Goal: Communication & Community: Answer question/provide support

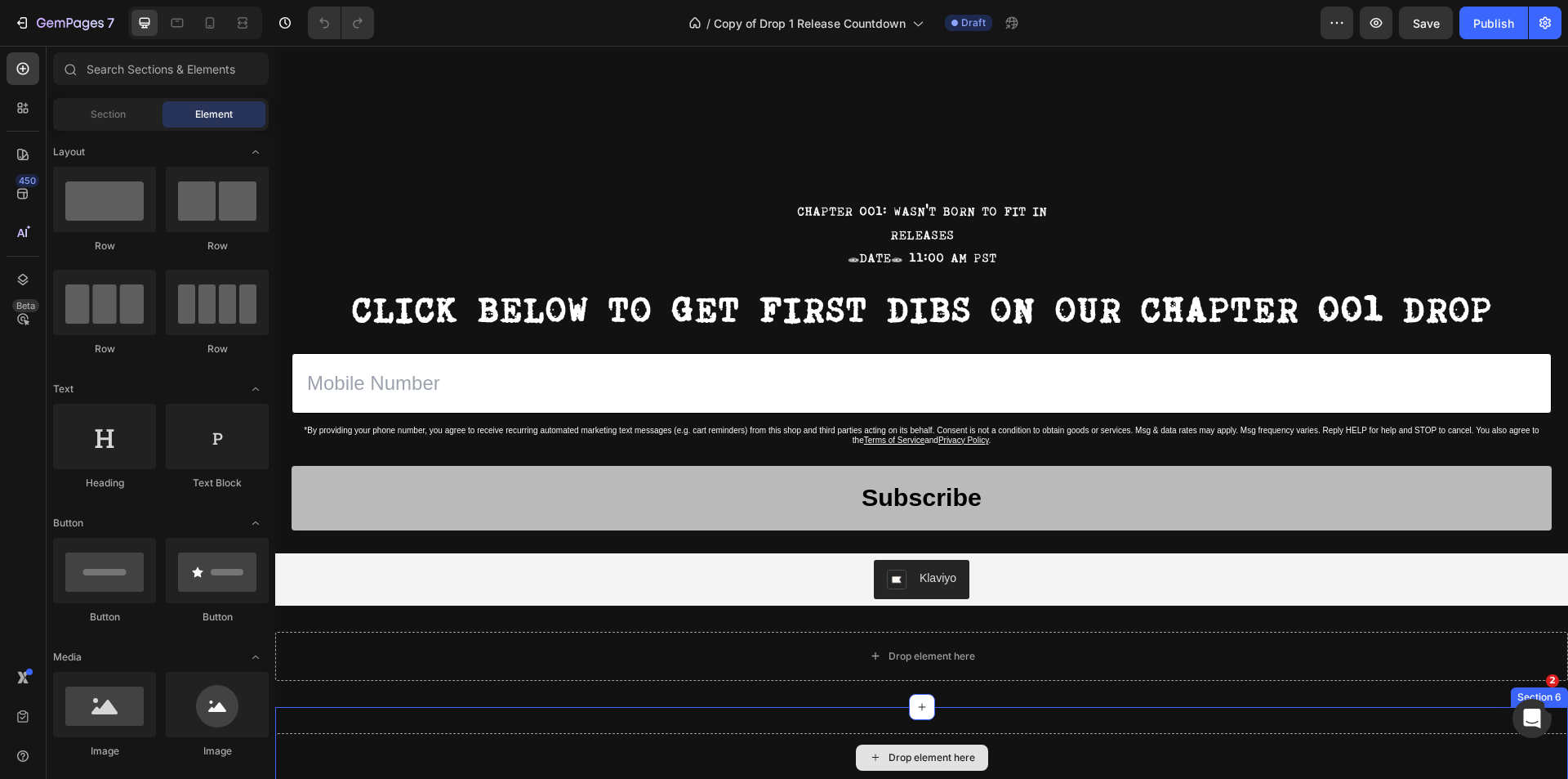
scroll to position [1188, 0]
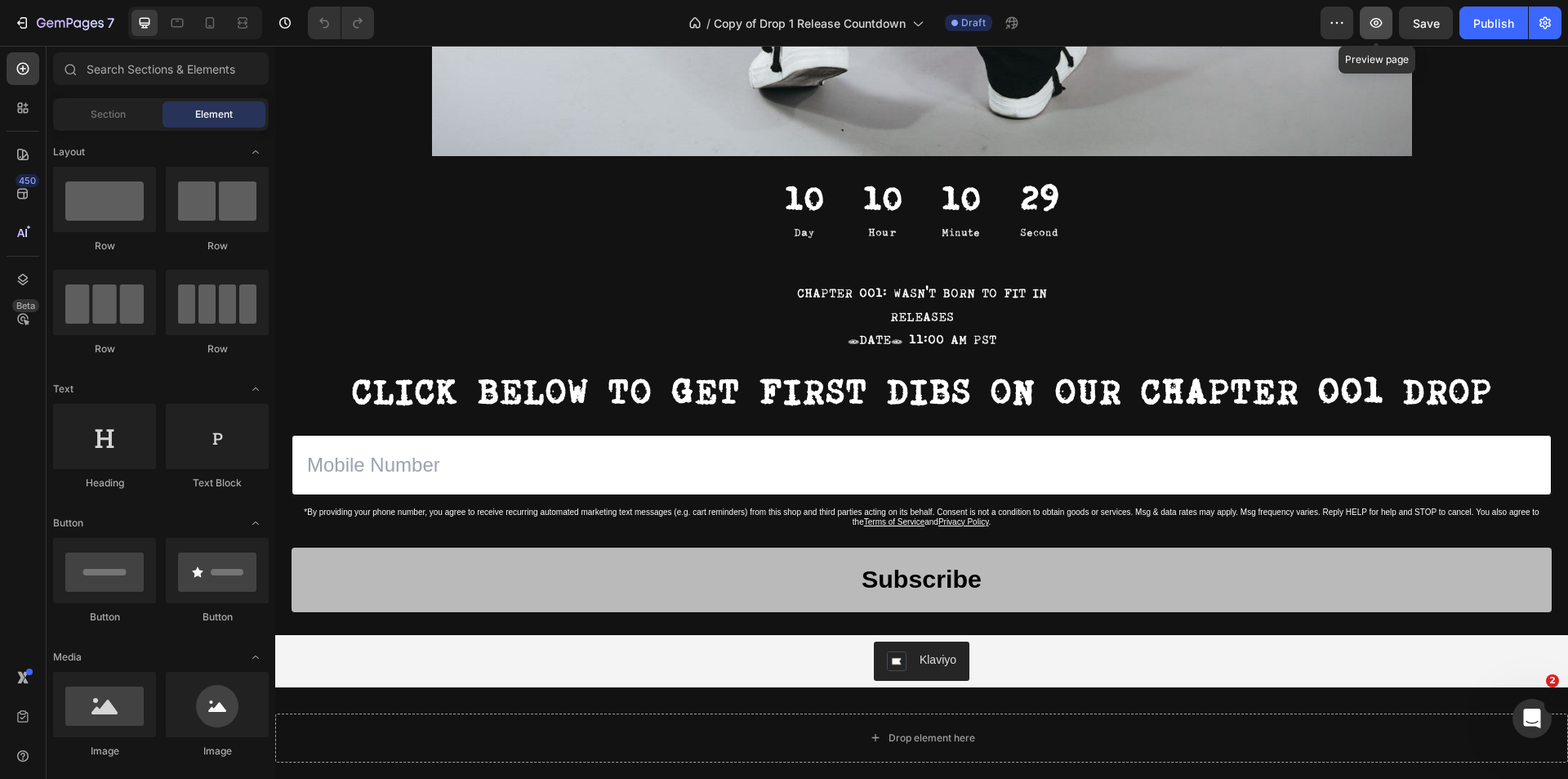
click at [1381, 27] on icon "button" at bounding box center [1376, 22] width 17 height 17
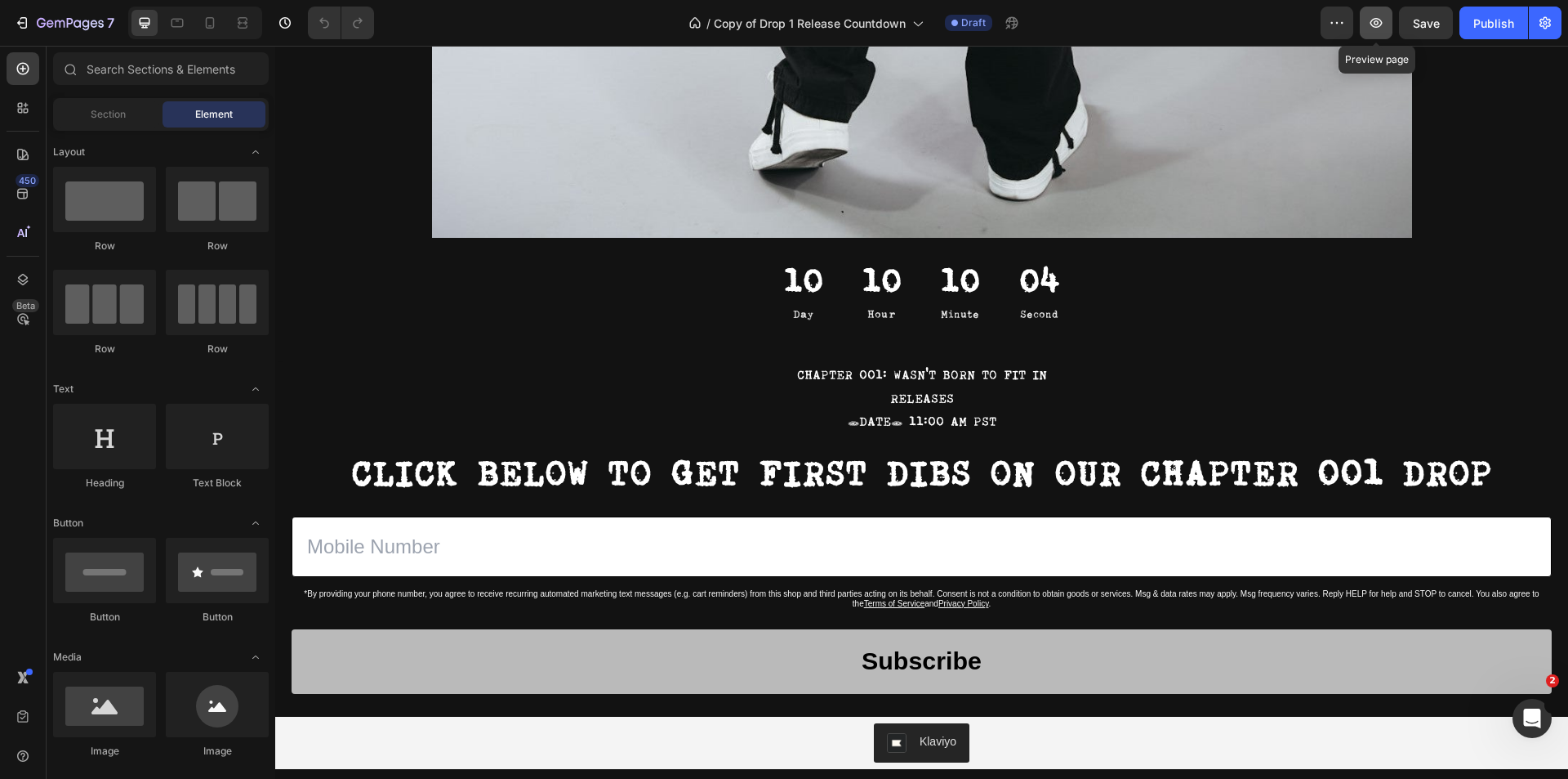
click at [1382, 17] on icon "button" at bounding box center [1376, 22] width 17 height 17
click at [17, 23] on icon "button" at bounding box center [21, 22] width 17 height 17
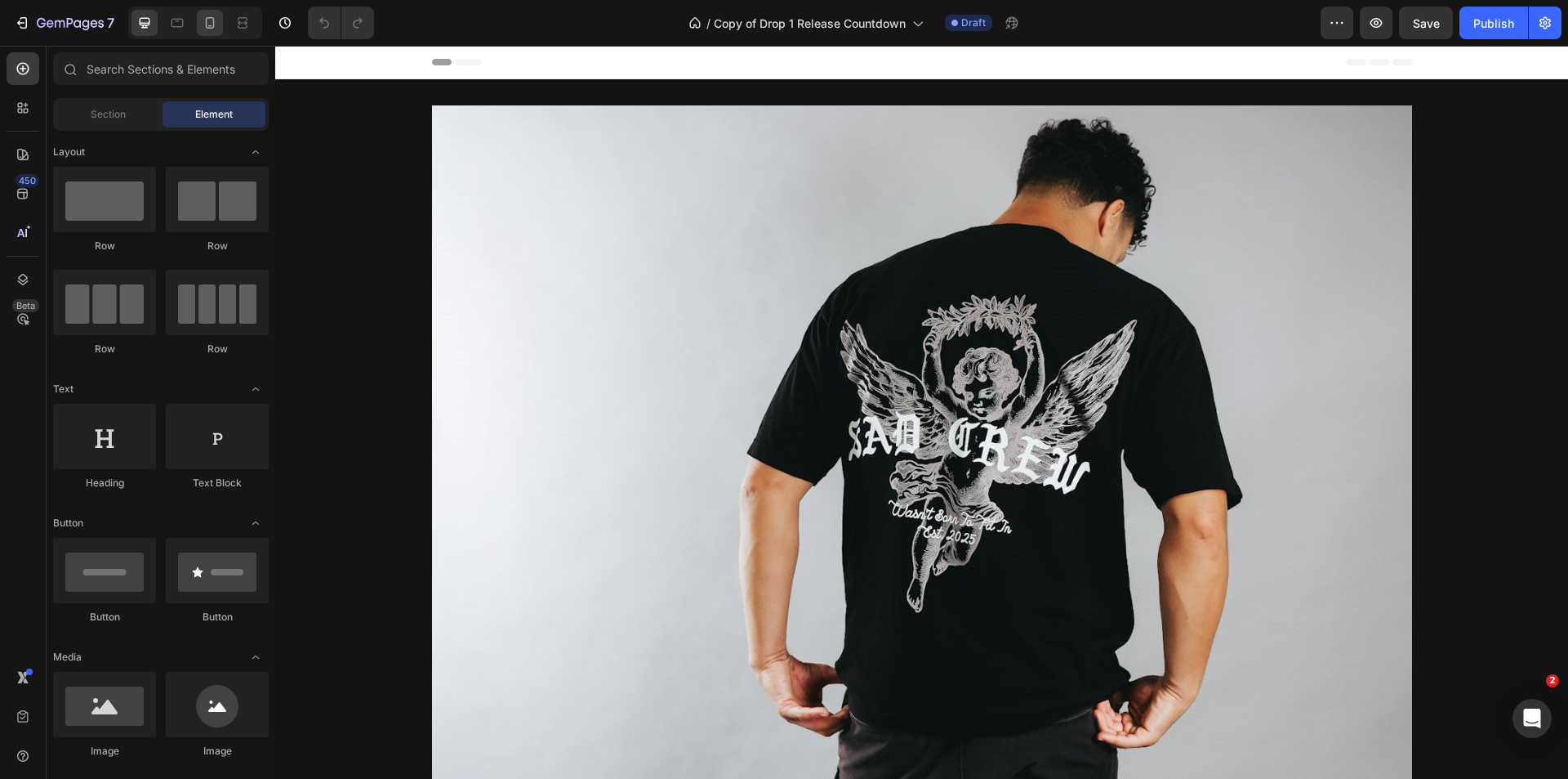
click at [198, 23] on div at bounding box center [209, 22] width 26 height 26
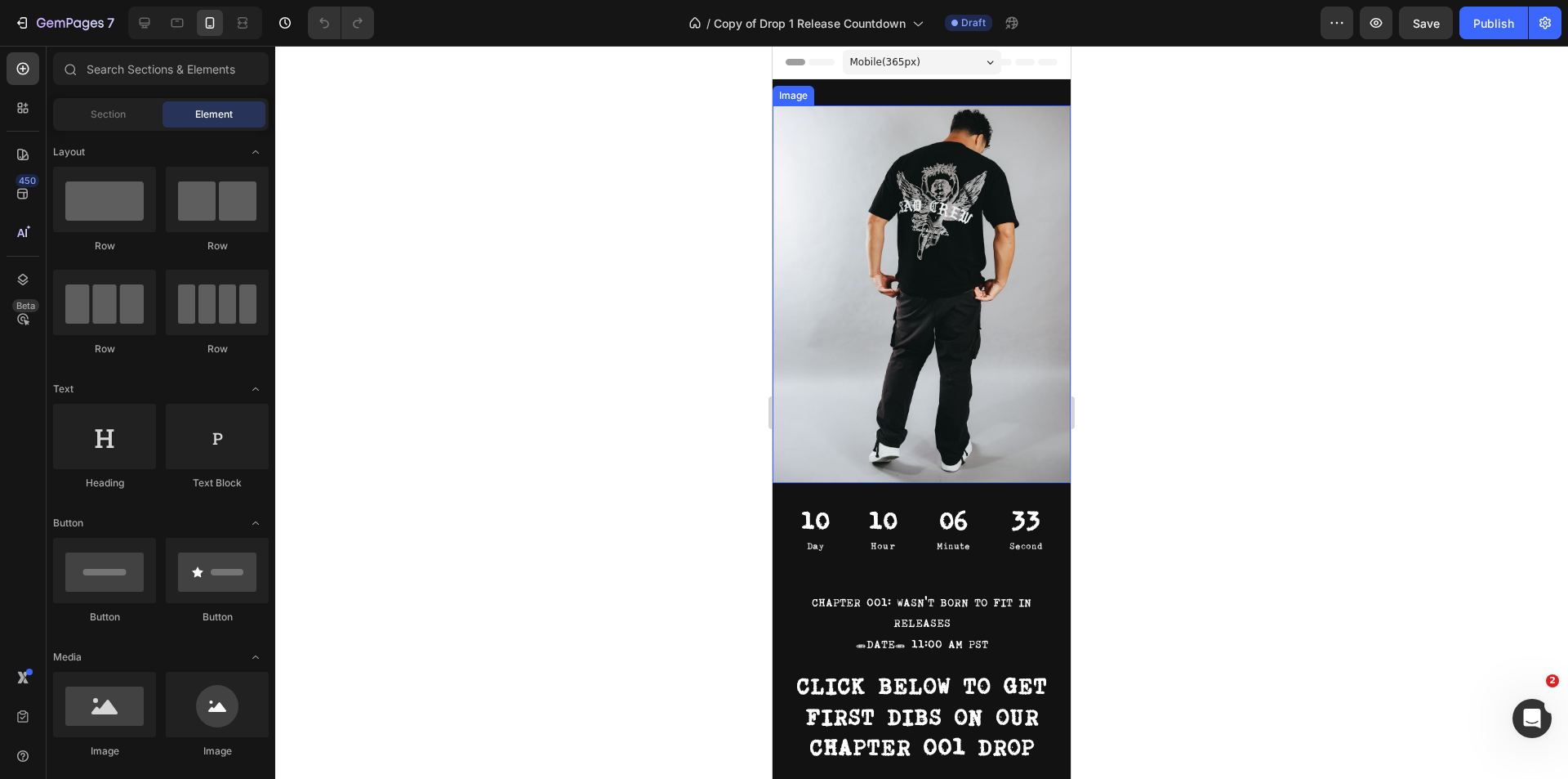
click at [947, 244] on img at bounding box center [922, 294] width 298 height 377
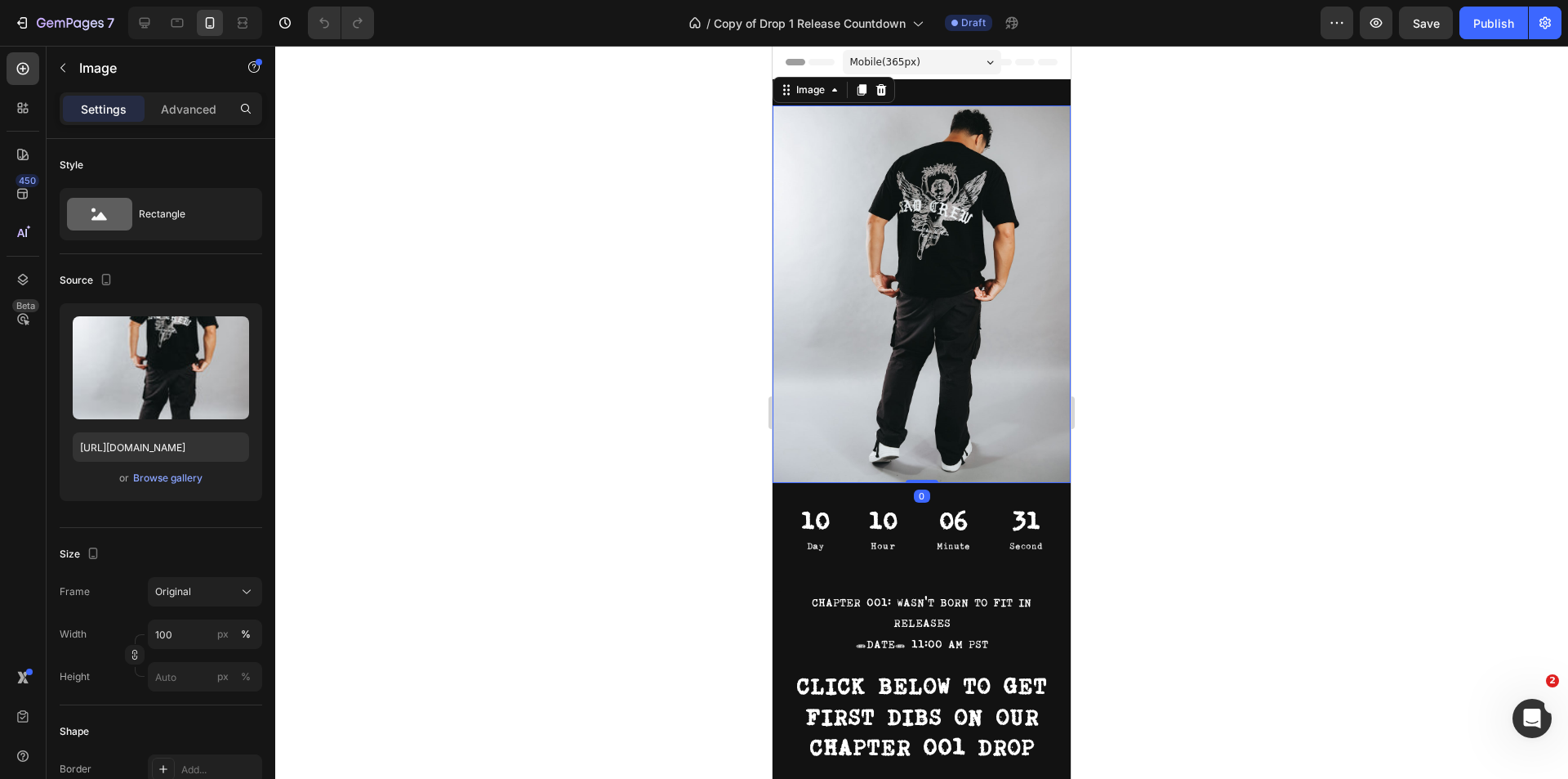
click at [987, 60] on icon at bounding box center [991, 62] width 8 height 4
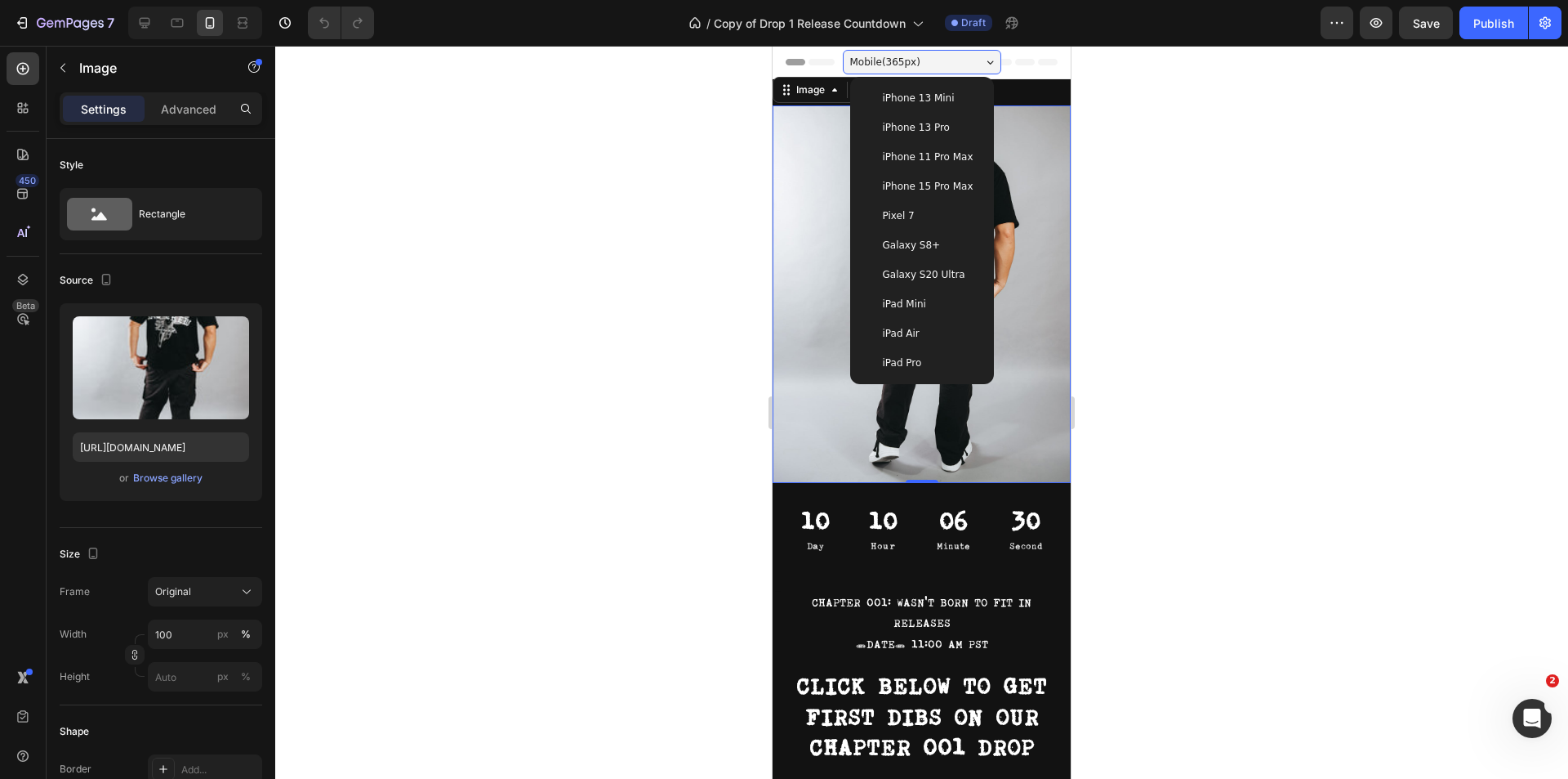
click at [987, 60] on icon at bounding box center [991, 62] width 8 height 4
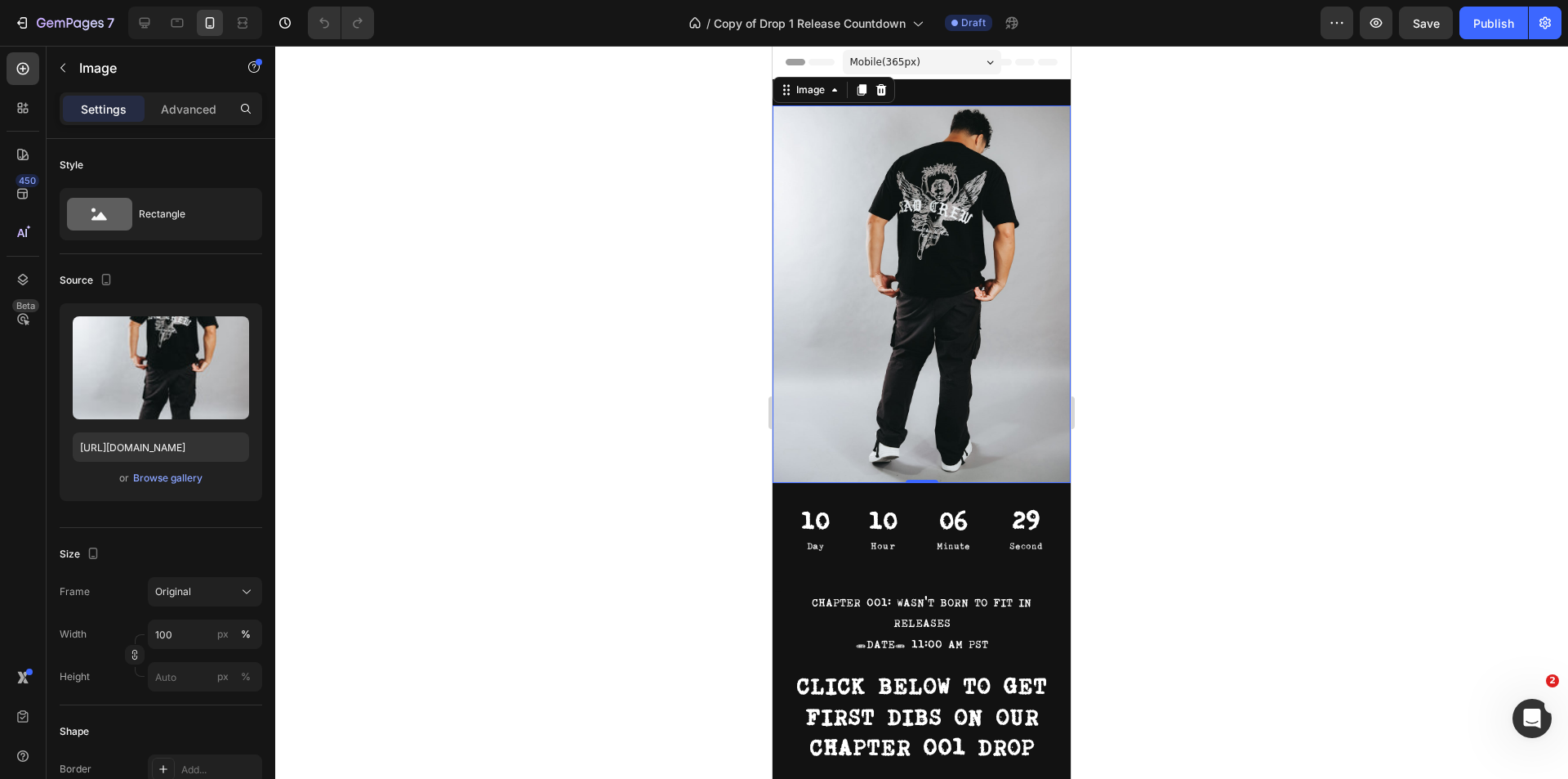
click at [926, 261] on img at bounding box center [922, 294] width 298 height 377
click at [926, 263] on img at bounding box center [922, 294] width 298 height 377
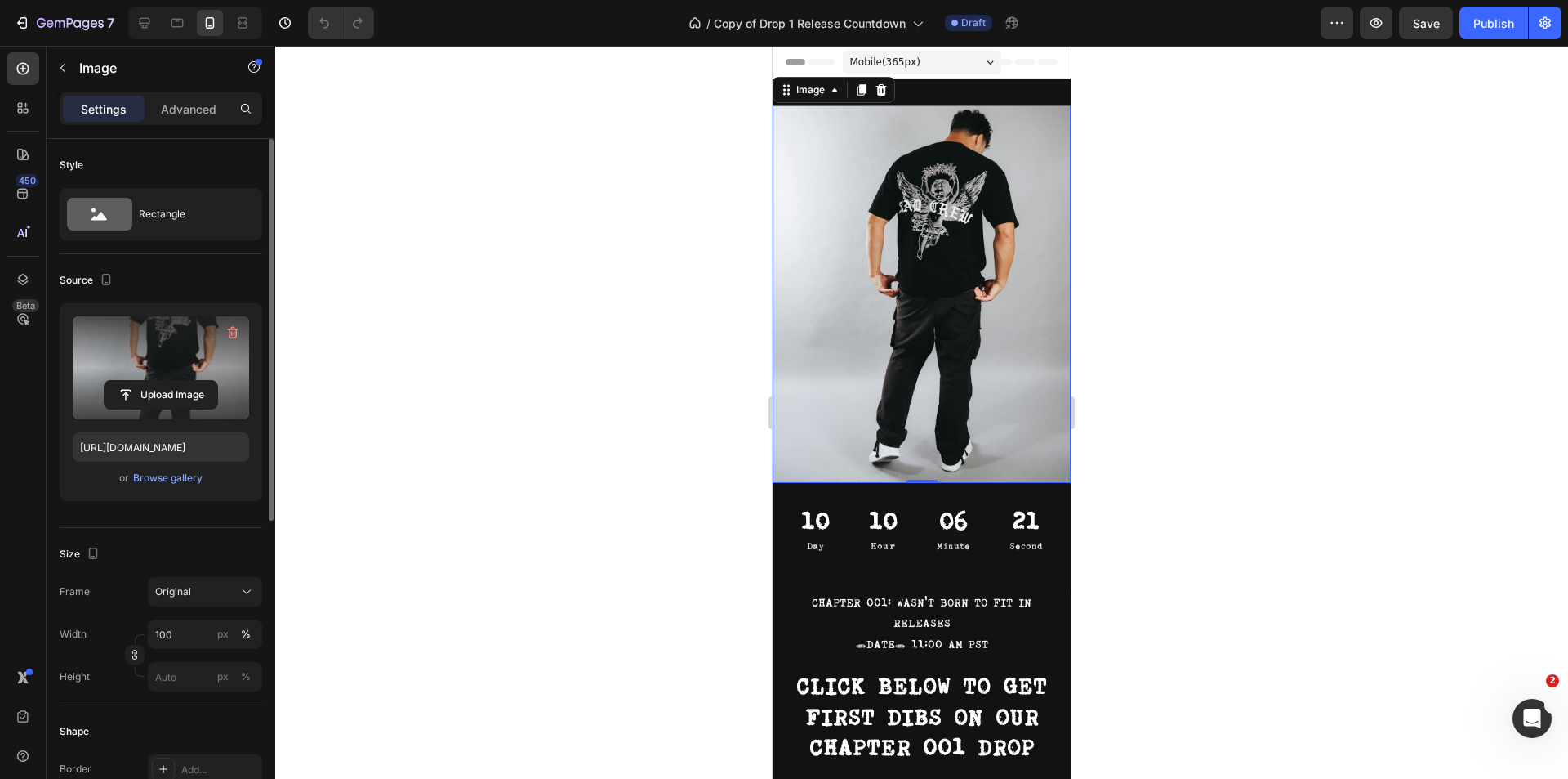
click at [173, 357] on label at bounding box center [160, 368] width 176 height 103
click at [173, 380] on input "file" at bounding box center [161, 394] width 113 height 28
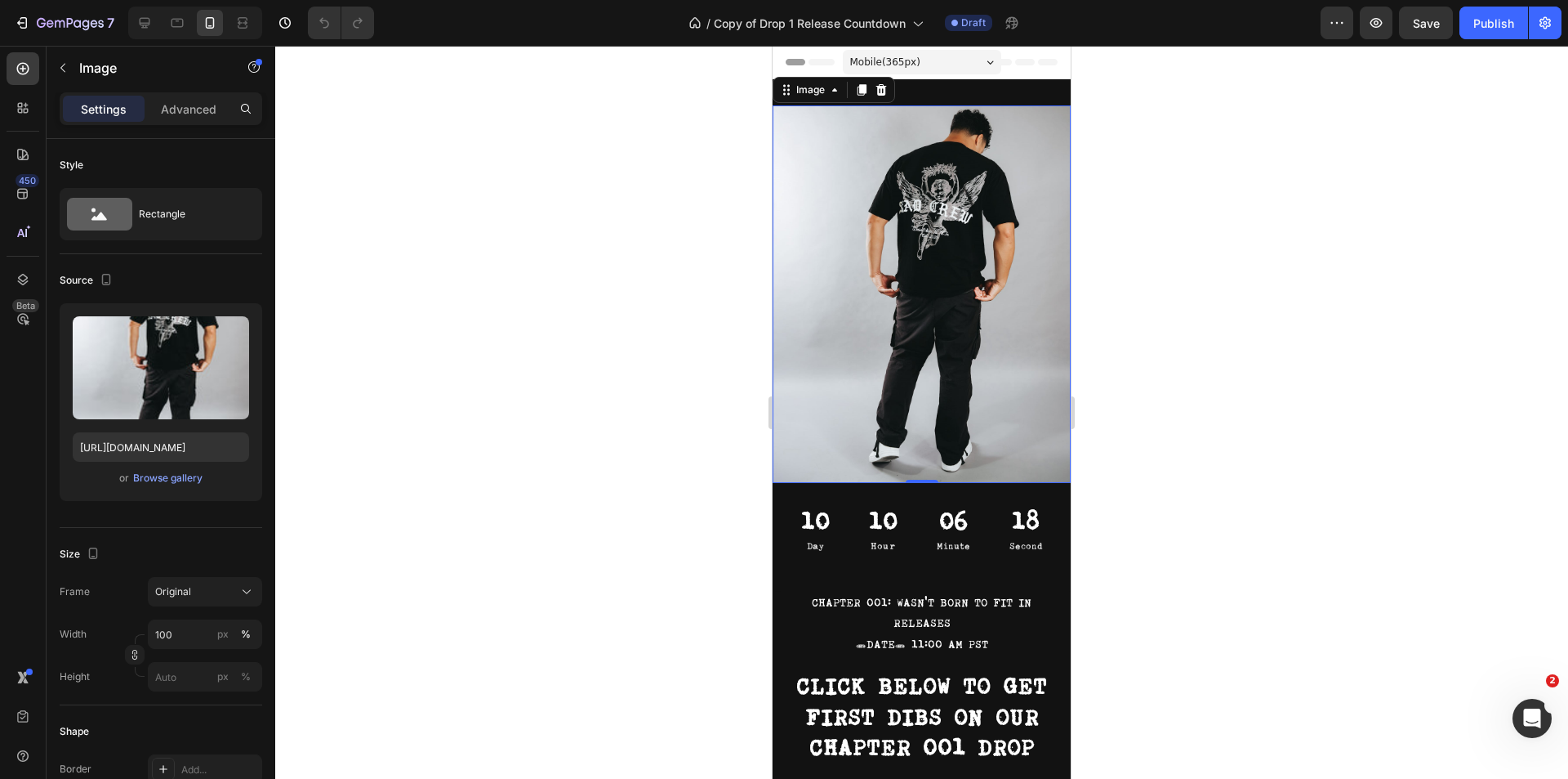
click at [822, 201] on img at bounding box center [922, 294] width 298 height 377
drag, startPoint x: 923, startPoint y: 465, endPoint x: 911, endPoint y: 311, distance: 154.5
click at [911, 311] on div "Image 0" at bounding box center [922, 294] width 298 height 377
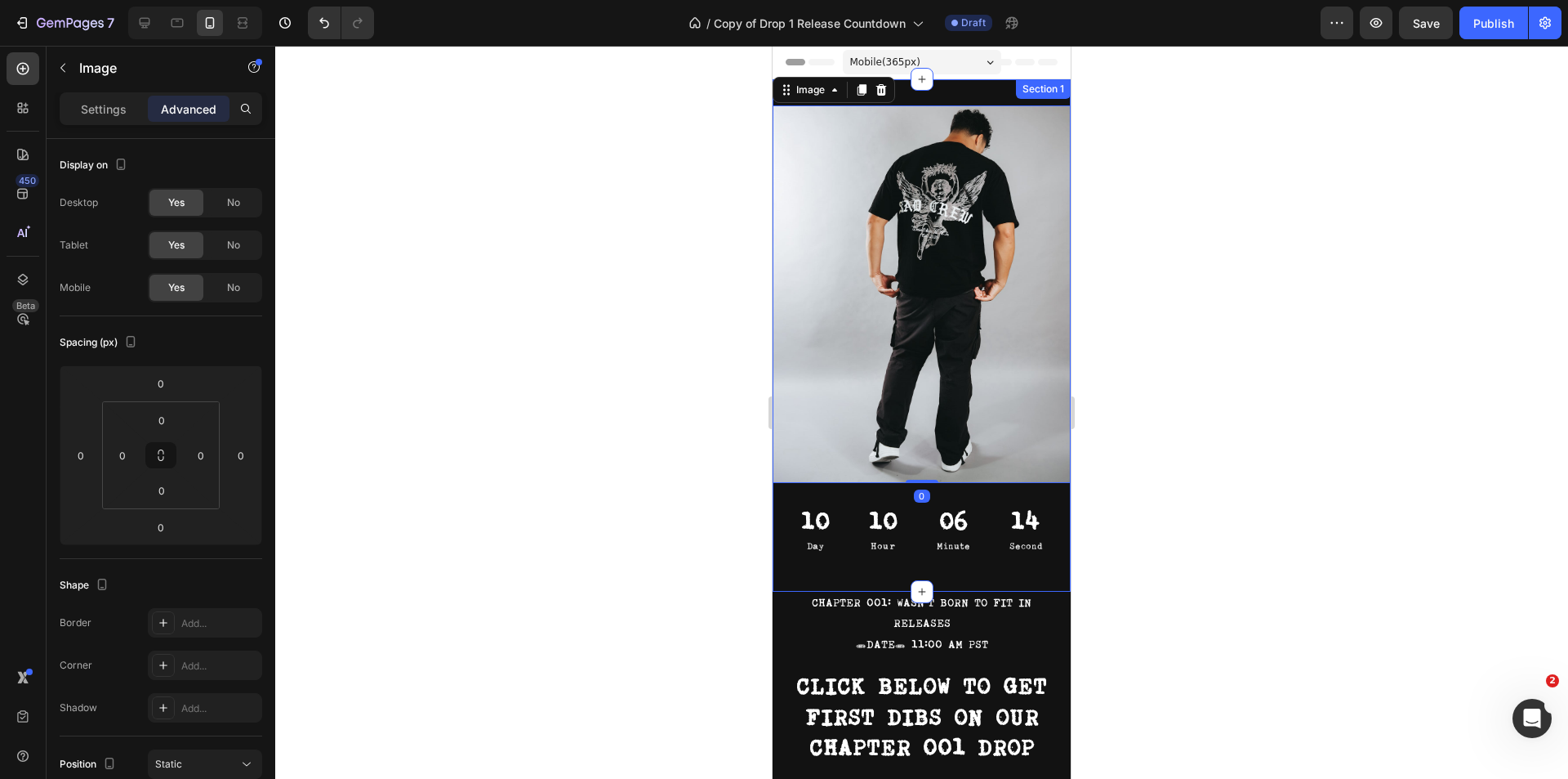
click at [918, 468] on div "Image 0 Row Row Heading 10 Day 10 Hour 06 Minute 14 Second Countdown Timer" at bounding box center [922, 335] width 298 height 460
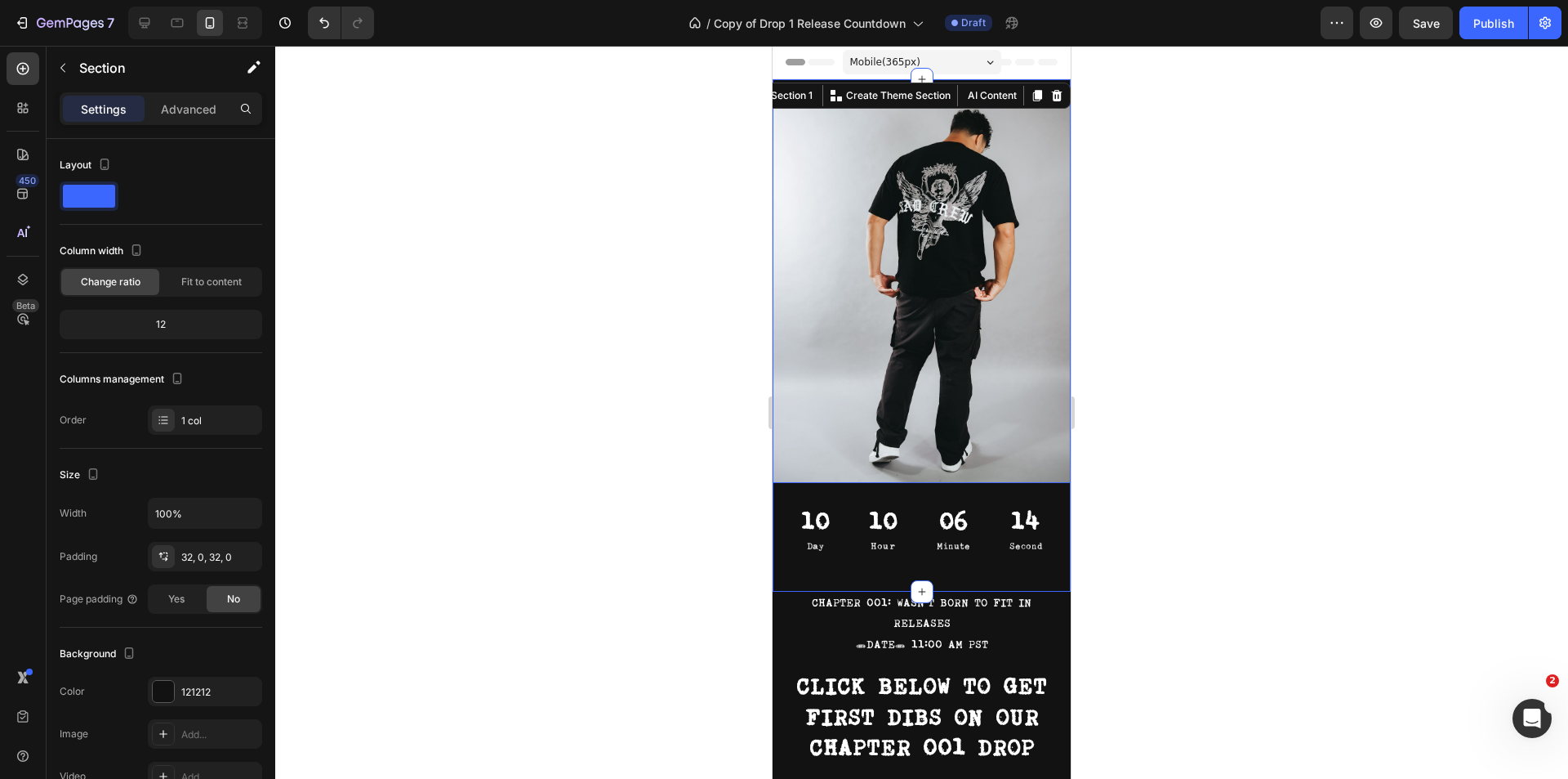
click at [924, 433] on img at bounding box center [922, 294] width 298 height 377
click at [924, 432] on img at bounding box center [922, 294] width 298 height 377
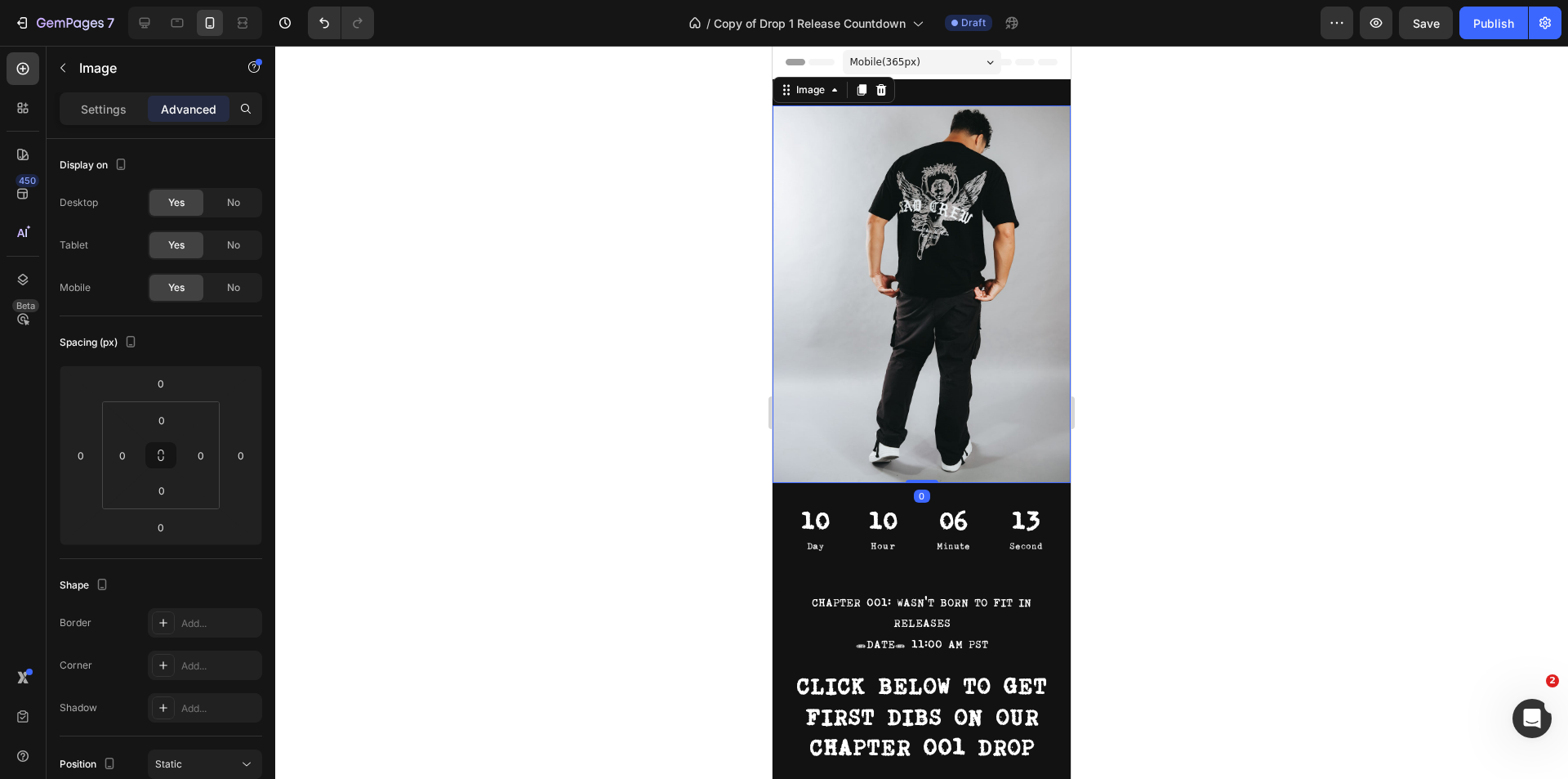
click at [924, 432] on img at bounding box center [922, 294] width 298 height 377
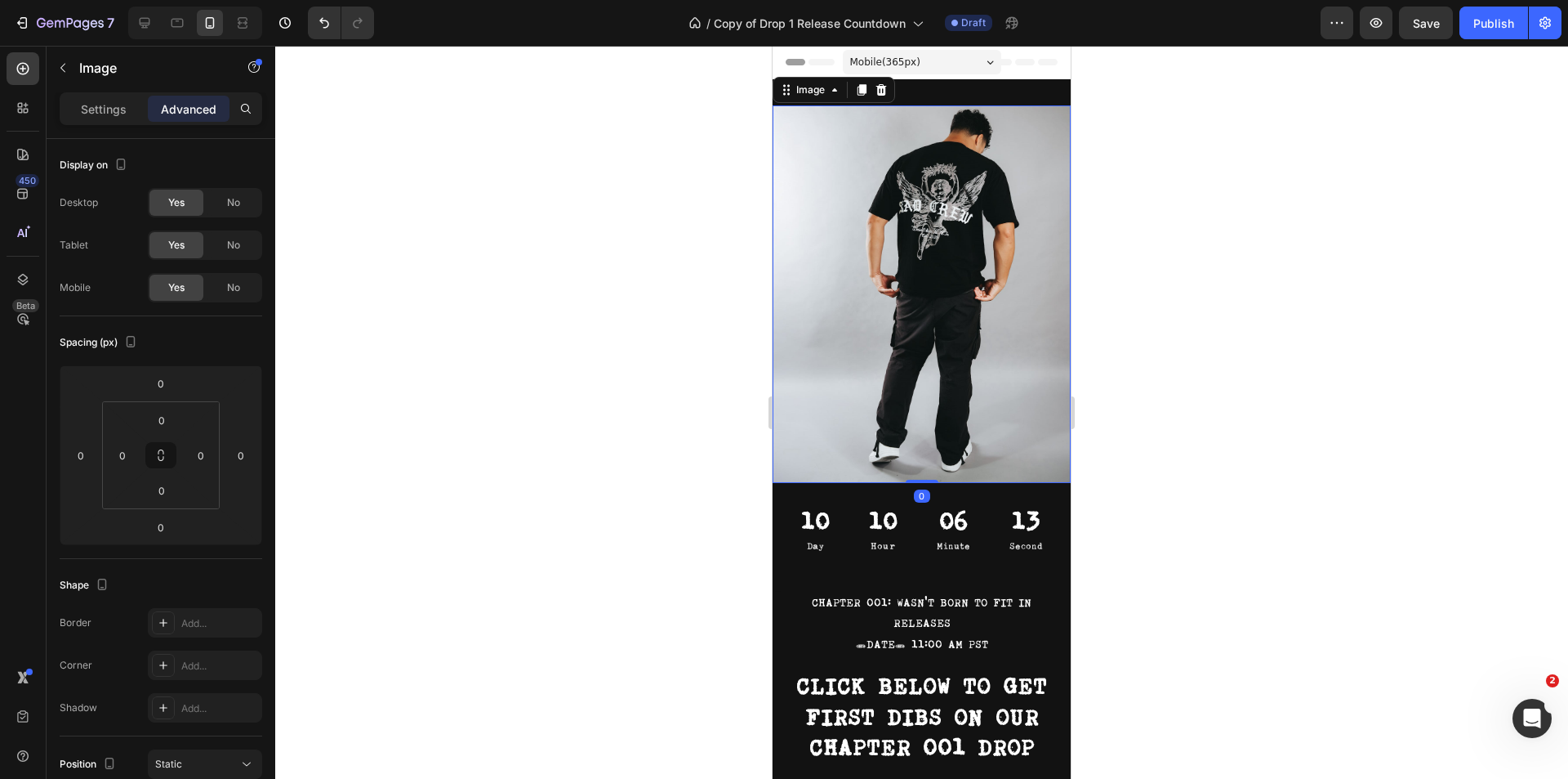
click at [924, 432] on img at bounding box center [922, 294] width 298 height 377
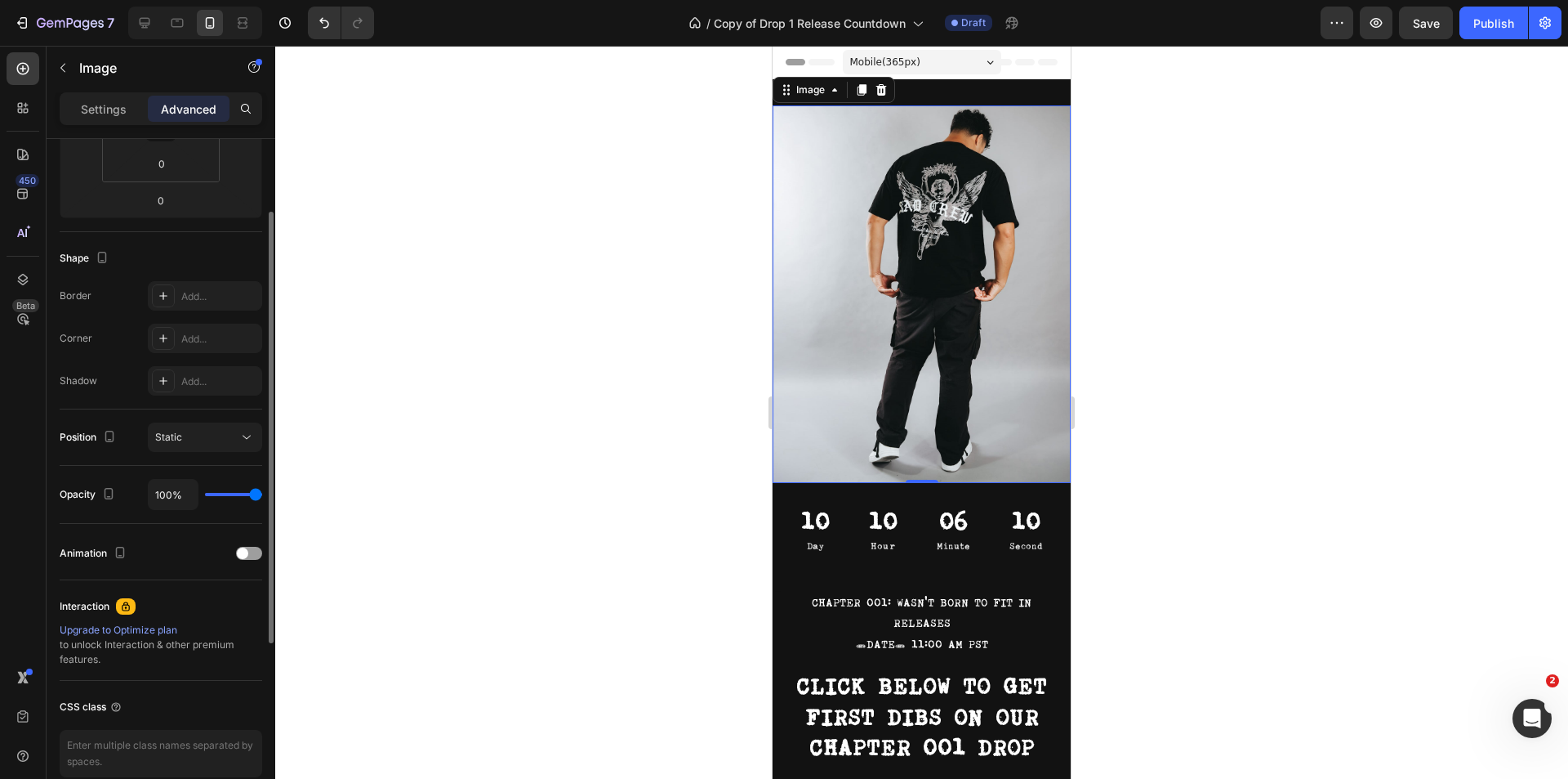
scroll to position [404, 0]
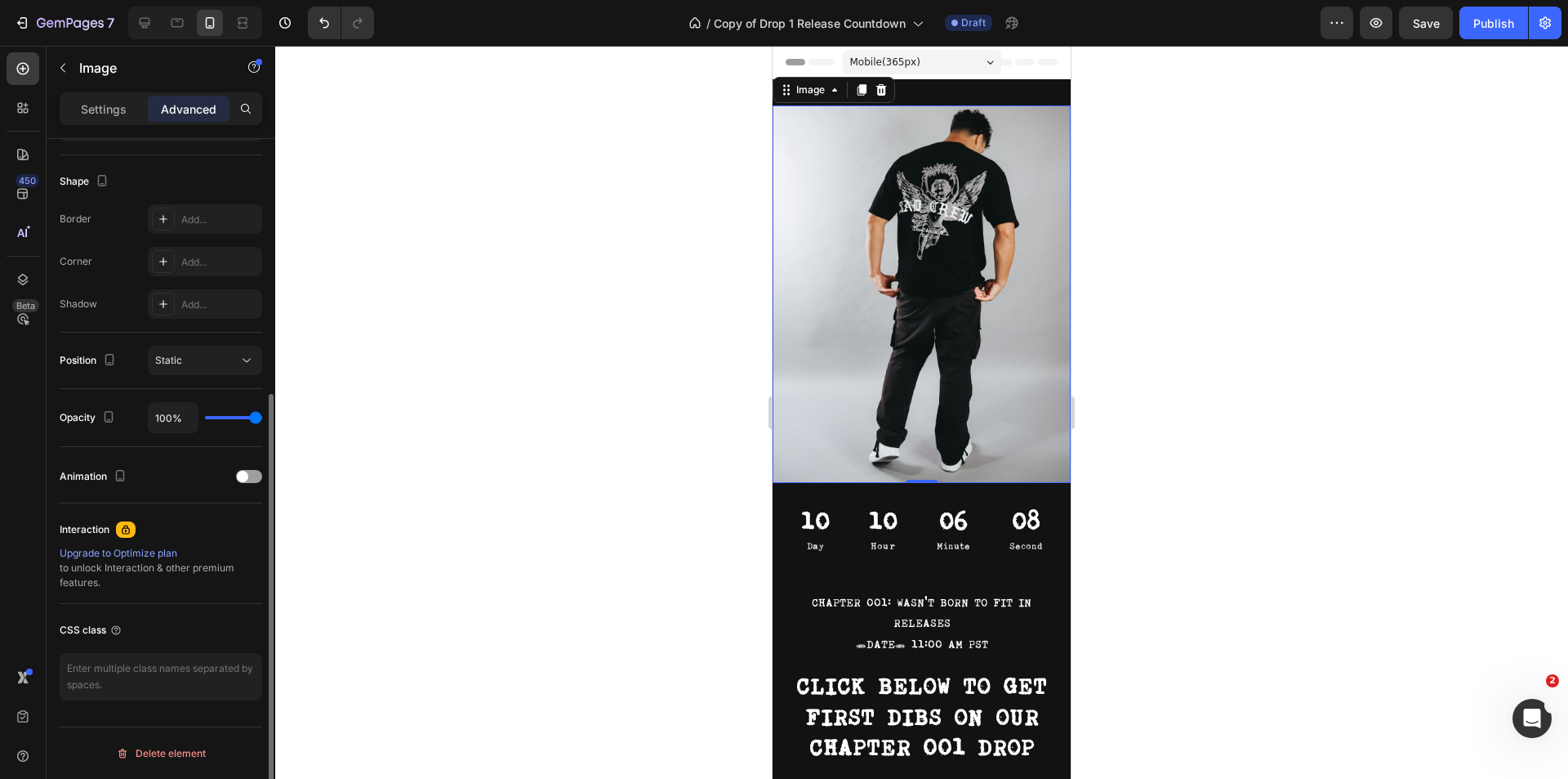
type input "96%"
type input "96"
type input "94%"
type input "94"
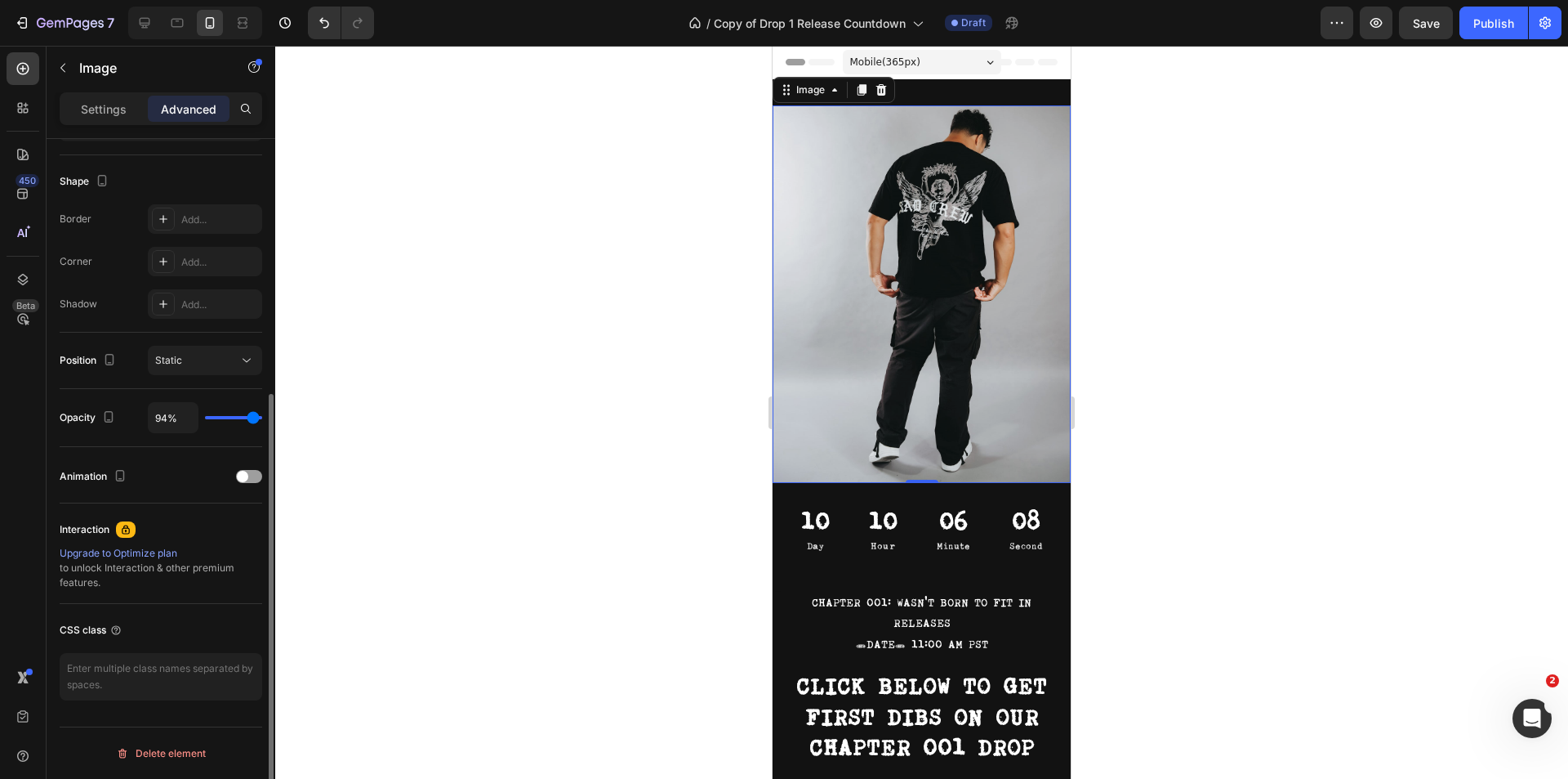
type input "93%"
type input "93"
type input "89%"
type input "89"
type input "83%"
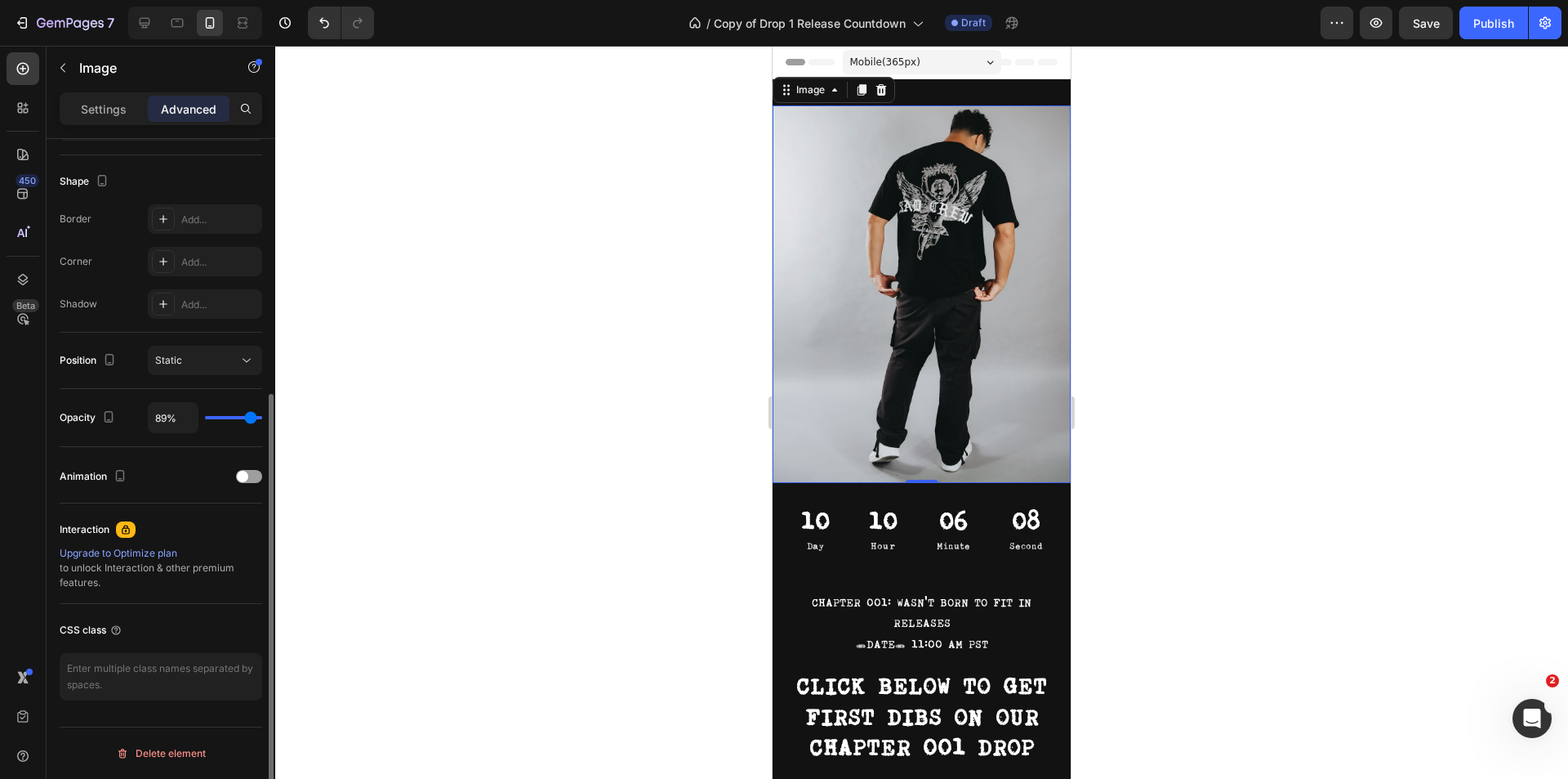
type input "83"
type input "80%"
type input "80"
type input "72%"
type input "72"
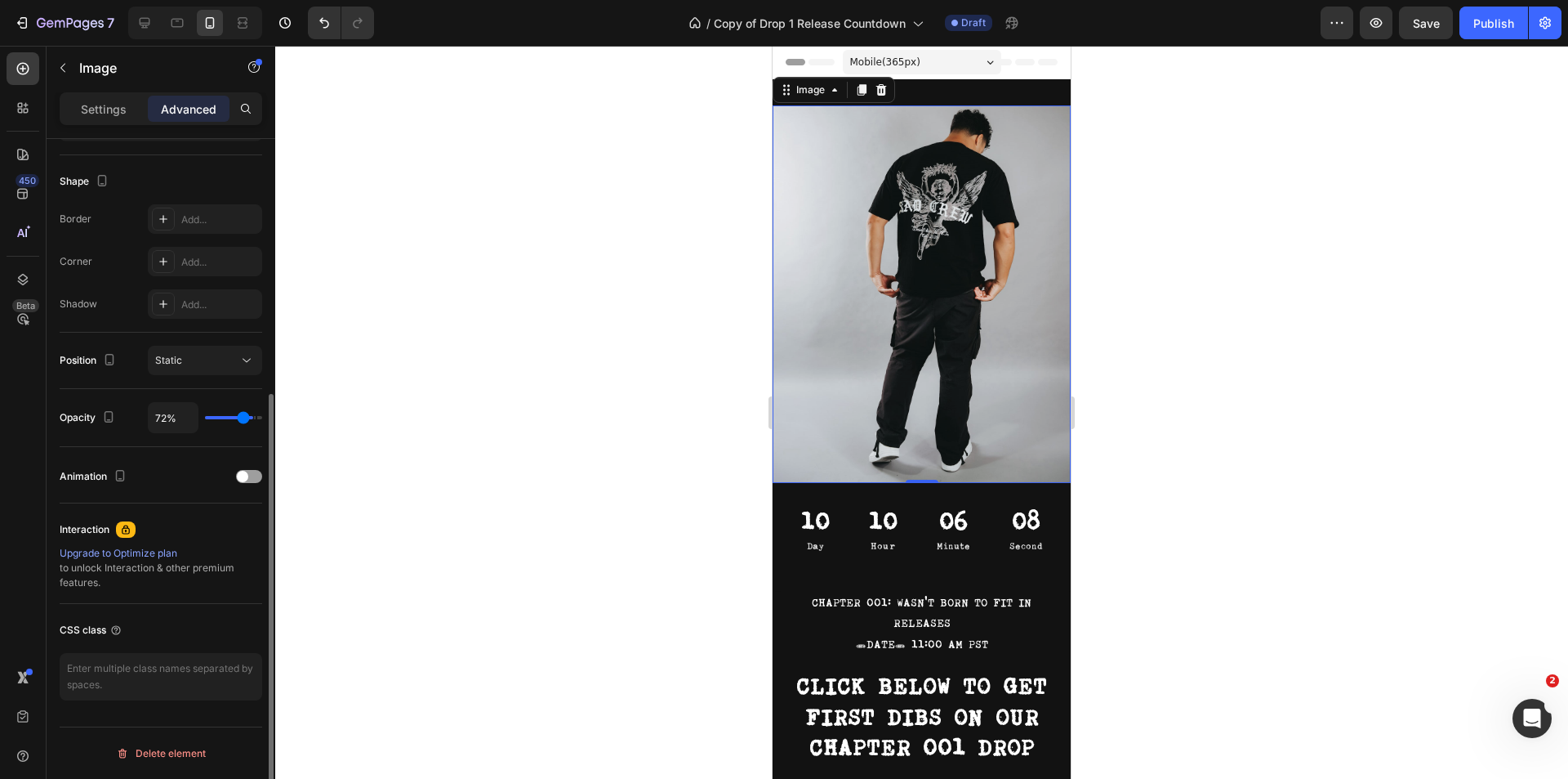
type input "70%"
type input "70"
type input "67%"
type input "67"
type input "63%"
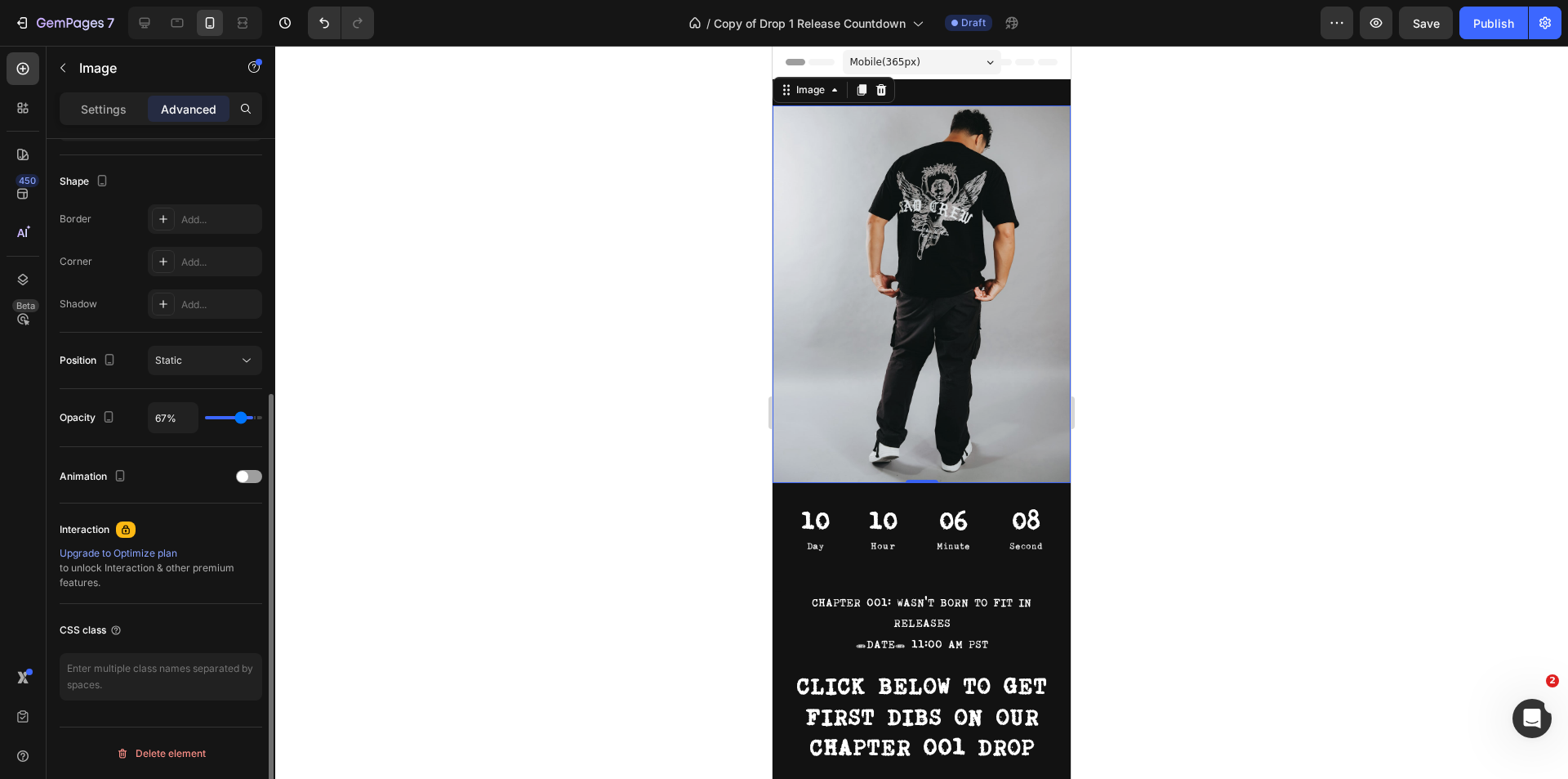
type input "63"
type input "59%"
type input "59"
type input "54%"
type input "54"
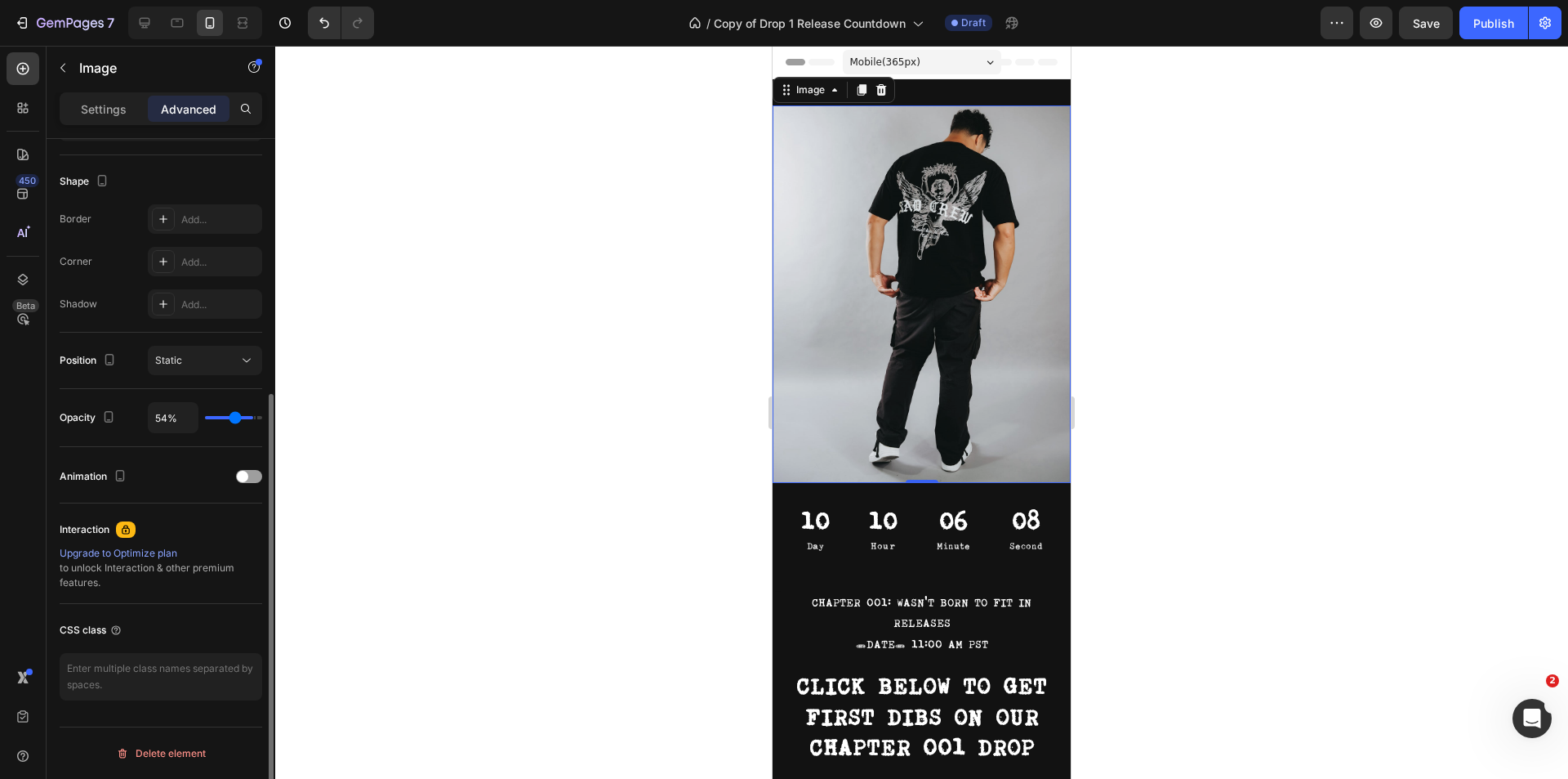
type input "52%"
type input "52"
type input "50%"
type input "50"
type input "48%"
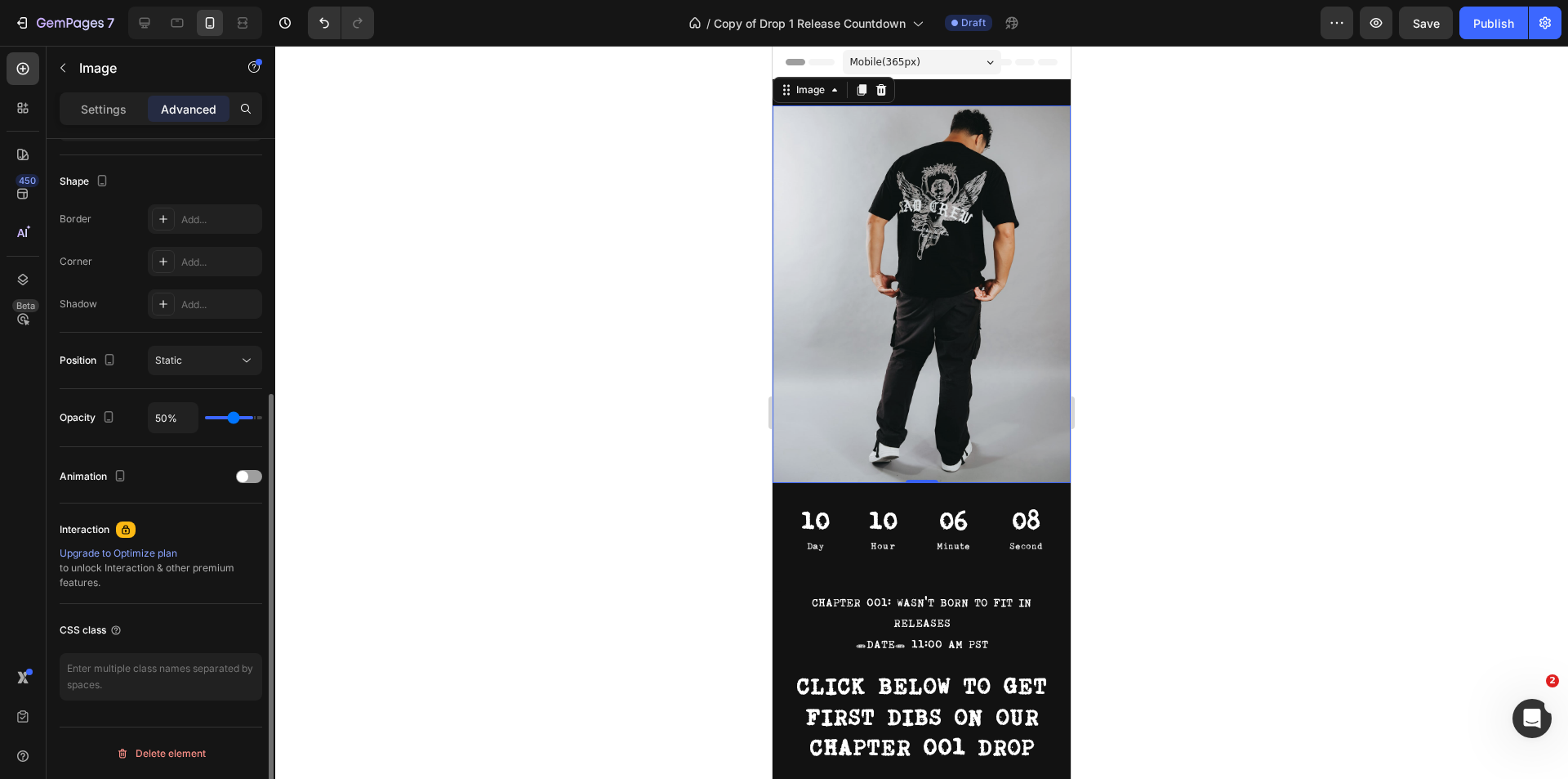
type input "48"
type input "46%"
type input "46"
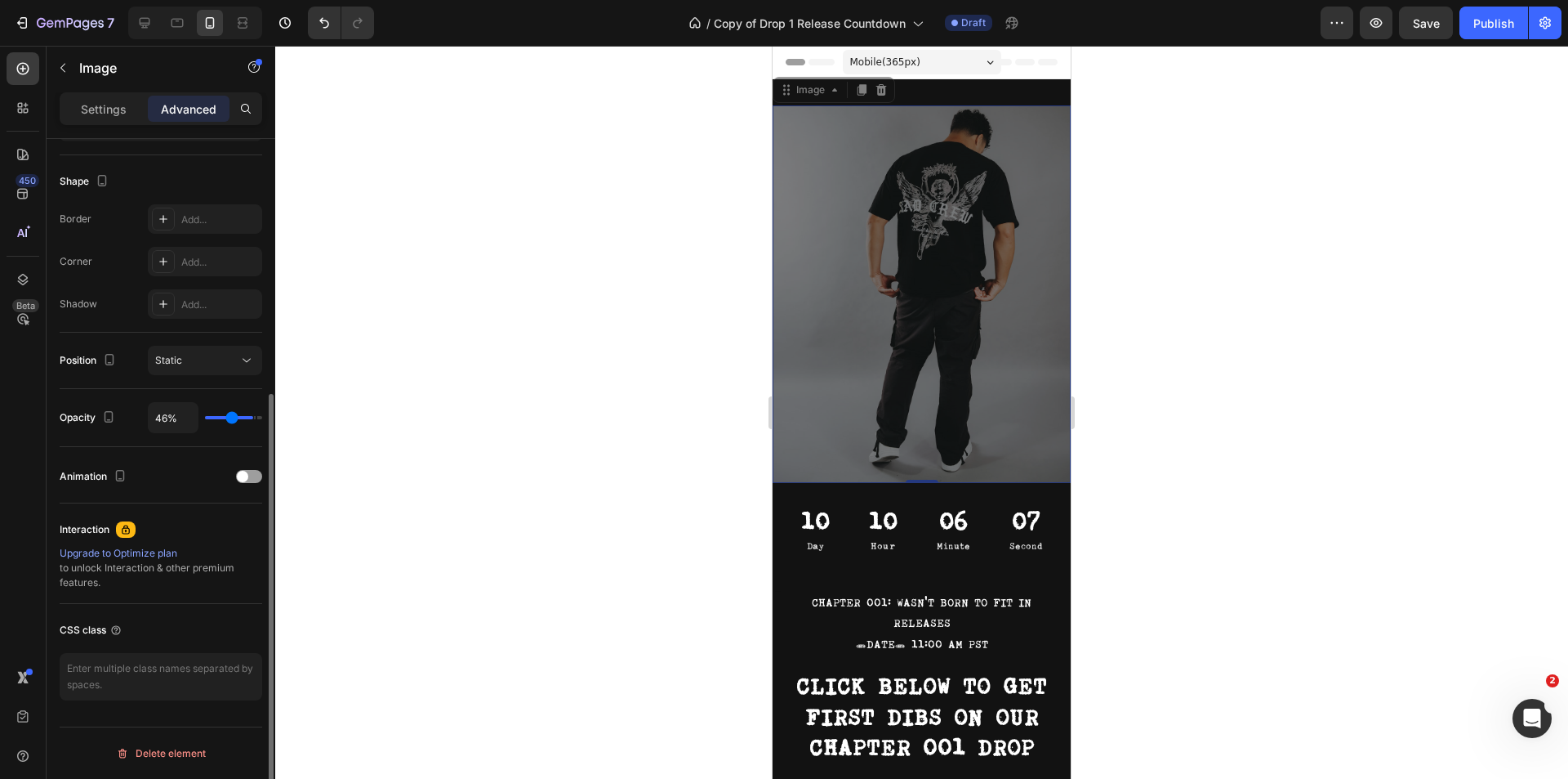
type input "44%"
type input "44"
type input "43%"
type input "43"
type input "41%"
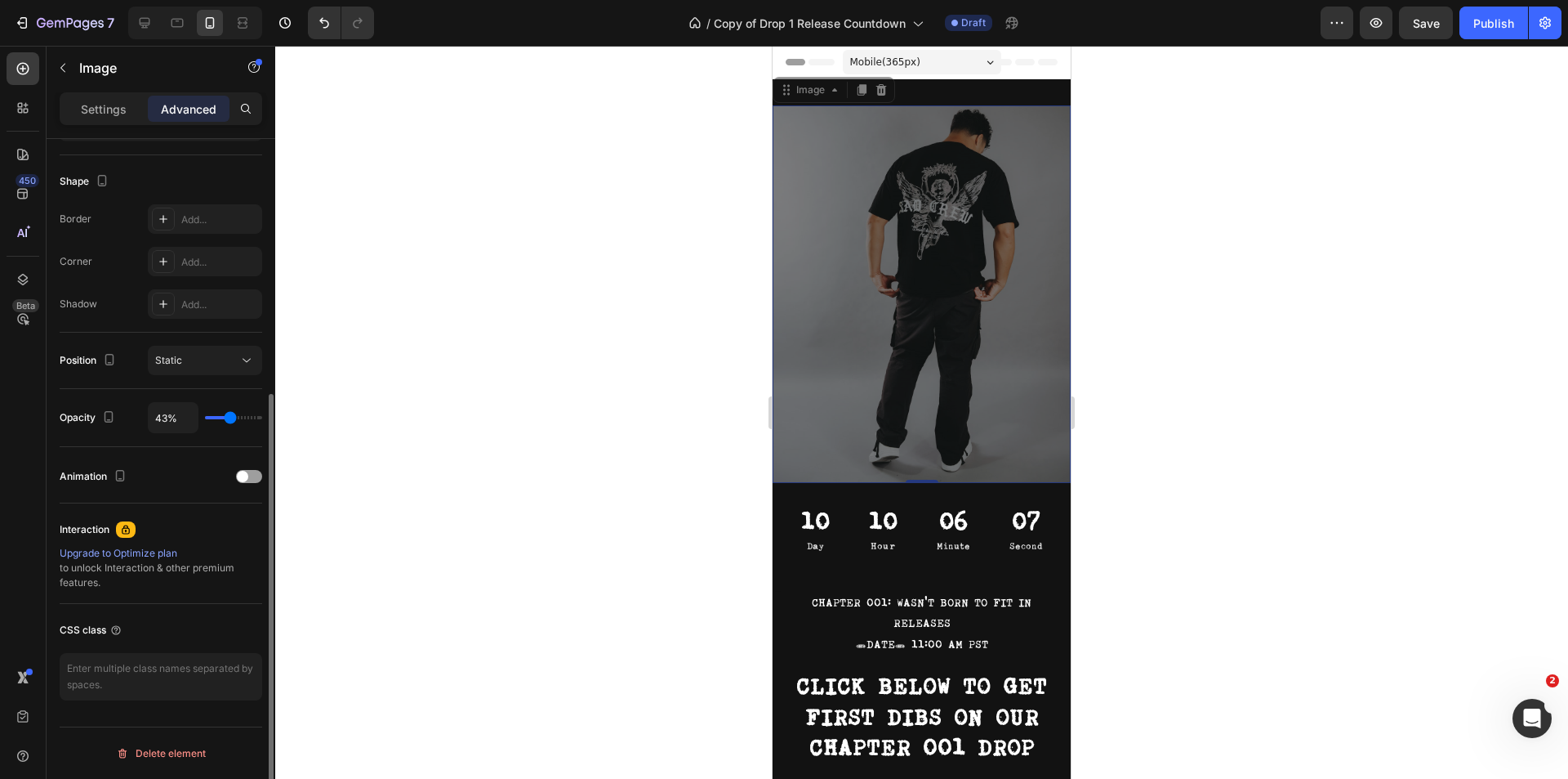
type input "41"
type input "39%"
type input "39"
type input "37%"
type input "37"
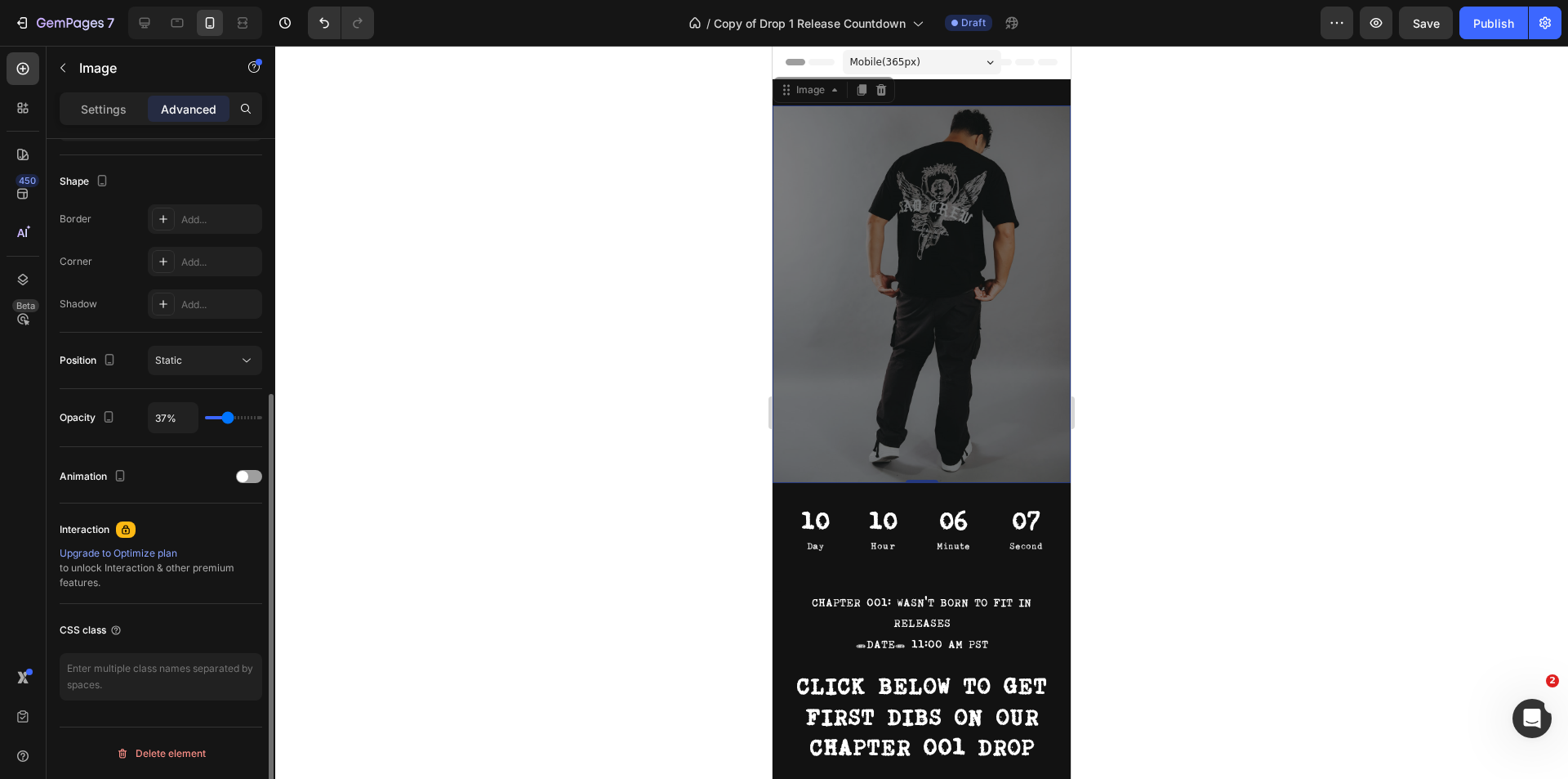
type input "35%"
type input "35"
type input "33%"
type input "33"
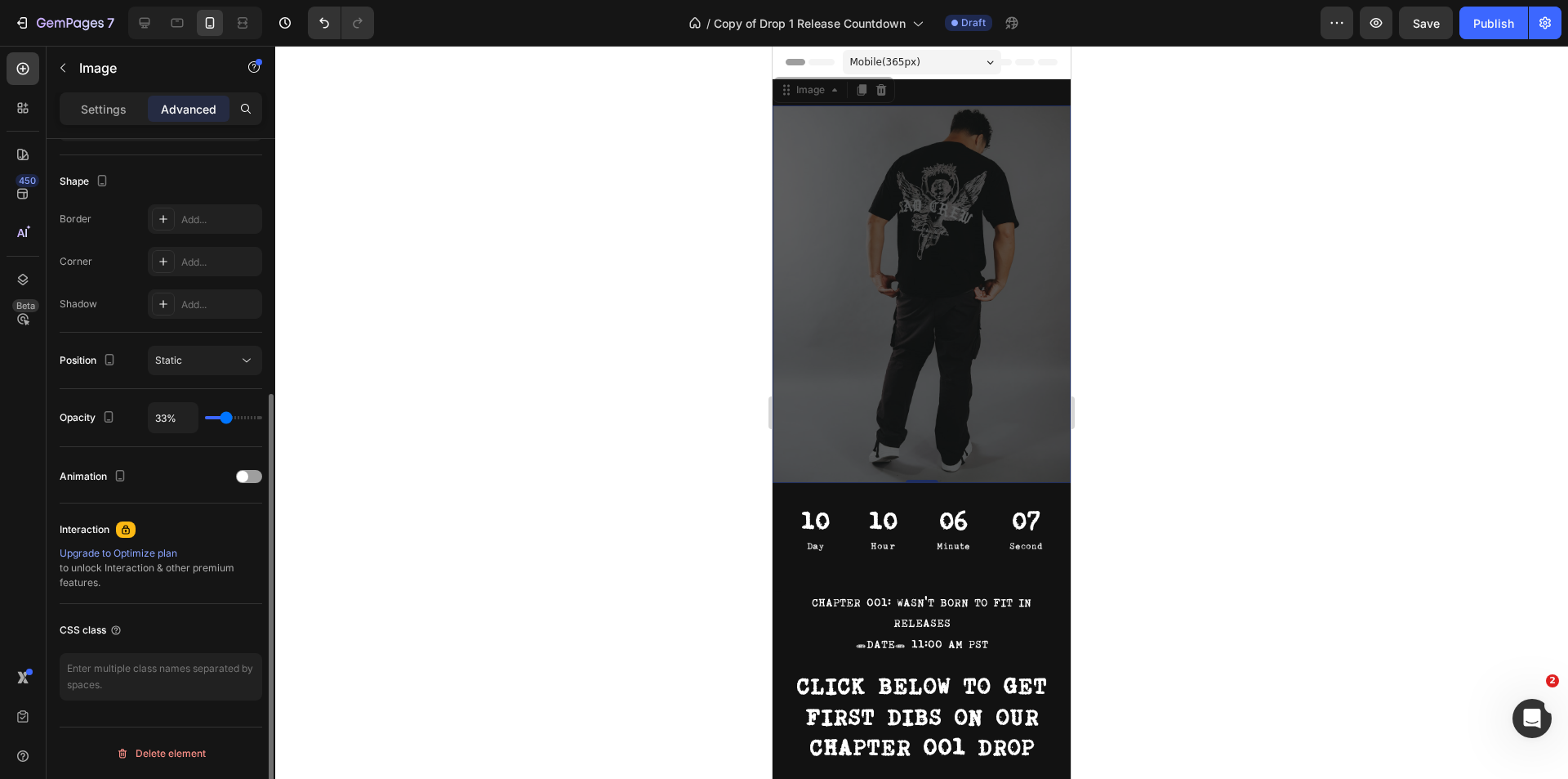
type input "37%"
type input "37"
type input "41%"
type input "41"
type input "48%"
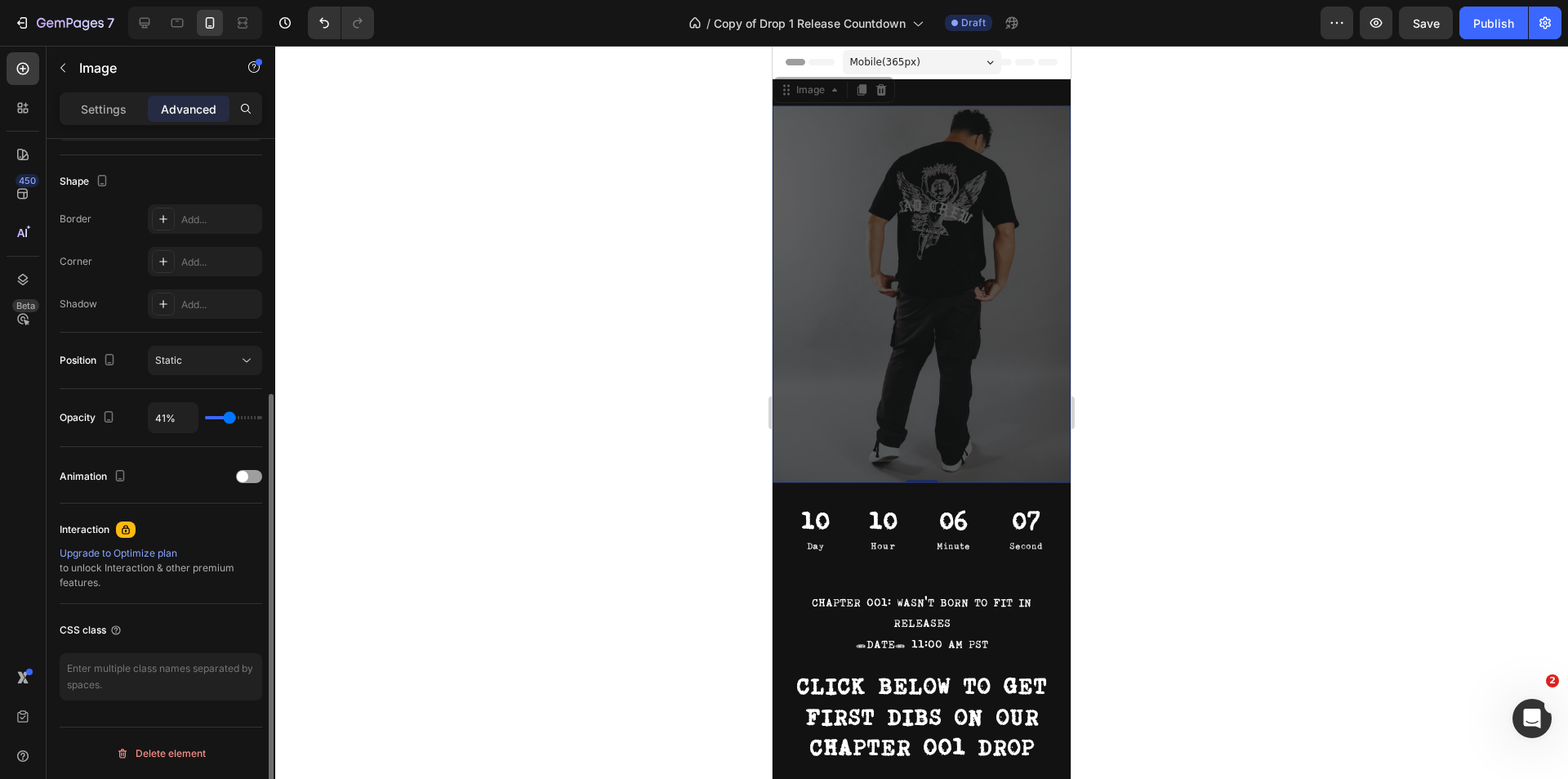
type input "48"
type input "54%"
type input "54"
type input "59%"
type input "59"
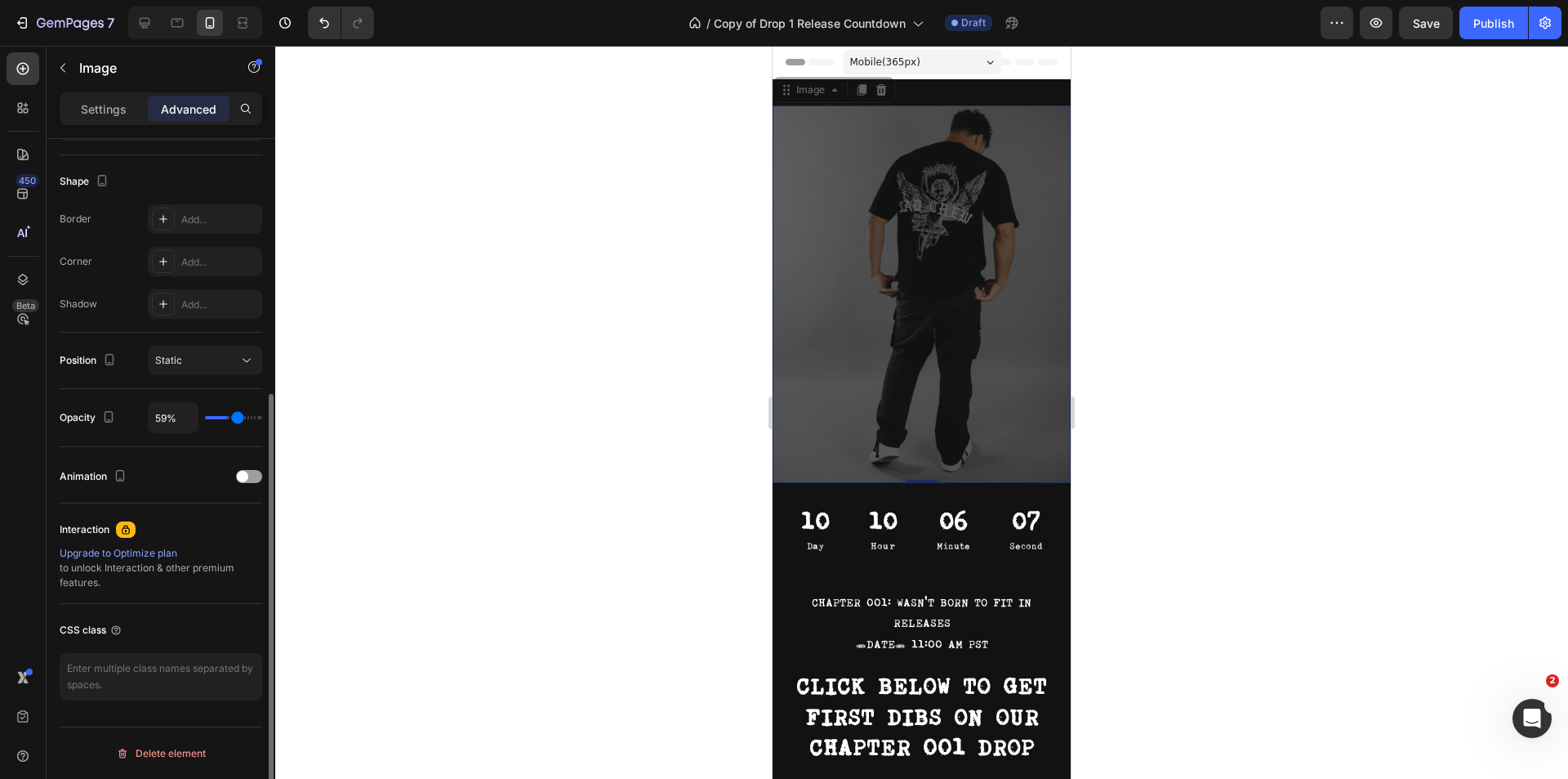
type input "67%"
type input "67"
type input "70%"
type input "70"
type input "78%"
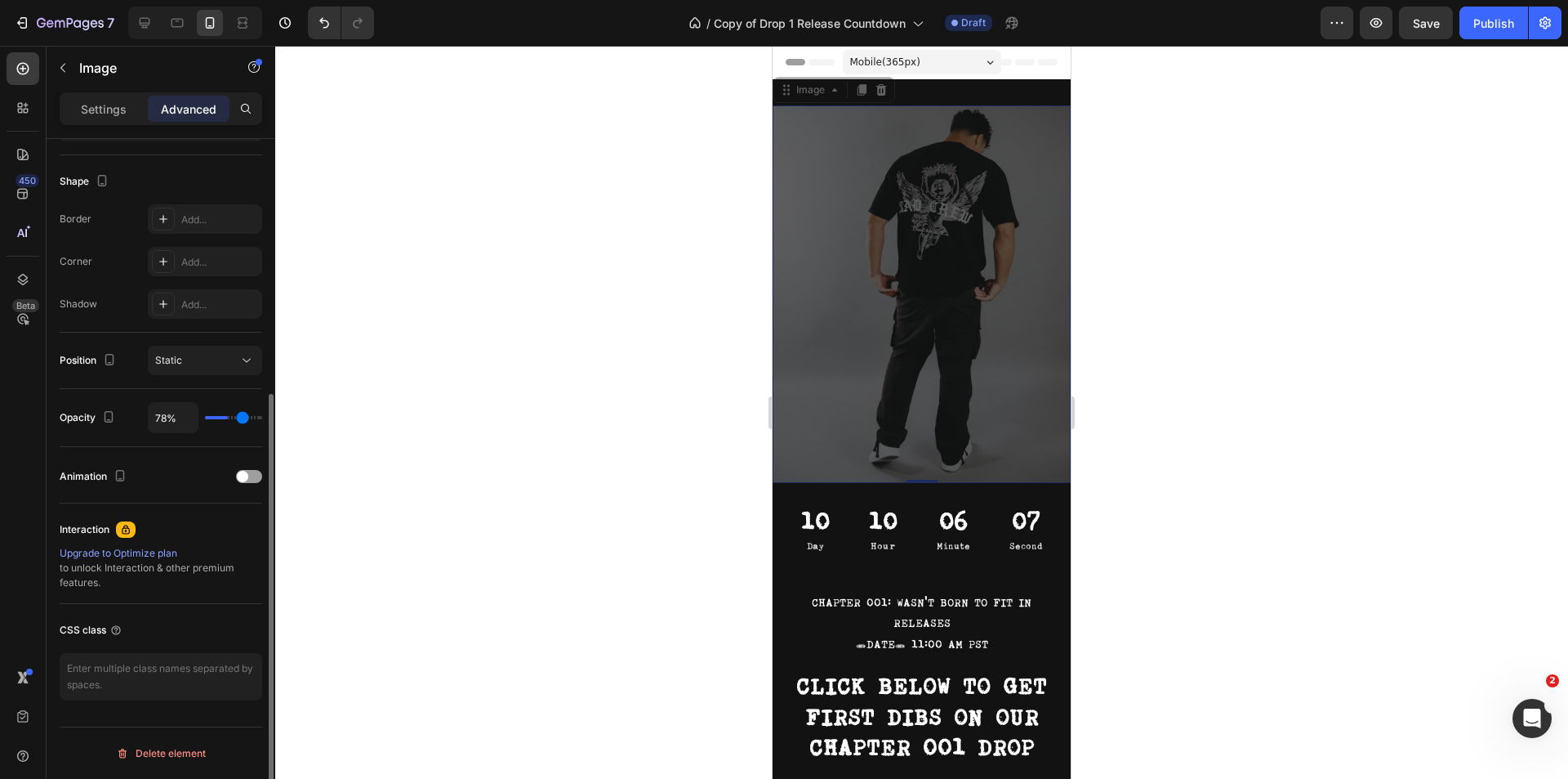
type input "78"
type input "83%"
type input "83"
type input "87%"
type input "87"
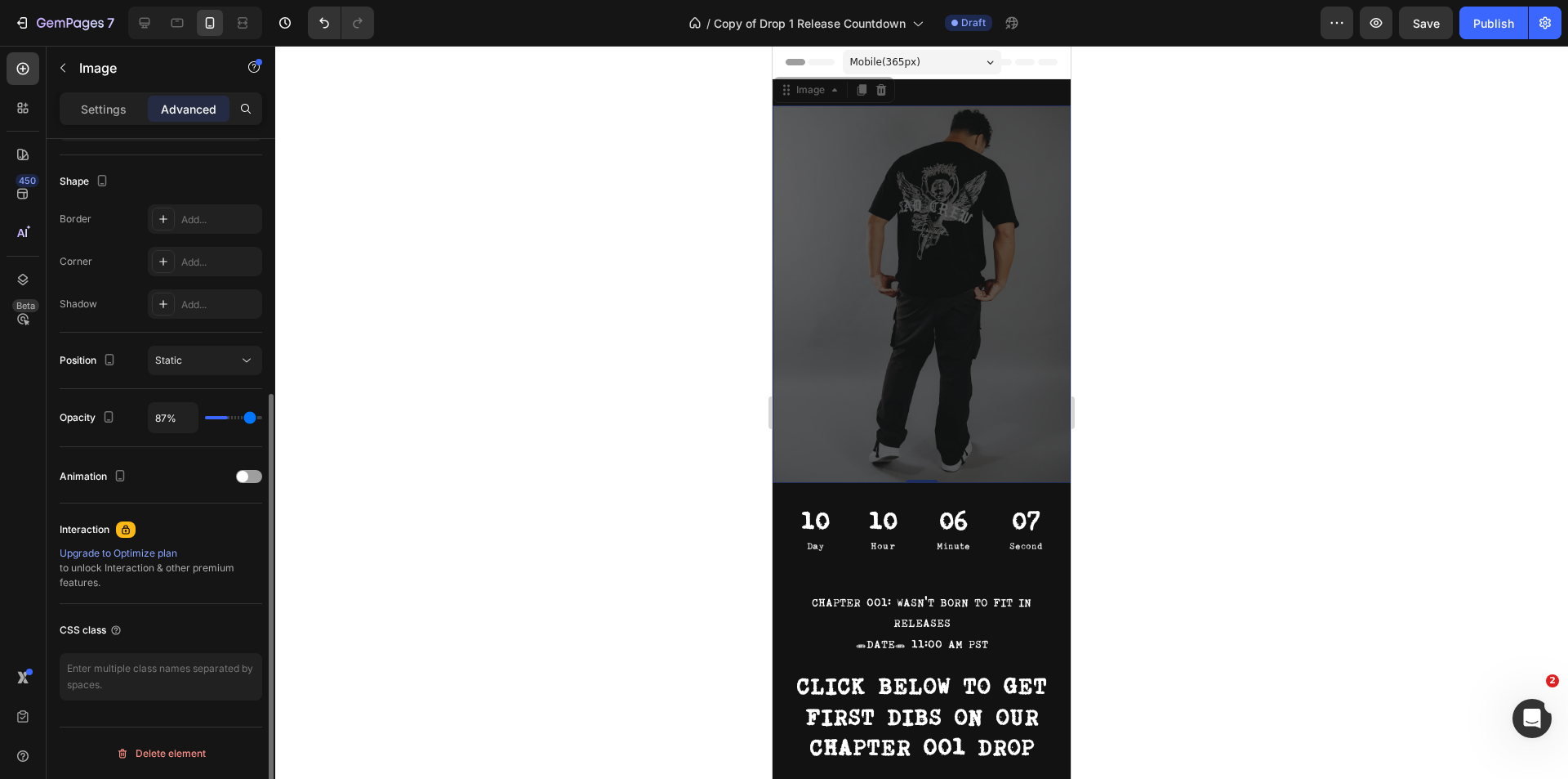
type input "94%"
type input "94"
type input "100%"
type input "100"
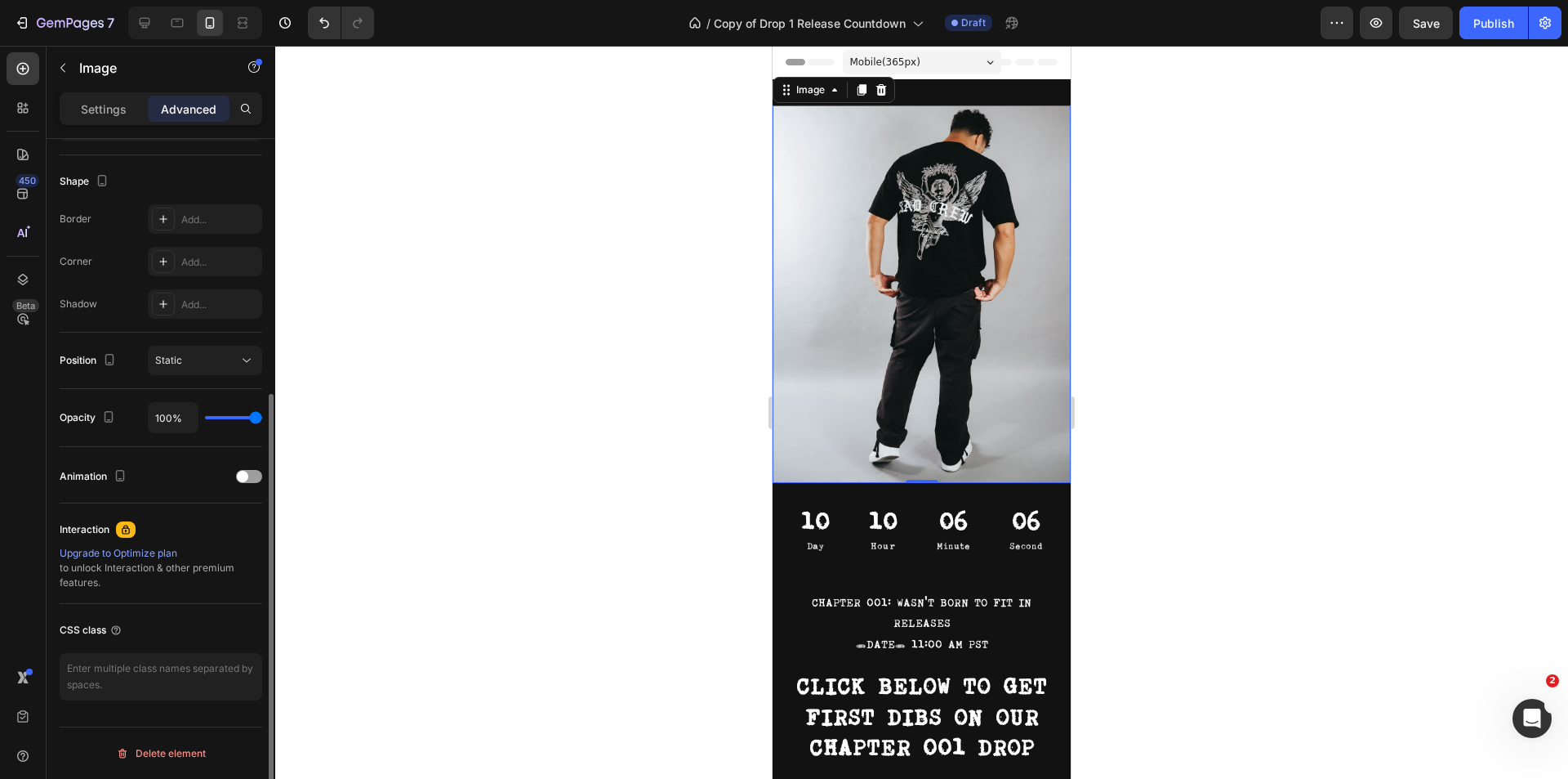
type input "96%"
type input "96"
type input "94%"
type input "94"
type input "93%"
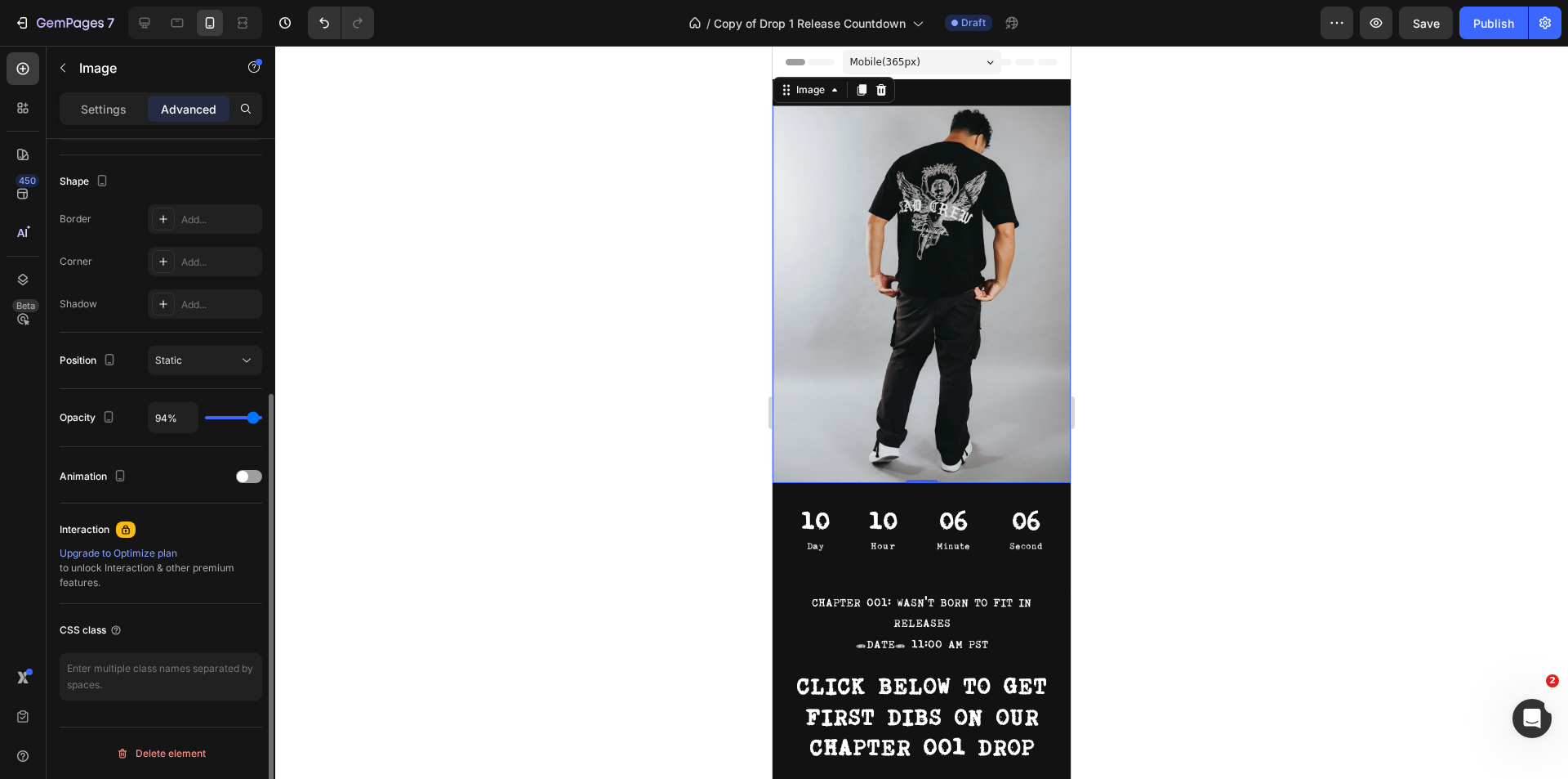
type input "93"
type input "91%"
type input "91"
type input "89%"
type input "89"
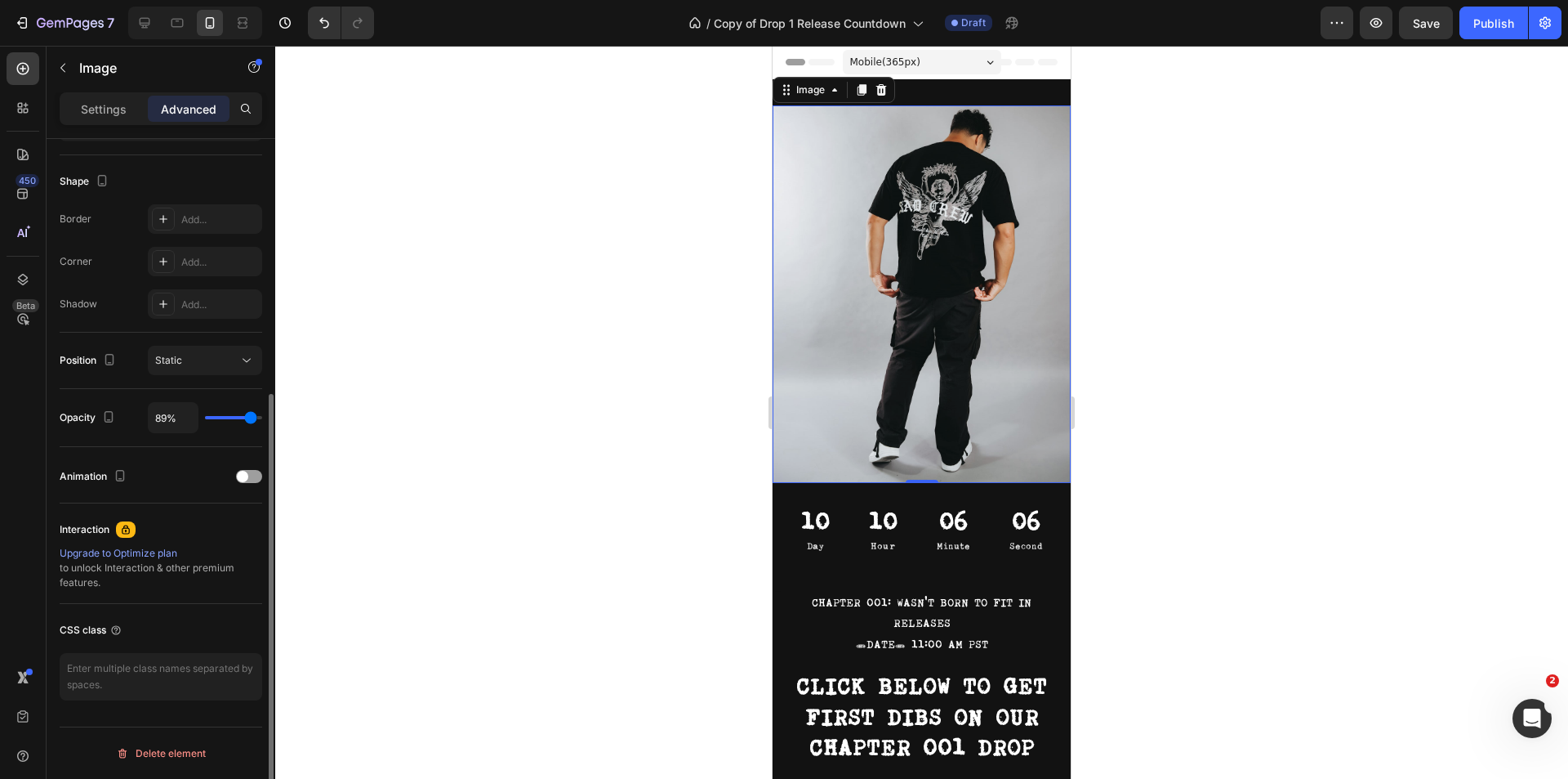
type input "87%"
type input "87"
type input "85%"
type input "85"
type input "83%"
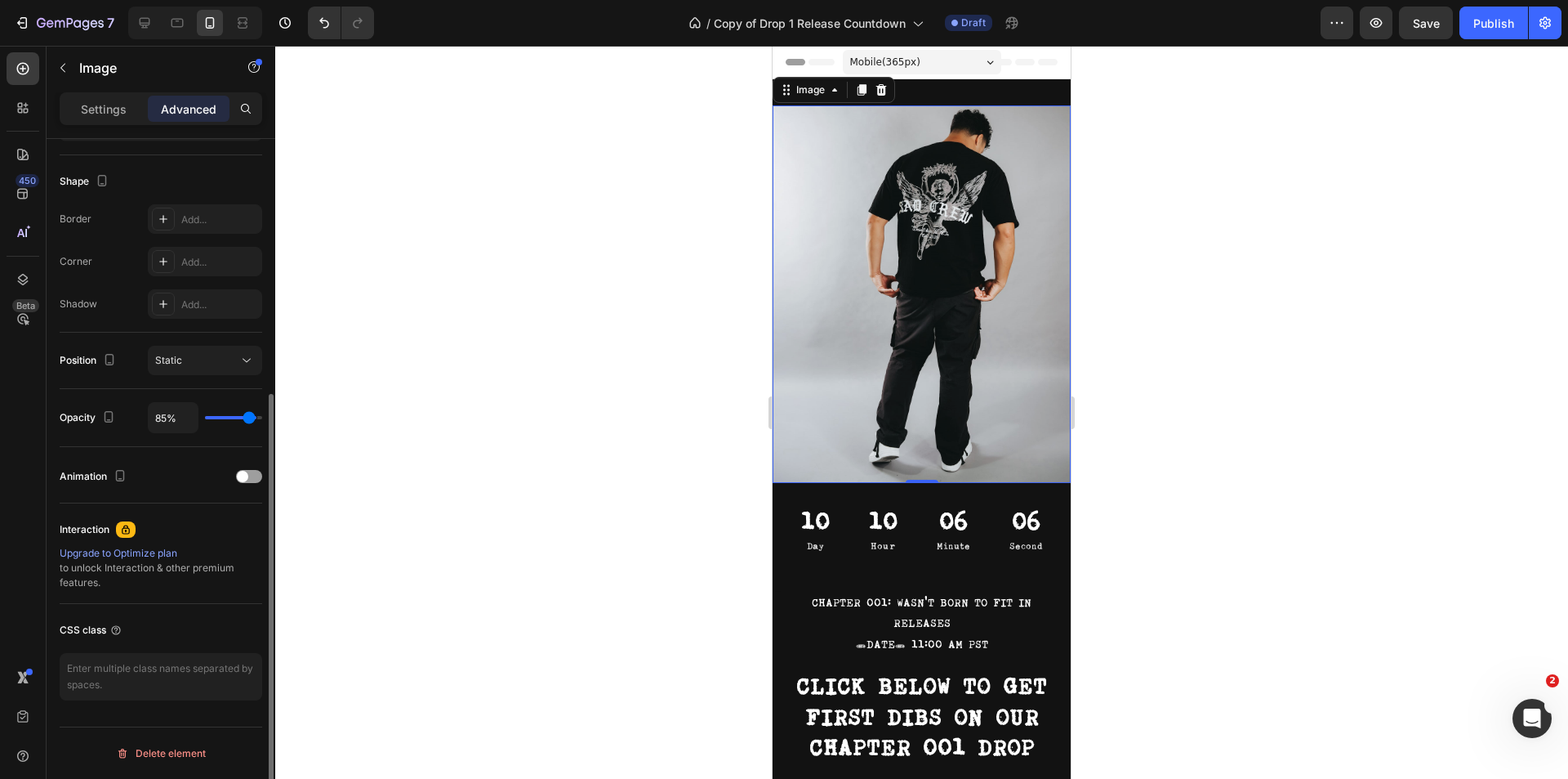
type input "83"
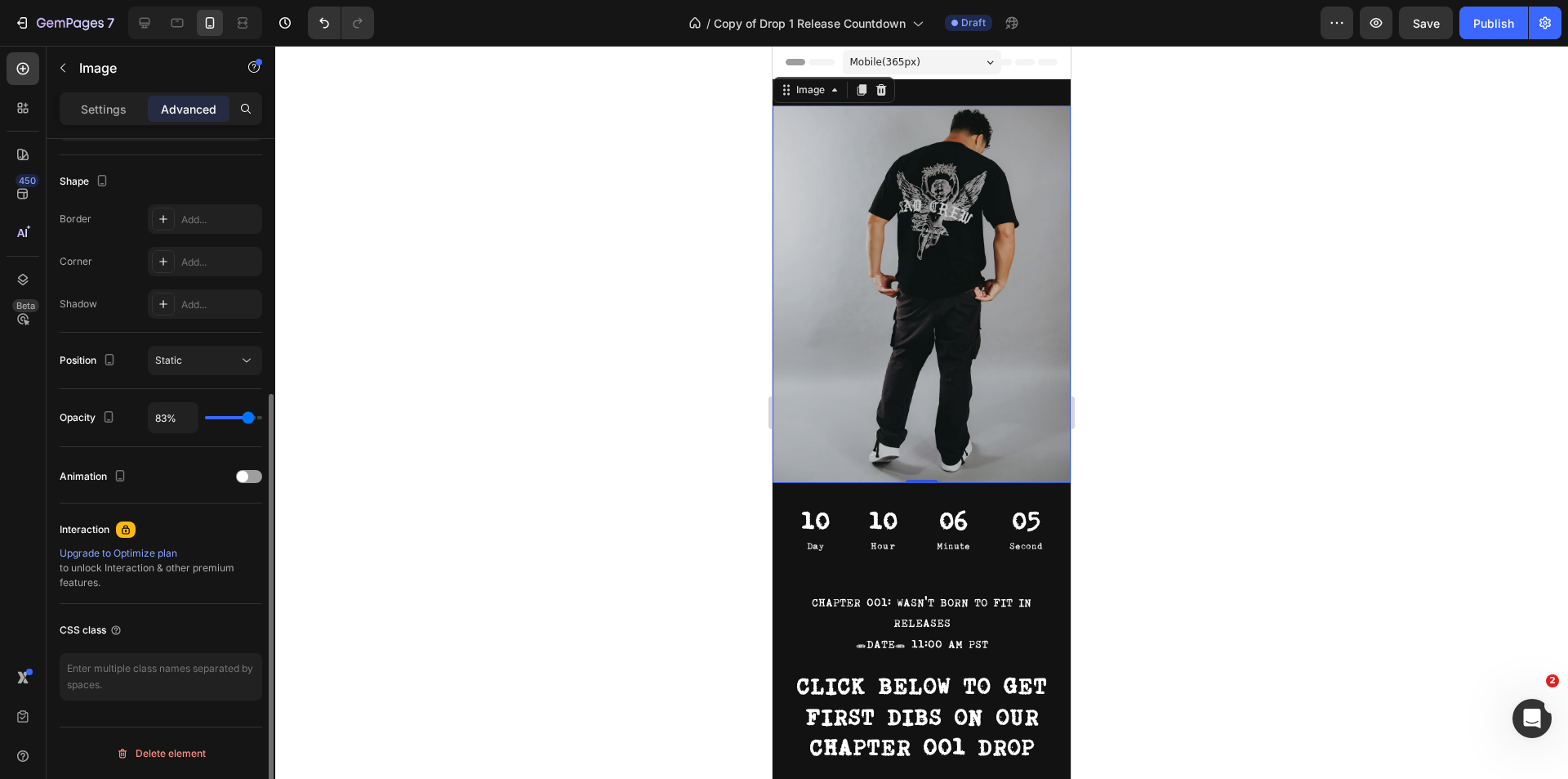
type input "81%"
type input "81"
type input "80%"
type input "80"
type input "78%"
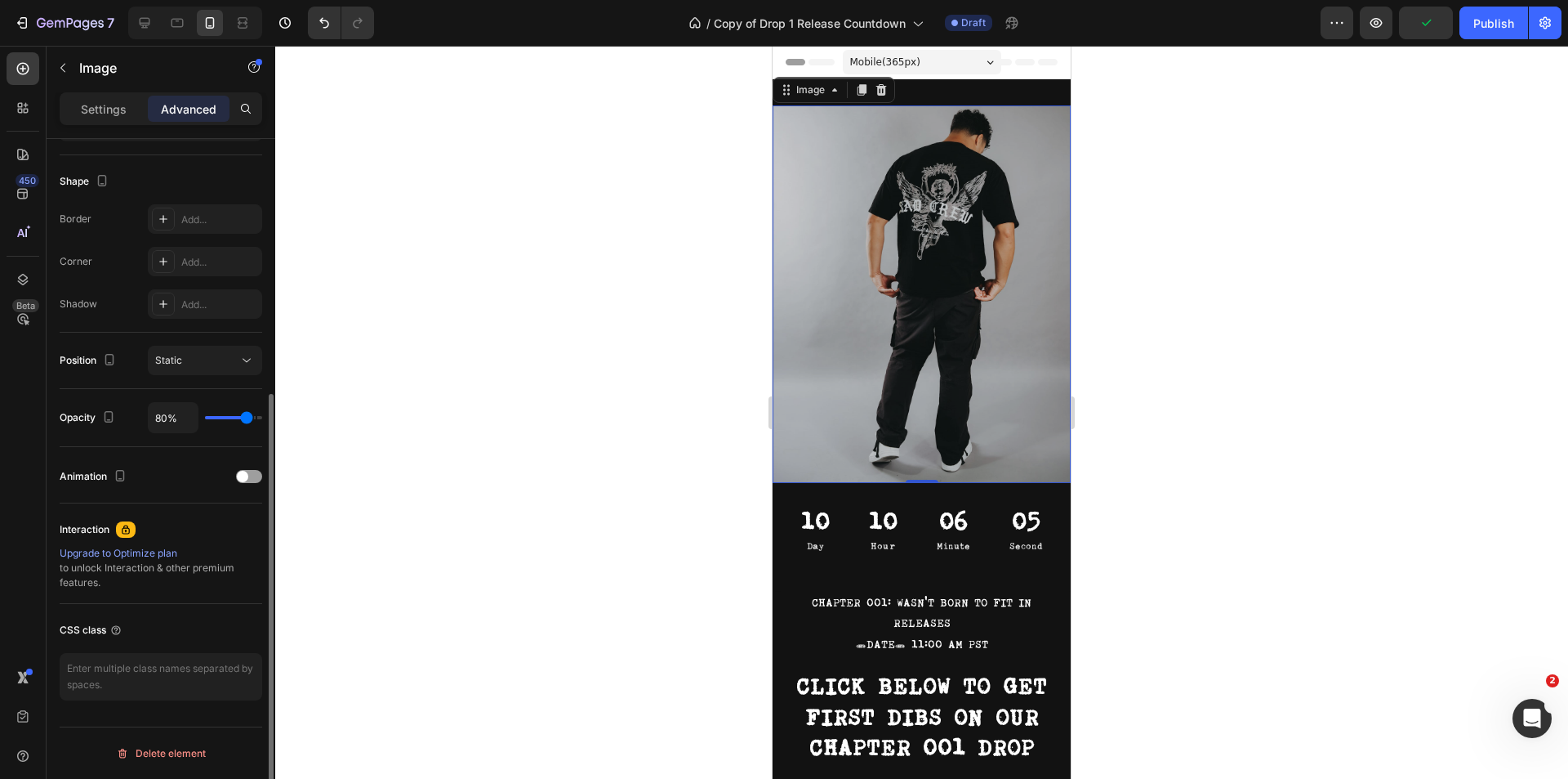
type input "78"
type input "76%"
type input "76"
type input "74%"
type input "74"
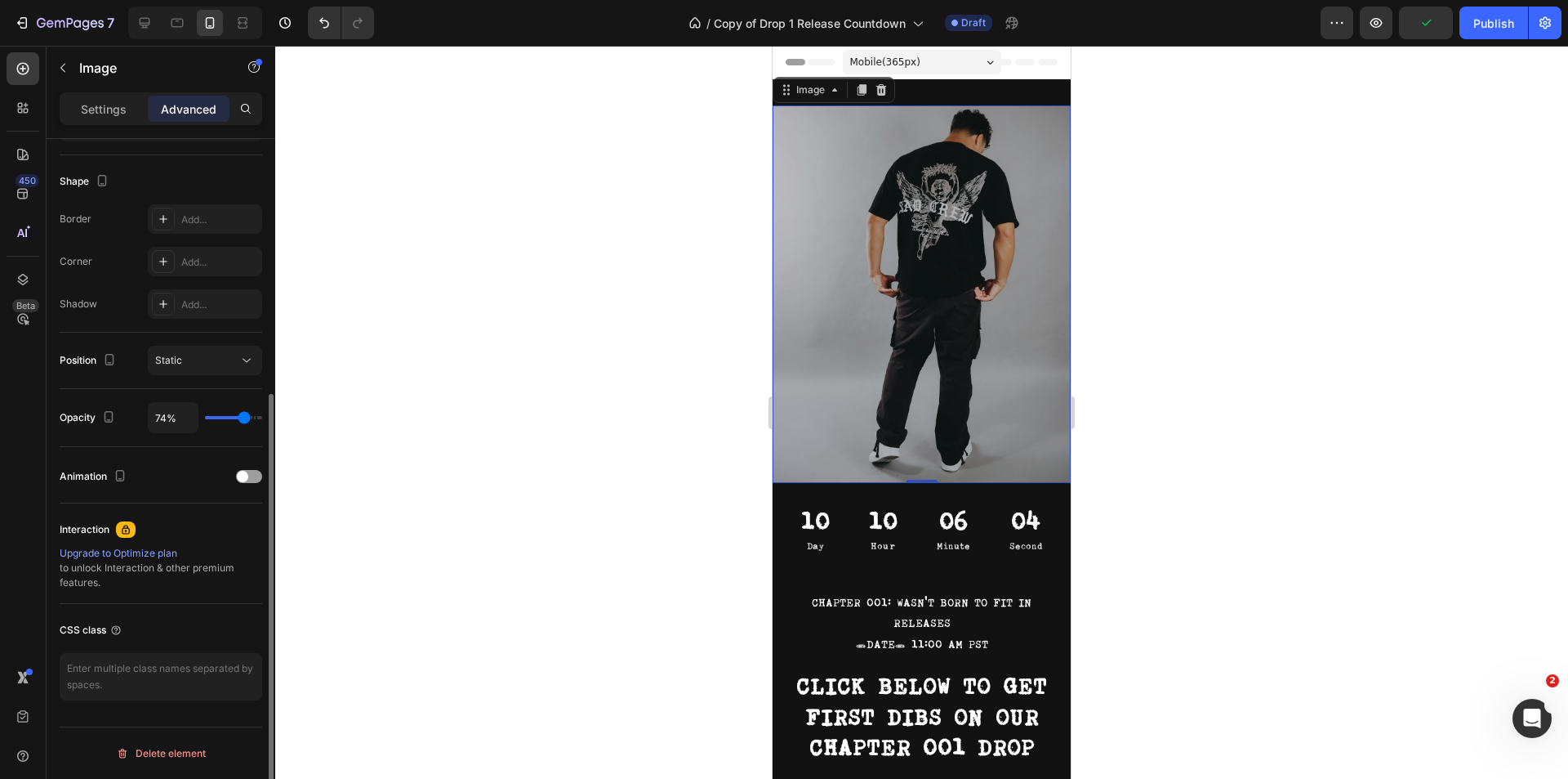
type input "76%"
type input "76"
type input "80%"
type input "80"
type input "83%"
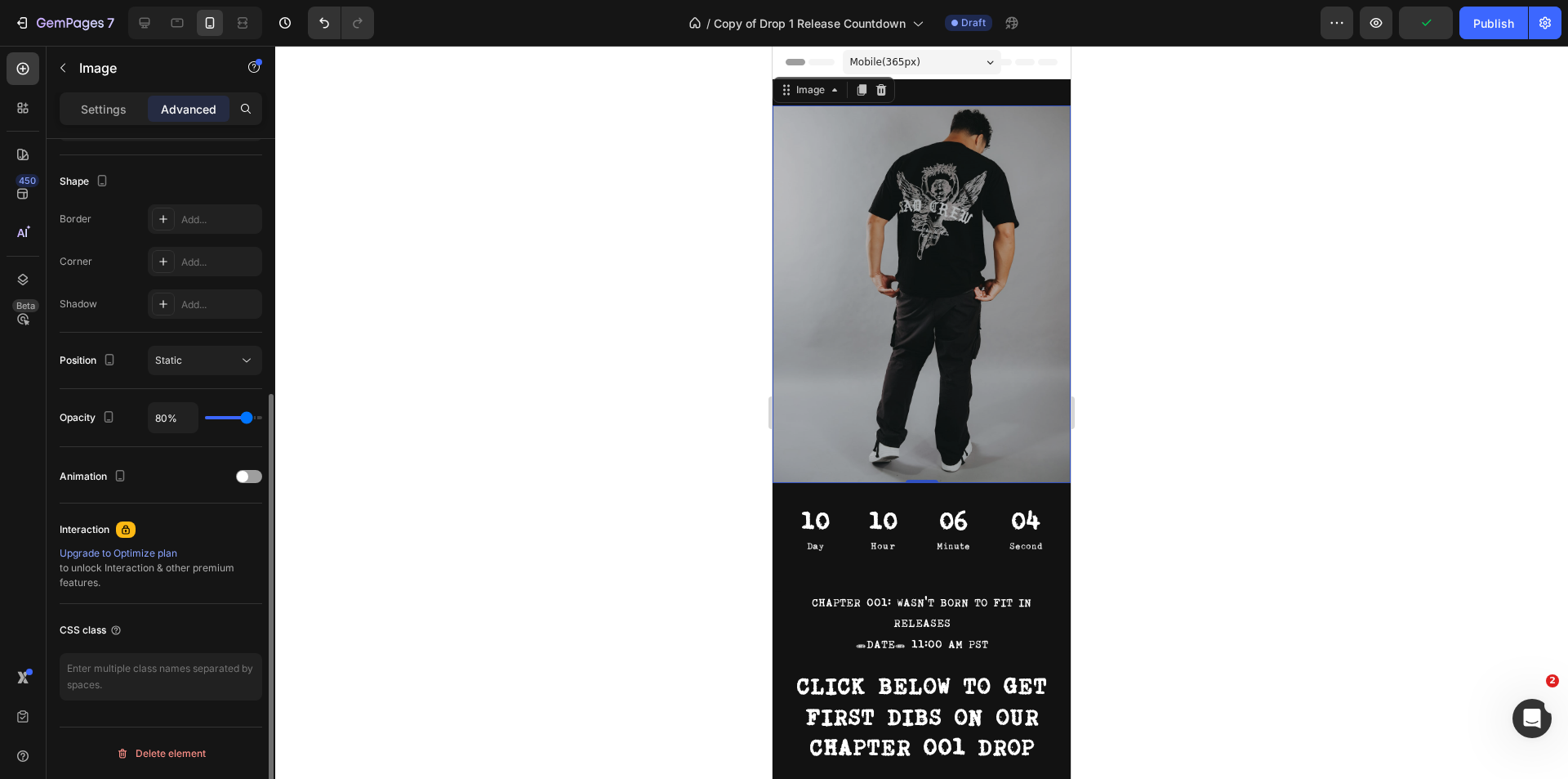
type input "83"
type input "85%"
type input "85"
type input "87%"
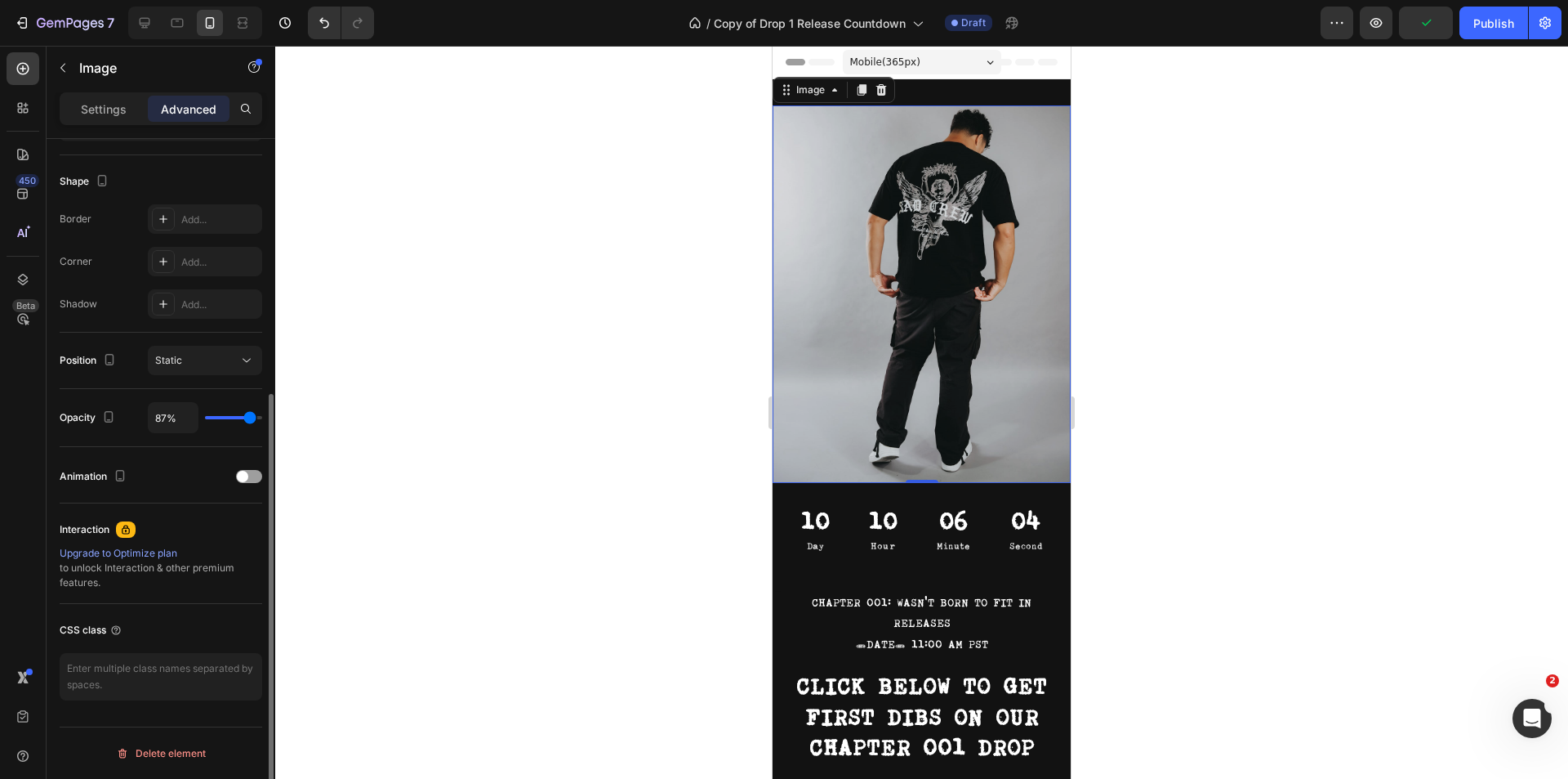
drag, startPoint x: 255, startPoint y: 415, endPoint x: 250, endPoint y: 405, distance: 11.2
type input "87"
click at [250, 416] on input "range" at bounding box center [233, 417] width 57 height 3
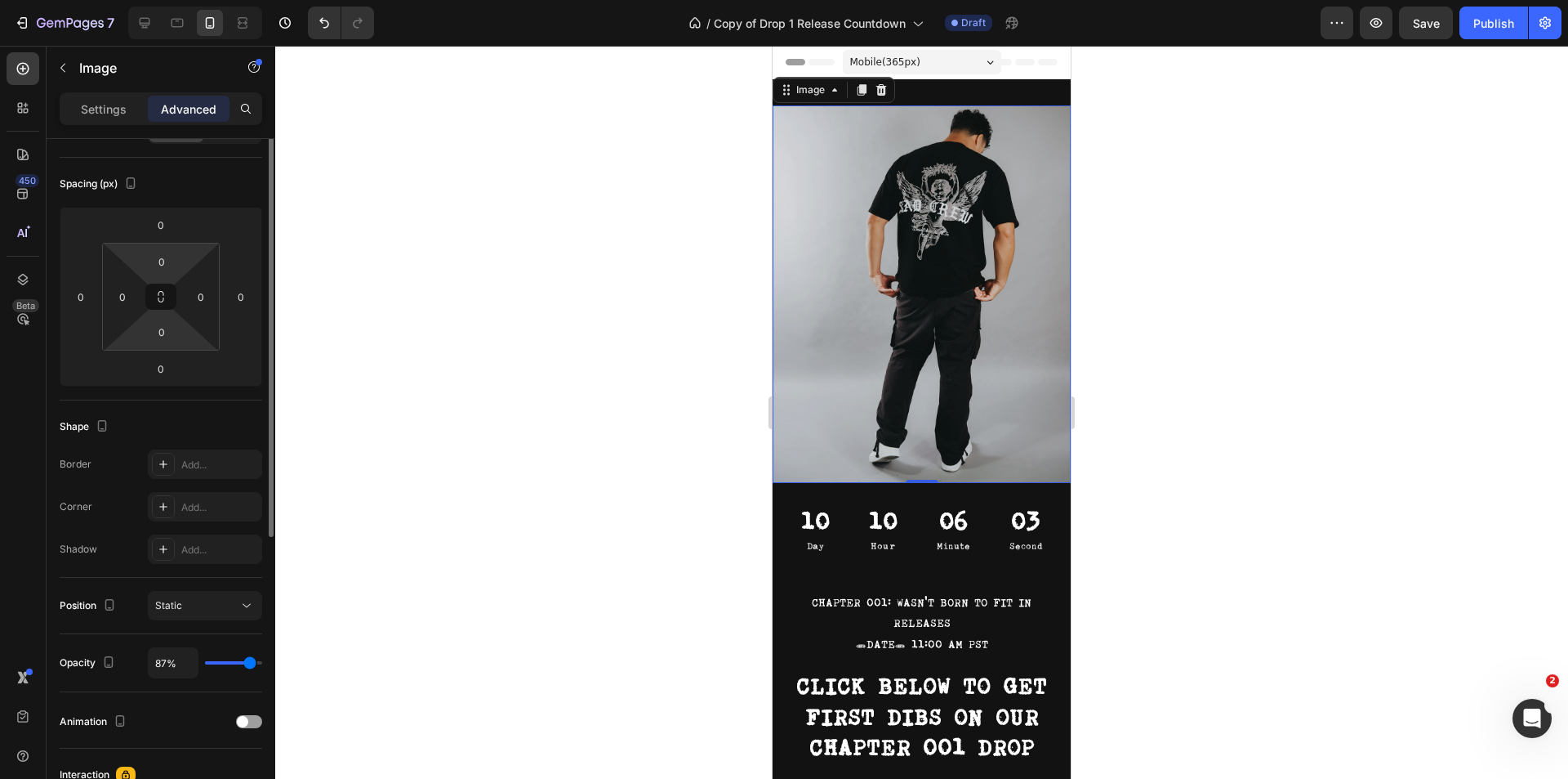
scroll to position [0, 0]
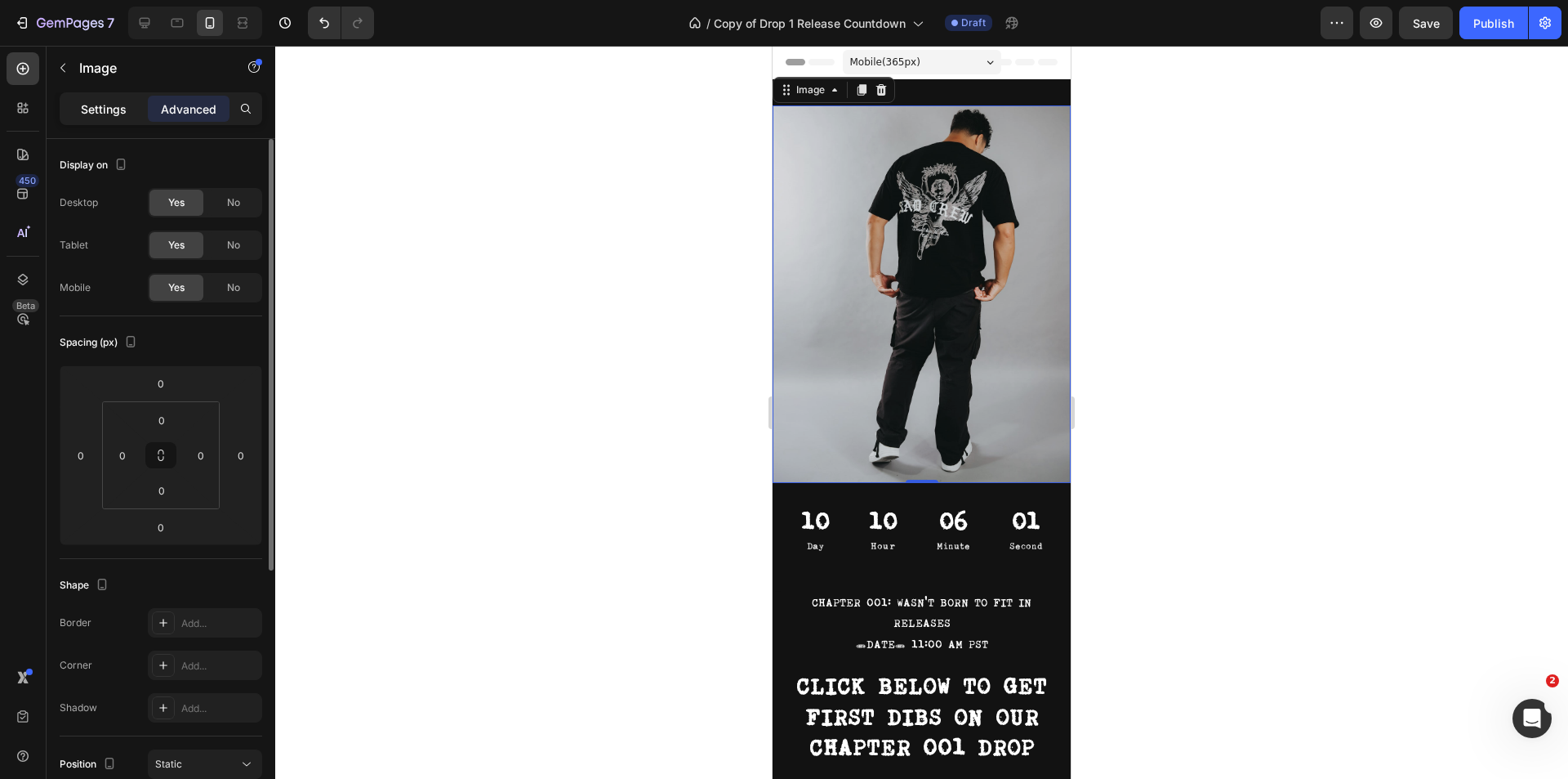
click at [127, 102] on div "Settings" at bounding box center [104, 108] width 82 height 26
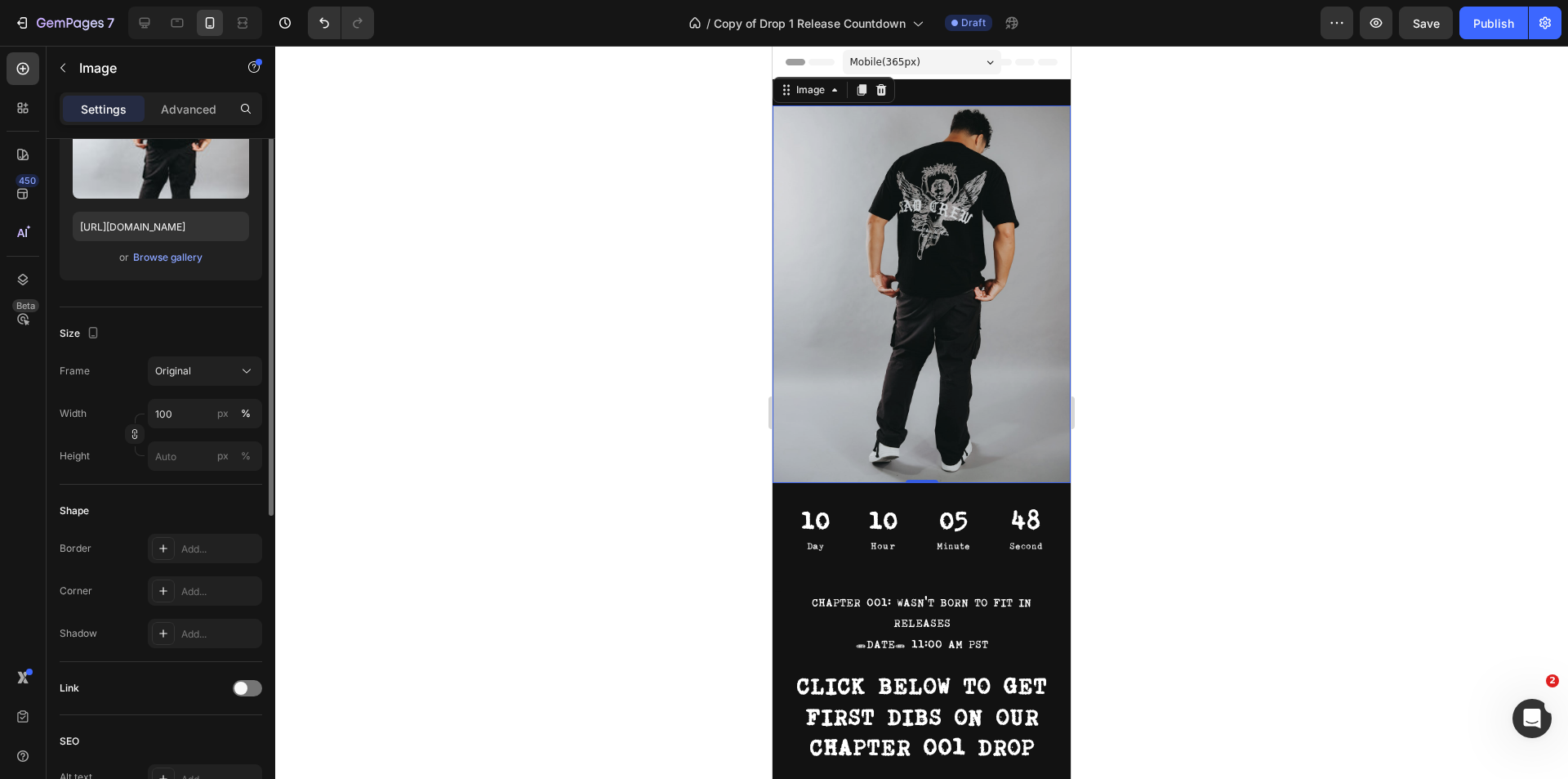
scroll to position [57, 0]
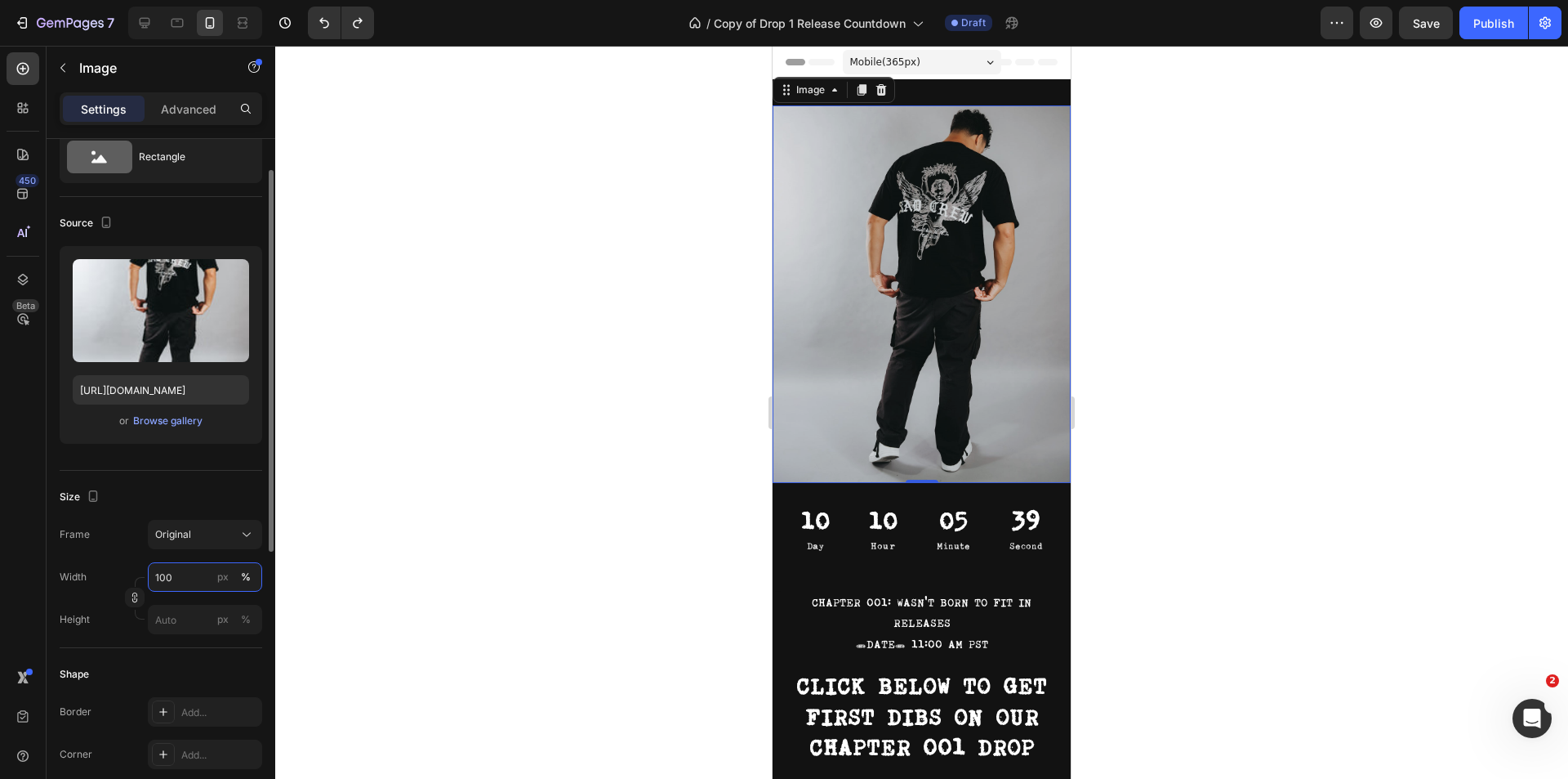
drag, startPoint x: 181, startPoint y: 576, endPoint x: 125, endPoint y: 584, distance: 56.6
click at [125, 584] on div "Width 100 px % Height px %" at bounding box center [160, 598] width 202 height 72
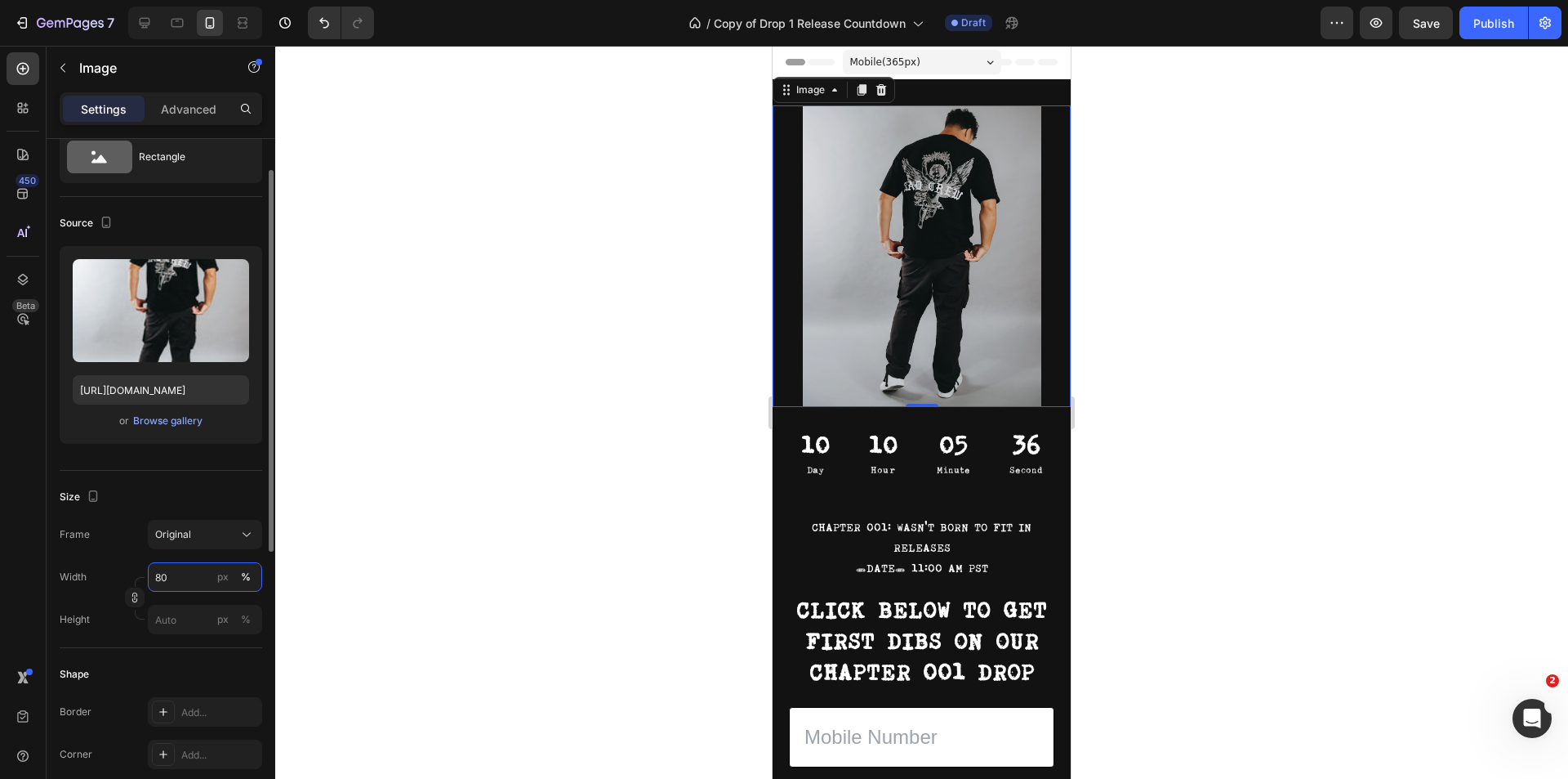
type input "100"
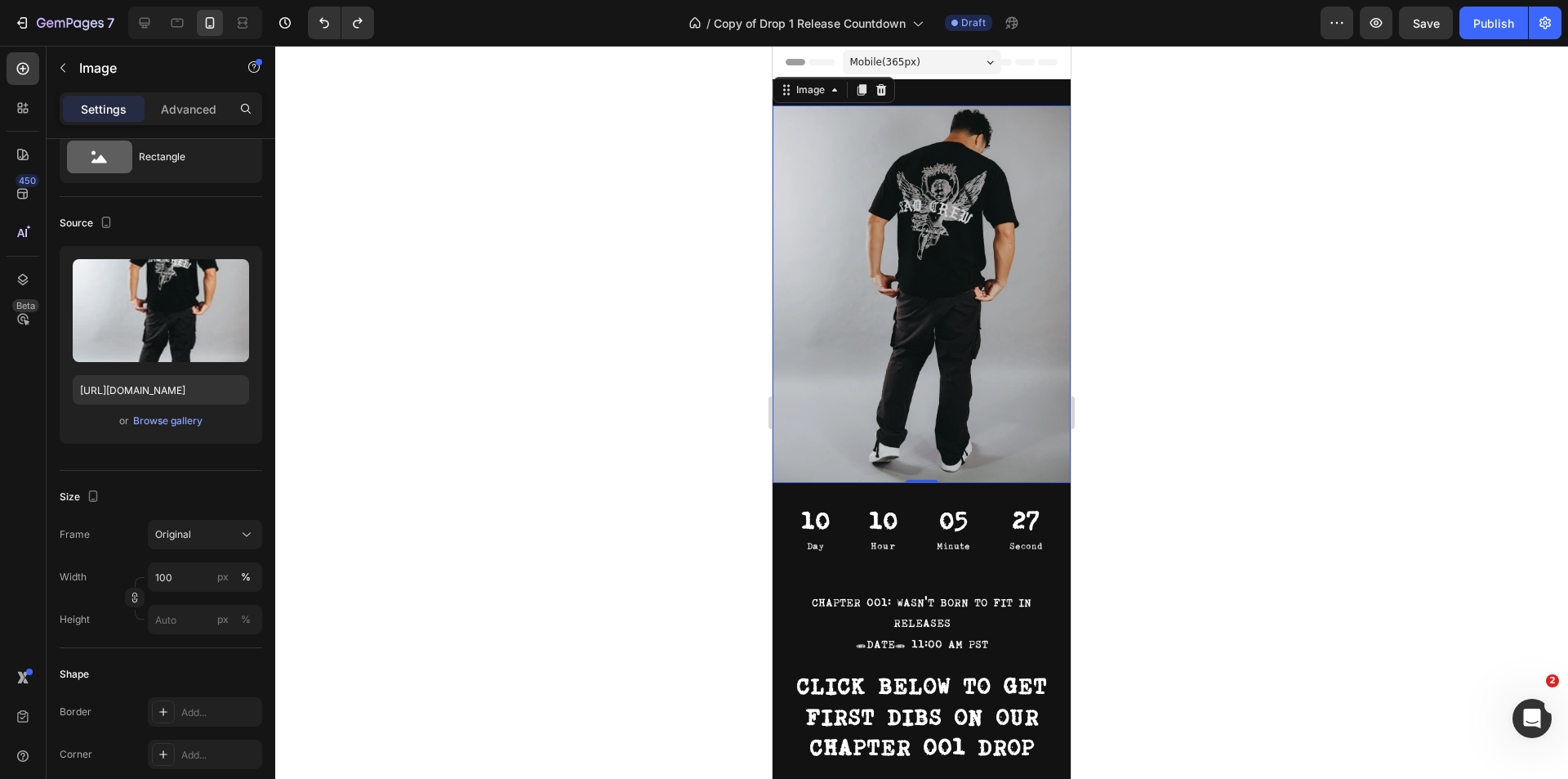
click at [714, 236] on div at bounding box center [922, 412] width 1293 height 733
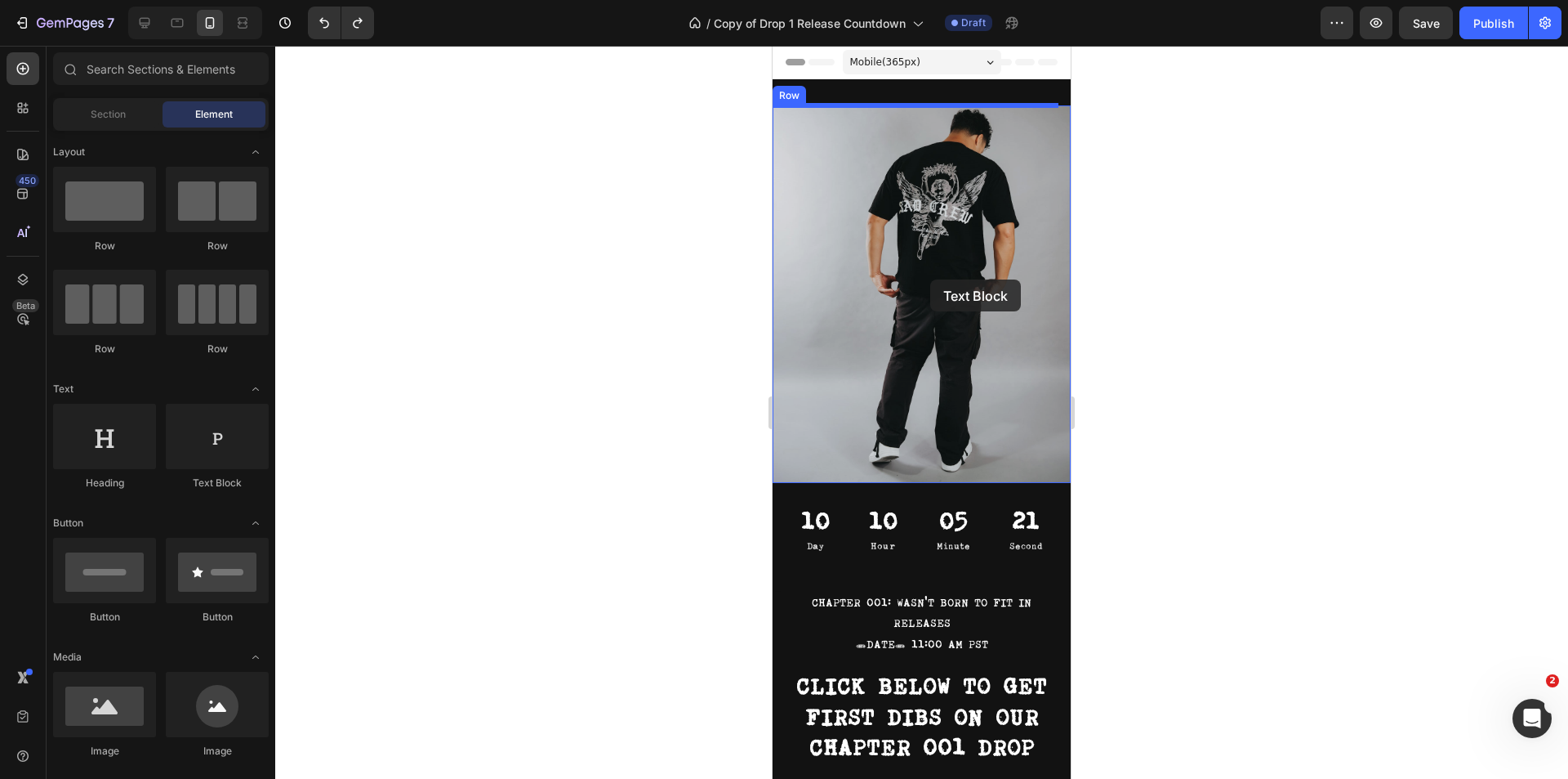
drag, startPoint x: 998, startPoint y: 493, endPoint x: 932, endPoint y: 278, distance: 224.9
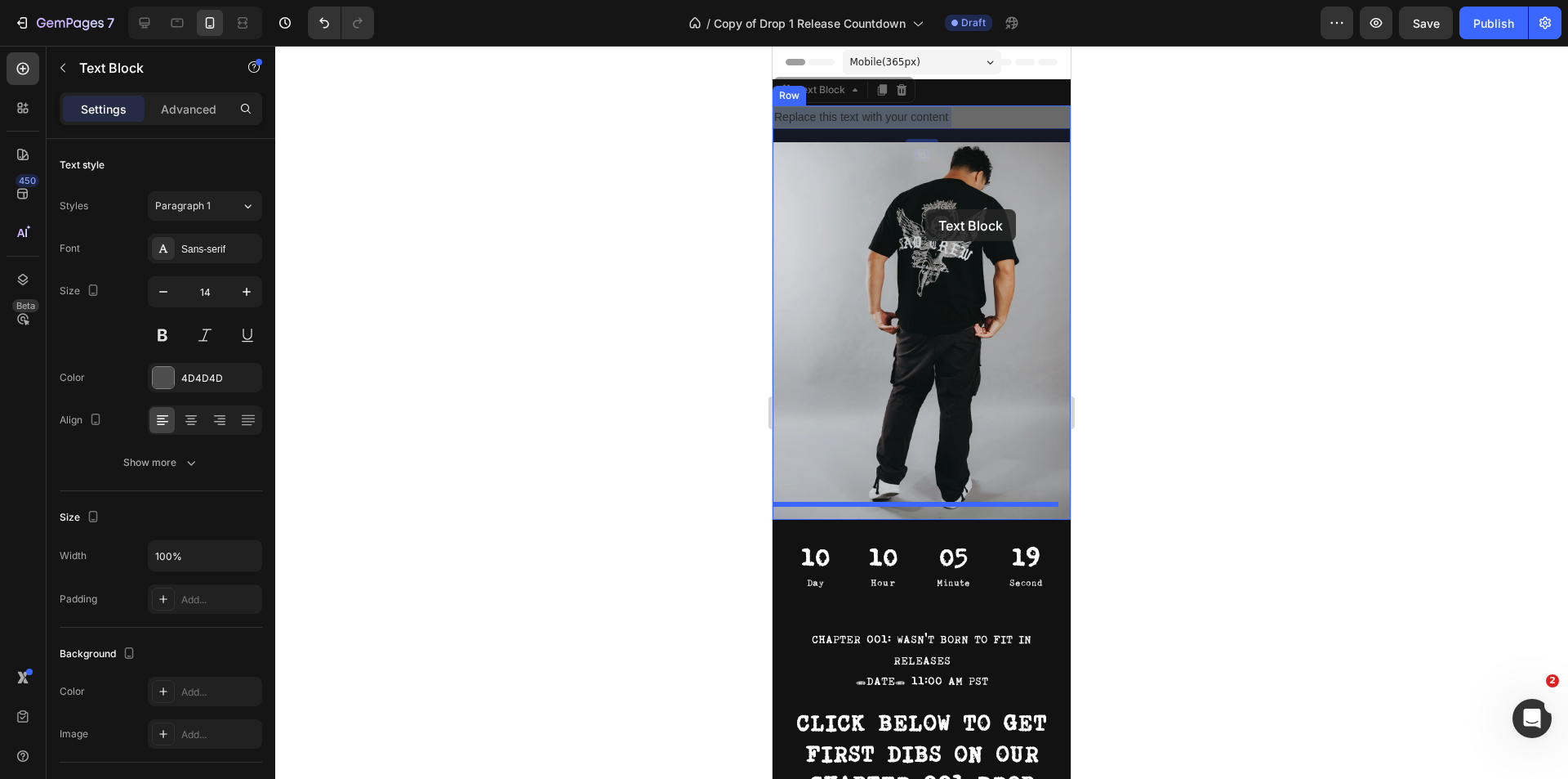
drag, startPoint x: 944, startPoint y: 115, endPoint x: 898, endPoint y: 140, distance: 52.4
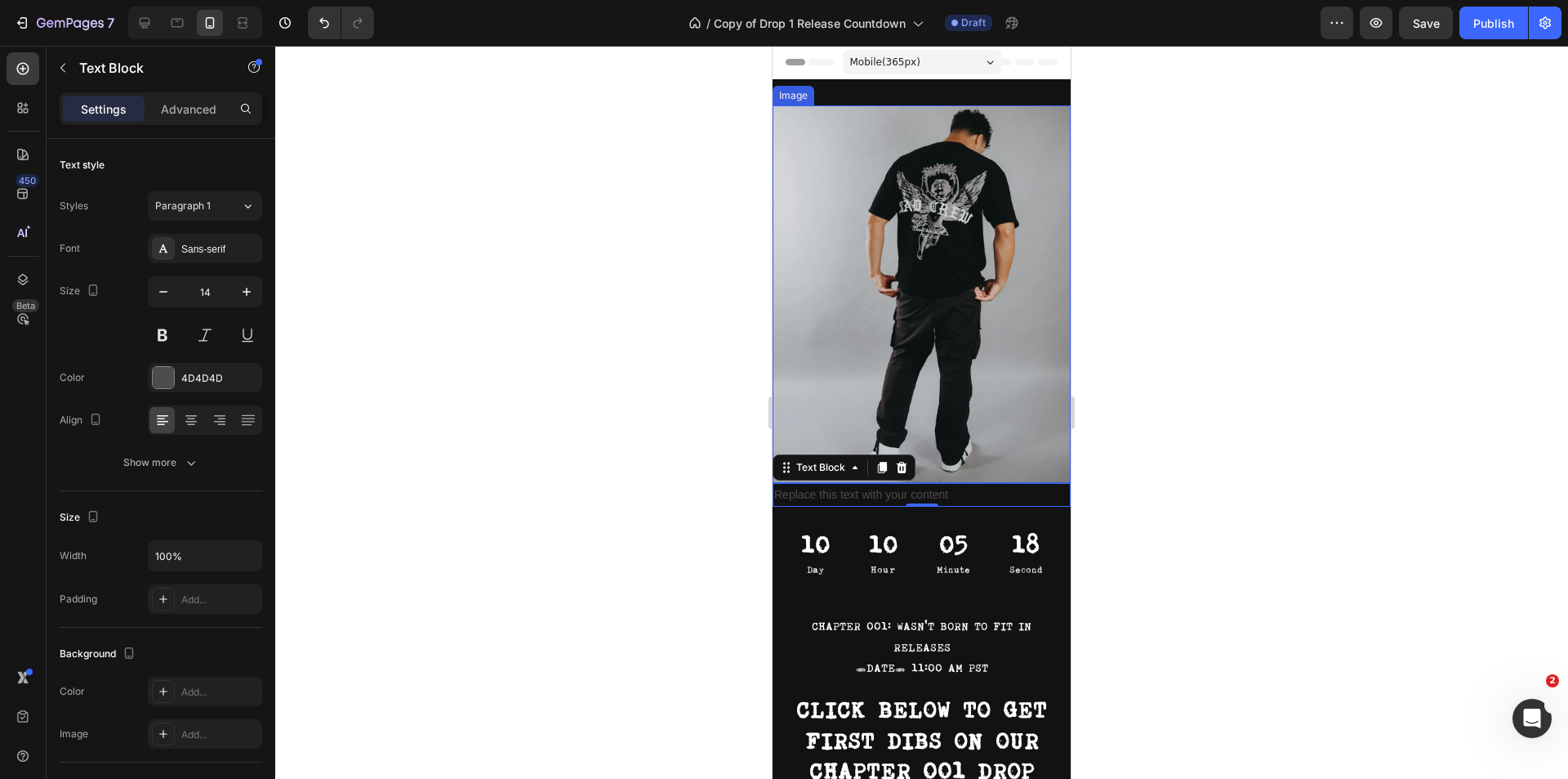
click at [897, 124] on img at bounding box center [922, 294] width 298 height 377
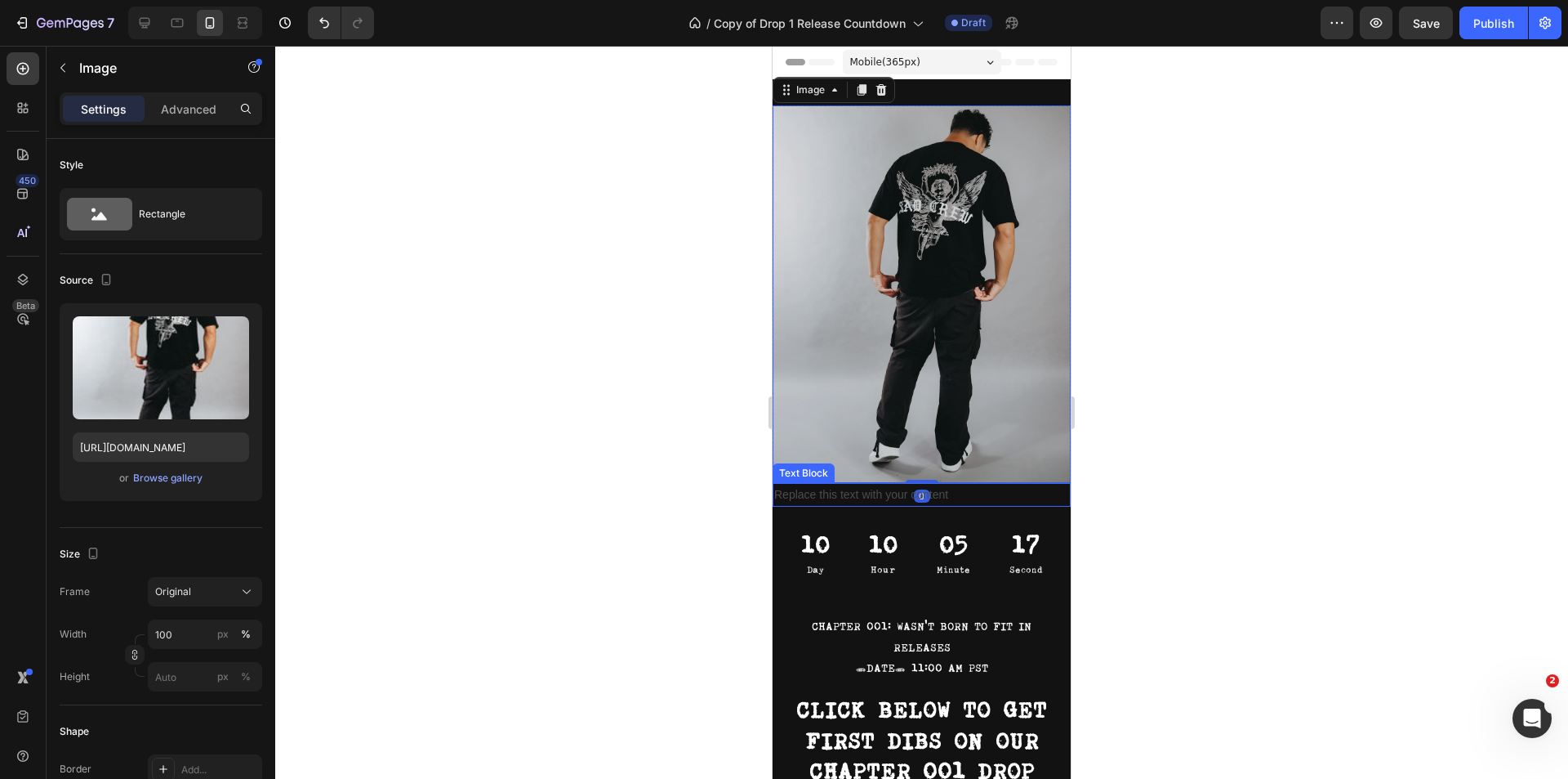
click at [857, 484] on p "Replace this text with your content" at bounding box center [921, 494] width 295 height 20
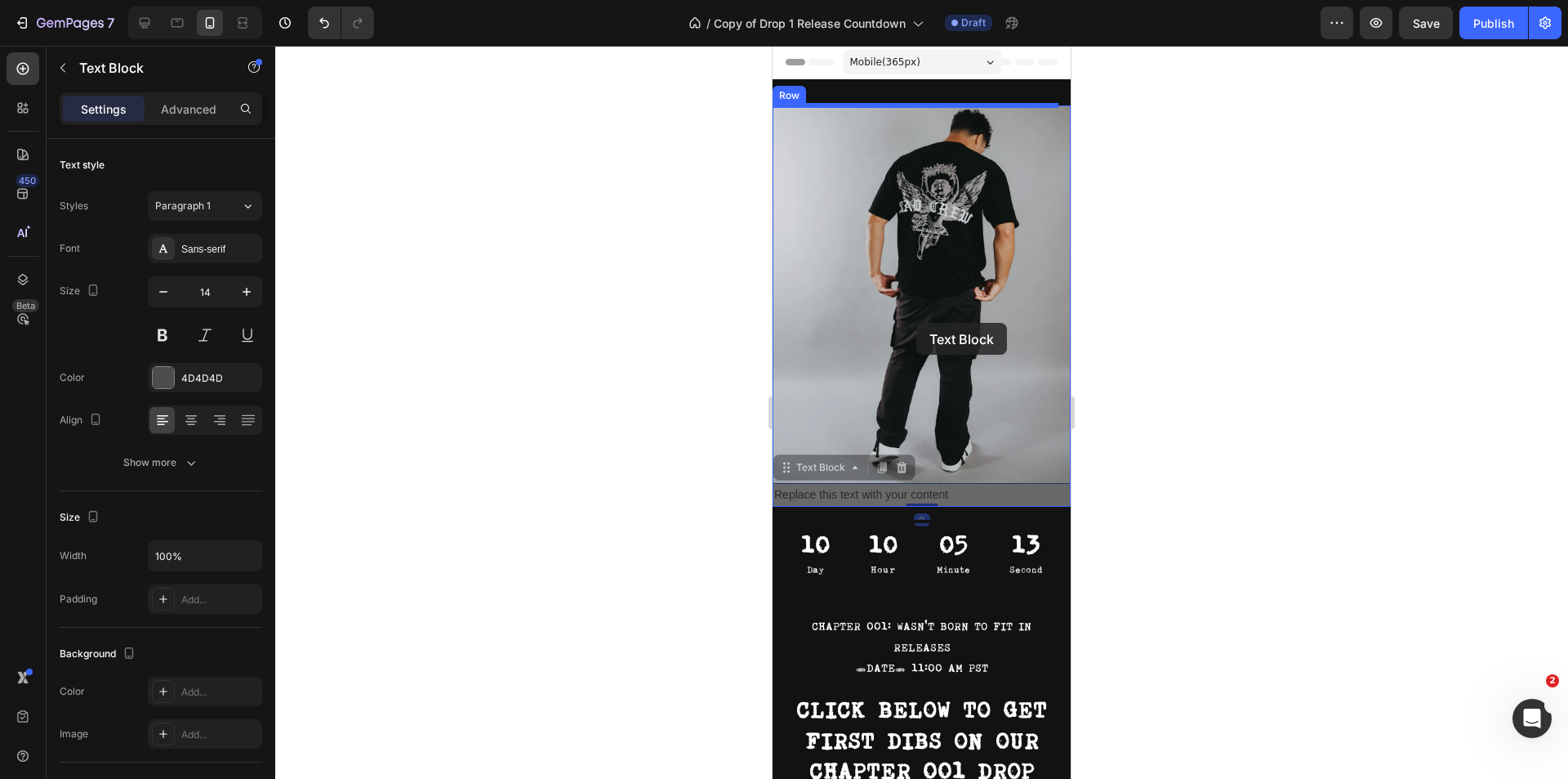
drag, startPoint x: 786, startPoint y: 449, endPoint x: 917, endPoint y: 323, distance: 181.8
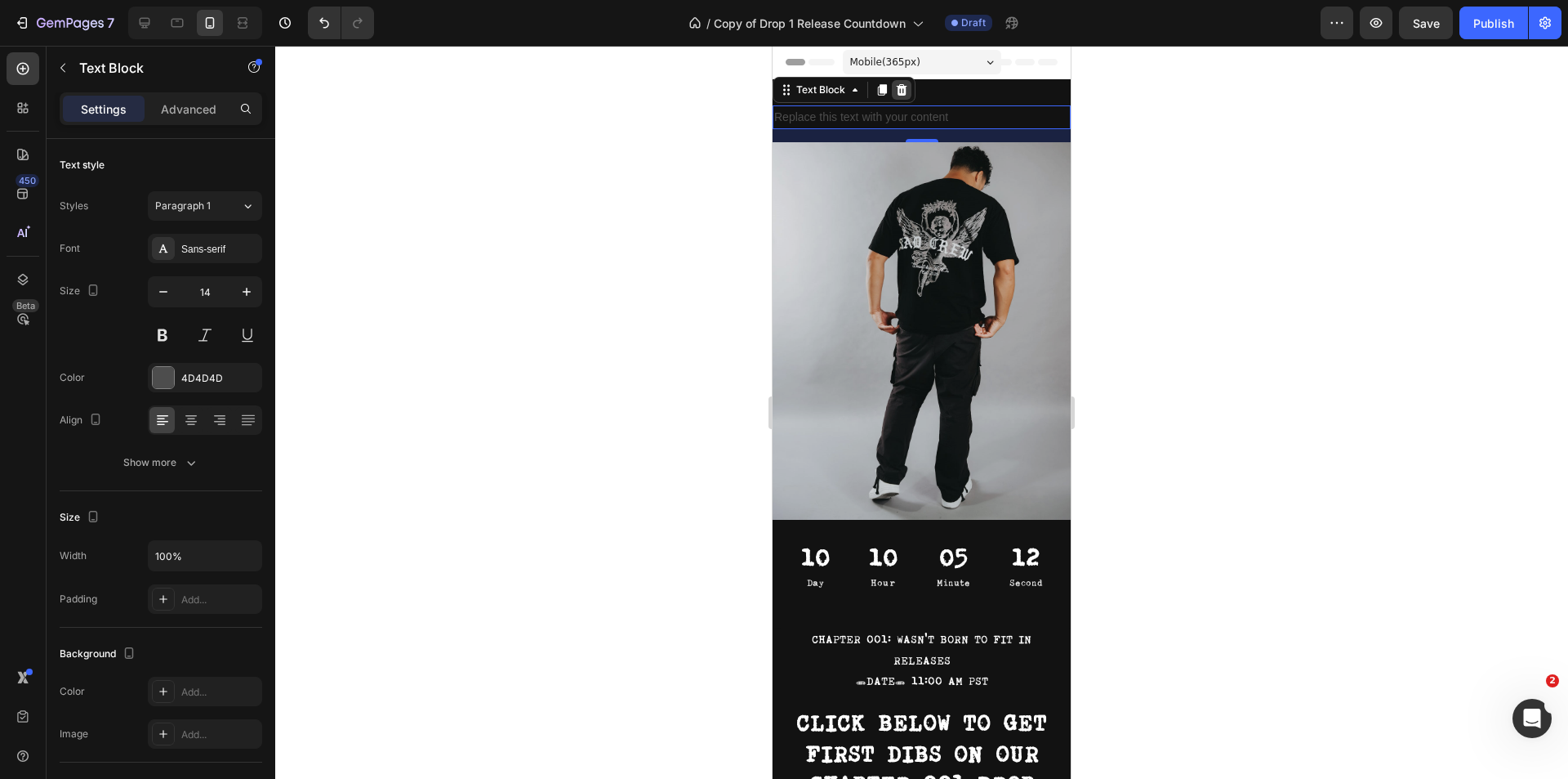
click at [905, 89] on icon at bounding box center [901, 90] width 11 height 12
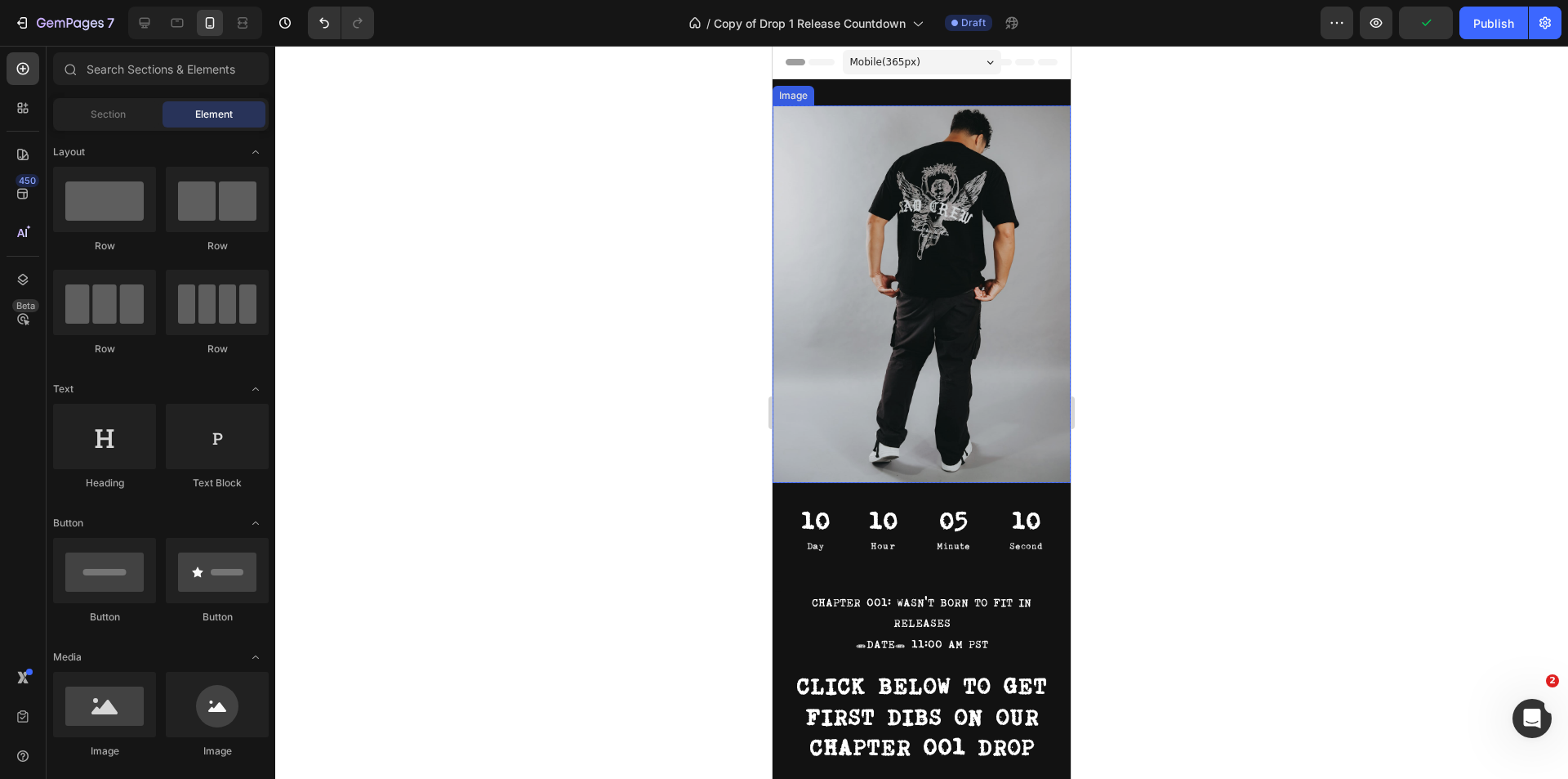
click at [868, 249] on img at bounding box center [922, 294] width 298 height 377
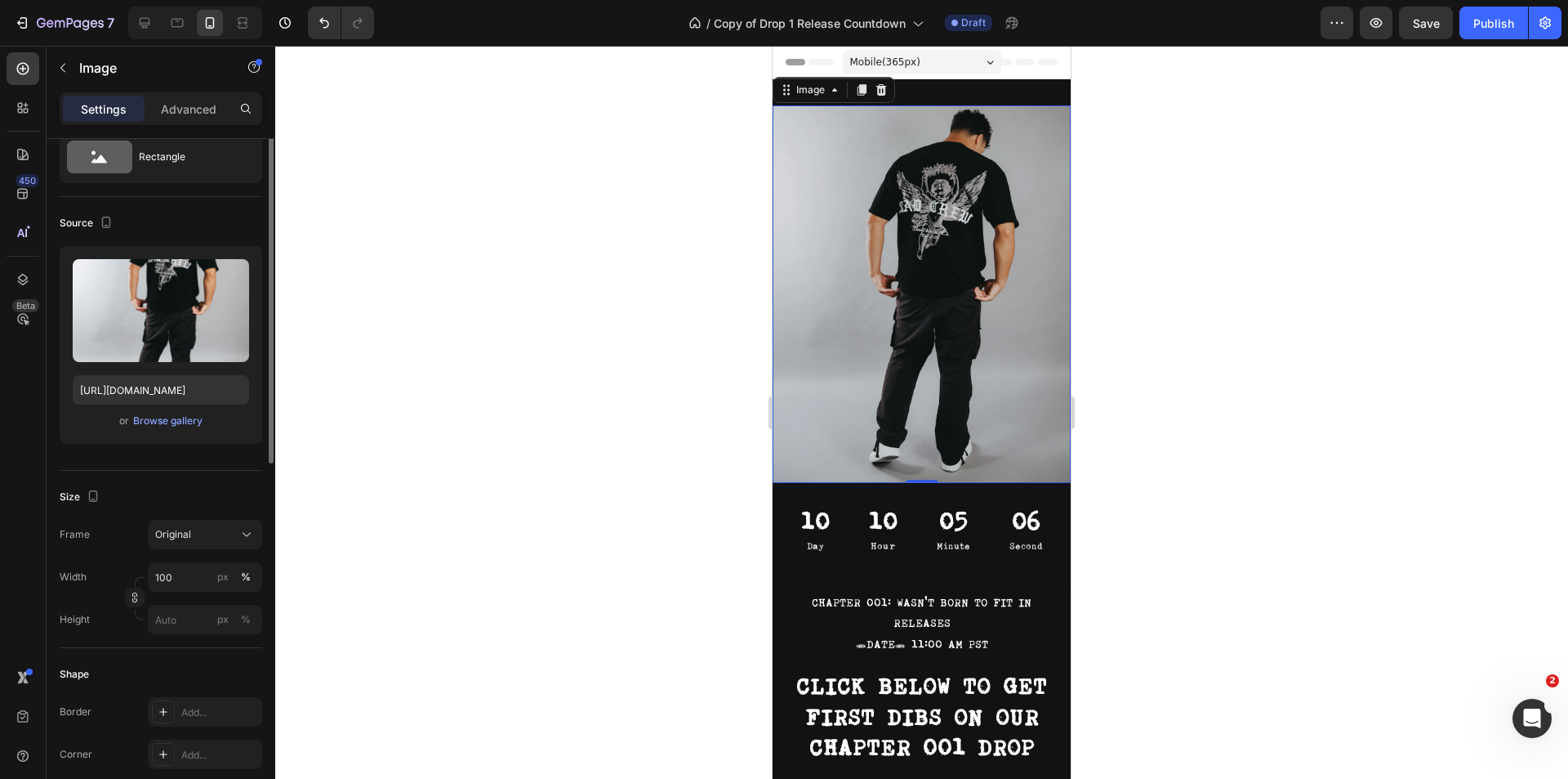
scroll to position [0, 0]
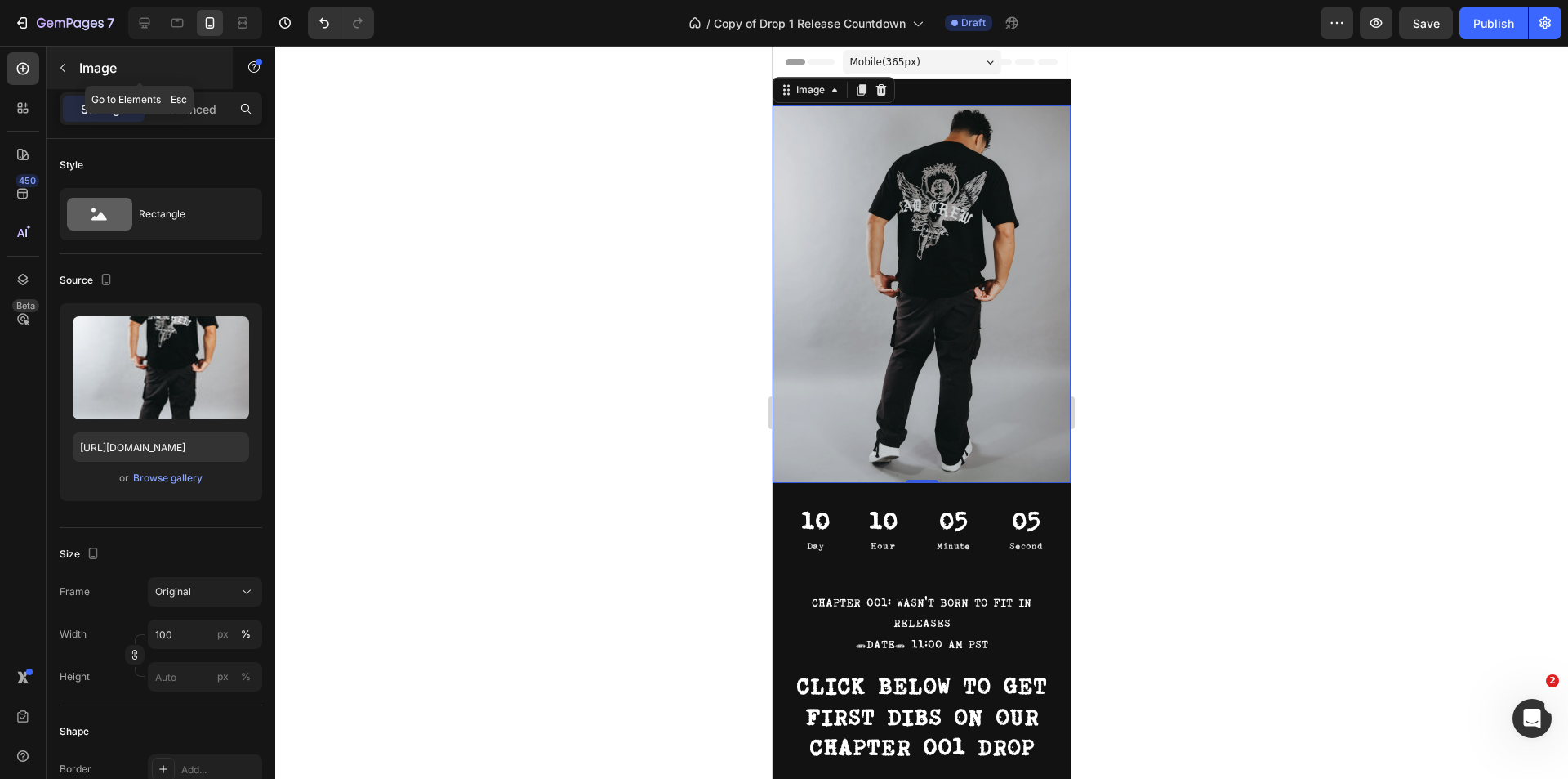
click at [63, 68] on icon "button" at bounding box center [62, 67] width 13 height 13
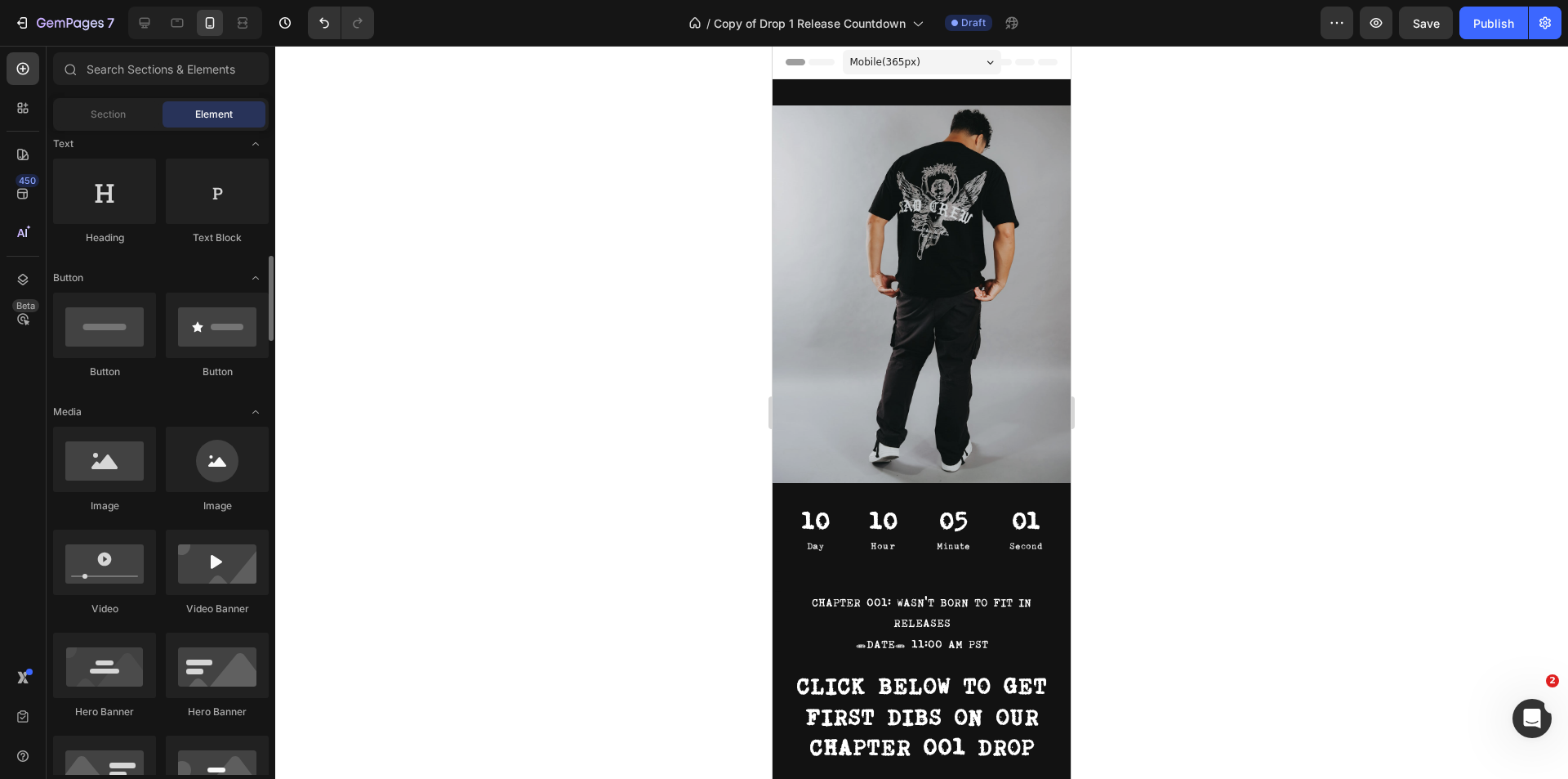
scroll to position [327, 0]
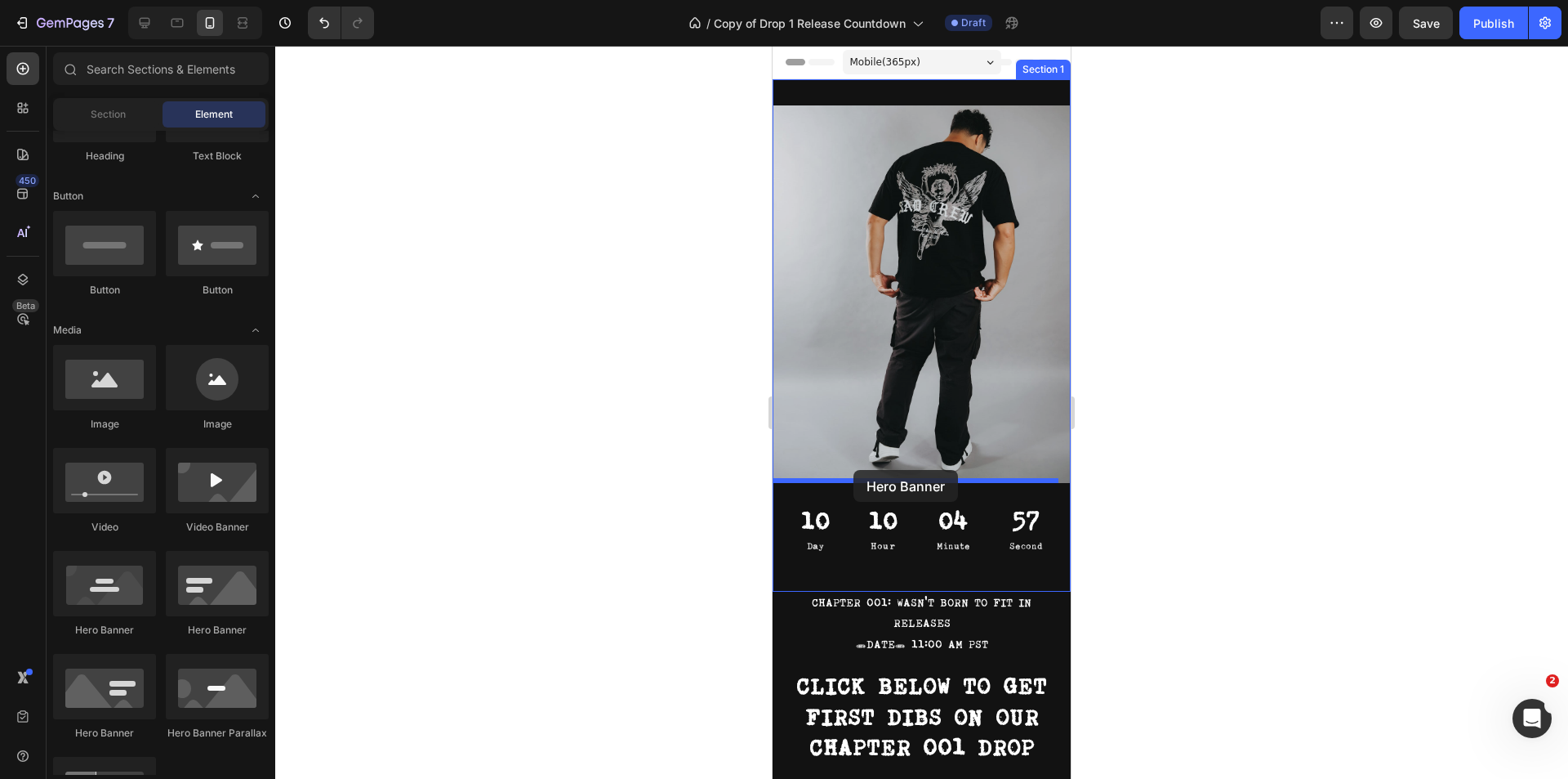
drag, startPoint x: 1003, startPoint y: 648, endPoint x: 950, endPoint y: 463, distance: 192.4
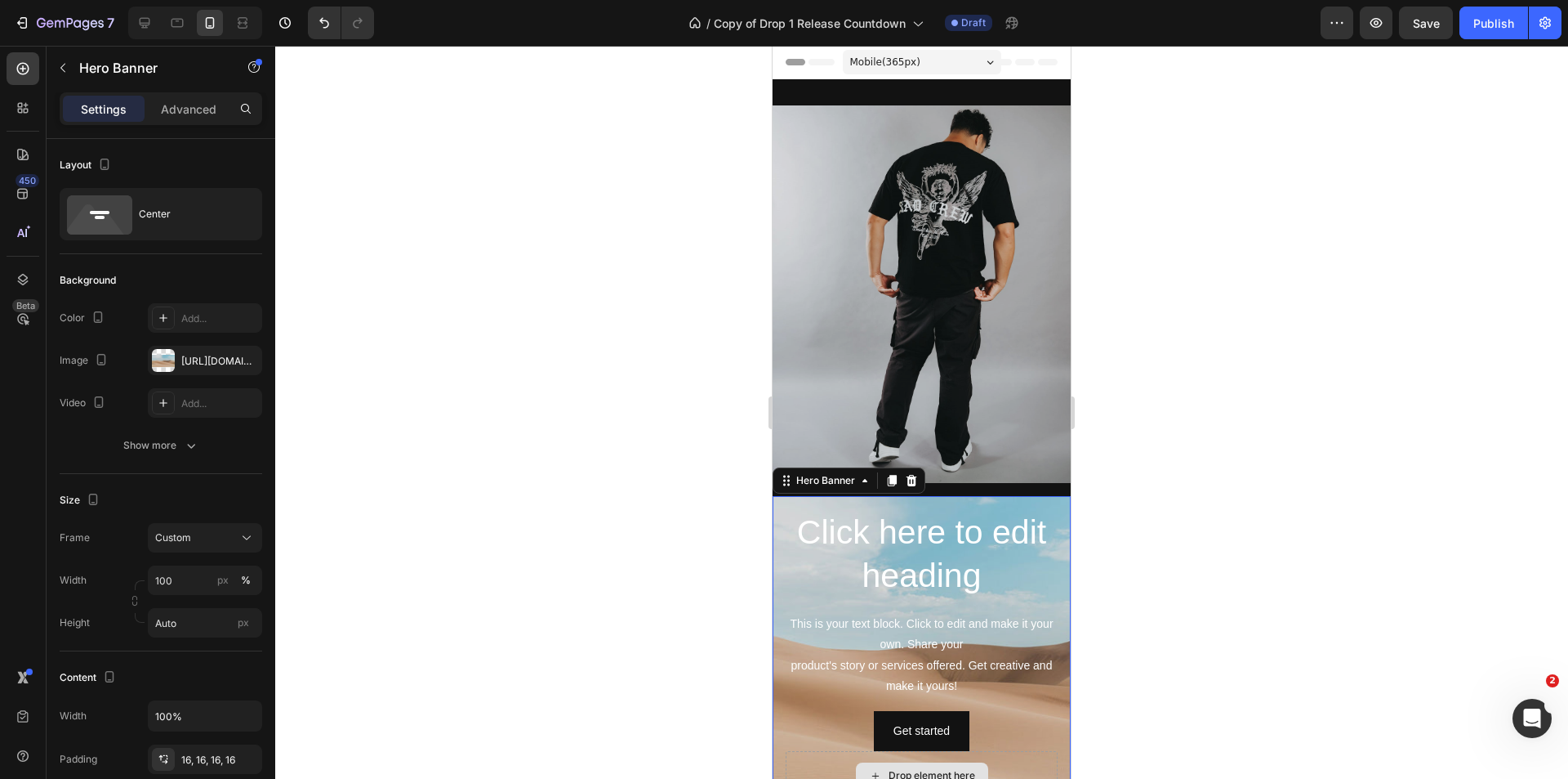
scroll to position [245, 0]
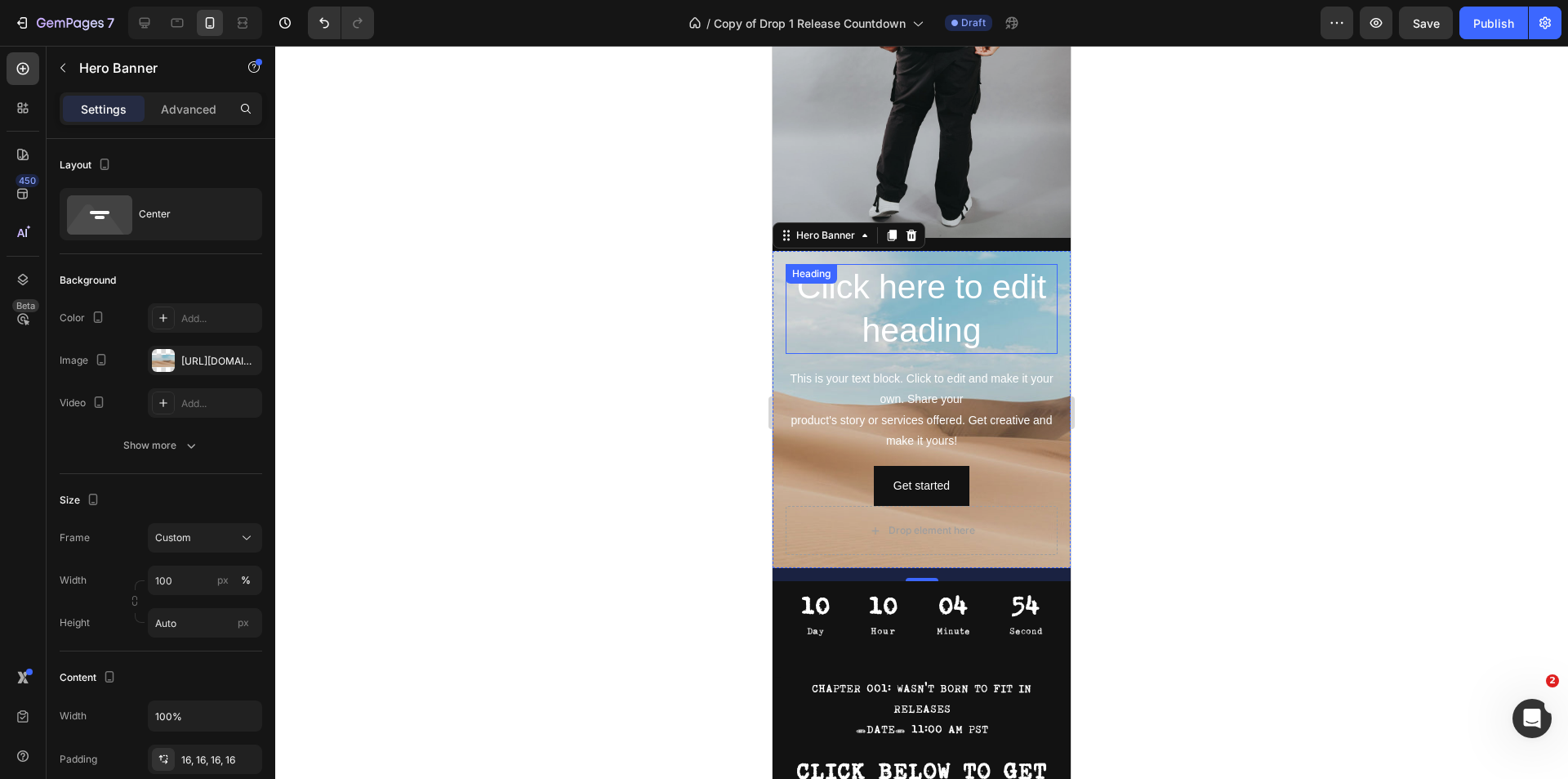
click at [954, 298] on h2 "Click here to edit heading" at bounding box center [922, 308] width 272 height 90
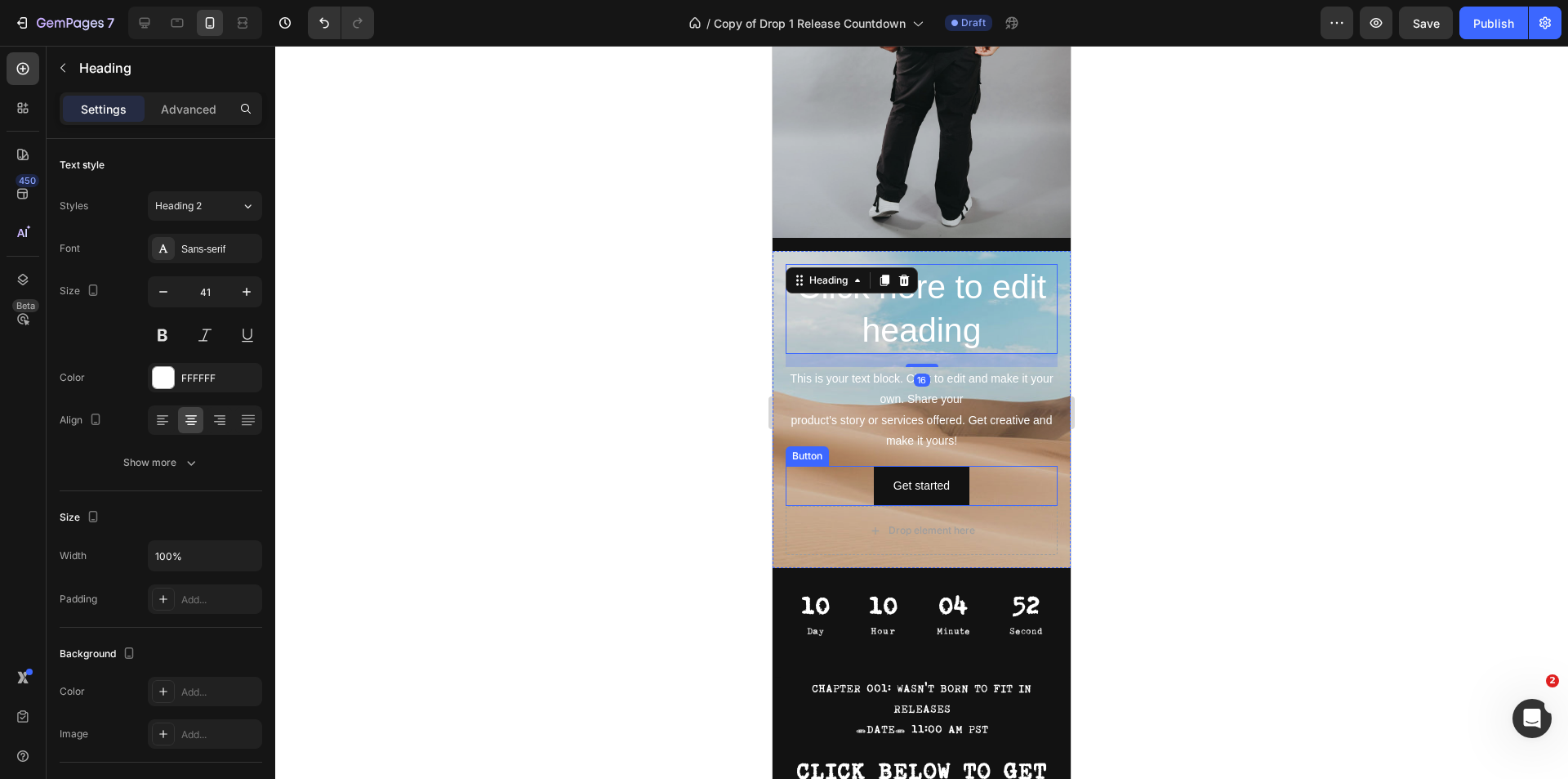
click at [997, 473] on div "Get started Button" at bounding box center [922, 485] width 272 height 40
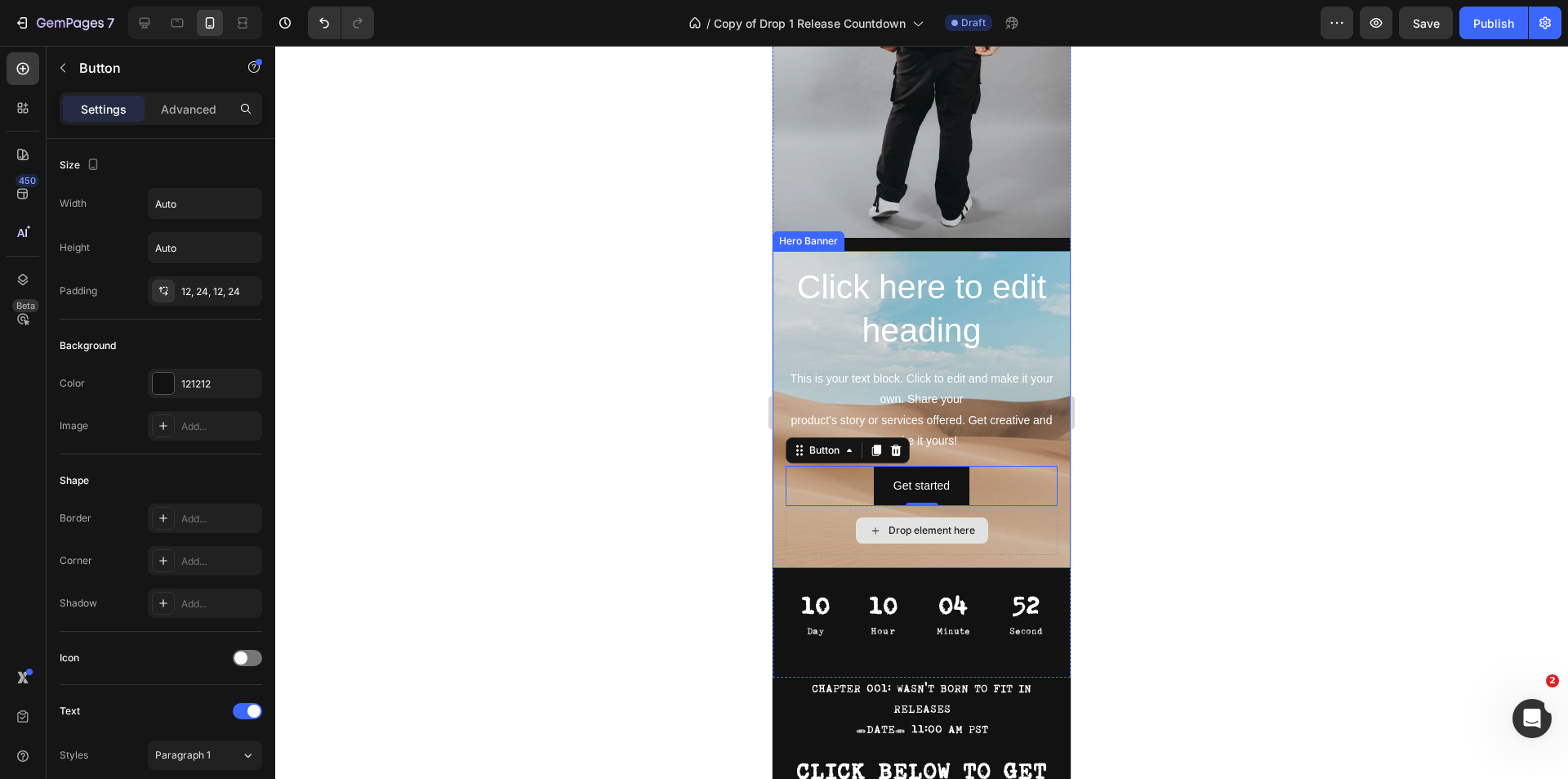
click at [1014, 539] on div "Drop element here" at bounding box center [922, 530] width 272 height 49
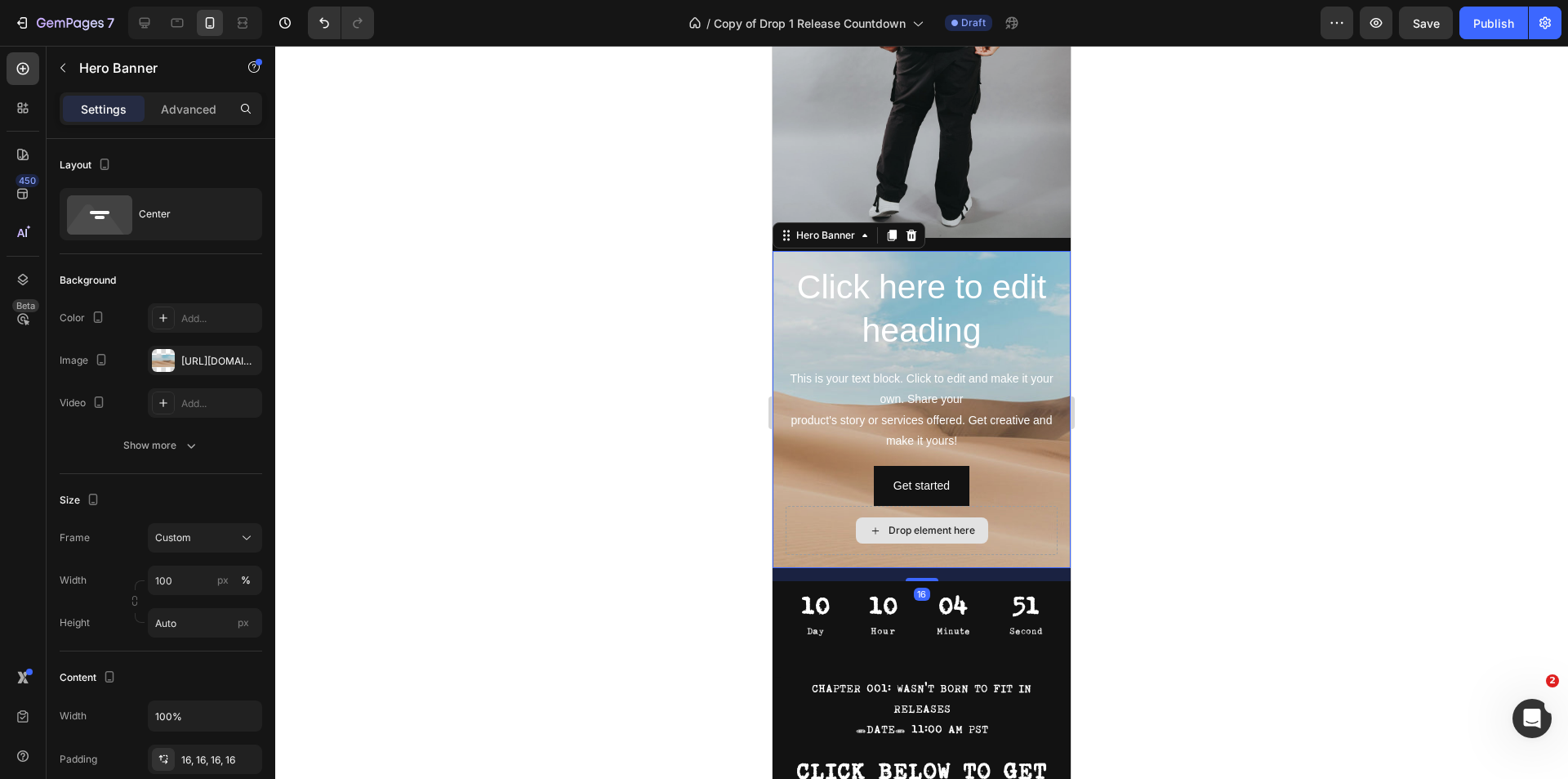
click at [1043, 509] on div "Drop element here" at bounding box center [922, 530] width 272 height 49
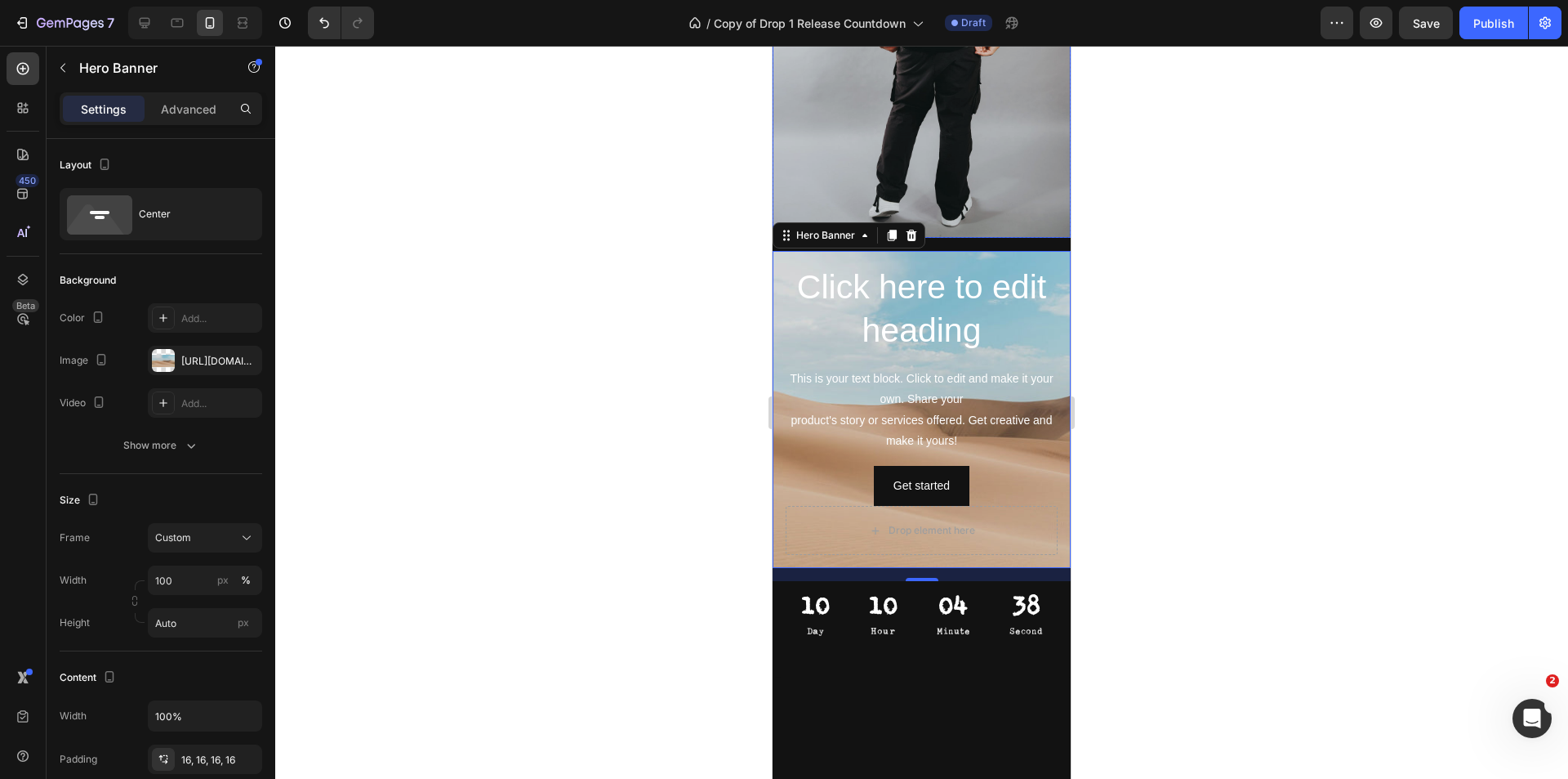
scroll to position [0, 0]
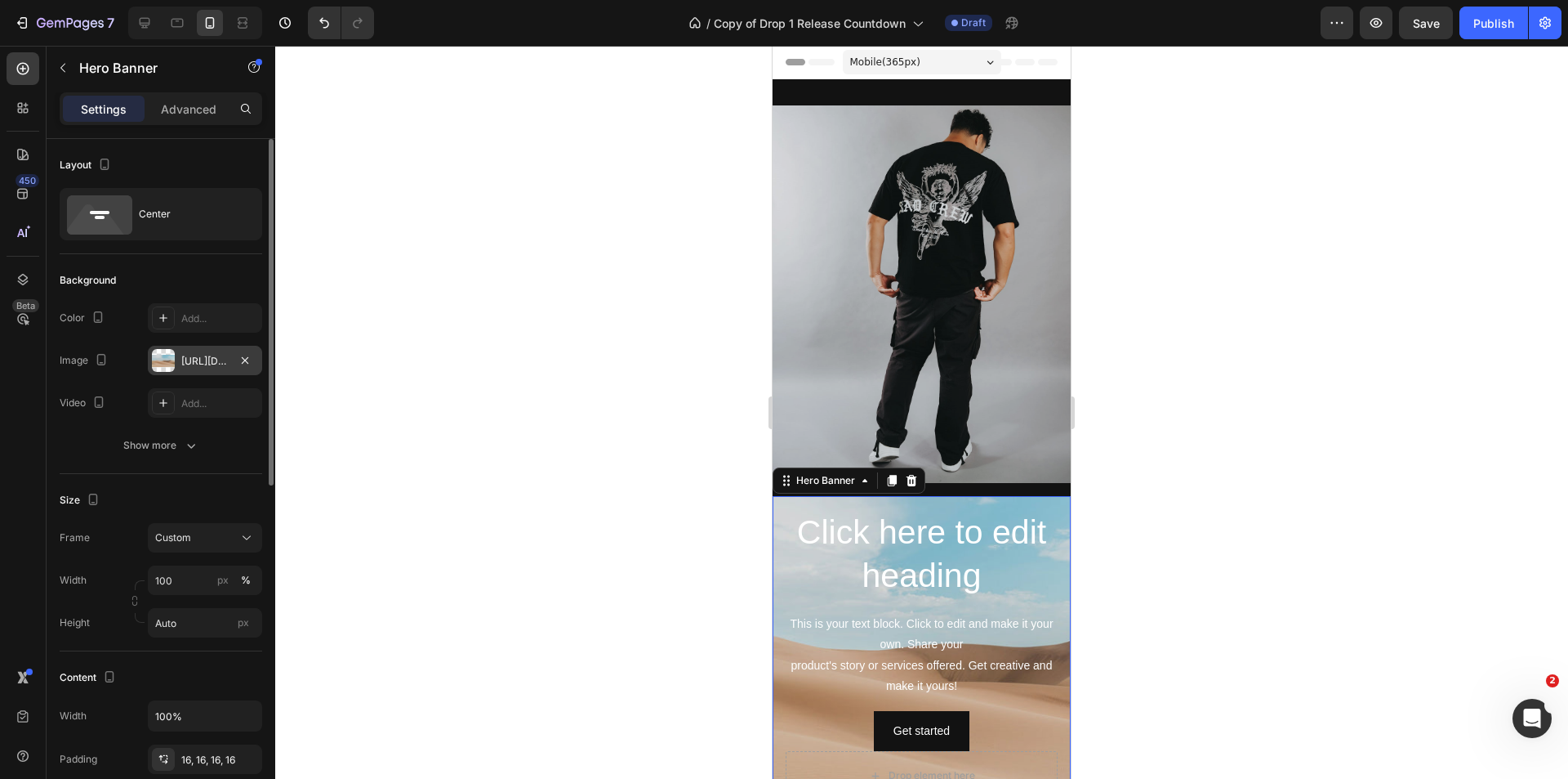
click at [165, 358] on div at bounding box center [163, 361] width 23 height 23
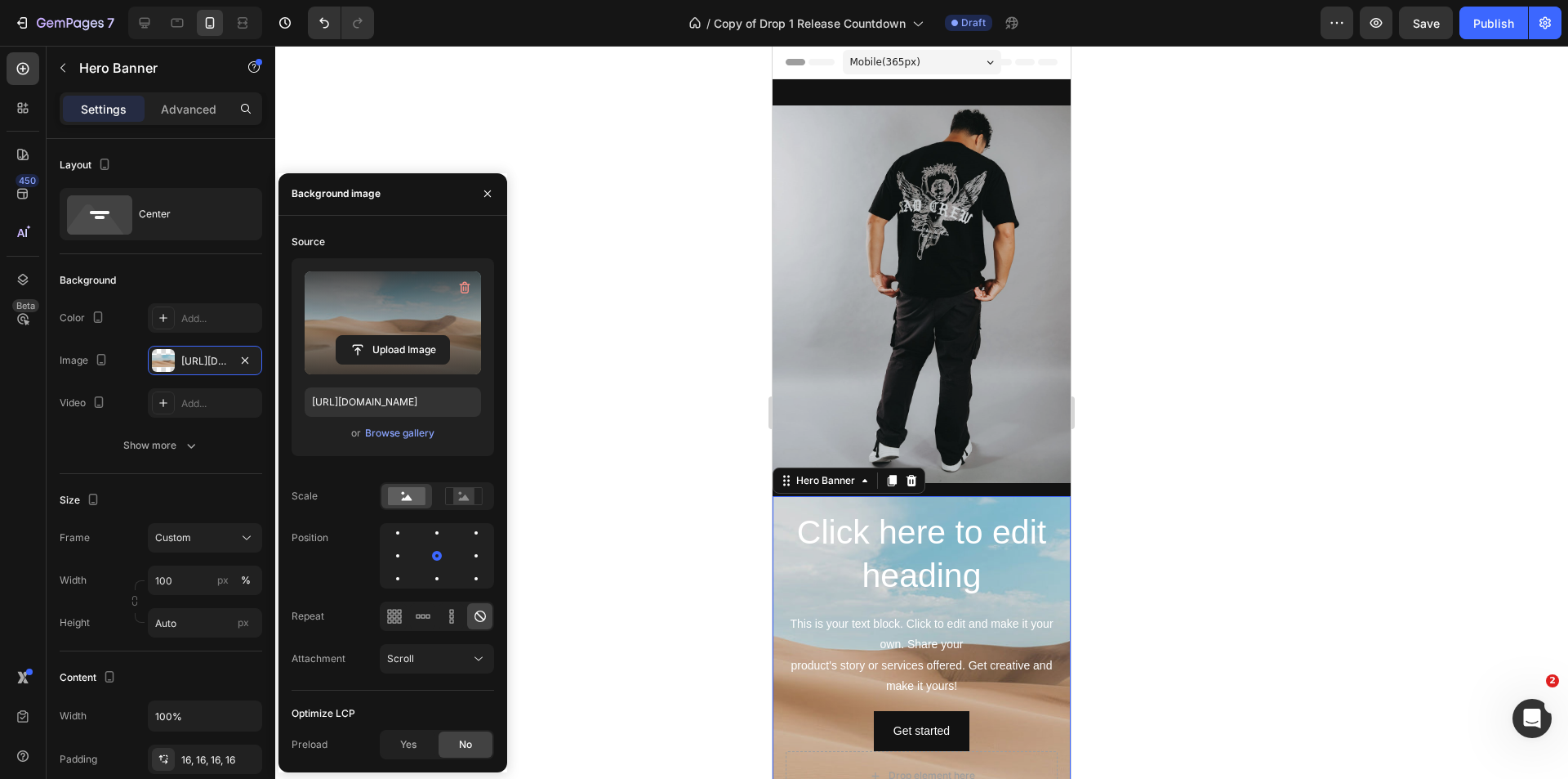
click at [426, 325] on label at bounding box center [392, 323] width 176 height 103
click at [426, 336] on input "file" at bounding box center [393, 349] width 113 height 28
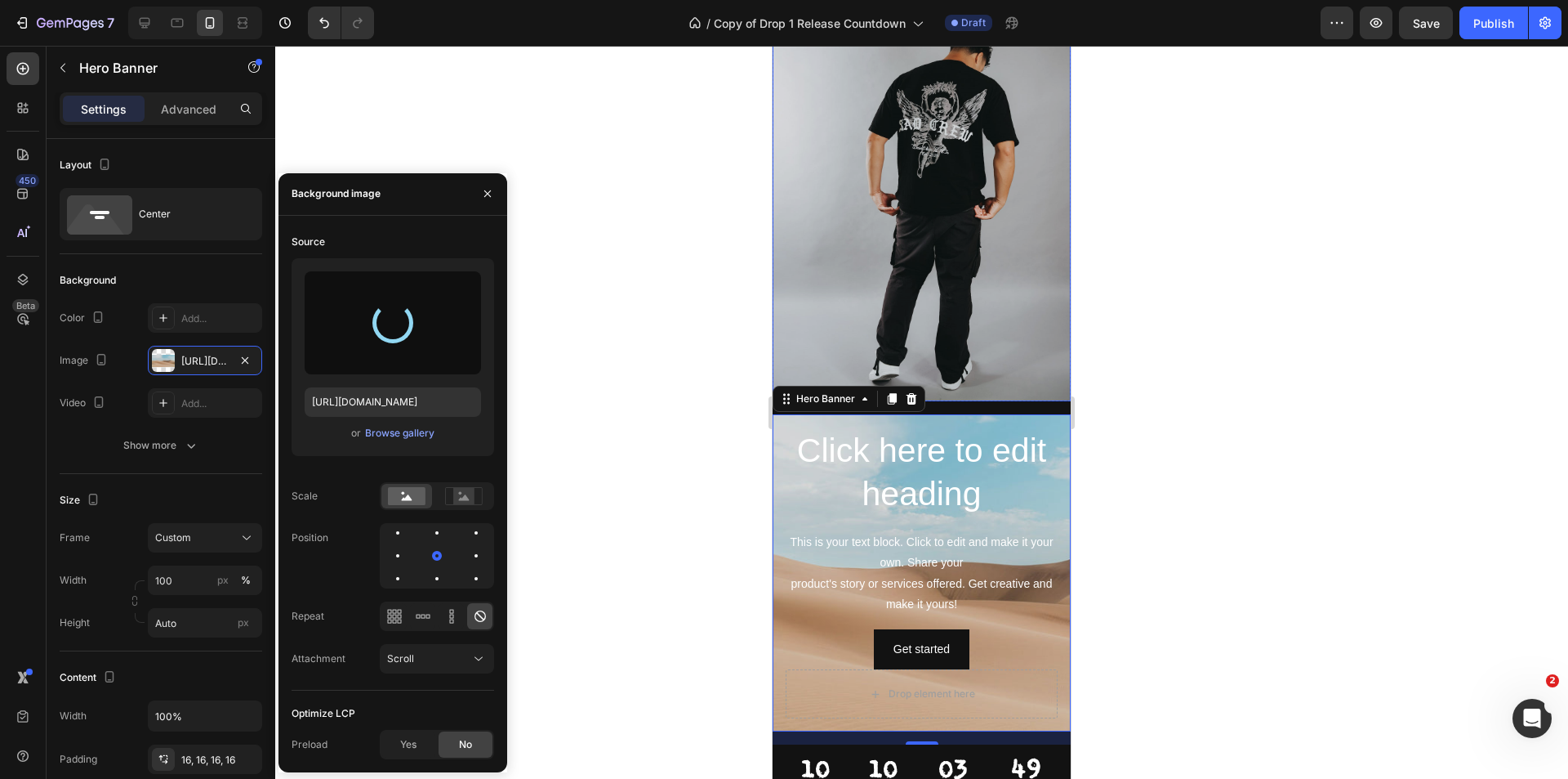
scroll to position [163, 0]
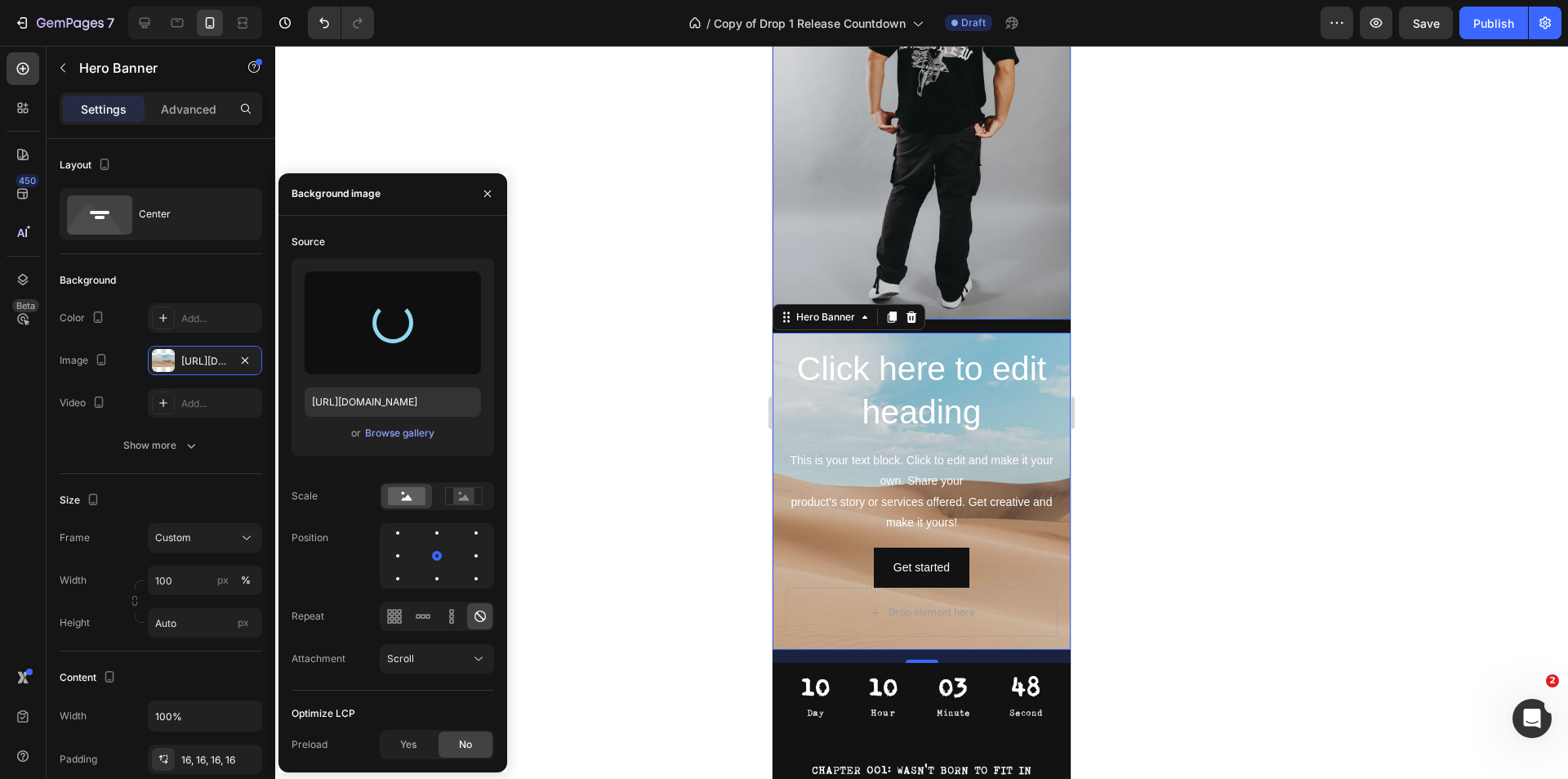
type input "https://cdn.shopify.com/s/files/1/0829/3433/3757/files/gempages_575355150395245…"
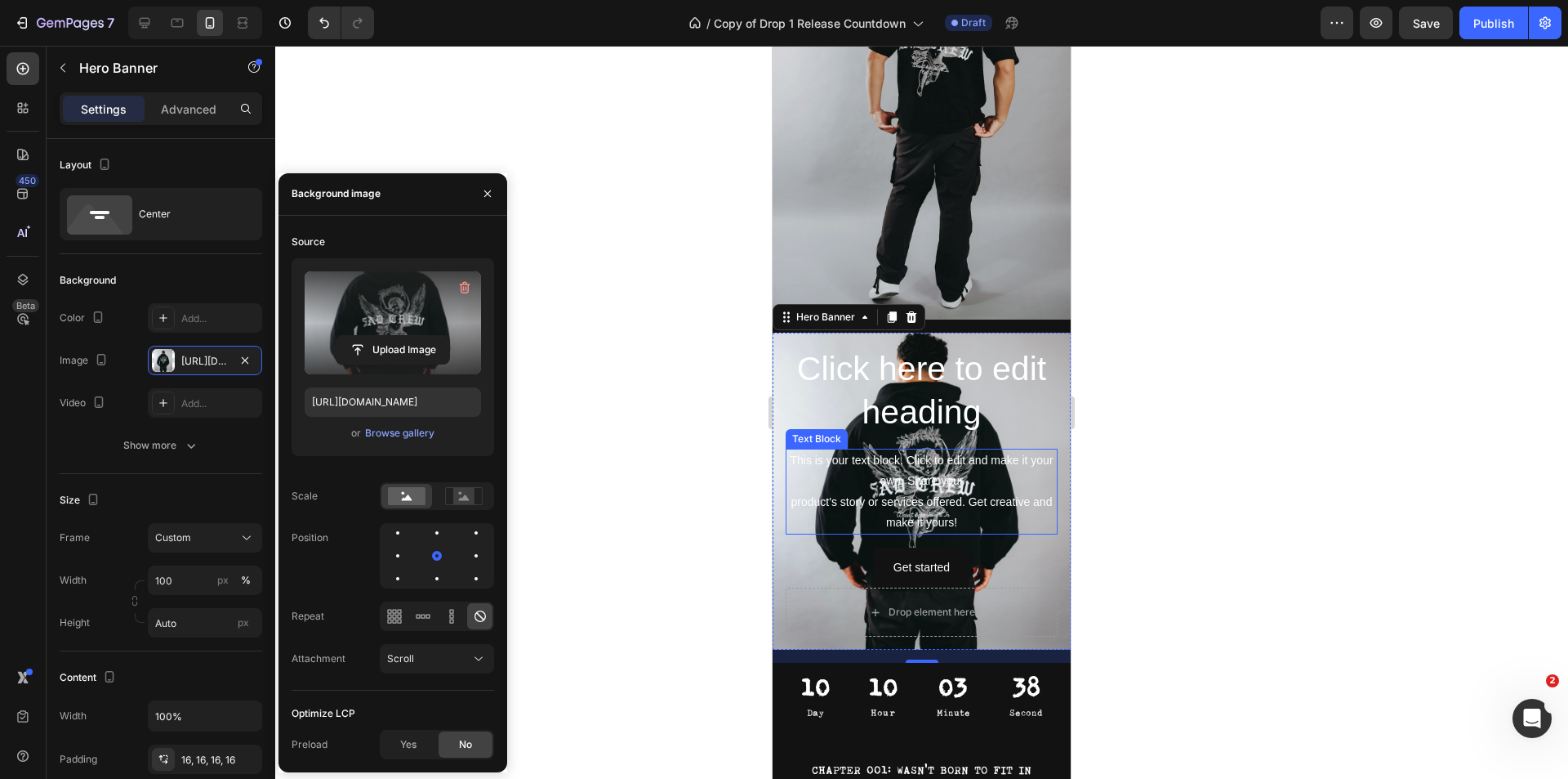
click at [952, 460] on div "This is your text block. Click to edit and make it your own. Share your product…" at bounding box center [922, 491] width 272 height 86
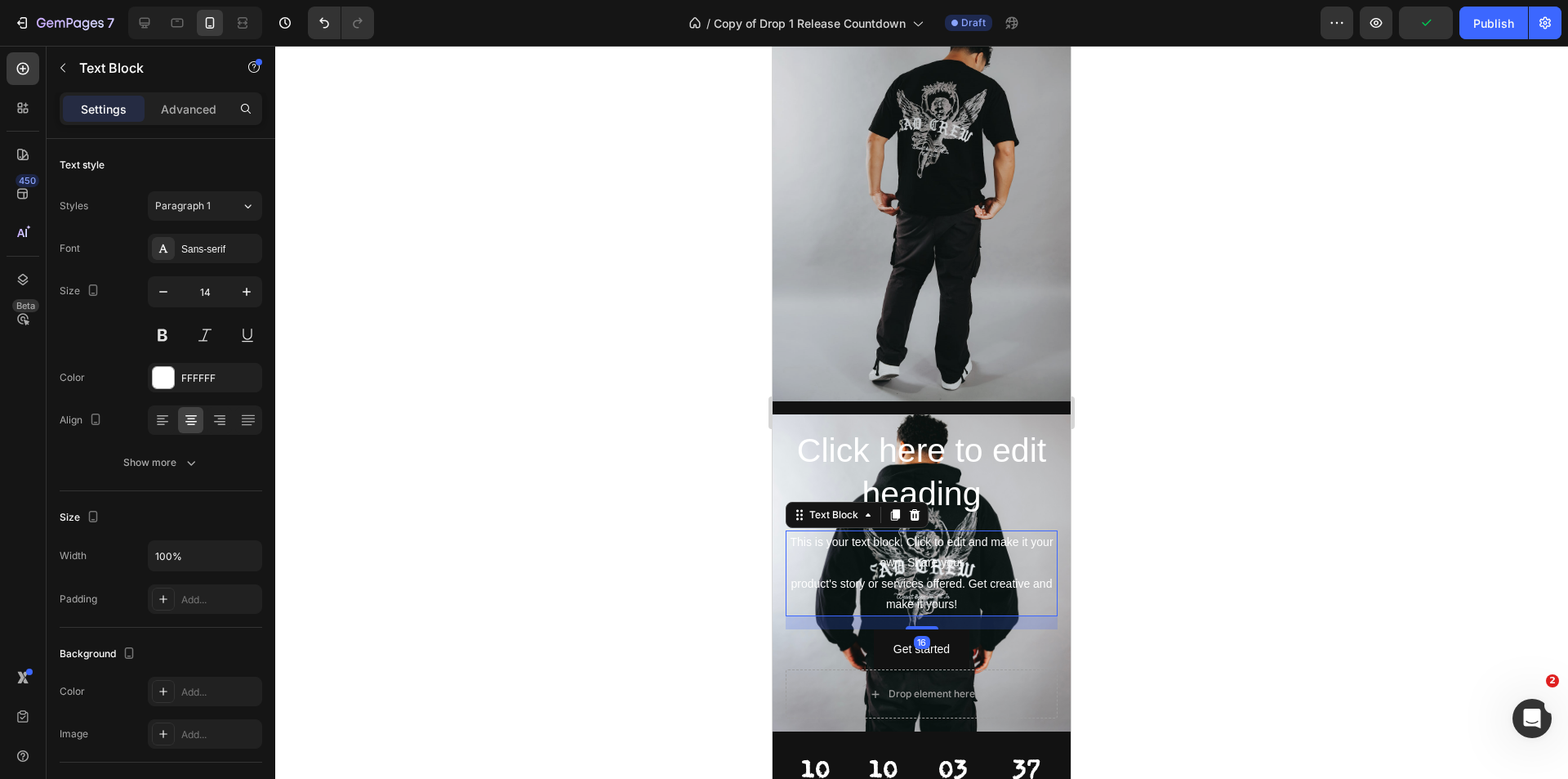
scroll to position [0, 0]
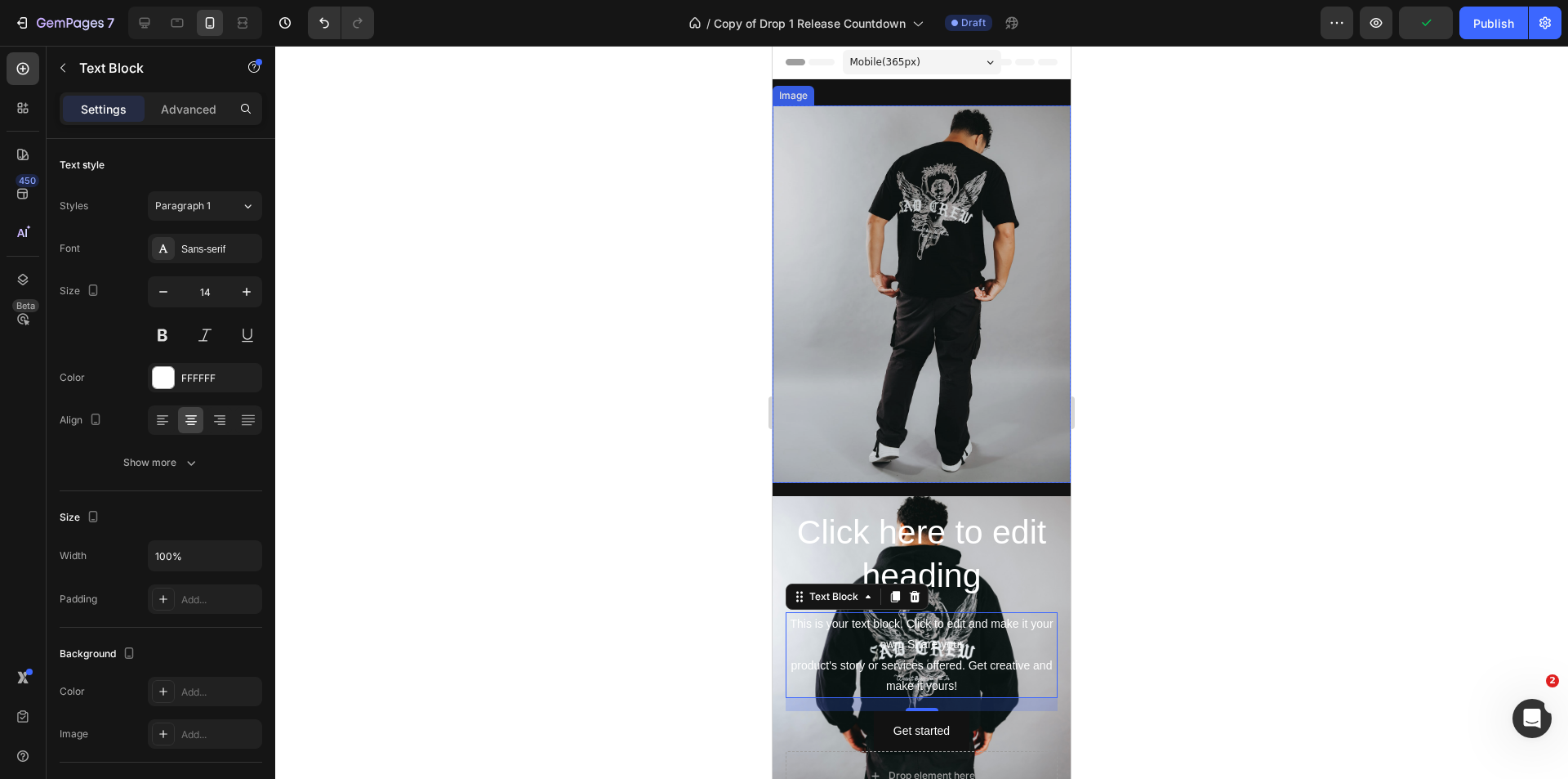
click at [1006, 270] on img at bounding box center [922, 294] width 298 height 377
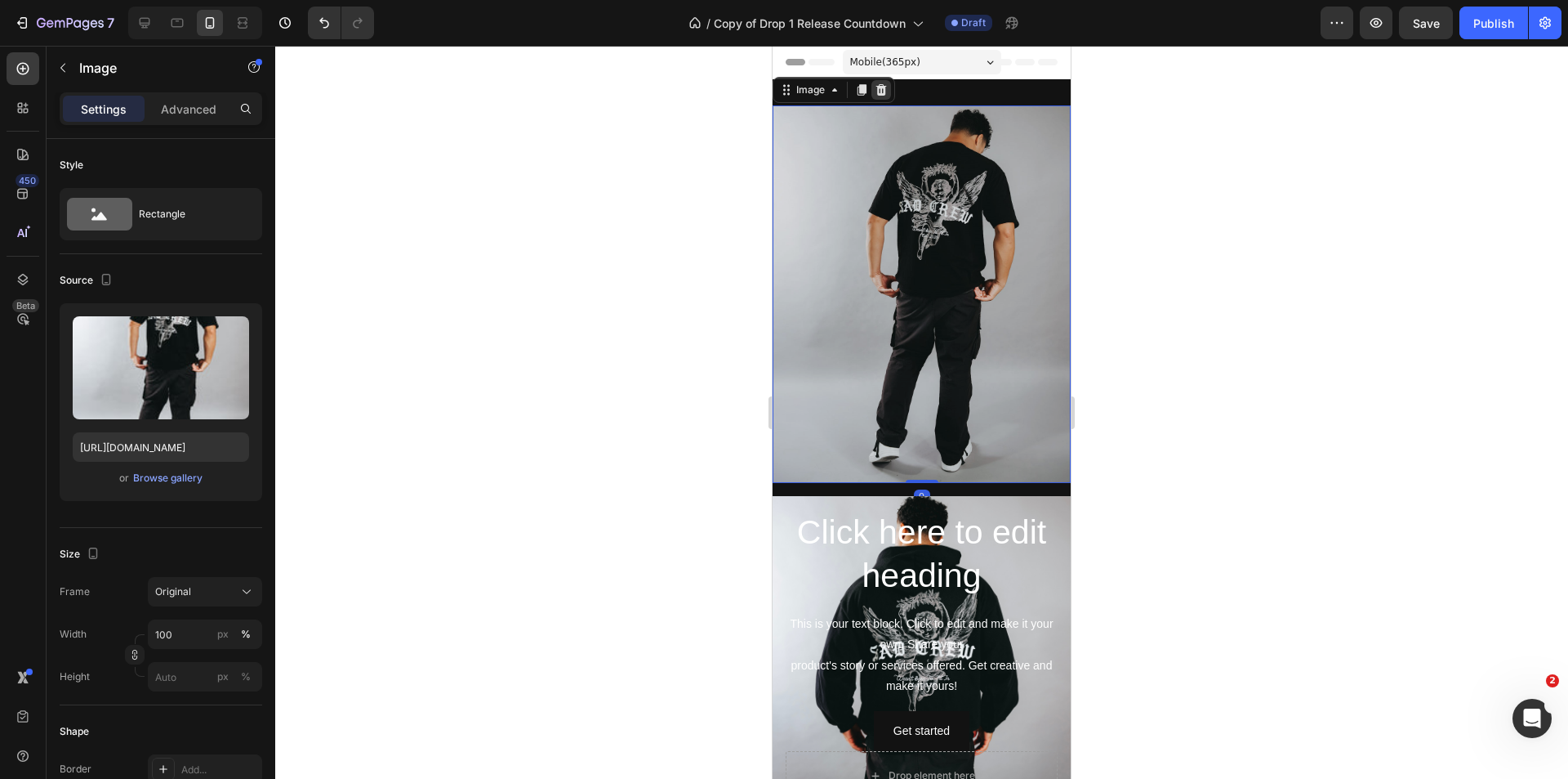
click at [889, 84] on div at bounding box center [881, 89] width 19 height 19
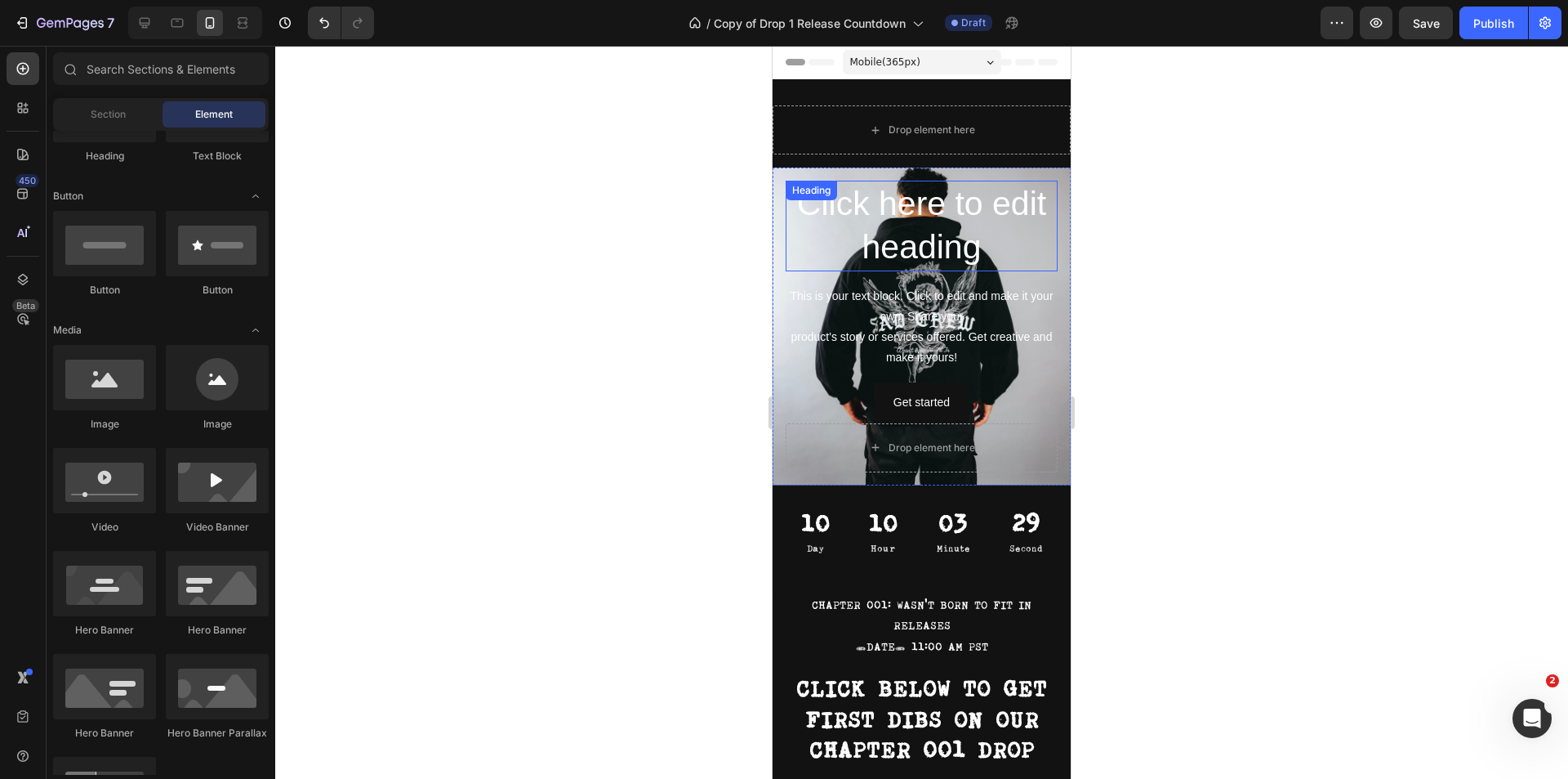
click at [926, 214] on h2 "Click here to edit heading" at bounding box center [922, 226] width 272 height 90
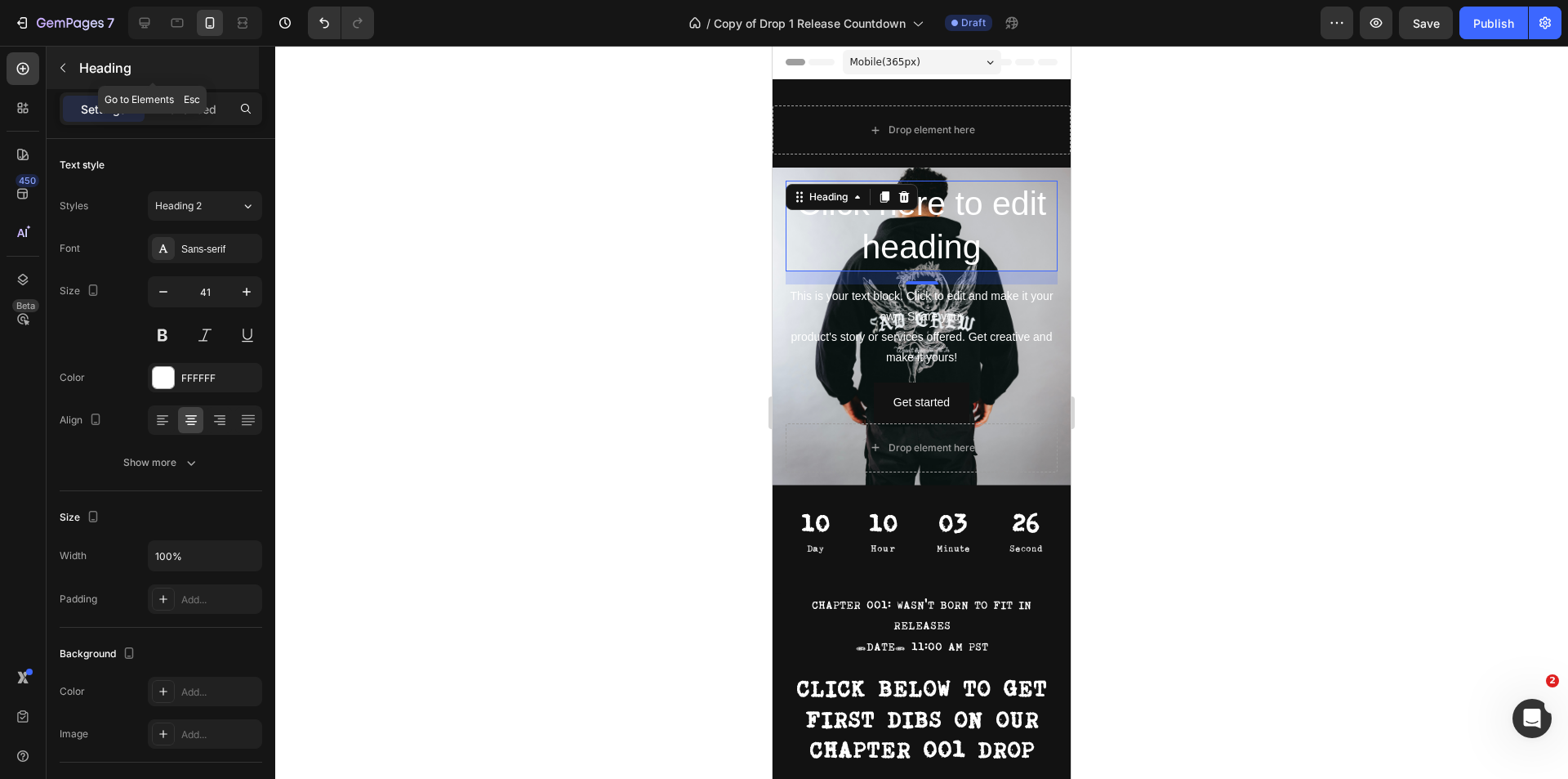
click at [66, 75] on button "button" at bounding box center [62, 67] width 26 height 26
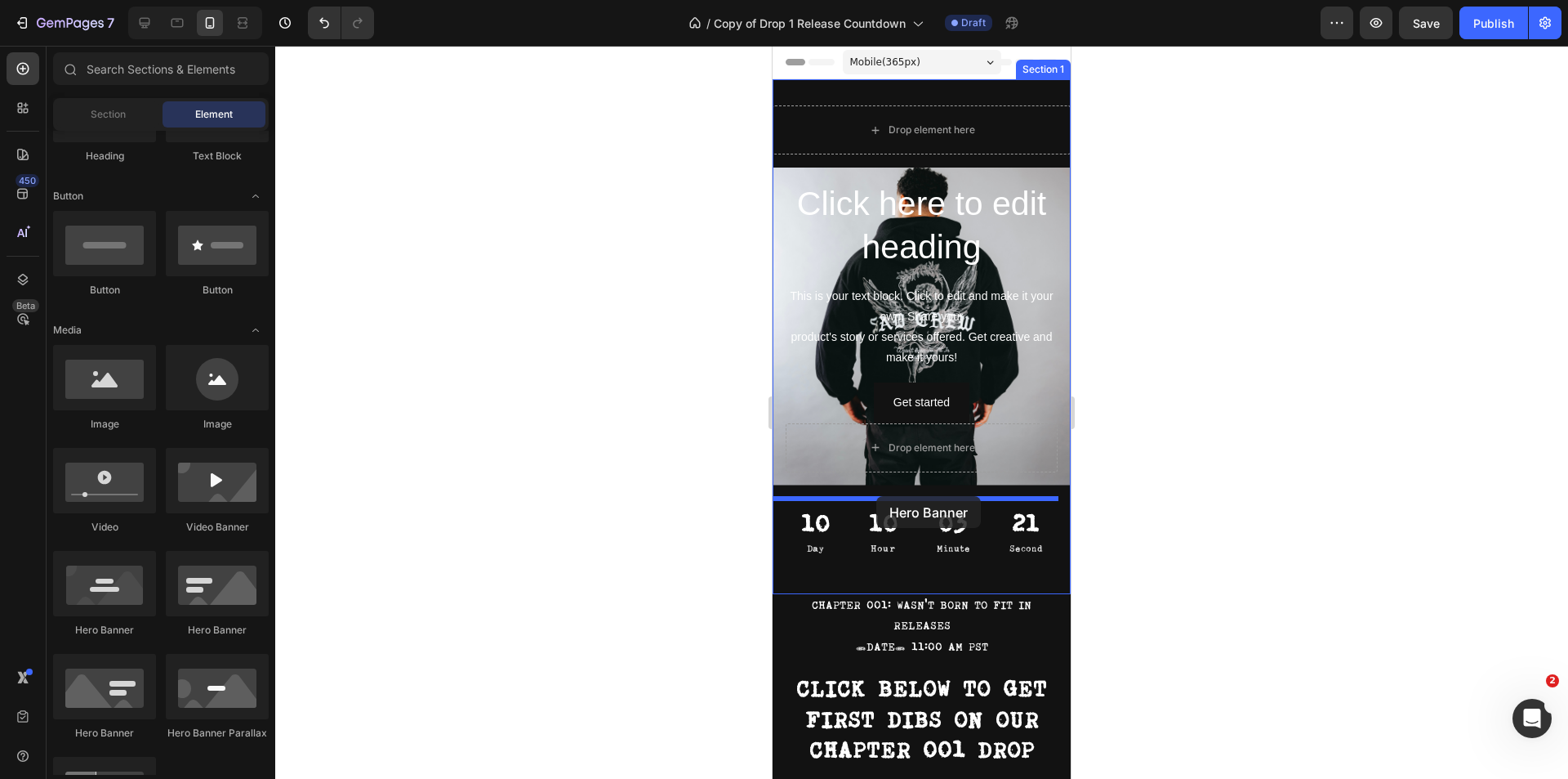
drag, startPoint x: 1298, startPoint y: 562, endPoint x: 876, endPoint y: 496, distance: 427.1
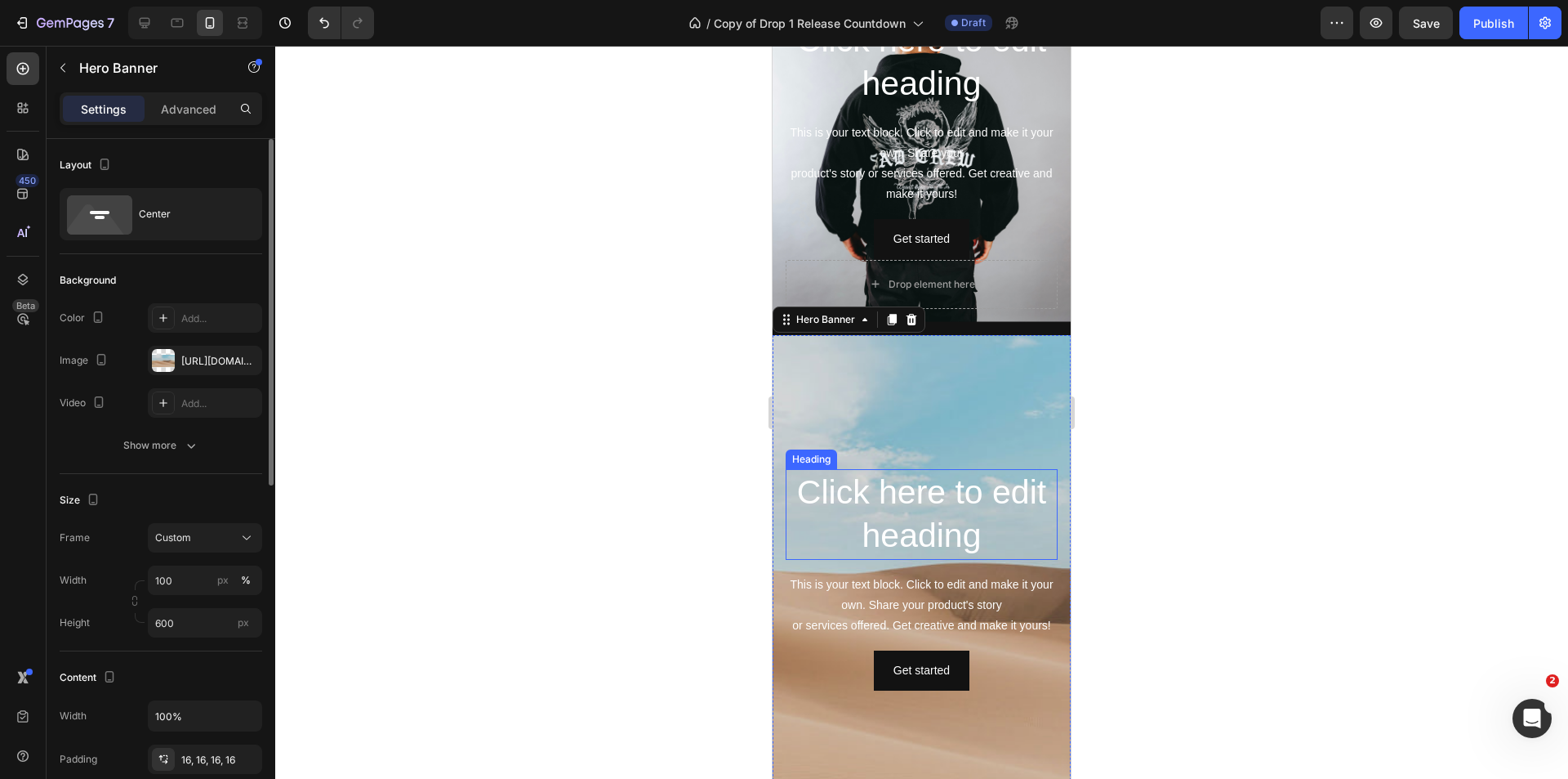
scroll to position [245, 0]
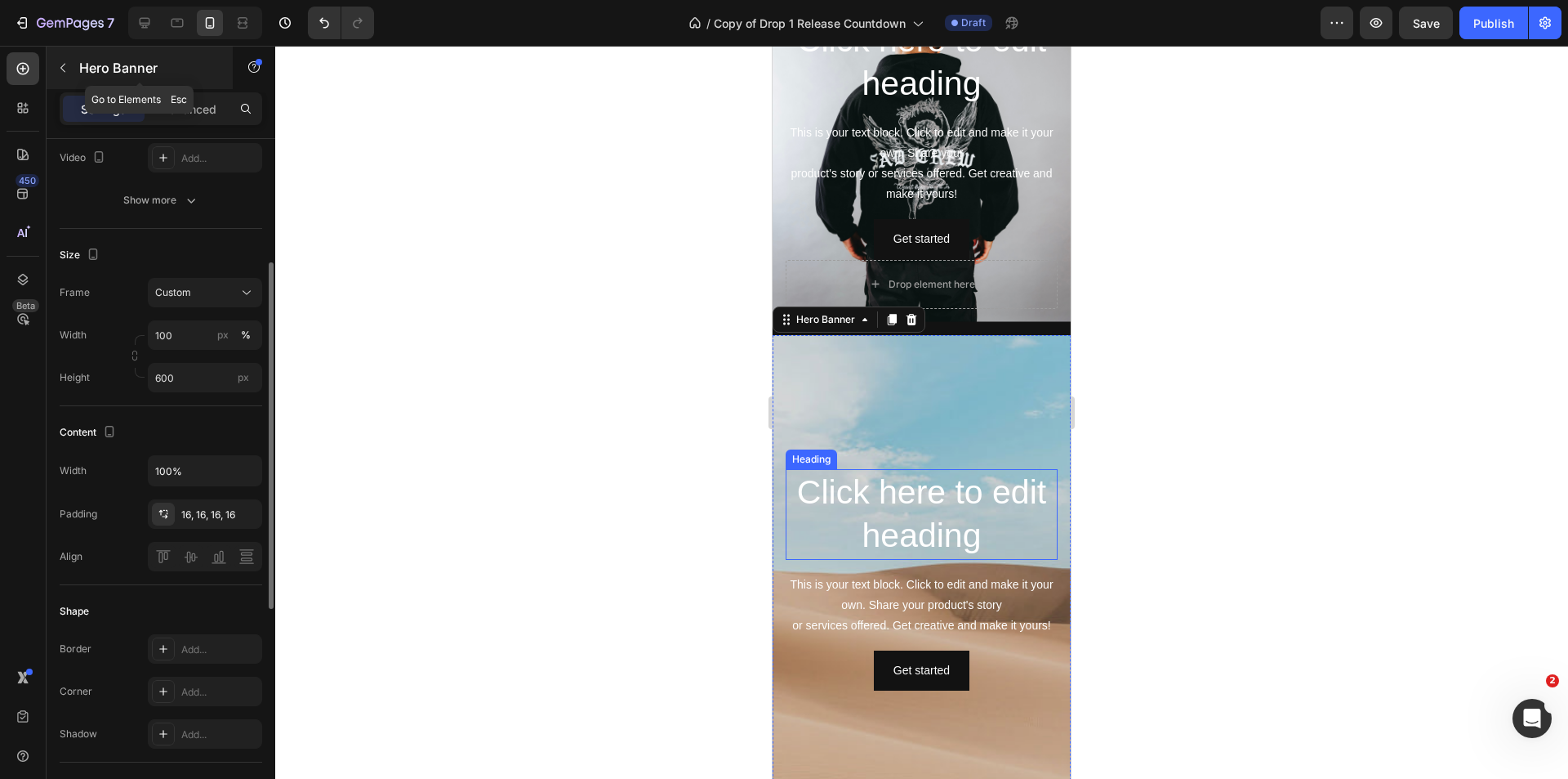
click at [62, 74] on button "button" at bounding box center [62, 67] width 26 height 26
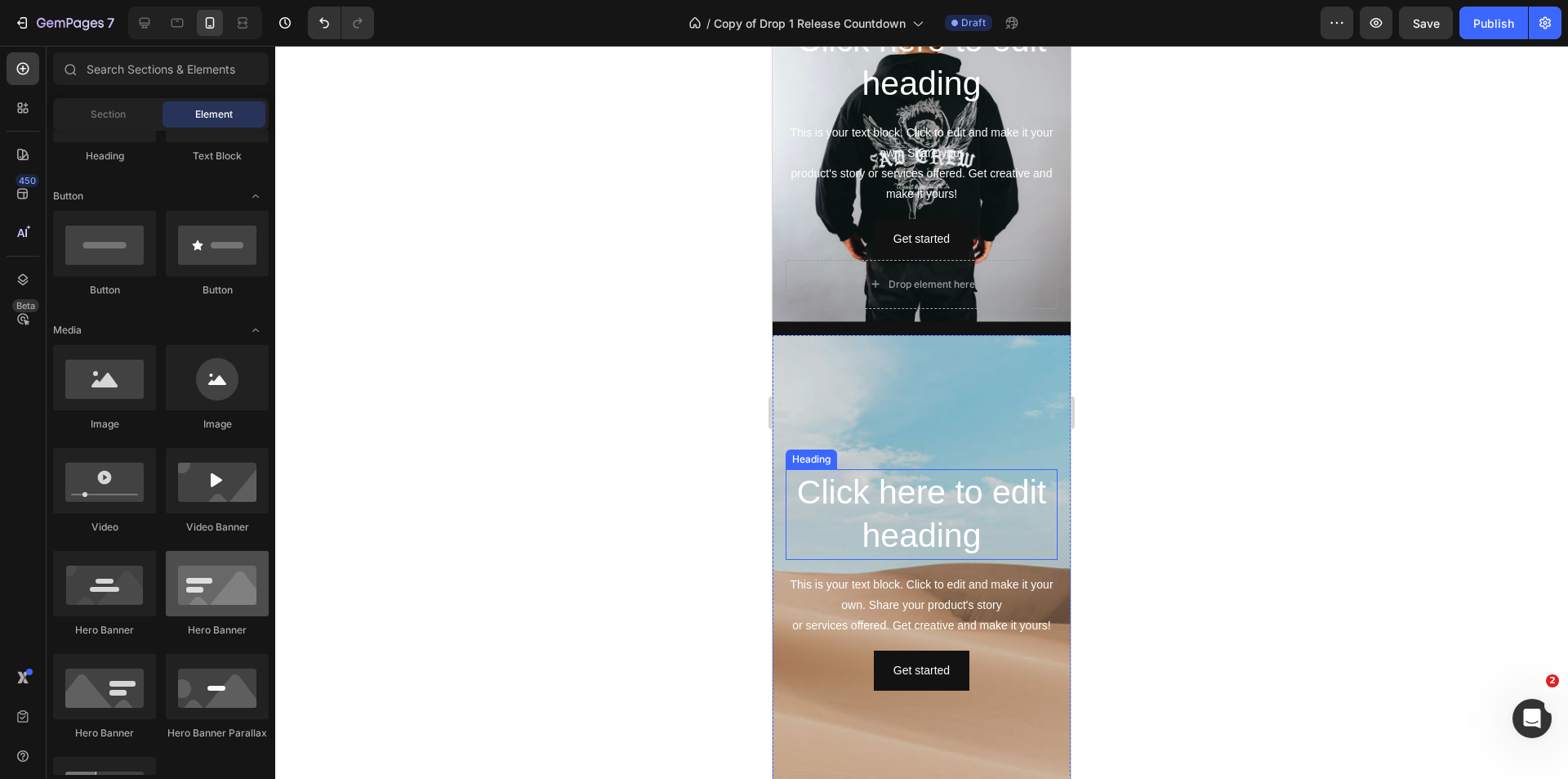
scroll to position [490, 0]
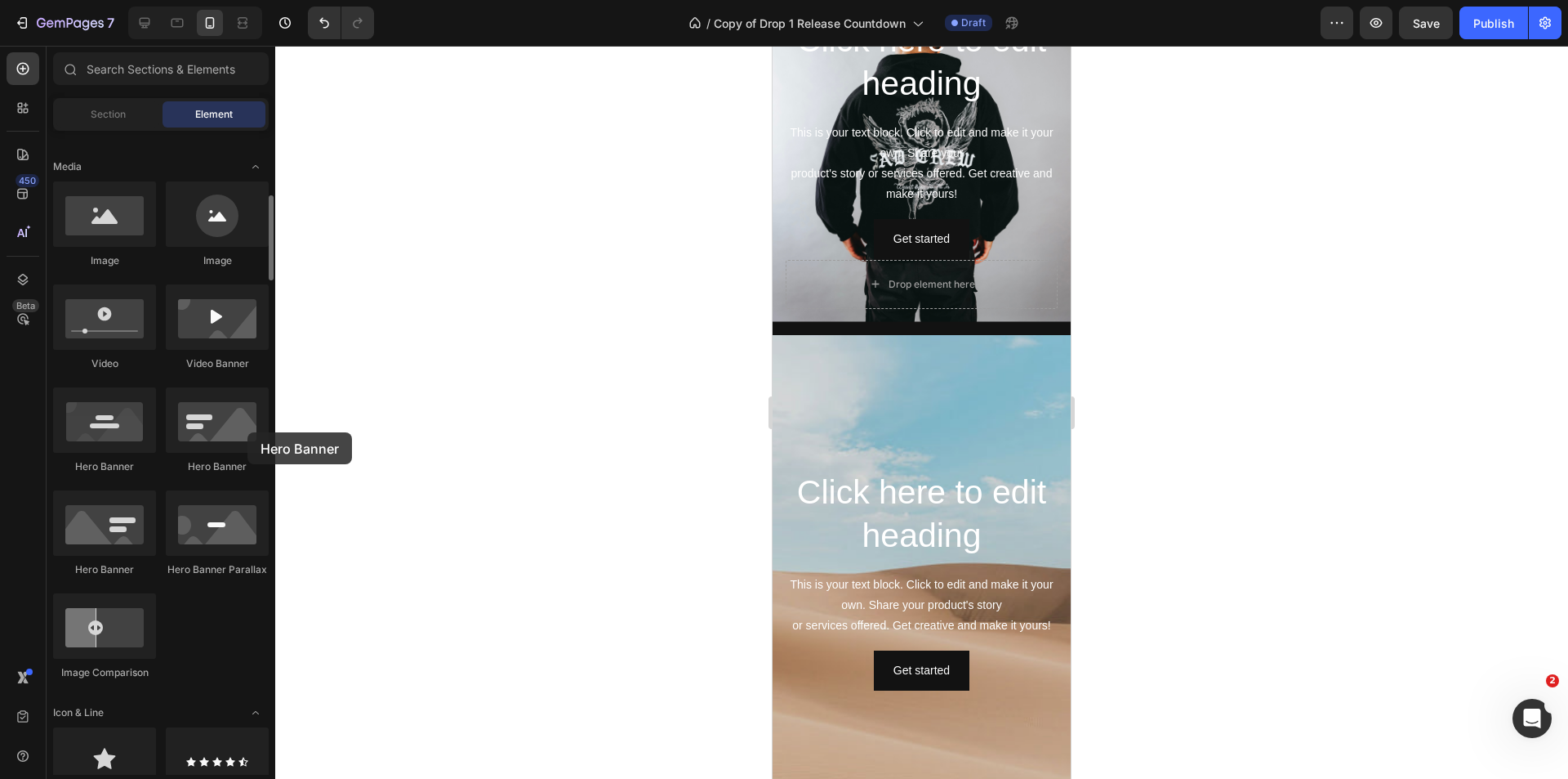
drag, startPoint x: 250, startPoint y: 432, endPoint x: 218, endPoint y: 486, distance: 62.8
click at [222, 422] on div at bounding box center [218, 419] width 103 height 65
drag, startPoint x: 1071, startPoint y: 569, endPoint x: 860, endPoint y: 336, distance: 314.3
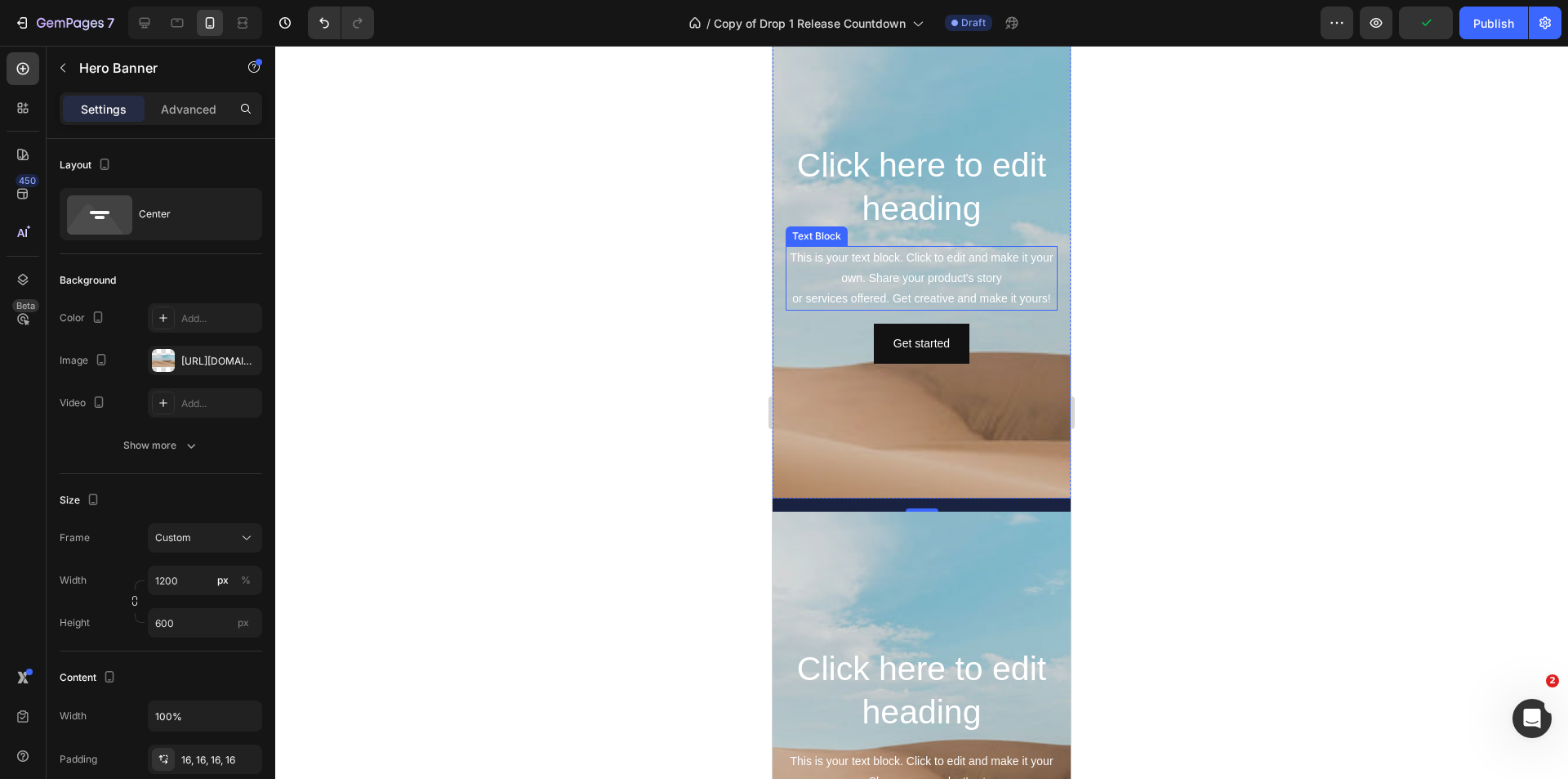
click at [979, 268] on div "This is your text block. Click to edit and make it your own. Share your product…" at bounding box center [922, 278] width 272 height 65
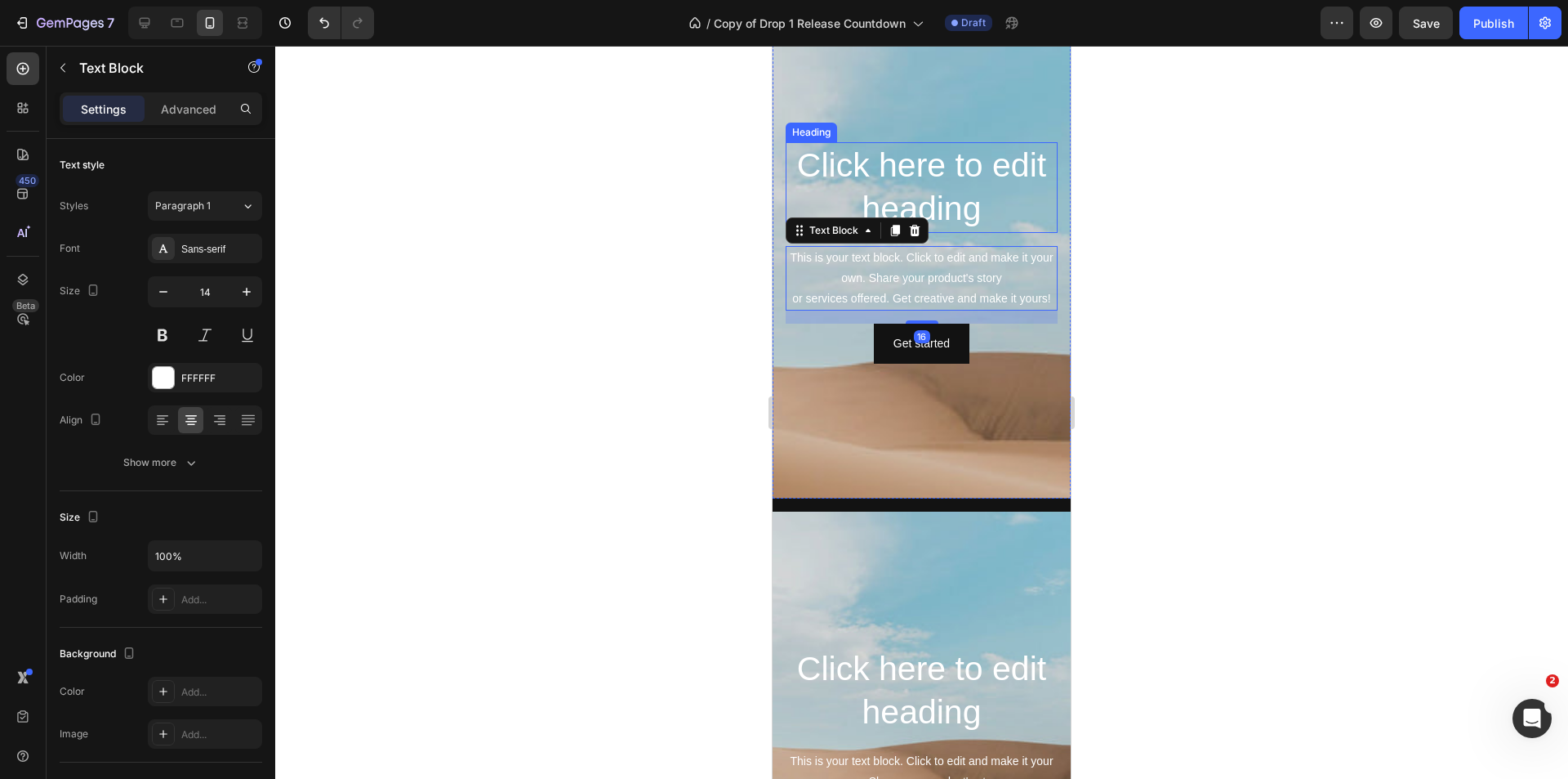
click at [1028, 156] on h2 "Click here to edit heading" at bounding box center [922, 187] width 272 height 90
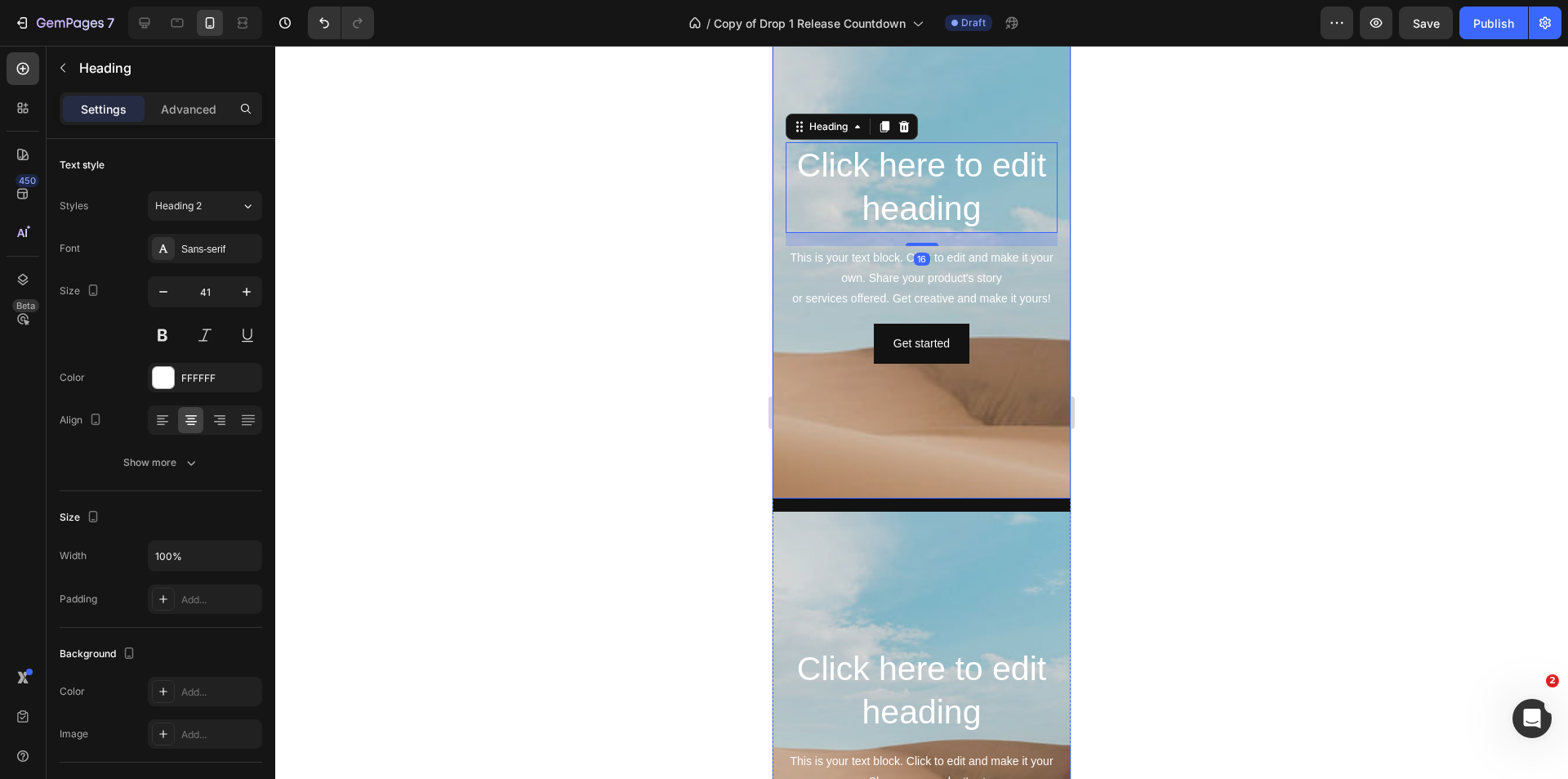
scroll to position [327, 0]
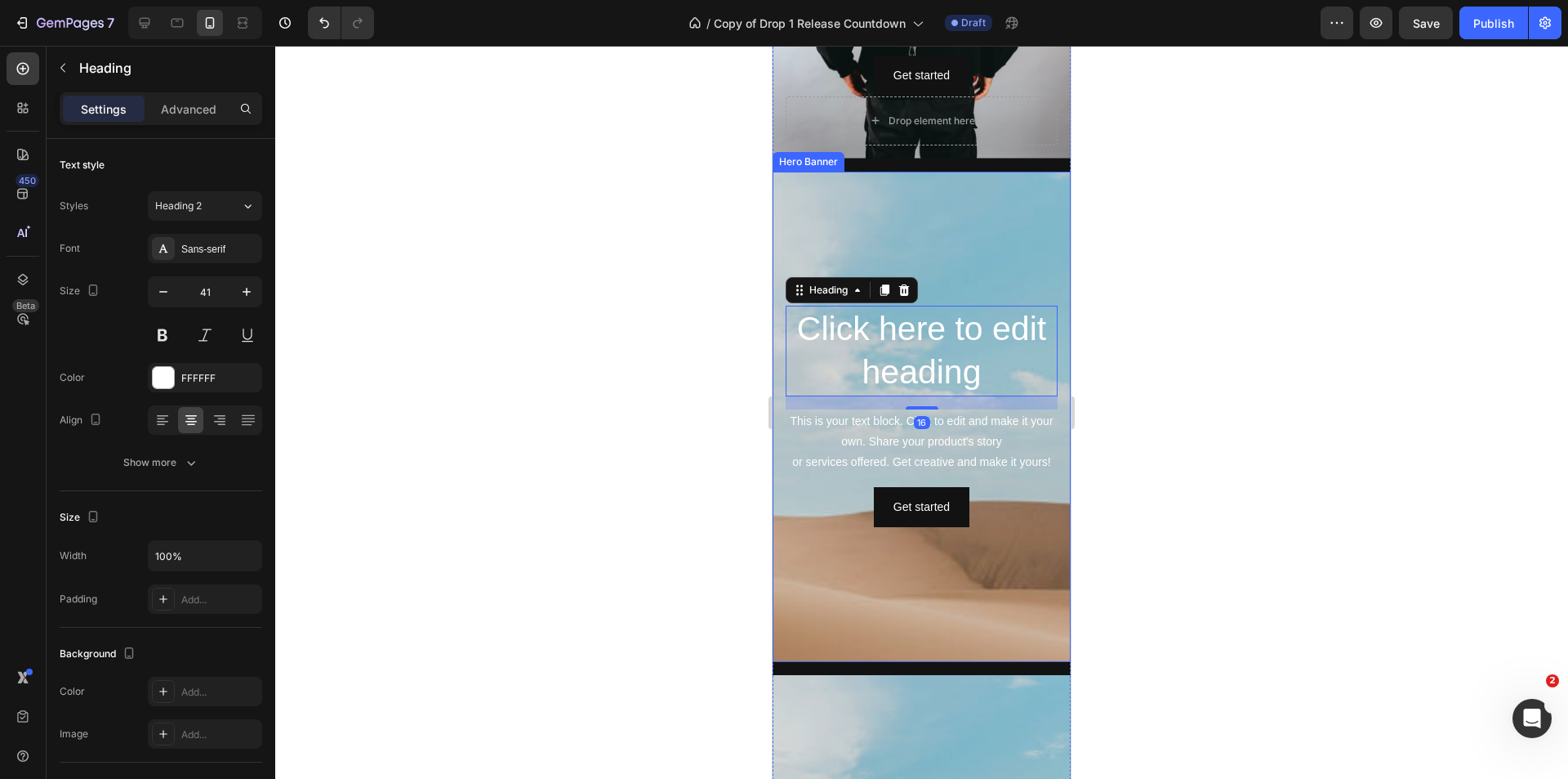
click at [963, 248] on div "Background Image" at bounding box center [922, 526] width 298 height 735
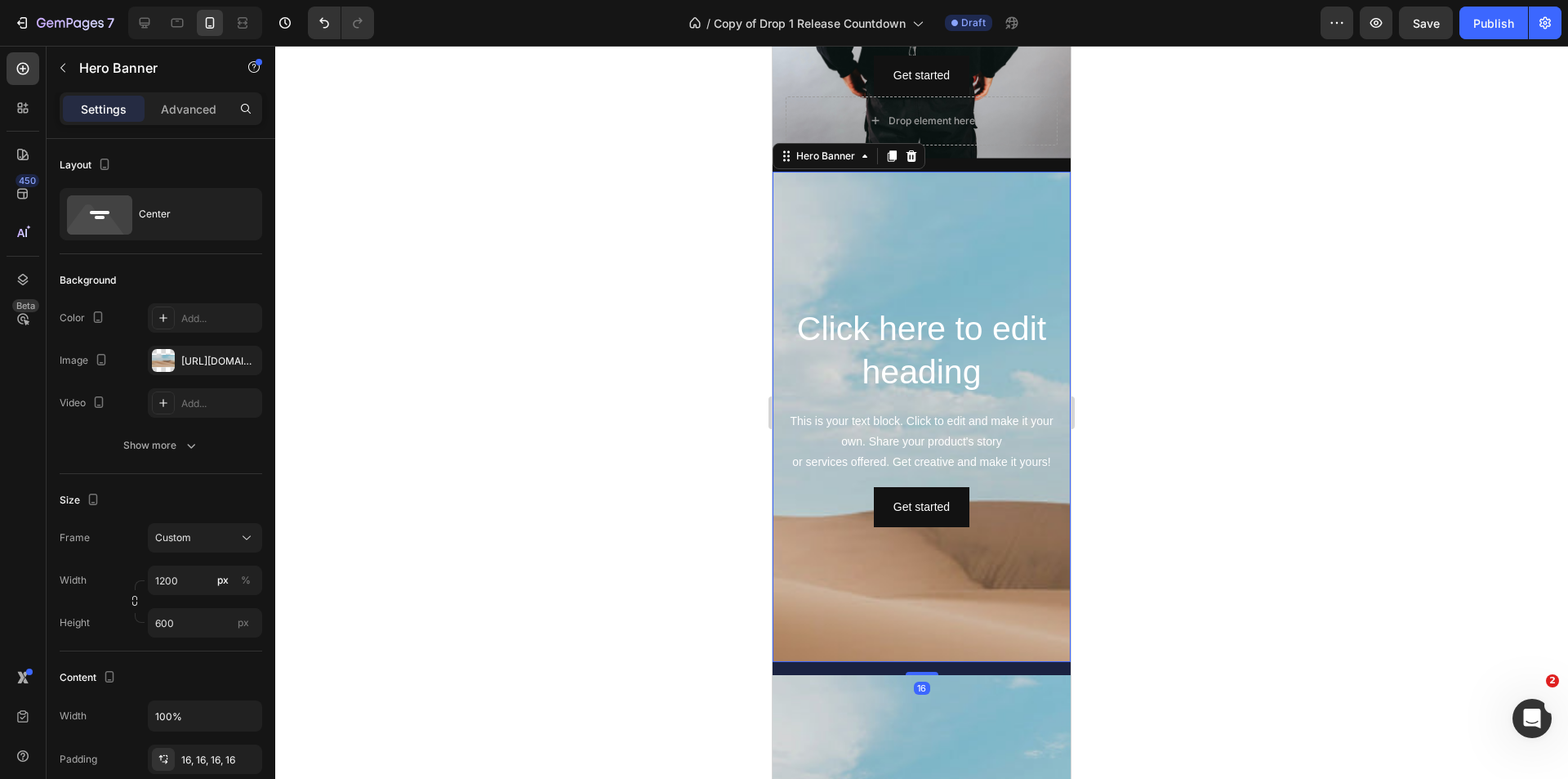
drag, startPoint x: 917, startPoint y: 158, endPoint x: 891, endPoint y: 180, distance: 34.1
click at [917, 157] on icon at bounding box center [911, 156] width 13 height 13
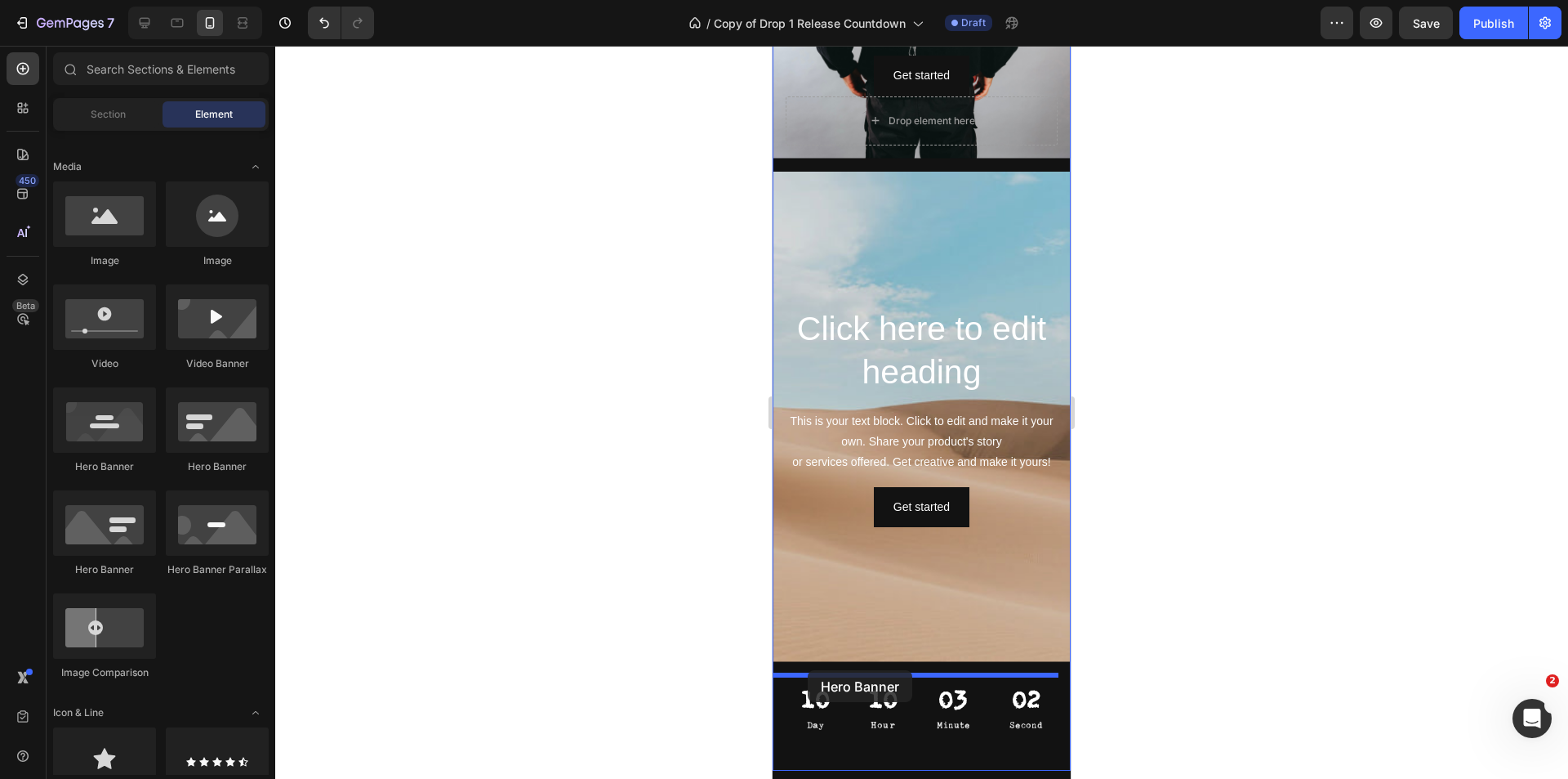
drag, startPoint x: 1464, startPoint y: 511, endPoint x: 808, endPoint y: 670, distance: 675.0
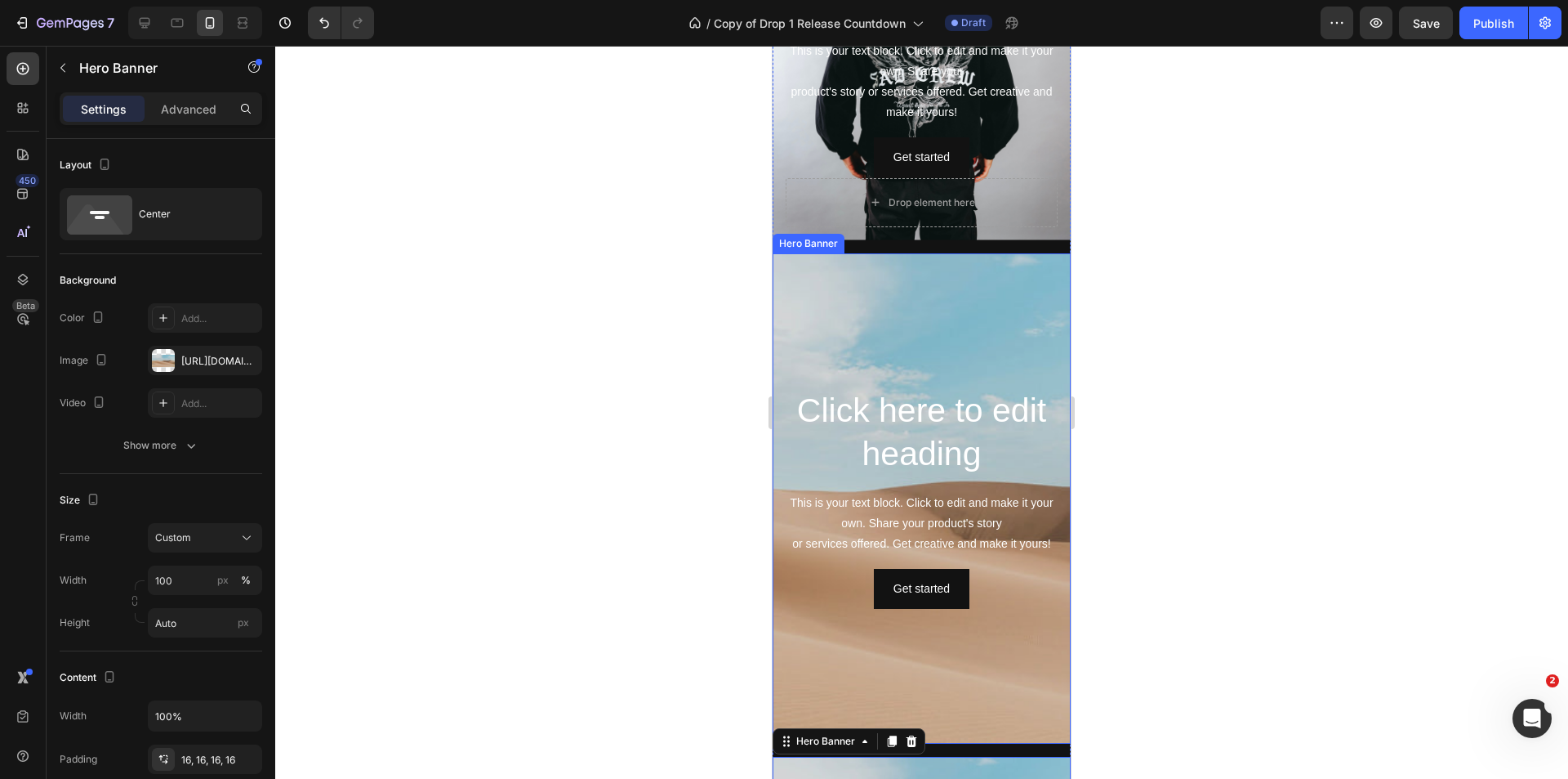
scroll to position [408, 0]
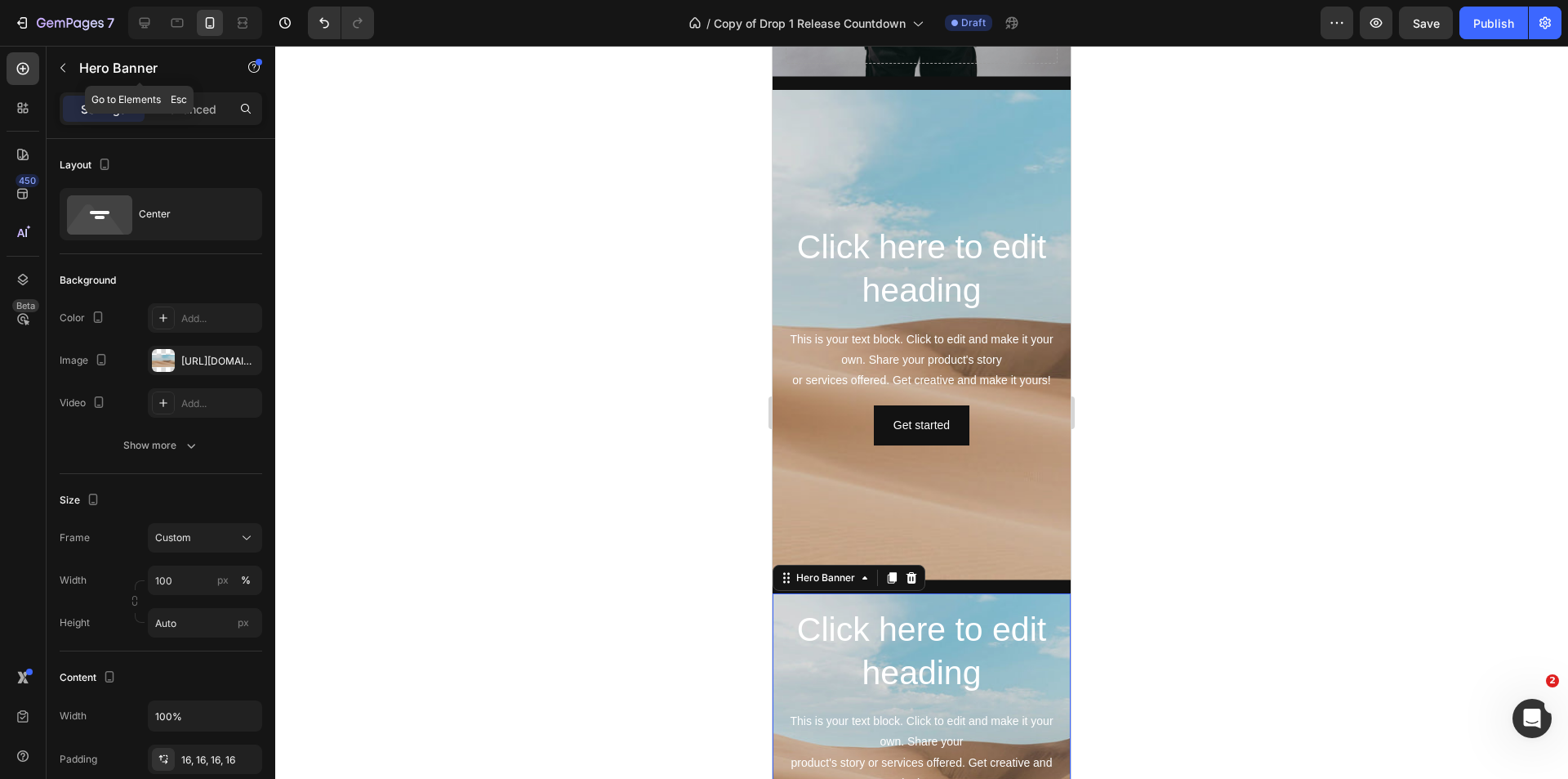
click at [74, 66] on button "button" at bounding box center [62, 67] width 26 height 26
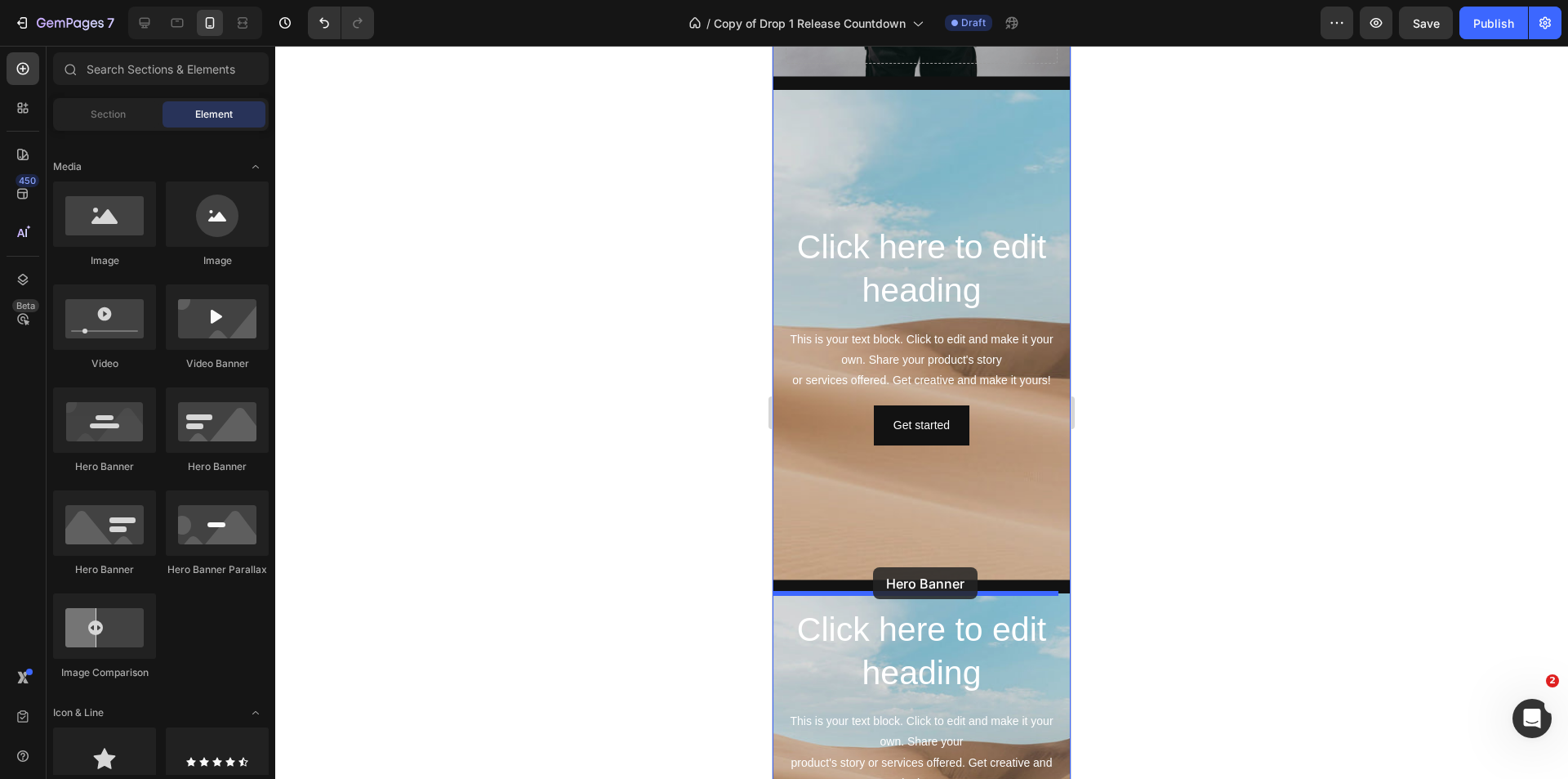
drag, startPoint x: 887, startPoint y: 570, endPoint x: 873, endPoint y: 567, distance: 14.3
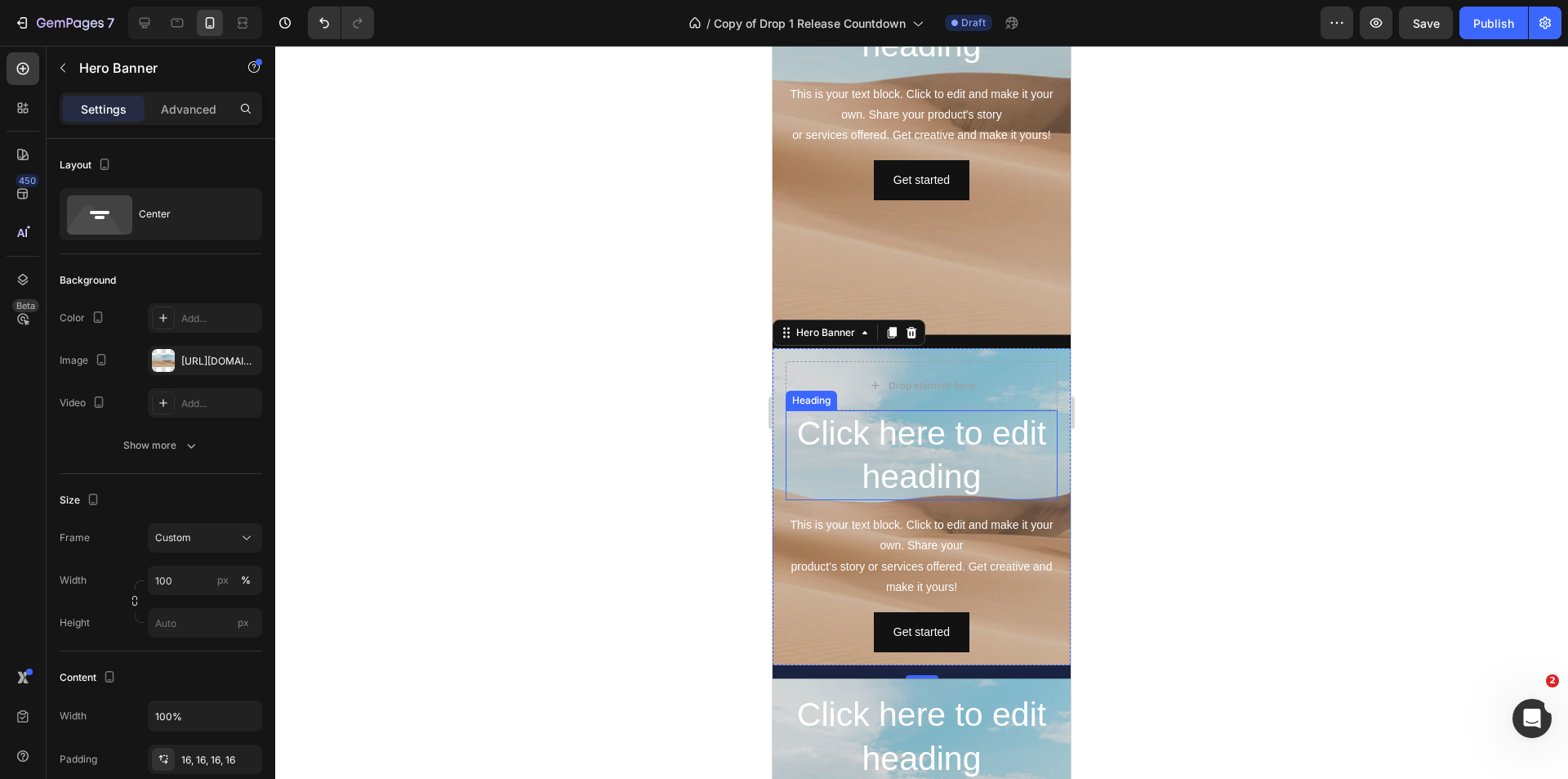
scroll to position [980, 0]
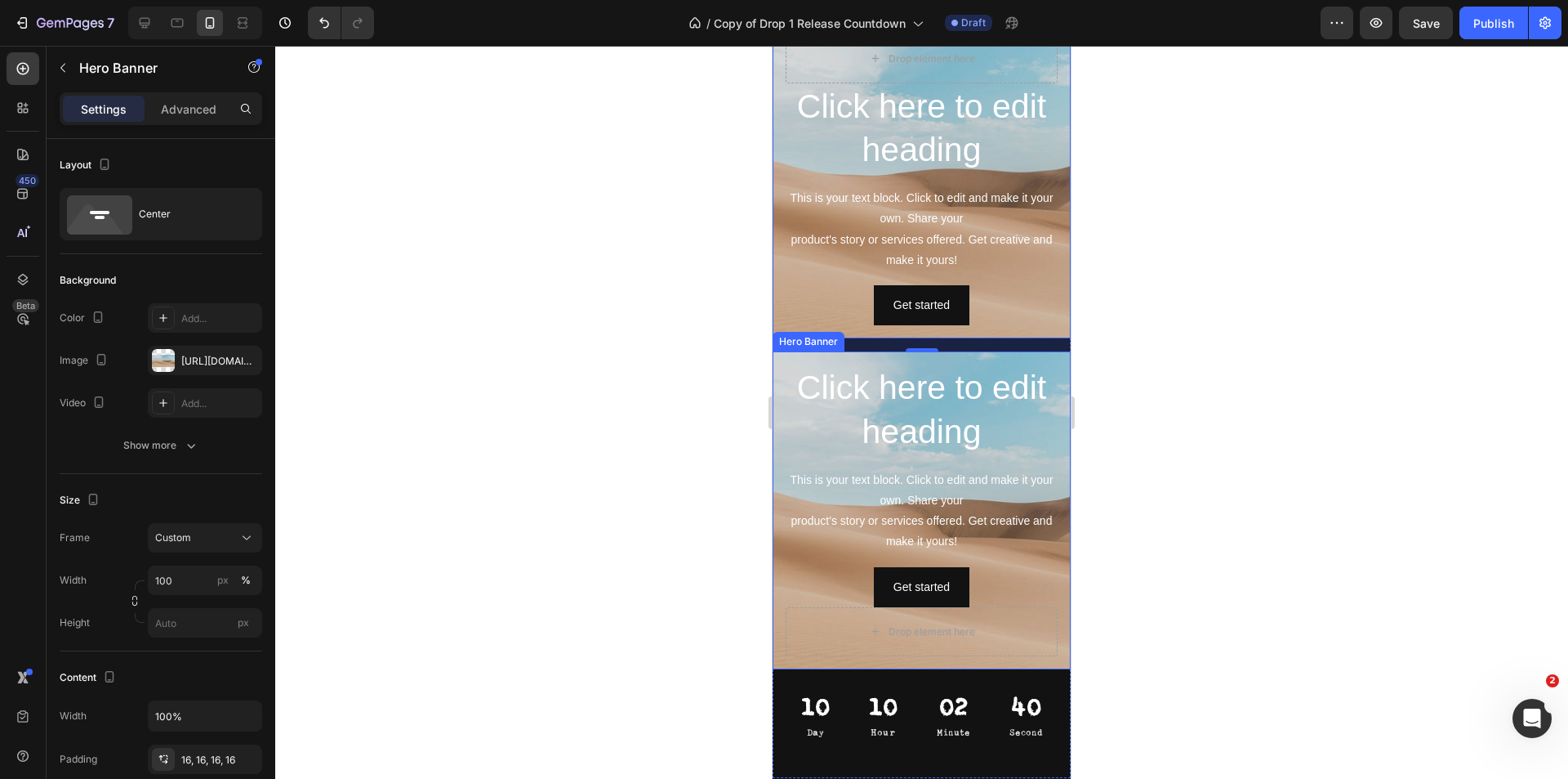
click at [1053, 432] on div "Click here to edit heading Heading This is your text block. Click to edit and m…" at bounding box center [922, 510] width 298 height 318
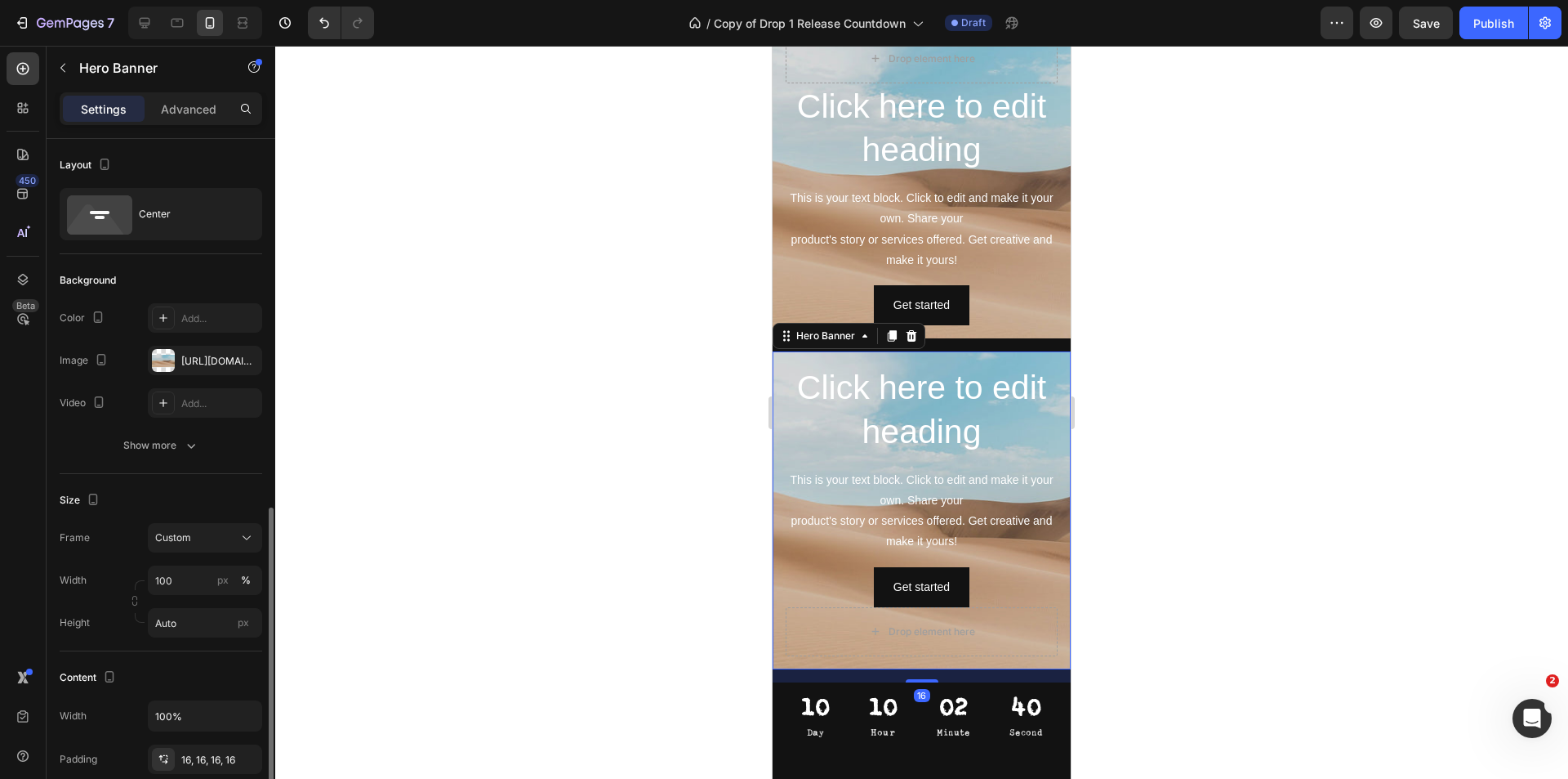
scroll to position [245, 0]
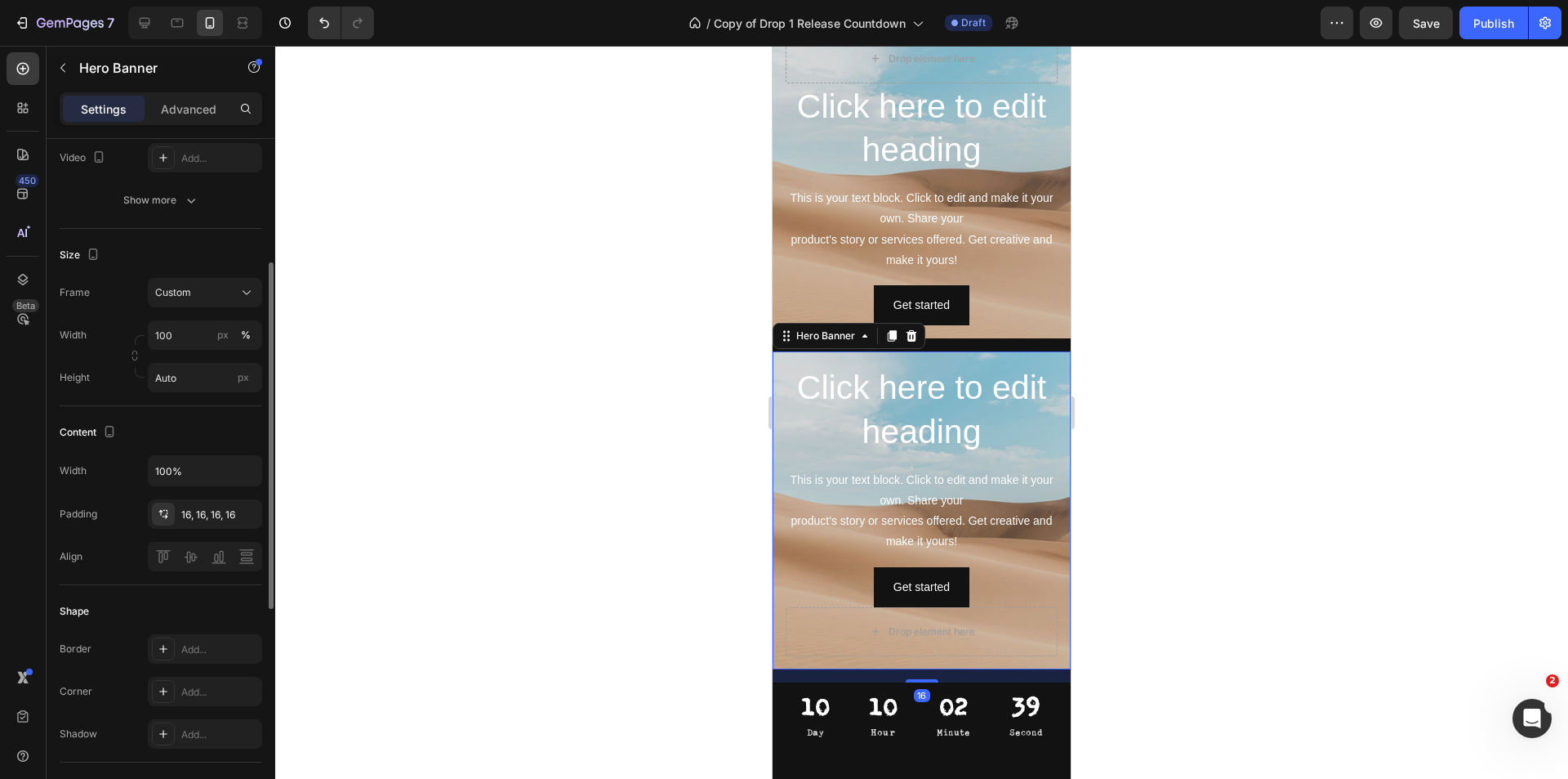
click at [923, 328] on div "Hero Banner" at bounding box center [849, 336] width 153 height 26
click at [915, 334] on icon at bounding box center [911, 336] width 11 height 12
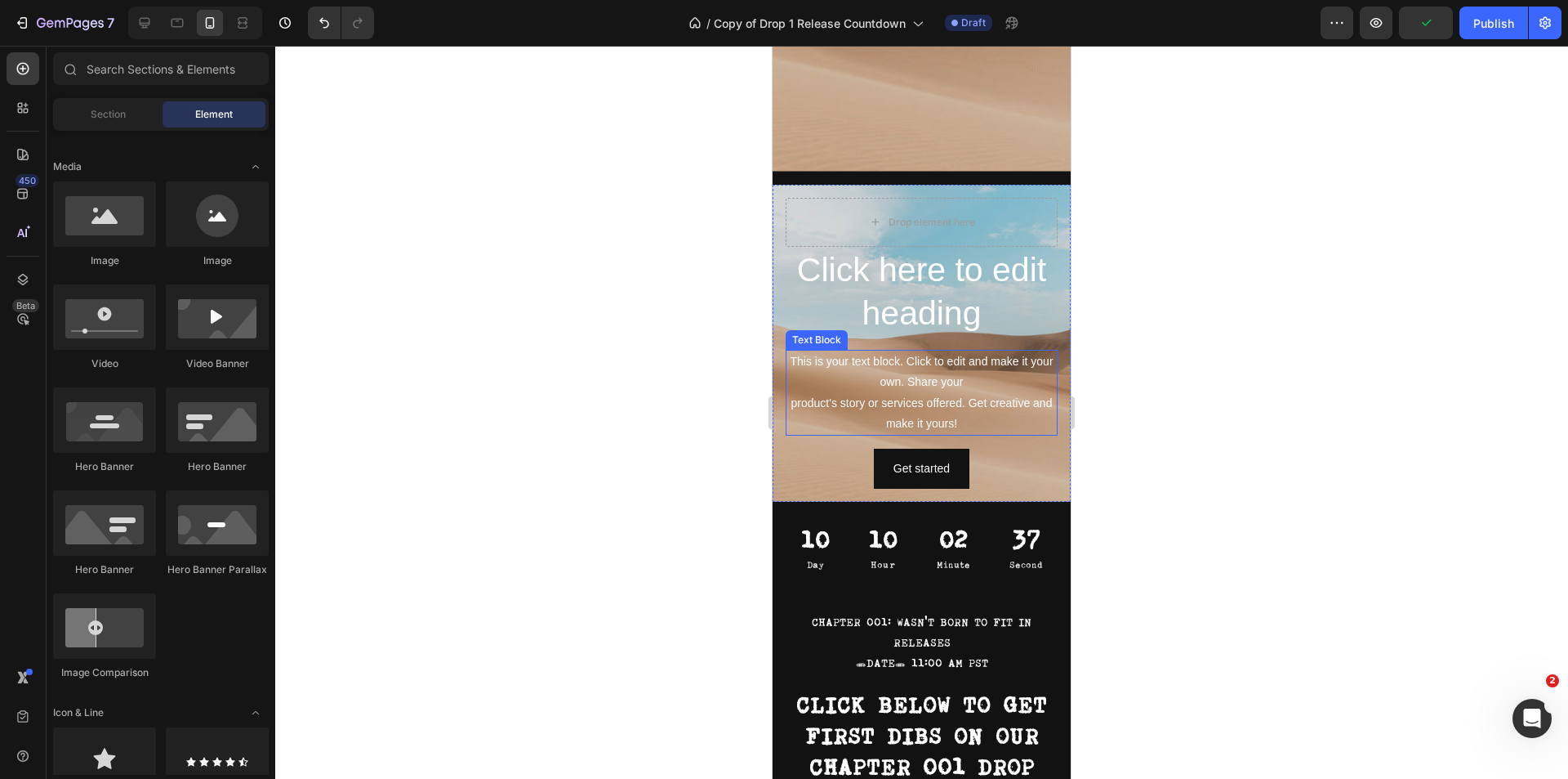
scroll to position [735, 0]
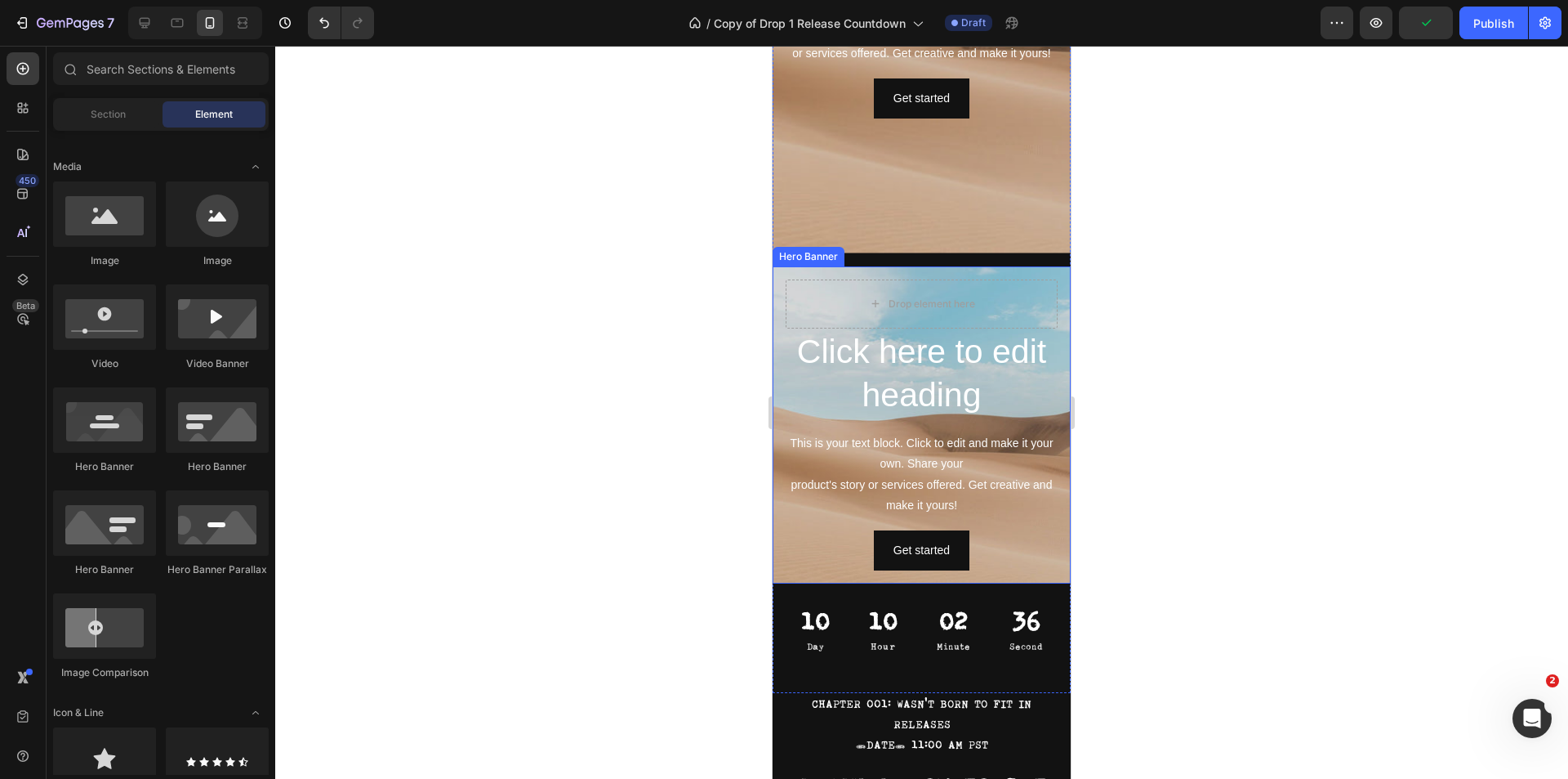
click at [1054, 353] on div "Click here to edit heading Heading This is your text block. Click to edit and m…" at bounding box center [922, 425] width 298 height 318
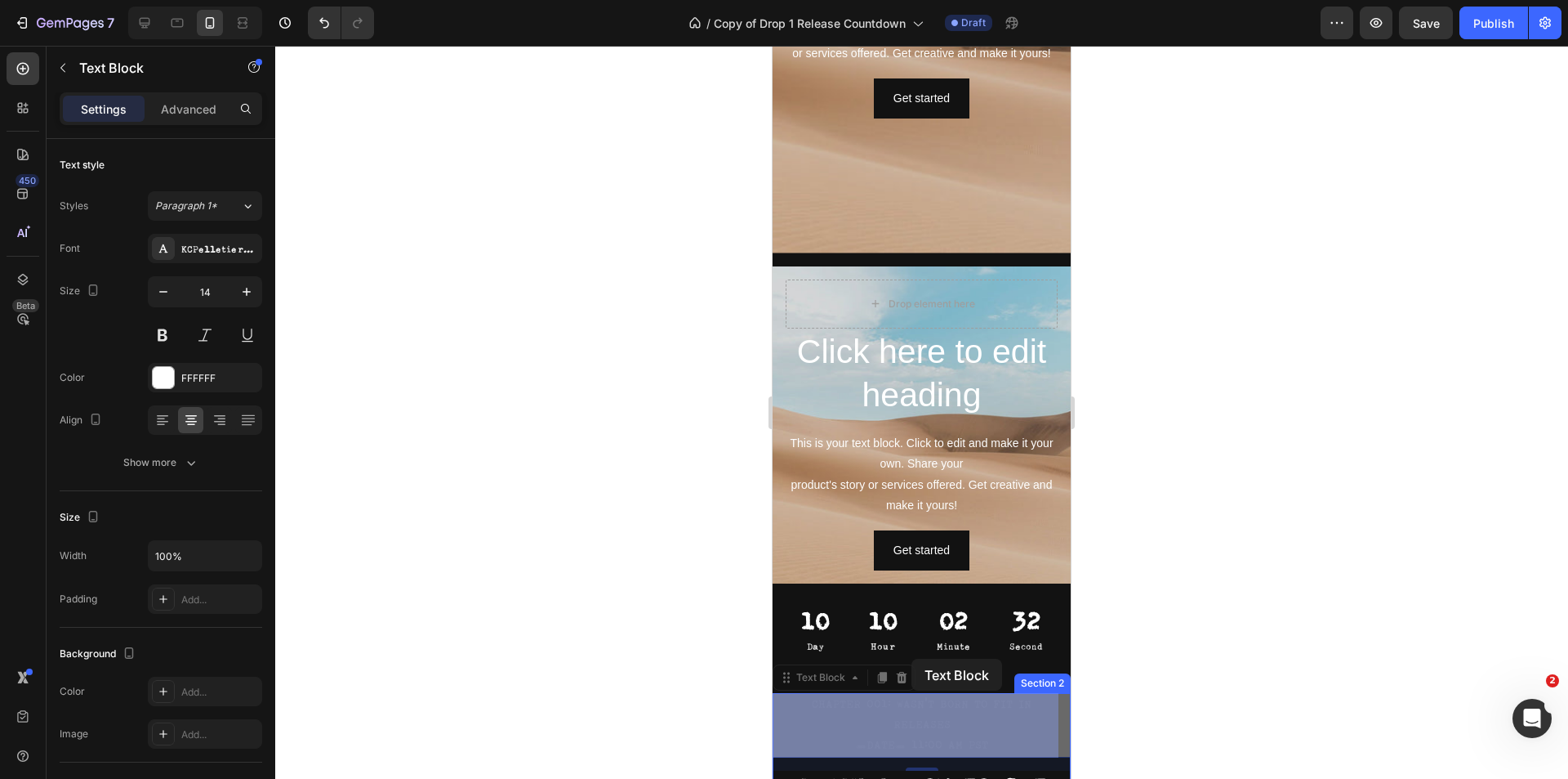
scroll to position [779, 0]
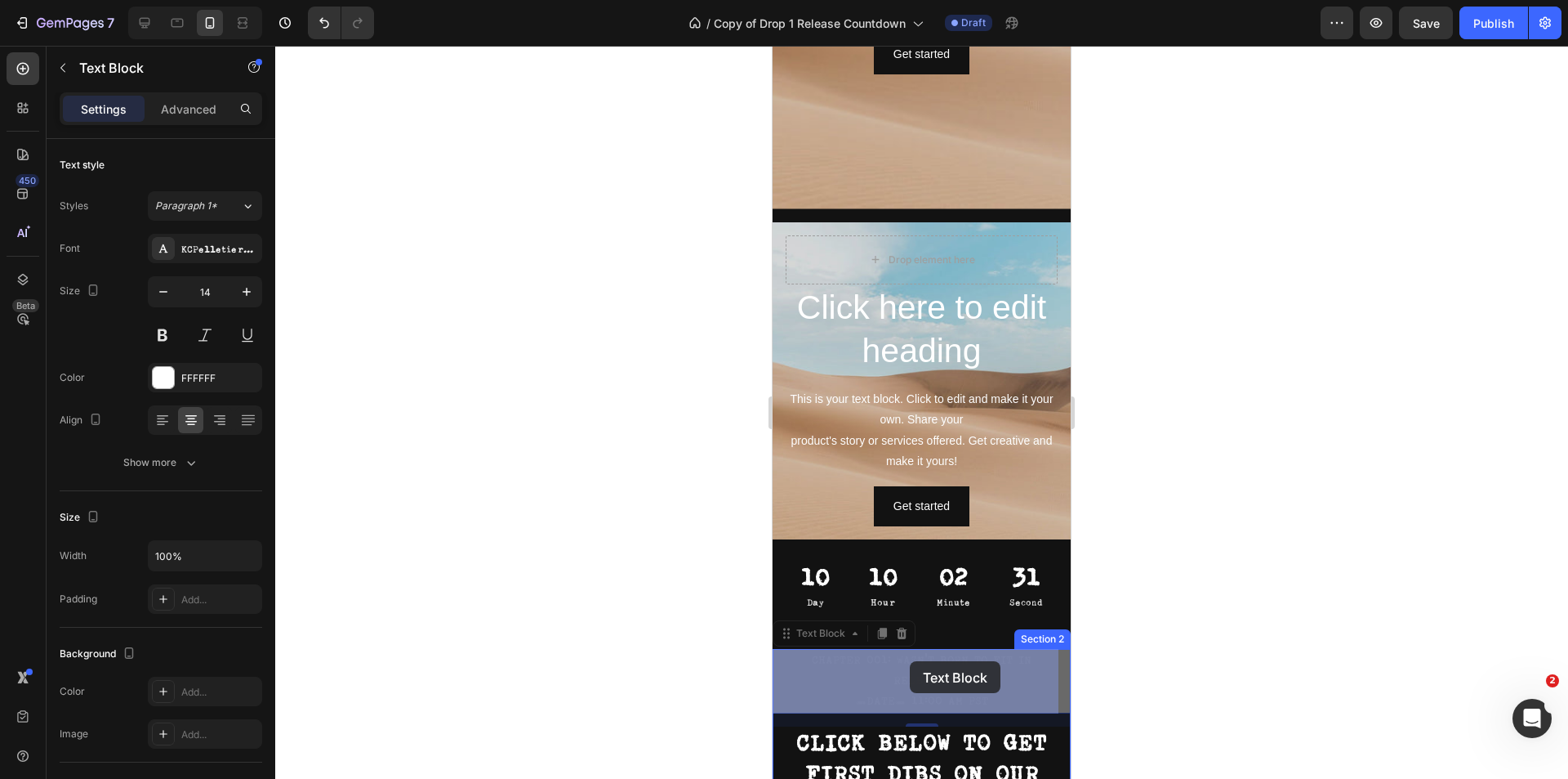
drag, startPoint x: 919, startPoint y: 717, endPoint x: 910, endPoint y: 661, distance: 56.7
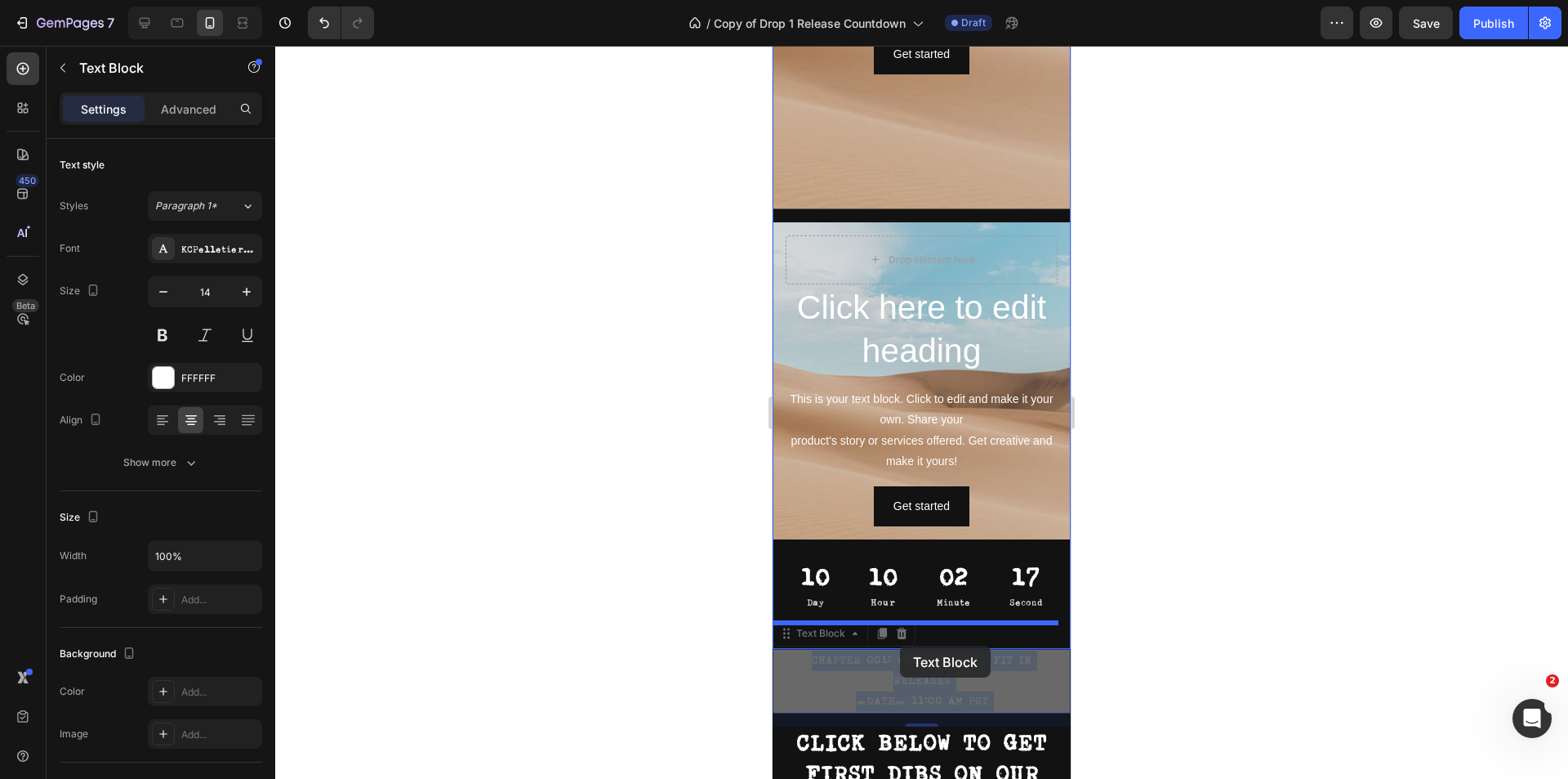
drag, startPoint x: 924, startPoint y: 686, endPoint x: 901, endPoint y: 647, distance: 45.3
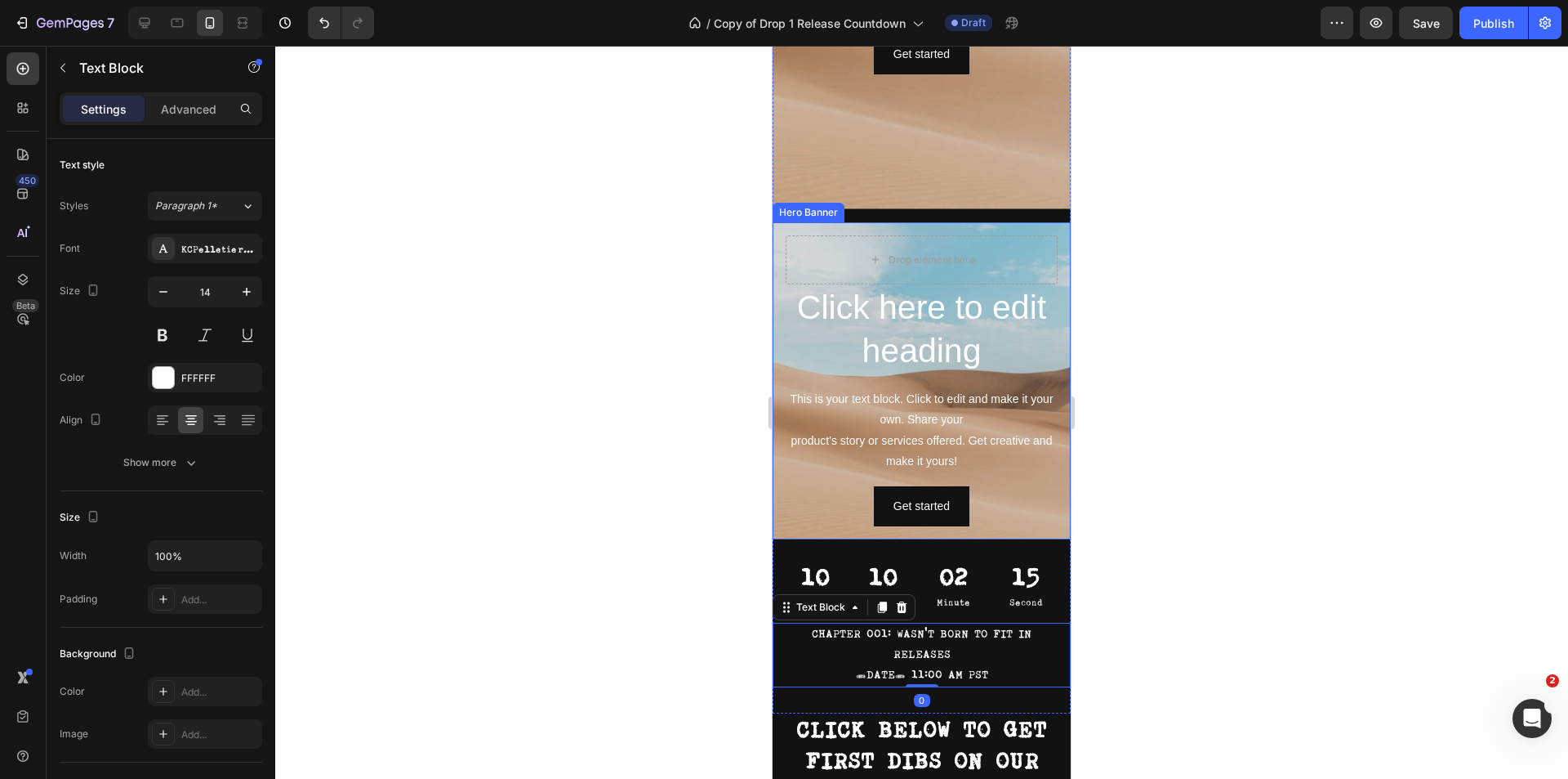
click at [781, 357] on div "Click here to edit heading Heading This is your text block. Click to edit and m…" at bounding box center [922, 380] width 298 height 318
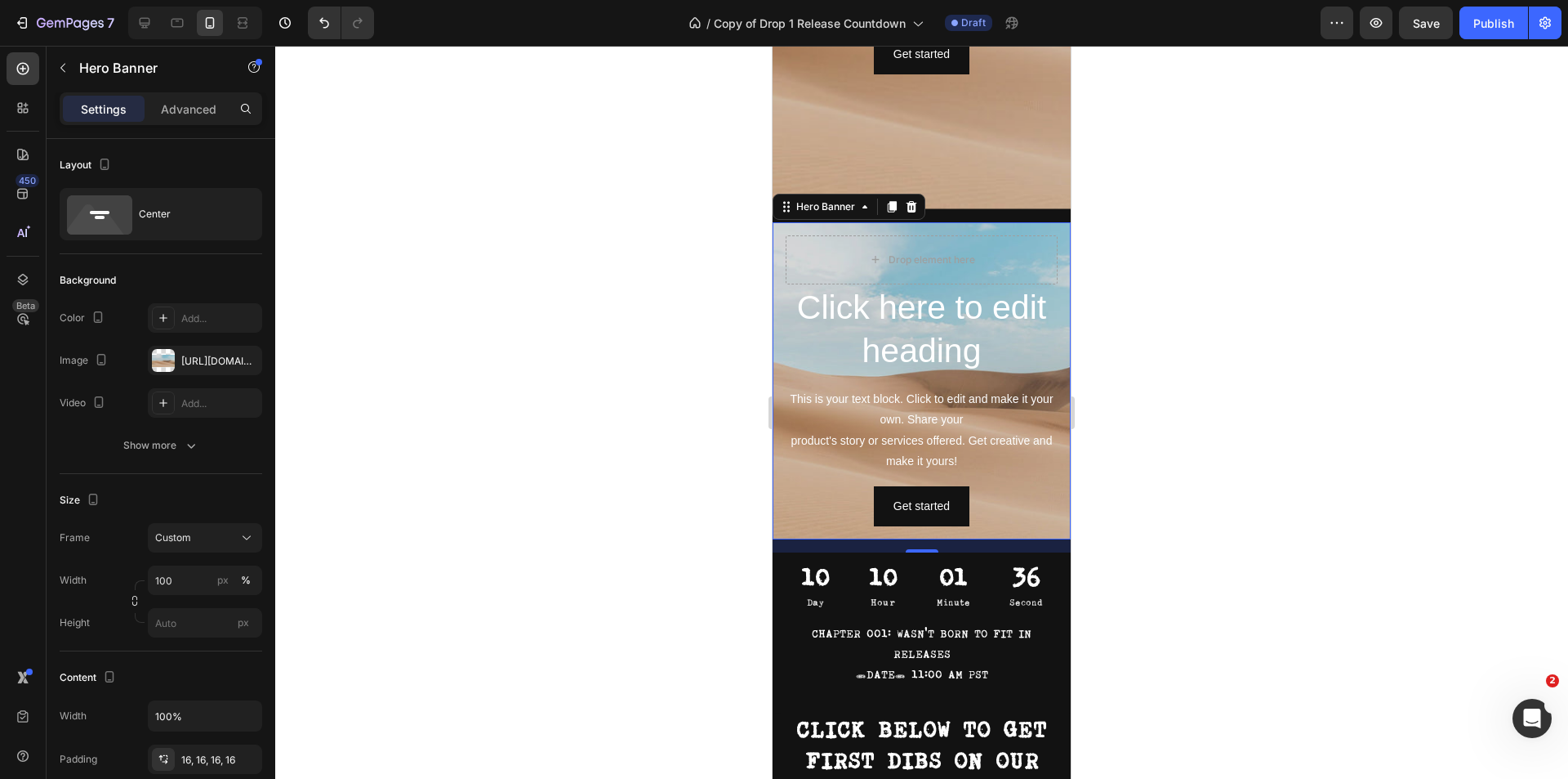
click at [1207, 497] on div at bounding box center [922, 412] width 1293 height 733
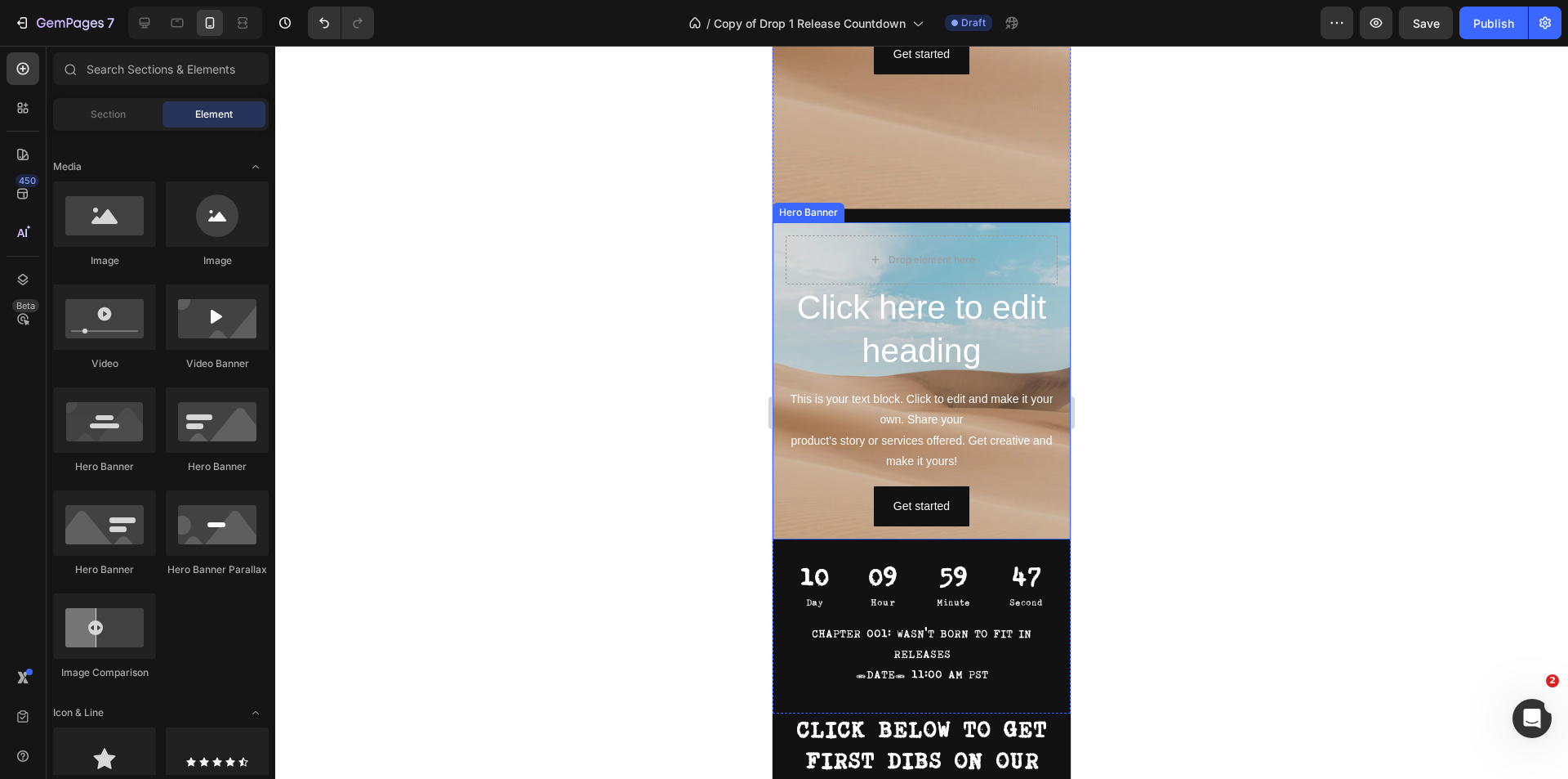
click at [1049, 253] on div "Click here to edit heading Heading This is your text block. Click to edit and m…" at bounding box center [922, 380] width 298 height 318
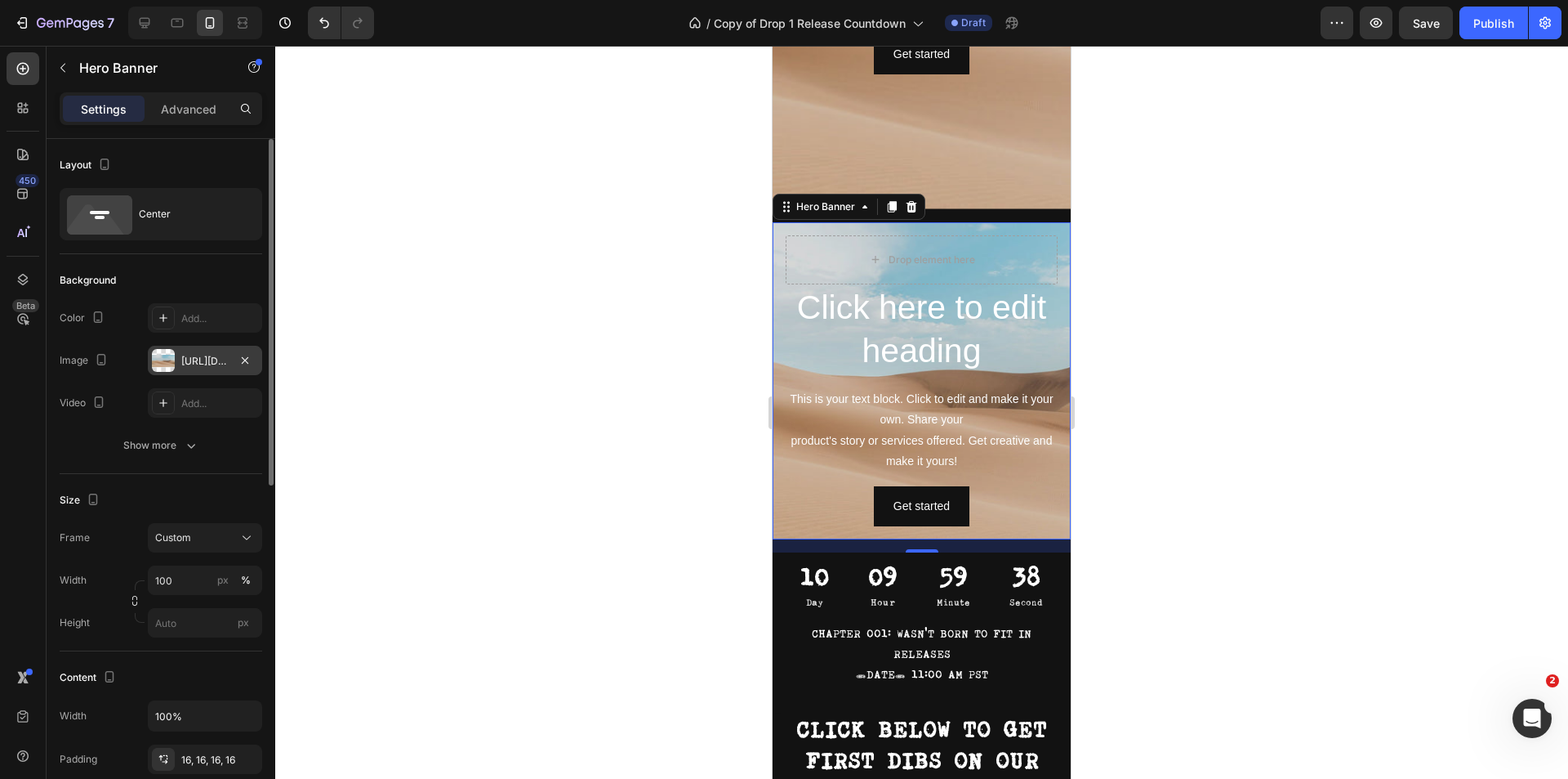
click at [165, 356] on div at bounding box center [163, 361] width 23 height 23
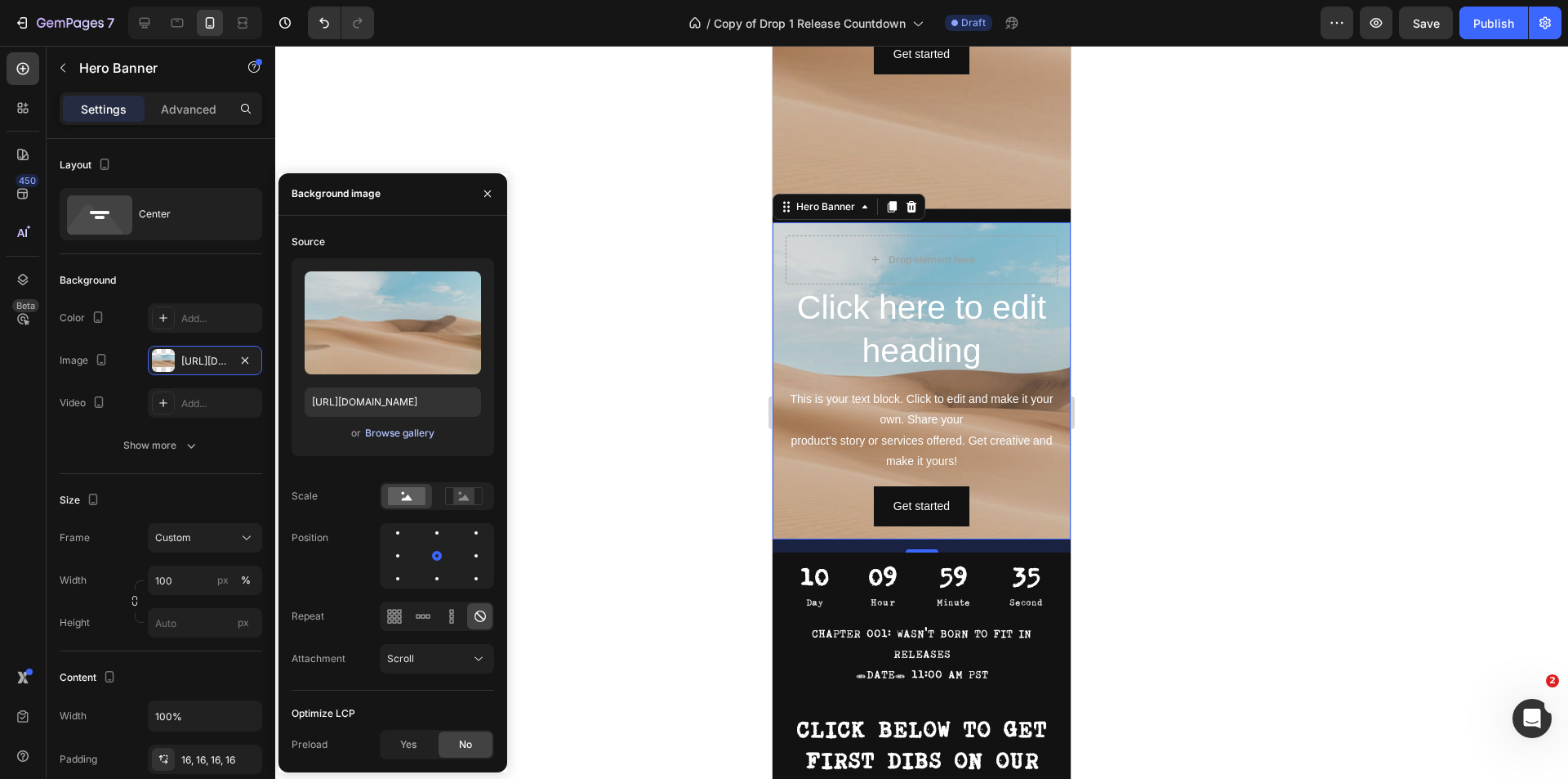
click at [402, 432] on div "Browse gallery" at bounding box center [399, 433] width 69 height 15
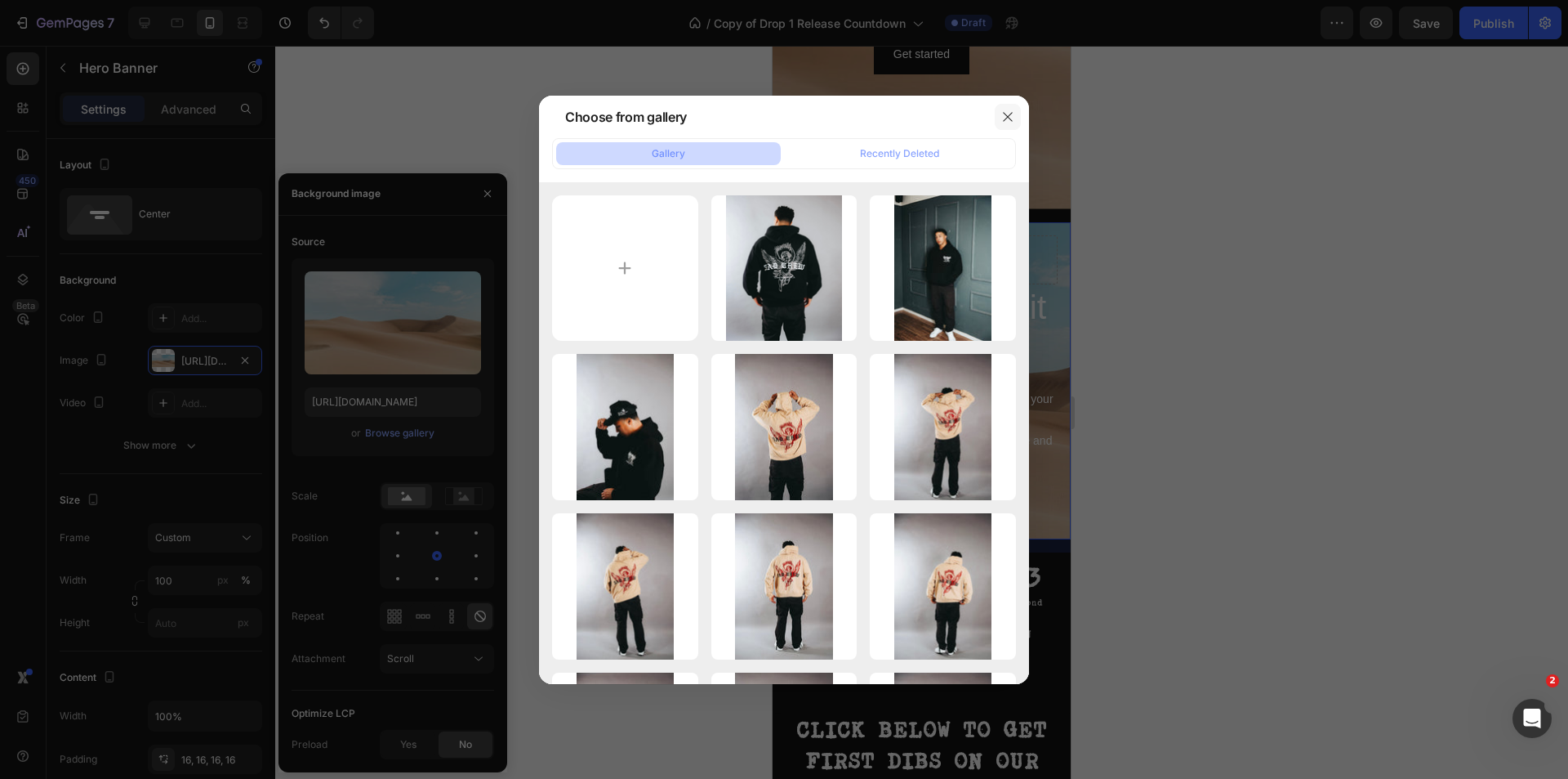
click at [1015, 117] on button "button" at bounding box center [1007, 117] width 26 height 26
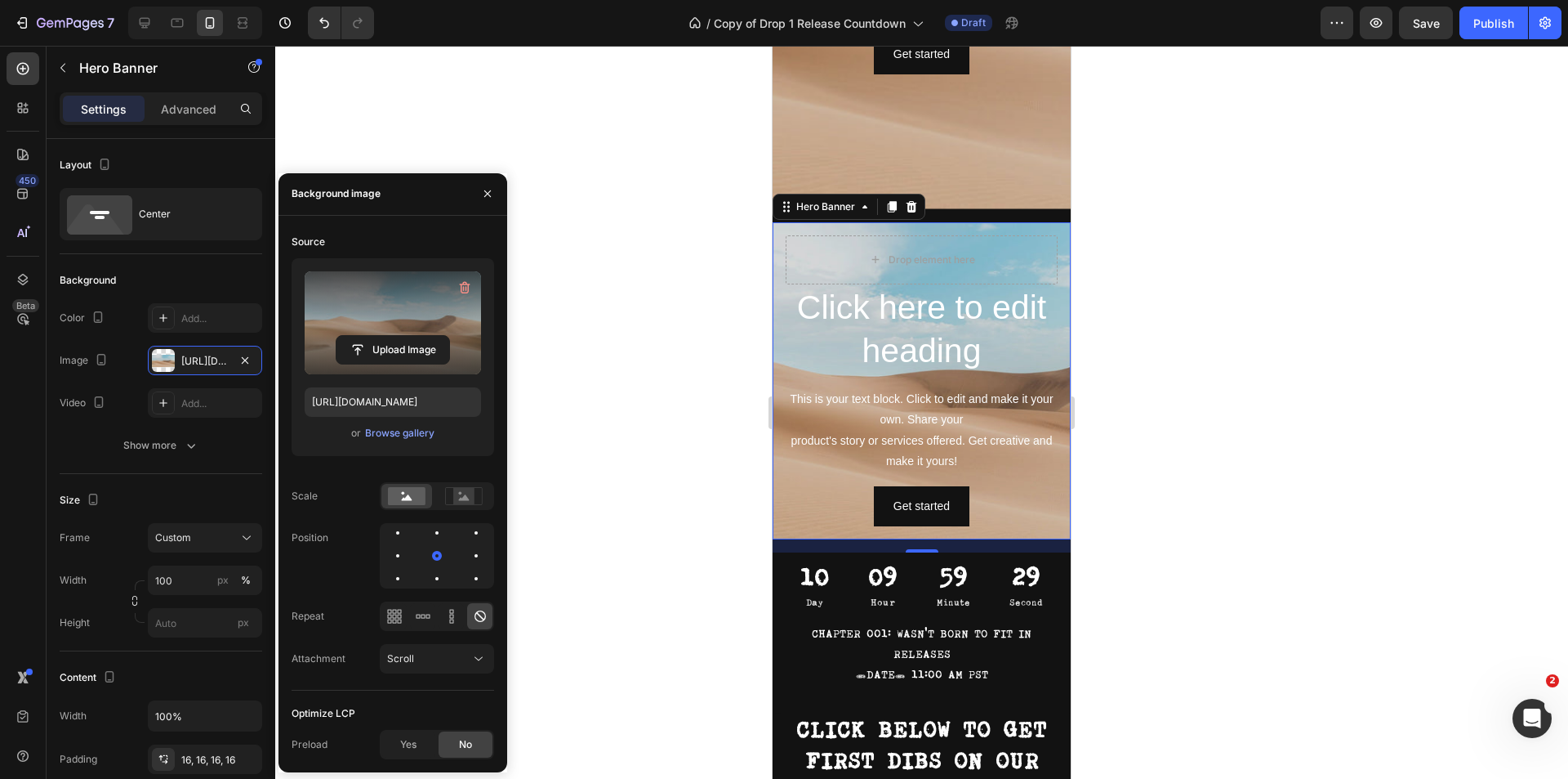
click at [427, 330] on label at bounding box center [392, 323] width 176 height 103
click at [427, 336] on input "file" at bounding box center [393, 349] width 113 height 28
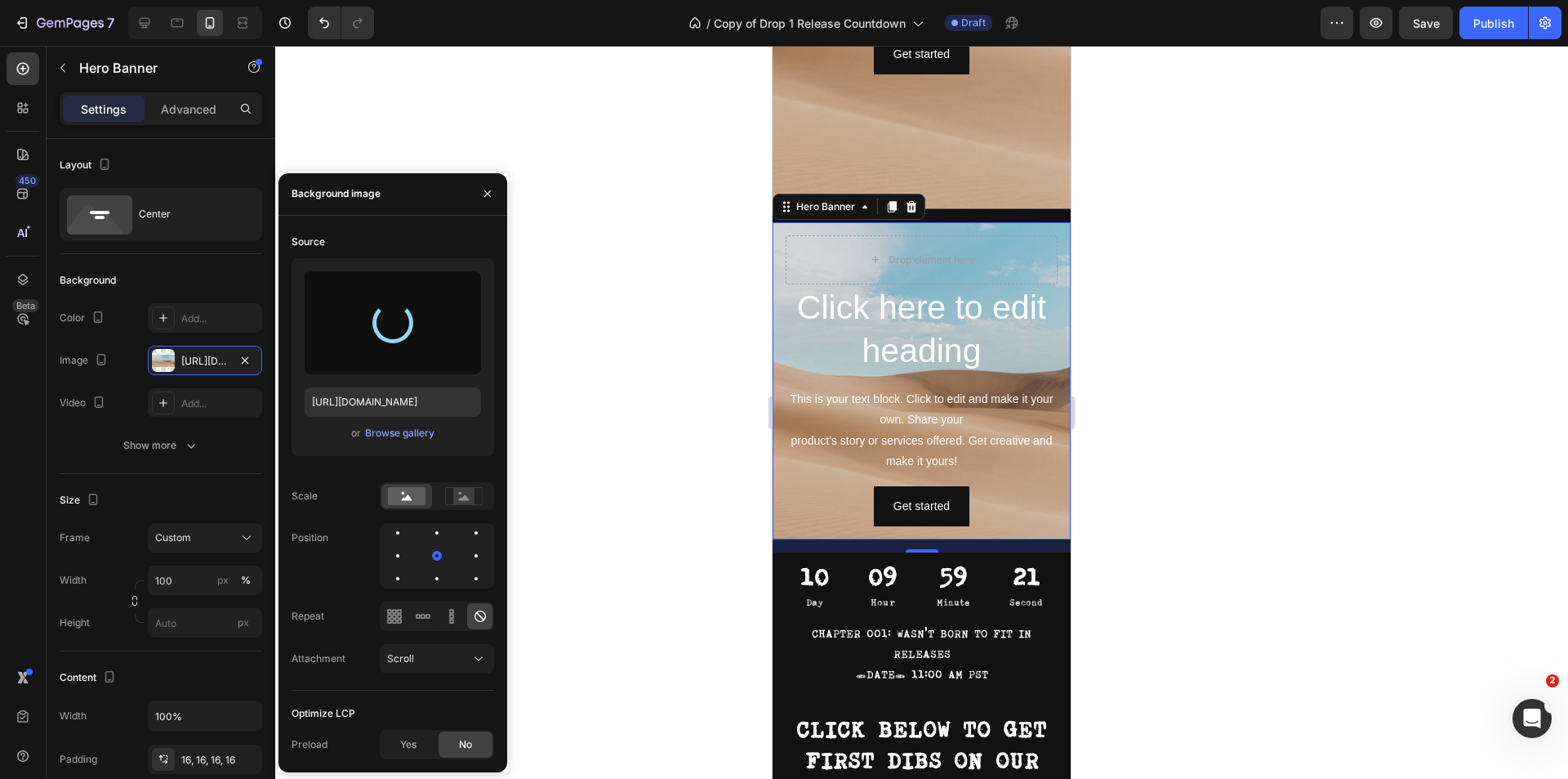
type input "https://cdn.shopify.com/s/files/1/0829/3433/3757/files/gempages_575355150395245…"
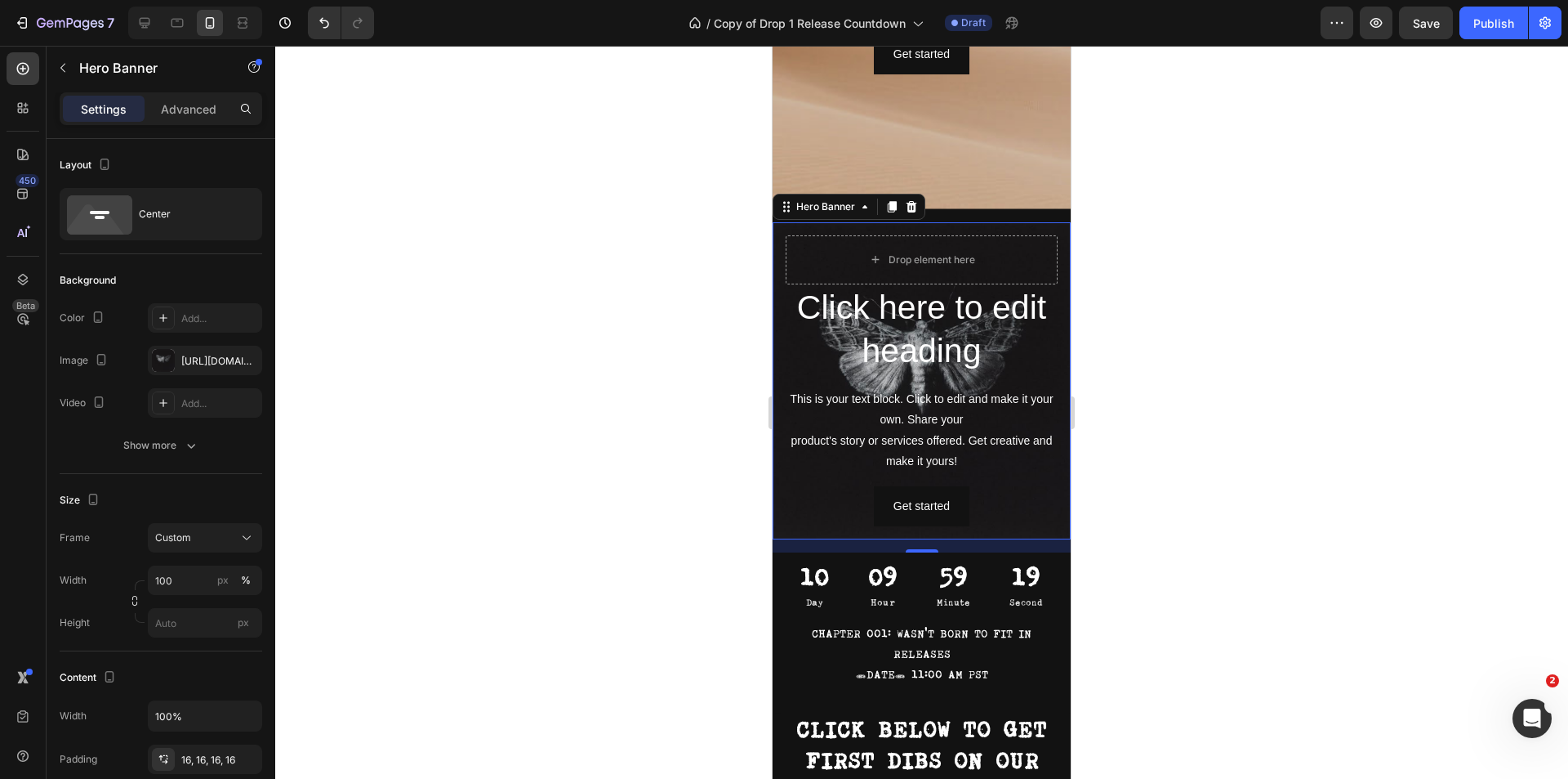
click at [1196, 396] on div at bounding box center [922, 412] width 1293 height 733
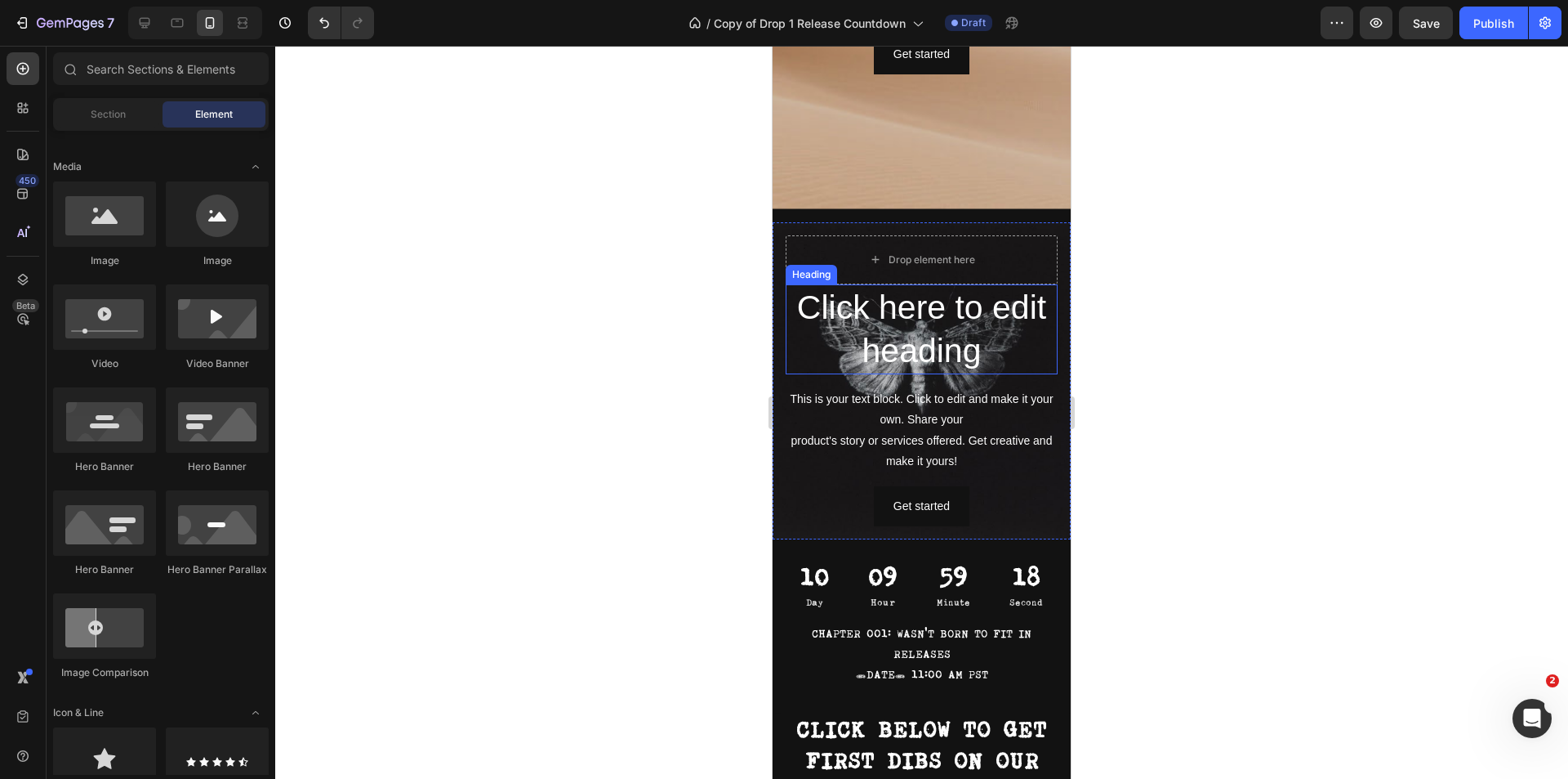
click at [947, 346] on h2 "Click here to edit heading" at bounding box center [922, 329] width 272 height 90
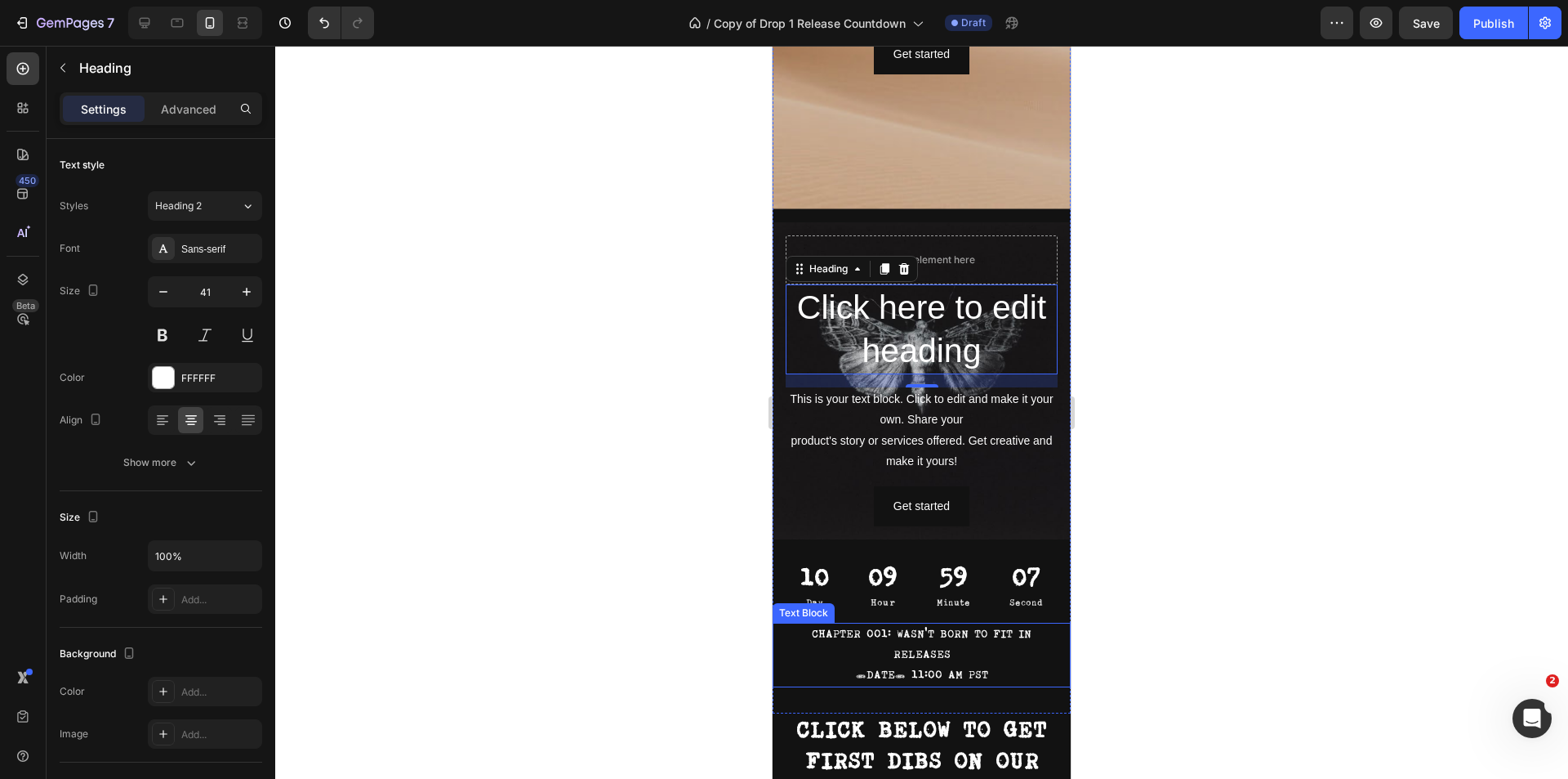
click at [909, 631] on p "CHAPTER 001: WASN'T BORN TO FIT IN" at bounding box center [921, 634] width 295 height 20
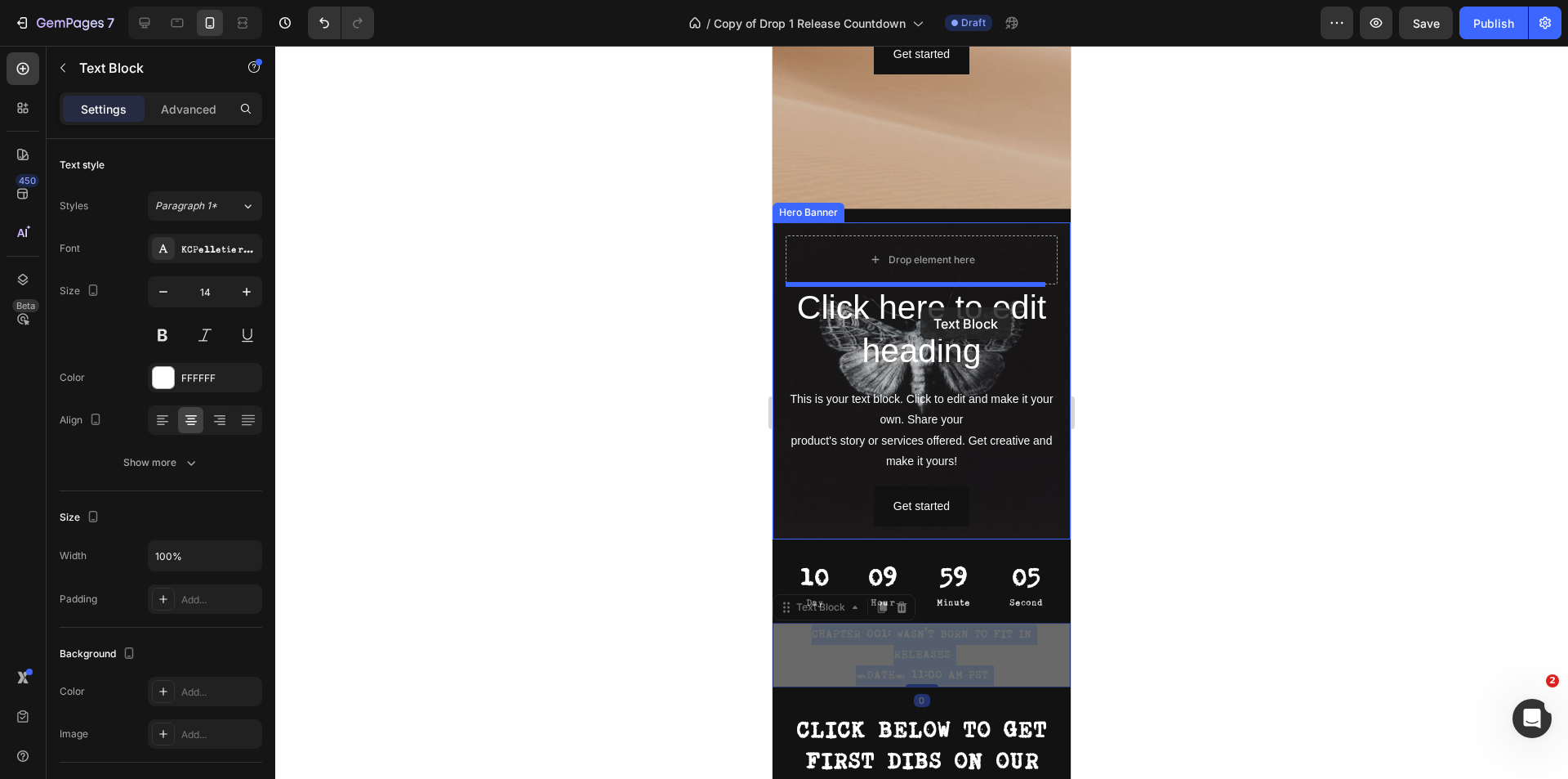
drag, startPoint x: 922, startPoint y: 631, endPoint x: 921, endPoint y: 307, distance: 324.0
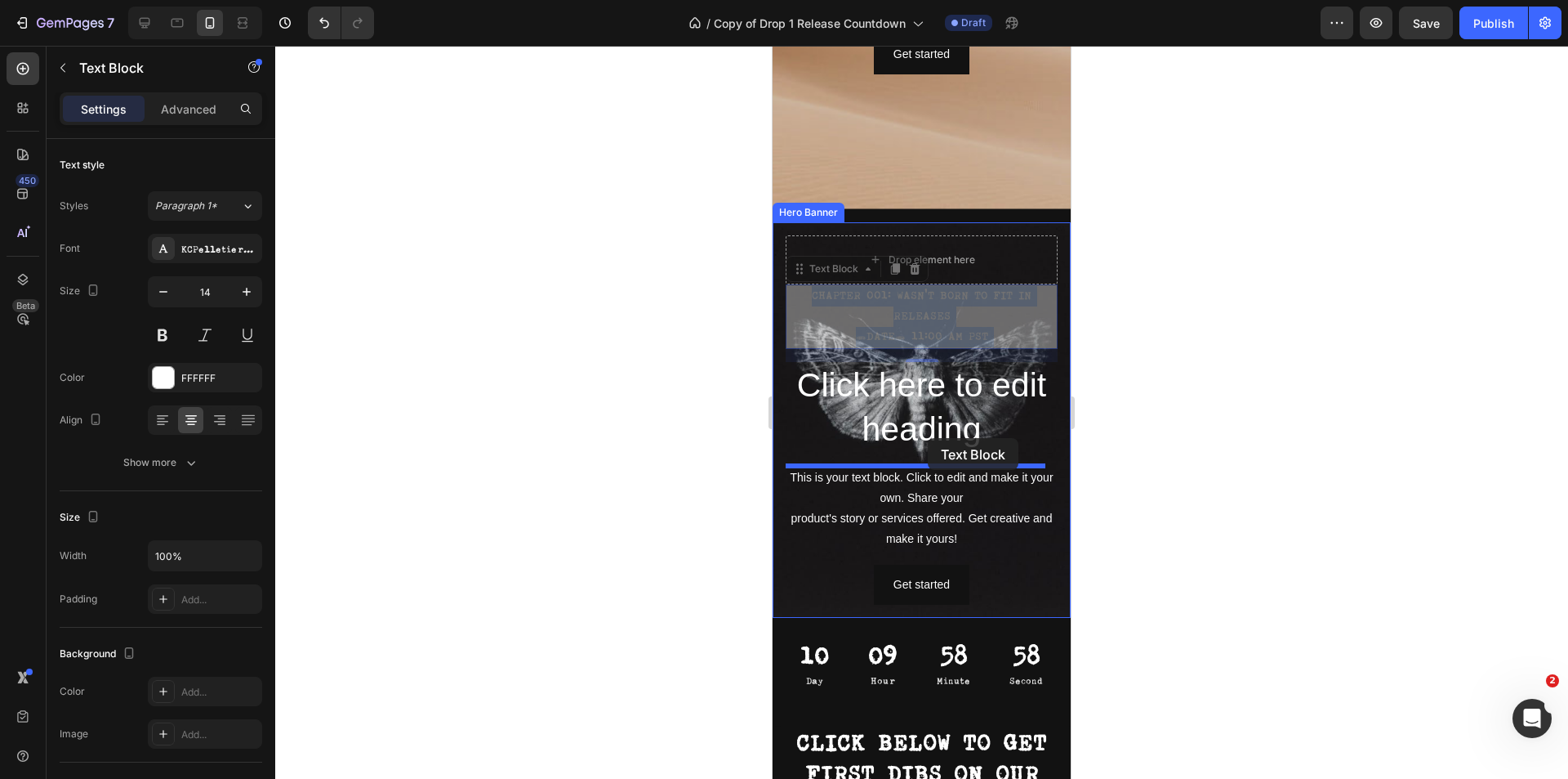
drag, startPoint x: 927, startPoint y: 330, endPoint x: 926, endPoint y: 432, distance: 102.0
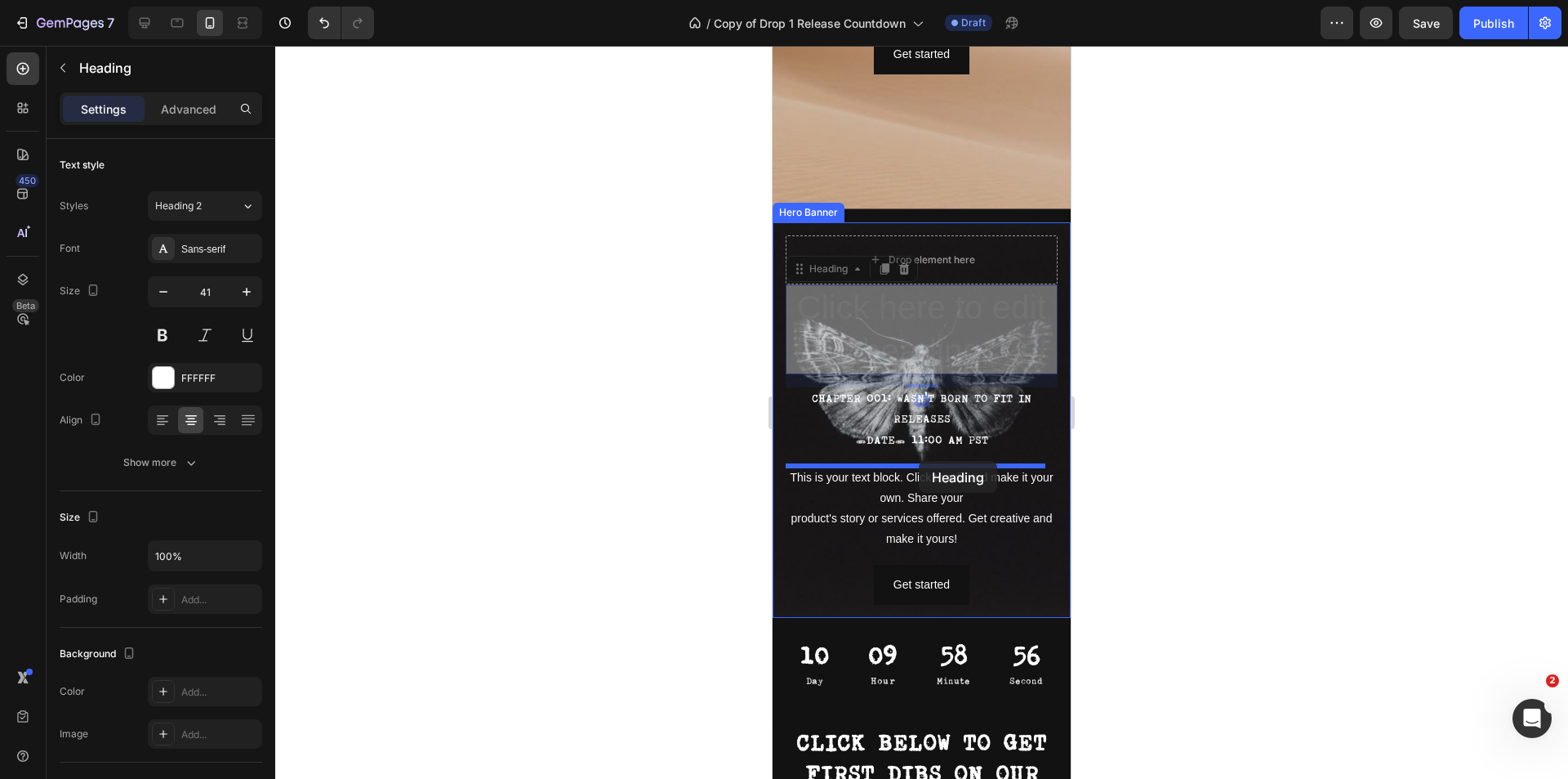
drag, startPoint x: 926, startPoint y: 347, endPoint x: 917, endPoint y: 457, distance: 110.4
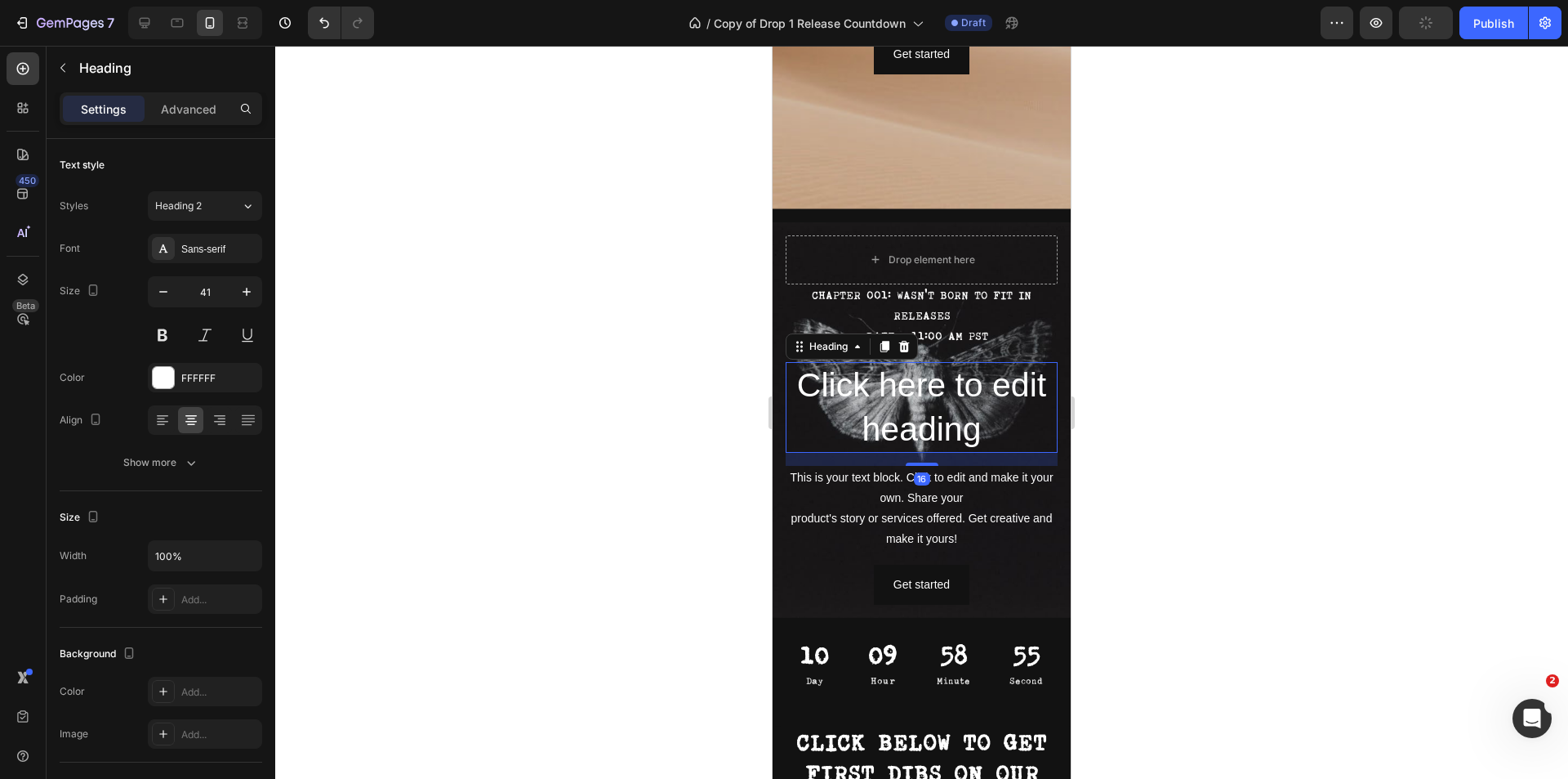
click at [1130, 389] on div at bounding box center [922, 412] width 1293 height 733
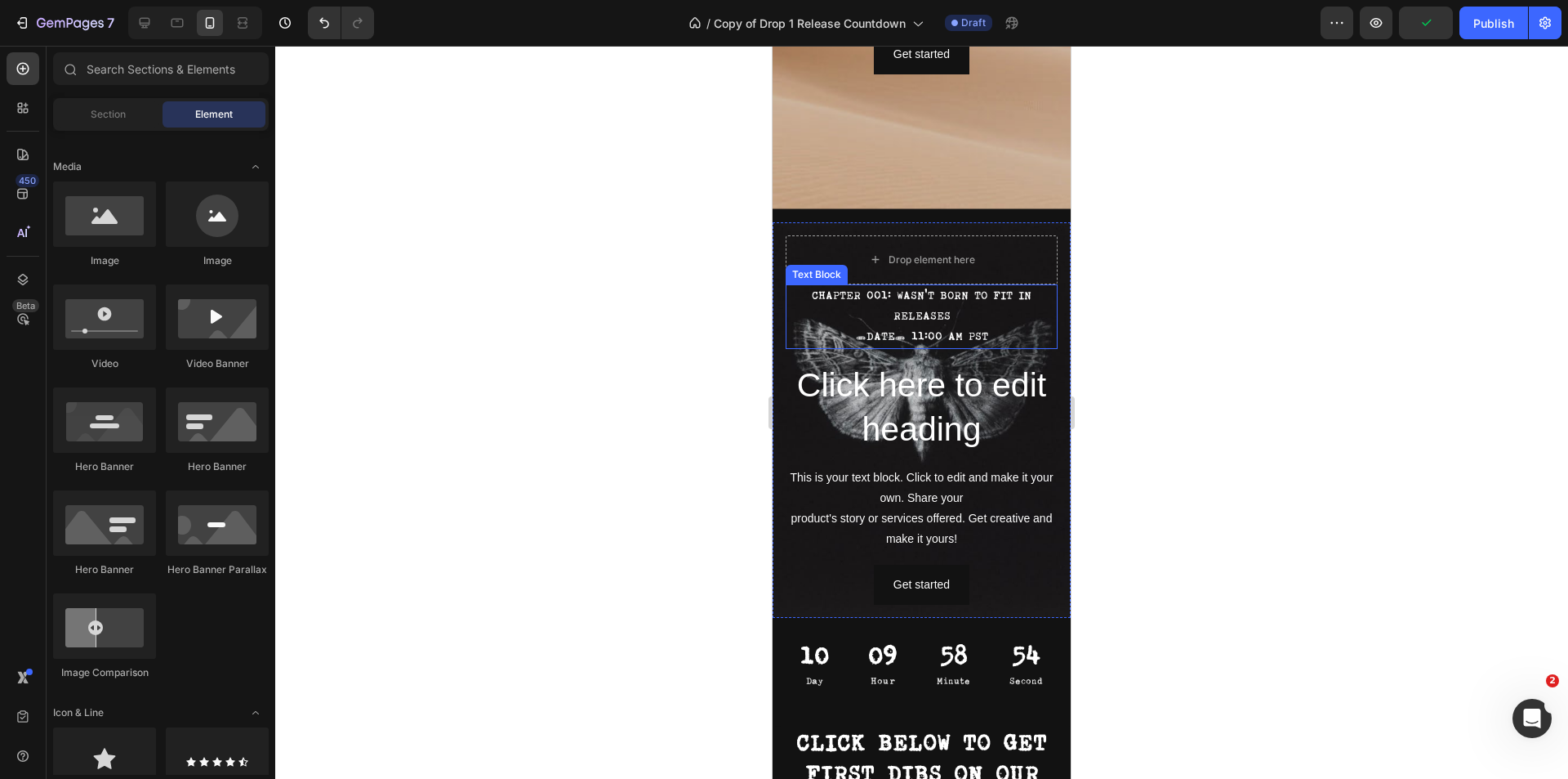
click at [940, 330] on p "[DATE] 11:00 AM PST" at bounding box center [922, 336] width 268 height 20
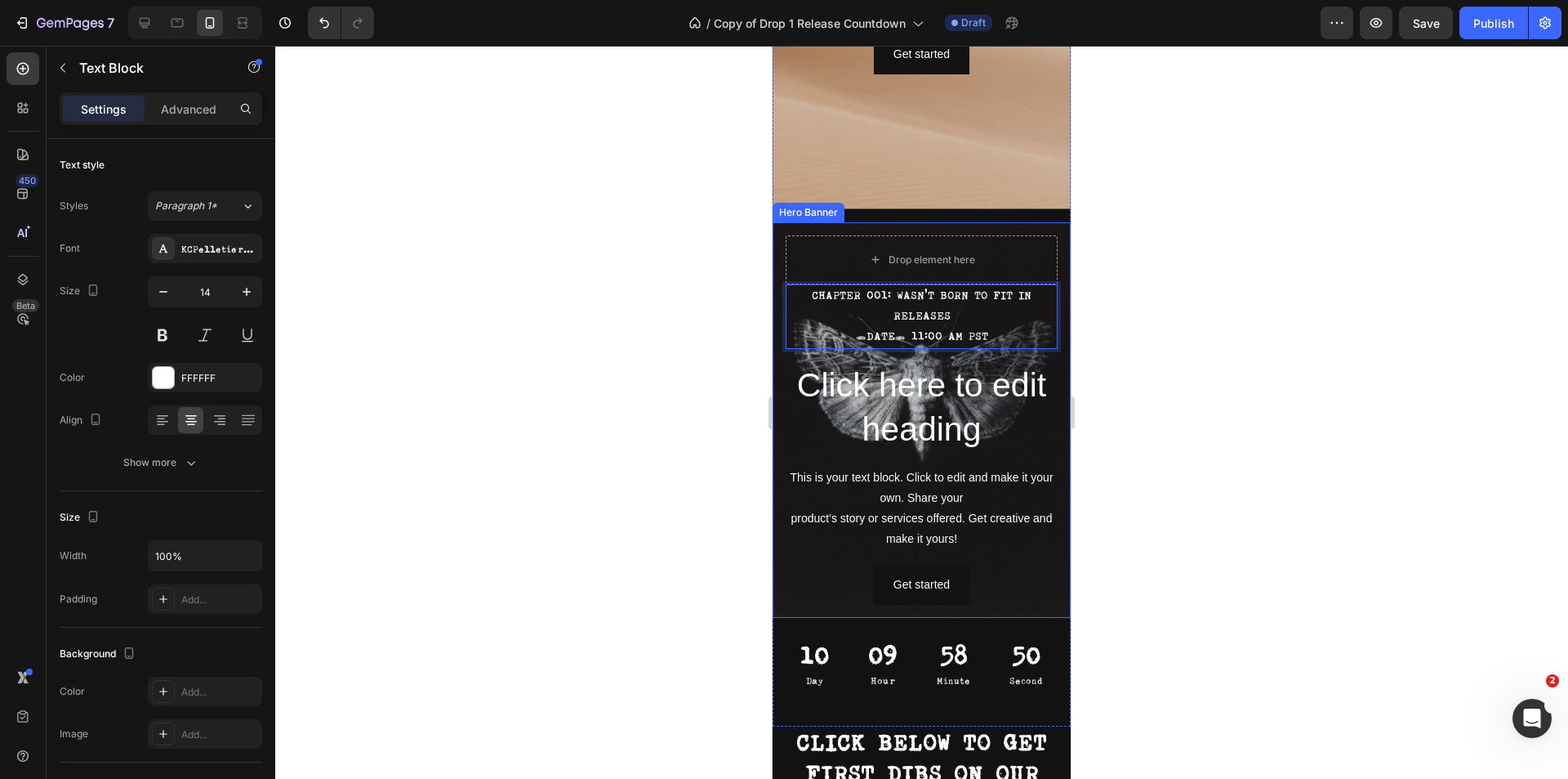
drag, startPoint x: 901, startPoint y: 342, endPoint x: 958, endPoint y: 436, distance: 109.9
click at [993, 340] on p "[DATE] 11:00 AM PST" at bounding box center [922, 336] width 268 height 20
drag, startPoint x: 1039, startPoint y: 339, endPoint x: 899, endPoint y: 334, distance: 140.1
click at [860, 333] on p "[DATE] 11:00 AM PST" at bounding box center [922, 336] width 268 height 20
click at [939, 324] on p "RELEASES" at bounding box center [922, 316] width 268 height 20
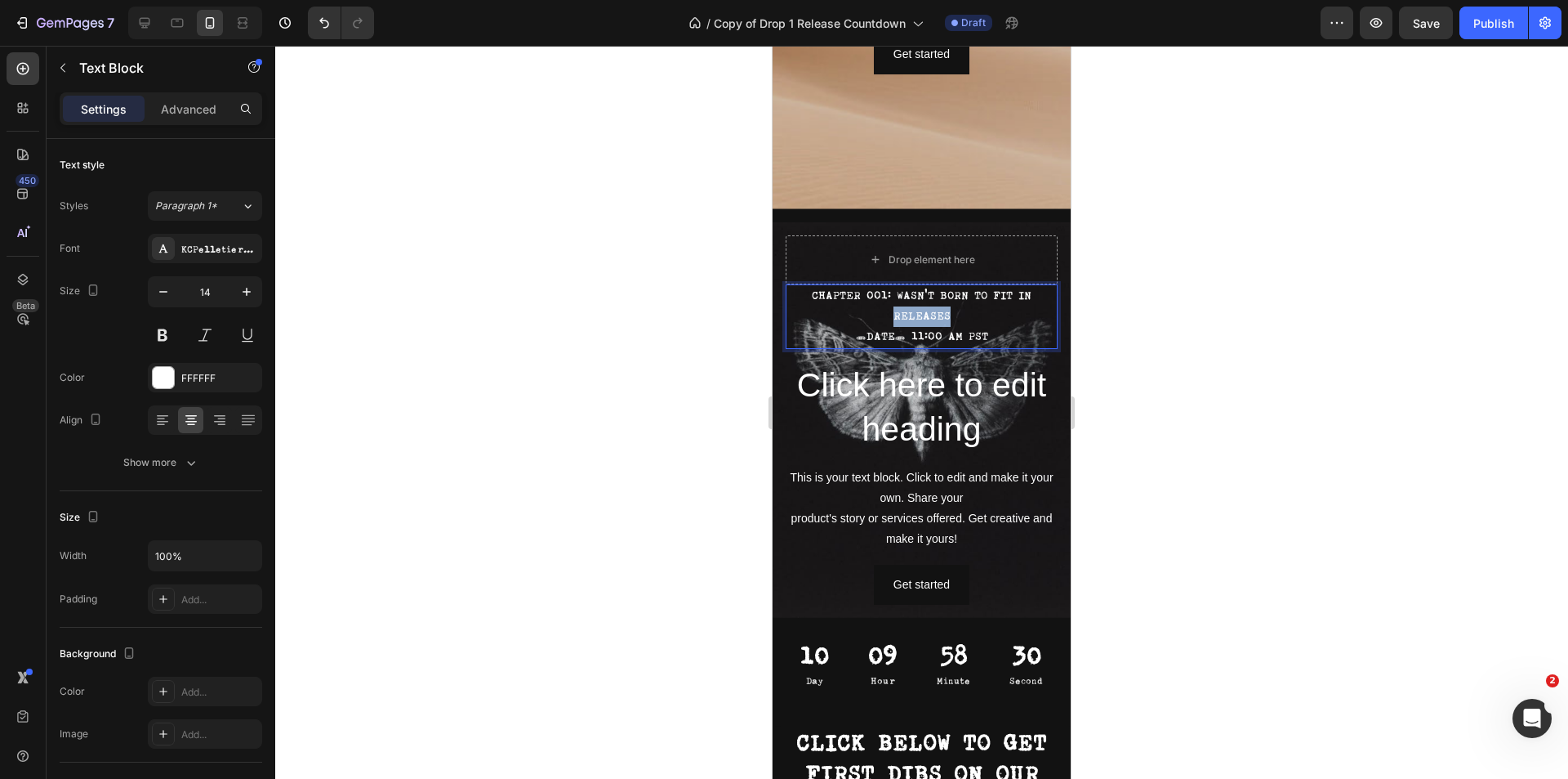
drag, startPoint x: 954, startPoint y: 319, endPoint x: 1057, endPoint y: 330, distance: 103.6
click at [887, 315] on p "RELEASES" at bounding box center [922, 316] width 268 height 20
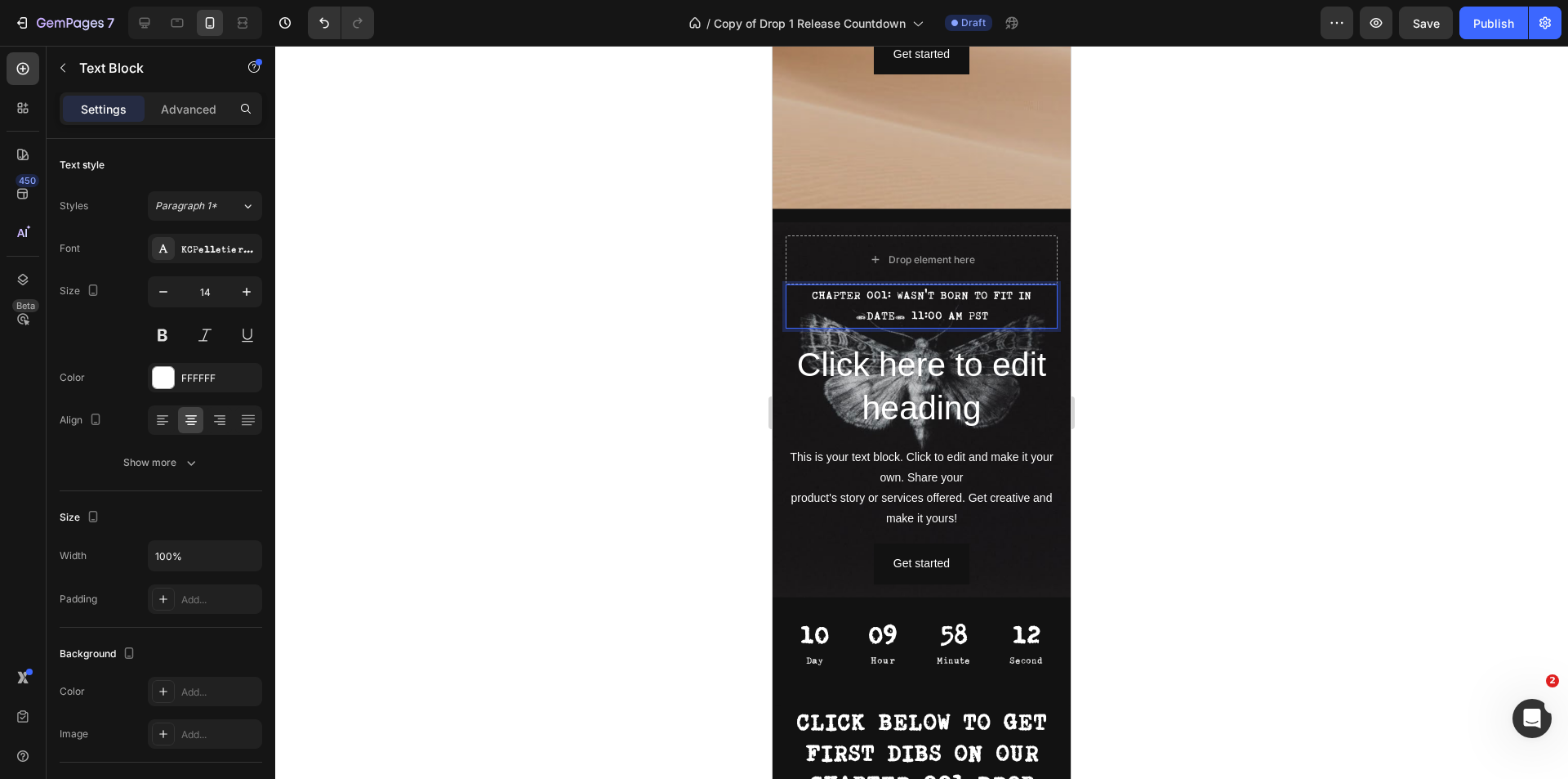
click at [809, 316] on p "[DATE] 11:00 AM PST" at bounding box center [922, 316] width 268 height 20
click at [949, 317] on p "[DATE] 11:00 AM PST" at bounding box center [922, 316] width 268 height 20
click at [947, 318] on p "[DATE] 11:00 AM PST" at bounding box center [922, 316] width 268 height 20
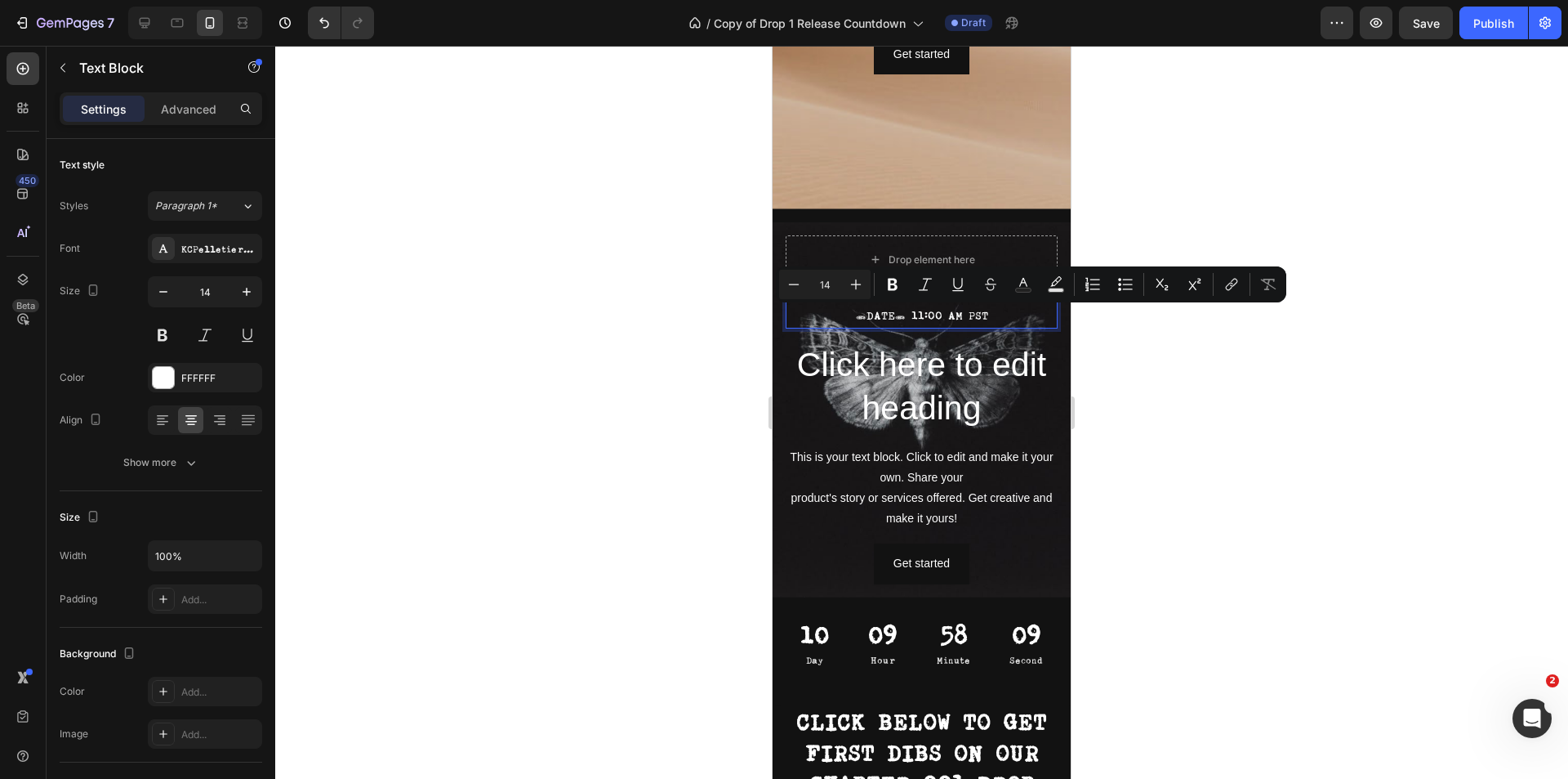
copy p "[DATE] 11:00 AM PST"
click at [937, 335] on div "CHAPTER 001: WASN'T BORN TO FIT IN TUESDAY, OCTOBER 7th AT 11:00 AM PST Text Bl…" at bounding box center [922, 434] width 272 height 300
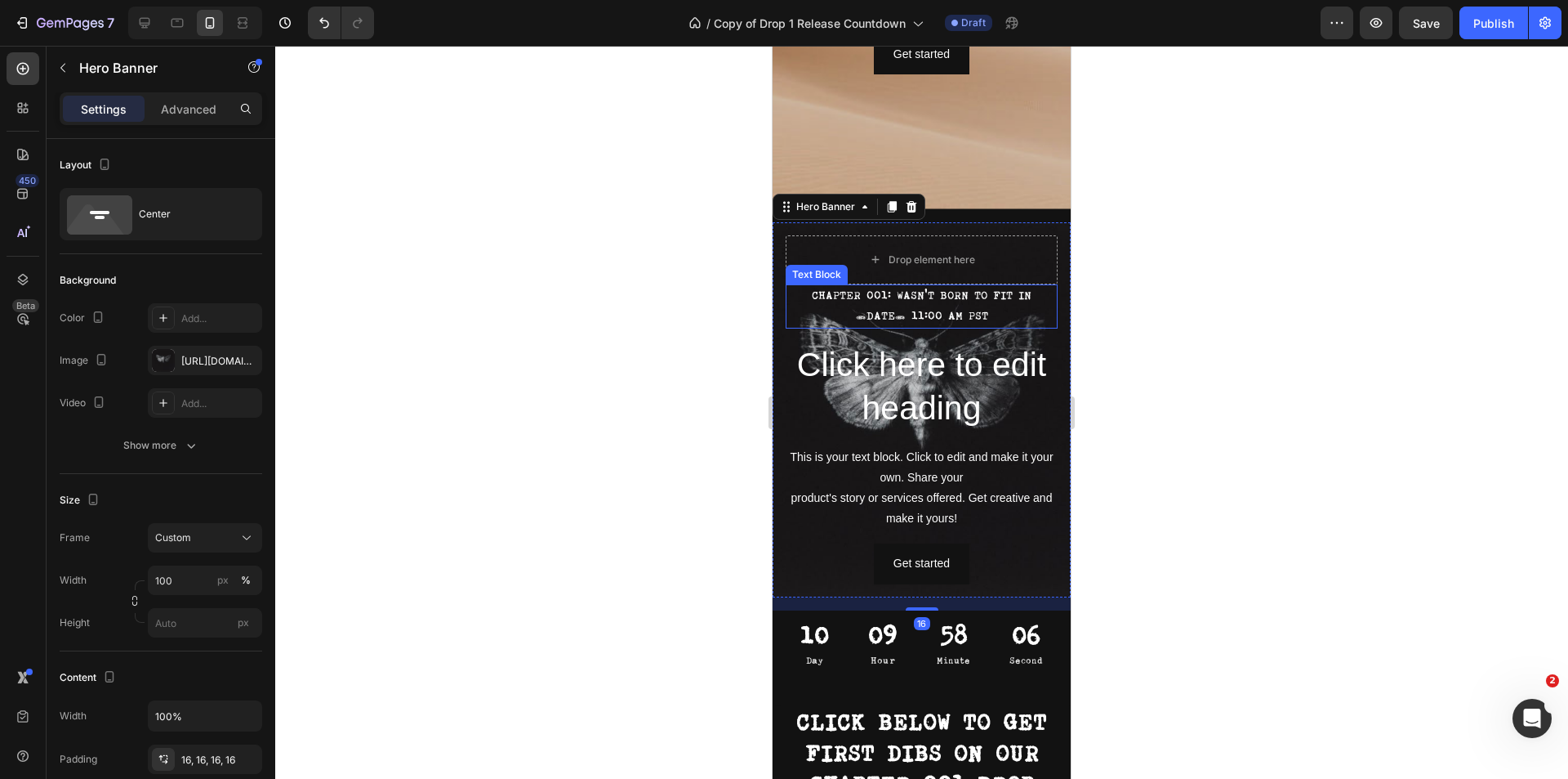
click at [831, 294] on p "CHAPTER 001: WASN'T BORN TO FIT IN" at bounding box center [922, 296] width 268 height 20
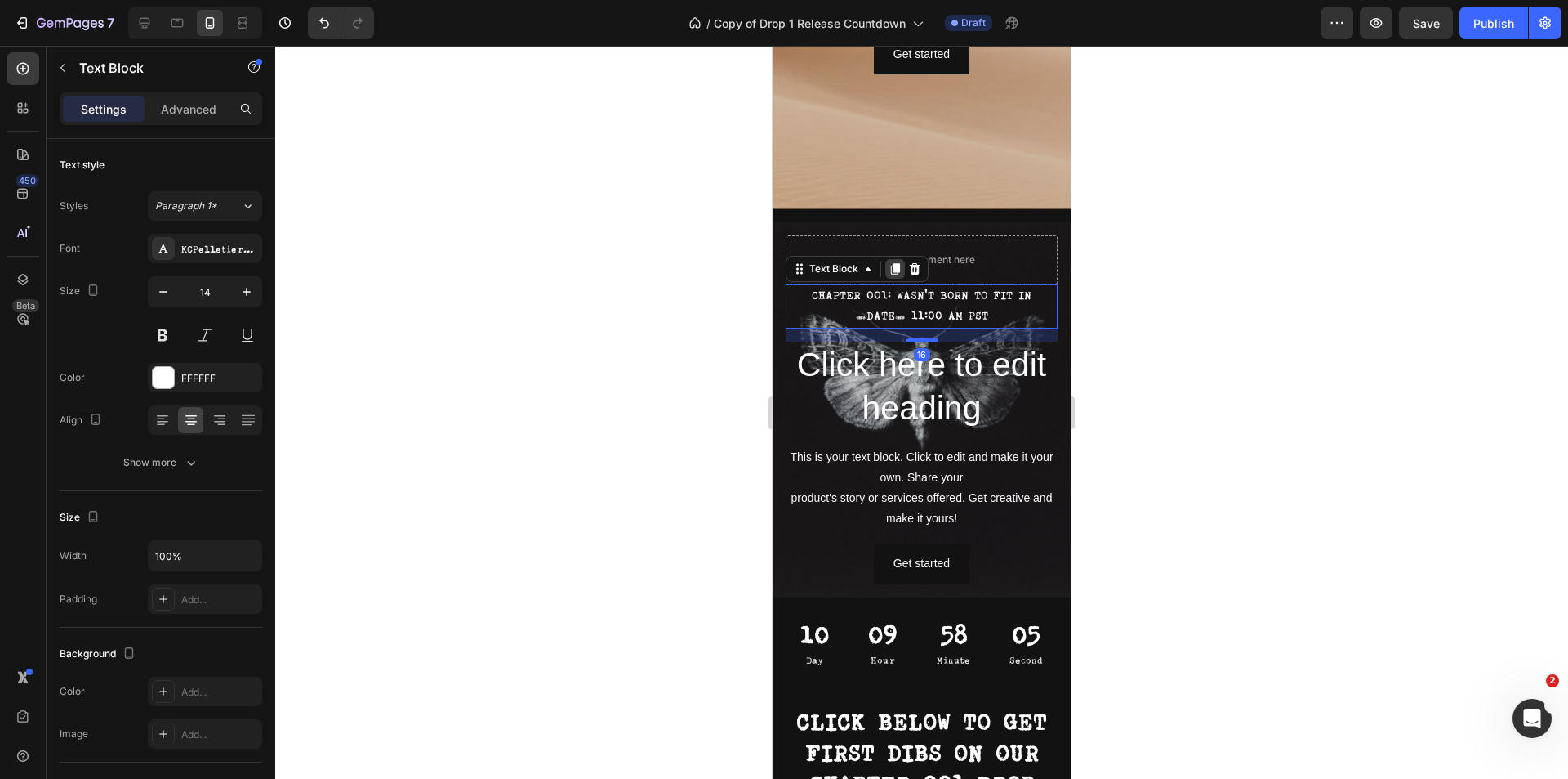
click at [895, 269] on icon at bounding box center [894, 268] width 9 height 12
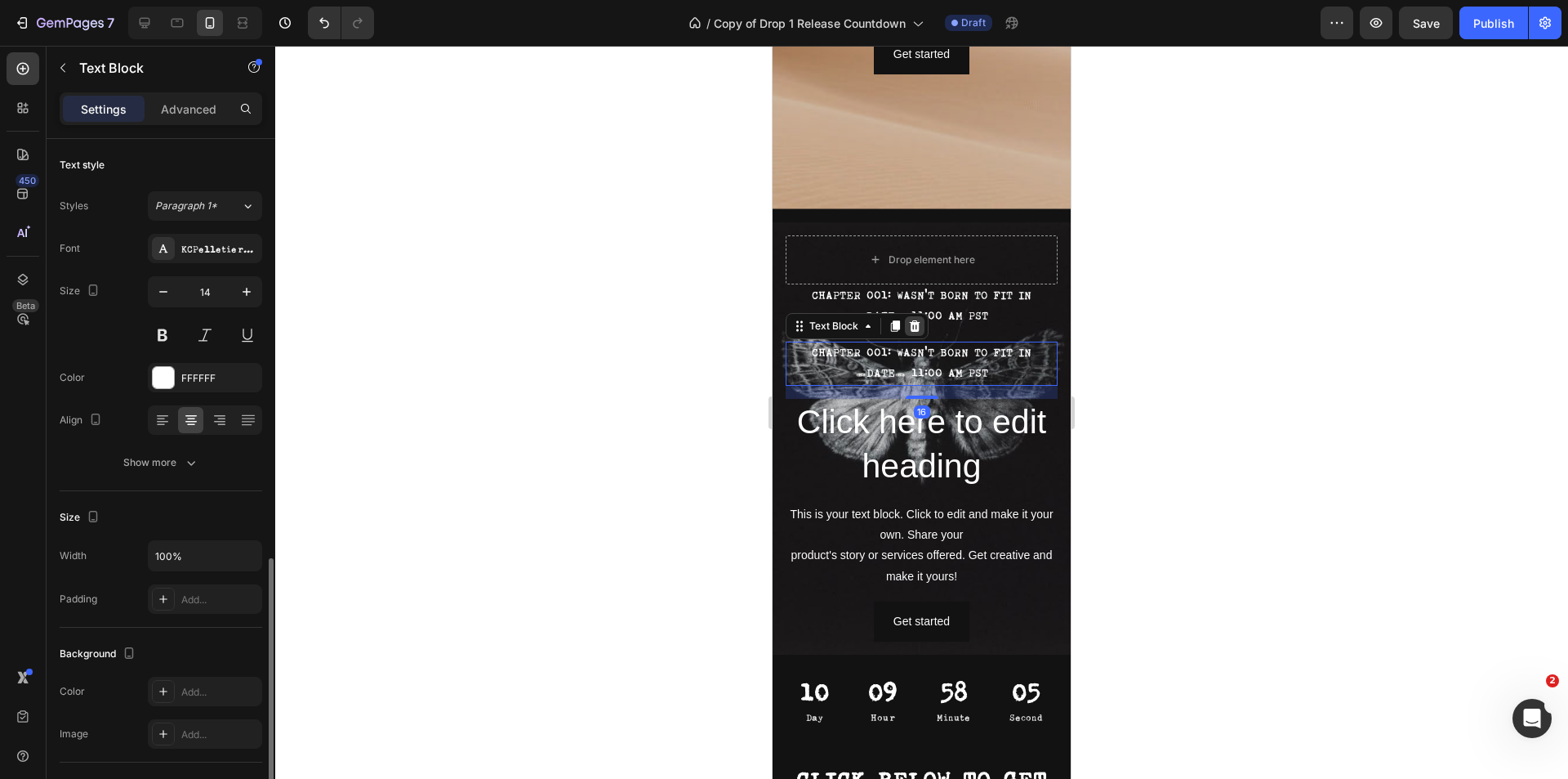
scroll to position [245, 0]
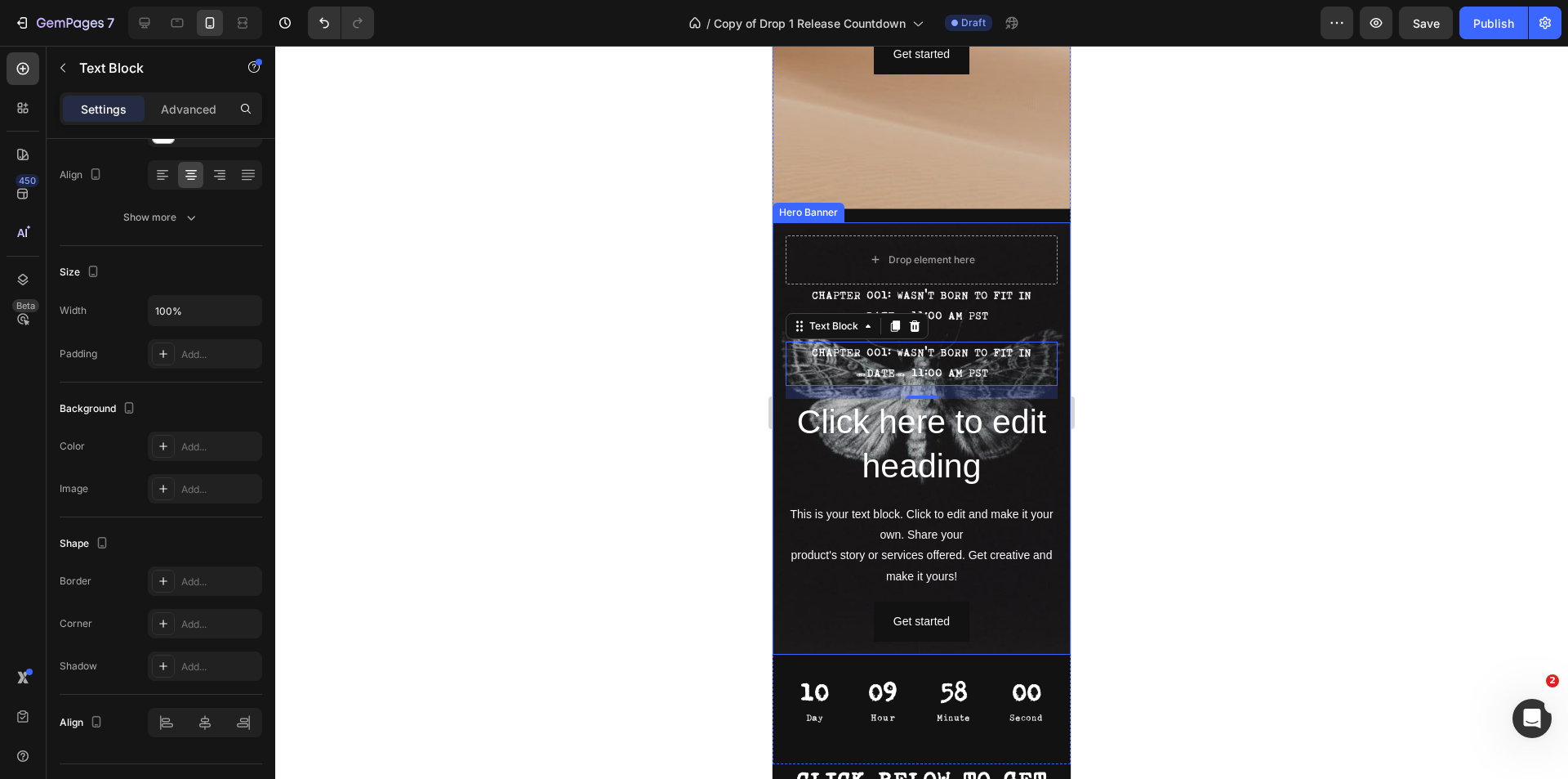
drag, startPoint x: 891, startPoint y: 323, endPoint x: 886, endPoint y: 590, distance: 267.0
click at [887, 590] on div "CHAPTER 001: WASN'T BORN TO FIT IN TUESDAY, OCTOBER 7th AT 11:00 AM PST Text Bl…" at bounding box center [922, 462] width 272 height 357
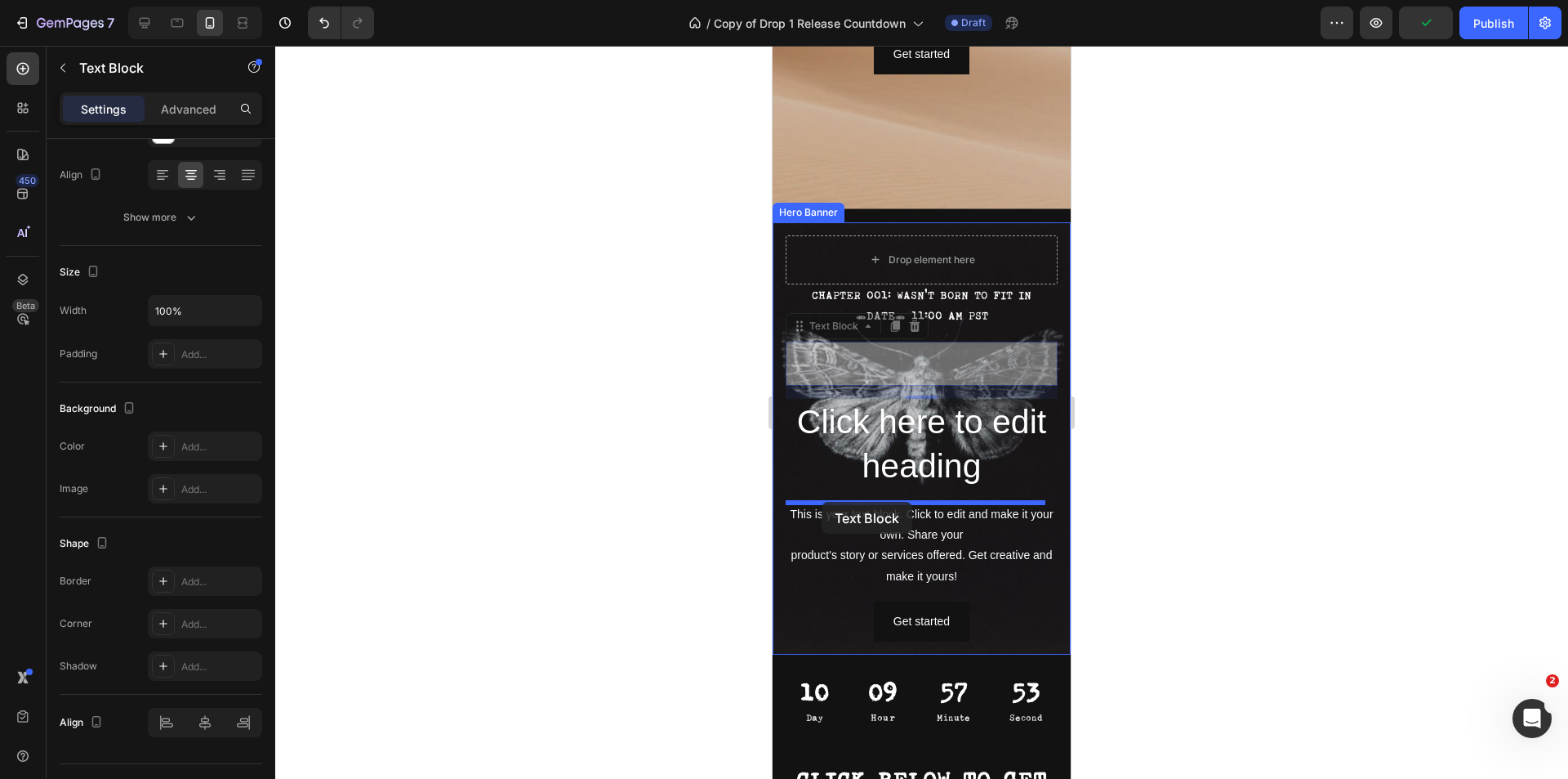
drag, startPoint x: 799, startPoint y: 329, endPoint x: 821, endPoint y: 502, distance: 174.4
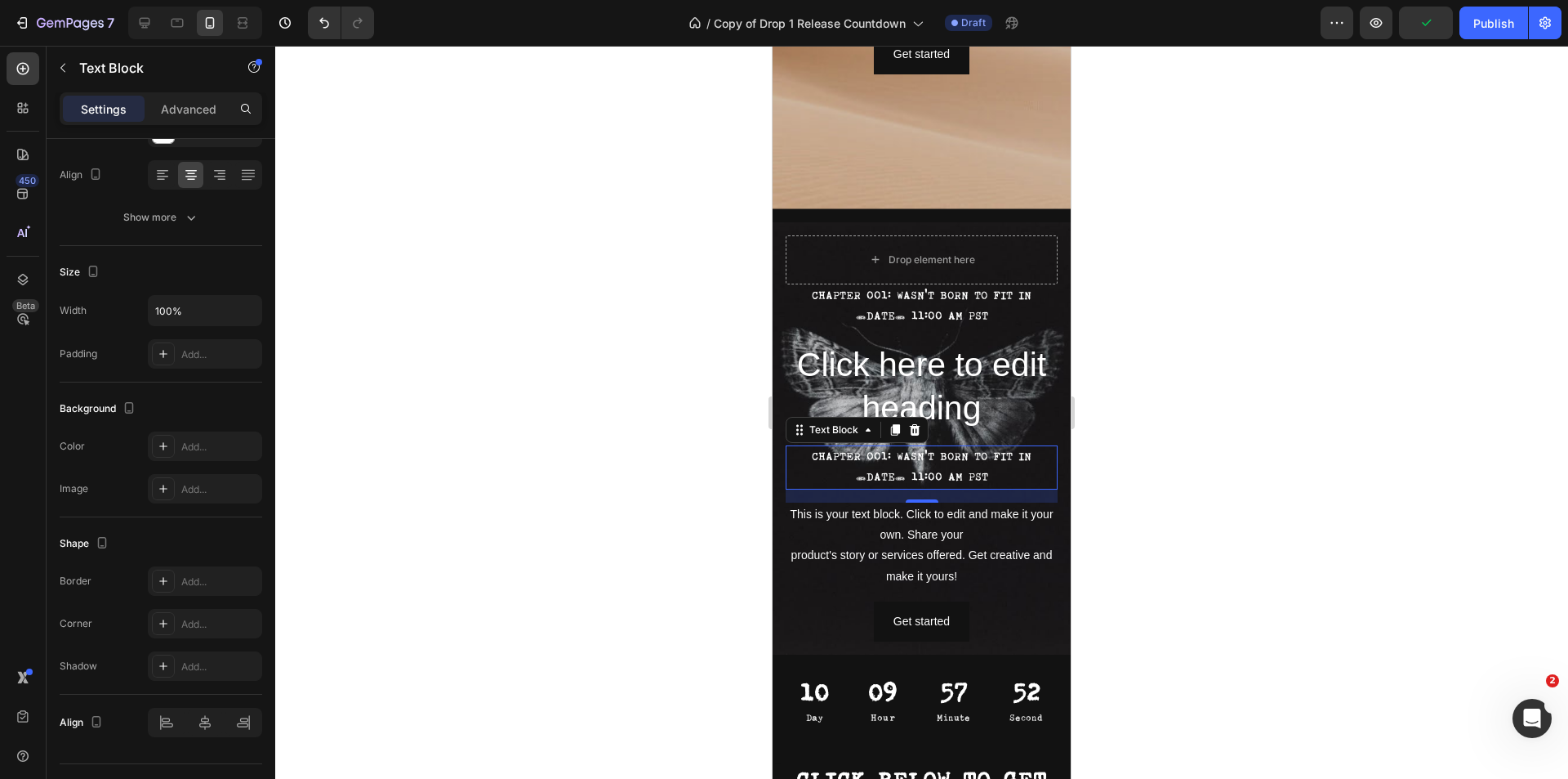
click at [1202, 457] on div at bounding box center [922, 412] width 1293 height 733
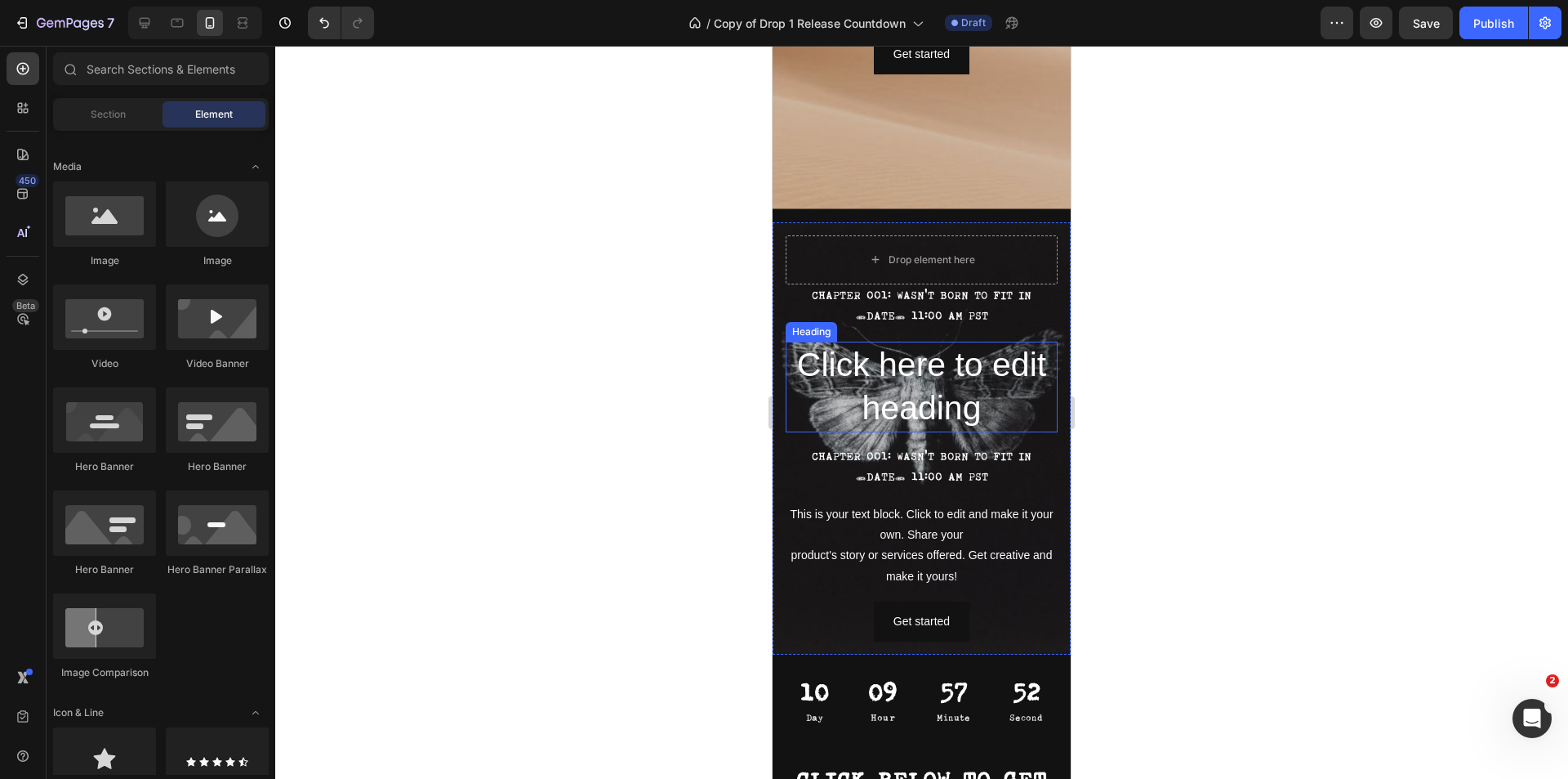
click at [926, 362] on h2 "Click here to edit heading" at bounding box center [922, 386] width 272 height 90
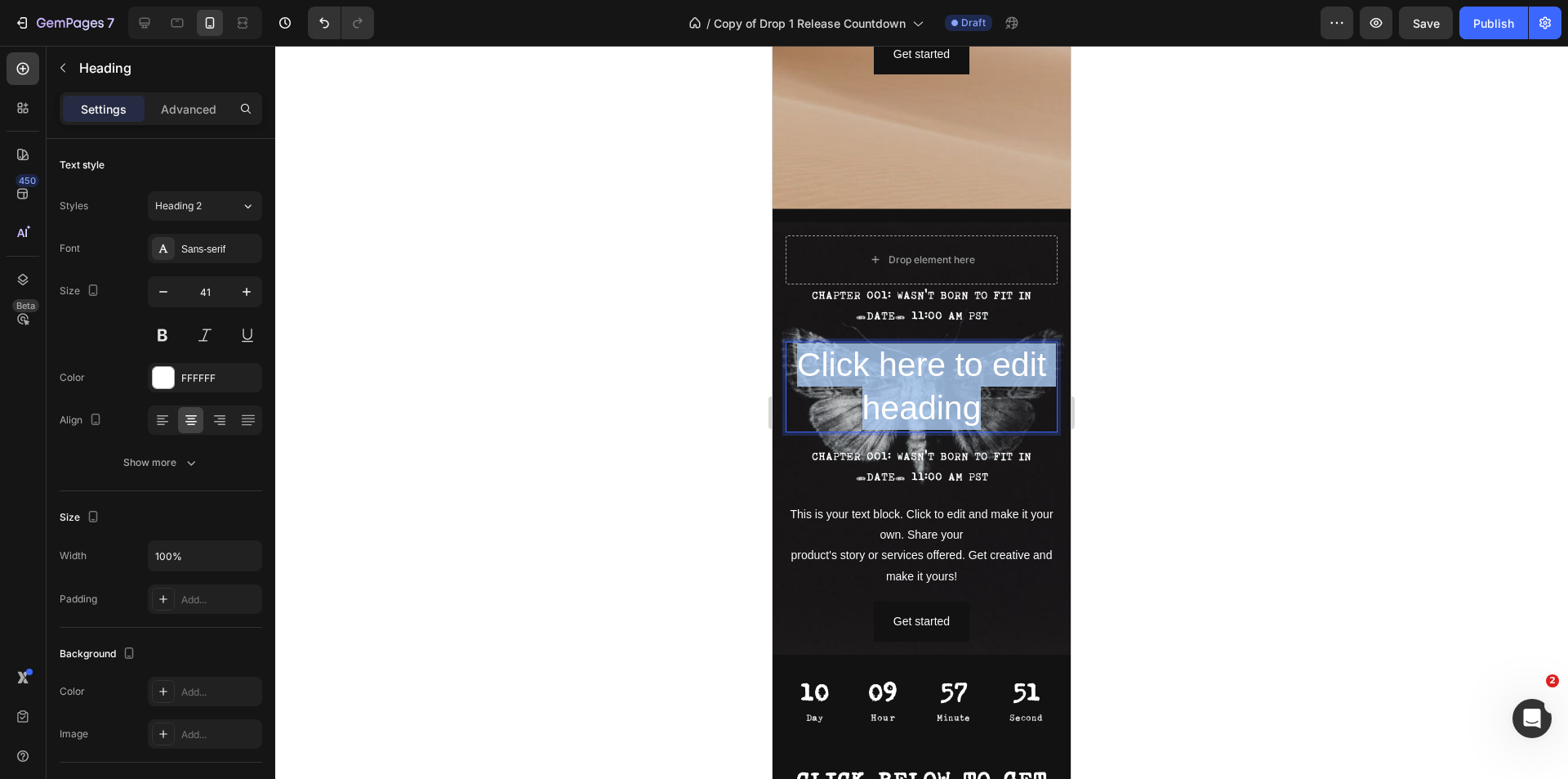
click at [926, 362] on p "Click here to edit heading" at bounding box center [922, 387] width 268 height 88
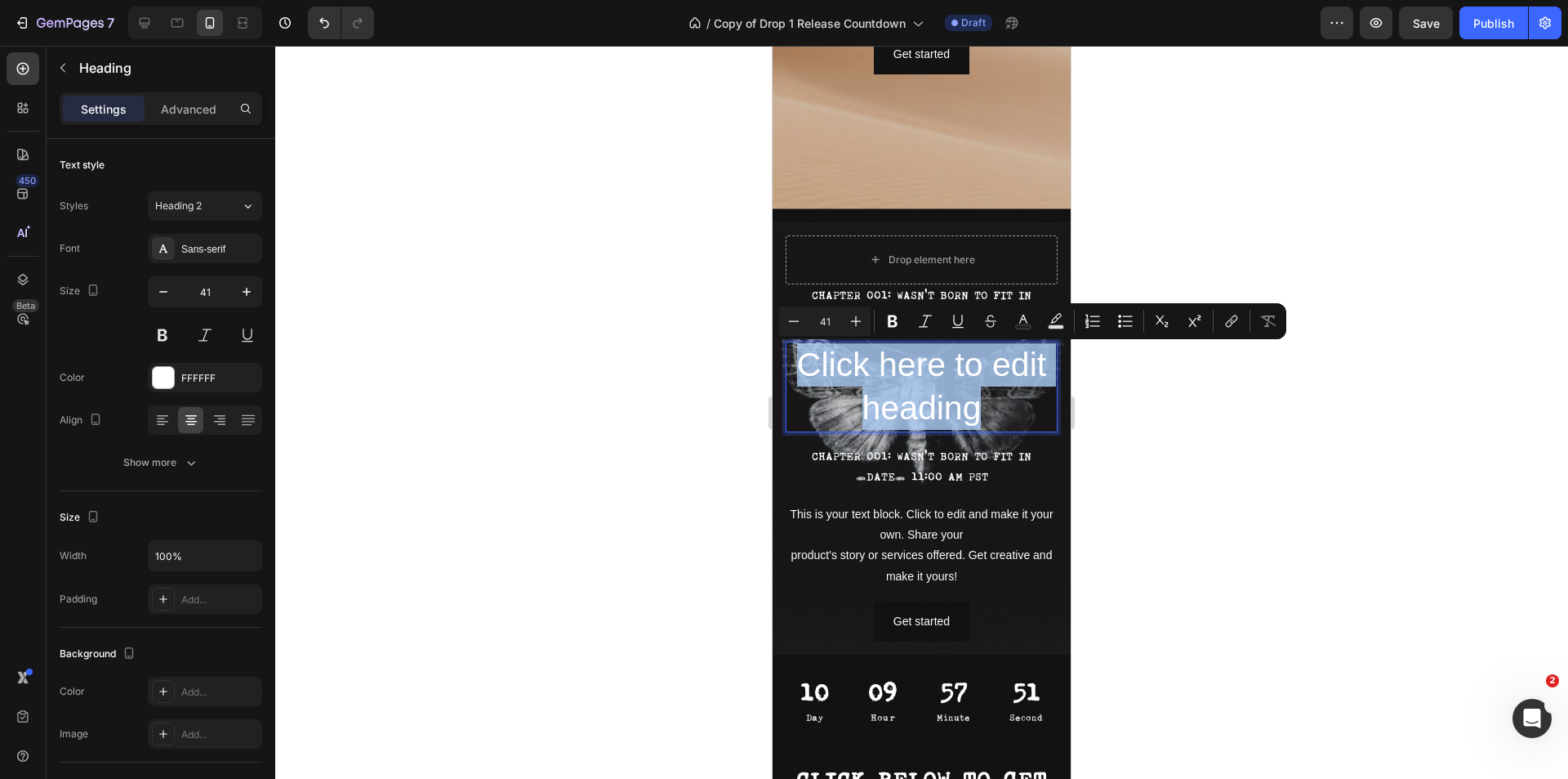
click at [926, 362] on p "Click here to edit heading" at bounding box center [922, 387] width 268 height 88
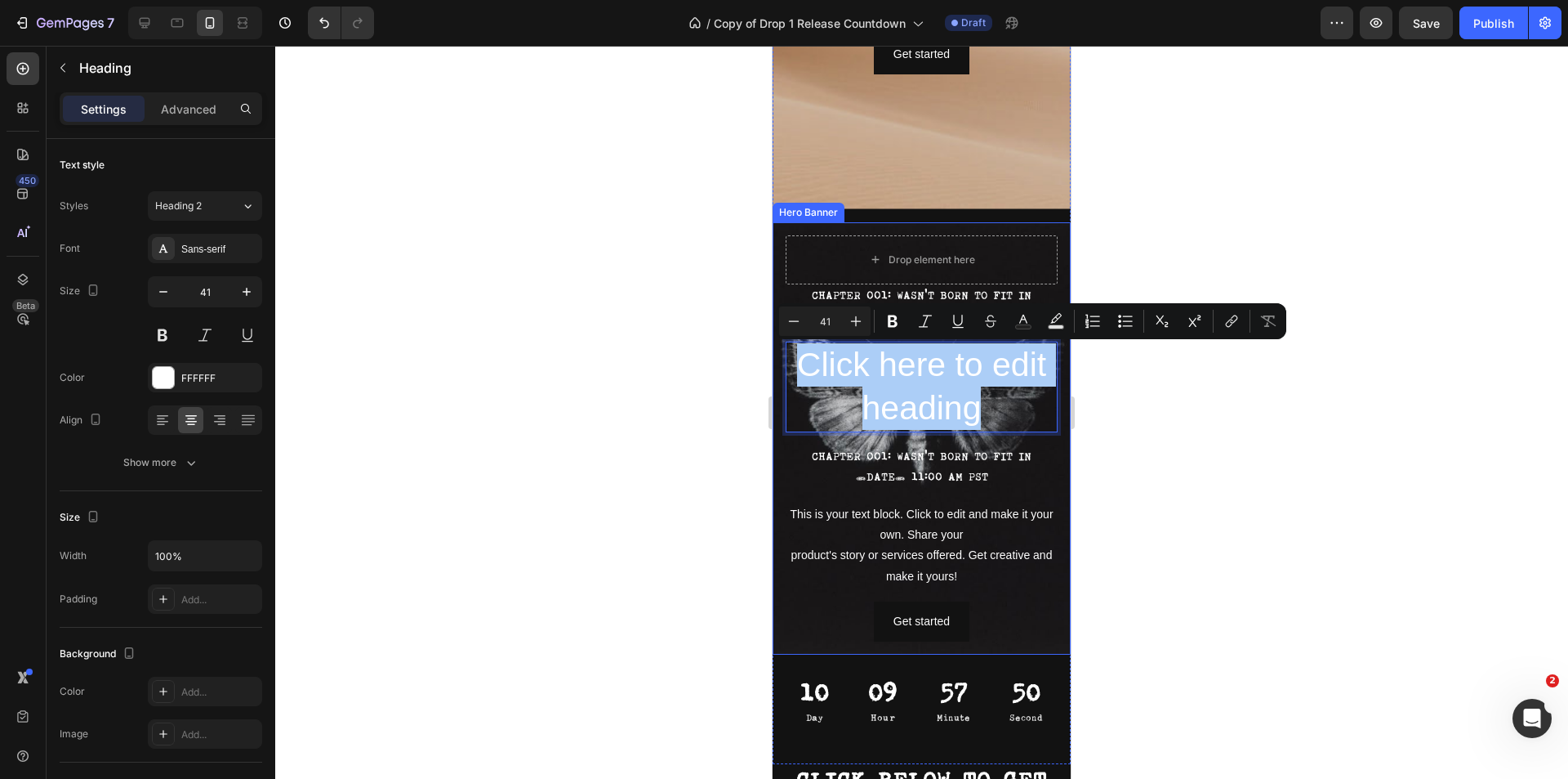
click at [1131, 402] on div at bounding box center [922, 412] width 1293 height 733
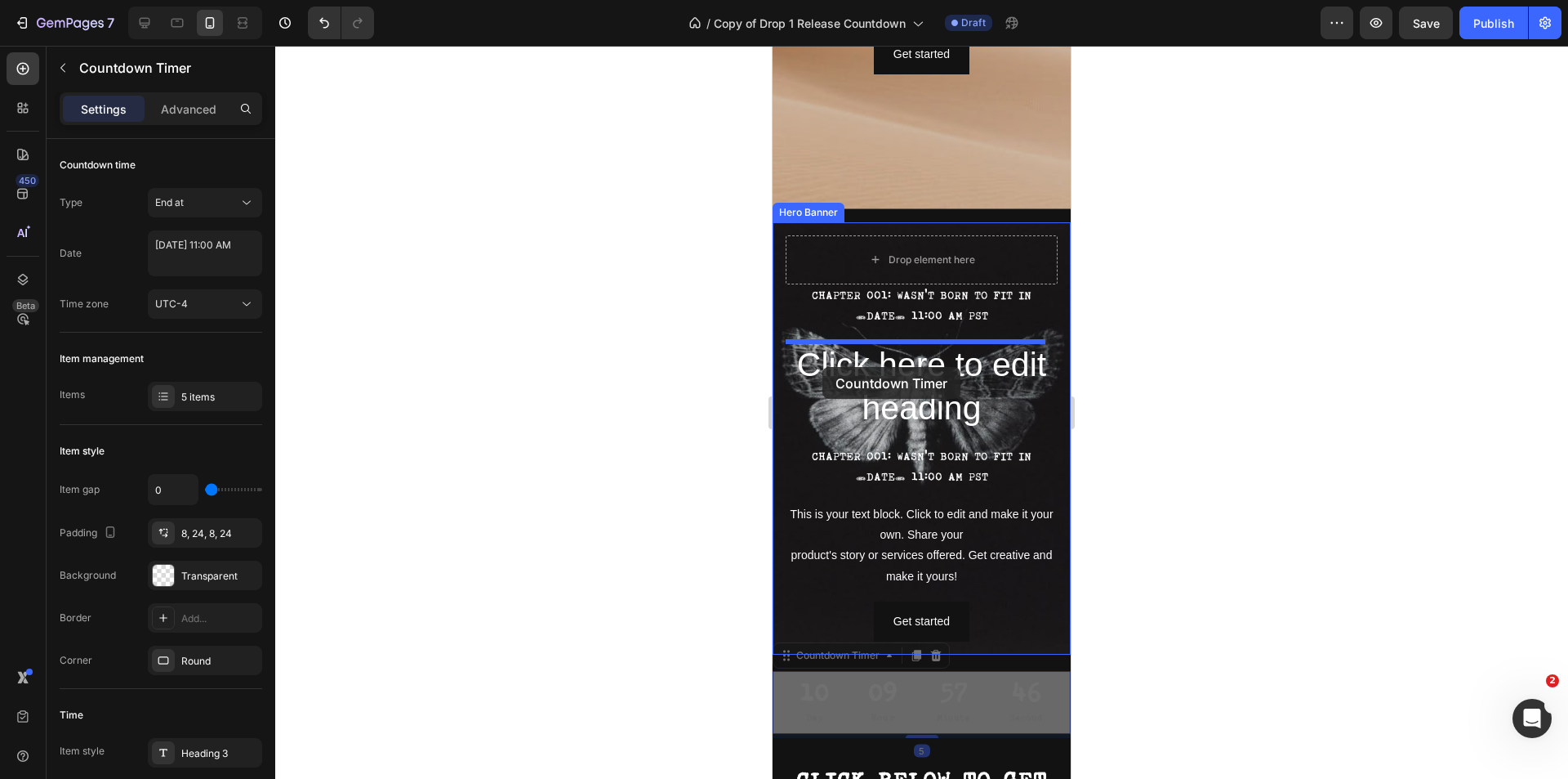
drag, startPoint x: 784, startPoint y: 666, endPoint x: 822, endPoint y: 366, distance: 302.4
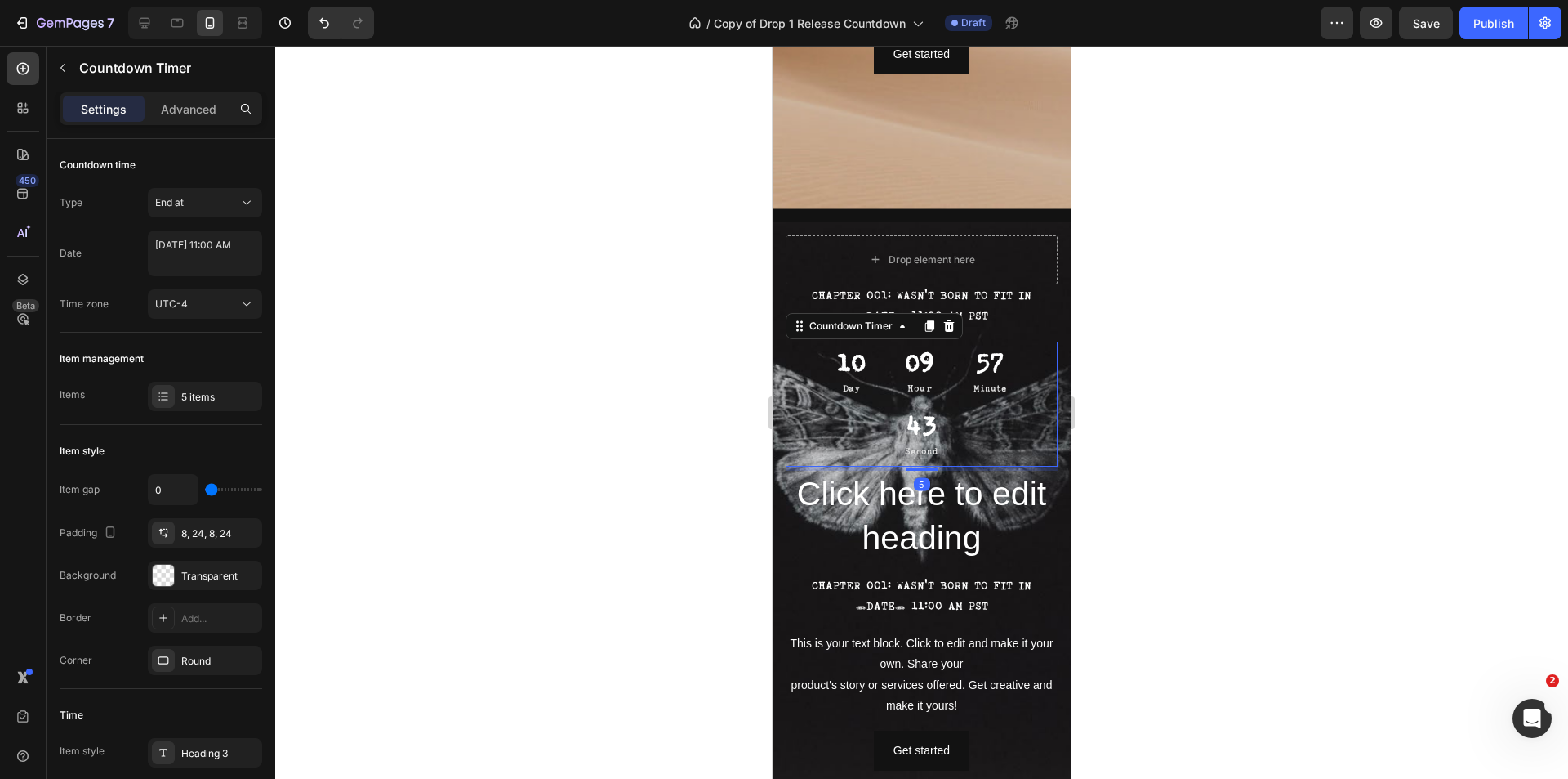
click at [1177, 399] on div at bounding box center [922, 412] width 1293 height 733
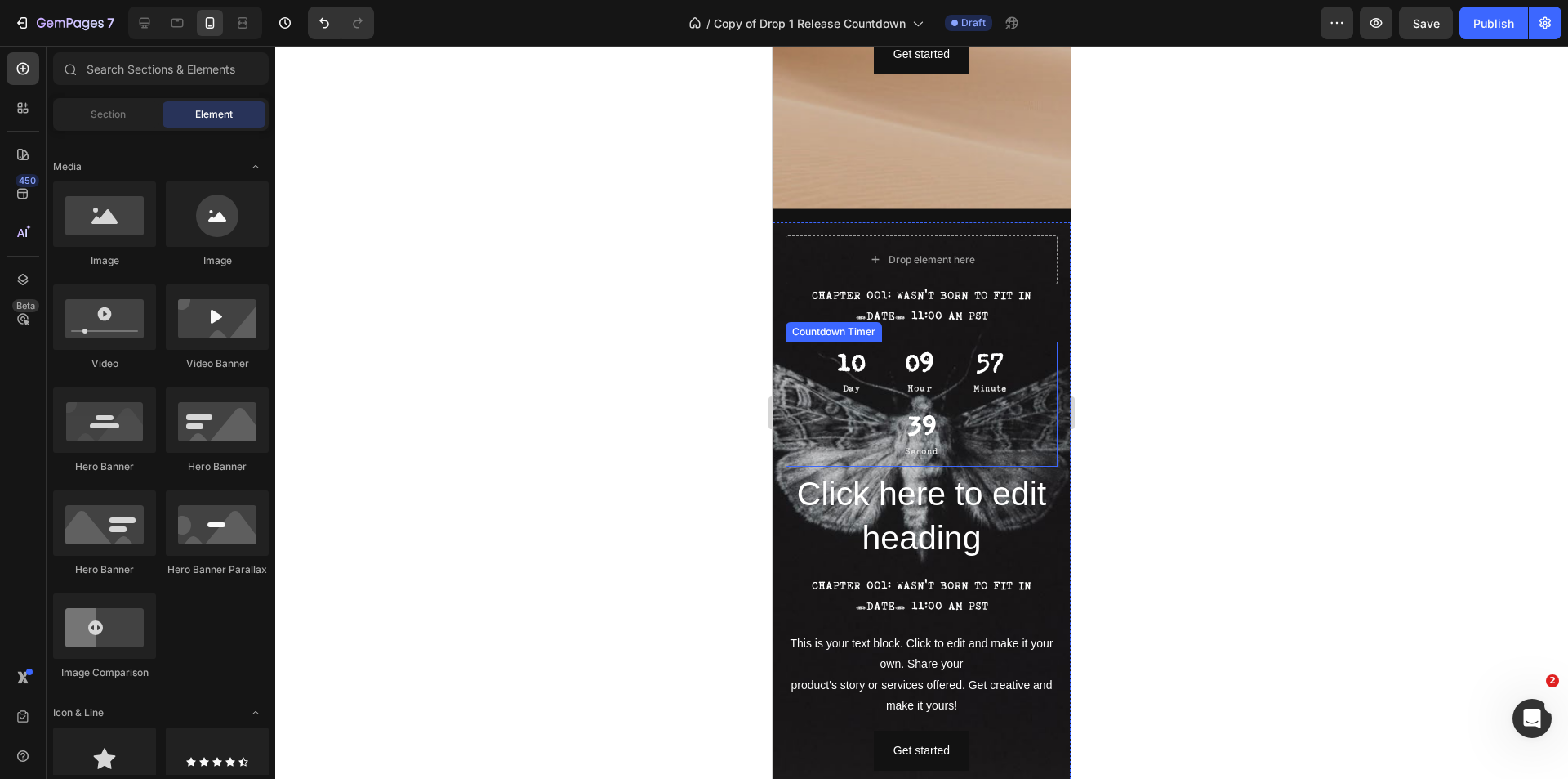
click at [886, 387] on div "09 Hour" at bounding box center [920, 372] width 69 height 63
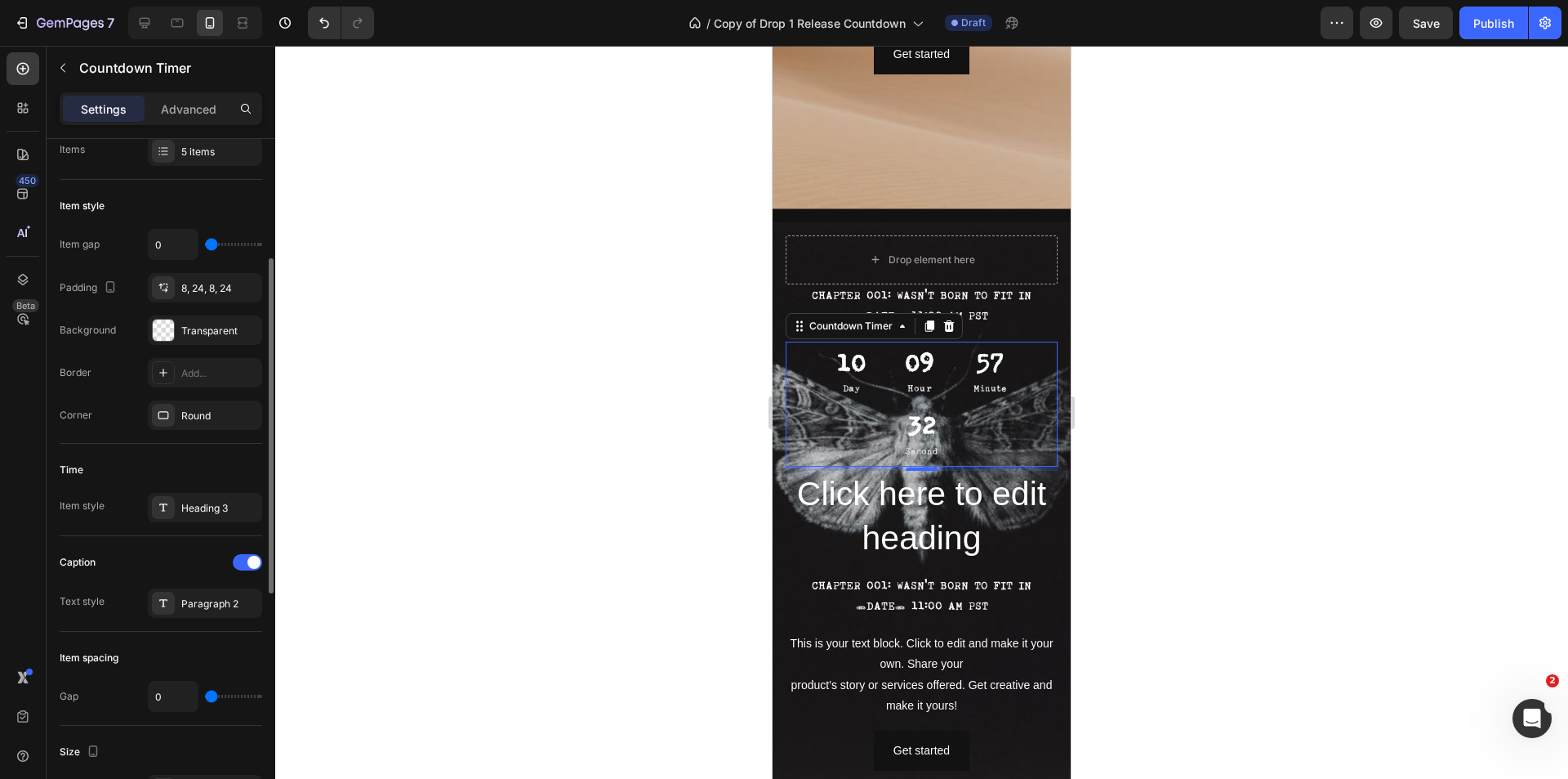
scroll to position [327, 0]
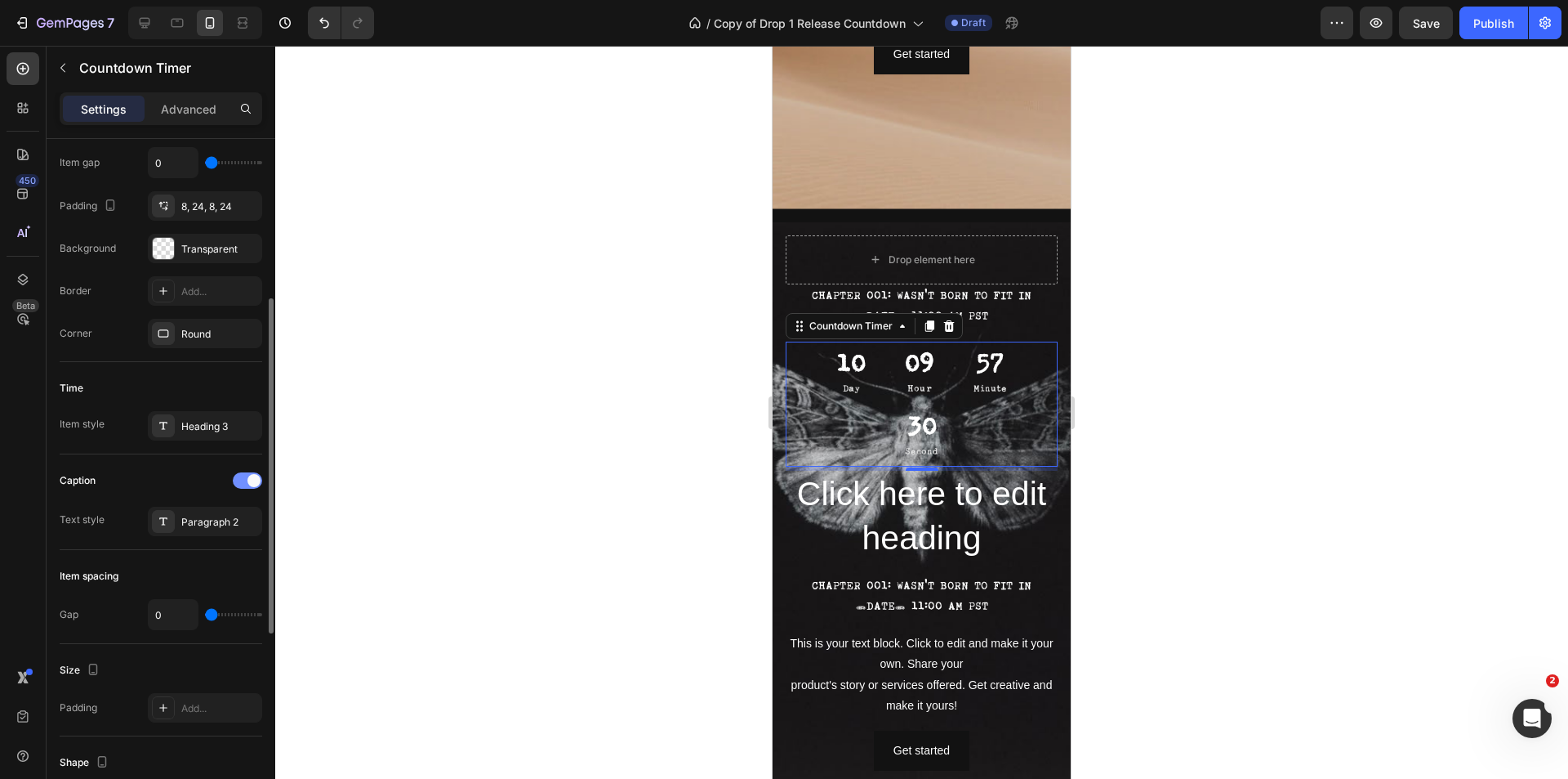
click at [250, 482] on span at bounding box center [254, 479] width 13 height 13
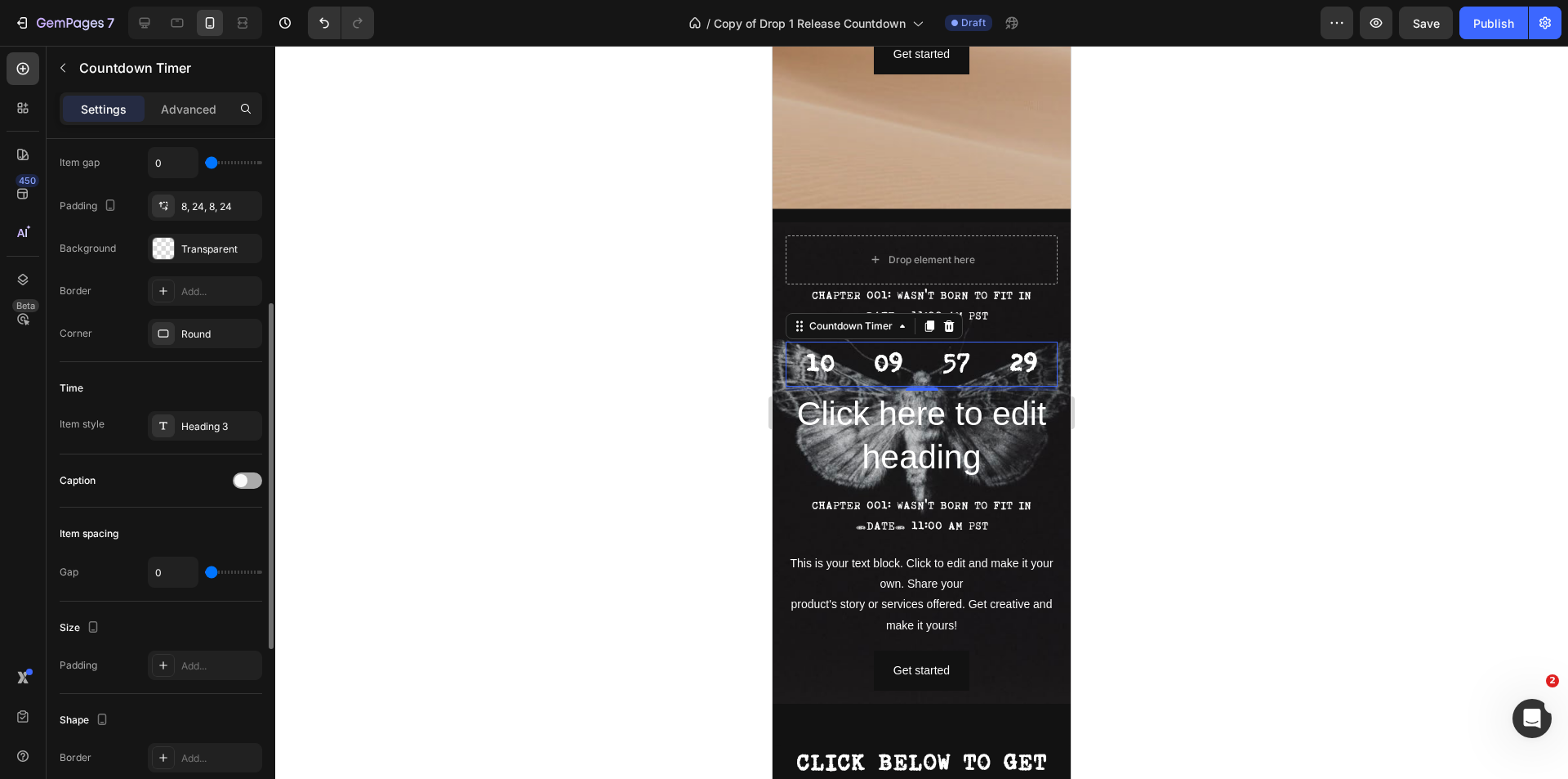
click at [250, 482] on div at bounding box center [247, 480] width 29 height 17
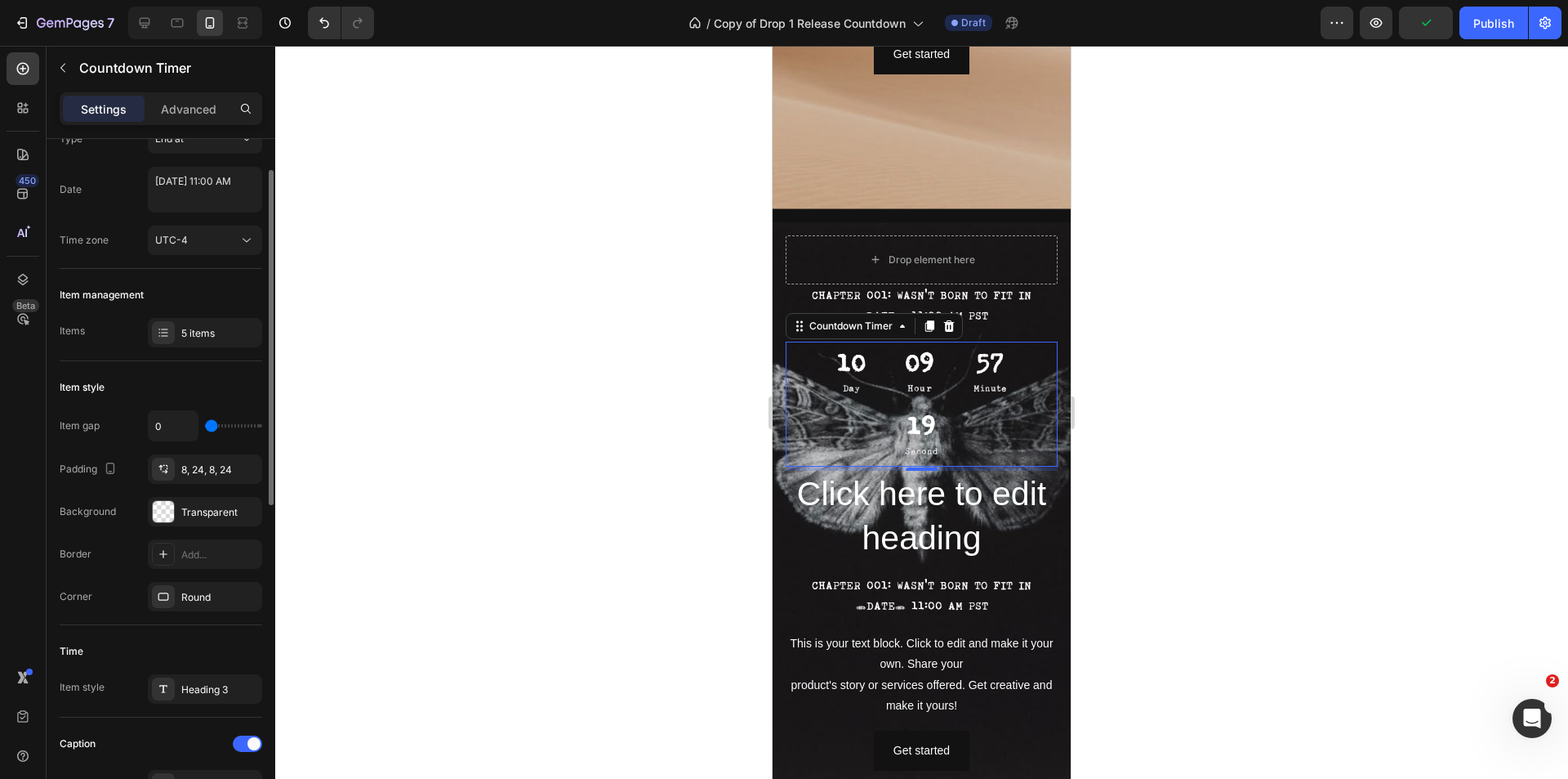
scroll to position [0, 0]
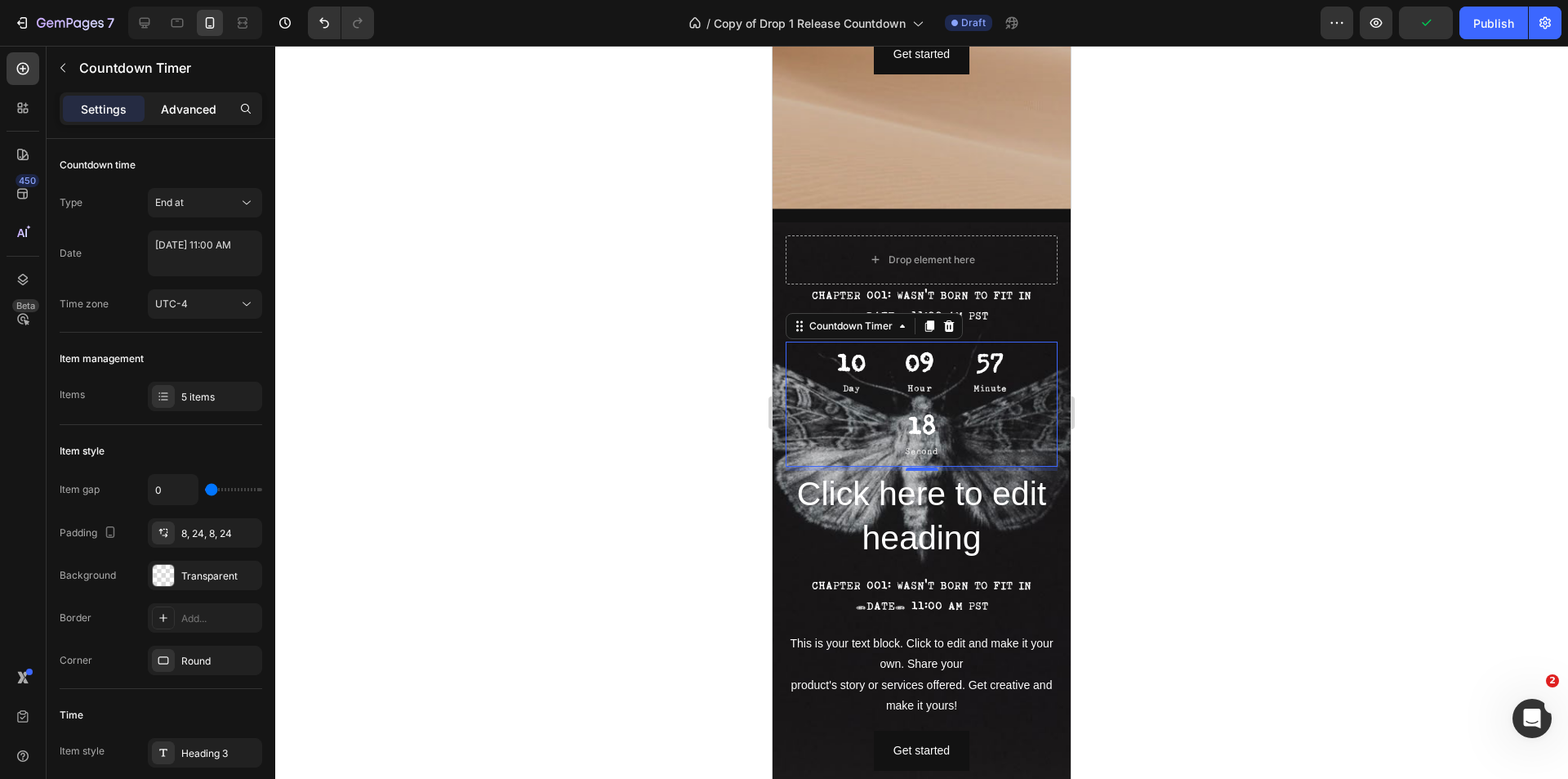
click at [187, 118] on div "Advanced" at bounding box center [189, 108] width 82 height 26
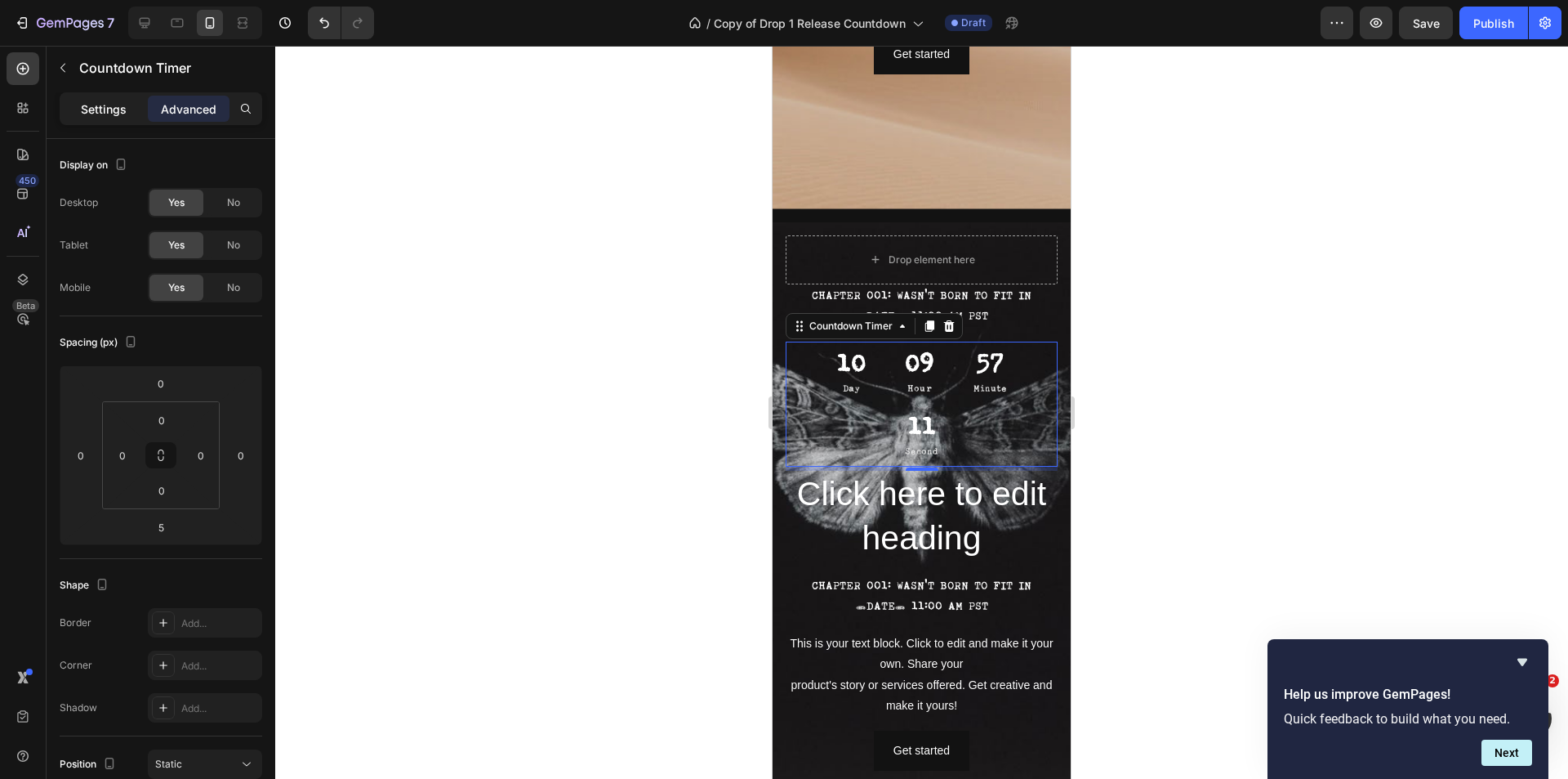
click at [101, 105] on p "Settings" at bounding box center [103, 109] width 46 height 18
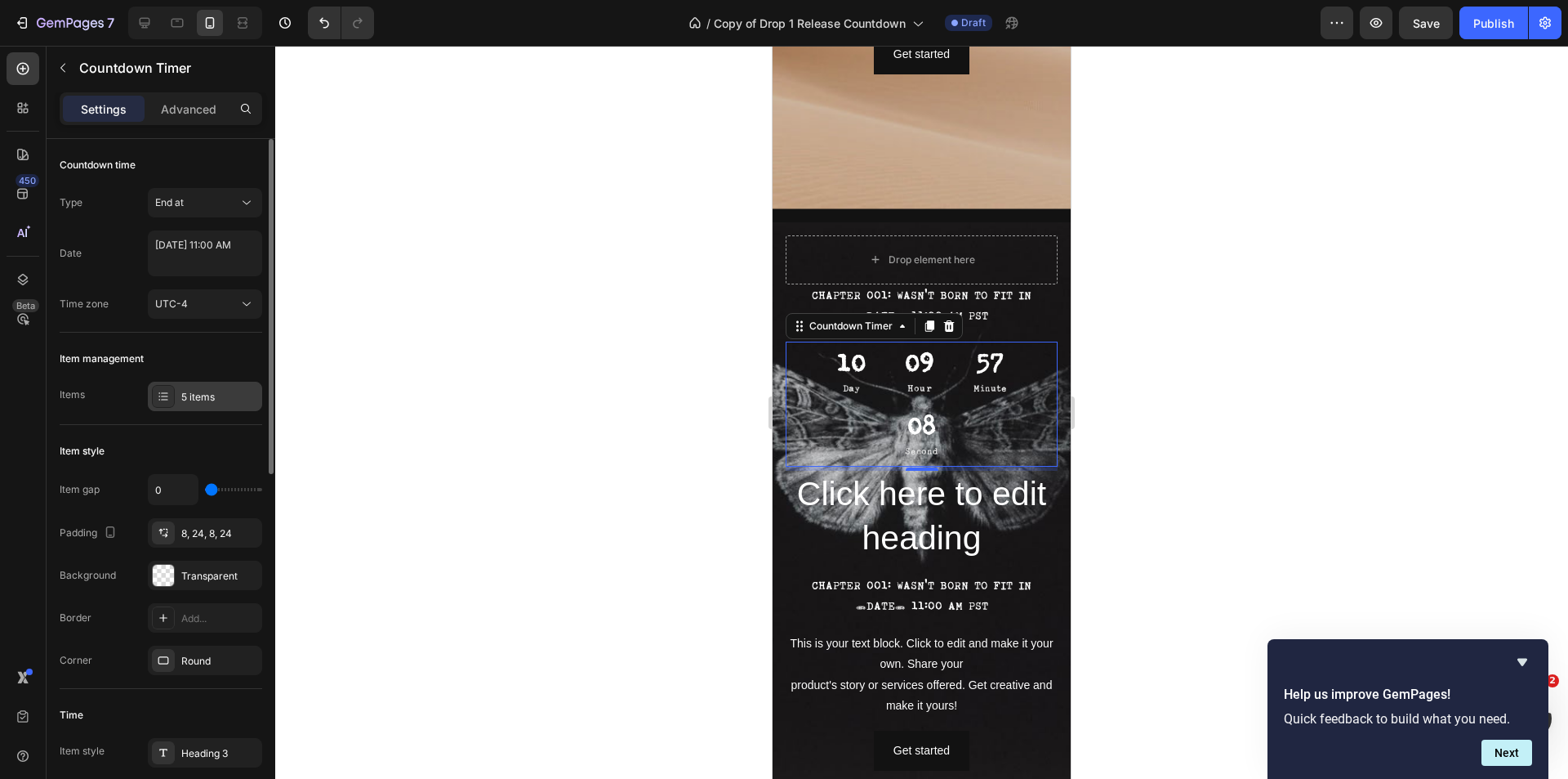
click at [166, 395] on icon at bounding box center [162, 396] width 13 height 13
click at [172, 352] on div "Item management" at bounding box center [160, 358] width 202 height 26
click at [212, 533] on div "8, 24, 8, 24" at bounding box center [204, 533] width 48 height 15
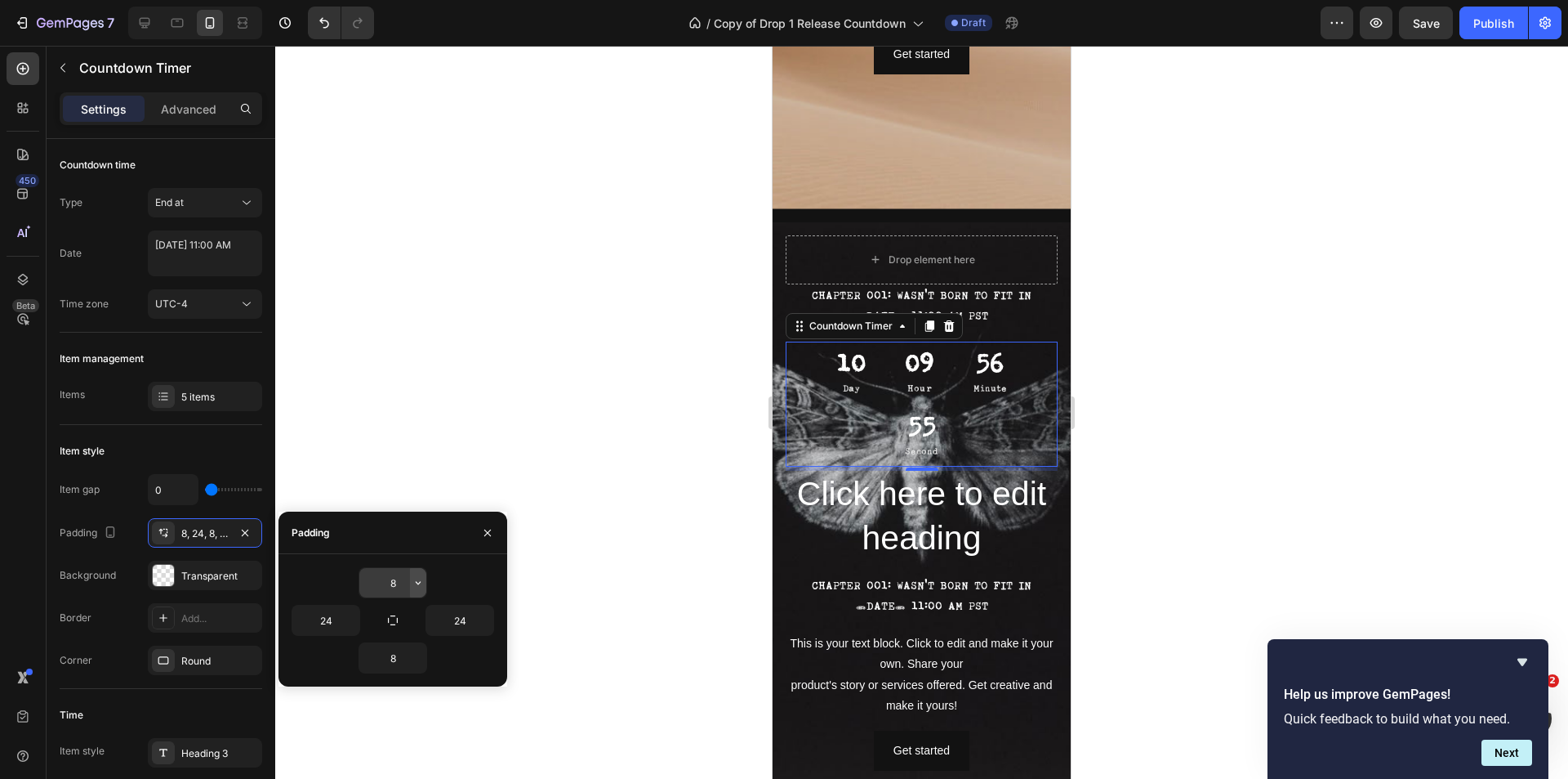
click at [421, 584] on icon "button" at bounding box center [417, 582] width 13 height 13
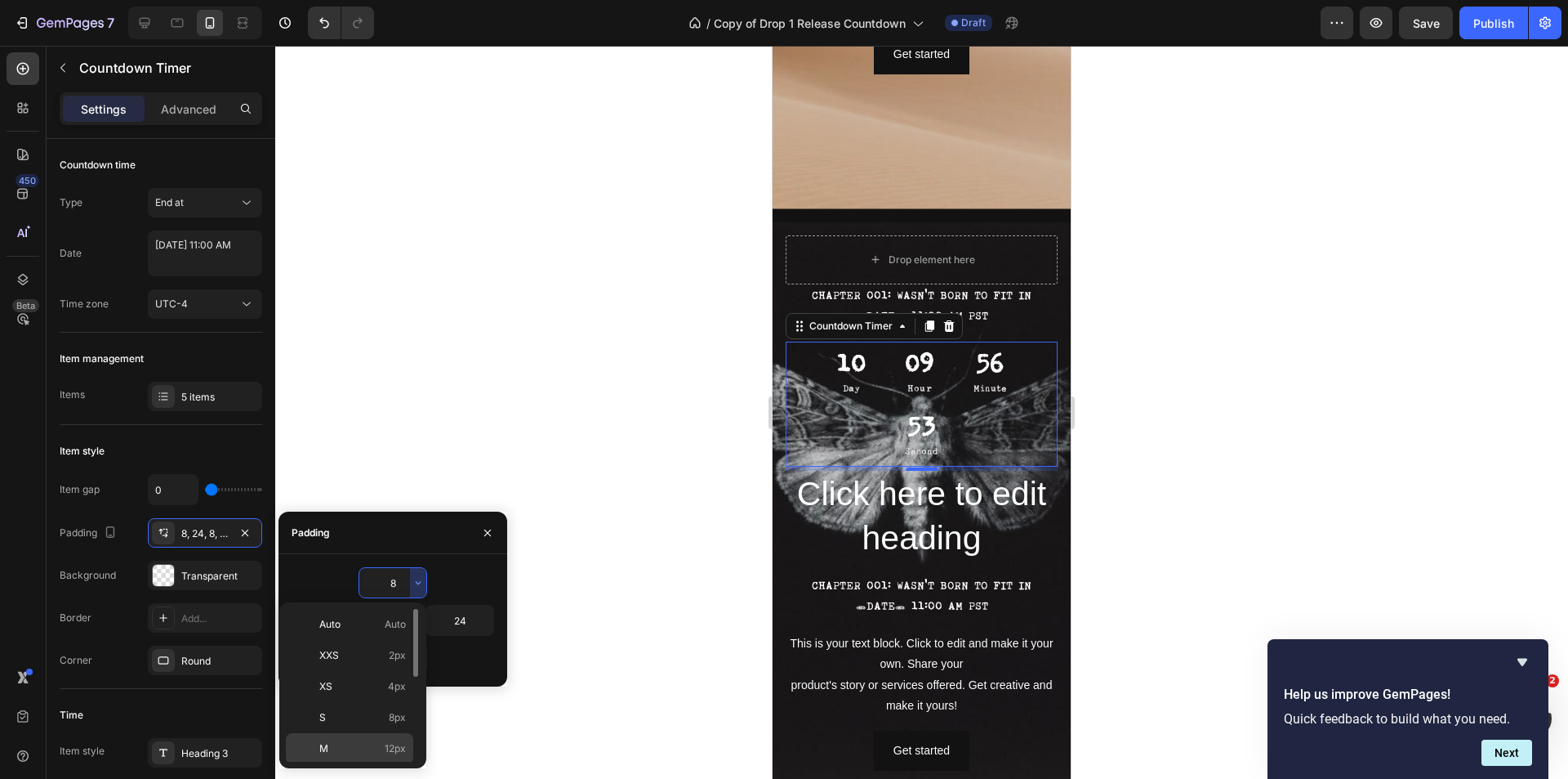
click at [339, 747] on p "M 12px" at bounding box center [362, 748] width 87 height 15
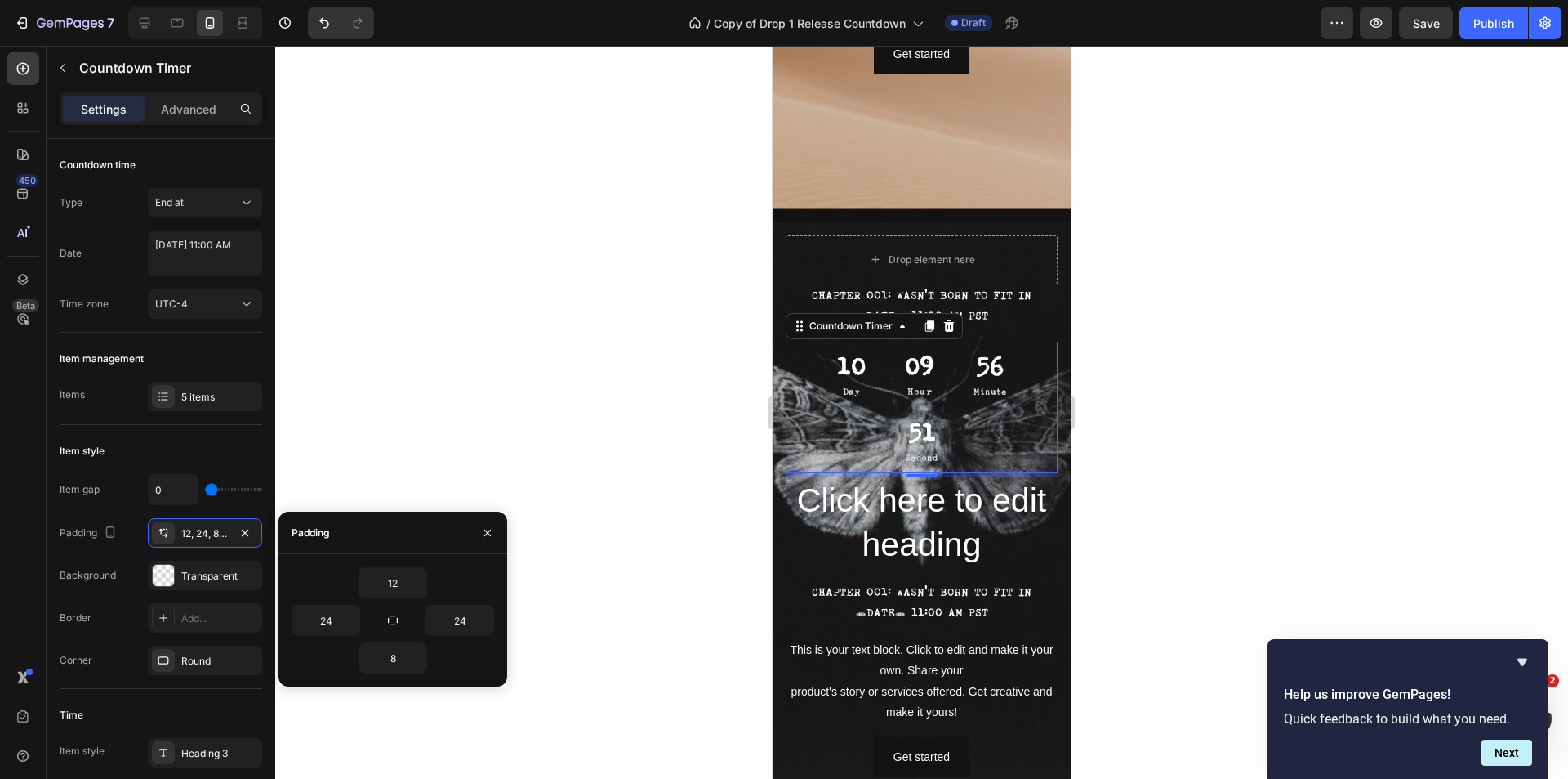
type input "8"
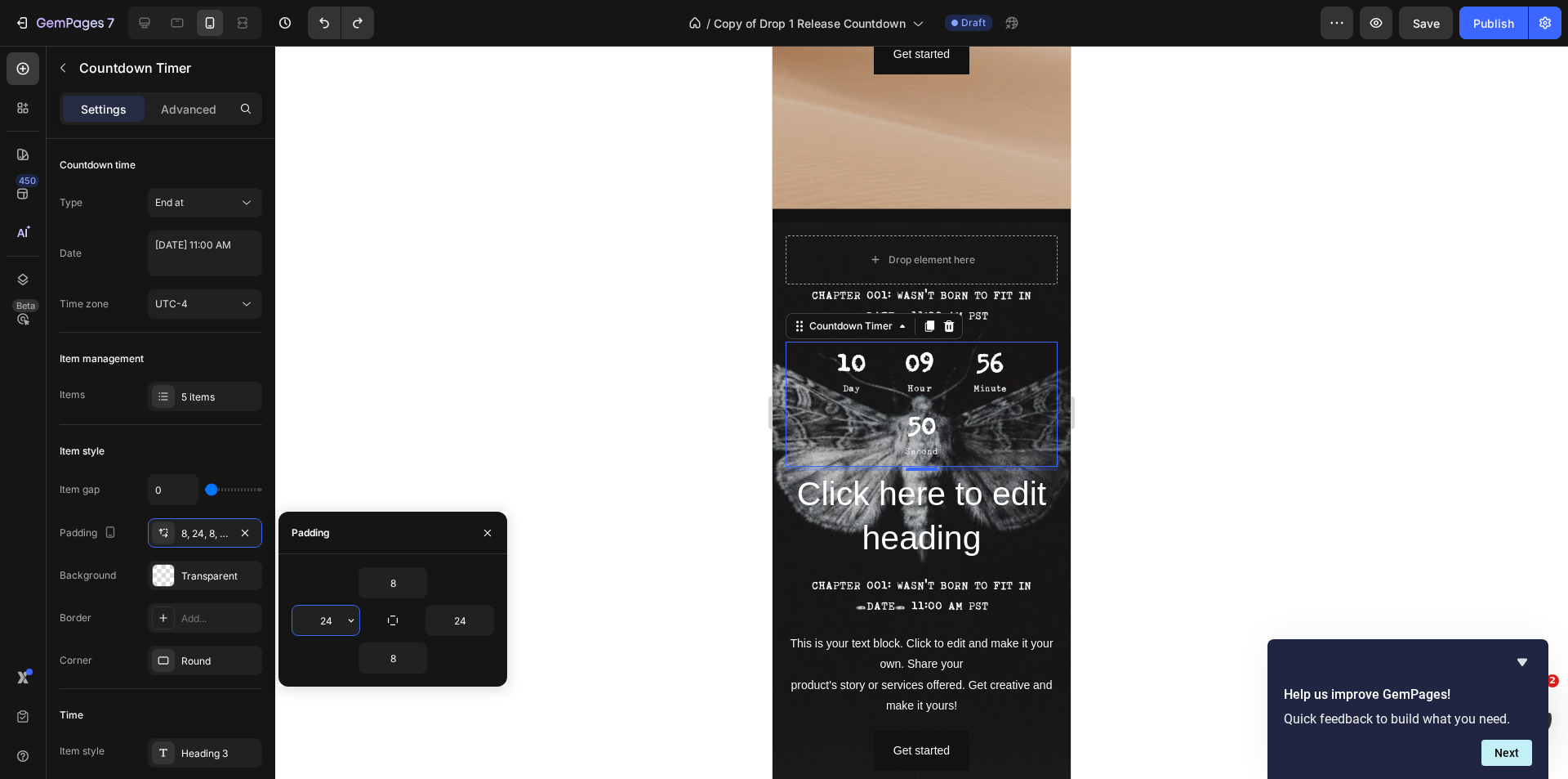
click at [336, 625] on input "24" at bounding box center [326, 620] width 67 height 29
click at [350, 620] on icon "button" at bounding box center [351, 620] width 5 height 3
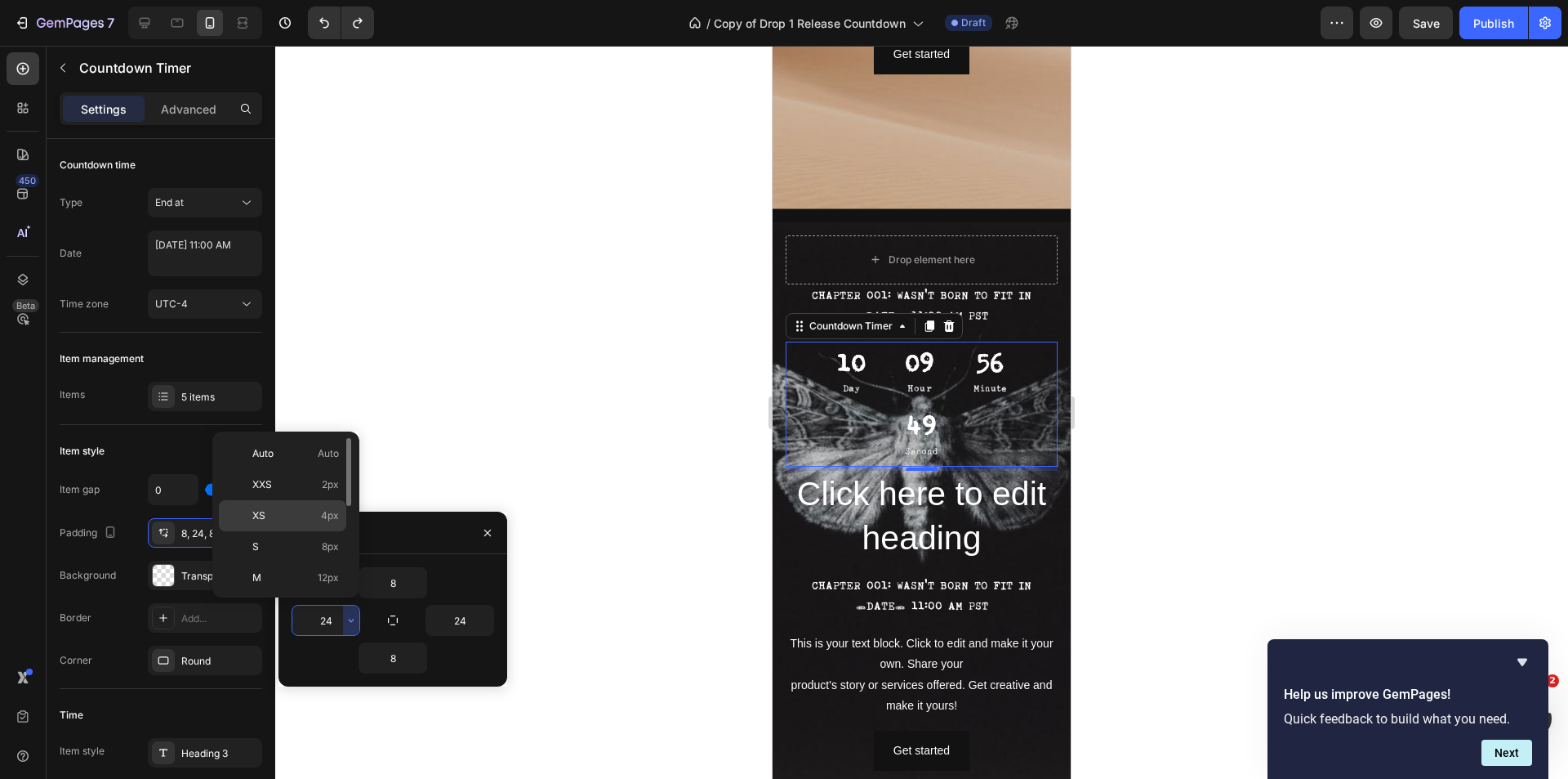
click at [283, 519] on p "XS 4px" at bounding box center [296, 515] width 87 height 15
type input "4"
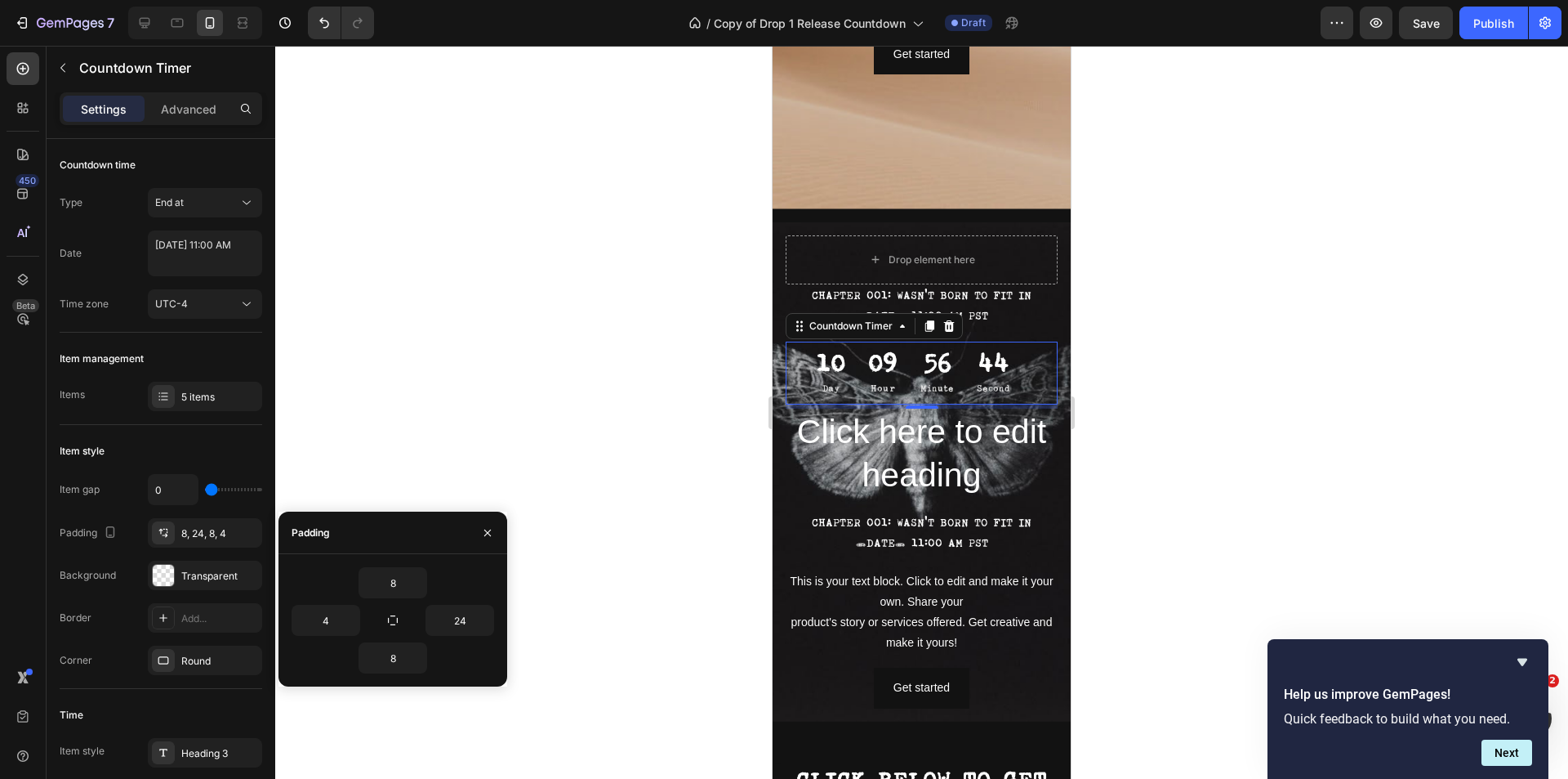
drag, startPoint x: 1369, startPoint y: 338, endPoint x: 1375, endPoint y: 330, distance: 10.0
click at [1374, 332] on div at bounding box center [922, 412] width 1293 height 733
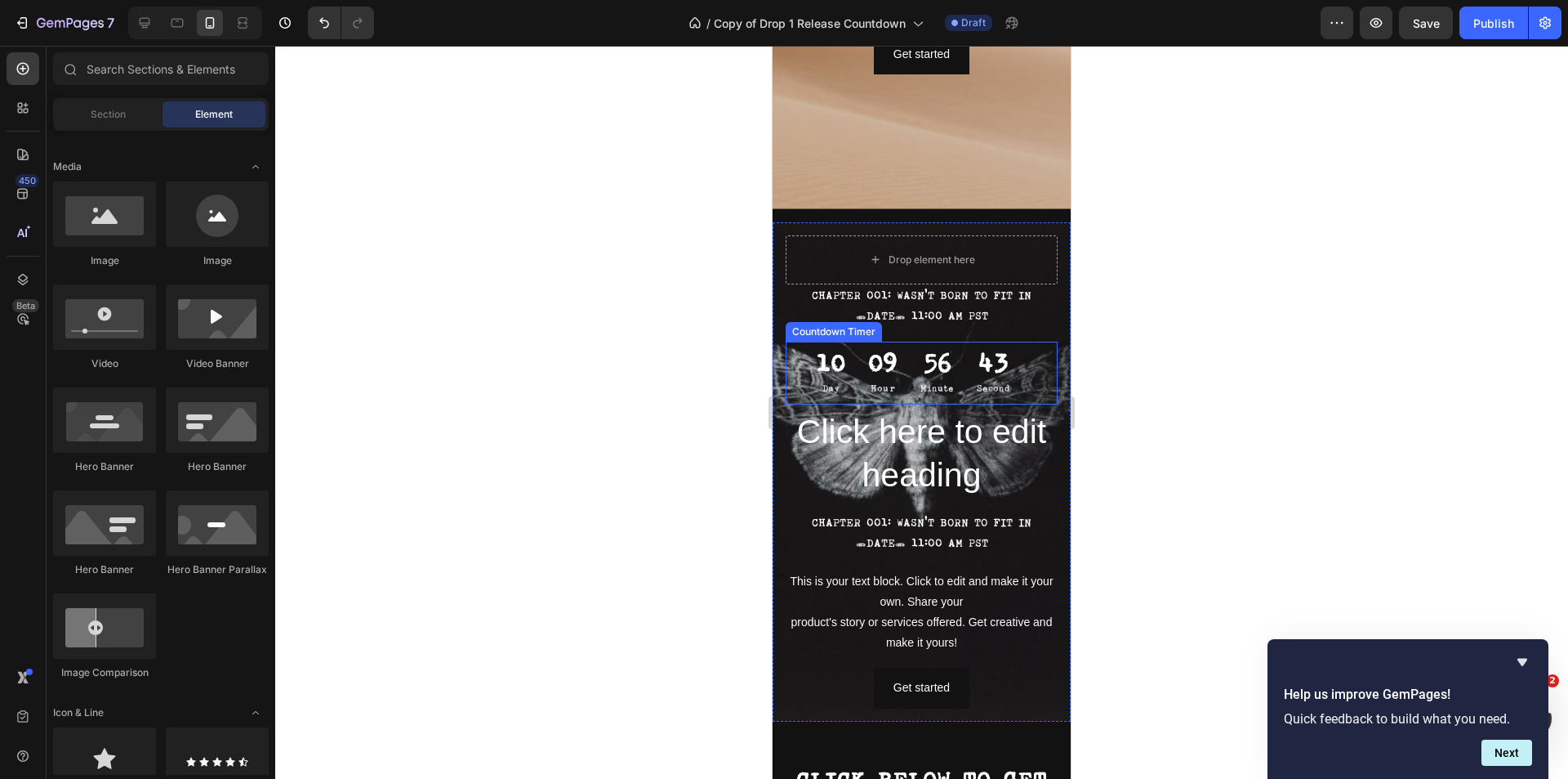
click at [1002, 372] on div "43" at bounding box center [993, 364] width 33 height 32
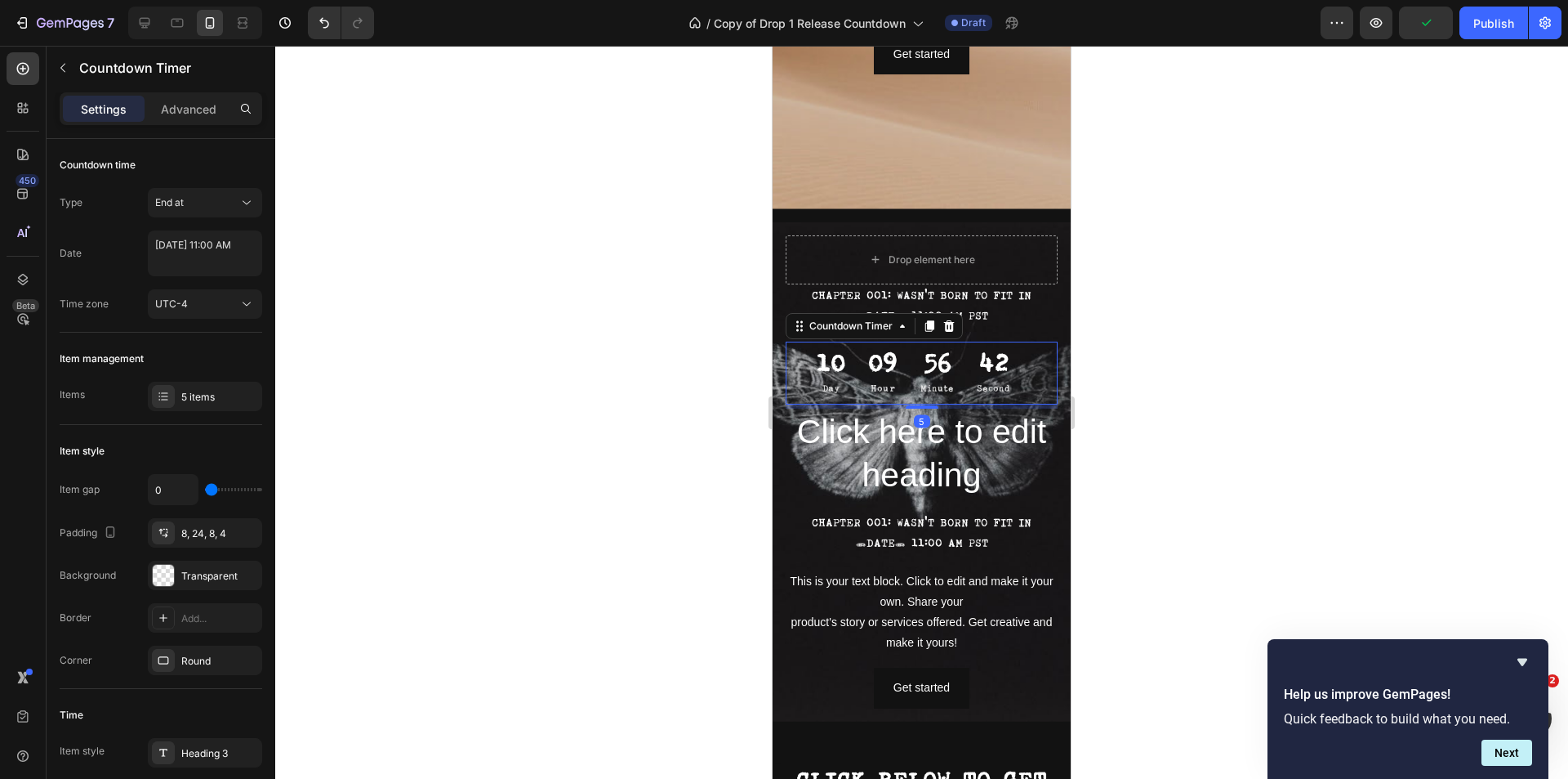
click at [1220, 314] on div at bounding box center [922, 412] width 1293 height 733
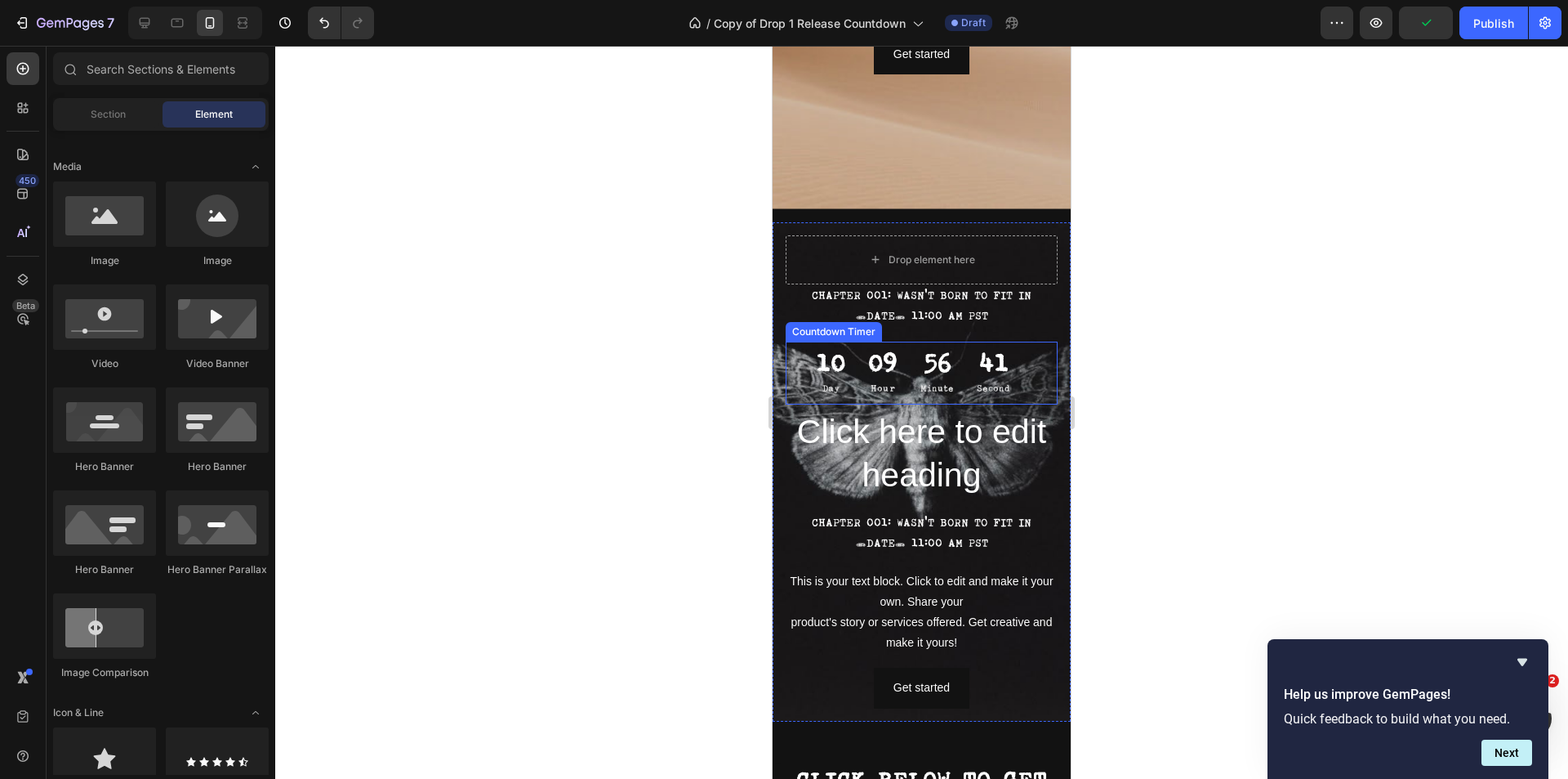
click at [1054, 400] on div "CHAPTER 001: WASN'T BORN TO FIT IN TUESDAY, OCTOBER 7th AT 11:00 AM PST Text Bl…" at bounding box center [922, 471] width 298 height 499
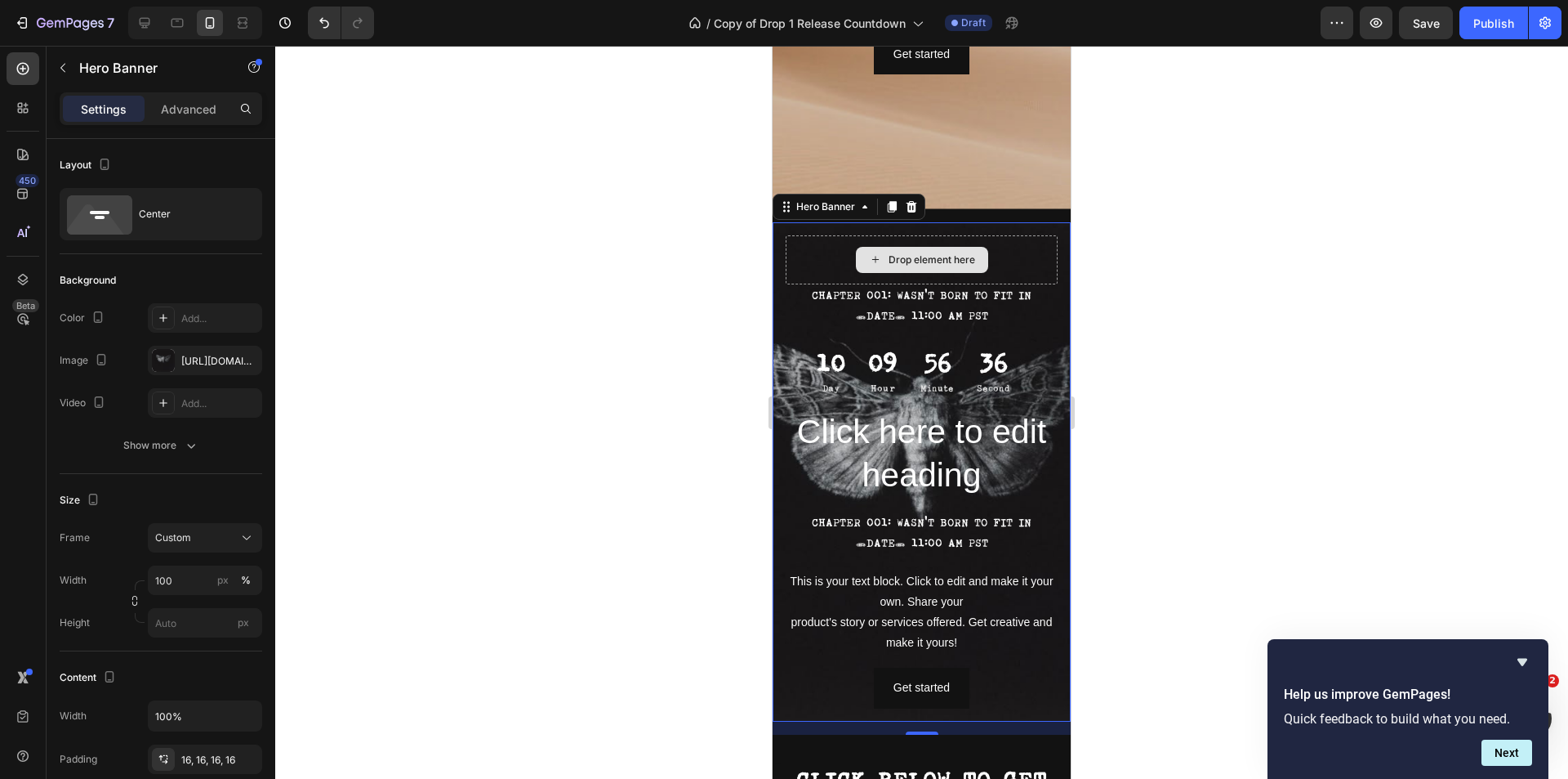
scroll to position [452, 0]
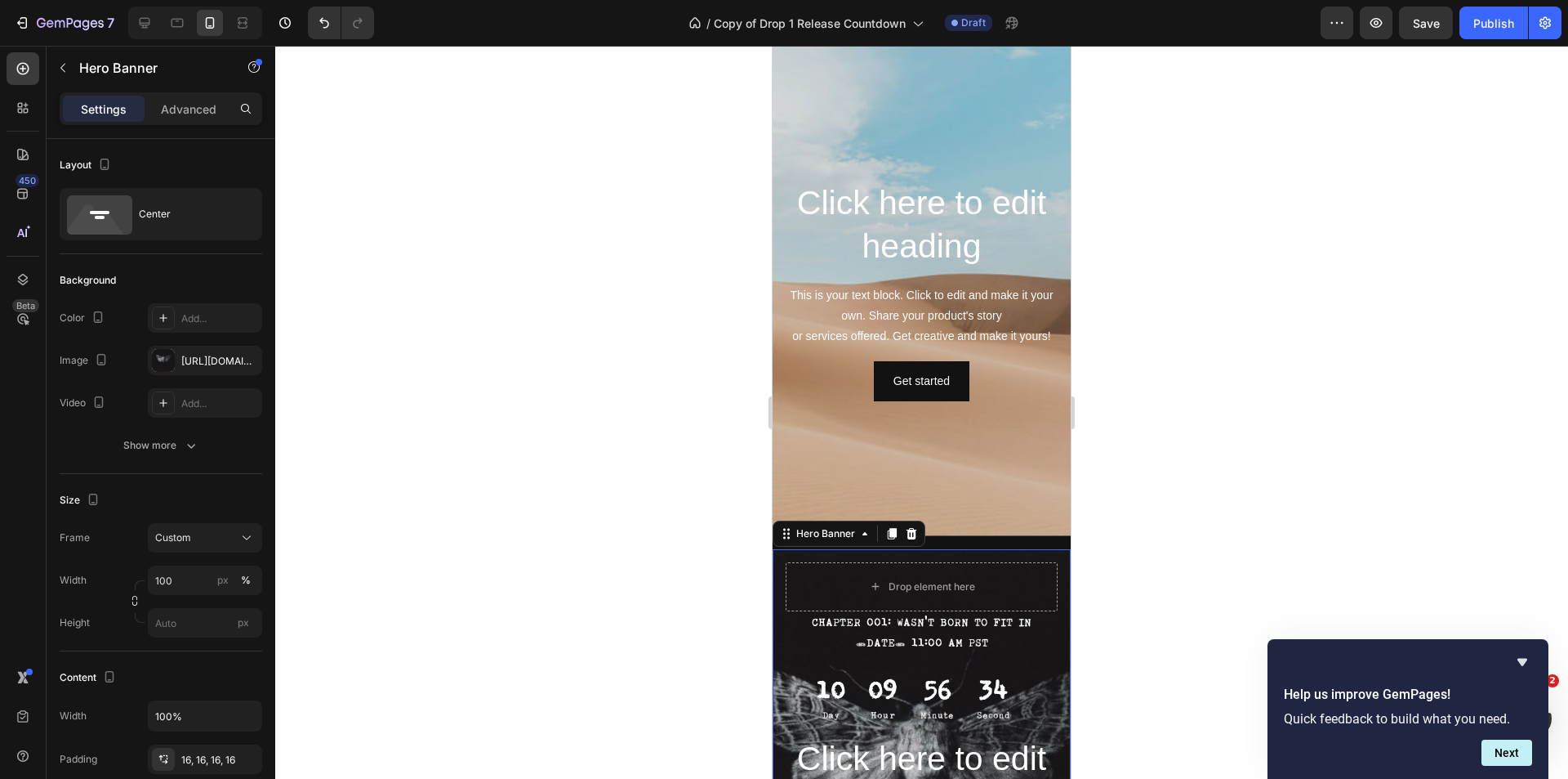
click at [1163, 528] on div at bounding box center [922, 412] width 1293 height 733
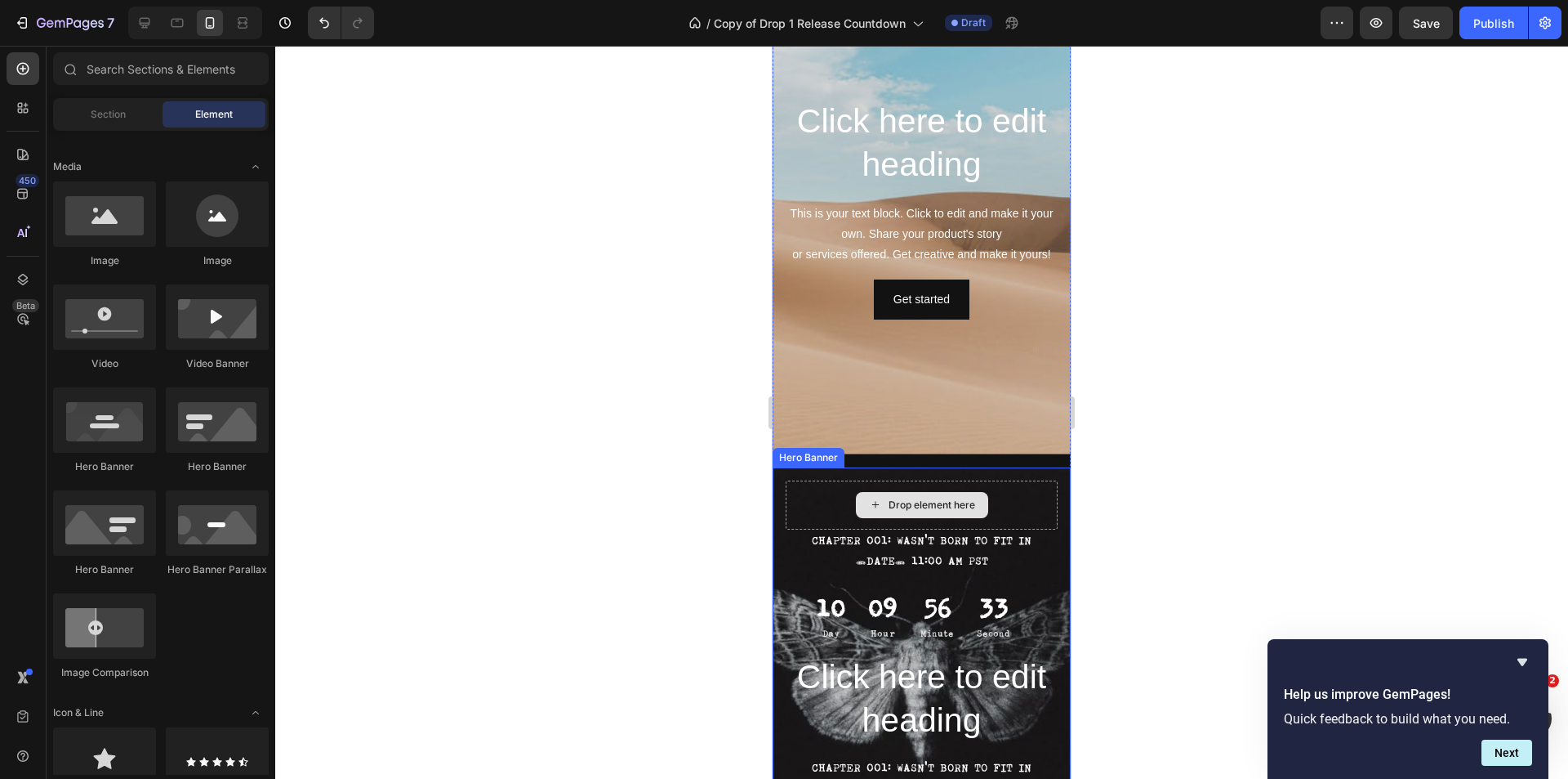
scroll to position [697, 0]
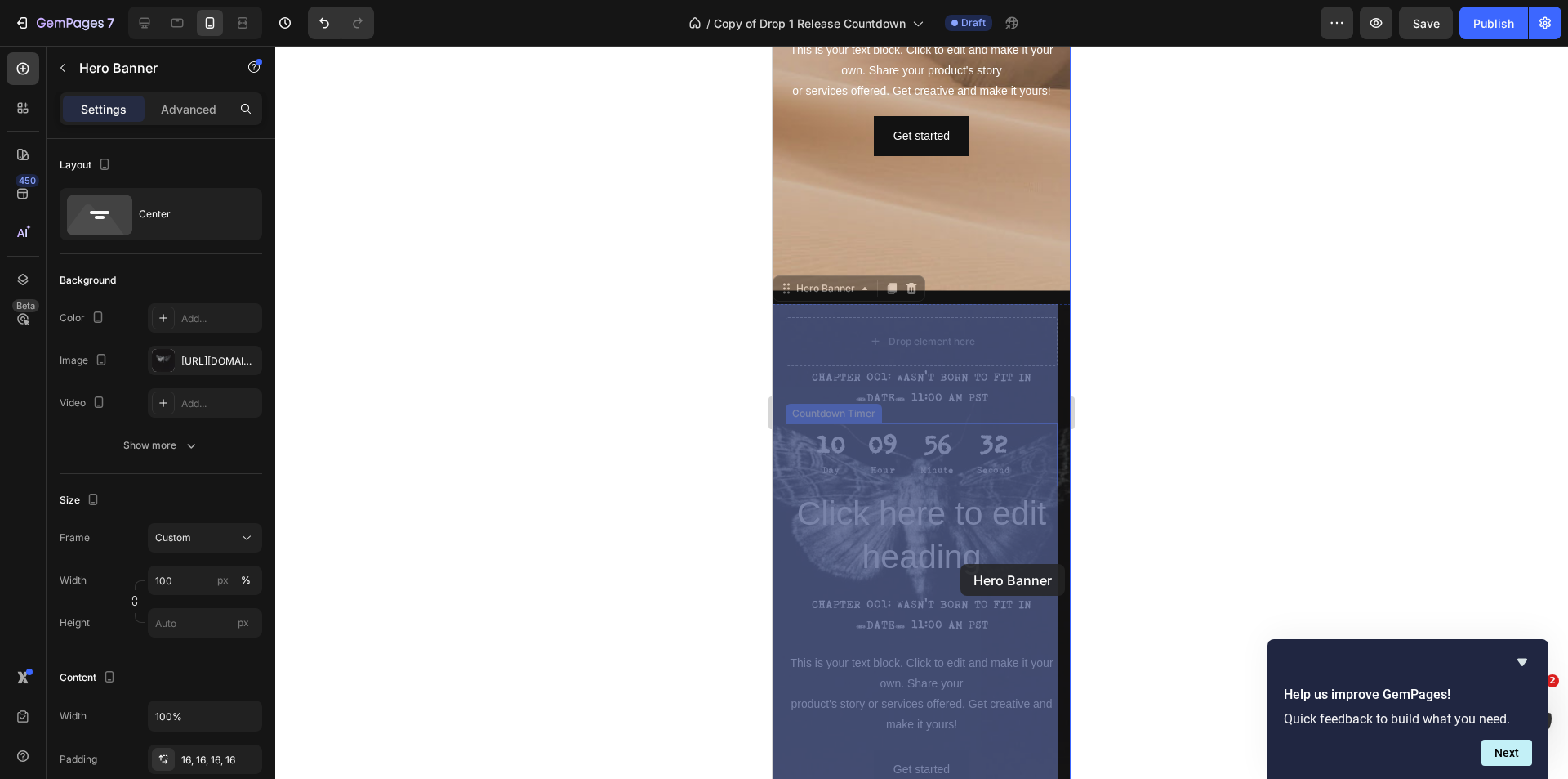
drag, startPoint x: 979, startPoint y: 355, endPoint x: 972, endPoint y: 549, distance: 194.1
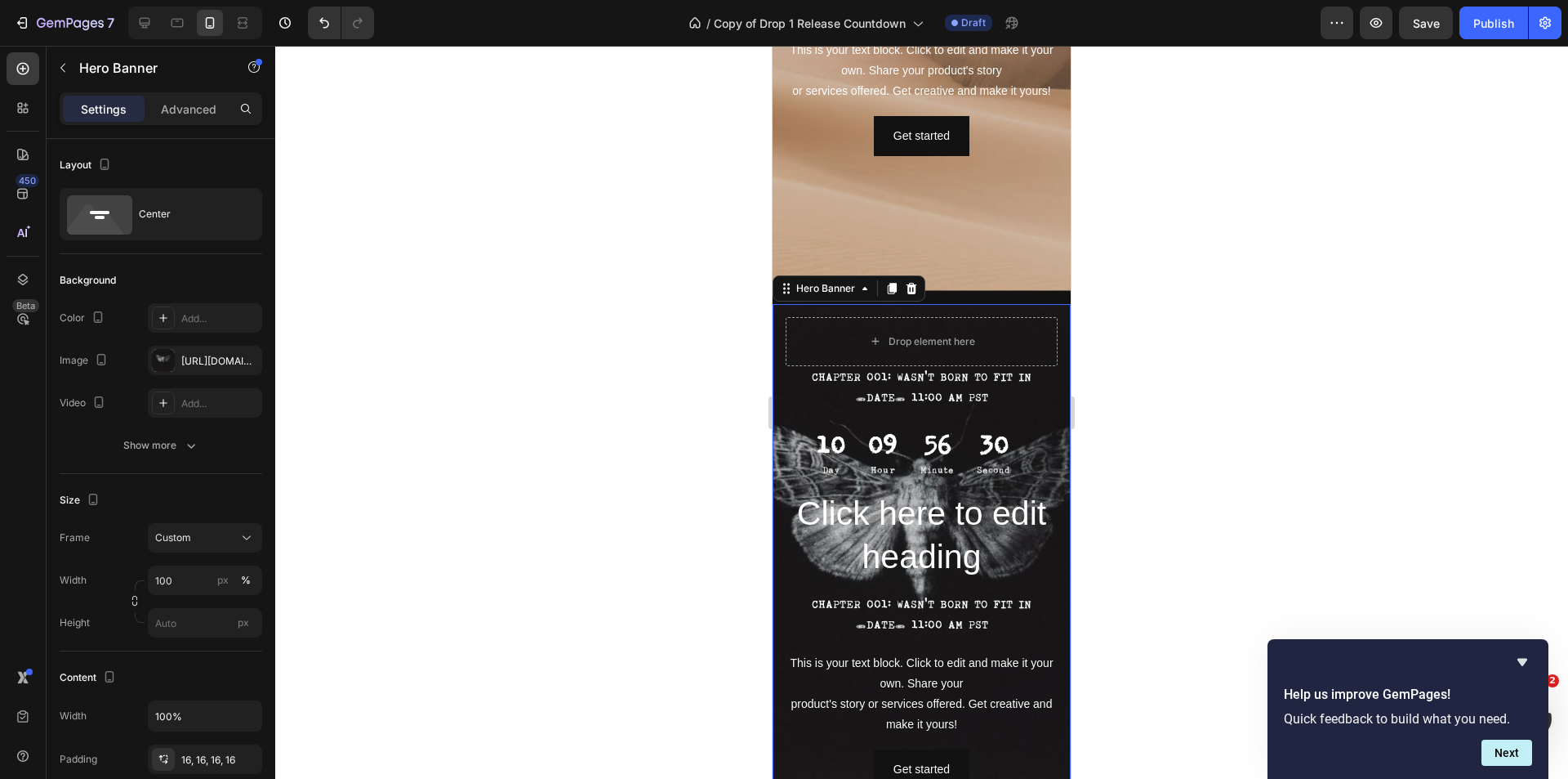
click at [1213, 472] on div at bounding box center [922, 412] width 1293 height 733
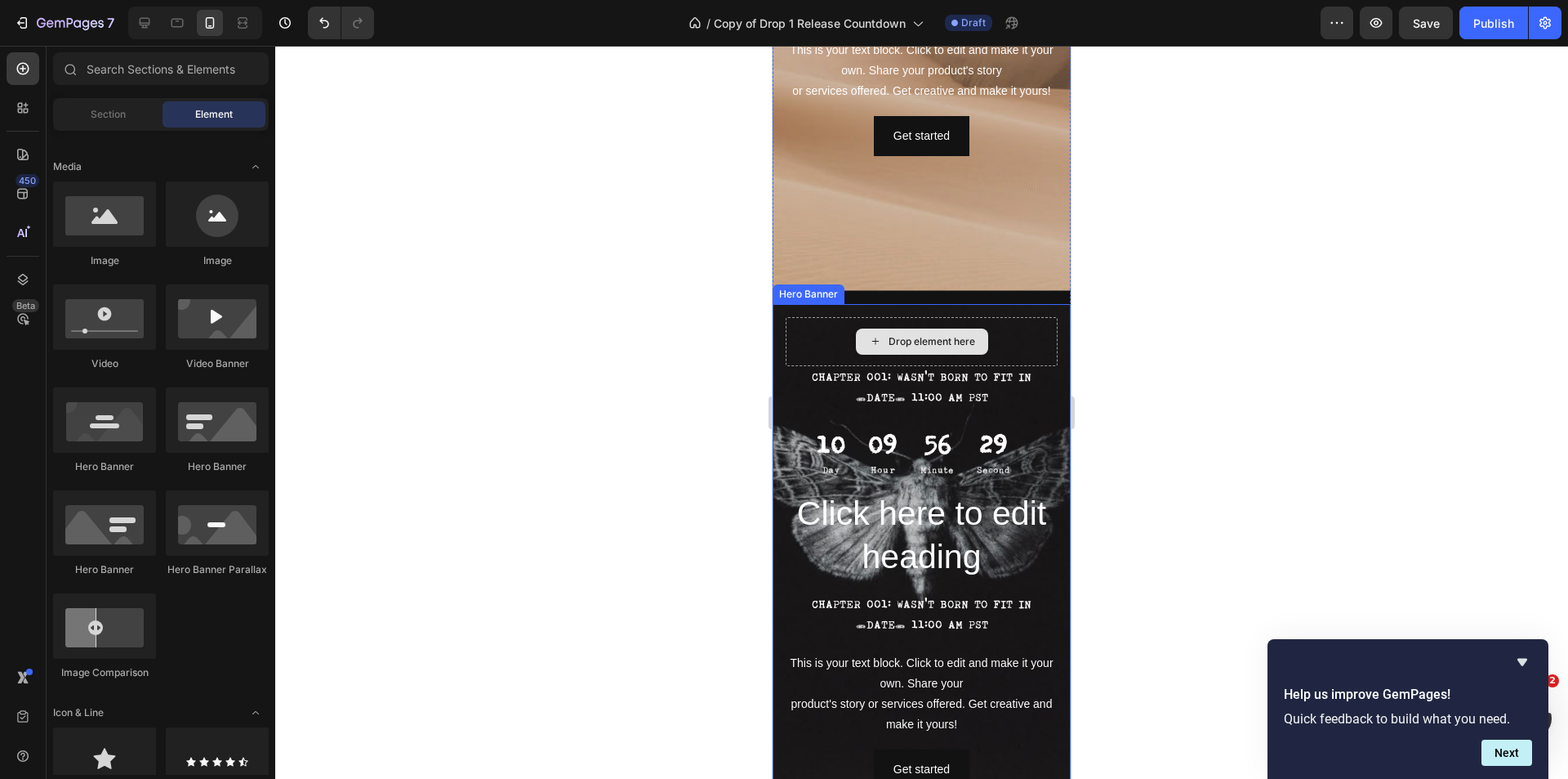
click at [960, 343] on div "Drop element here" at bounding box center [931, 340] width 87 height 13
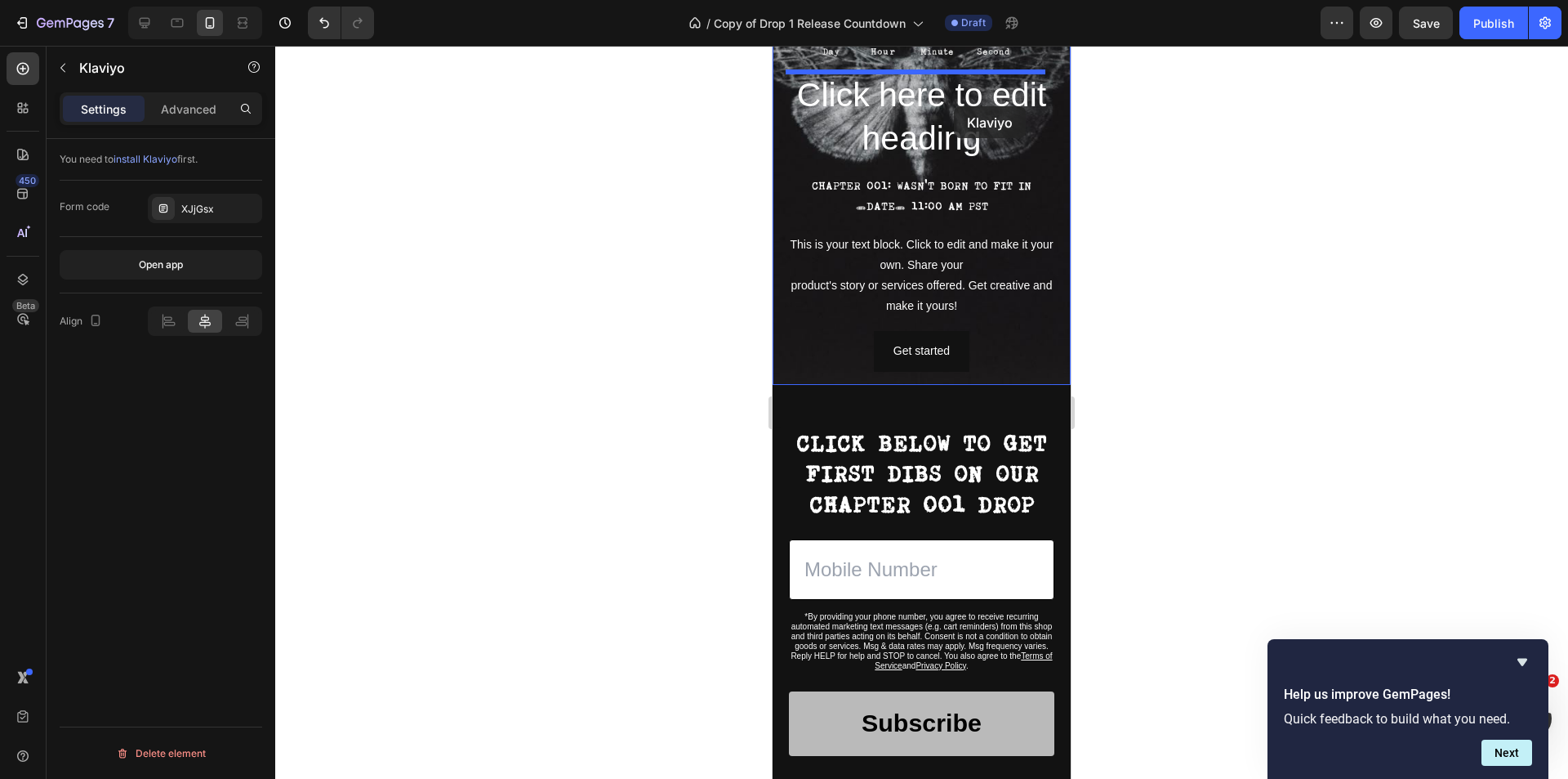
scroll to position [1051, 0]
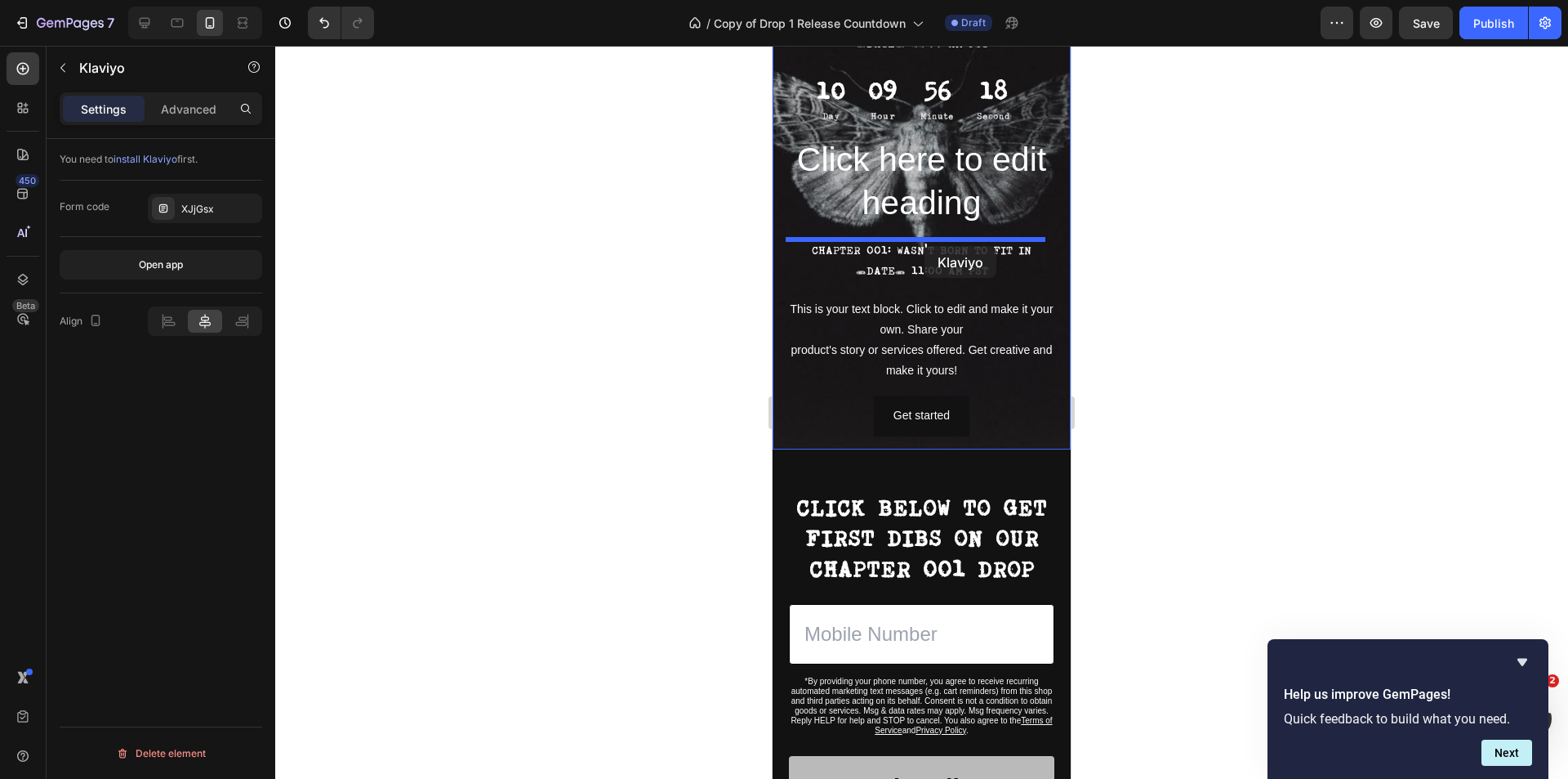
drag, startPoint x: 824, startPoint y: 649, endPoint x: 924, endPoint y: 242, distance: 419.1
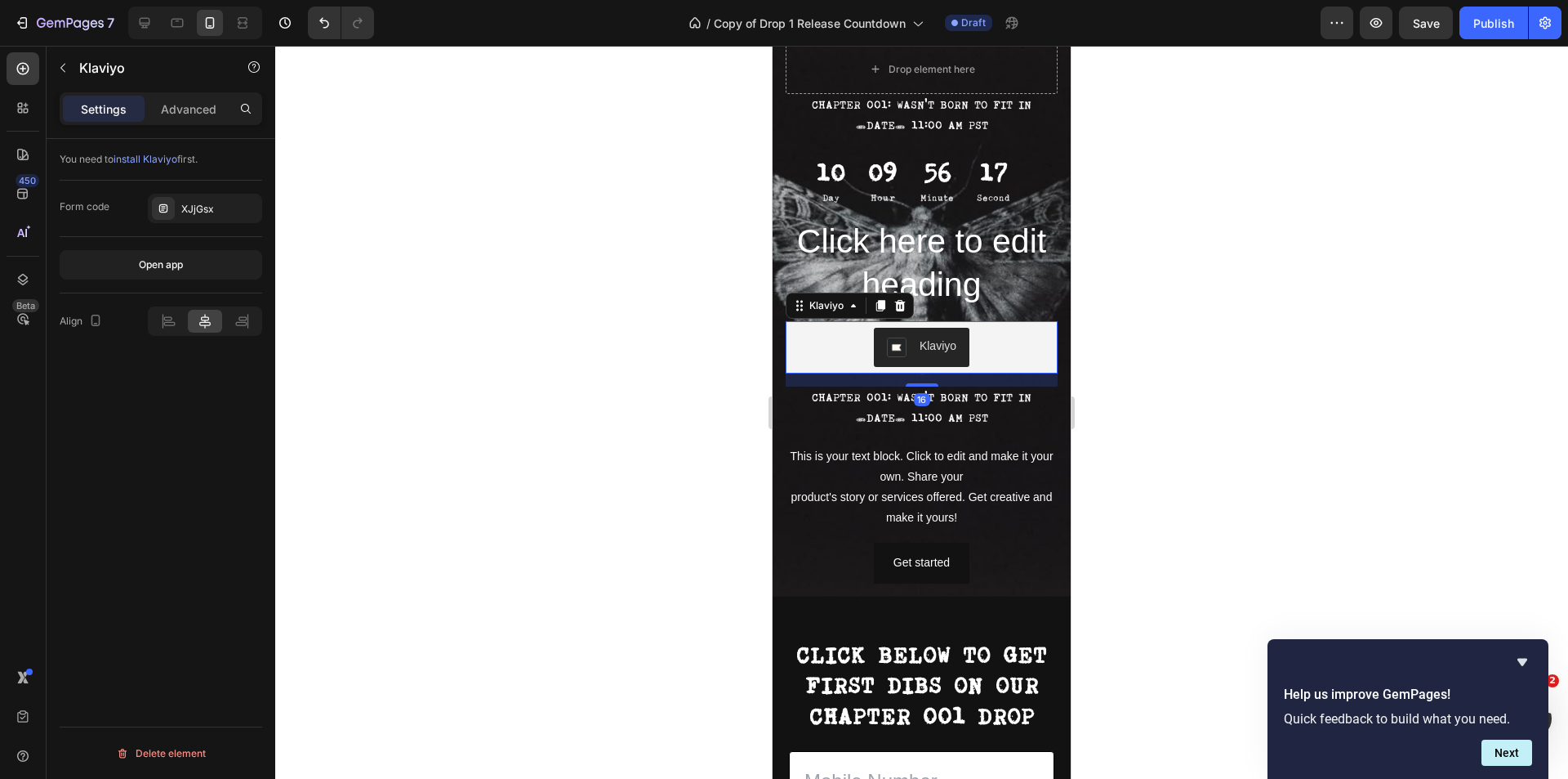
scroll to position [888, 0]
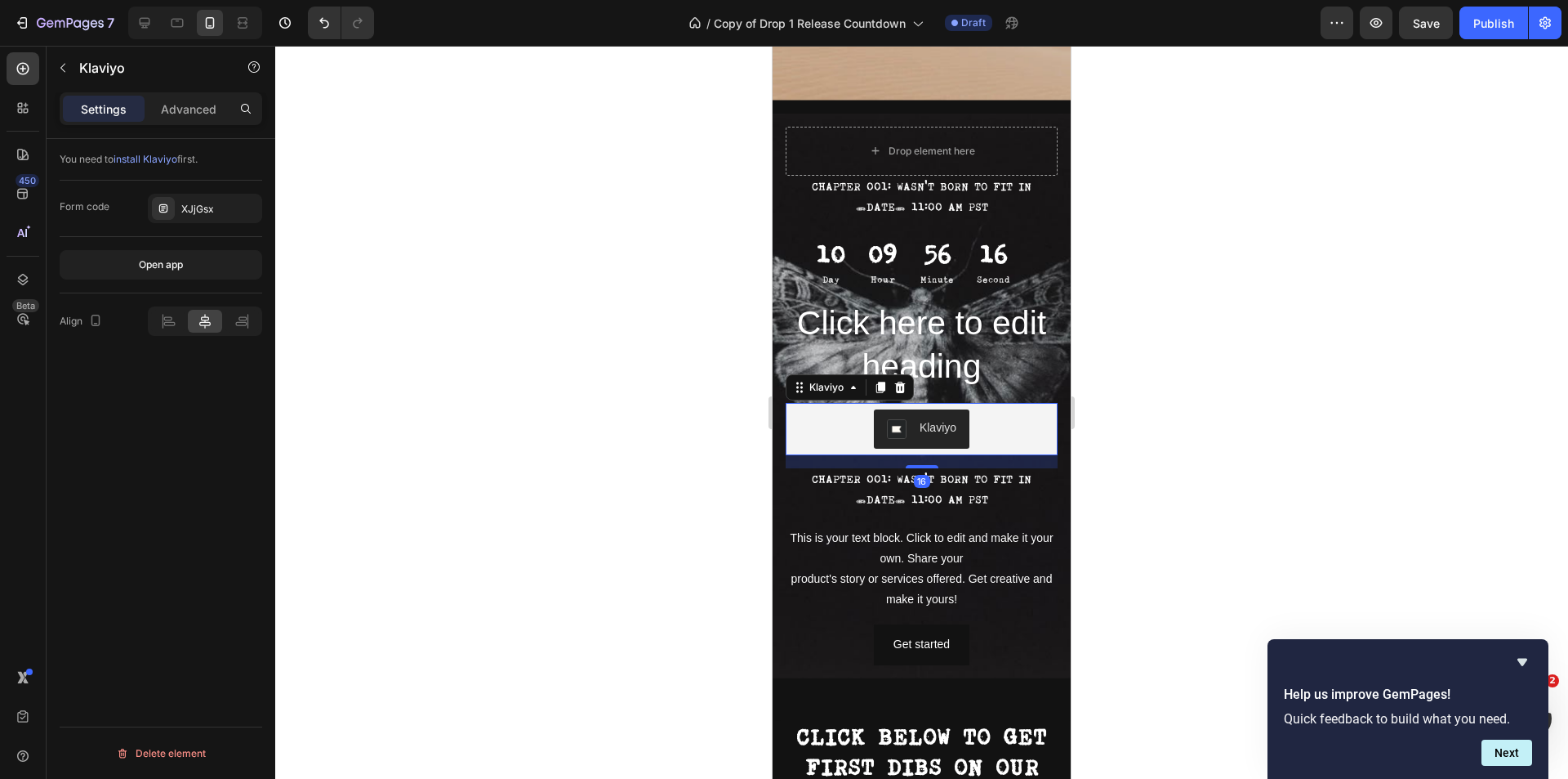
click at [1164, 391] on div at bounding box center [922, 412] width 1293 height 733
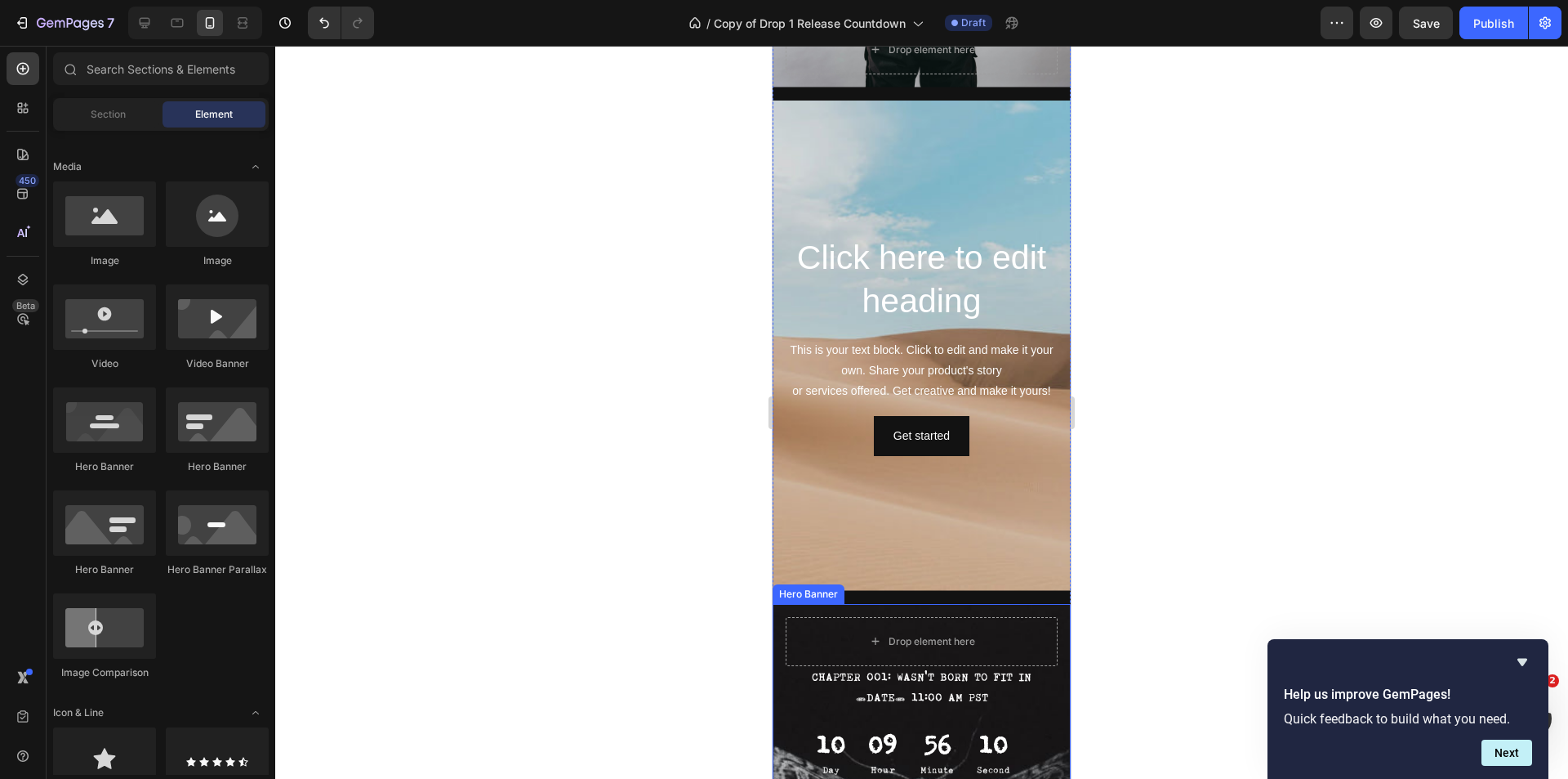
scroll to position [725, 0]
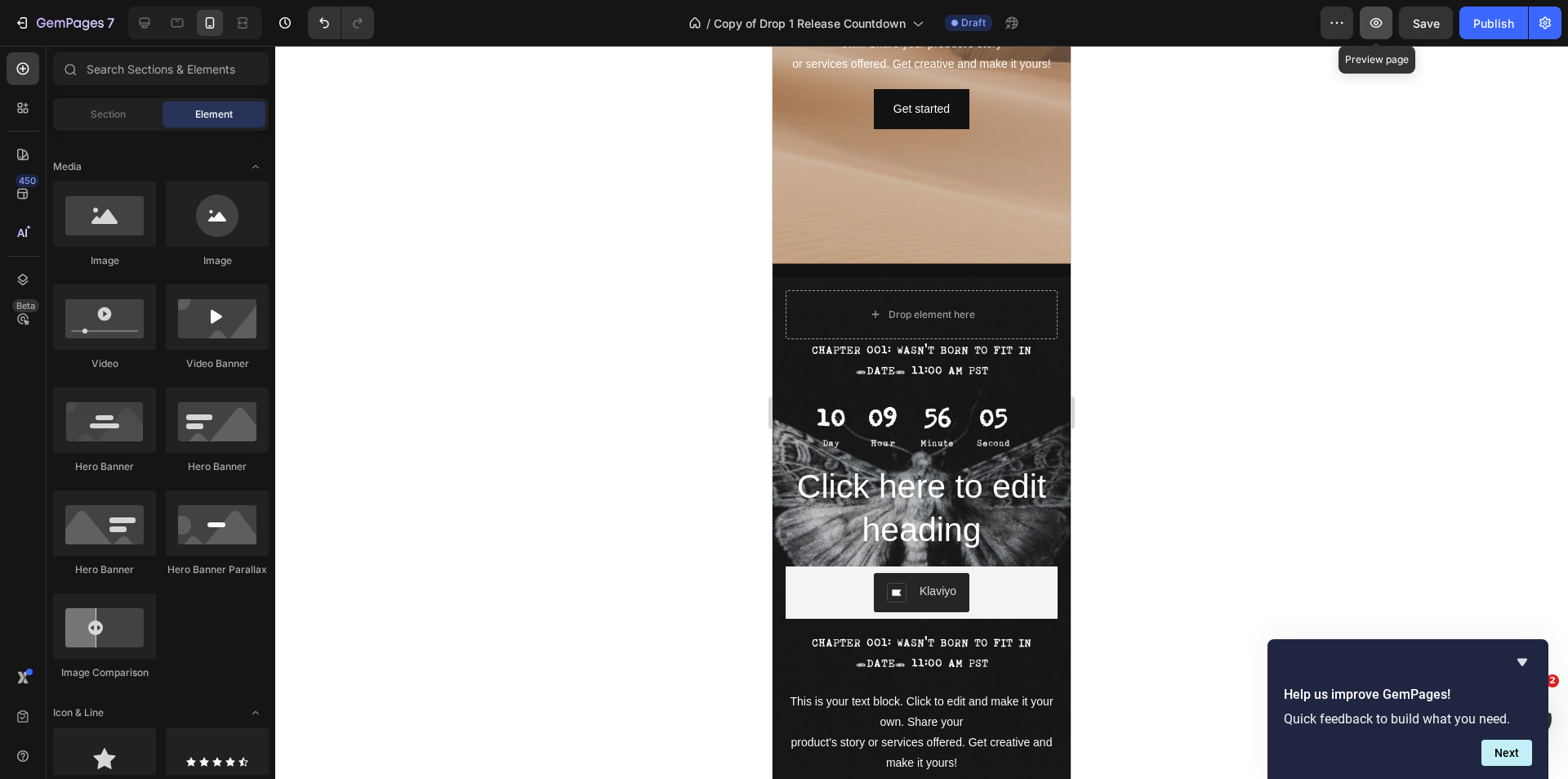
click at [1382, 23] on icon "button" at bounding box center [1376, 22] width 13 height 10
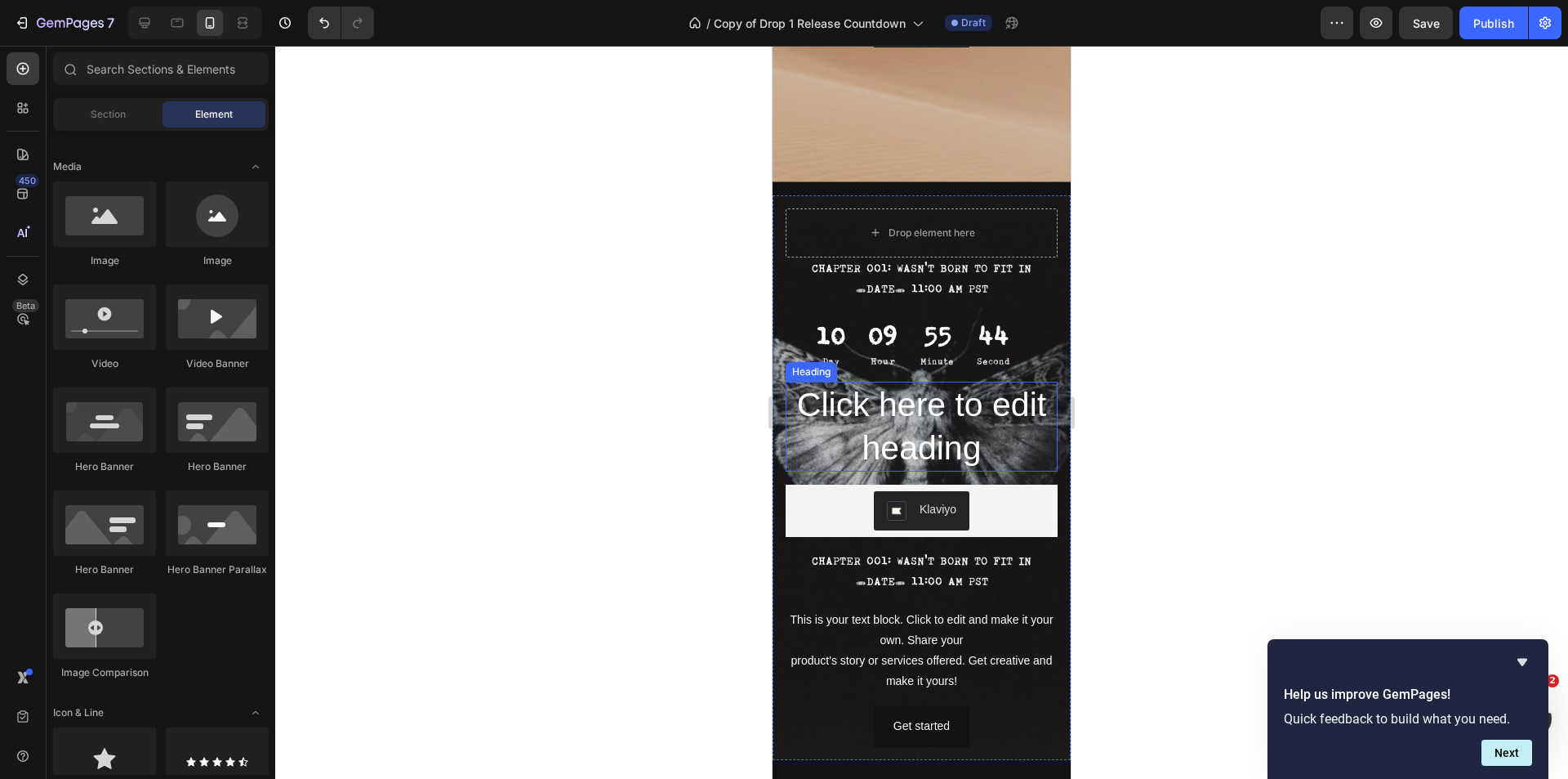
scroll to position [888, 0]
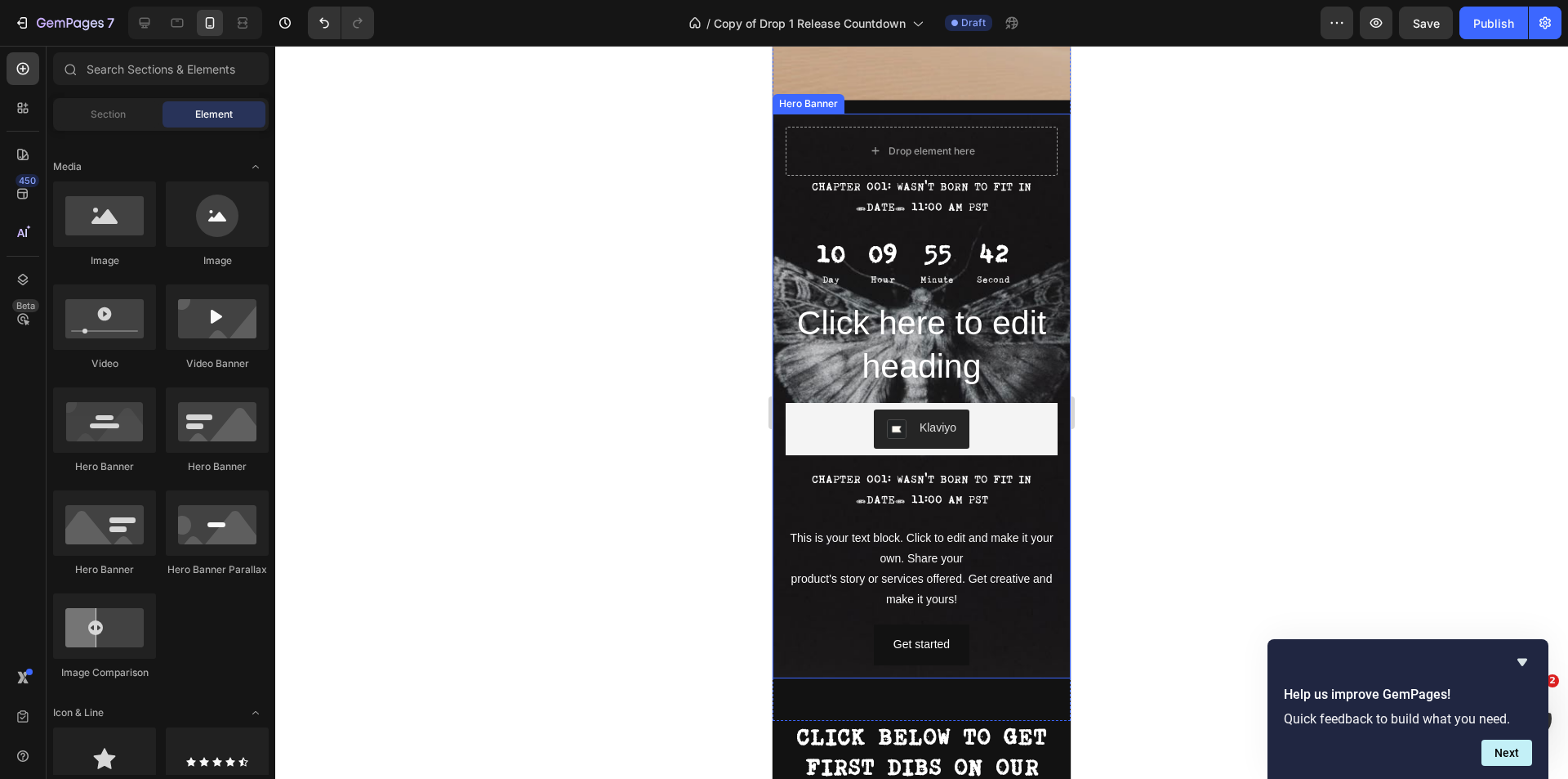
click at [780, 146] on div "CHAPTER 001: WASN'T BORN TO FIT IN TUESDAY, OCTOBER 7th AT 11:00 AM PST Text Bl…" at bounding box center [922, 396] width 298 height 564
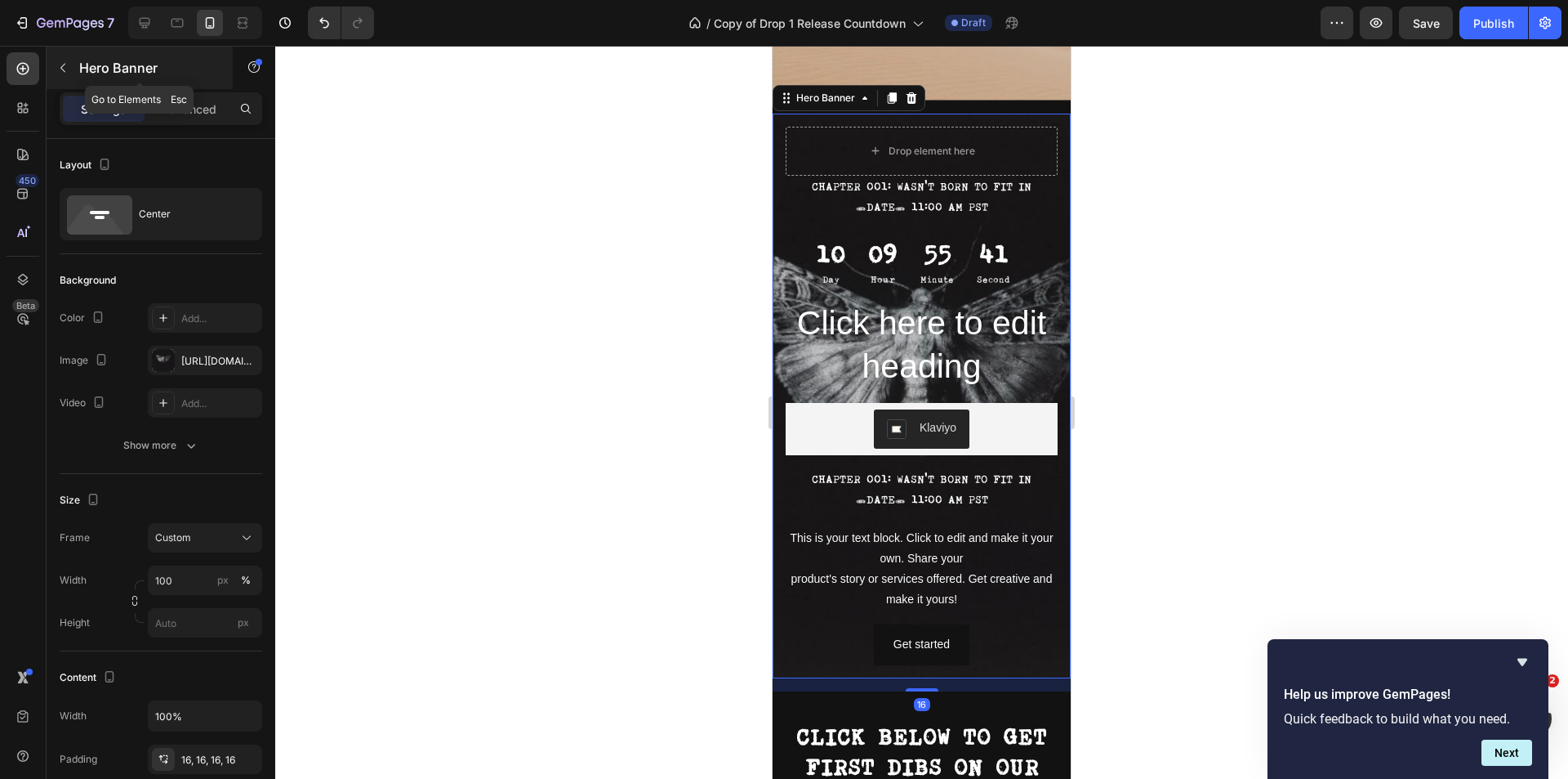
click at [58, 69] on icon "button" at bounding box center [62, 67] width 13 height 13
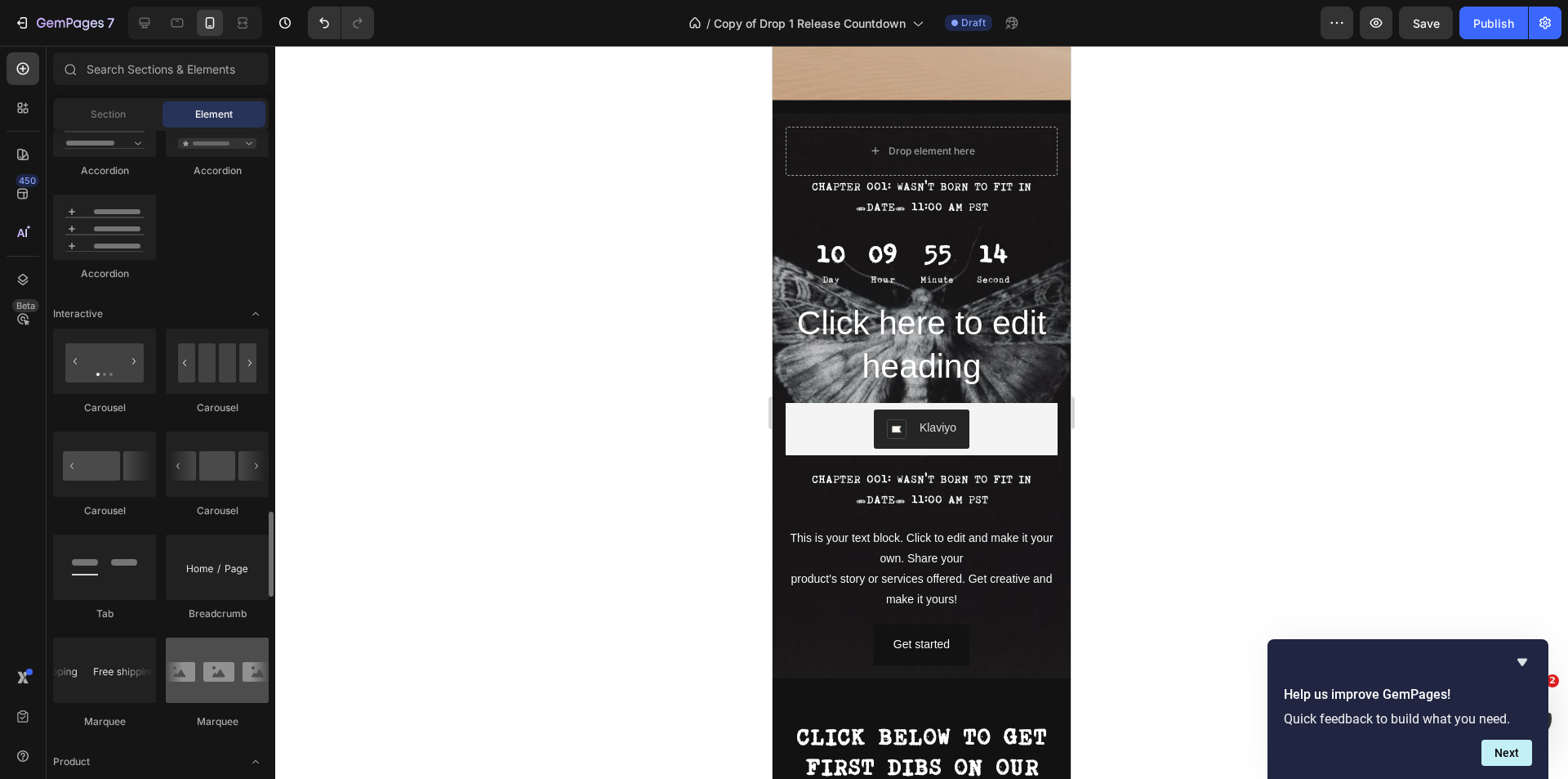
scroll to position [1716, 0]
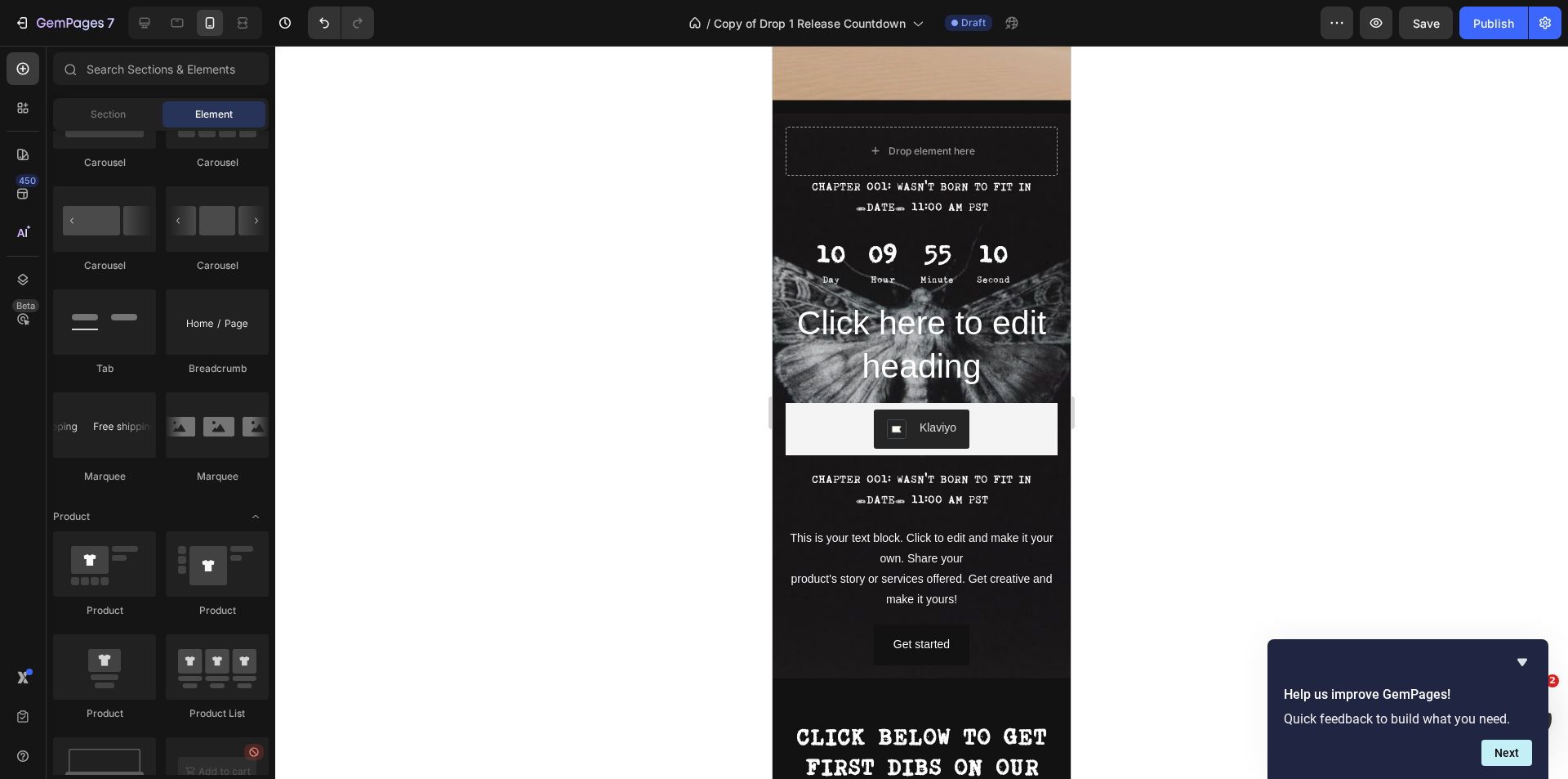
click at [1182, 438] on div at bounding box center [922, 412] width 1293 height 733
click at [1190, 385] on div at bounding box center [922, 412] width 1293 height 733
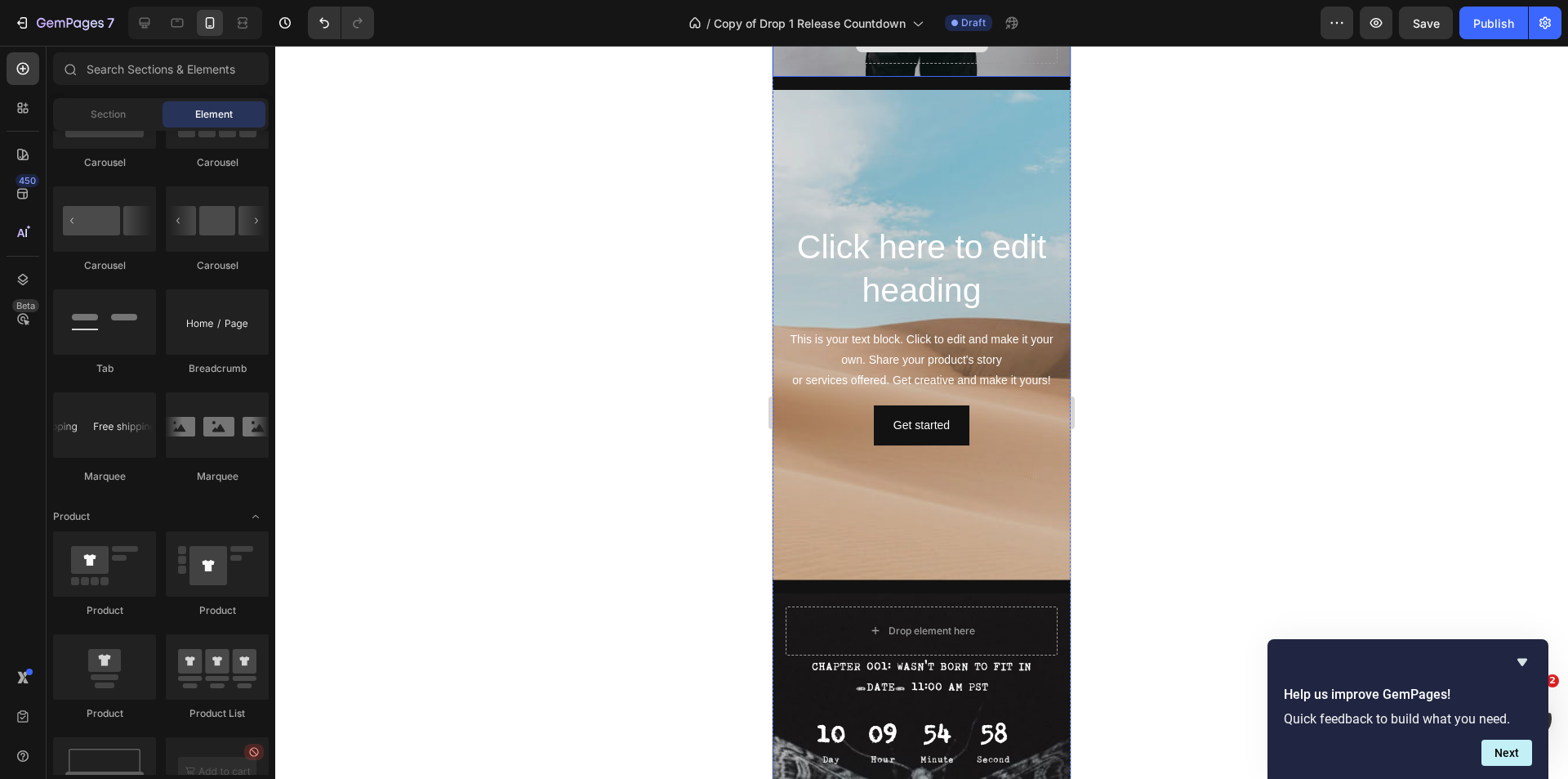
scroll to position [0, 0]
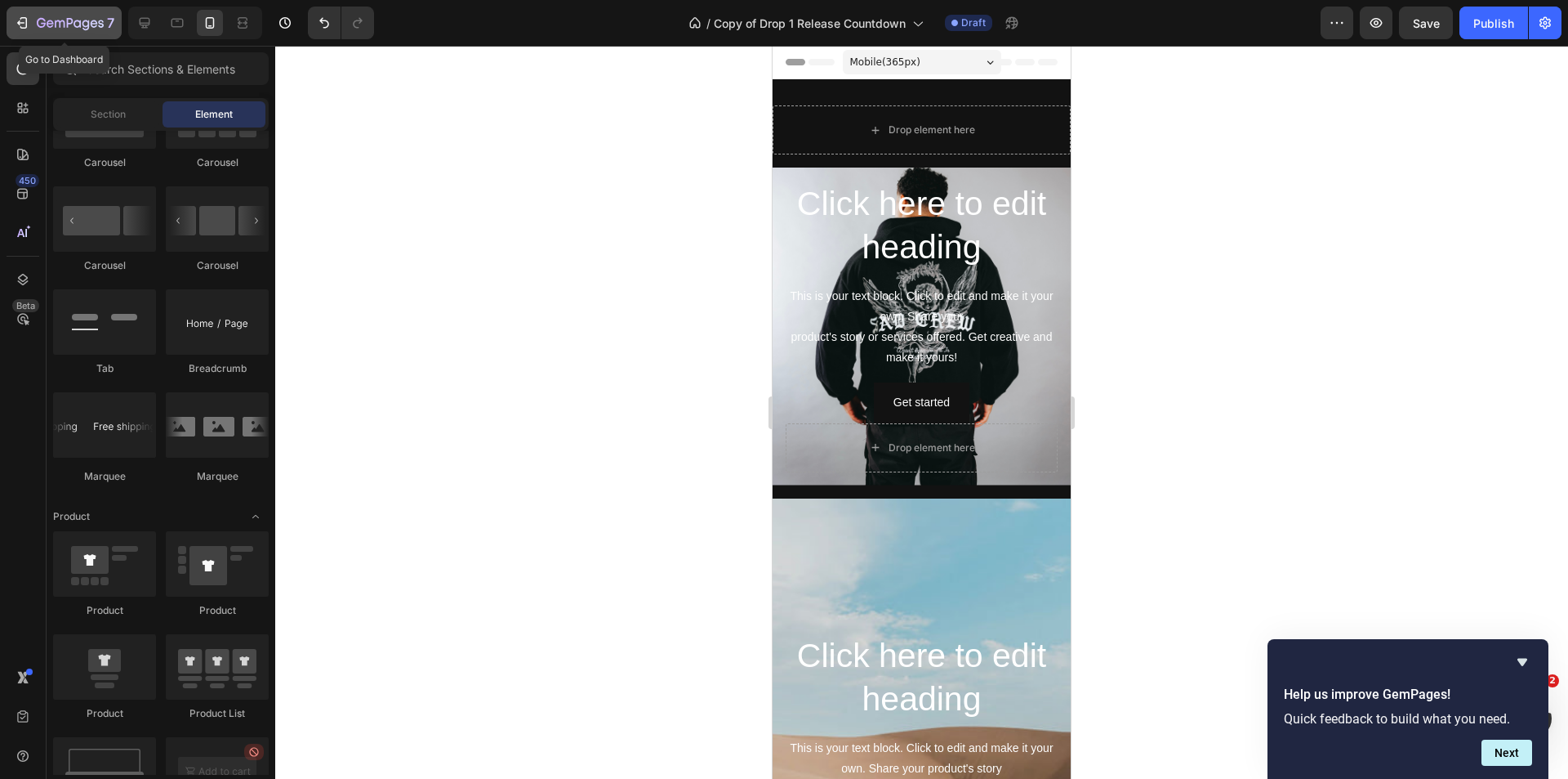
click at [29, 21] on icon "button" at bounding box center [21, 22] width 17 height 17
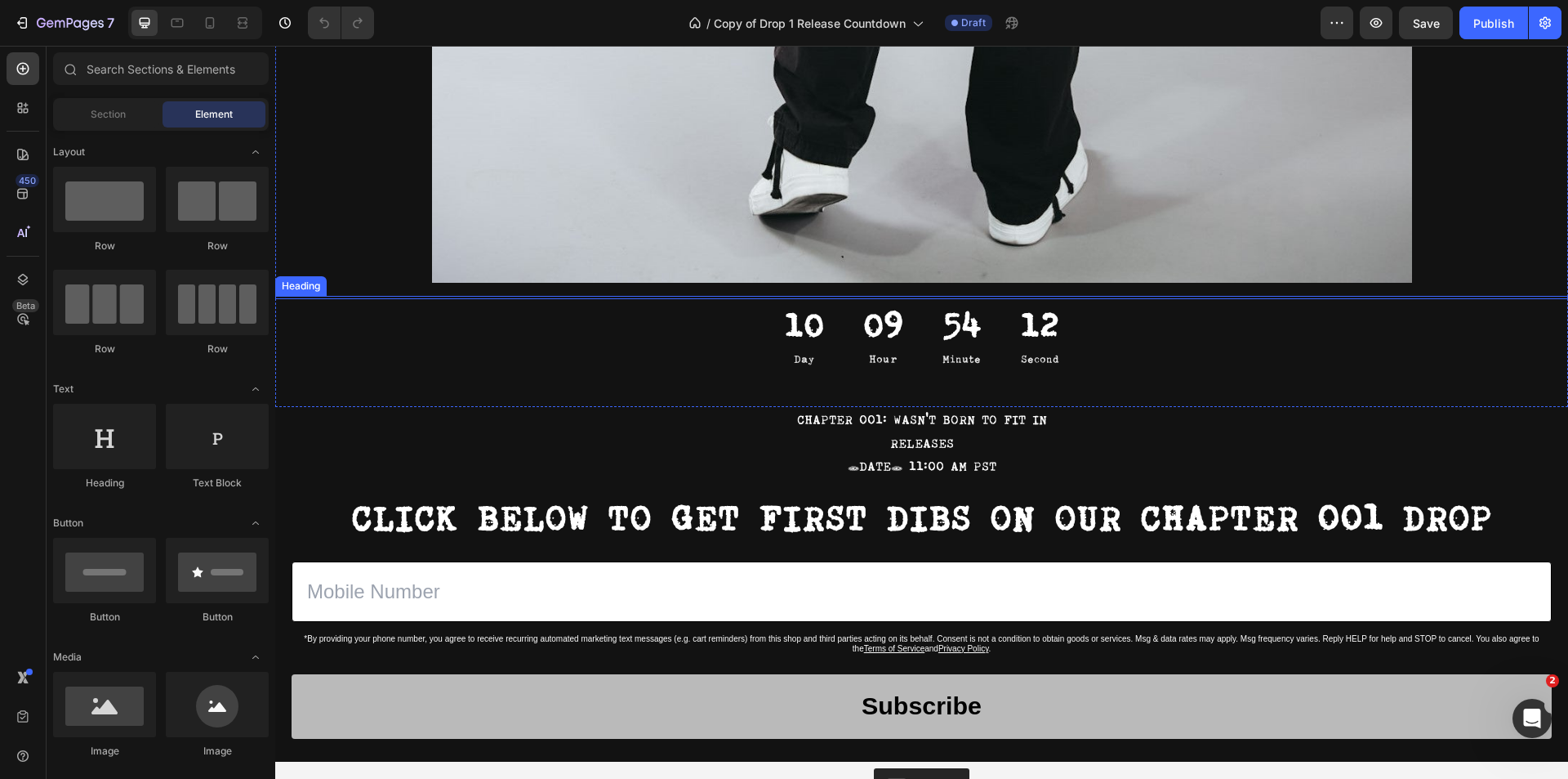
scroll to position [1552, 0]
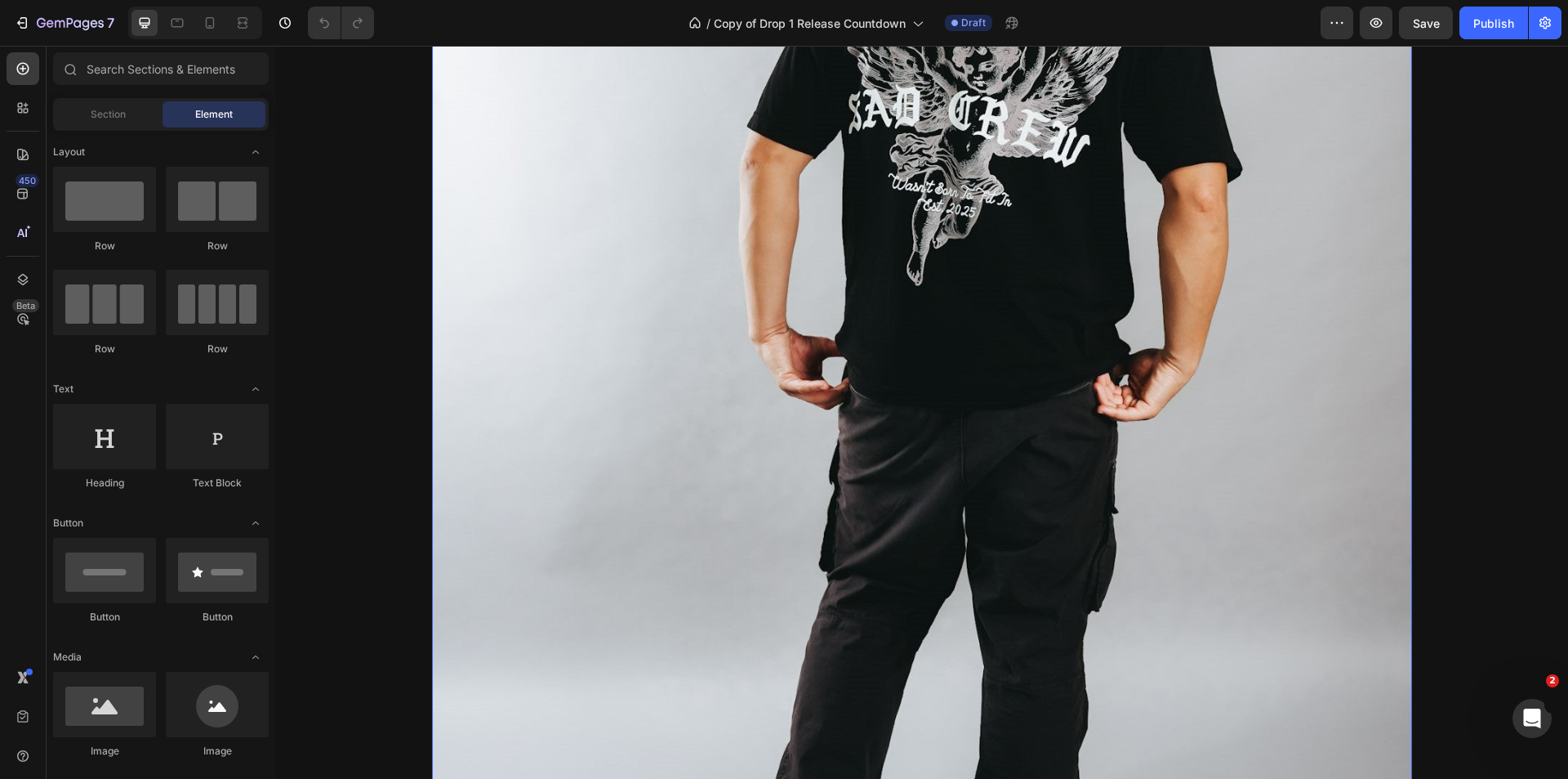
scroll to position [408, 0]
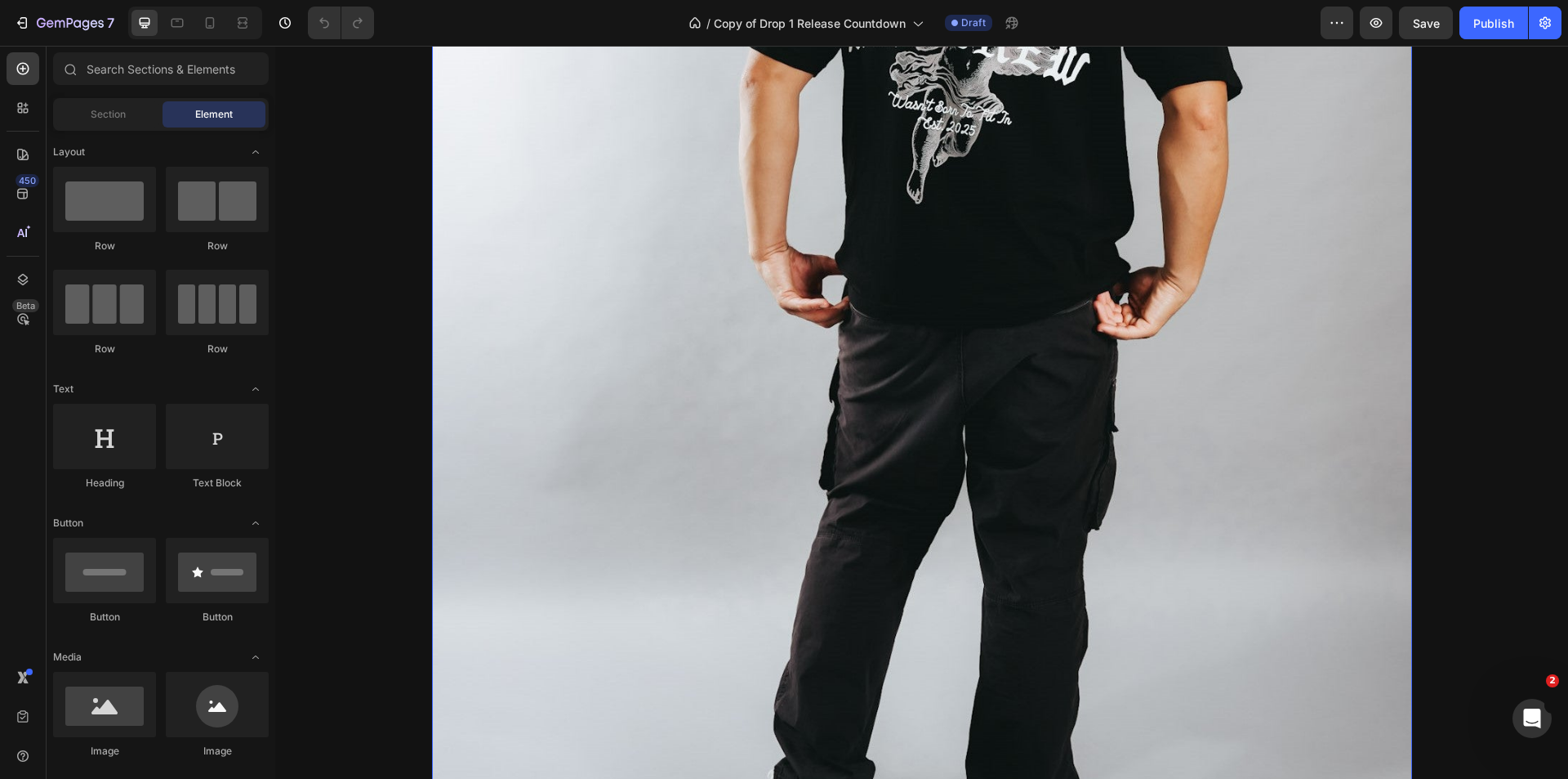
click at [1005, 391] on img at bounding box center [922, 316] width 980 height 1239
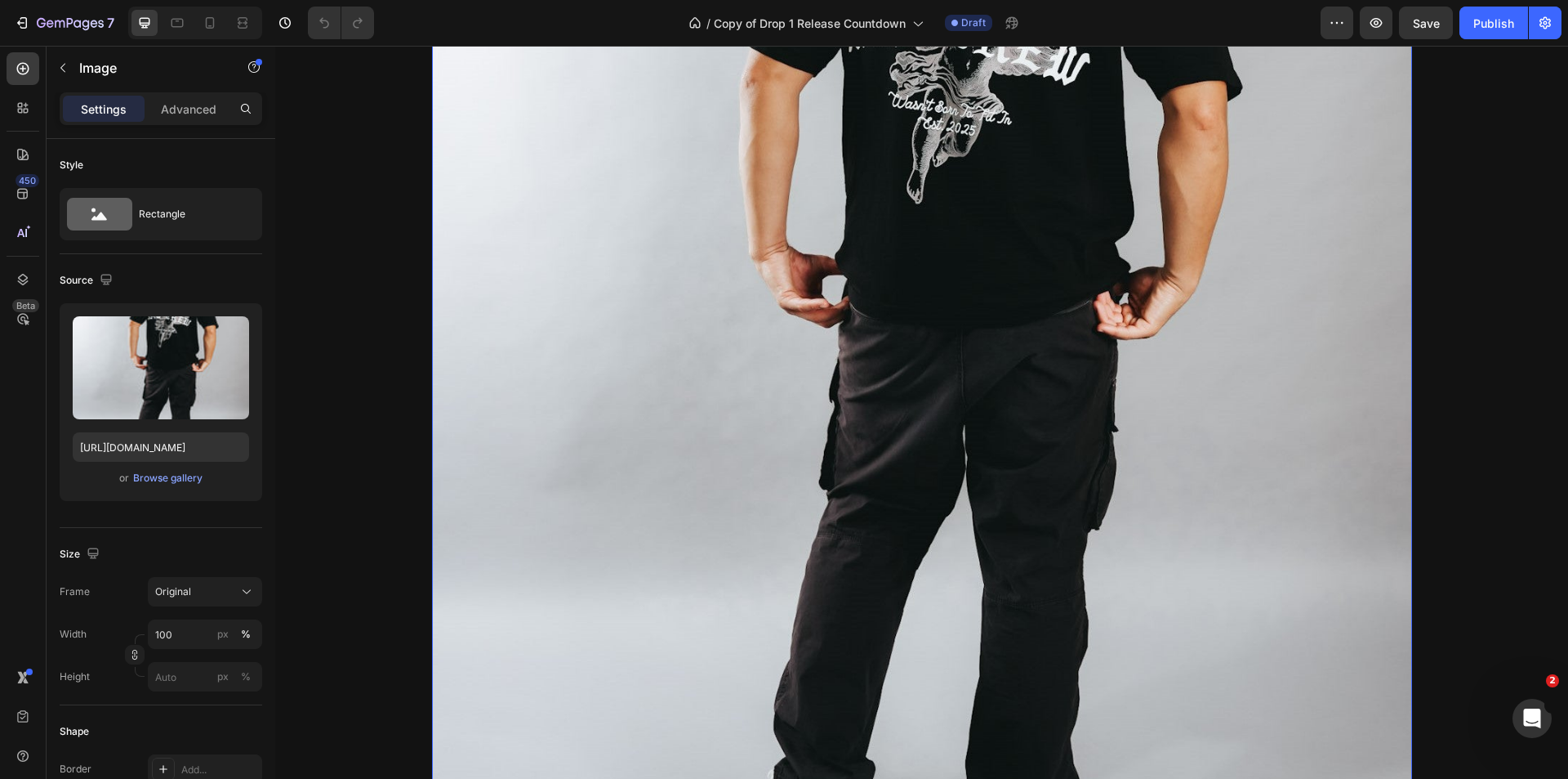
scroll to position [0, 0]
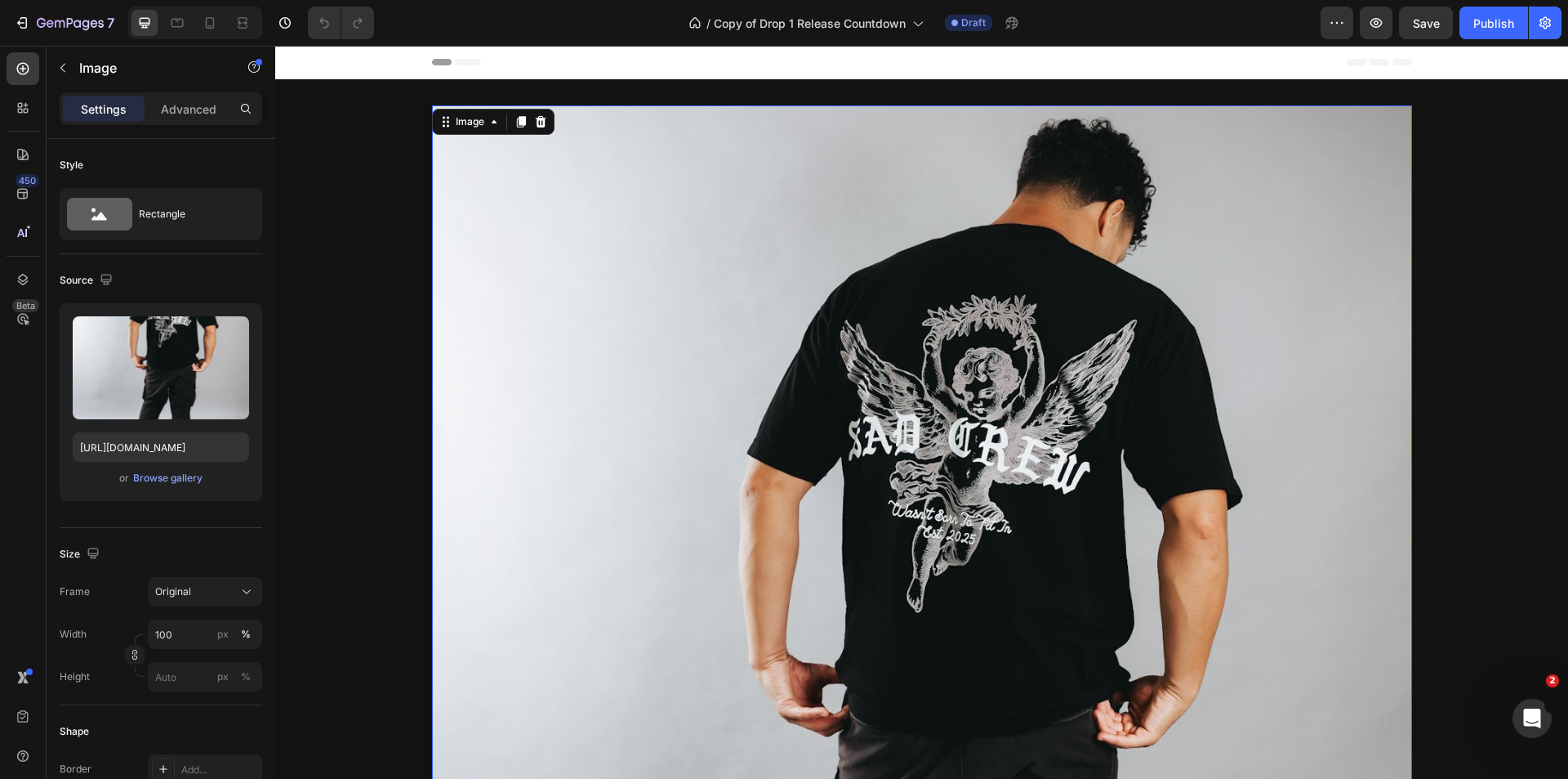
click at [1033, 451] on img at bounding box center [922, 725] width 980 height 1239
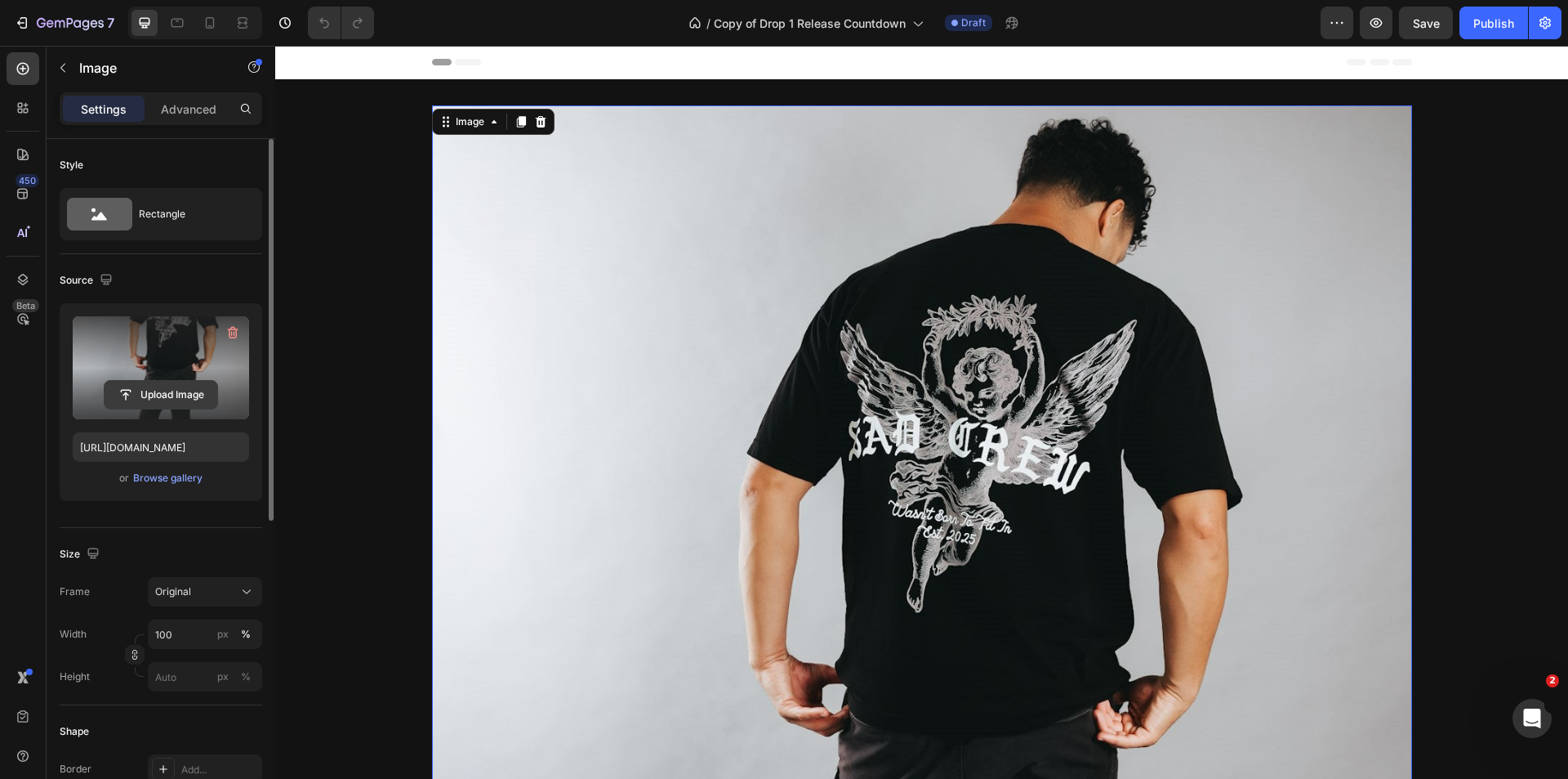
click at [173, 392] on input "file" at bounding box center [161, 394] width 113 height 28
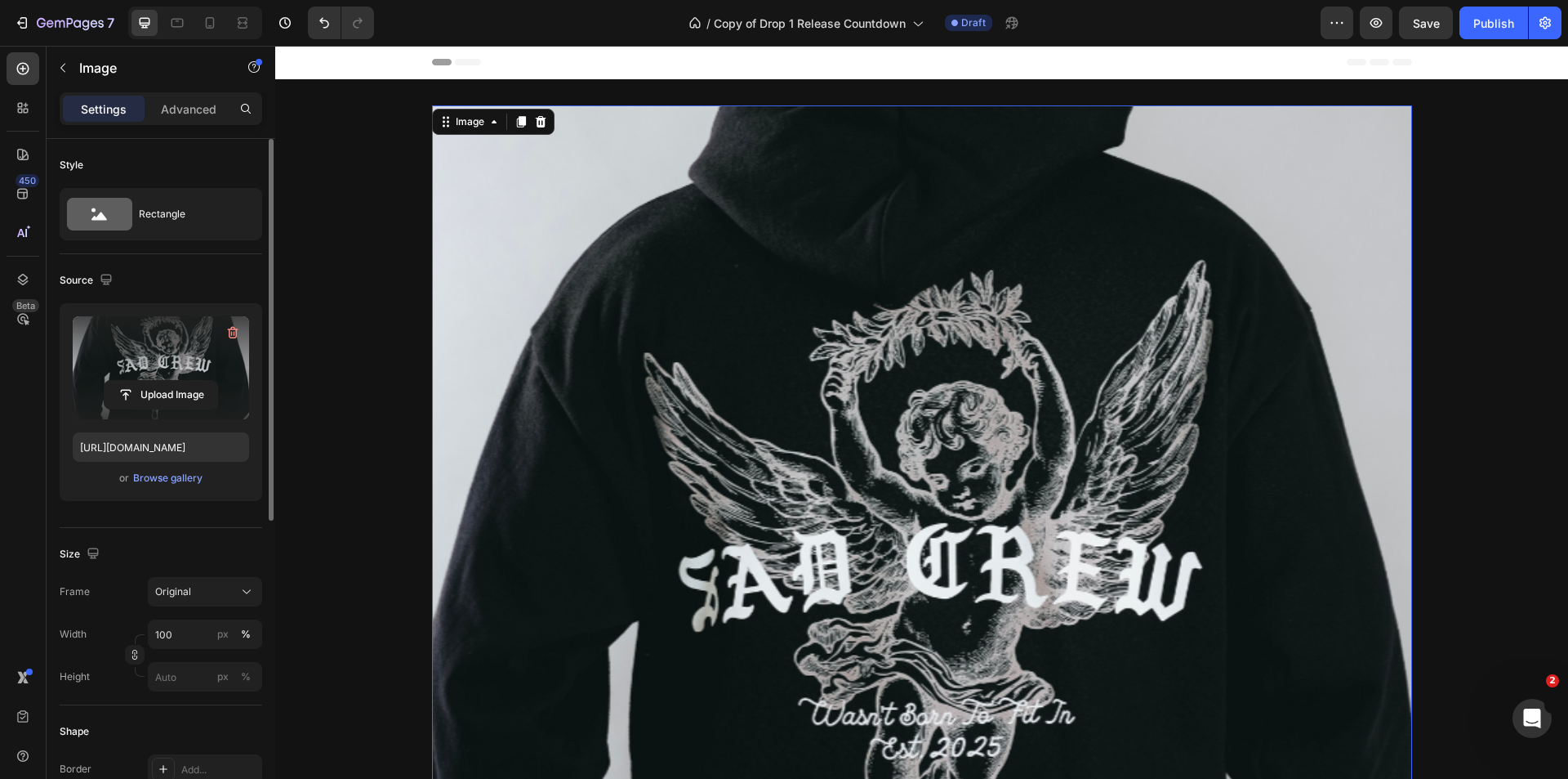
click at [956, 307] on img at bounding box center [922, 595] width 980 height 980
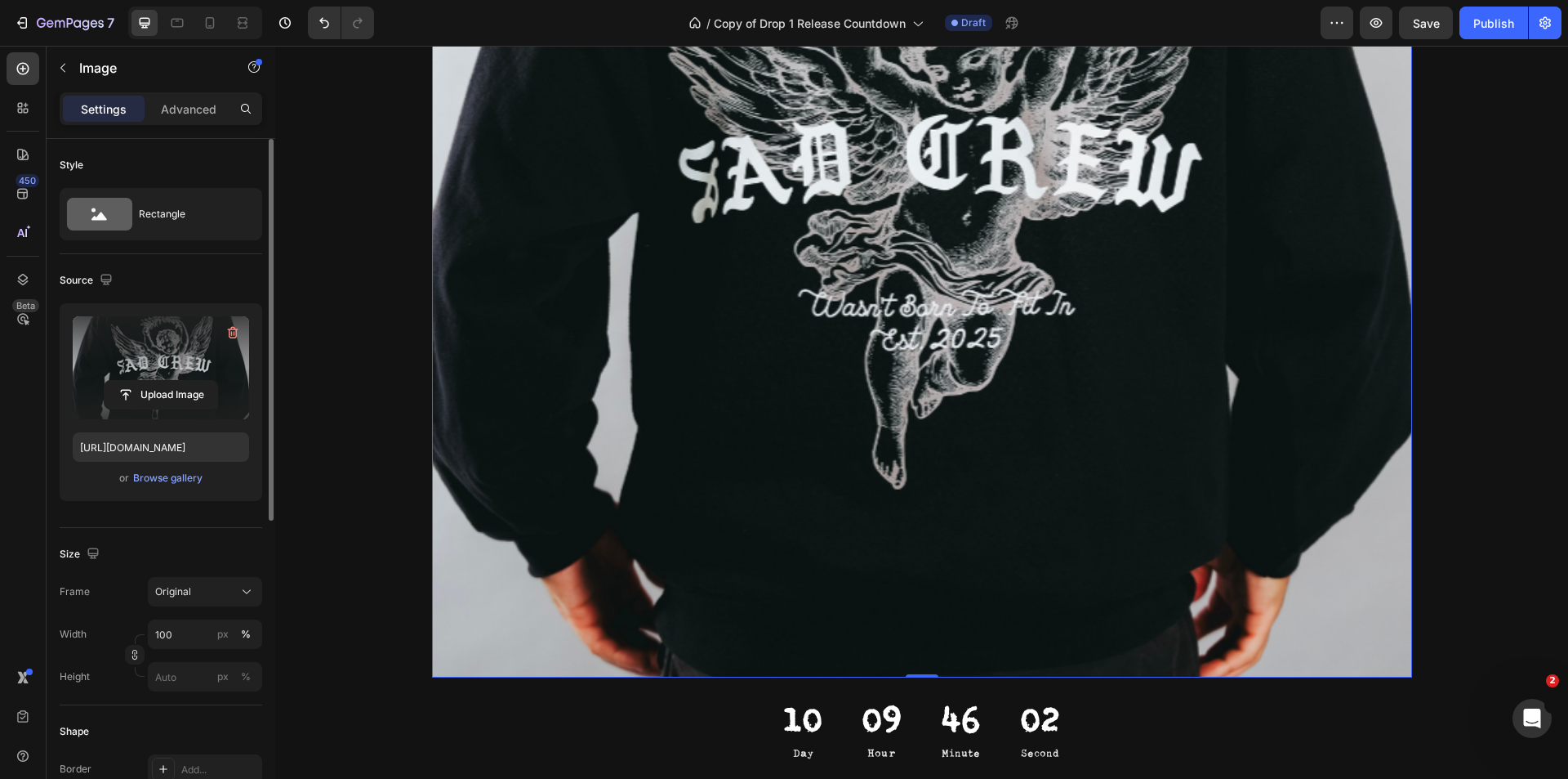
scroll to position [490, 0]
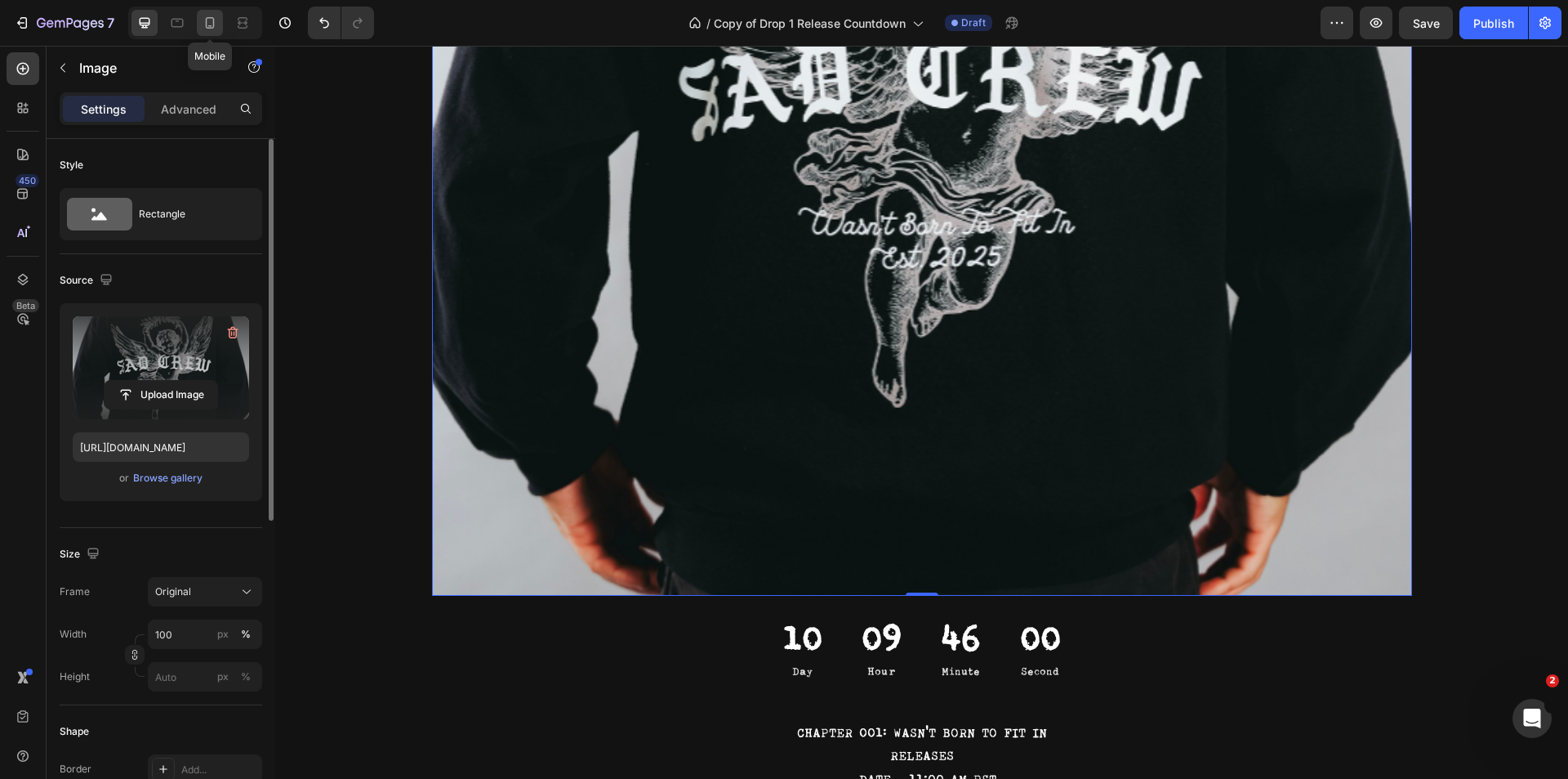
click at [198, 23] on div at bounding box center [209, 22] width 26 height 26
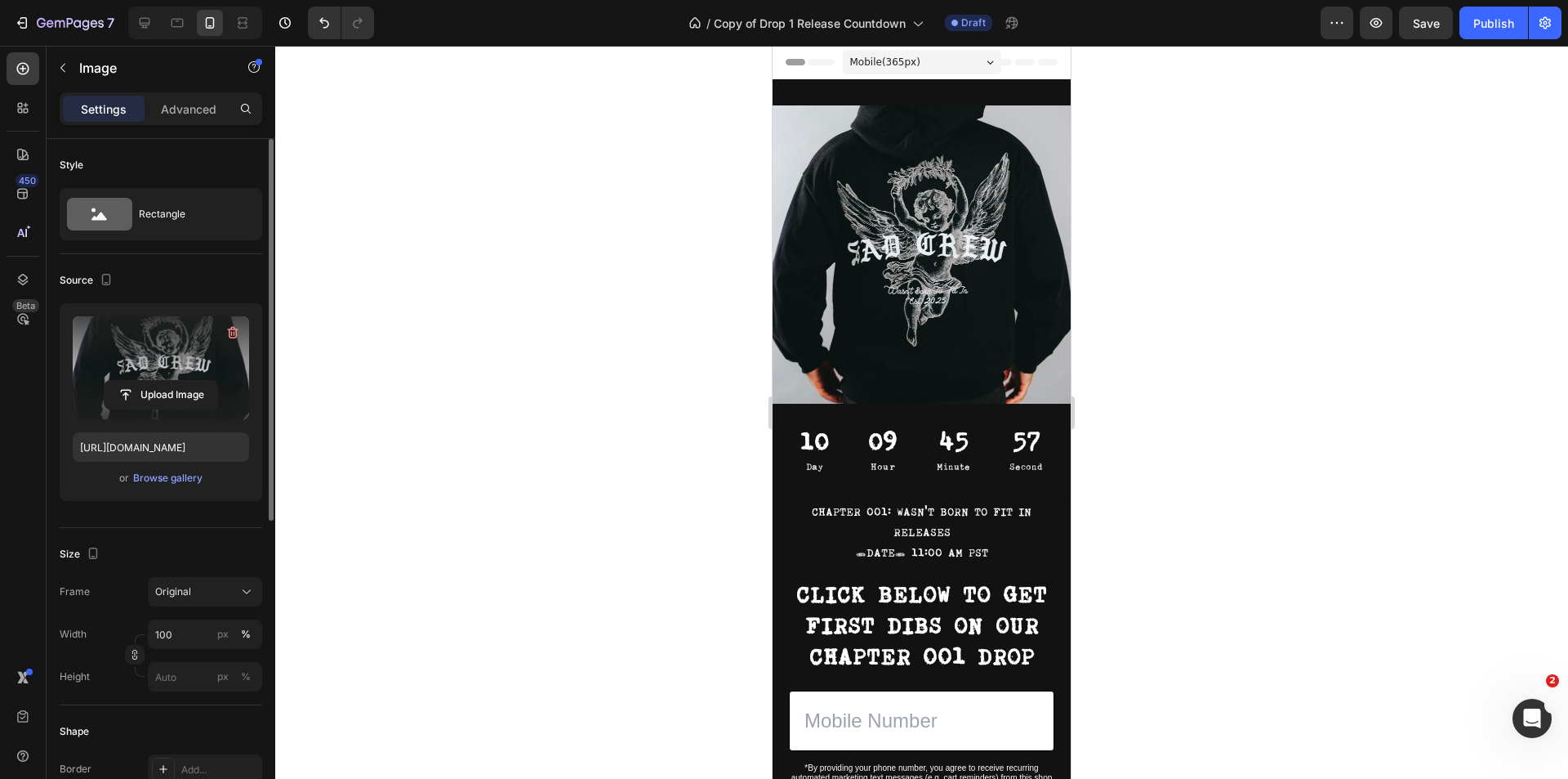
click at [956, 265] on img at bounding box center [922, 254] width 298 height 299
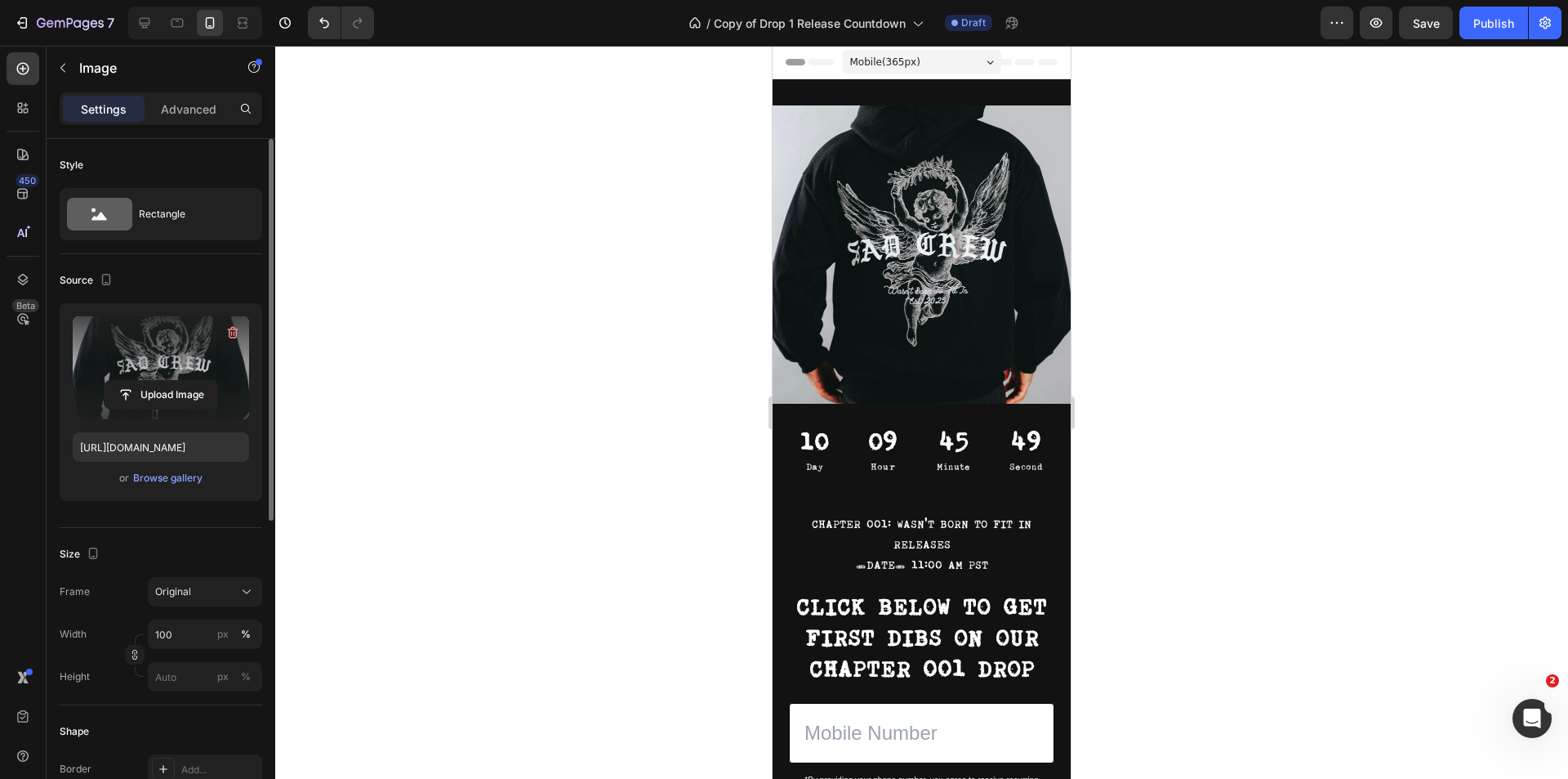
click at [887, 285] on img at bounding box center [922, 254] width 298 height 299
click at [174, 393] on input "file" at bounding box center [161, 394] width 113 height 28
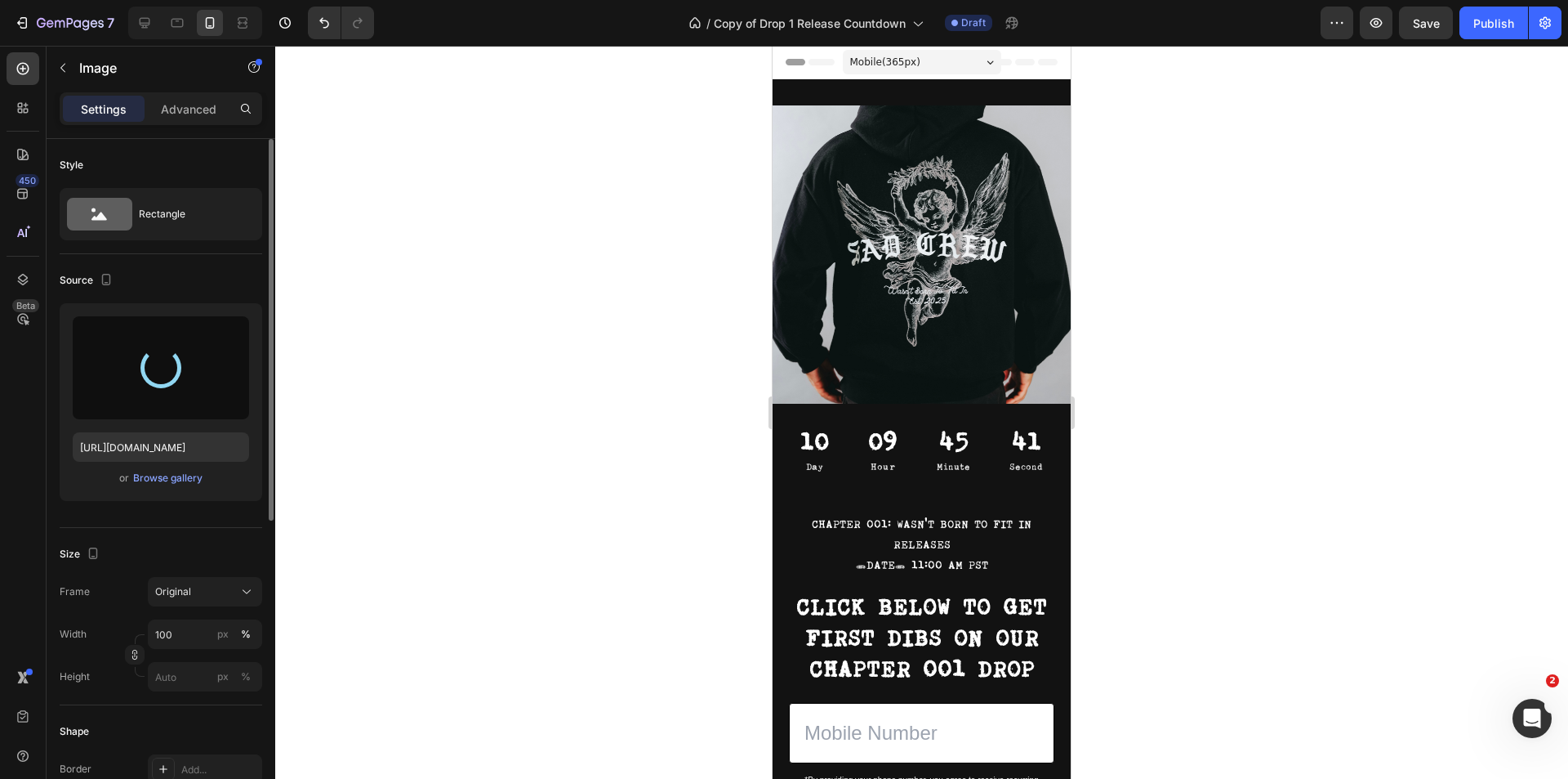
type input "https://cdn.shopify.com/s/files/1/0829/3433/3757/files/gempages_575355150395245…"
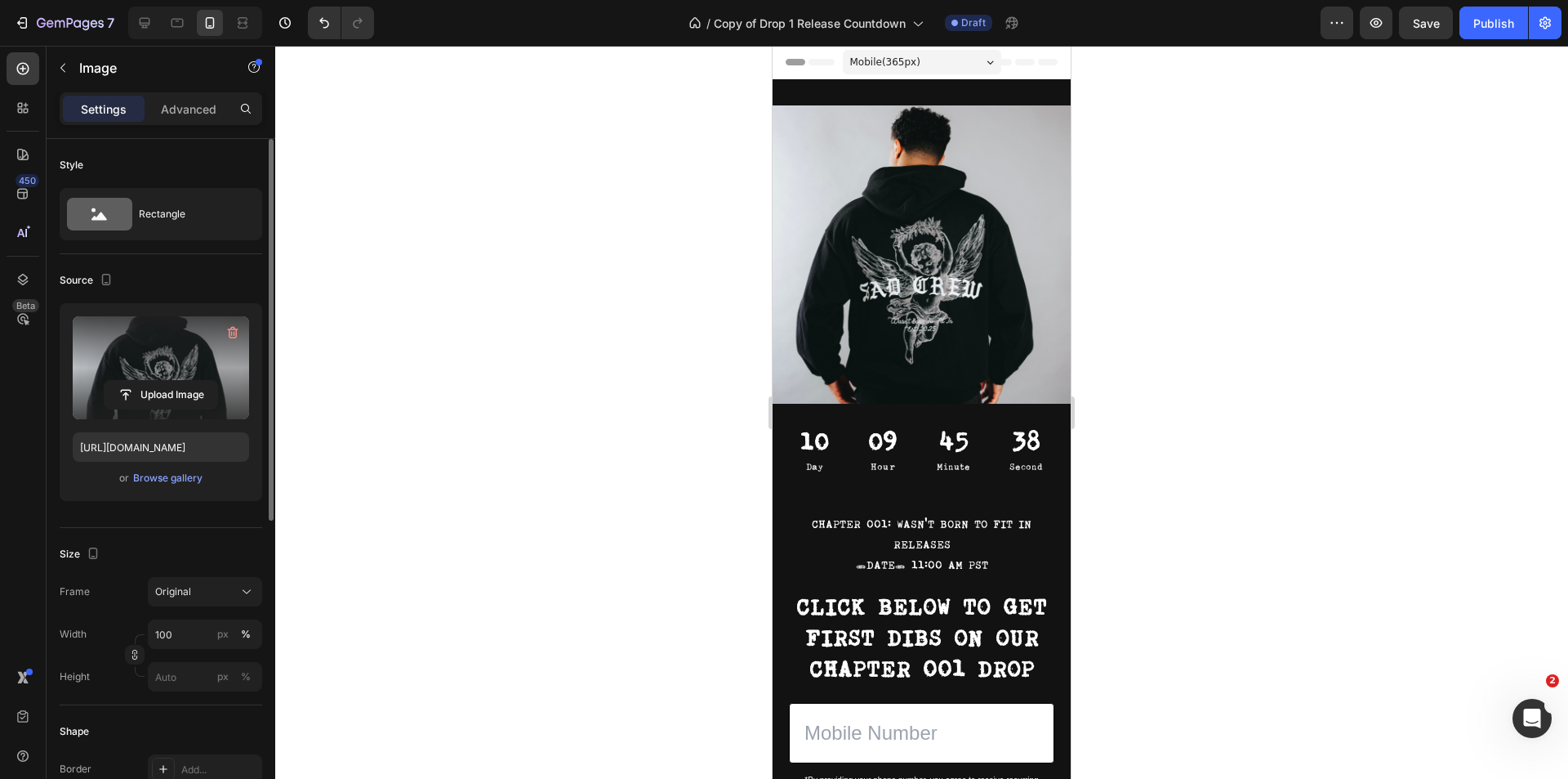
drag, startPoint x: 989, startPoint y: 273, endPoint x: 980, endPoint y: 273, distance: 9.0
click at [983, 273] on img at bounding box center [922, 254] width 298 height 299
click at [1018, 237] on img at bounding box center [922, 254] width 298 height 299
click at [58, 64] on icon "button" at bounding box center [62, 67] width 13 height 13
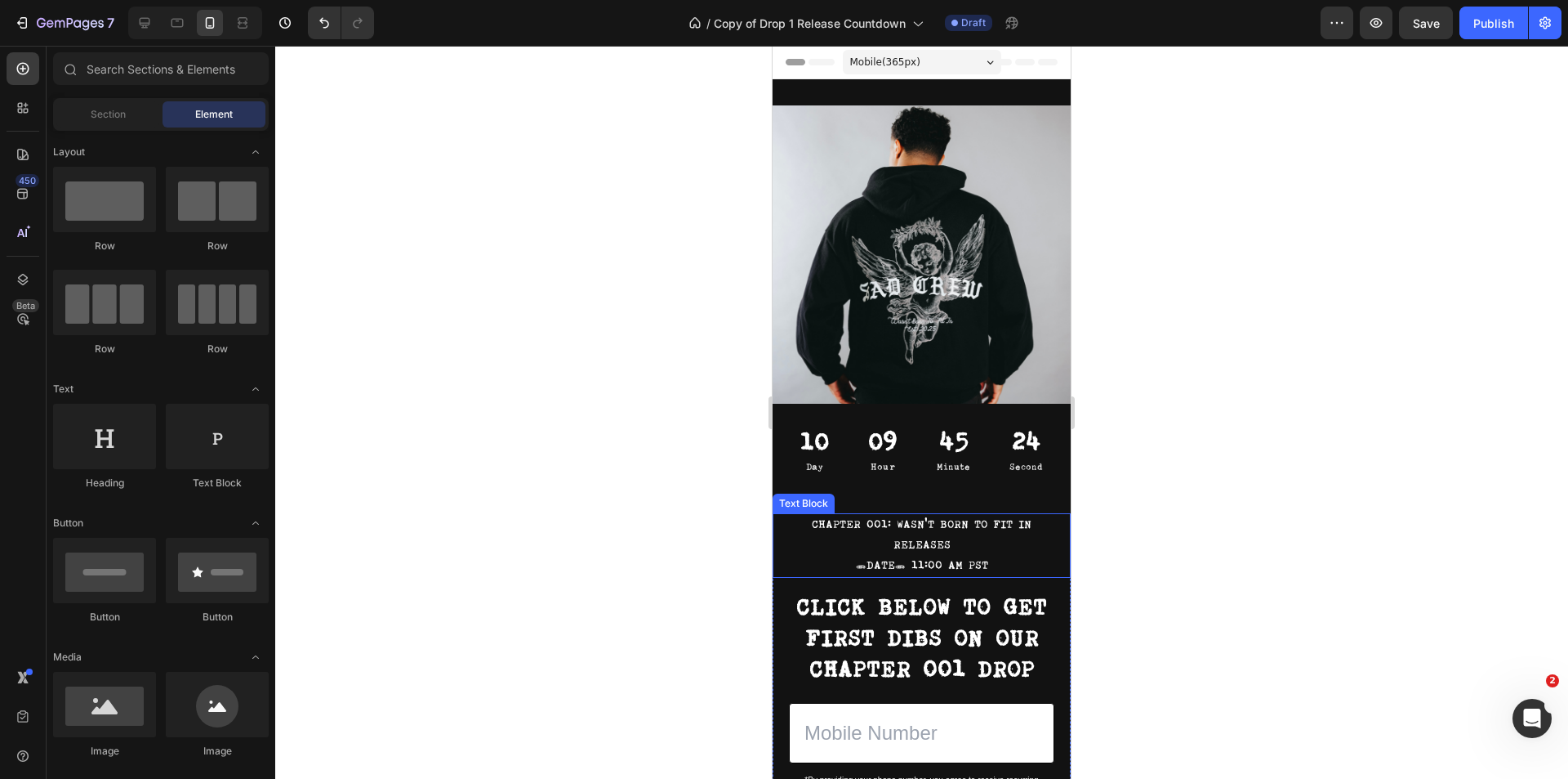
click at [901, 514] on p "CHAPTER 001: WASN'T BORN TO FIT IN" at bounding box center [921, 524] width 295 height 20
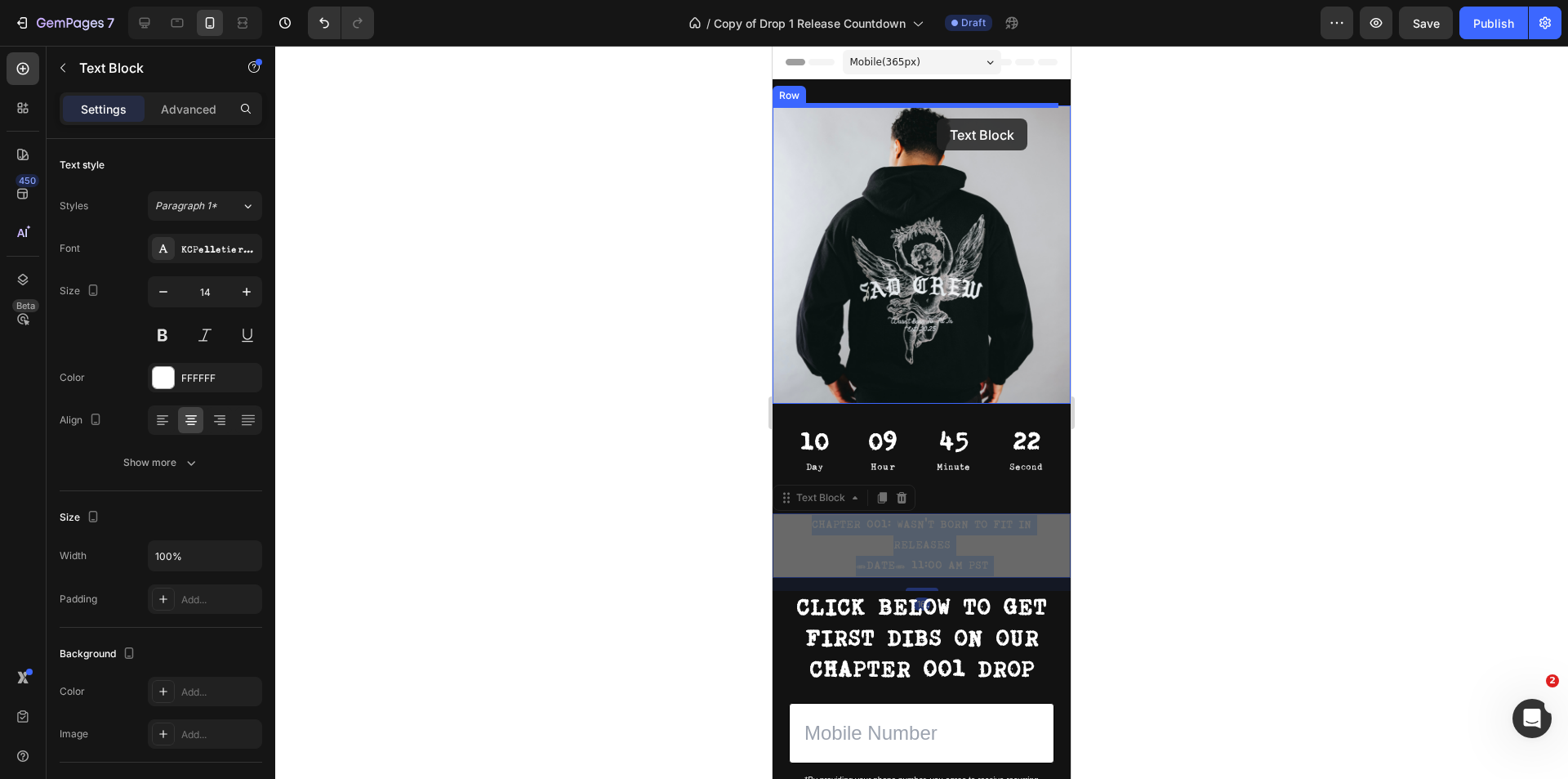
drag, startPoint x: 920, startPoint y: 524, endPoint x: 938, endPoint y: 113, distance: 411.4
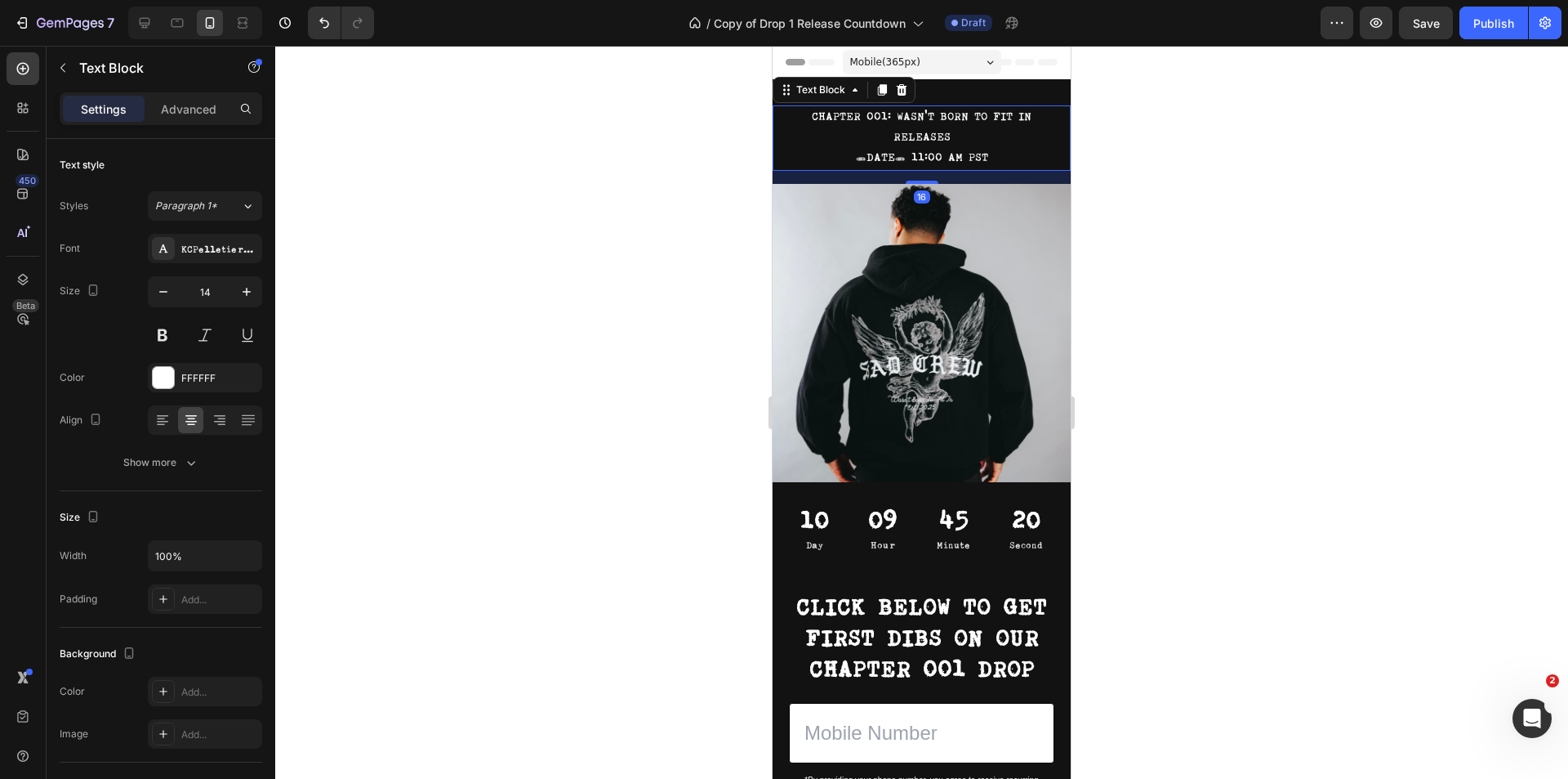
click at [972, 117] on p "CHAPTER 001: WASN'T BORN TO FIT IN" at bounding box center [921, 117] width 295 height 20
click at [947, 137] on p "RELEASES" at bounding box center [921, 137] width 295 height 20
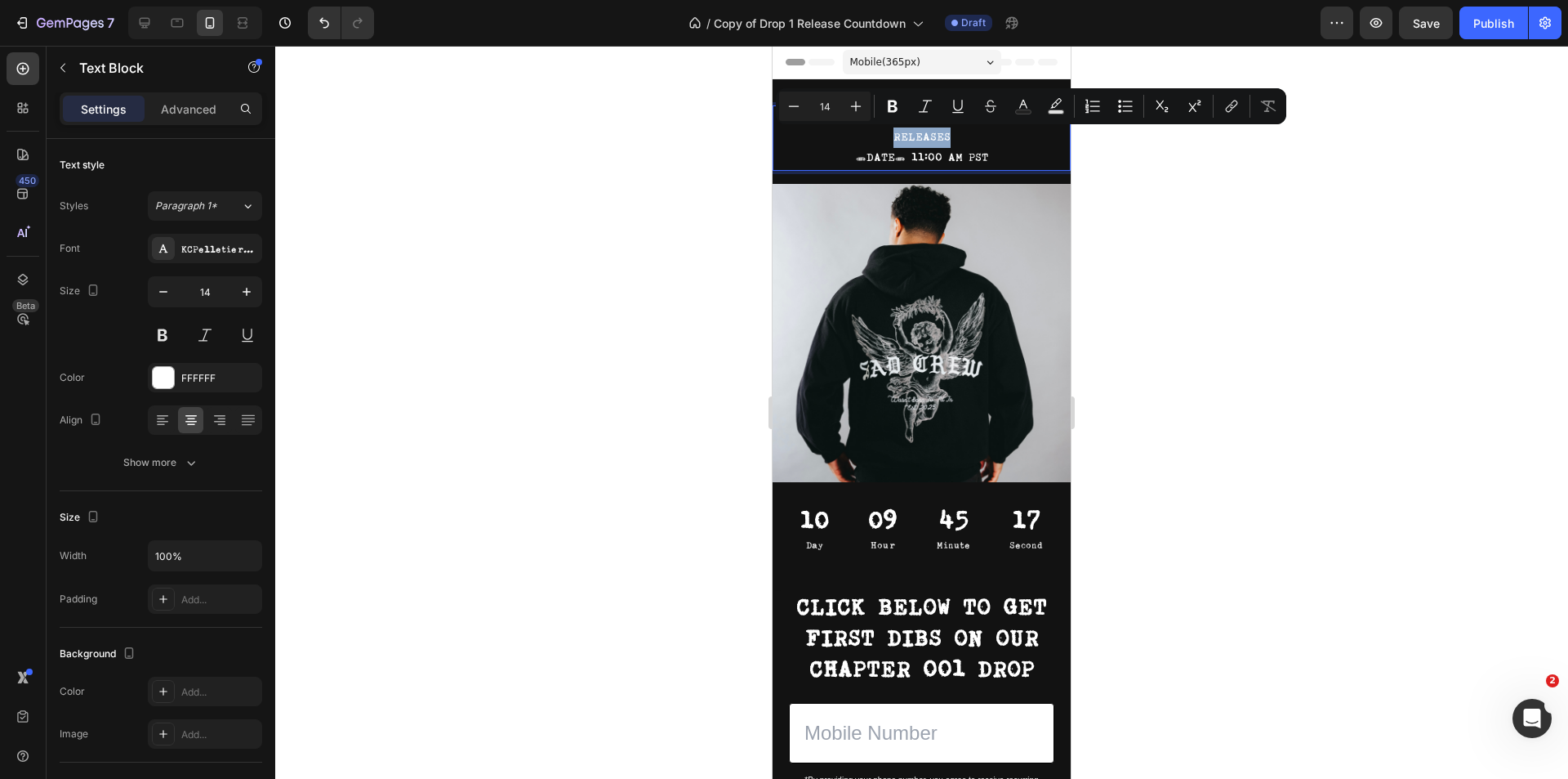
drag, startPoint x: 958, startPoint y: 135, endPoint x: 882, endPoint y: 144, distance: 76.5
click at [882, 144] on p "RELEASES" at bounding box center [921, 137] width 295 height 20
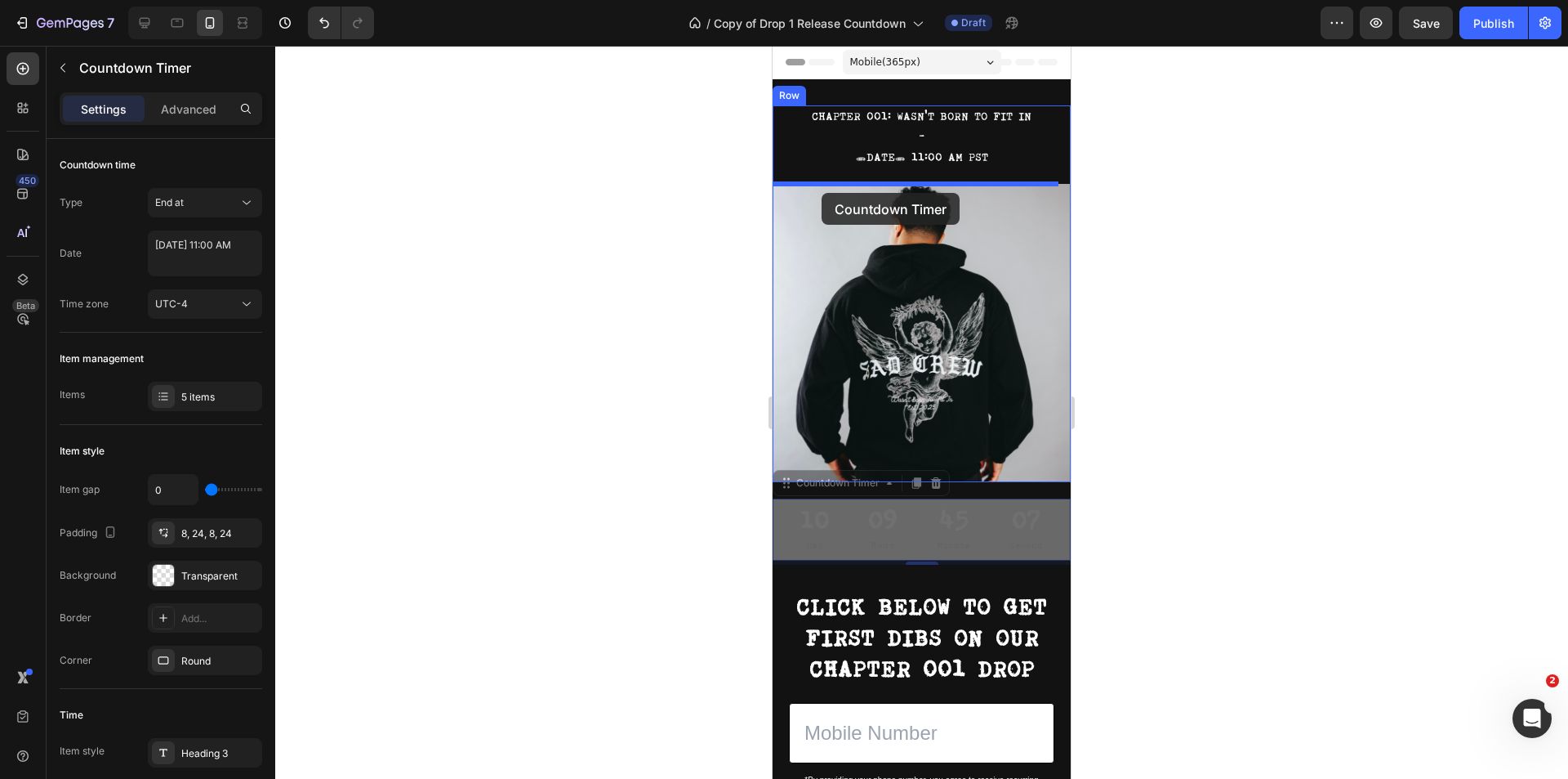
drag, startPoint x: 780, startPoint y: 353, endPoint x: 821, endPoint y: 193, distance: 165.2
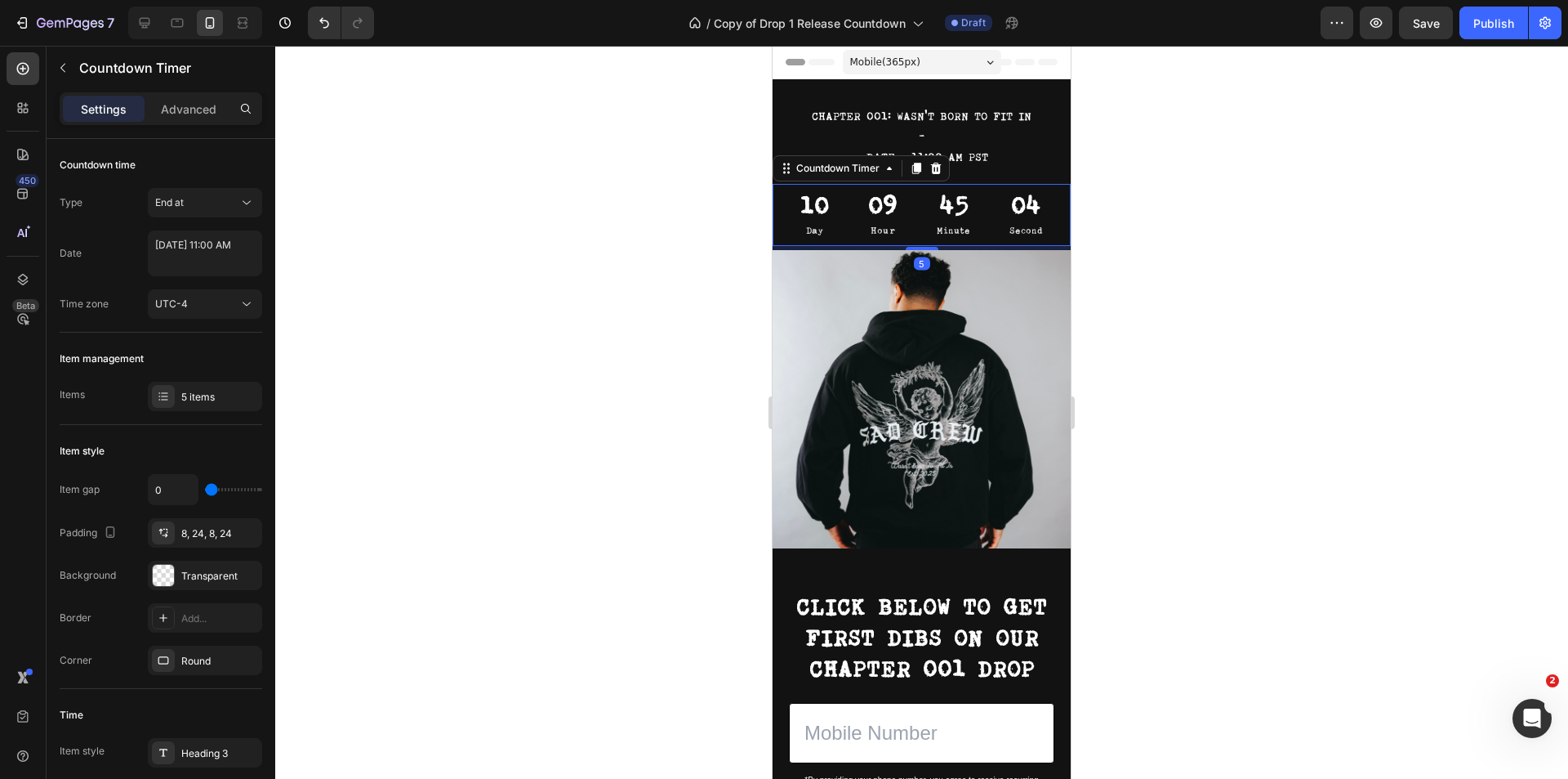
click at [1151, 240] on div at bounding box center [922, 412] width 1293 height 733
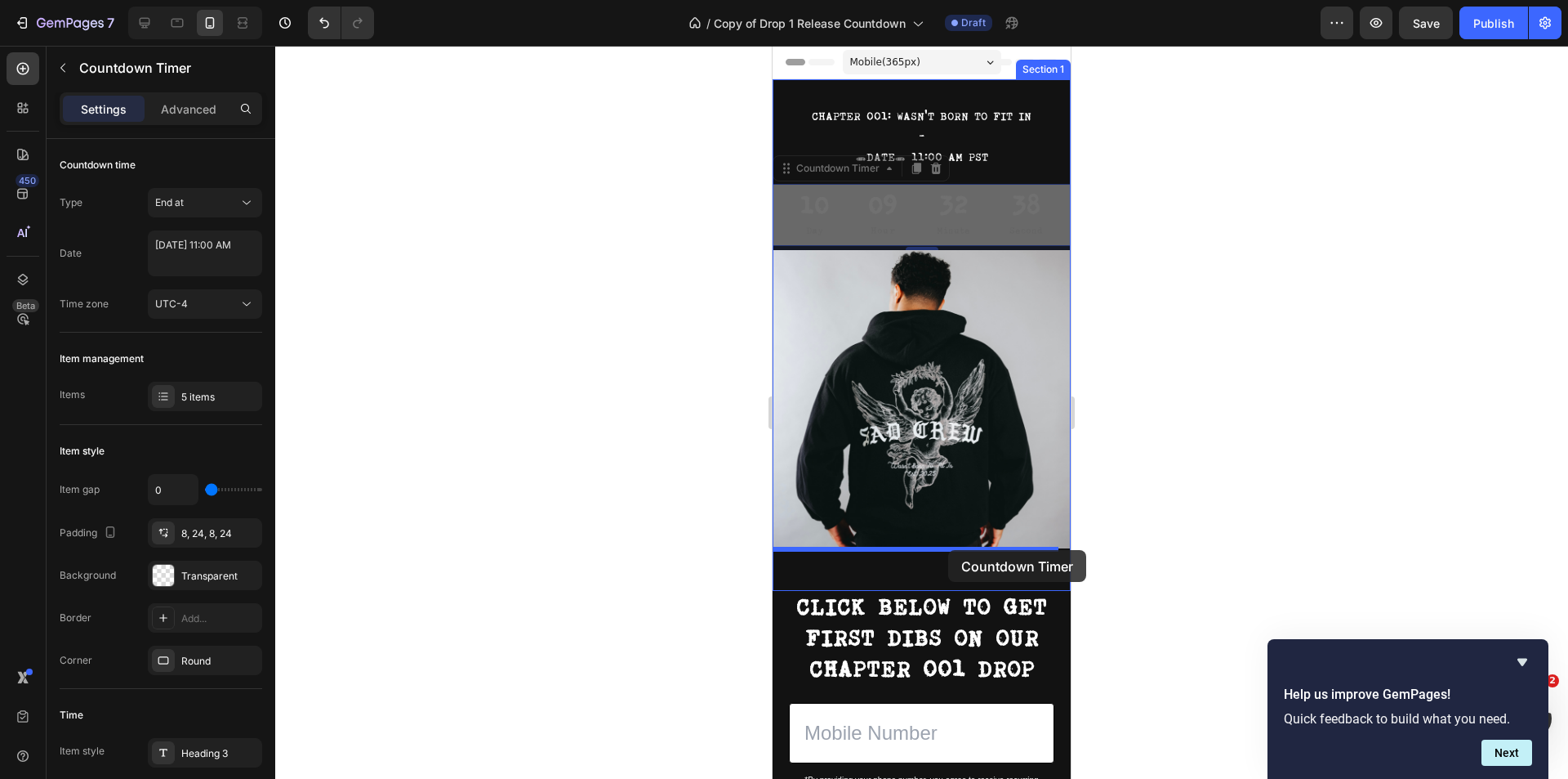
drag, startPoint x: 939, startPoint y: 214, endPoint x: 948, endPoint y: 549, distance: 335.1
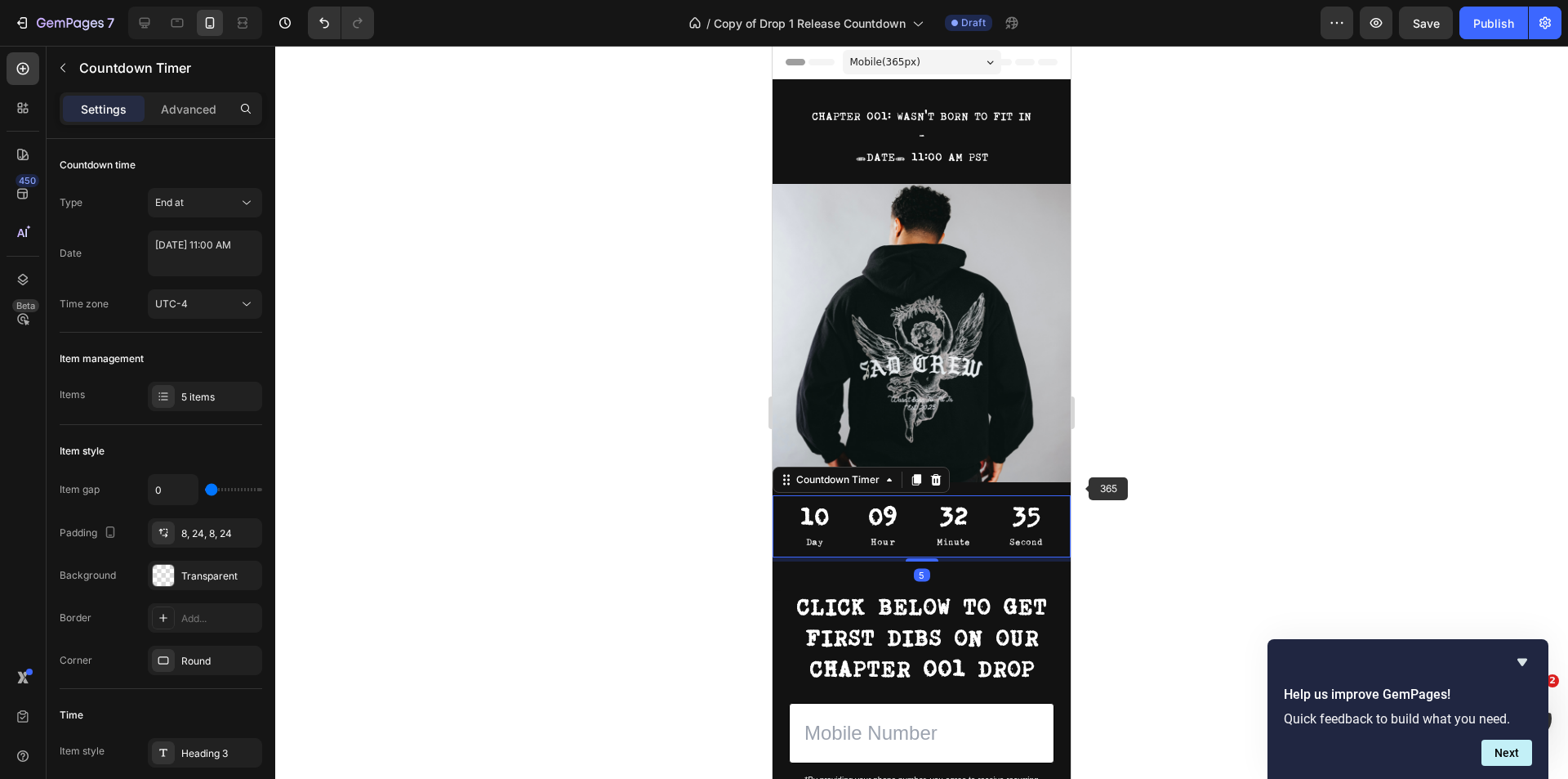
click at [1139, 465] on div at bounding box center [922, 412] width 1293 height 733
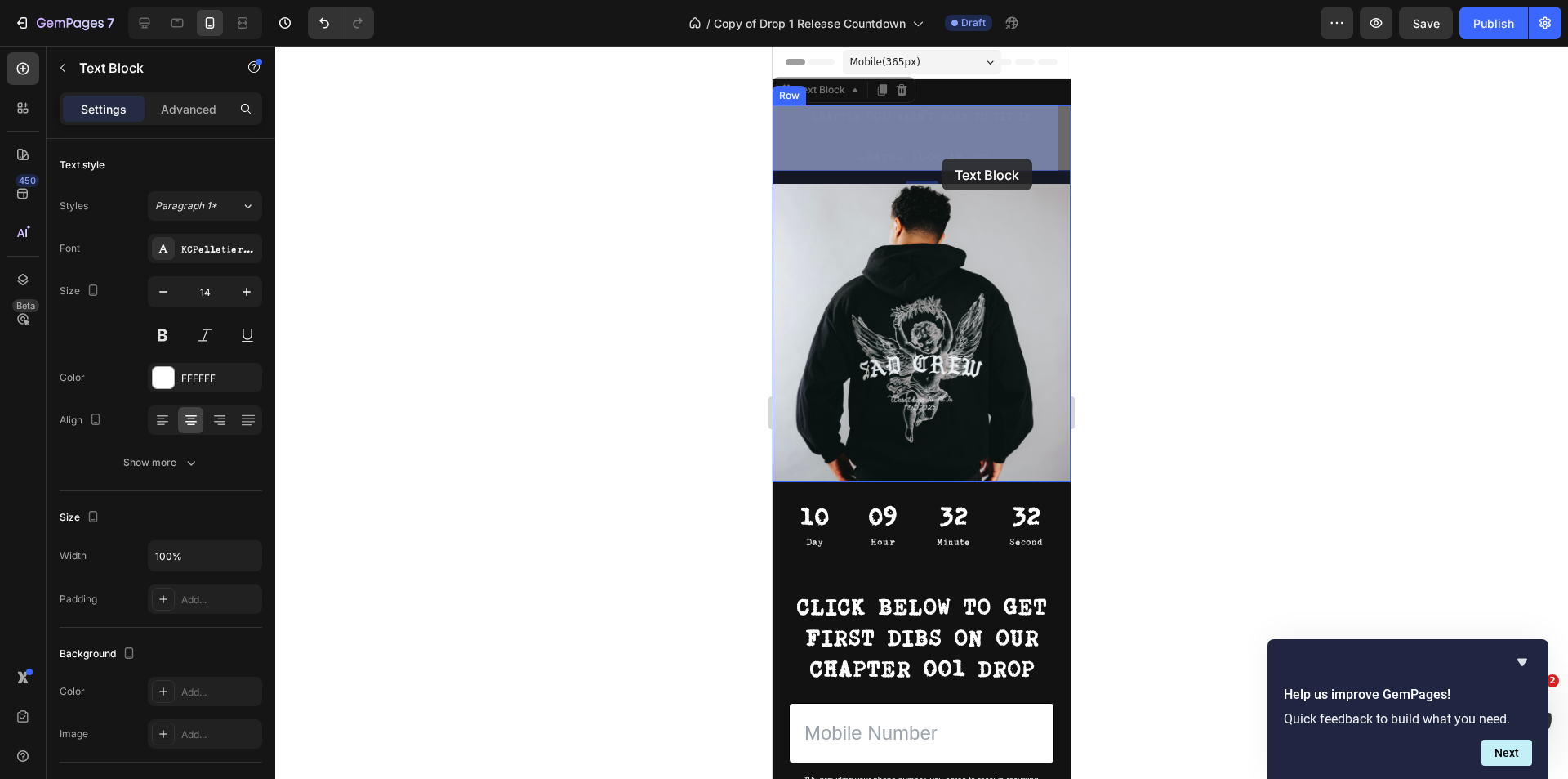
drag, startPoint x: 948, startPoint y: 171, endPoint x: 942, endPoint y: 158, distance: 14.3
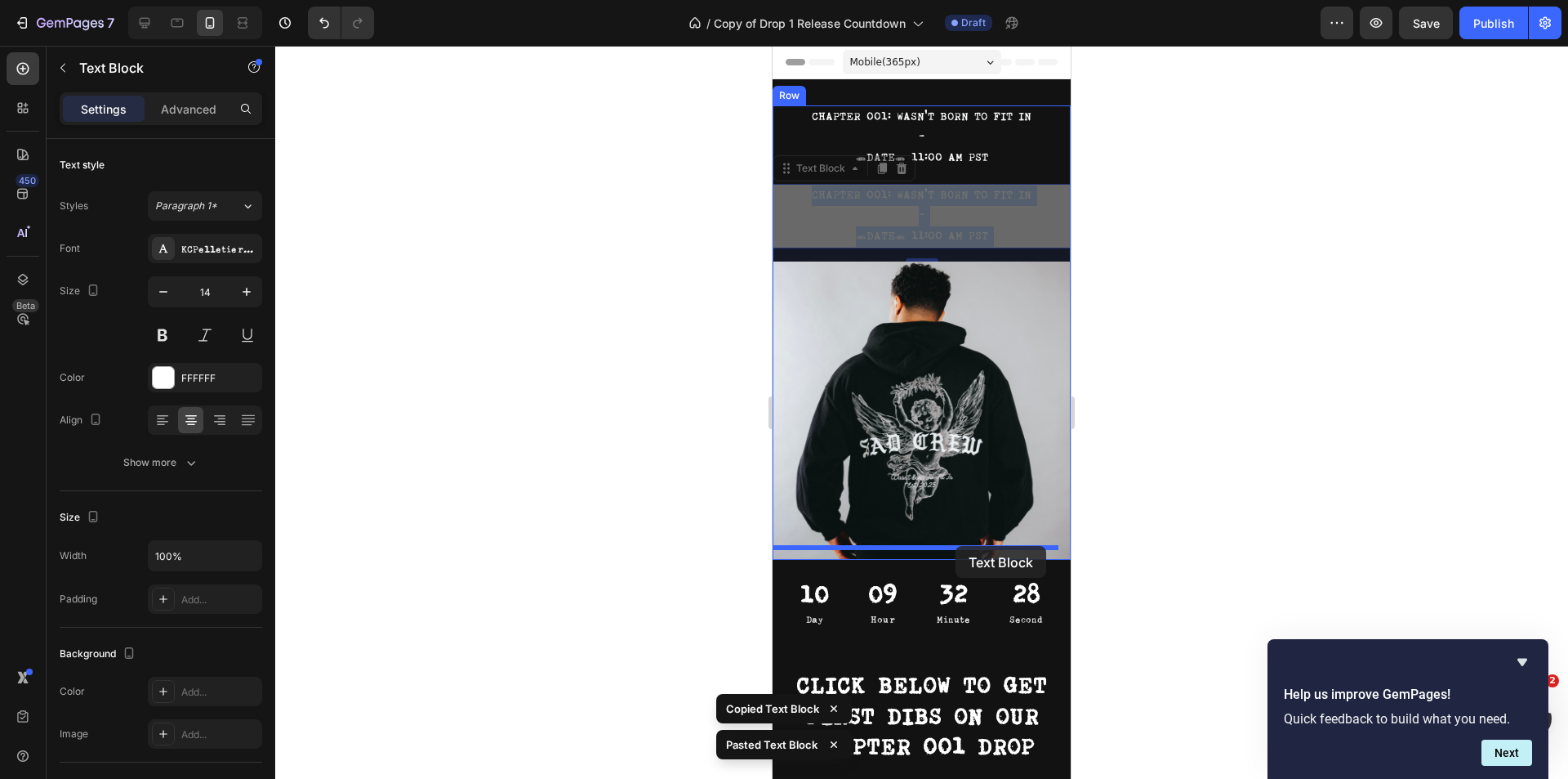
drag, startPoint x: 948, startPoint y: 211, endPoint x: 955, endPoint y: 545, distance: 334.1
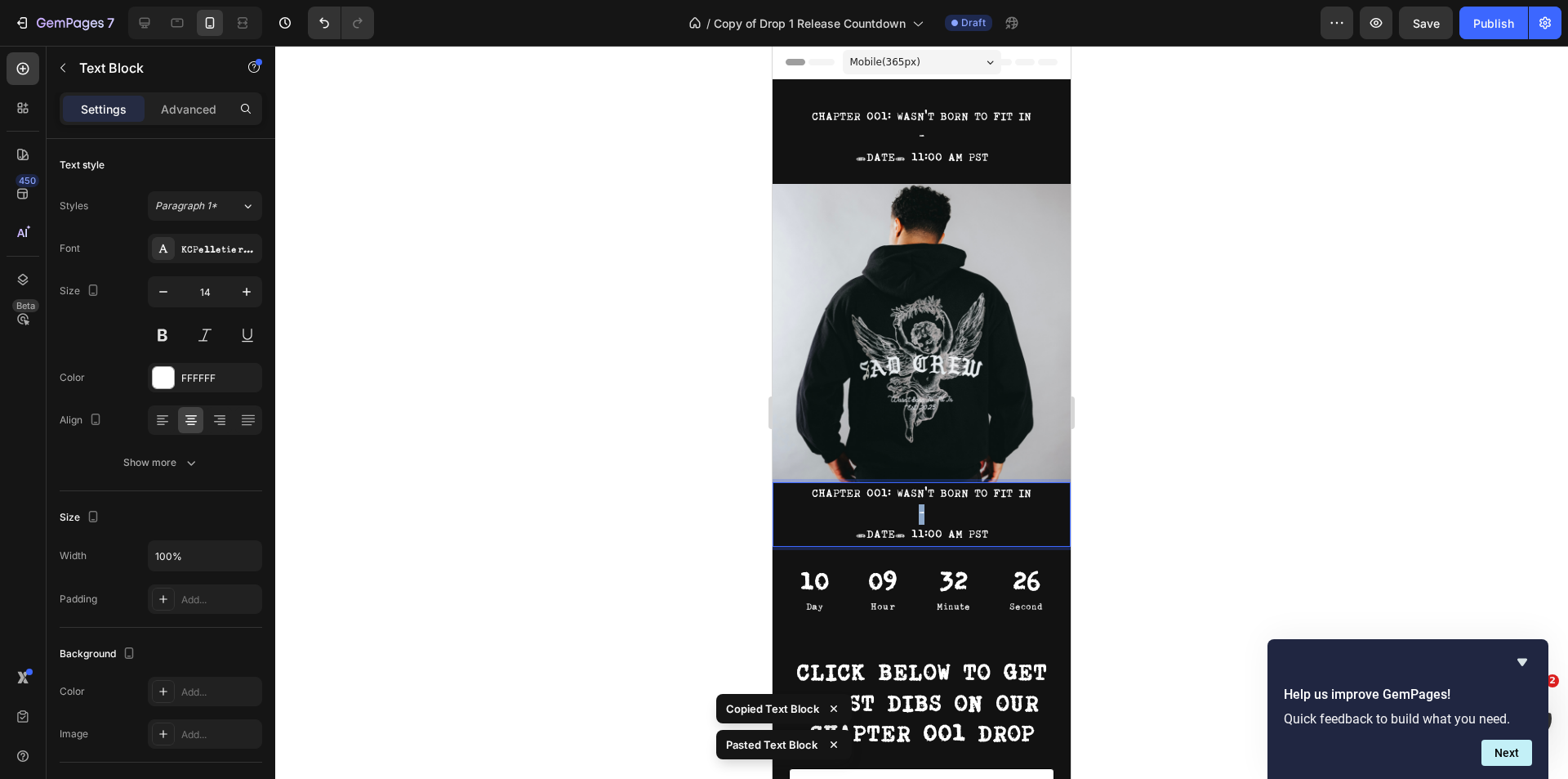
click at [911, 504] on p "-" at bounding box center [921, 513] width 295 height 20
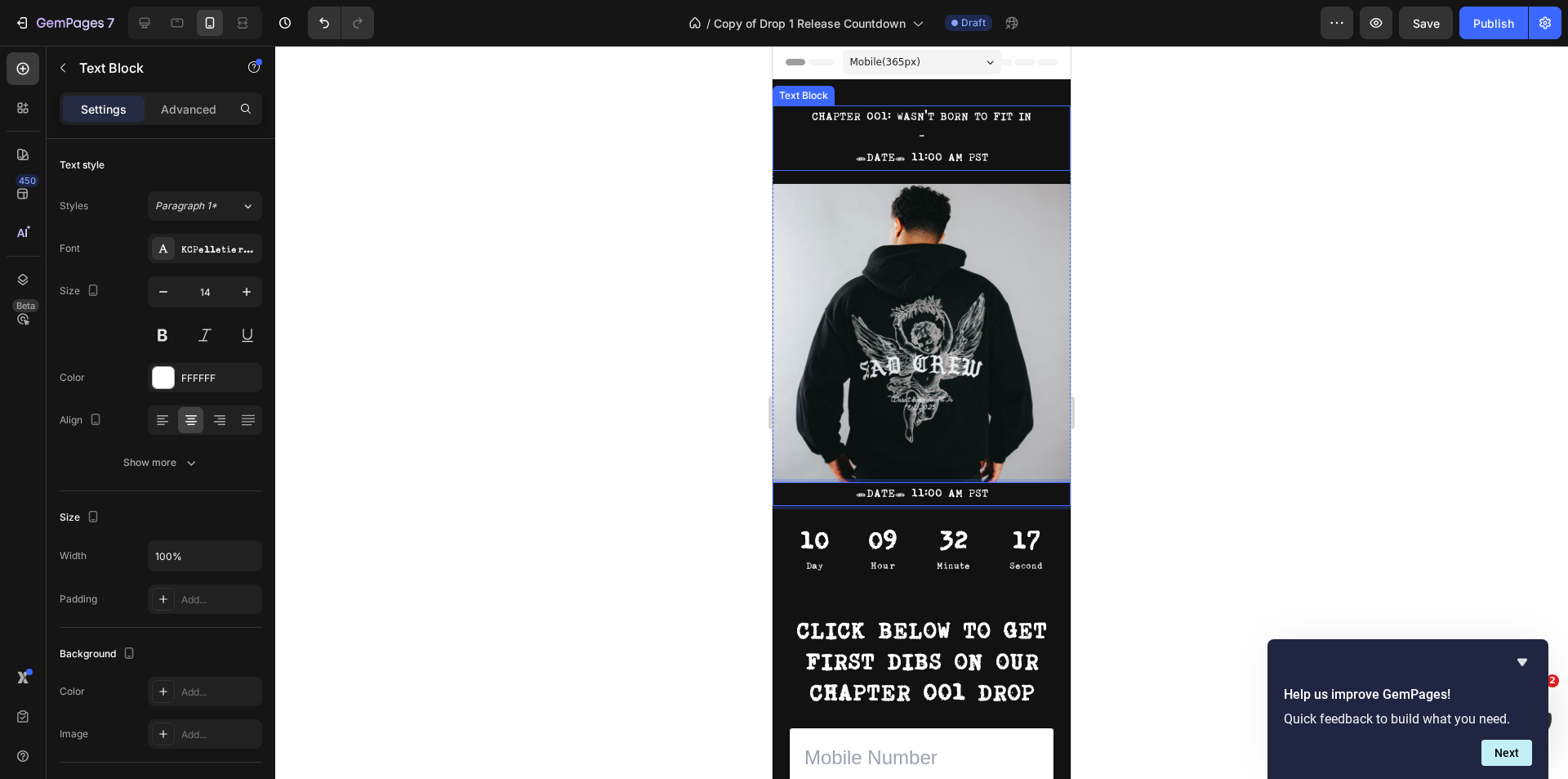
click at [938, 140] on p "-" at bounding box center [921, 137] width 295 height 20
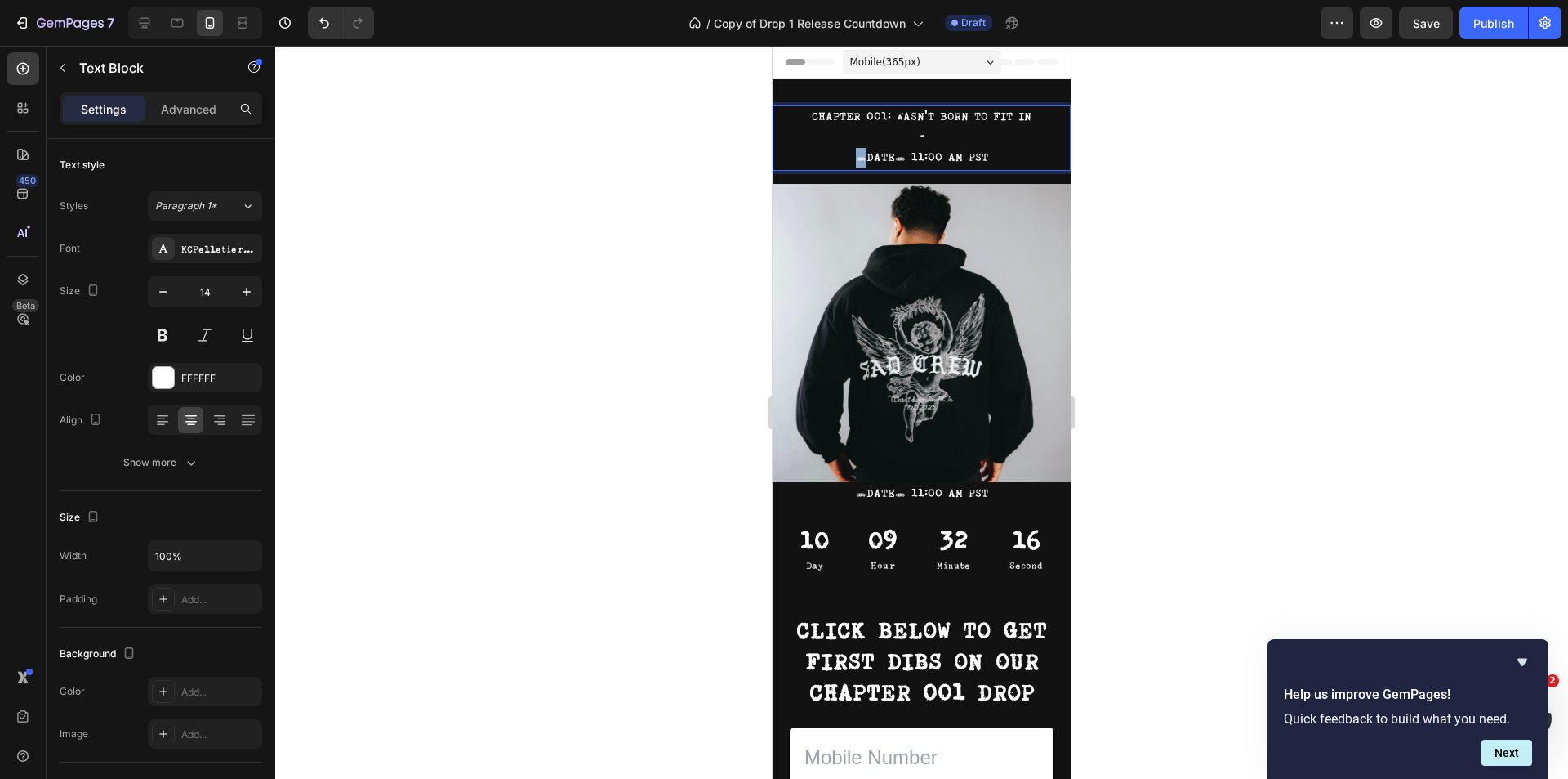
click at [938, 138] on p "-" at bounding box center [921, 137] width 295 height 20
click at [1042, 161] on p "[DATE] 11:00 AM PST" at bounding box center [921, 158] width 295 height 20
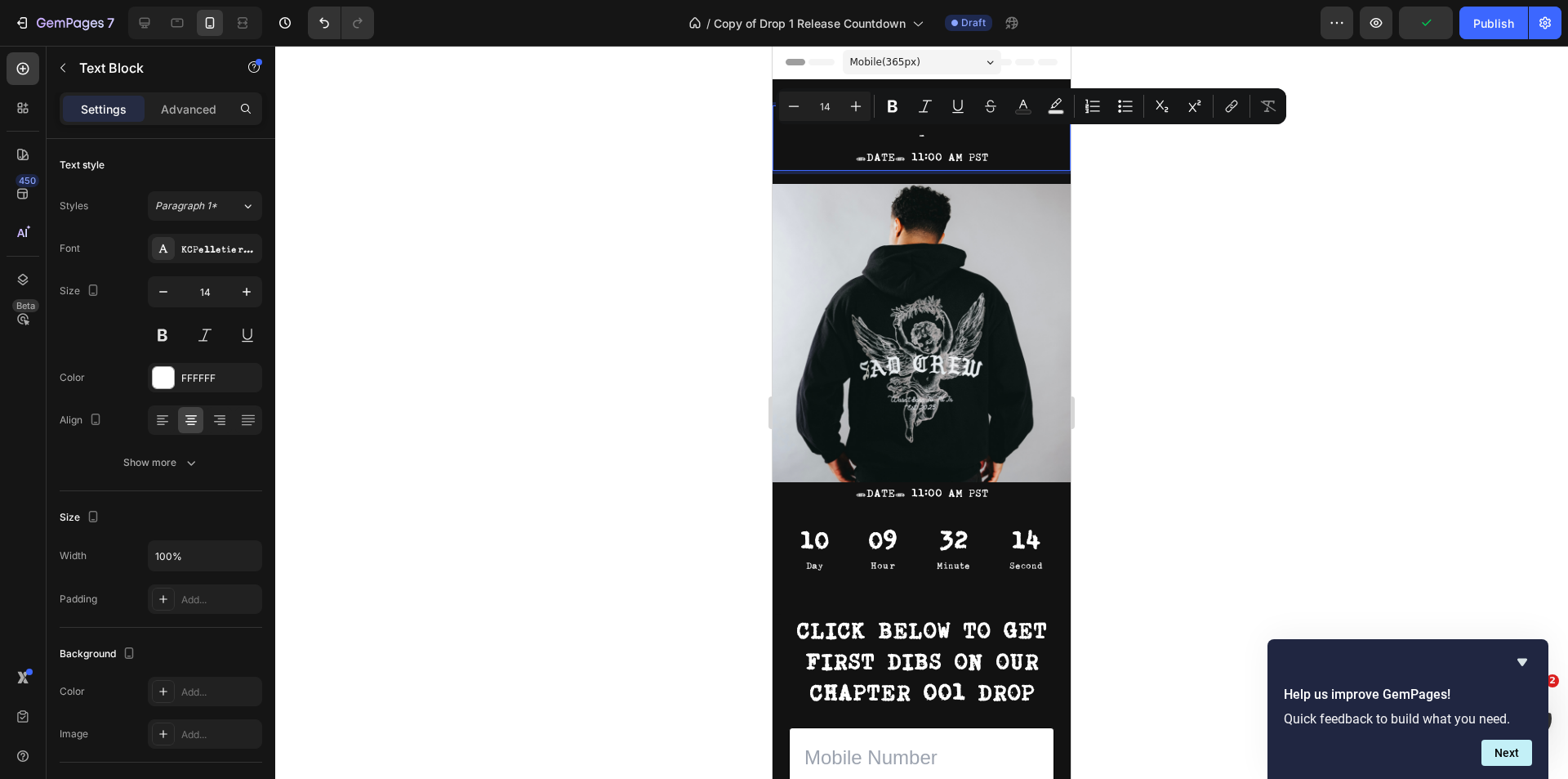
drag, startPoint x: 1040, startPoint y: 159, endPoint x: 860, endPoint y: 137, distance: 181.3
click at [860, 137] on div "CHAPTER 001: WASN'T BORN TO FIT IN - TUESDAY, OCTOBER 7th AT 11:00 AM PST" at bounding box center [922, 137] width 298 height 65
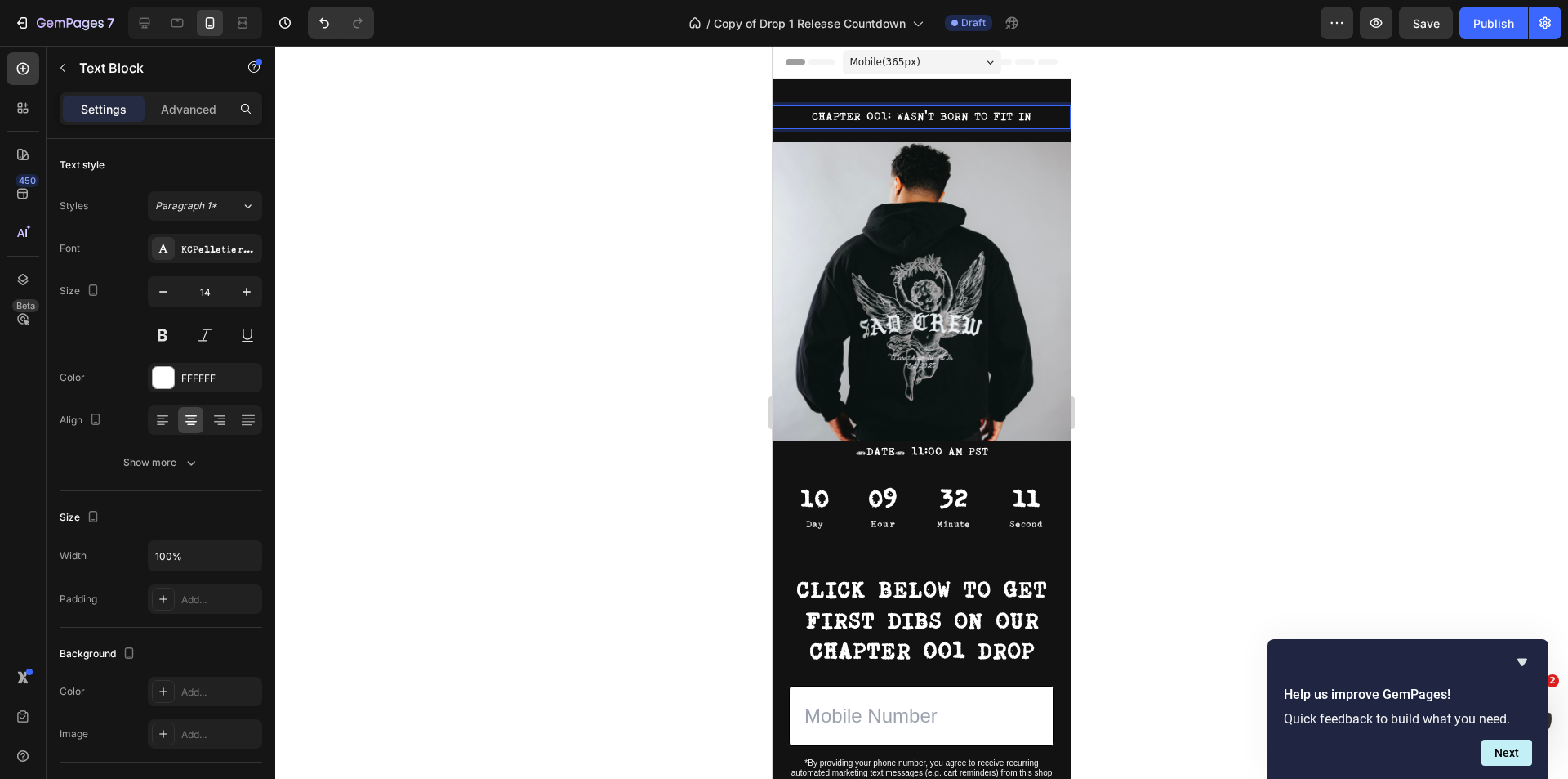
click at [1385, 290] on div at bounding box center [922, 412] width 1293 height 733
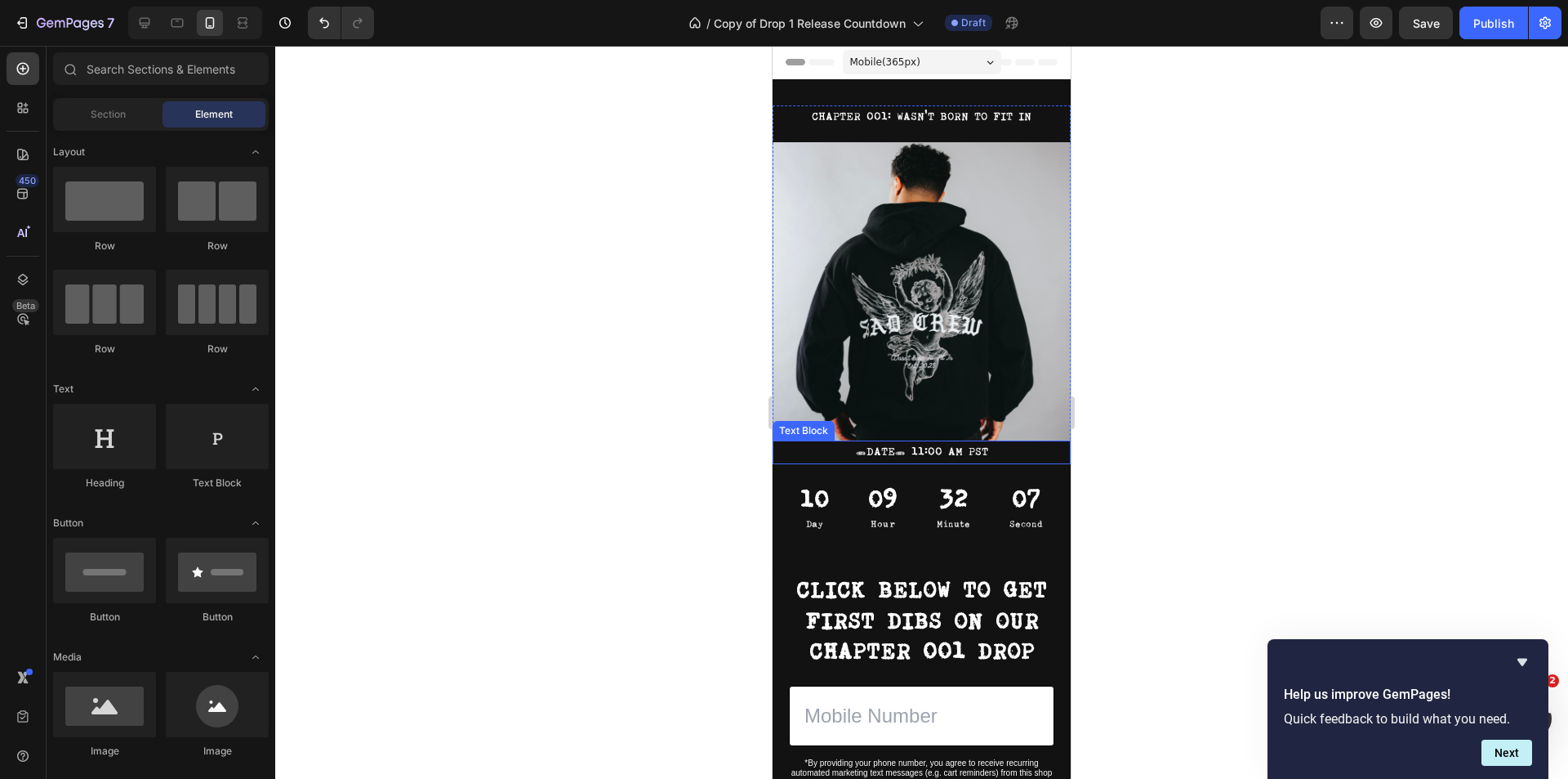
click at [926, 442] on p "[DATE] 11:00 AM PST" at bounding box center [921, 451] width 295 height 20
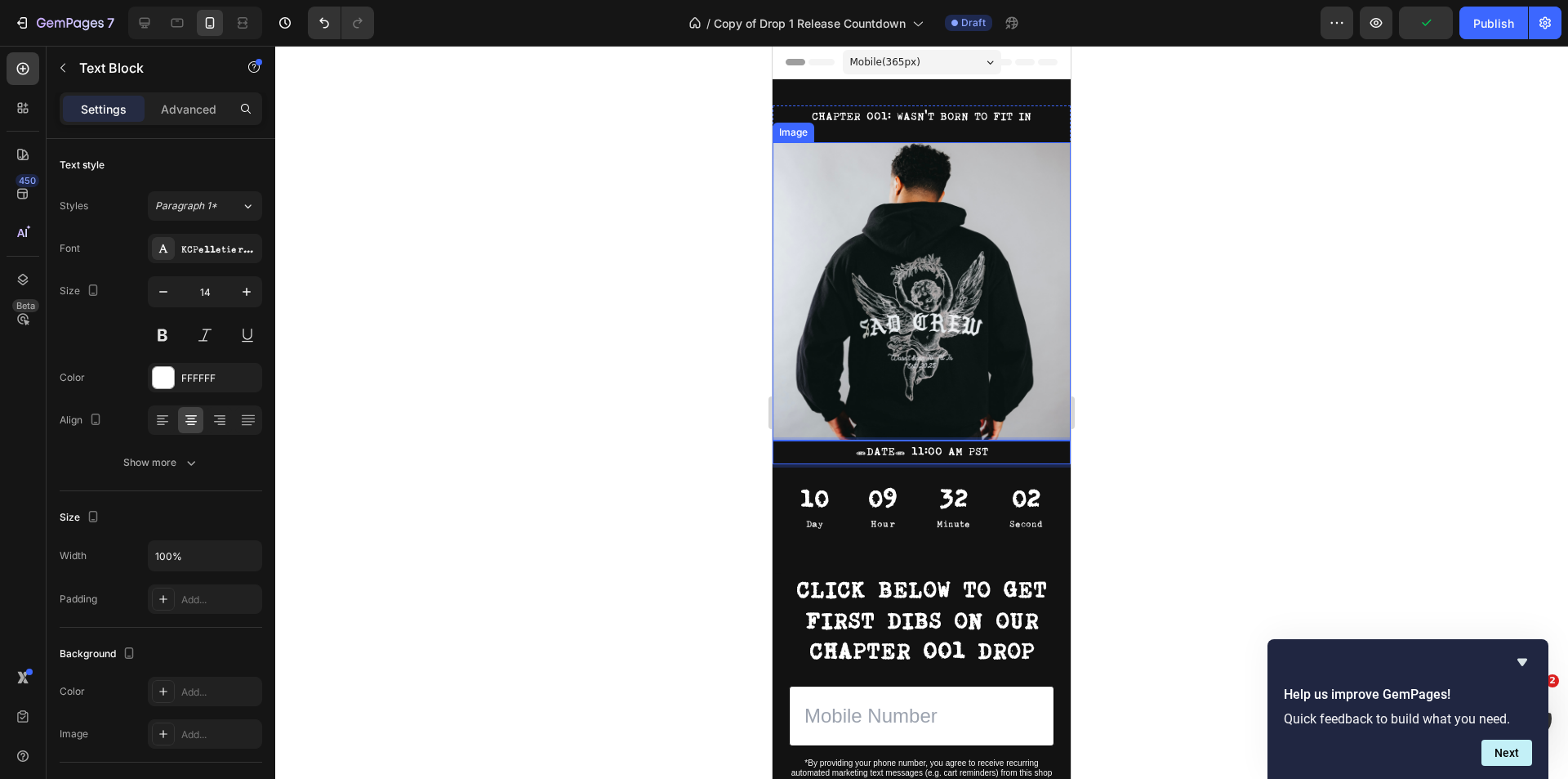
click at [921, 403] on img at bounding box center [922, 291] width 298 height 299
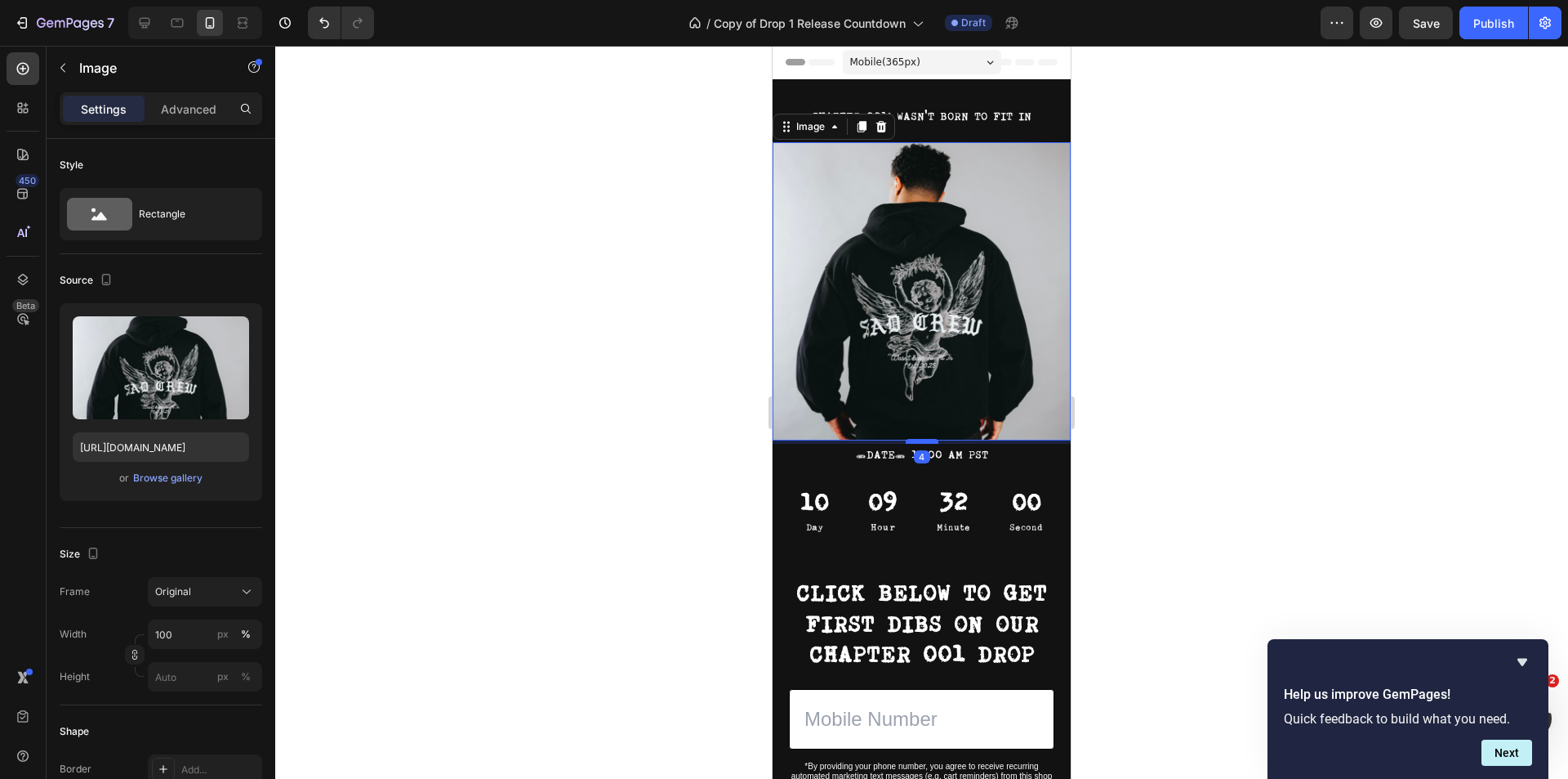
click at [919, 439] on div at bounding box center [923, 441] width 33 height 5
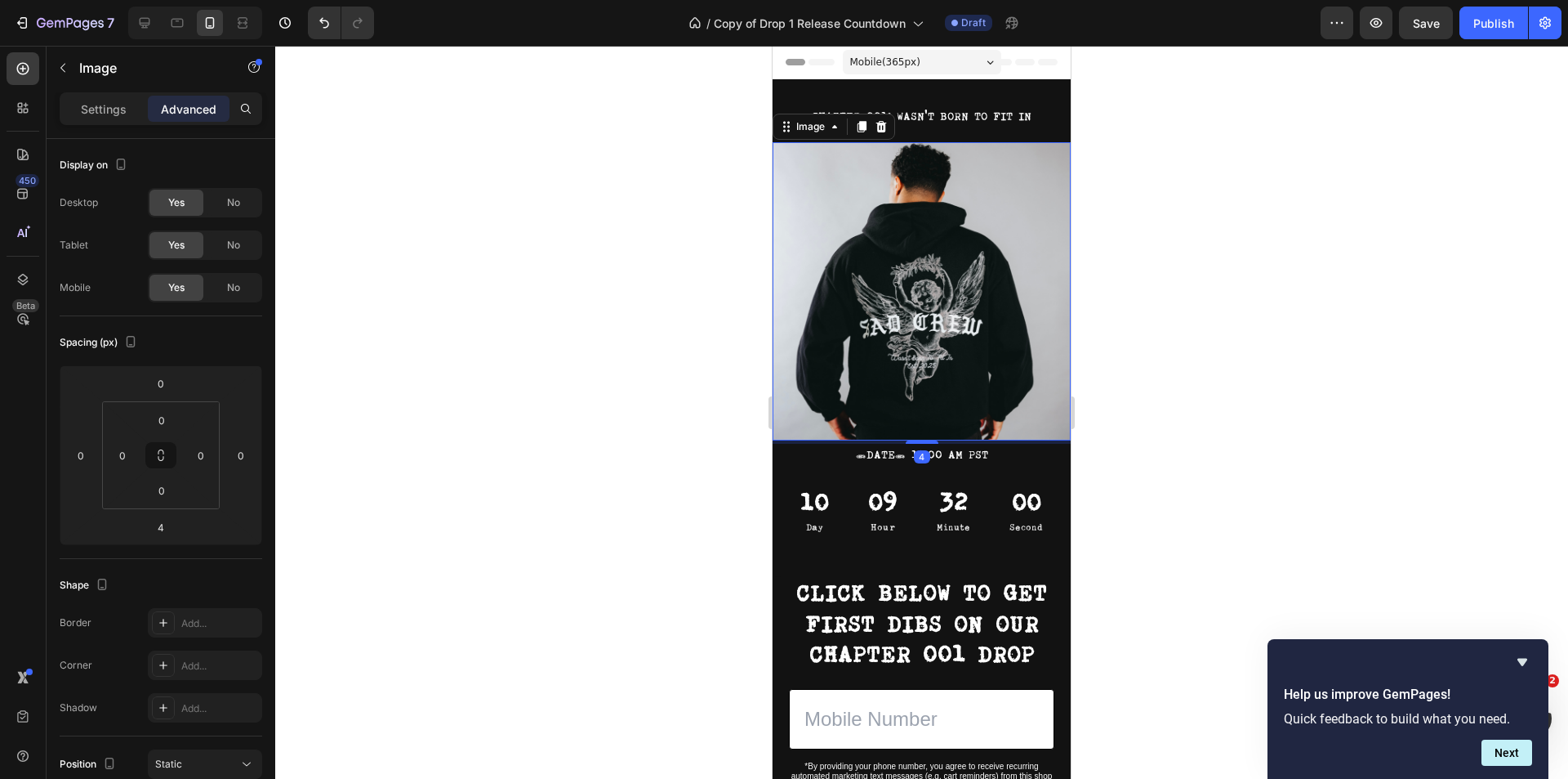
click at [1233, 413] on div at bounding box center [922, 412] width 1293 height 733
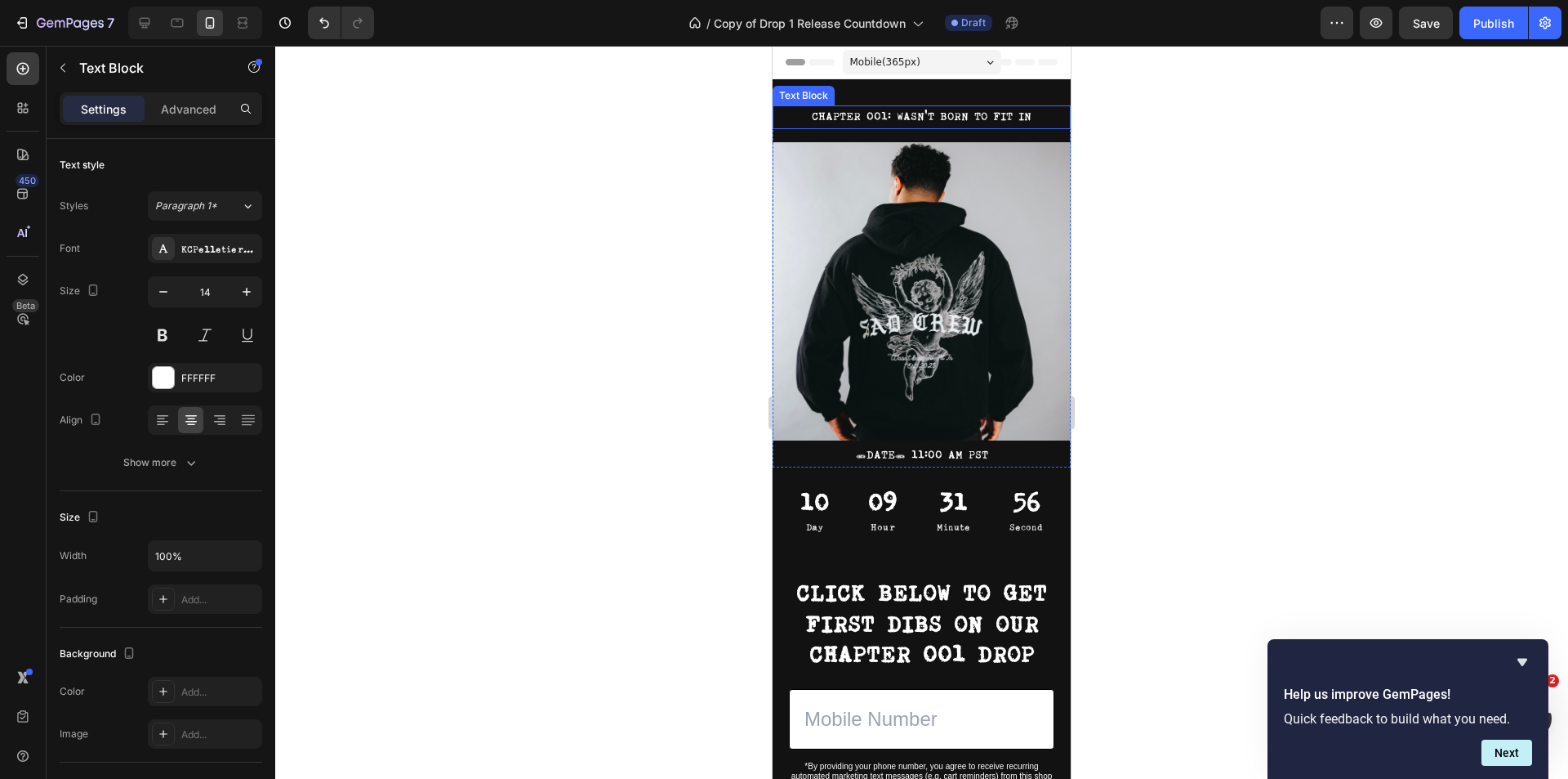
click at [930, 126] on p "CHAPTER 001: WASN'T BORN TO FIT IN" at bounding box center [921, 117] width 295 height 20
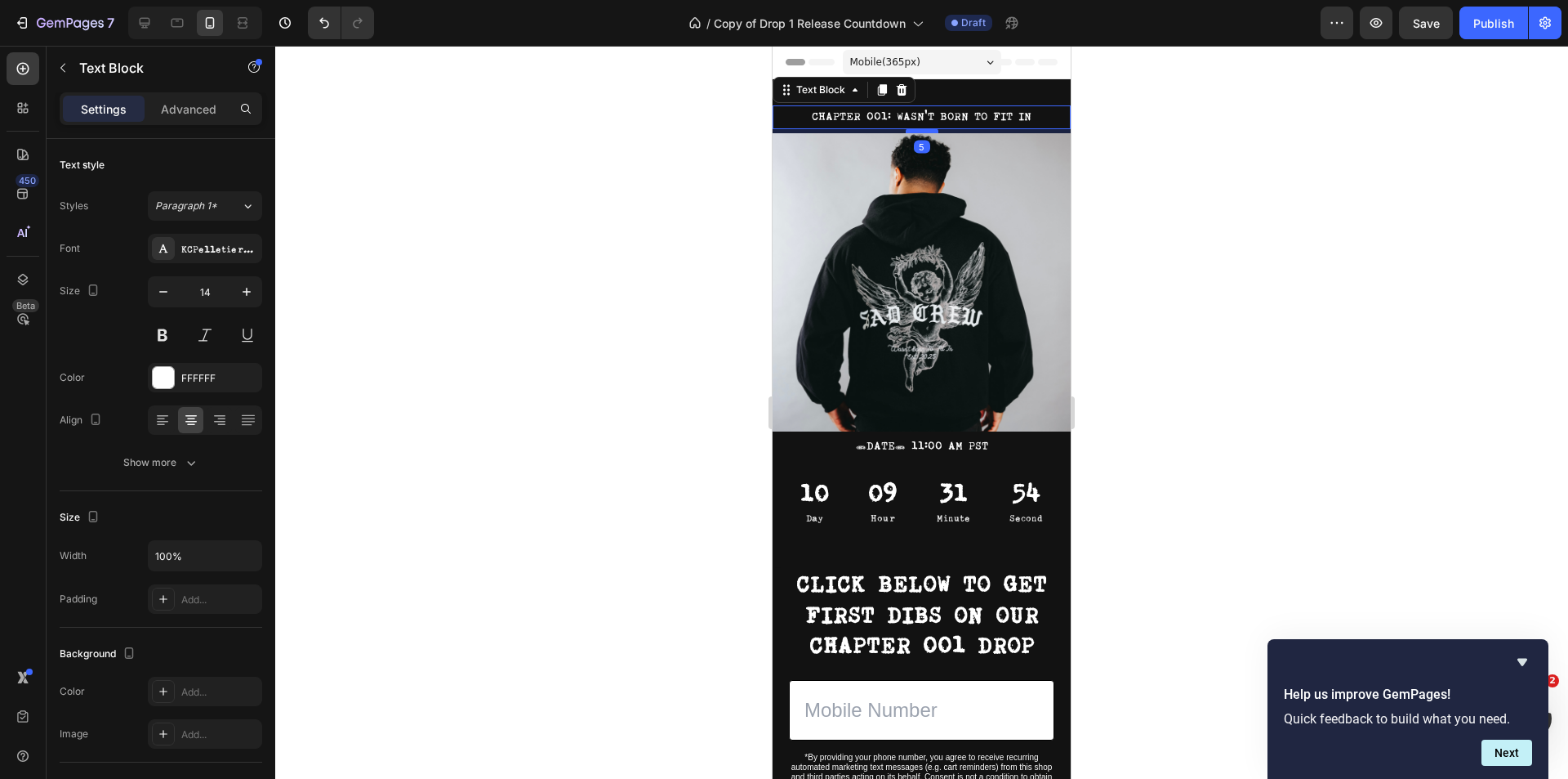
drag, startPoint x: 921, startPoint y: 140, endPoint x: 1867, endPoint y: 224, distance: 949.7
click at [921, 131] on div at bounding box center [923, 130] width 33 height 5
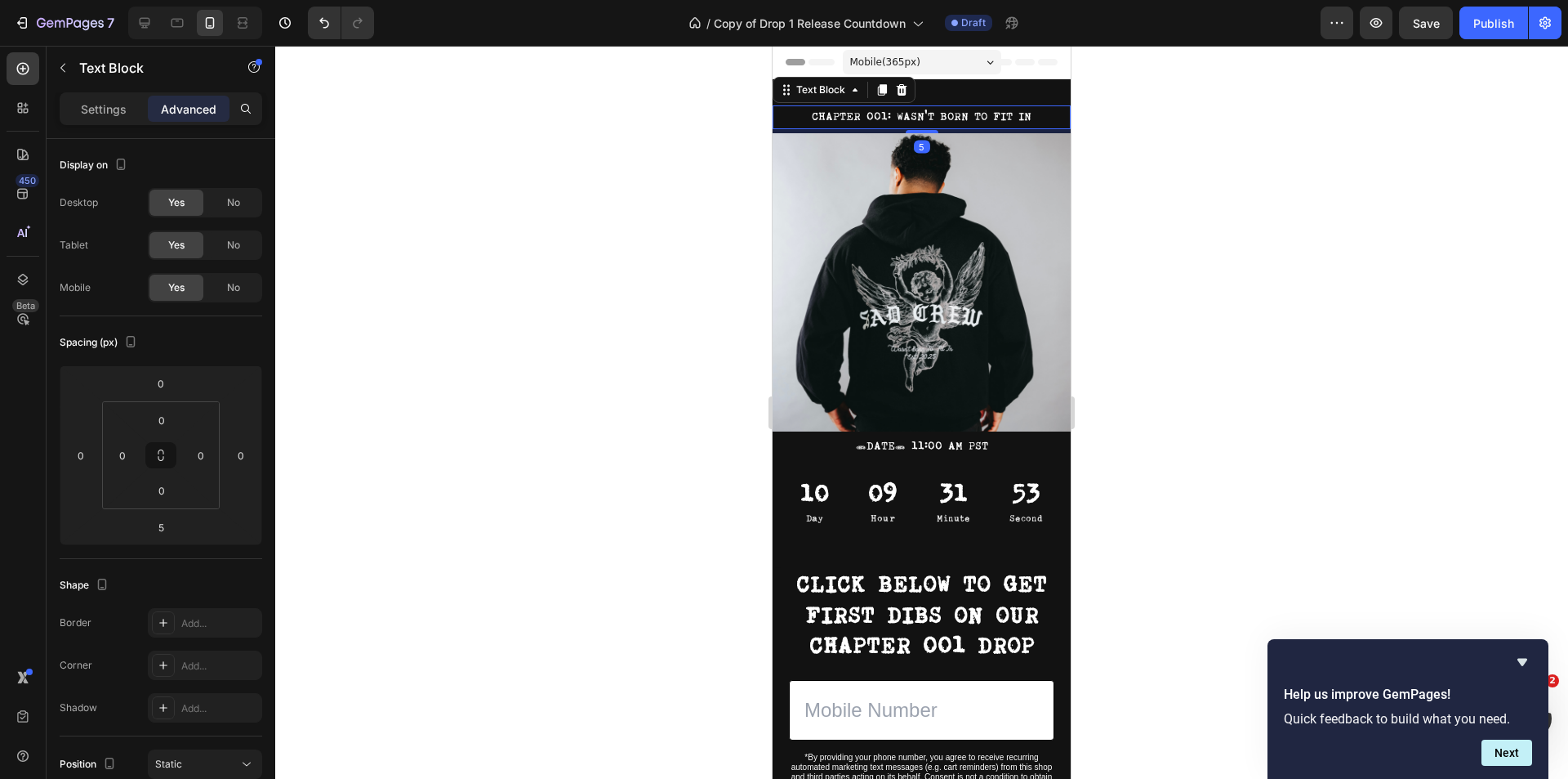
click at [1301, 201] on div at bounding box center [922, 412] width 1293 height 733
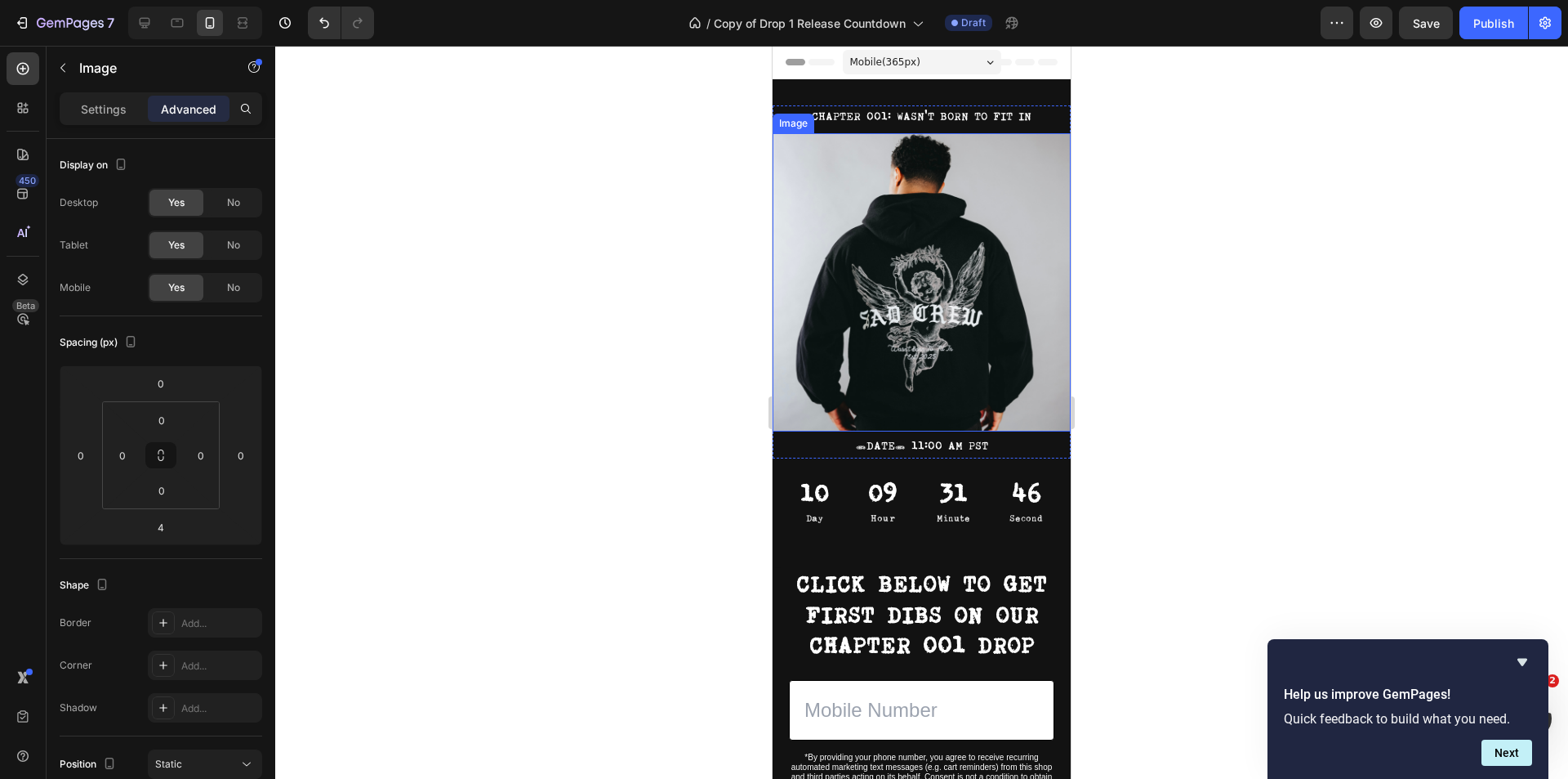
click at [908, 275] on img at bounding box center [922, 282] width 298 height 299
click at [56, 59] on button "button" at bounding box center [62, 67] width 26 height 26
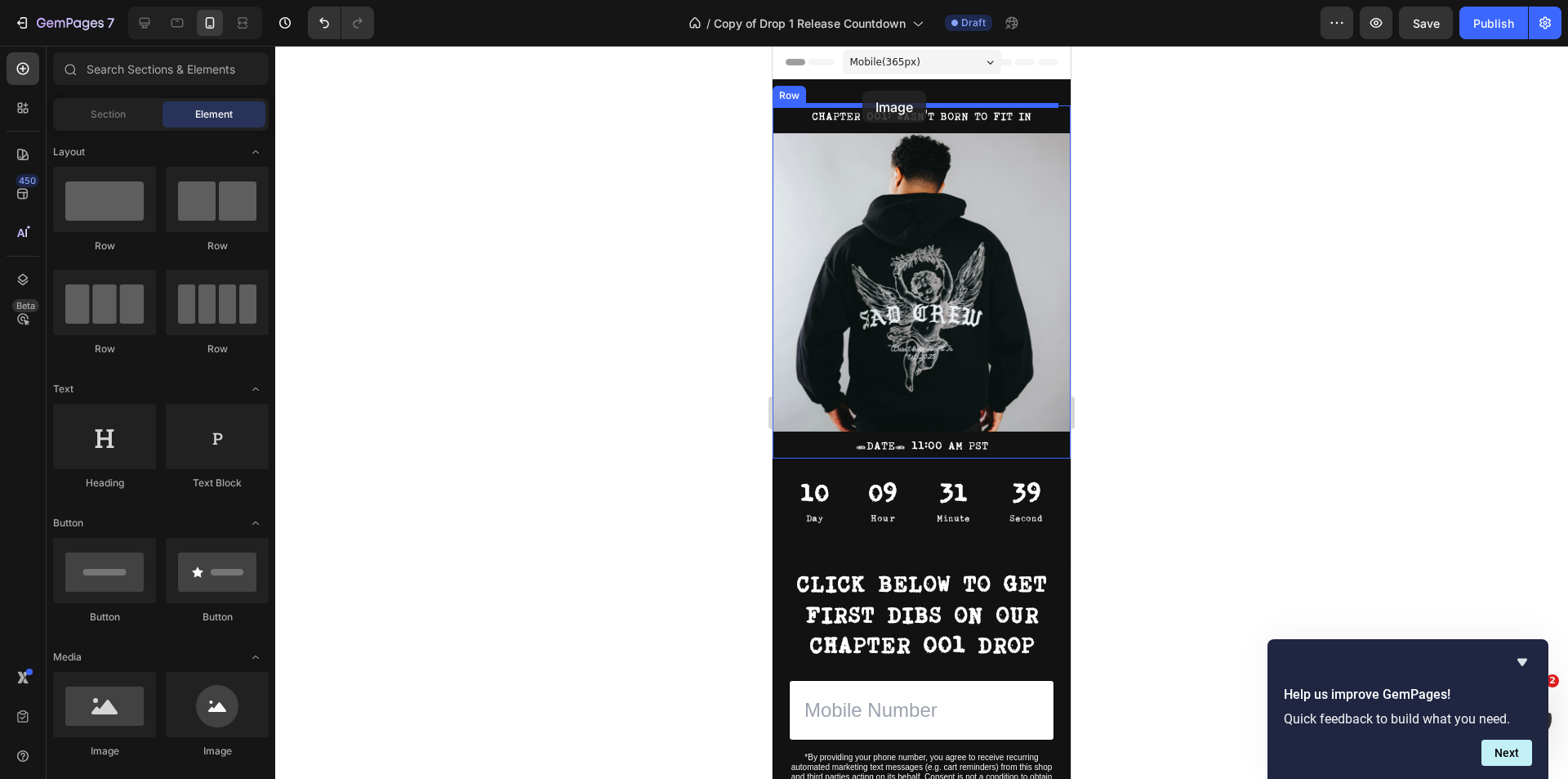
drag, startPoint x: 898, startPoint y: 766, endPoint x: 862, endPoint y: 92, distance: 675.0
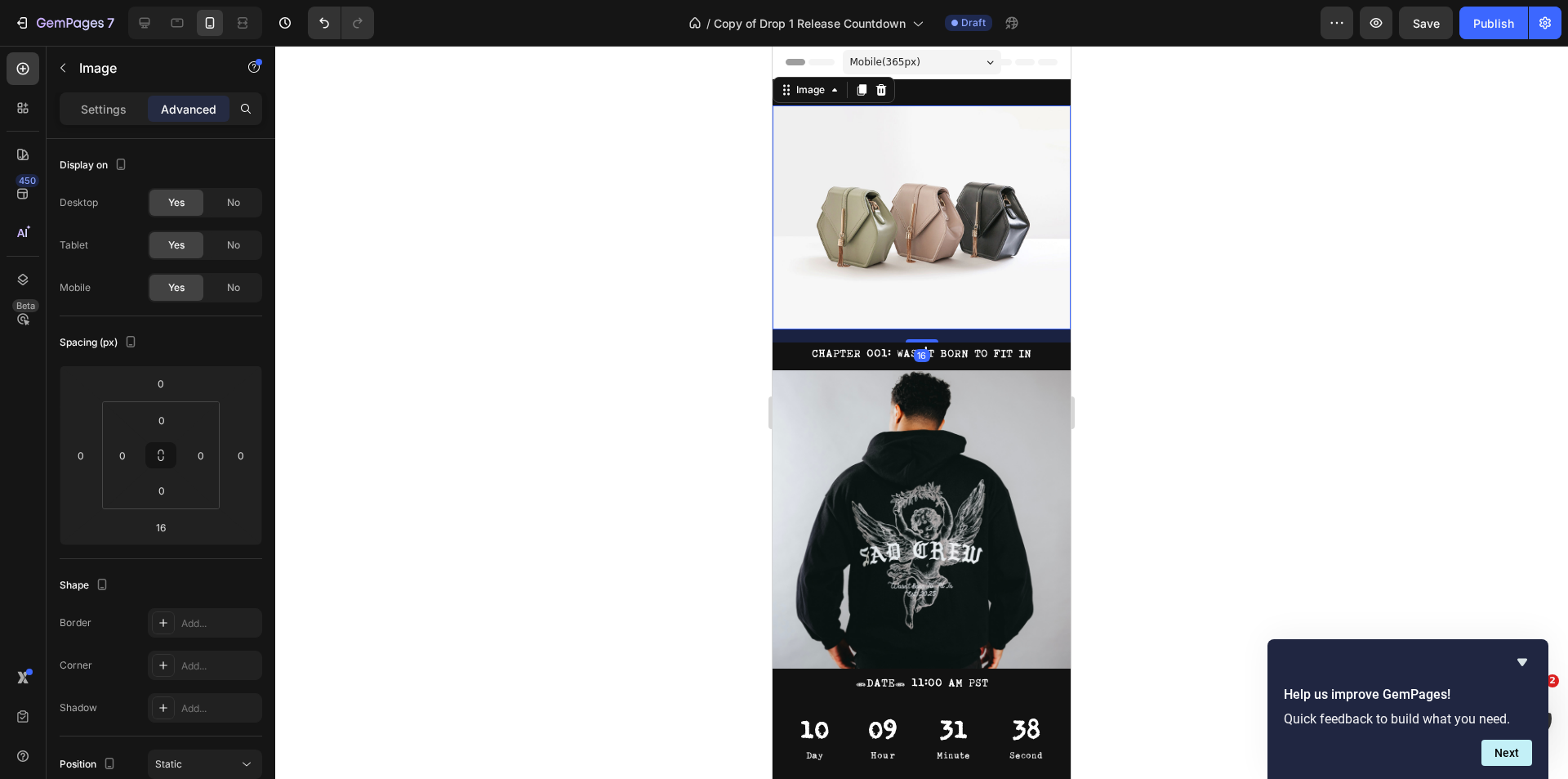
click at [946, 224] on img at bounding box center [922, 217] width 298 height 224
click at [923, 210] on img at bounding box center [922, 217] width 298 height 224
click at [61, 64] on icon "button" at bounding box center [62, 67] width 13 height 13
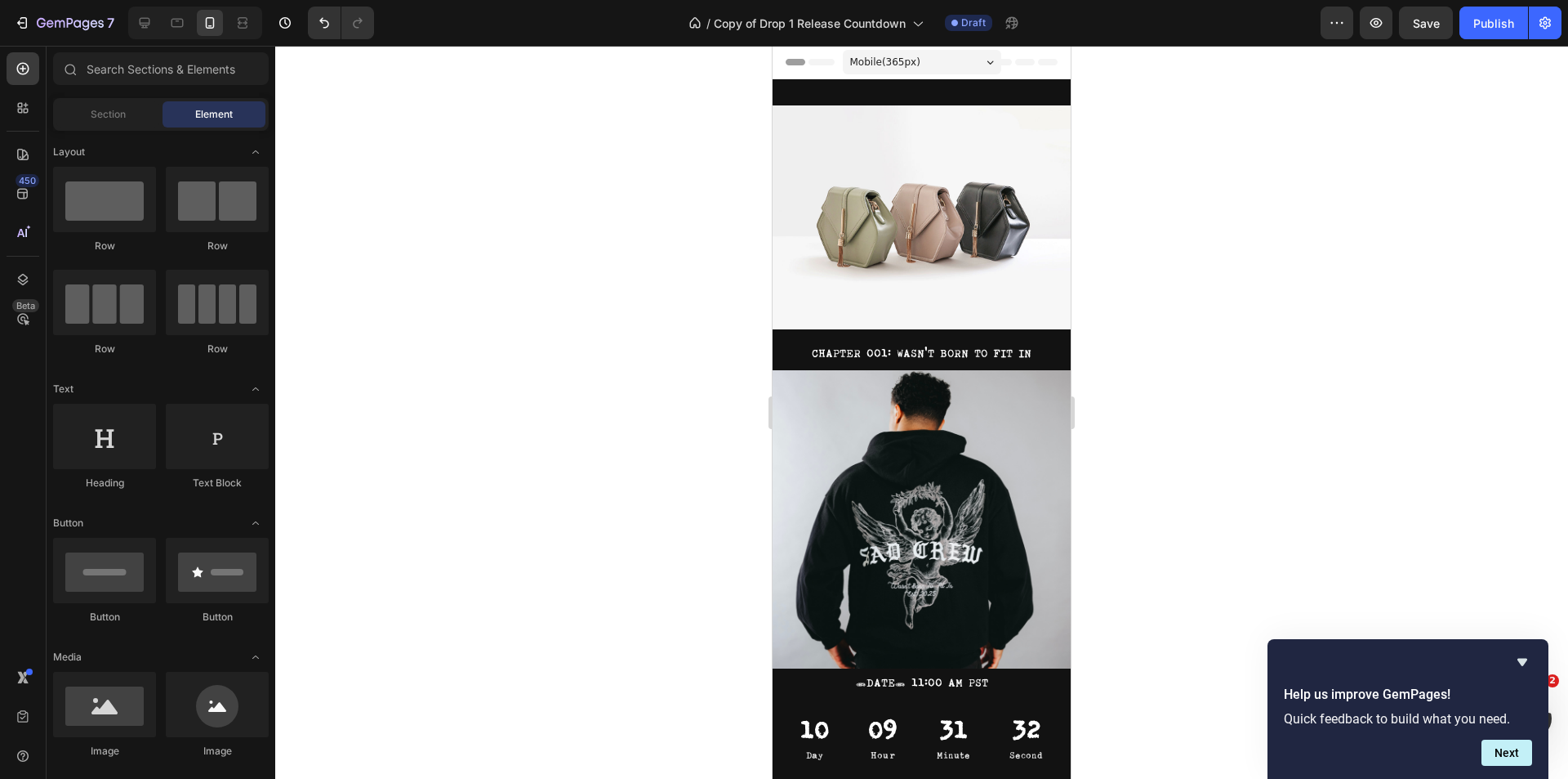
click at [924, 201] on img at bounding box center [922, 217] width 298 height 224
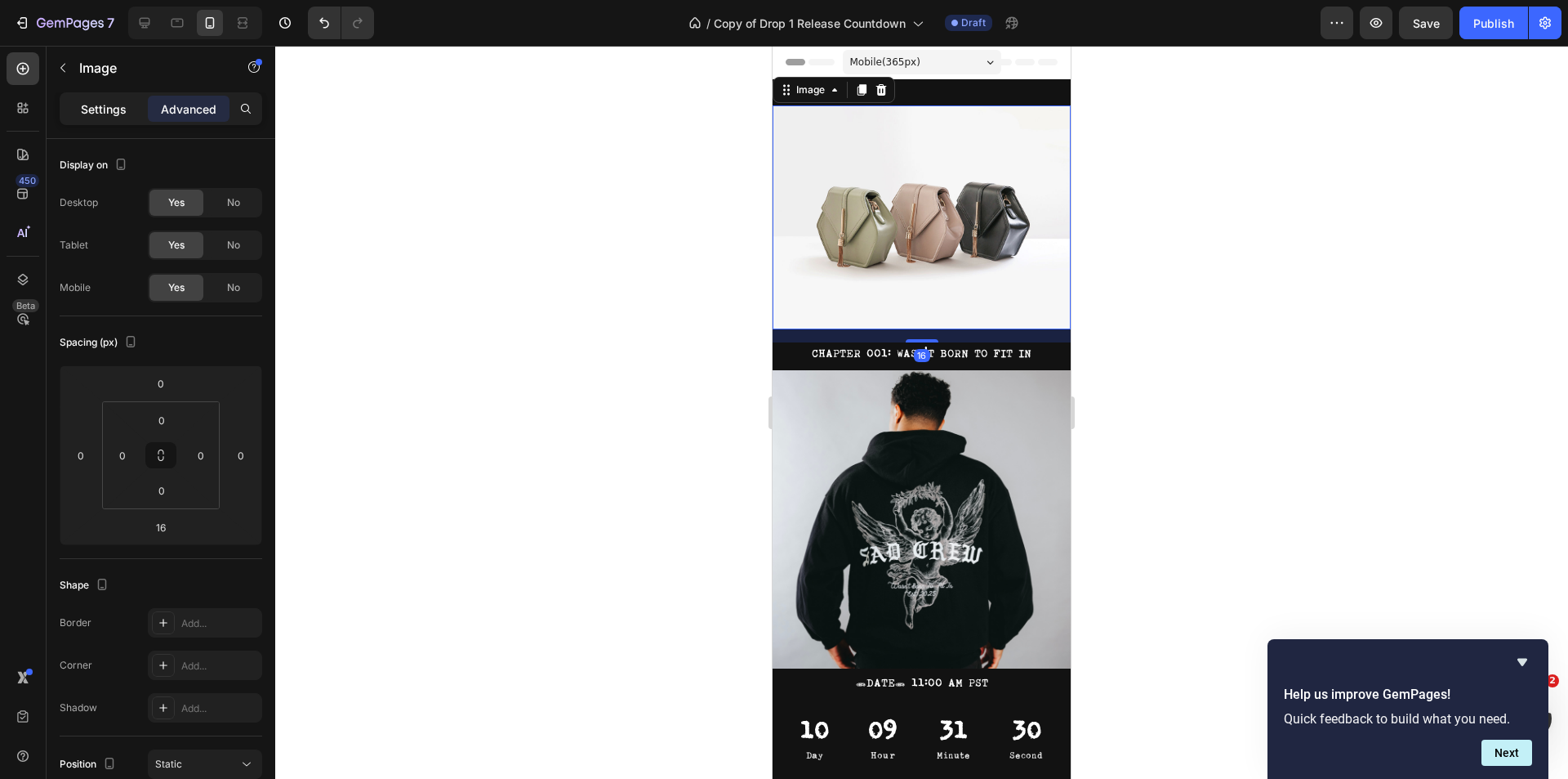
click at [102, 115] on p "Settings" at bounding box center [103, 109] width 46 height 18
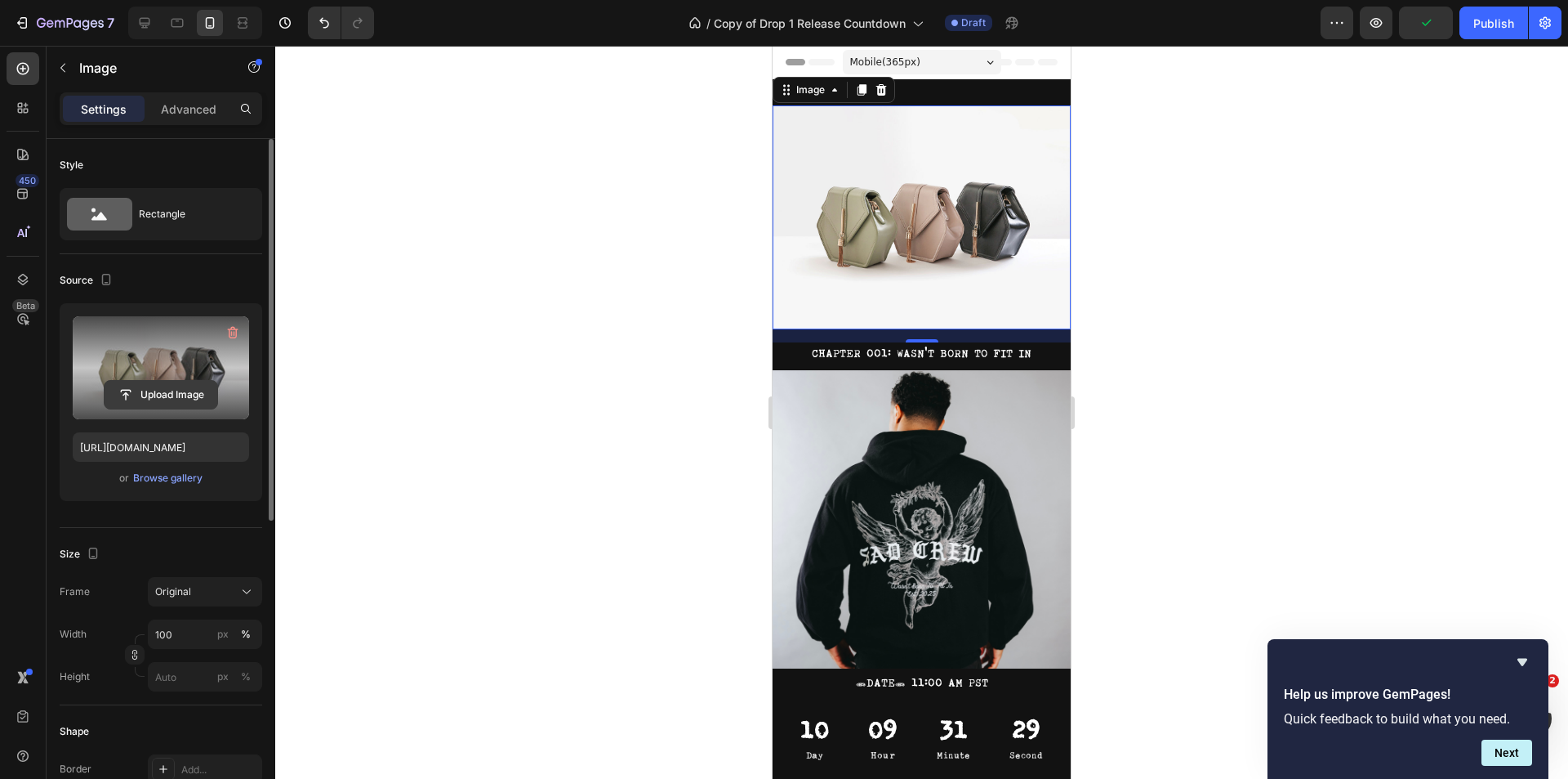
click at [181, 386] on input "file" at bounding box center [161, 394] width 113 height 28
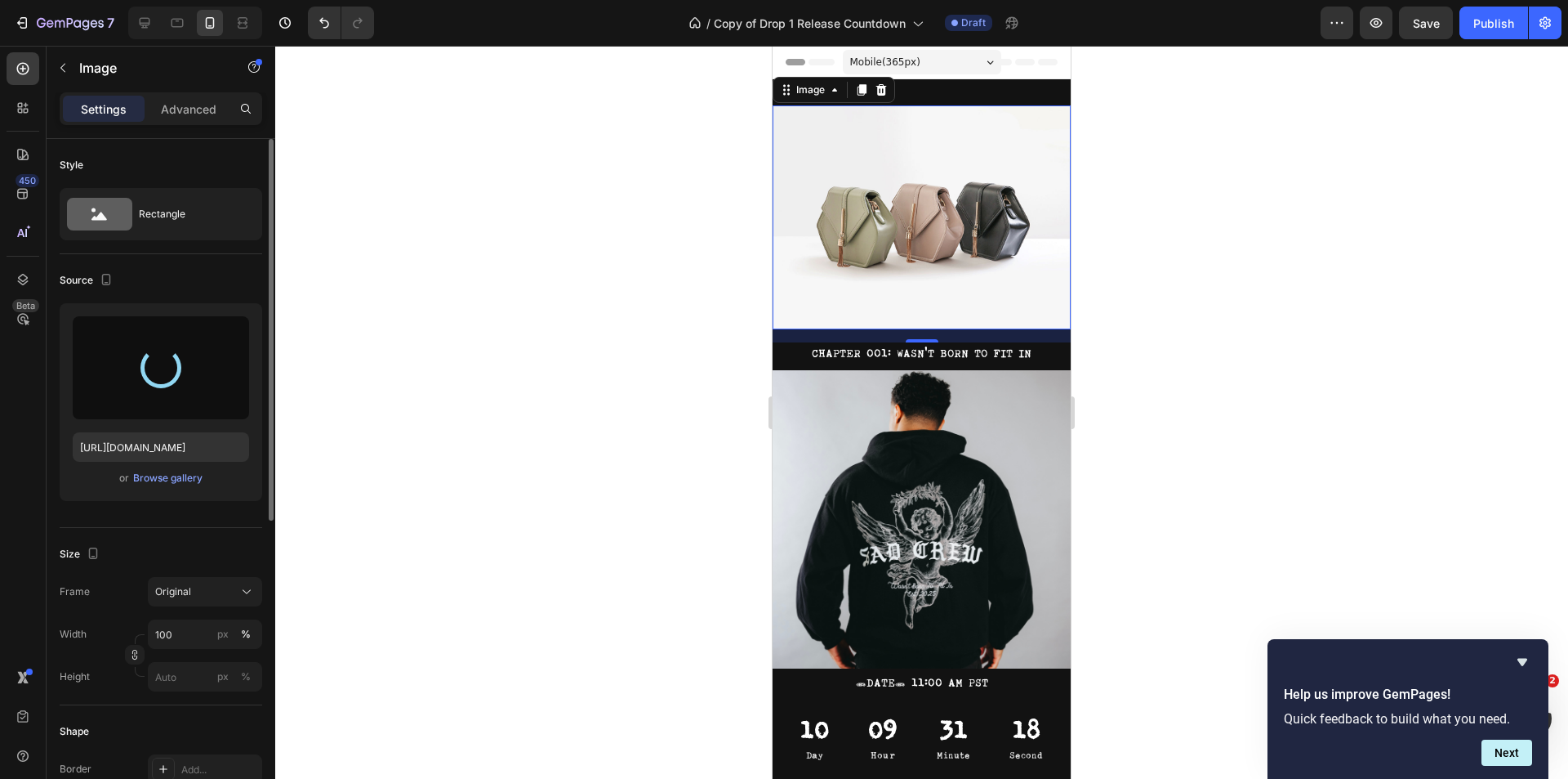
type input "https://cdn.shopify.com/s/files/1/0829/3433/3757/files/gempages_575355150395245…"
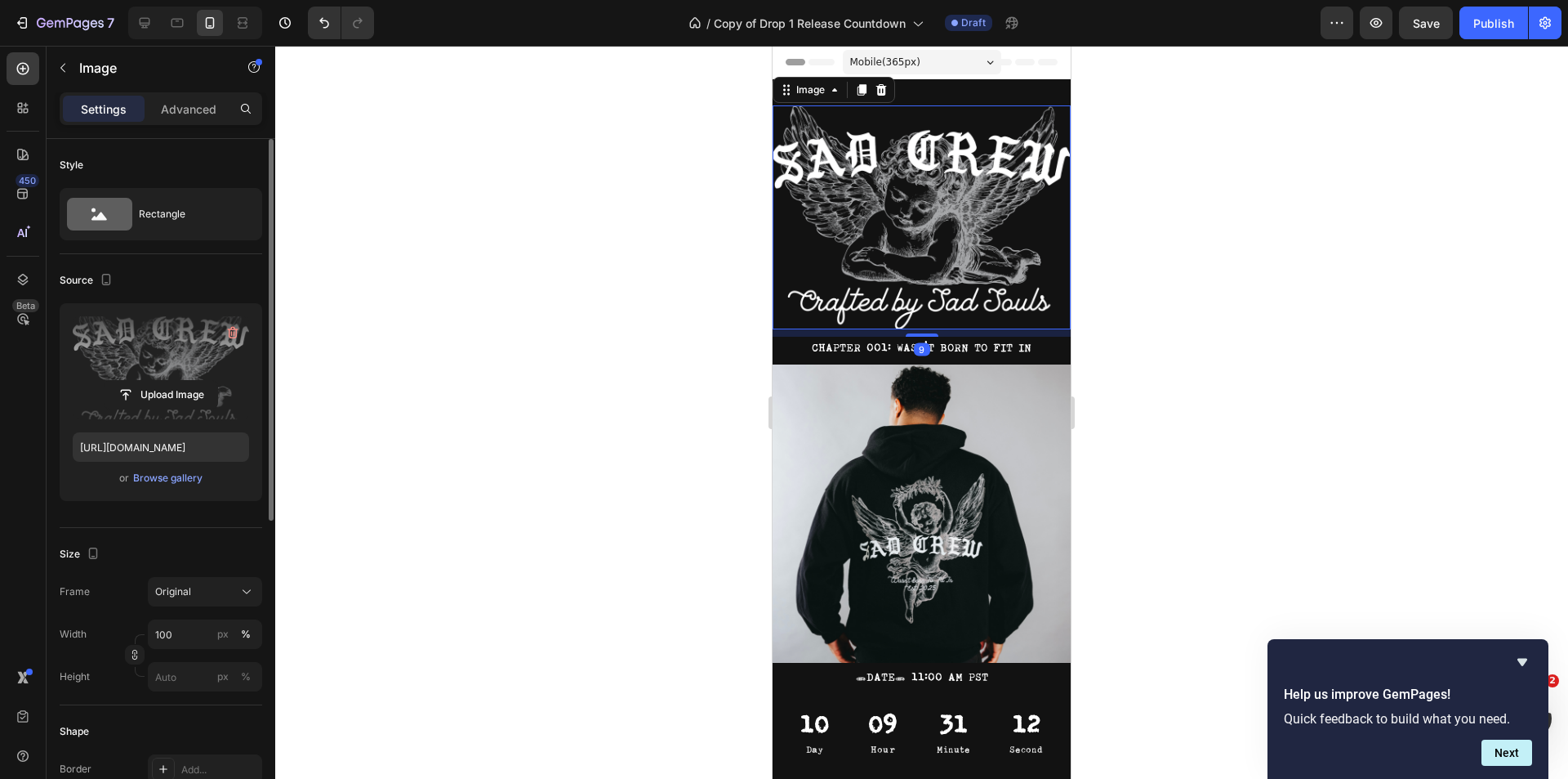
click at [923, 334] on div at bounding box center [923, 335] width 33 height 3
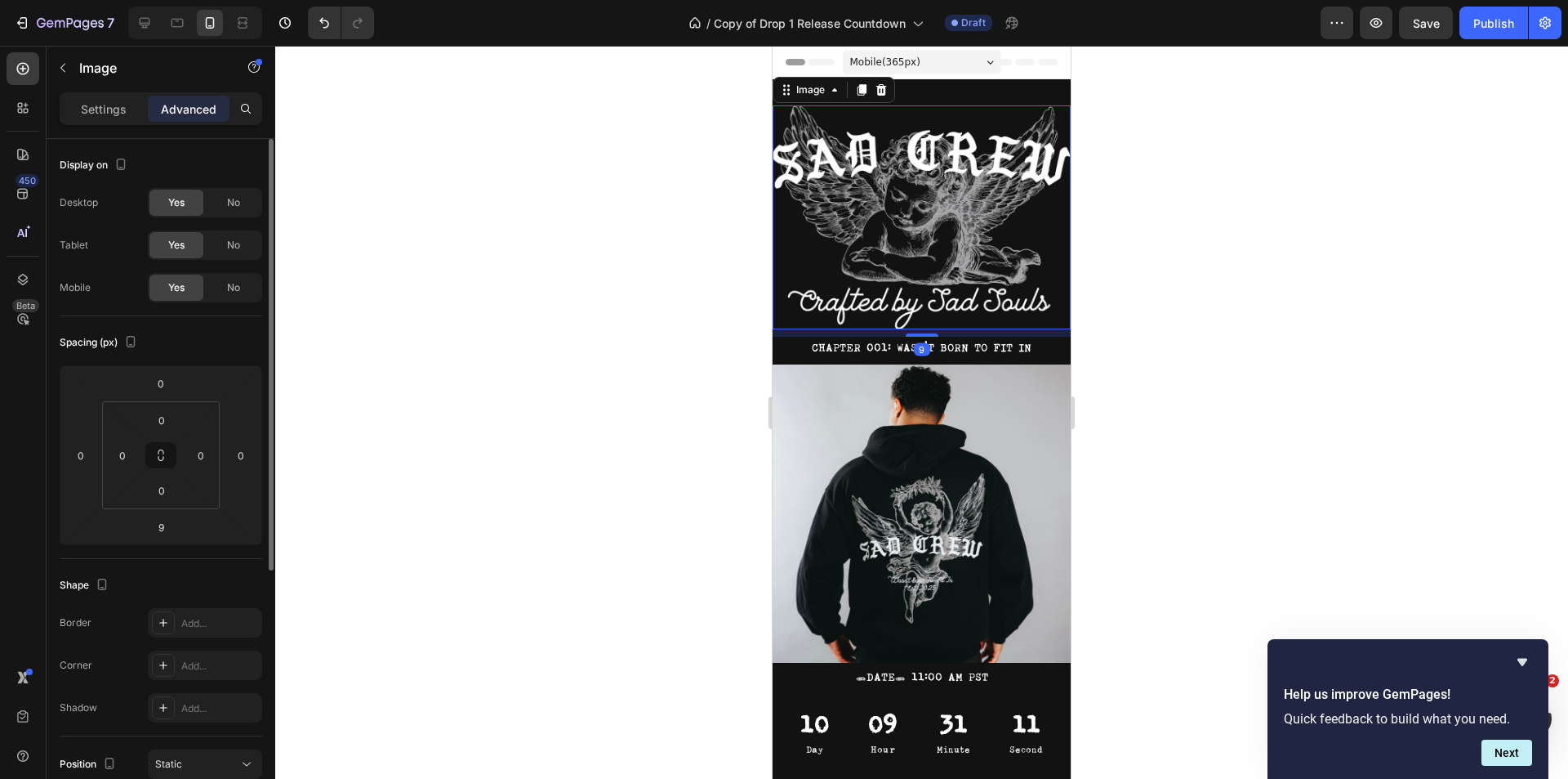
click at [940, 209] on img at bounding box center [922, 217] width 298 height 224
click at [100, 115] on p "Settings" at bounding box center [103, 109] width 46 height 18
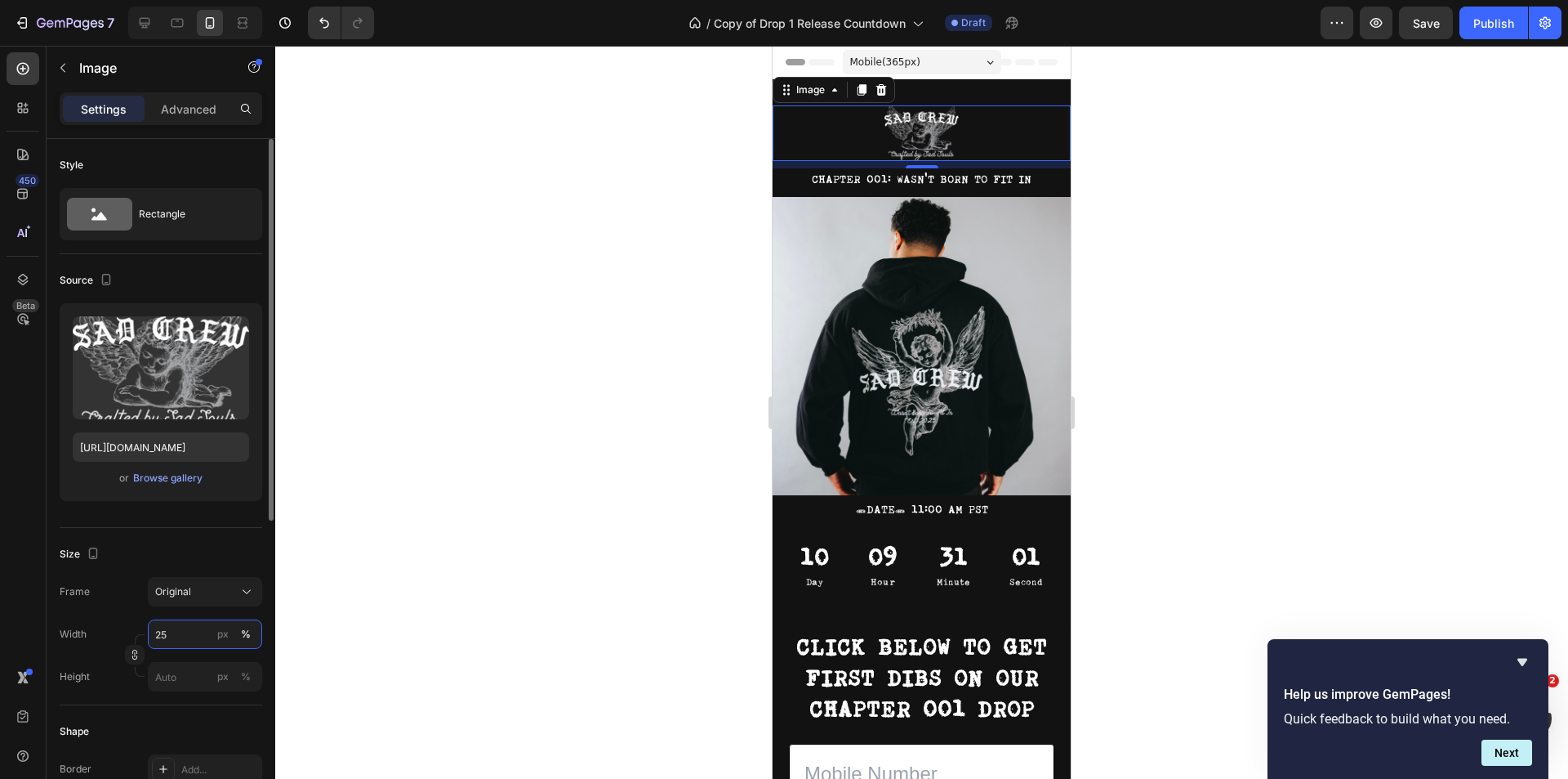
drag, startPoint x: 180, startPoint y: 641, endPoint x: 149, endPoint y: 640, distance: 31.0
click at [151, 639] on input "25" at bounding box center [205, 634] width 115 height 29
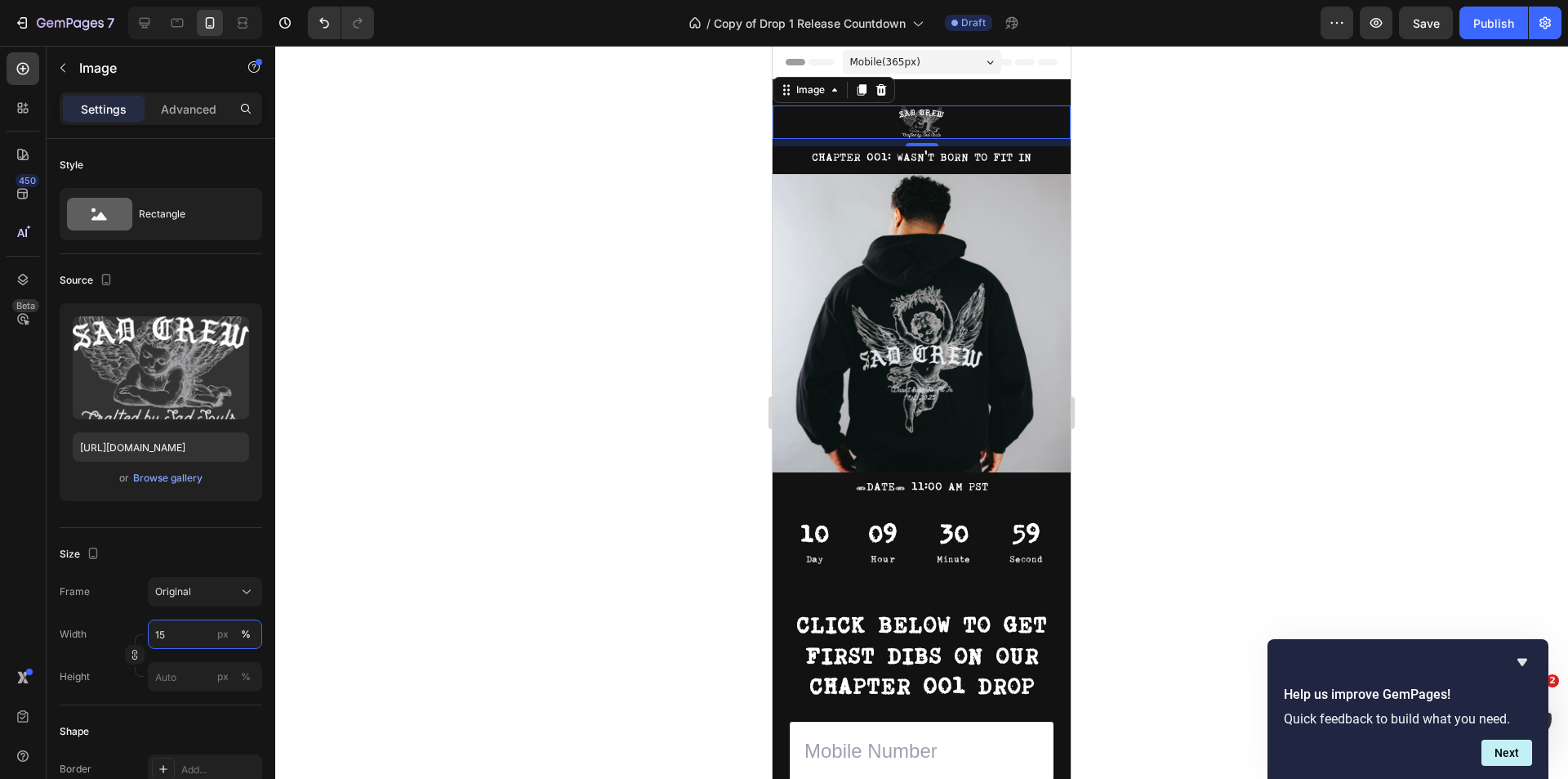
type input "15"
click at [1302, 423] on div at bounding box center [922, 412] width 1293 height 733
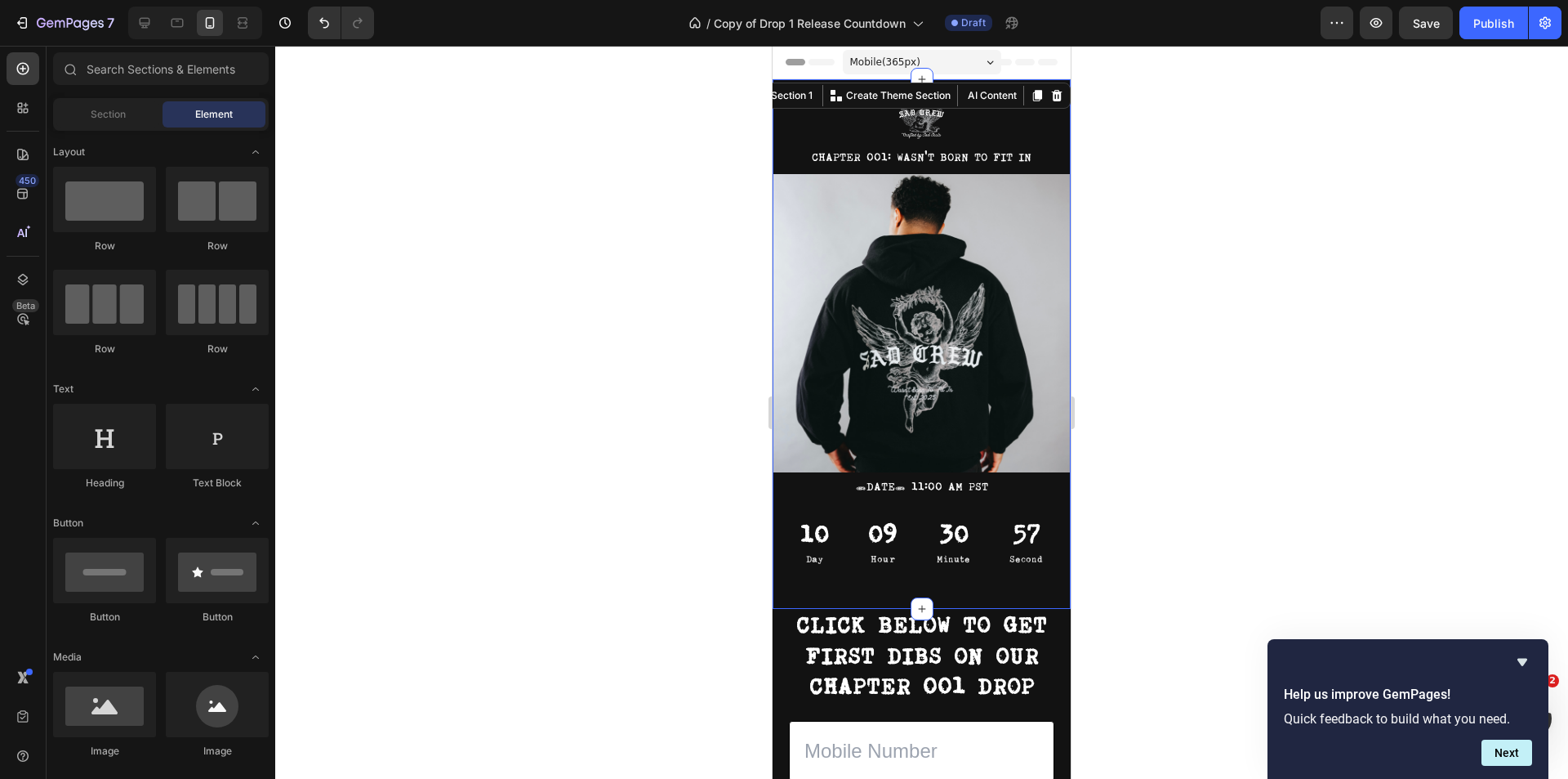
click at [928, 96] on div "Image CHAPTER 001: WASN'T BORN TO FIT IN Text Block Image TUESDAY, OCTOBER 7th …" at bounding box center [922, 343] width 298 height 529
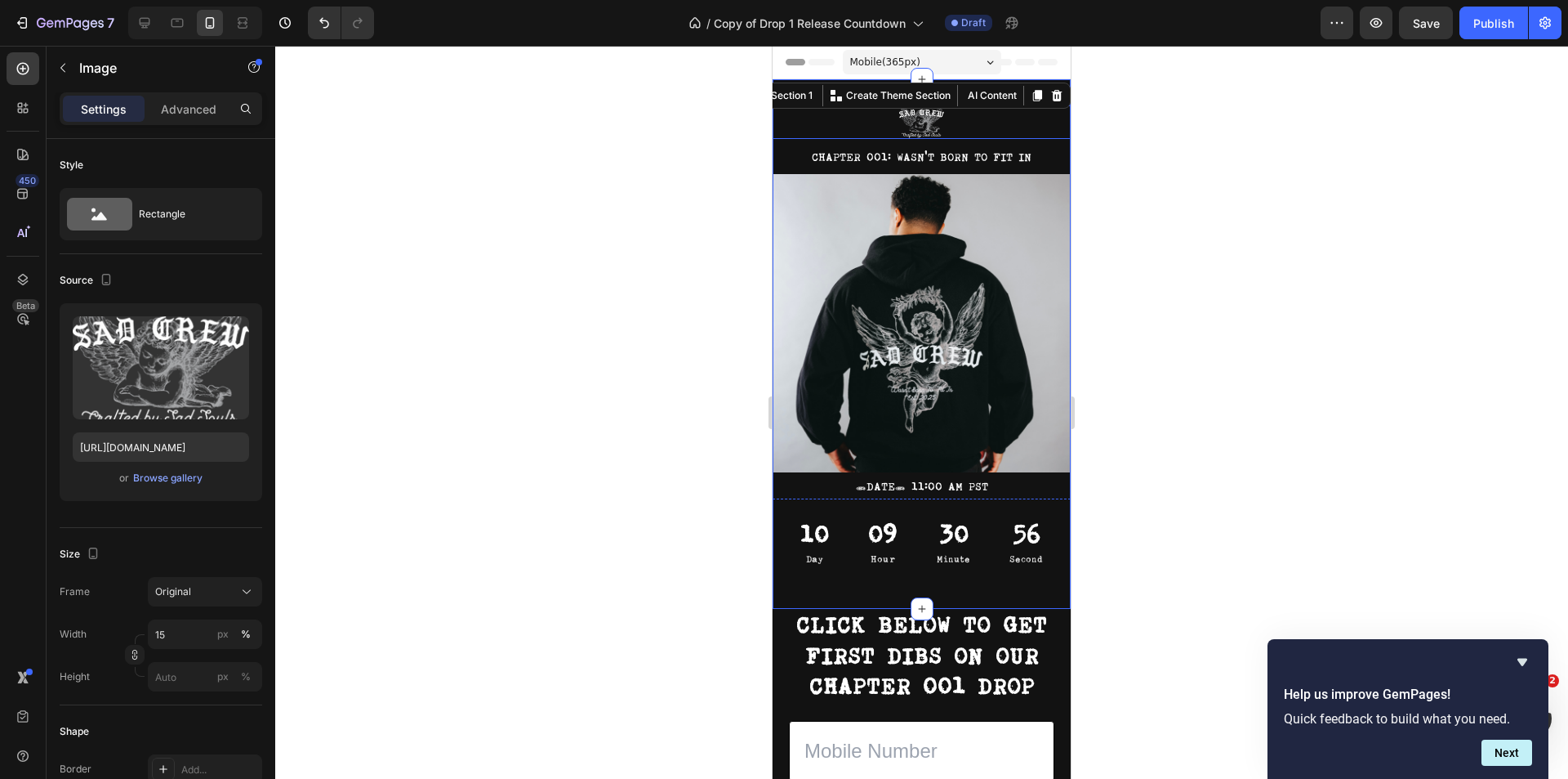
click at [928, 120] on img at bounding box center [922, 122] width 45 height 33
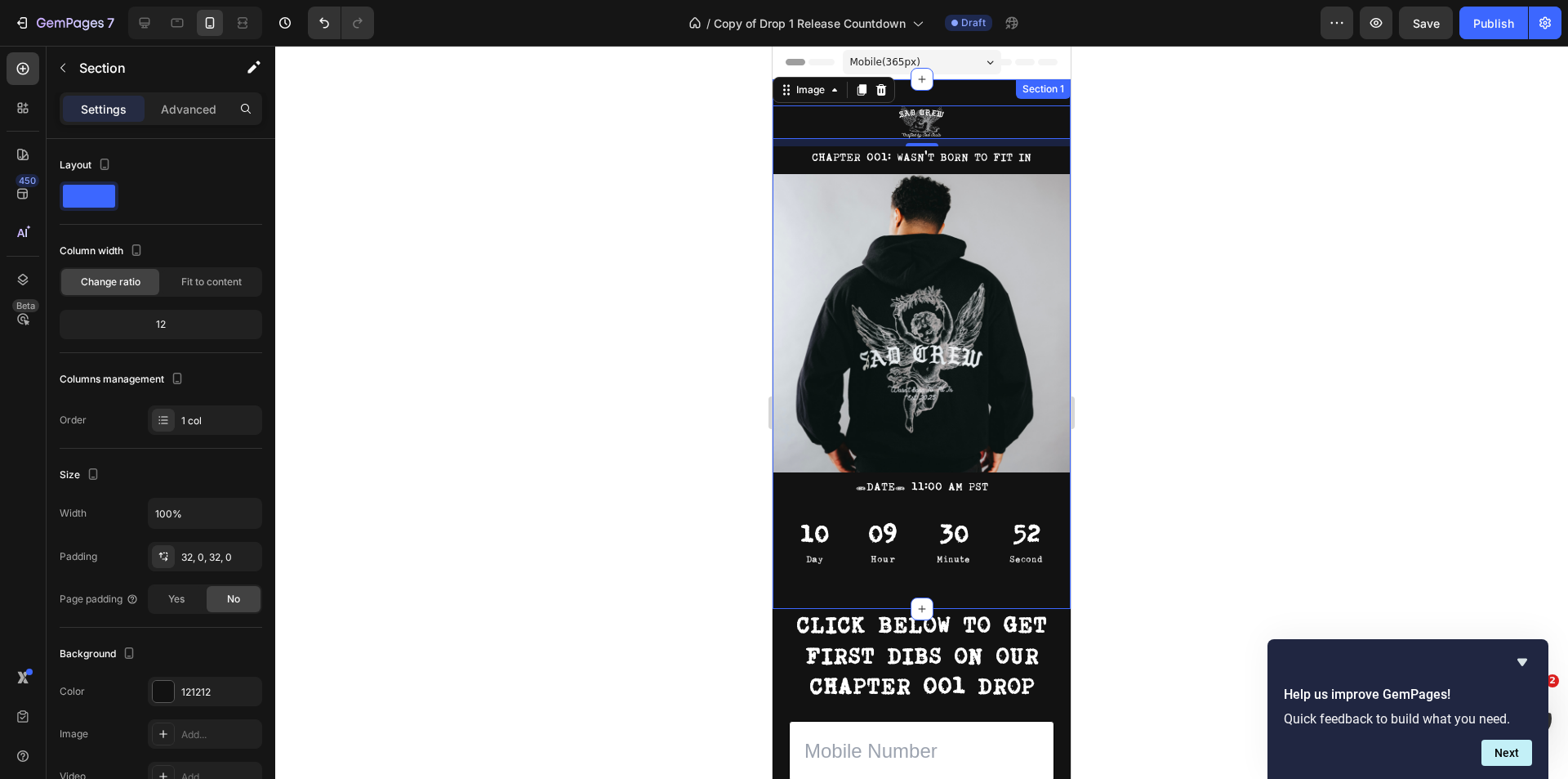
click at [957, 99] on div "Image 9 CHAPTER 001: WASN'T BORN TO FIT IN Text Block Image TUESDAY, OCTOBER 7t…" at bounding box center [922, 343] width 298 height 529
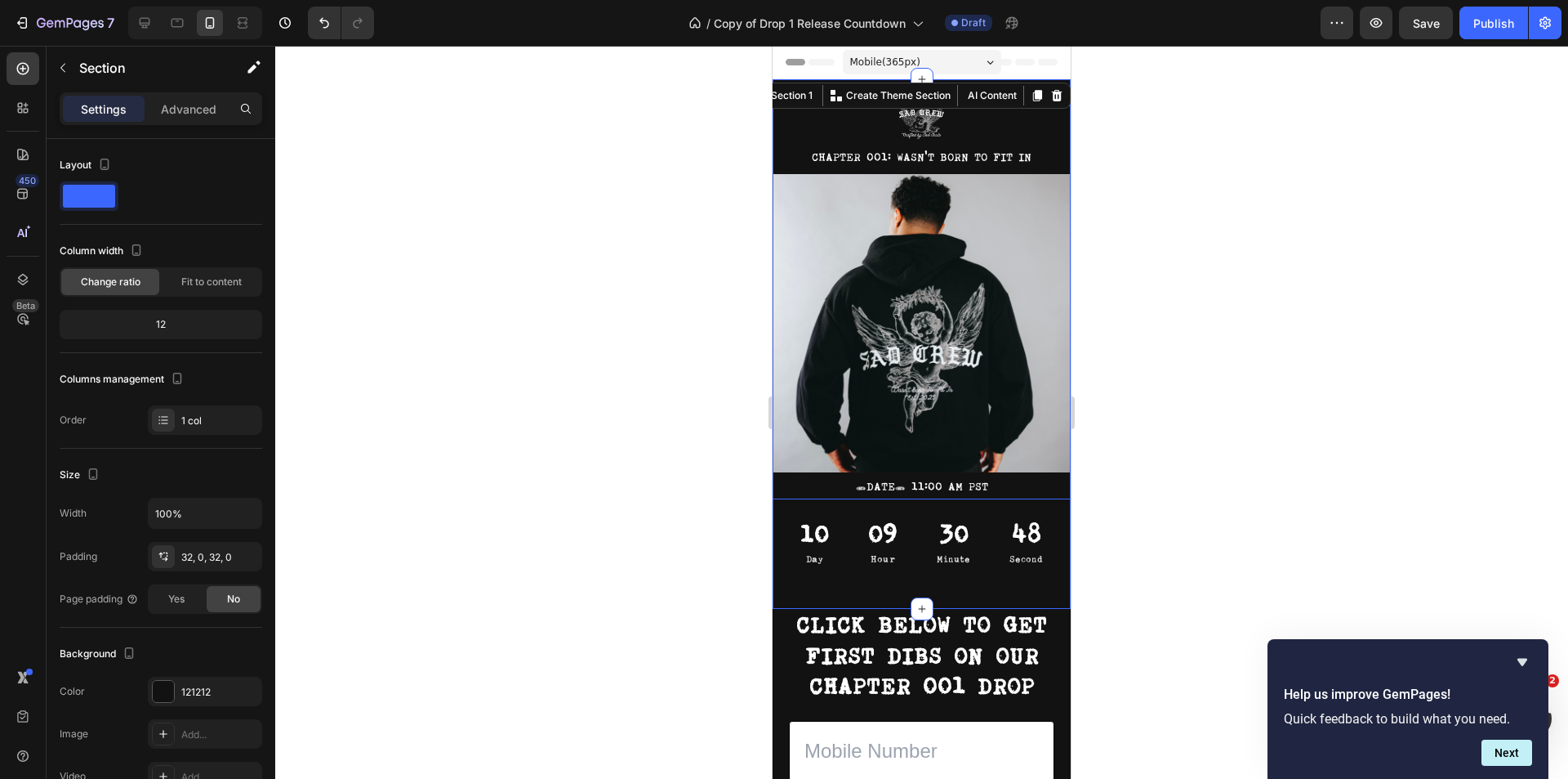
click at [1142, 159] on div at bounding box center [922, 412] width 1293 height 733
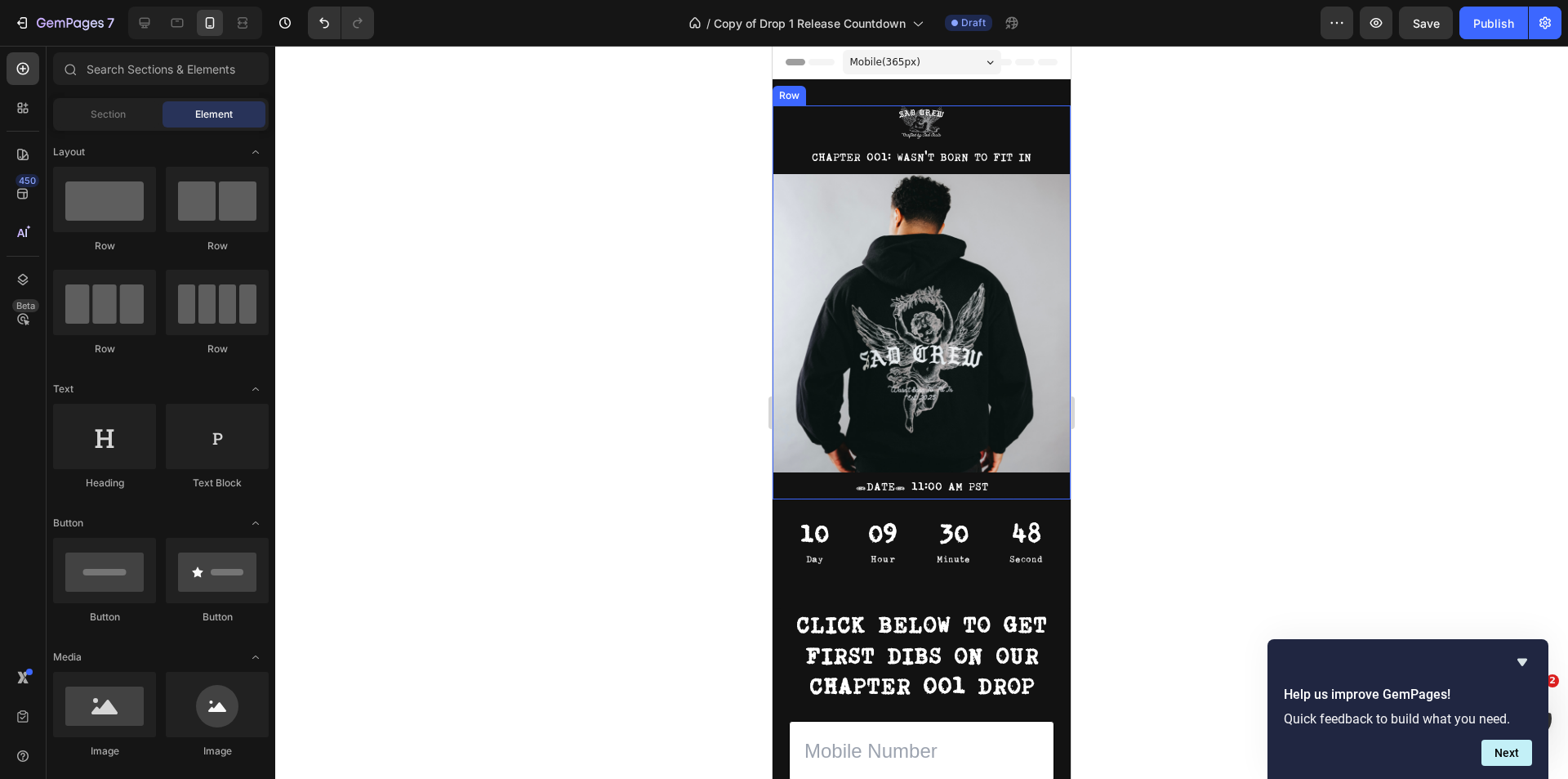
click at [1213, 215] on div at bounding box center [922, 412] width 1293 height 733
click at [988, 324] on img at bounding box center [922, 323] width 298 height 299
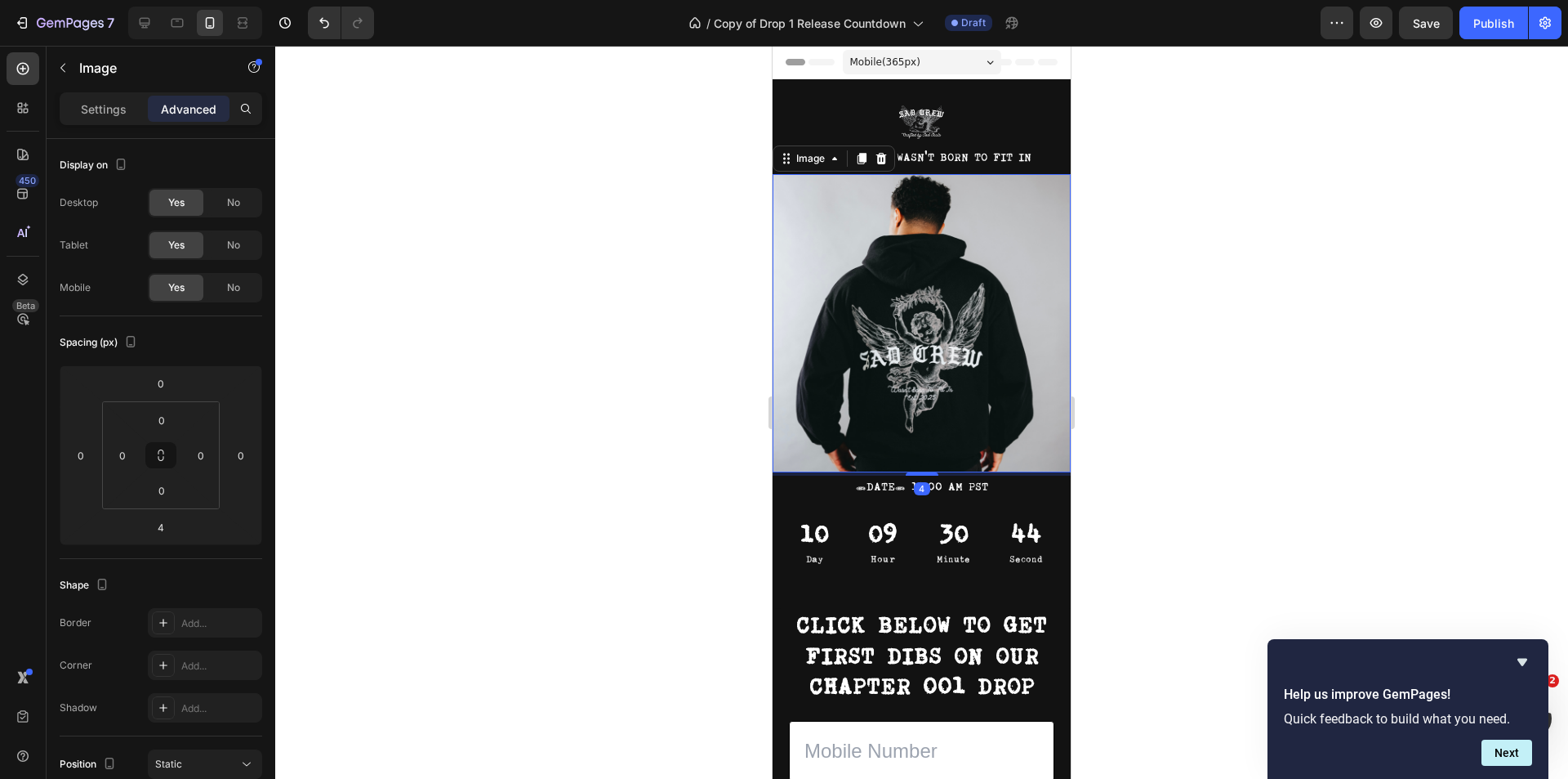
click at [1207, 181] on div at bounding box center [922, 412] width 1293 height 733
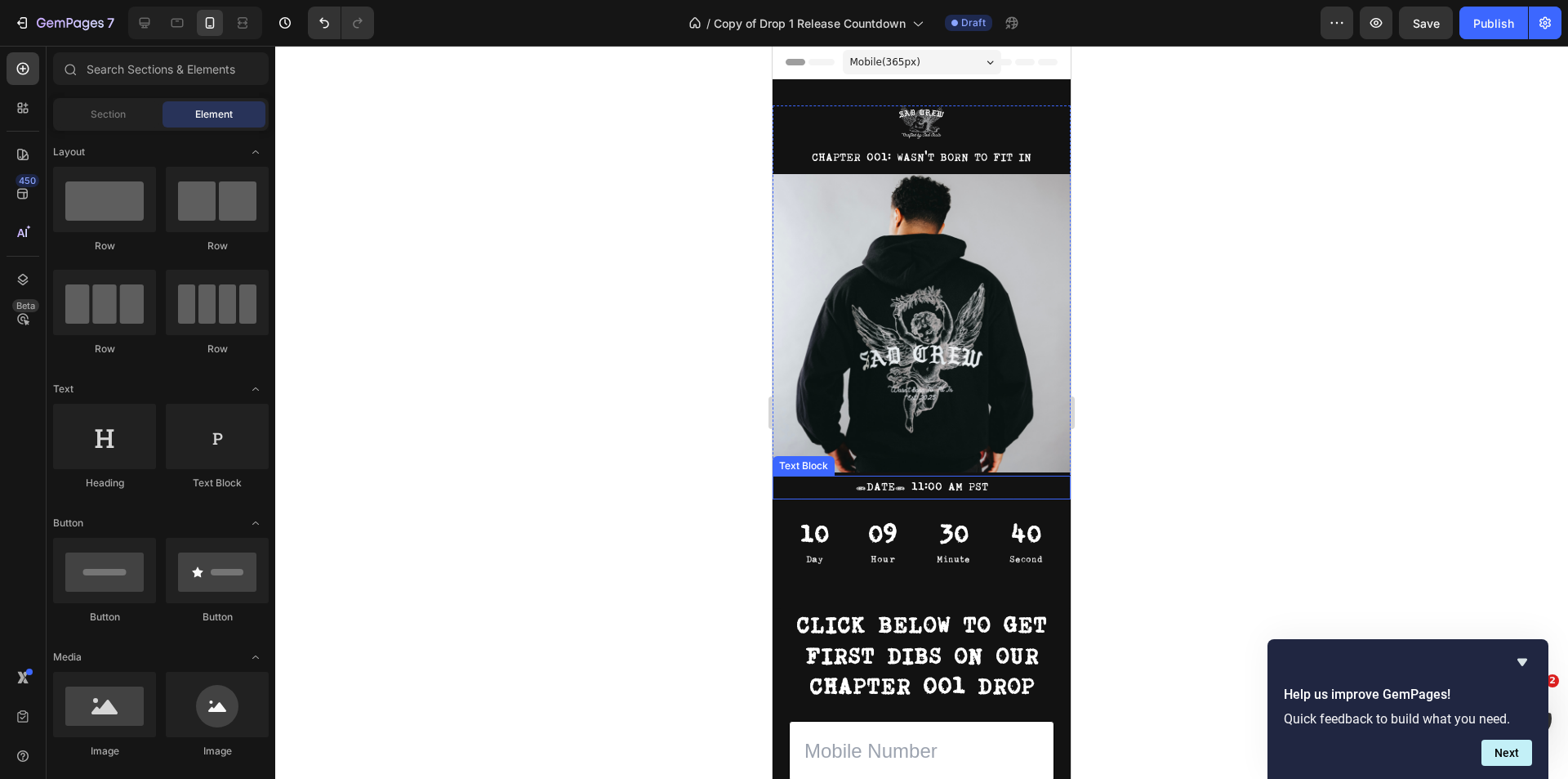
click at [943, 478] on p "[DATE] 11:00 AM PST" at bounding box center [921, 487] width 295 height 20
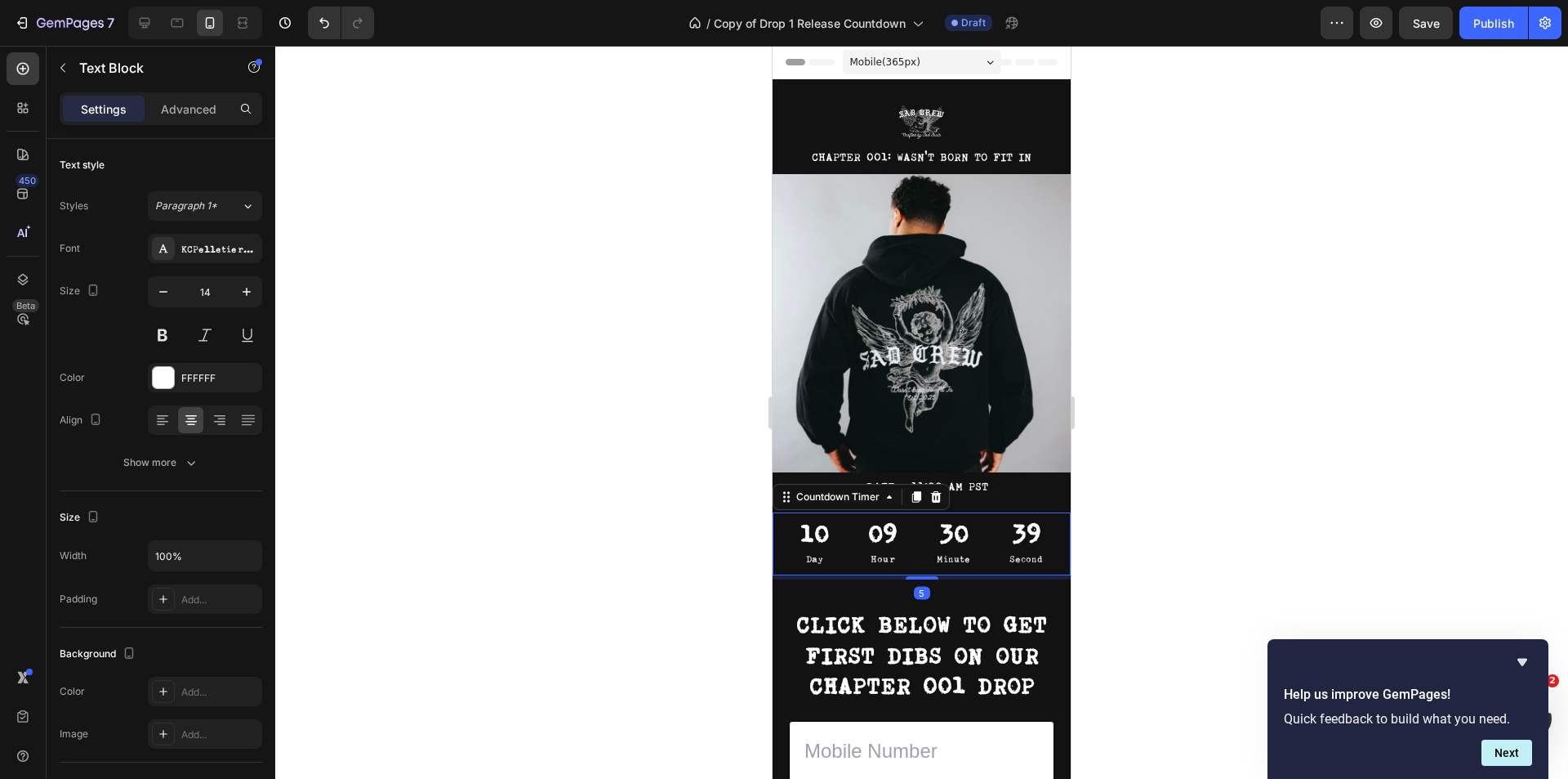
click at [923, 517] on div "30 Minute" at bounding box center [953, 544] width 73 height 63
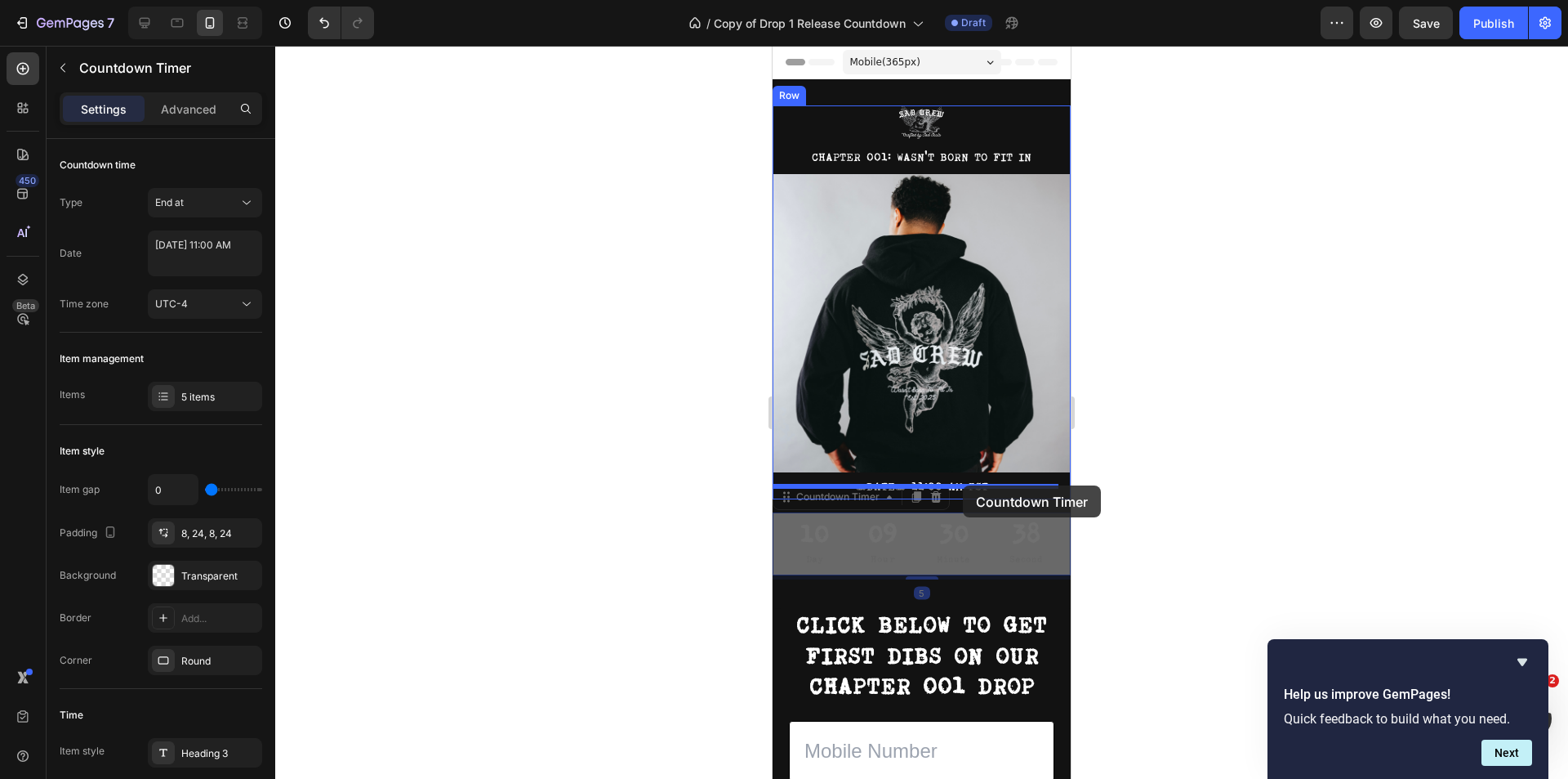
drag, startPoint x: 930, startPoint y: 515, endPoint x: 962, endPoint y: 485, distance: 43.9
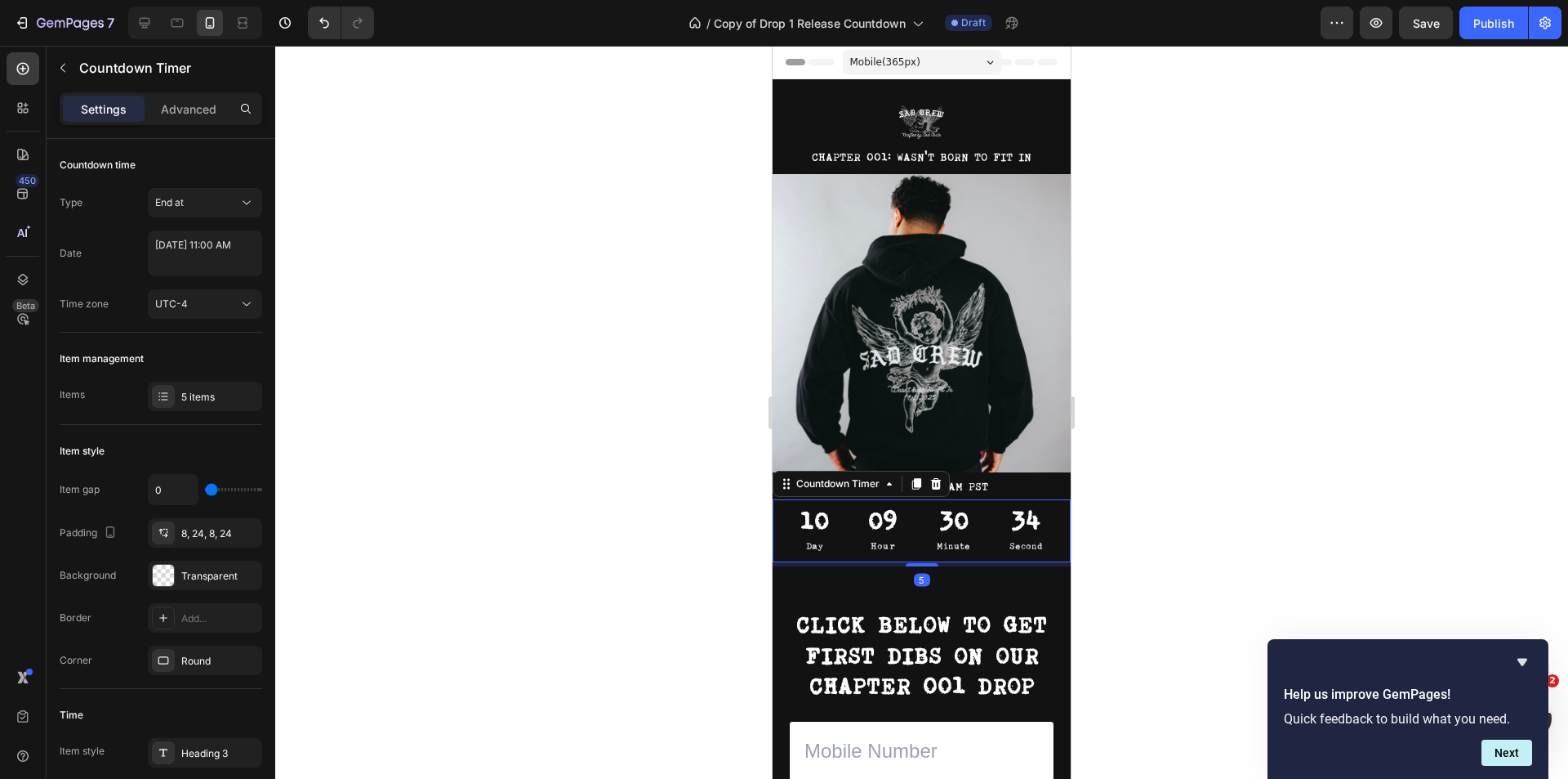
drag, startPoint x: 1162, startPoint y: 507, endPoint x: 1155, endPoint y: 513, distance: 9.2
click at [1165, 508] on div at bounding box center [922, 412] width 1293 height 733
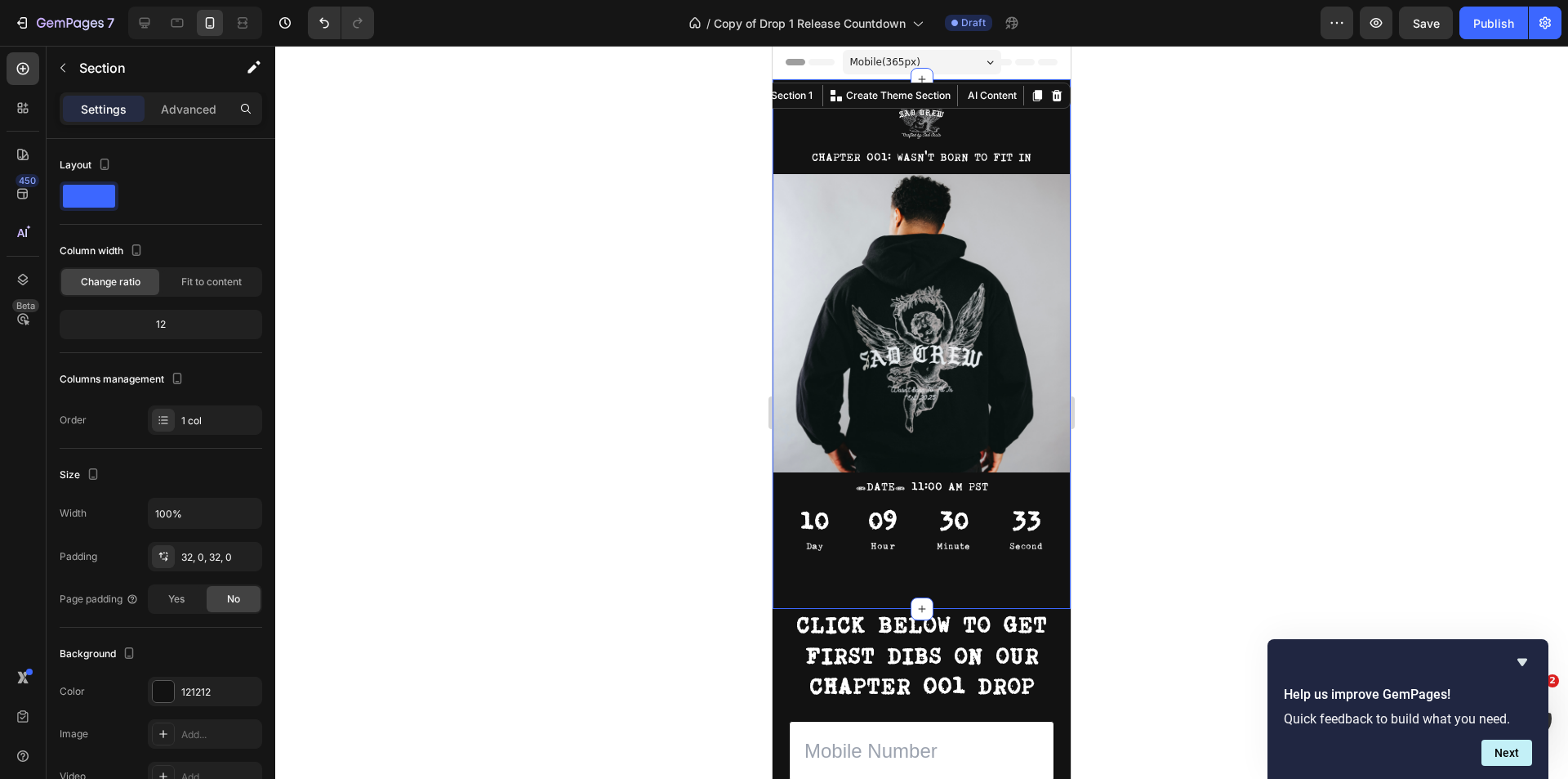
click at [936, 572] on div "Image CHAPTER 001: WASN'T BORN TO FIT IN Text Block Image TUESDAY, OCTOBER 7th …" at bounding box center [922, 343] width 298 height 529
click at [975, 643] on h2 "CLICK BELOW TO GET FIRST DIBS ON OUR CHAPTER 001 DROP" at bounding box center [922, 656] width 298 height 95
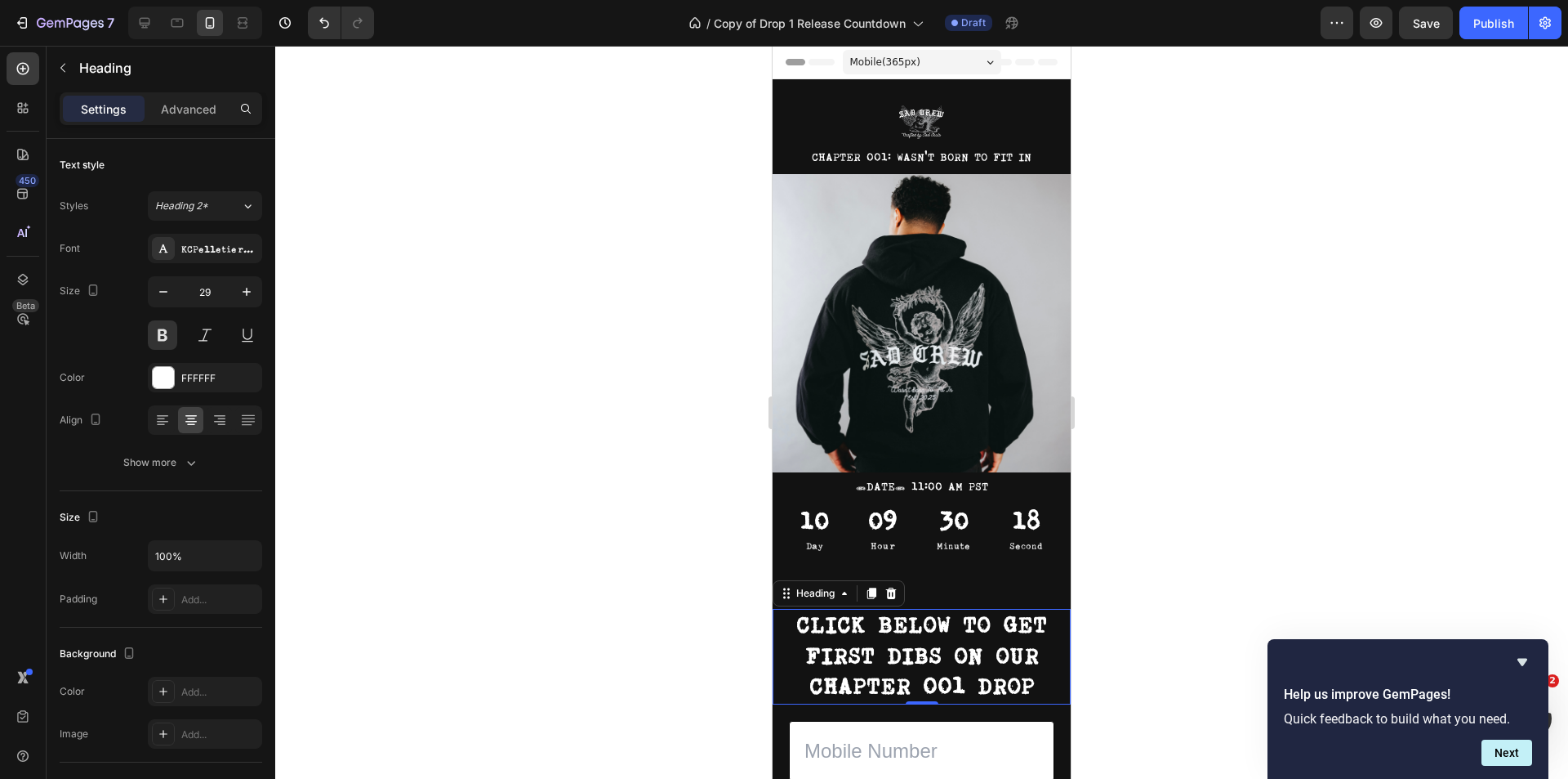
click at [979, 686] on h2 "CLICK BELOW TO GET FIRST DIBS ON OUR CHAPTER 001 DROP" at bounding box center [922, 656] width 298 height 95
click at [979, 686] on p "CLICK BELOW TO GET FIRST DIBS ON OUR CHAPTER 001 DROP" at bounding box center [921, 656] width 295 height 92
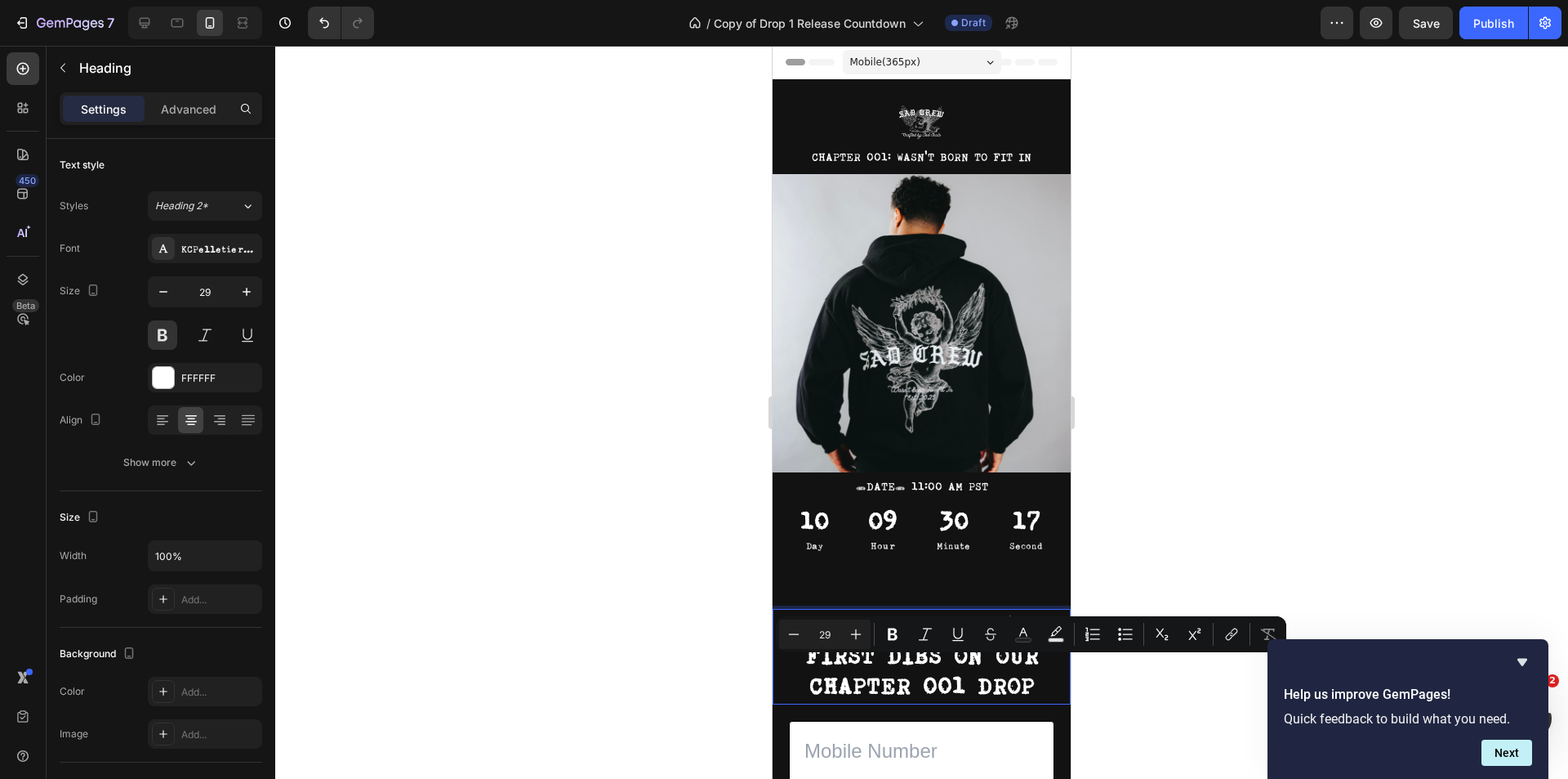
click at [1022, 679] on p "CLICK BELOW TO GET FIRST DIBS ON OUR CHAPTER 001 DROP" at bounding box center [921, 656] width 295 height 92
click at [1031, 679] on p "CLICK BELOW TO GET FIRST DIBS ON OUR CHAPTER 001 DROP" at bounding box center [921, 656] width 295 height 92
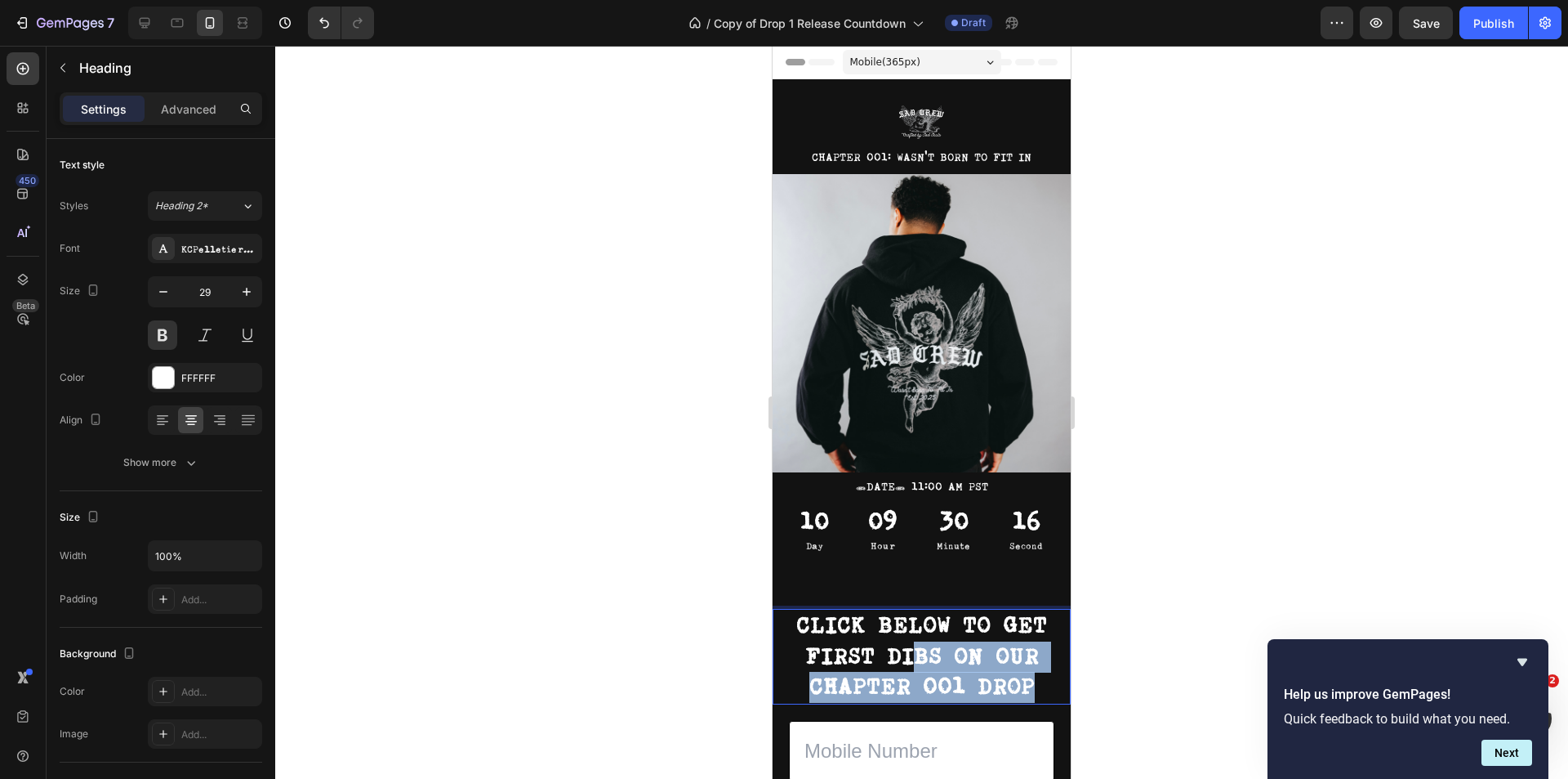
drag, startPoint x: 1031, startPoint y: 678, endPoint x: 939, endPoint y: 639, distance: 99.9
click at [939, 639] on p "CLICK BELOW TO GET FIRST DIBS ON OUR CHAPTER 001 DROP" at bounding box center [921, 656] width 295 height 92
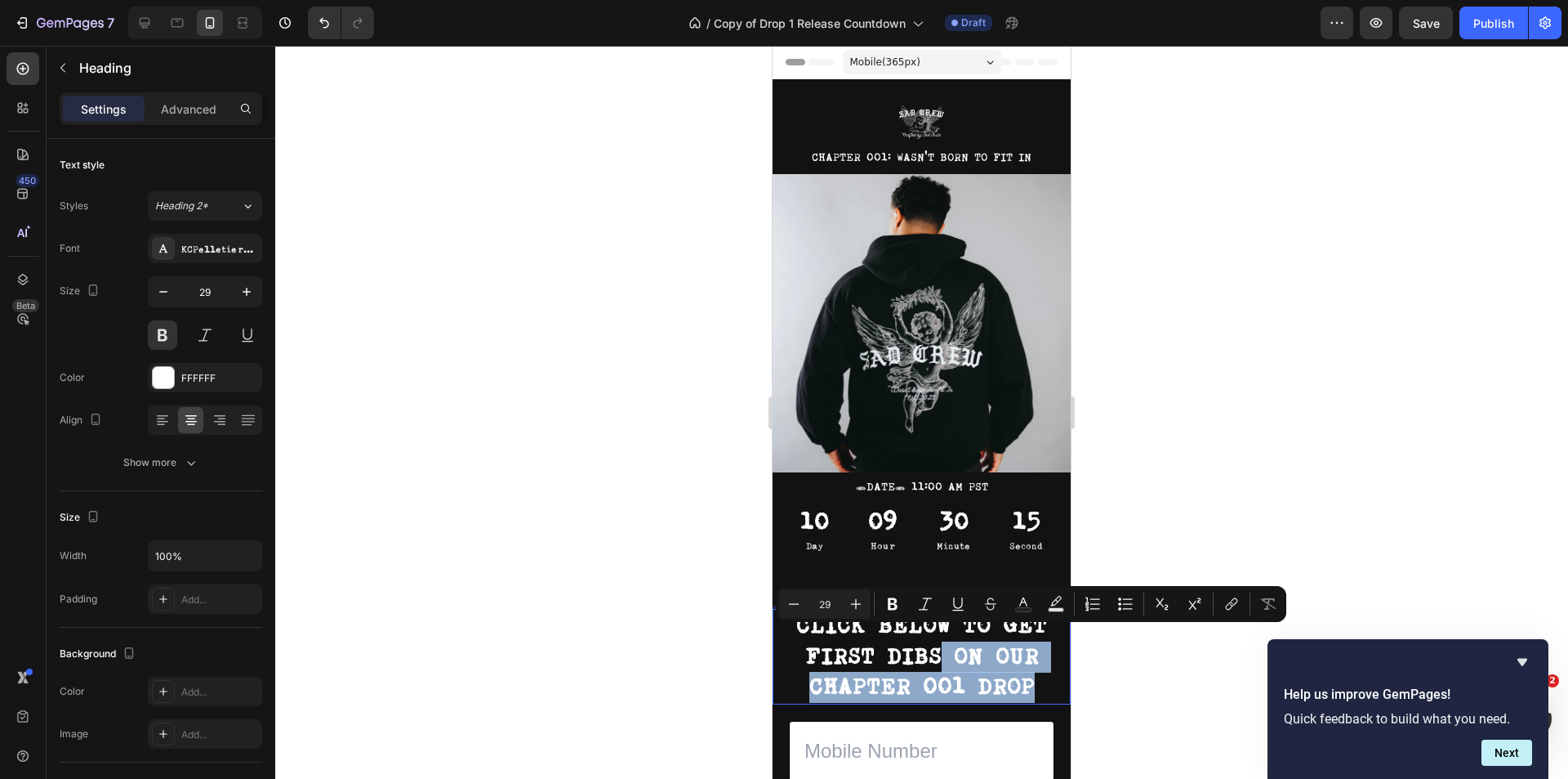
drag, startPoint x: 982, startPoint y: 645, endPoint x: 1017, endPoint y: 655, distance: 36.4
click at [983, 645] on p "CLICK BELOW TO GET FIRST DIBS ON OUR CHAPTER 001 DROP" at bounding box center [921, 656] width 295 height 92
click at [1029, 670] on p "CLICK BELOW TO GET FIRST DIBS ON OUR CHAPTER 001 DROP" at bounding box center [921, 656] width 295 height 92
click at [1038, 676] on p "CLICK BELOW TO GET FIRST DIBS ON OUR CHAPTER 001 DROP" at bounding box center [921, 656] width 295 height 92
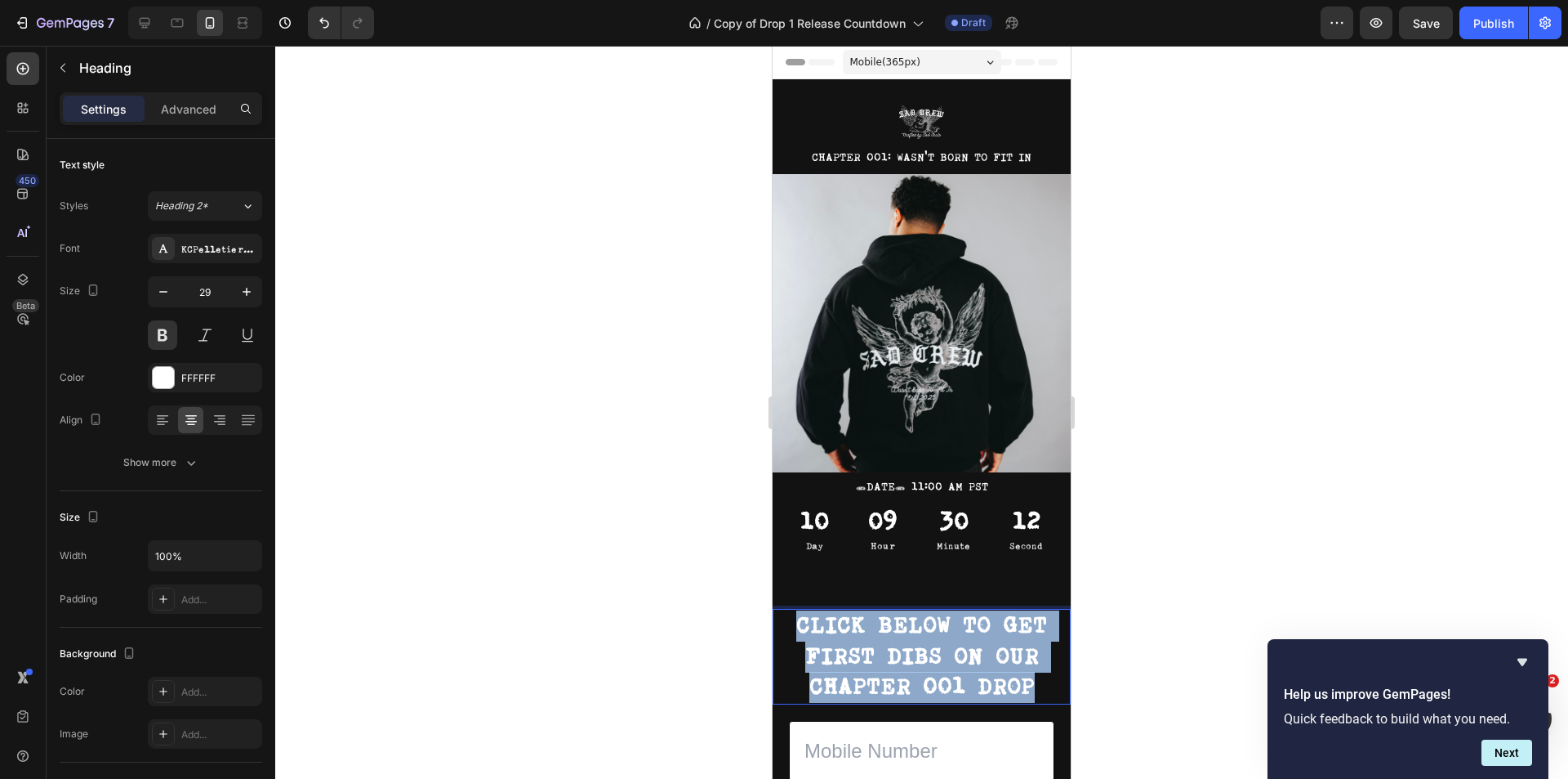
drag, startPoint x: 1039, startPoint y: 670, endPoint x: 792, endPoint y: 607, distance: 254.9
click at [792, 611] on p "CLICK BELOW TO GET FIRST DIBS ON OUR CHAPTER 001 DROP" at bounding box center [921, 656] width 295 height 92
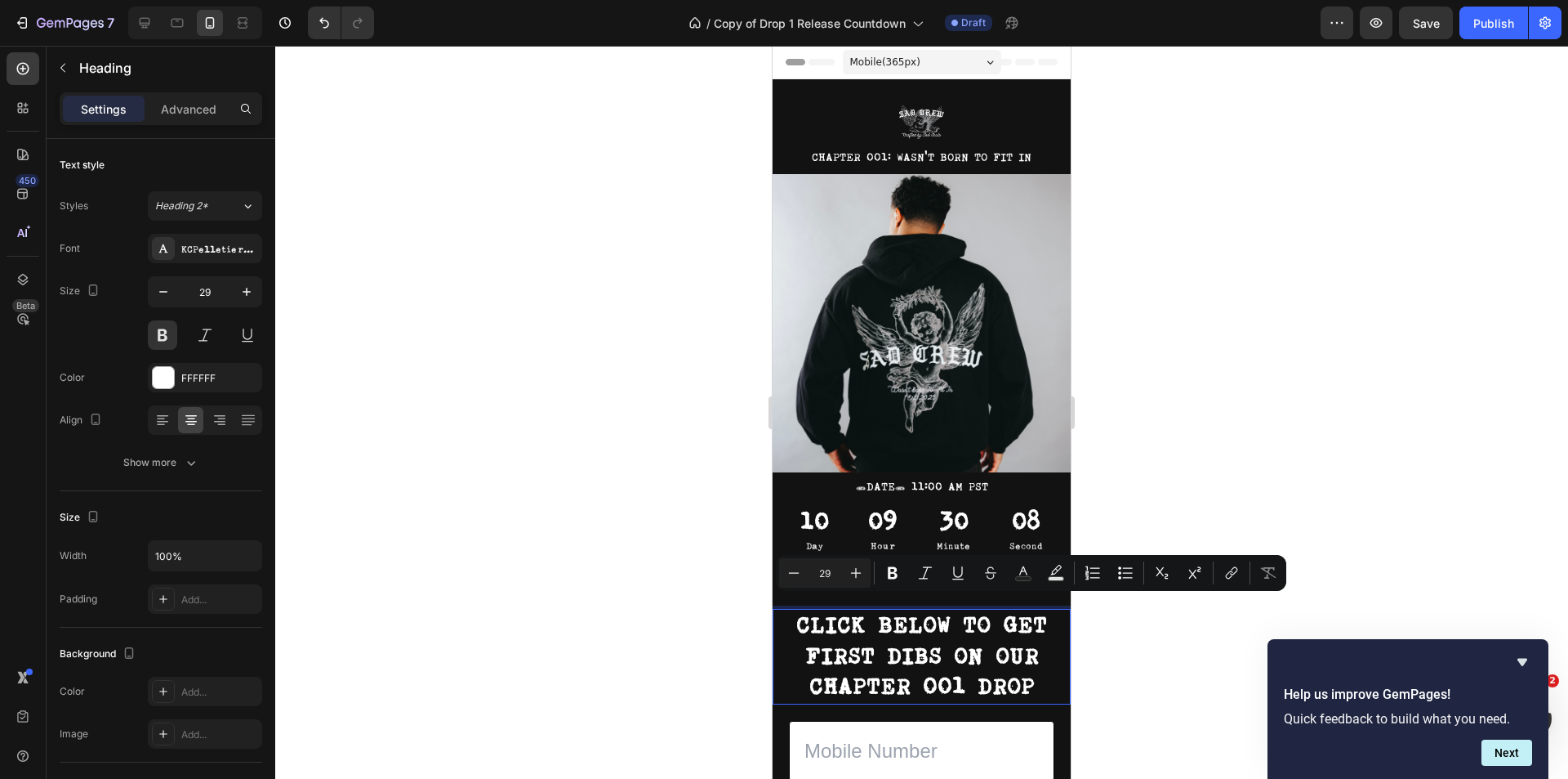
click at [966, 627] on p "CLICK BELOW TO GET FIRST DIBS ON OUR CHAPTER 001 DROP" at bounding box center [921, 656] width 295 height 92
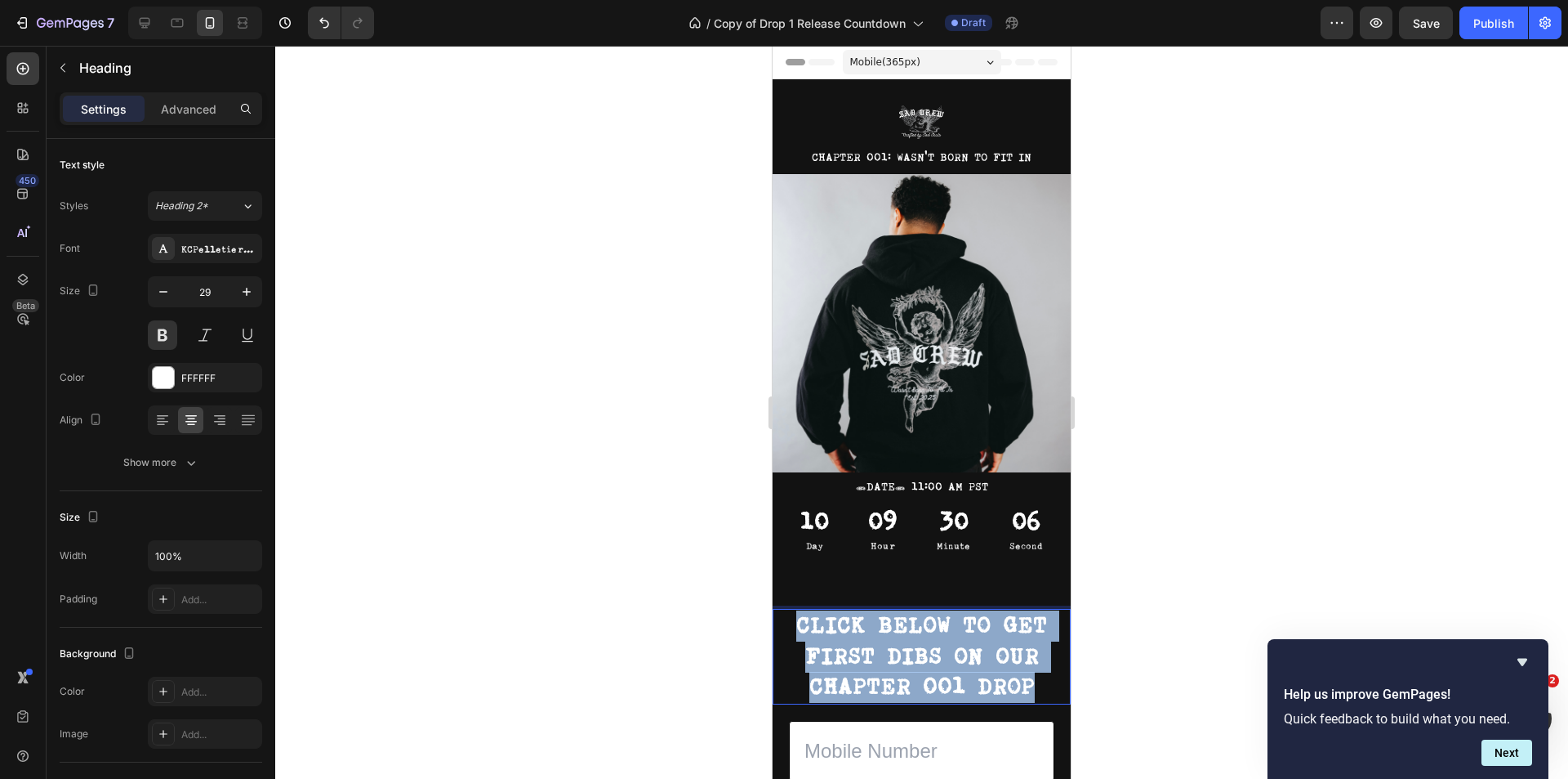
drag, startPoint x: 1025, startPoint y: 664, endPoint x: 796, endPoint y: 609, distance: 235.5
click at [796, 611] on p "CLICK BELOW TO GET FIRST DIBS ON OUR CHAPTER 001 DROP" at bounding box center [921, 656] width 295 height 92
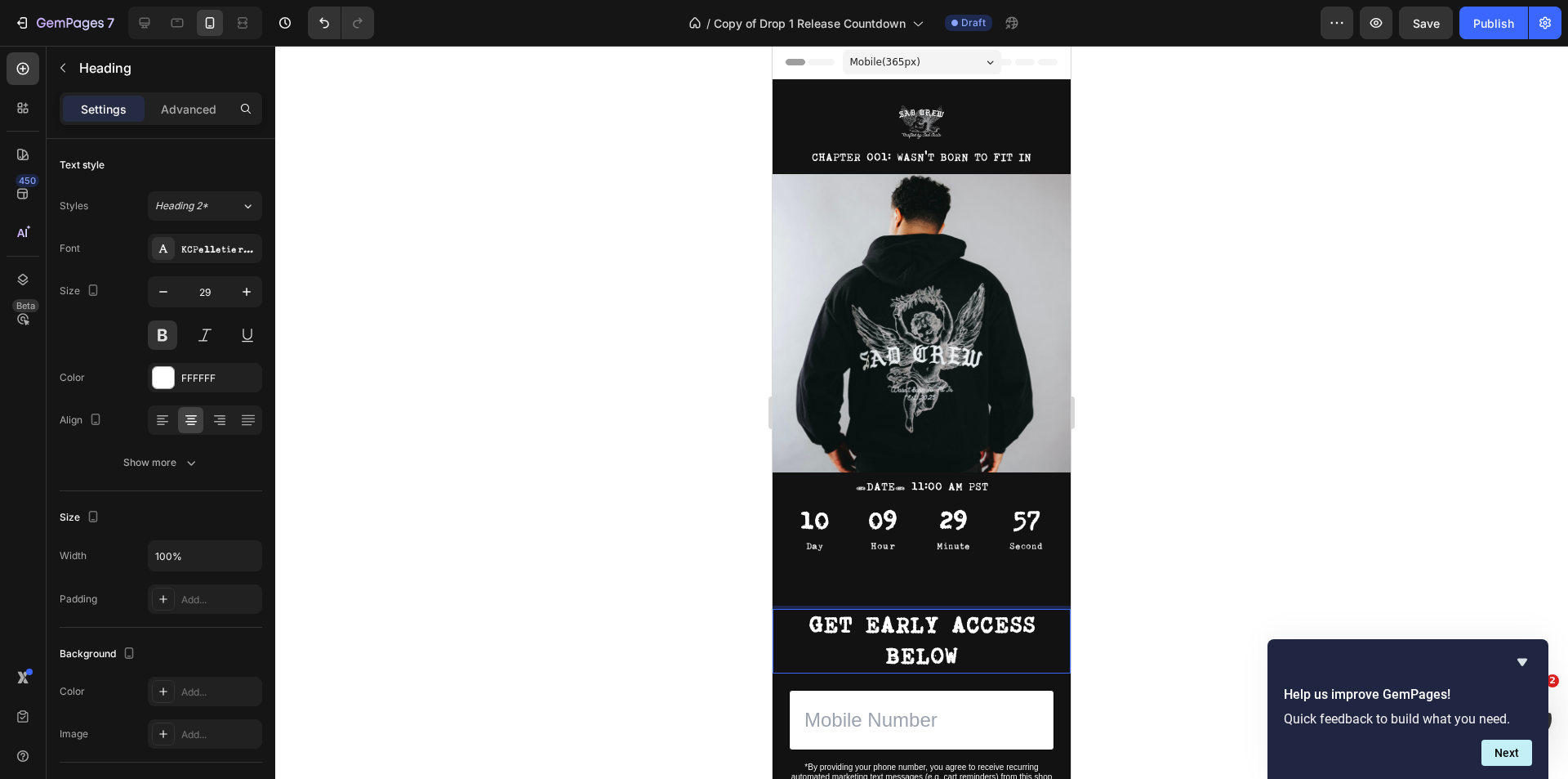
click at [1281, 467] on div at bounding box center [922, 412] width 1293 height 733
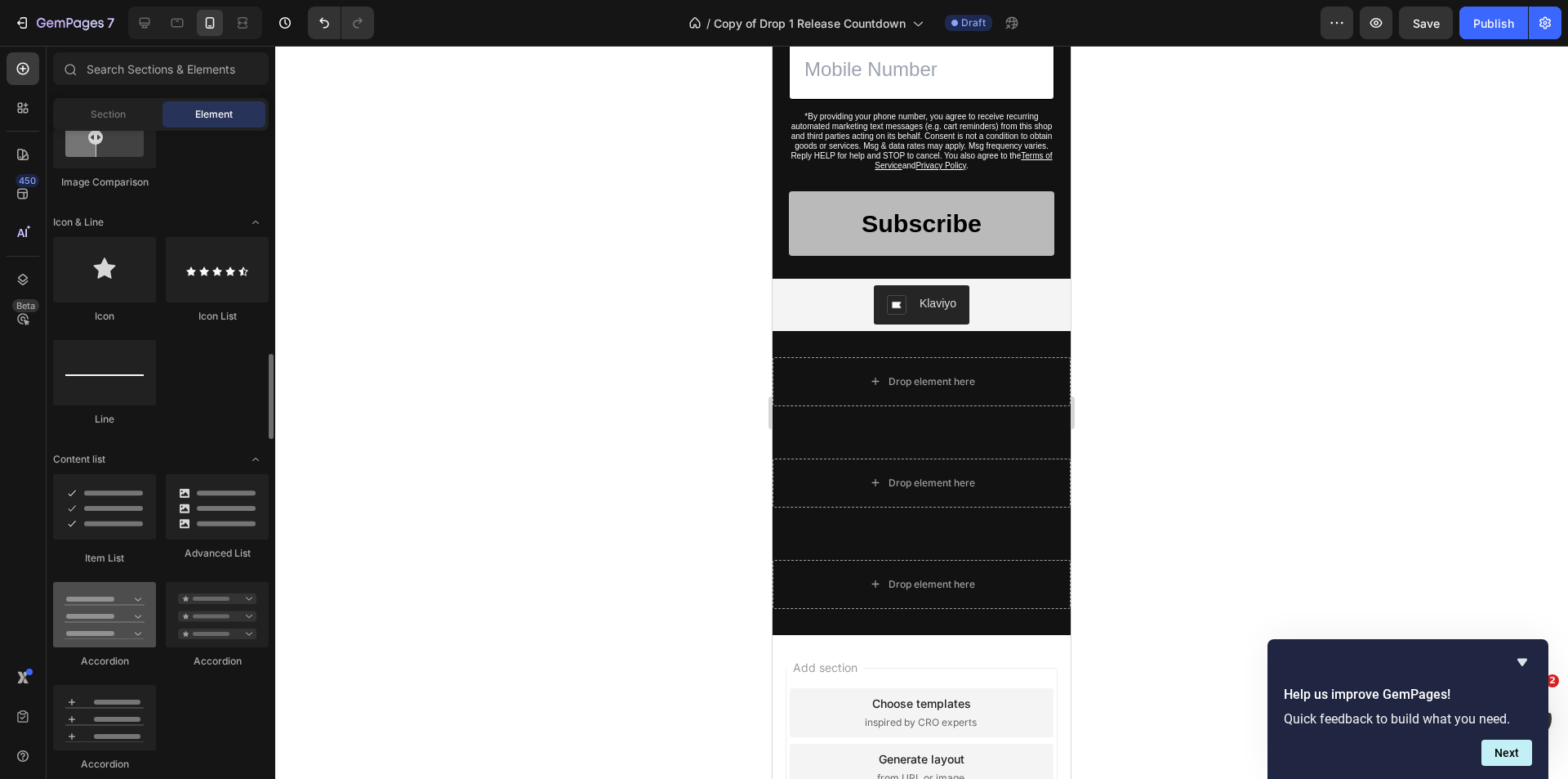
scroll to position [1062, 0]
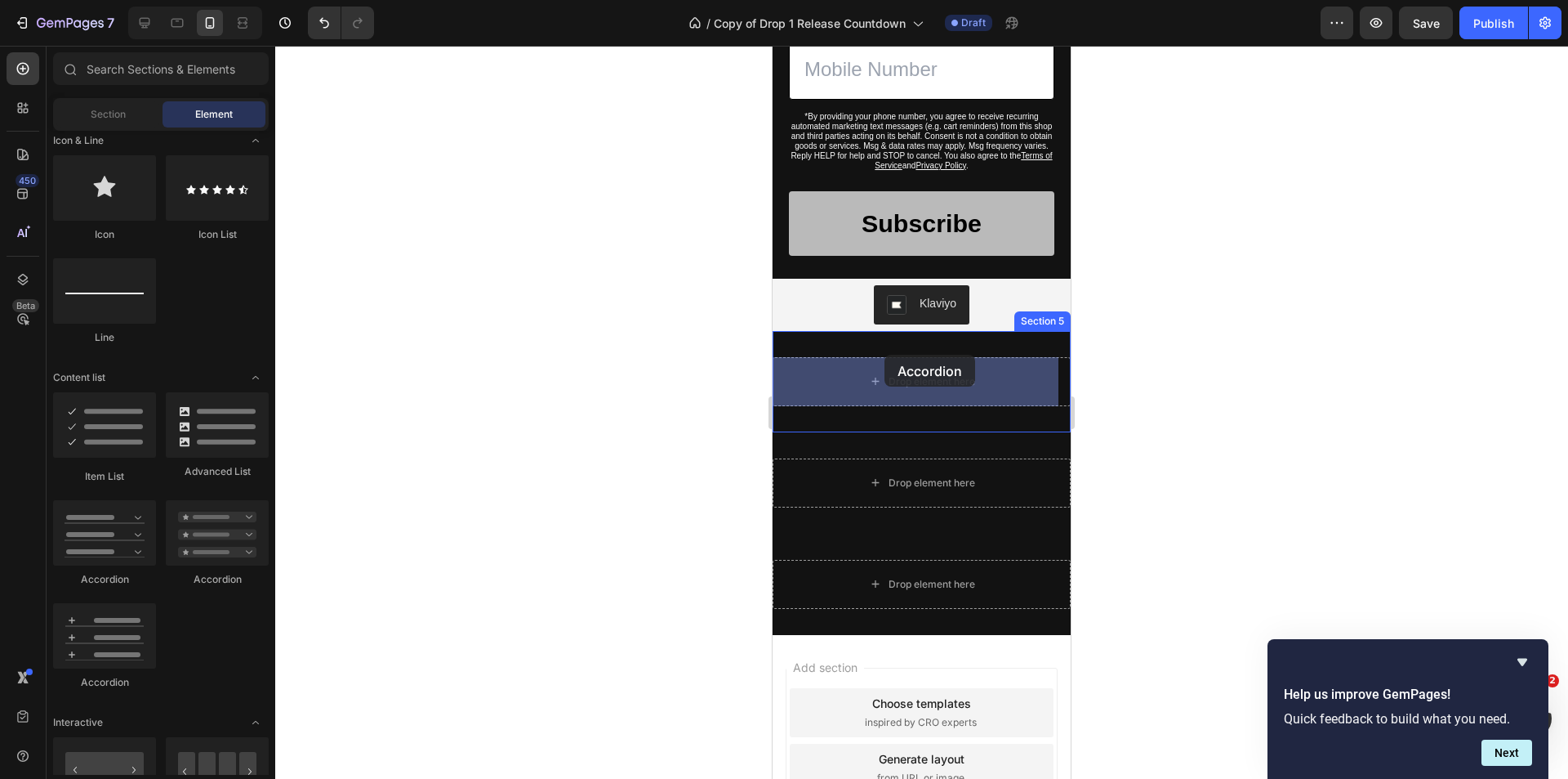
drag, startPoint x: 876, startPoint y: 675, endPoint x: 884, endPoint y: 347, distance: 328.1
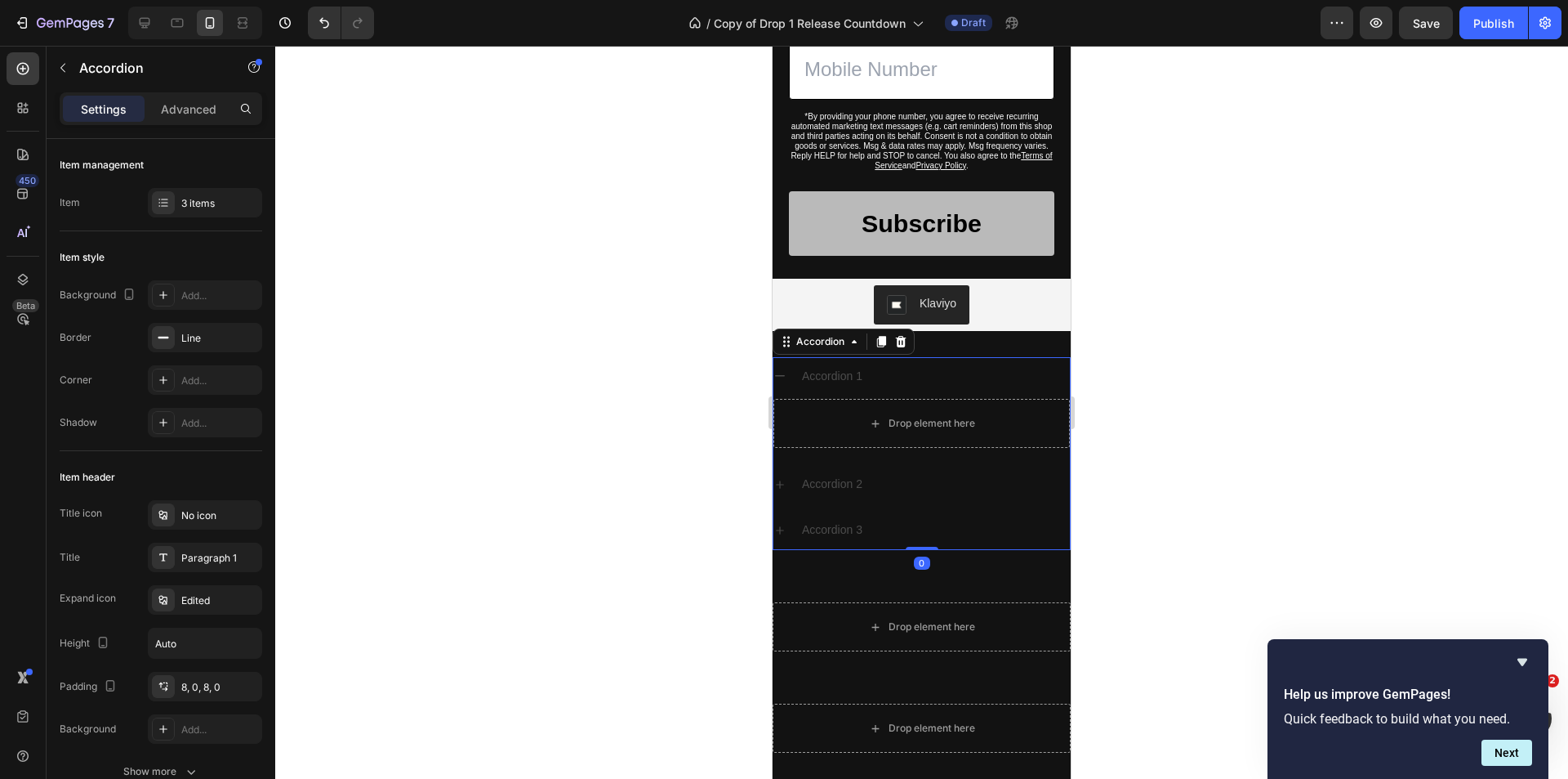
click at [946, 382] on div "Accordion 1" at bounding box center [934, 376] width 270 height 25
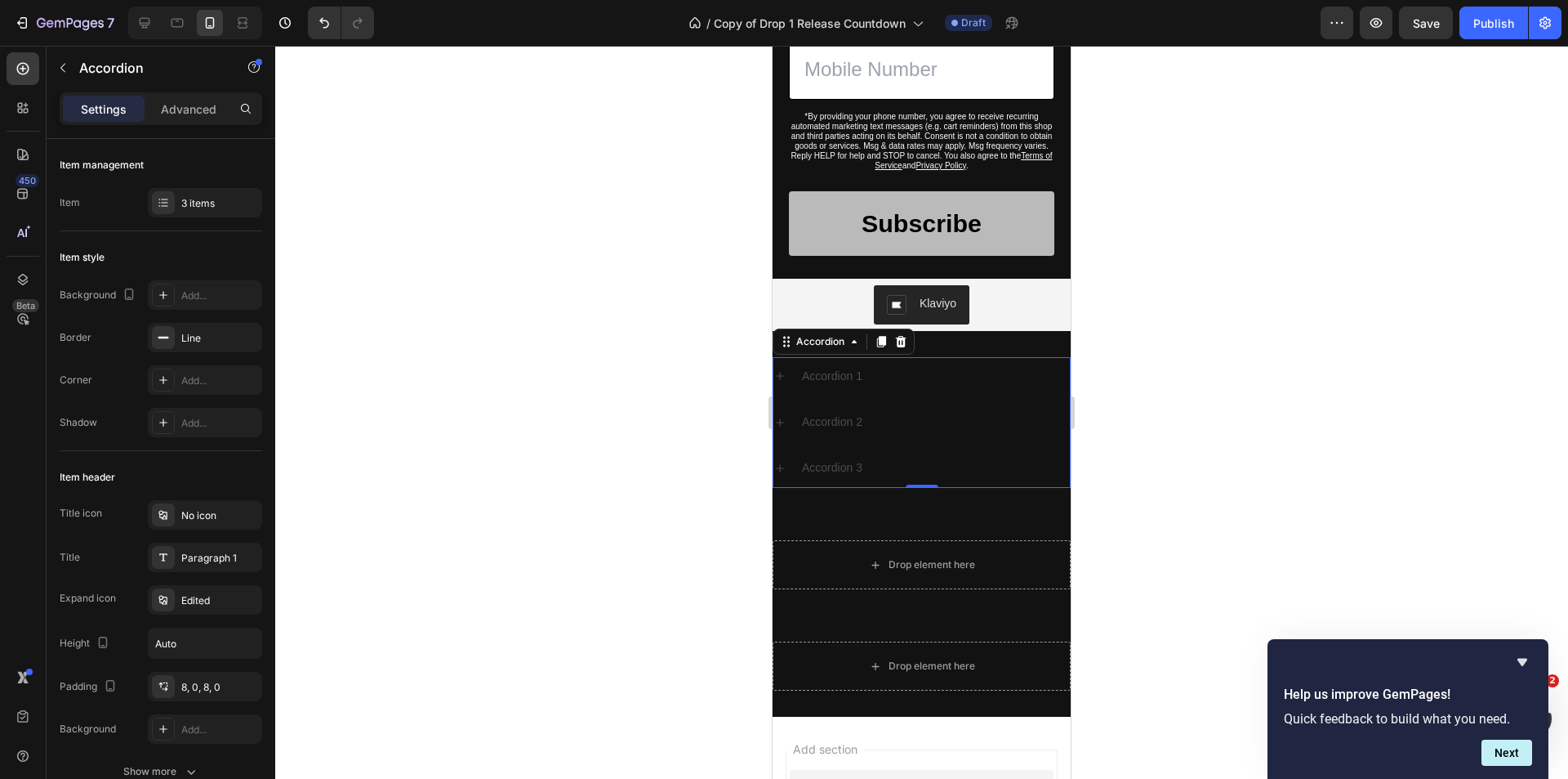
click at [890, 373] on div "Accordion 1" at bounding box center [934, 376] width 270 height 25
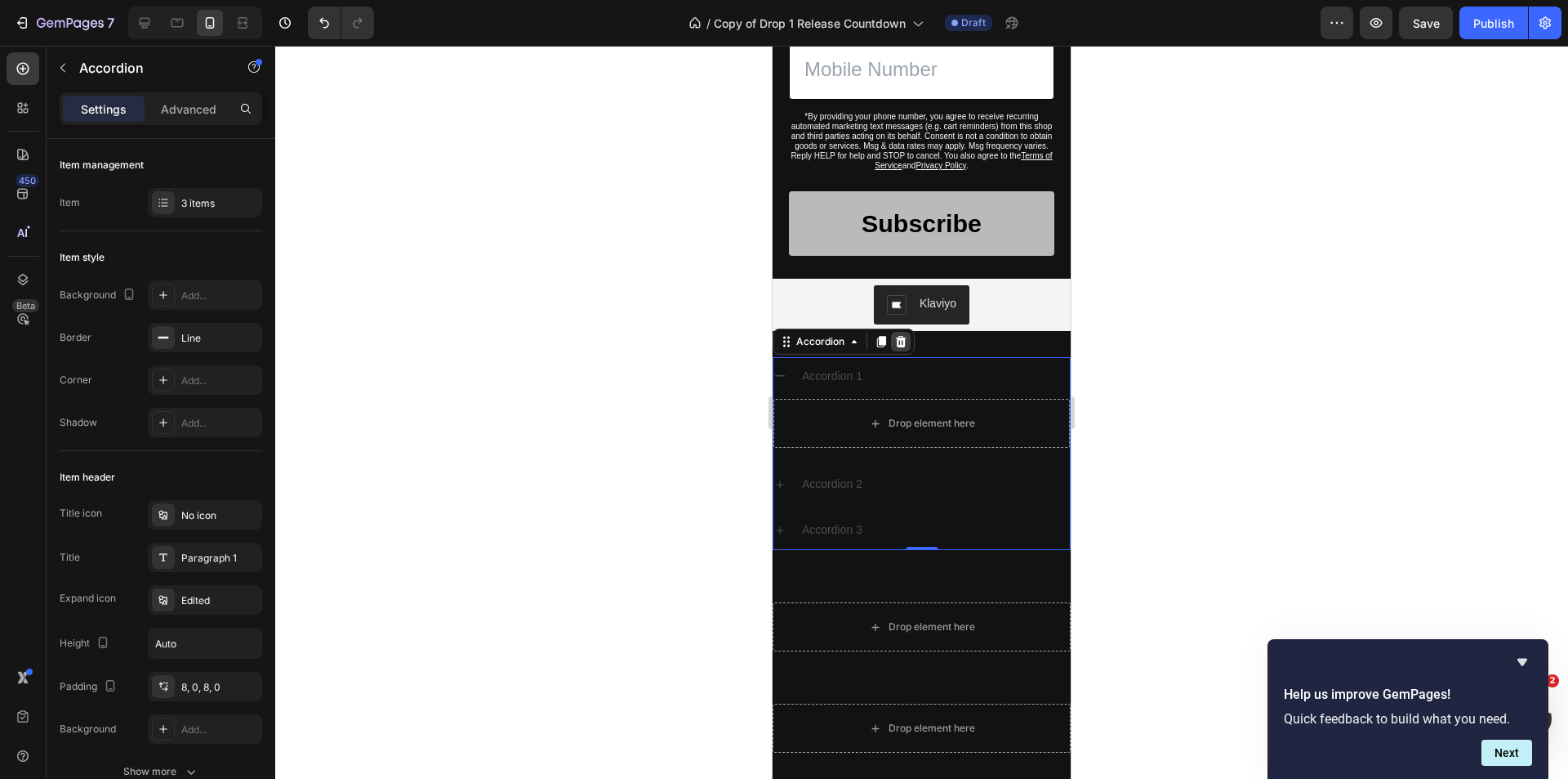
click at [899, 339] on icon at bounding box center [901, 341] width 11 height 12
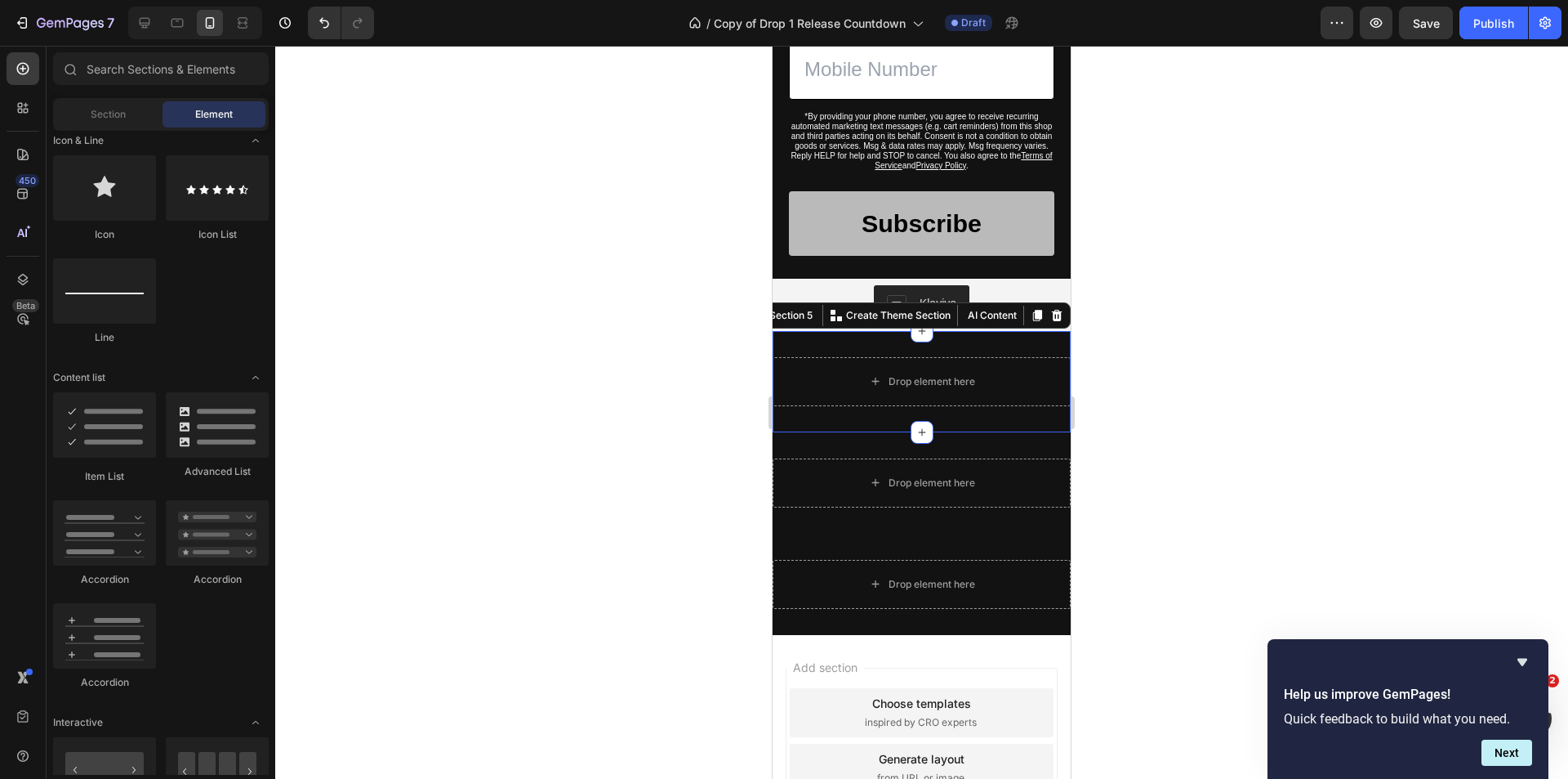
click at [943, 354] on div "Drop element here Section 5 You can create reusable sections Create Theme Secti…" at bounding box center [922, 381] width 298 height 101
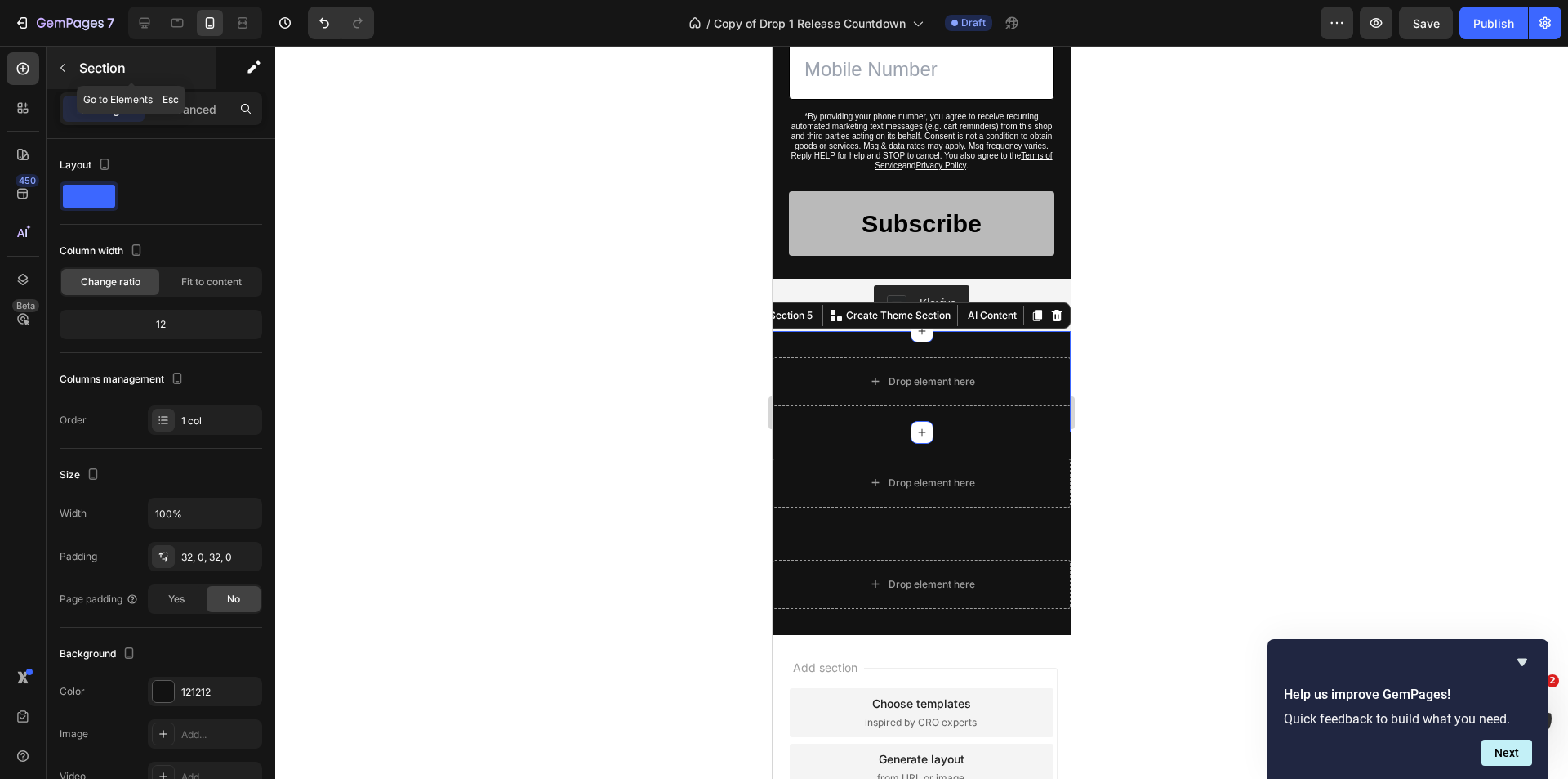
click at [69, 59] on button "button" at bounding box center [62, 67] width 26 height 26
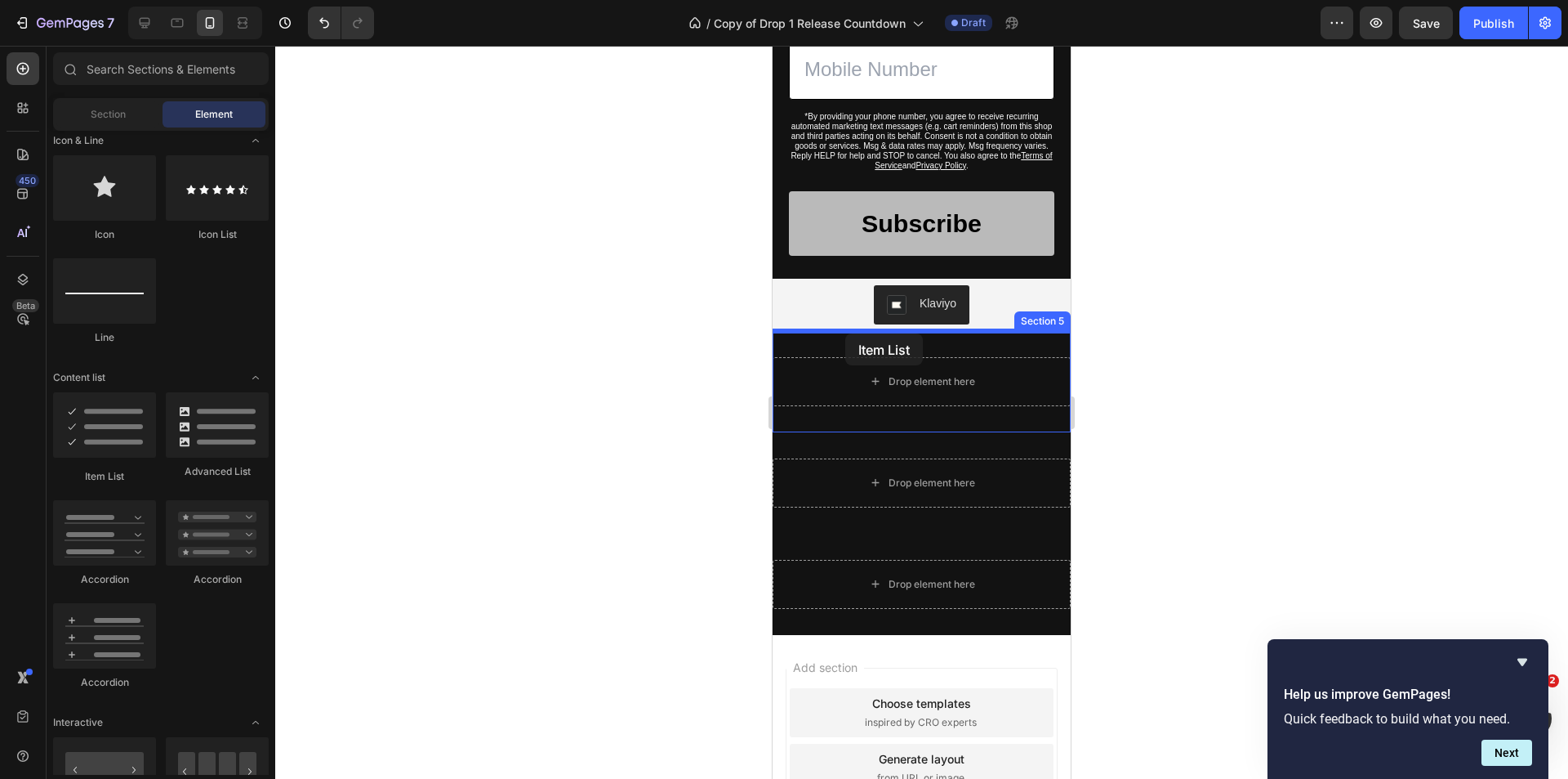
drag, startPoint x: 901, startPoint y: 480, endPoint x: 845, endPoint y: 334, distance: 156.4
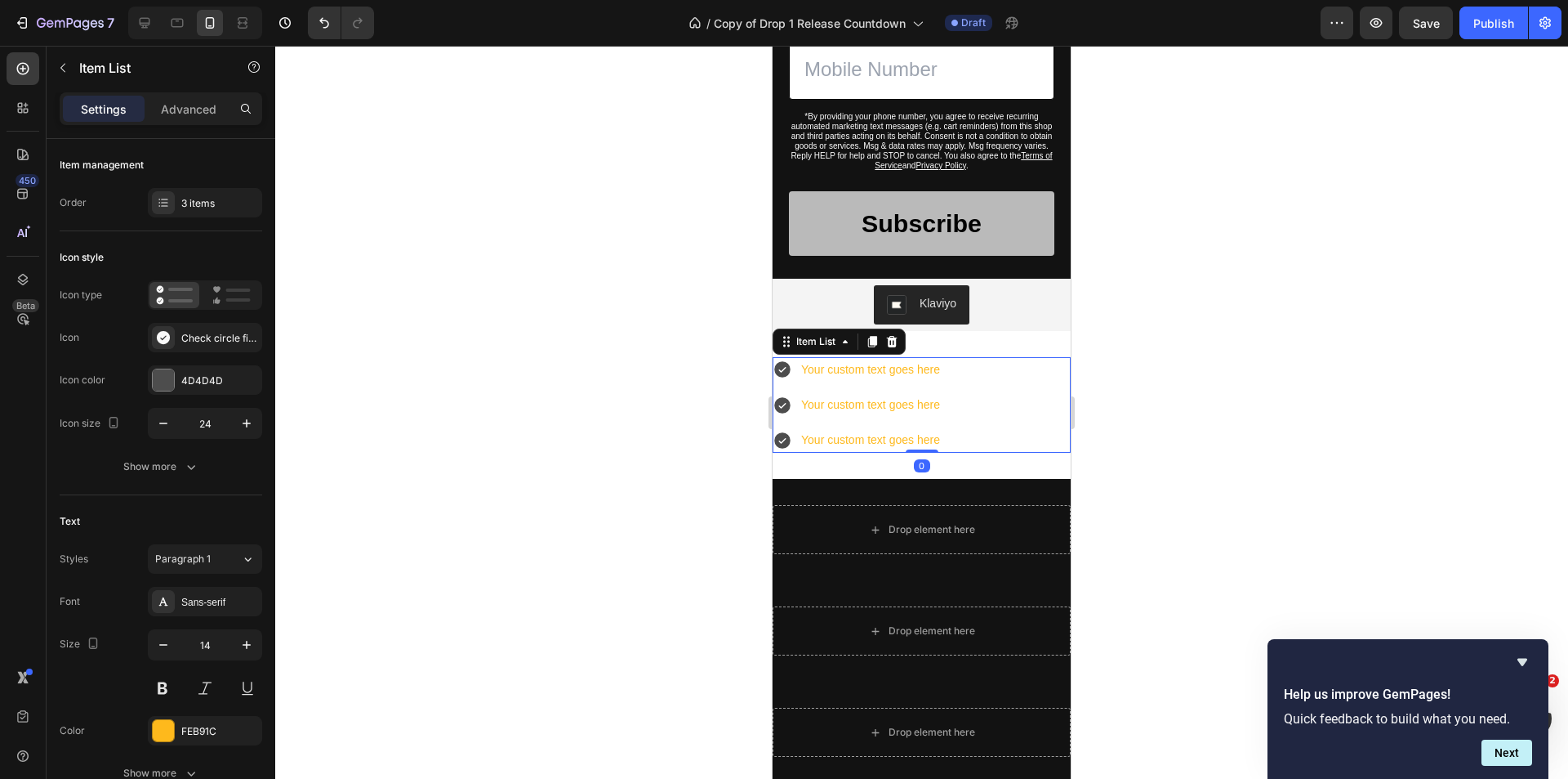
click at [915, 373] on div "Your custom text goes here" at bounding box center [871, 370] width 144 height 25
click at [915, 373] on p "Your custom text goes here" at bounding box center [870, 370] width 139 height 20
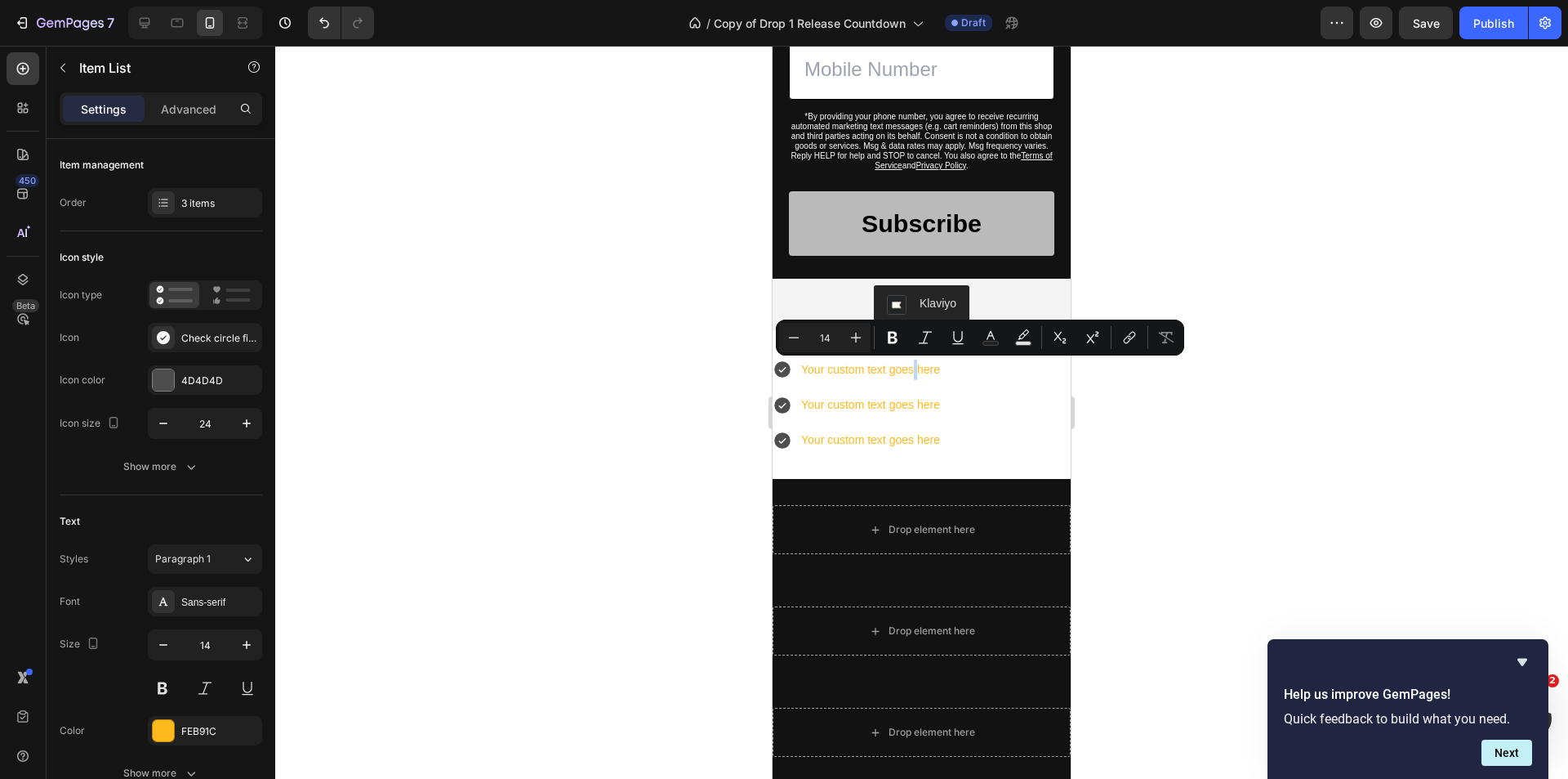
click at [958, 376] on div "Your custom text goes here Your custom text goes here Your custom text goes here" at bounding box center [922, 405] width 298 height 96
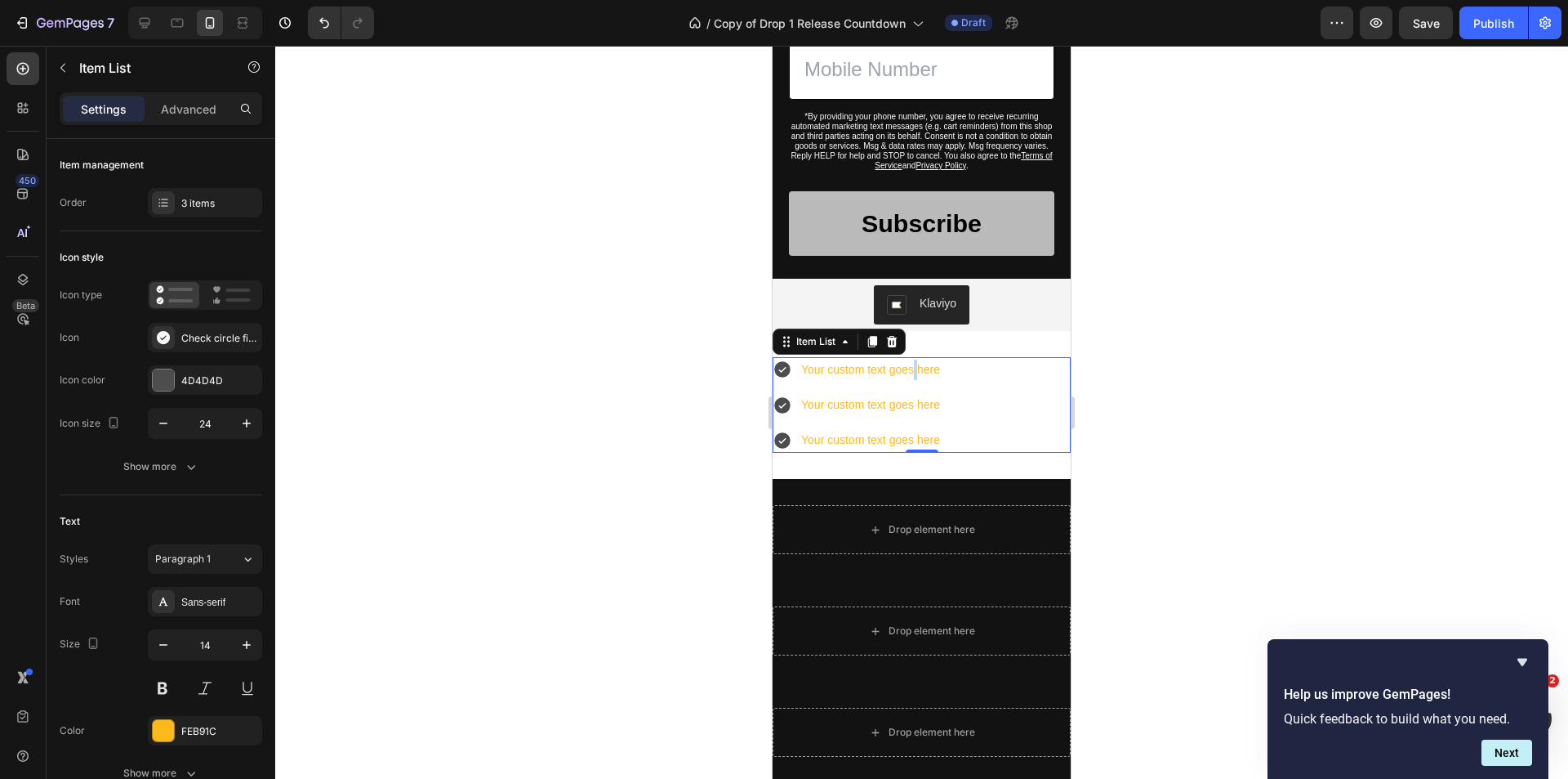
click at [1003, 410] on div "Your custom text goes here Your custom text goes here Your custom text goes here" at bounding box center [922, 405] width 298 height 96
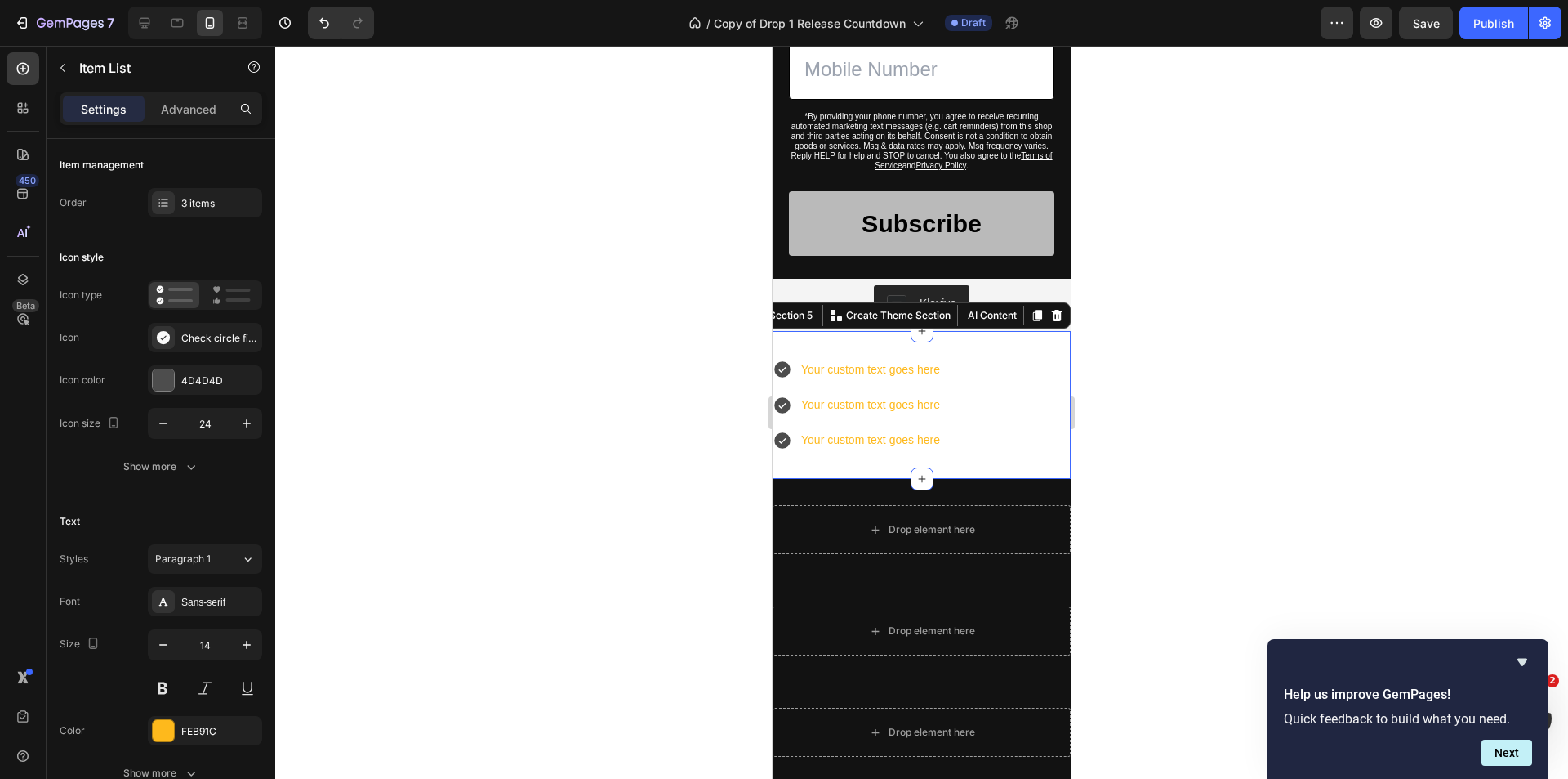
click at [1022, 463] on div "Your custom text goes here Your custom text goes here Your custom text goes her…" at bounding box center [922, 405] width 298 height 149
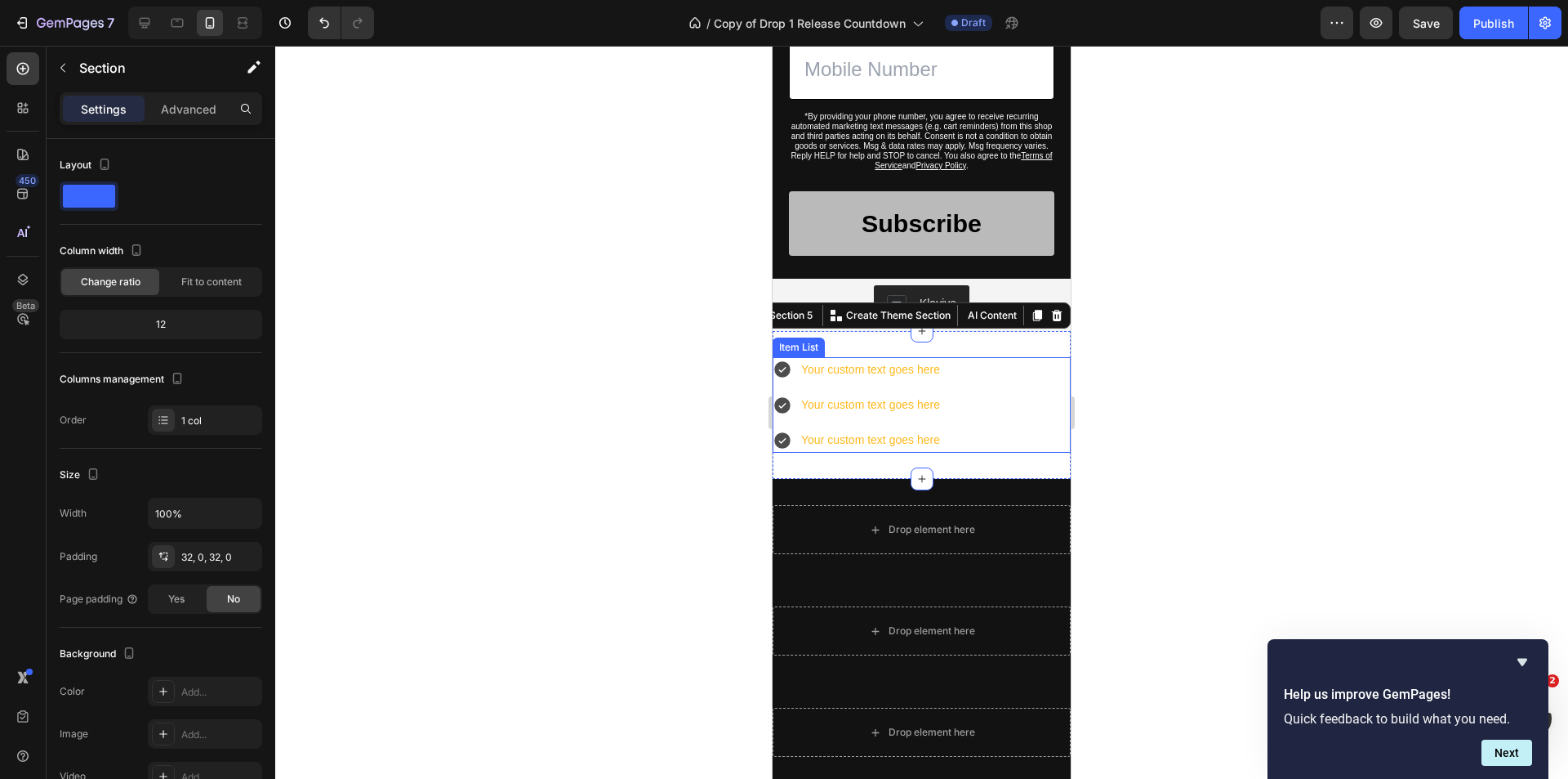
click at [786, 368] on icon at bounding box center [782, 370] width 17 height 17
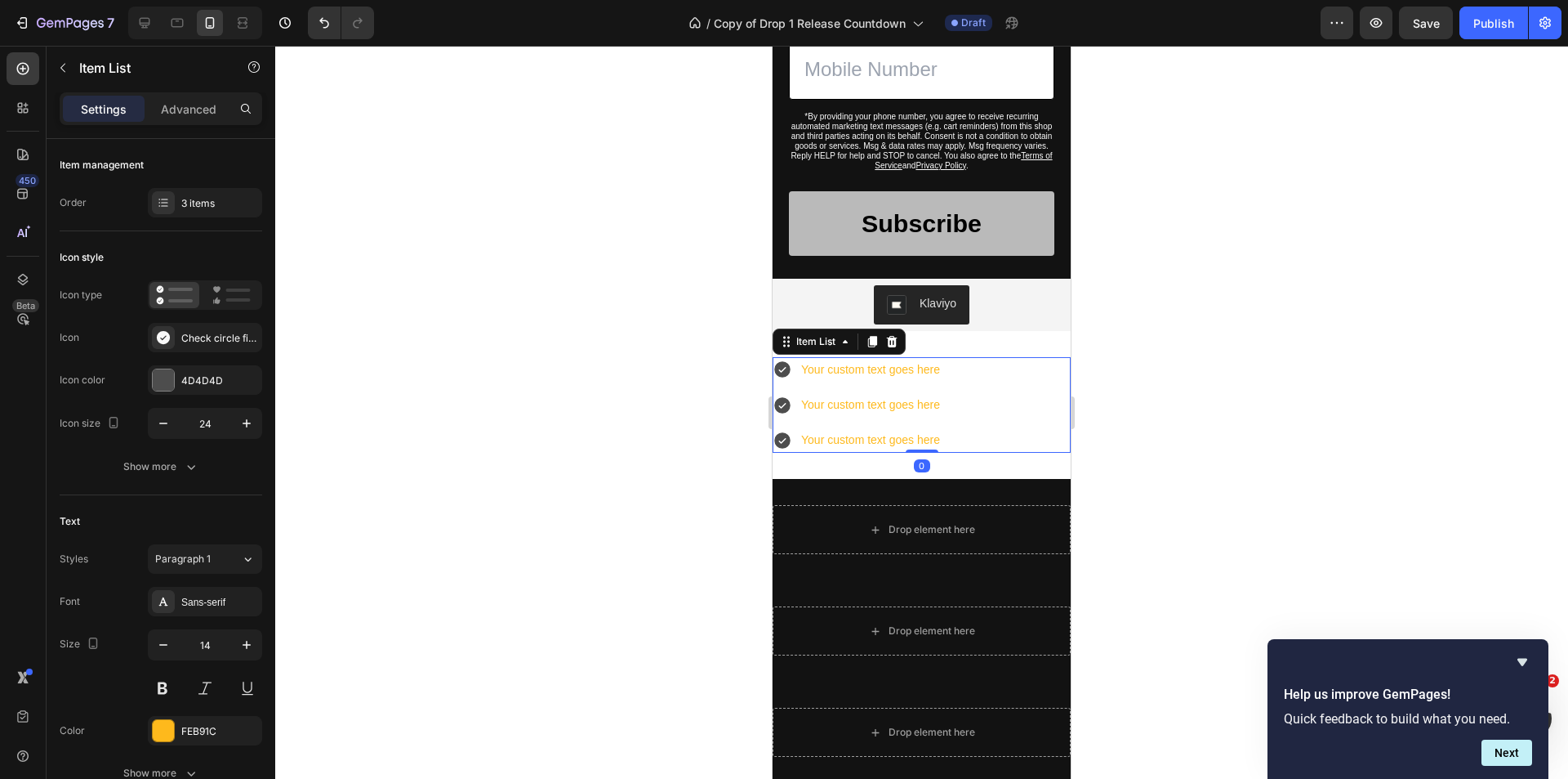
click at [900, 335] on div at bounding box center [891, 341] width 19 height 19
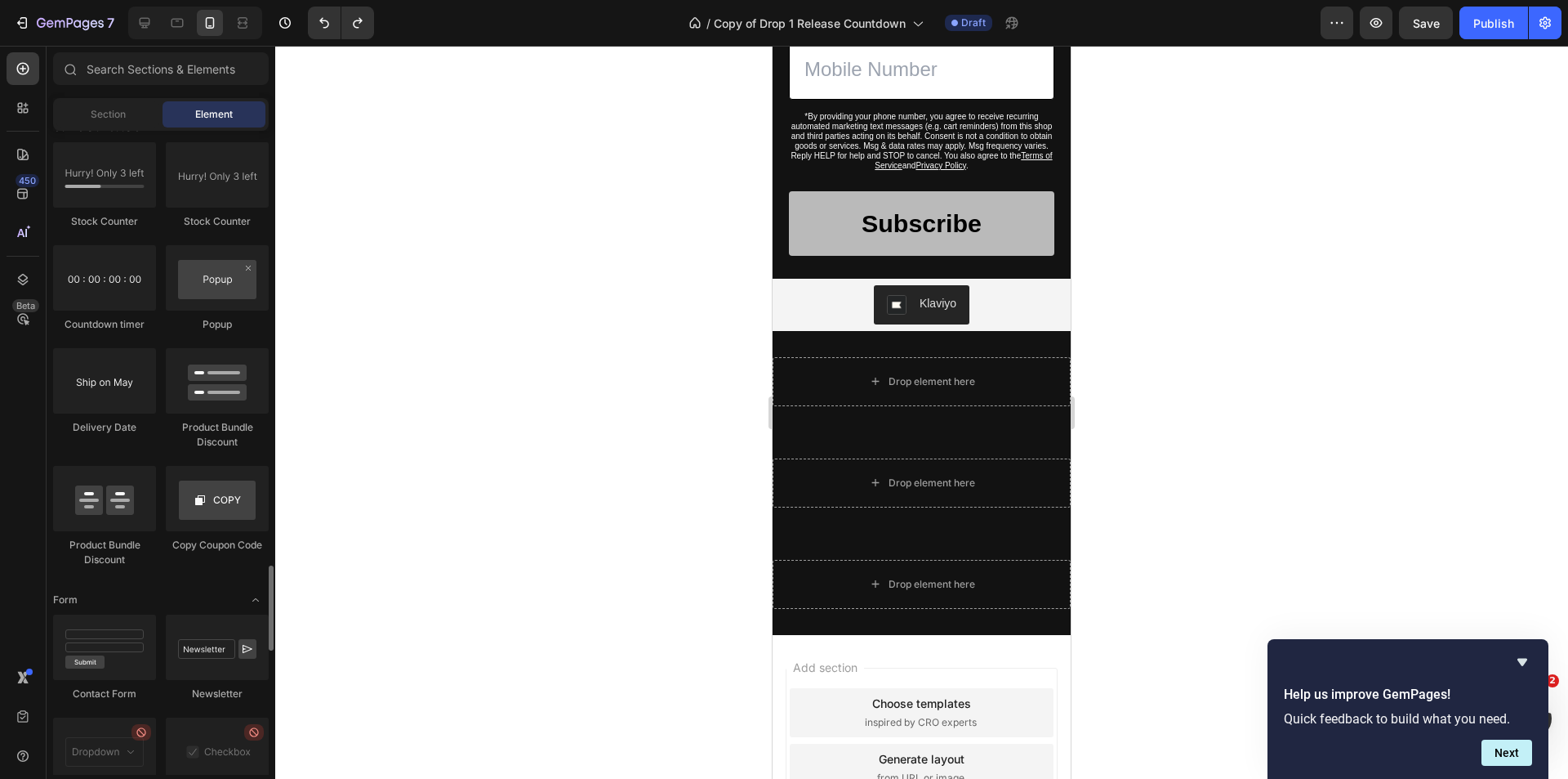
scroll to position [3513, 0]
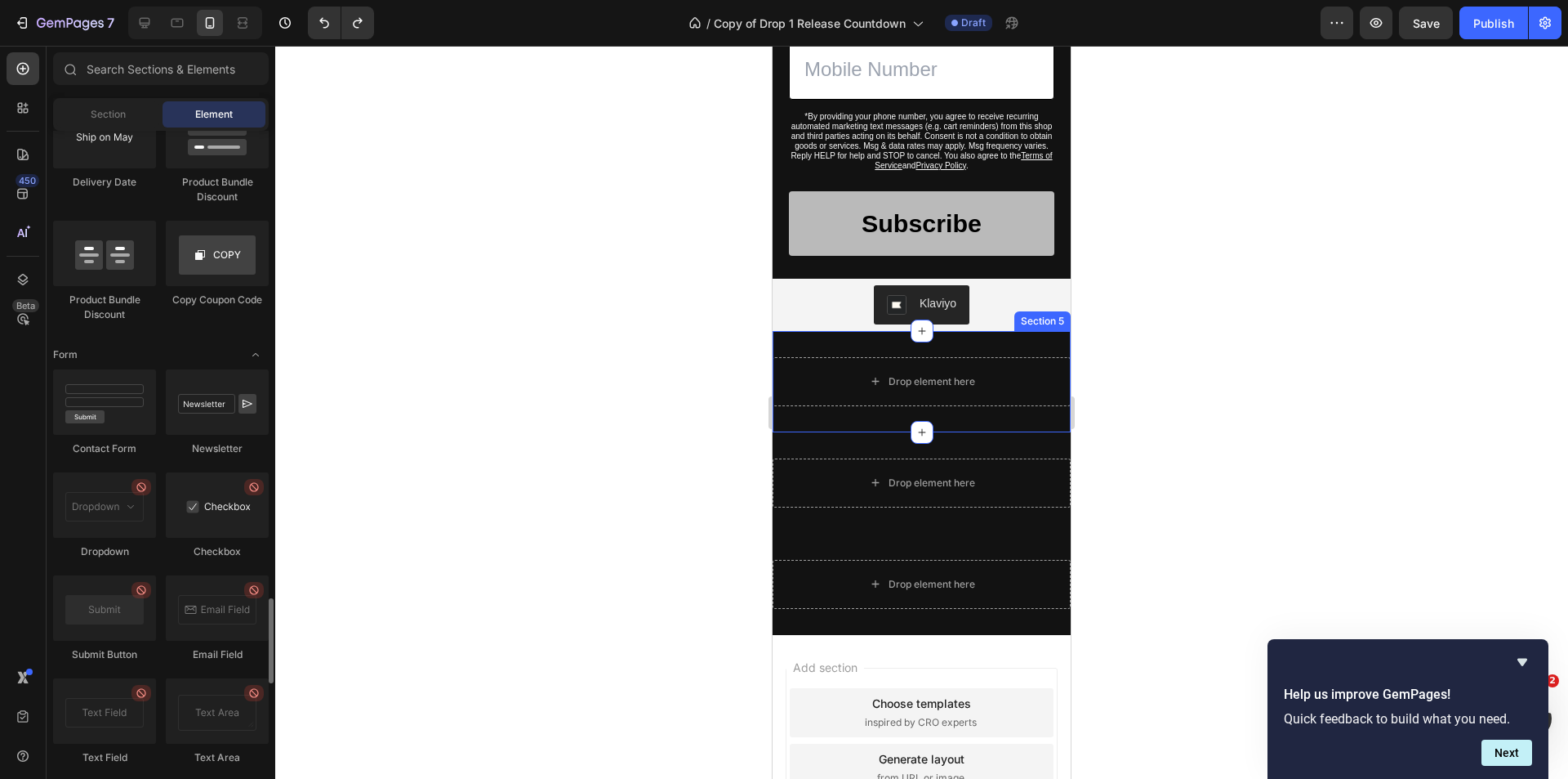
drag, startPoint x: 125, startPoint y: 513, endPoint x: 201, endPoint y: 491, distance: 79.1
click at [222, 481] on div "Contact Form Newsletter Dropdown Checkbox Submit Button Email Field Text Field …" at bounding box center [161, 575] width 216 height 410
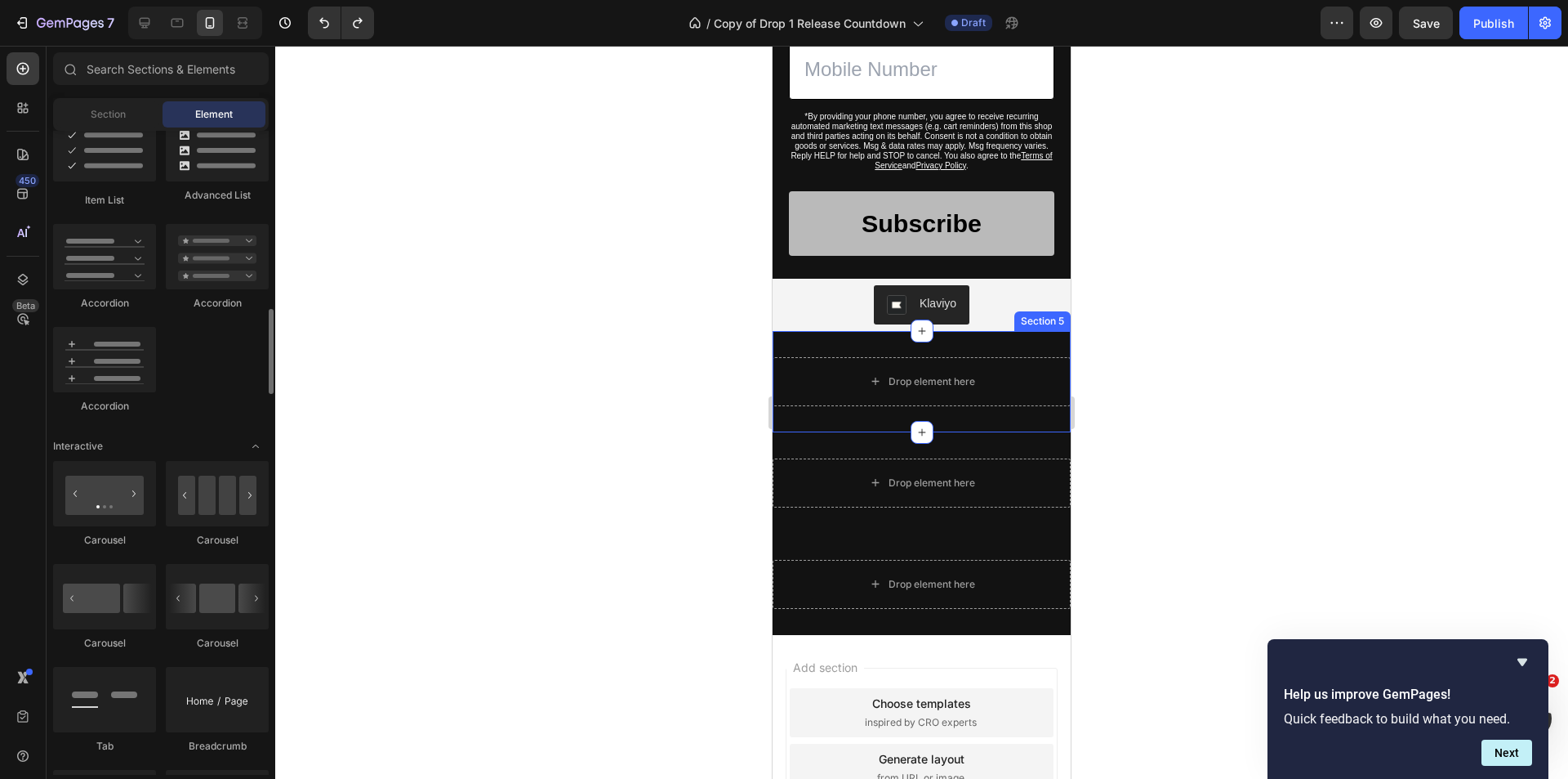
scroll to position [1257, 0]
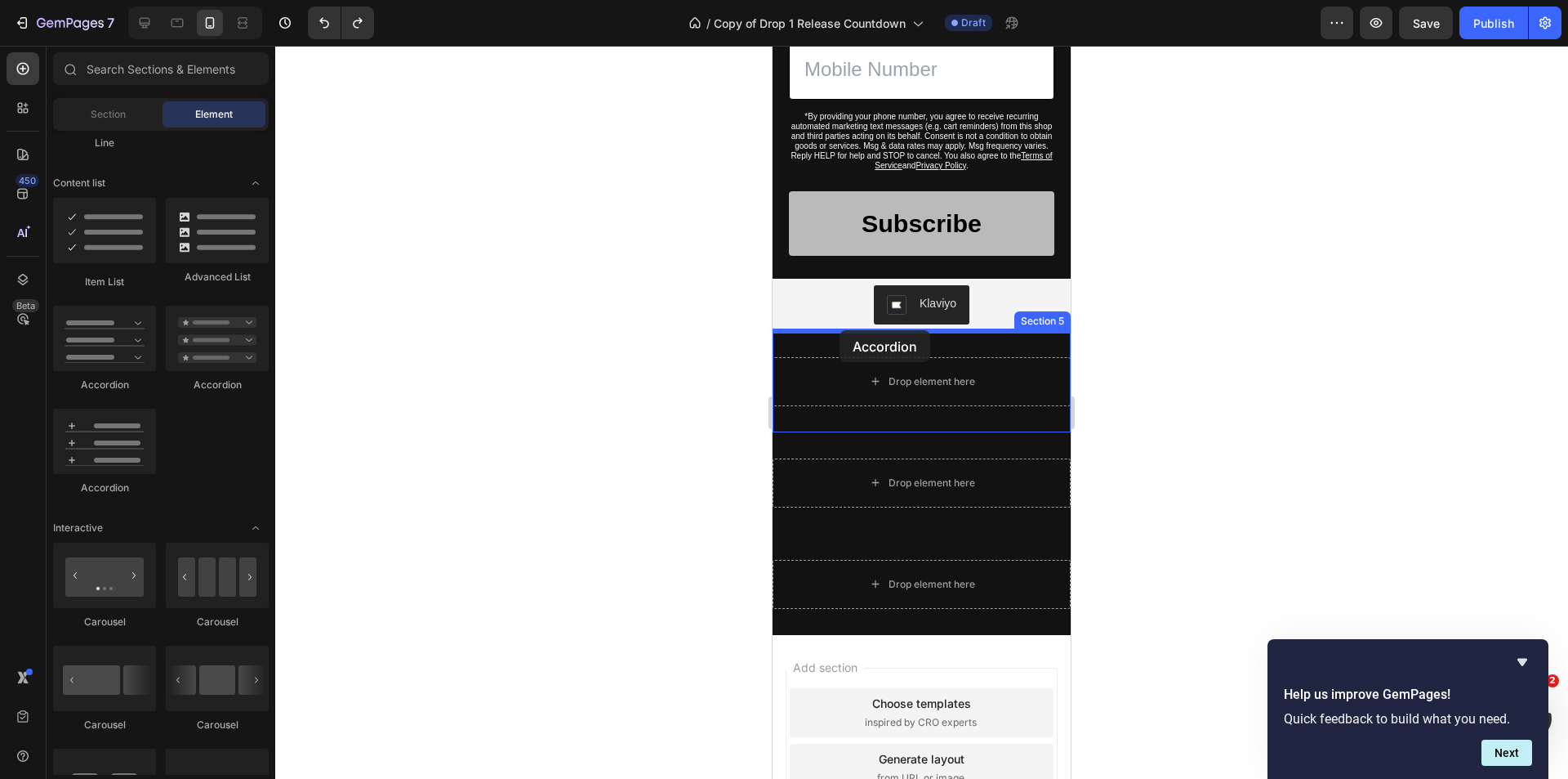
drag, startPoint x: 896, startPoint y: 402, endPoint x: 840, endPoint y: 330, distance: 91.2
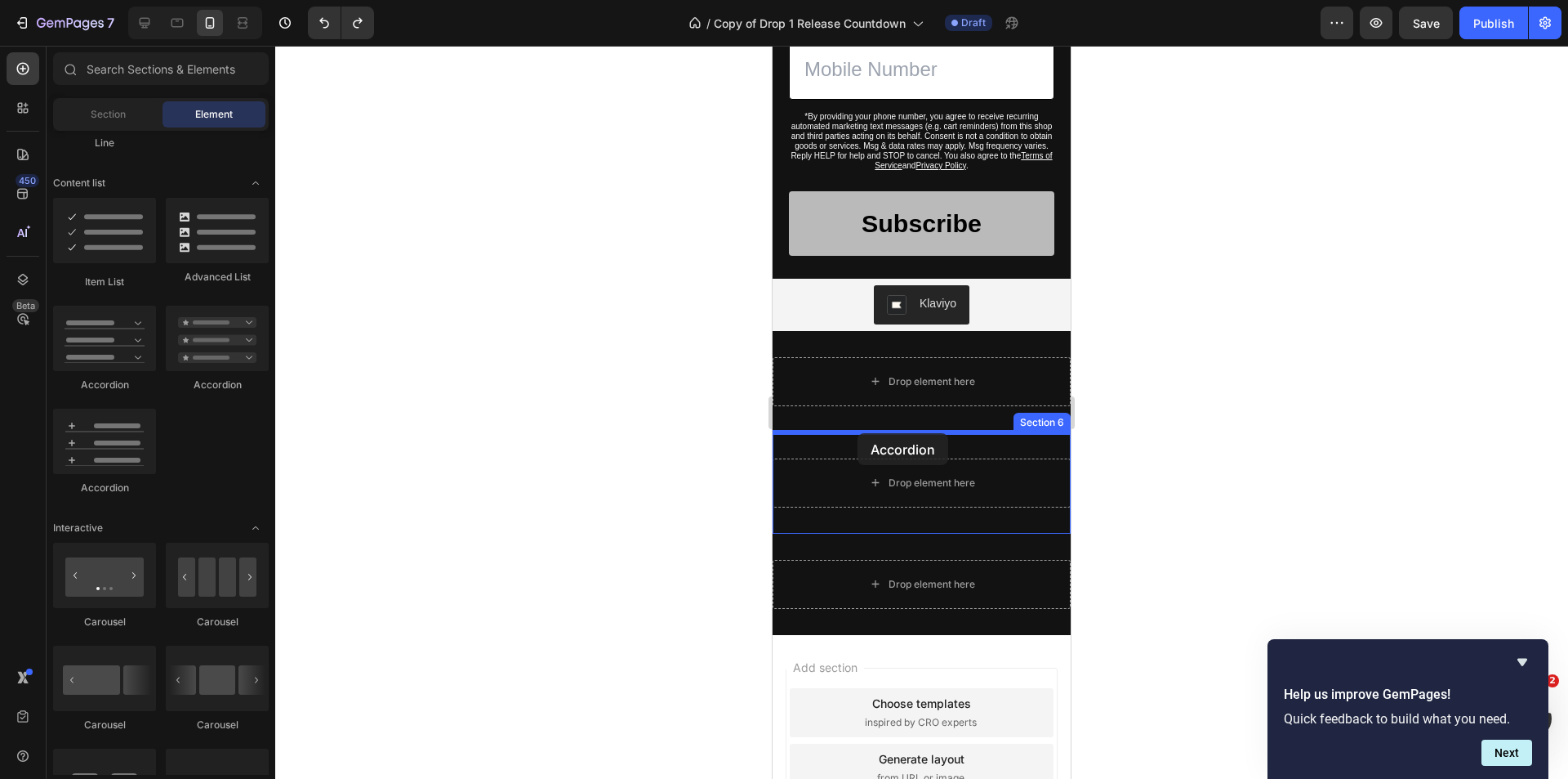
drag, startPoint x: 1024, startPoint y: 390, endPoint x: 857, endPoint y: 433, distance: 172.4
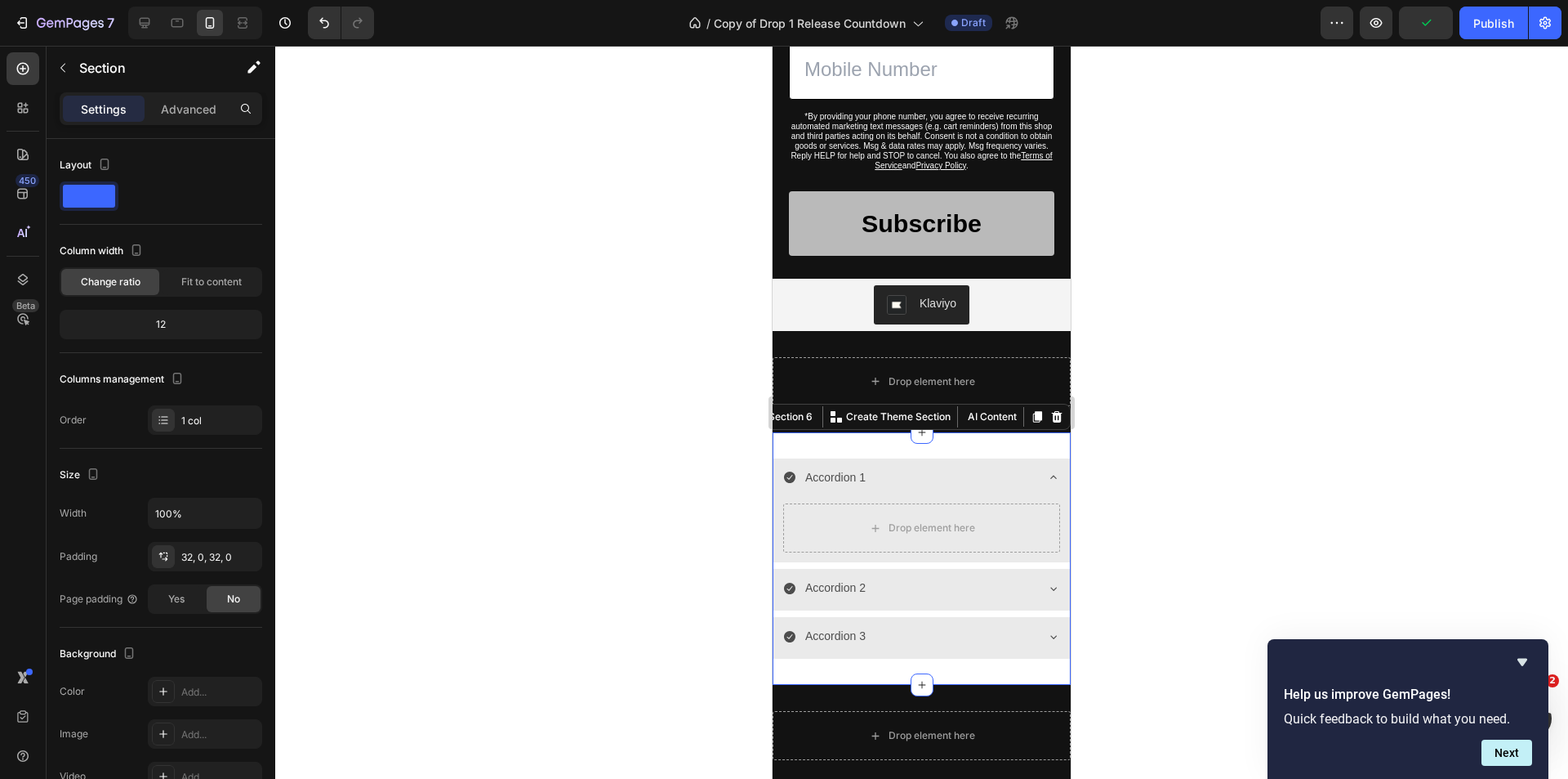
click at [989, 443] on div "Accordion 1 Drop element here Accordion 2 Accordion 3 Accordion Section 6 You c…" at bounding box center [922, 558] width 298 height 253
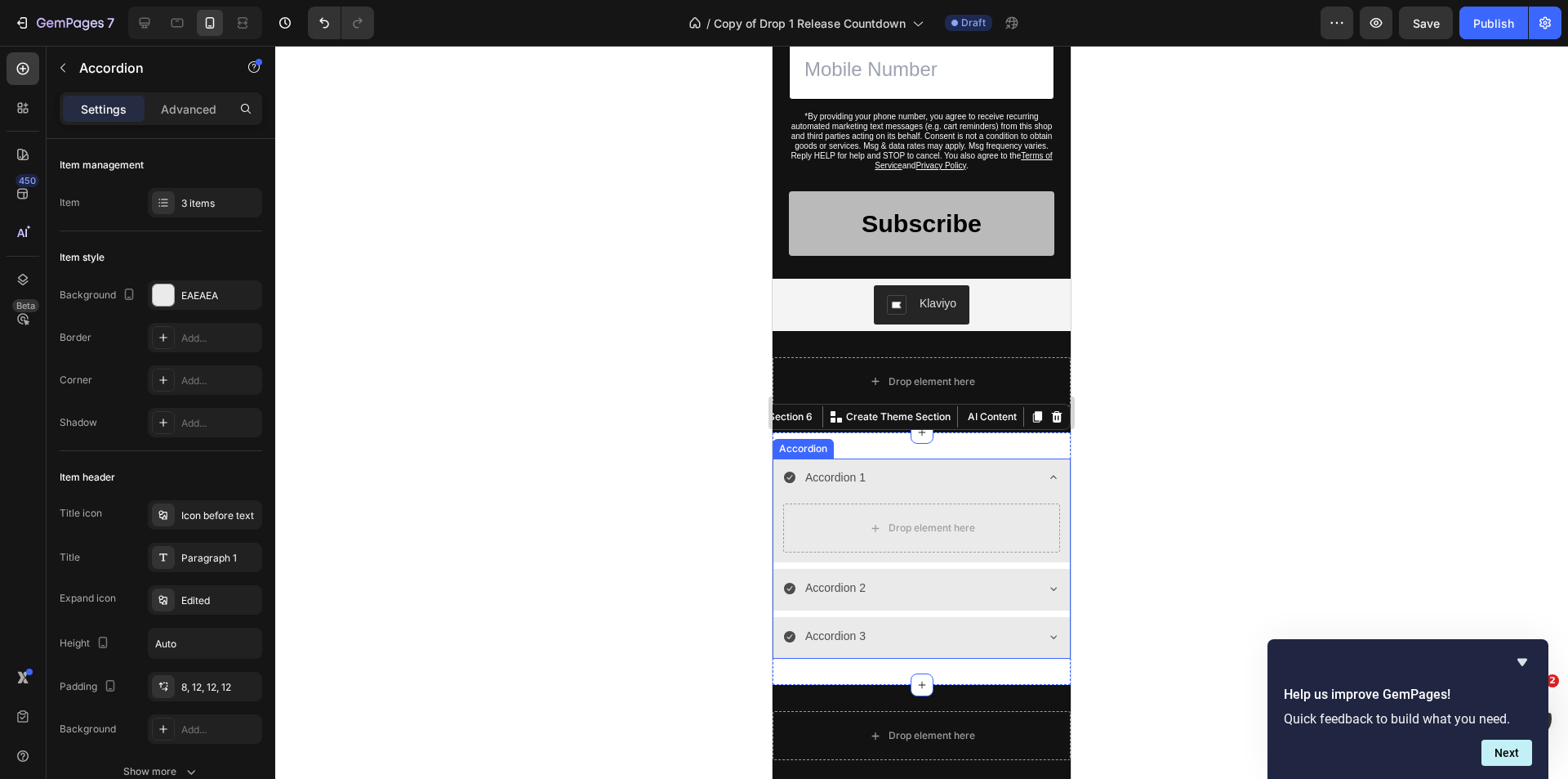
click at [1033, 475] on div "Accordion 1" at bounding box center [922, 478] width 296 height 42
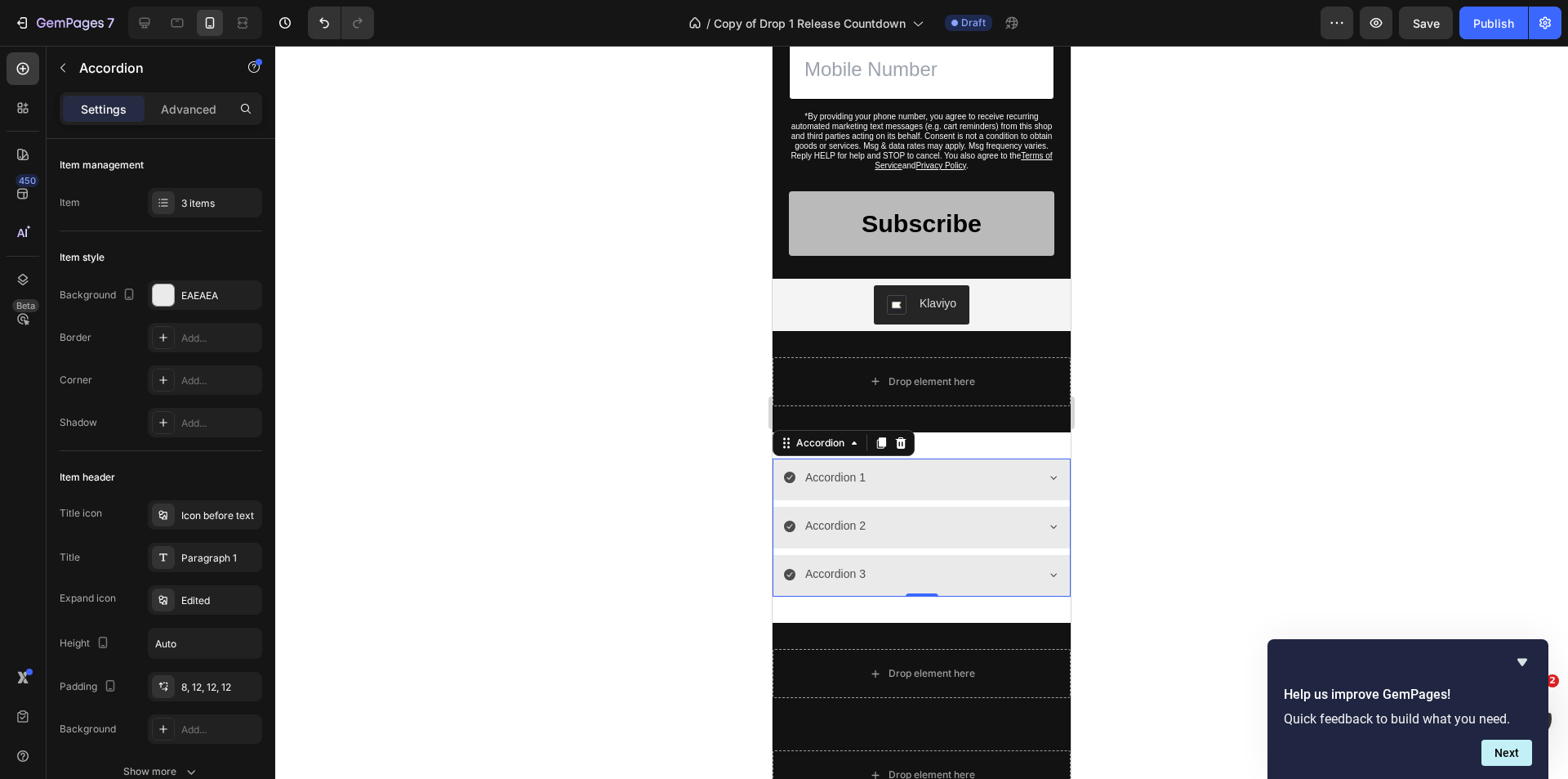
click at [1047, 475] on icon at bounding box center [1053, 477] width 13 height 13
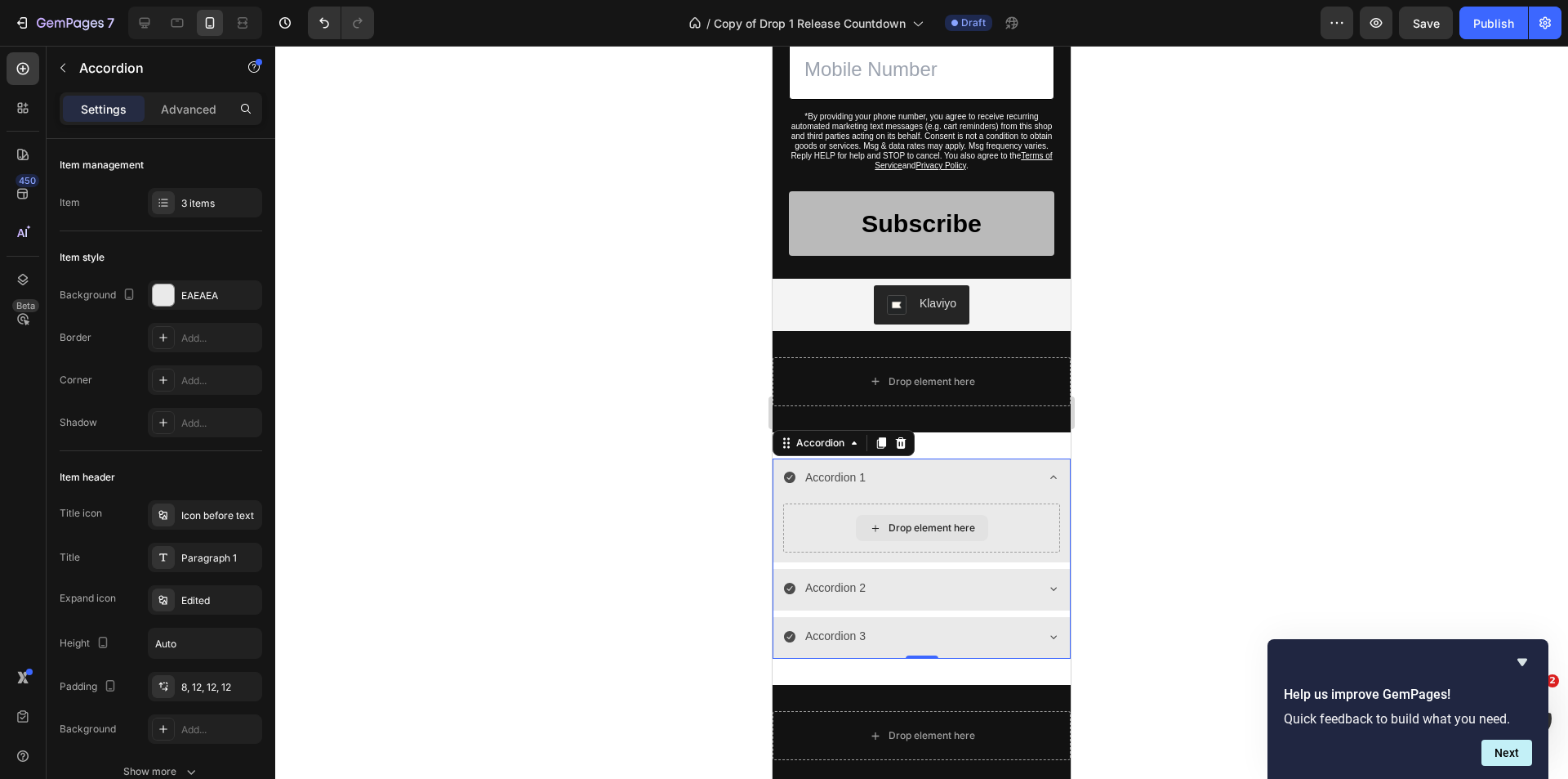
click at [910, 524] on div "Drop element here" at bounding box center [931, 527] width 87 height 13
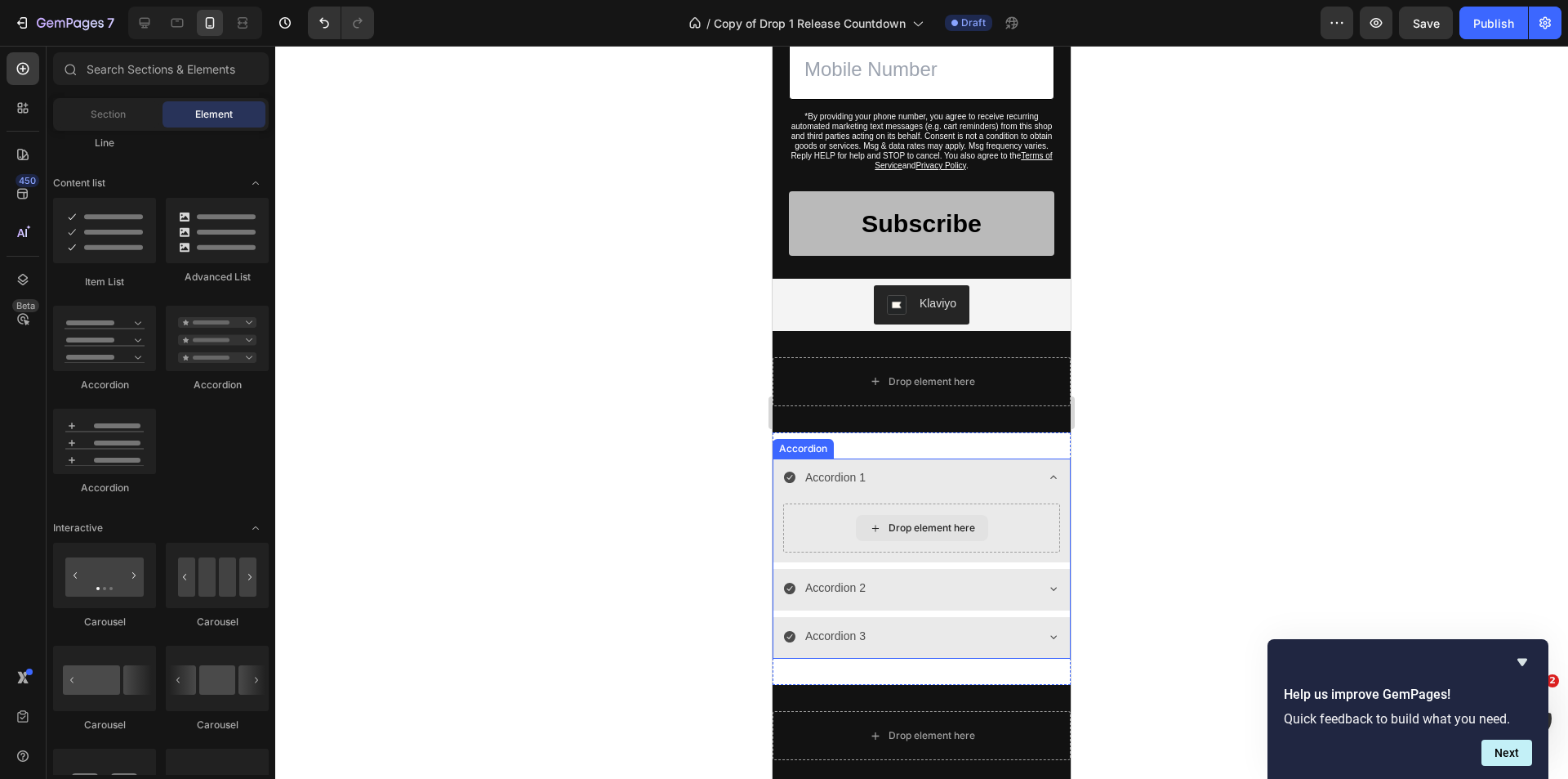
click at [924, 523] on div "Drop element here" at bounding box center [931, 527] width 87 height 13
click at [988, 524] on div "Drop element here" at bounding box center [922, 527] width 277 height 49
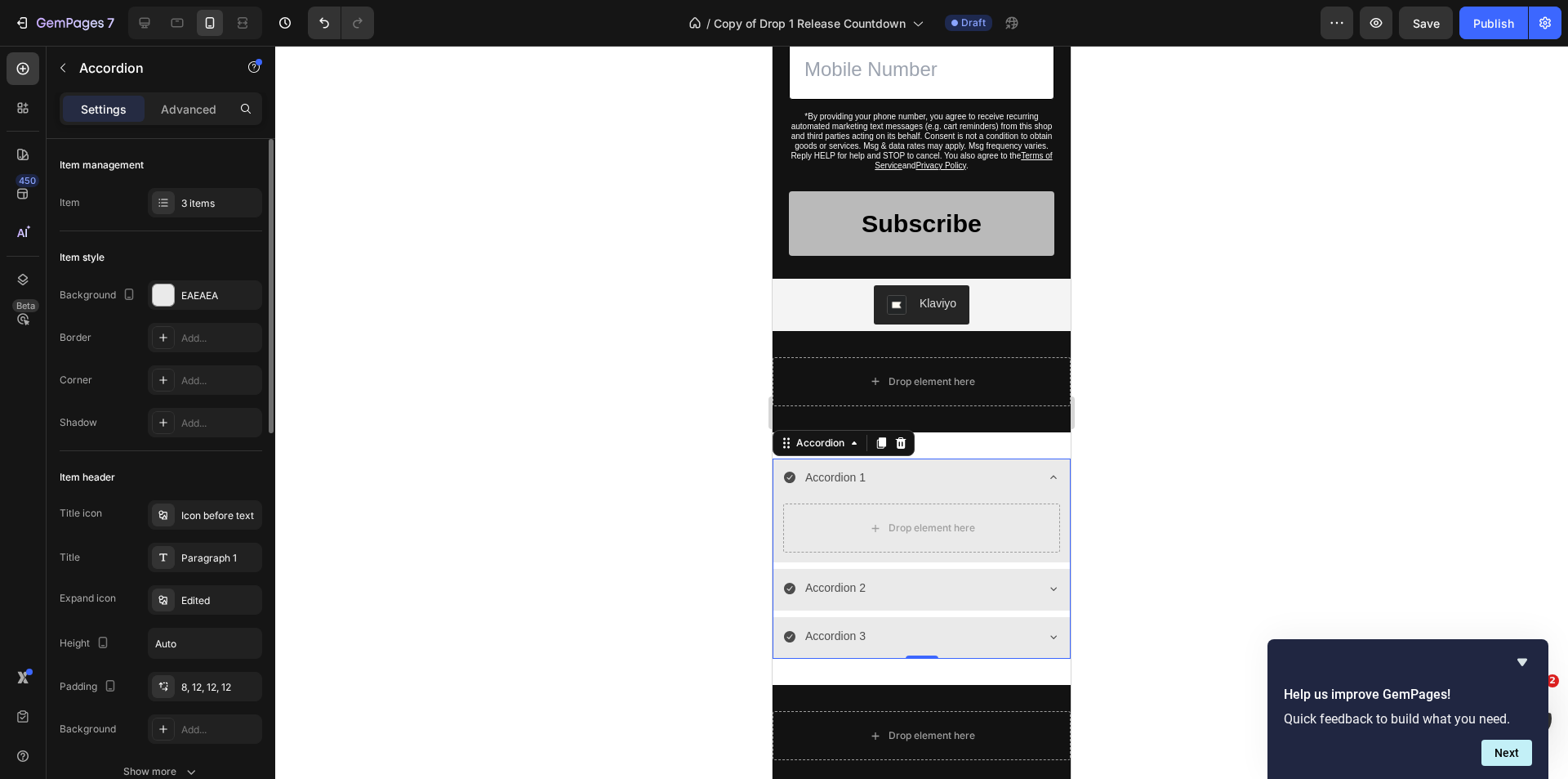
scroll to position [408, 0]
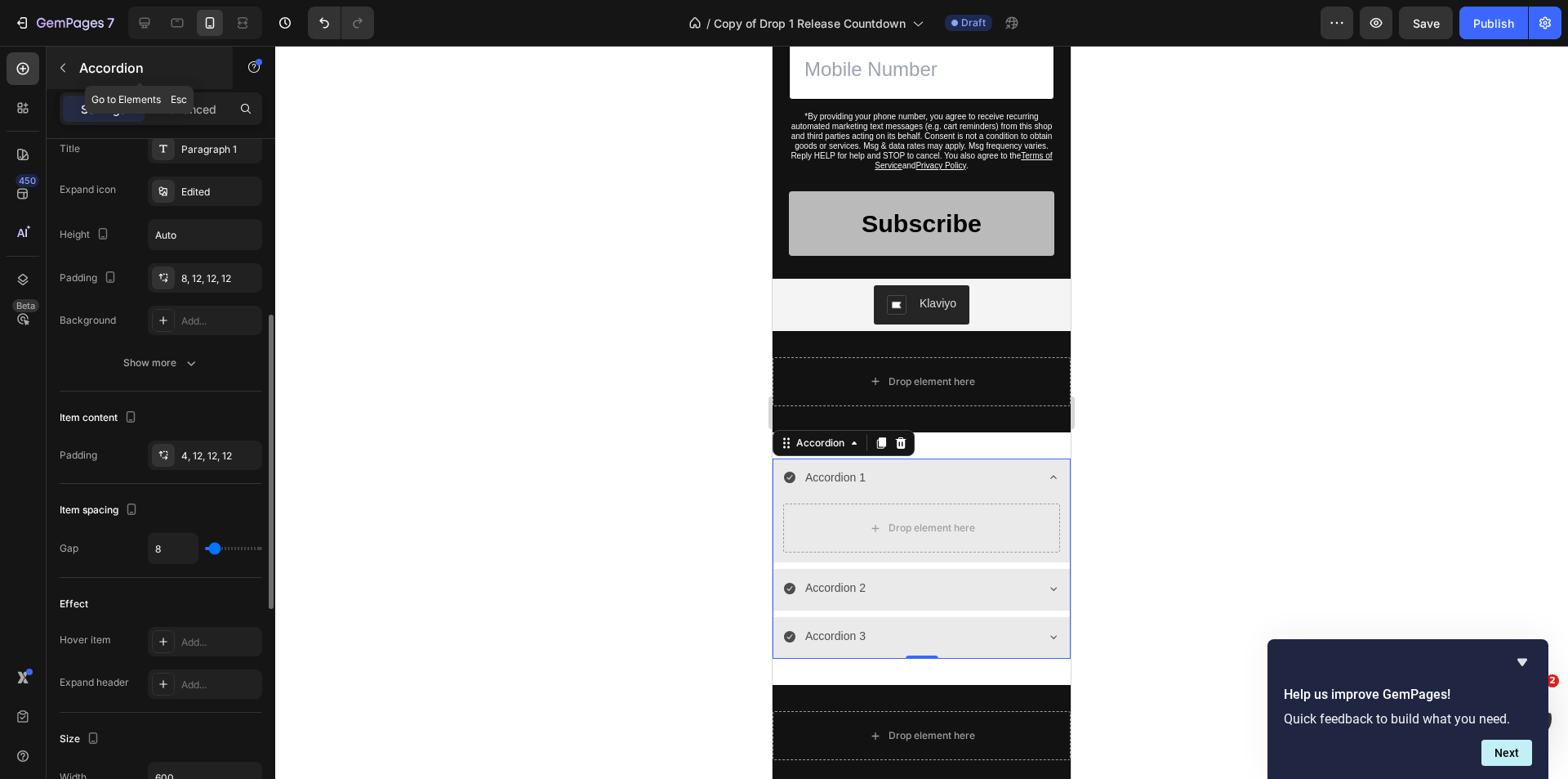
click at [56, 74] on button "button" at bounding box center [62, 67] width 26 height 26
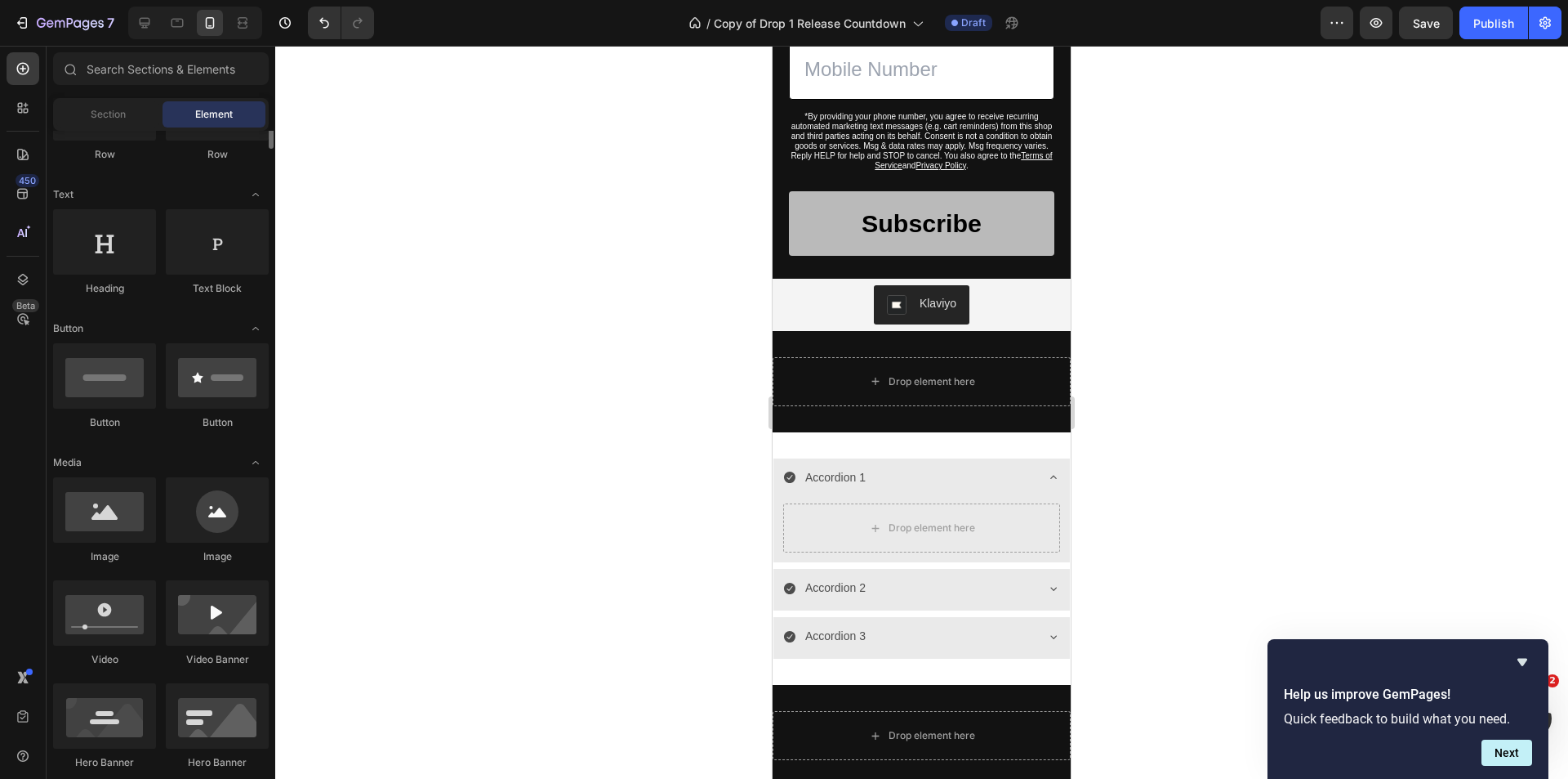
scroll to position [0, 0]
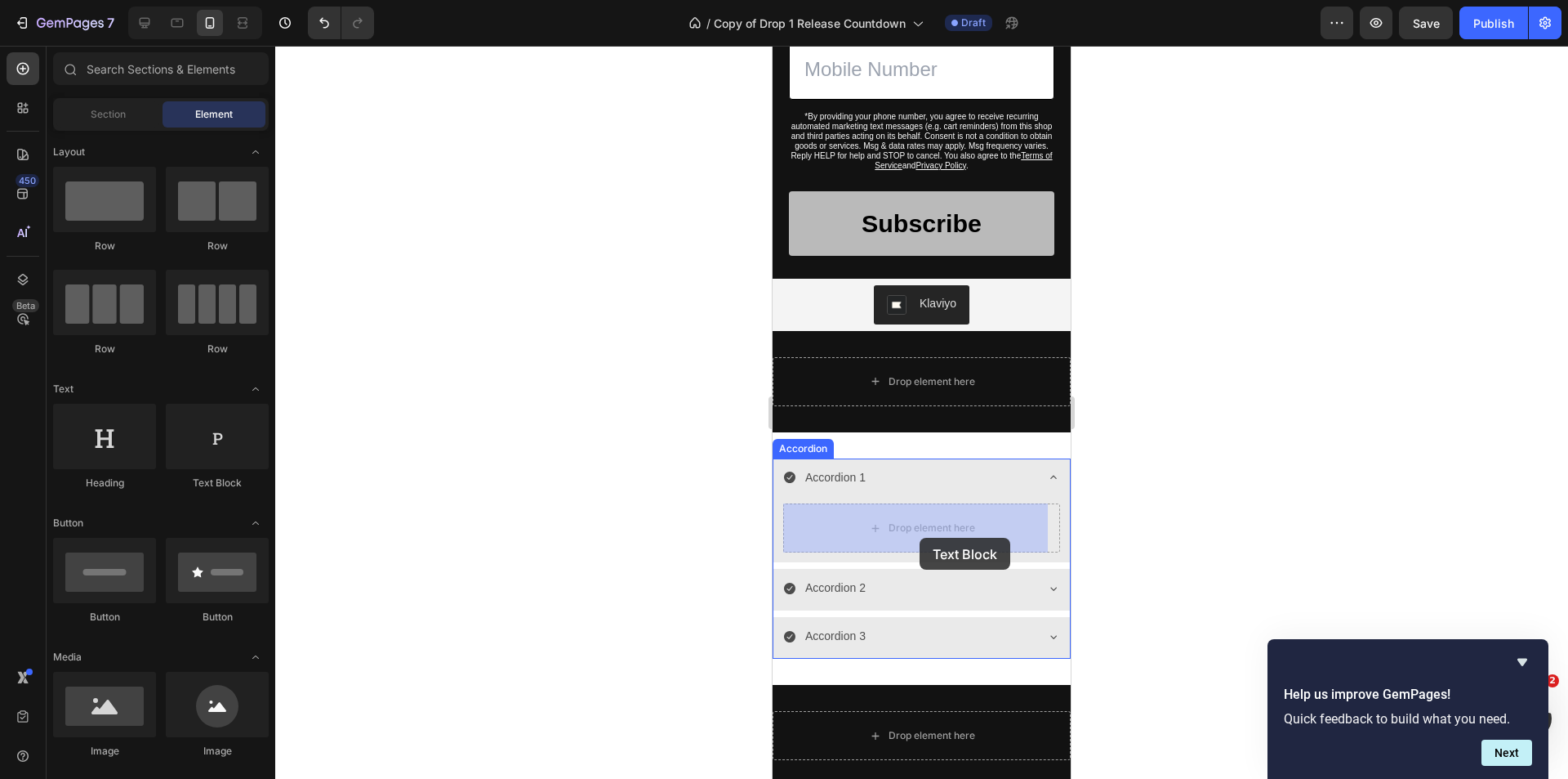
drag, startPoint x: 1010, startPoint y: 490, endPoint x: 933, endPoint y: 531, distance: 87.2
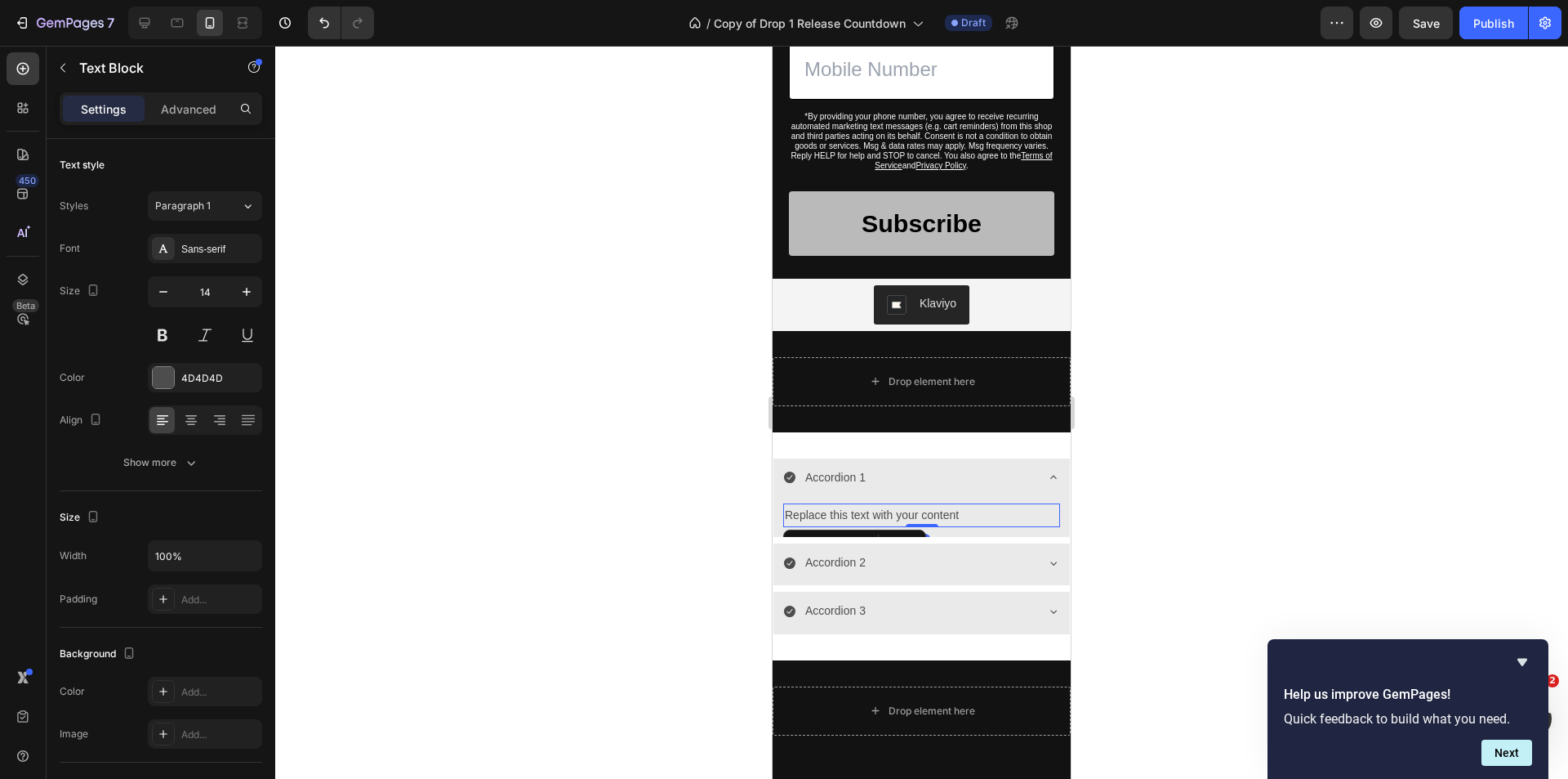
click at [953, 508] on div "Replace this text with your content" at bounding box center [922, 514] width 277 height 23
click at [953, 508] on p "Replace this text with your content" at bounding box center [921, 514] width 273 height 20
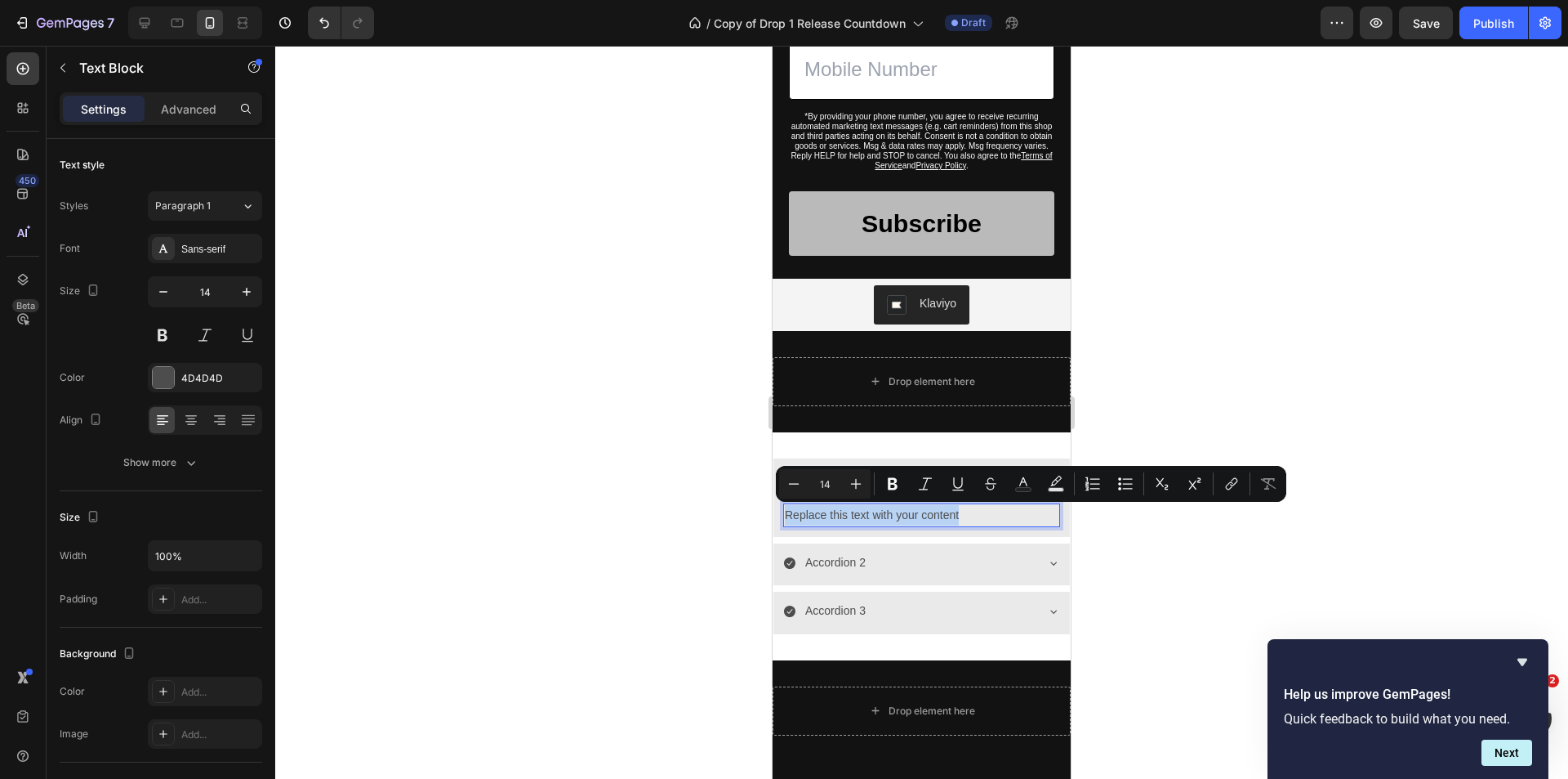
click at [922, 509] on p "Replace this text with your content" at bounding box center [921, 514] width 273 height 20
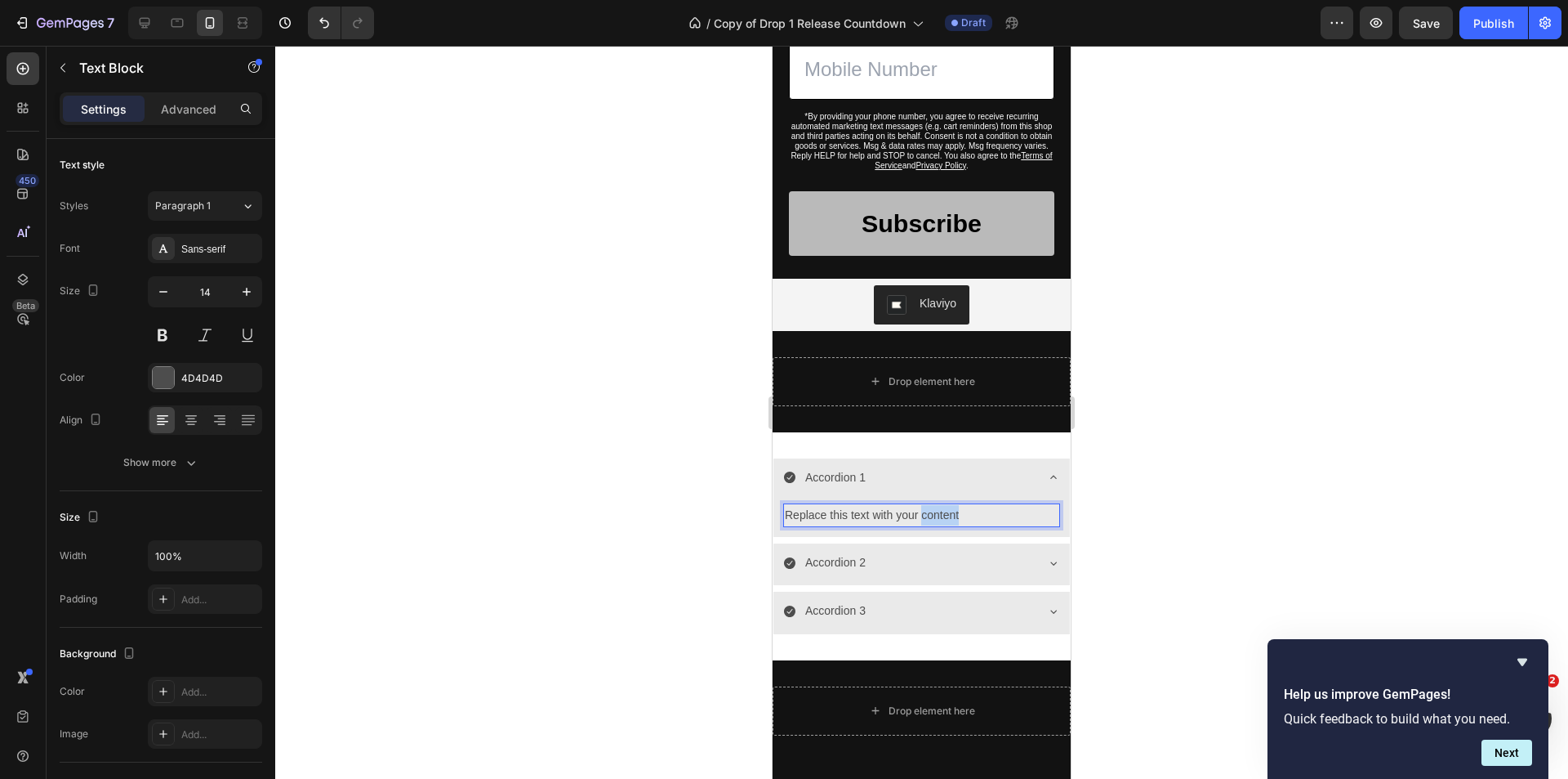
click at [922, 509] on p "Replace this text with your content" at bounding box center [921, 514] width 273 height 20
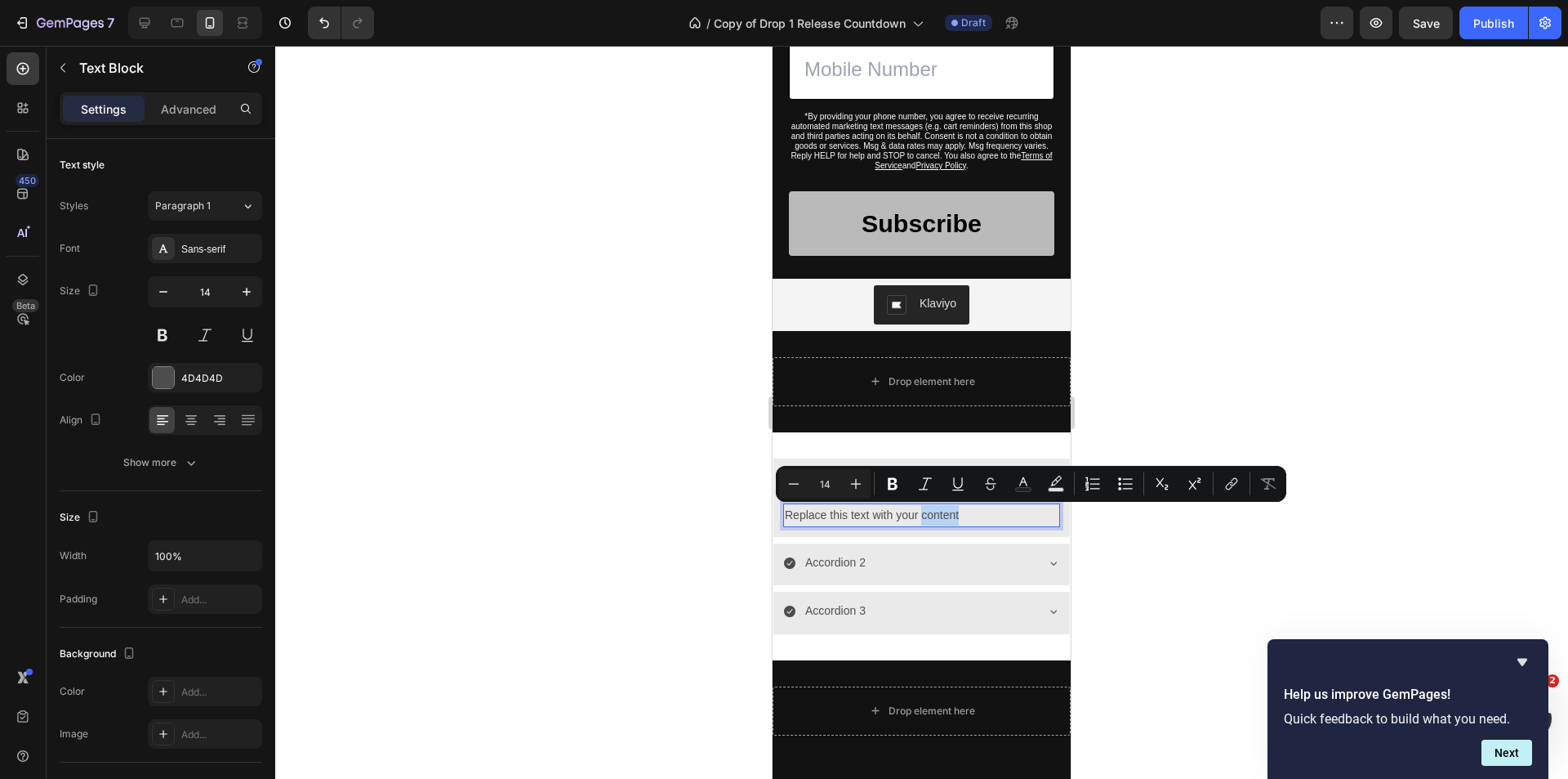
click at [958, 513] on p "Replace this text with your content" at bounding box center [921, 514] width 273 height 20
click at [967, 512] on p "Replace this text with your content" at bounding box center [921, 514] width 273 height 20
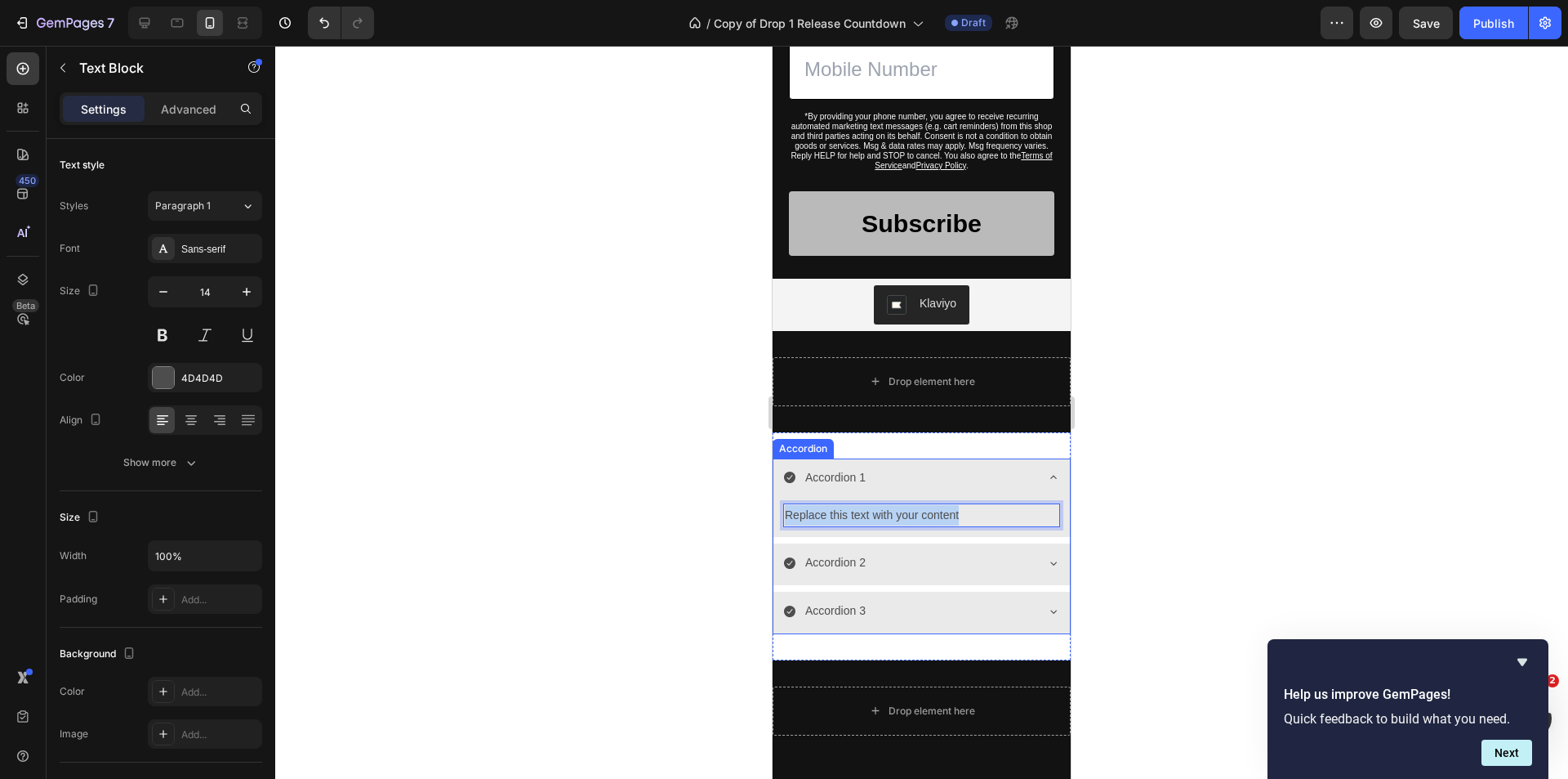
drag, startPoint x: 981, startPoint y: 513, endPoint x: 783, endPoint y: 509, distance: 198.0
click at [783, 509] on div "Replace this text with your content Text Block 0" at bounding box center [922, 518] width 296 height 37
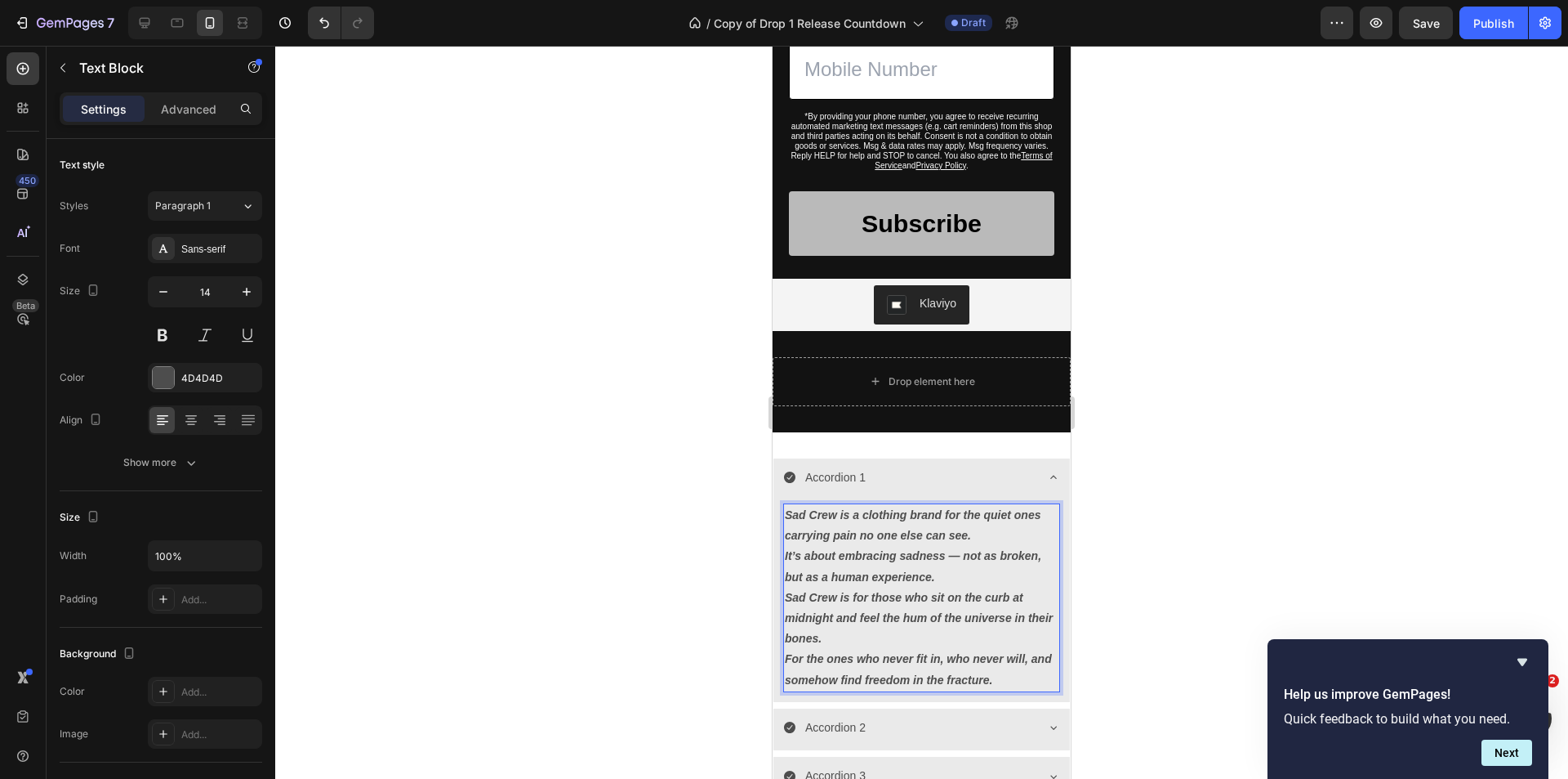
click at [983, 532] on p "Sad Crew is a clothing brand for the quiet ones carrying pain no one else can s…" at bounding box center [921, 525] width 273 height 41
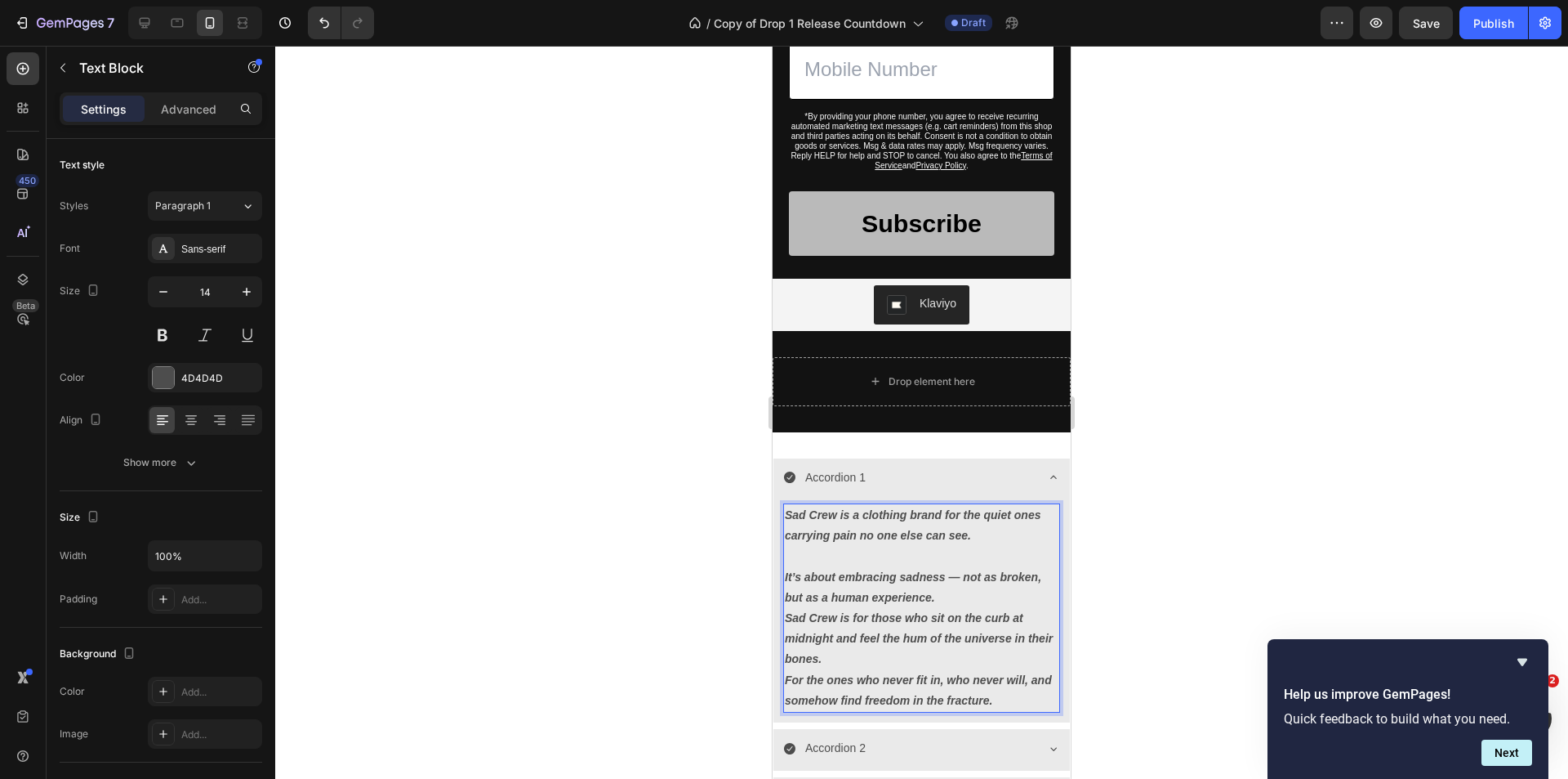
click at [958, 595] on p "It’s about embracing sadness — not as broken, but as a human experience." at bounding box center [921, 587] width 273 height 41
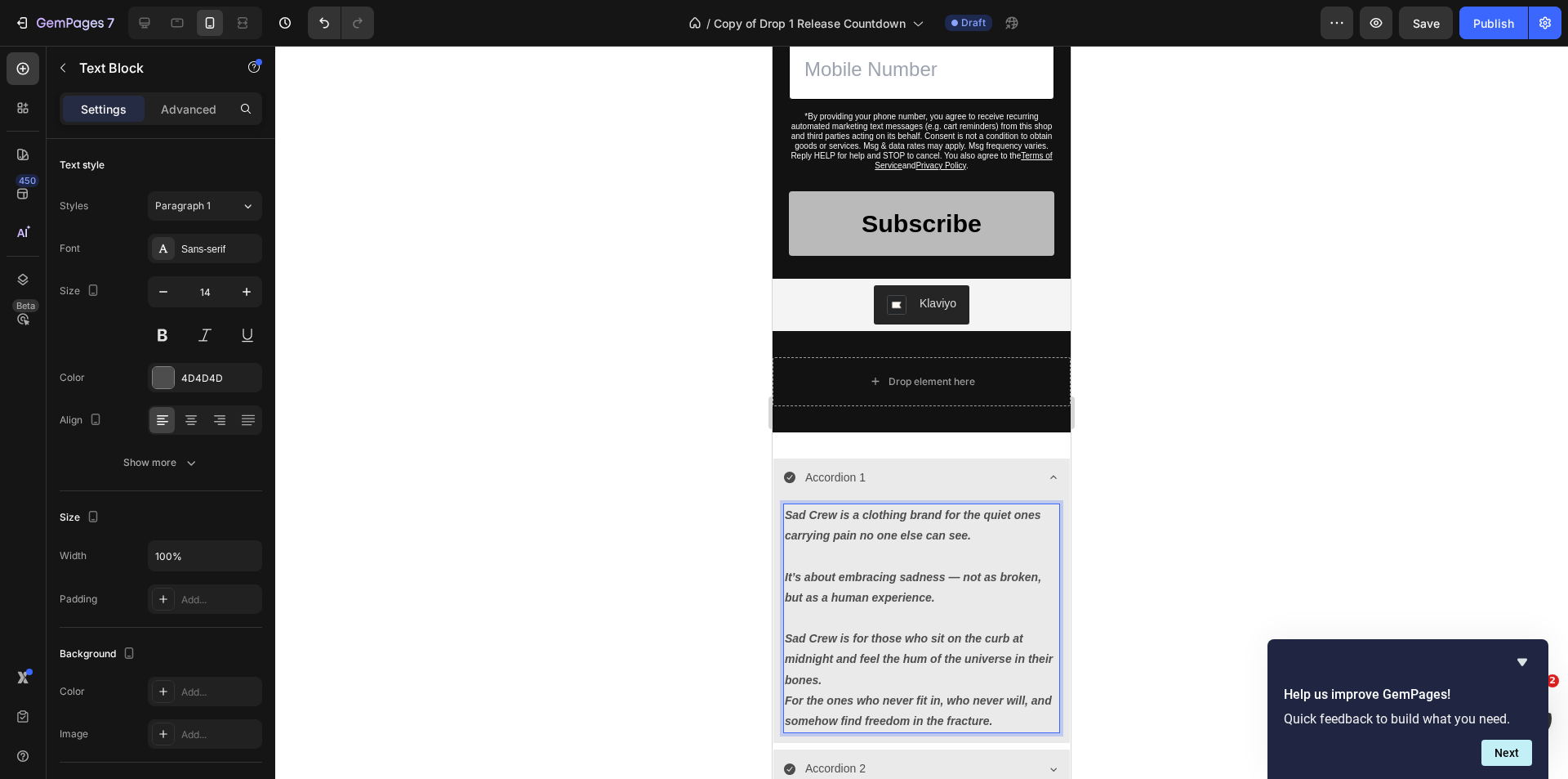
click at [937, 682] on p "Sad Crew is for those who sit on the curb at midnight and feel the hum of the u…" at bounding box center [921, 659] width 273 height 62
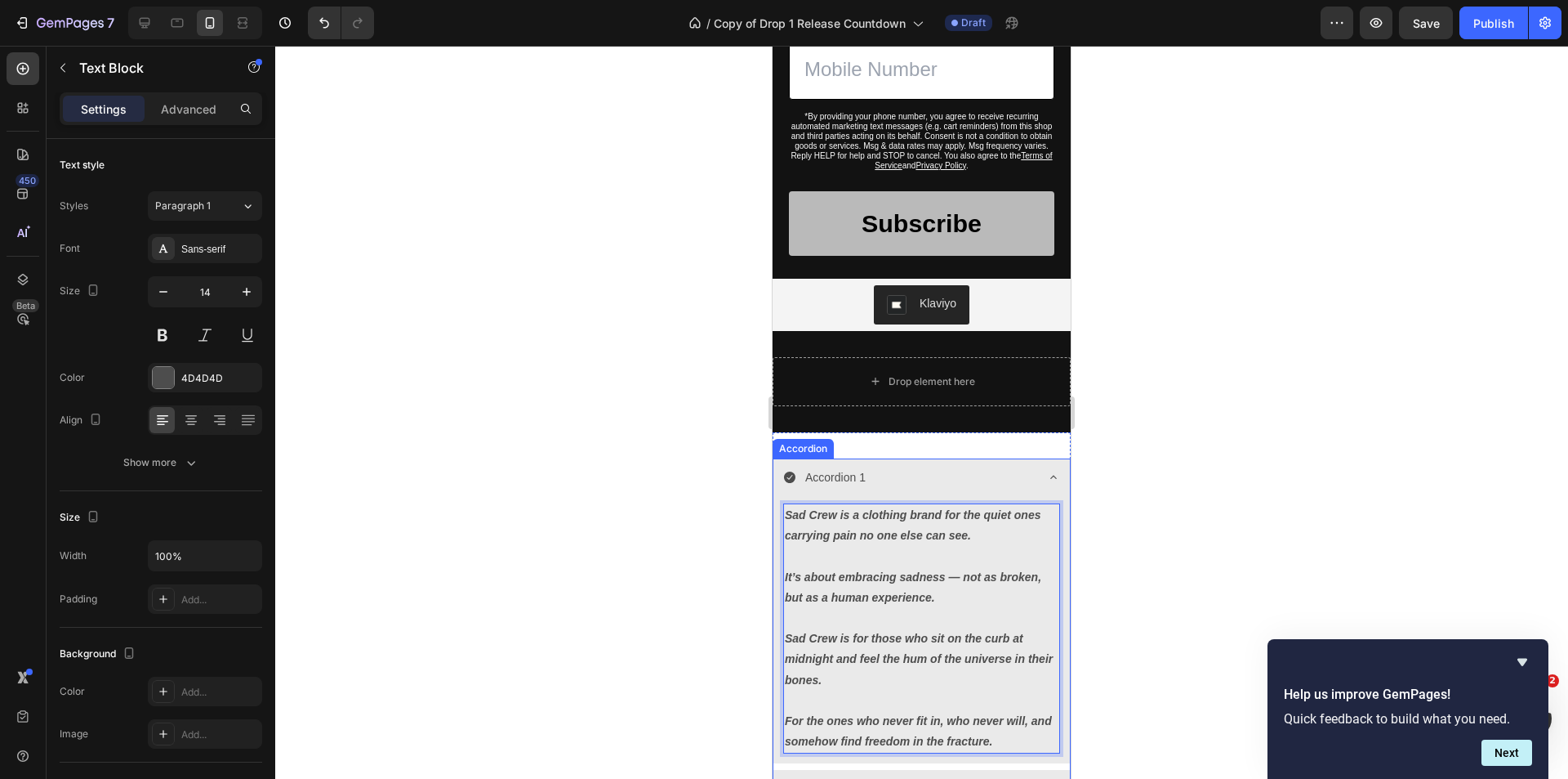
scroll to position [800, 0]
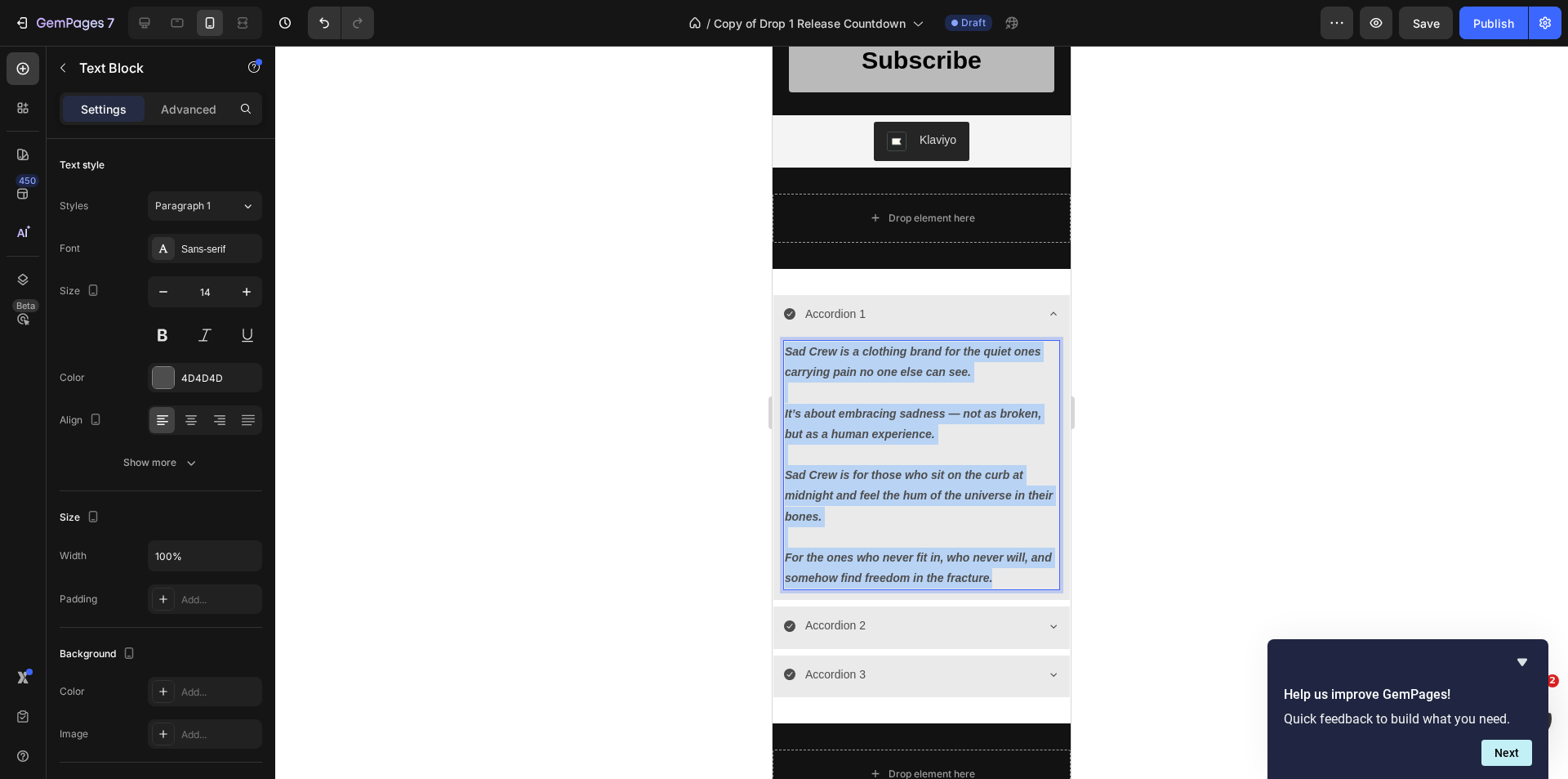
drag, startPoint x: 1022, startPoint y: 578, endPoint x: 1545, endPoint y: 385, distance: 557.5
click at [773, 339] on html "Mobile ( 365 px) iPhone 13 Mini iPhone 13 Pro iPhone 11 Pro Max iPhone 15 Pro M…" at bounding box center [922, 239] width 298 height 1988
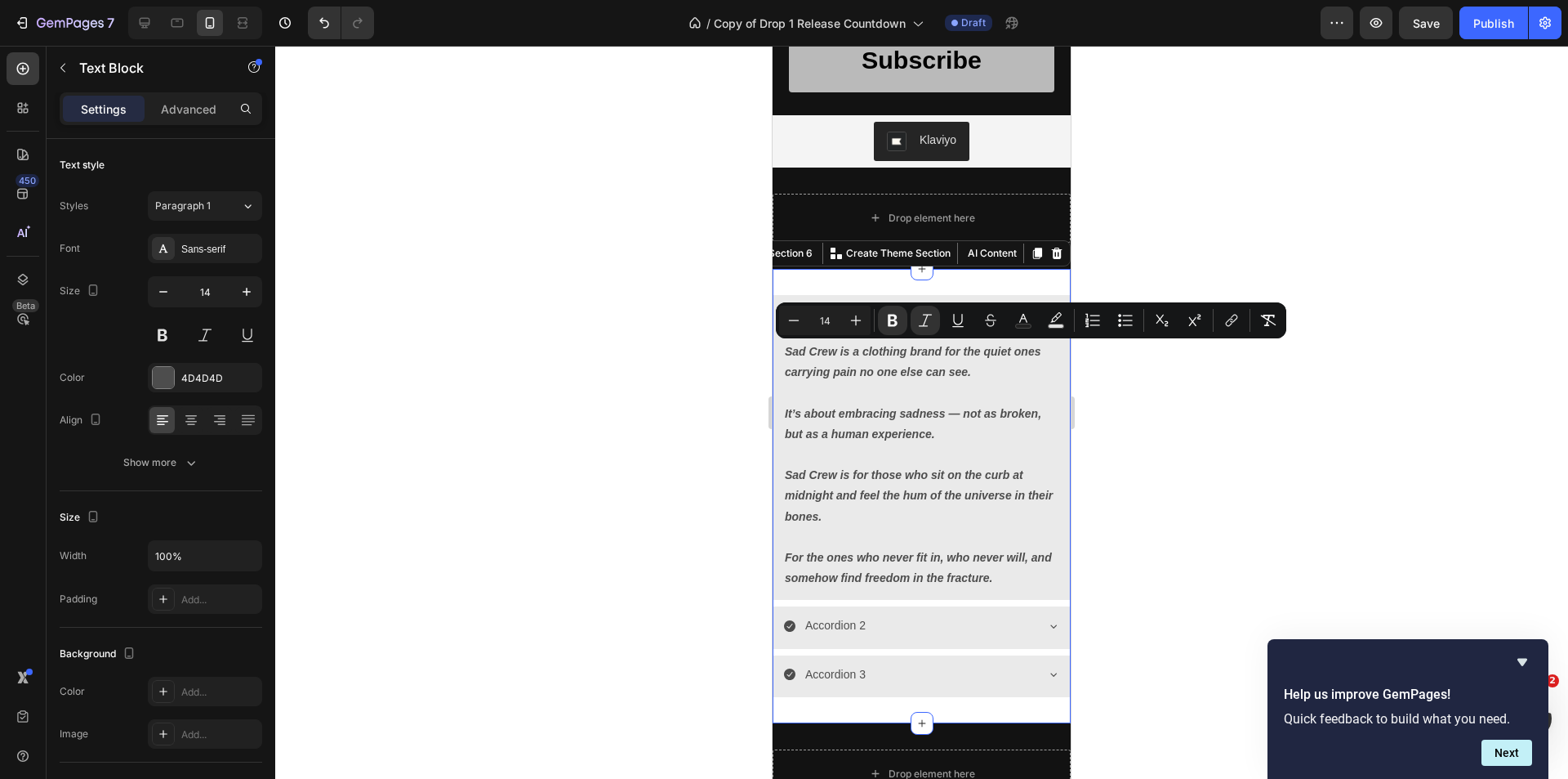
click at [867, 292] on div "Accordion 1 Sad Crew is a clothing brand for the quiet ones carrying pain no on…" at bounding box center [922, 495] width 298 height 454
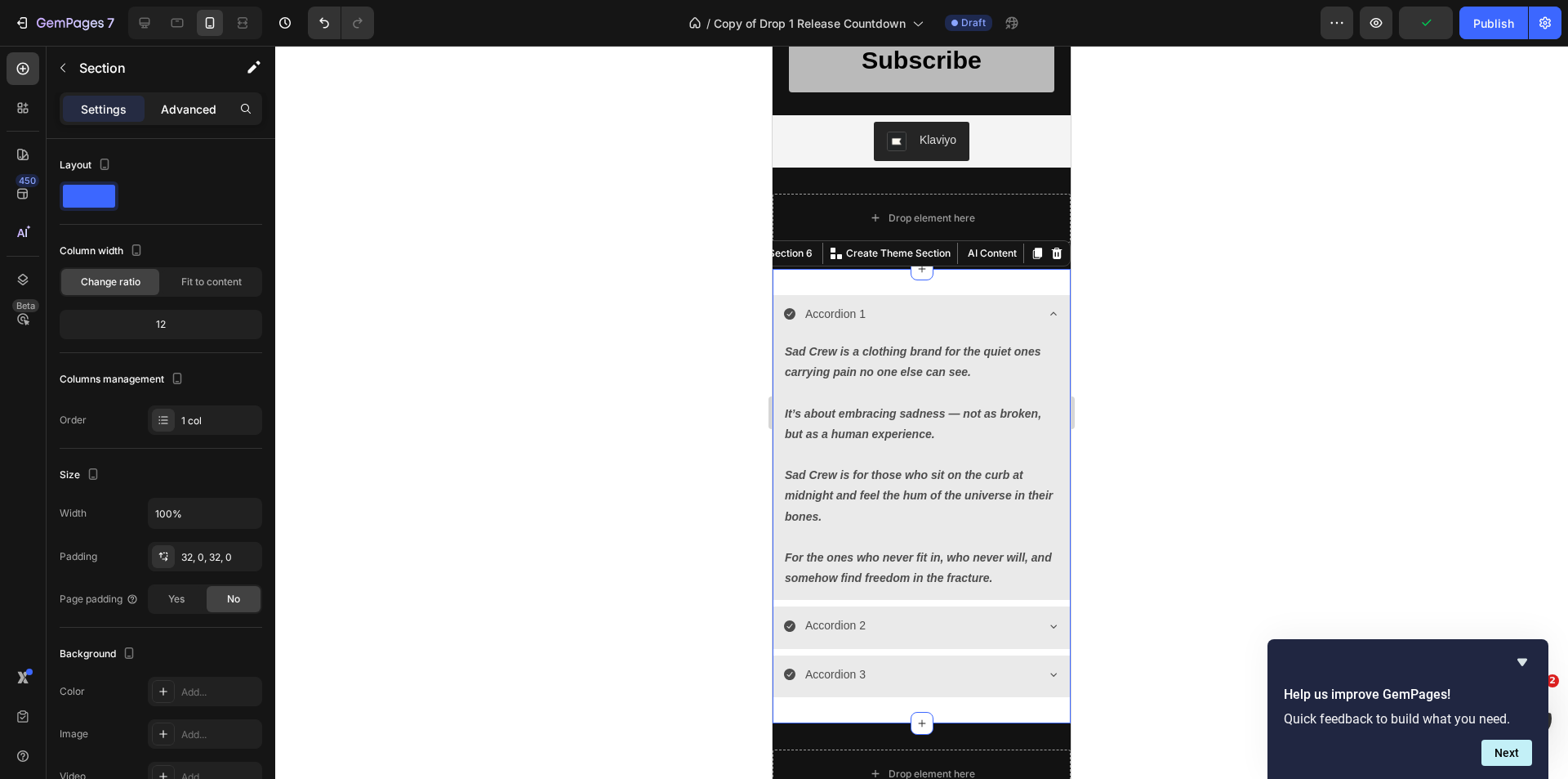
click at [201, 113] on p "Advanced" at bounding box center [188, 109] width 55 height 18
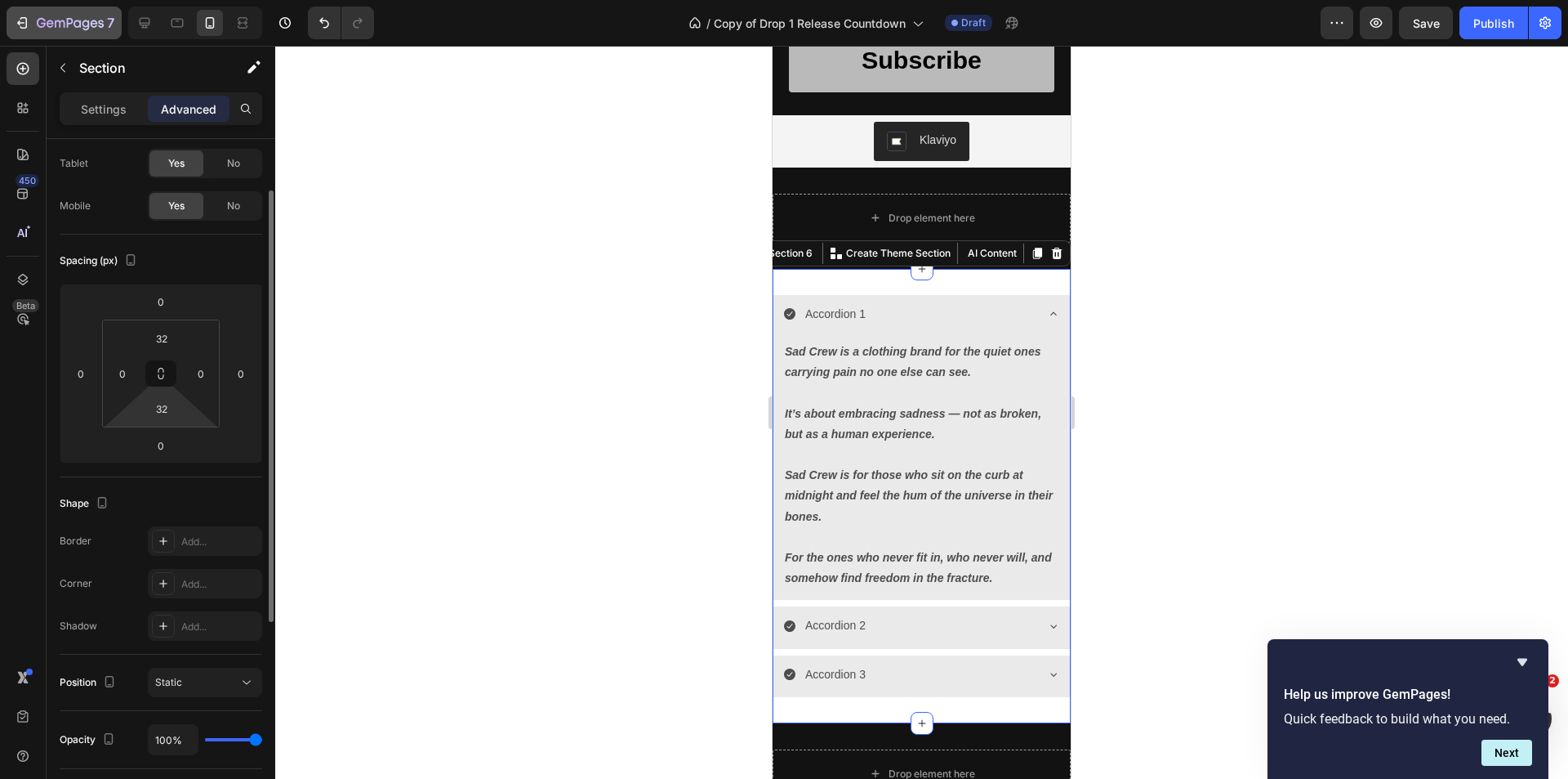
scroll to position [82, 0]
click at [113, 115] on p "Settings" at bounding box center [103, 109] width 46 height 18
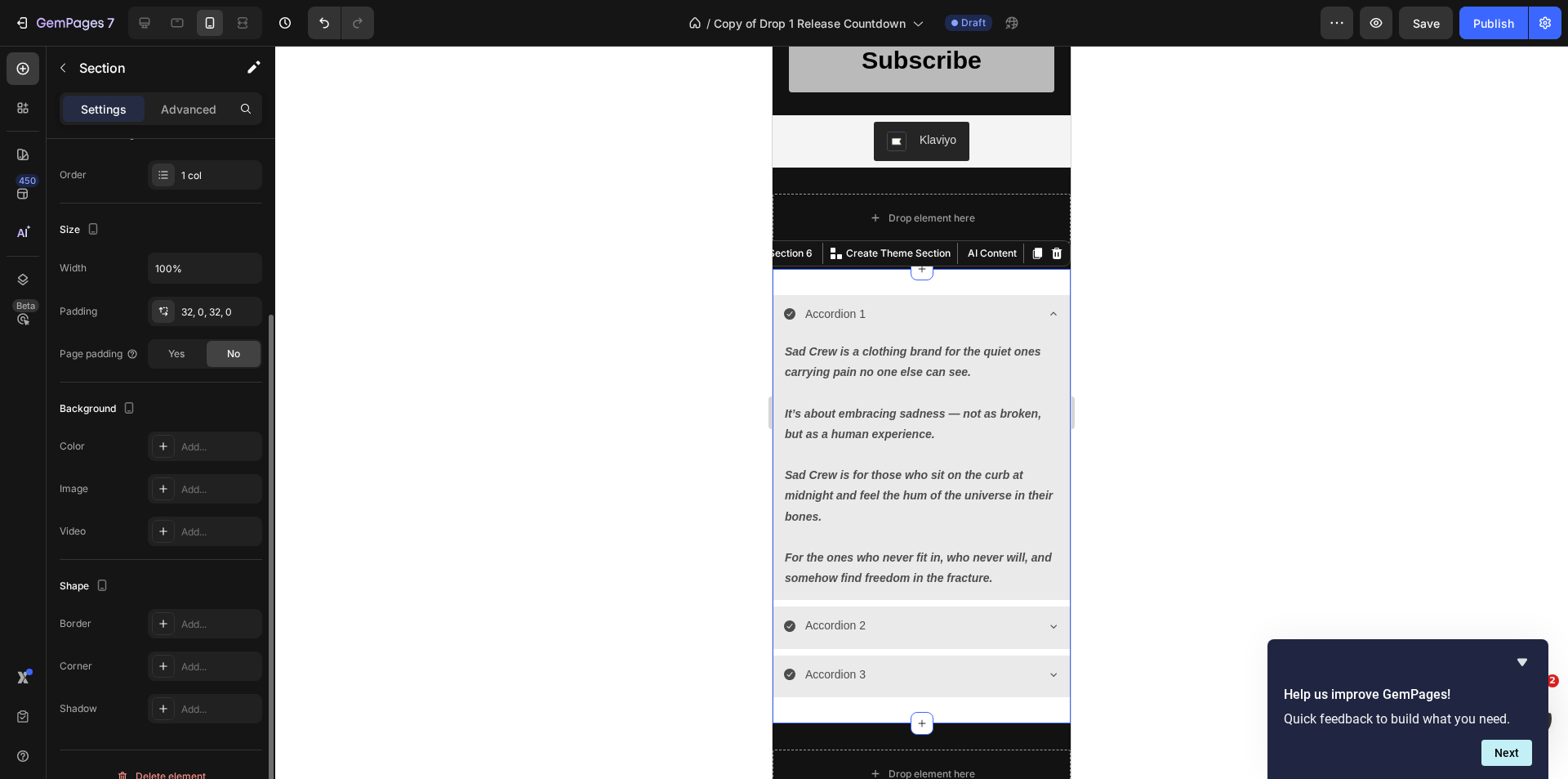
scroll to position [268, 0]
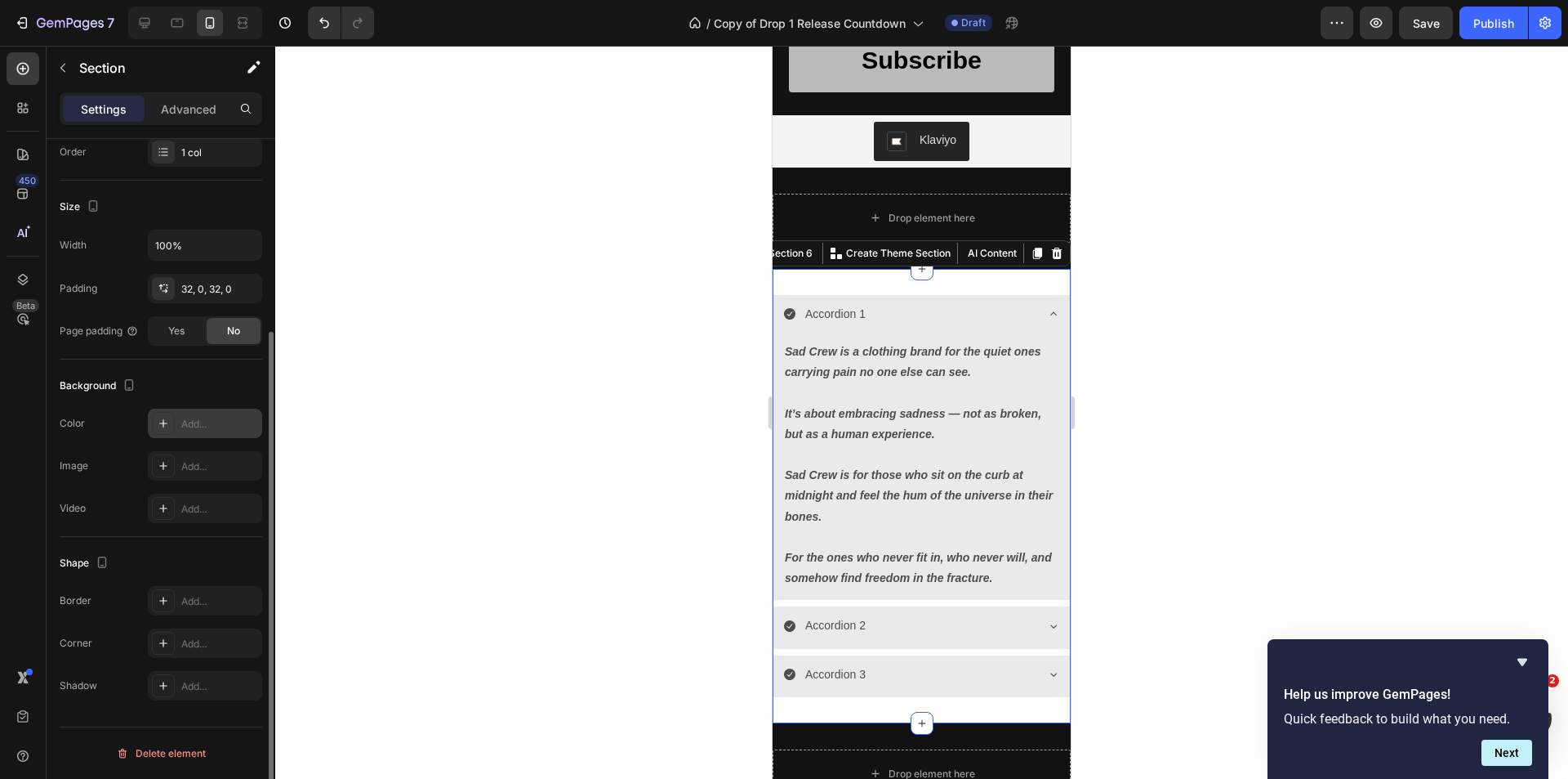
click at [213, 432] on div "Add..." at bounding box center [205, 423] width 115 height 29
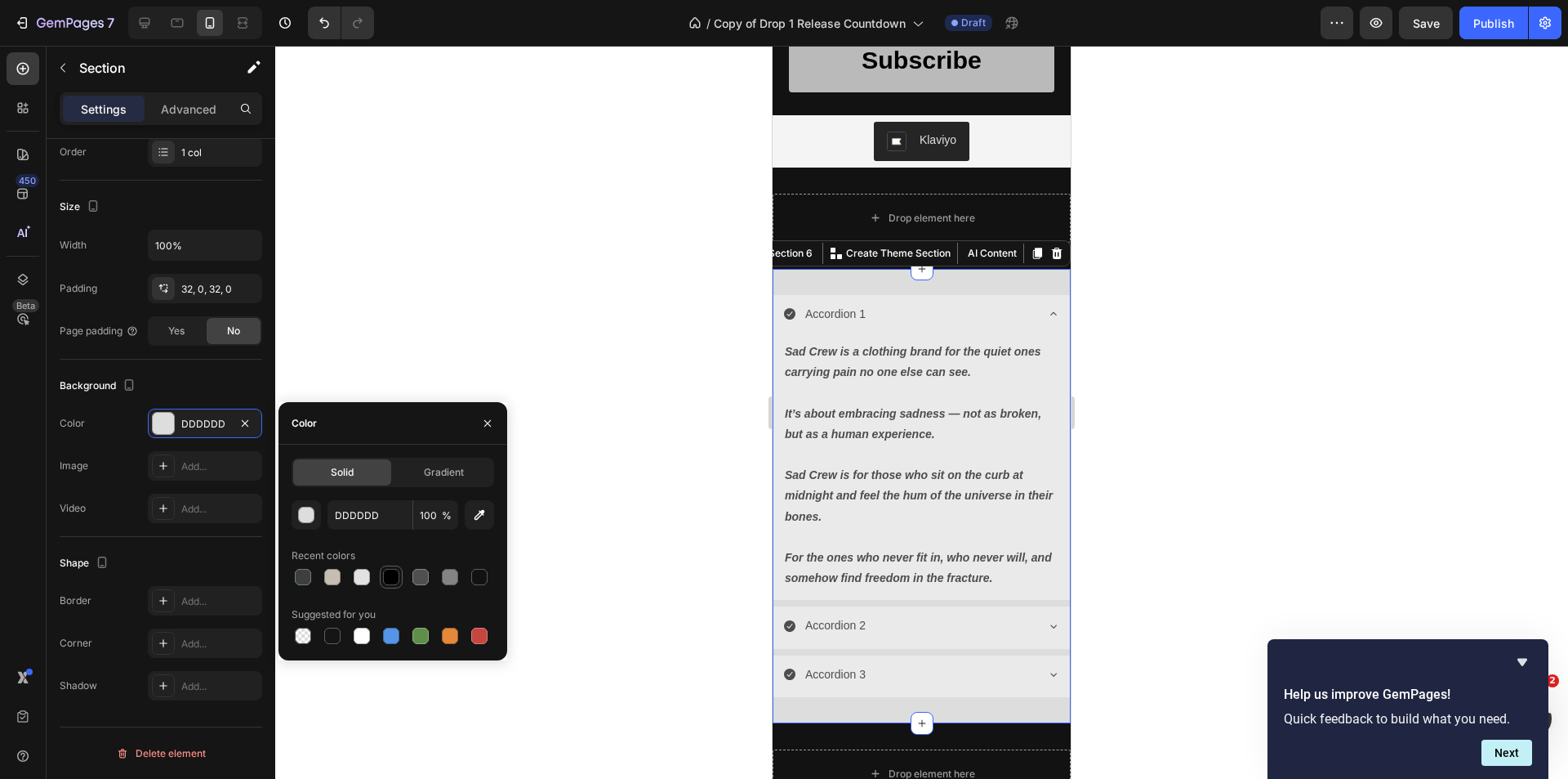
click at [389, 584] on div at bounding box center [391, 577] width 17 height 17
type input "000000"
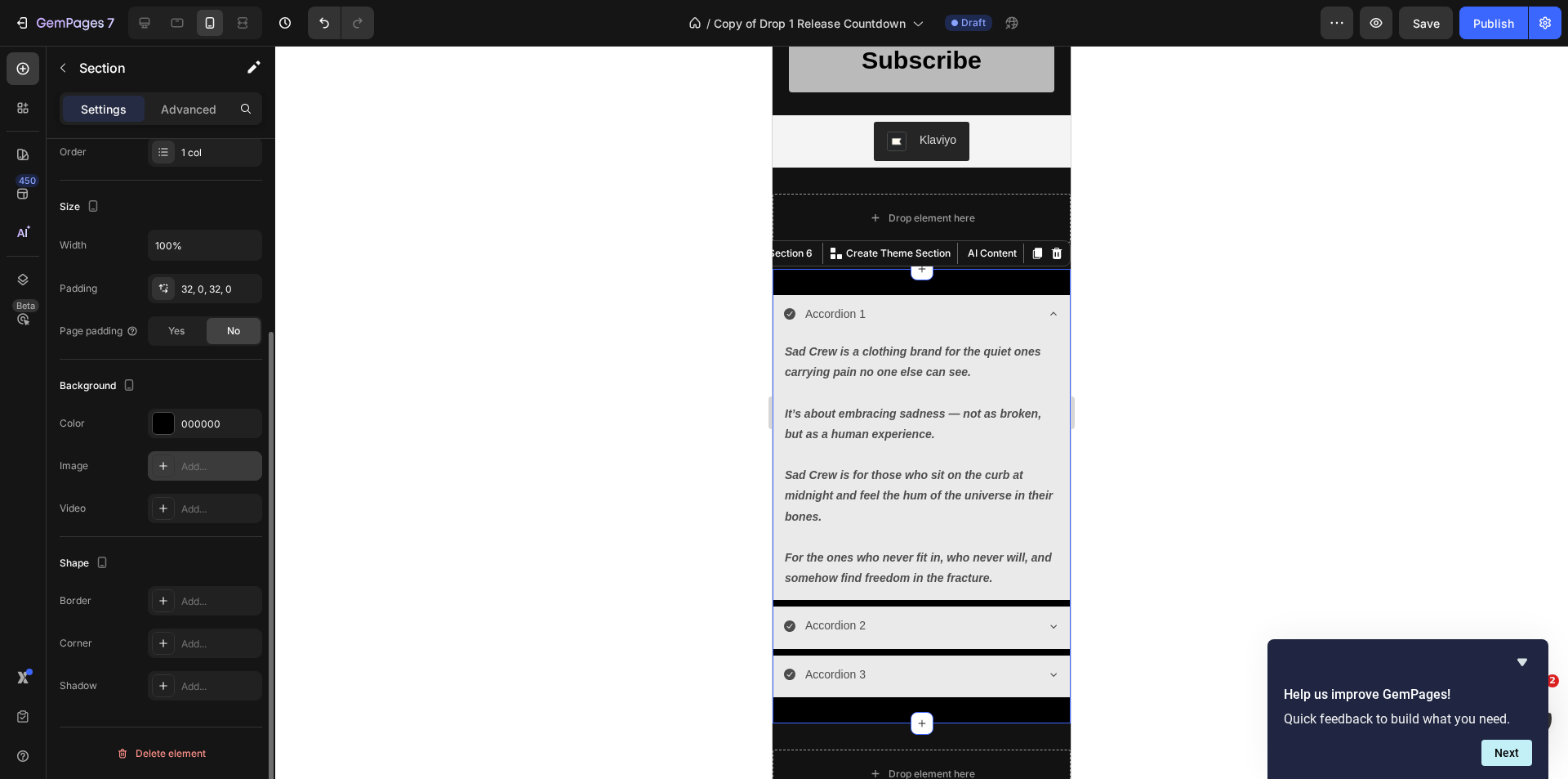
click at [195, 470] on div "Add..." at bounding box center [219, 466] width 77 height 15
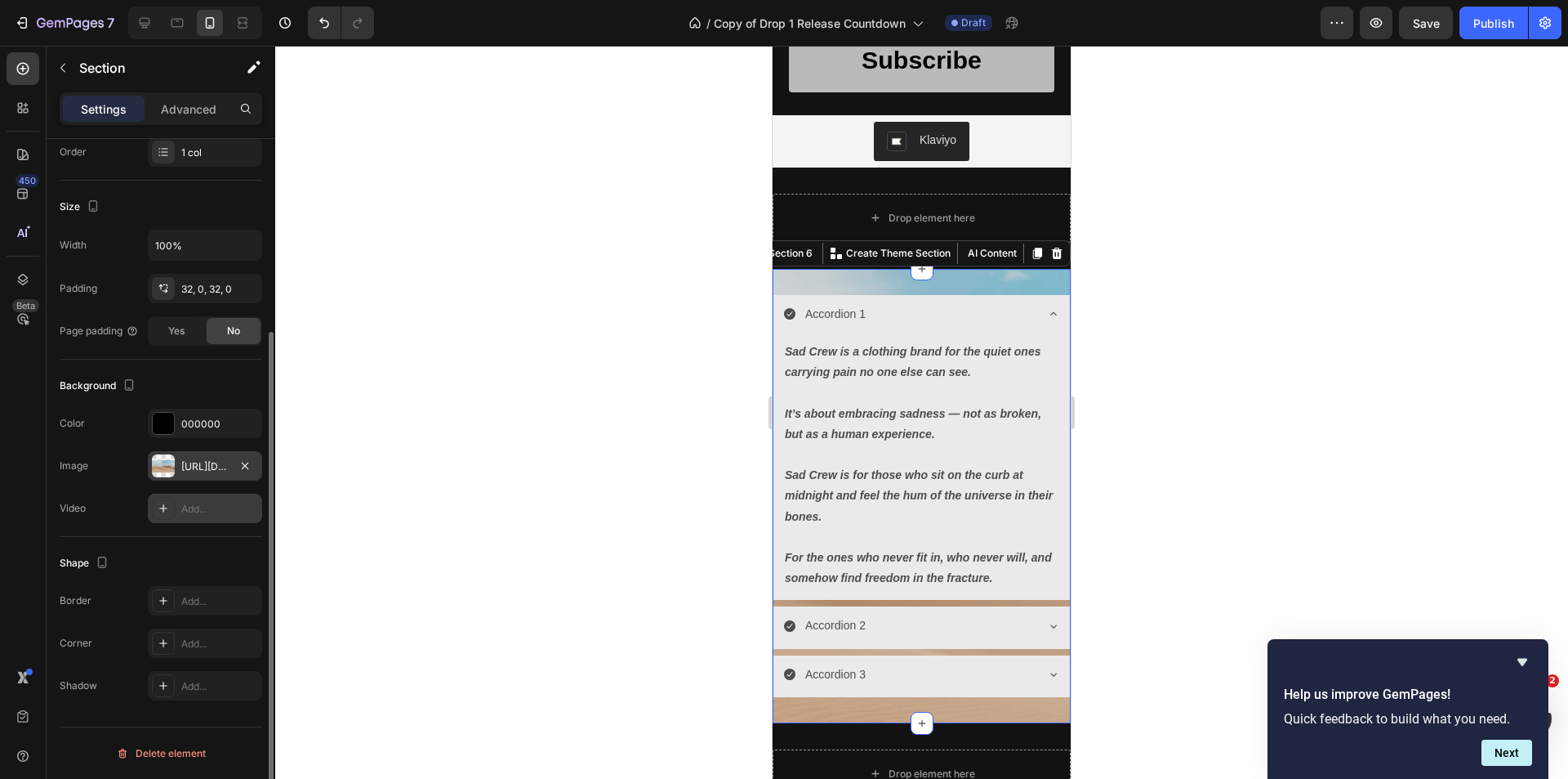
click at [196, 510] on div "Add..." at bounding box center [219, 509] width 77 height 15
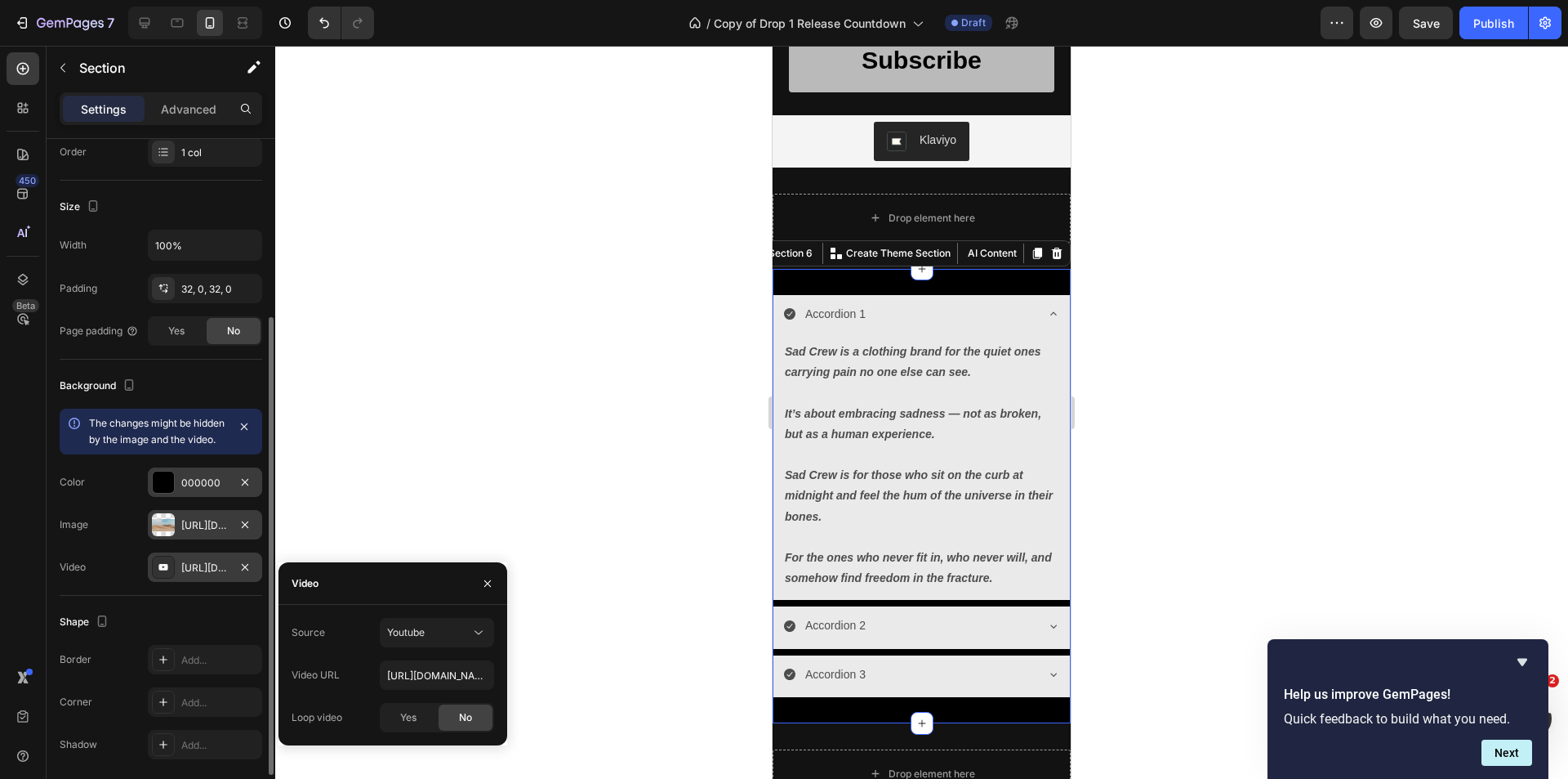
click at [211, 490] on div "000000" at bounding box center [204, 482] width 48 height 15
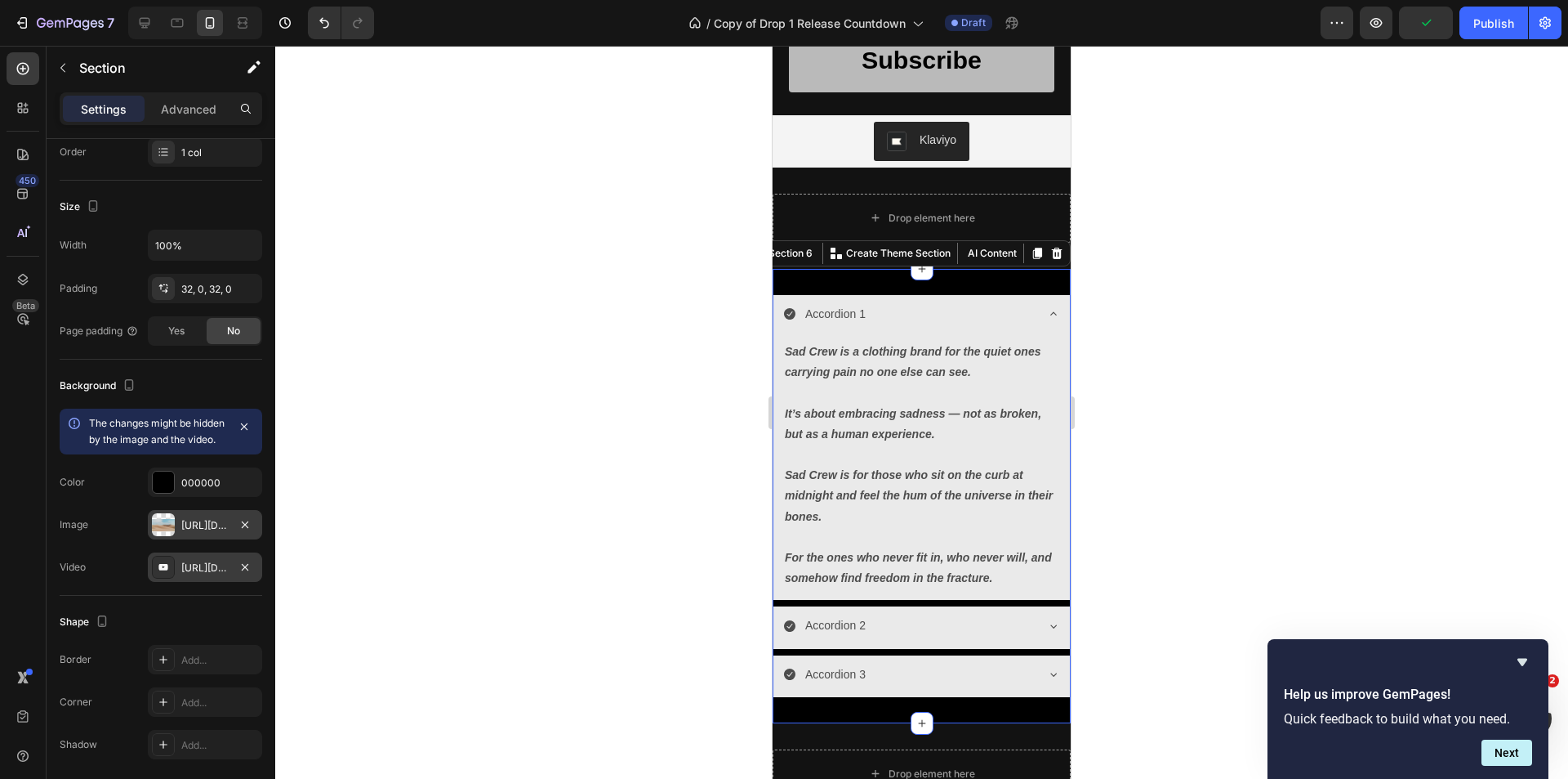
click at [214, 533] on div "https://cdn.shopify.com/s/files/1/2005/9307/files/background_settings.jpg" at bounding box center [204, 525] width 48 height 15
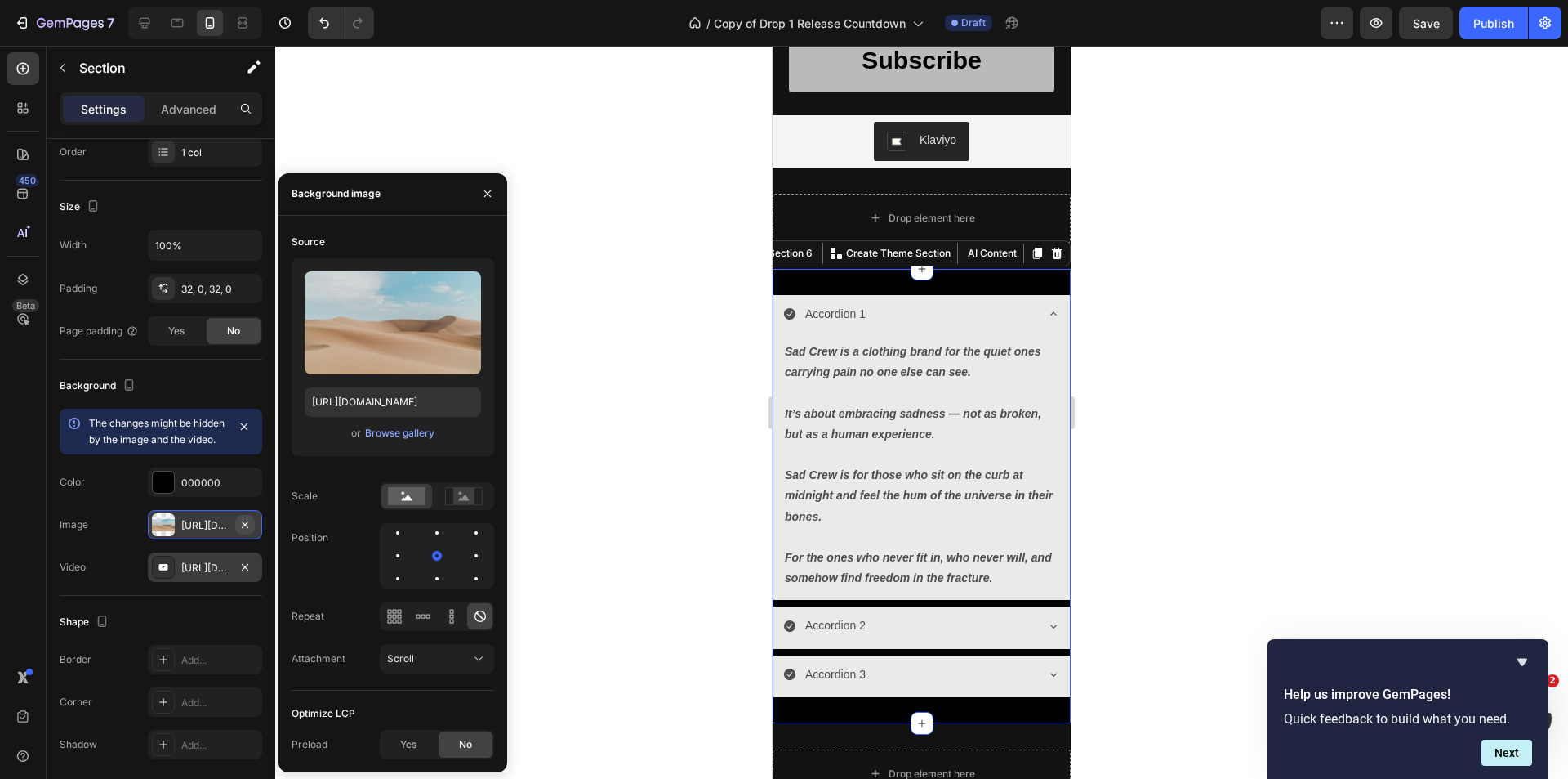
click at [244, 527] on icon "button" at bounding box center [245, 523] width 7 height 7
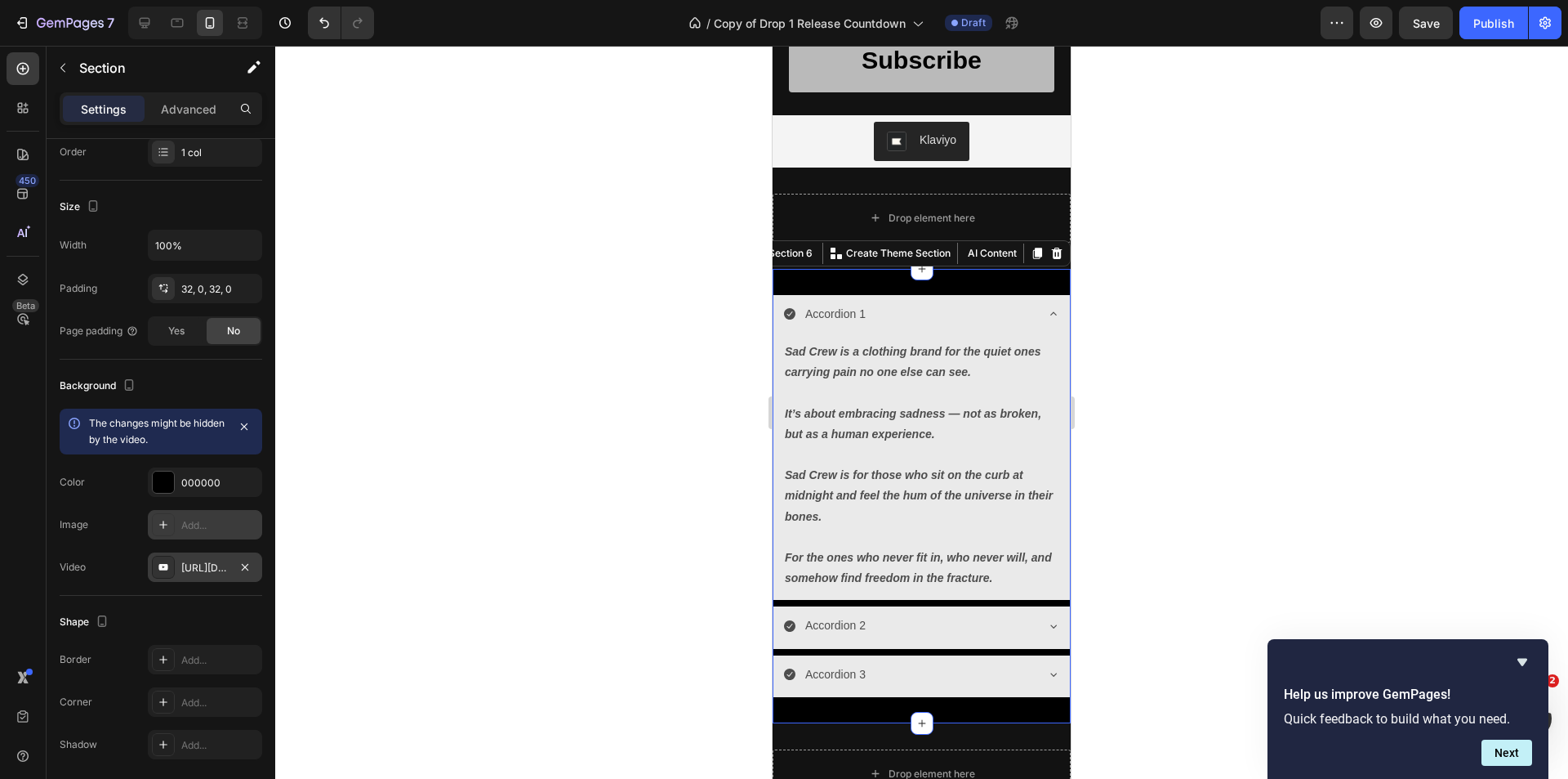
drag, startPoint x: 445, startPoint y: 539, endPoint x: 418, endPoint y: 542, distance: 27.2
click at [443, 539] on div at bounding box center [922, 412] width 1293 height 733
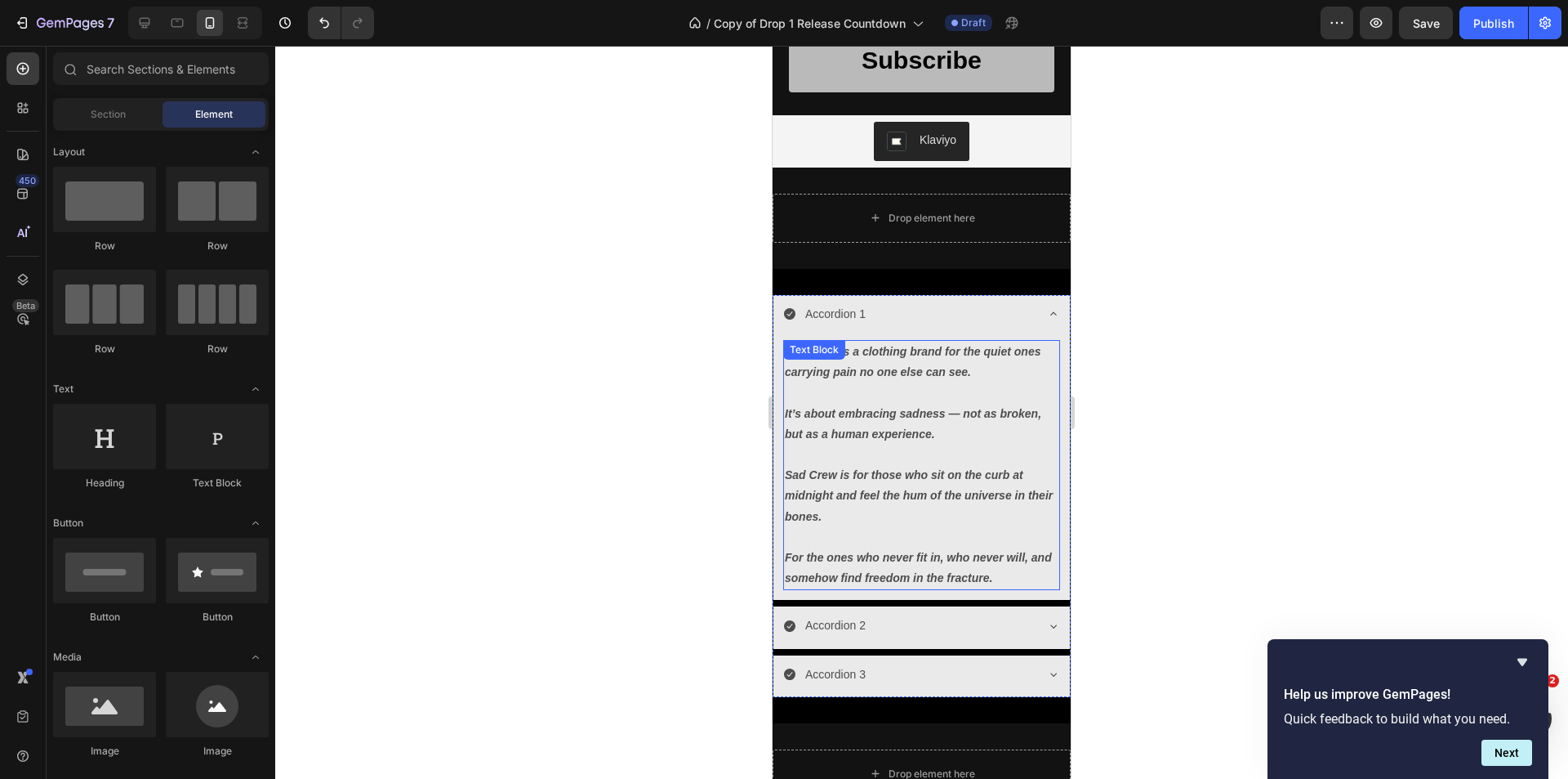
click at [926, 408] on strong "It’s about embracing sadness — not as broken, but as a human experience." at bounding box center [913, 423] width 257 height 33
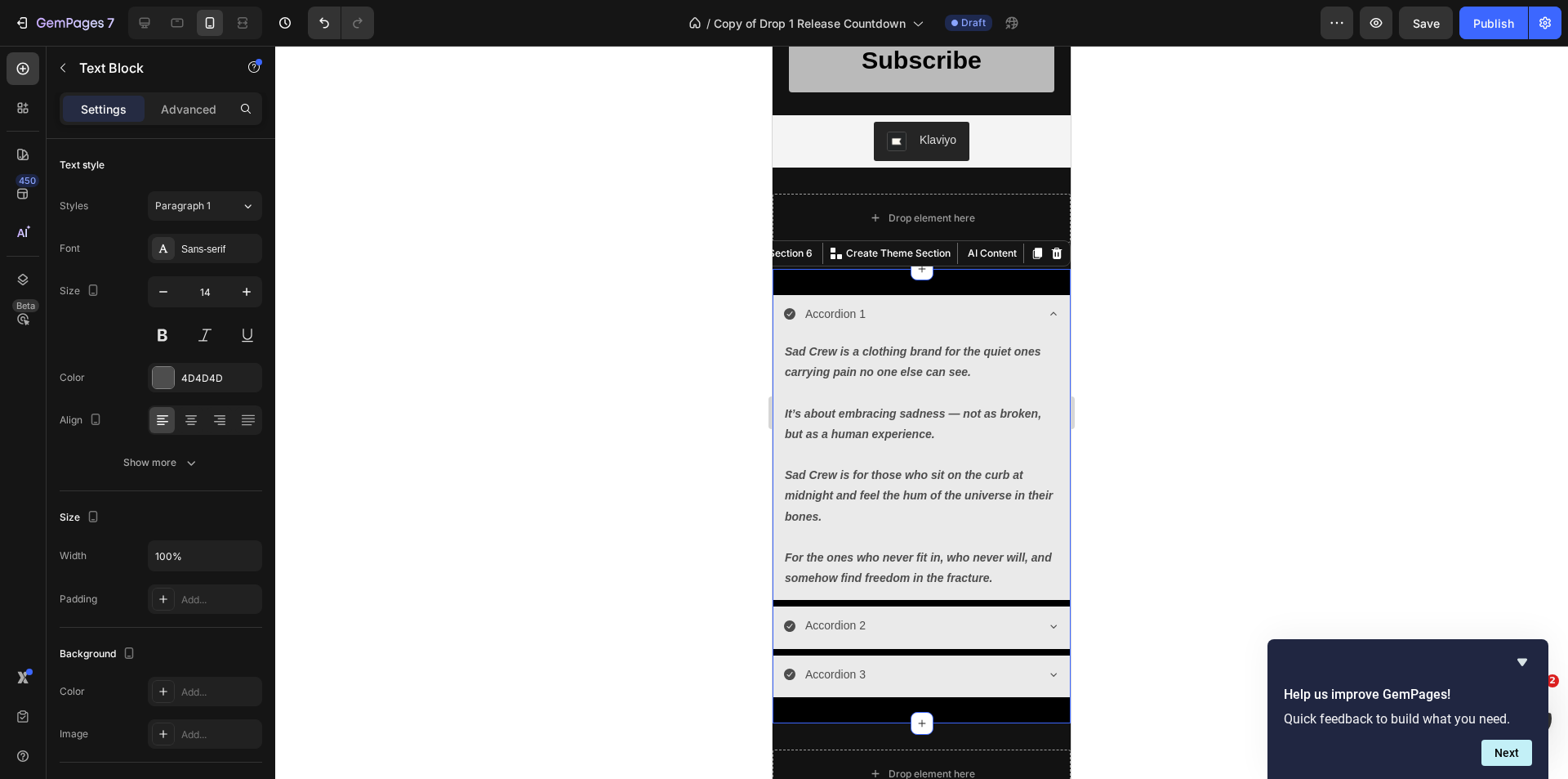
click at [974, 292] on div at bounding box center [922, 495] width 298 height 454
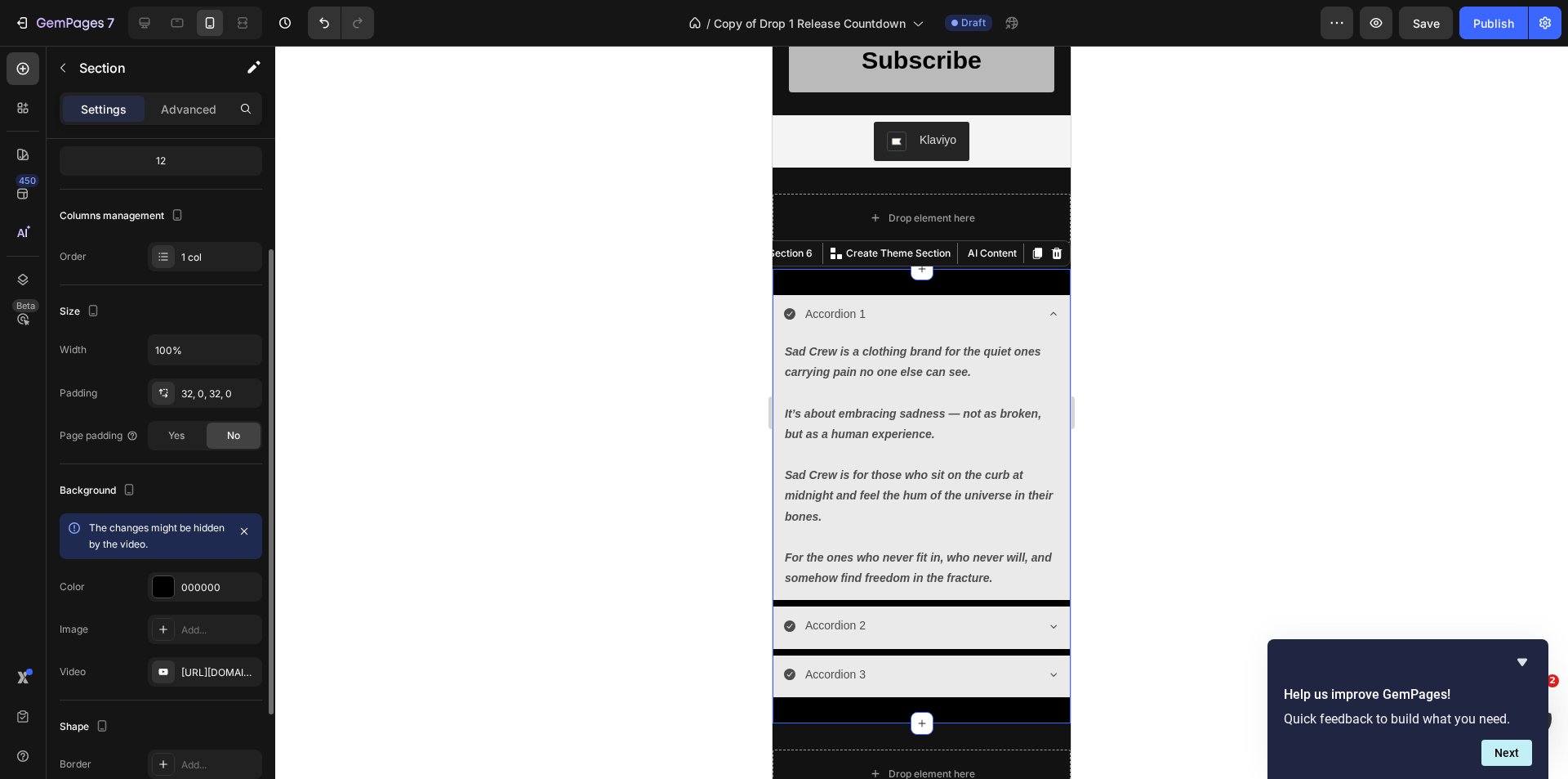
scroll to position [327, 0]
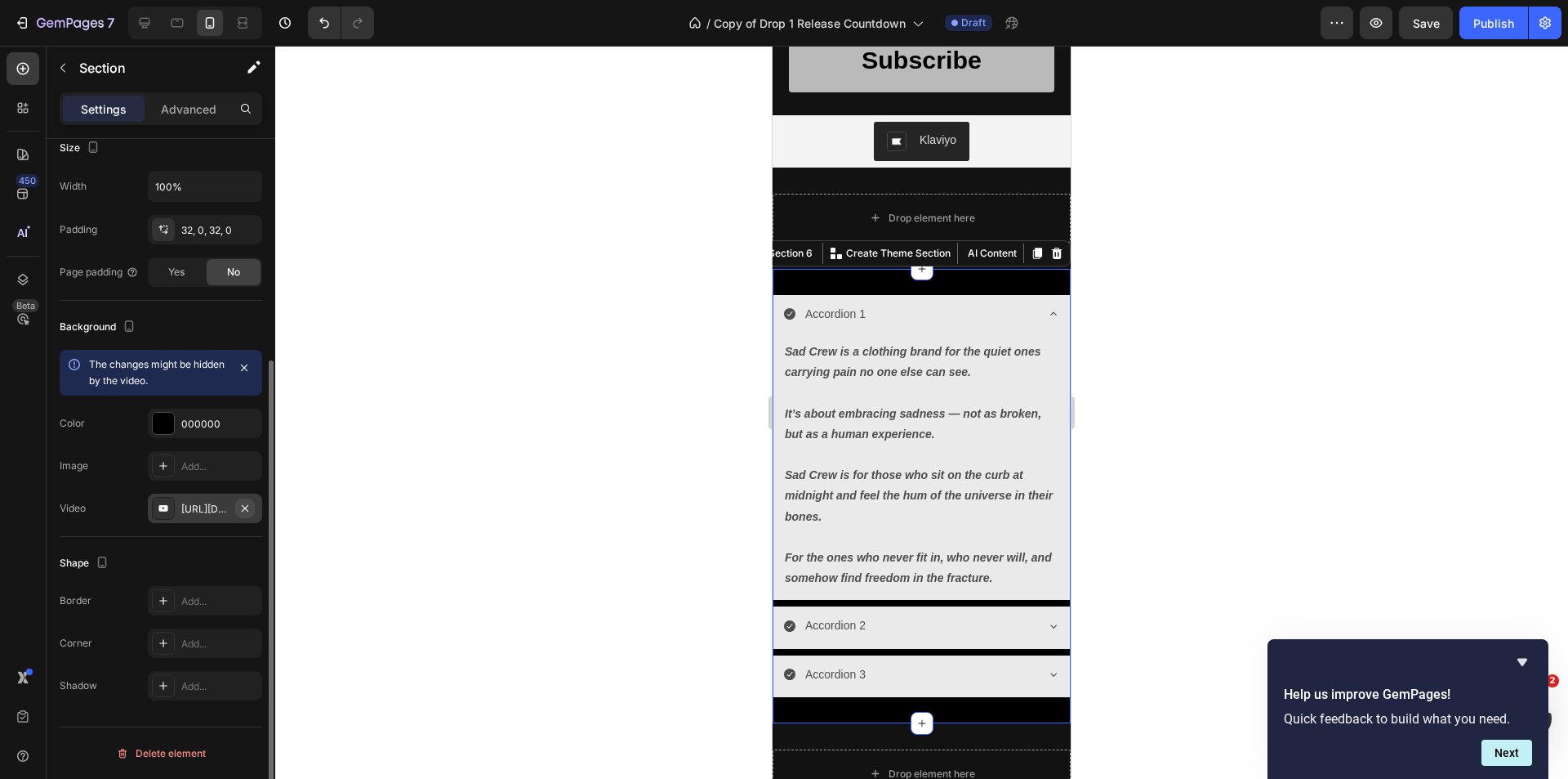
click at [242, 513] on icon "button" at bounding box center [244, 508] width 13 height 13
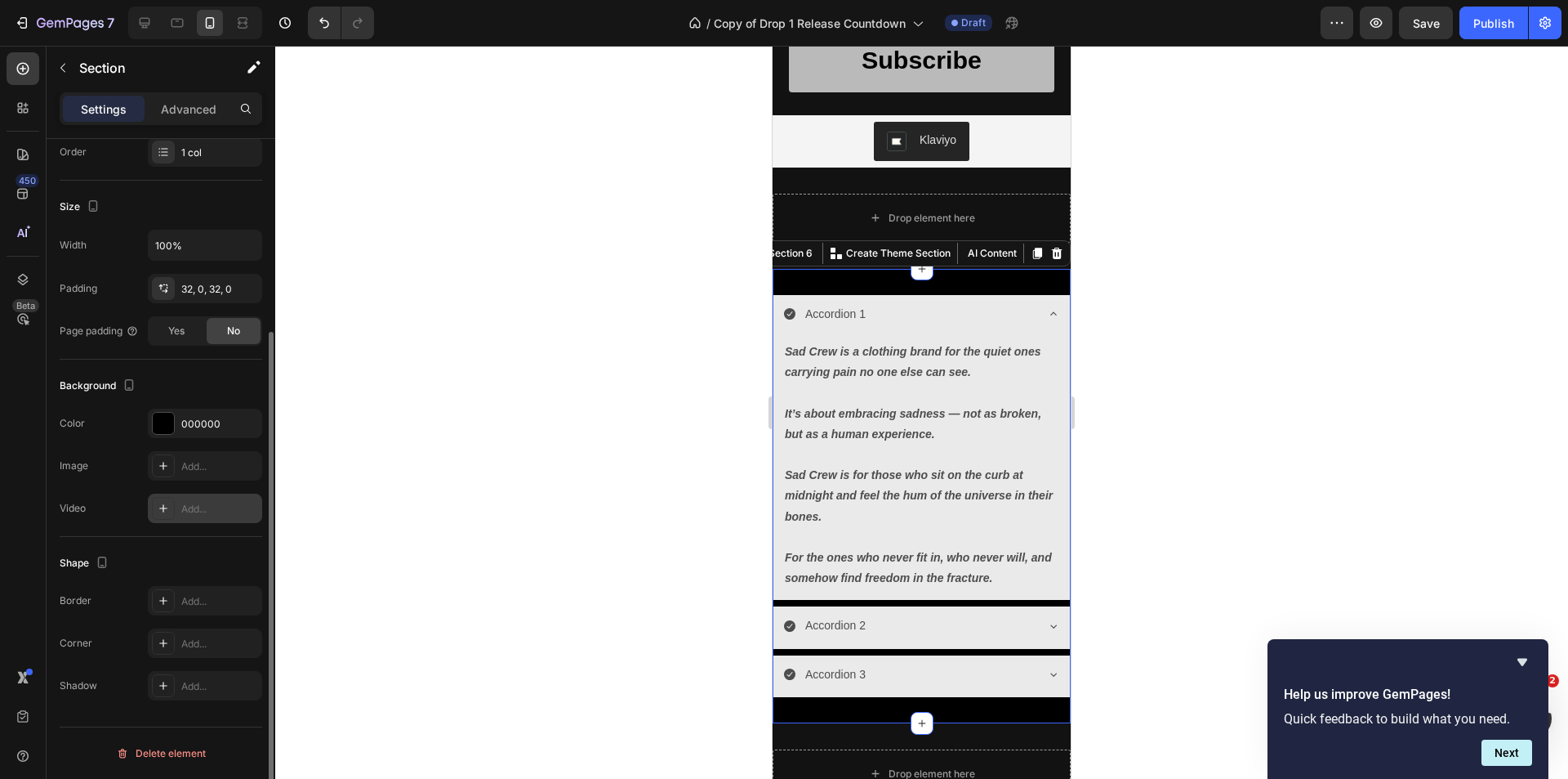
scroll to position [268, 0]
click at [935, 325] on div "Accordion 1" at bounding box center [909, 314] width 251 height 25
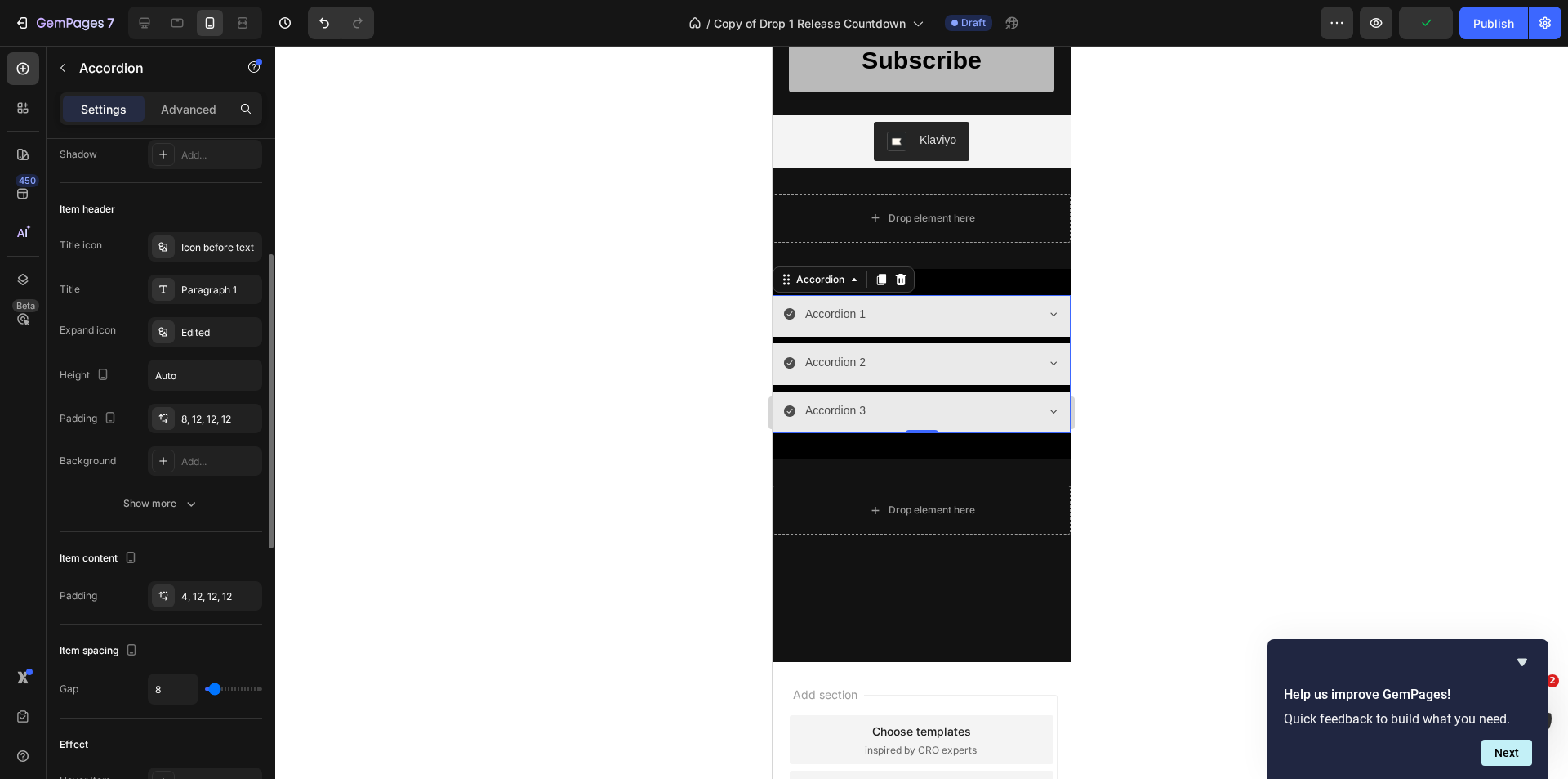
scroll to position [0, 0]
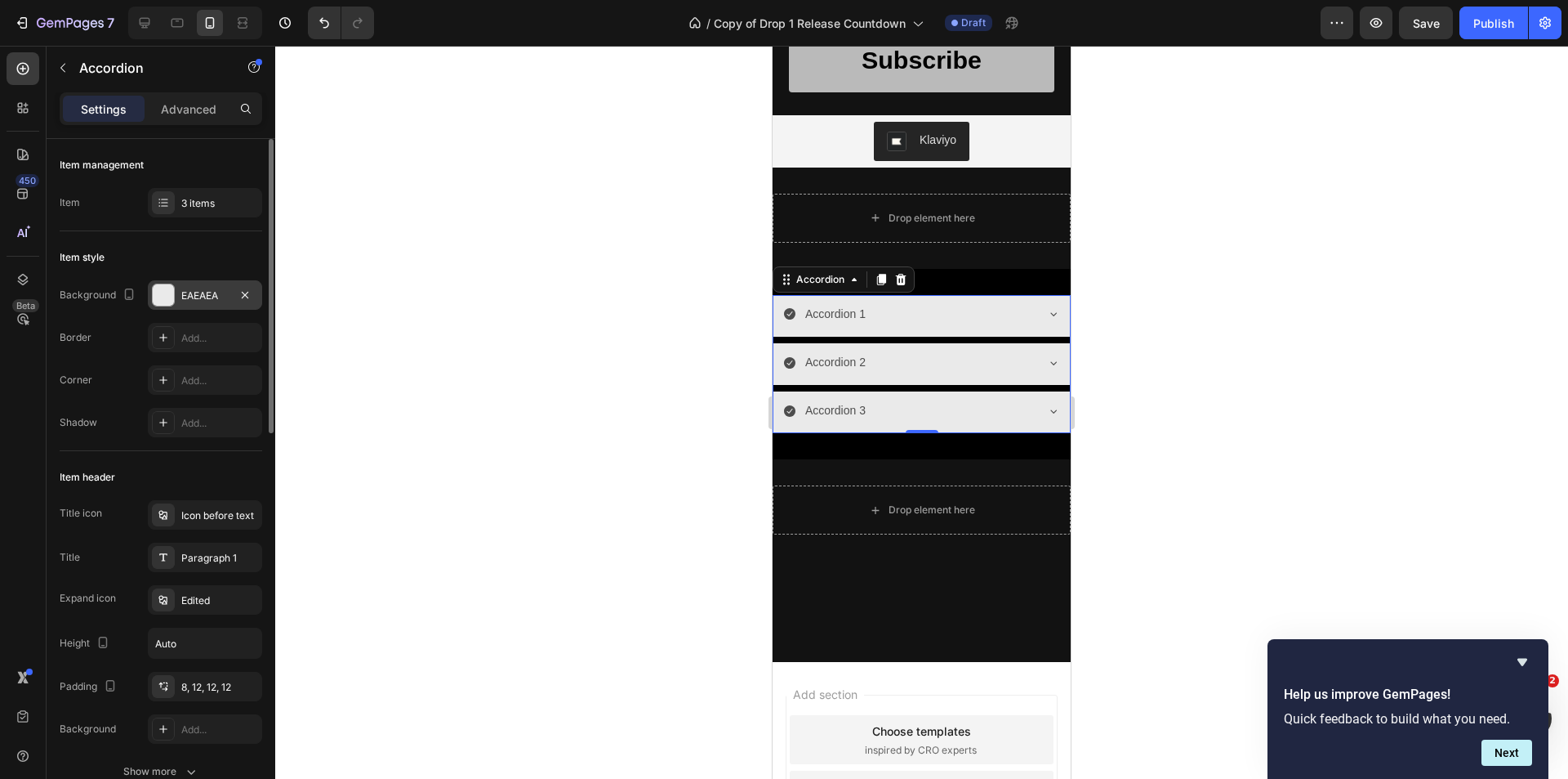
click at [164, 292] on div at bounding box center [163, 295] width 21 height 21
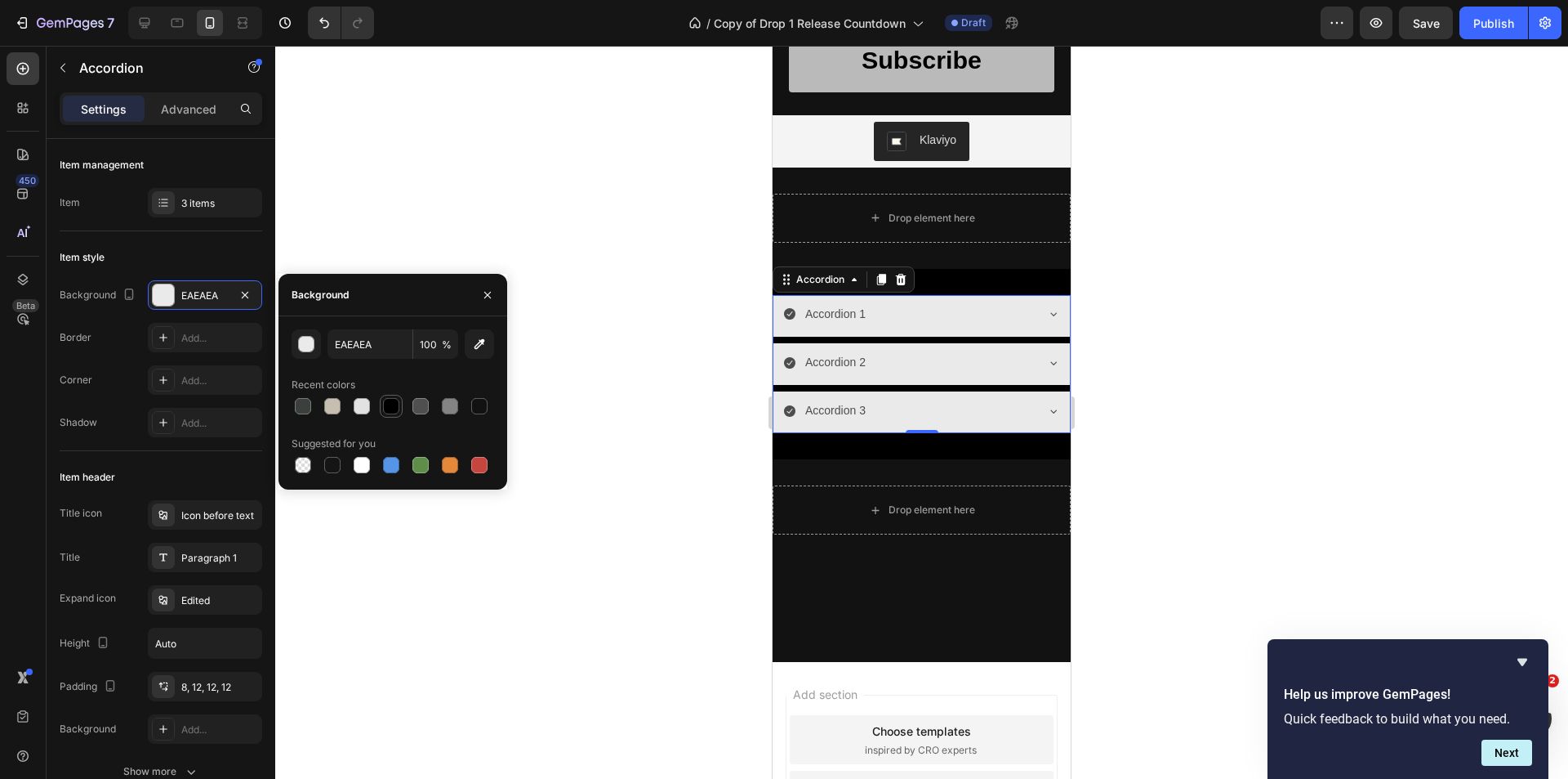
click at [387, 411] on div at bounding box center [391, 406] width 17 height 17
type input "000000"
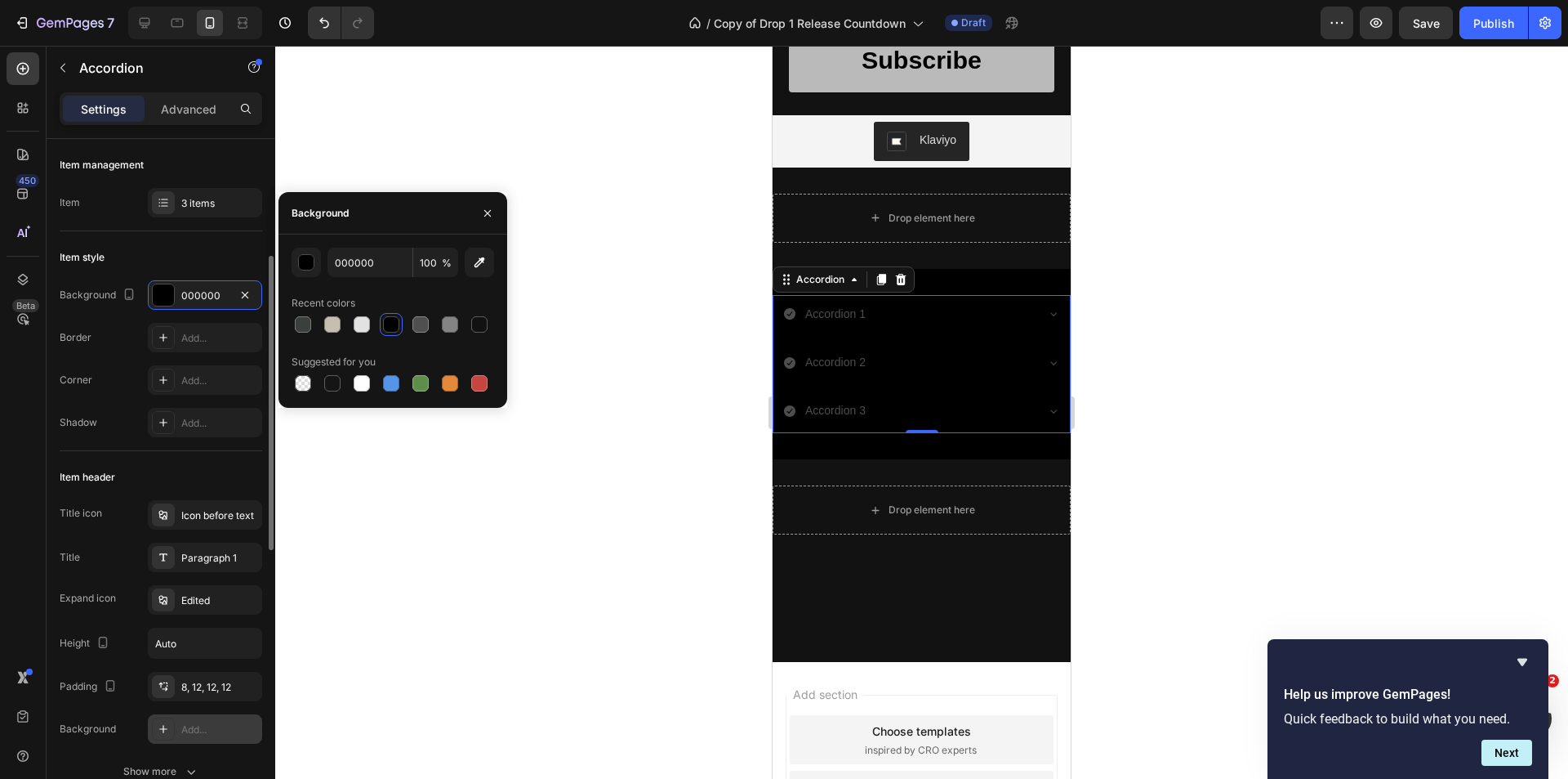
scroll to position [82, 0]
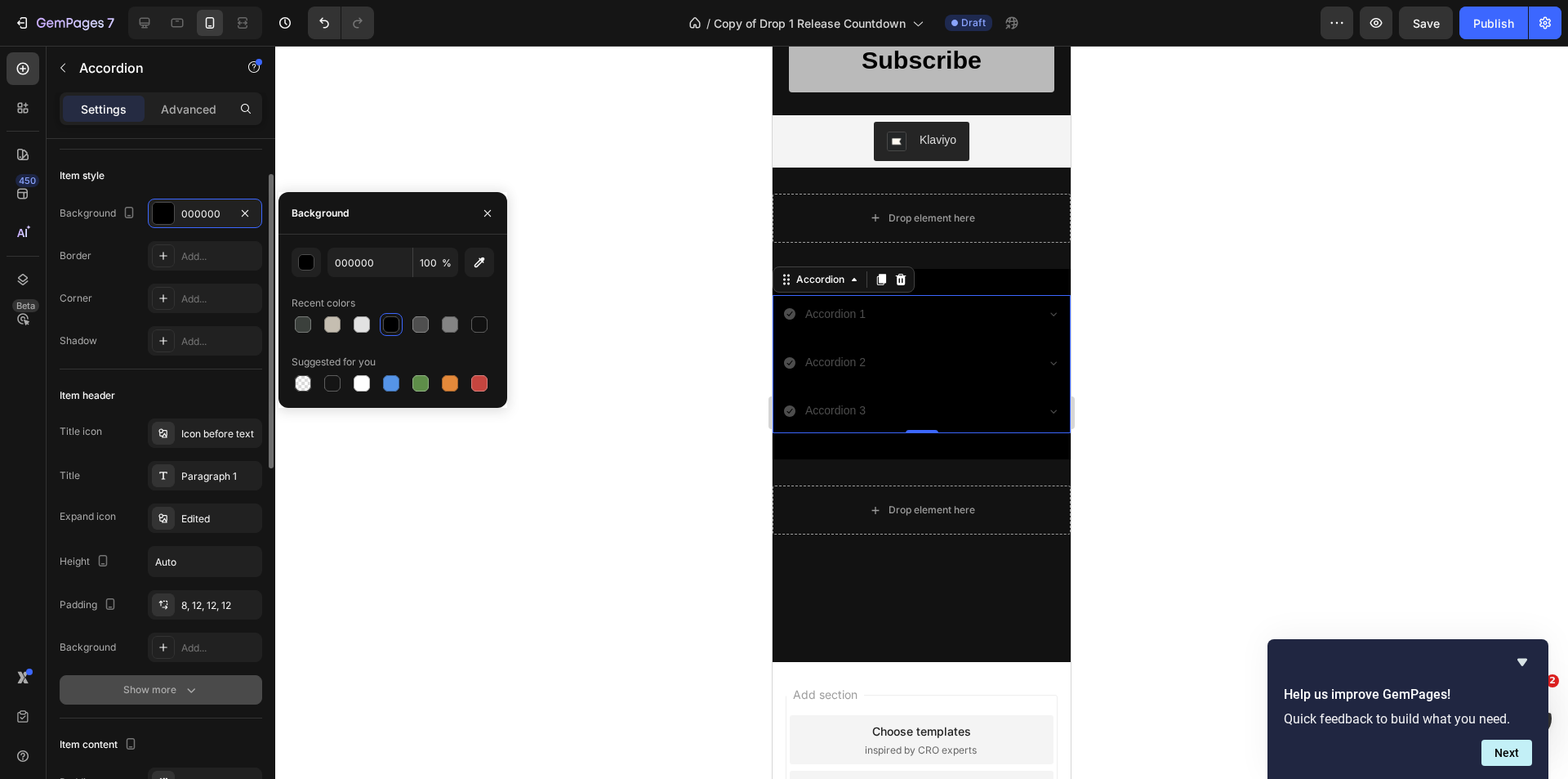
click at [187, 690] on icon "button" at bounding box center [191, 690] width 17 height 17
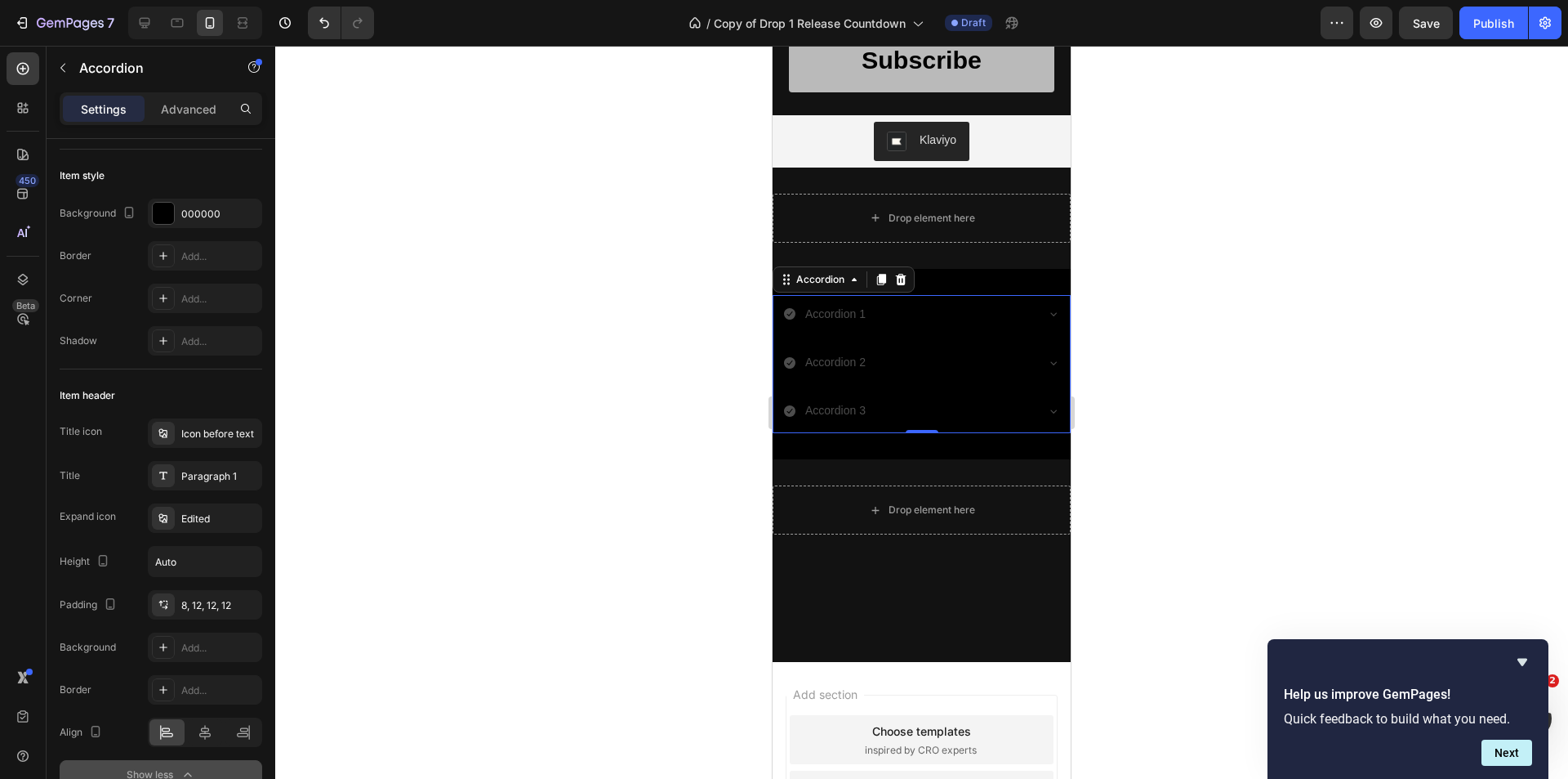
click at [860, 361] on div "Accordion 2" at bounding box center [835, 363] width 65 height 25
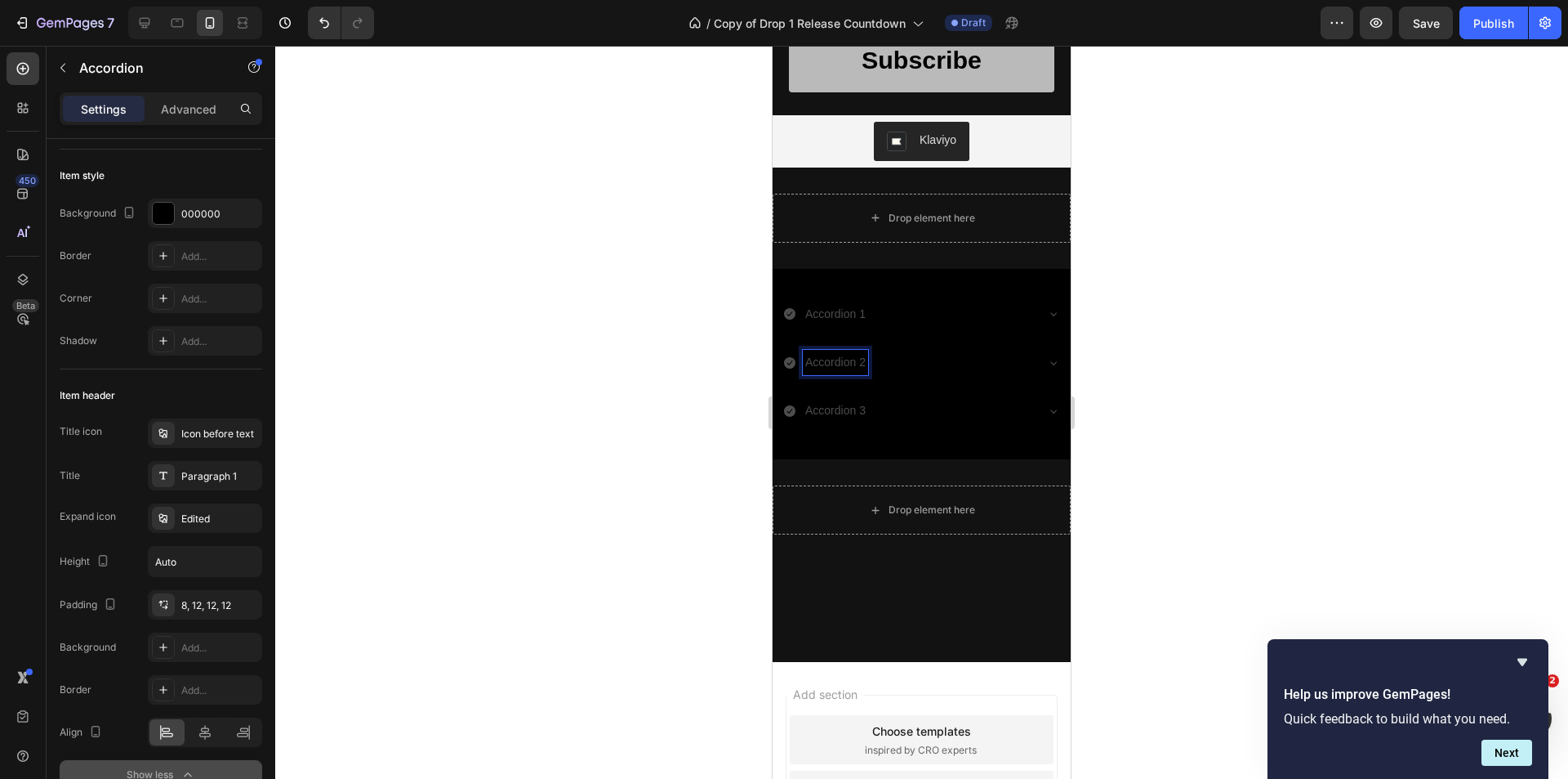
click at [845, 324] on p "Accordion 1" at bounding box center [835, 313] width 60 height 20
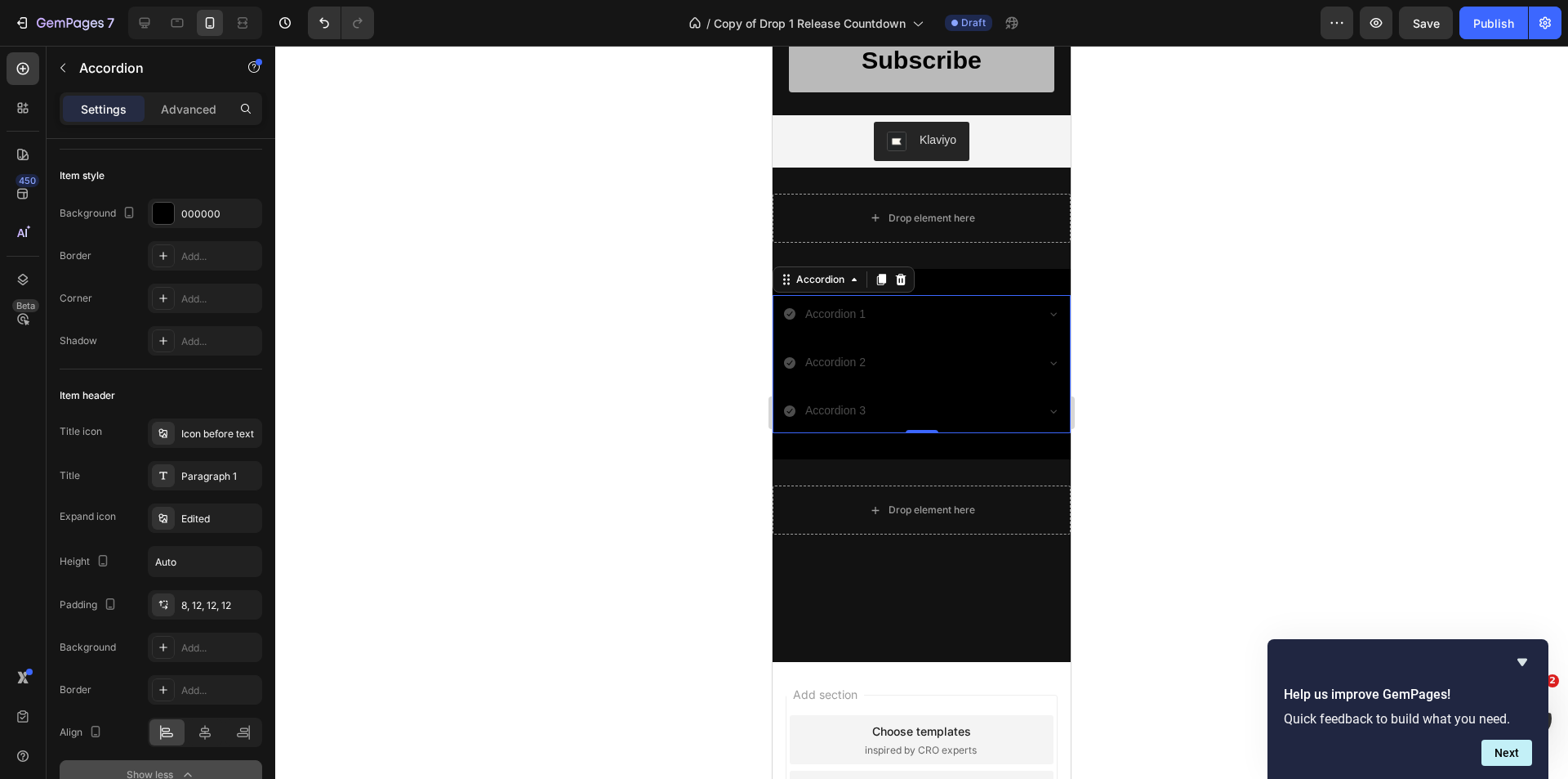
click at [785, 316] on icon at bounding box center [789, 314] width 12 height 12
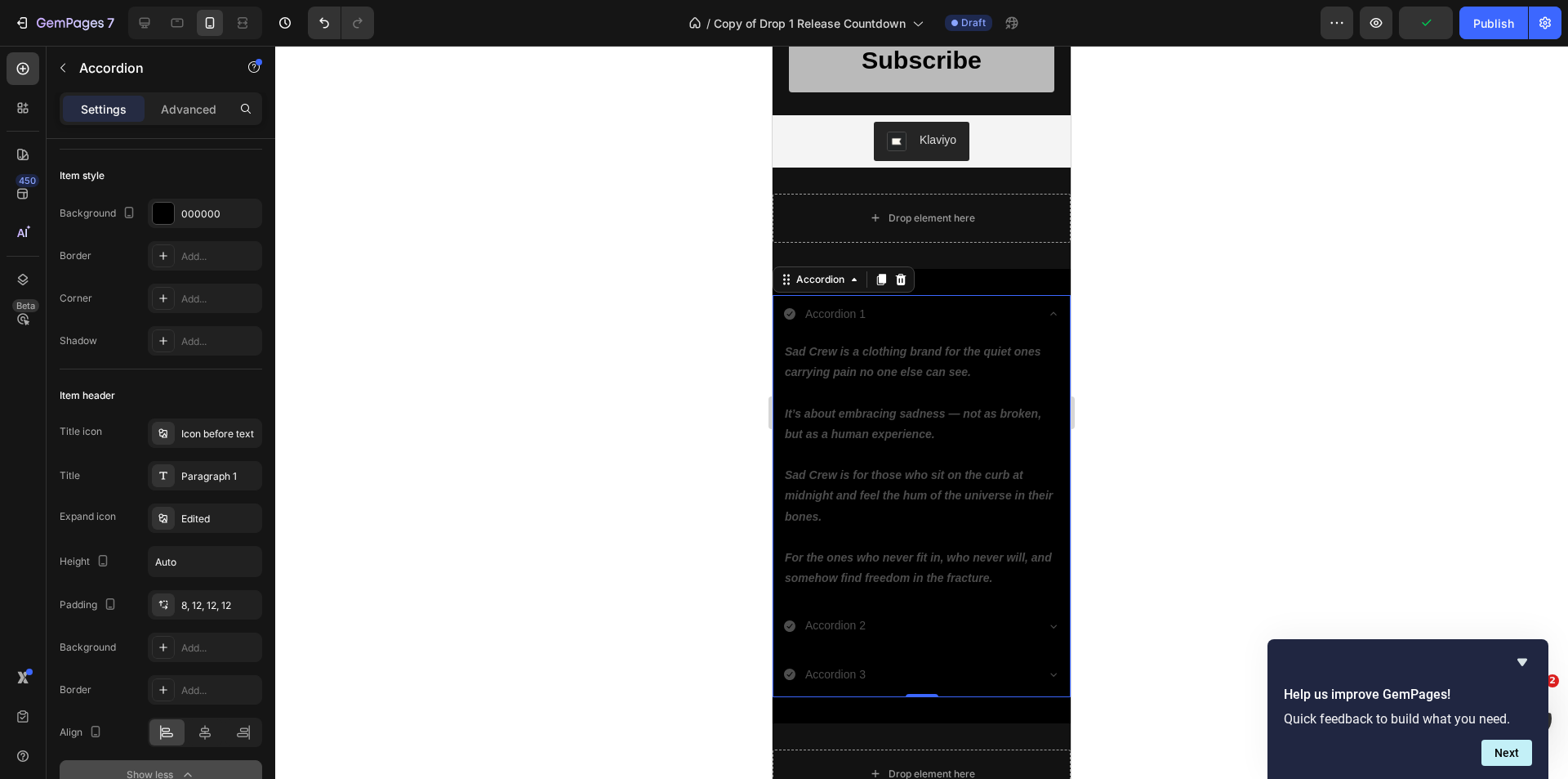
click at [788, 317] on icon at bounding box center [789, 314] width 12 height 12
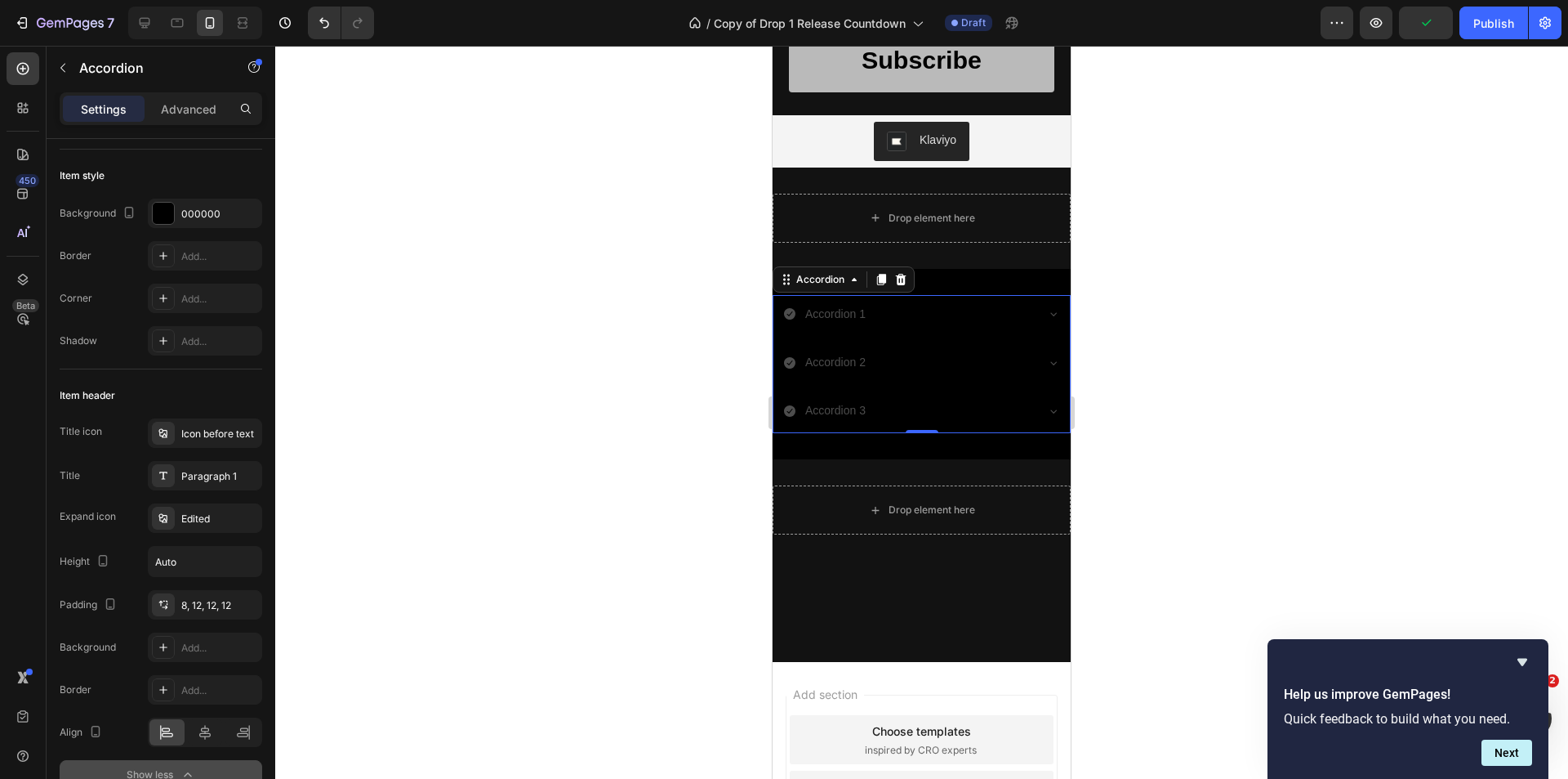
click at [789, 315] on icon at bounding box center [789, 313] width 13 height 13
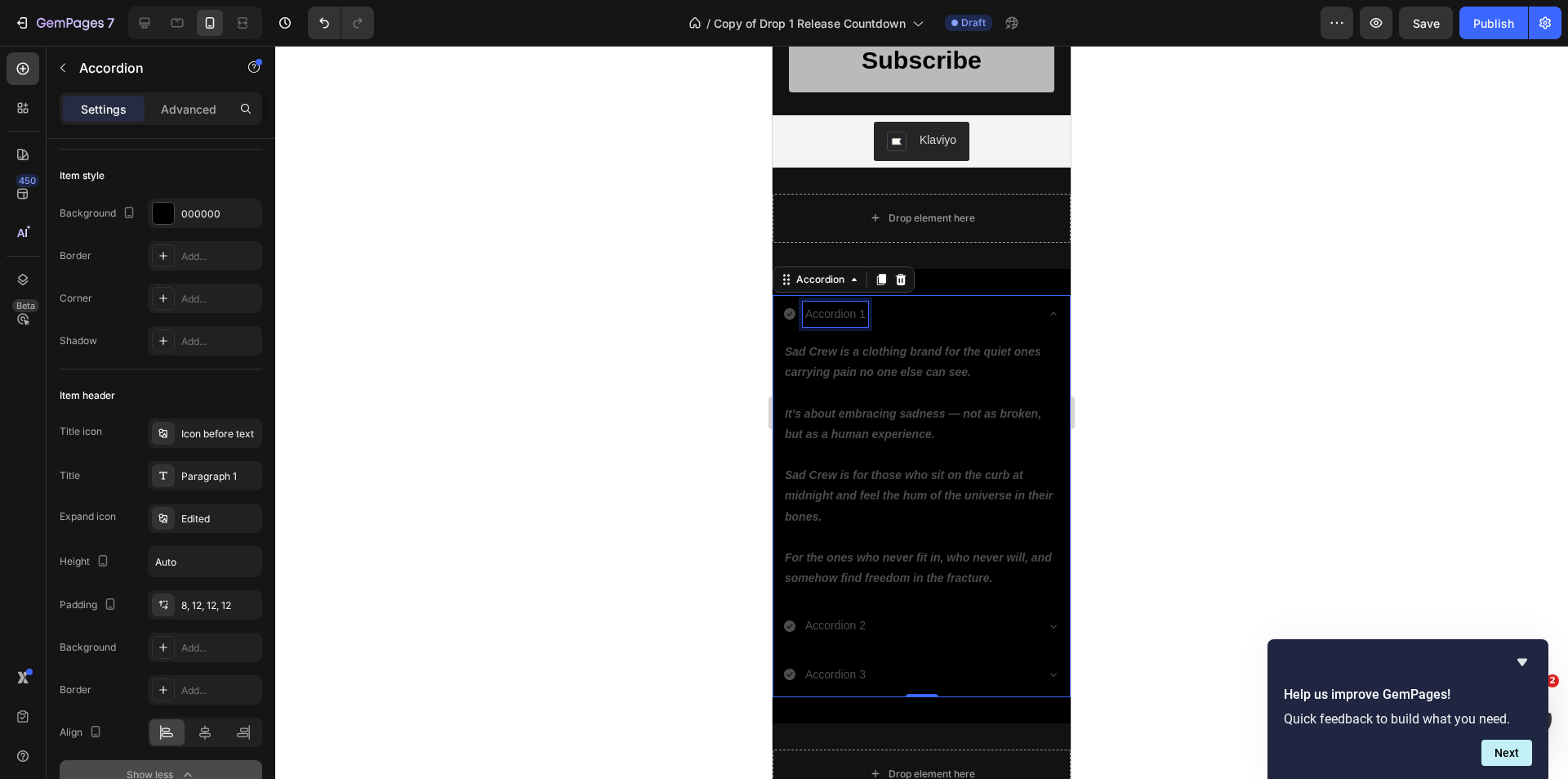
click at [828, 320] on p "Accordion 1" at bounding box center [835, 313] width 60 height 20
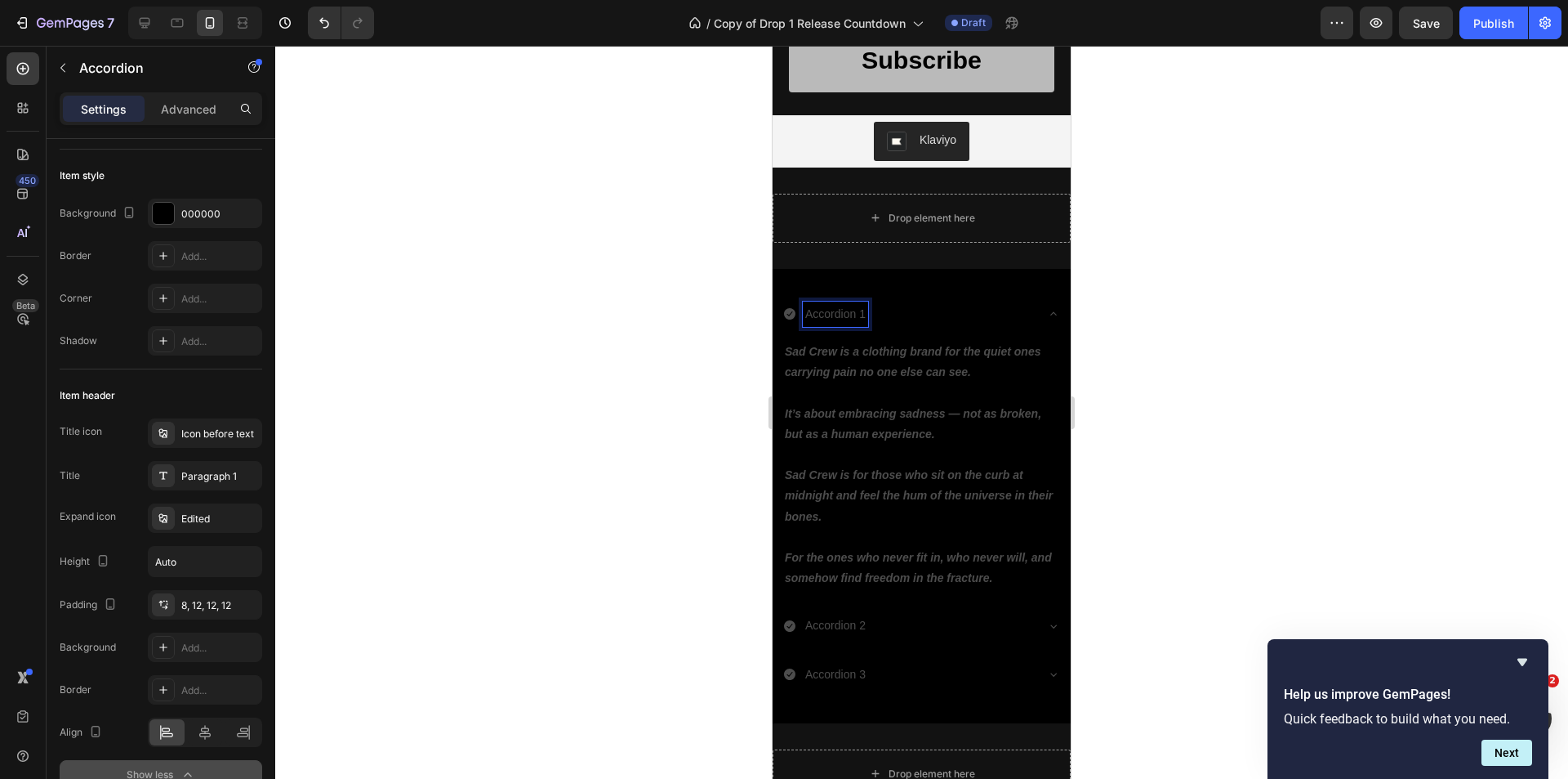
click at [930, 309] on div "Accordion 1" at bounding box center [909, 314] width 251 height 25
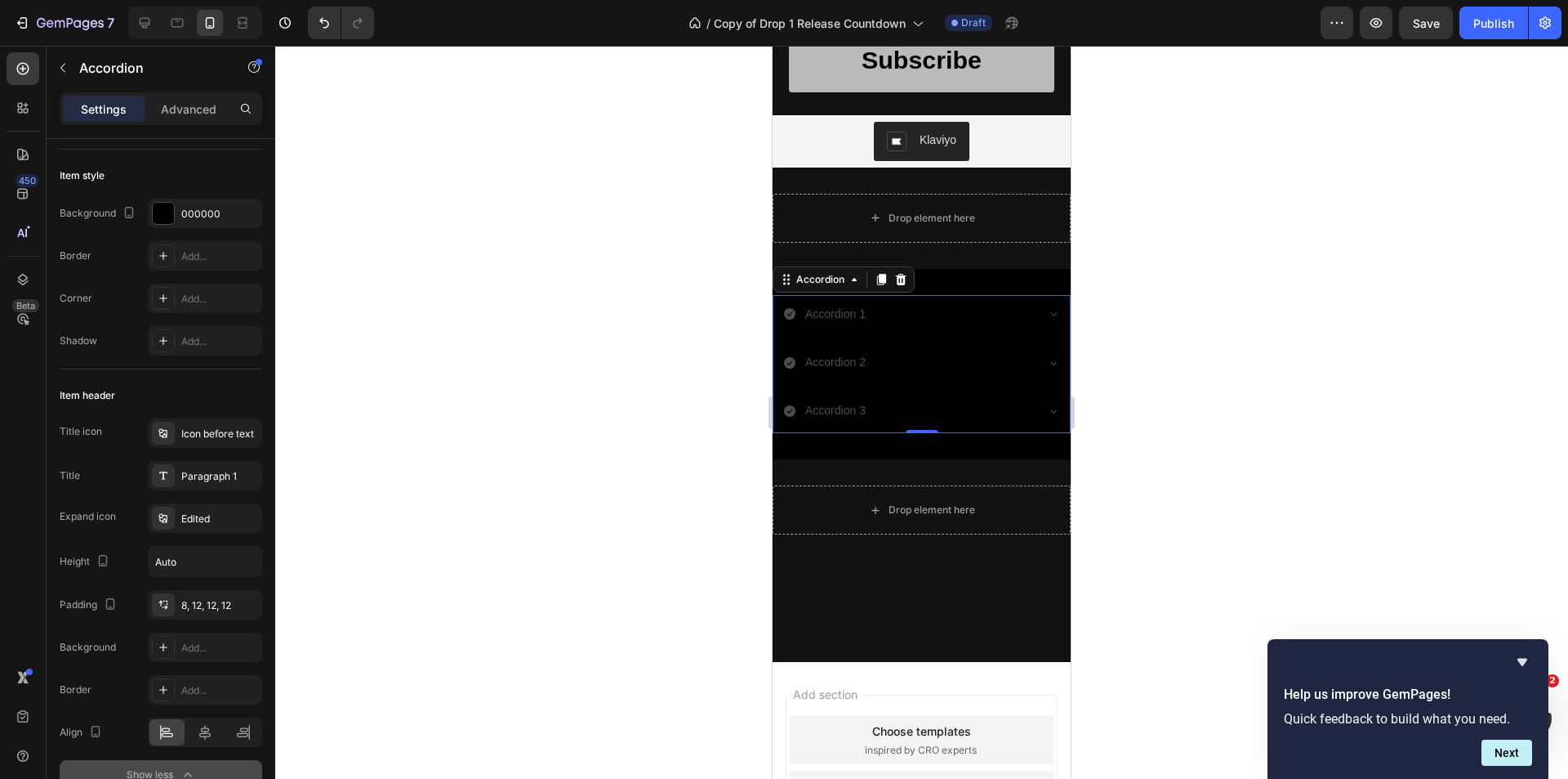
drag, startPoint x: 901, startPoint y: 275, endPoint x: 890, endPoint y: 278, distance: 11.4
click at [897, 275] on icon at bounding box center [901, 279] width 11 height 12
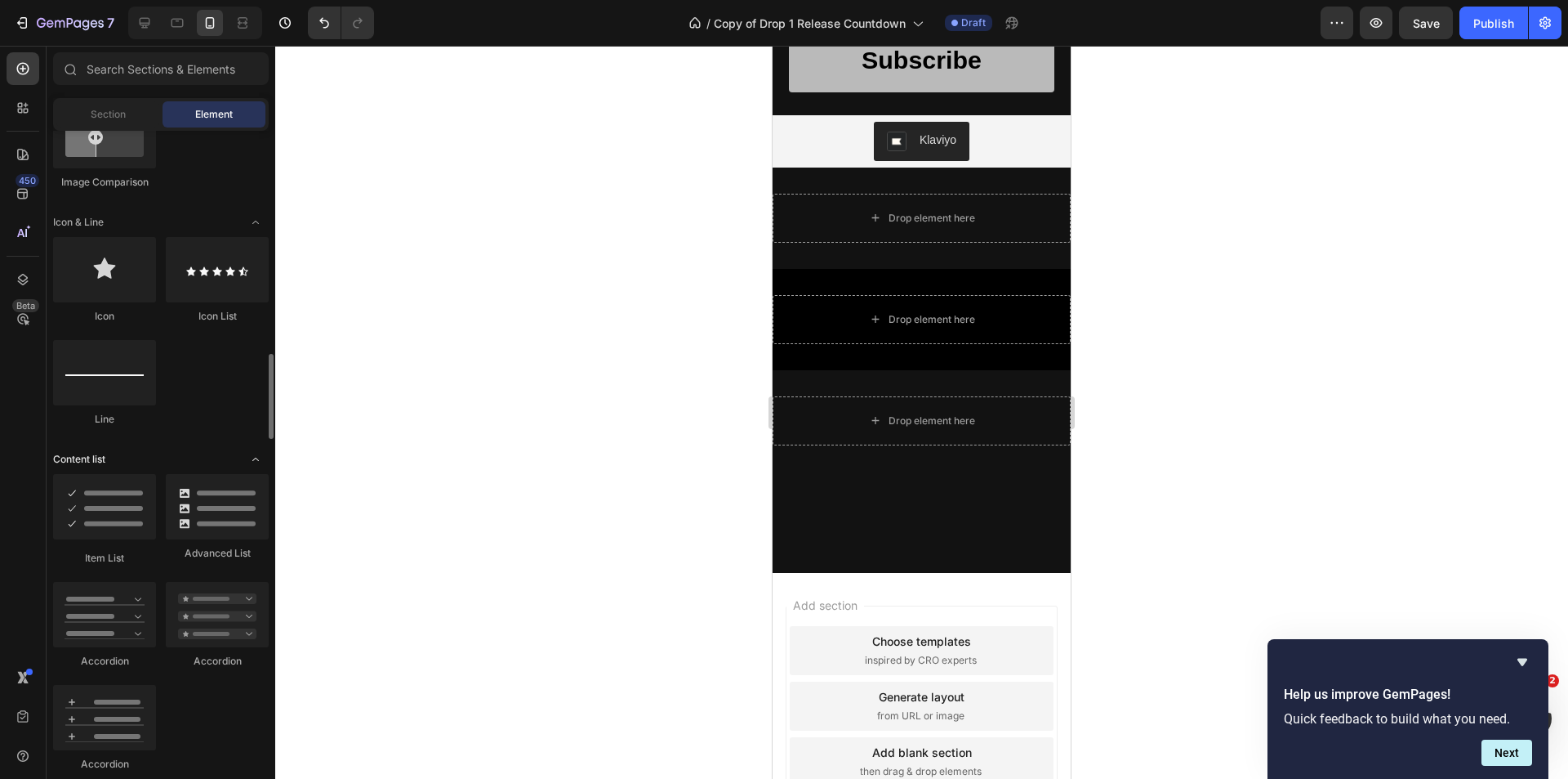
scroll to position [1062, 0]
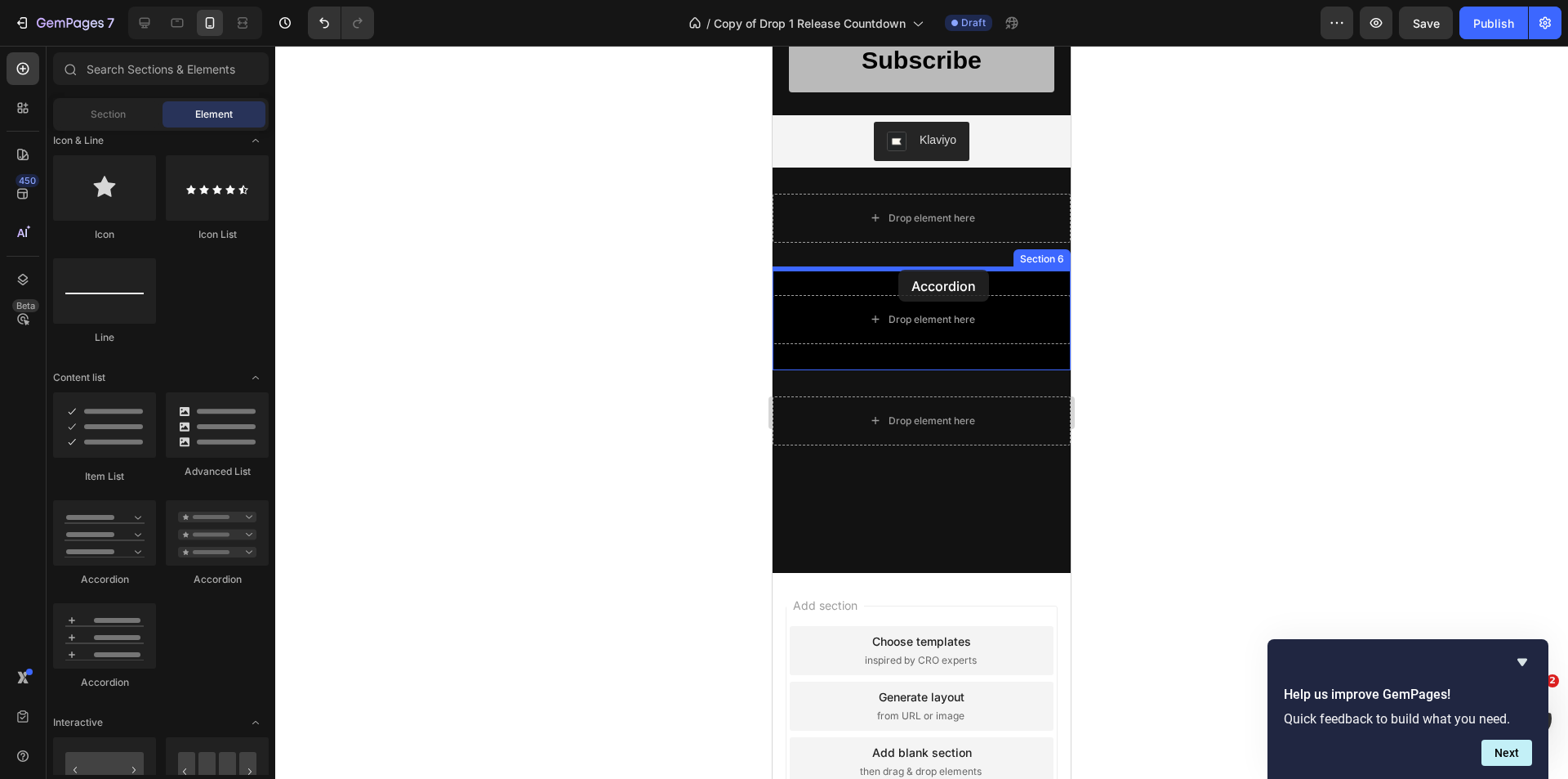
drag, startPoint x: 907, startPoint y: 565, endPoint x: 898, endPoint y: 269, distance: 296.1
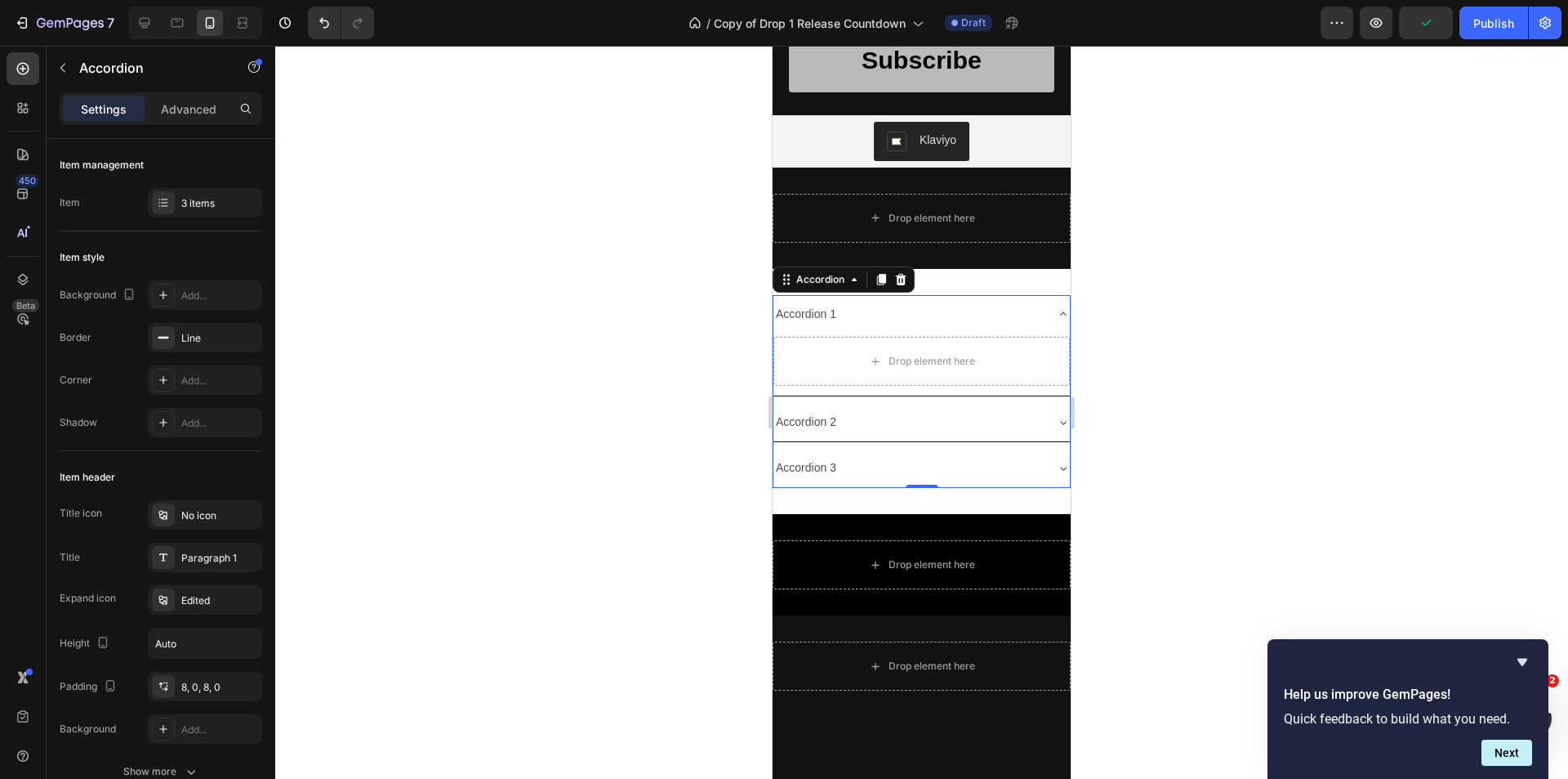
click at [1204, 309] on div at bounding box center [922, 412] width 1293 height 733
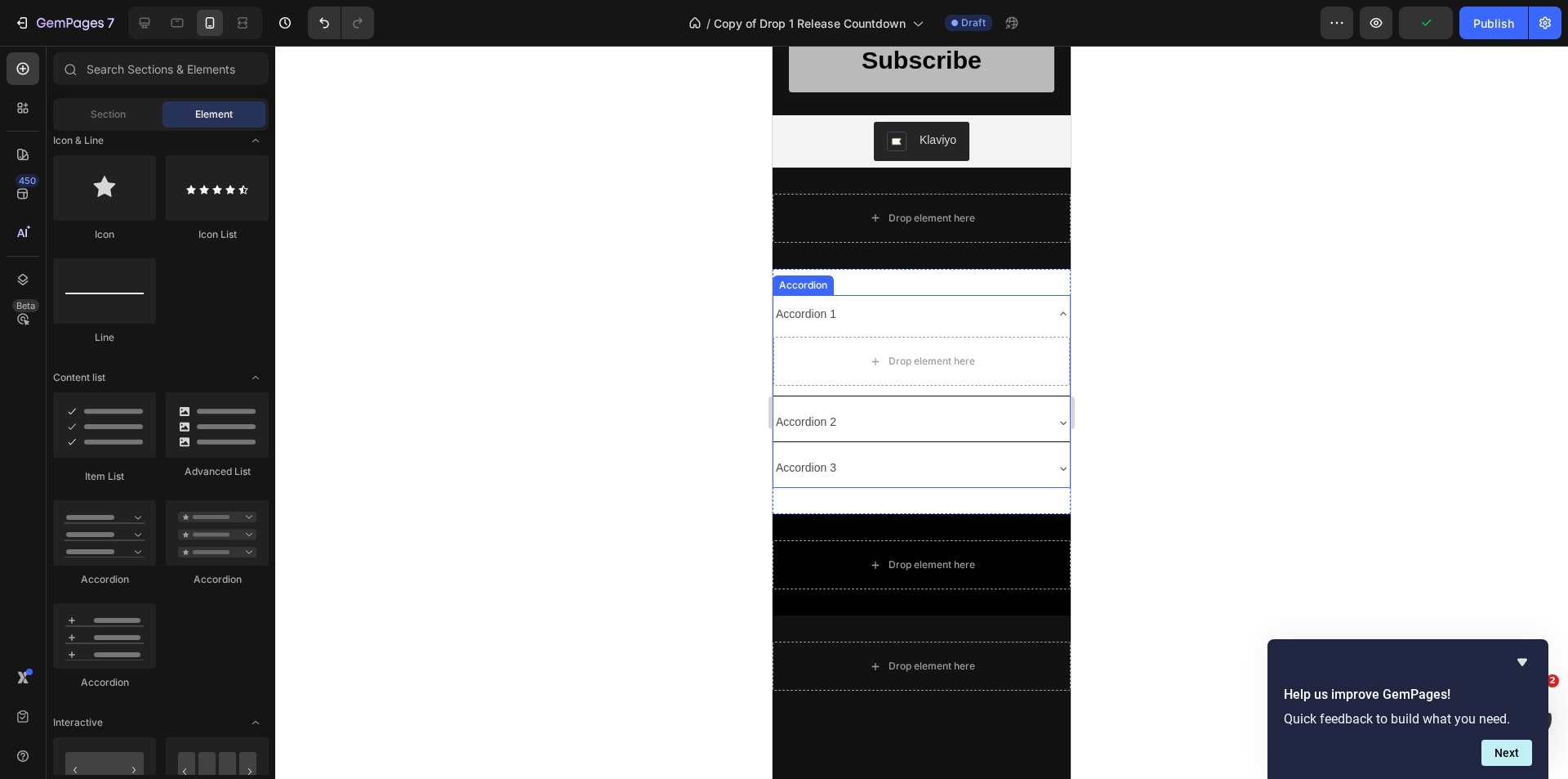
click at [828, 312] on div "Accordion 1" at bounding box center [806, 314] width 65 height 25
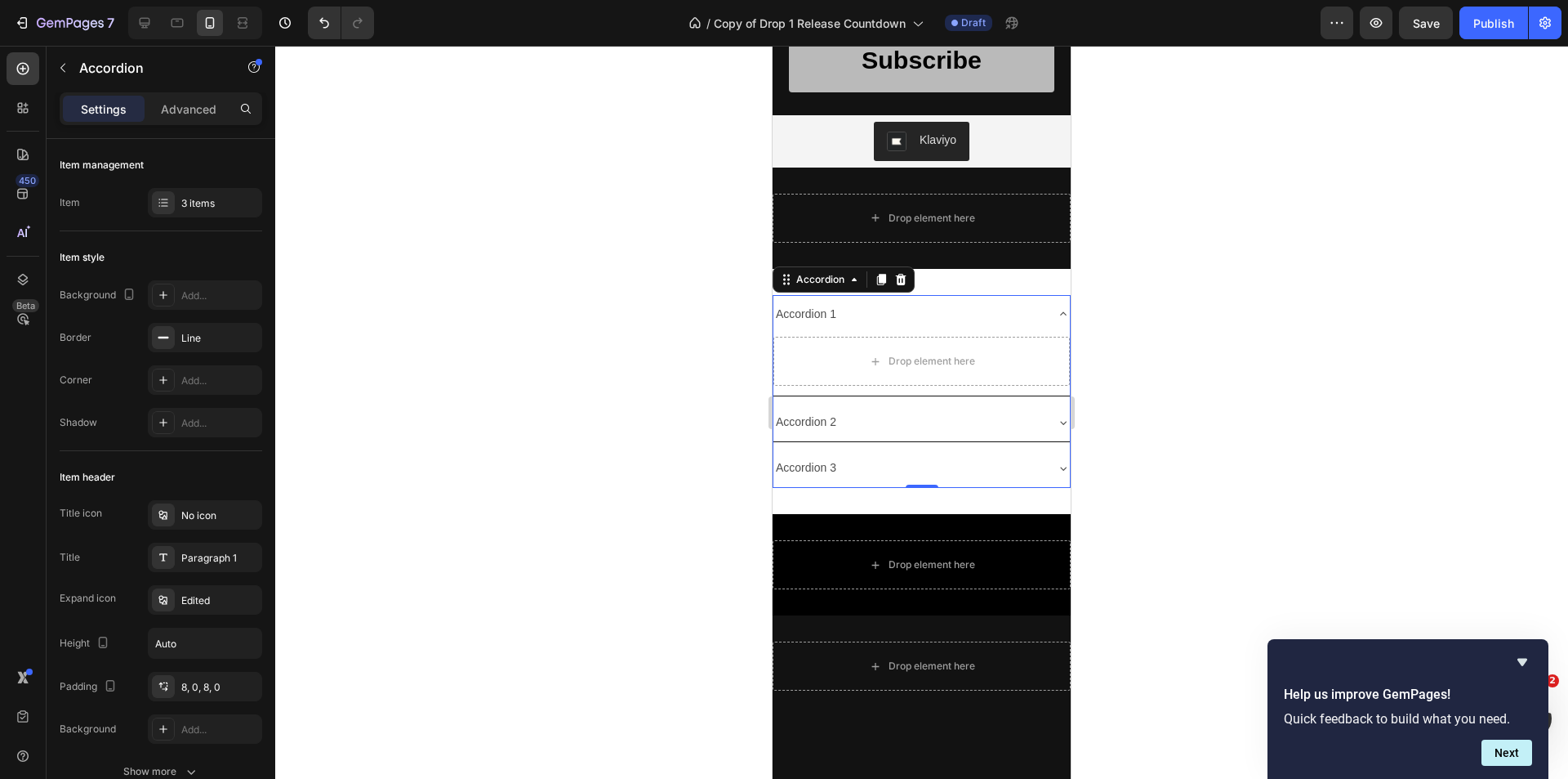
click at [1057, 312] on icon at bounding box center [1063, 313] width 13 height 13
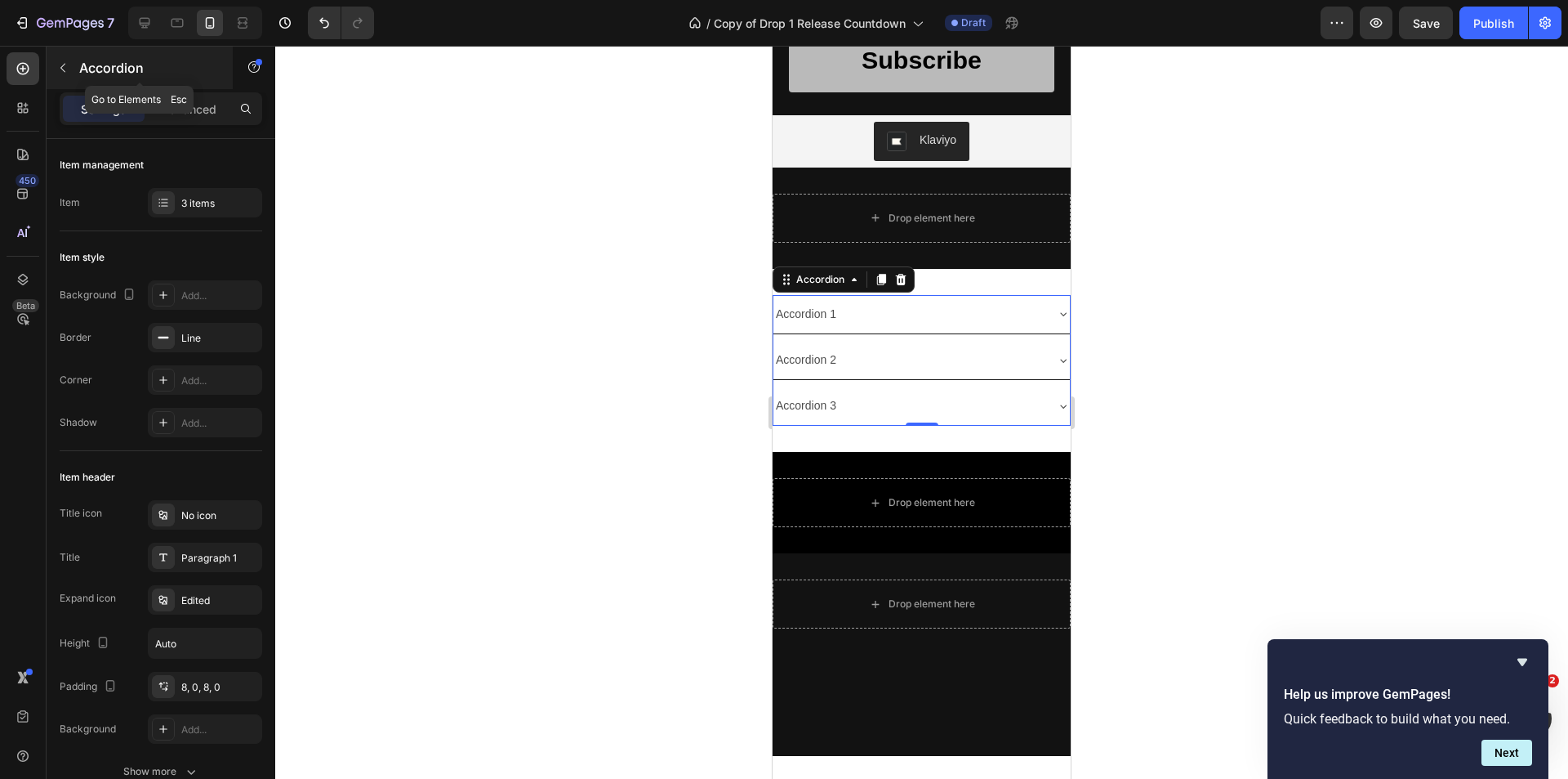
click at [56, 67] on icon "button" at bounding box center [62, 67] width 13 height 13
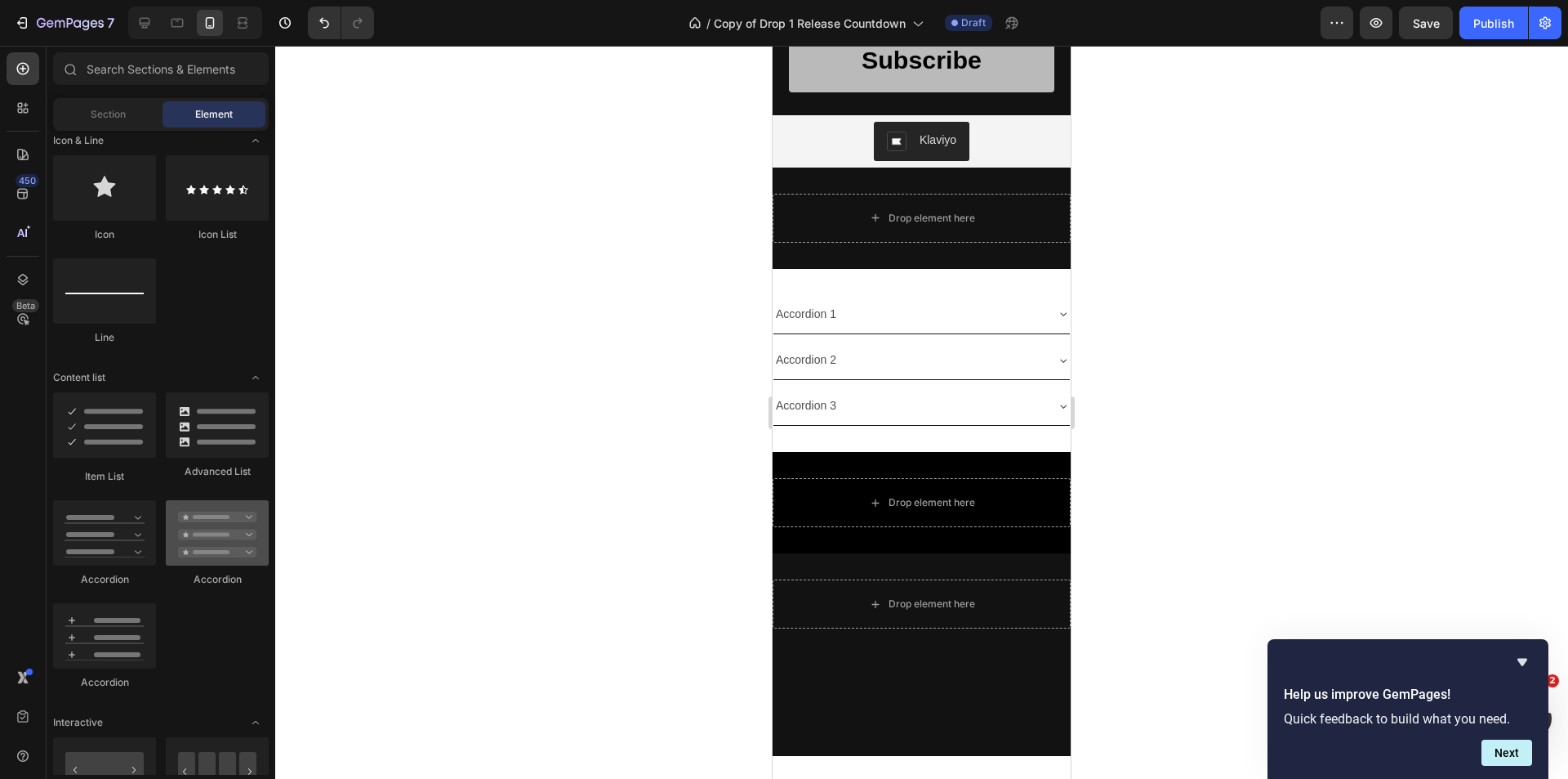
scroll to position [1144, 0]
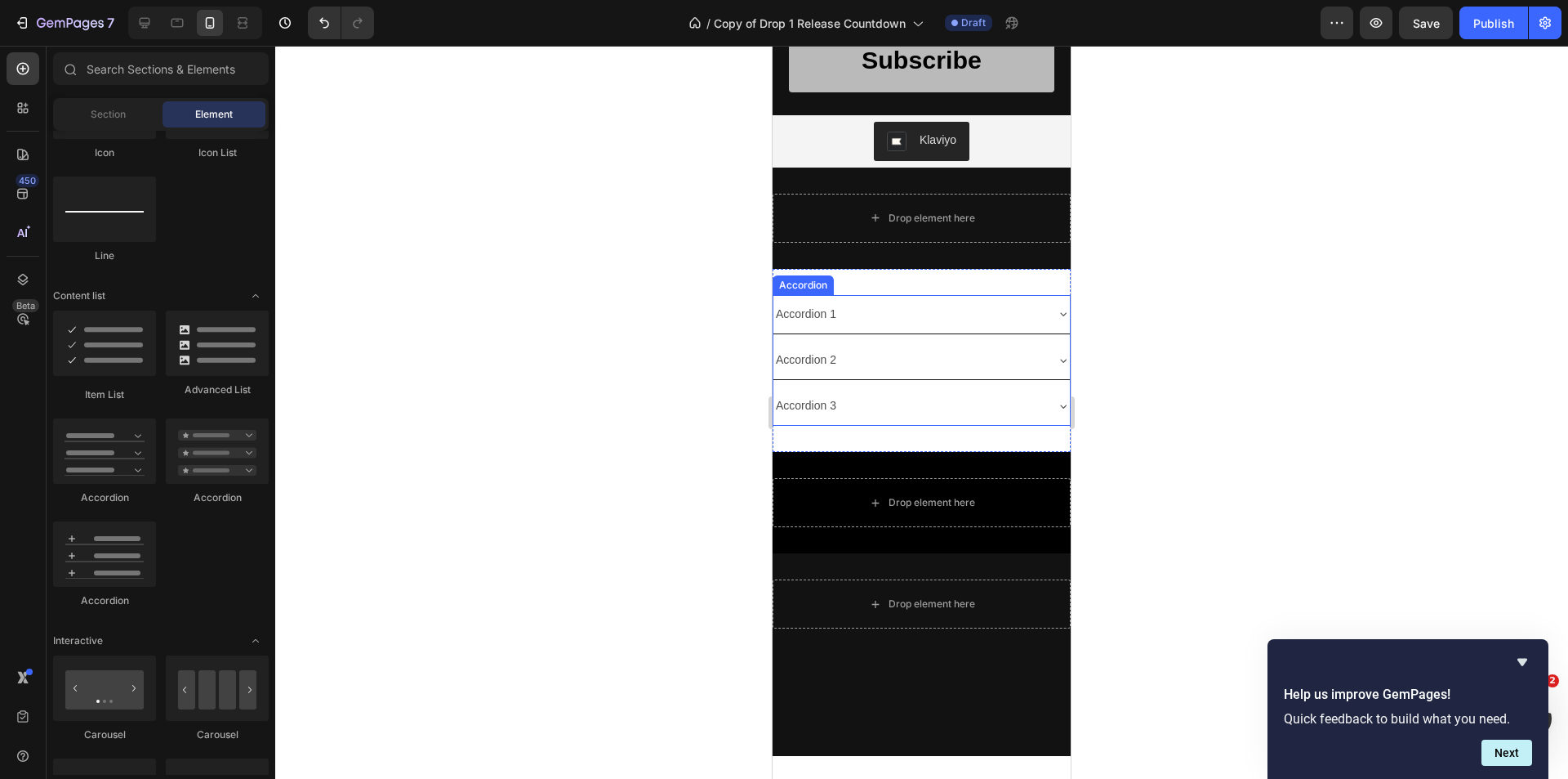
click at [1057, 309] on icon at bounding box center [1063, 313] width 13 height 13
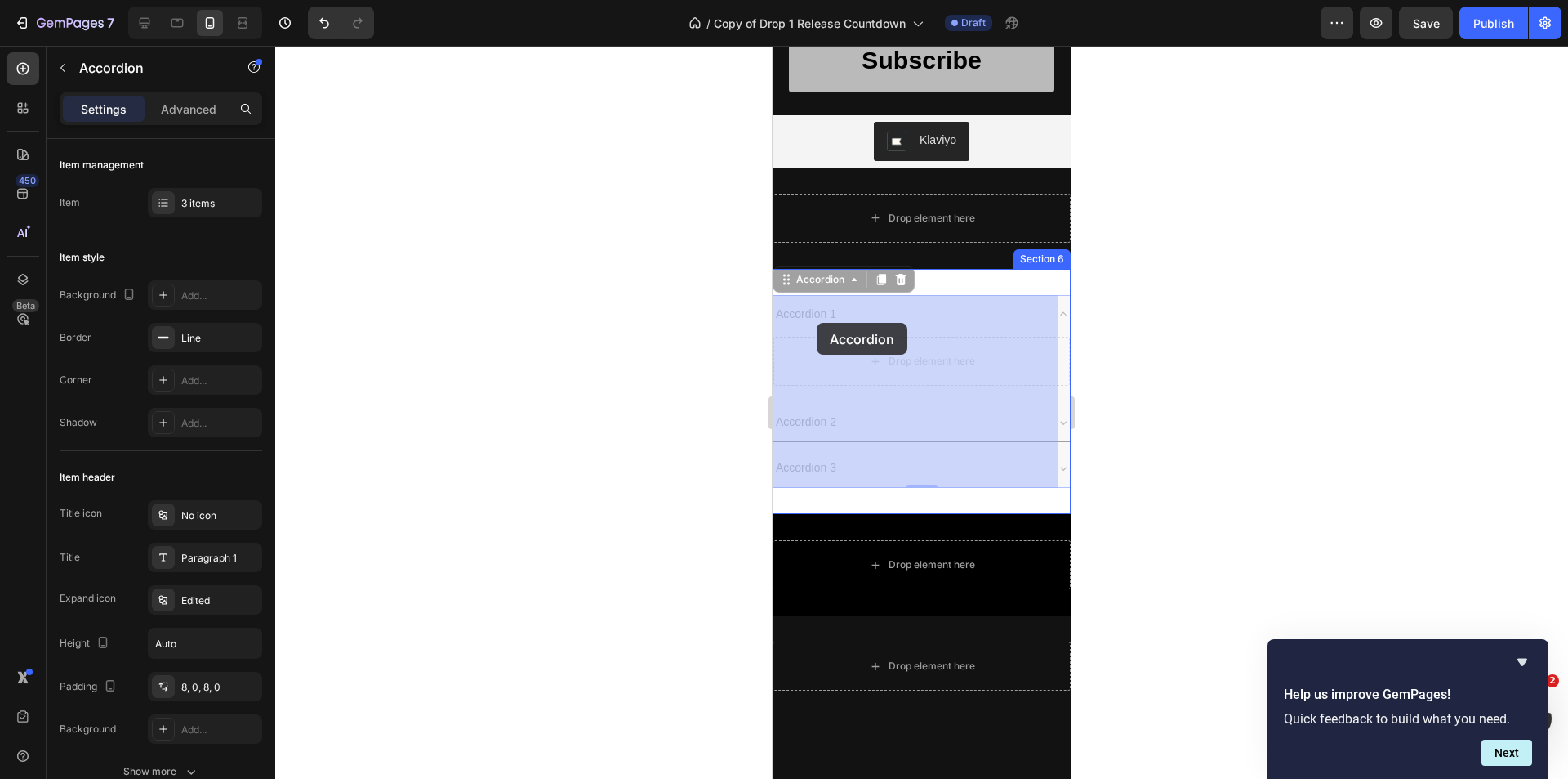
drag, startPoint x: 1046, startPoint y: 314, endPoint x: 815, endPoint y: 323, distance: 231.2
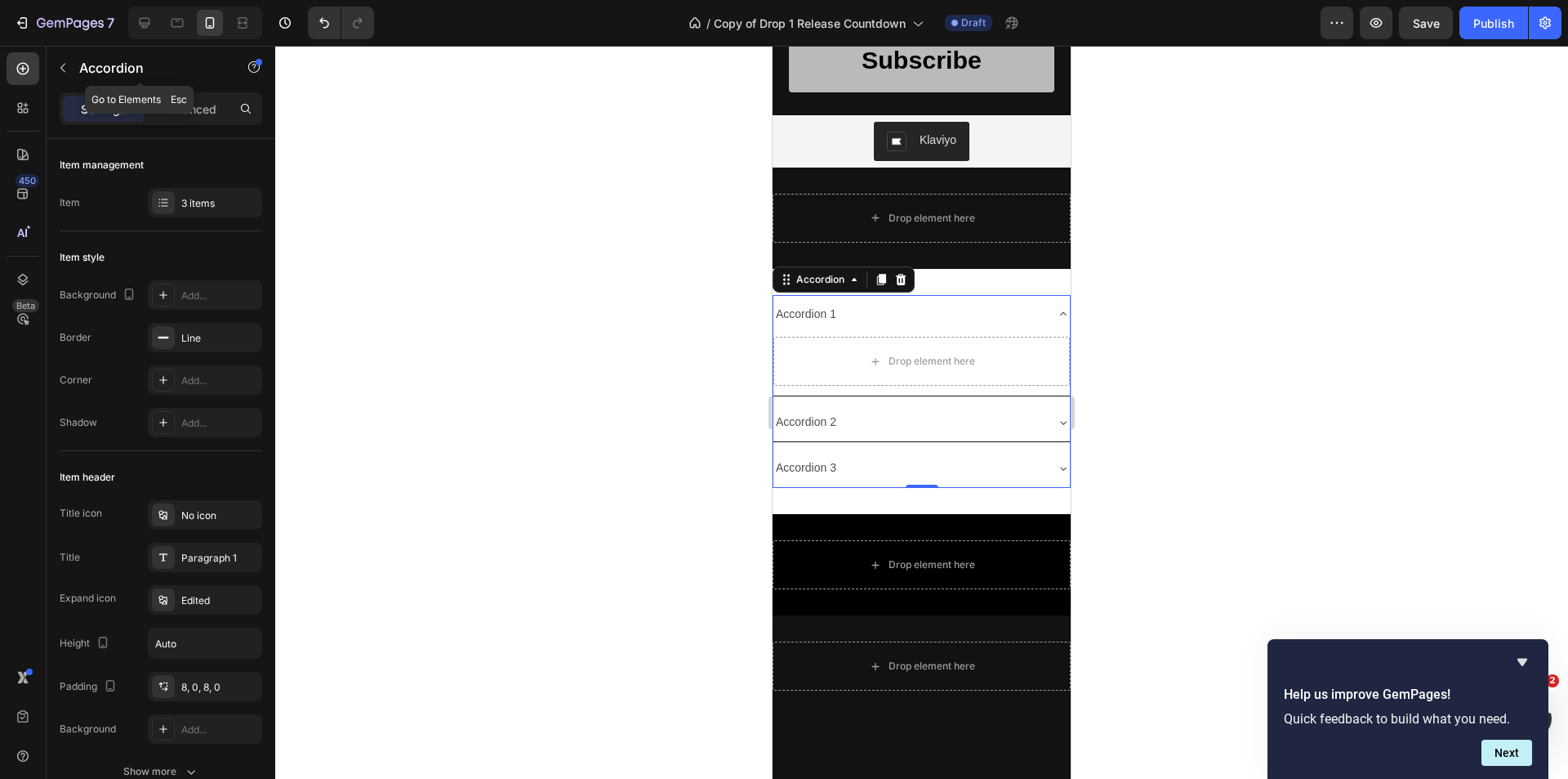
drag, startPoint x: 54, startPoint y: 74, endPoint x: 66, endPoint y: 74, distance: 12.0
click at [60, 73] on button "button" at bounding box center [62, 67] width 26 height 26
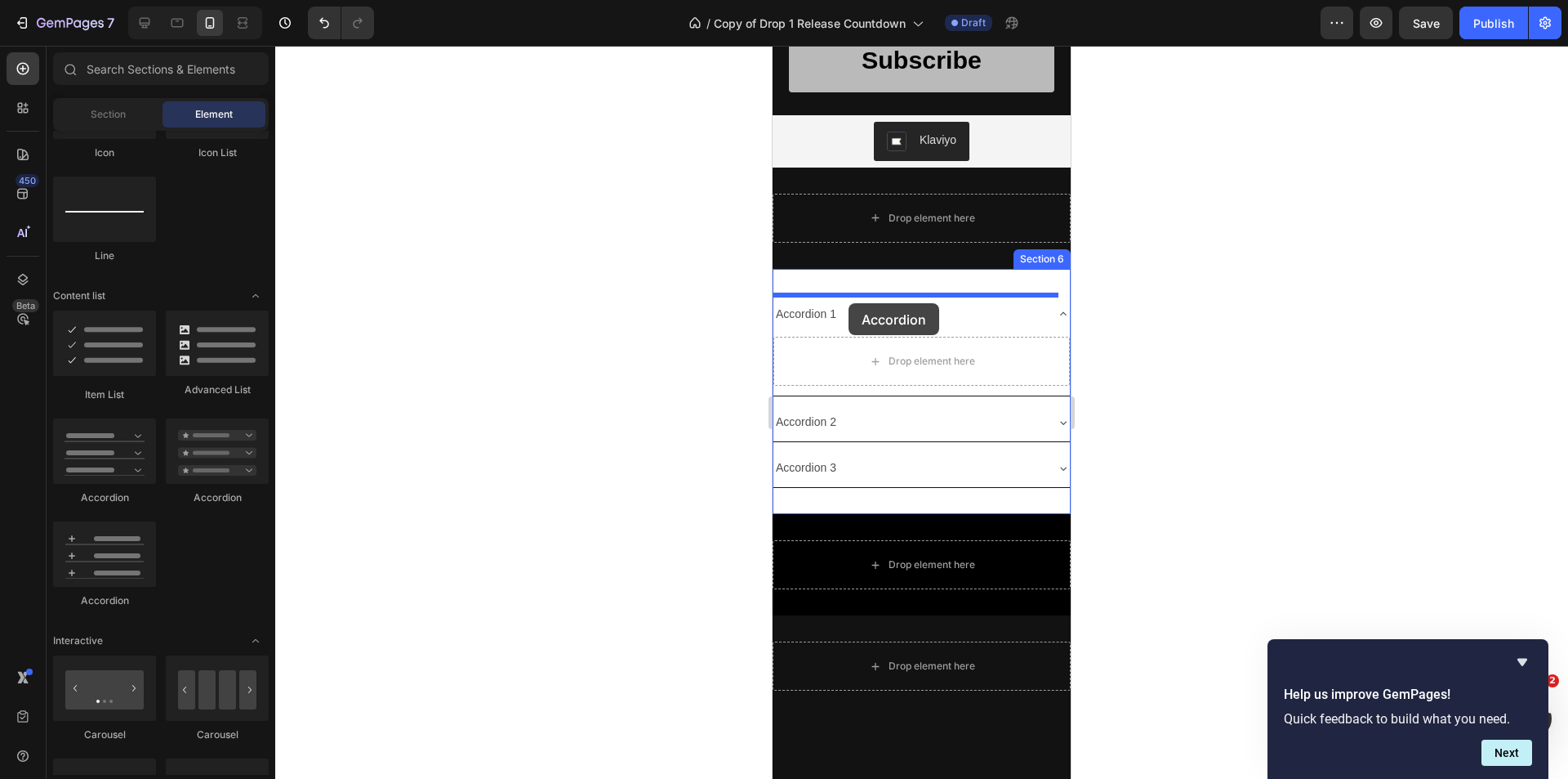
drag, startPoint x: 995, startPoint y: 580, endPoint x: 849, endPoint y: 303, distance: 313.1
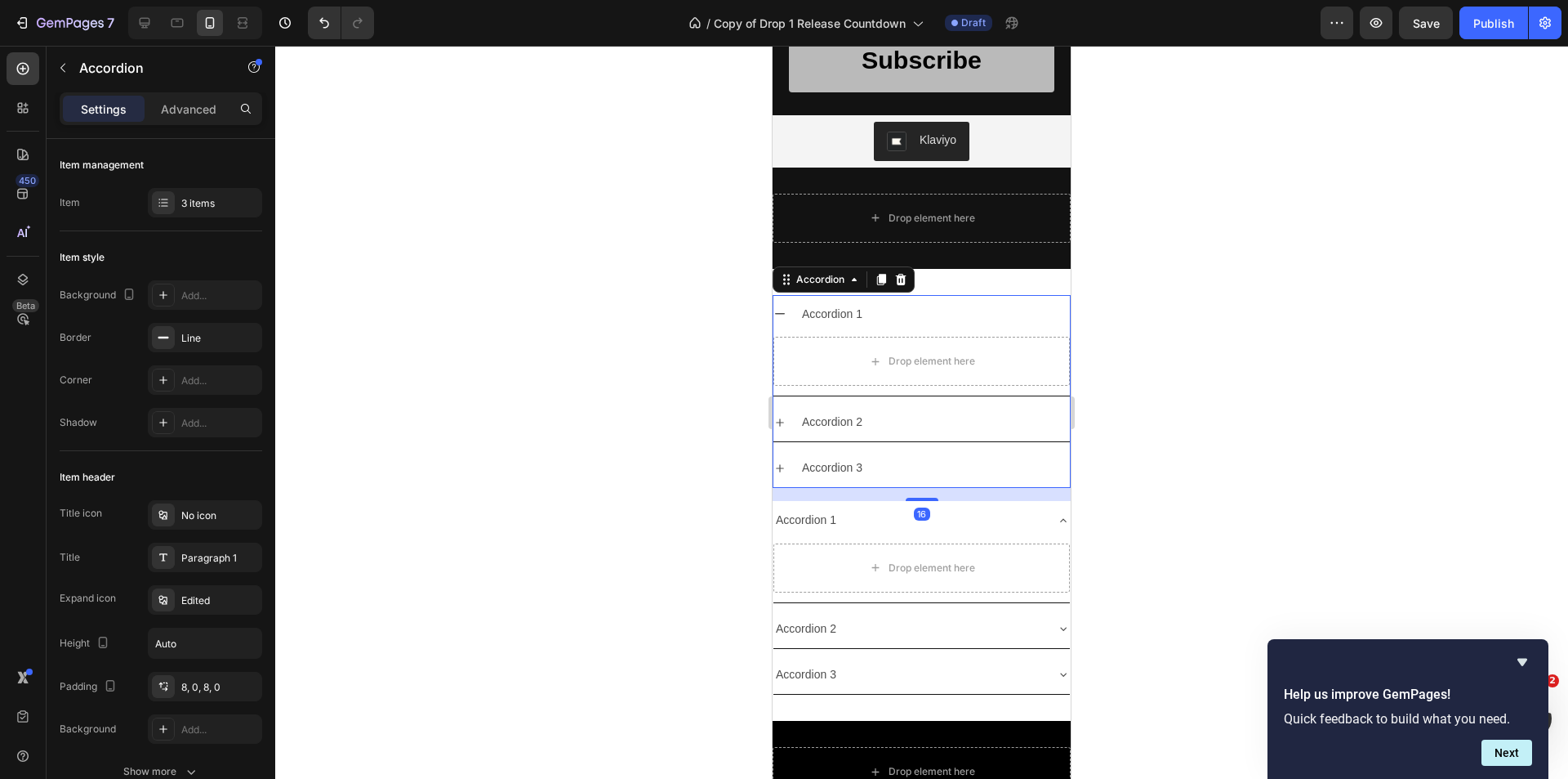
drag, startPoint x: 1167, startPoint y: 378, endPoint x: 1116, endPoint y: 370, distance: 51.6
click at [1167, 378] on div at bounding box center [922, 412] width 1293 height 733
click at [784, 312] on icon at bounding box center [780, 313] width 13 height 13
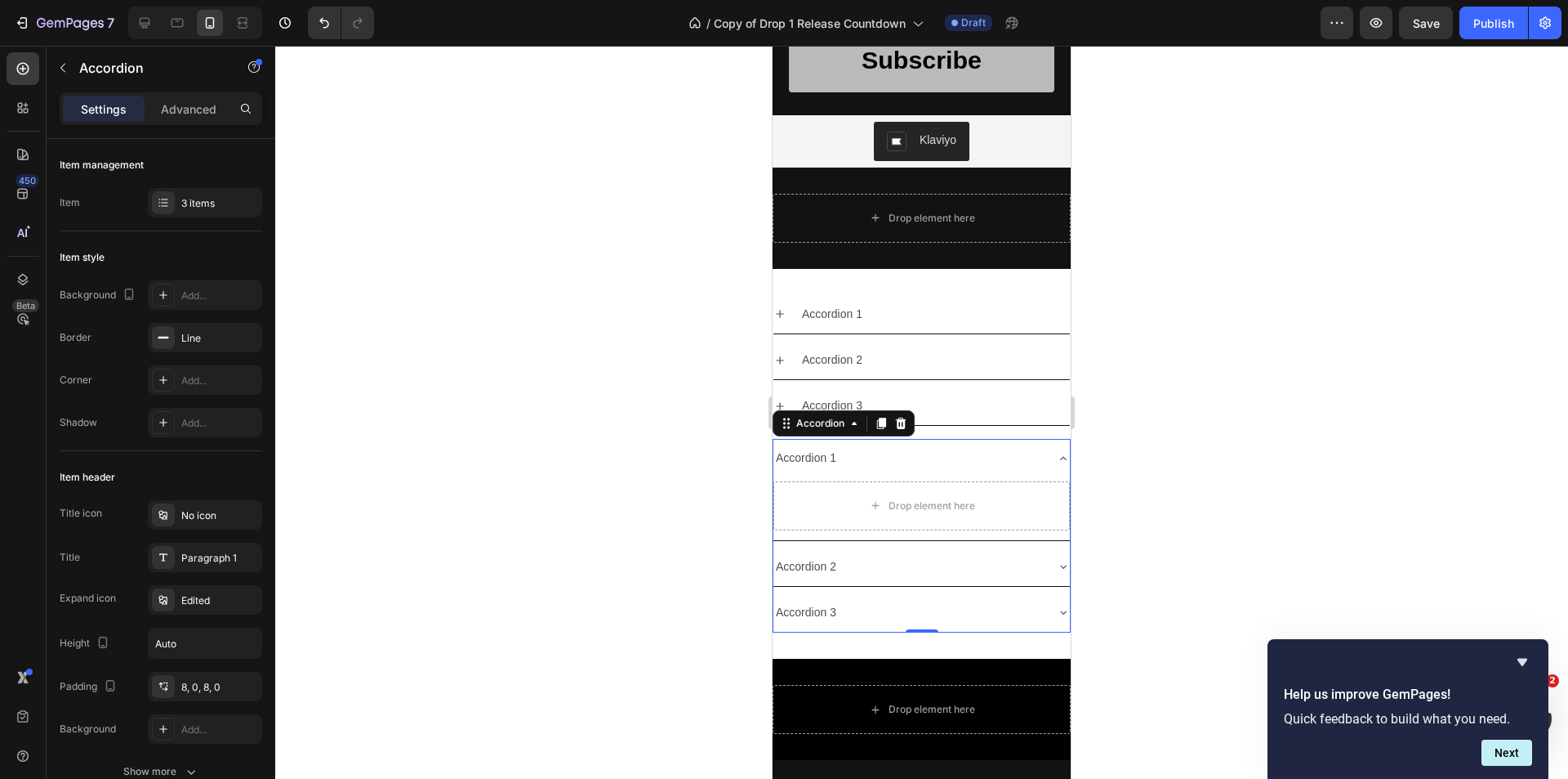
click at [972, 468] on div "Accordion 1" at bounding box center [909, 458] width 270 height 25
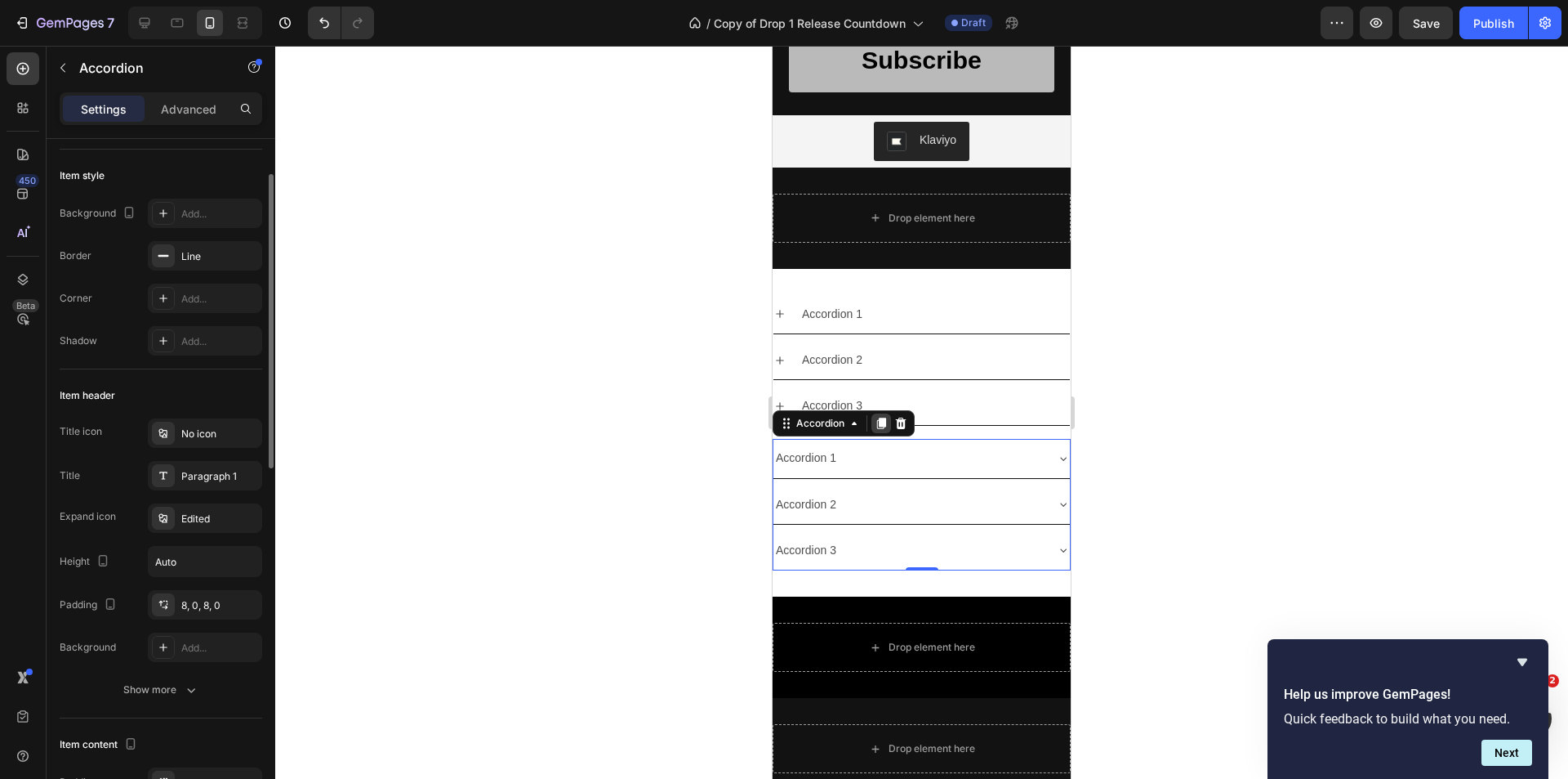
click at [889, 416] on div "Accordion" at bounding box center [844, 423] width 142 height 26
click at [896, 418] on icon at bounding box center [900, 422] width 13 height 13
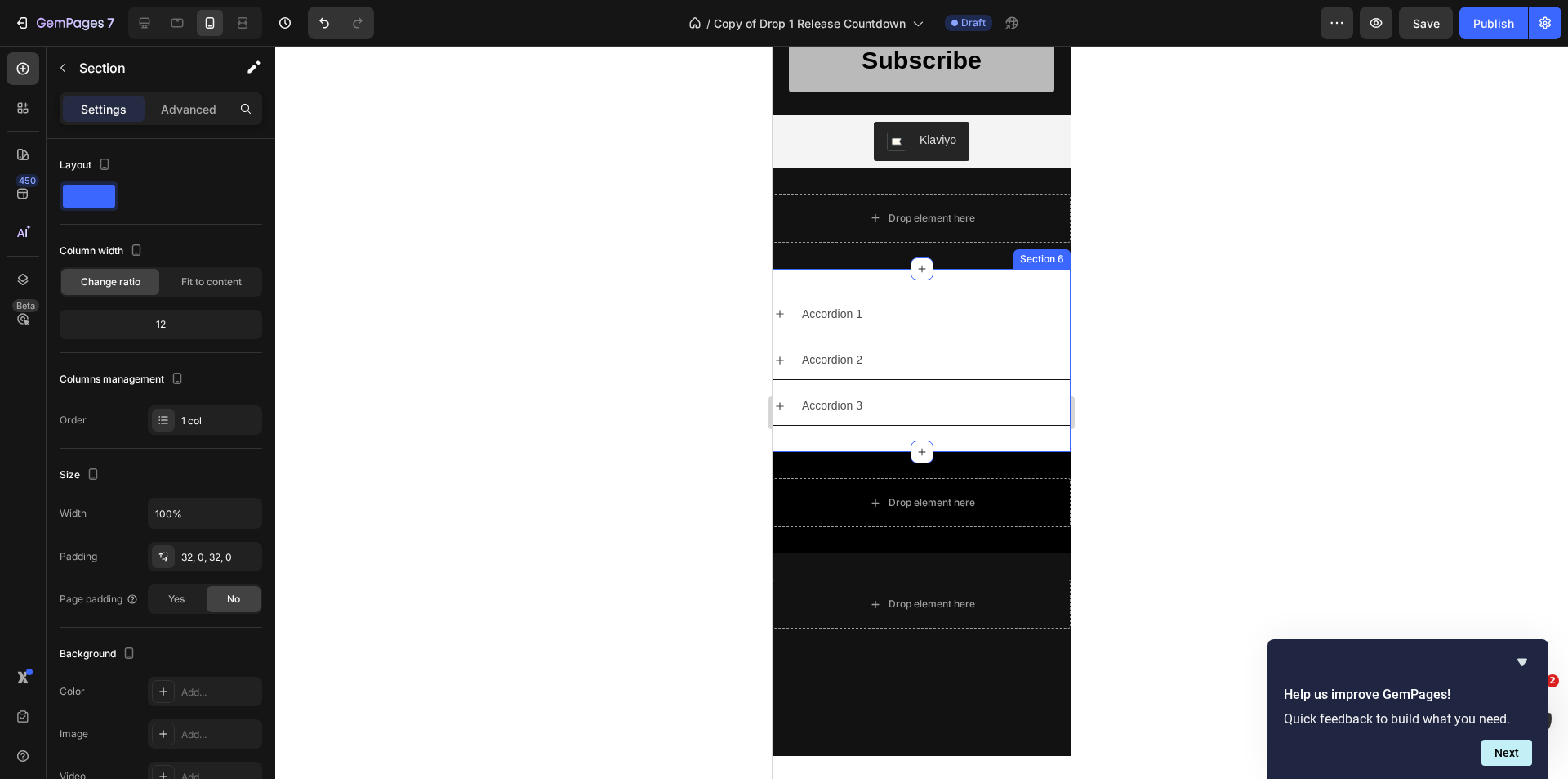
click at [962, 285] on div "Accordion 1 Accordion 2 Accordion 3 Accordion Section 6" at bounding box center [922, 360] width 298 height 184
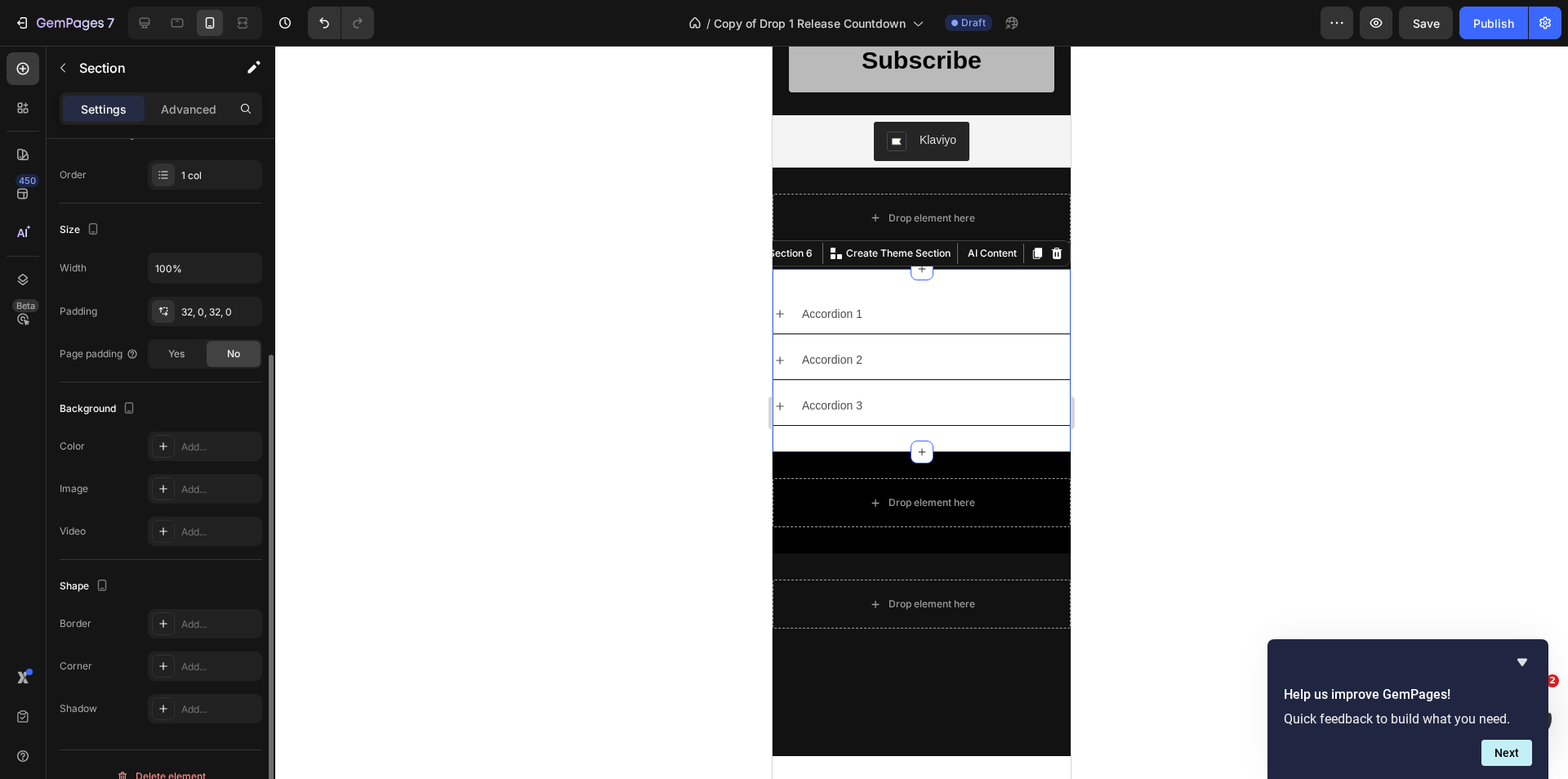
scroll to position [268, 0]
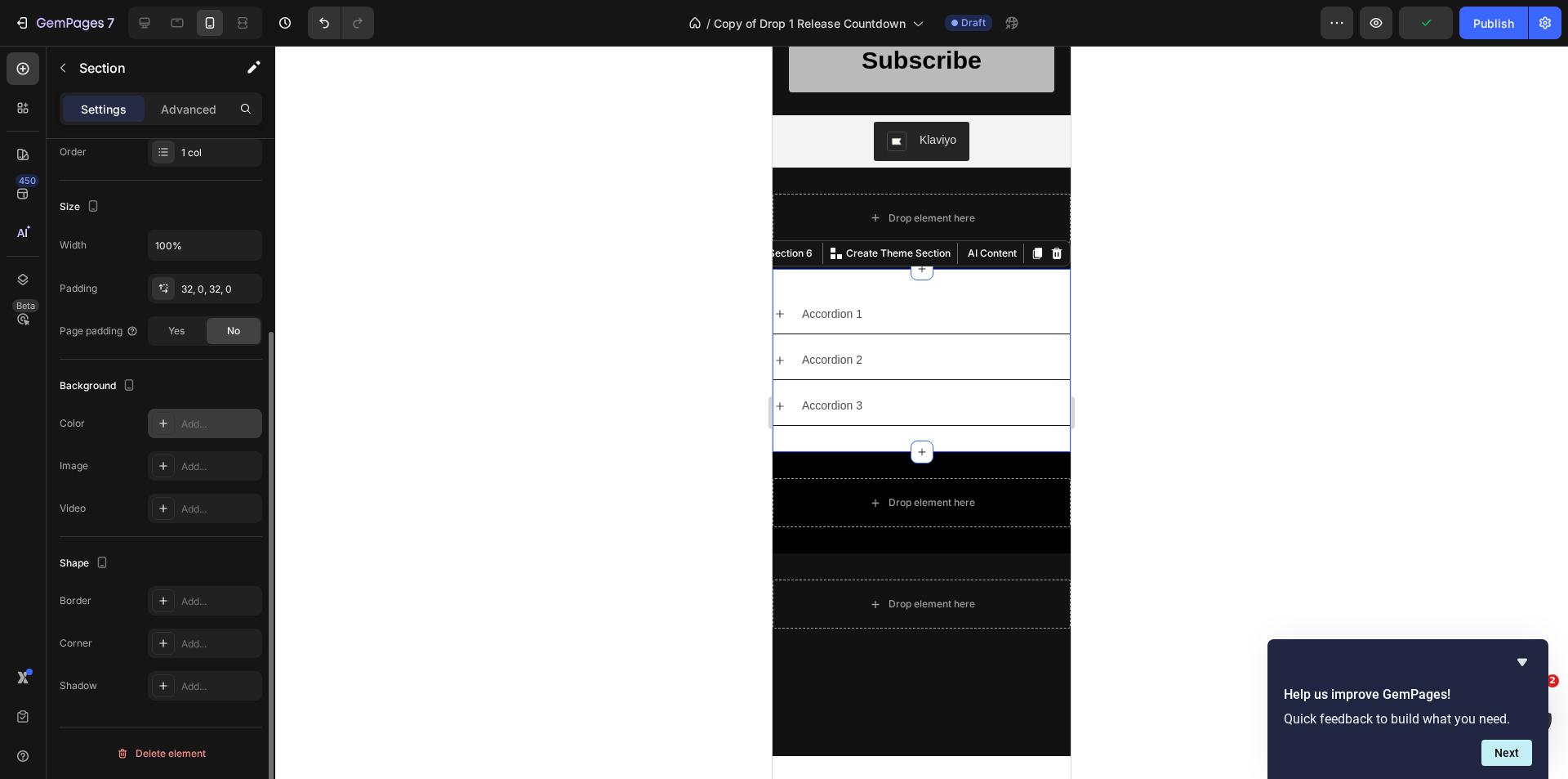
click at [158, 423] on icon at bounding box center [162, 422] width 13 height 13
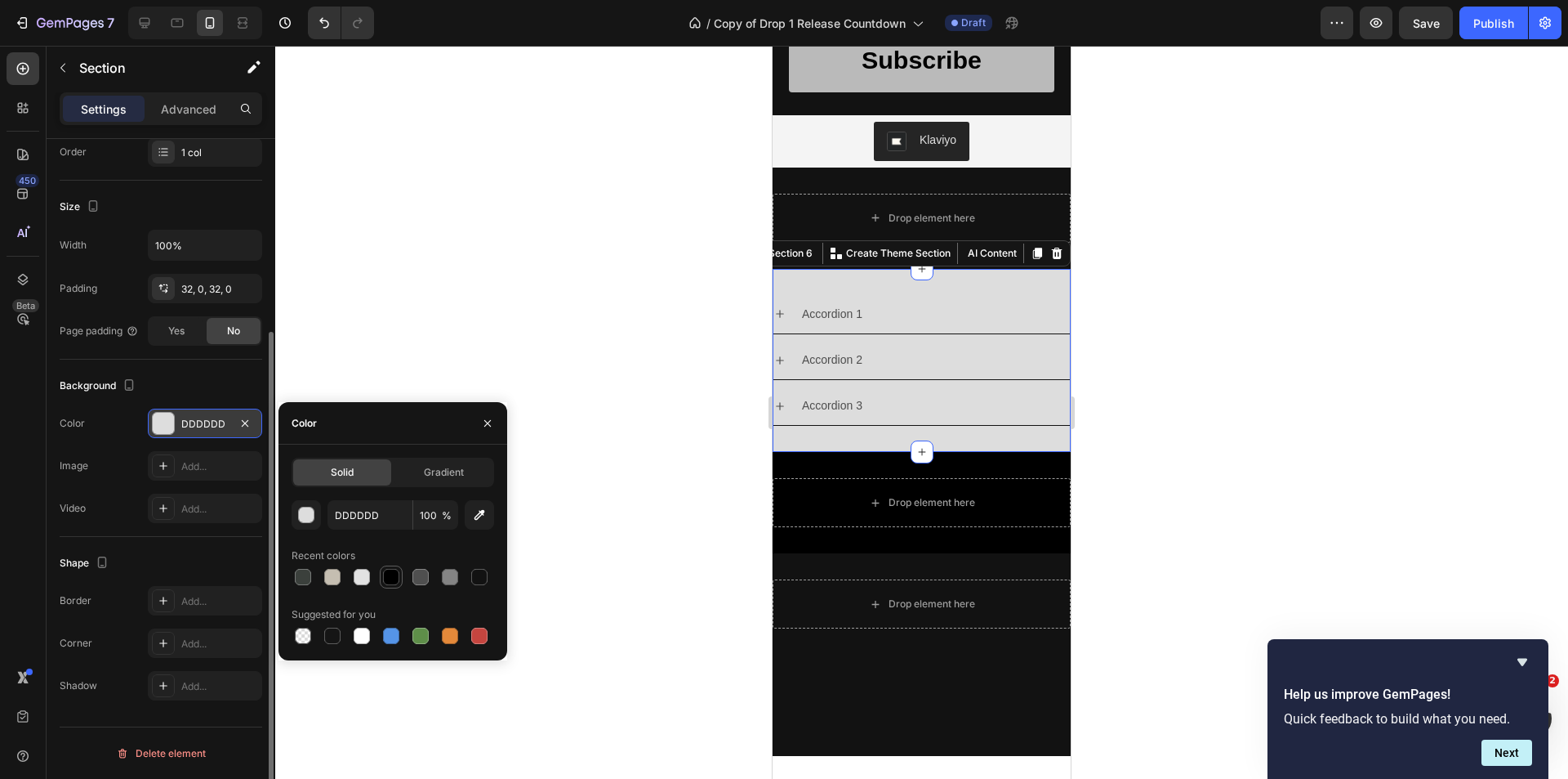
click at [391, 580] on div at bounding box center [391, 577] width 17 height 17
type input "000000"
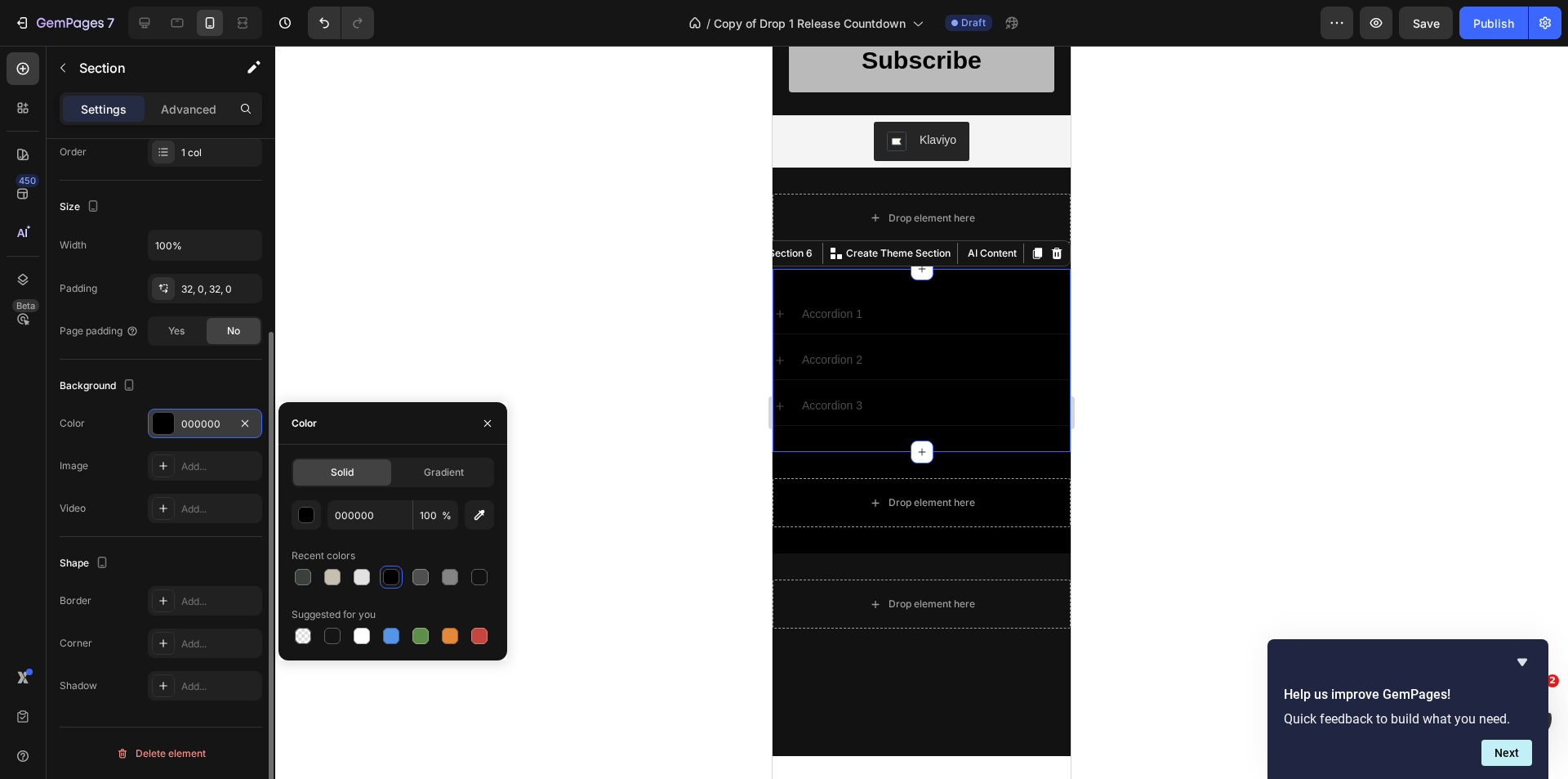
click at [389, 352] on div at bounding box center [922, 412] width 1293 height 733
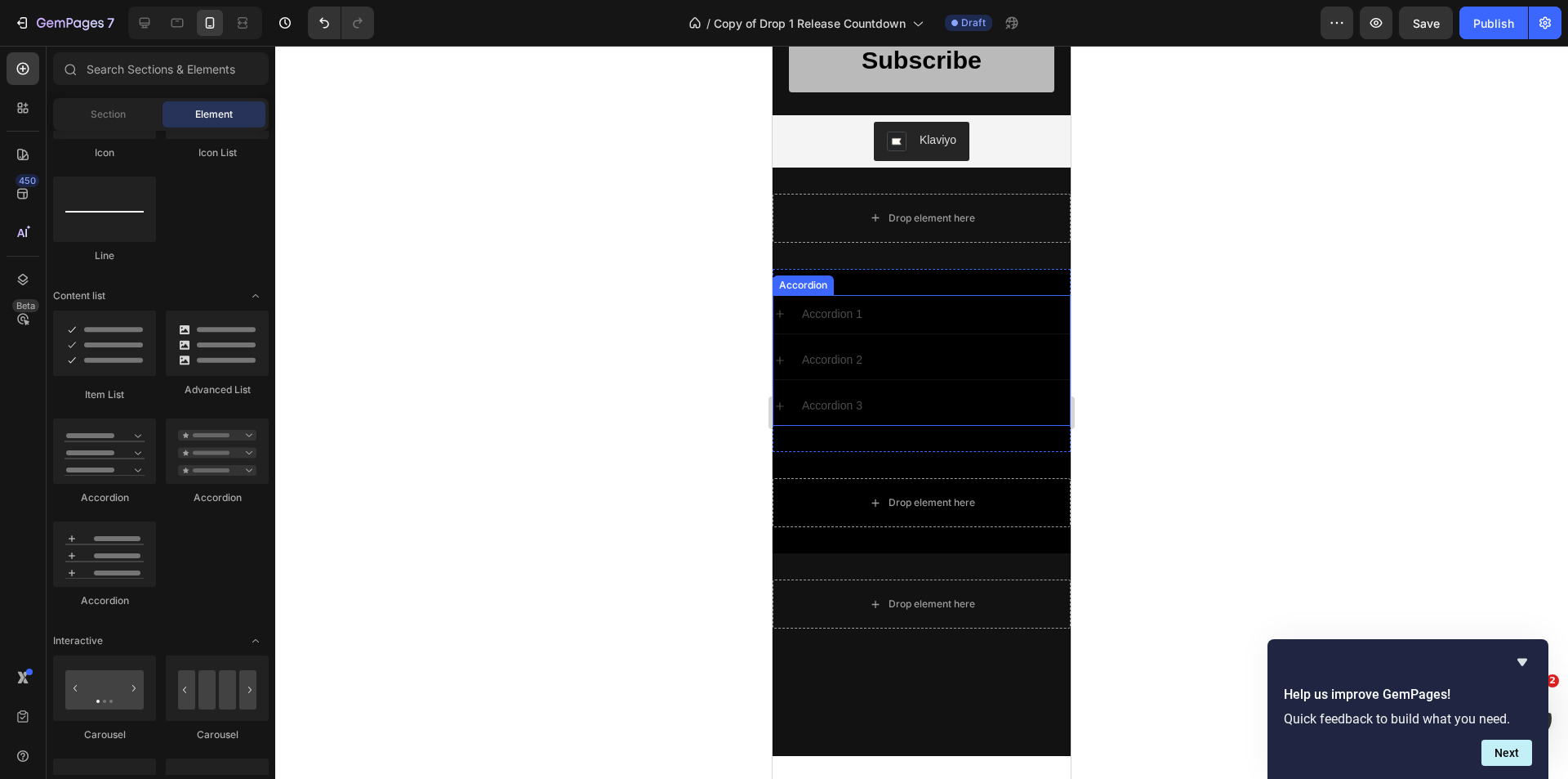
click at [850, 318] on div "Accordion 1" at bounding box center [831, 314] width 65 height 25
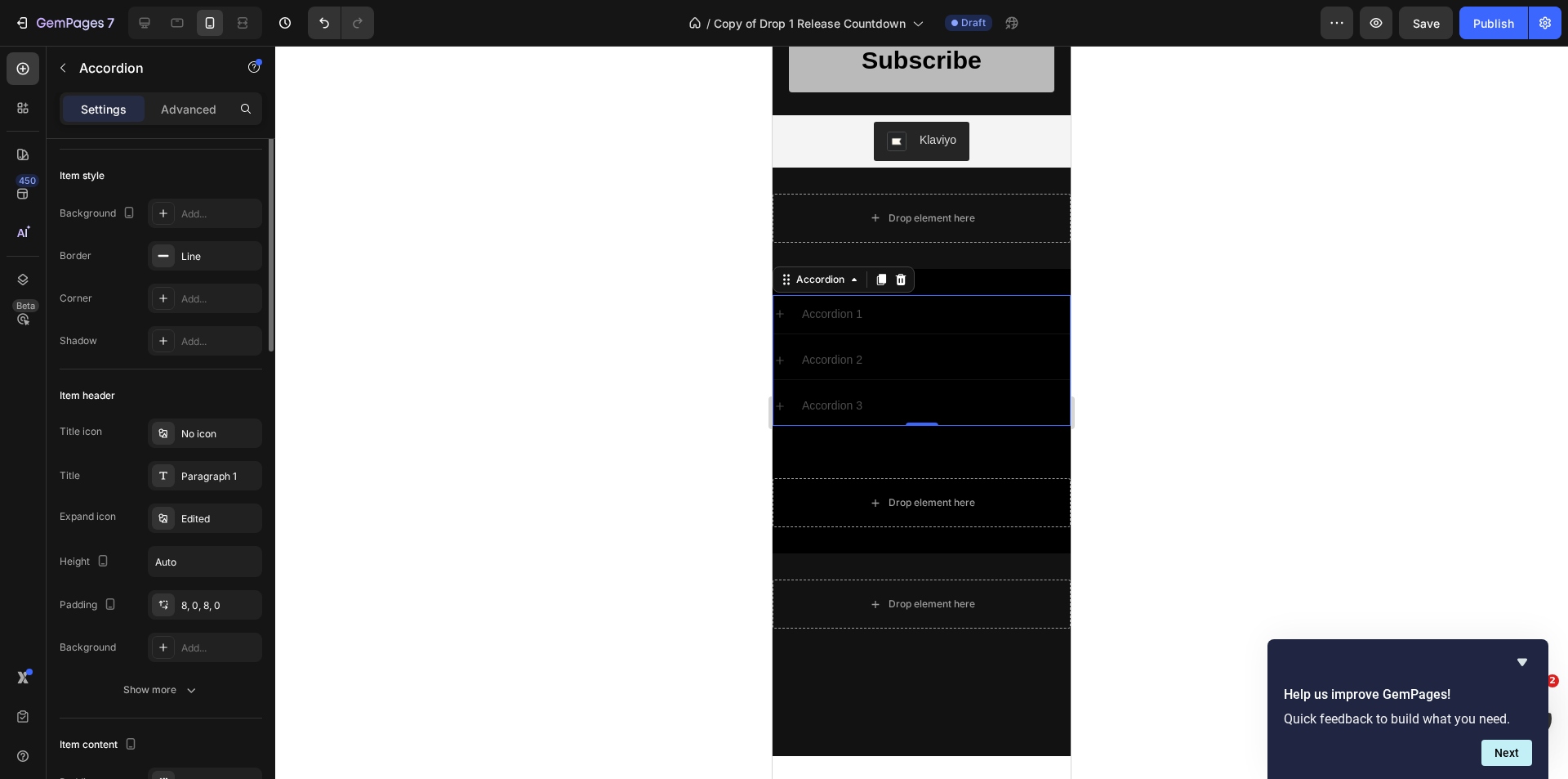
scroll to position [0, 0]
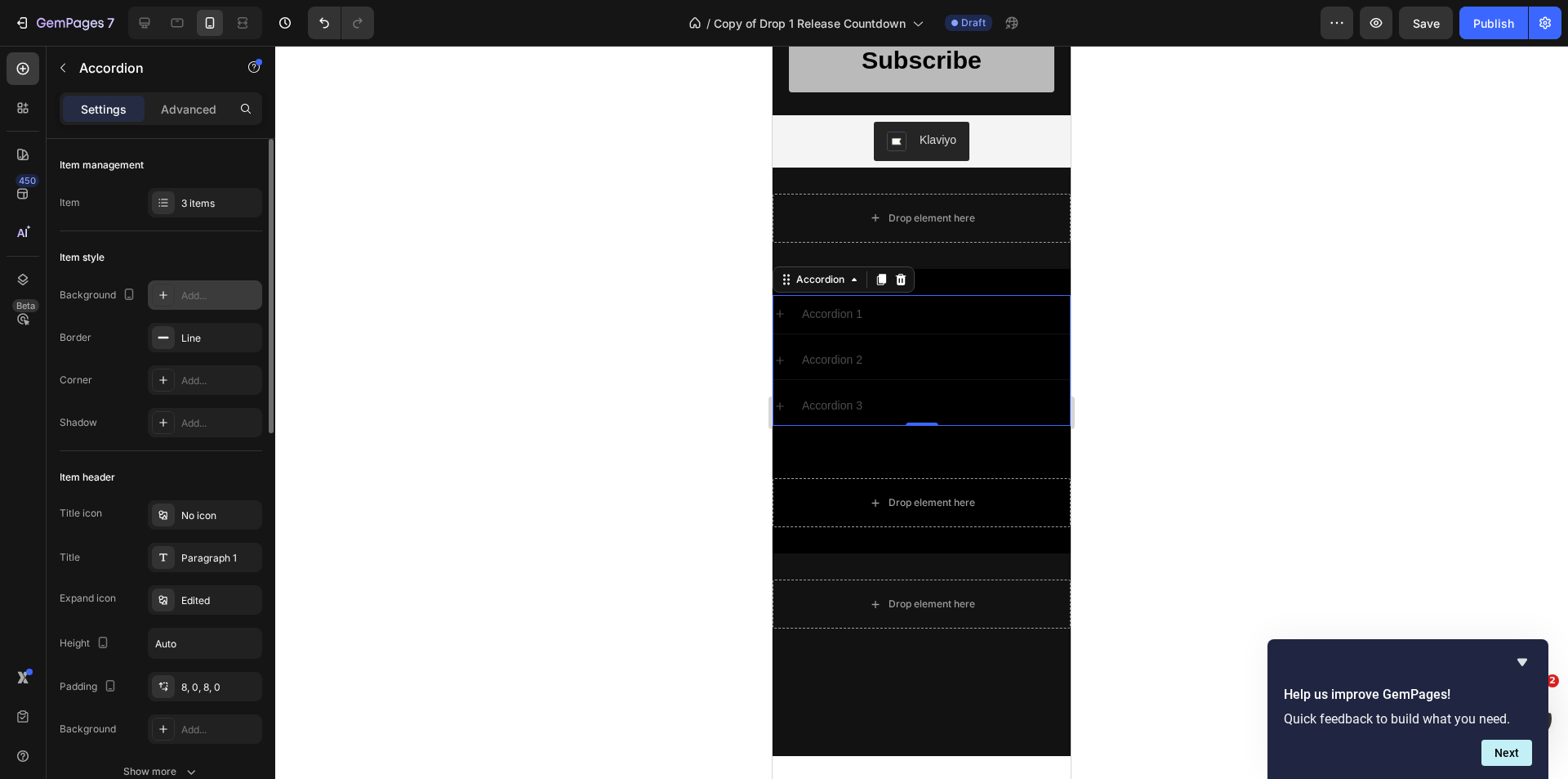
click at [206, 295] on div "Add..." at bounding box center [219, 296] width 77 height 15
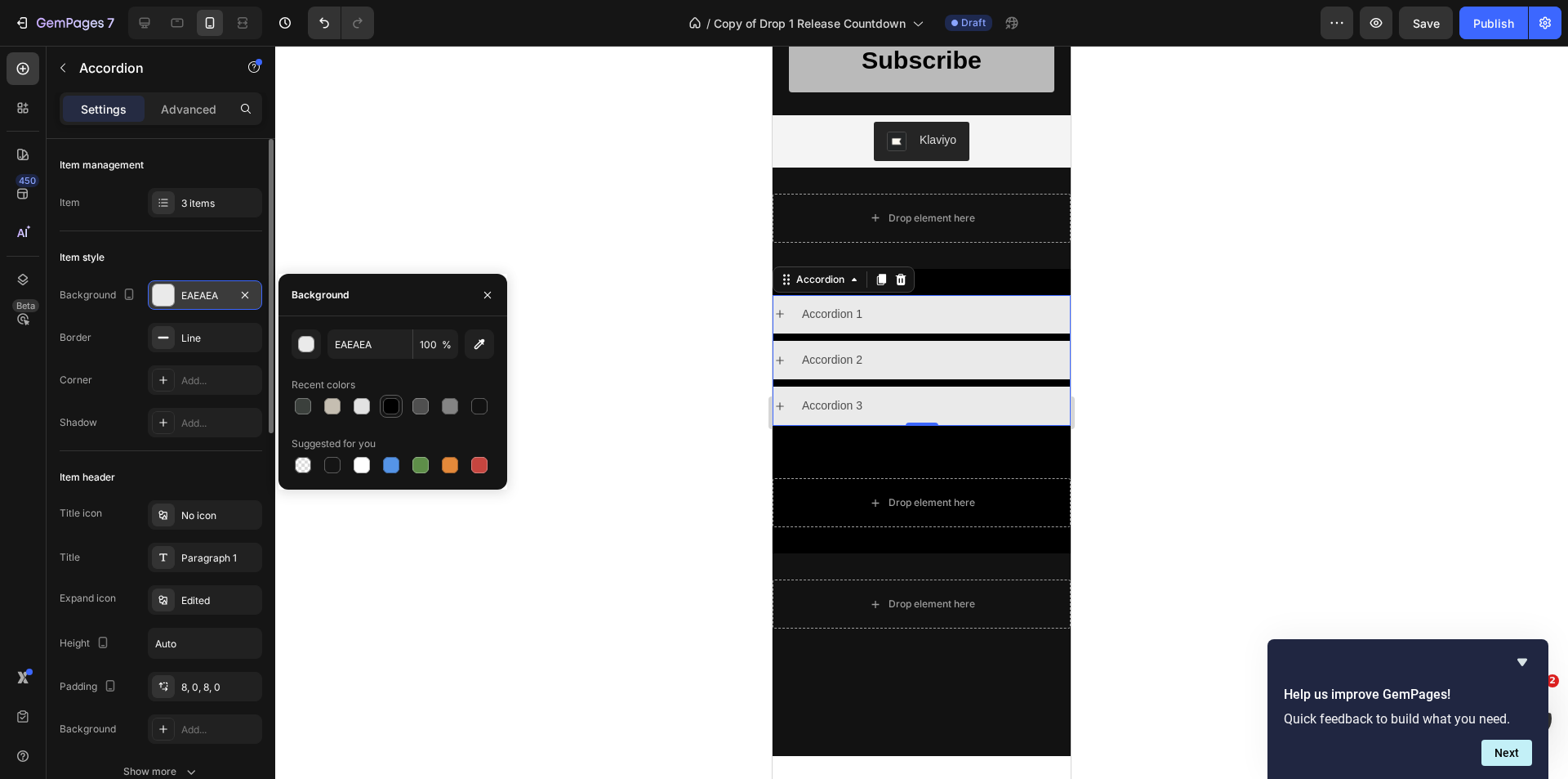
click at [396, 407] on div at bounding box center [391, 406] width 17 height 17
type input "000000"
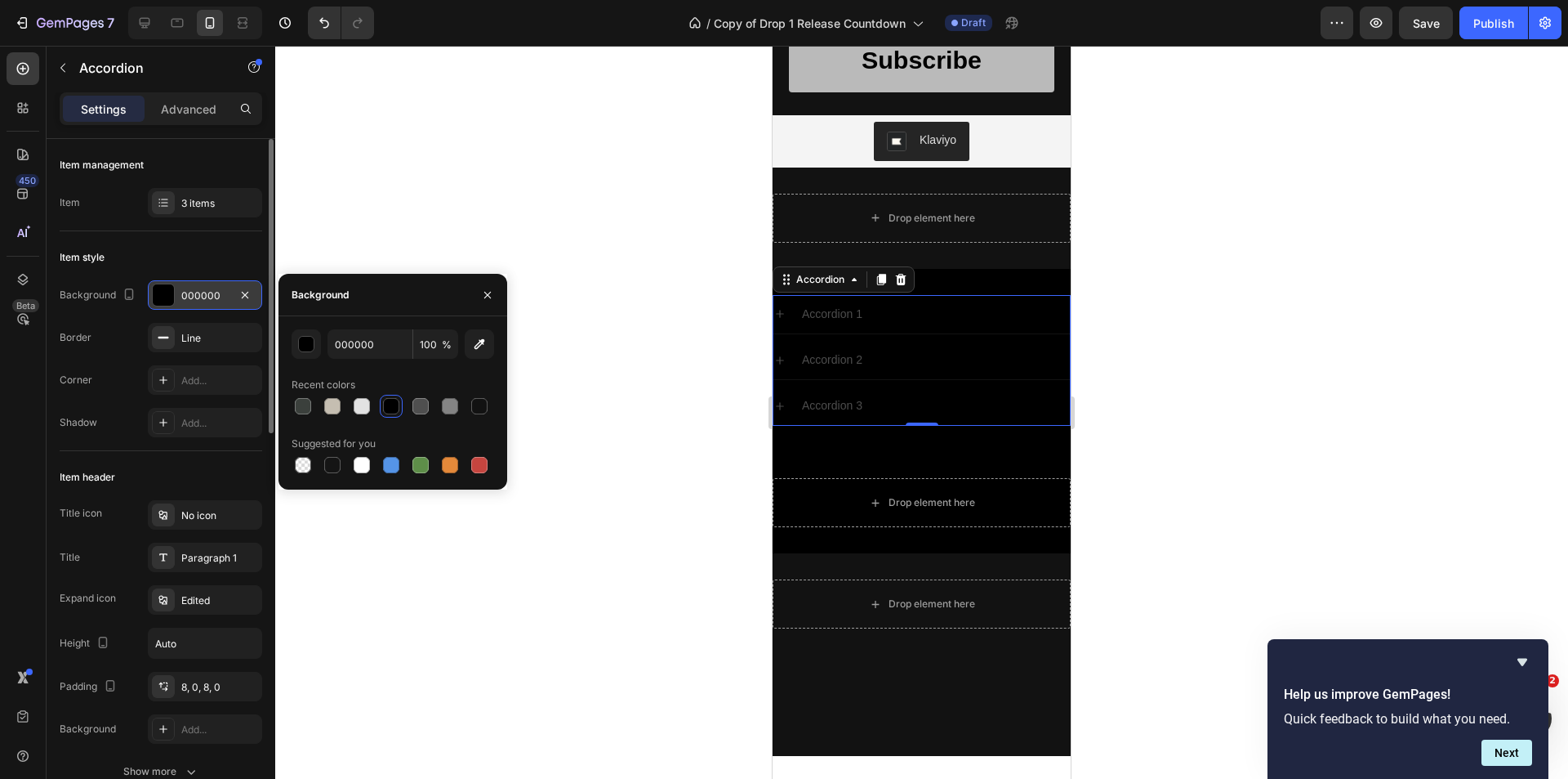
click at [176, 256] on div "Item style" at bounding box center [160, 257] width 202 height 26
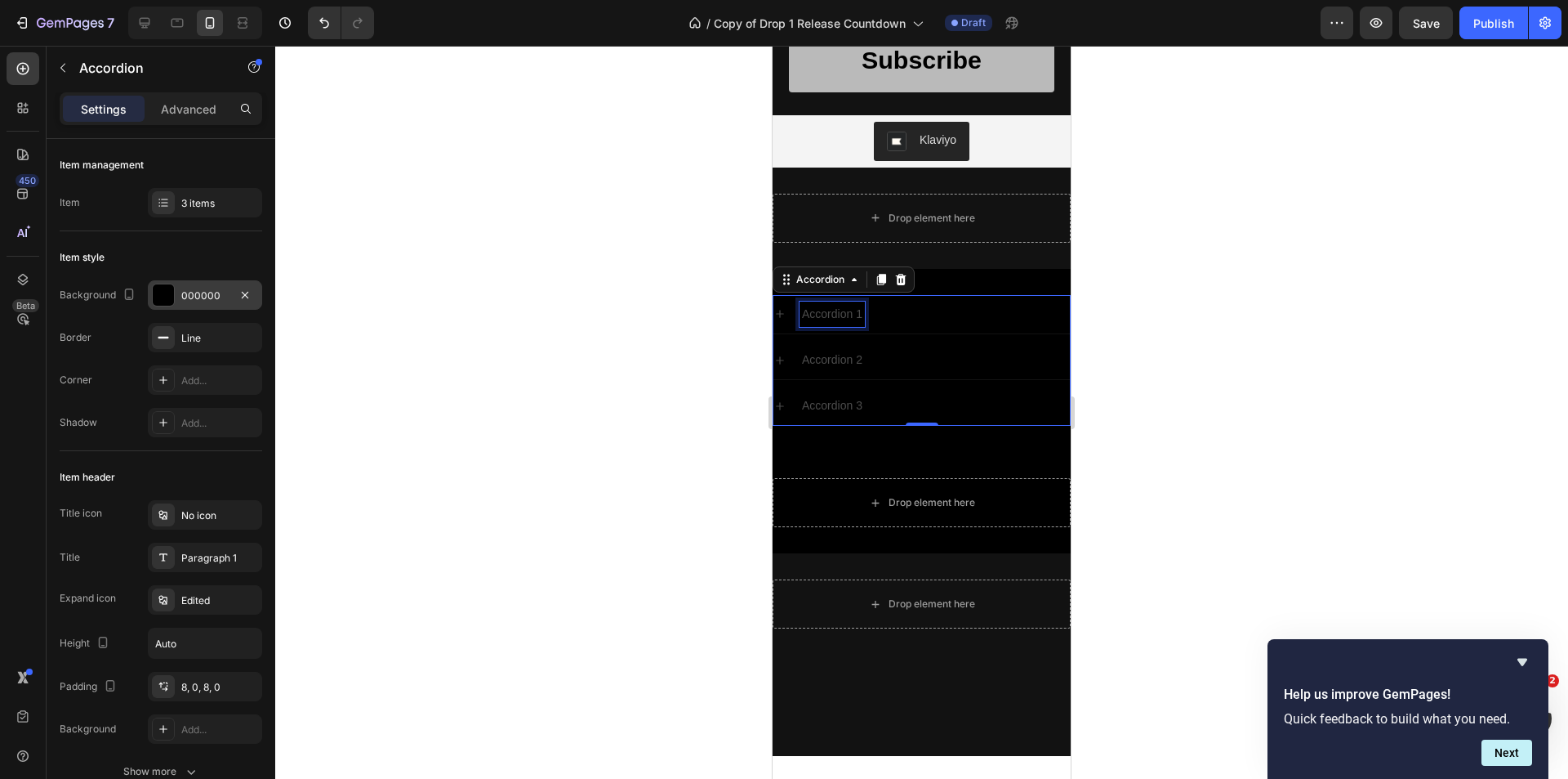
click at [862, 318] on div "Accordion 1" at bounding box center [831, 314] width 65 height 25
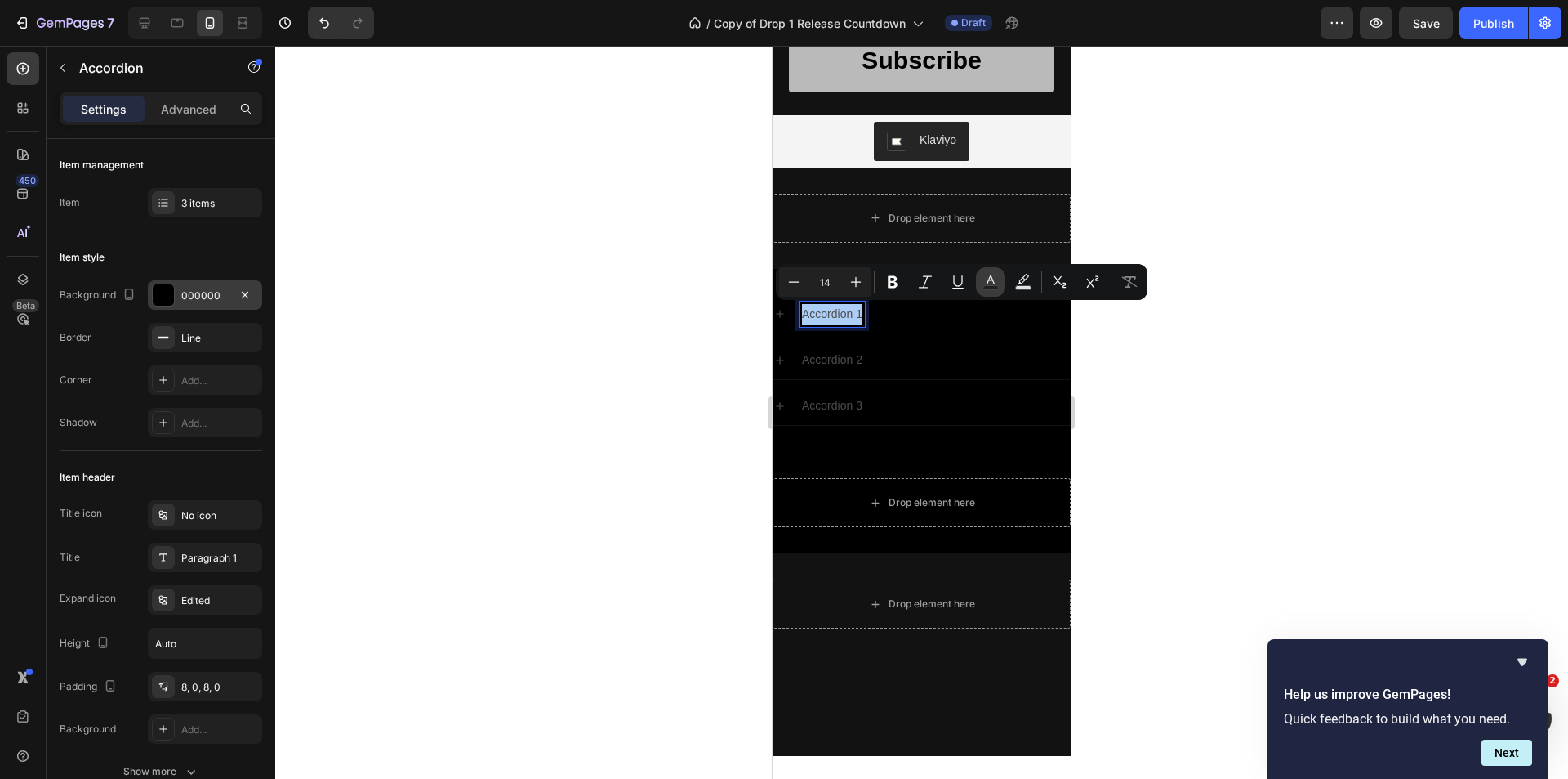
click at [996, 280] on icon "Editor contextual toolbar" at bounding box center [991, 281] width 17 height 17
type input "4D4D4D"
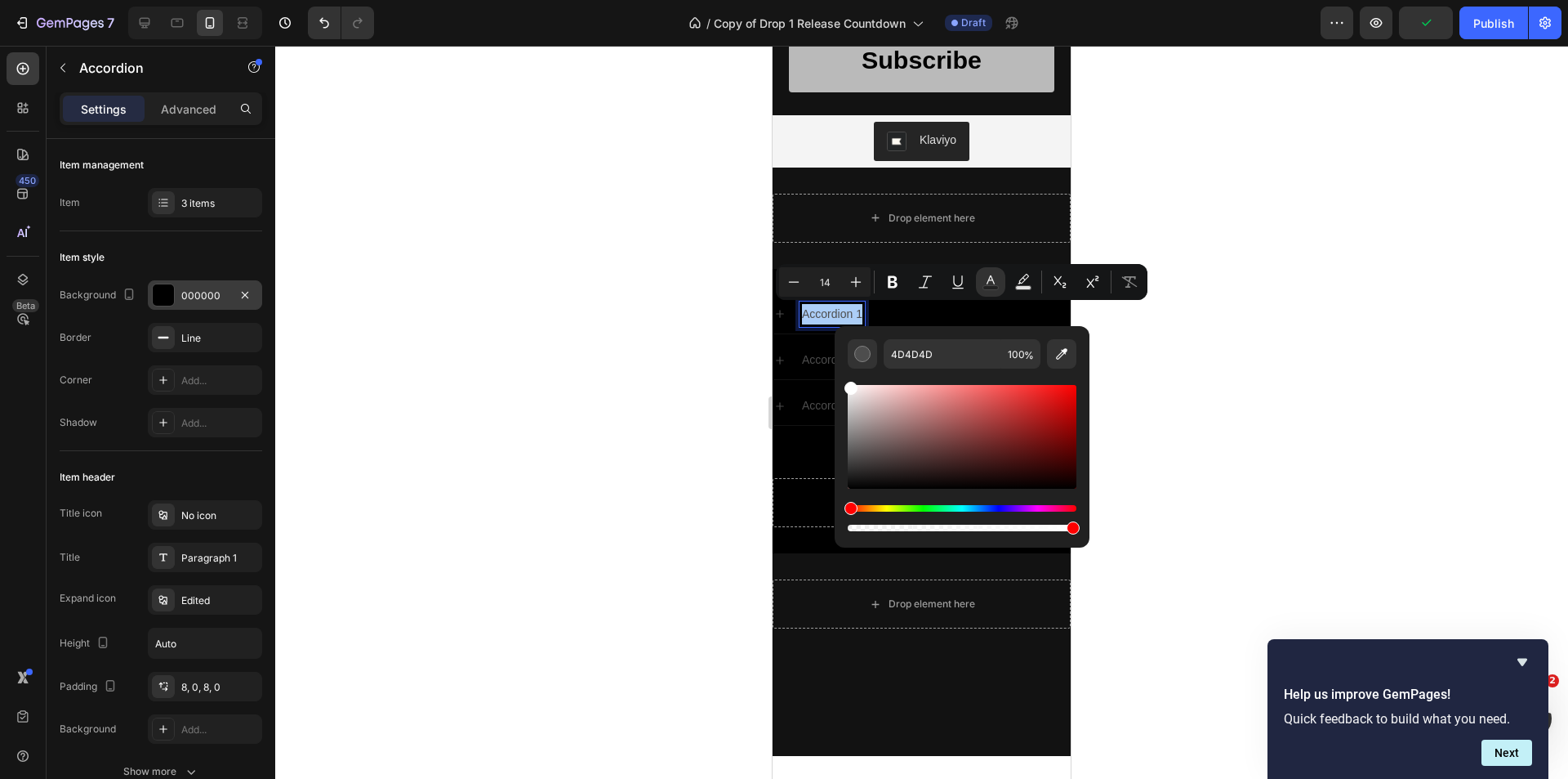
drag, startPoint x: 876, startPoint y: 399, endPoint x: 838, endPoint y: 368, distance: 49.0
click at [838, 368] on div "4D4D4D 100 %" at bounding box center [962, 430] width 255 height 208
type input "FFFFFF"
drag, startPoint x: 1231, startPoint y: 244, endPoint x: 1085, endPoint y: 273, distance: 148.9
click at [1225, 244] on div at bounding box center [922, 412] width 1293 height 733
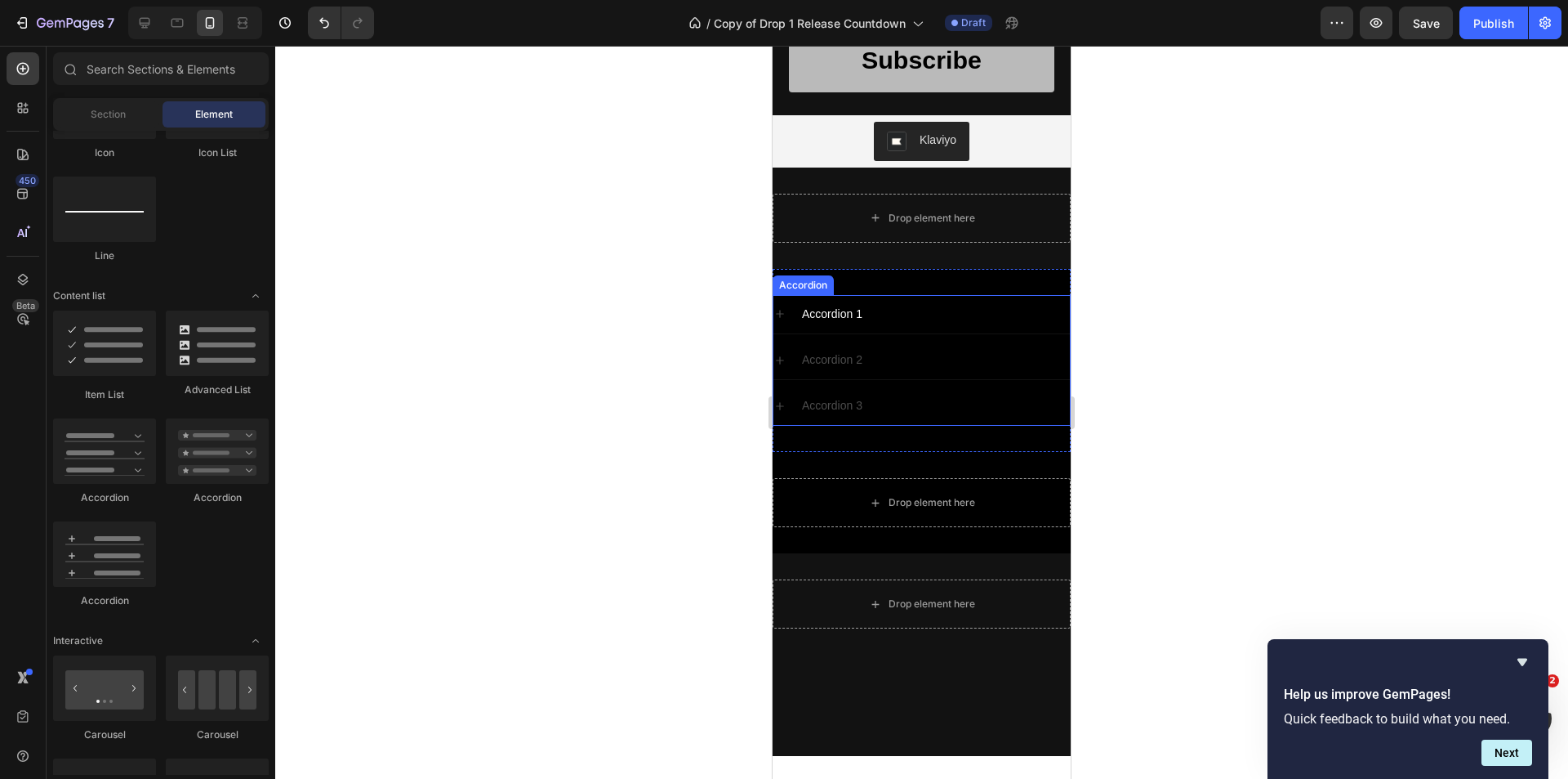
click at [829, 319] on span "Accordion 1" at bounding box center [832, 313] width 60 height 13
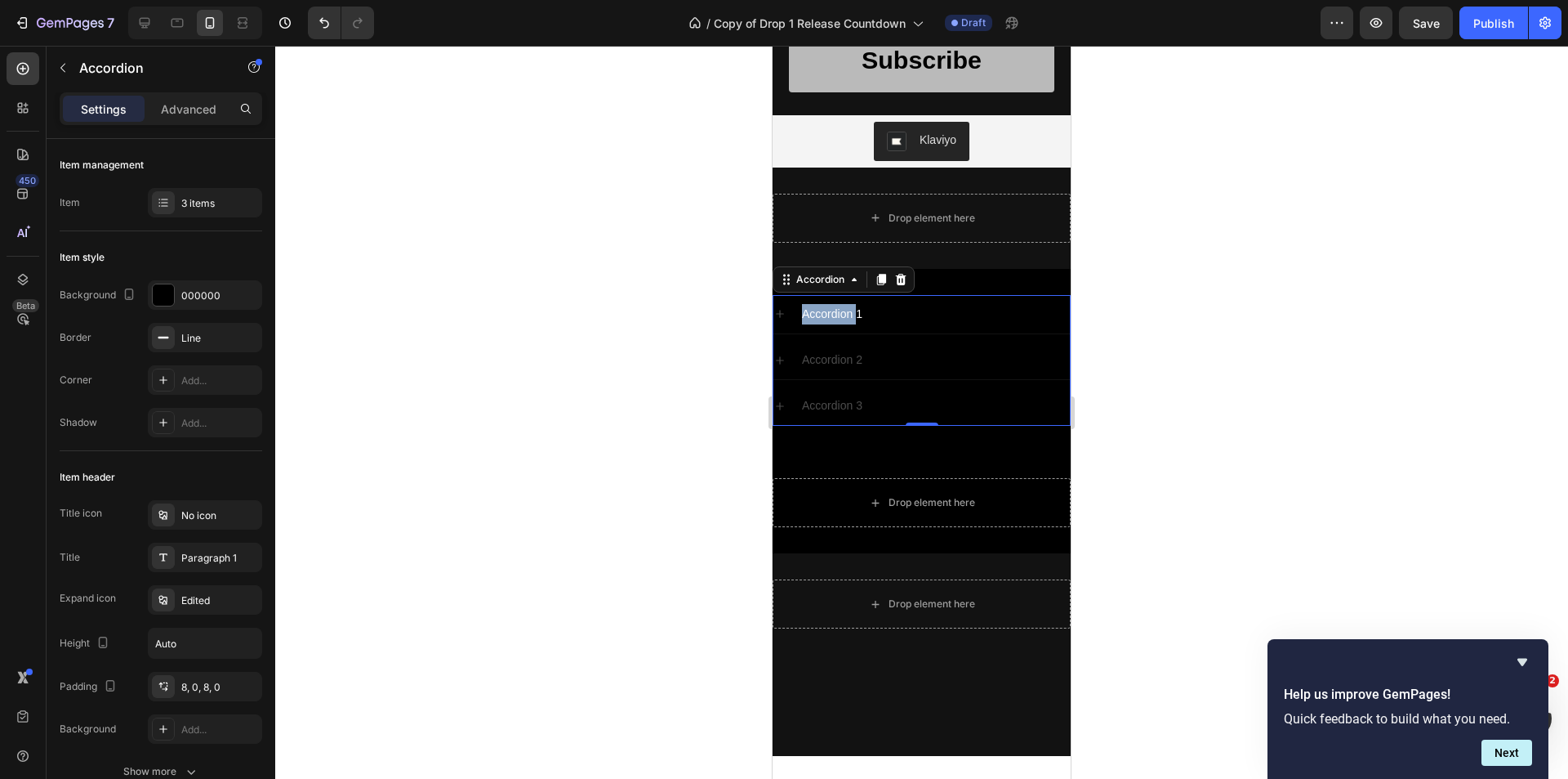
click at [829, 319] on span "Accordion 1" at bounding box center [832, 313] width 60 height 13
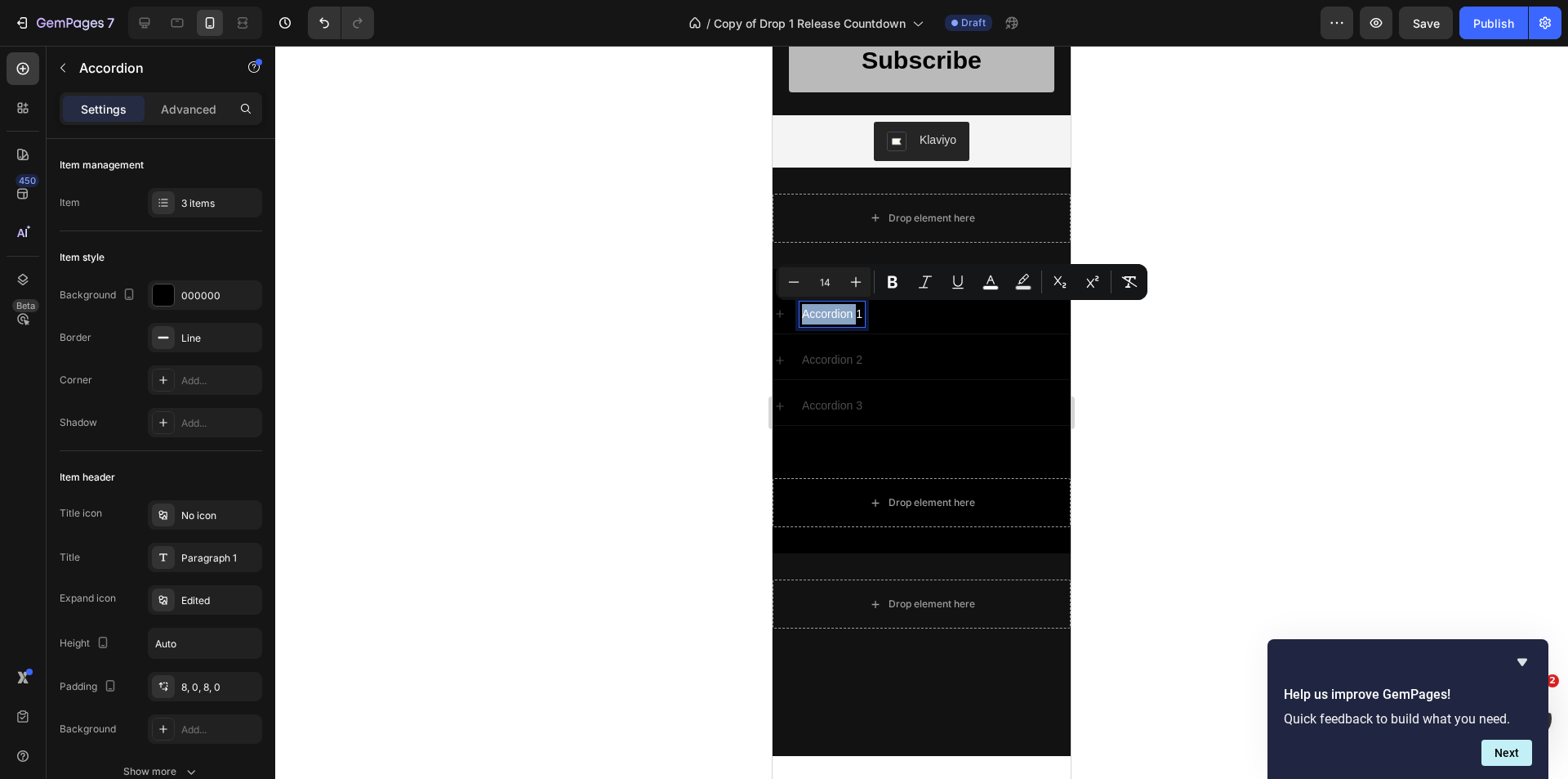
click at [829, 319] on span "Accordion 1" at bounding box center [832, 313] width 60 height 13
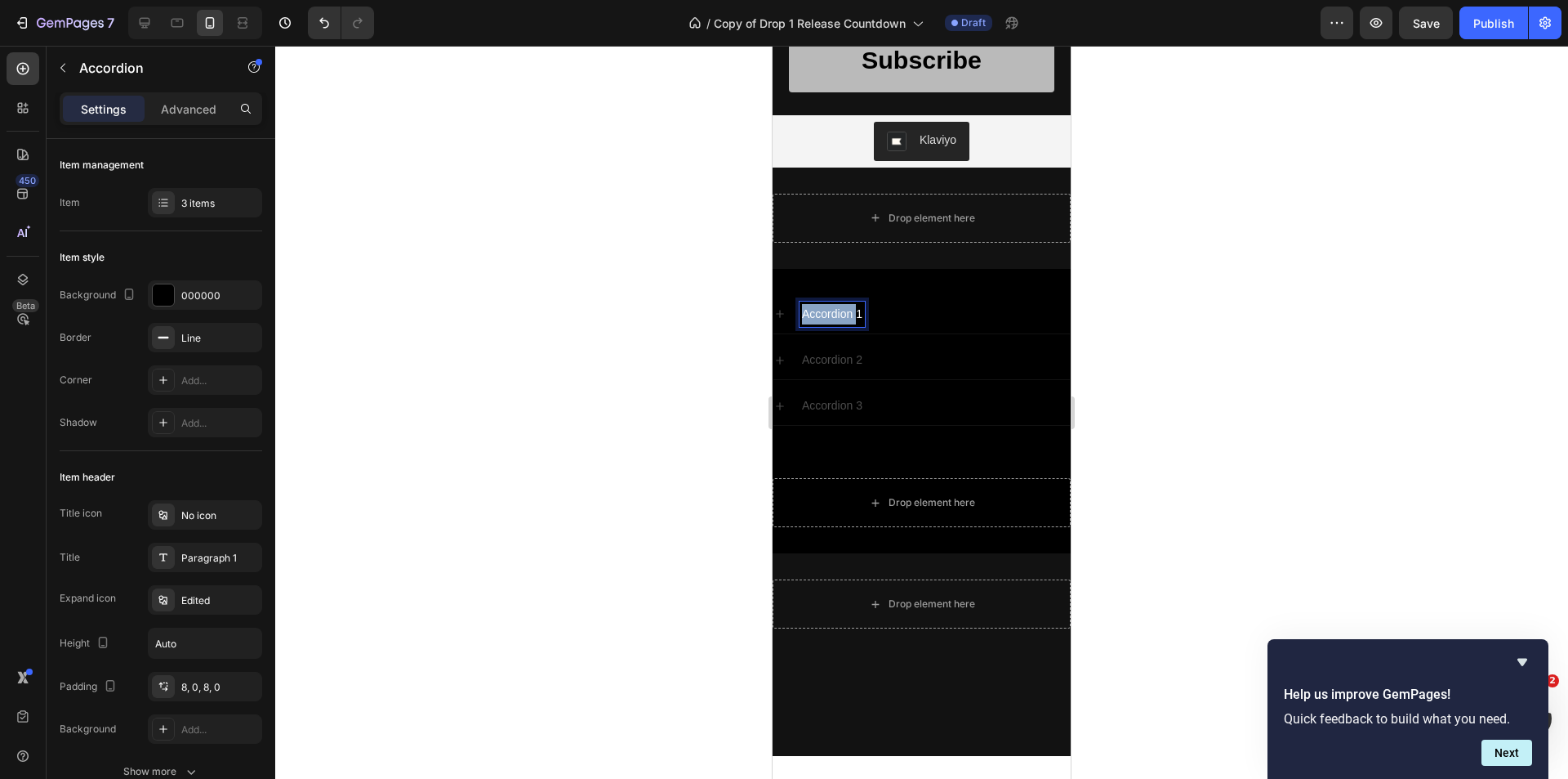
click at [829, 319] on span "Accordion 1" at bounding box center [832, 313] width 60 height 13
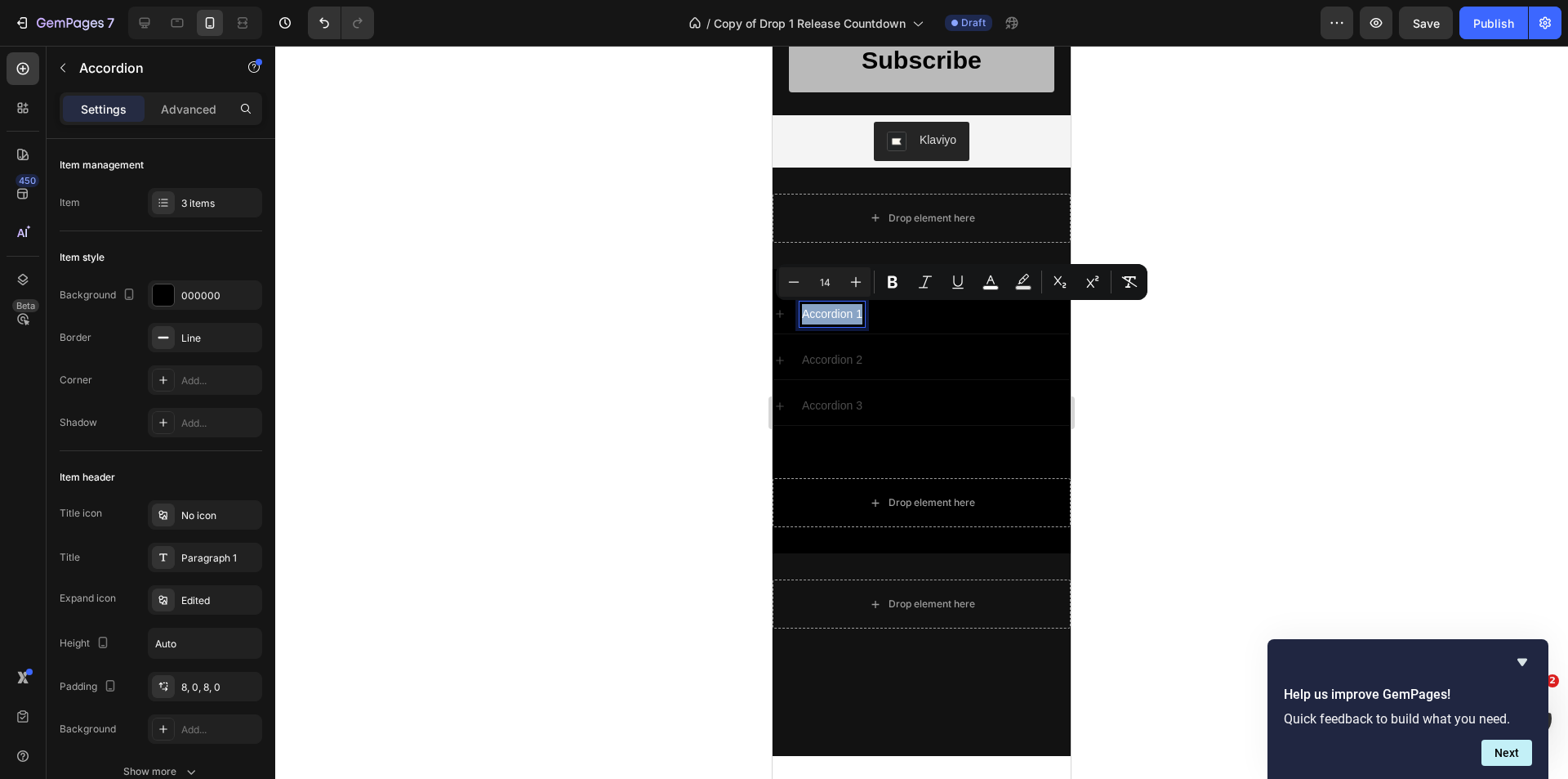
click at [829, 319] on span "Accordion 1" at bounding box center [832, 313] width 60 height 13
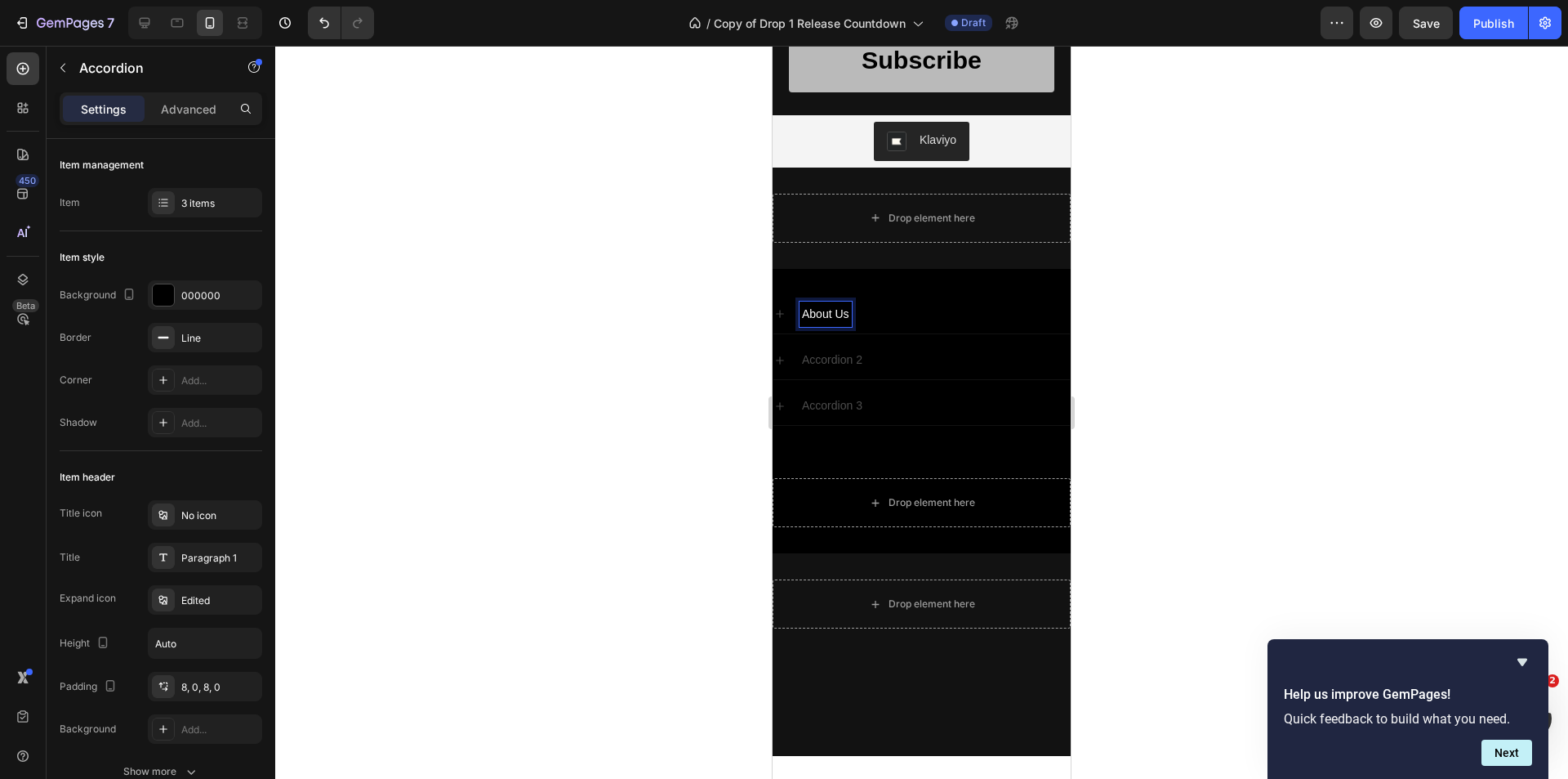
click at [890, 351] on div "Accordion 2" at bounding box center [934, 360] width 270 height 25
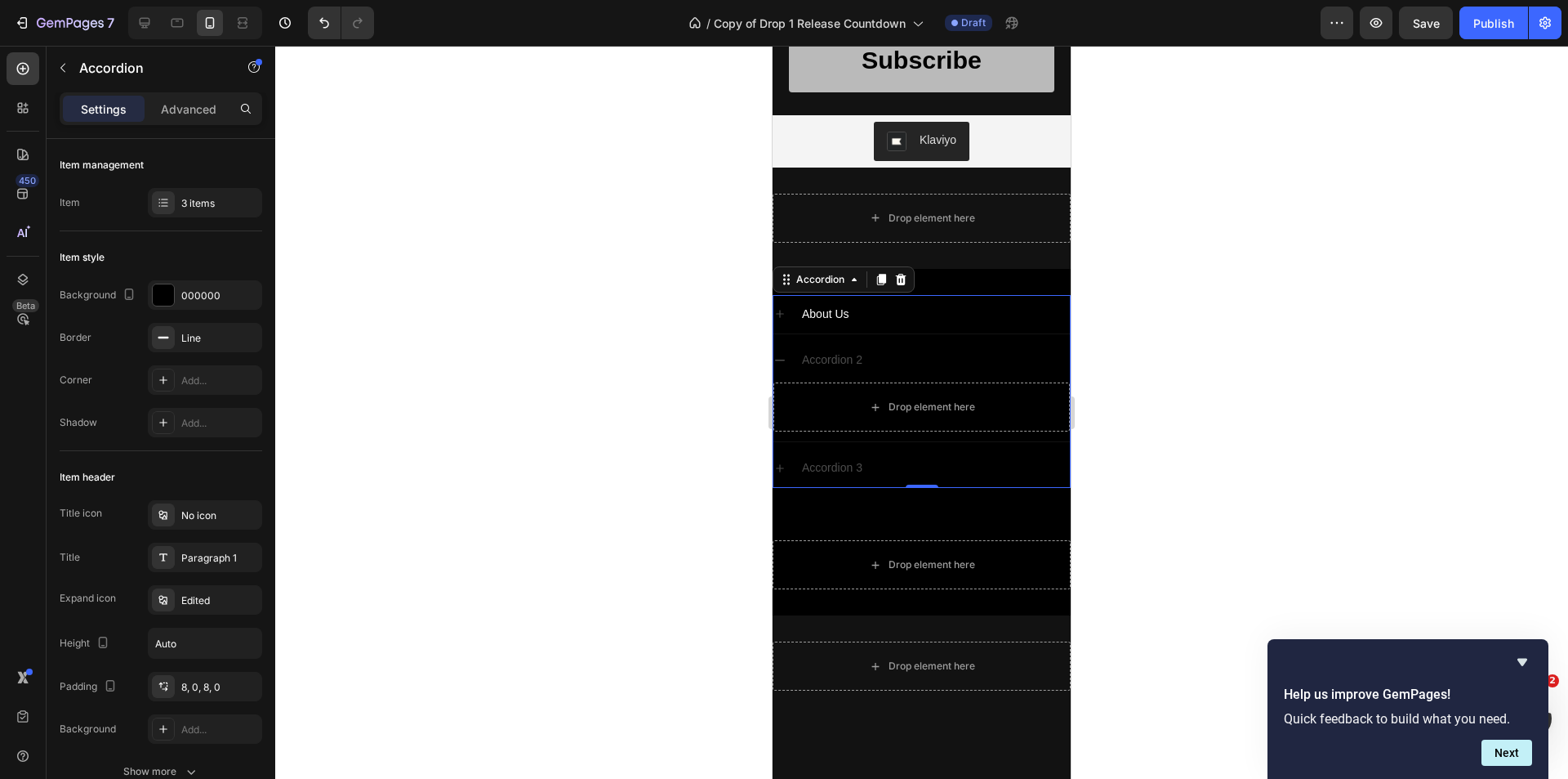
click at [868, 357] on div "Accordion 2" at bounding box center [934, 360] width 270 height 25
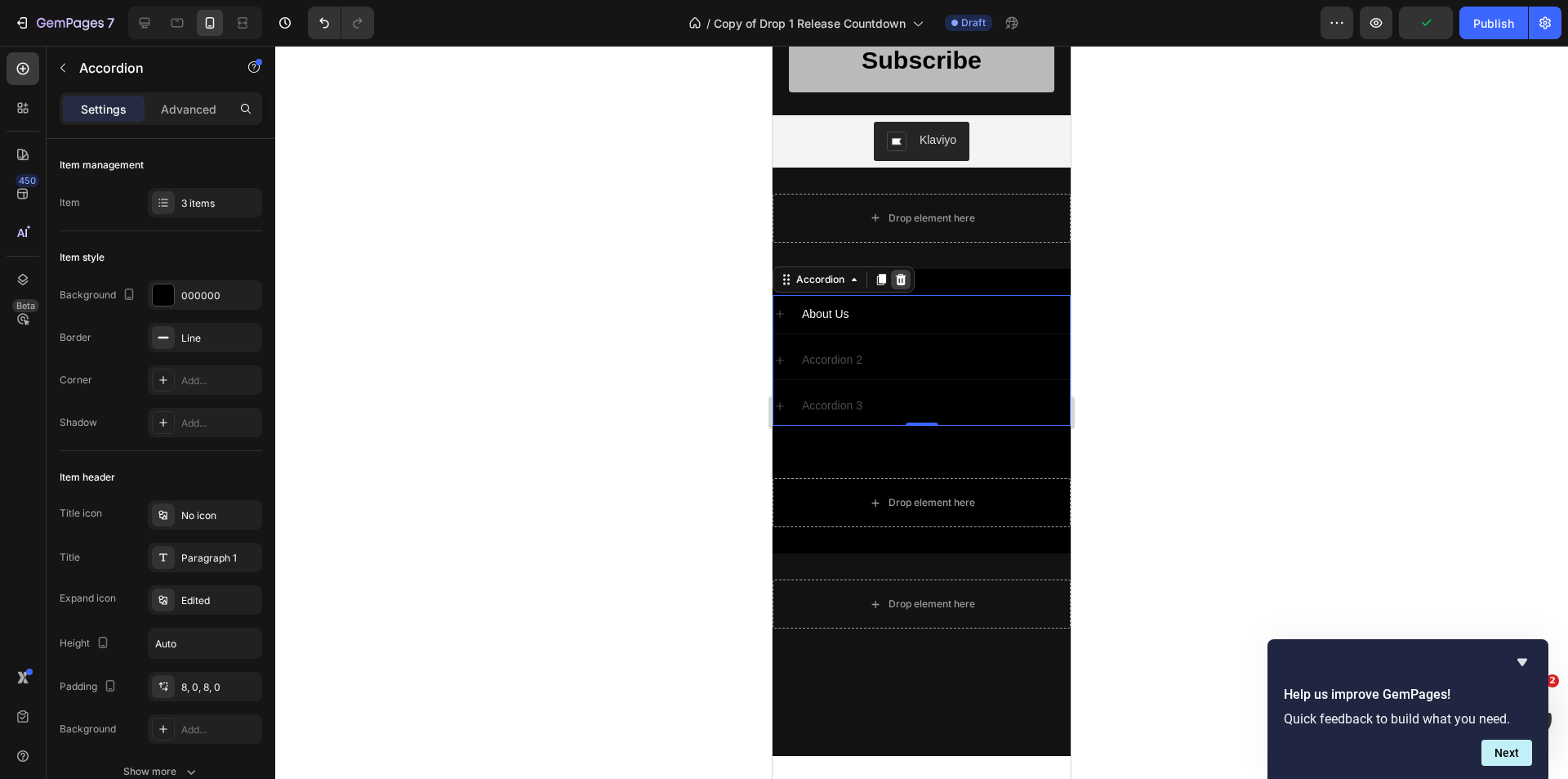
click at [895, 277] on icon at bounding box center [900, 279] width 13 height 13
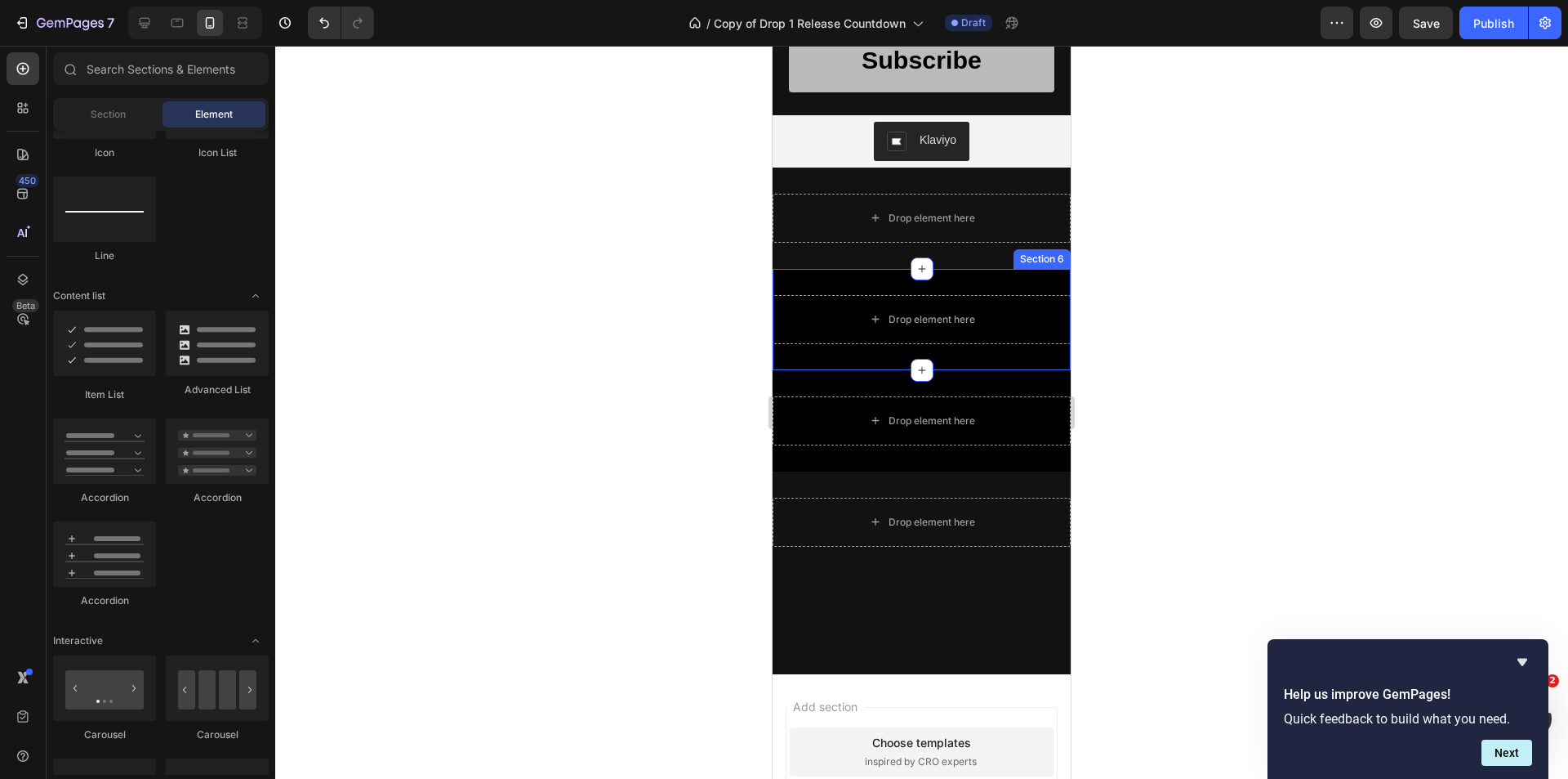
drag, startPoint x: 1127, startPoint y: 357, endPoint x: 1114, endPoint y: 352, distance: 13.9
click at [1125, 355] on div at bounding box center [922, 412] width 1293 height 733
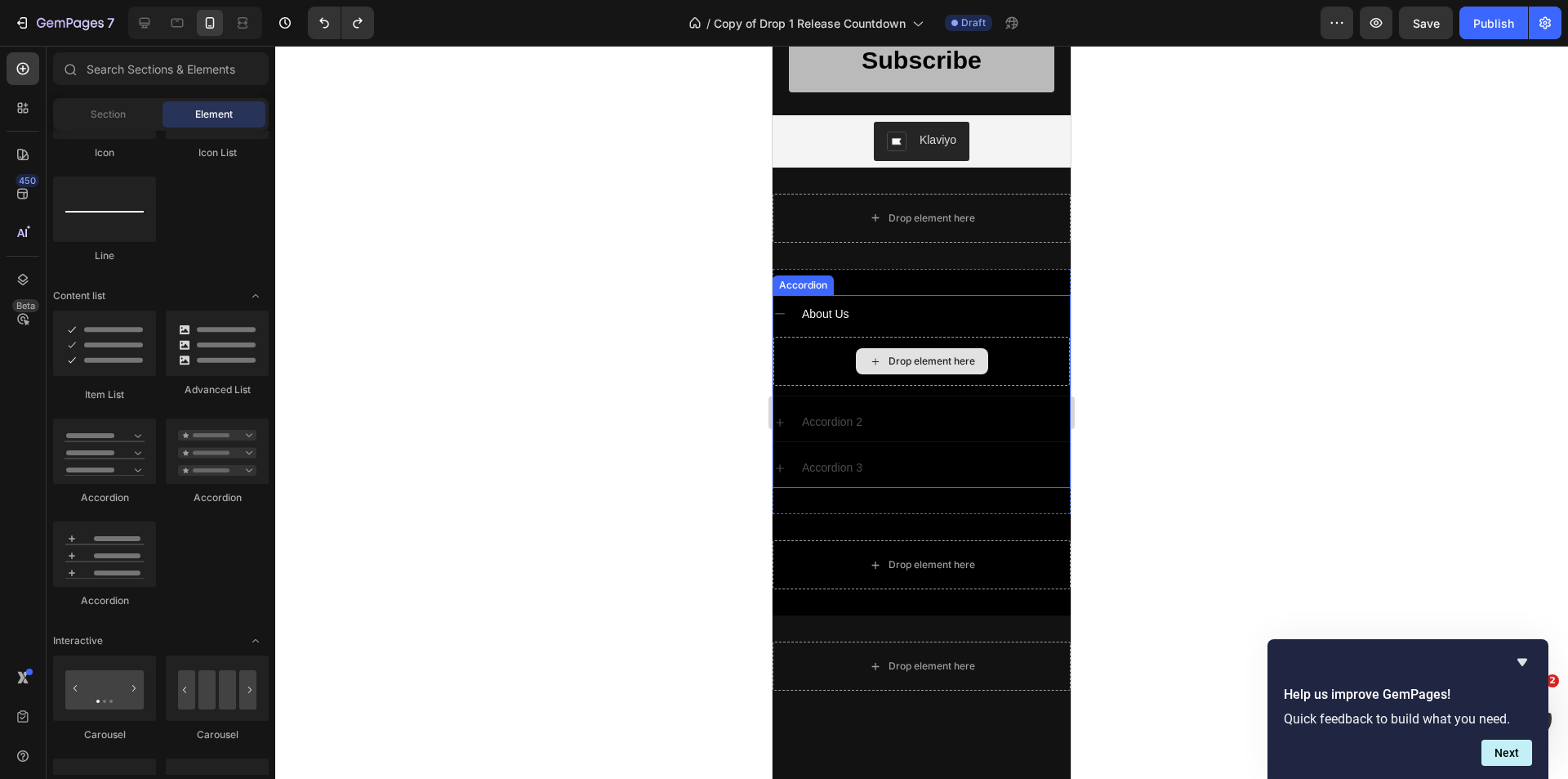
click at [788, 364] on div "Drop element here" at bounding box center [922, 361] width 296 height 49
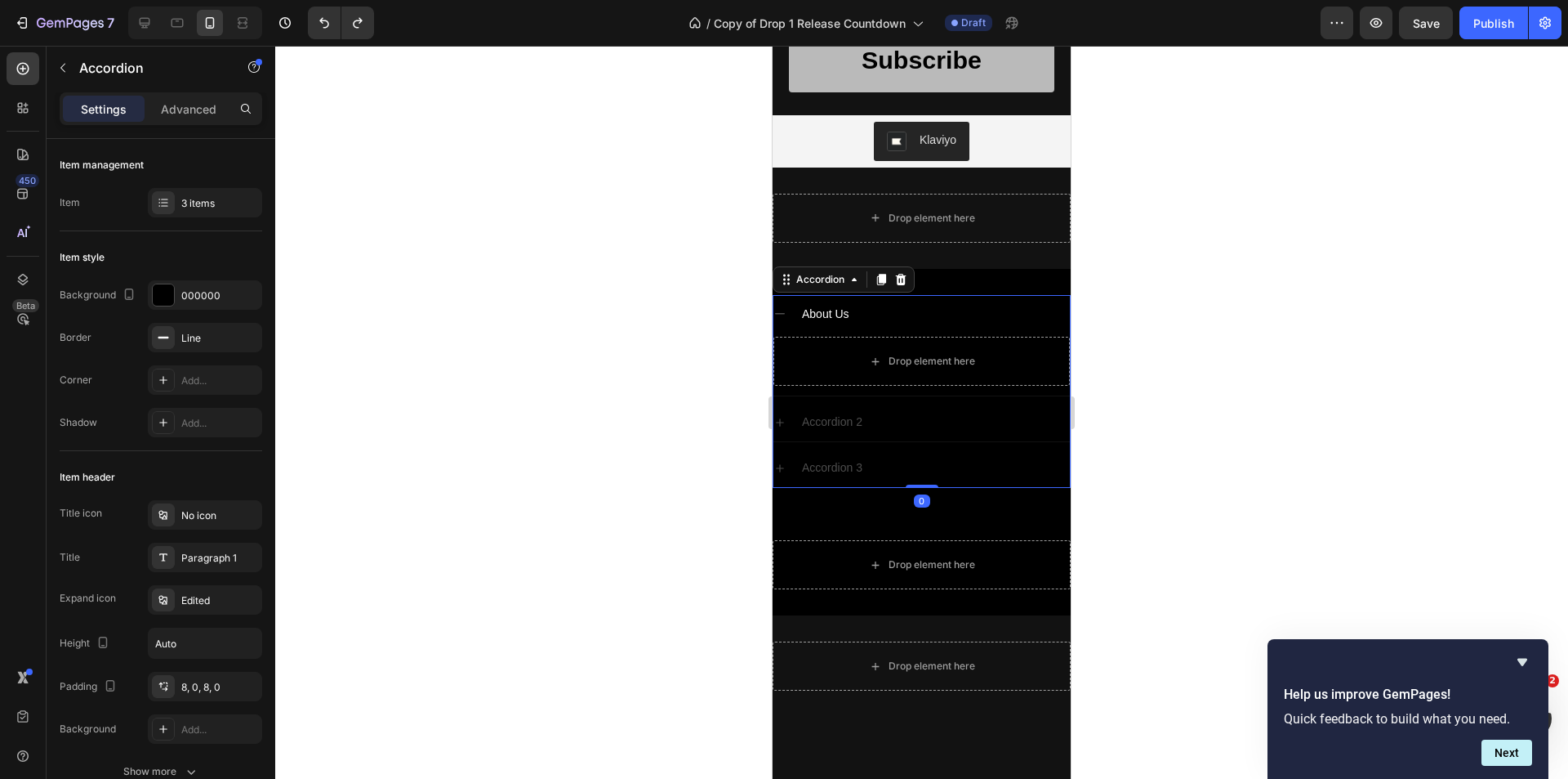
drag, startPoint x: 1226, startPoint y: 427, endPoint x: 1213, endPoint y: 428, distance: 13.0
click at [1222, 427] on div at bounding box center [922, 412] width 1293 height 733
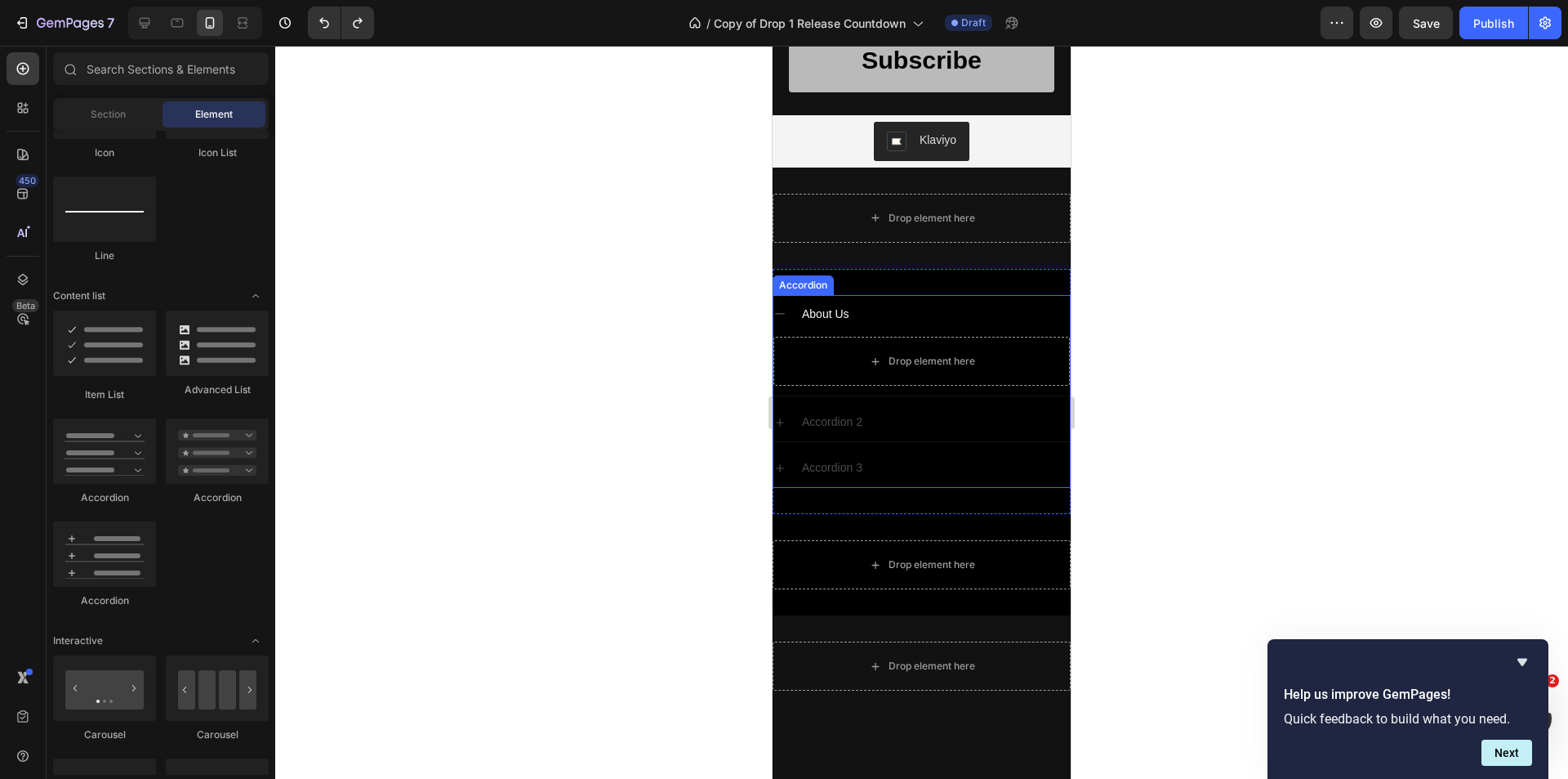
click at [883, 423] on div "Accordion 2" at bounding box center [934, 422] width 270 height 25
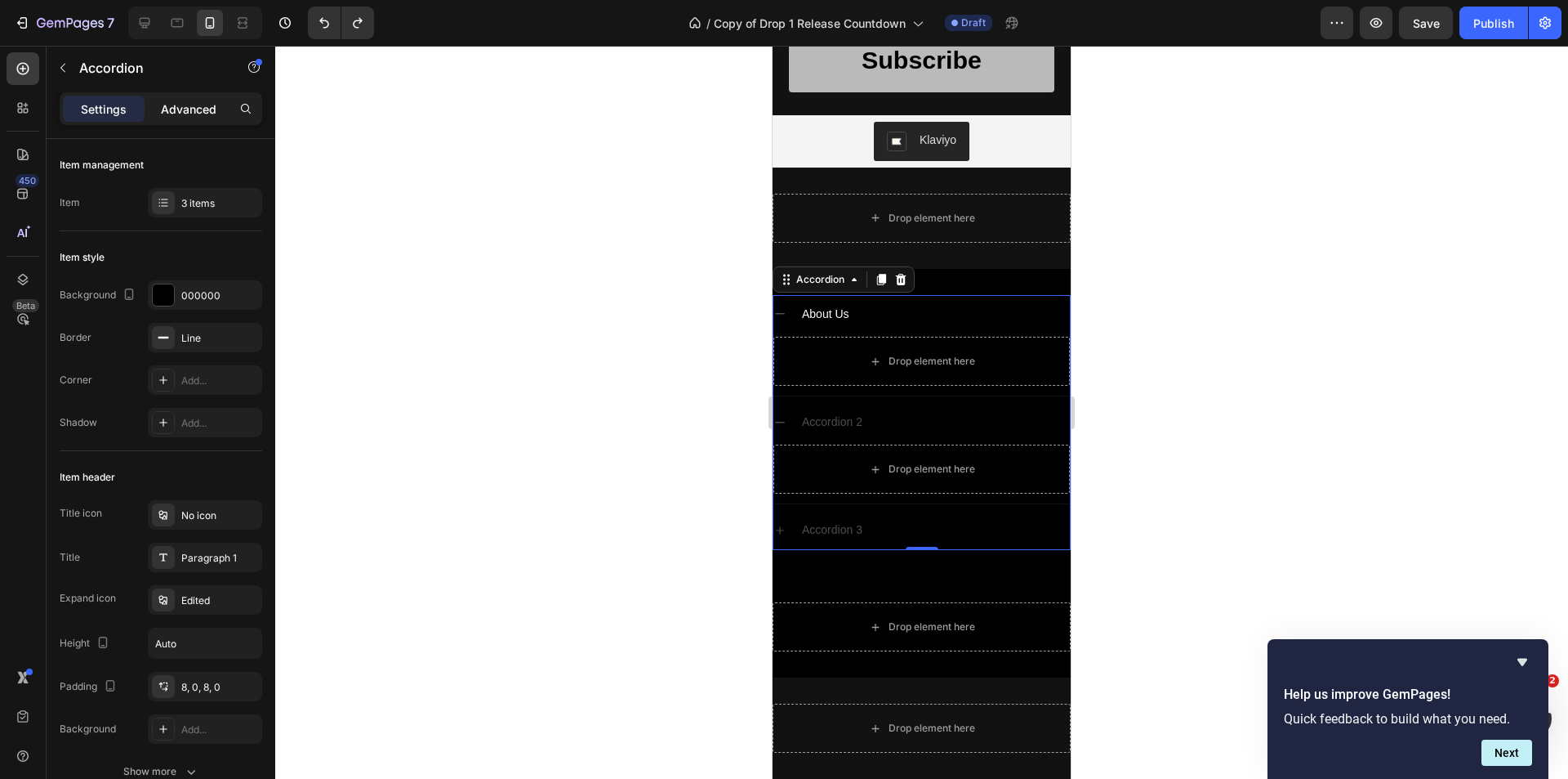
click at [171, 103] on p "Advanced" at bounding box center [188, 109] width 55 height 18
type input "100%"
type input "100"
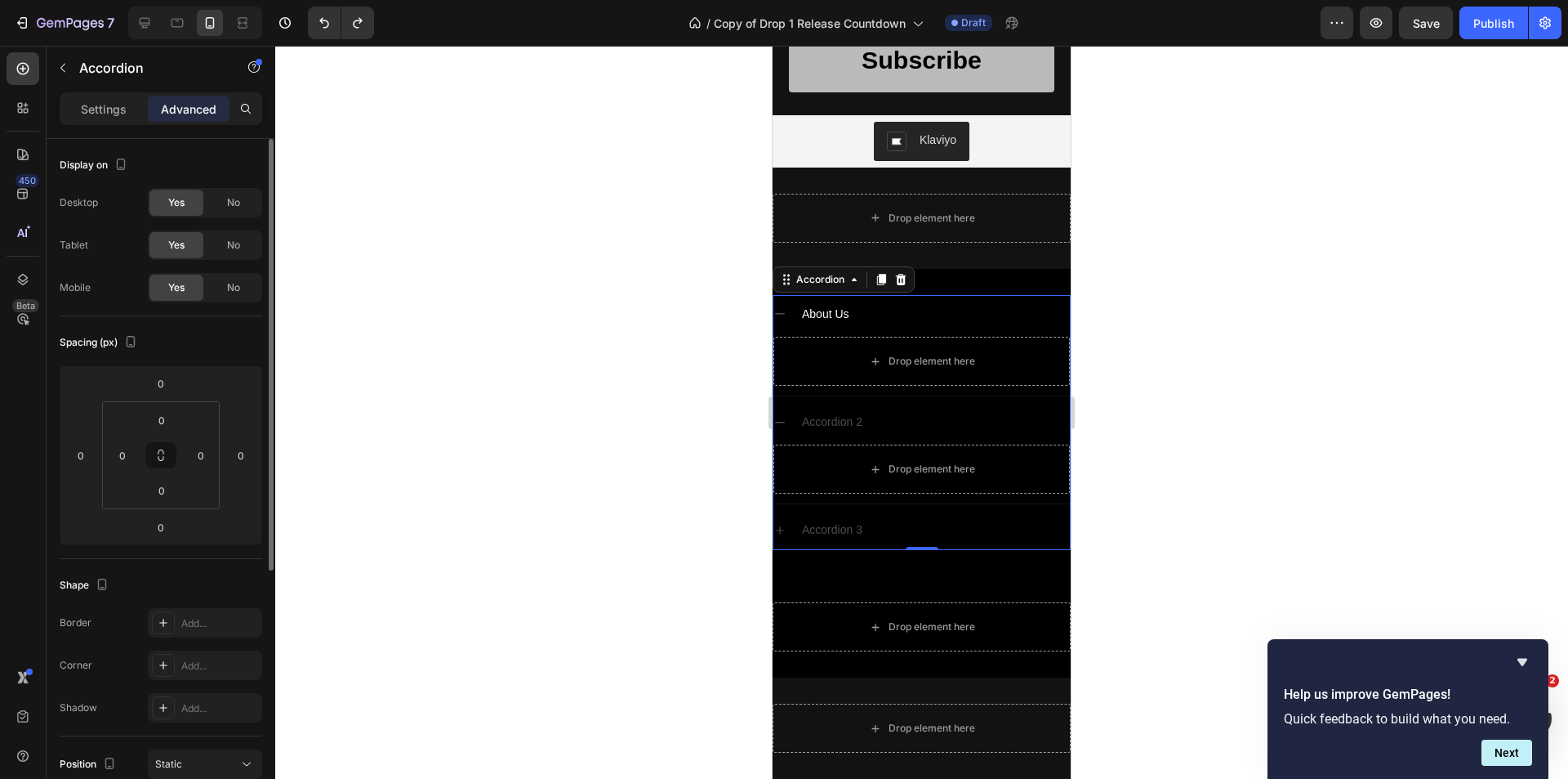
click at [101, 115] on p "Settings" at bounding box center [103, 109] width 46 height 18
type input "8"
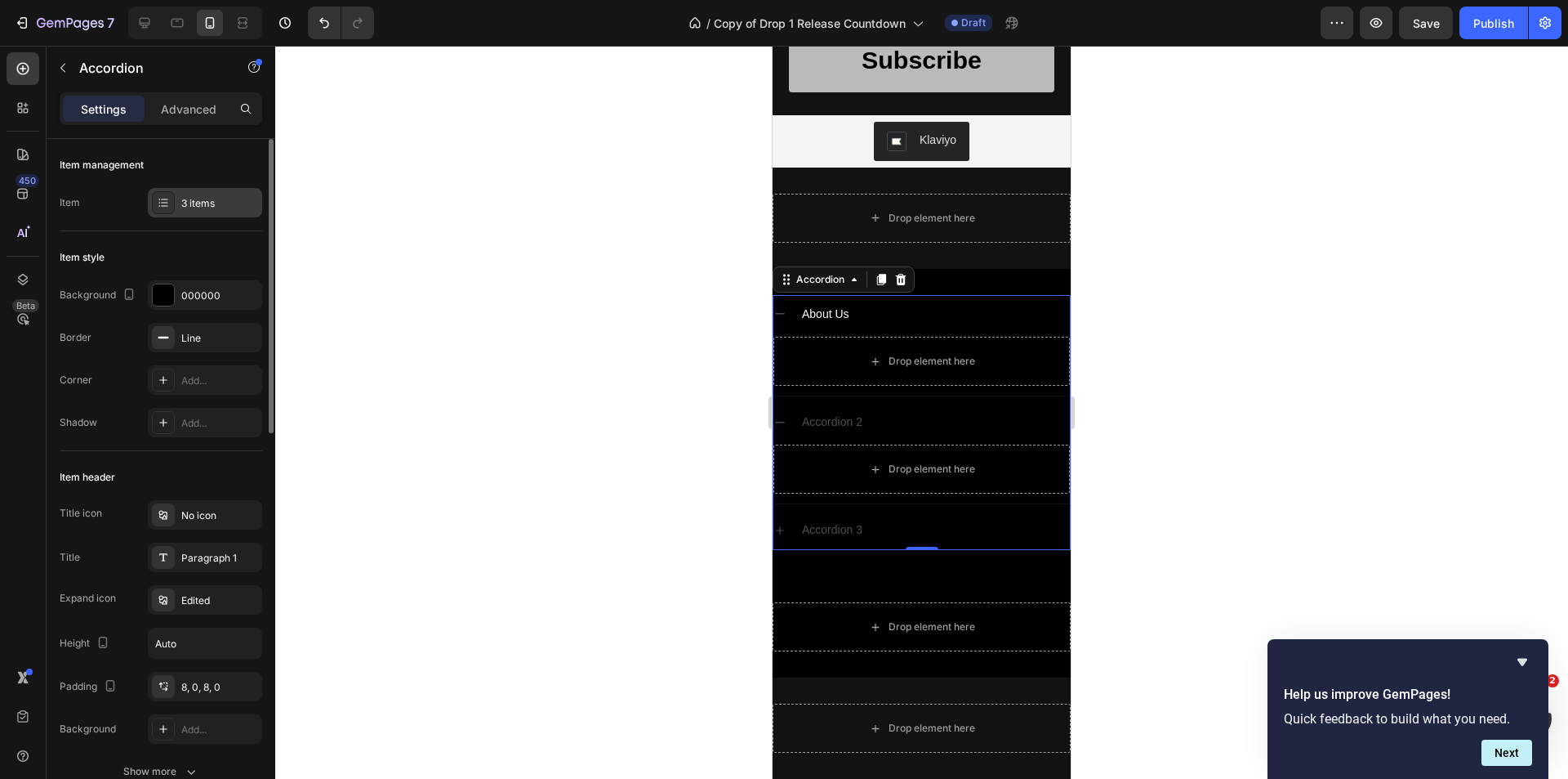
click at [201, 200] on div "3 items" at bounding box center [219, 203] width 77 height 15
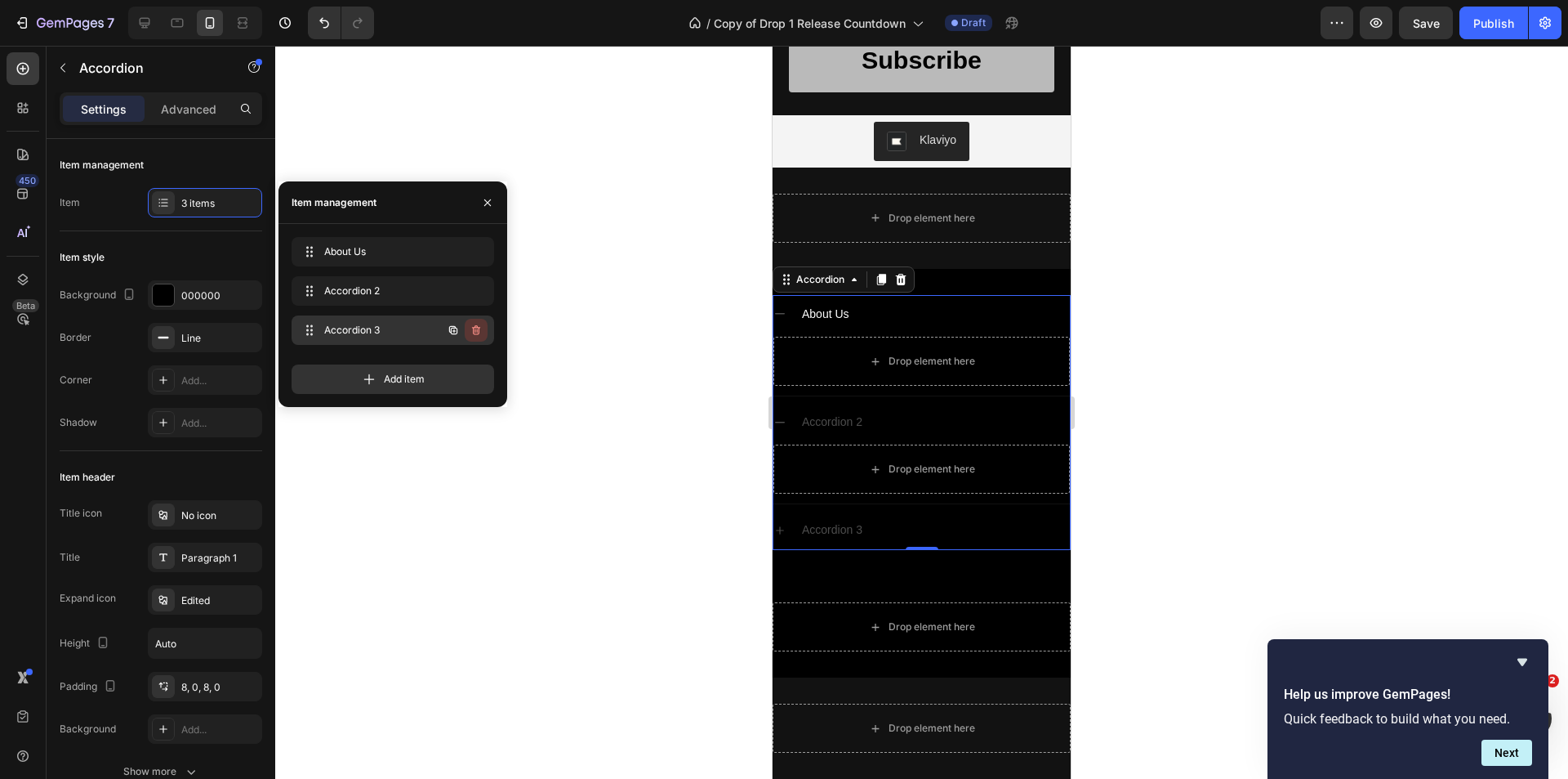
click at [472, 326] on icon "button" at bounding box center [475, 330] width 13 height 13
click at [482, 288] on icon "button" at bounding box center [475, 290] width 13 height 13
click at [468, 330] on div "Delete" at bounding box center [465, 330] width 30 height 15
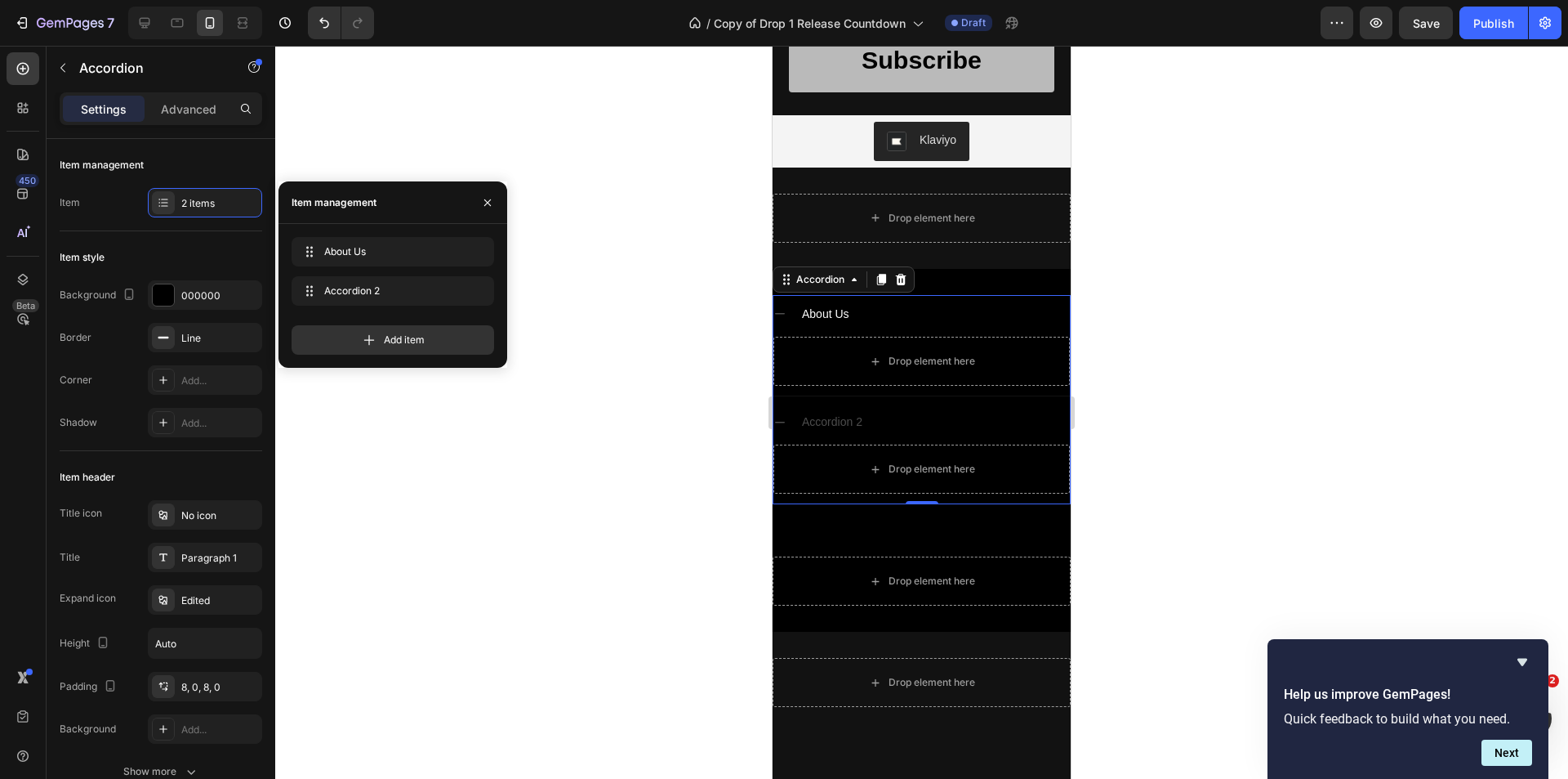
click at [462, 324] on div "Add item" at bounding box center [393, 334] width 202 height 43
click at [1156, 459] on div at bounding box center [922, 412] width 1293 height 733
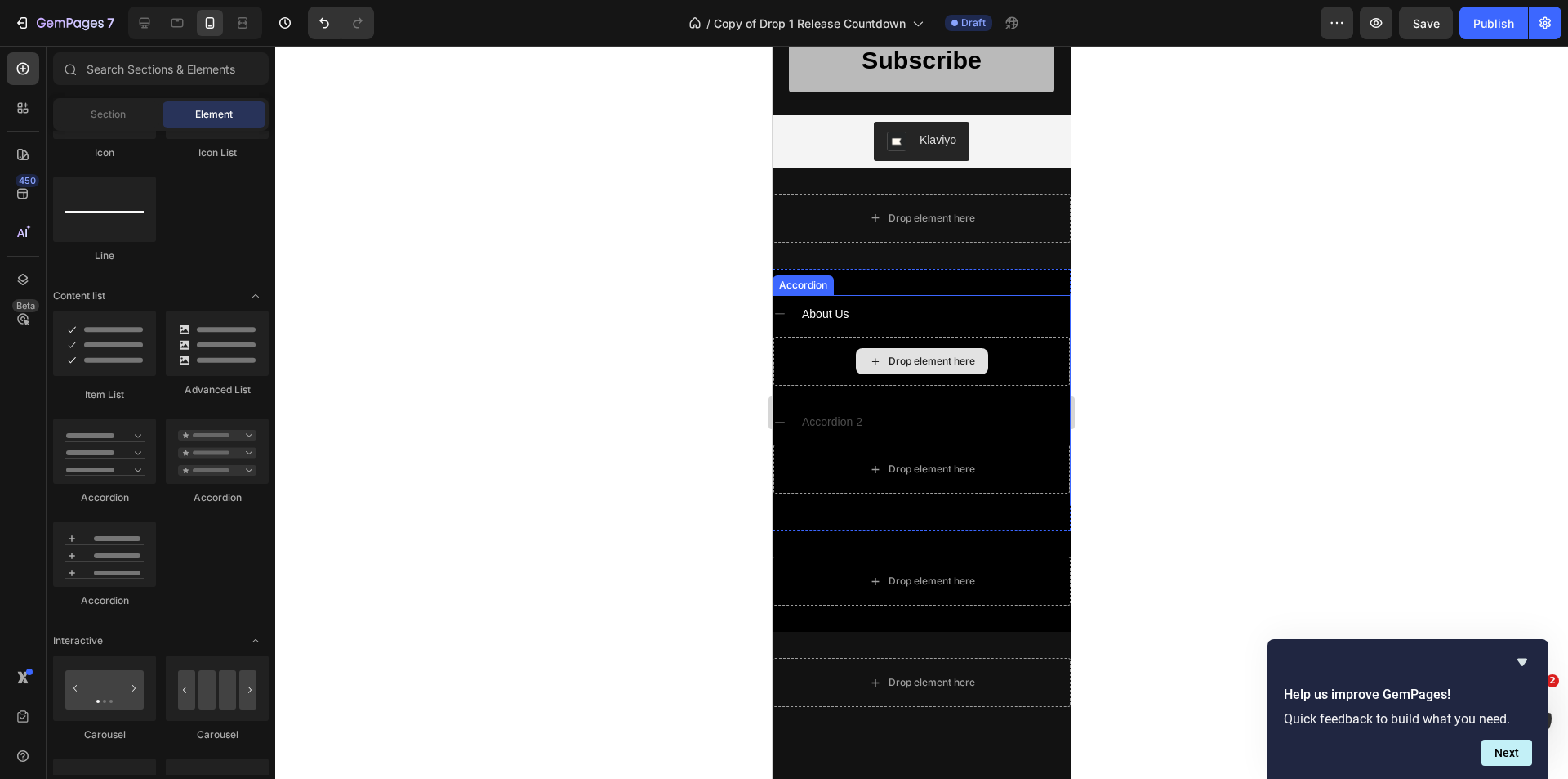
click at [822, 360] on div "Drop element here" at bounding box center [922, 361] width 296 height 49
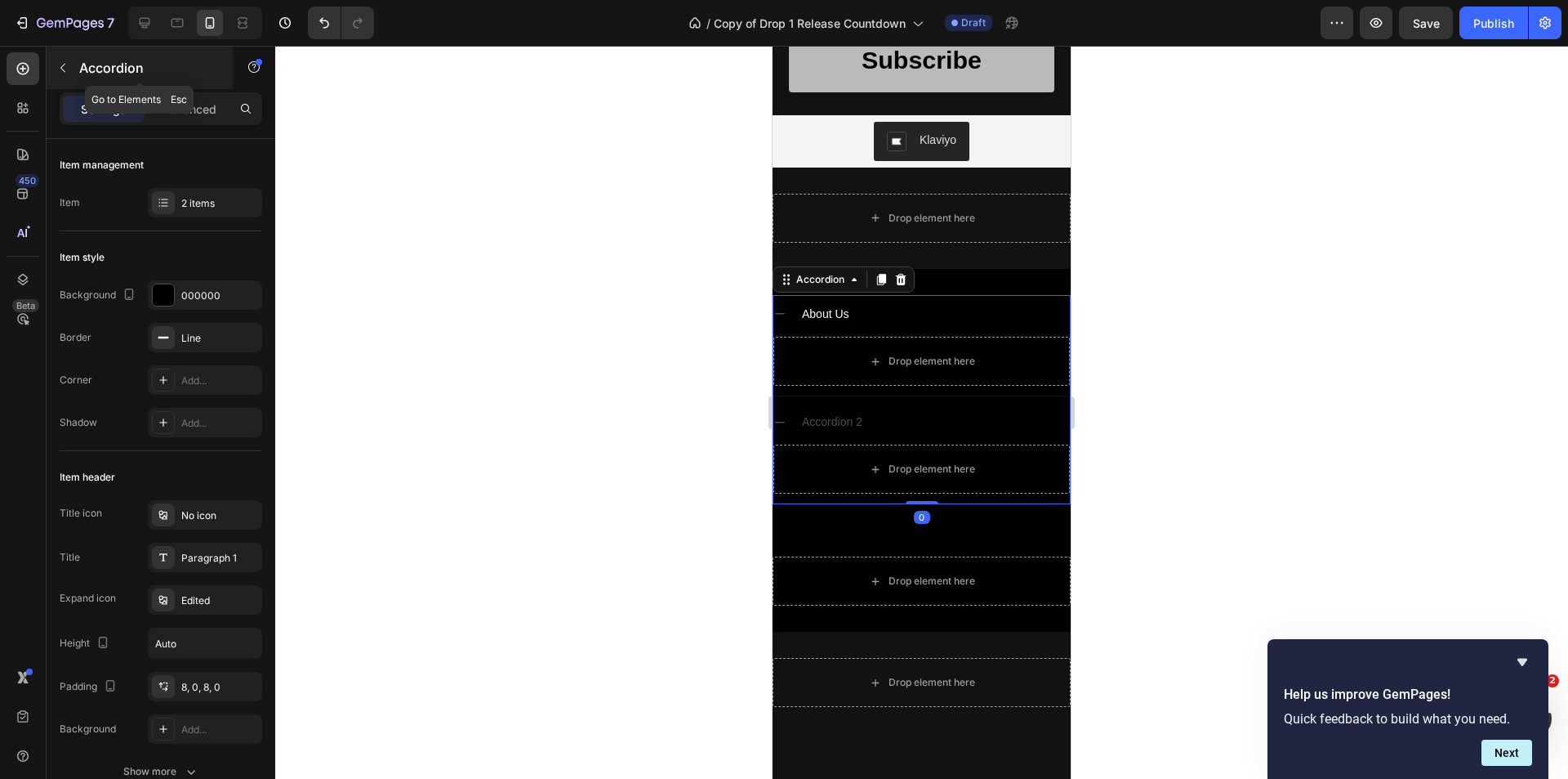
click at [64, 62] on icon "button" at bounding box center [62, 67] width 13 height 13
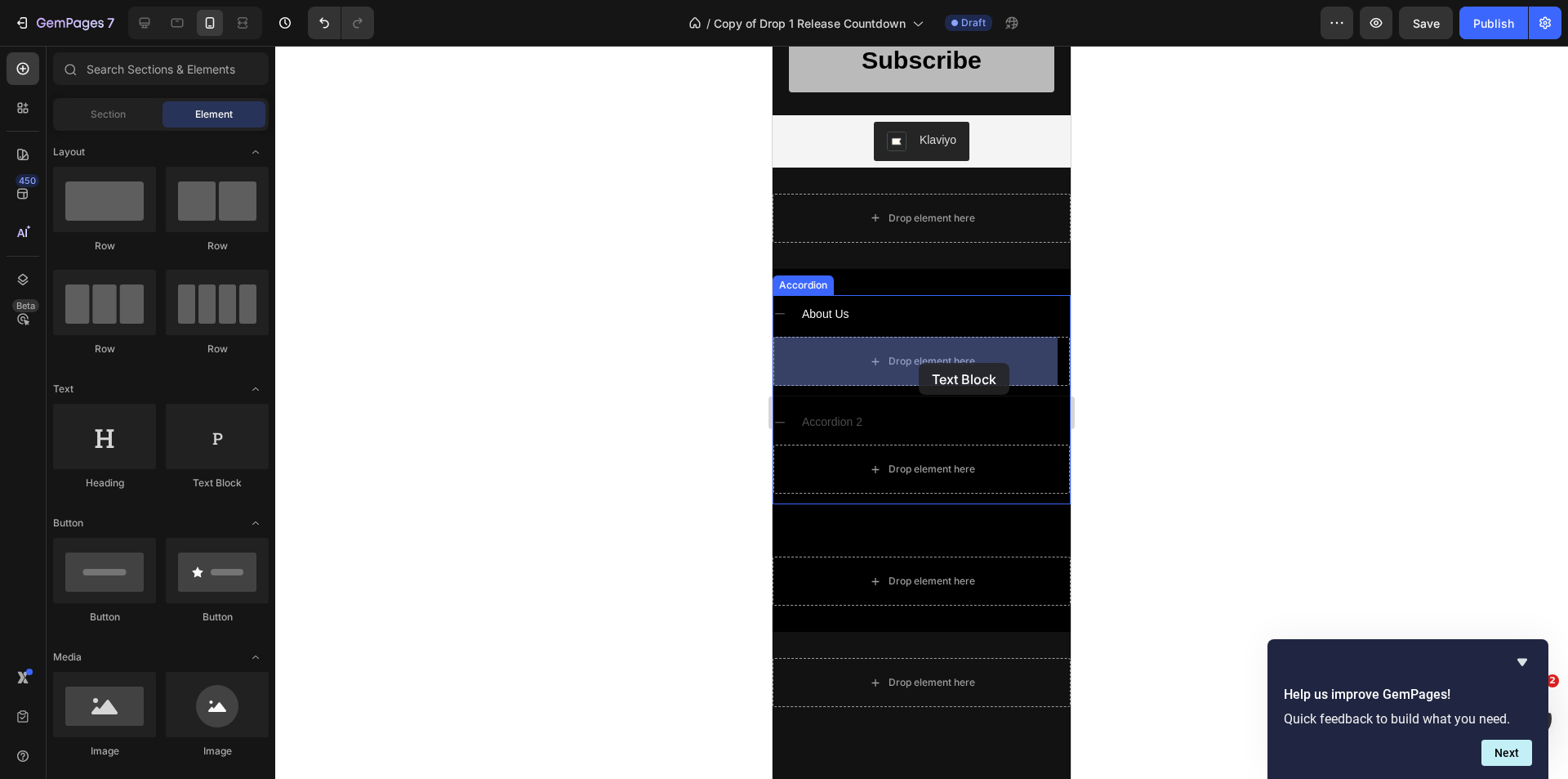
drag, startPoint x: 1248, startPoint y: 487, endPoint x: 918, endPoint y: 369, distance: 350.5
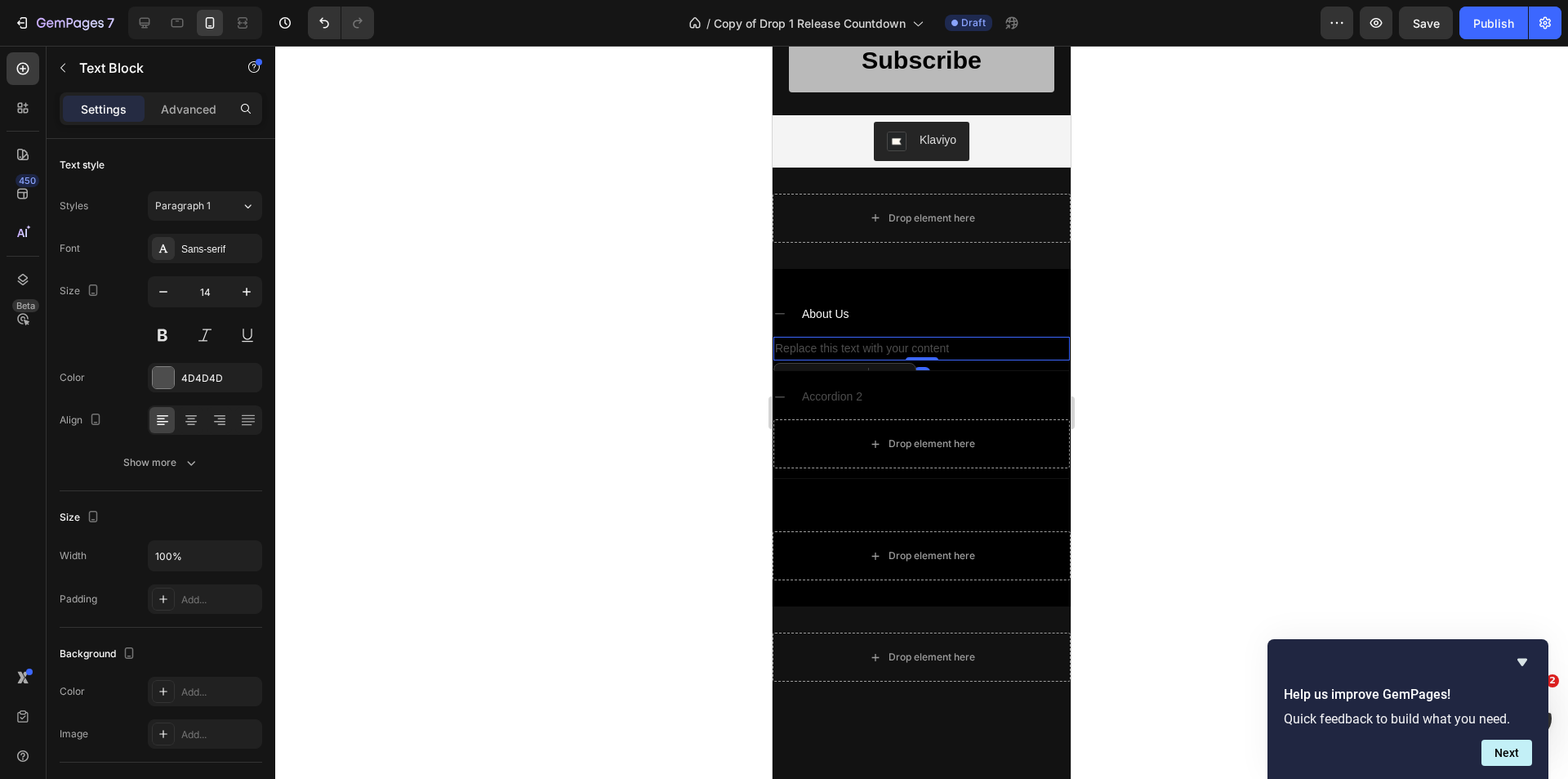
click at [874, 352] on div "Replace this text with your content" at bounding box center [922, 348] width 296 height 23
click at [874, 352] on p "Replace this text with your content" at bounding box center [922, 348] width 294 height 20
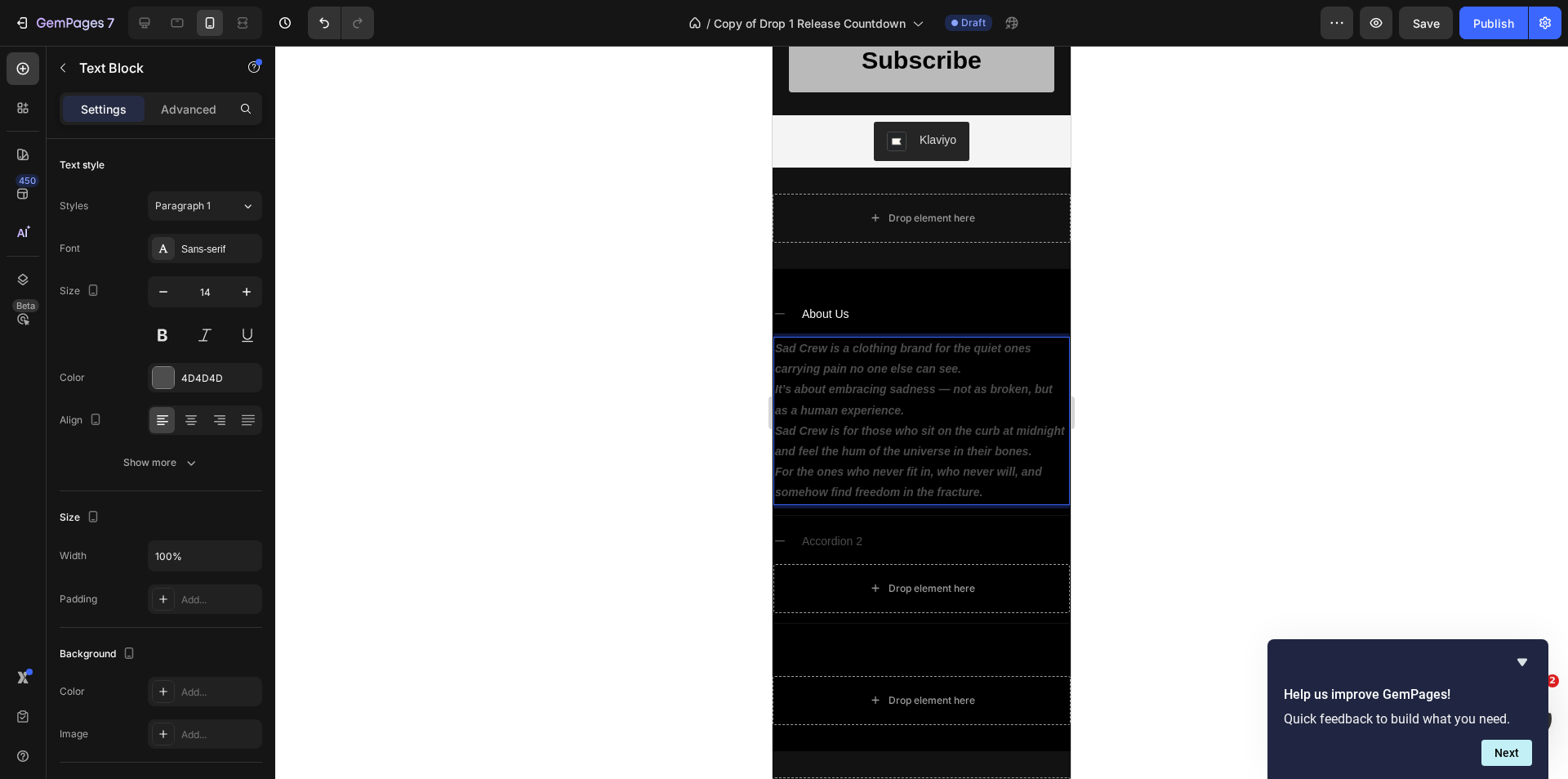
click at [987, 503] on p "For the ones who never fit in, who never will, and somehow find freedom in the …" at bounding box center [922, 482] width 294 height 41
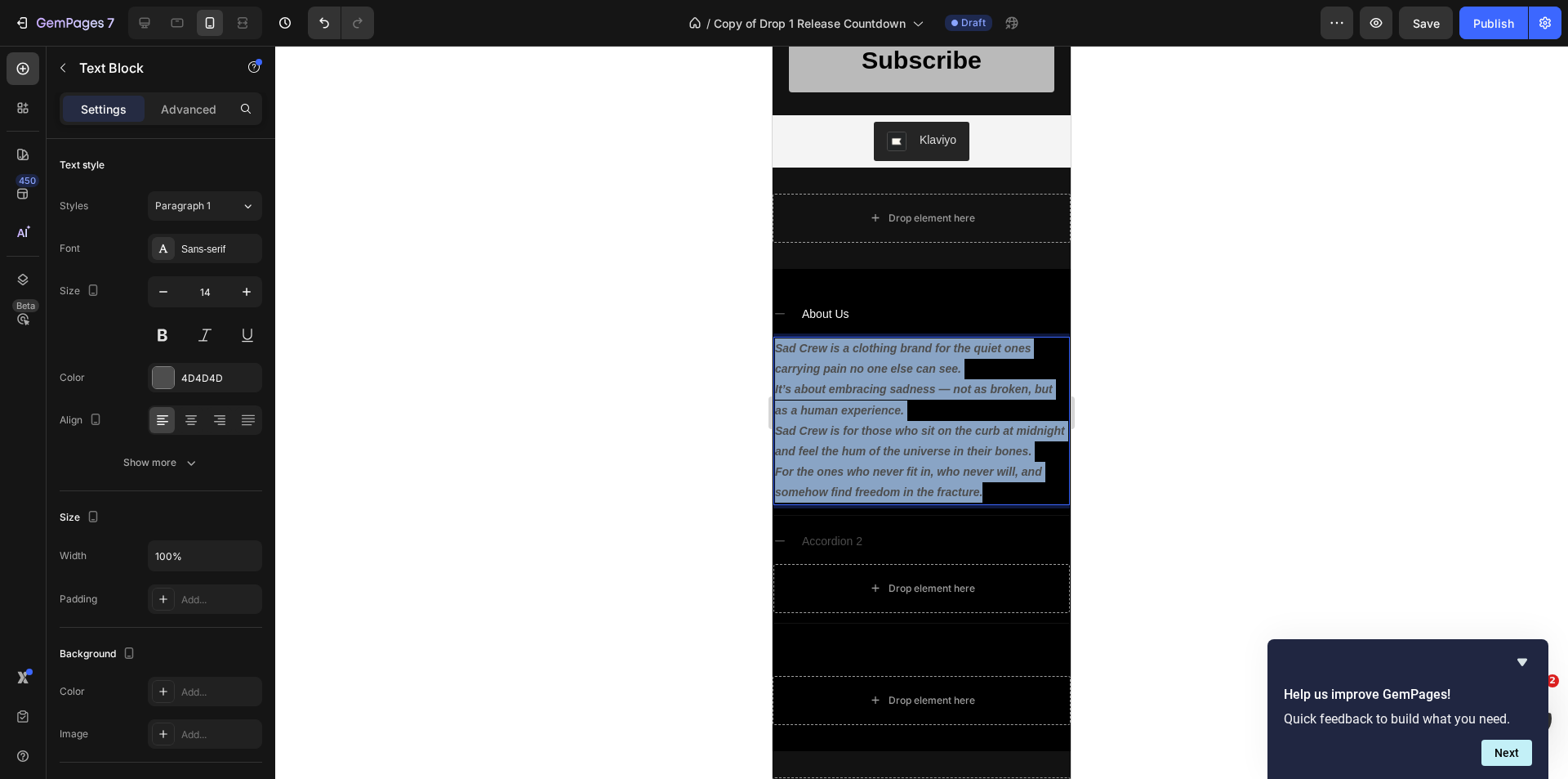
drag, startPoint x: 985, startPoint y: 518, endPoint x: 1529, endPoint y: 392, distance: 558.4
click at [773, 344] on html "Mobile ( 365 px) iPhone 13 Mini iPhone 13 Pro iPhone 11 Pro Max iPhone 15 Pro M…" at bounding box center [922, 253] width 298 height 2015
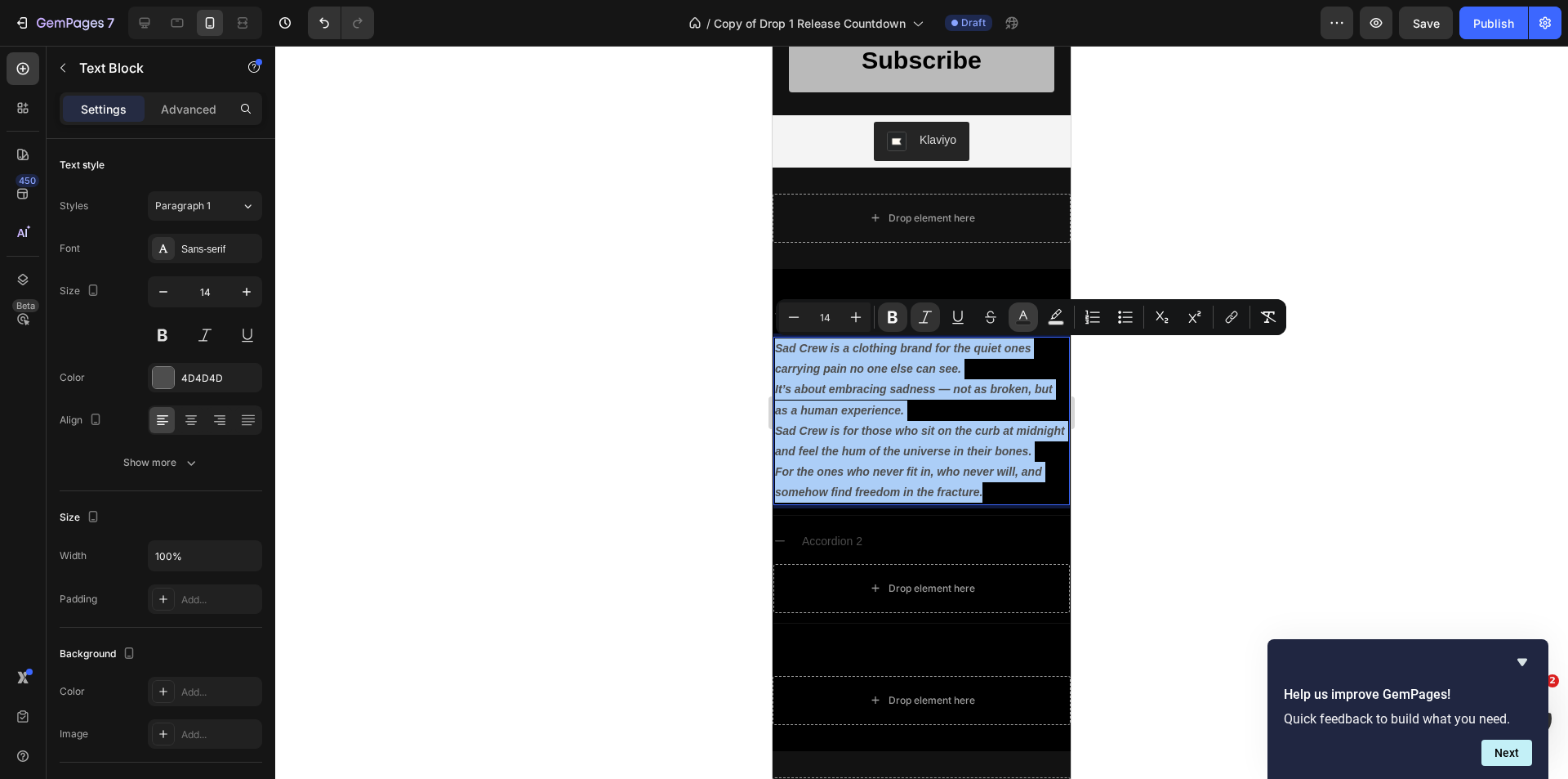
click at [1023, 312] on icon "Editor contextual toolbar" at bounding box center [1023, 317] width 17 height 17
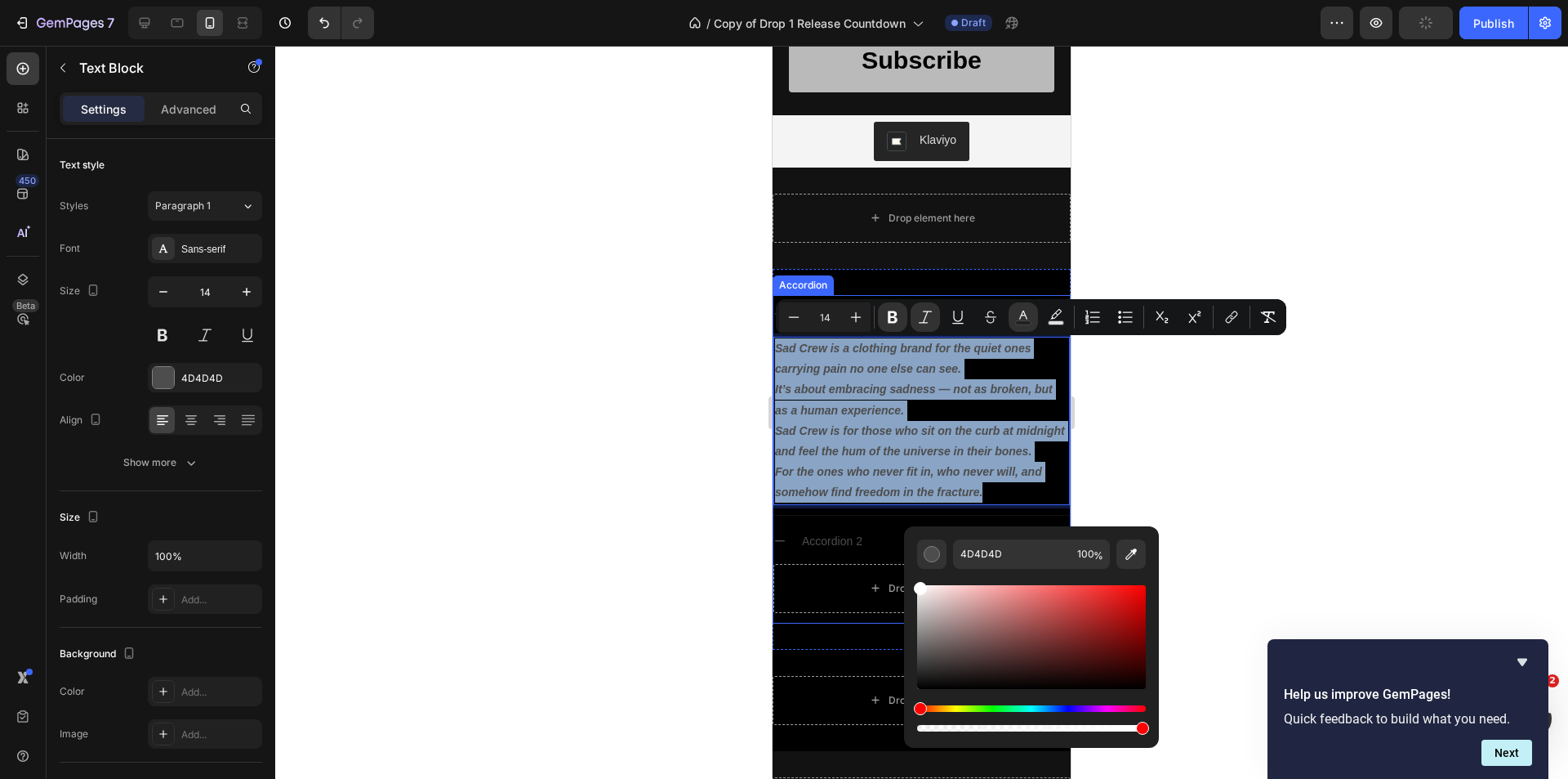
drag, startPoint x: 1725, startPoint y: 656, endPoint x: 888, endPoint y: 560, distance: 842.5
type input "FFFFFF"
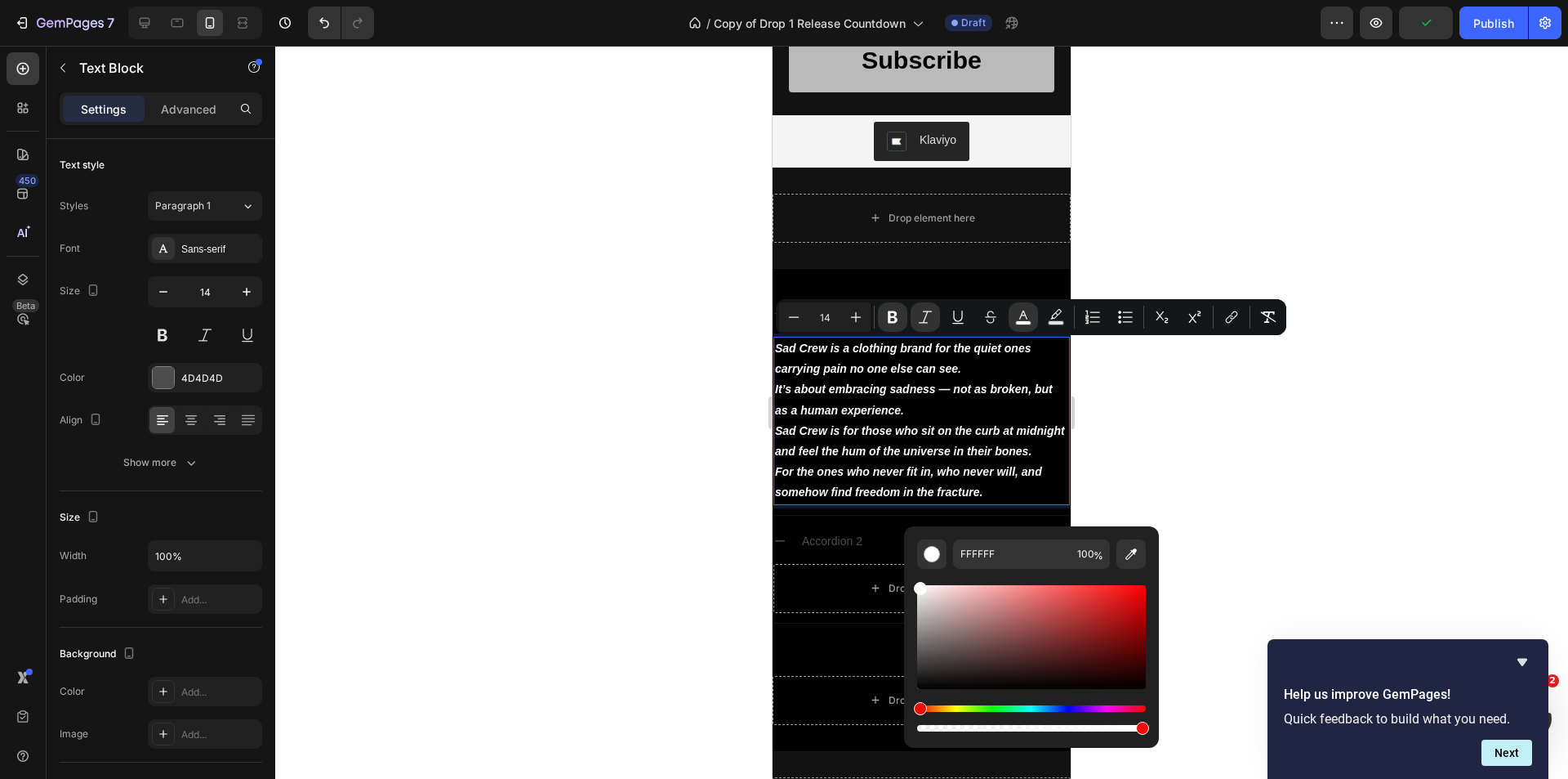
click at [1277, 477] on div at bounding box center [922, 412] width 1293 height 733
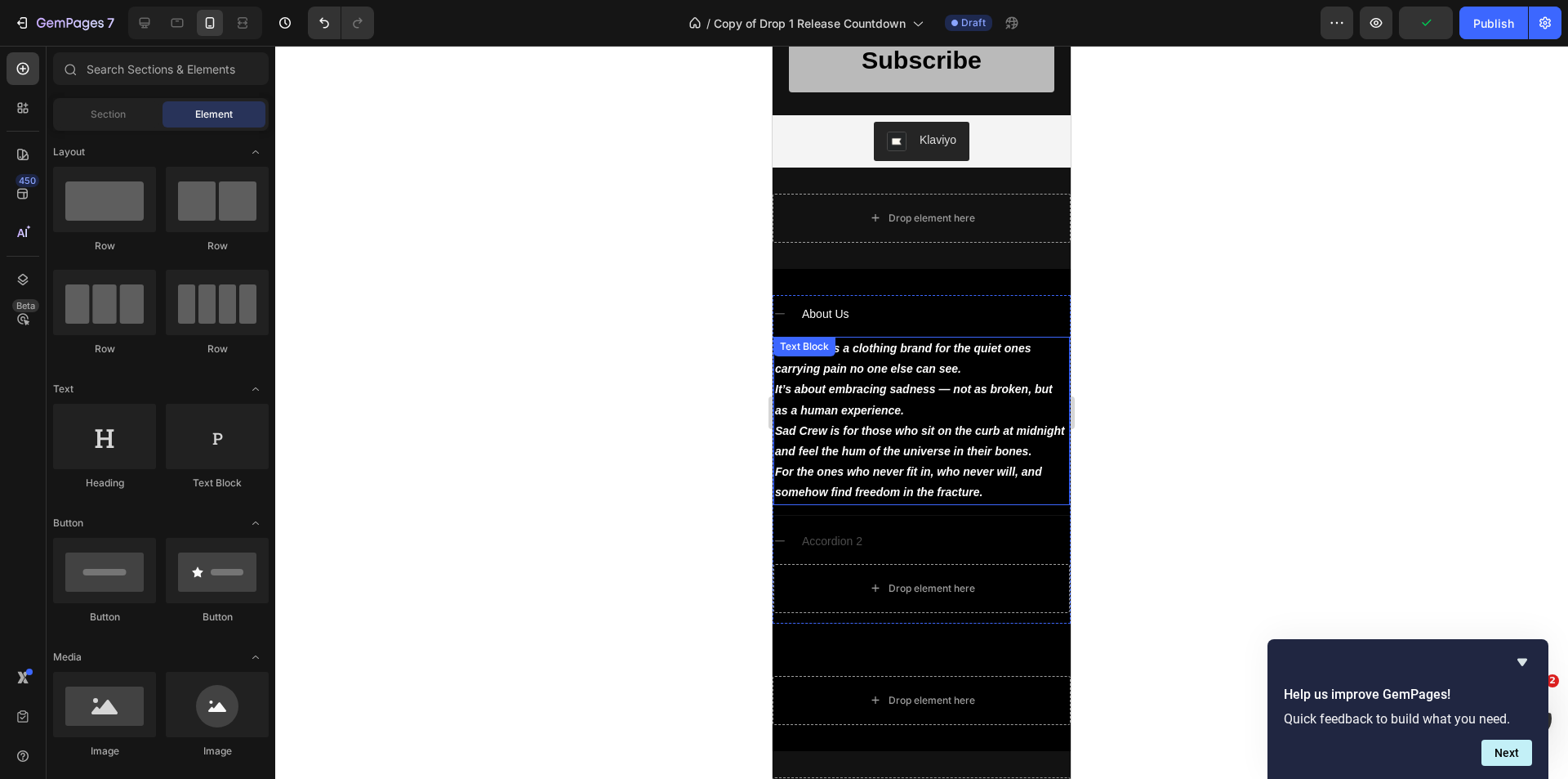
click at [978, 368] on p "Sad Crew is a clothing brand for the quiet ones carrying pain no one else can s…" at bounding box center [922, 359] width 294 height 41
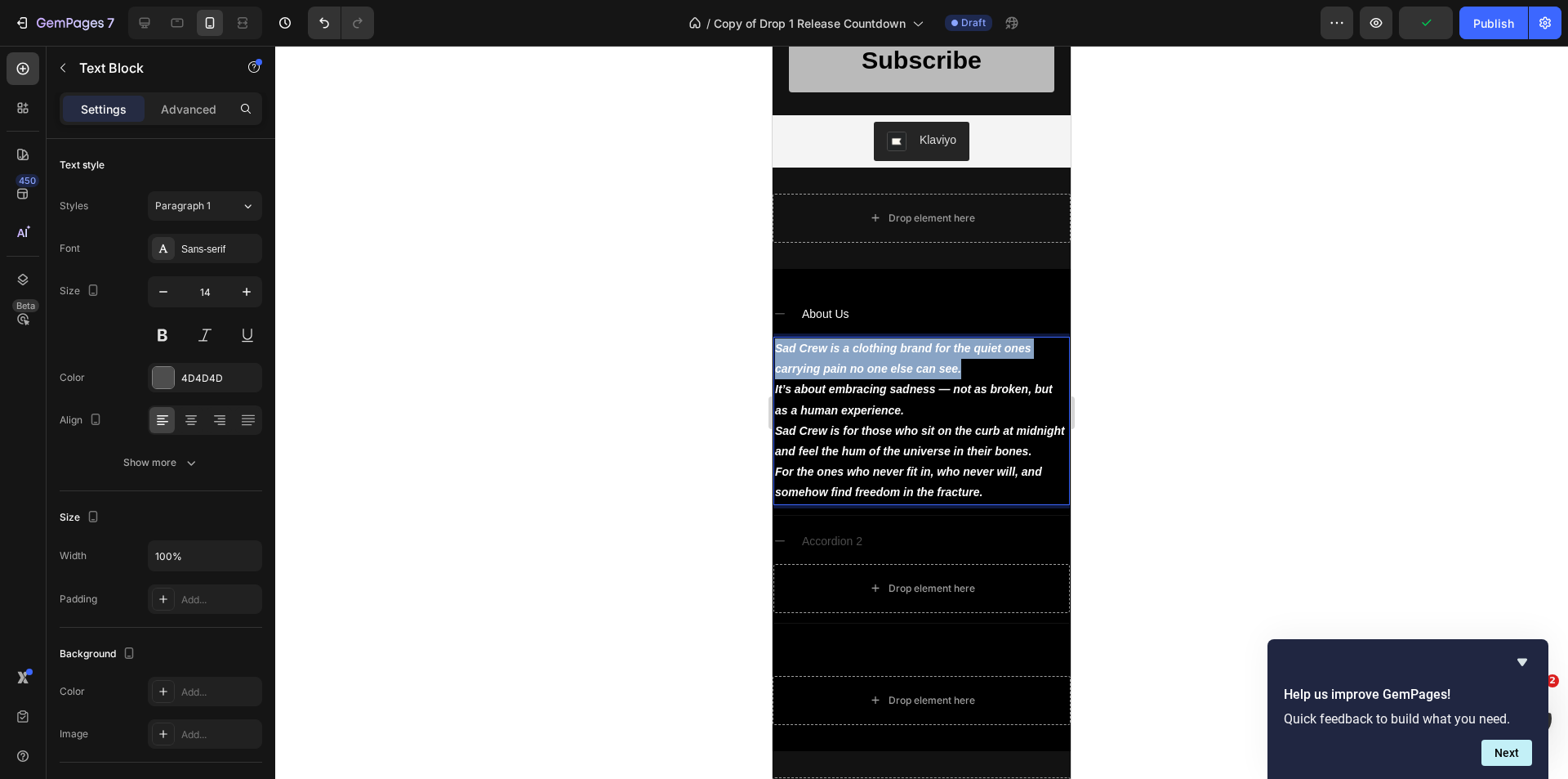
click at [978, 368] on p "Sad Crew is a clothing brand for the quiet ones carrying pain no one else can s…" at bounding box center [922, 359] width 294 height 41
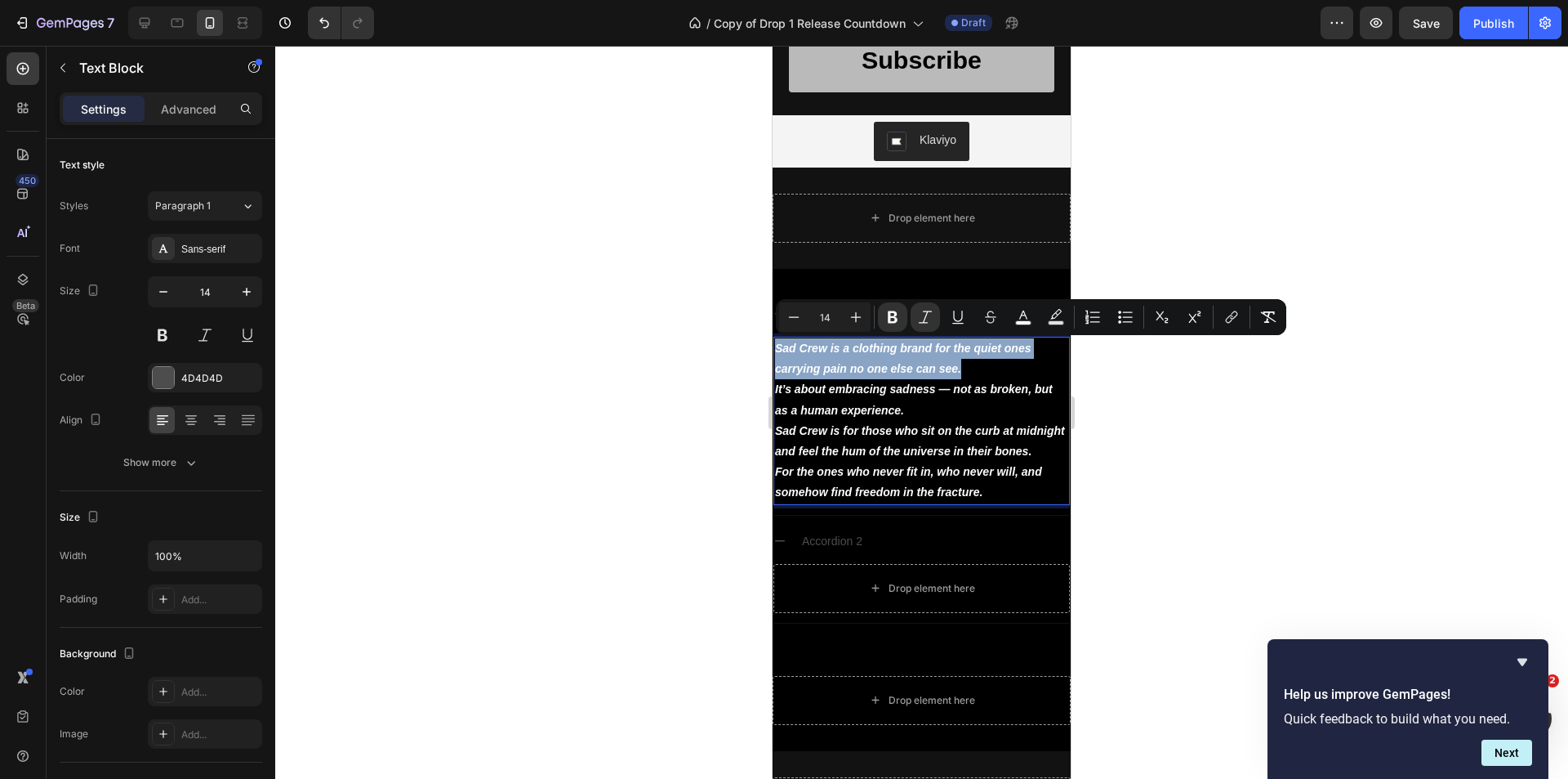
click at [973, 371] on p "Sad Crew is a clothing brand for the quiet ones carrying pain no one else can s…" at bounding box center [922, 359] width 294 height 41
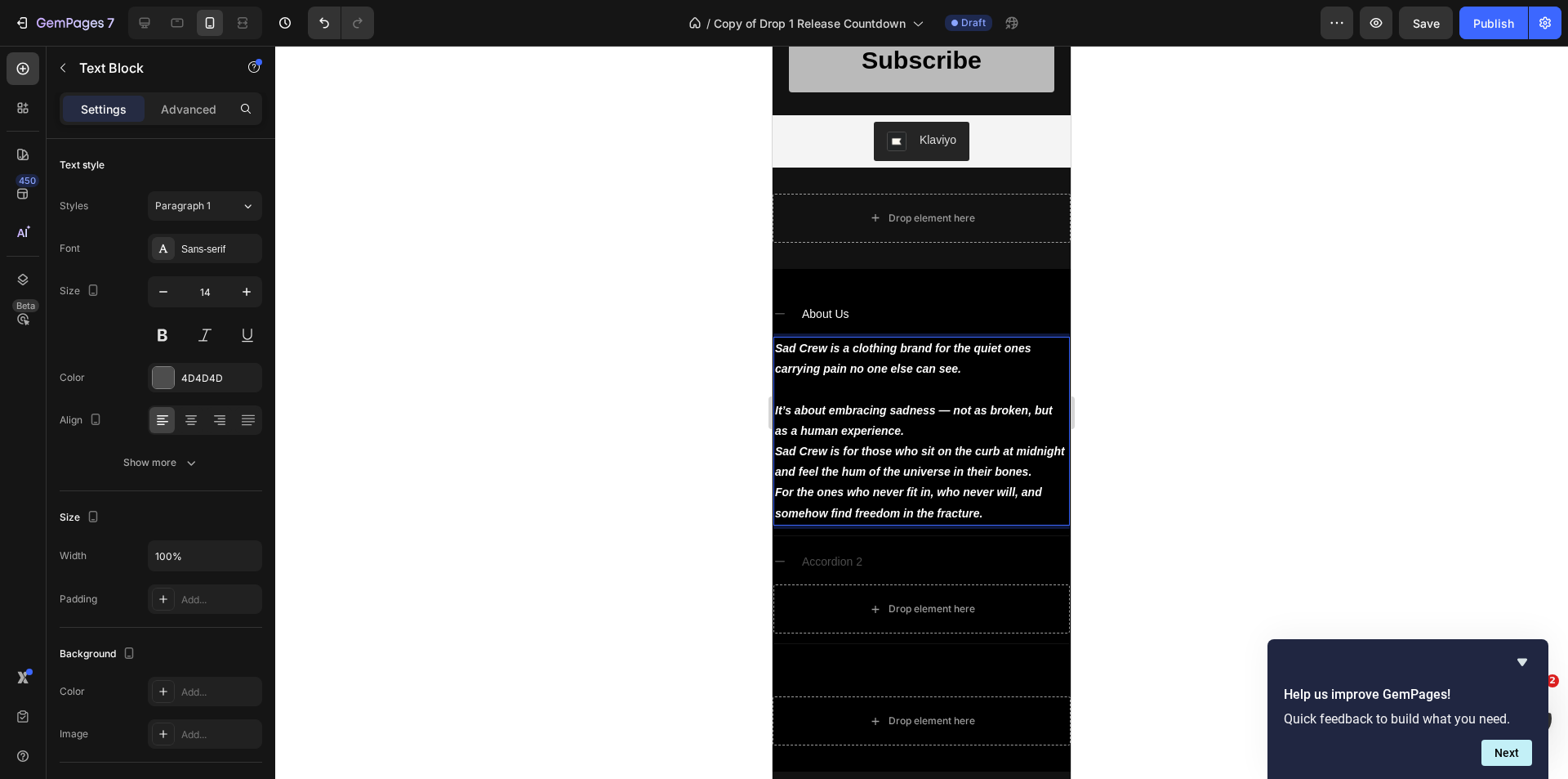
click at [943, 429] on p "It’s about embracing sadness — not as broken, but as a human experience." at bounding box center [922, 421] width 294 height 41
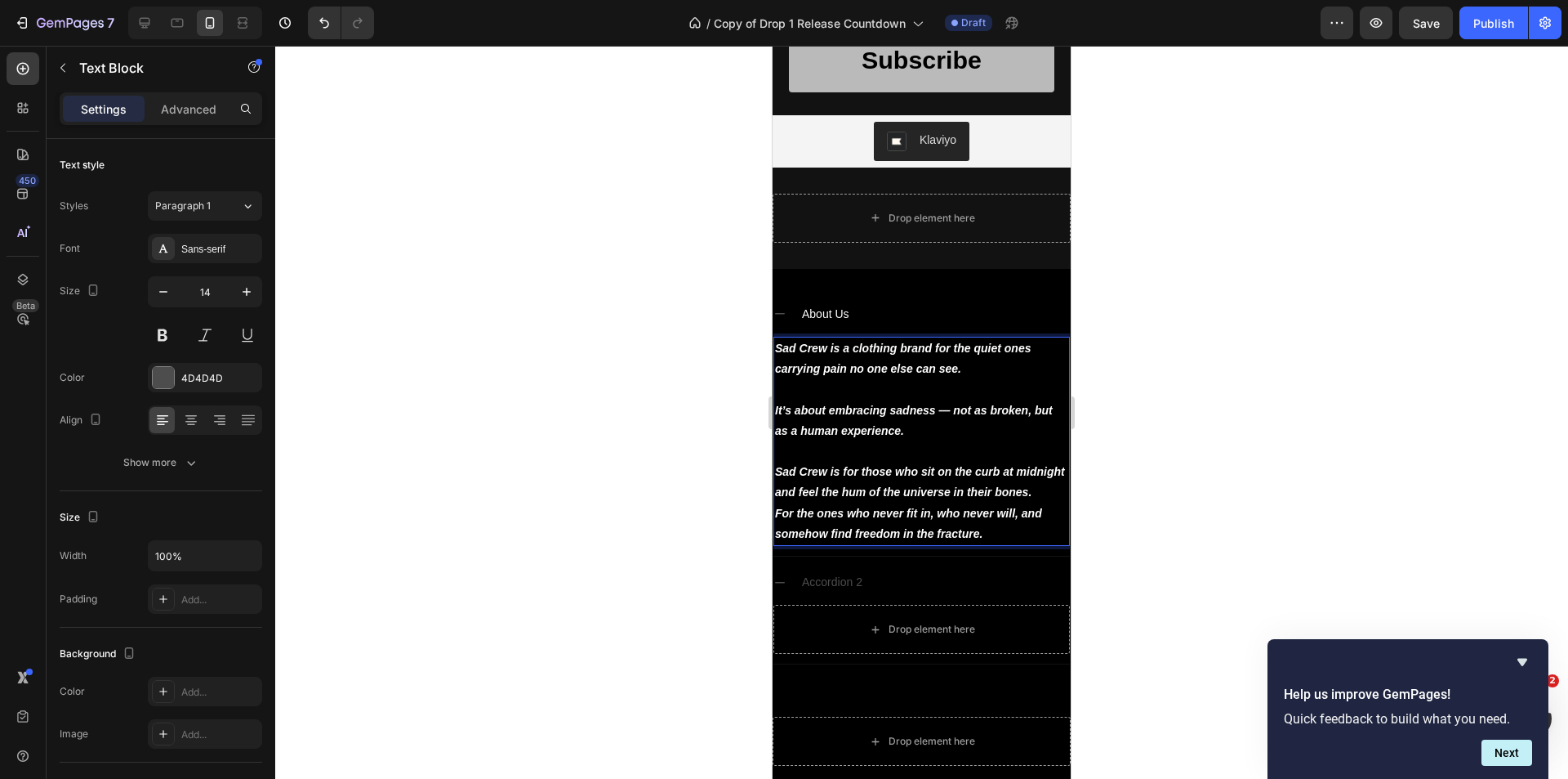
click at [911, 503] on p "Sad Crew is for those who sit on the curb at midnight and feel the hum of the u…" at bounding box center [922, 482] width 294 height 41
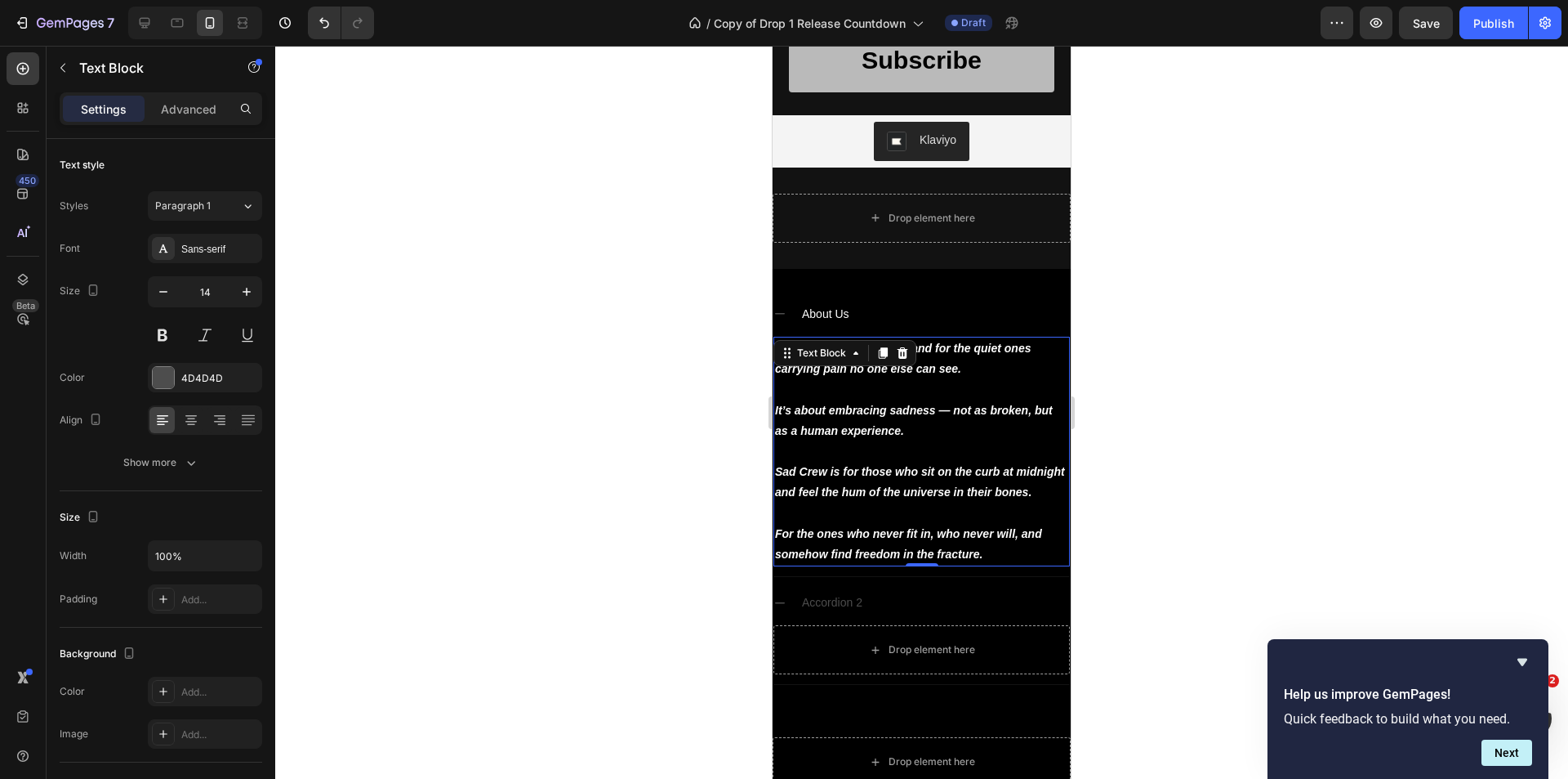
click at [1169, 487] on div at bounding box center [922, 412] width 1293 height 733
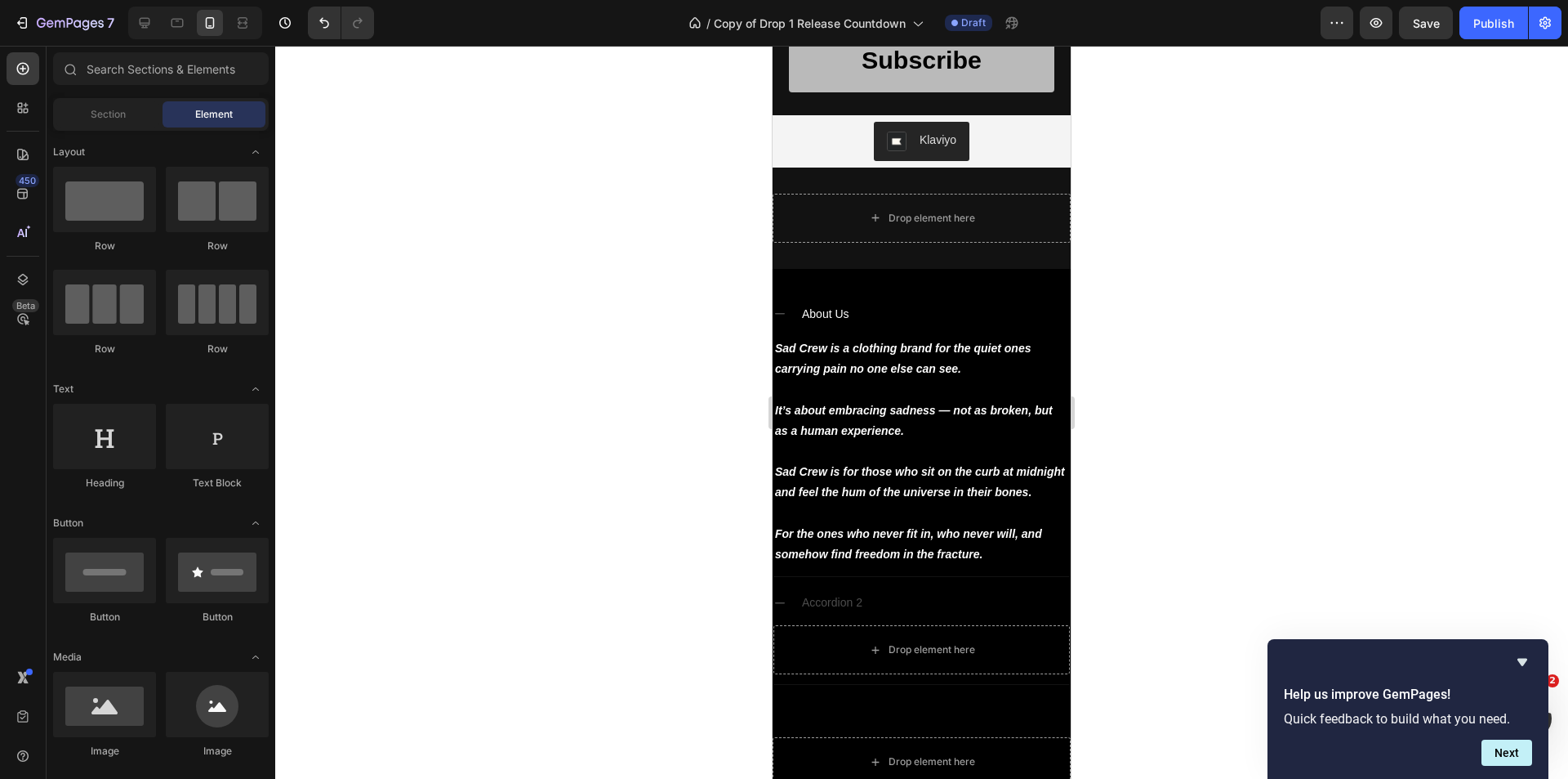
click at [1301, 552] on div at bounding box center [922, 412] width 1293 height 733
click at [1525, 660] on icon "Hide survey" at bounding box center [1522, 662] width 10 height 8
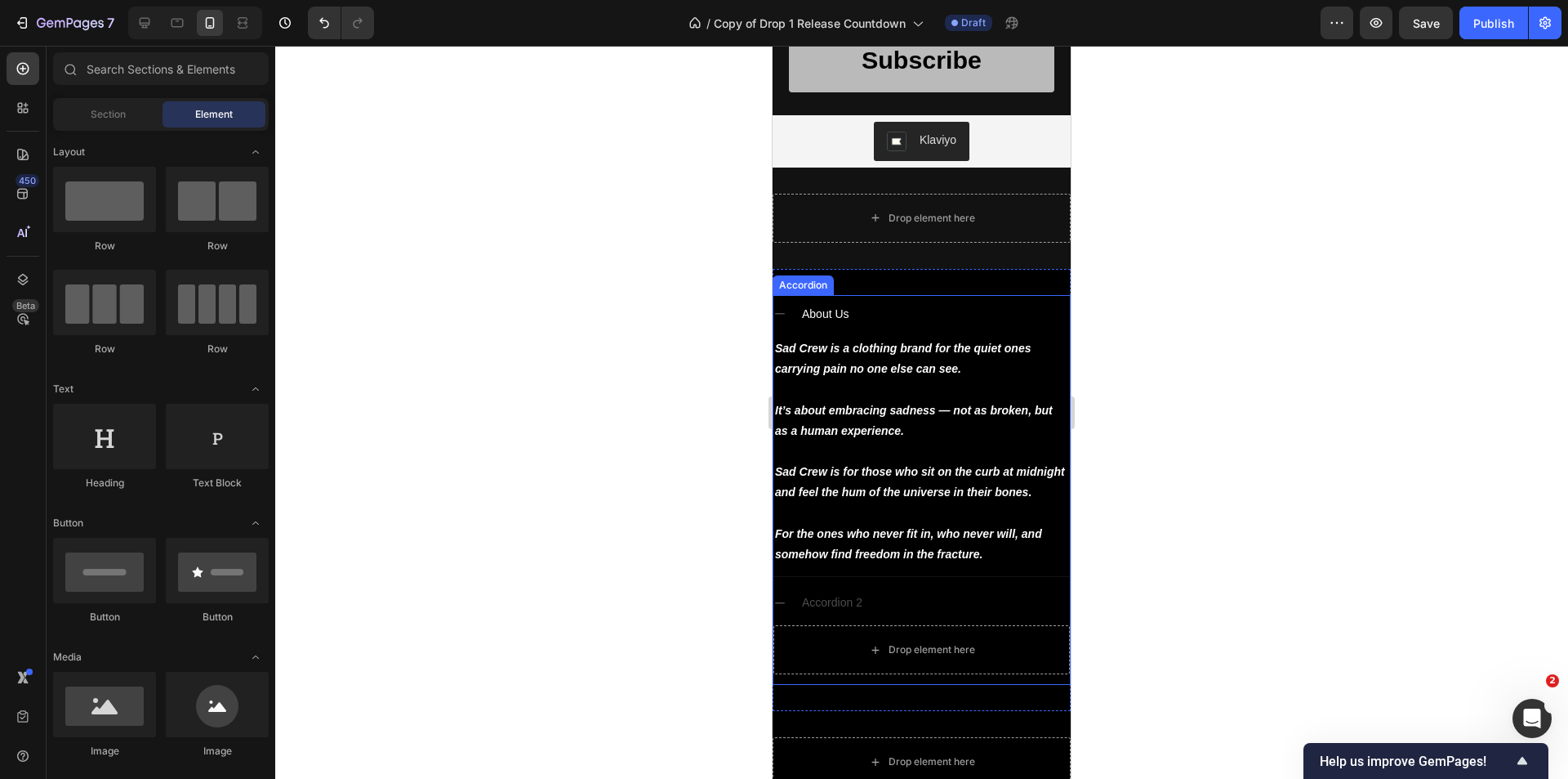
click at [932, 616] on div "Accordion 2" at bounding box center [934, 603] width 270 height 25
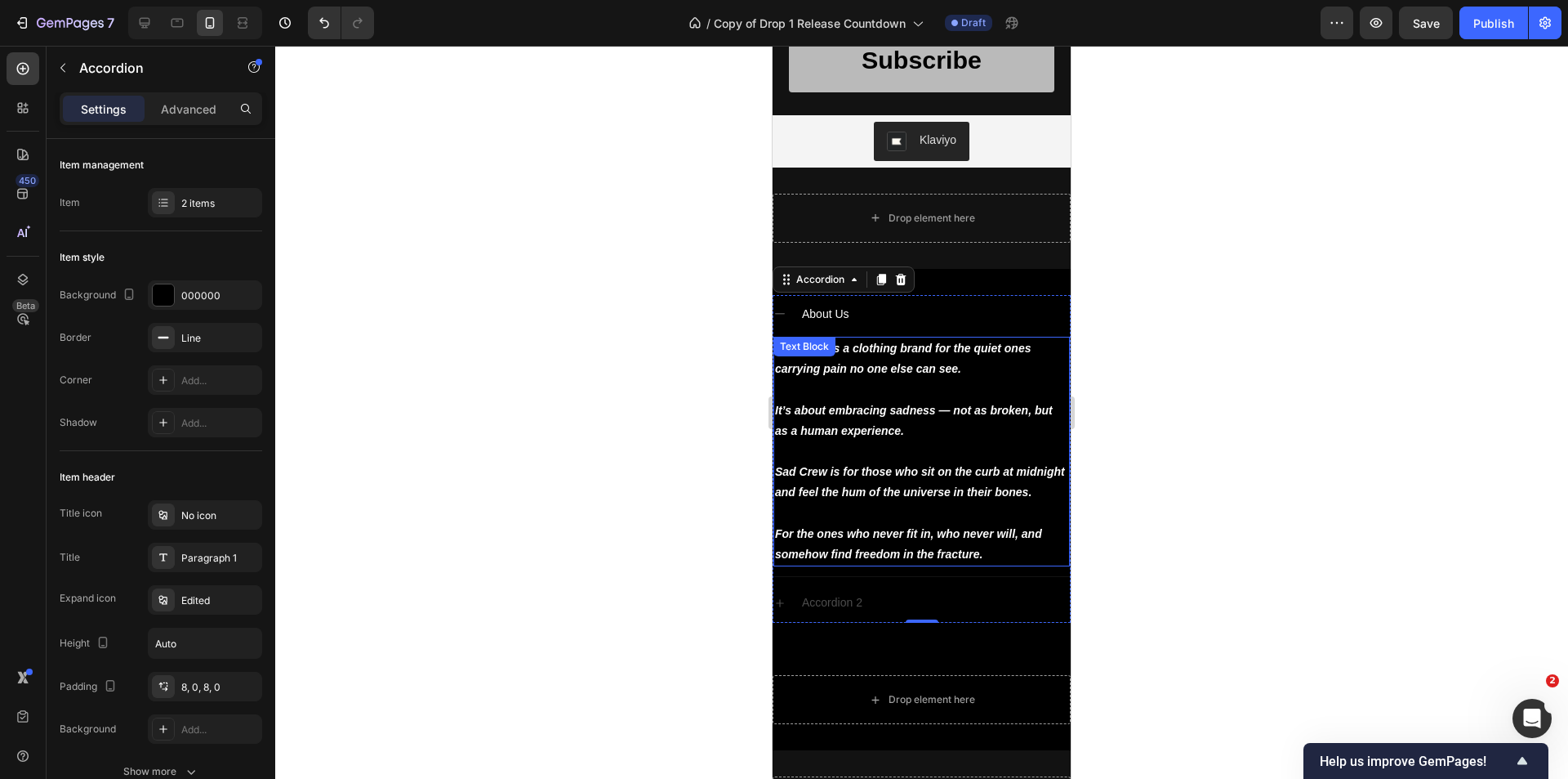
click at [1009, 564] on p "For the ones who never fit in, who never will, and somehow find freedom in the …" at bounding box center [922, 544] width 294 height 41
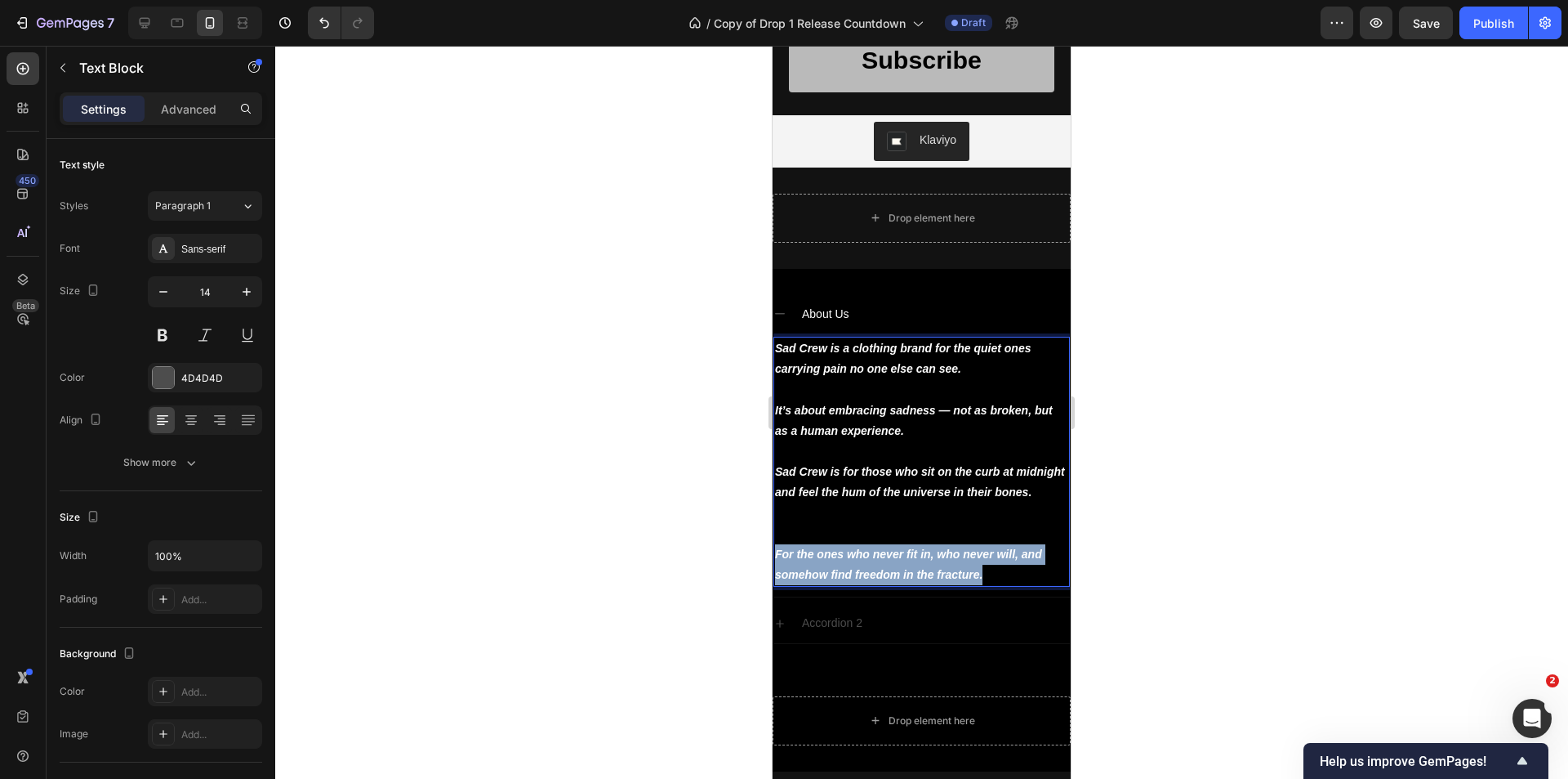
click at [1009, 579] on strong "For the ones who never fit in, who never will, and somehow find freedom in the …" at bounding box center [908, 564] width 267 height 33
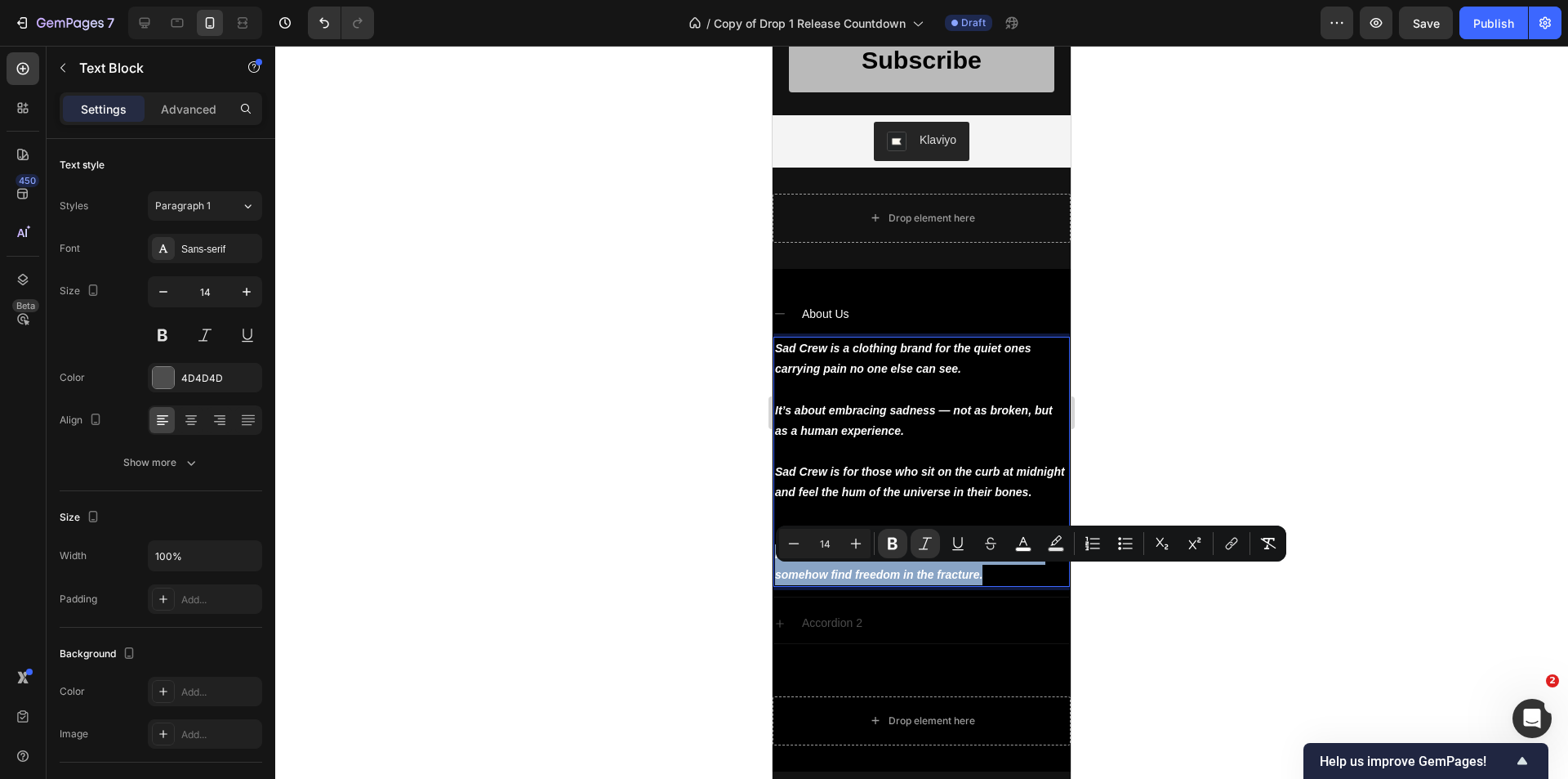
click at [1002, 584] on p "For the ones who never fit in, who never will, and somehow find freedom in the …" at bounding box center [922, 564] width 294 height 41
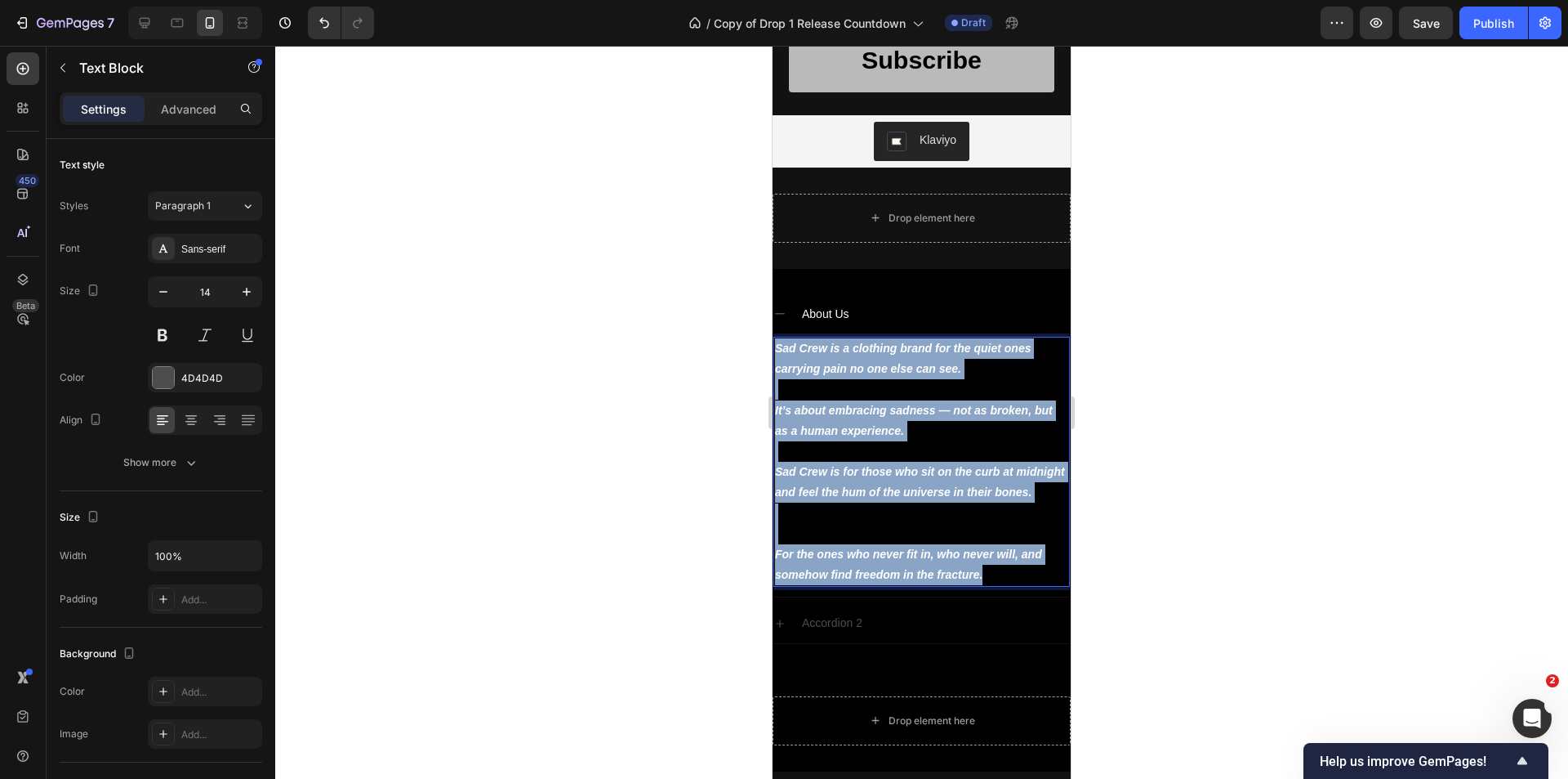
drag, startPoint x: 1005, startPoint y: 594, endPoint x: 774, endPoint y: 339, distance: 344.1
click at [774, 339] on div "Sad Crew is a clothing brand for the quiet ones carrying pain no one else can s…" at bounding box center [922, 461] width 296 height 250
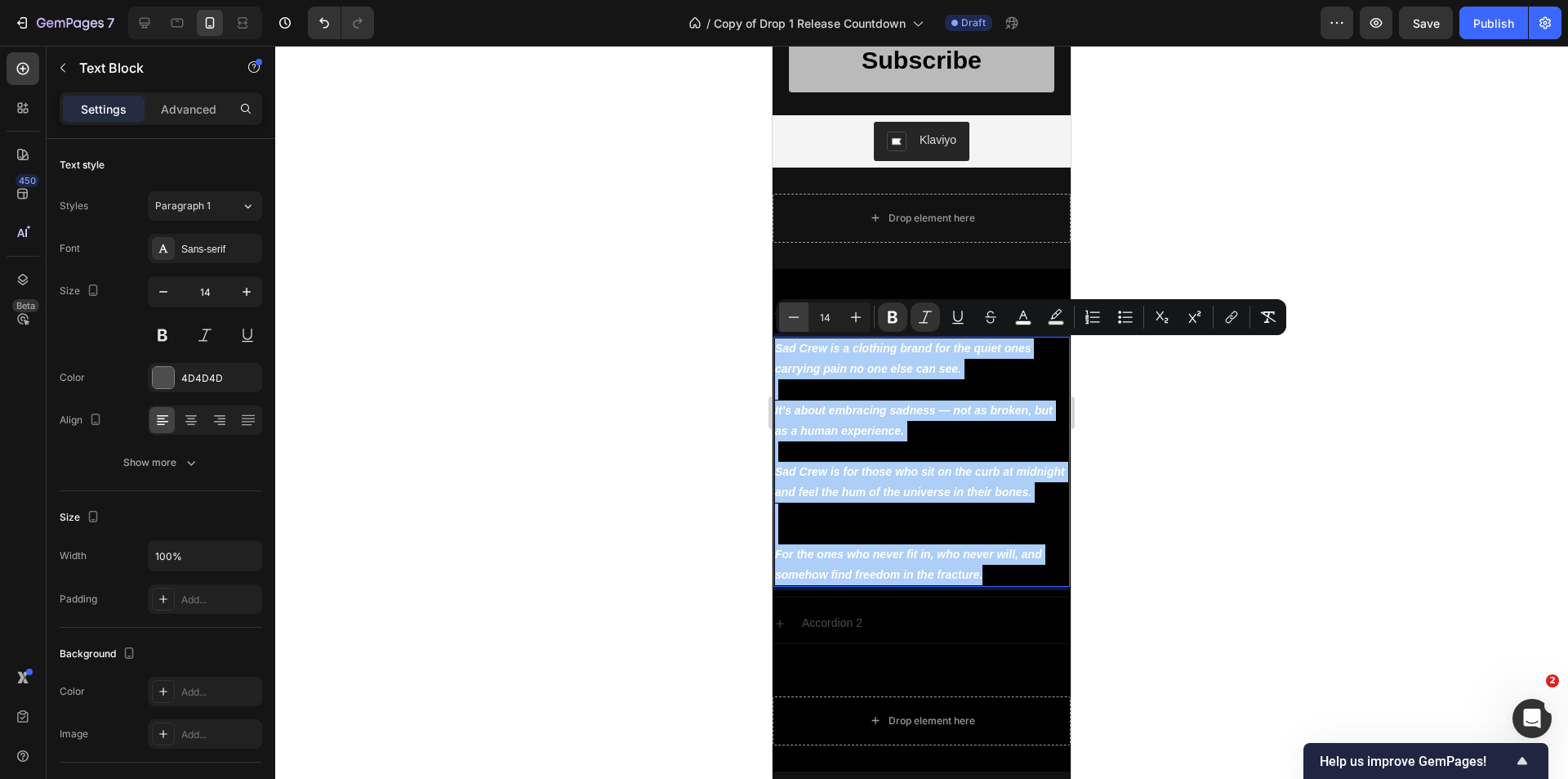
click at [795, 322] on icon "Editor contextual toolbar" at bounding box center [793, 317] width 17 height 17
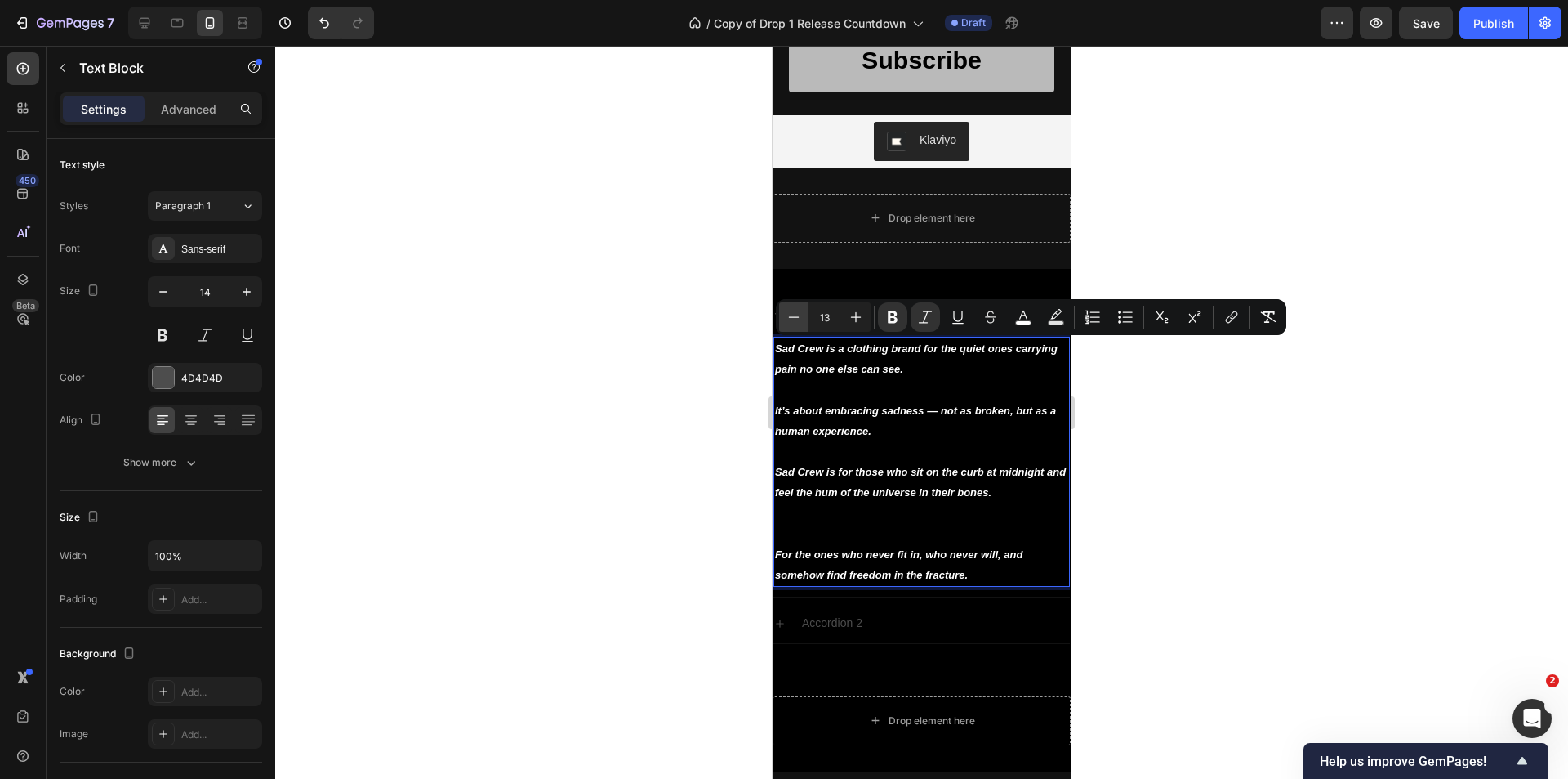
click at [794, 319] on icon "Editor contextual toolbar" at bounding box center [793, 317] width 17 height 17
type input "12"
click at [1163, 428] on div at bounding box center [922, 412] width 1293 height 733
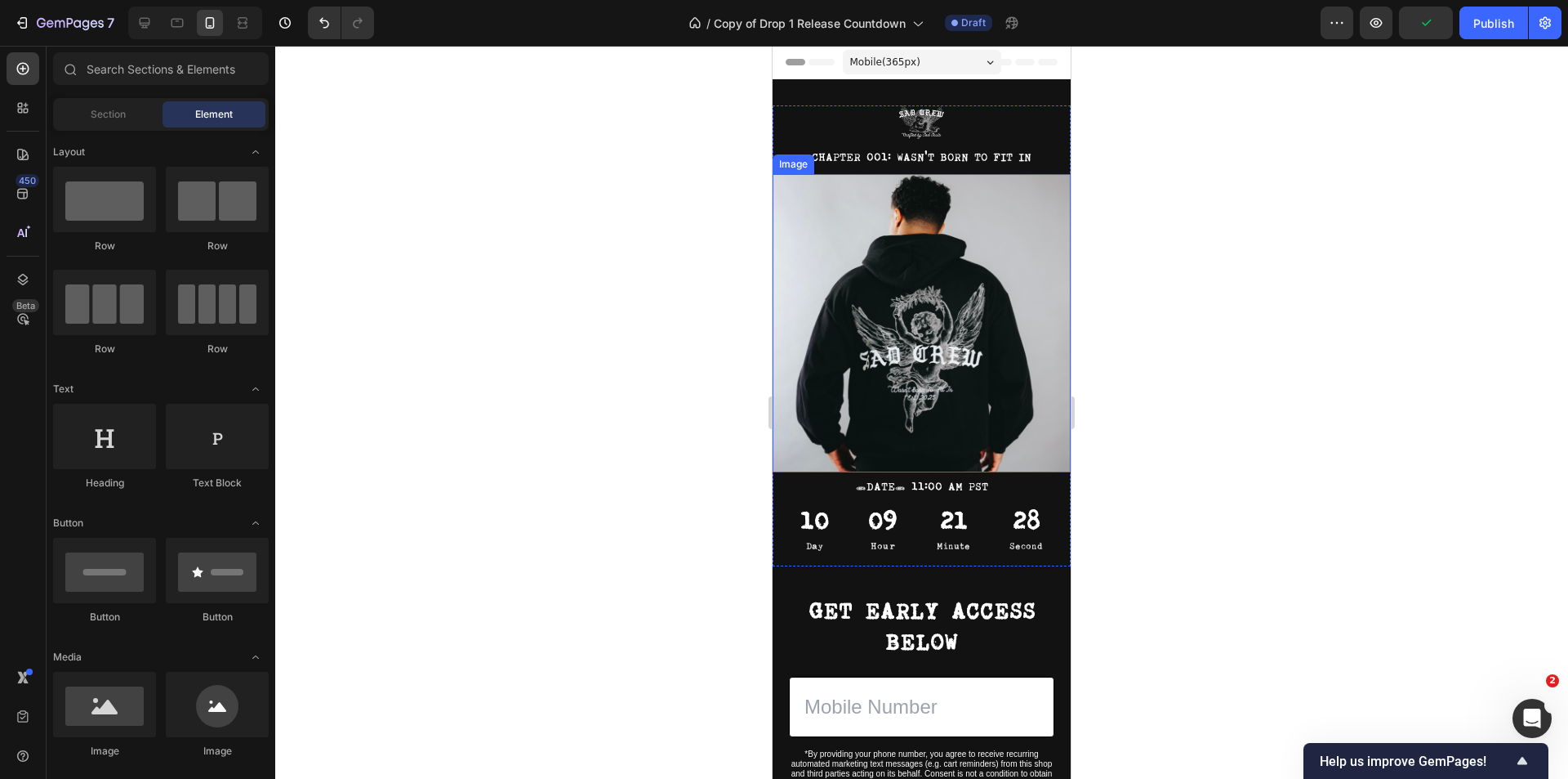
click at [1176, 413] on div at bounding box center [922, 412] width 1293 height 733
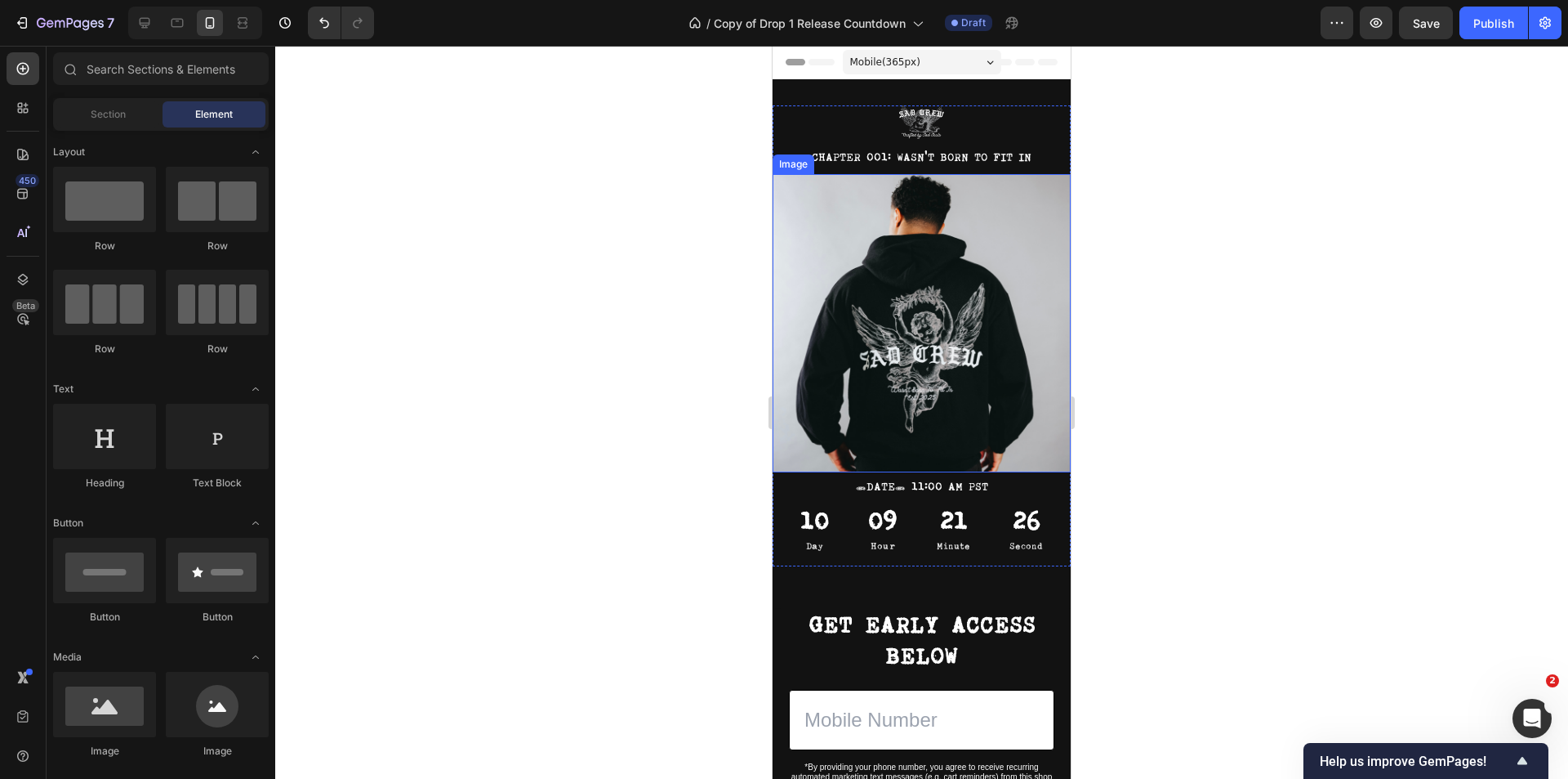
scroll to position [245, 0]
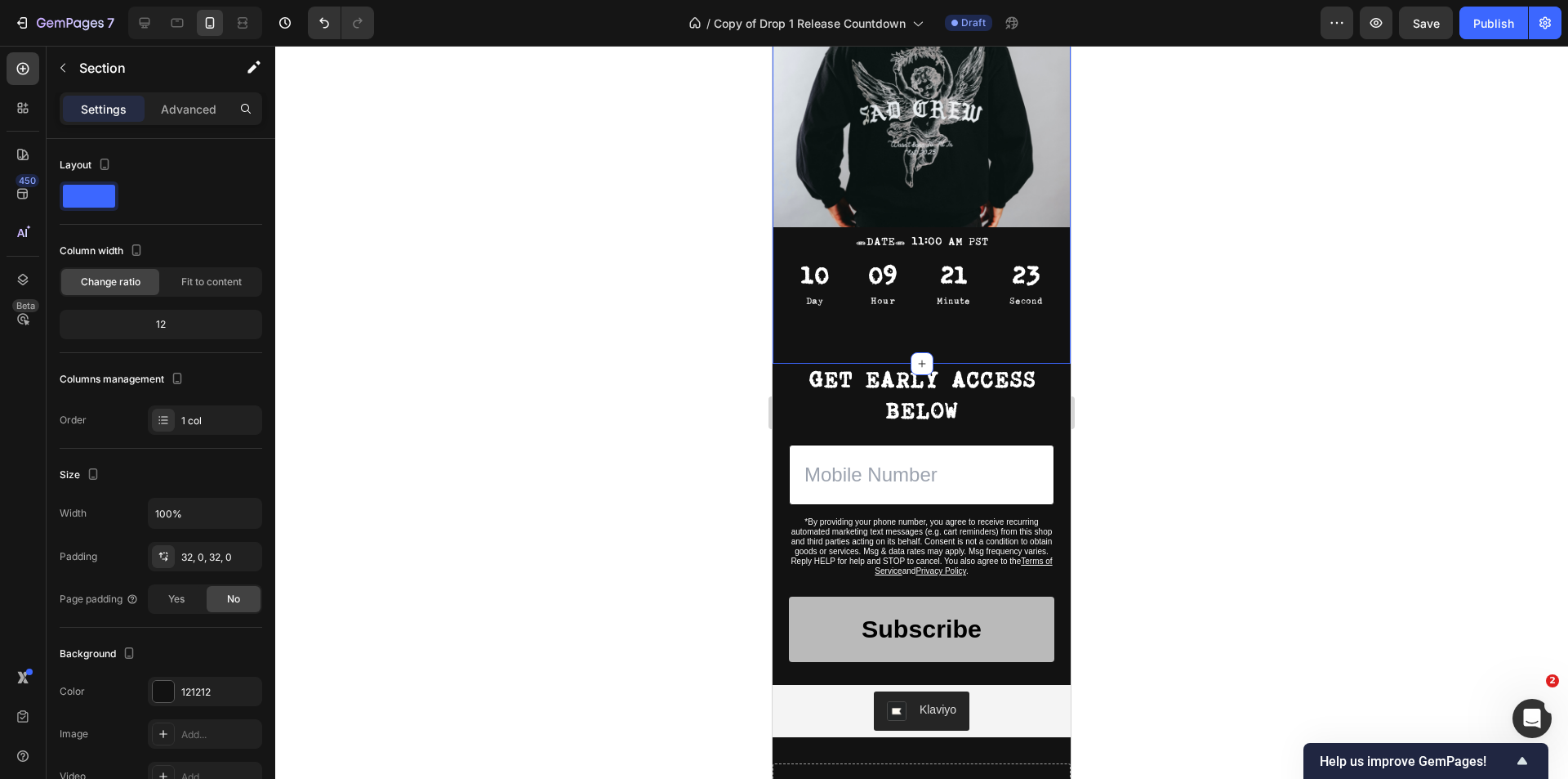
click at [931, 316] on div "Image CHAPTER 001: WASN'T BORN TO FIT IN Text Block Image TUESDAY, OCTOBER 7th …" at bounding box center [922, 98] width 298 height 478
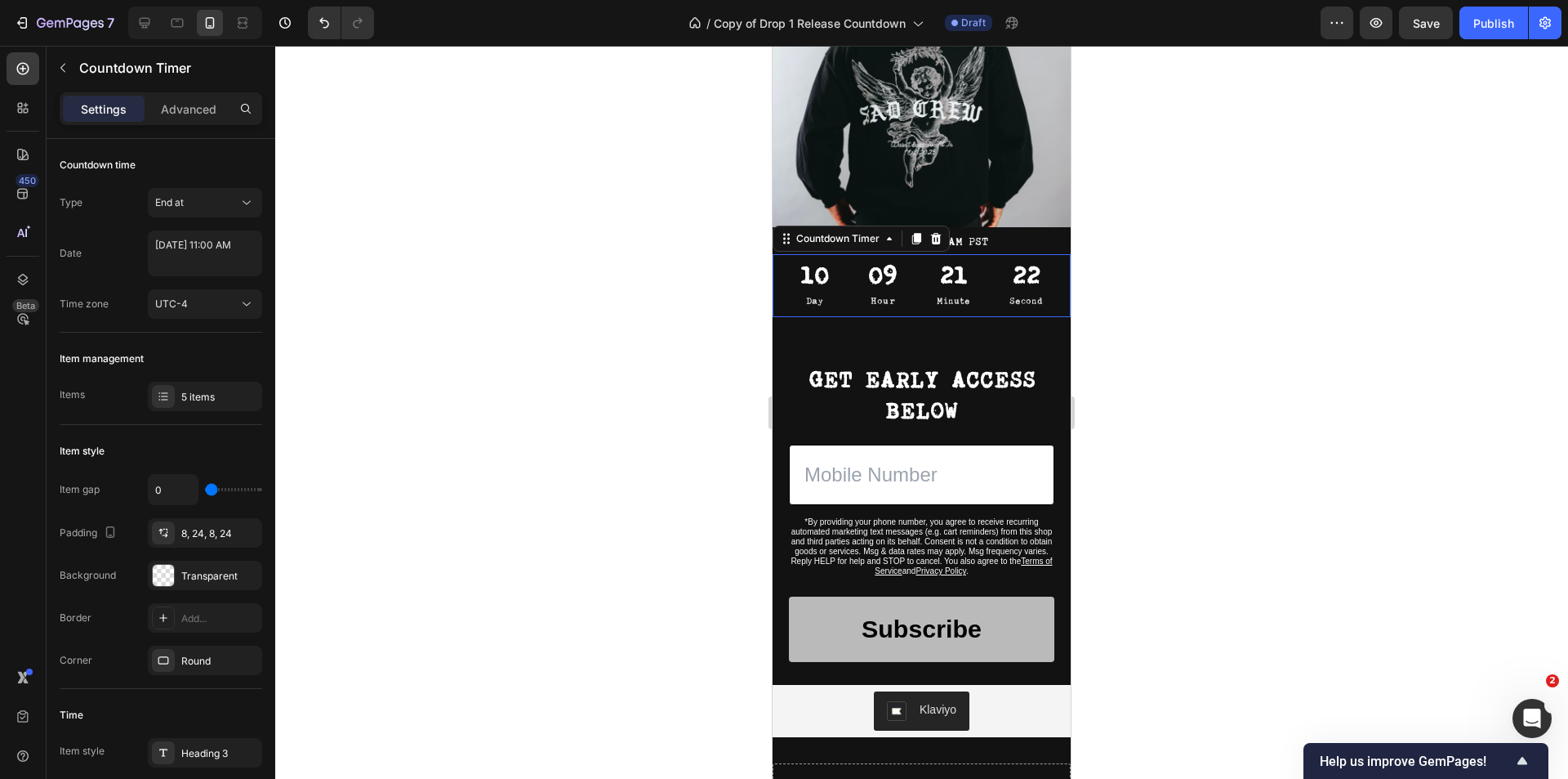
click at [937, 264] on div "21" at bounding box center [954, 276] width 33 height 32
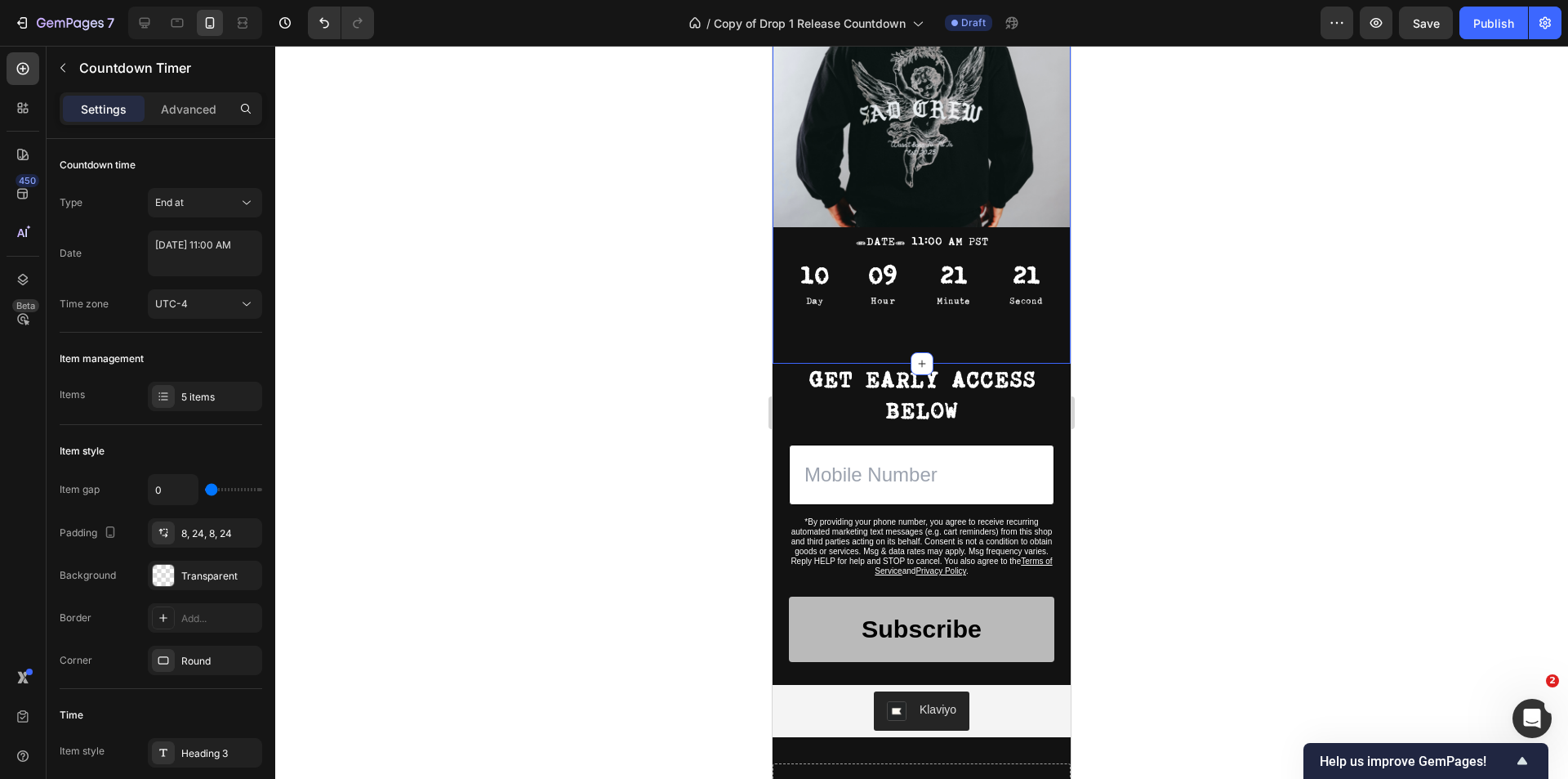
click at [958, 336] on div "Image CHAPTER 001: WASN'T BORN TO FIT IN Text Block Image TUESDAY, OCTOBER 7th …" at bounding box center [922, 98] width 298 height 529
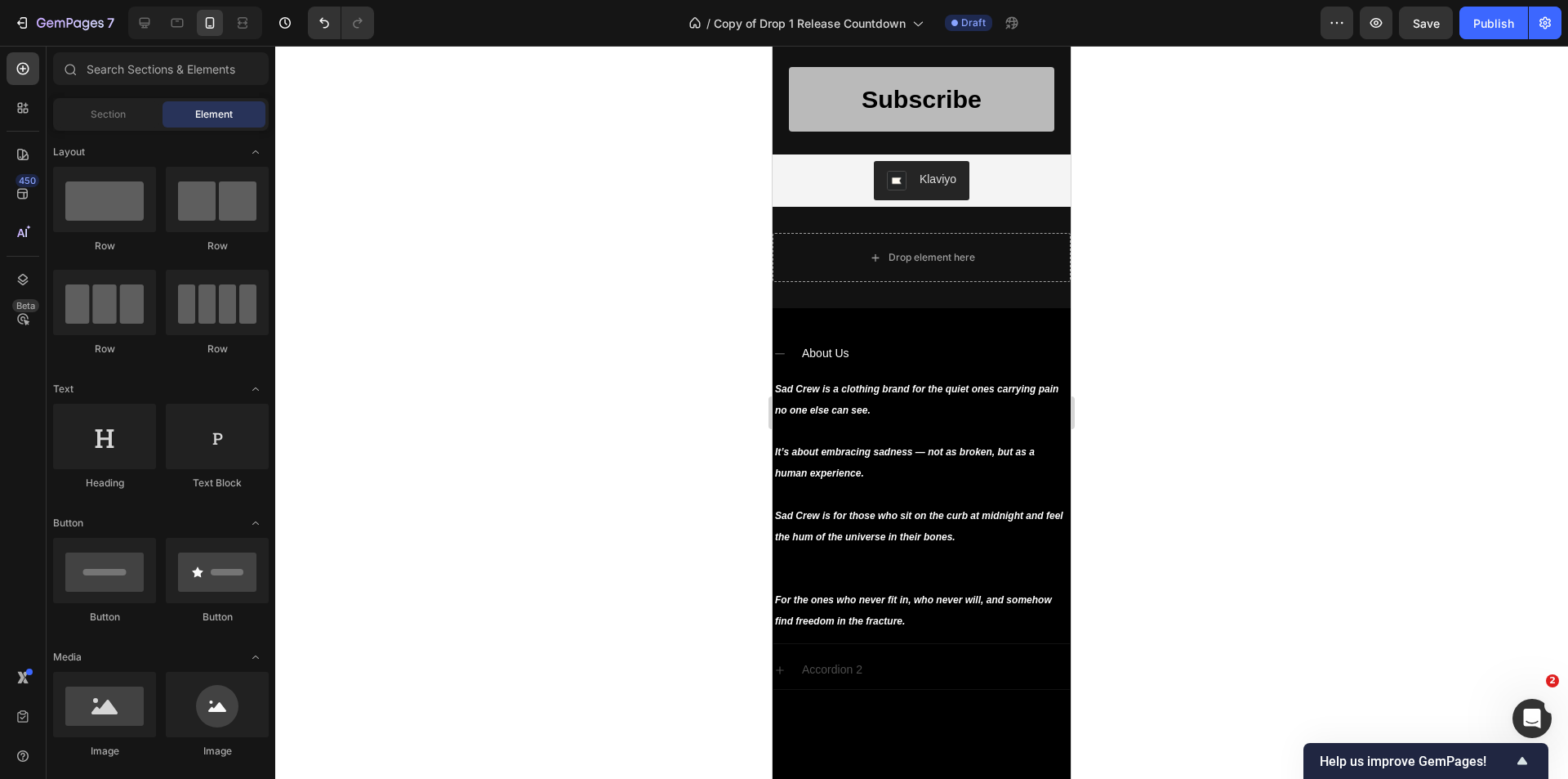
scroll to position [0, 0]
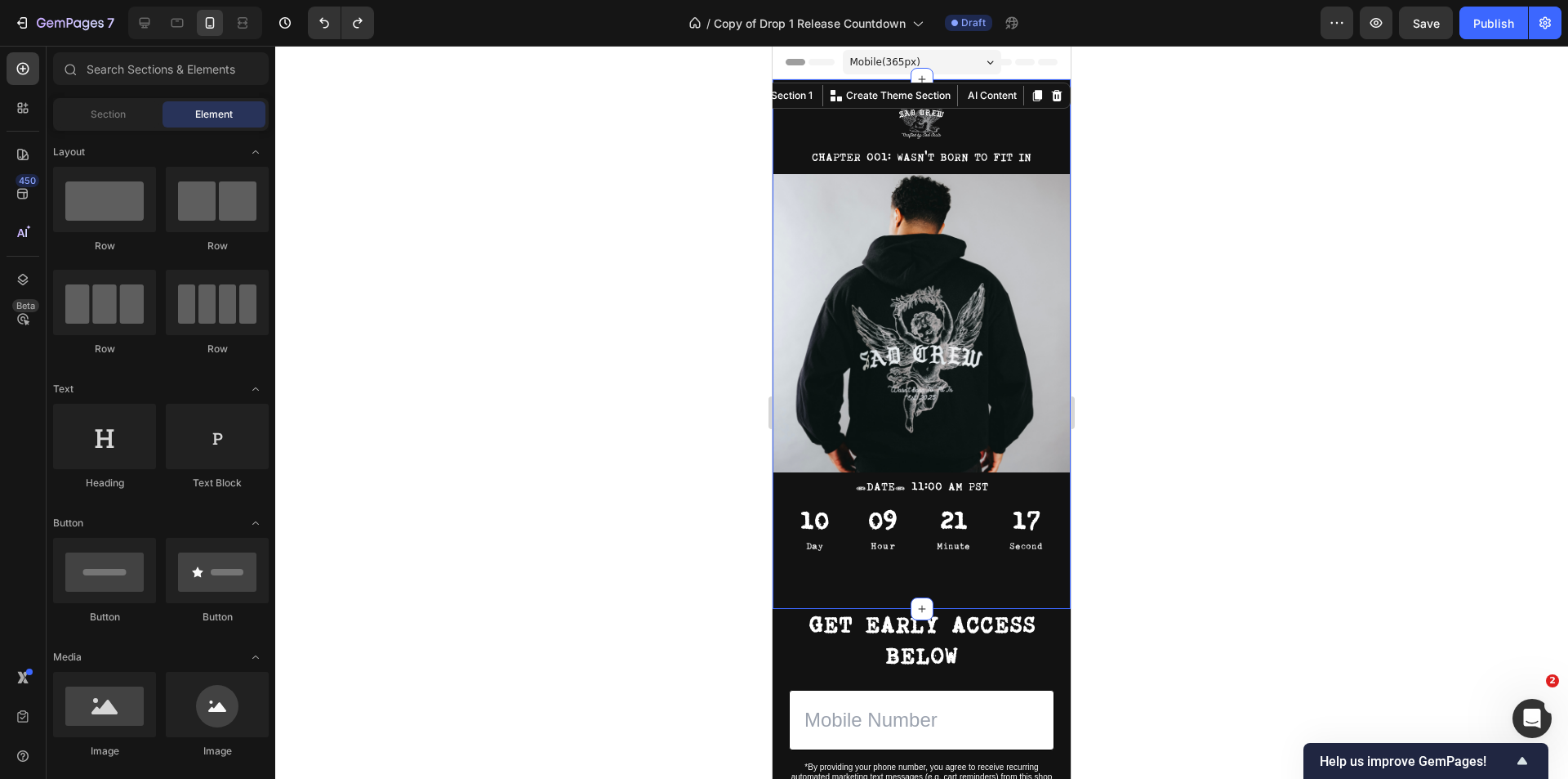
click at [920, 577] on div "Image CHAPTER 001: WASN'T BORN TO FIT IN Text Block Image TUESDAY, OCTOBER 7th …" at bounding box center [922, 343] width 298 height 529
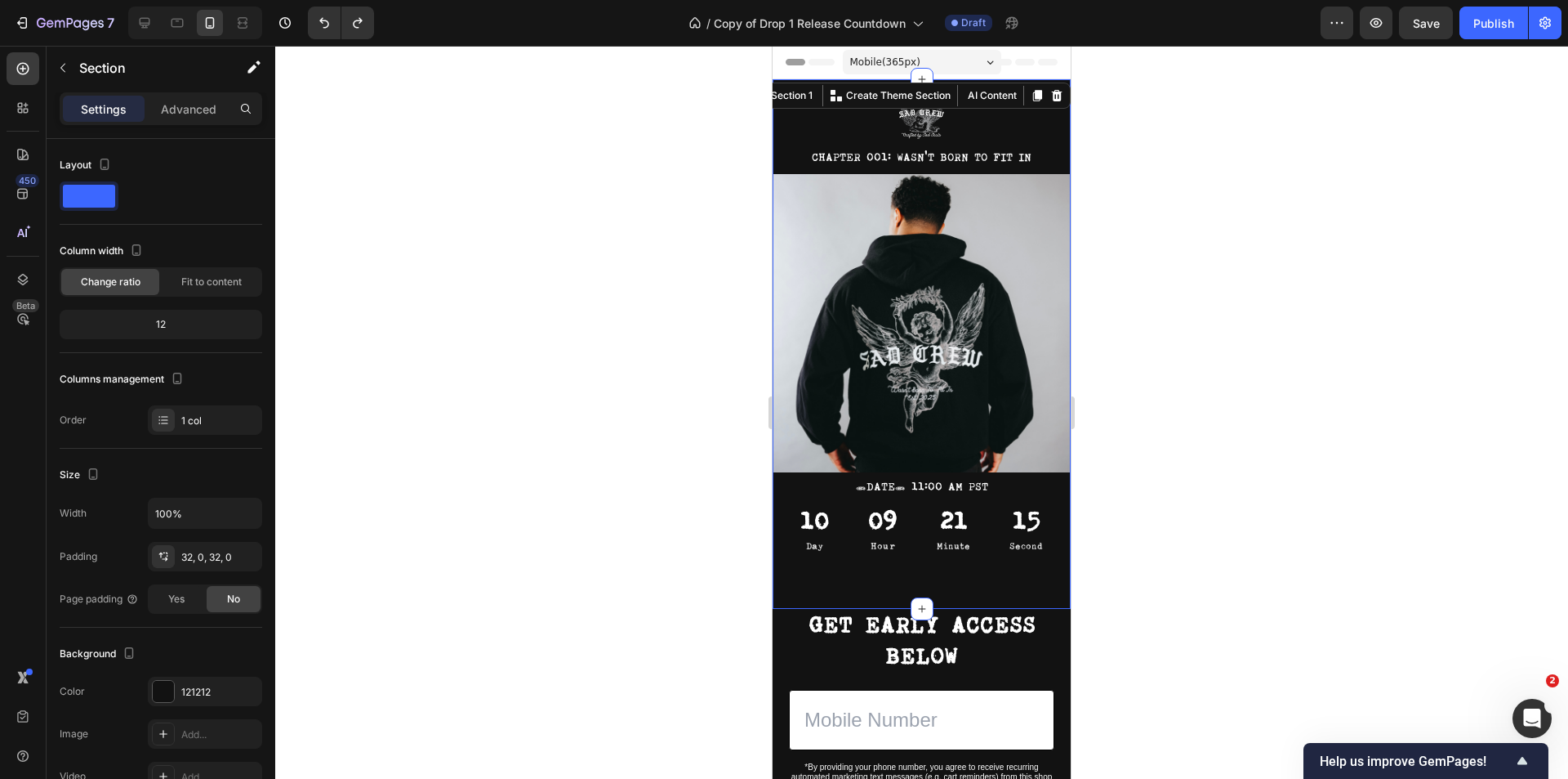
click at [790, 571] on div "Image CHAPTER 001: WASN'T BORN TO FIT IN Text Block Image TUESDAY, OCTOBER 7th …" at bounding box center [922, 343] width 298 height 529
drag, startPoint x: 922, startPoint y: 595, endPoint x: 937, endPoint y: 532, distance: 64.8
click at [935, 529] on div "Image CHAPTER 001: WASN'T BORN TO FIT IN Text Block Image TUESDAY, OCTOBER 7th …" at bounding box center [922, 343] width 298 height 529
click at [916, 602] on icon at bounding box center [922, 608] width 13 height 13
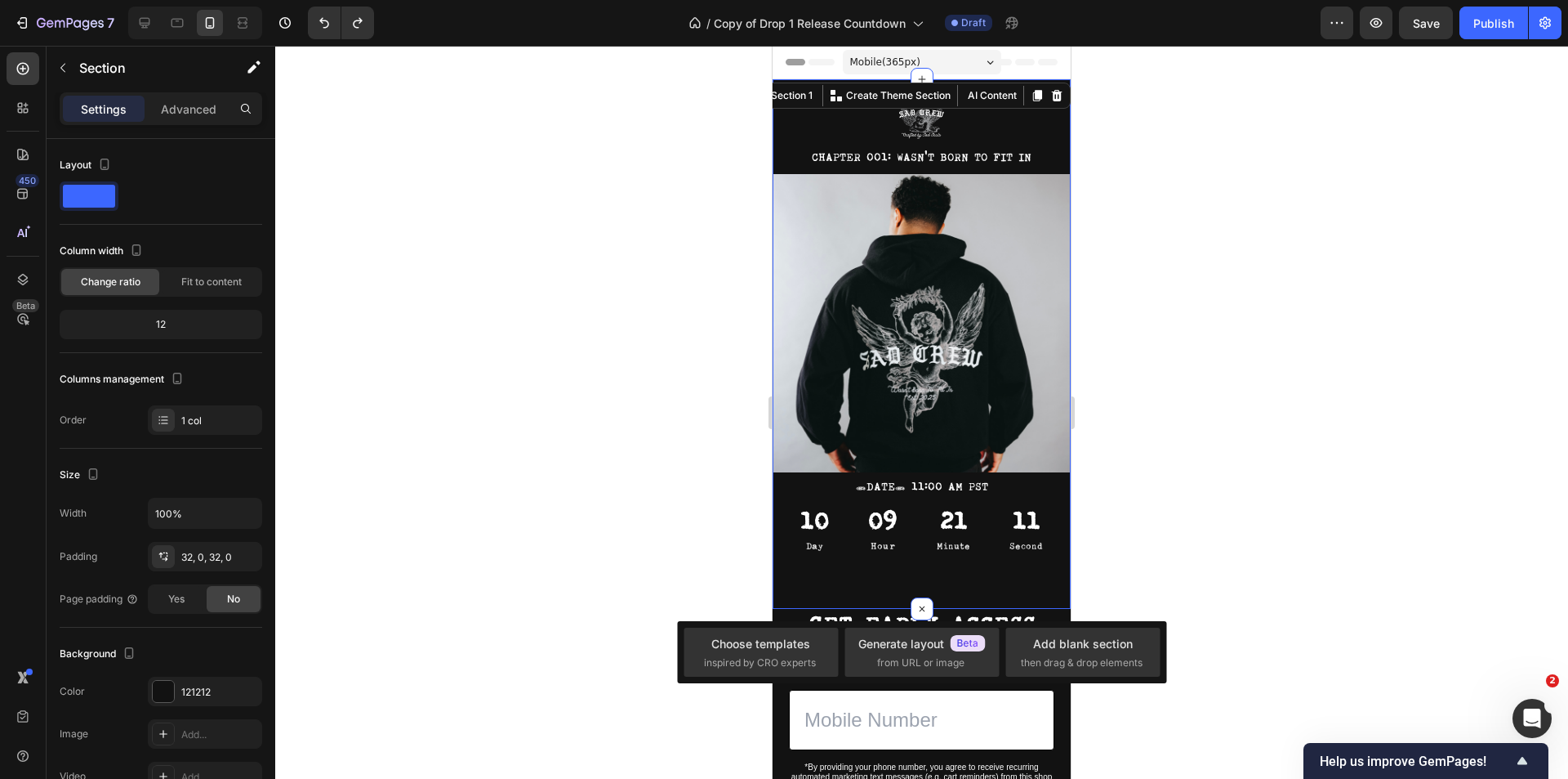
click at [958, 575] on div "Image CHAPTER 001: WASN'T BORN TO FIT IN Text Block Image TUESDAY, OCTOBER 7th …" at bounding box center [922, 343] width 298 height 529
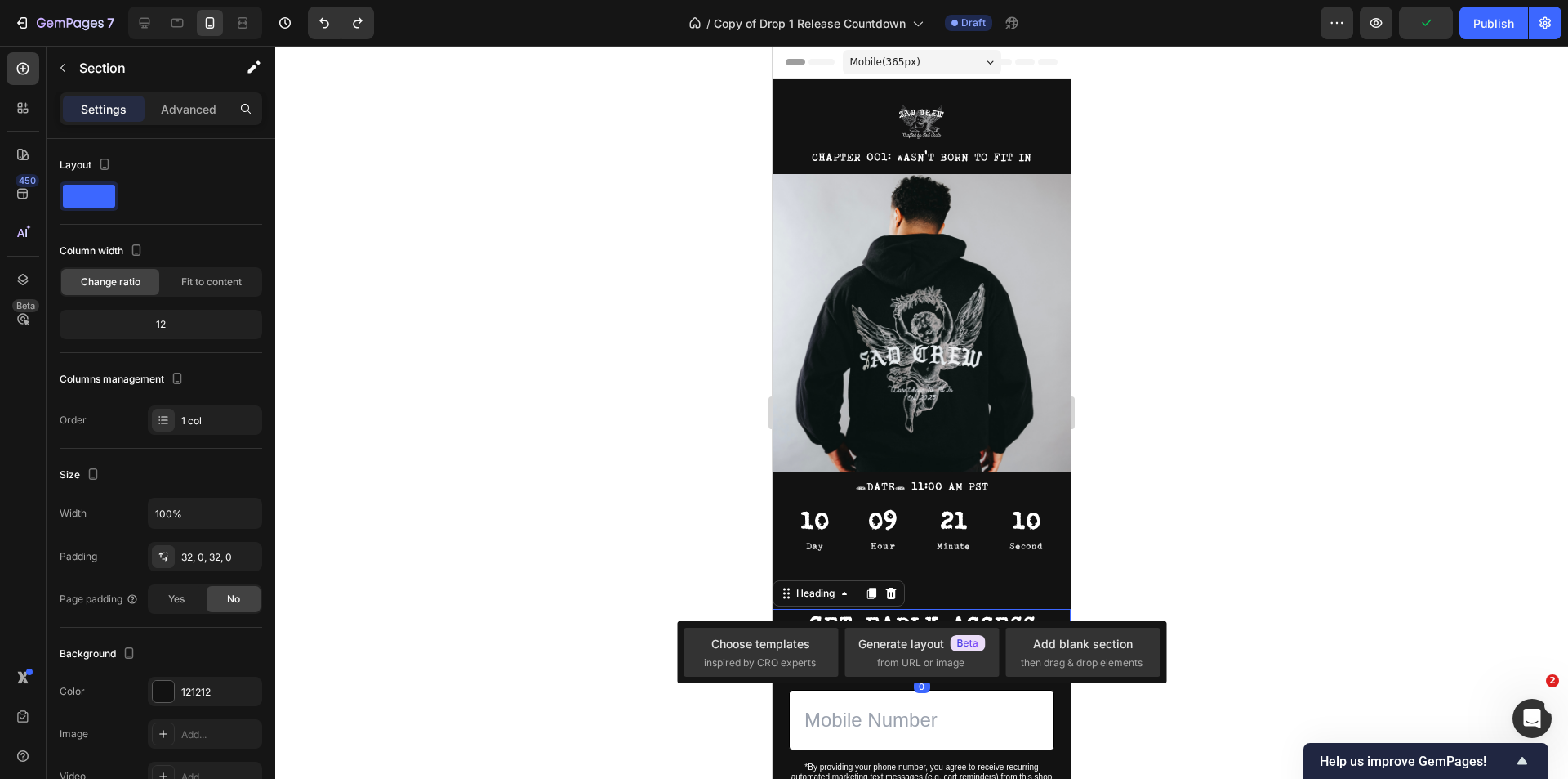
click at [989, 611] on p "GET EARLY ACCESS BELOW" at bounding box center [921, 641] width 295 height 61
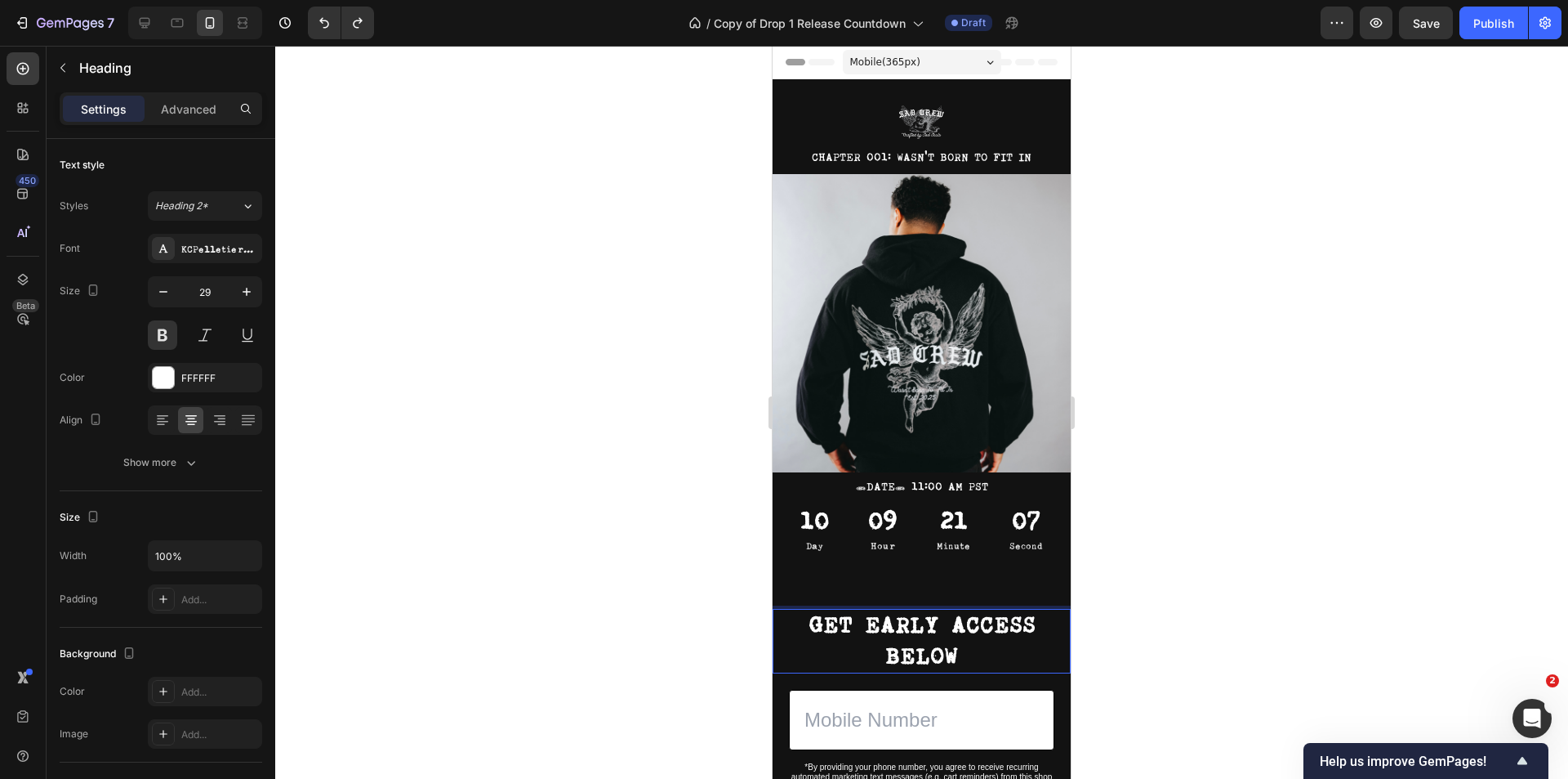
click at [979, 616] on p "GET EARLY ACCESS BELOW" at bounding box center [921, 641] width 295 height 61
click at [1092, 645] on div at bounding box center [922, 412] width 1293 height 733
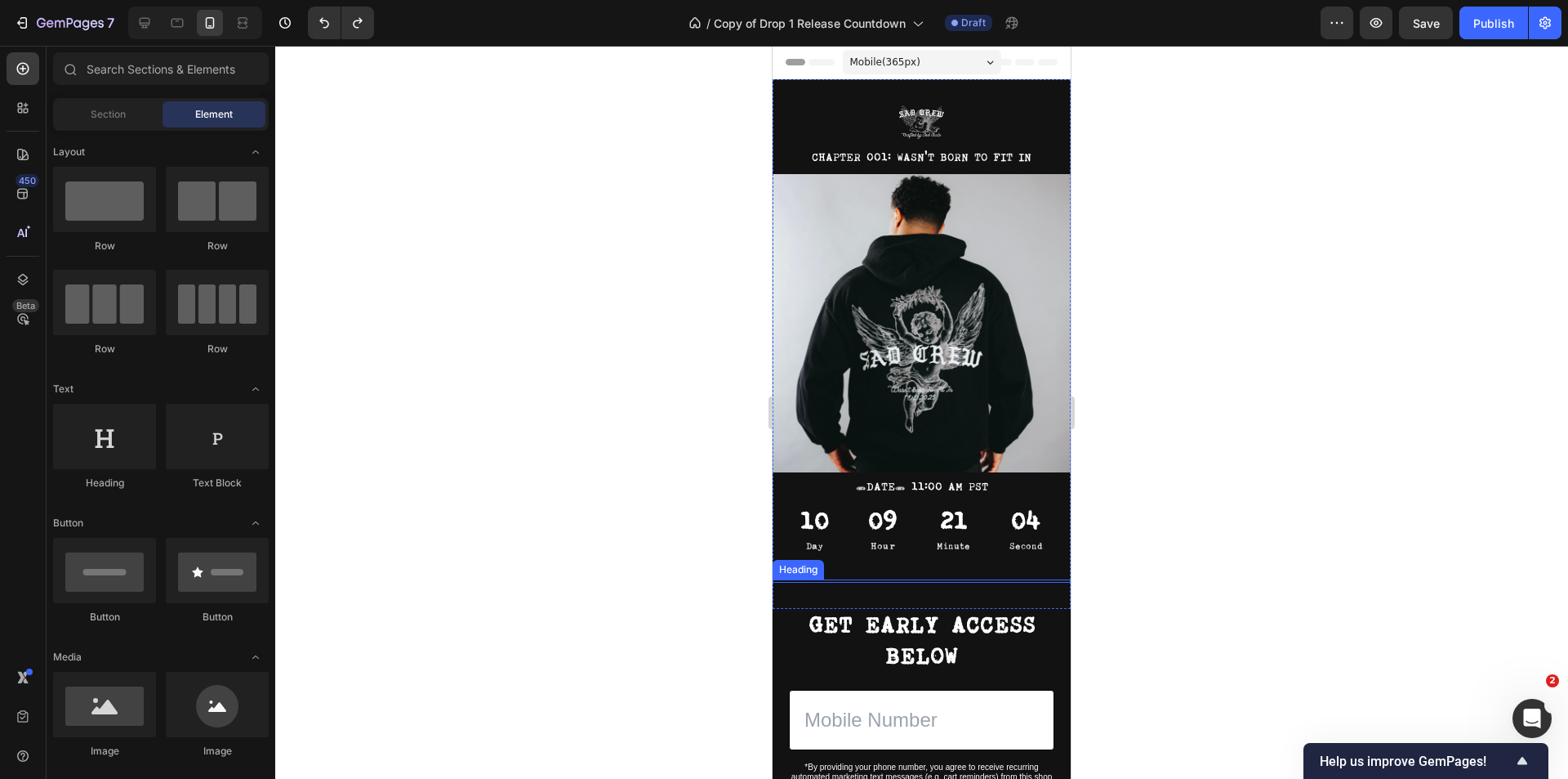
click at [810, 562] on div "Heading" at bounding box center [798, 569] width 45 height 15
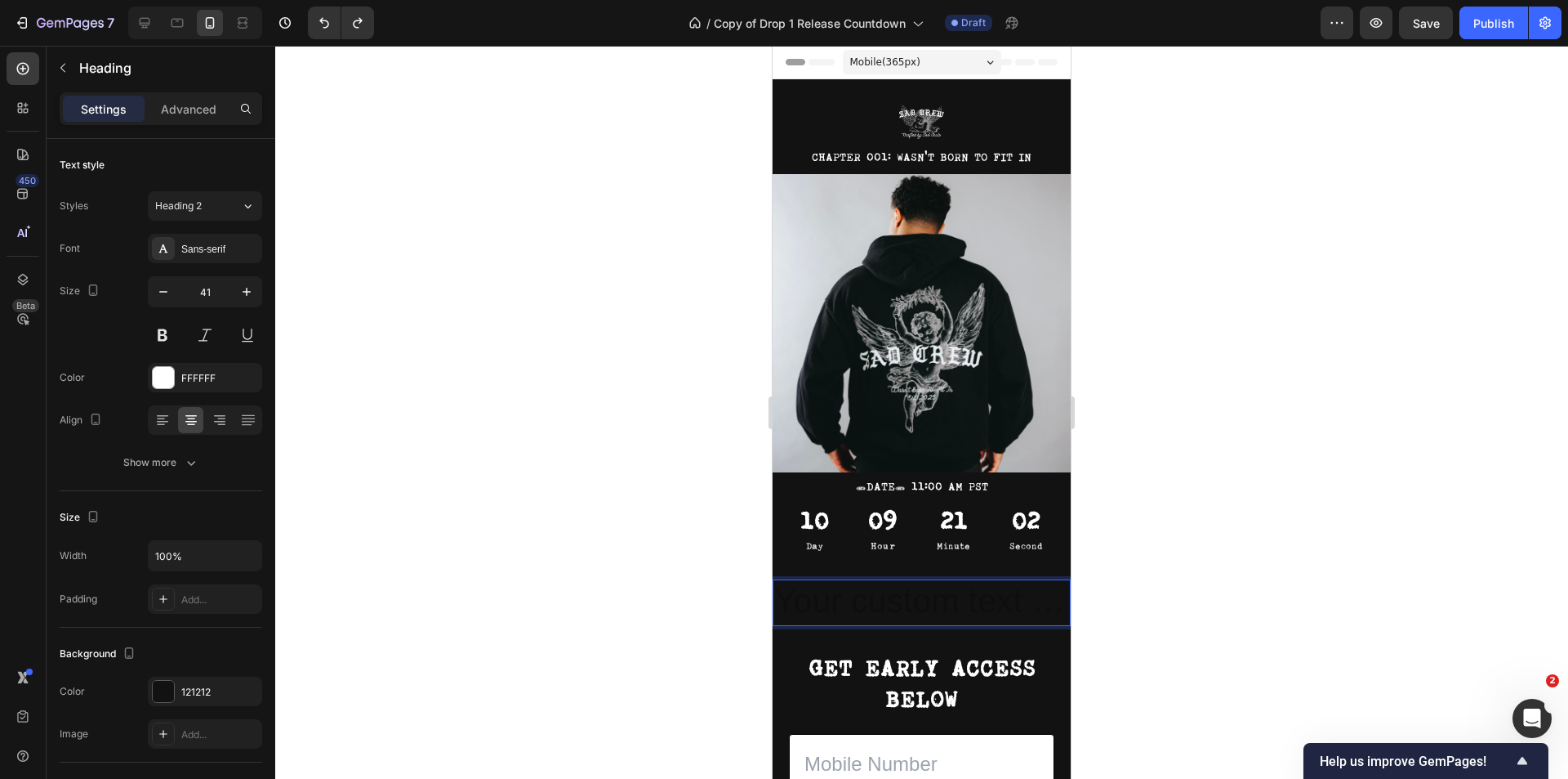
click at [846, 582] on h2 "Rich Text Editor. Editing area: main" at bounding box center [922, 603] width 298 height 47
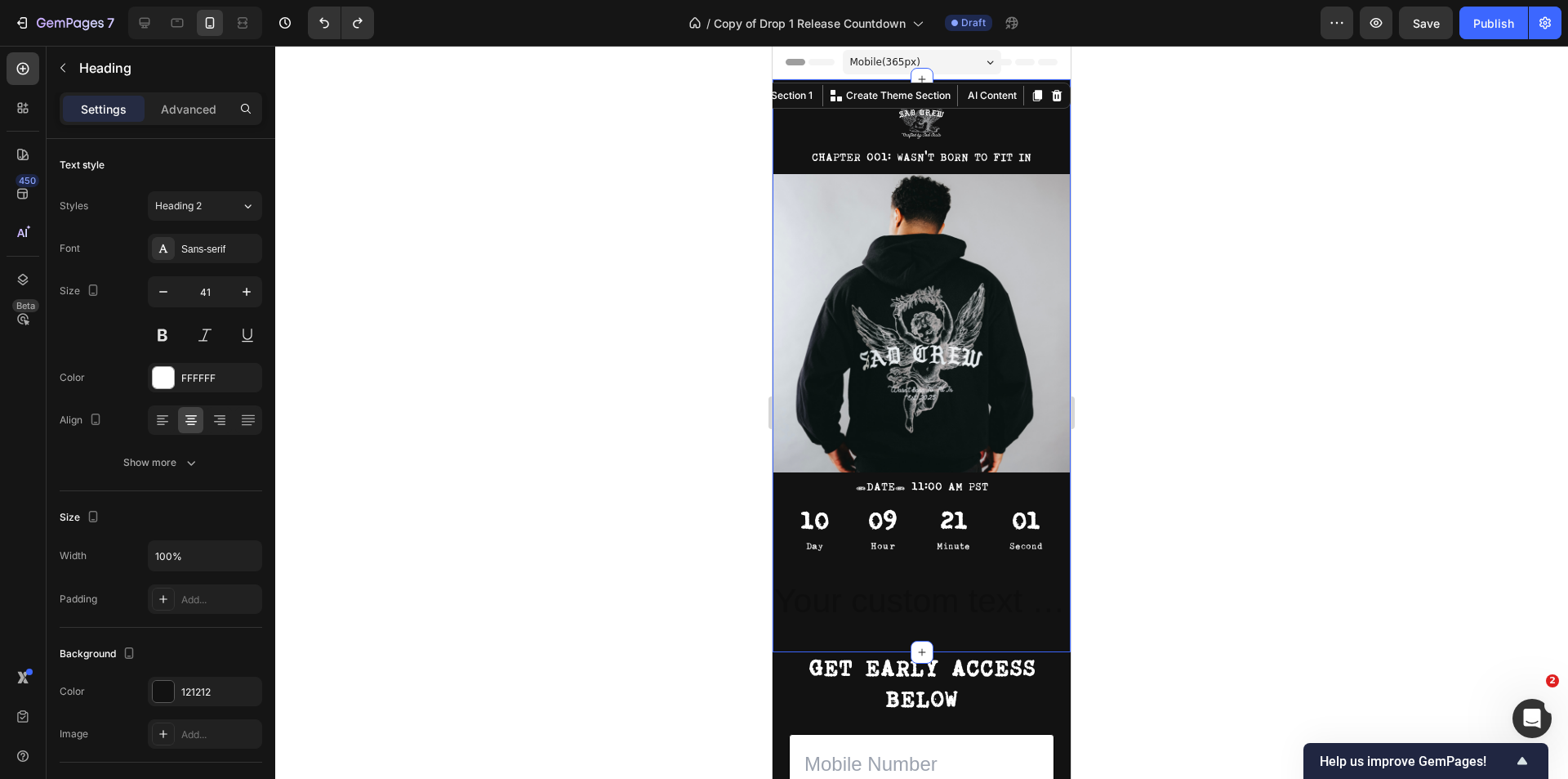
click at [813, 557] on div "Image CHAPTER 001: WASN'T BORN TO FIT IN Text Block Image TUESDAY, OCTOBER 7th …" at bounding box center [922, 365] width 298 height 520
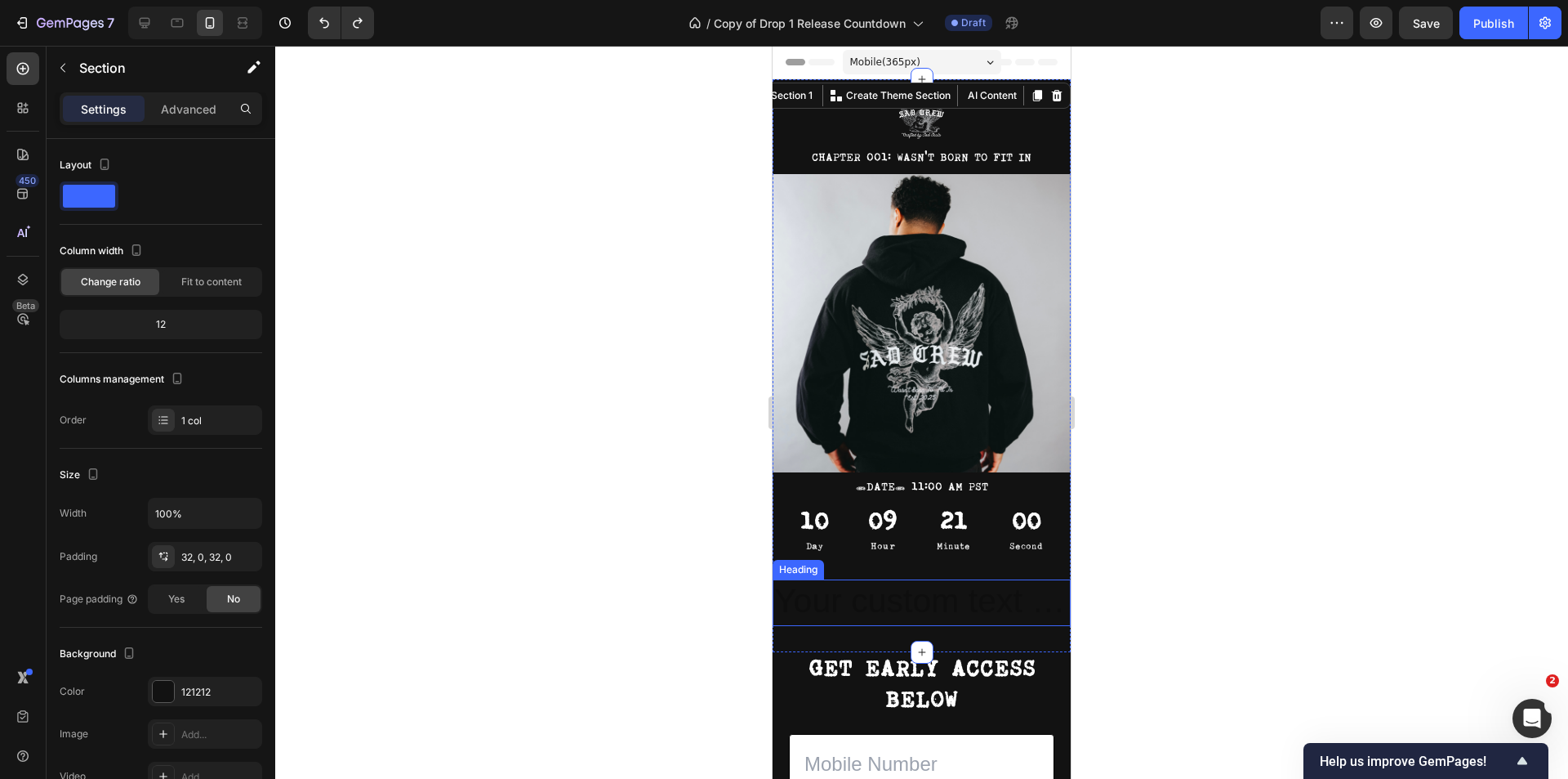
click at [817, 560] on div "Heading" at bounding box center [798, 569] width 52 height 19
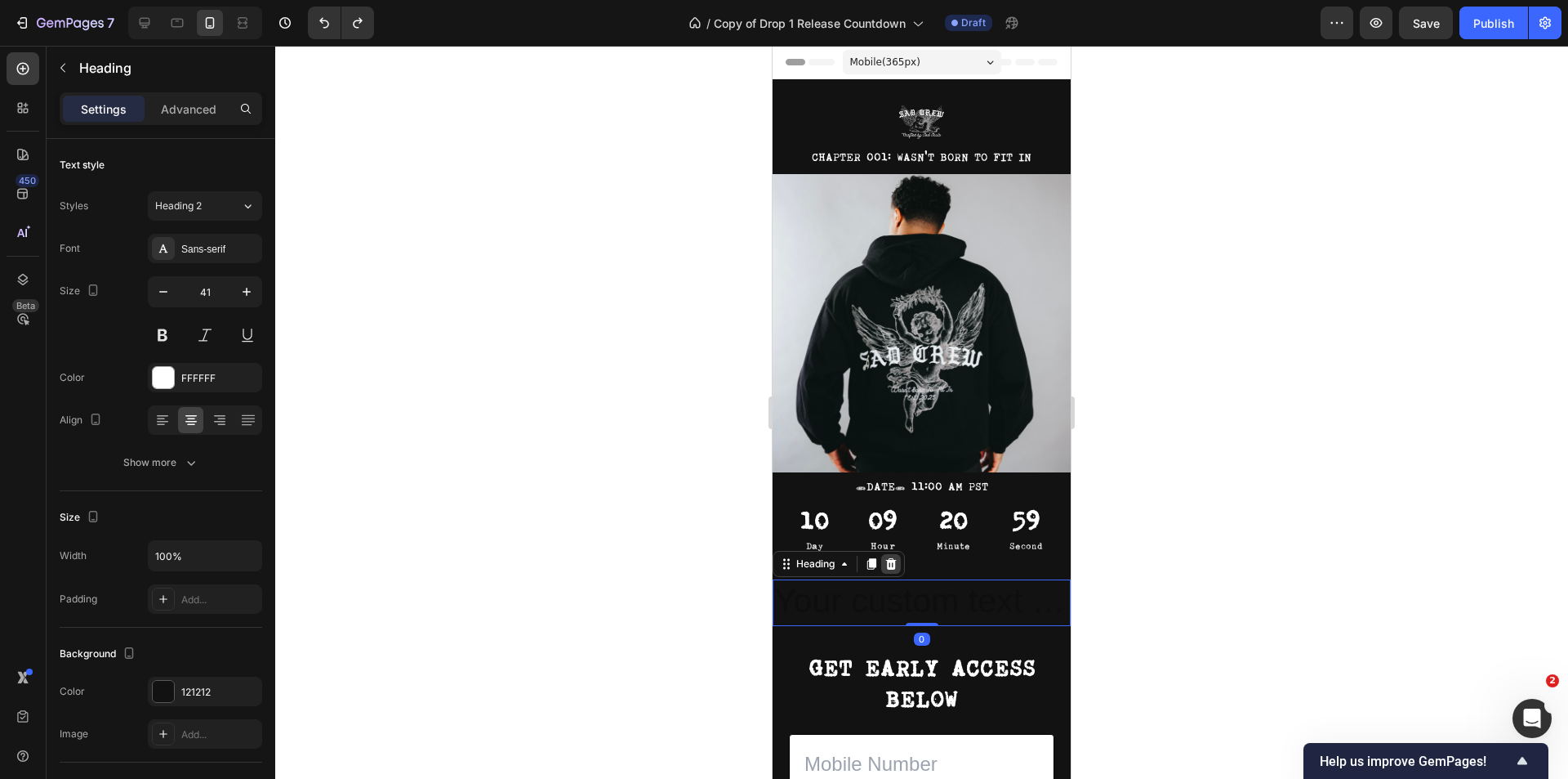
click at [889, 558] on icon at bounding box center [890, 564] width 11 height 12
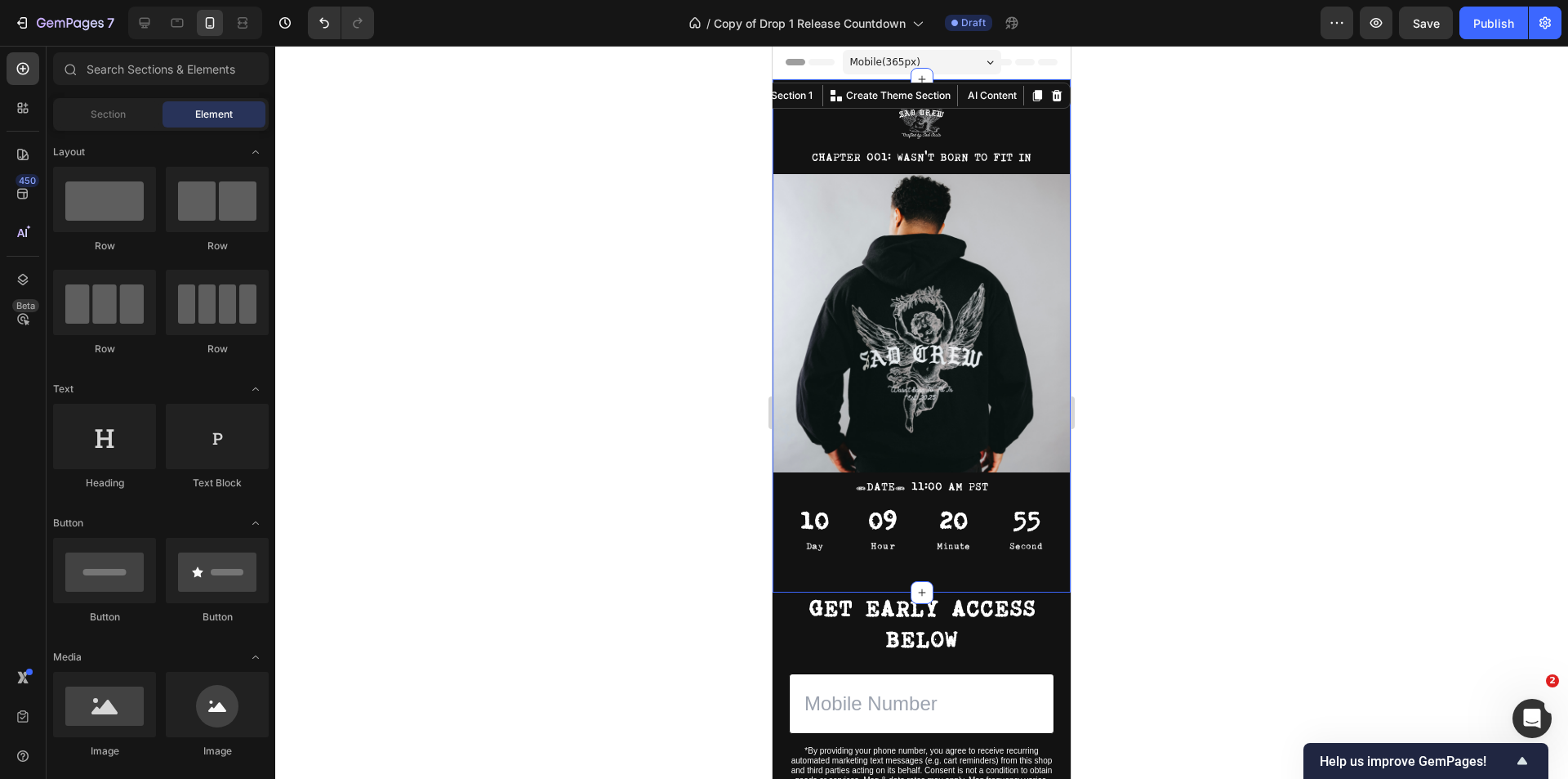
click at [819, 566] on div "Image CHAPTER 001: WASN'T BORN TO FIT IN Text Block Image TUESDAY, OCTOBER 7th …" at bounding box center [922, 336] width 298 height 513
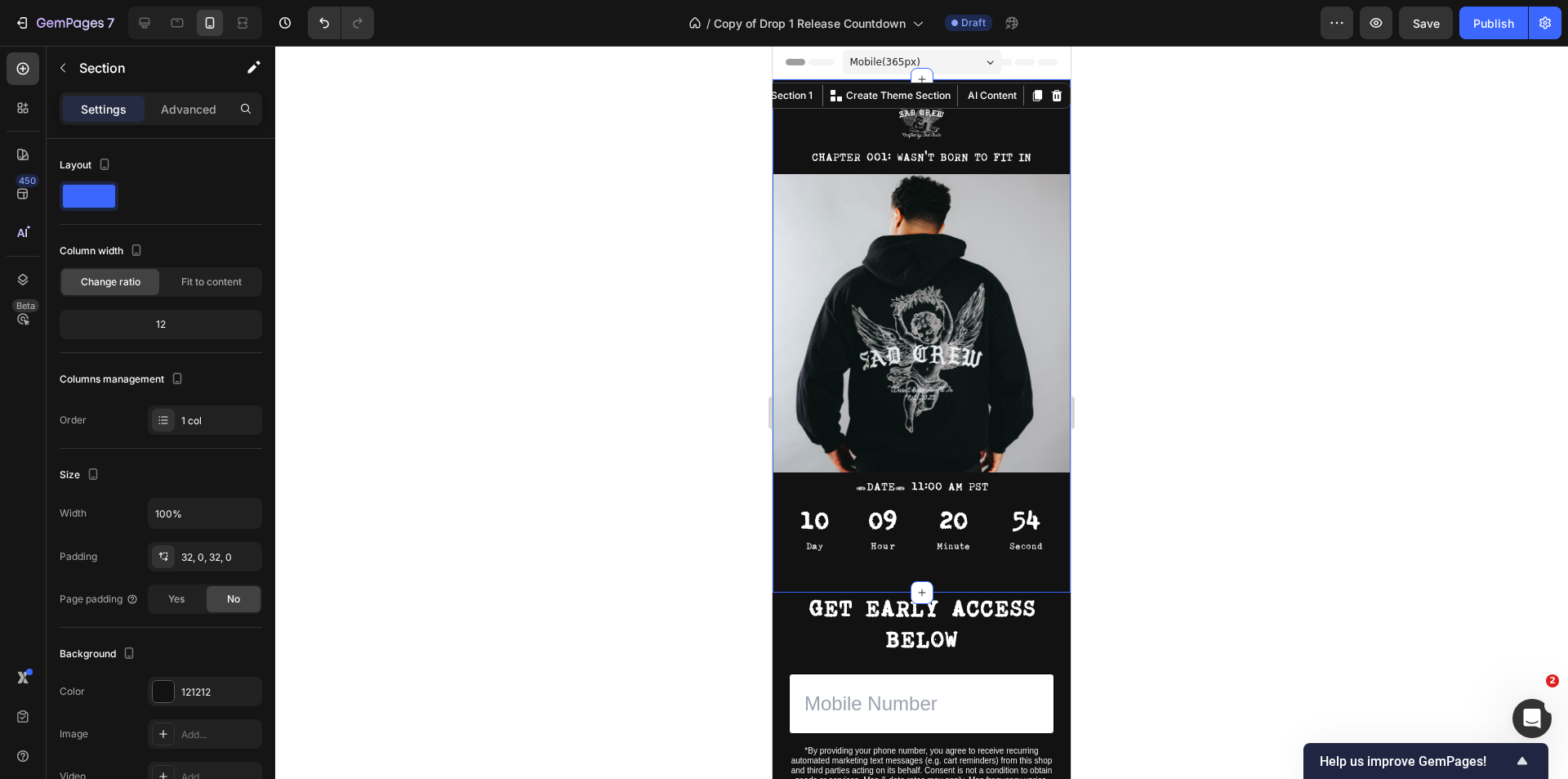
click at [819, 557] on div "Image CHAPTER 001: WASN'T BORN TO FIT IN Text Block Image TUESDAY, OCTOBER 7th …" at bounding box center [922, 336] width 298 height 513
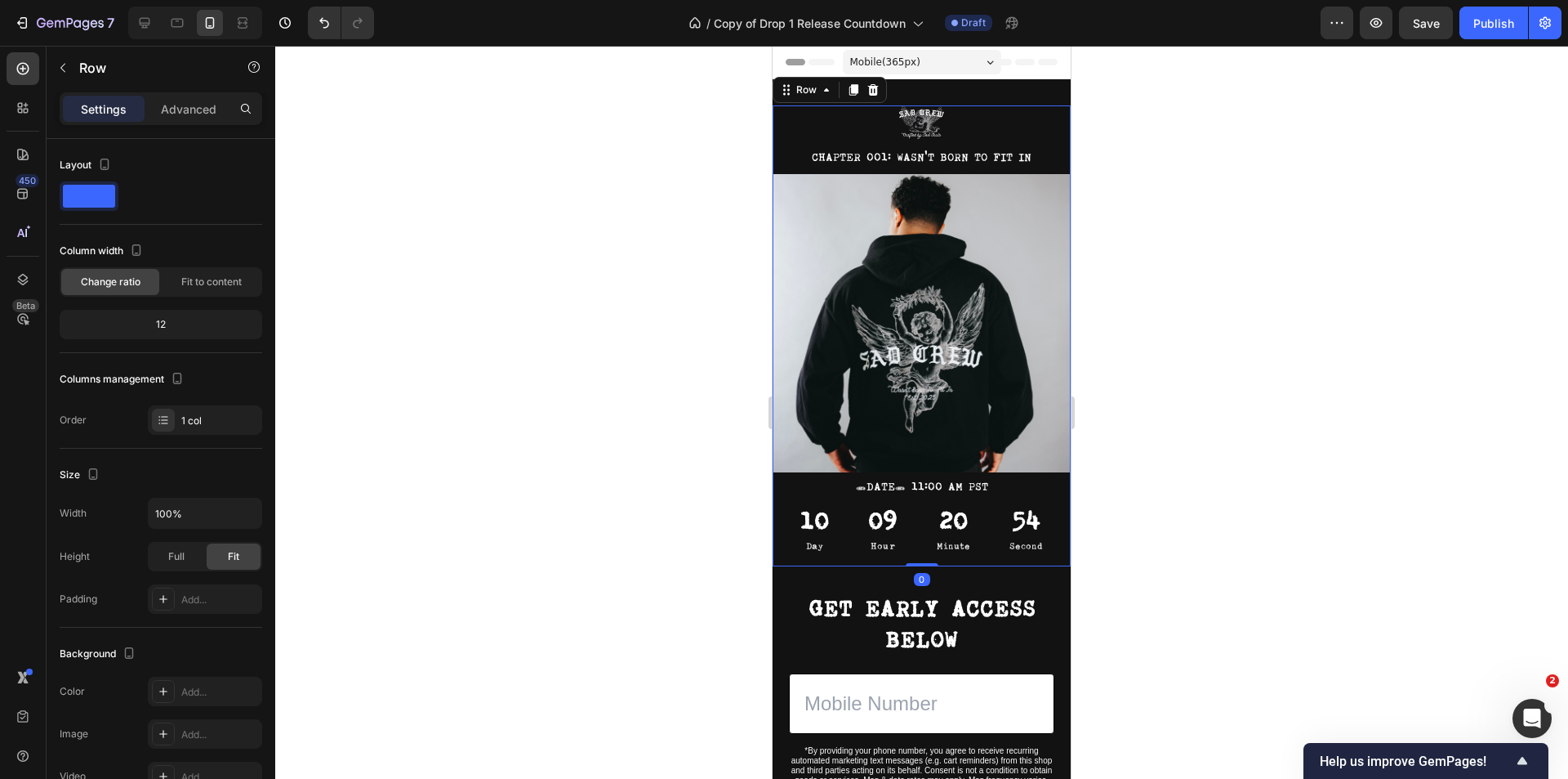
click at [831, 549] on div "Image CHAPTER 001: WASN'T BORN TO FIT IN Text Block Image TUESDAY, OCTOBER 7th …" at bounding box center [922, 336] width 298 height 461
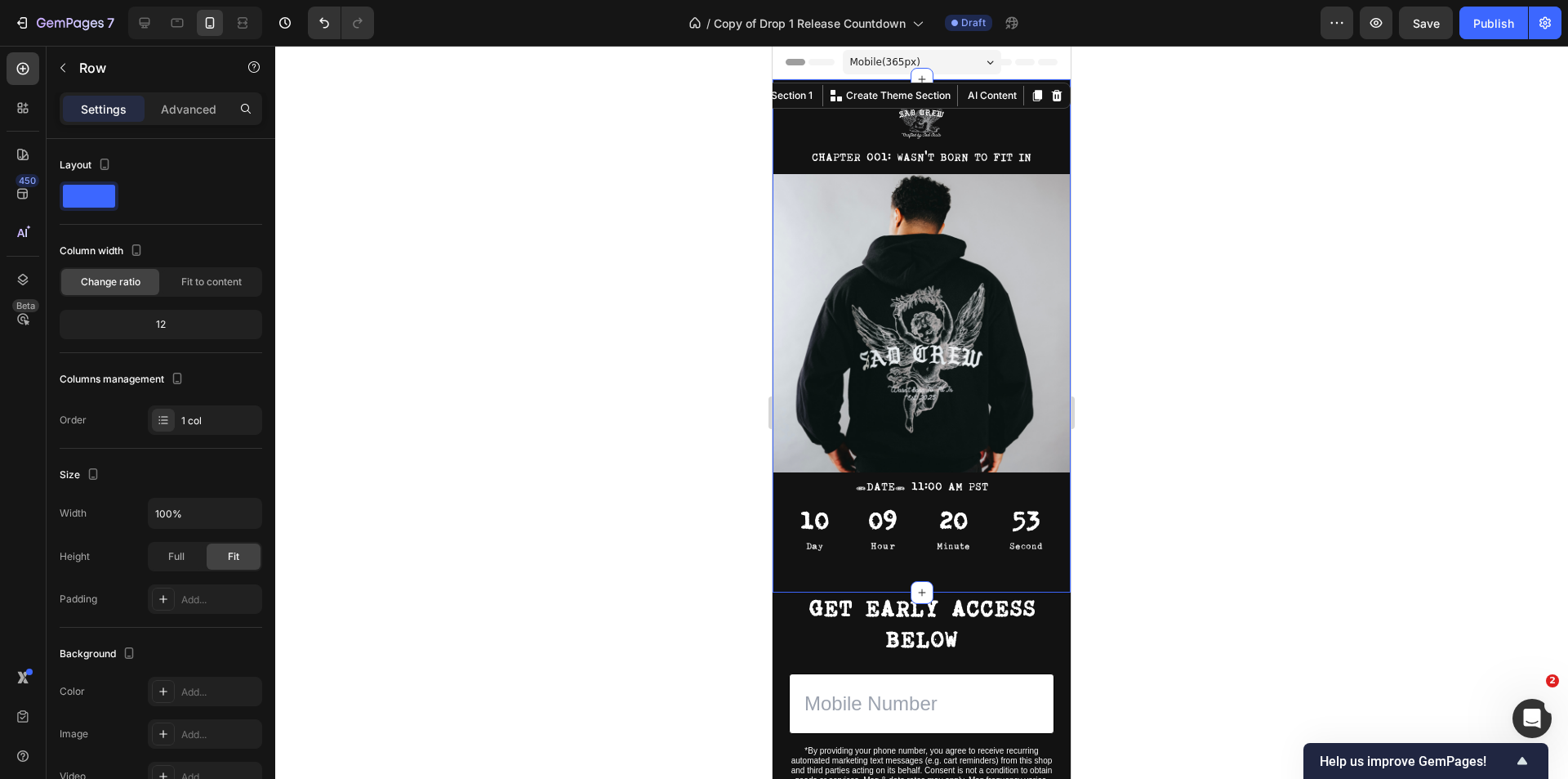
click at [846, 555] on div "Image CHAPTER 001: WASN'T BORN TO FIT IN Text Block Image TUESDAY, OCTOBER 7th …" at bounding box center [922, 336] width 298 height 513
click at [855, 564] on div "Image CHAPTER 001: WASN'T BORN TO FIT IN Text Block Image TUESDAY, OCTOBER 7th …" at bounding box center [922, 336] width 298 height 513
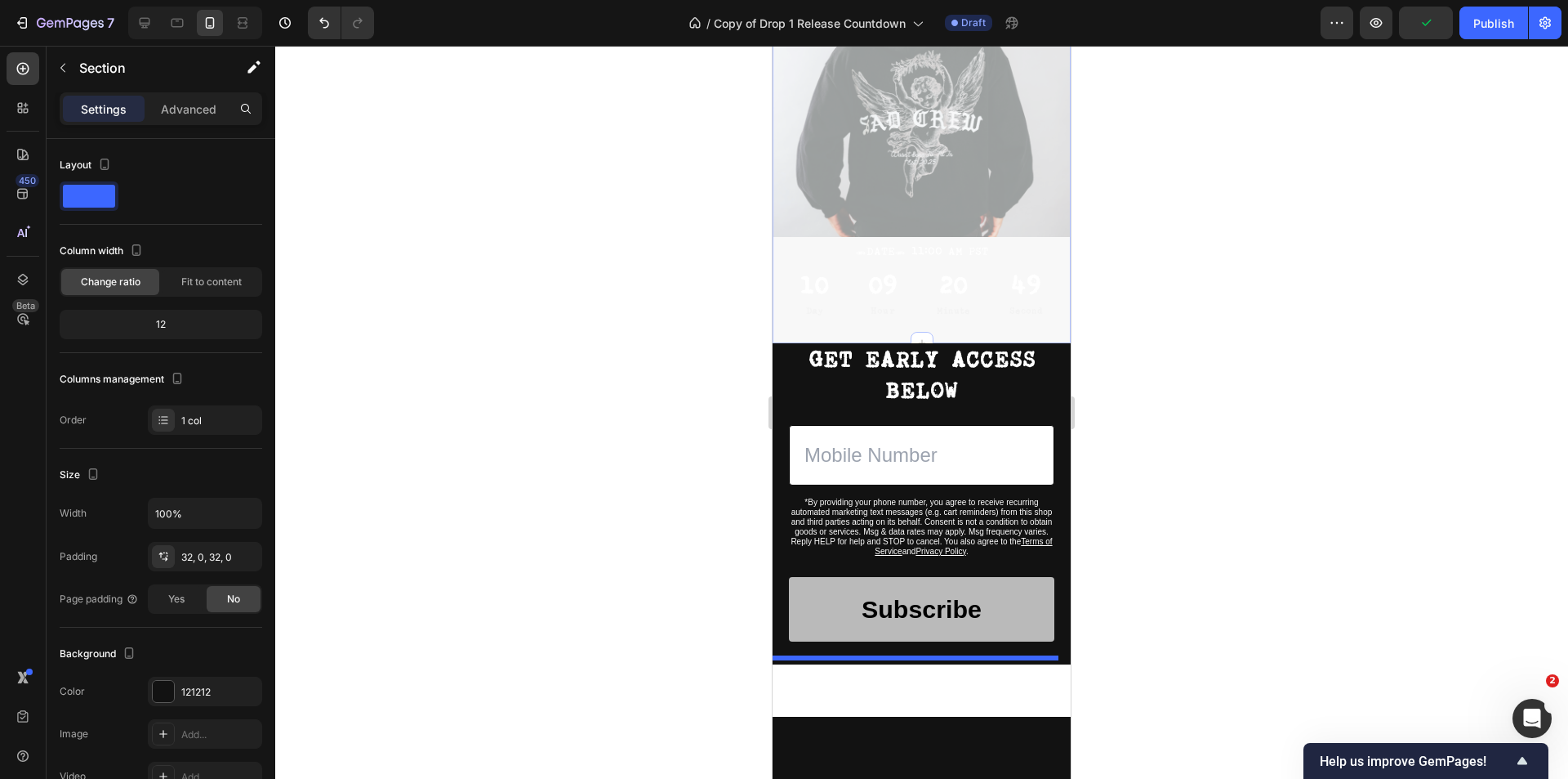
scroll to position [366, 0]
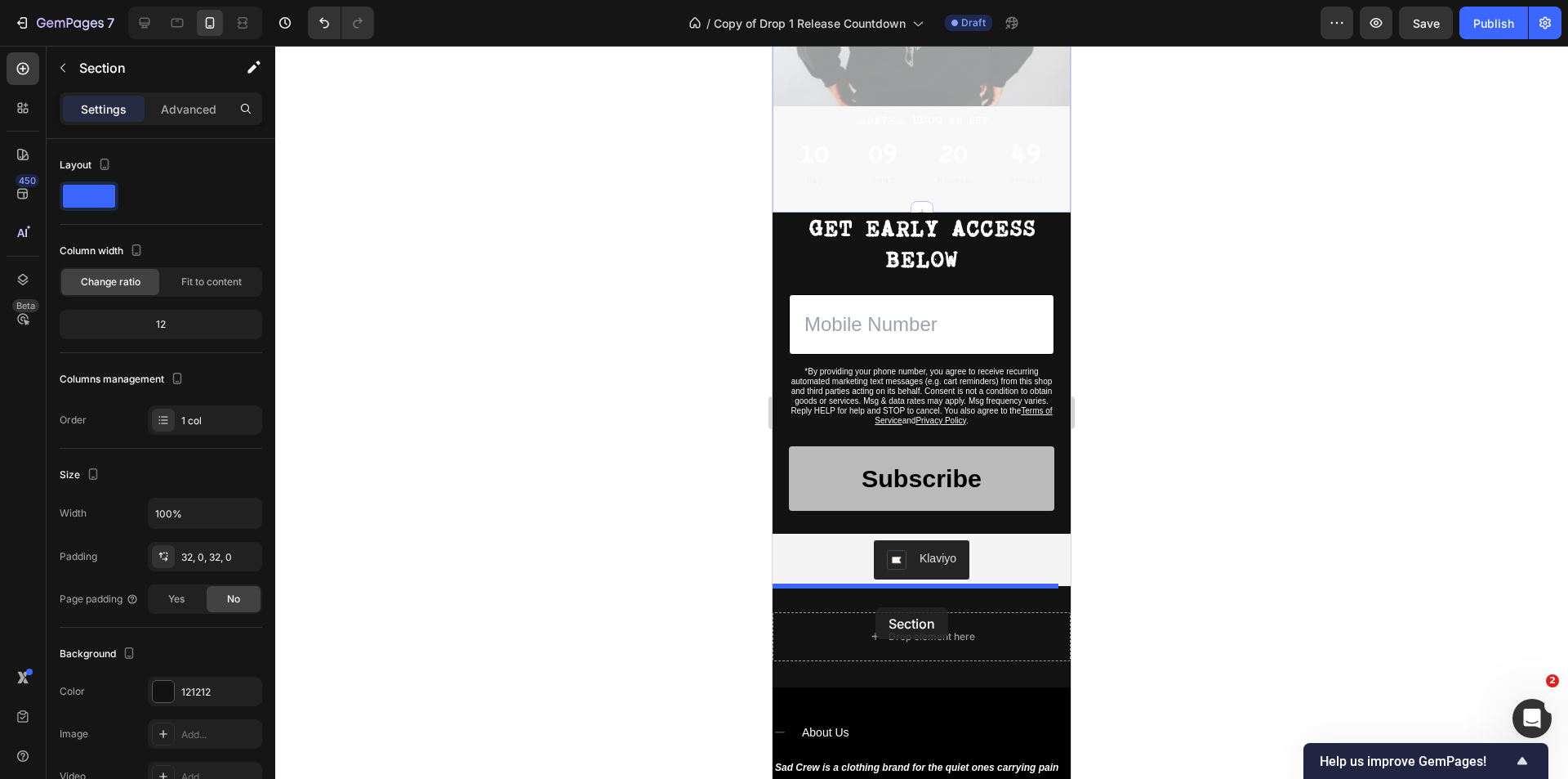
drag, startPoint x: 865, startPoint y: 564, endPoint x: 876, endPoint y: 607, distance: 44.4
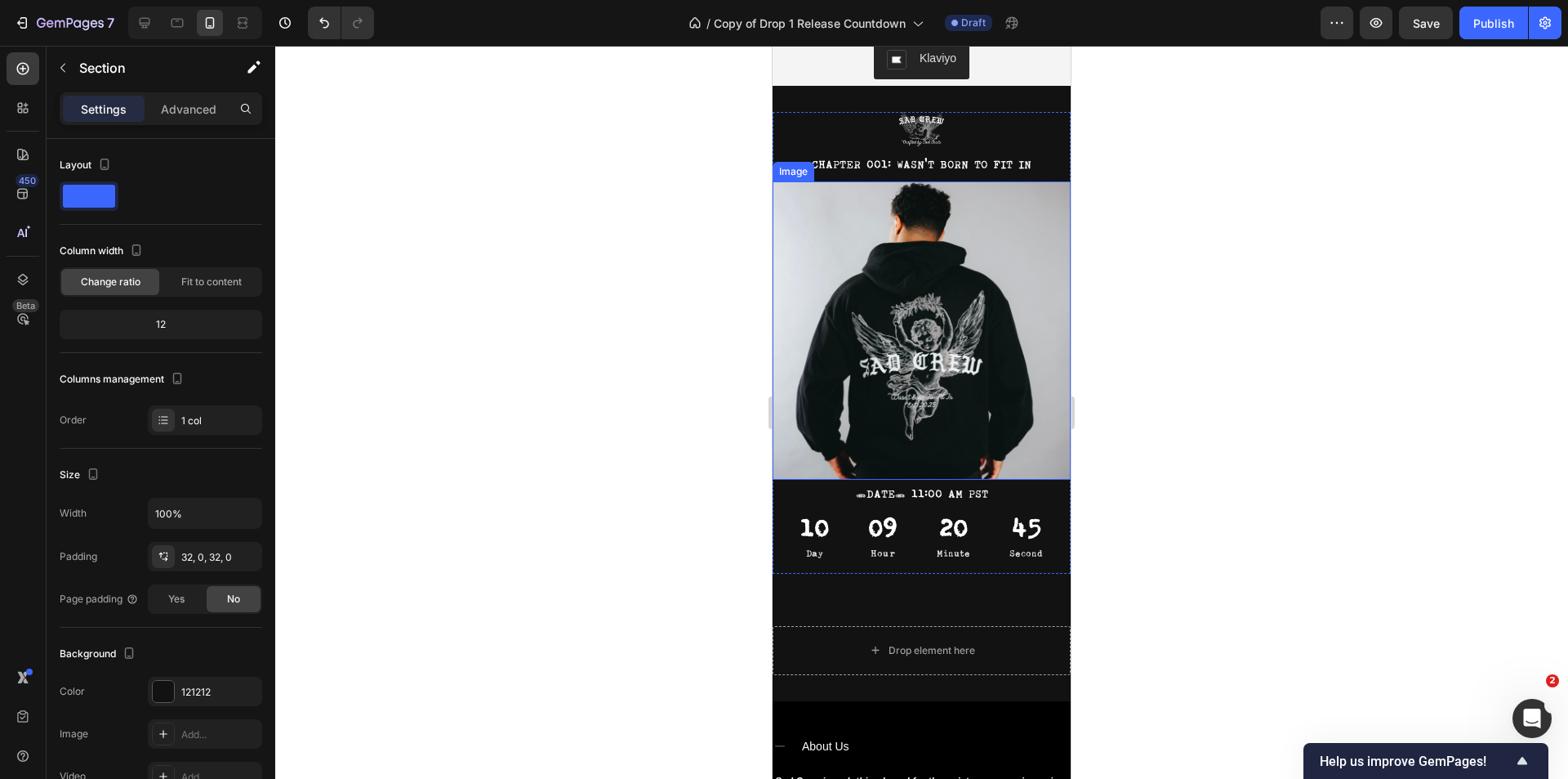
scroll to position [0, 0]
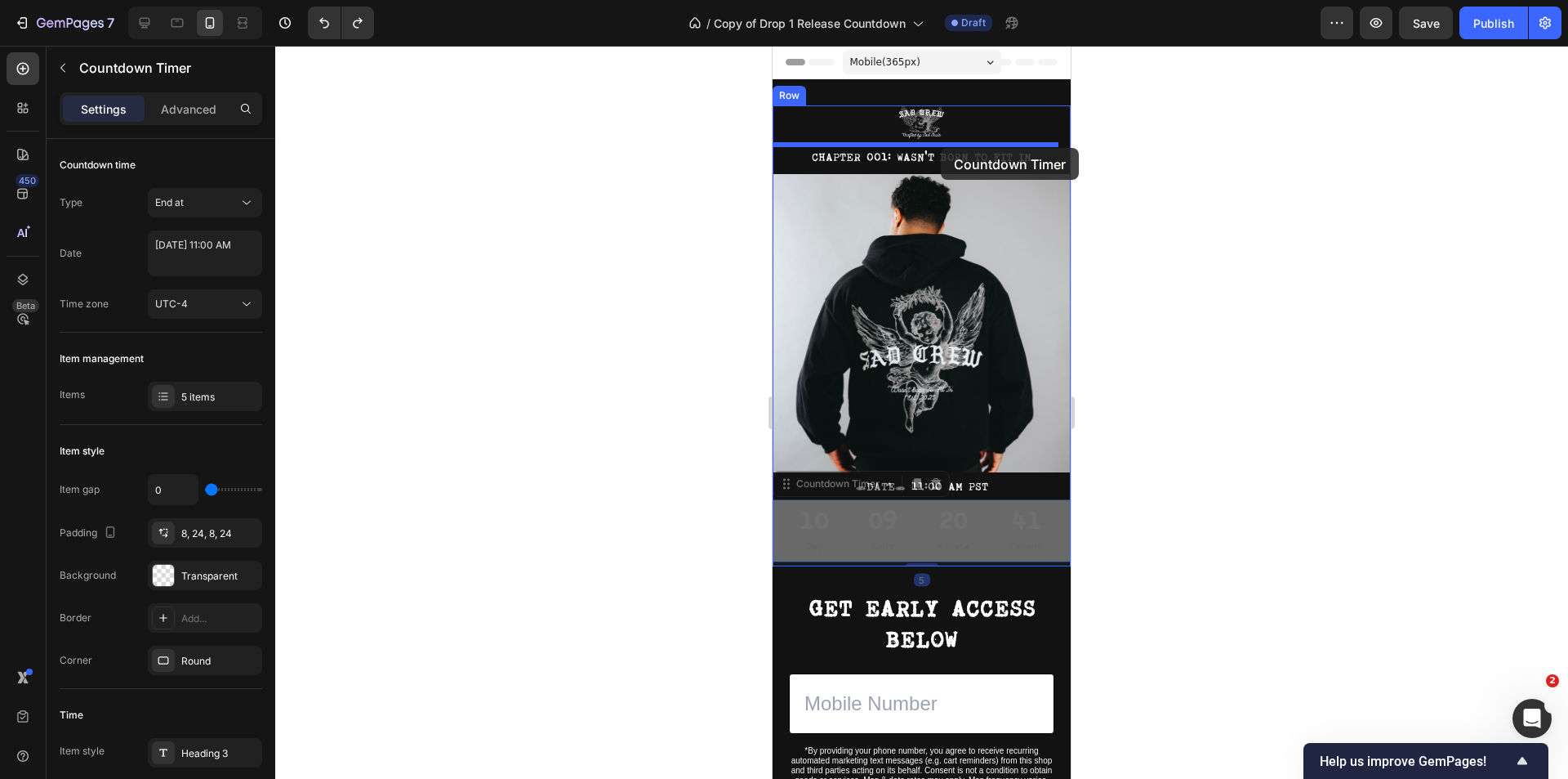
drag, startPoint x: 960, startPoint y: 520, endPoint x: 941, endPoint y: 148, distance: 372.5
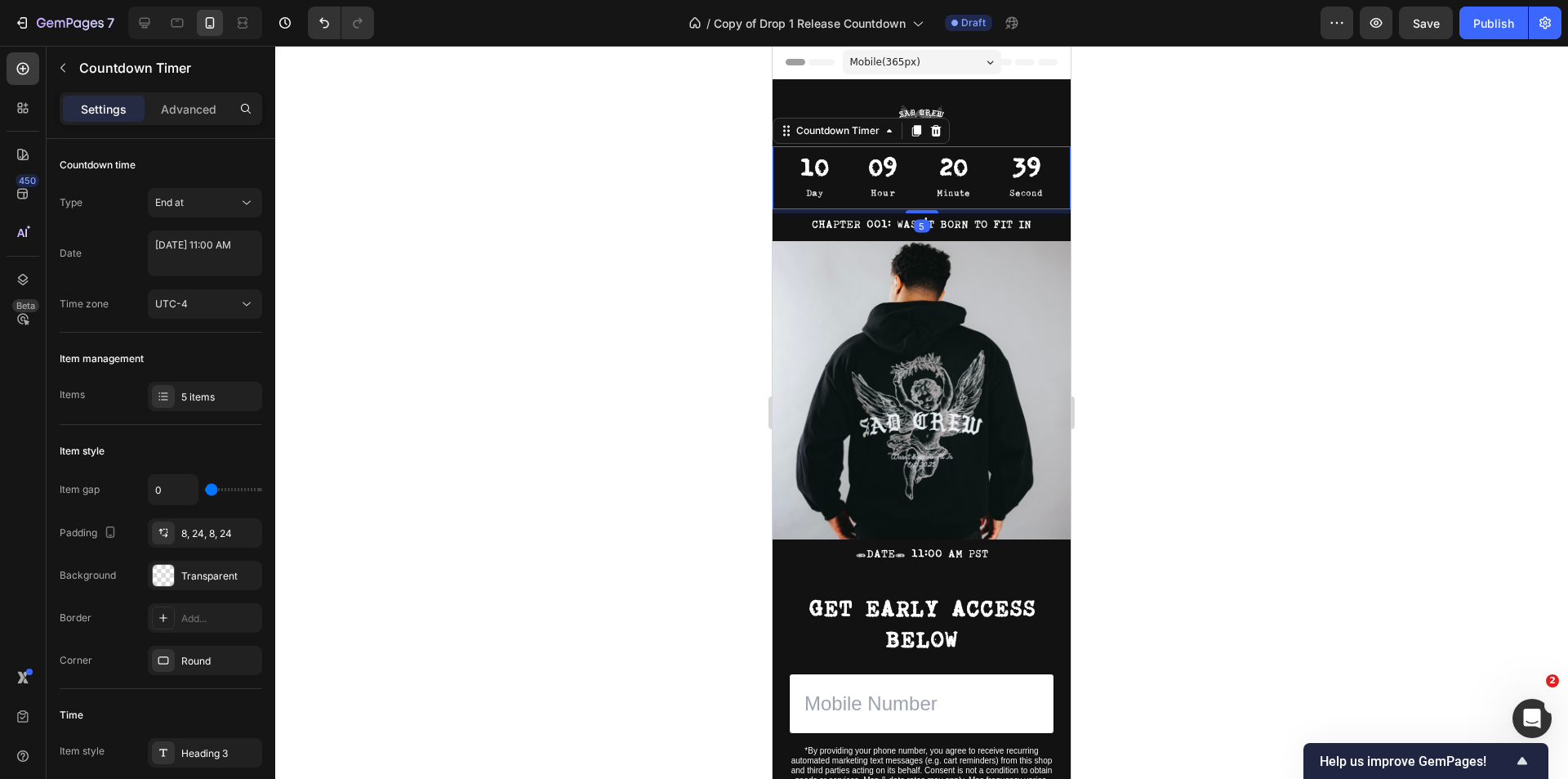
click at [1245, 263] on div at bounding box center [922, 412] width 1293 height 733
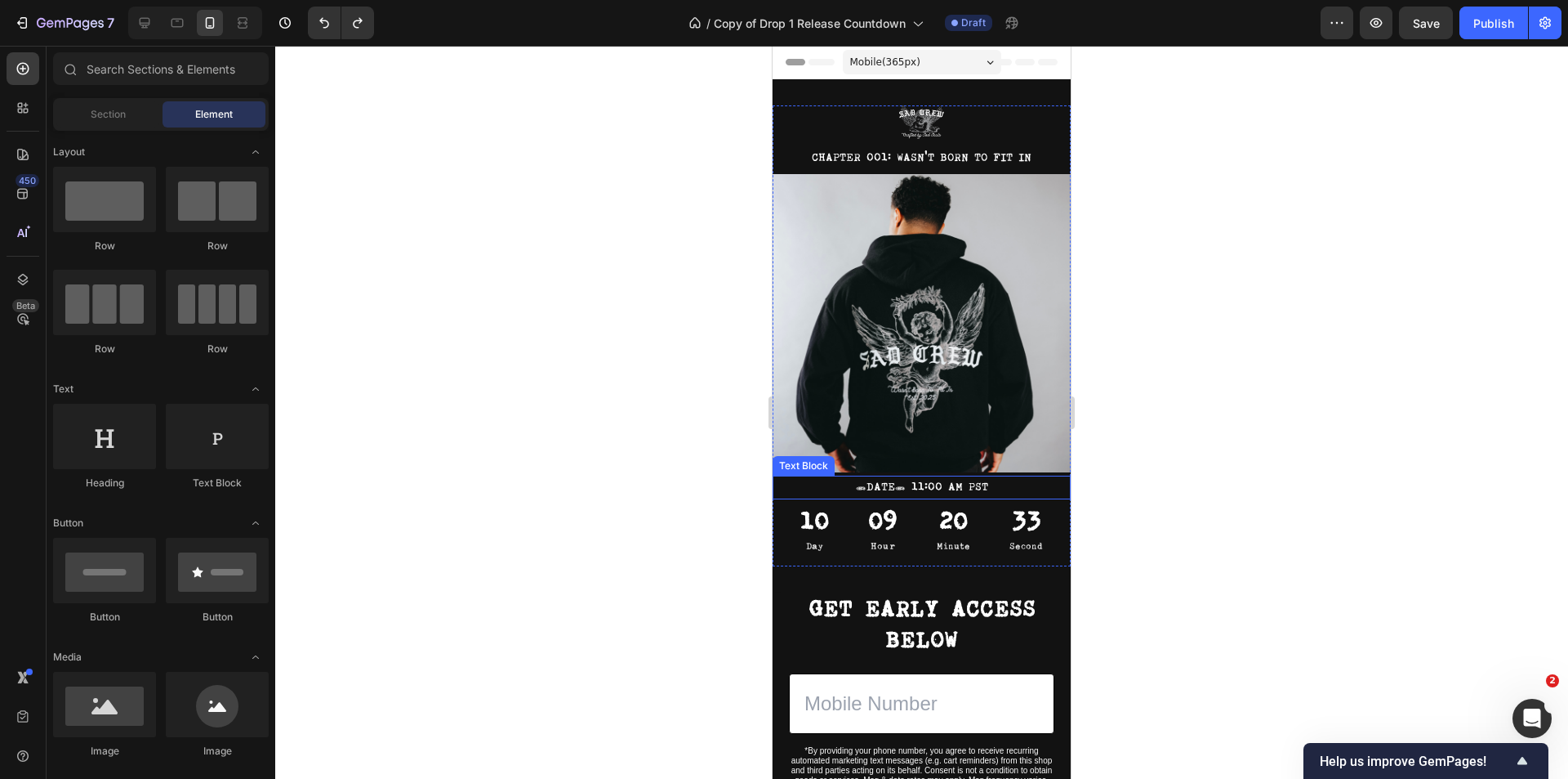
click at [987, 478] on p "[DATE] 11:00 AM PST" at bounding box center [921, 487] width 295 height 20
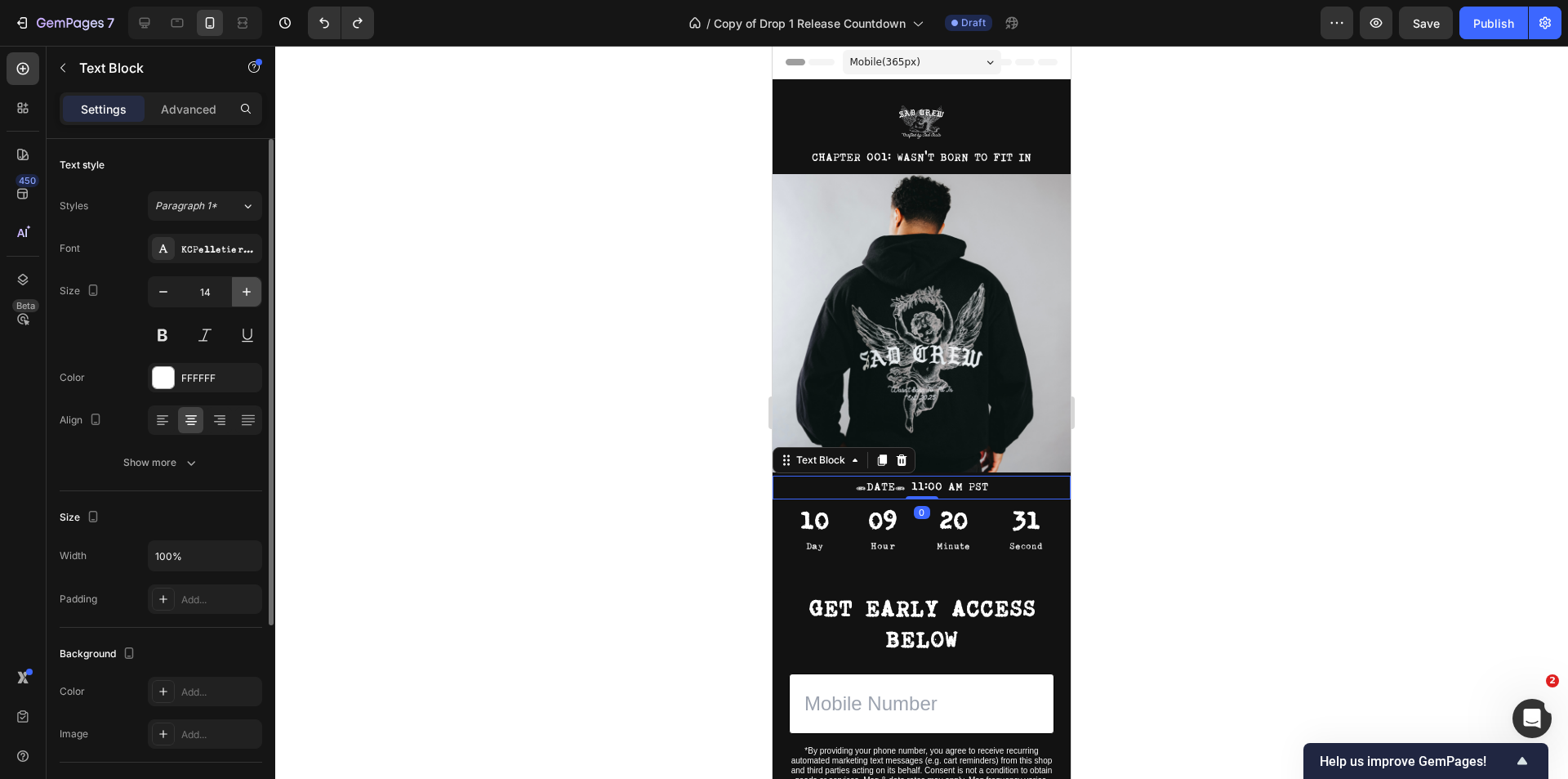
click at [241, 288] on icon "button" at bounding box center [246, 291] width 17 height 17
type input "16"
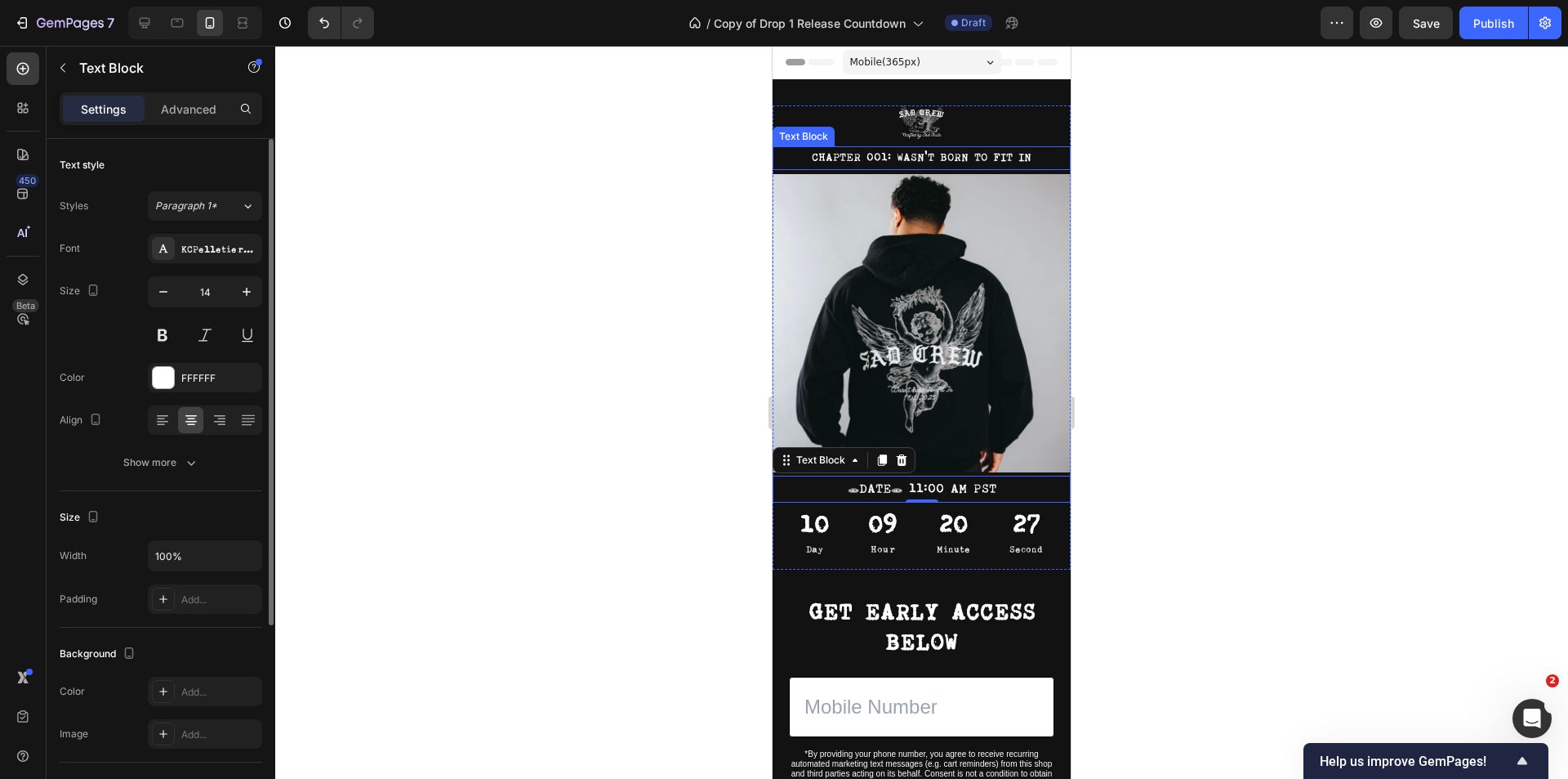
click at [962, 158] on p "CHAPTER 001: WASN'T BORN TO FIT IN" at bounding box center [921, 158] width 295 height 20
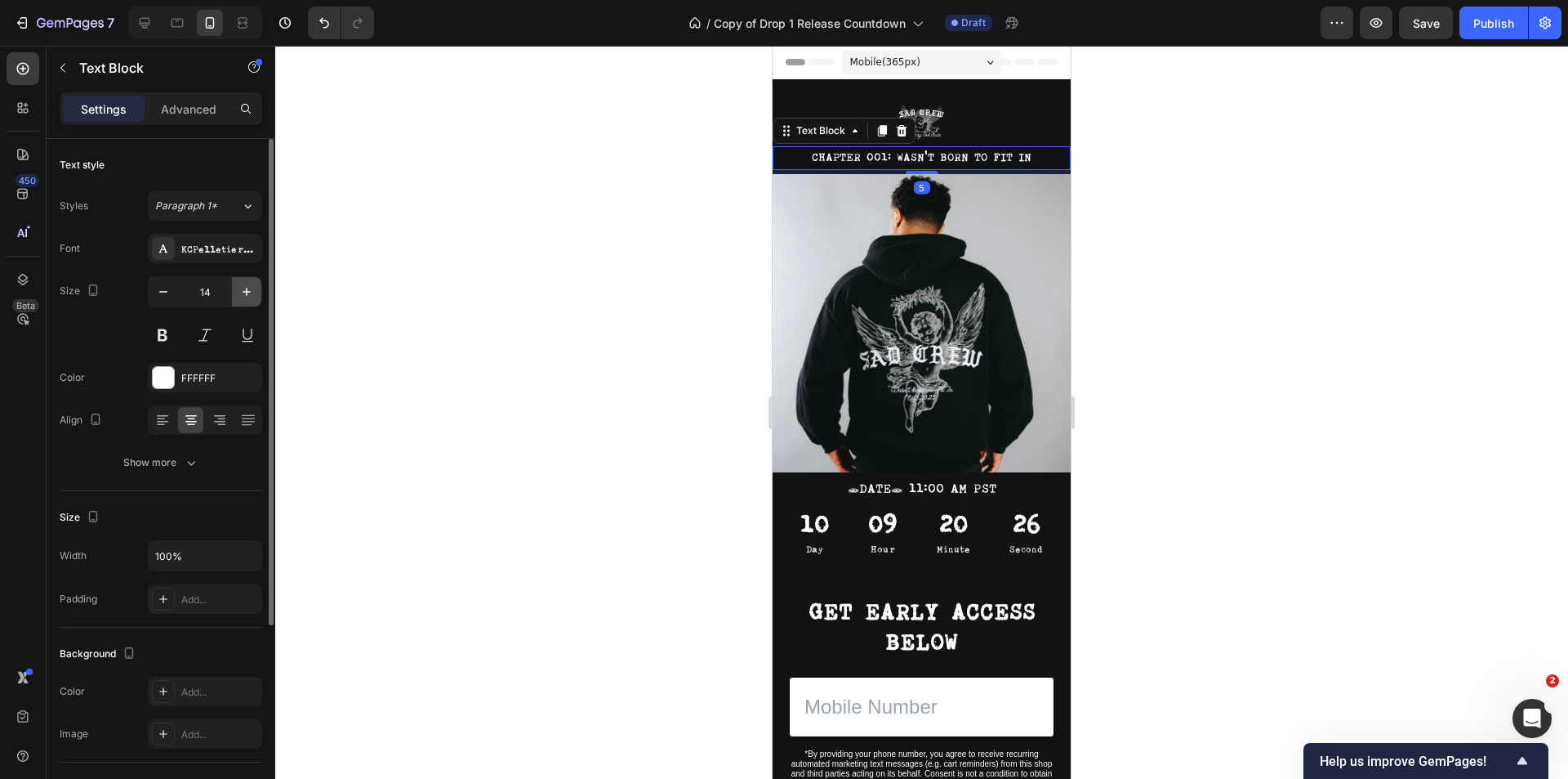
click at [242, 296] on icon "button" at bounding box center [246, 291] width 17 height 17
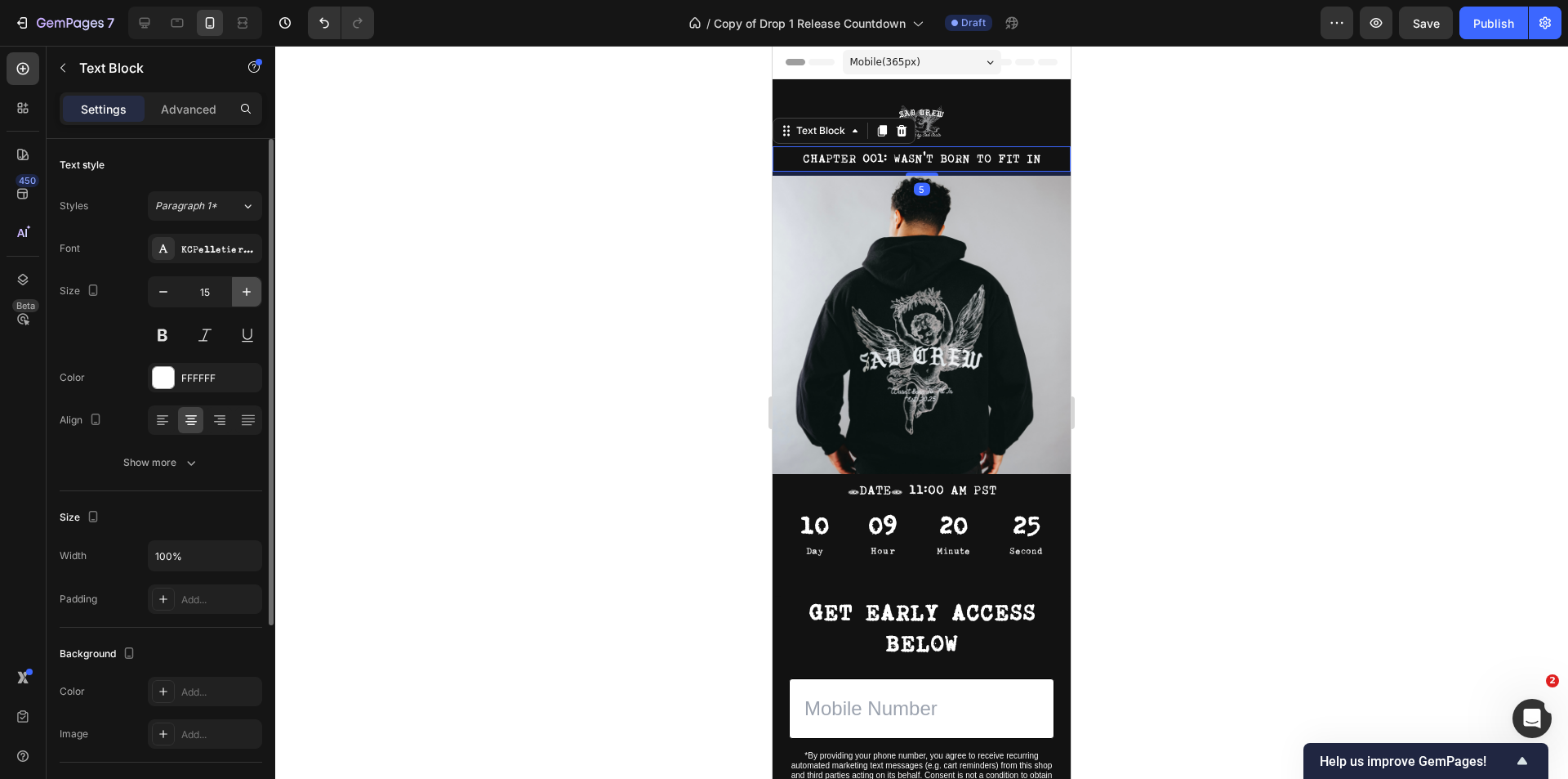
click at [242, 296] on icon "button" at bounding box center [246, 291] width 17 height 17
type input "16"
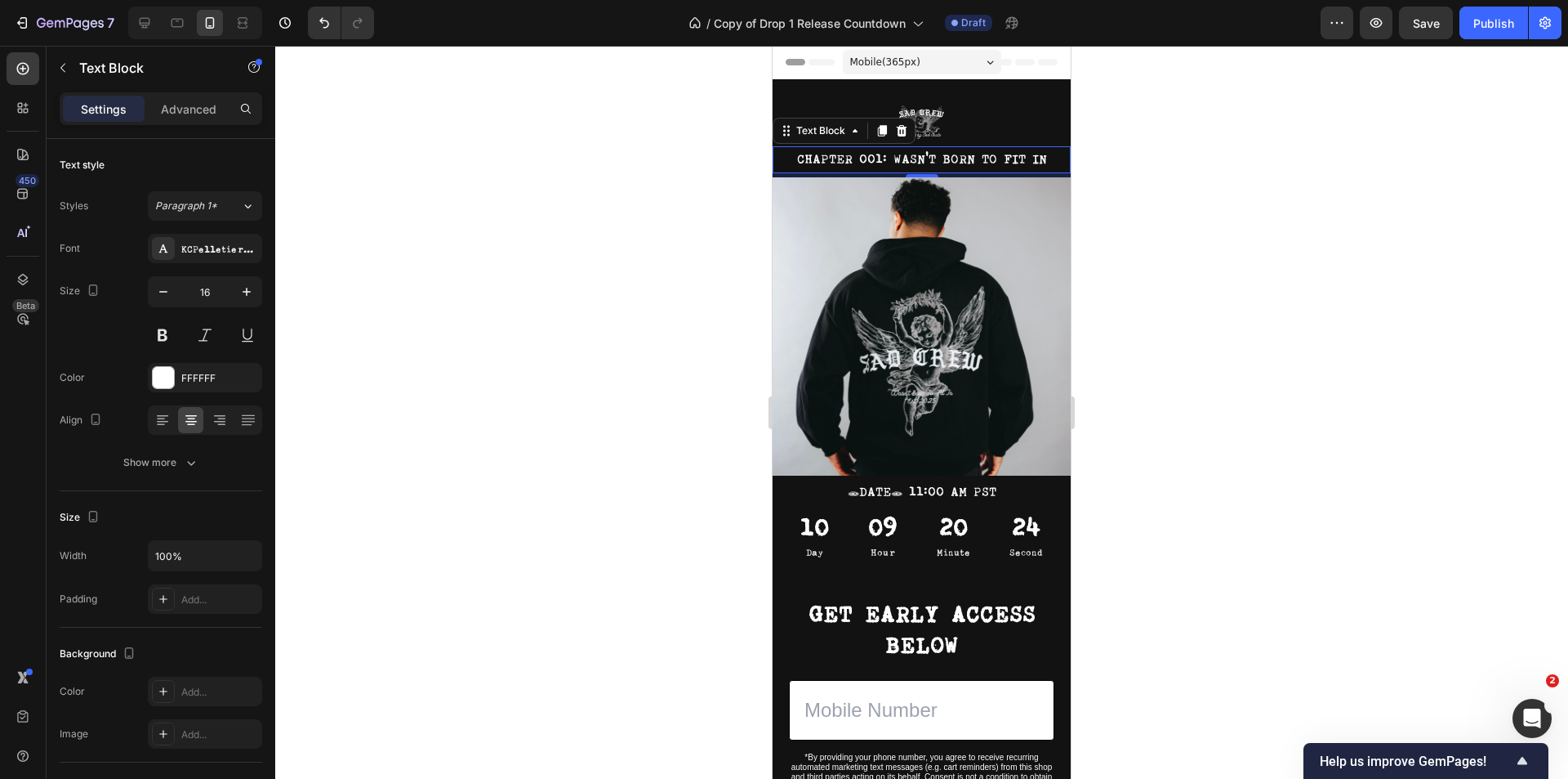
click at [1422, 386] on div at bounding box center [922, 412] width 1293 height 733
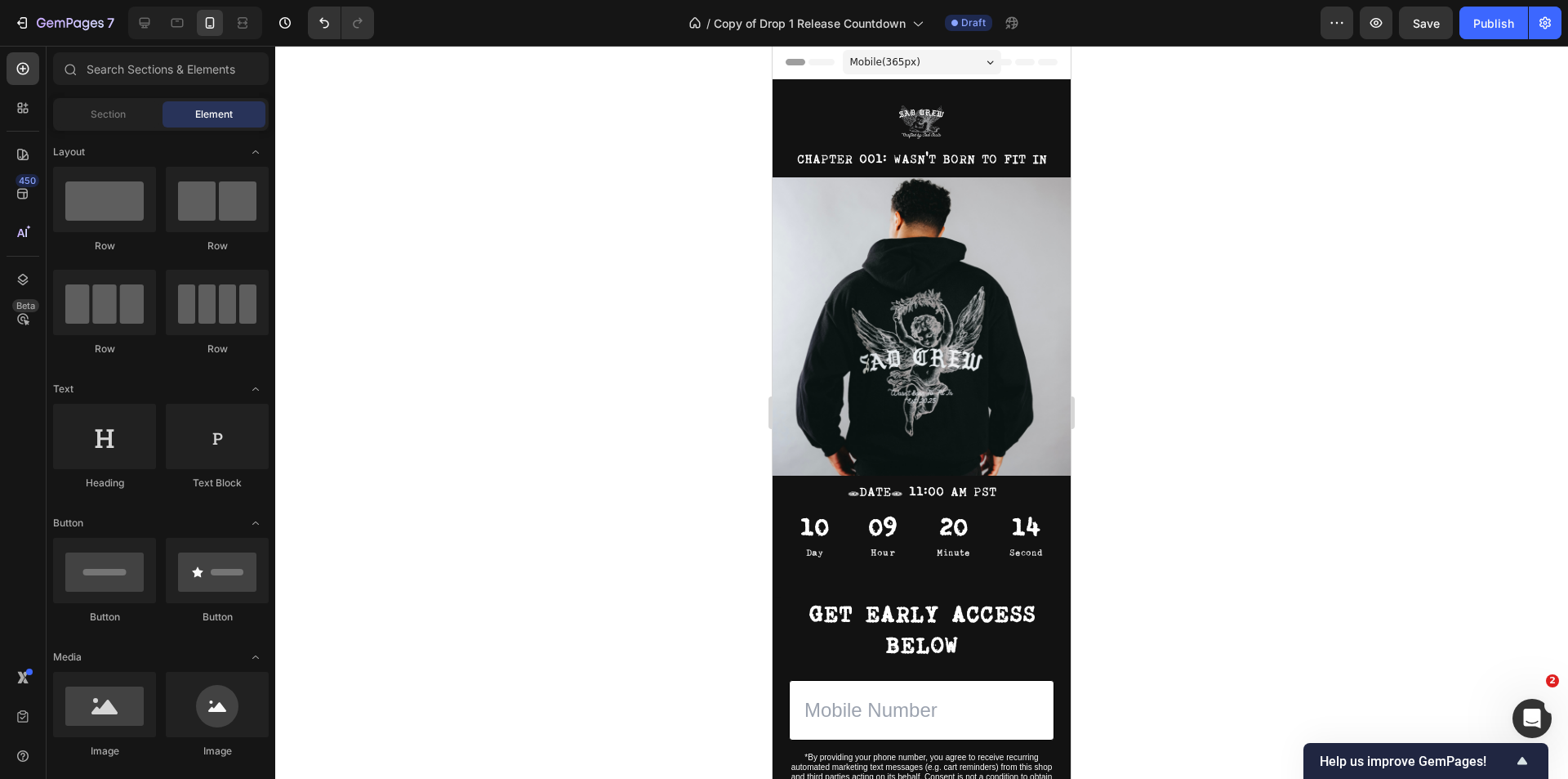
click at [1237, 535] on div at bounding box center [922, 412] width 1293 height 733
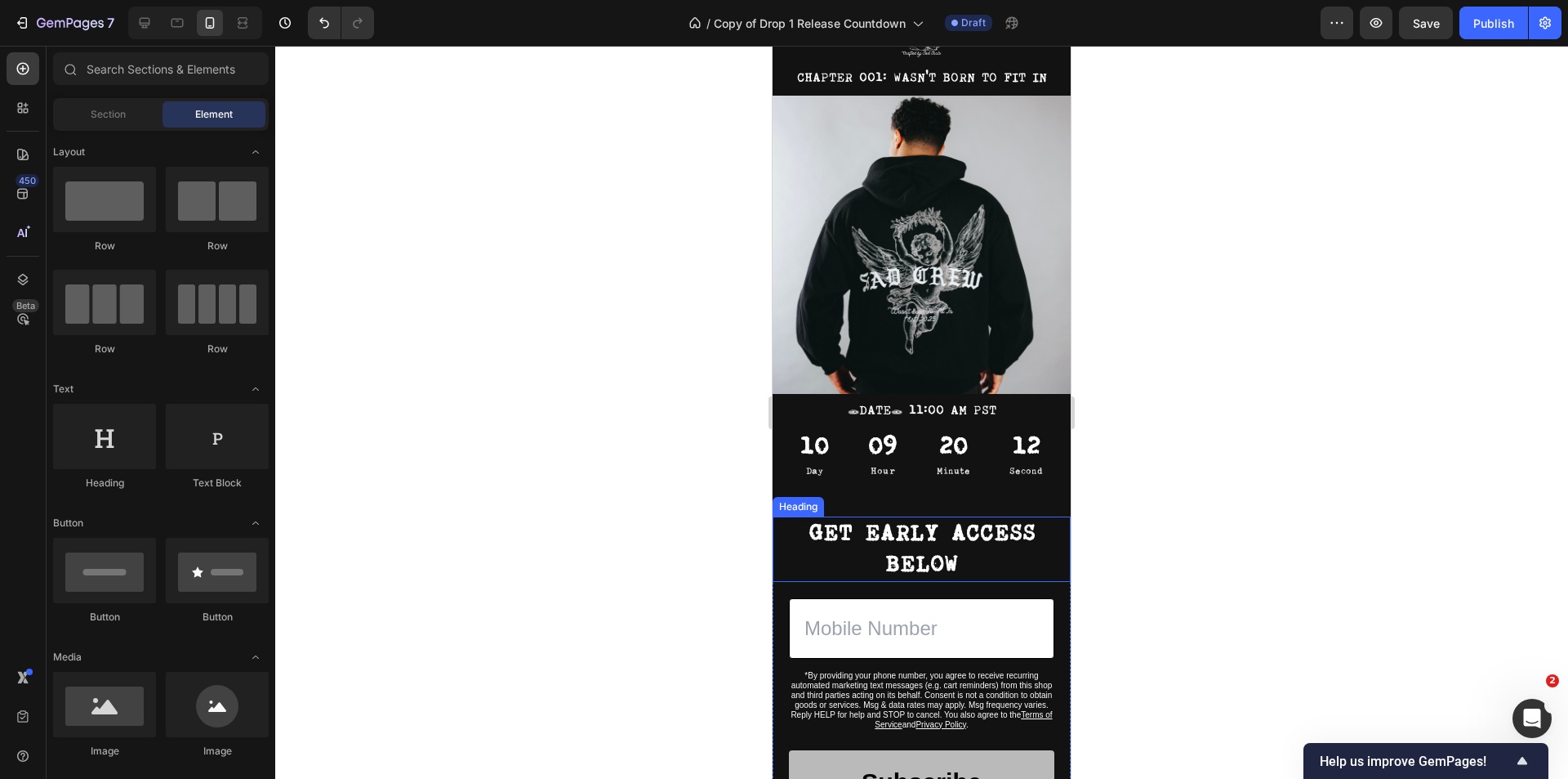
scroll to position [245, 0]
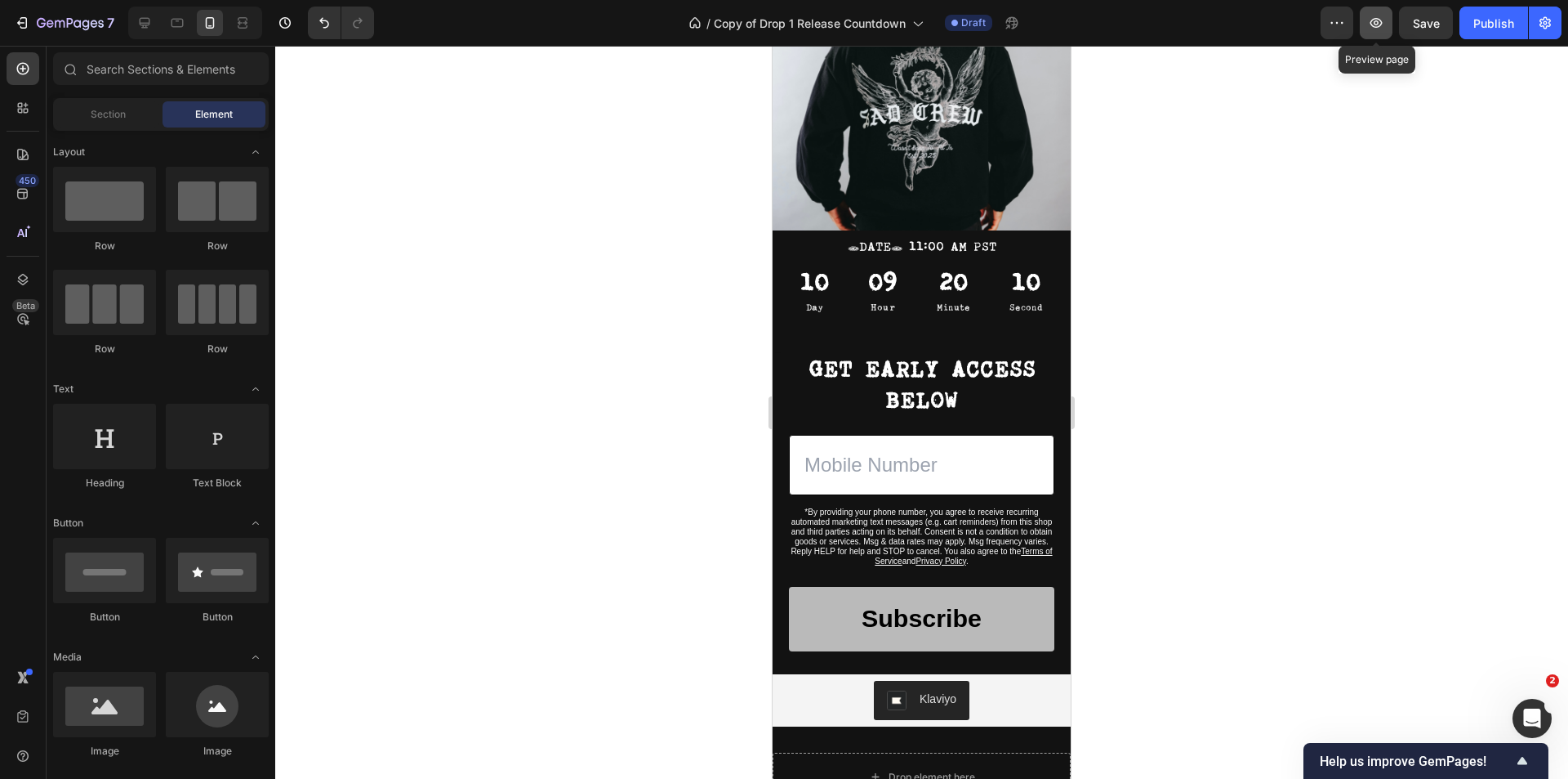
click at [1385, 32] on button "button" at bounding box center [1376, 23] width 33 height 33
click at [1422, 25] on span "Save" at bounding box center [1426, 23] width 27 height 14
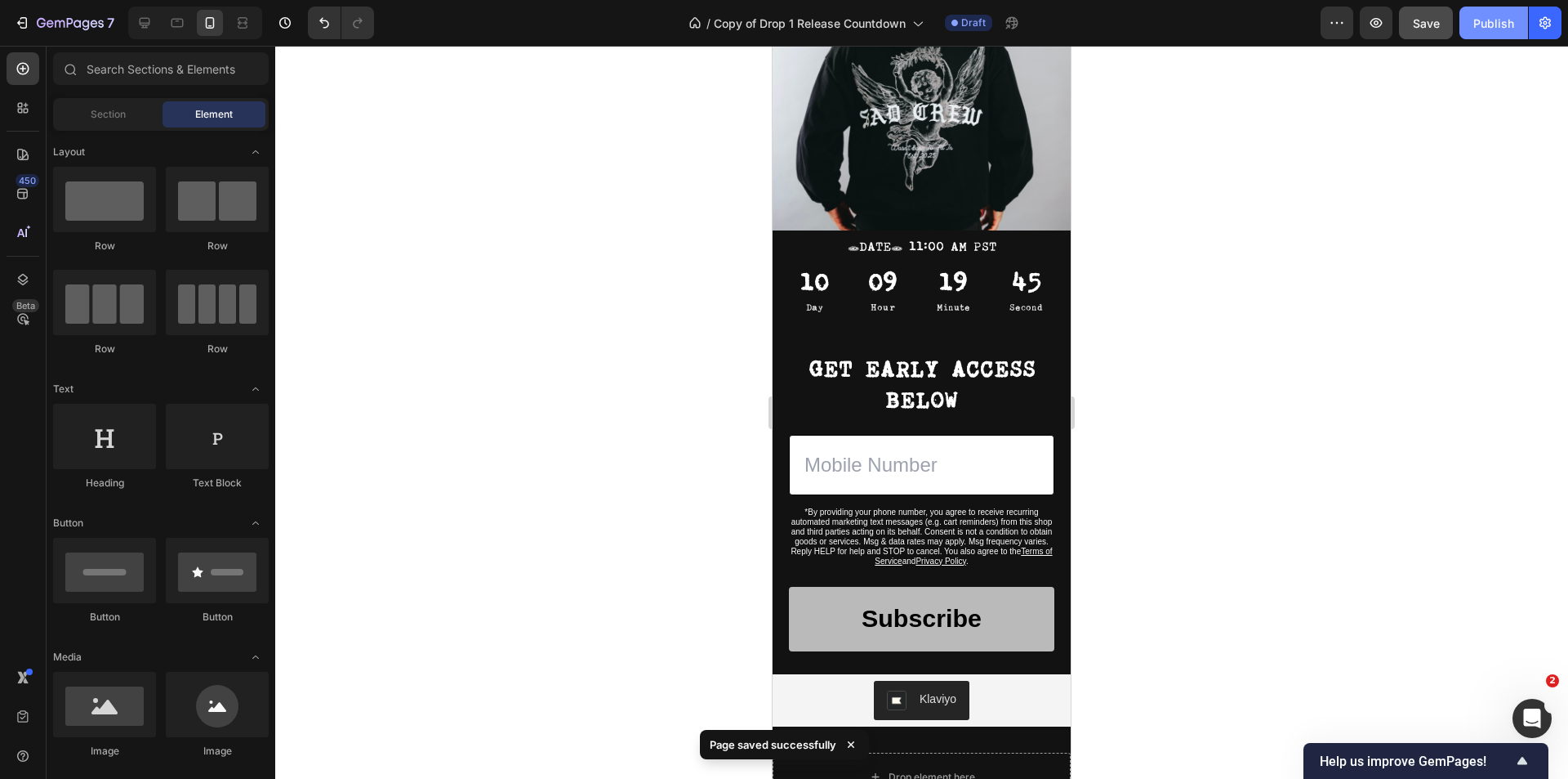
click at [1474, 13] on button "Publish" at bounding box center [1493, 23] width 69 height 33
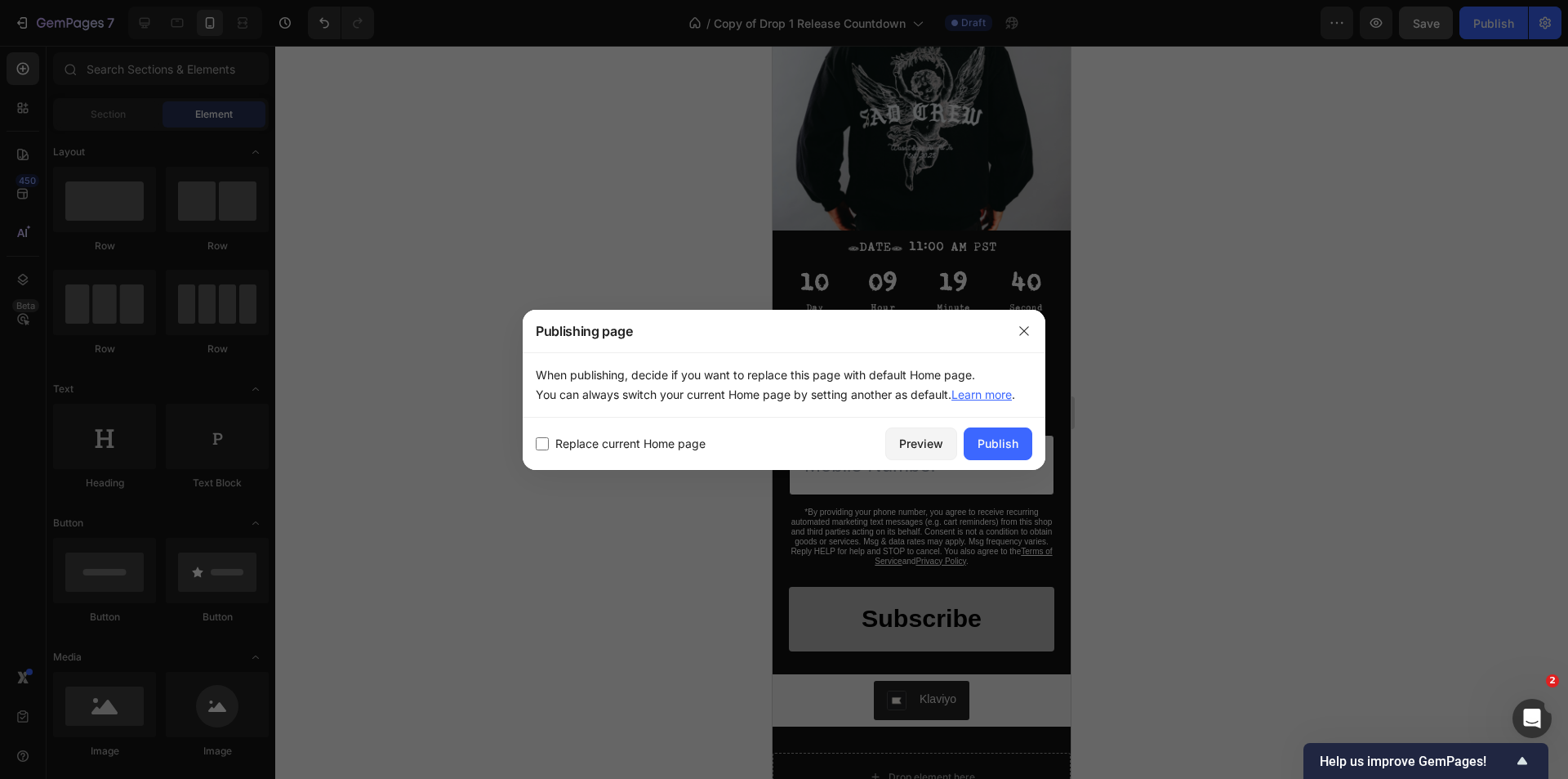
click at [675, 442] on span "Replace current Home page" at bounding box center [630, 443] width 151 height 19
checkbox input "true"
click at [993, 442] on div "Publish" at bounding box center [998, 443] width 41 height 18
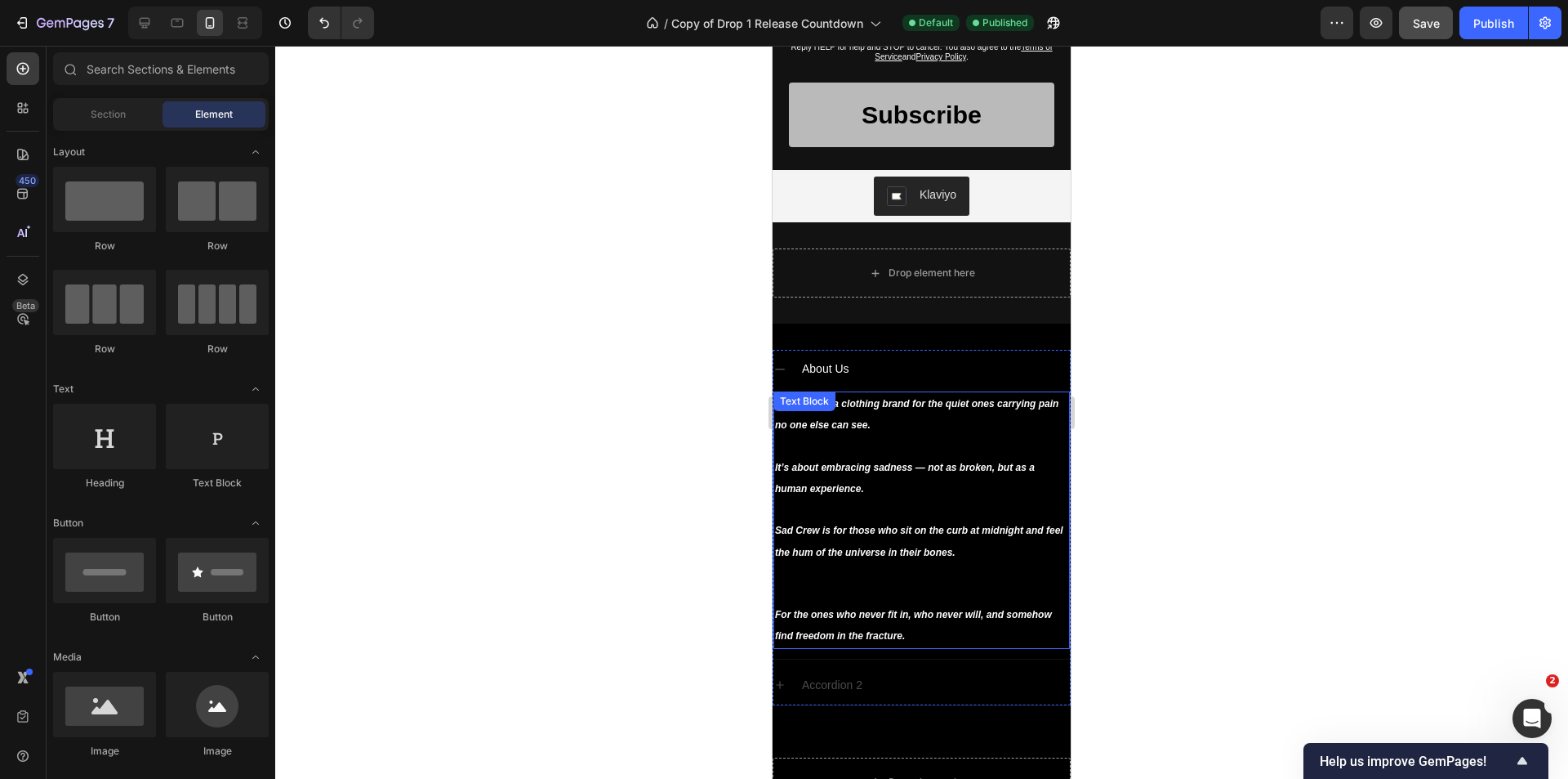
scroll to position [817, 0]
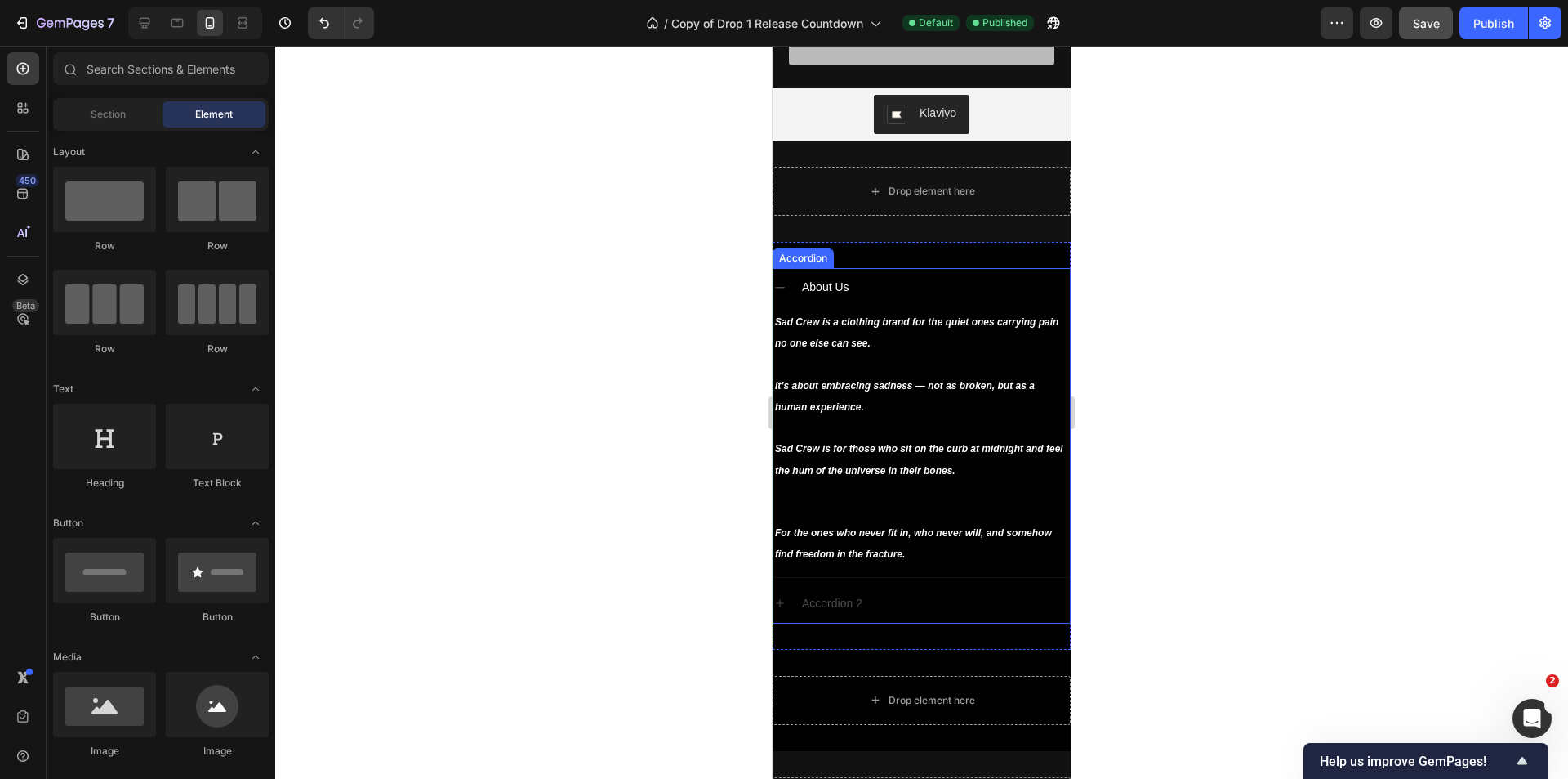
click at [923, 599] on div "Accordion 2" at bounding box center [934, 603] width 270 height 25
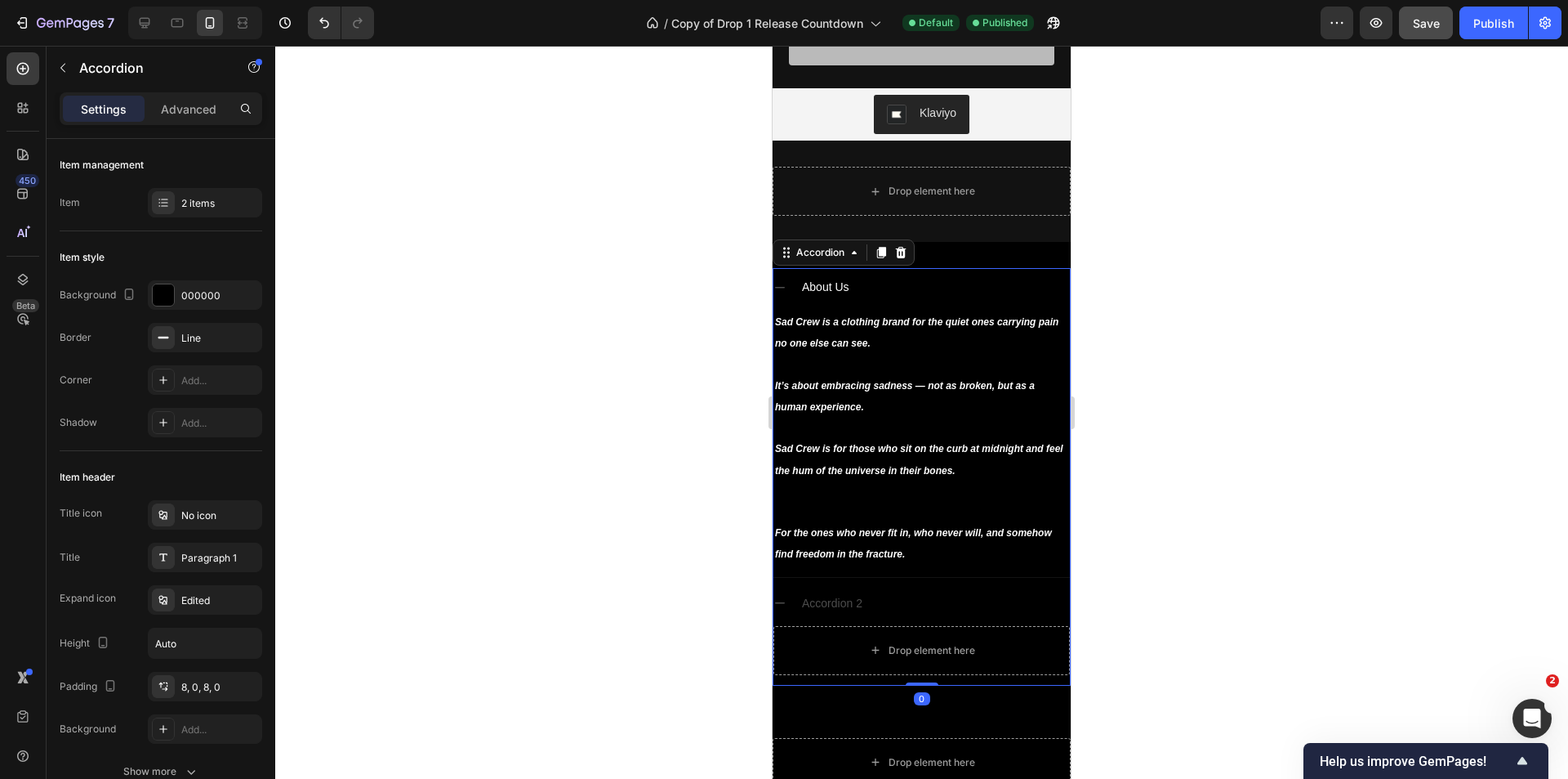
click at [895, 601] on div "Accordion 2" at bounding box center [934, 603] width 270 height 25
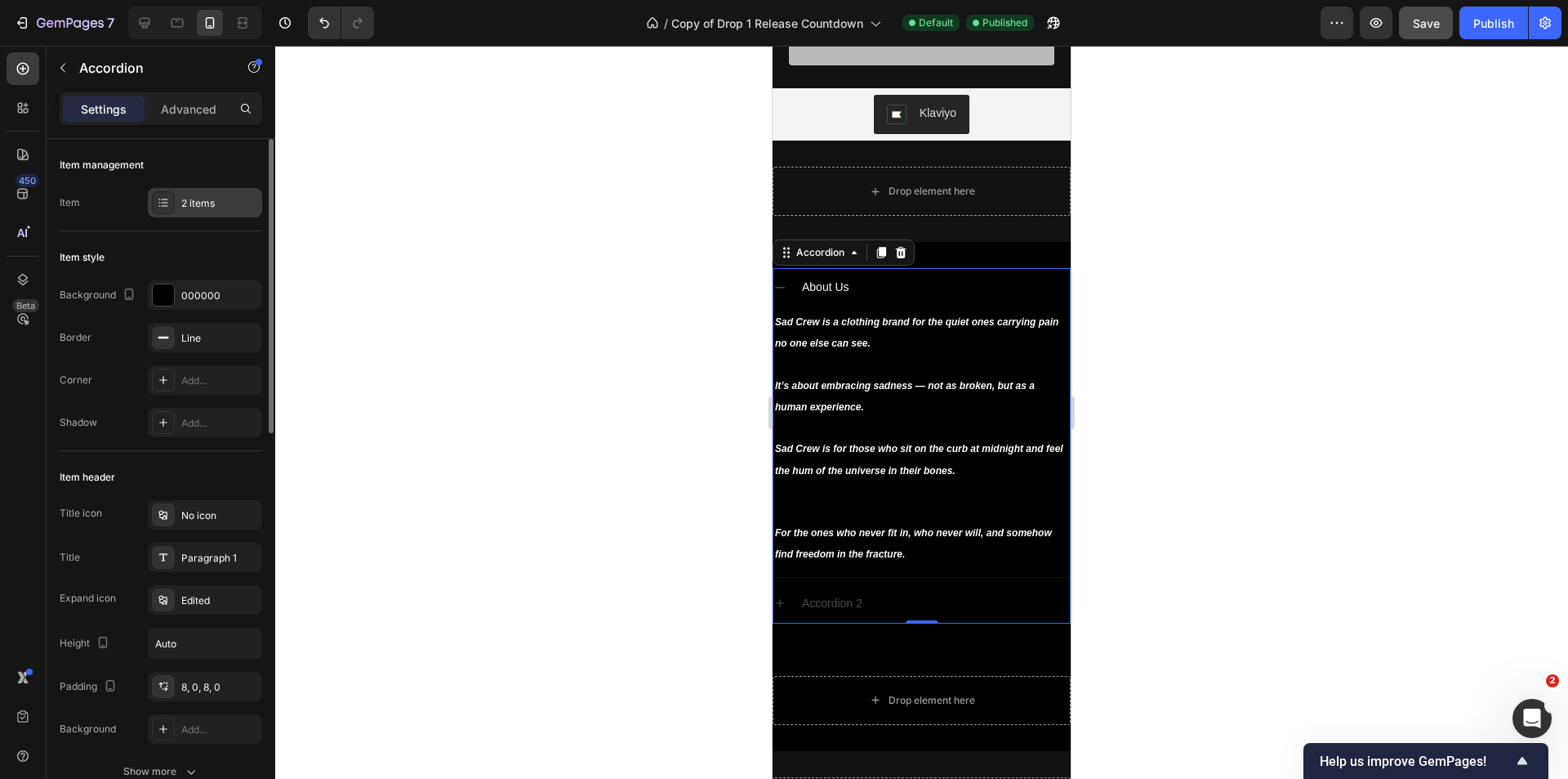
click at [228, 205] on div "2 items" at bounding box center [219, 203] width 77 height 15
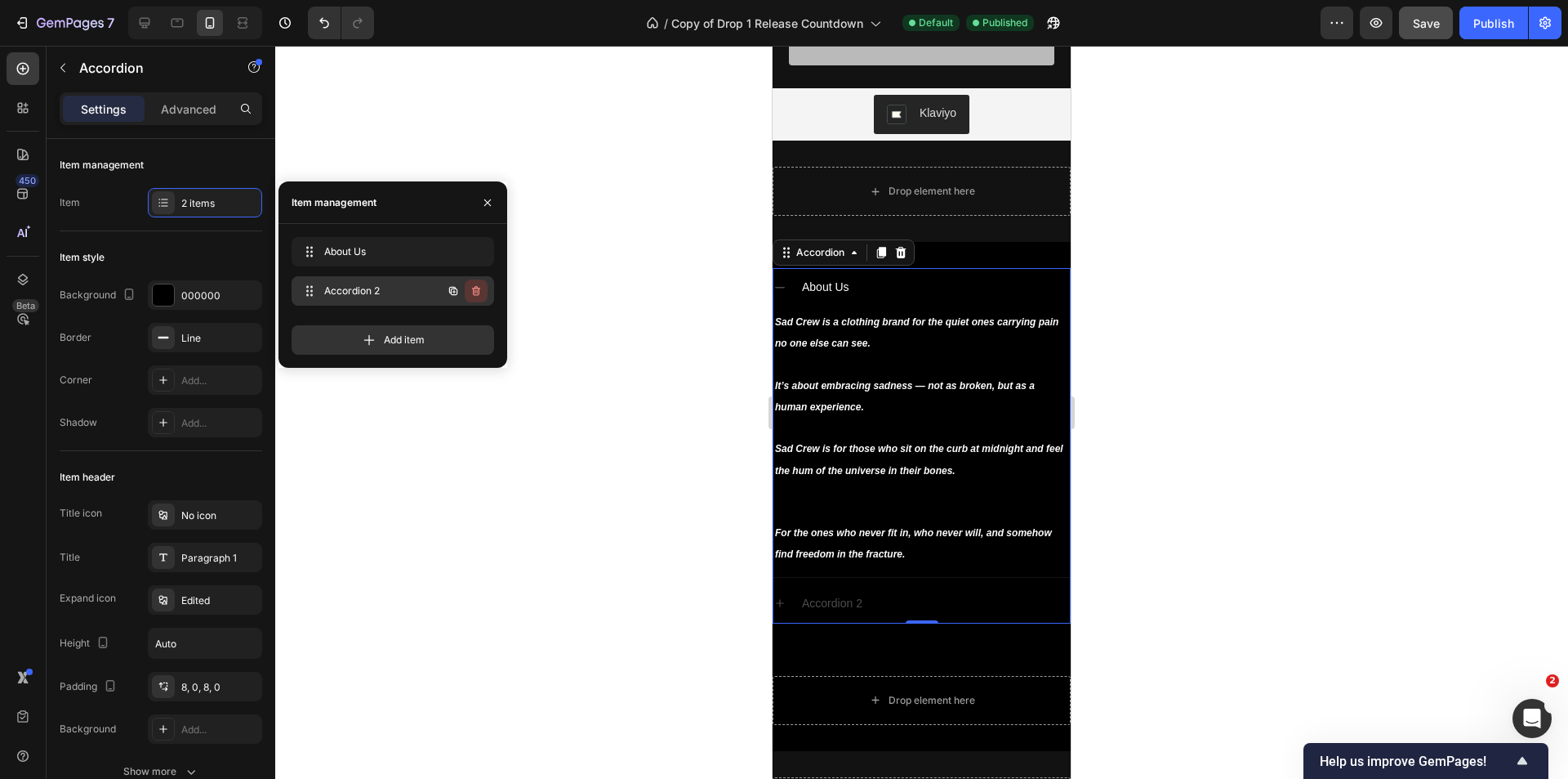
click at [472, 289] on icon "button" at bounding box center [476, 291] width 8 height 10
click at [462, 290] on div "Delete" at bounding box center [465, 290] width 30 height 15
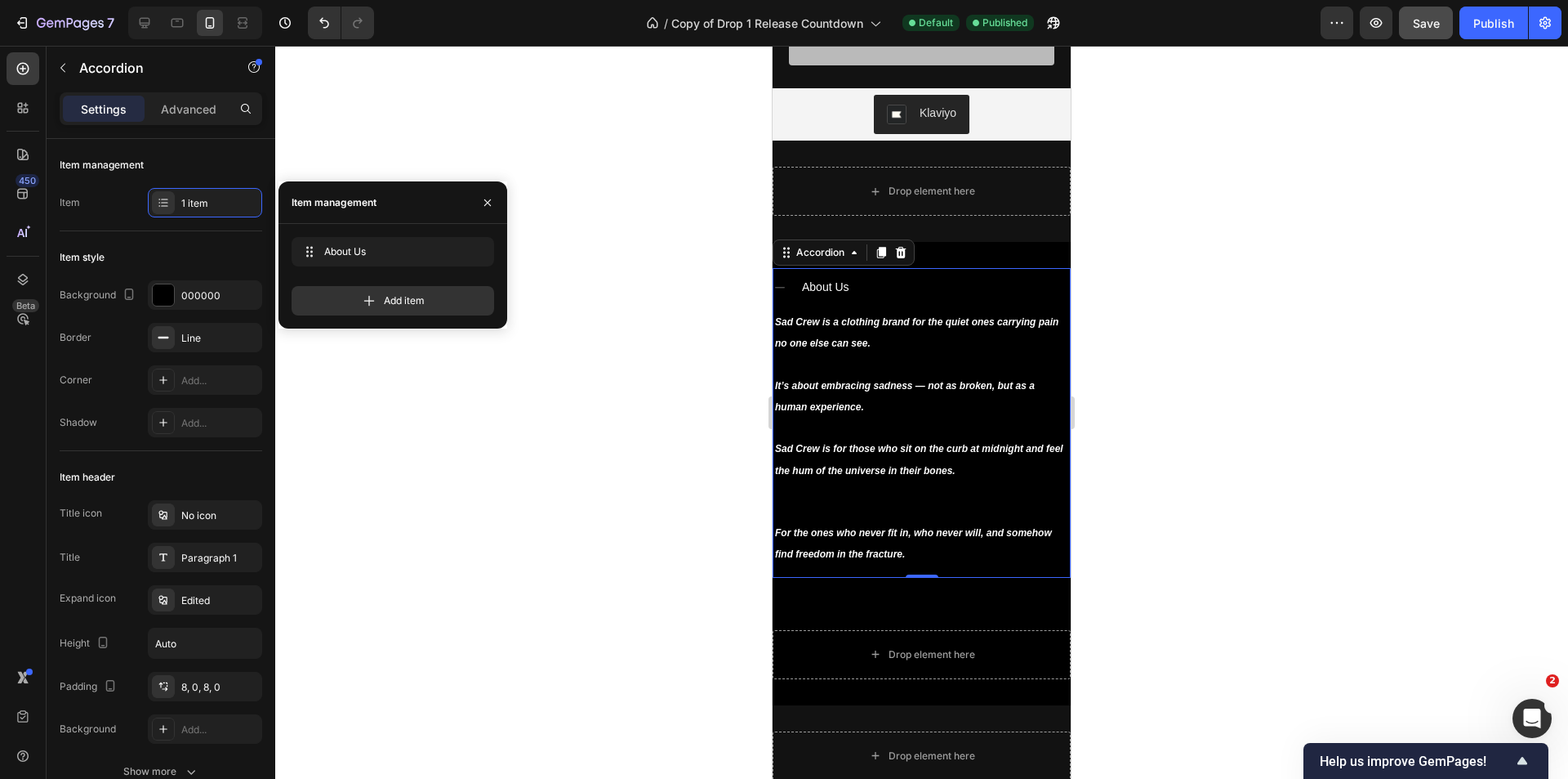
click at [1189, 530] on div at bounding box center [922, 412] width 1293 height 733
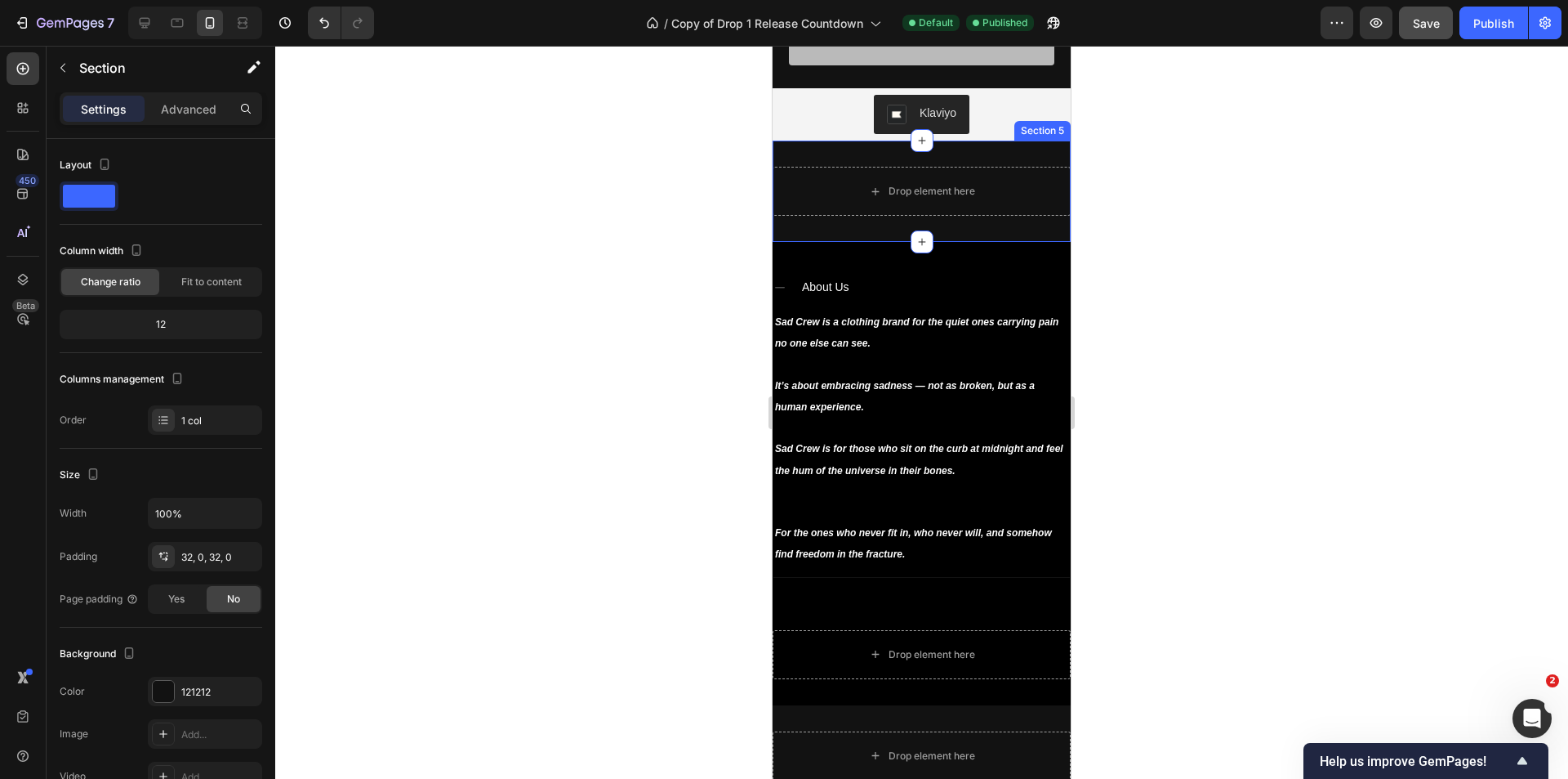
click at [967, 227] on div "Drop element here Section 5" at bounding box center [922, 191] width 298 height 101
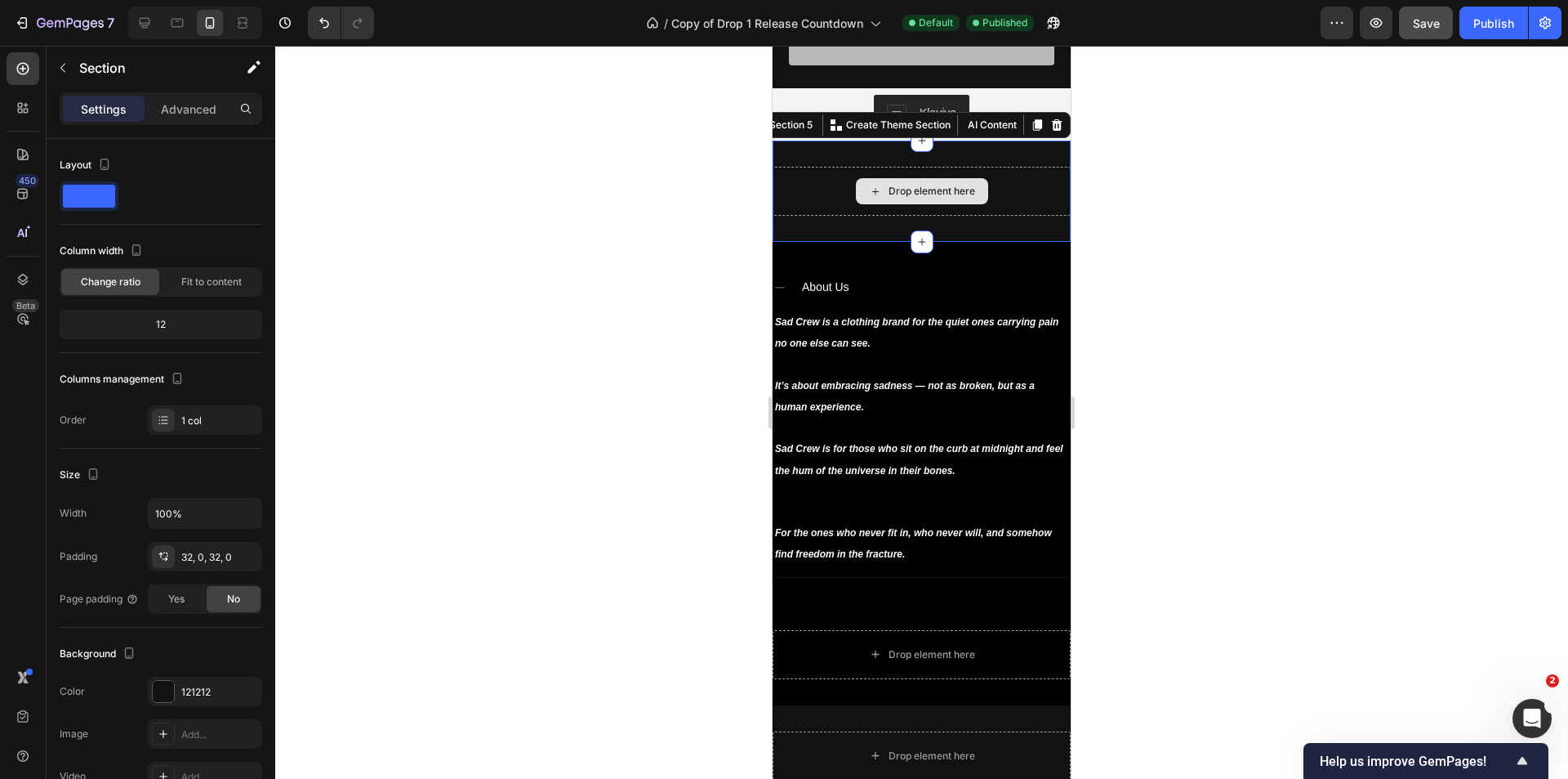
click at [976, 196] on div "Drop element here" at bounding box center [922, 191] width 132 height 26
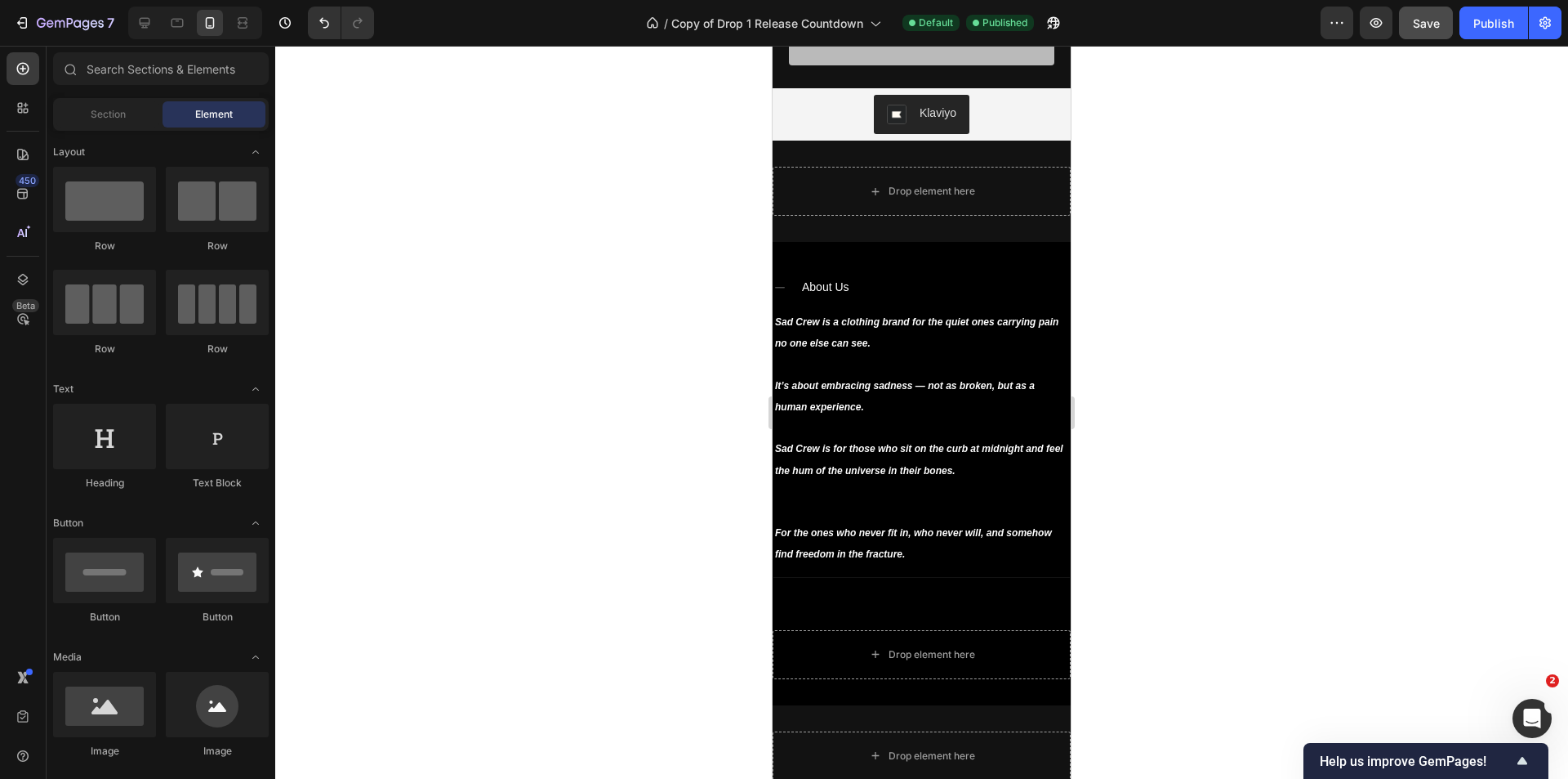
click at [1179, 180] on div at bounding box center [922, 412] width 1293 height 733
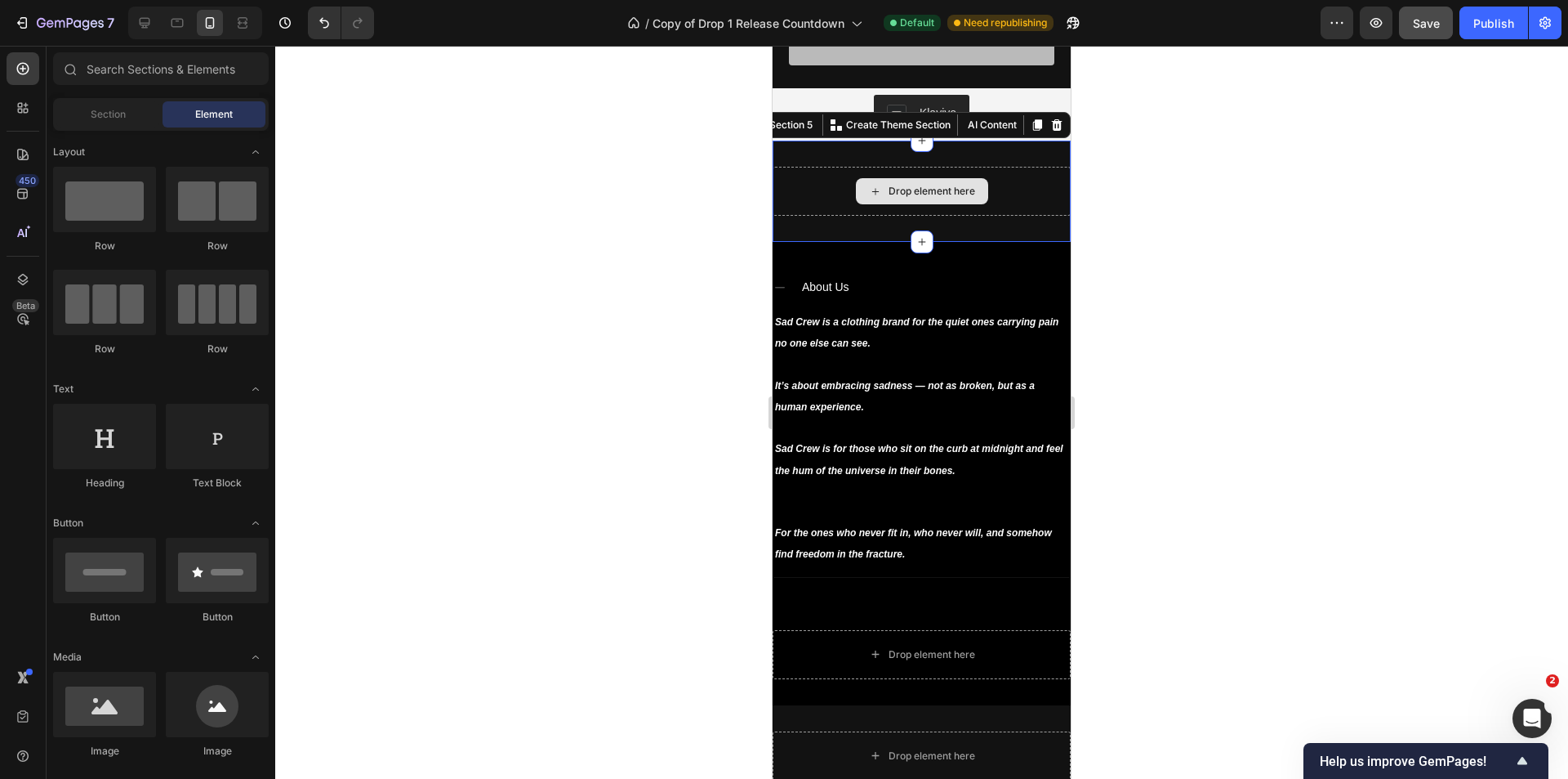
click at [1026, 176] on div "Drop element here" at bounding box center [922, 191] width 298 height 49
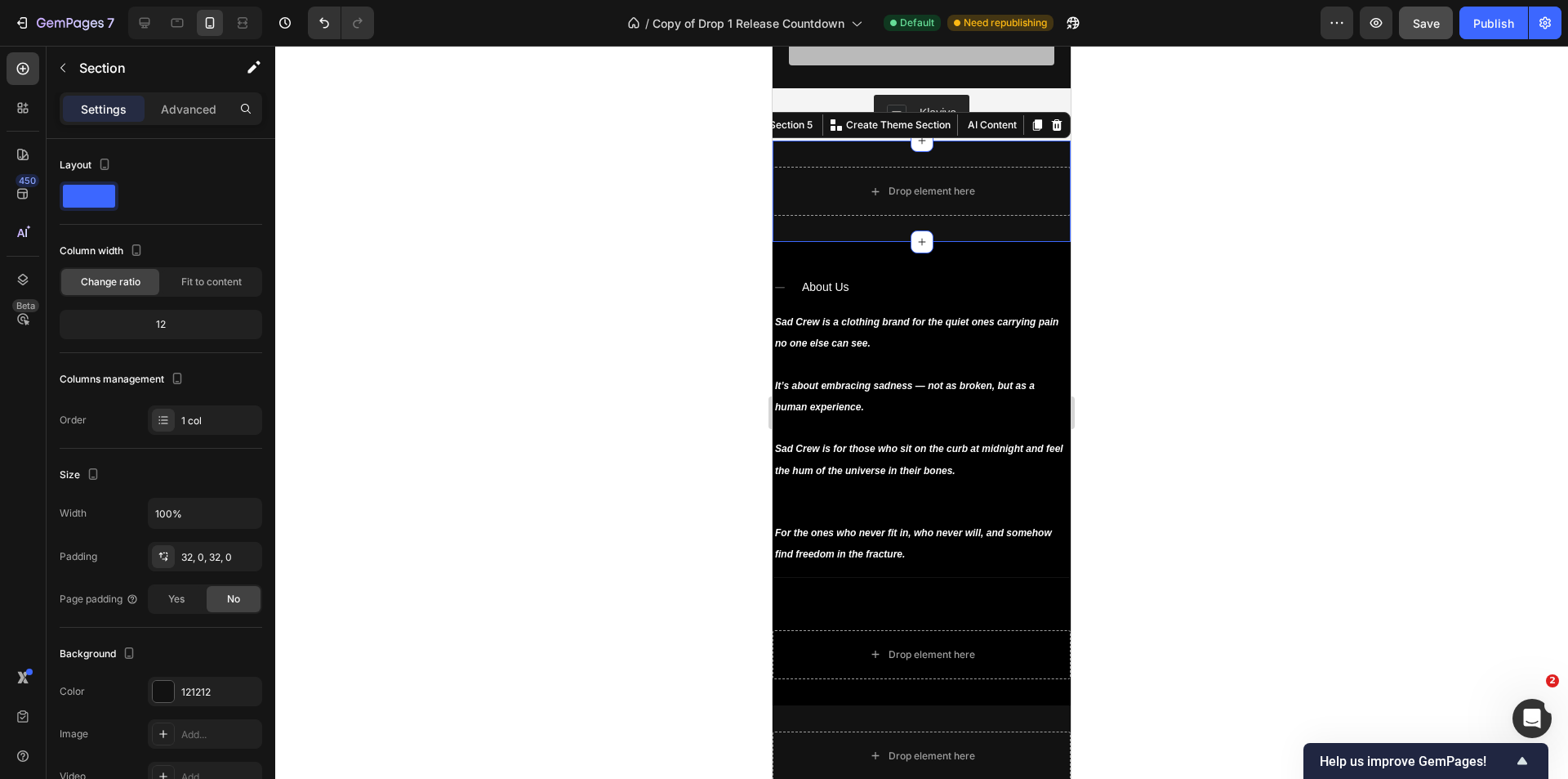
click at [1051, 124] on div at bounding box center [1057, 124] width 19 height 19
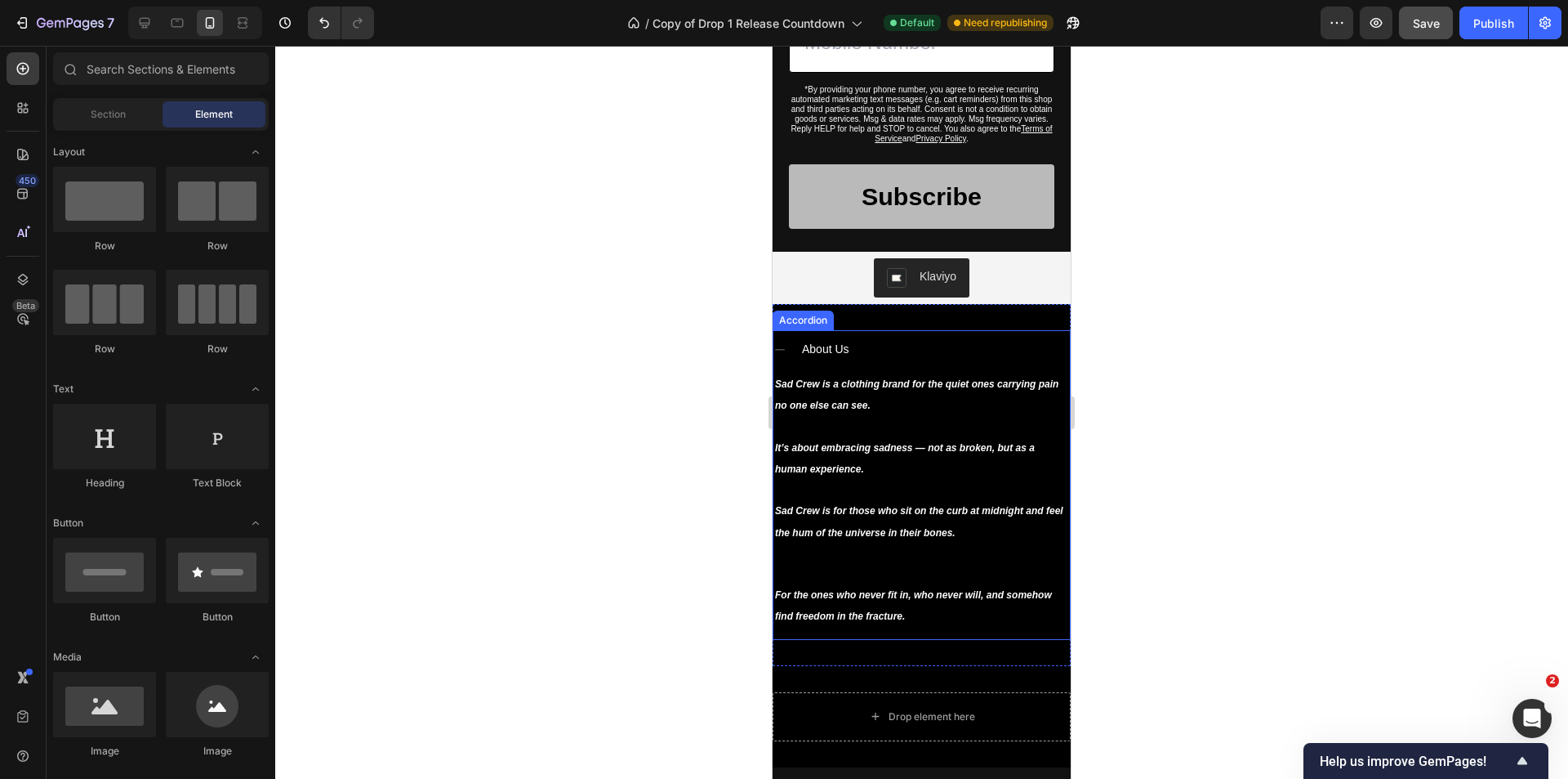
scroll to position [899, 0]
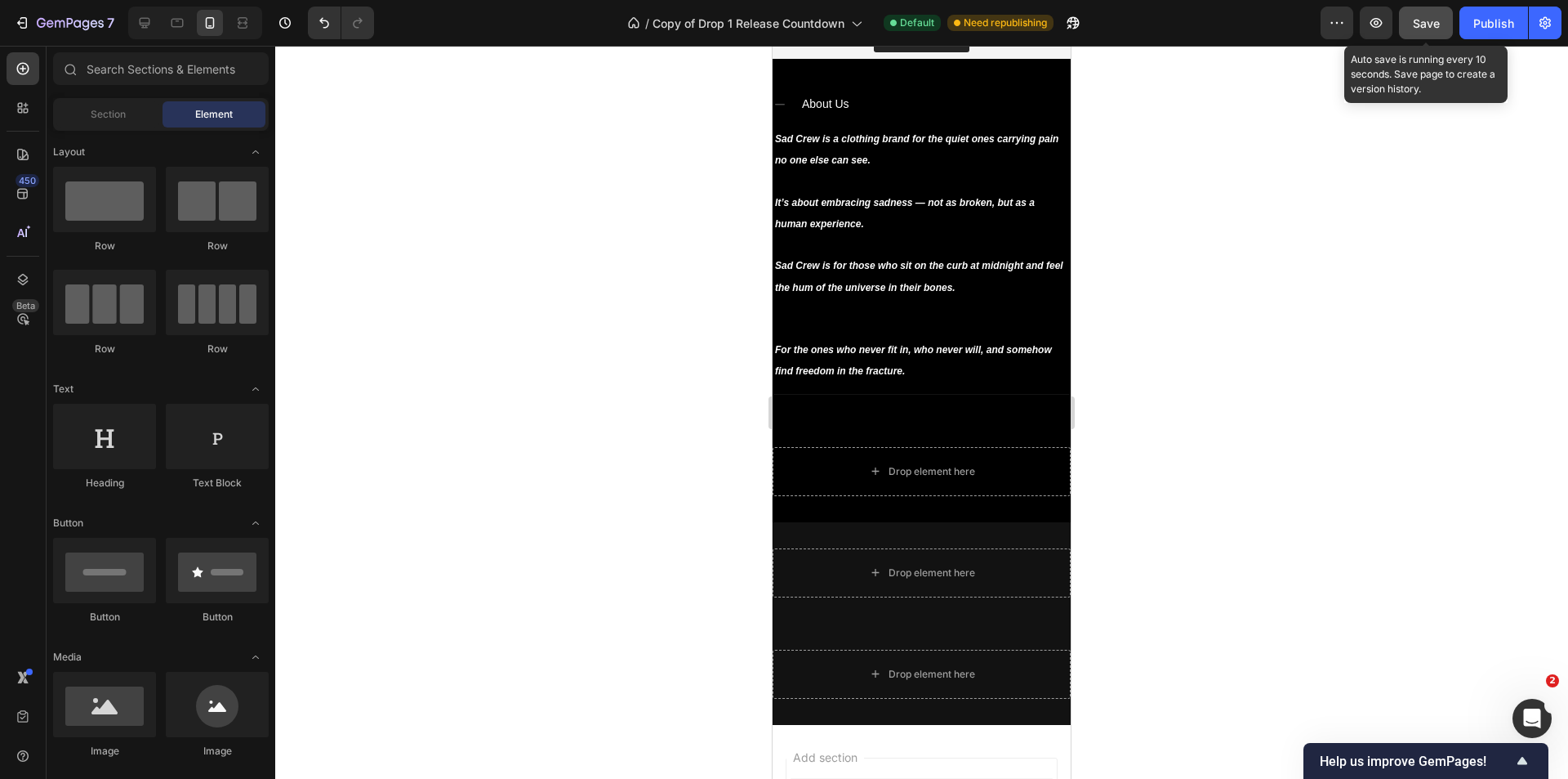
click at [1437, 22] on span "Save" at bounding box center [1426, 23] width 27 height 14
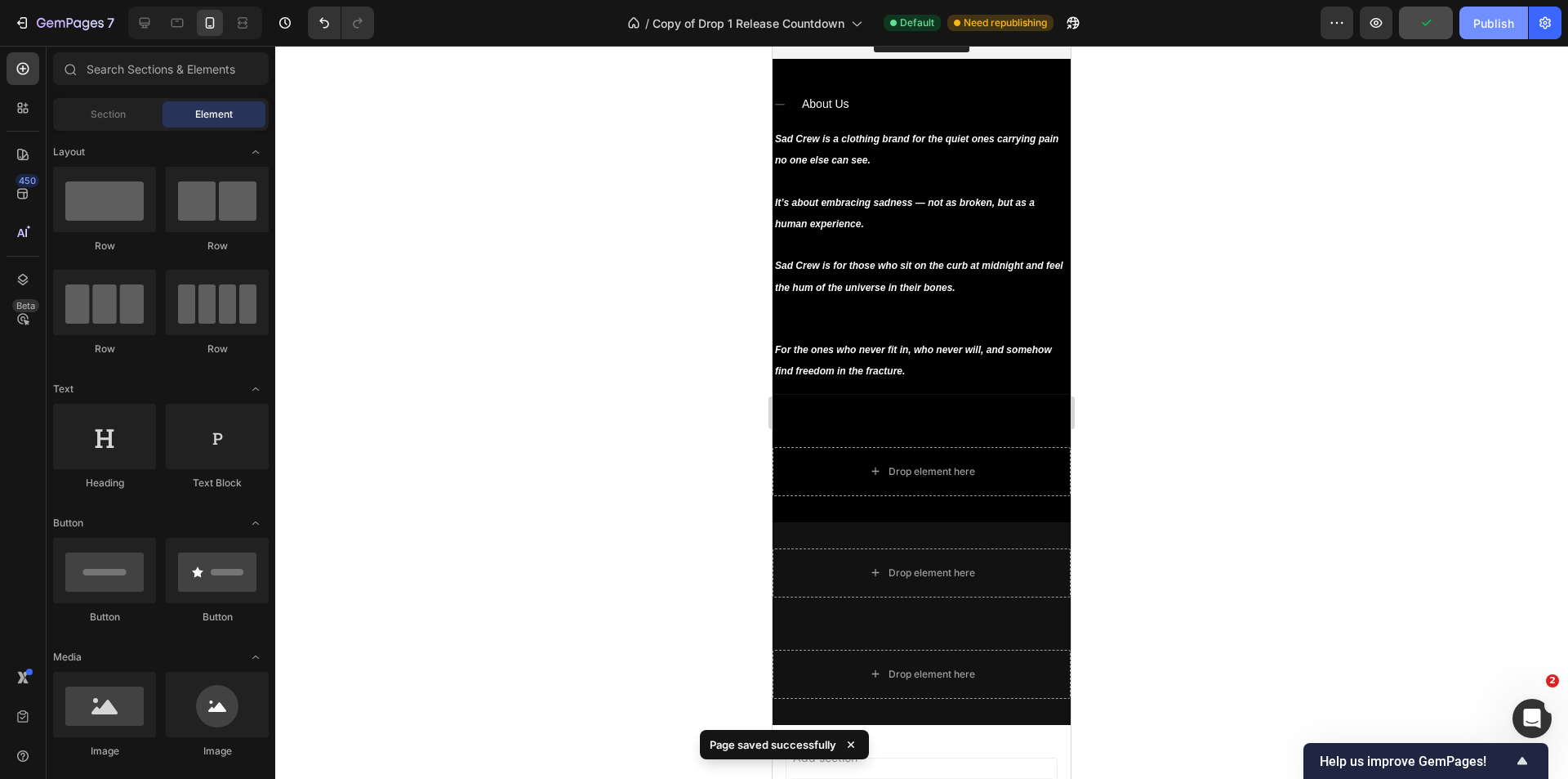
click at [1494, 24] on div "Publish" at bounding box center [1493, 23] width 41 height 18
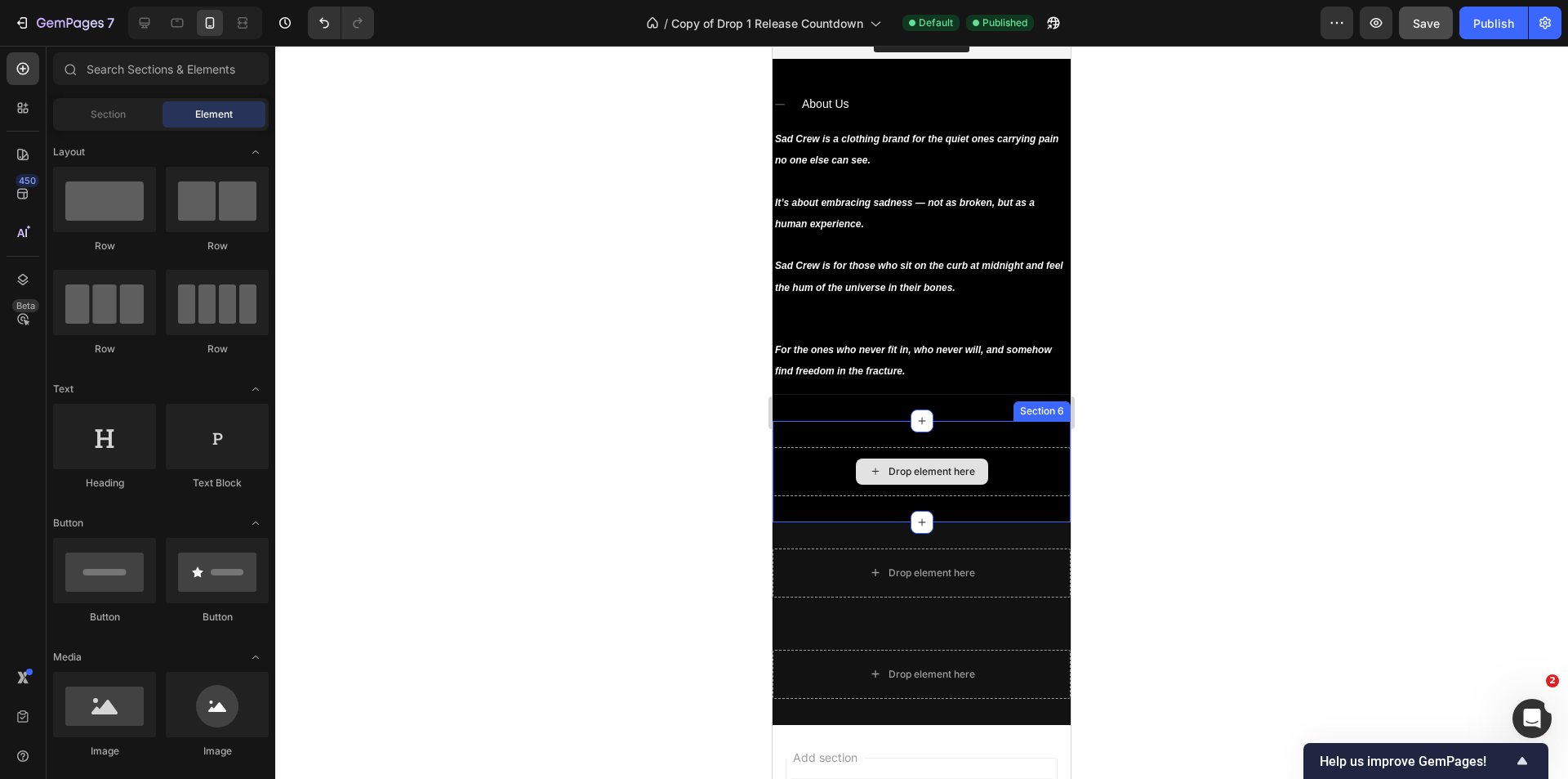
scroll to position [490, 0]
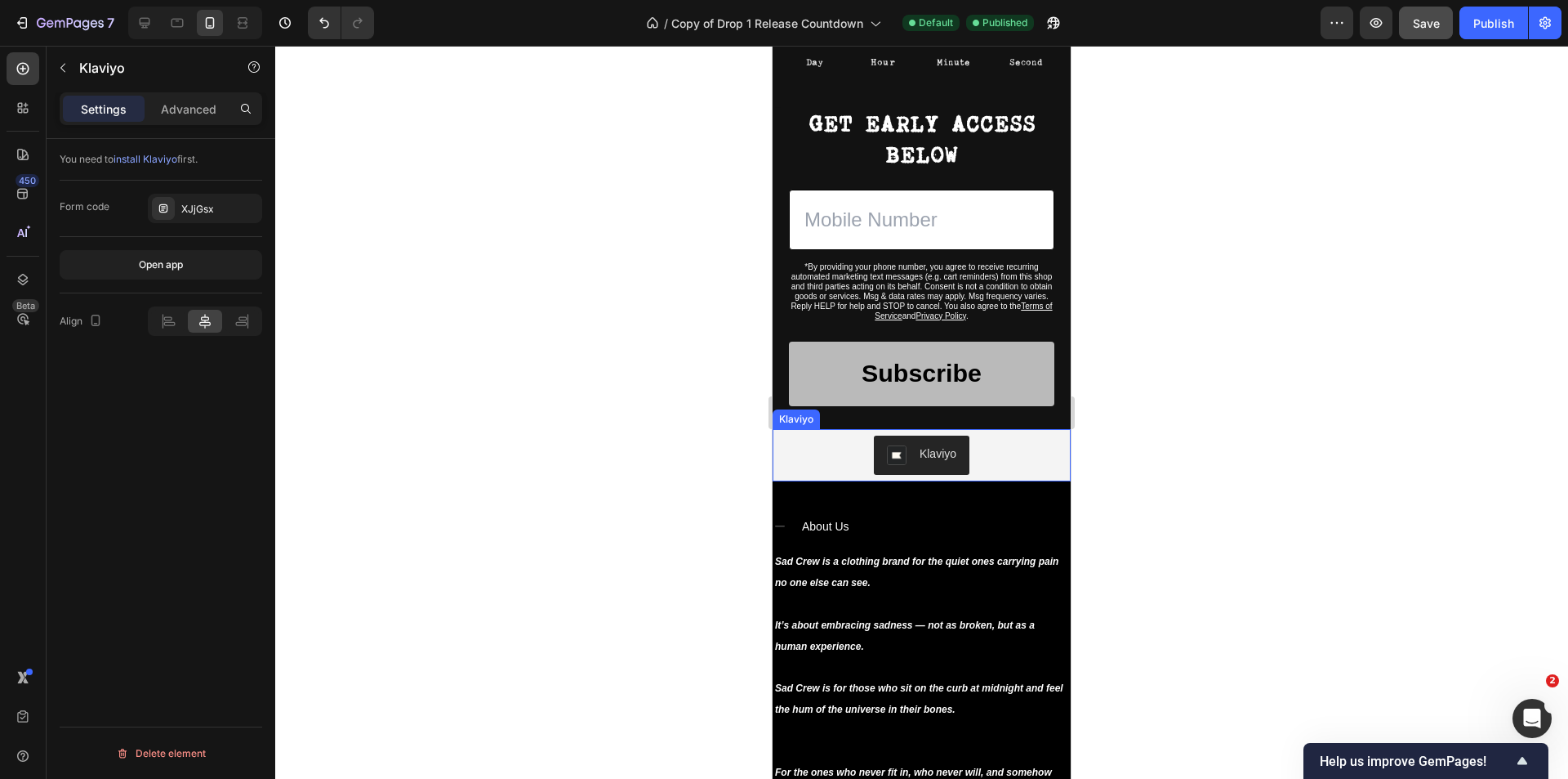
click at [814, 443] on div "Klaviyo" at bounding box center [921, 455] width 285 height 39
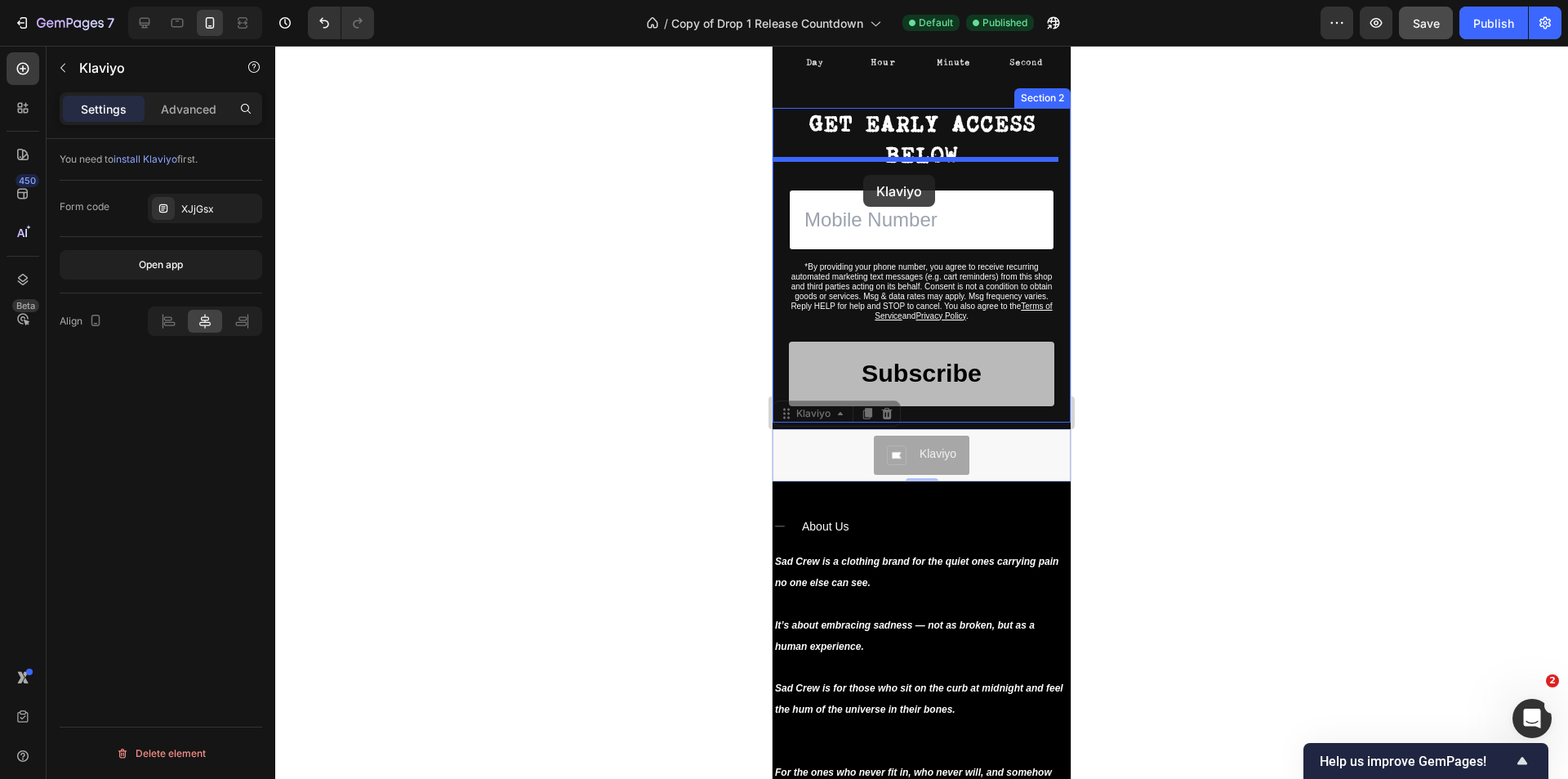
drag, startPoint x: 818, startPoint y: 402, endPoint x: 863, endPoint y: 175, distance: 231.4
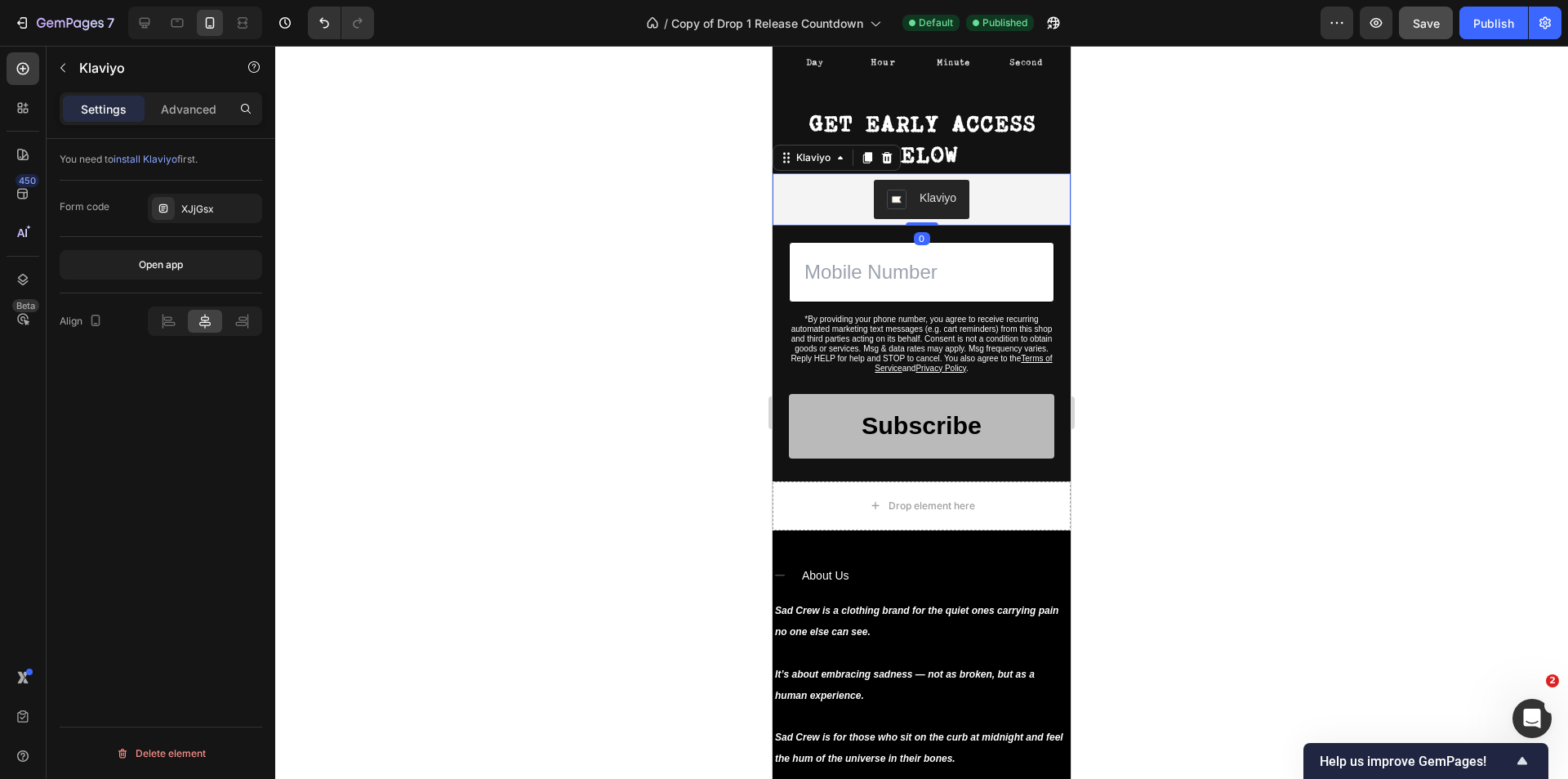
click at [1160, 219] on div at bounding box center [922, 412] width 1293 height 733
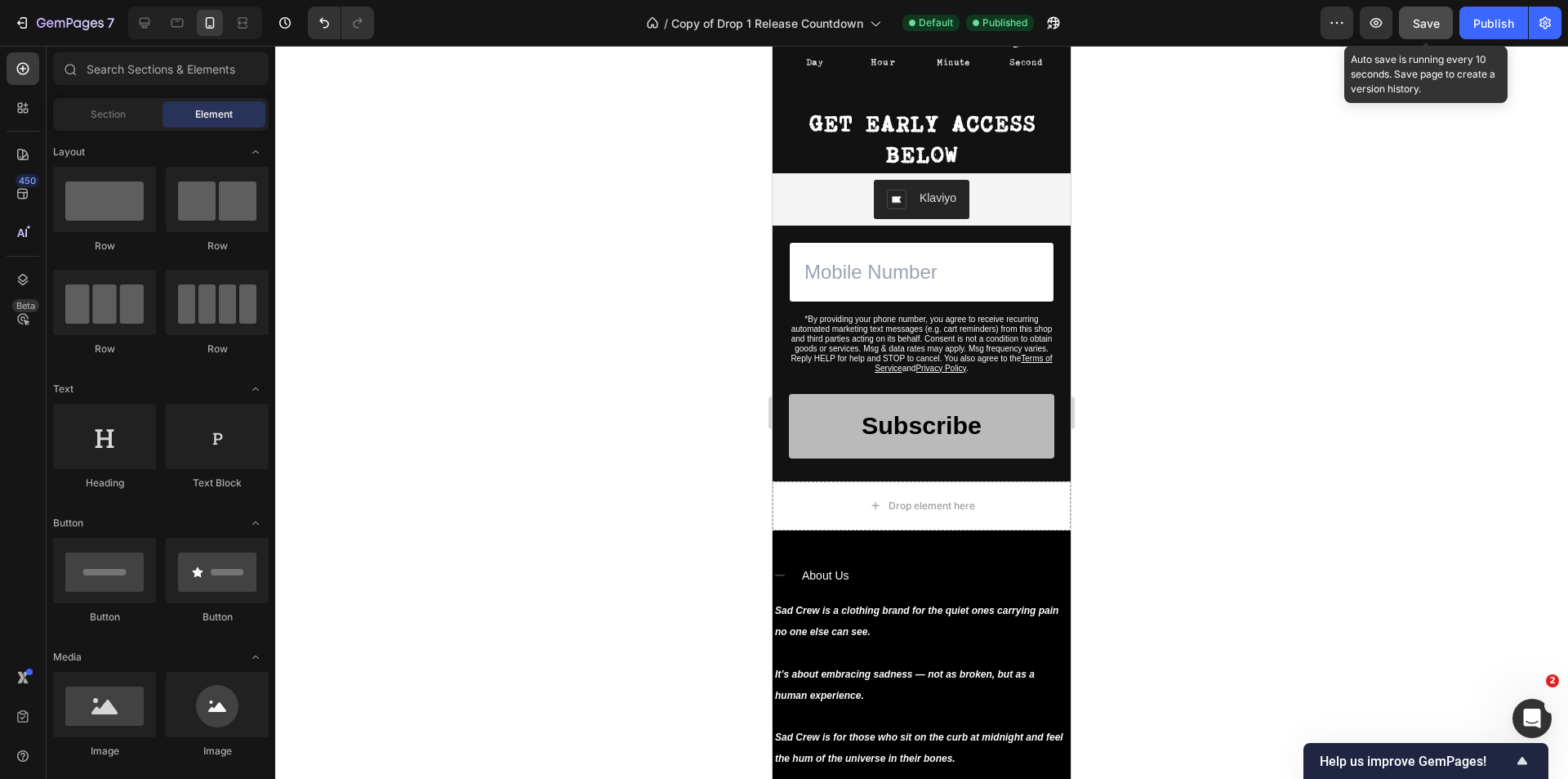
click at [1414, 32] on button "Save" at bounding box center [1425, 23] width 53 height 33
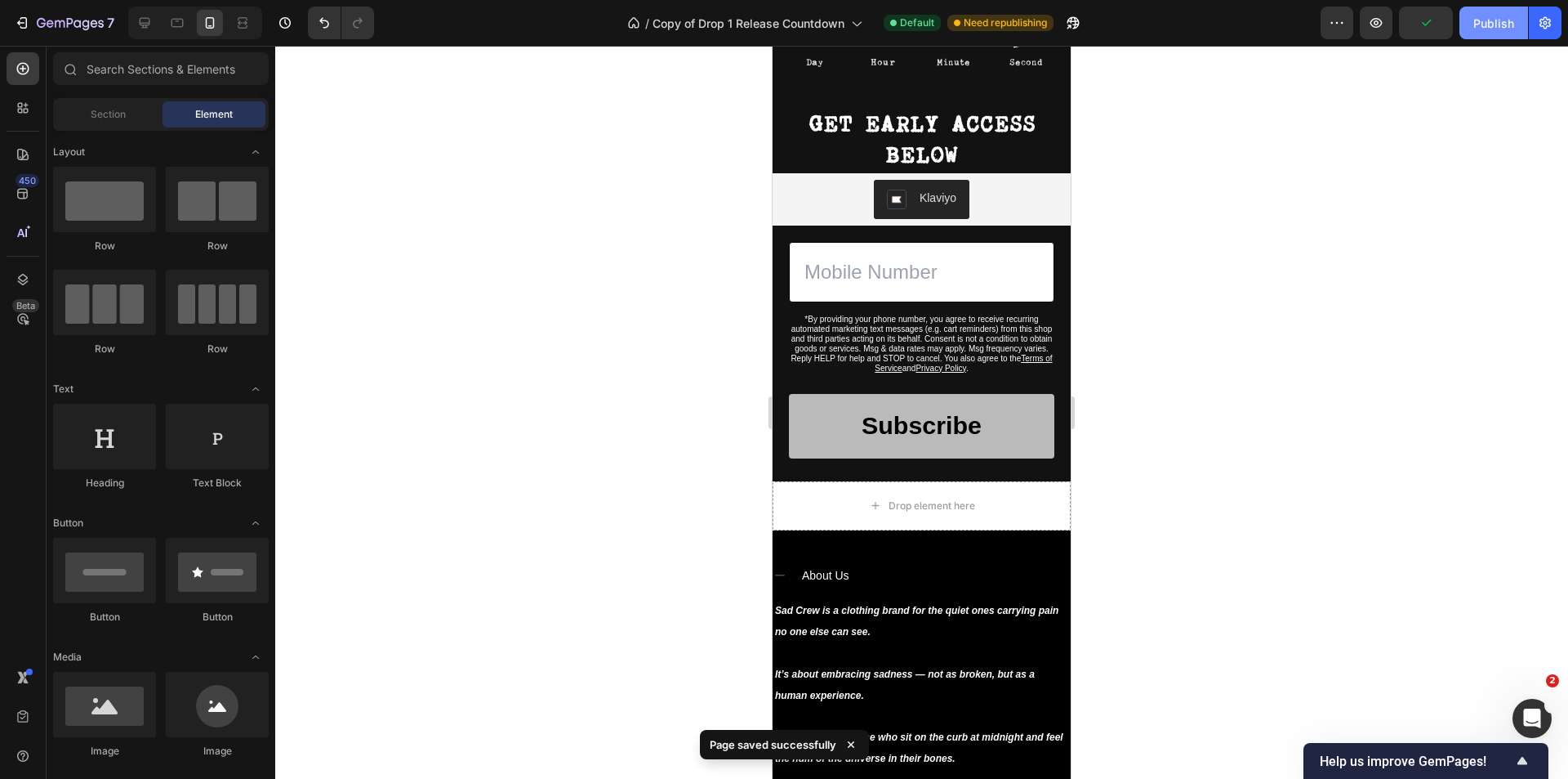
click at [1493, 23] on div "Publish" at bounding box center [1493, 23] width 41 height 18
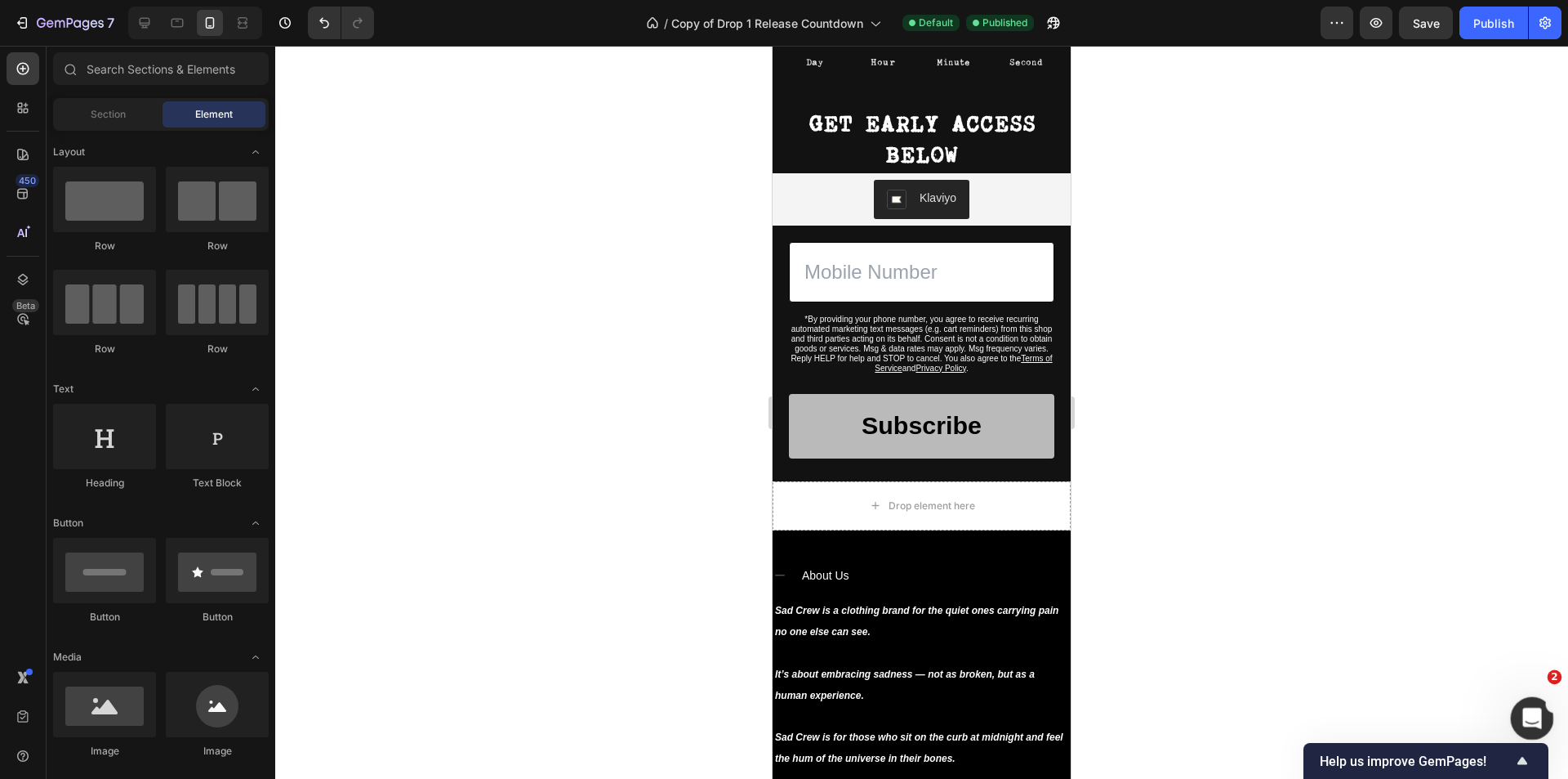
click at [1523, 711] on icon "Open Intercom Messenger" at bounding box center [1530, 716] width 27 height 27
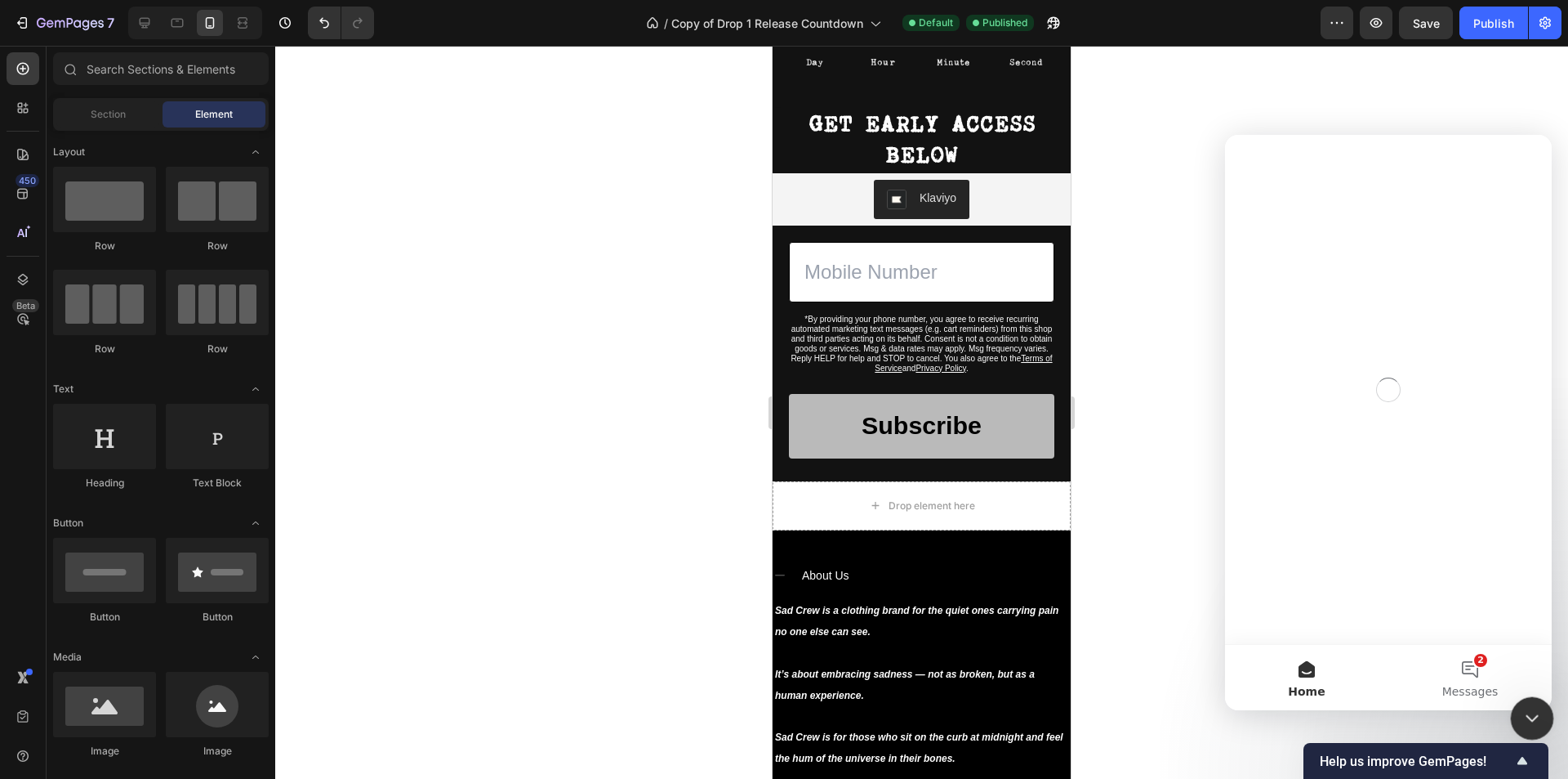
scroll to position [0, 0]
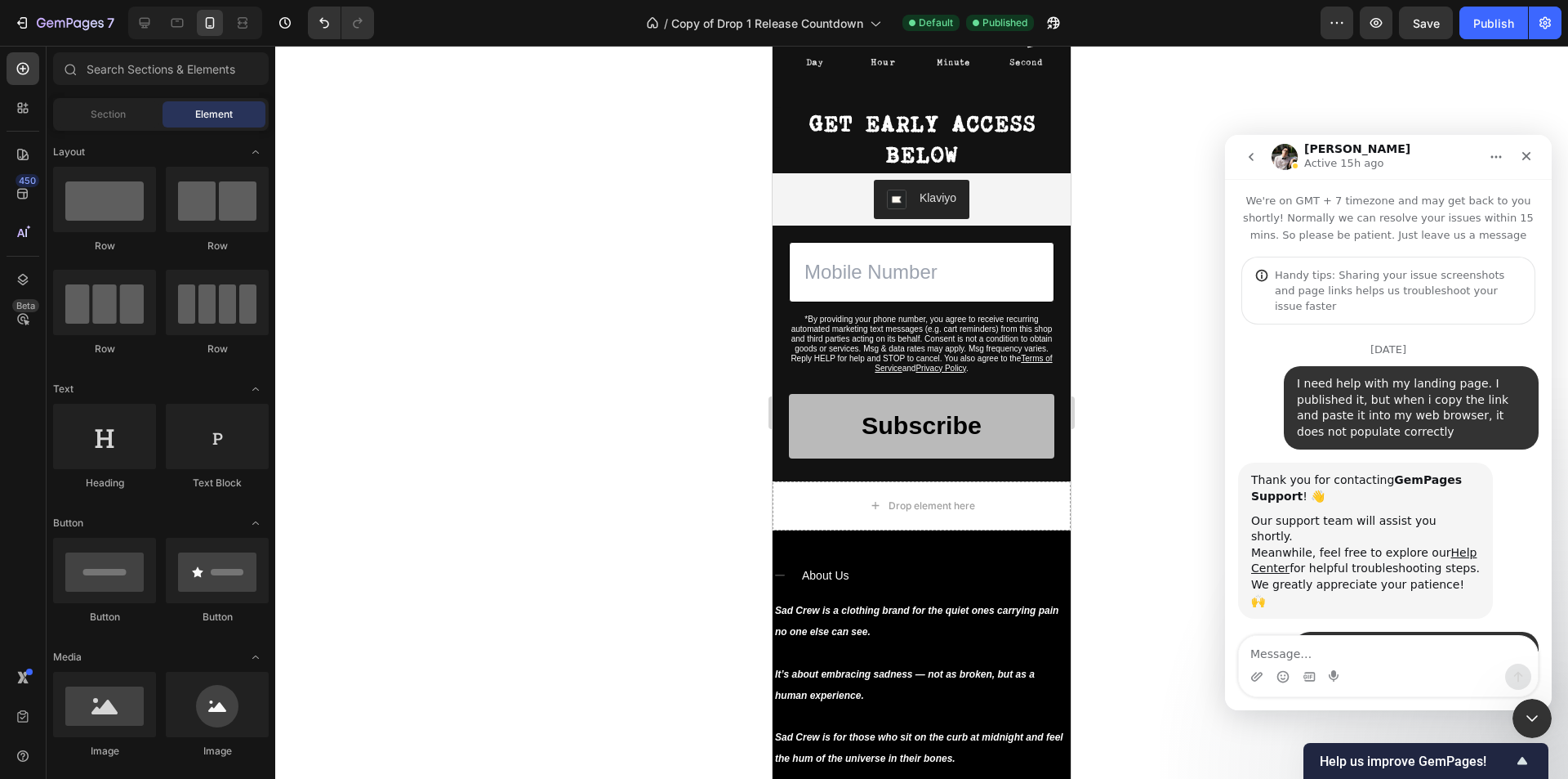
scroll to position [3203, 0]
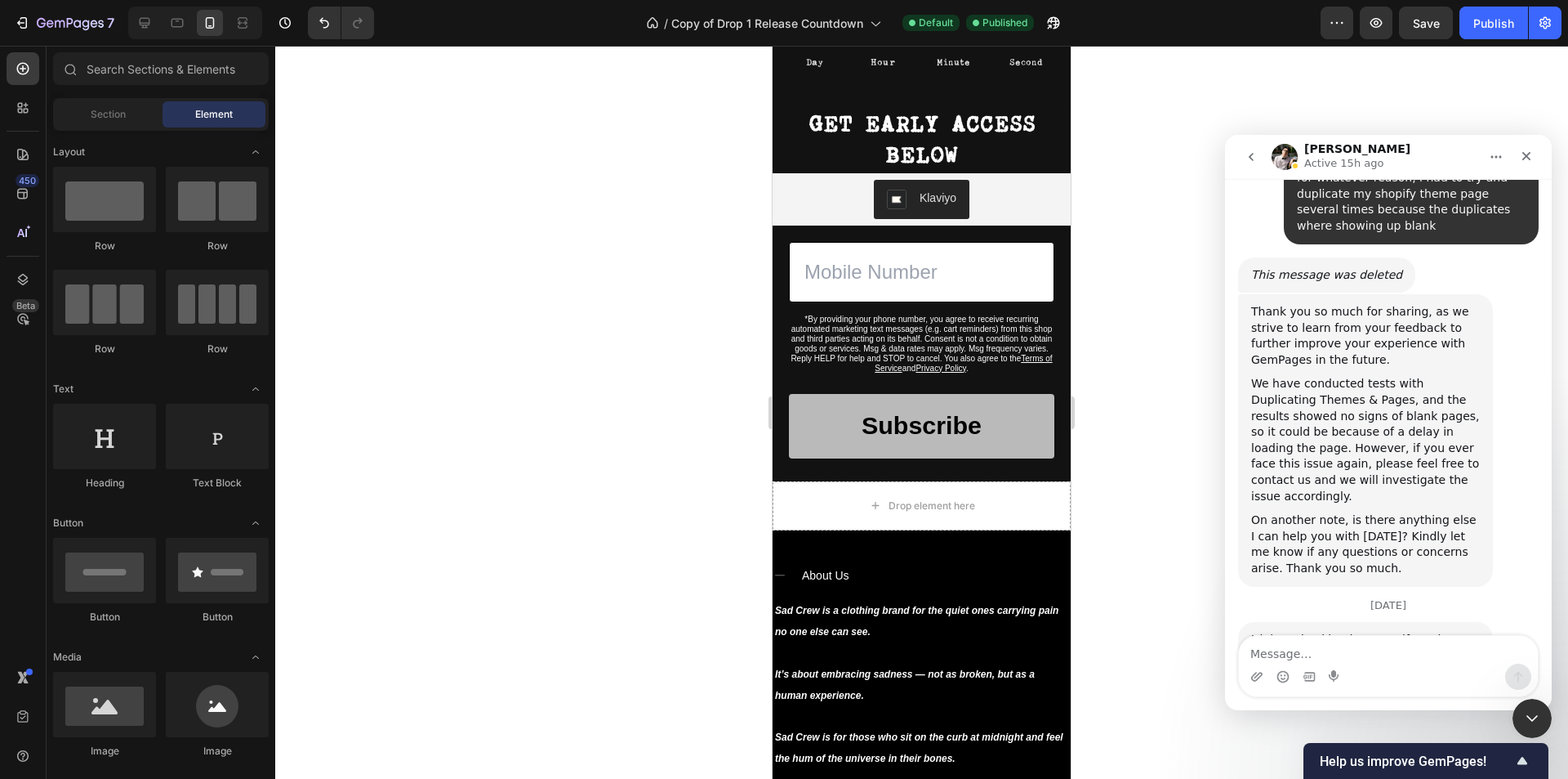
click at [1254, 155] on icon "go back" at bounding box center [1250, 157] width 13 height 13
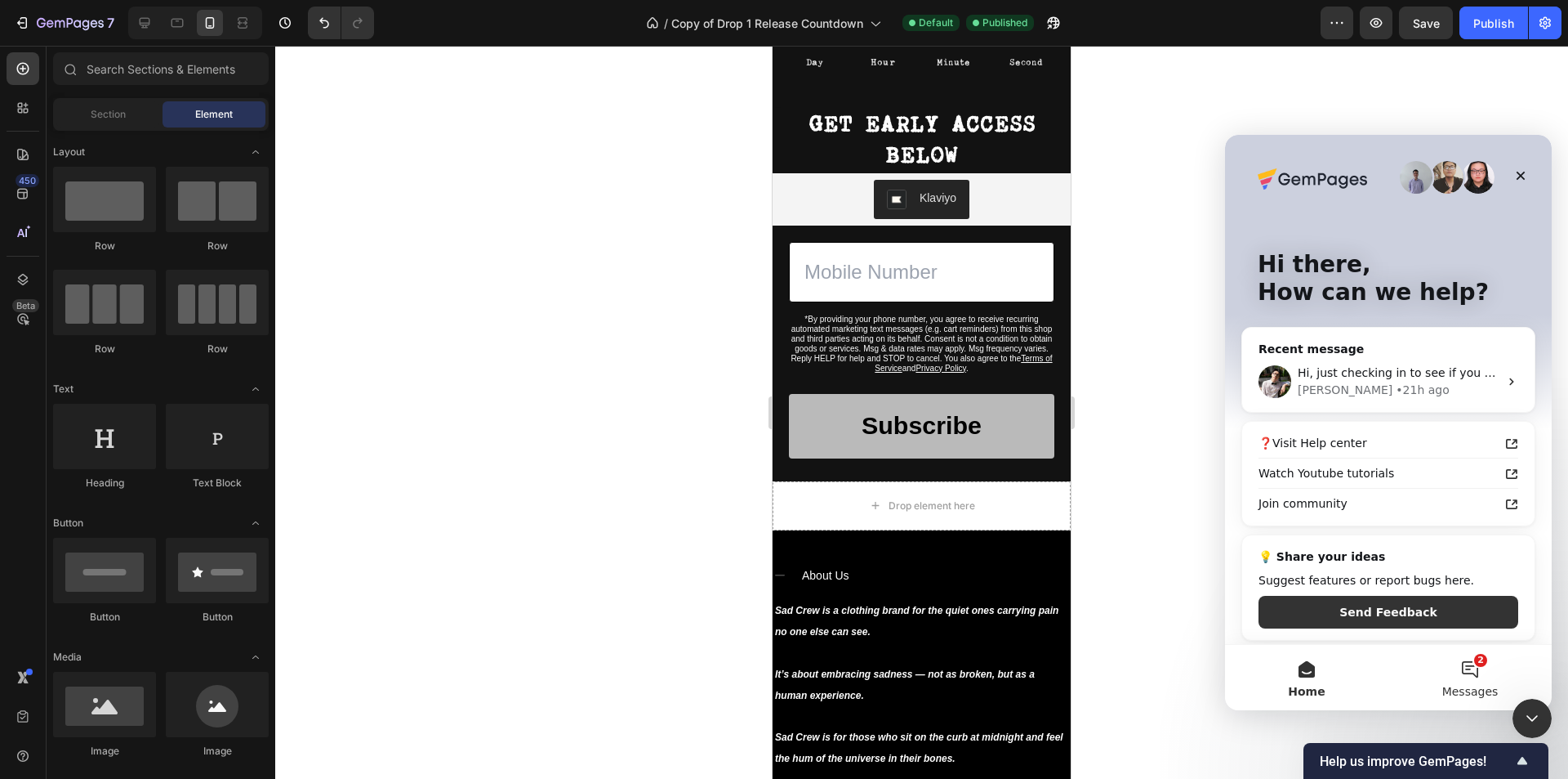
click at [1476, 662] on button "2 Messages" at bounding box center [1470, 677] width 163 height 65
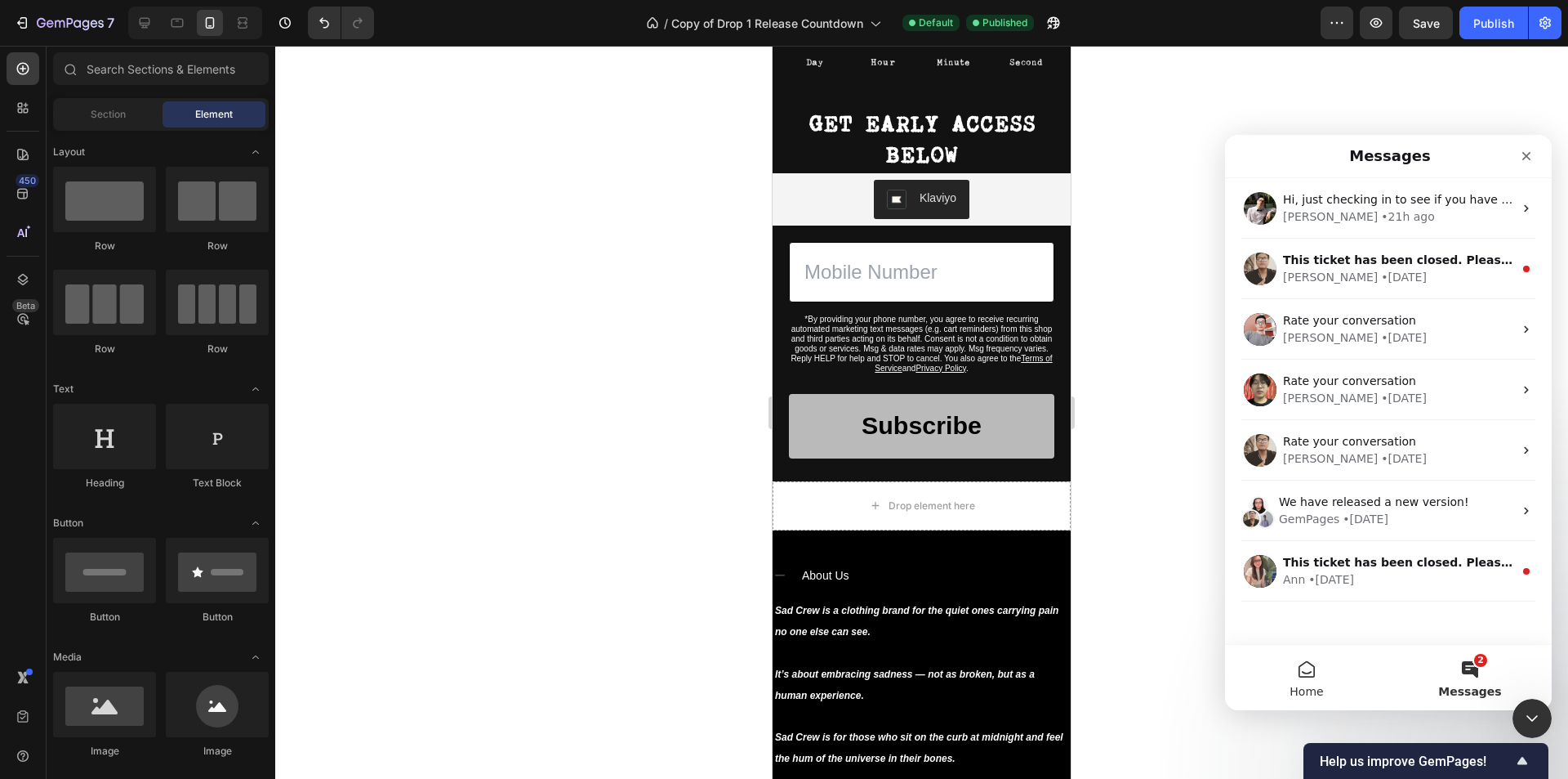
click at [1306, 666] on button "Home" at bounding box center [1307, 677] width 163 height 65
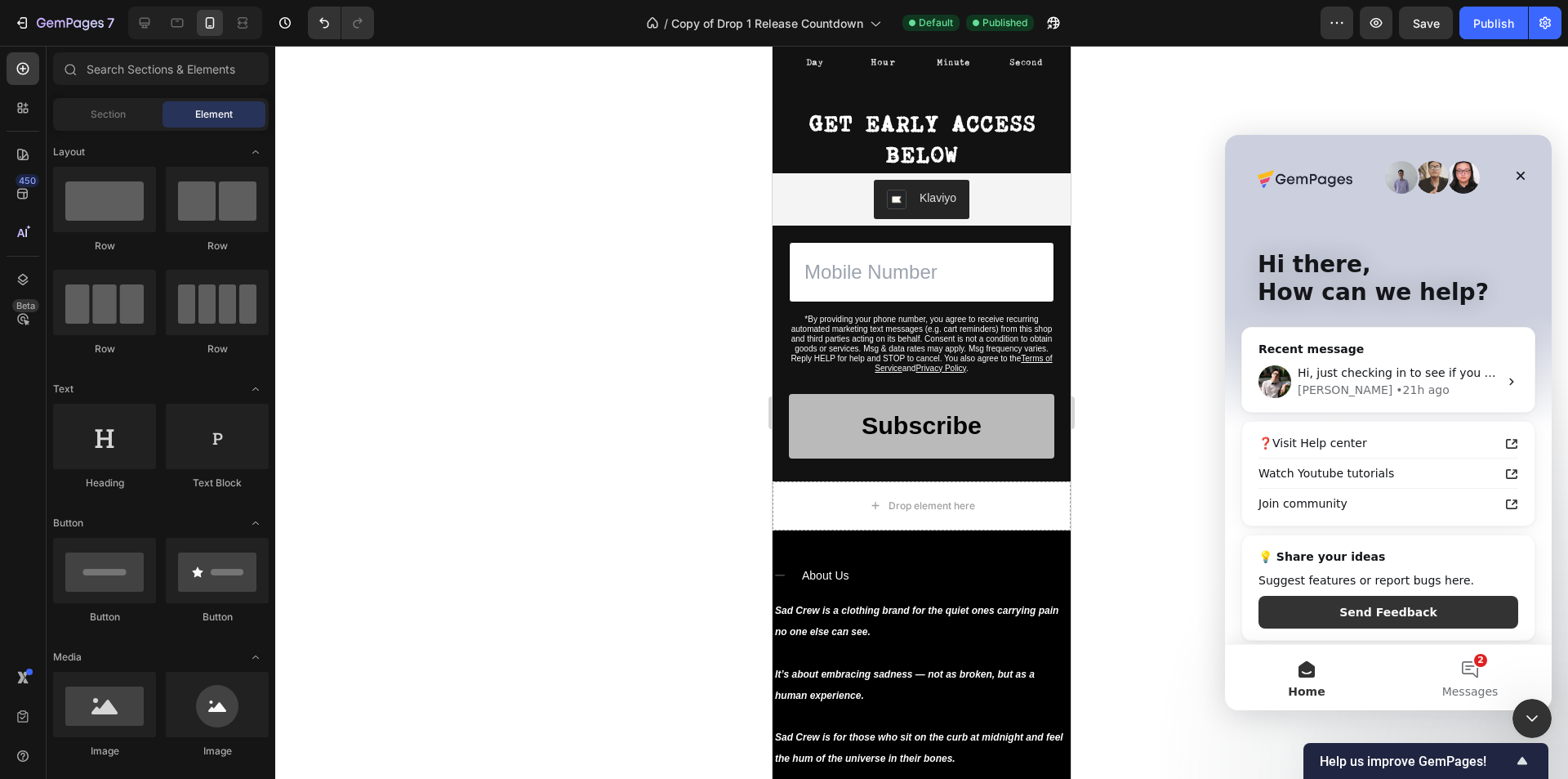
click at [1306, 666] on button "Home" at bounding box center [1307, 677] width 163 height 65
click at [1307, 666] on button "Home" at bounding box center [1307, 677] width 163 height 65
click at [1307, 666] on button "Home" at bounding box center [1307, 677] width 163 height 65
drag, startPoint x: 1307, startPoint y: 665, endPoint x: 1322, endPoint y: 620, distance: 47.4
click at [1307, 661] on button "Home" at bounding box center [1307, 677] width 163 height 65
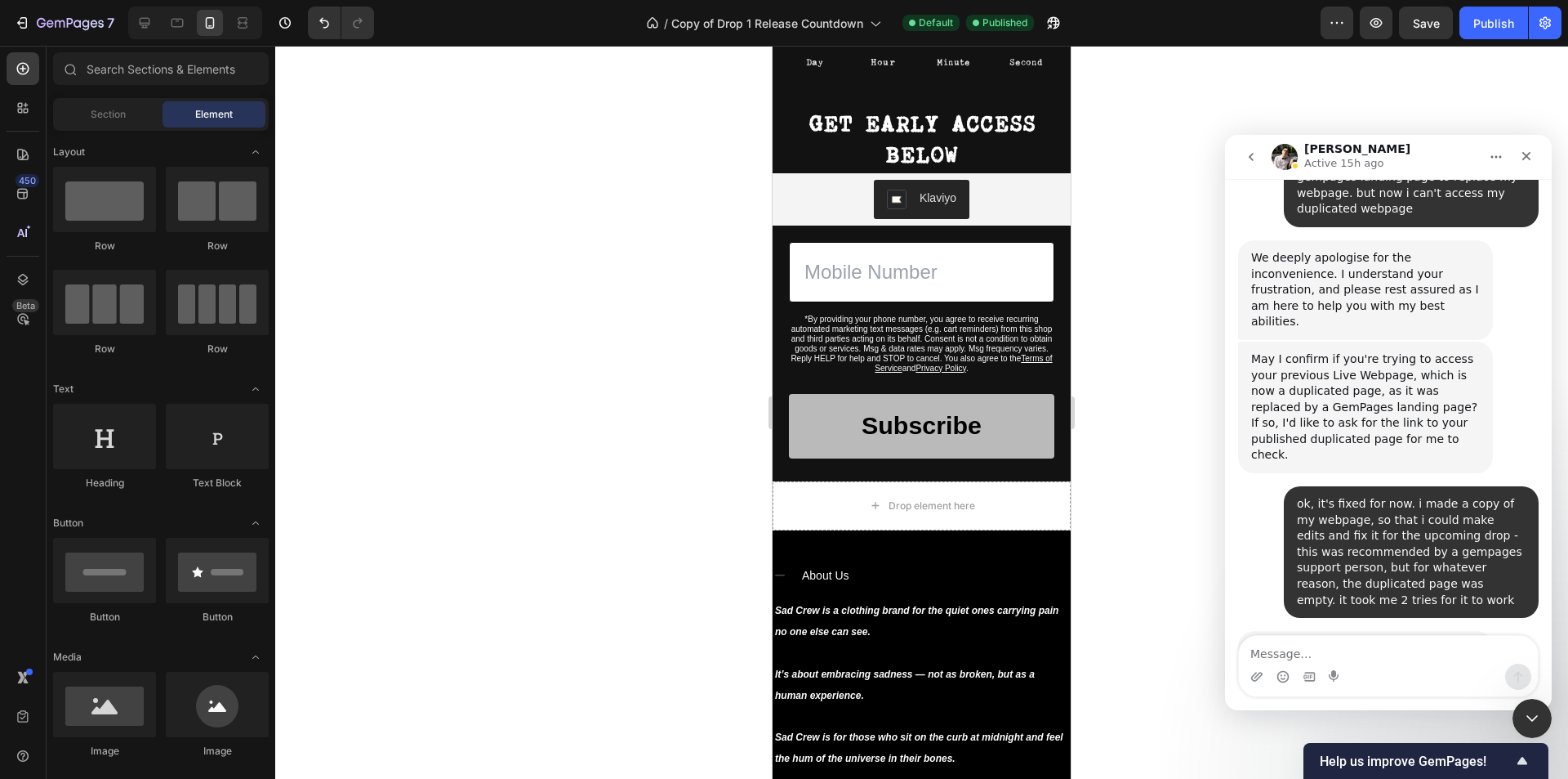
scroll to position [3203, 0]
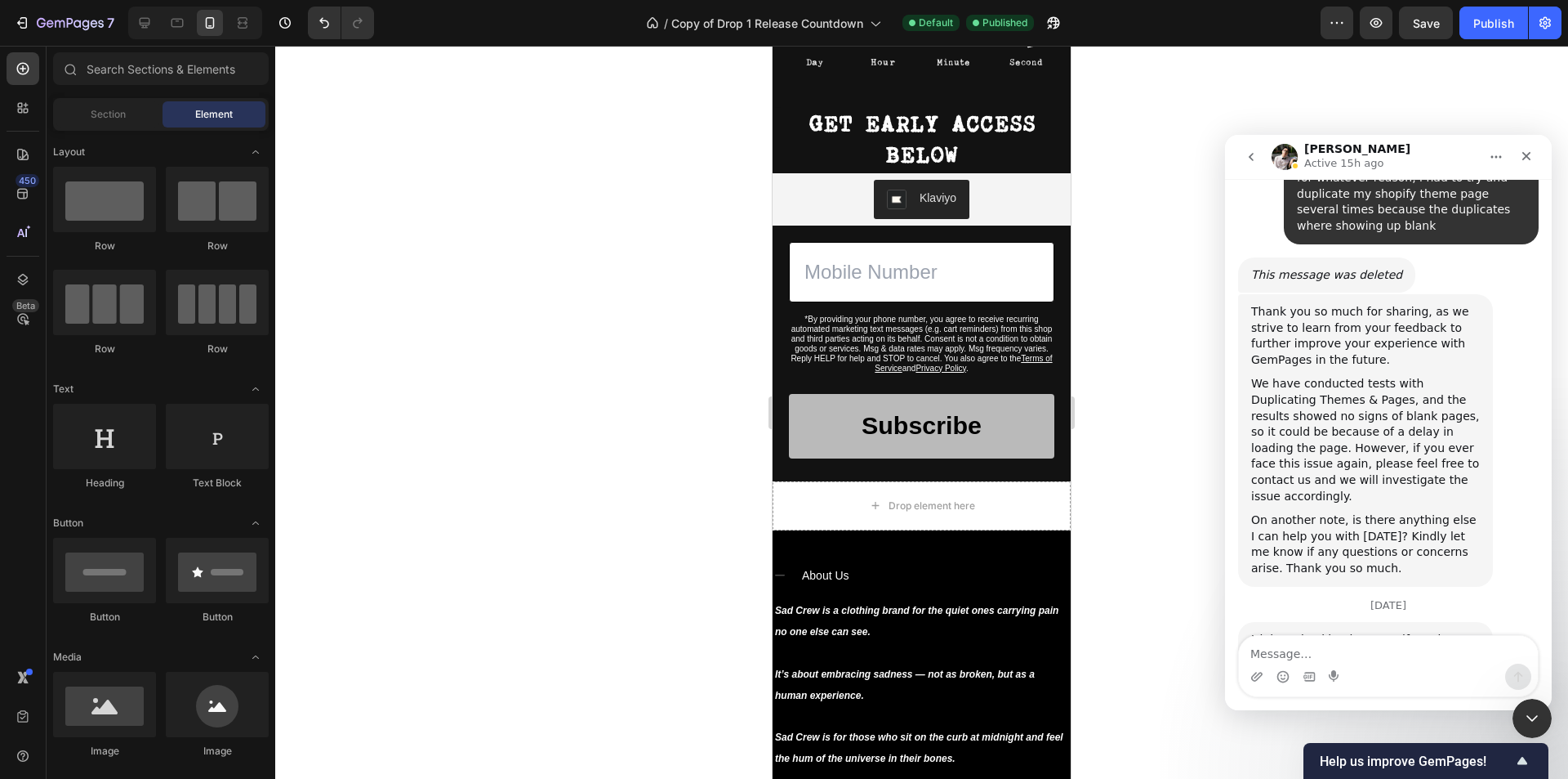
click at [1345, 647] on textarea "Message…" at bounding box center [1387, 650] width 298 height 28
type textarea "hello, can you please"
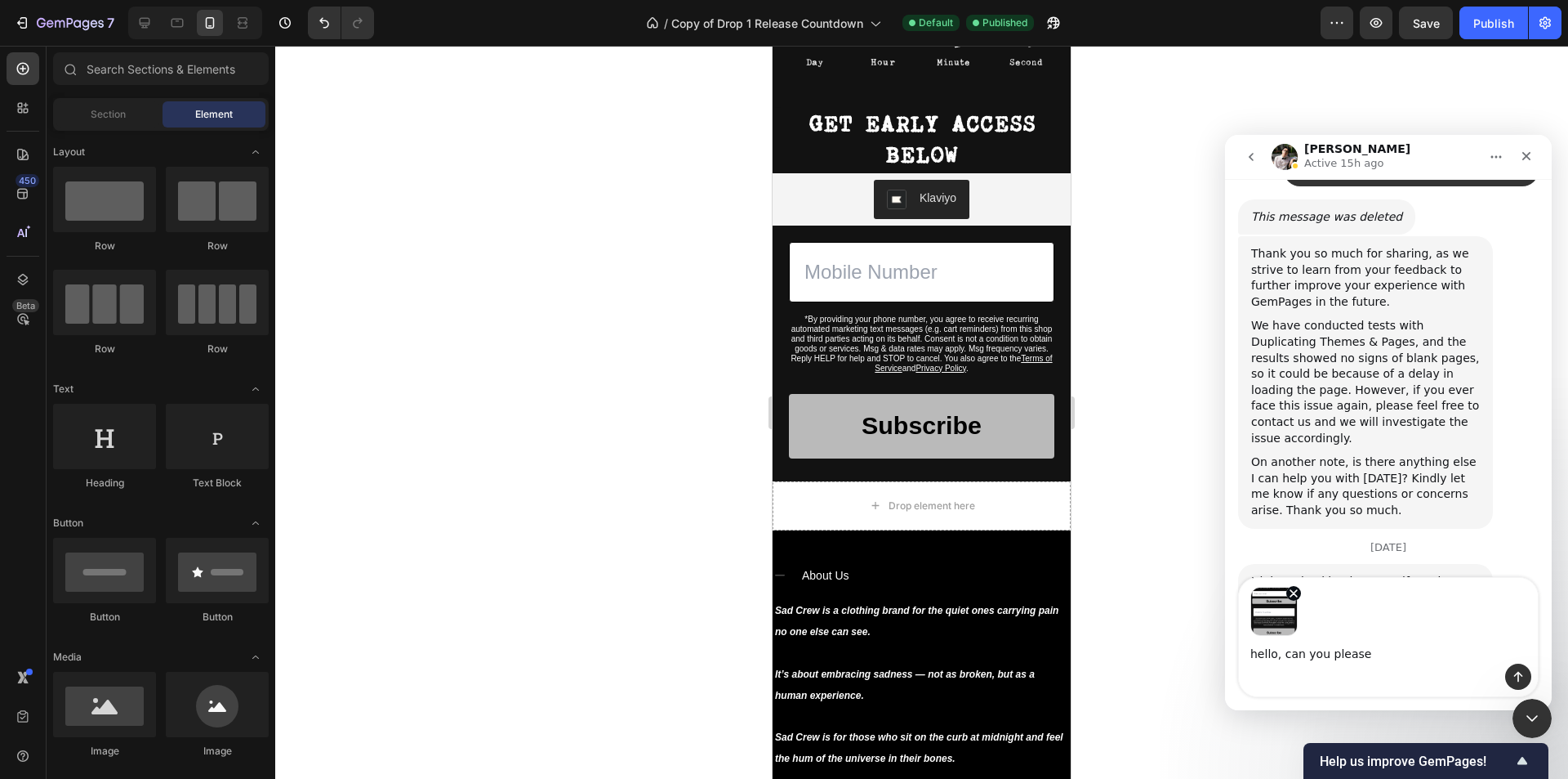
click at [1381, 655] on textarea "hello, can you please" at bounding box center [1387, 650] width 298 height 28
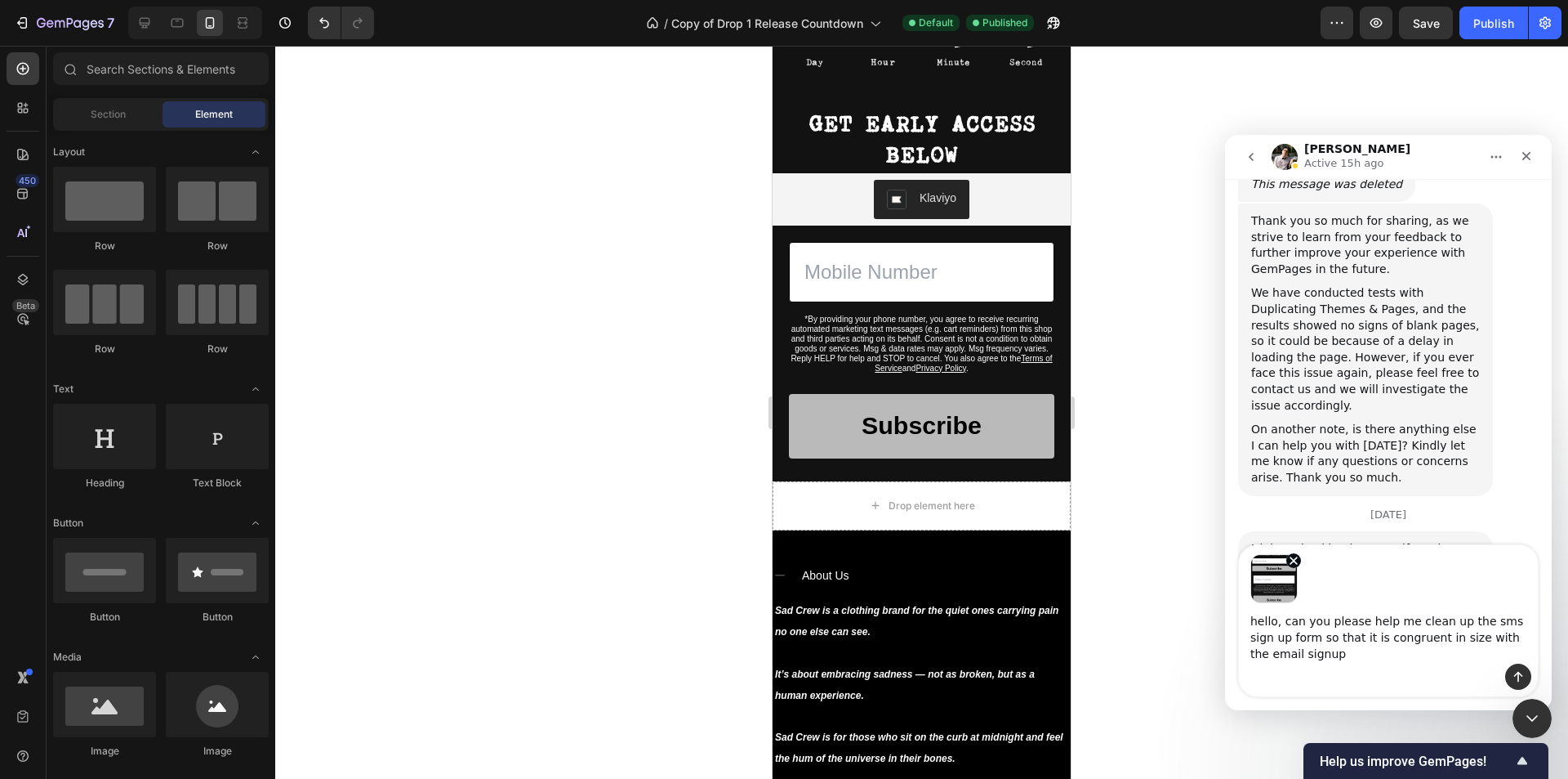
type textarea "hello, can you please help me clean up the sms sign up form so that it is congr…"
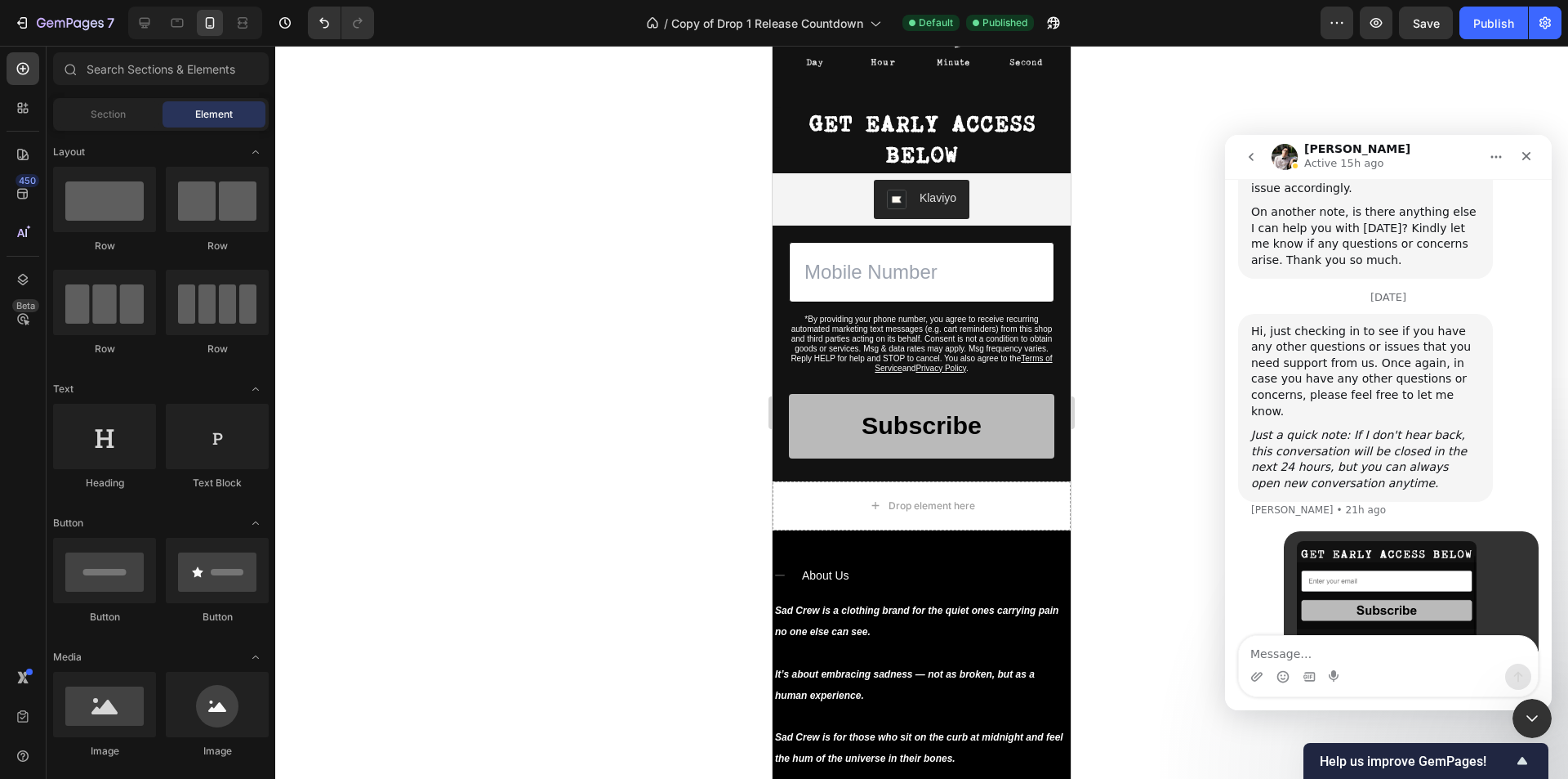
click at [1411, 541] on img "user says…" at bounding box center [1386, 650] width 180 height 219
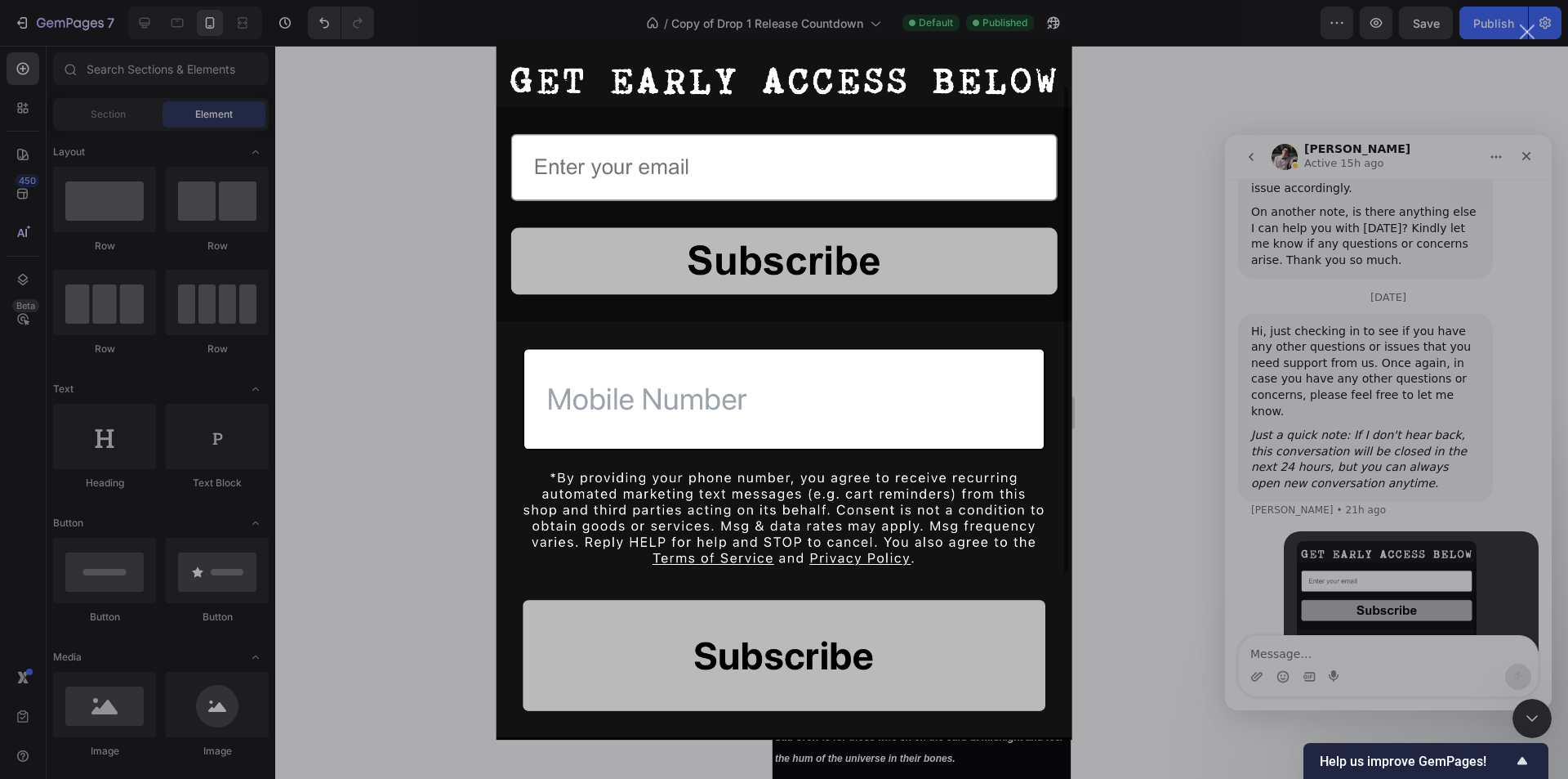
scroll to position [0, 0]
click at [1513, 292] on div "Intercom messenger" at bounding box center [784, 389] width 1568 height 779
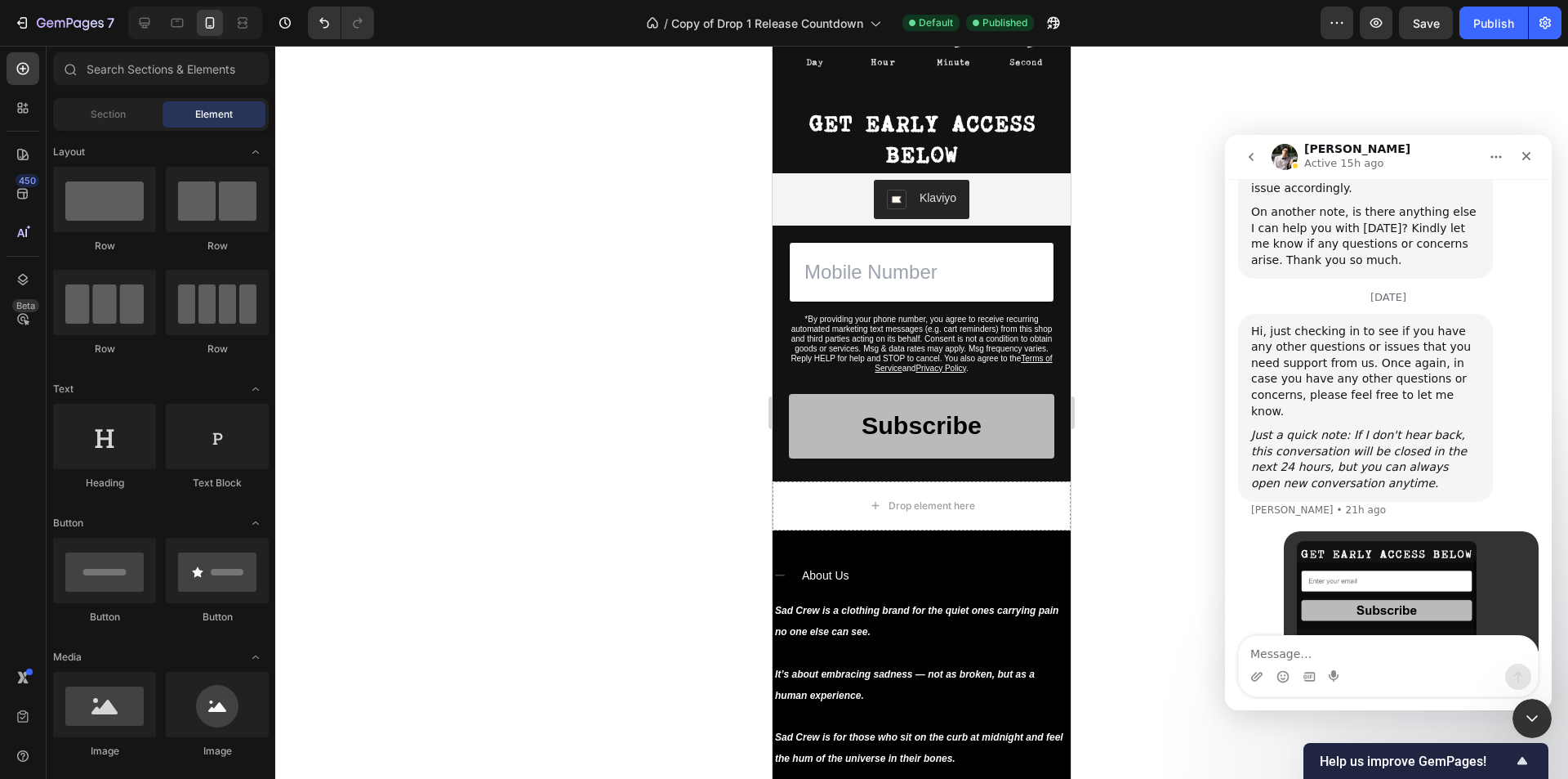
drag, startPoint x: 1411, startPoint y: 575, endPoint x: 1443, endPoint y: 590, distance: 35.3
click at [1047, 358] on div "*By providing your phone number, you agree to receive recurring automated marke…" at bounding box center [922, 350] width 298 height 249
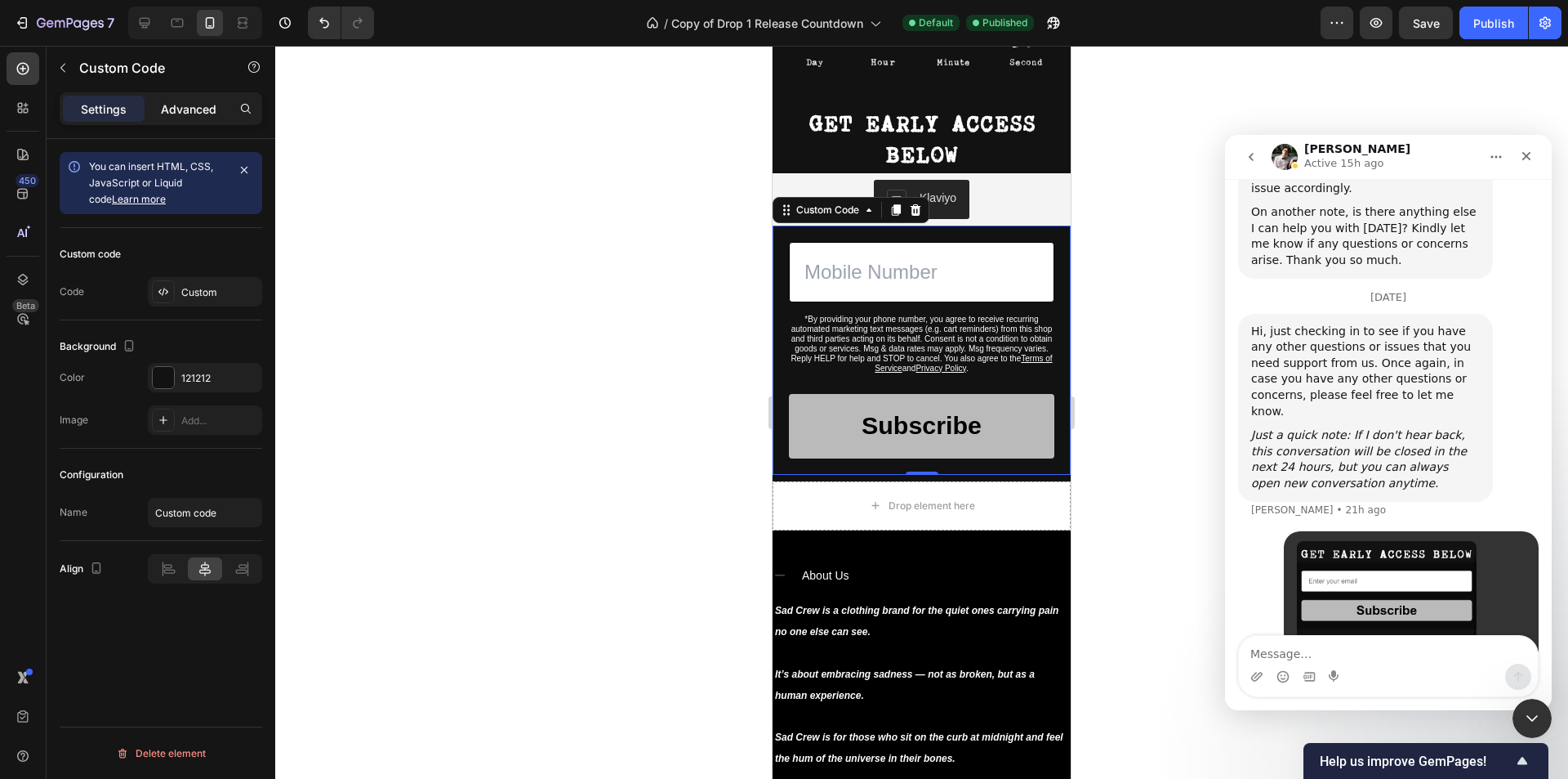
click at [208, 107] on p "Advanced" at bounding box center [188, 109] width 55 height 18
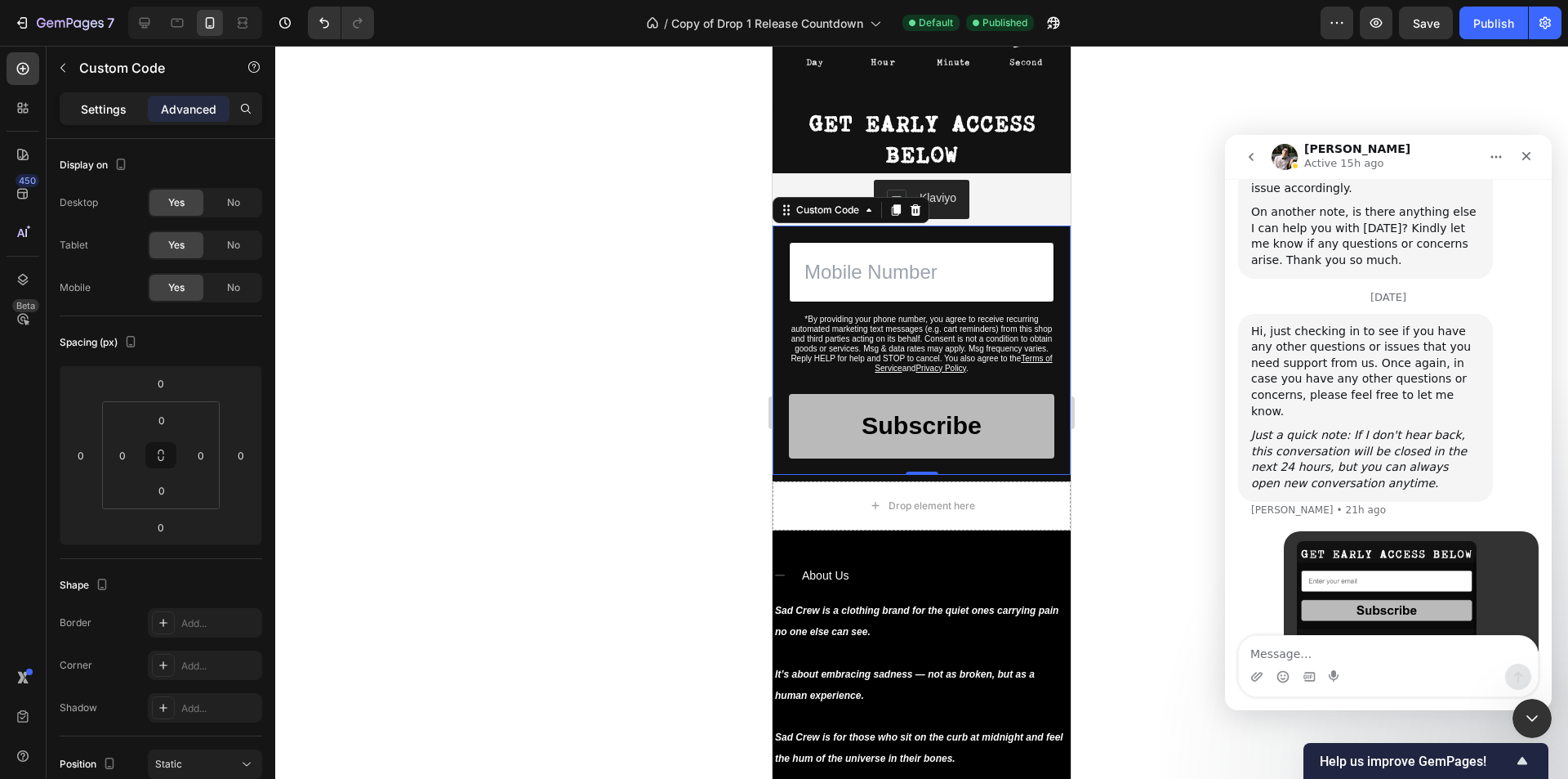
click at [121, 105] on p "Settings" at bounding box center [103, 109] width 46 height 18
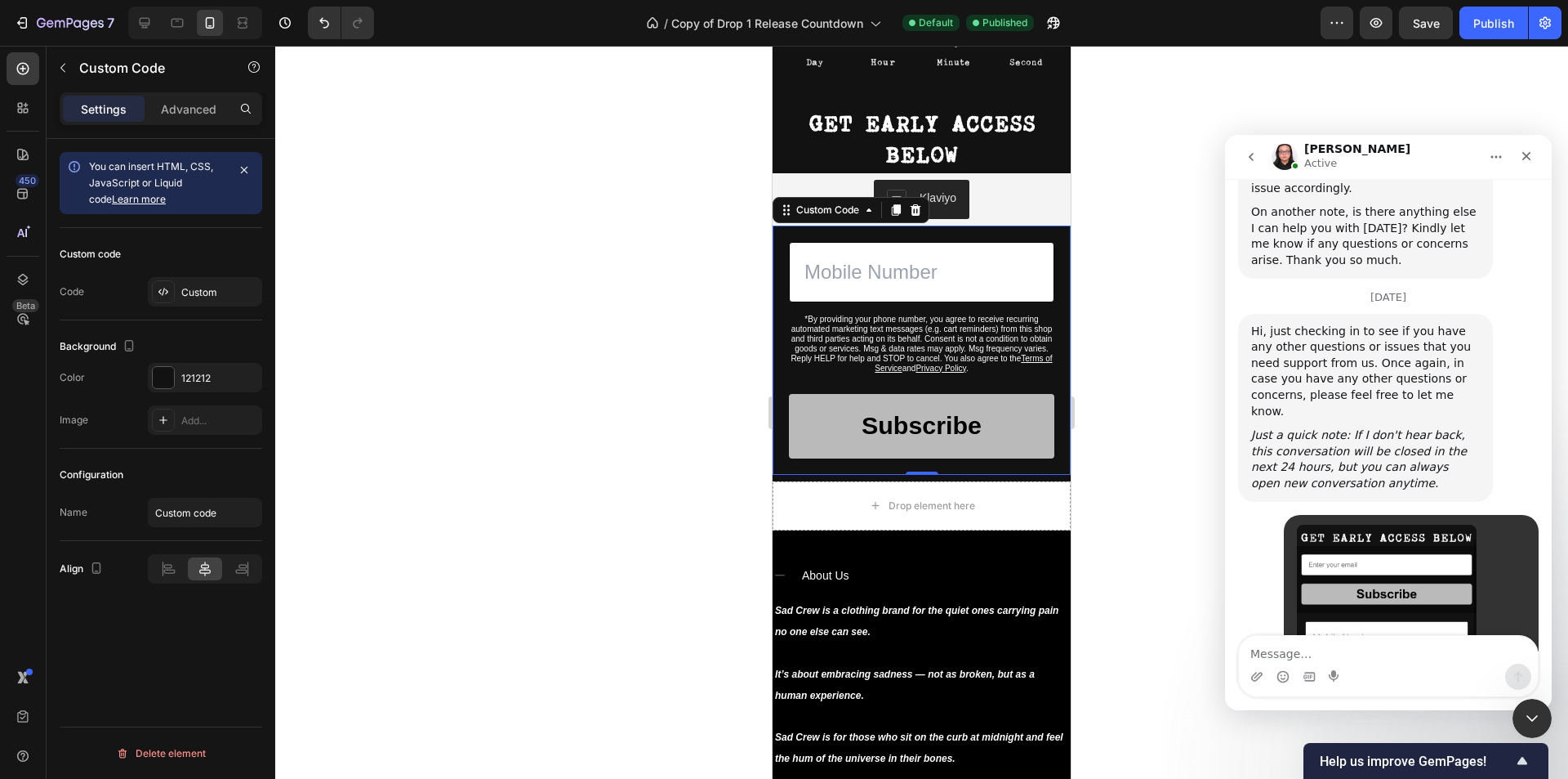
scroll to position [3708, 0]
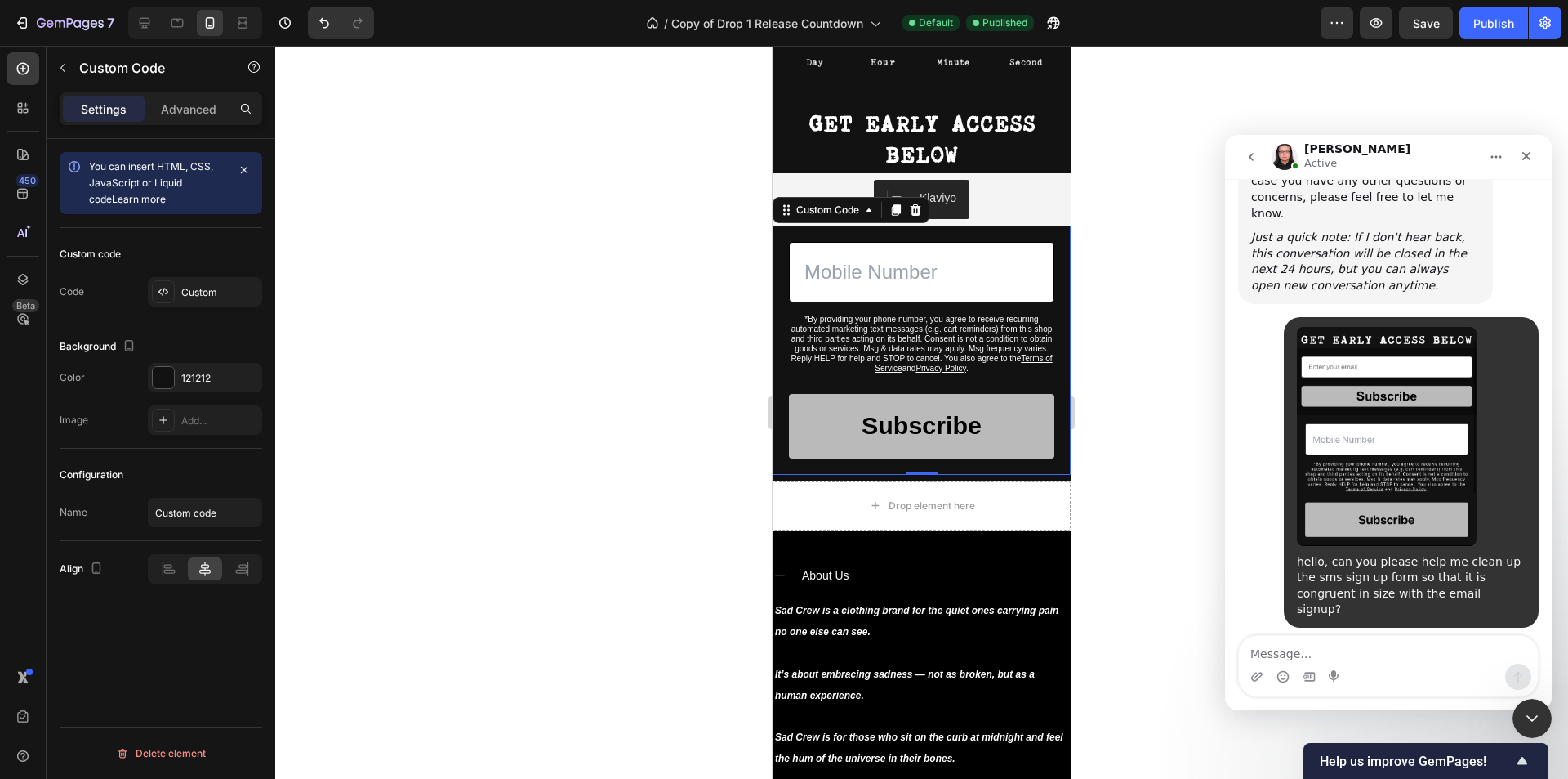
drag, startPoint x: 1363, startPoint y: 497, endPoint x: 1431, endPoint y: 526, distance: 73.9
click at [1430, 688] on div "Hi Jose, this is Nathan joining this conversation with Adrian for your support.…" at bounding box center [1365, 743] width 228 height 112
click at [1433, 752] on div "Hope you are doing well and thank you for getting back to [GEOGRAPHIC_DATA]." at bounding box center [1365, 776] width 228 height 49
click at [1443, 752] on div "Hope you are doing well and thank you for getting back to [GEOGRAPHIC_DATA]." at bounding box center [1365, 776] width 228 height 49
drag, startPoint x: 1454, startPoint y: 526, endPoint x: 1342, endPoint y: 478, distance: 121.9
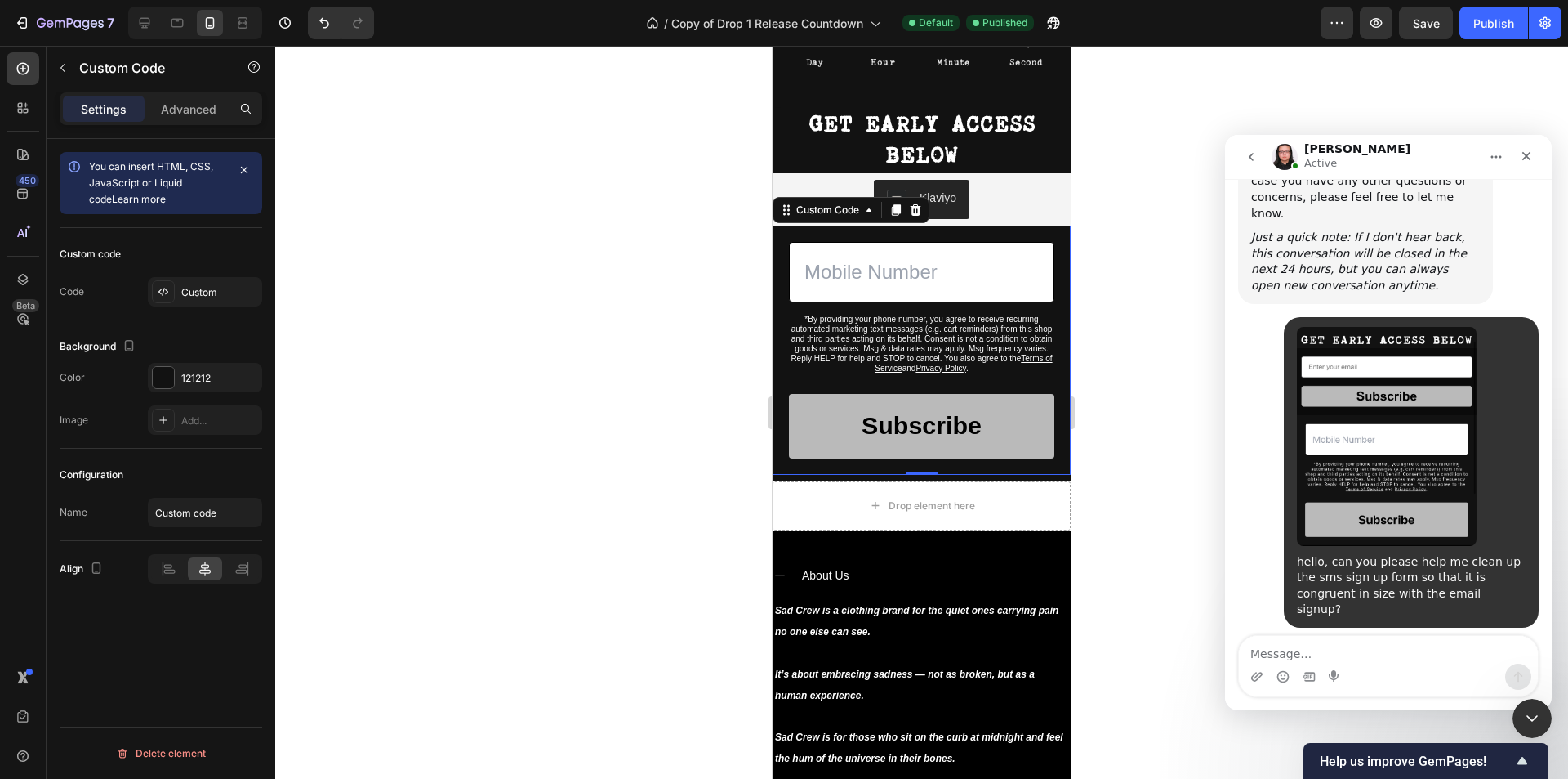
click at [1342, 688] on div "Hi Jose, this is Nathan joining this conversation with Adrian for your support.…" at bounding box center [1365, 743] width 228 height 112
click at [1423, 752] on div "Hope you are doing well and thank you for getting back to [GEOGRAPHIC_DATA]." at bounding box center [1365, 776] width 228 height 49
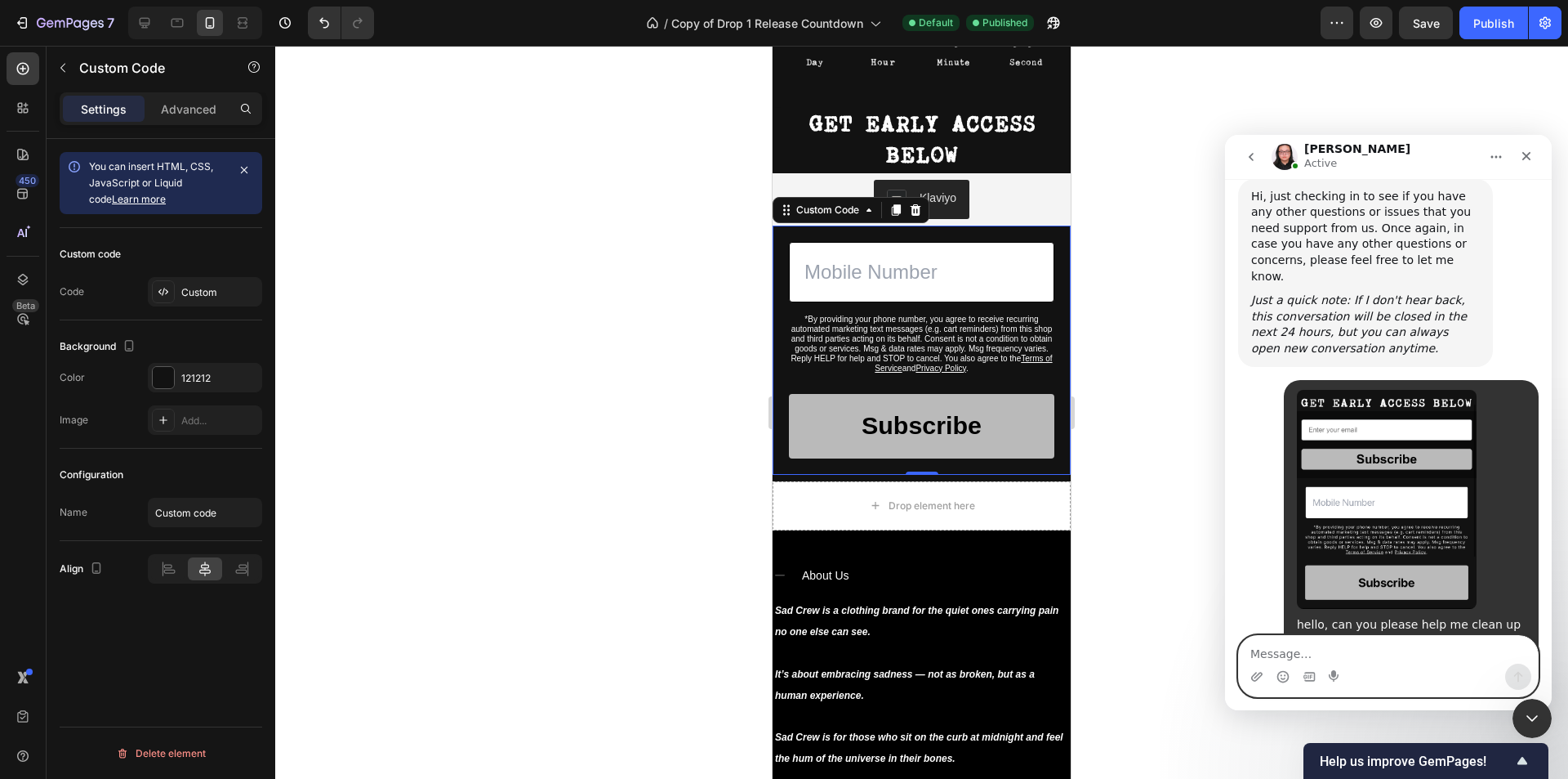
click at [1314, 652] on textarea "Message…" at bounding box center [1387, 650] width 298 height 28
type textarea "hello"
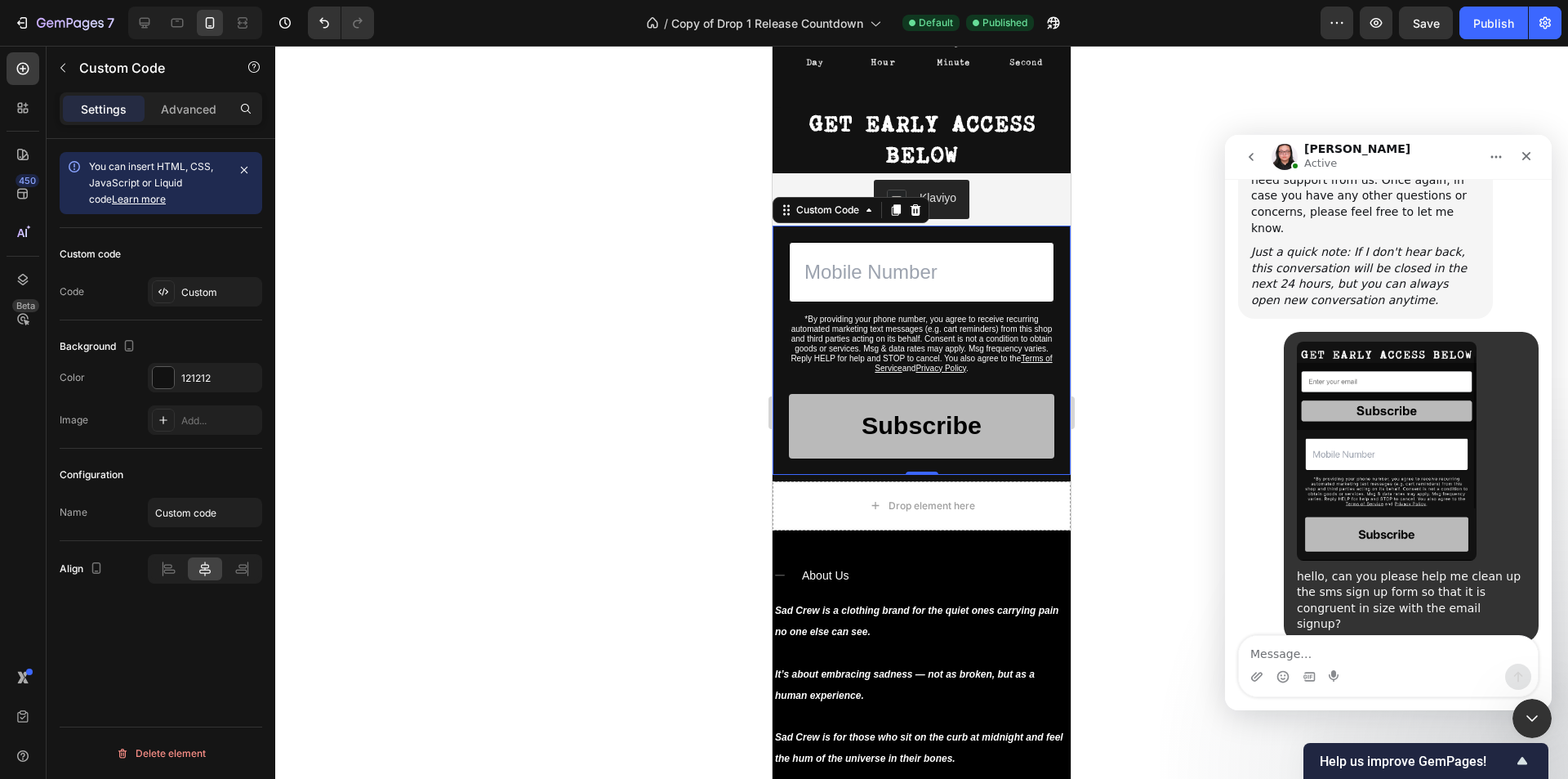
click at [1412, 341] on img "Sad says…" at bounding box center [1386, 450] width 180 height 219
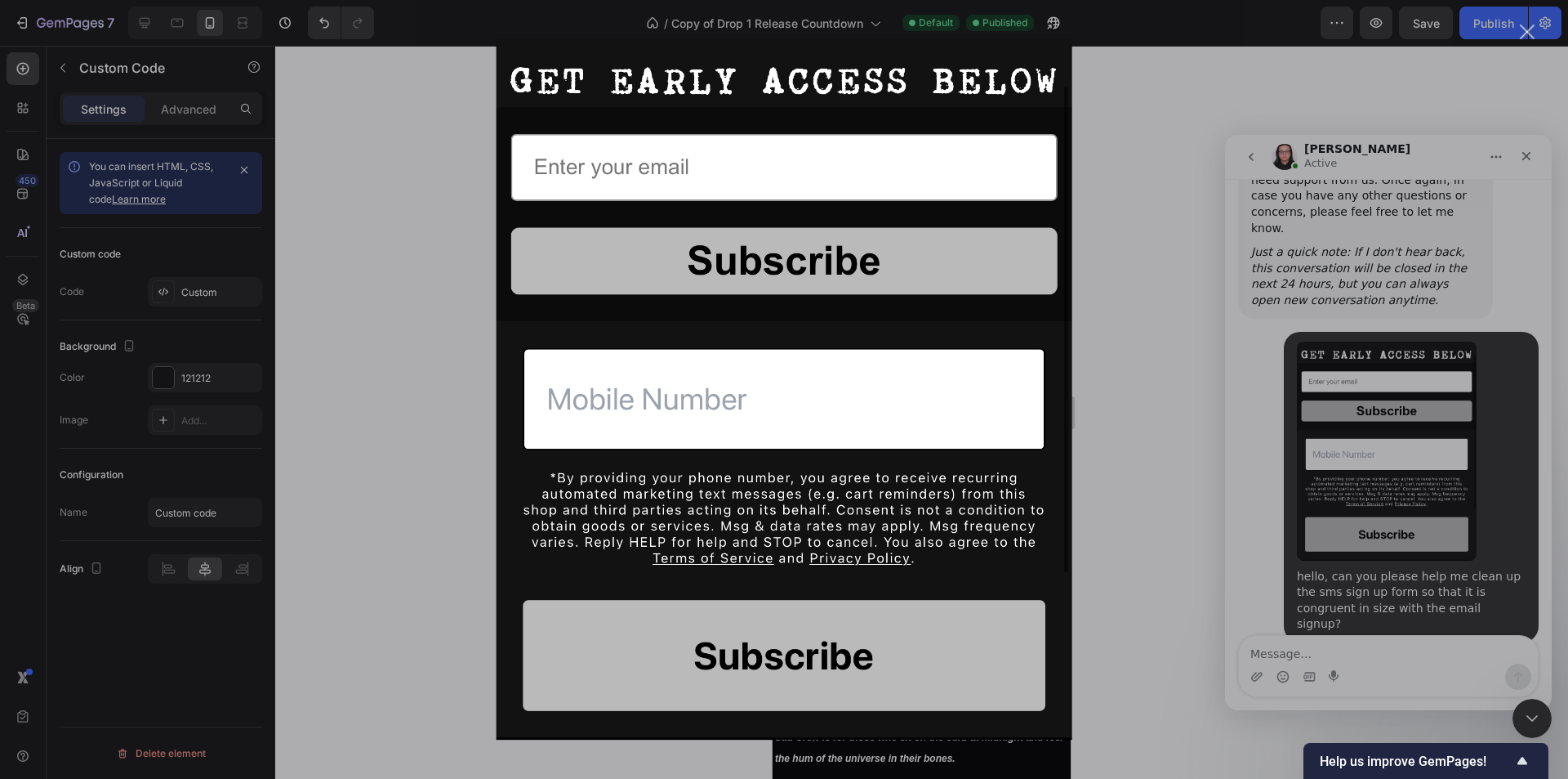
click at [1124, 436] on div "Intercom messenger" at bounding box center [784, 389] width 1568 height 779
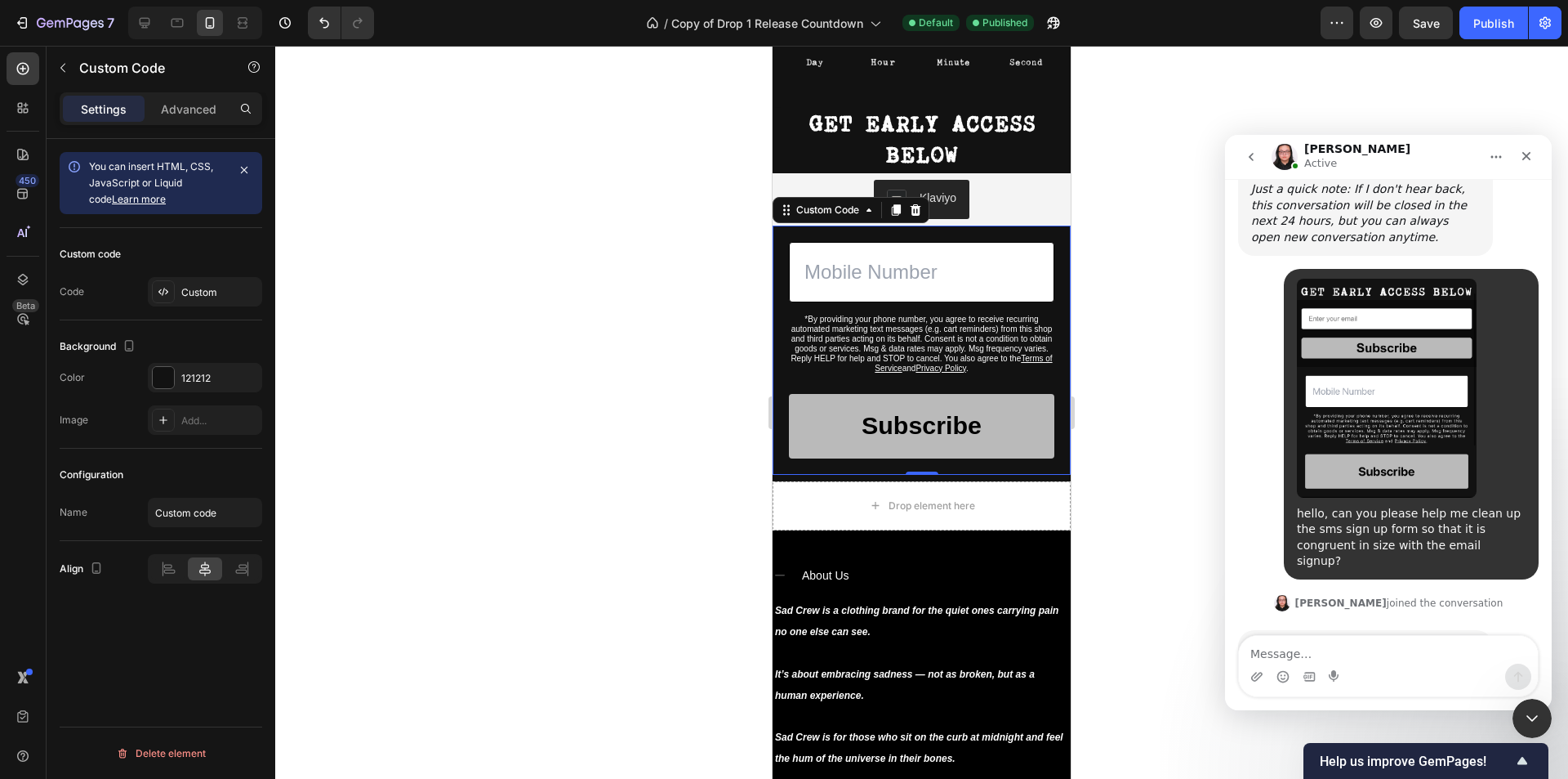
scroll to position [4010, 0]
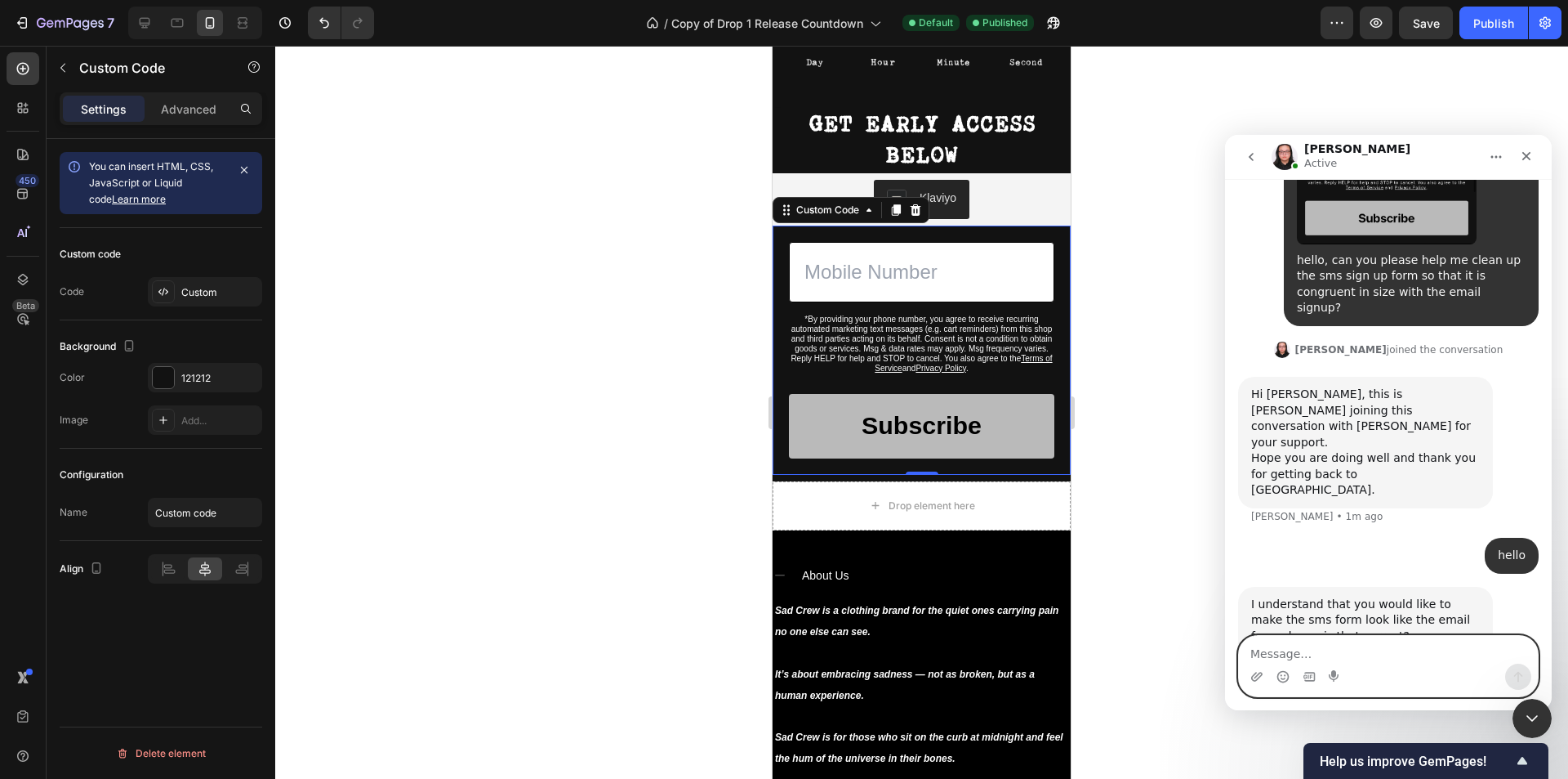
click at [1284, 657] on textarea "Message…" at bounding box center [1387, 650] width 298 height 28
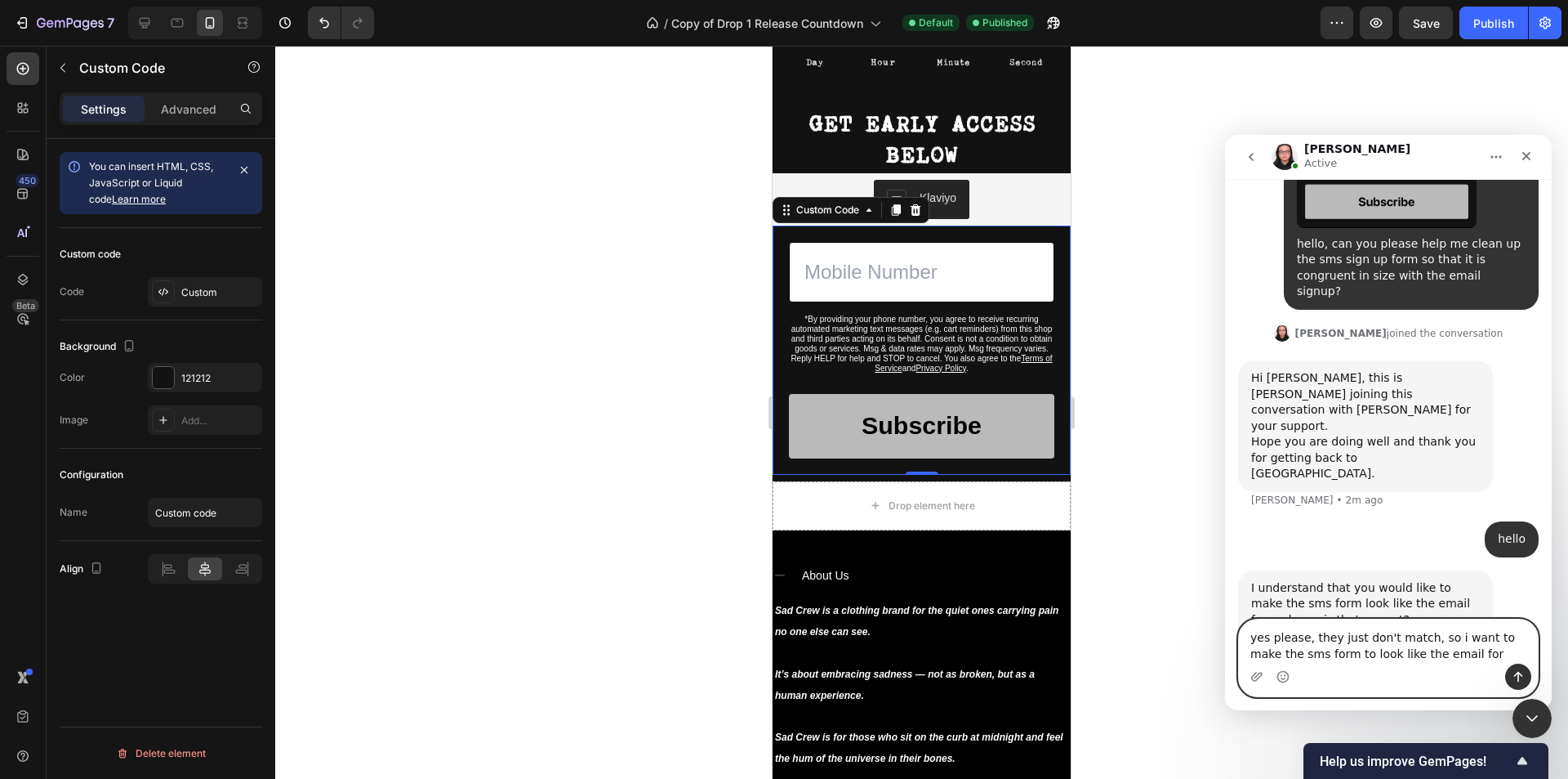
type textarea "yes please, they just don't match, so i want to make the sms form to look like …"
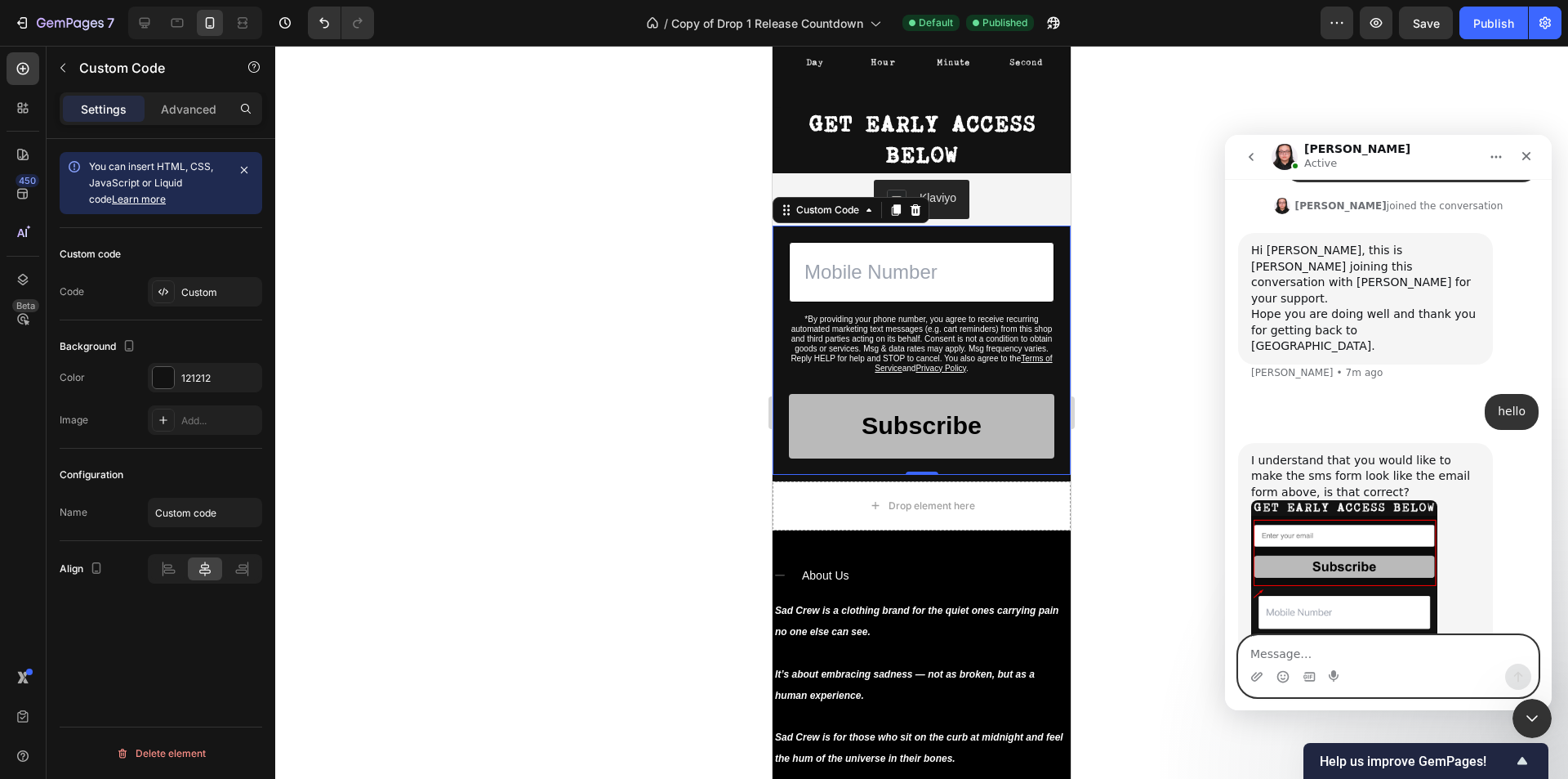
scroll to position [4283, 0]
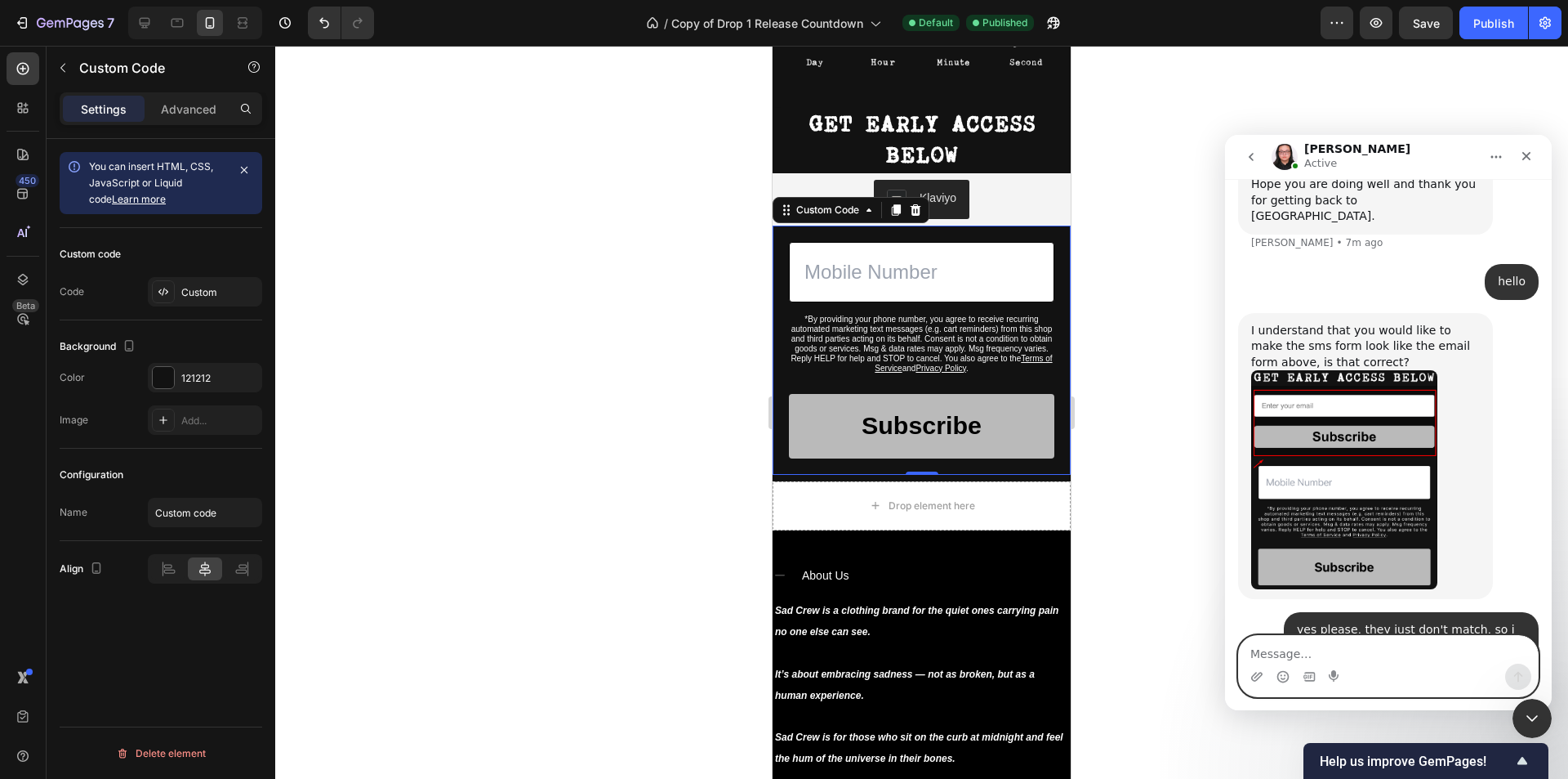
click at [1343, 652] on textarea "Message…" at bounding box center [1387, 650] width 298 height 28
type textarea "please proceed"
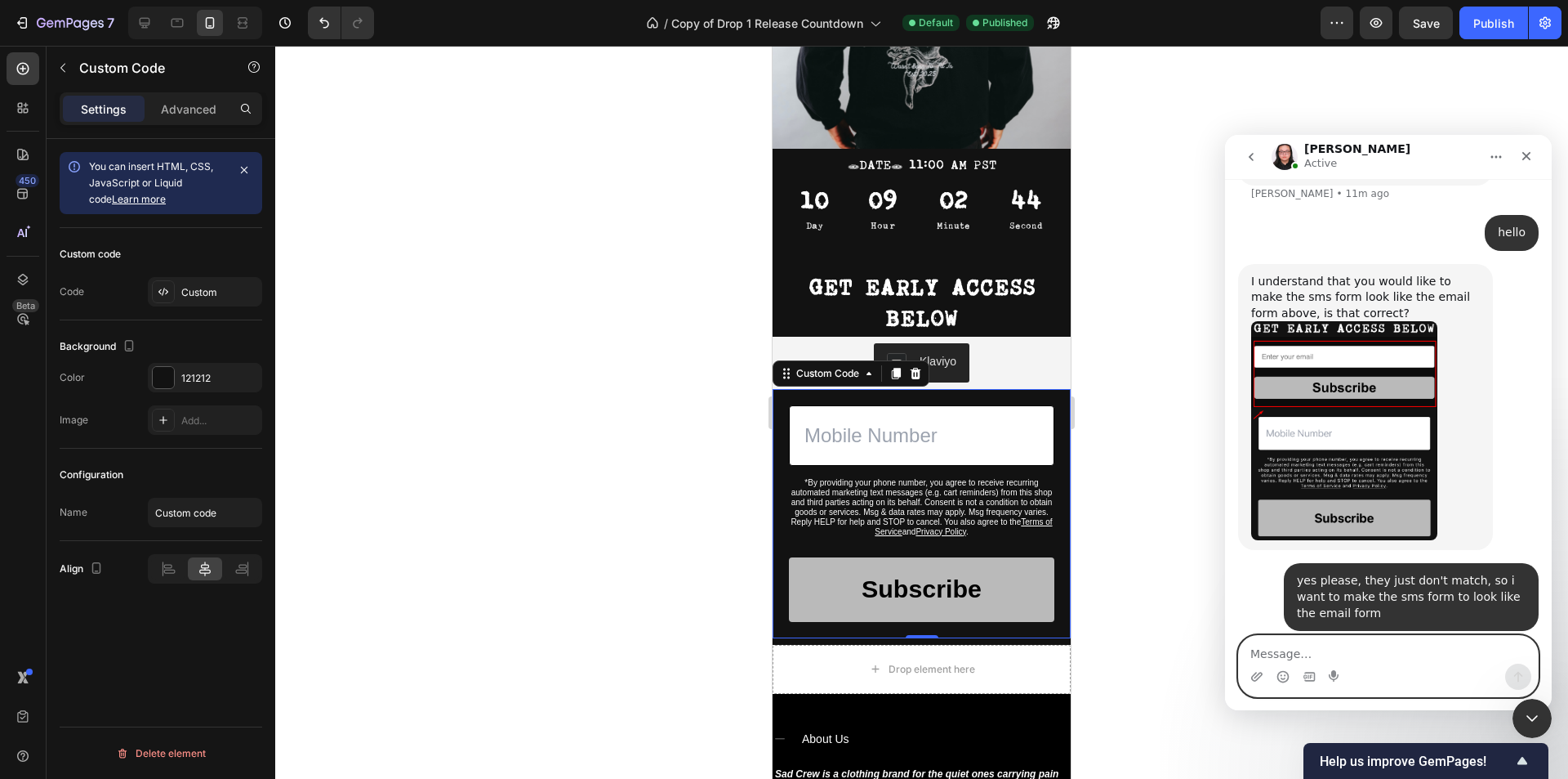
scroll to position [572, 0]
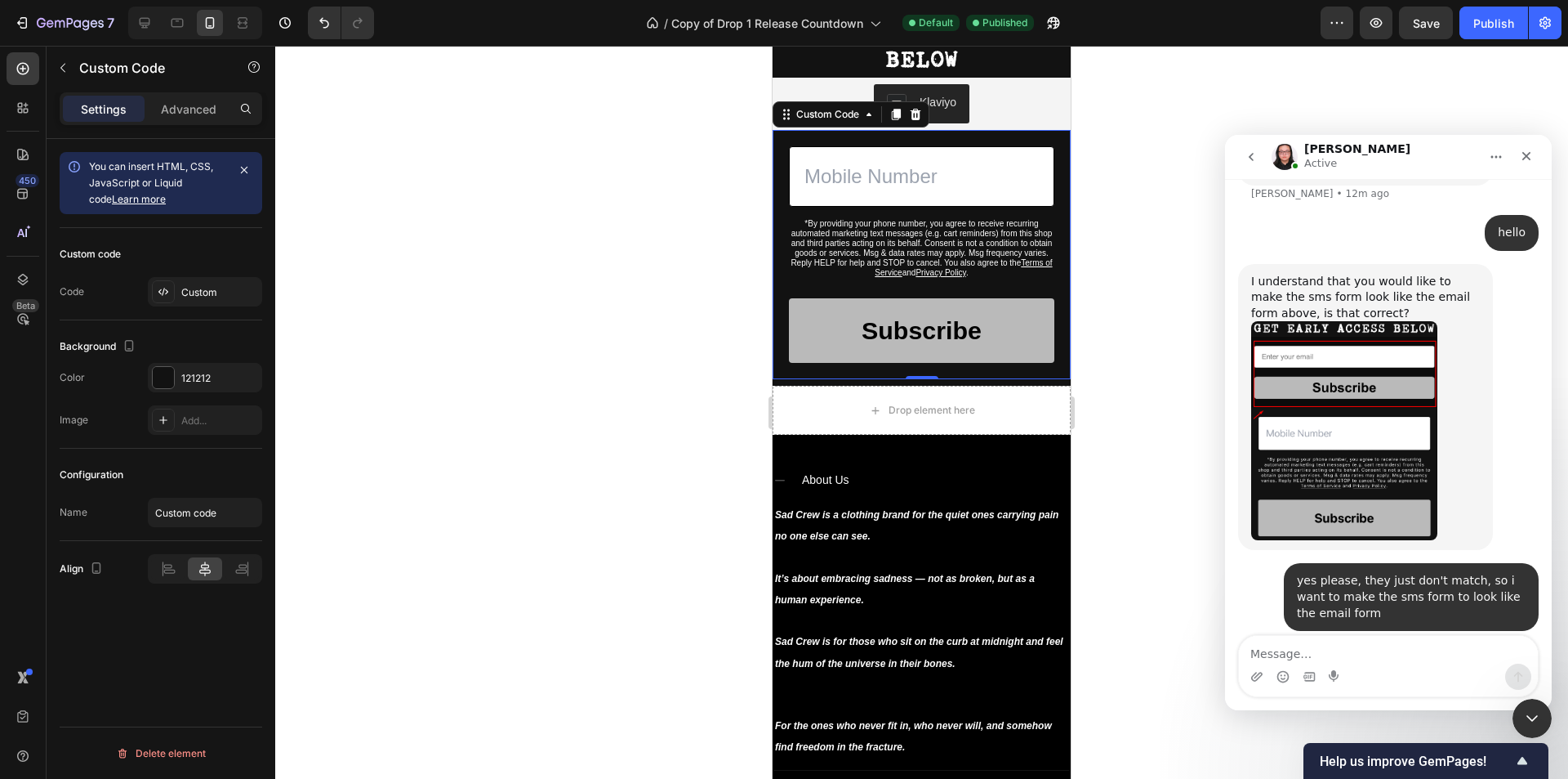
click at [1042, 277] on div "*By providing your phone number, you agree to receive recurring automated marke…" at bounding box center [922, 255] width 298 height 249
click at [226, 513] on input "Custom code" at bounding box center [205, 513] width 115 height 29
click at [192, 105] on p "Advanced" at bounding box center [188, 109] width 55 height 18
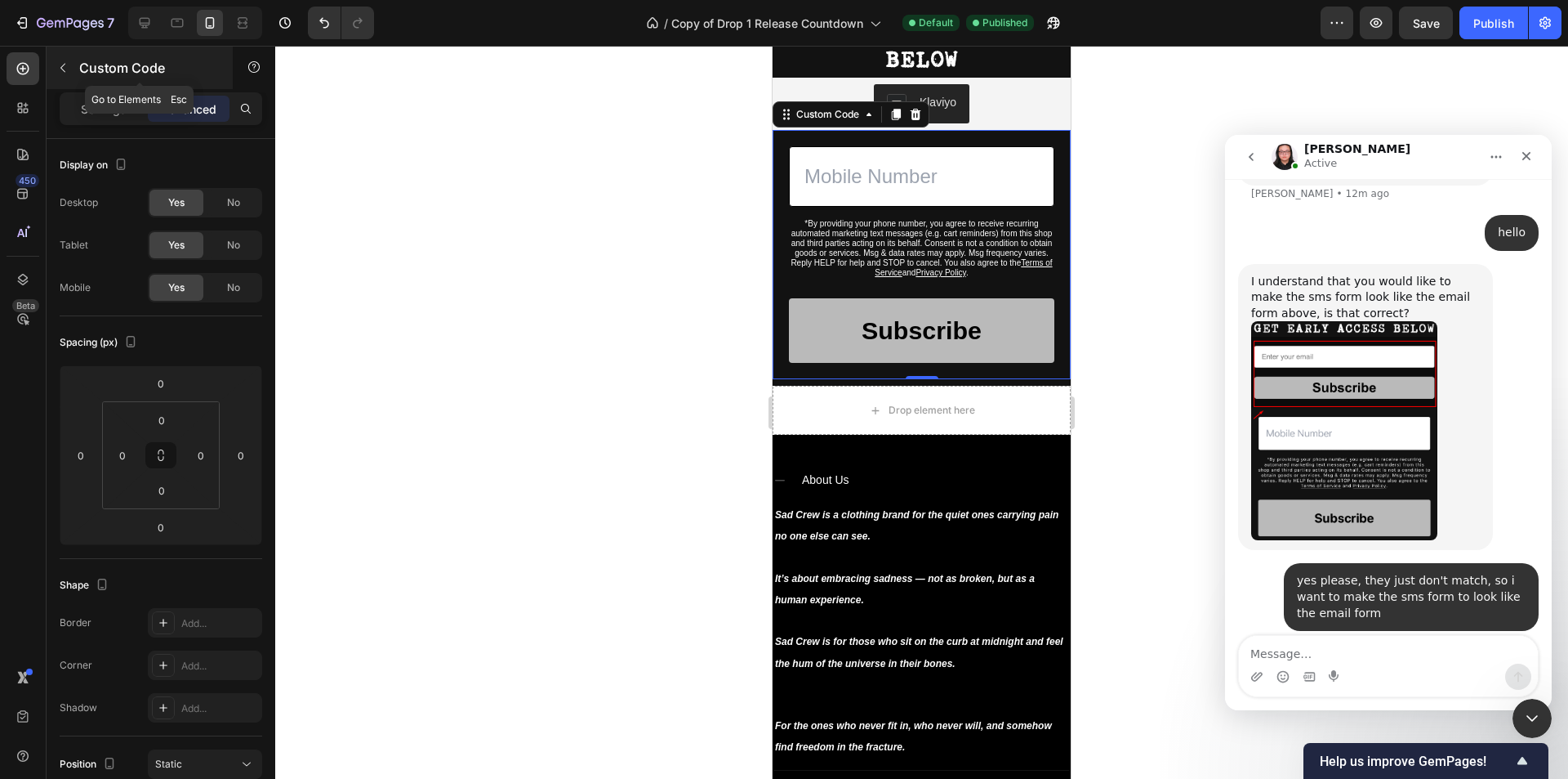
click at [59, 69] on icon "button" at bounding box center [62, 67] width 13 height 13
click at [1037, 278] on form "*By providing your phone number, you agree to receive recurring automated marke…" at bounding box center [921, 254] width 265 height 217
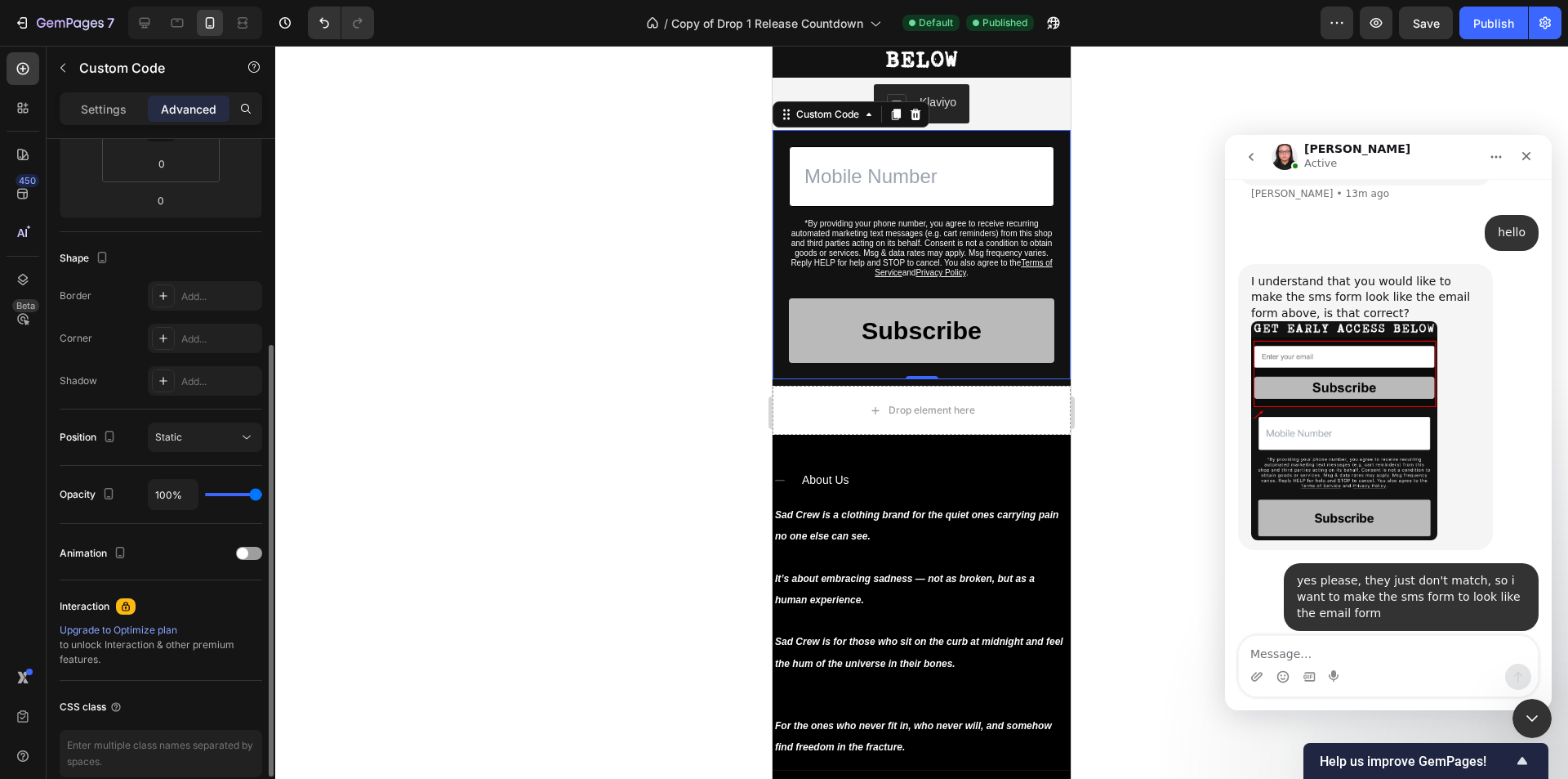
scroll to position [404, 0]
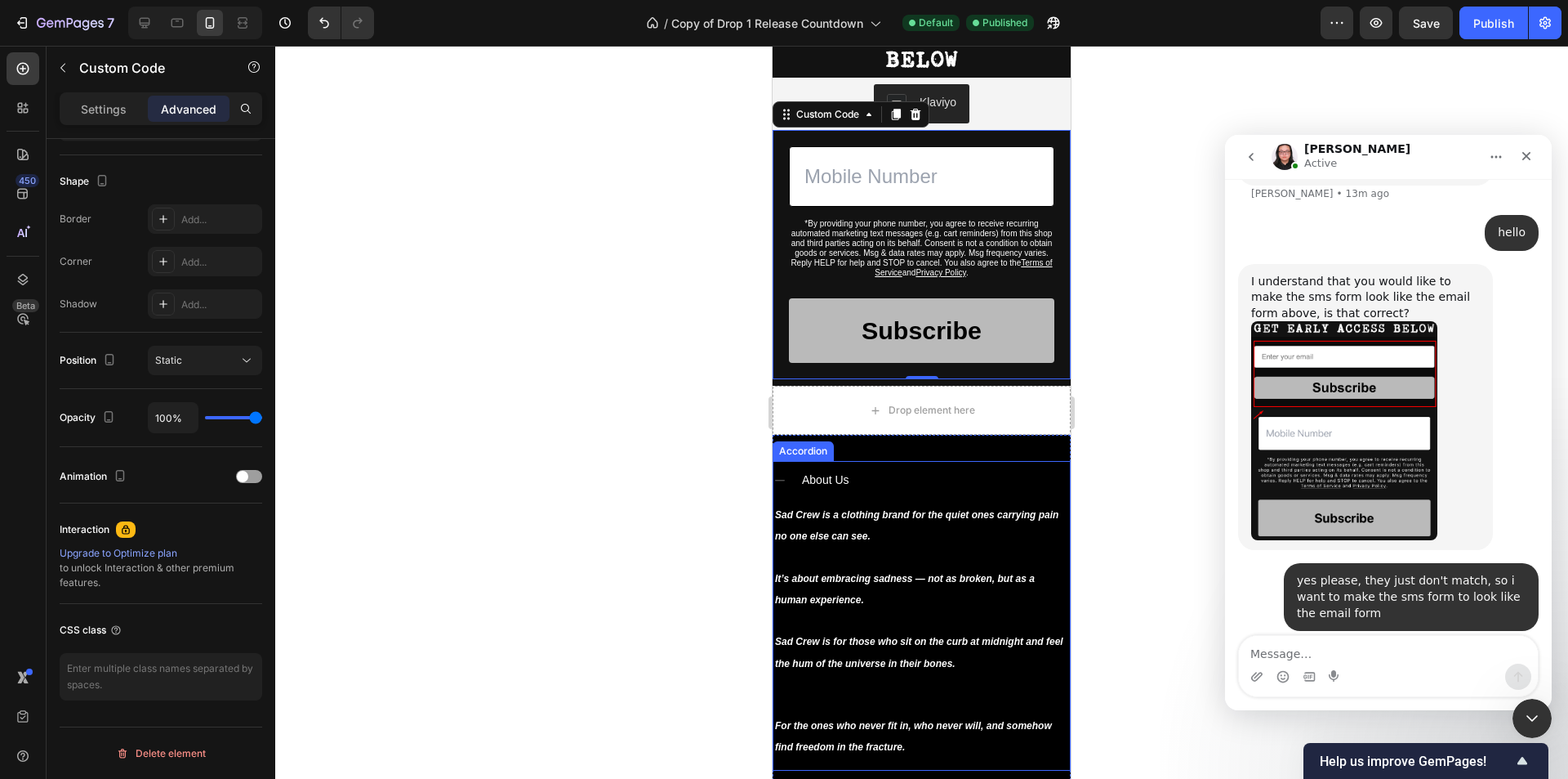
click at [786, 478] on div "About Us" at bounding box center [922, 479] width 296 height 38
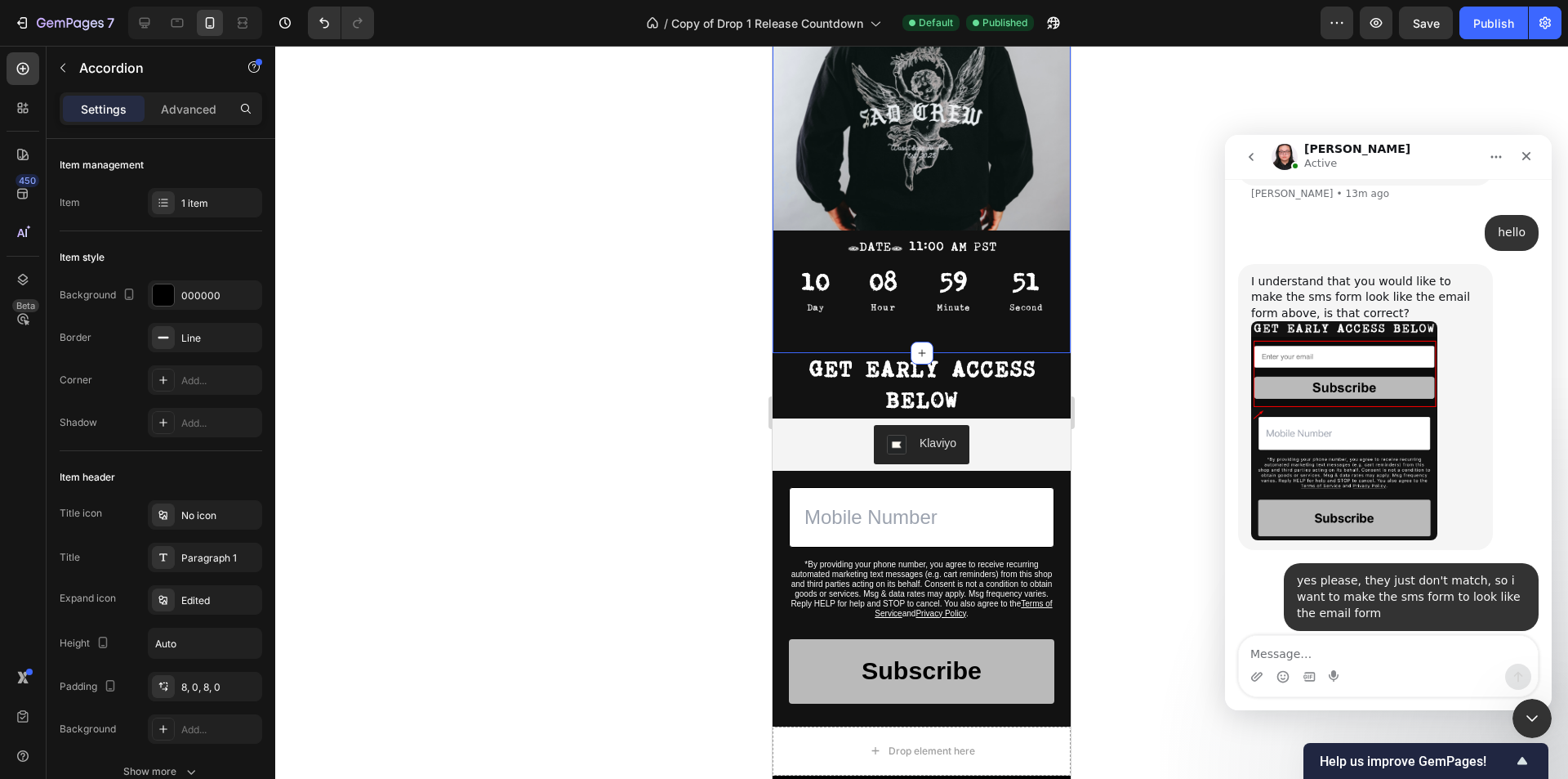
scroll to position [408, 0]
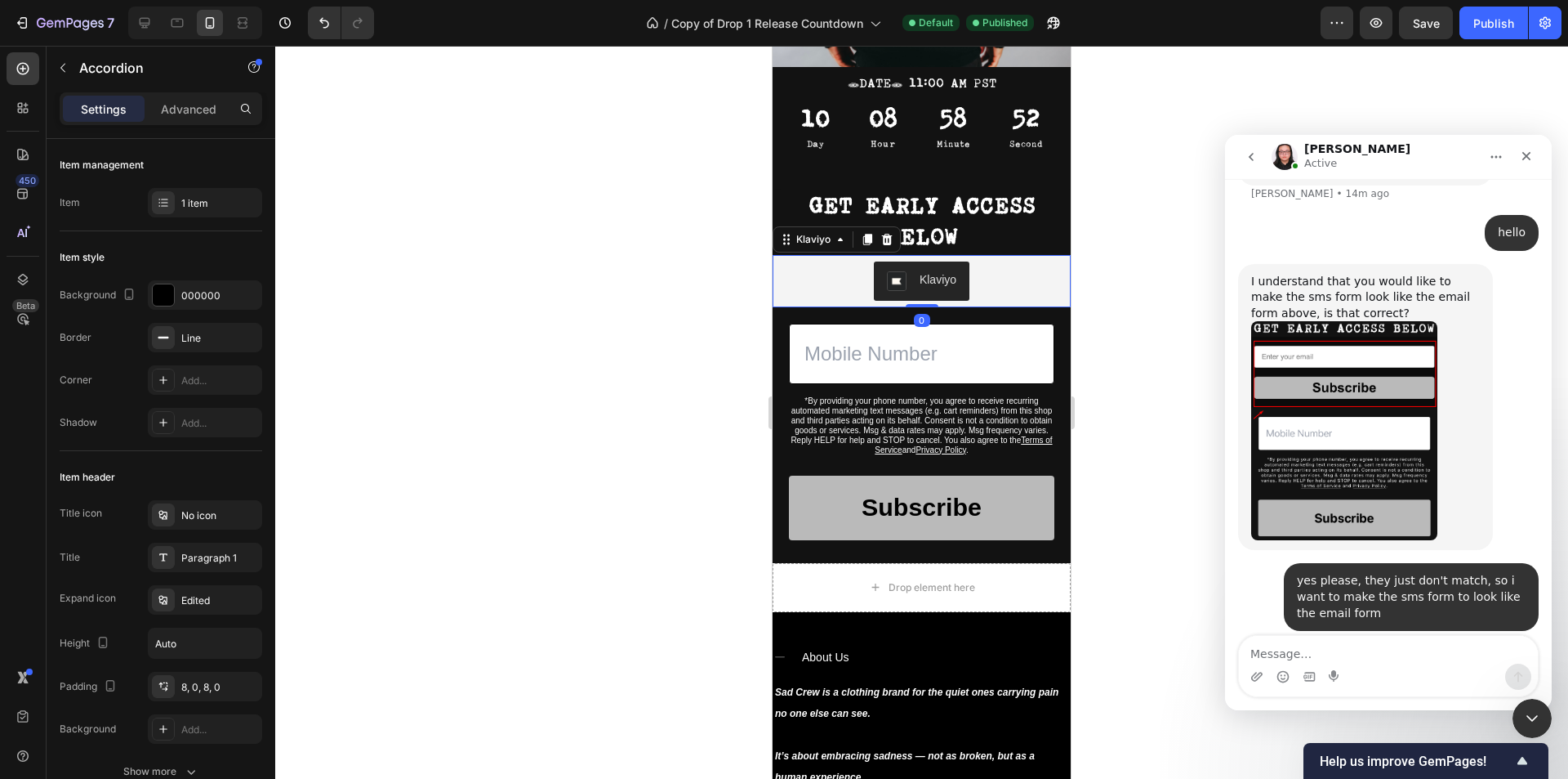
click at [1011, 268] on div "Klaviyo" at bounding box center [921, 281] width 285 height 39
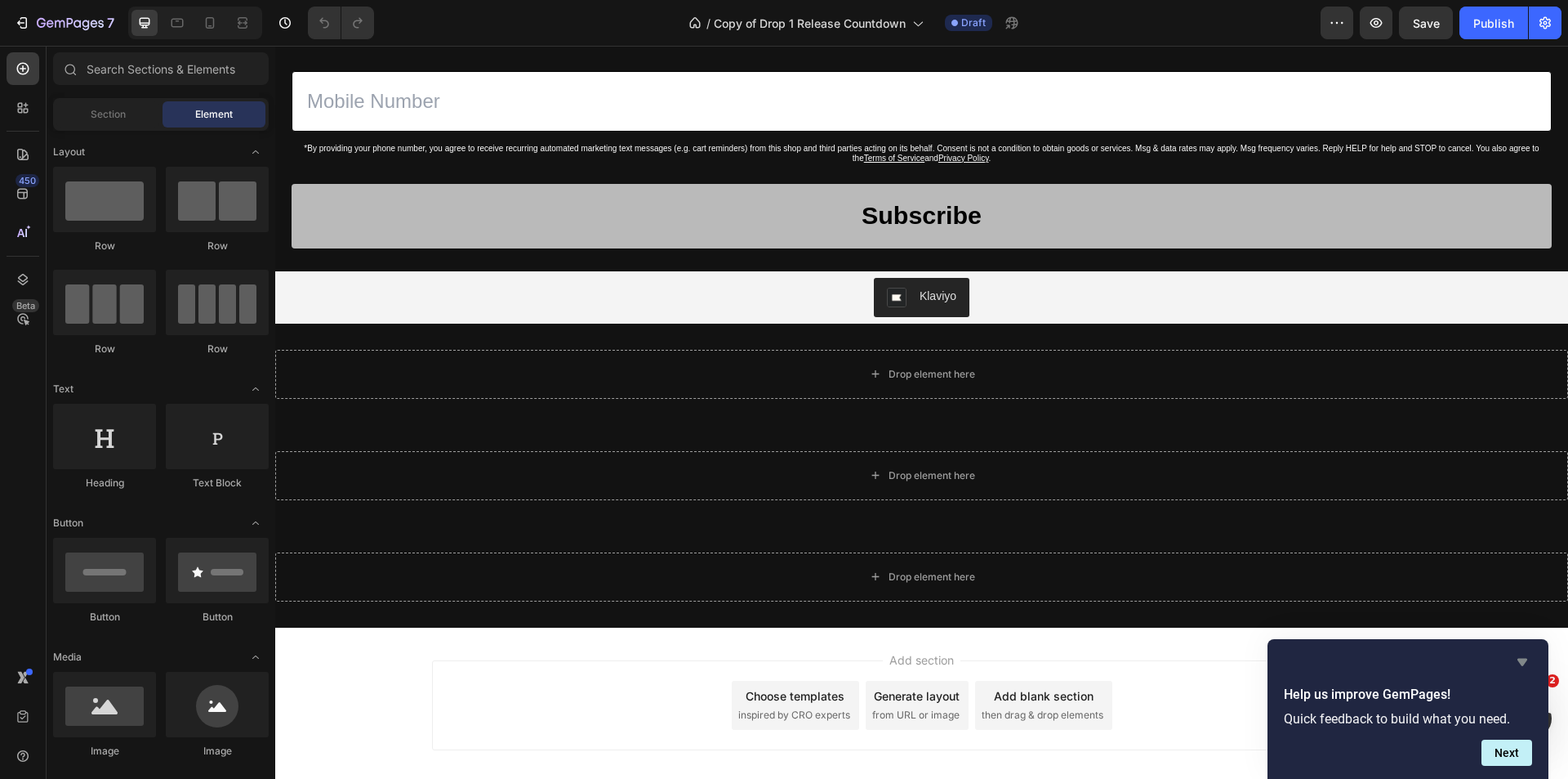
click at [1518, 656] on icon "Hide survey" at bounding box center [1522, 661] width 19 height 19
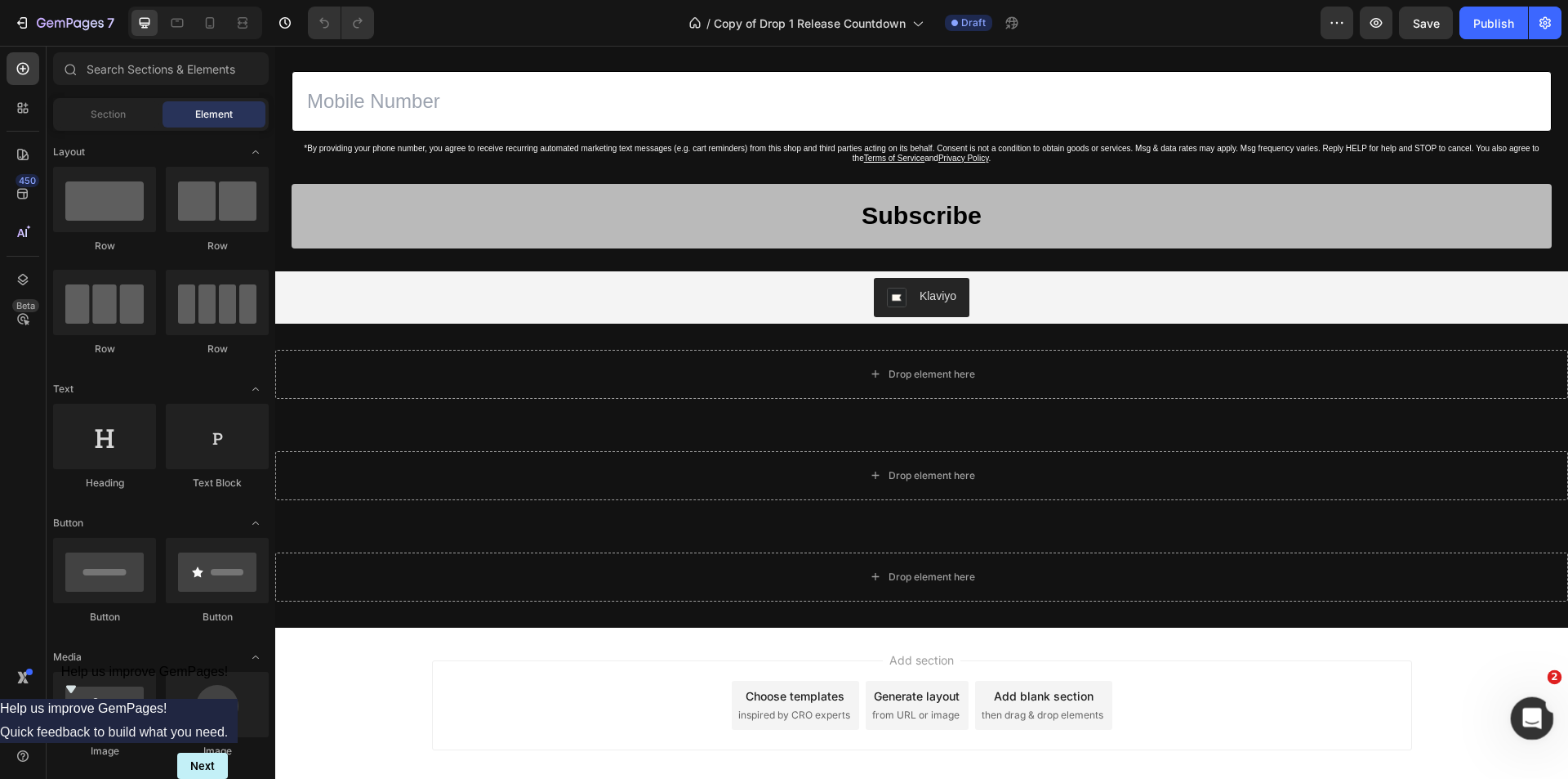
click at [1526, 713] on icon "Open Intercom Messenger" at bounding box center [1530, 716] width 27 height 27
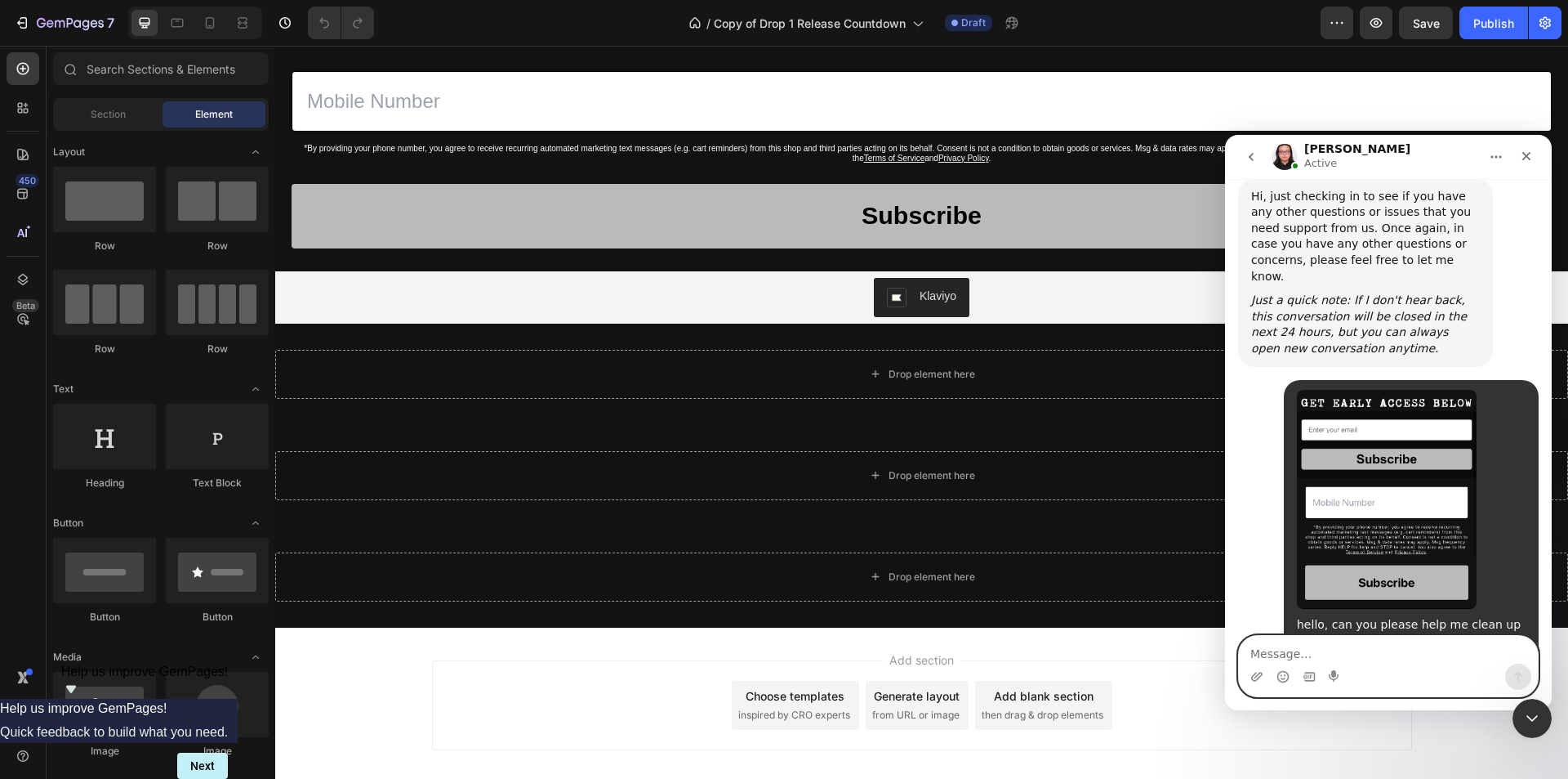
scroll to position [3694, 0]
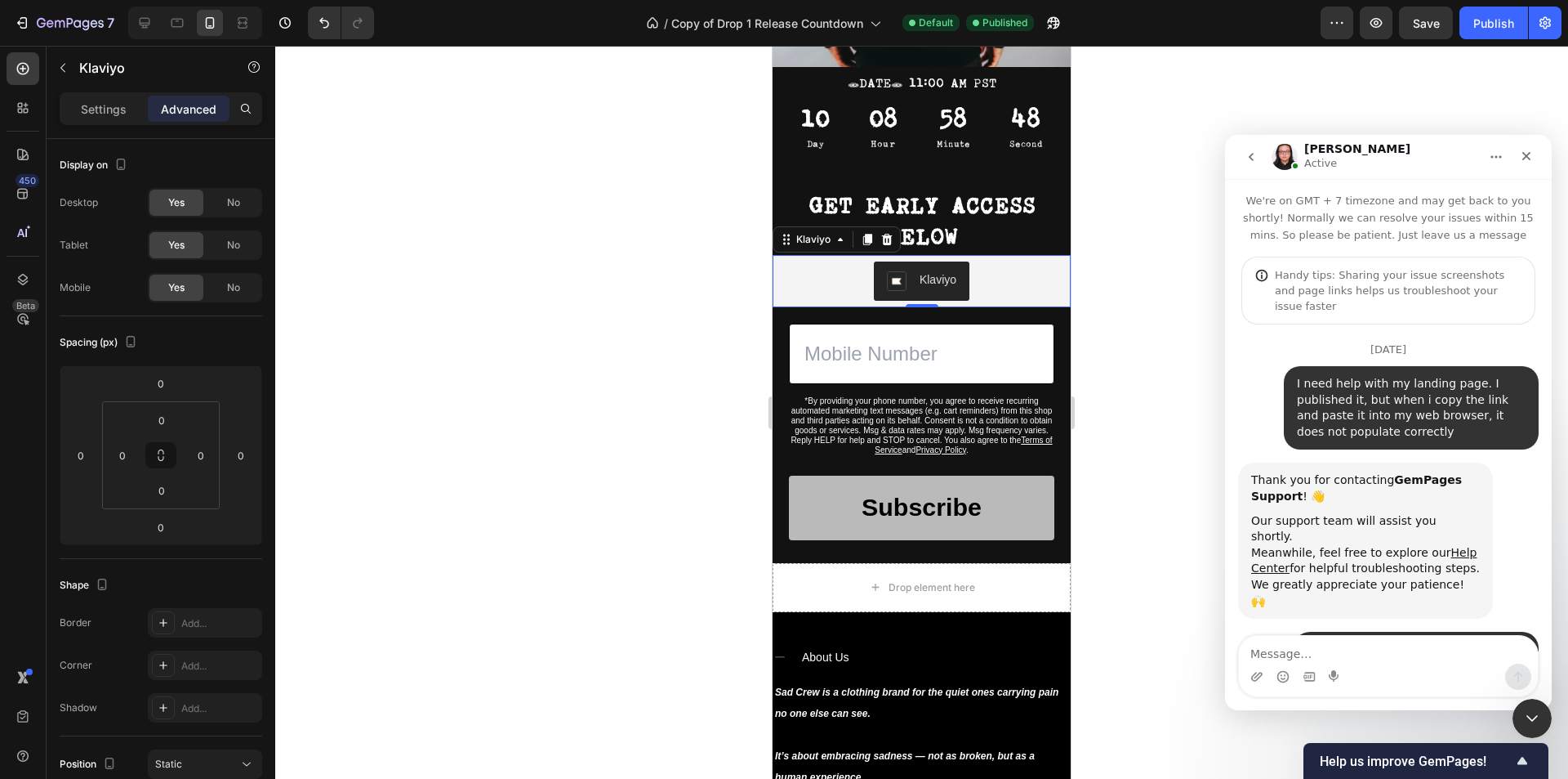
scroll to position [4333, 0]
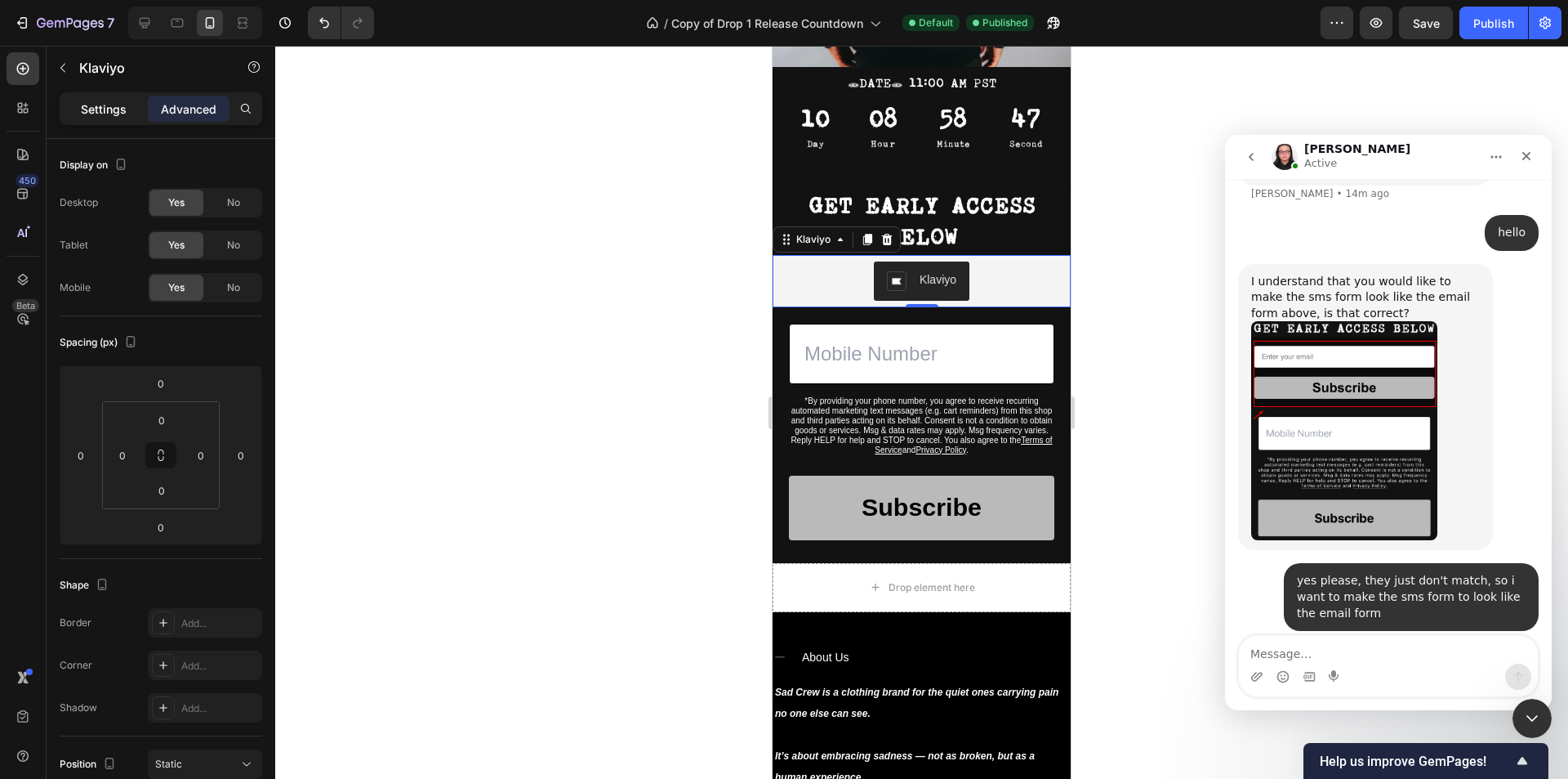
click at [116, 106] on p "Settings" at bounding box center [103, 109] width 46 height 18
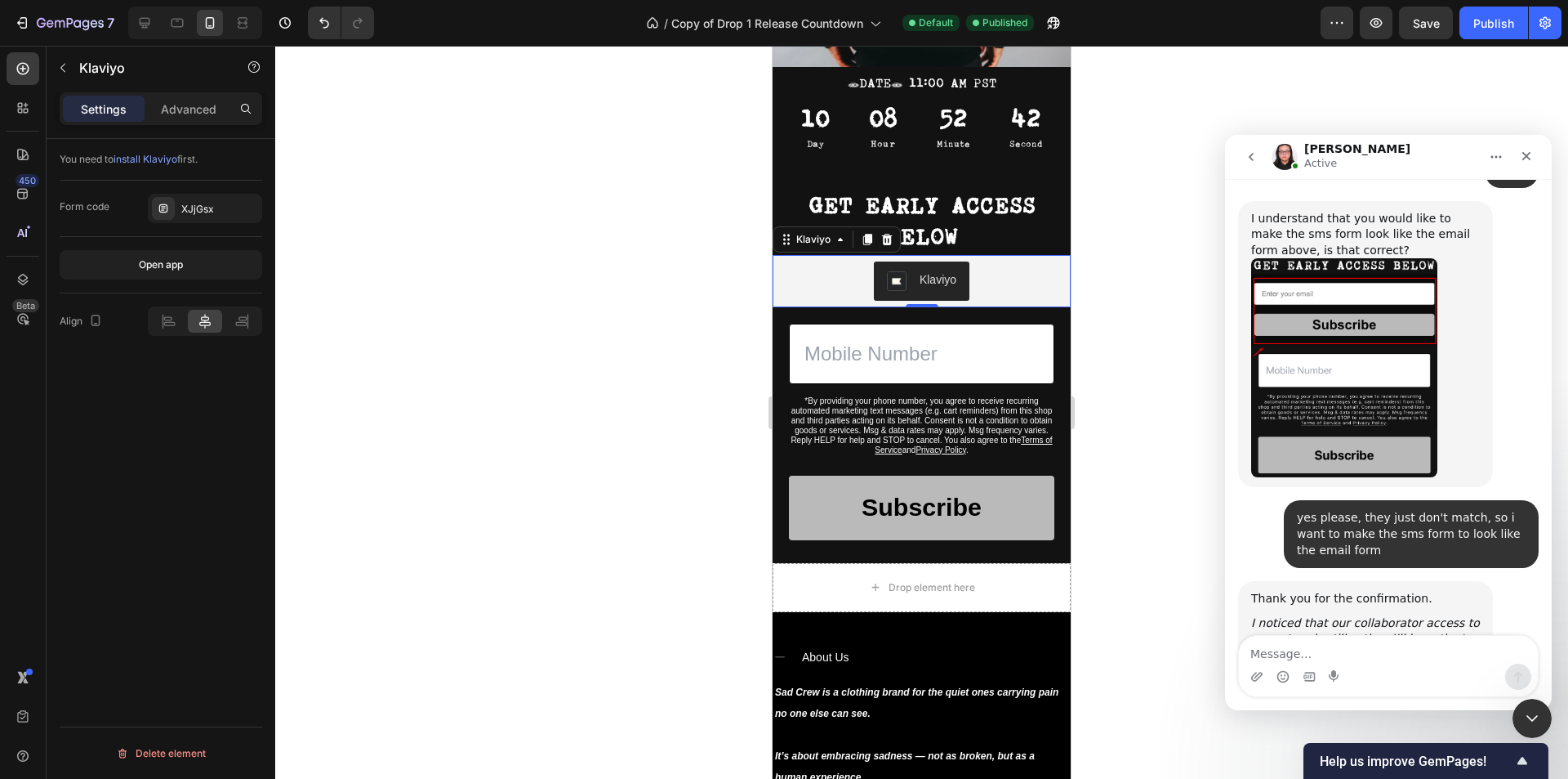
scroll to position [4656, 0]
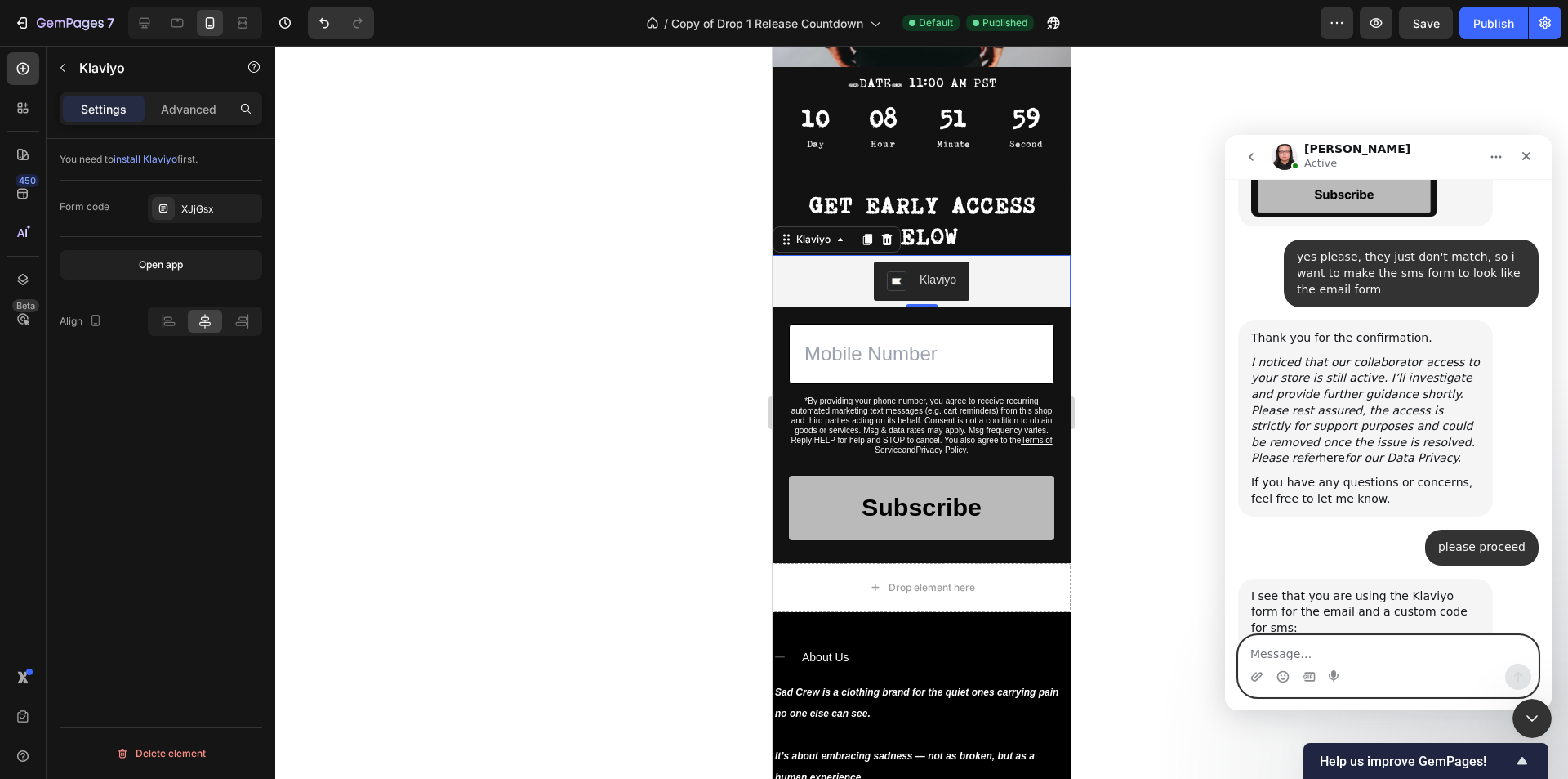
click at [1284, 645] on textarea "Message…" at bounding box center [1387, 650] width 298 height 28
click at [1284, 646] on textarea "Message…" at bounding box center [1387, 650] width 298 height 28
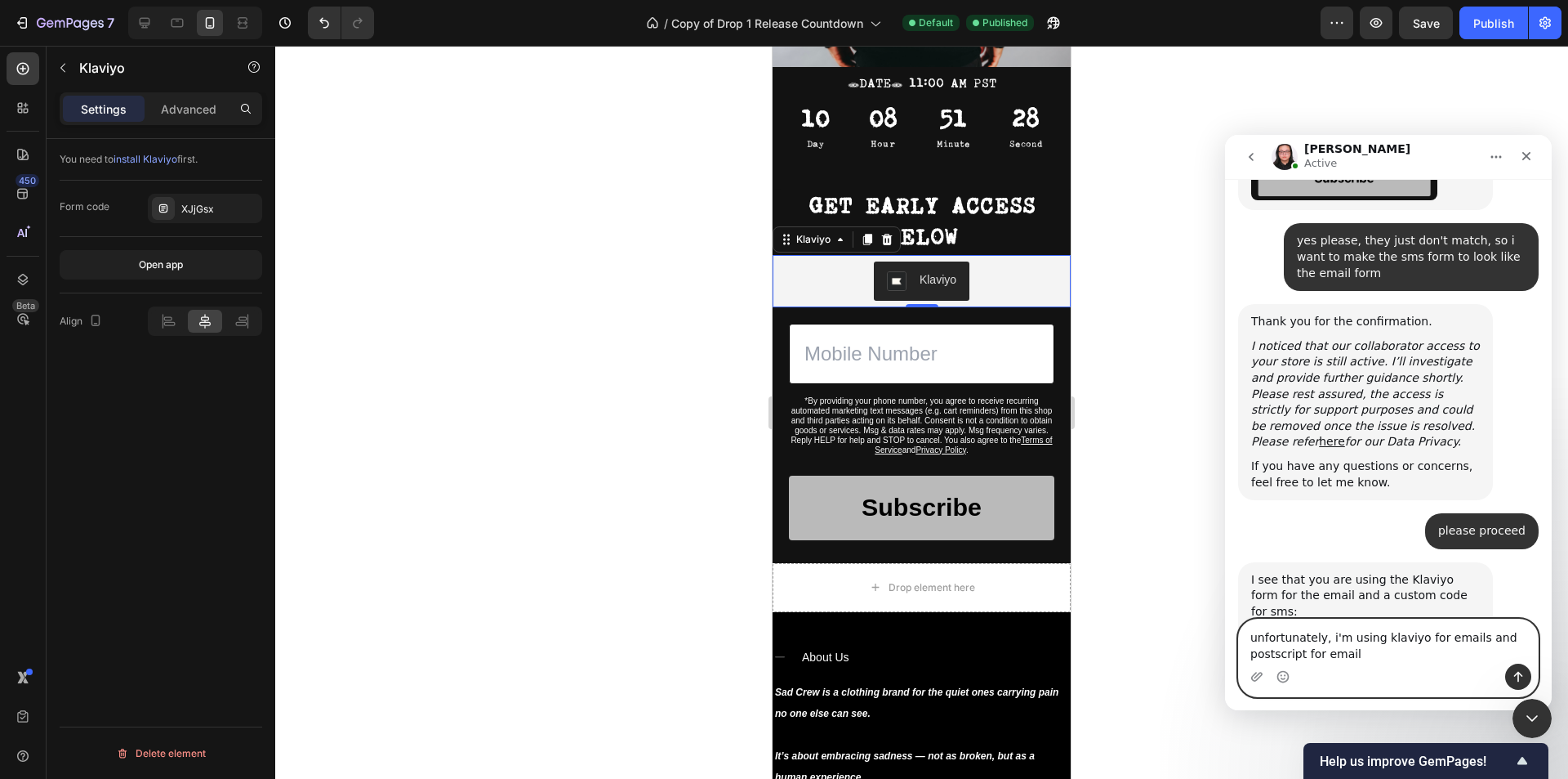
type textarea "unfortunately, i'm using klaviyo for emails and postscript for emails"
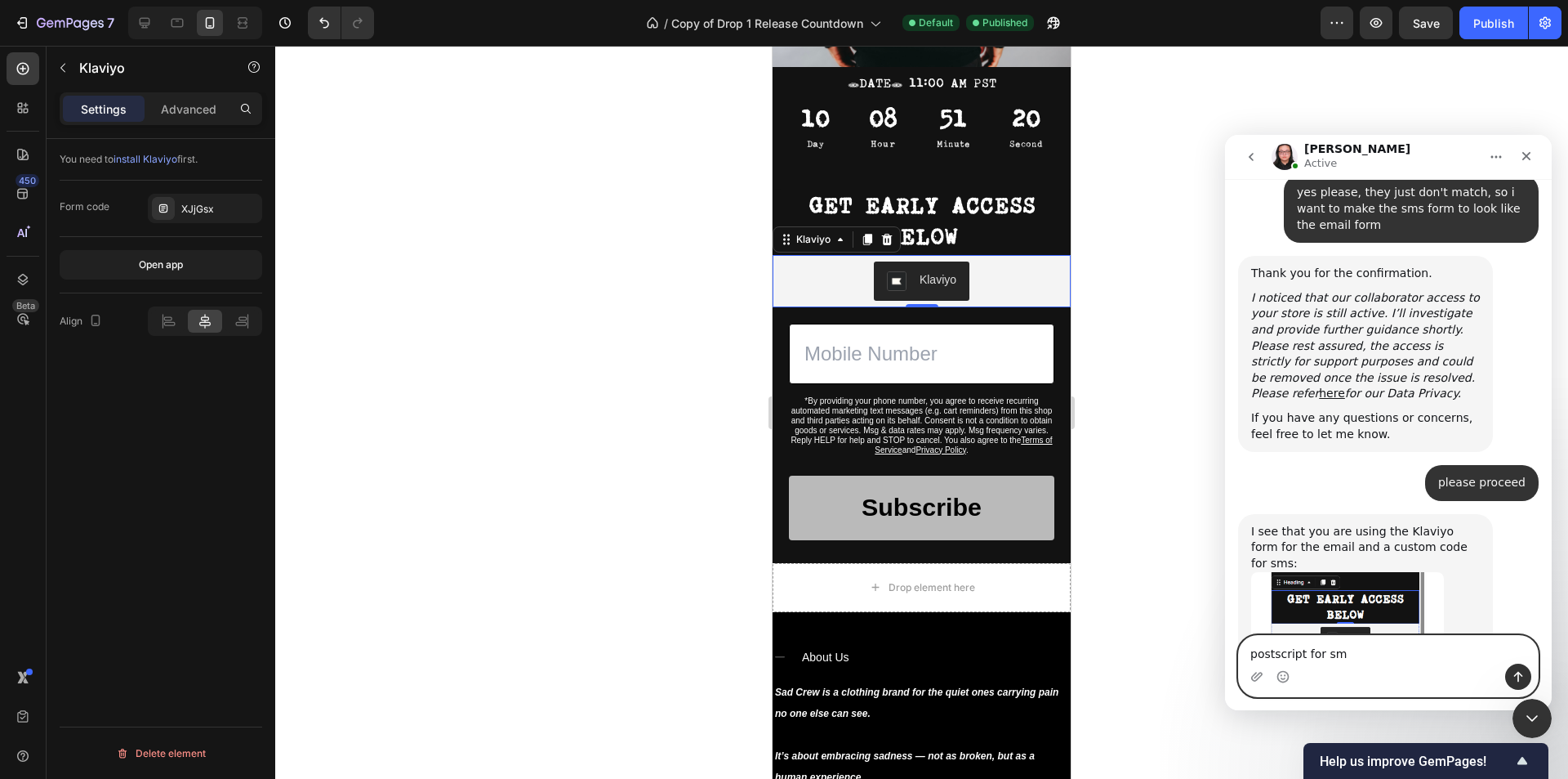
type textarea "postscript for sms"
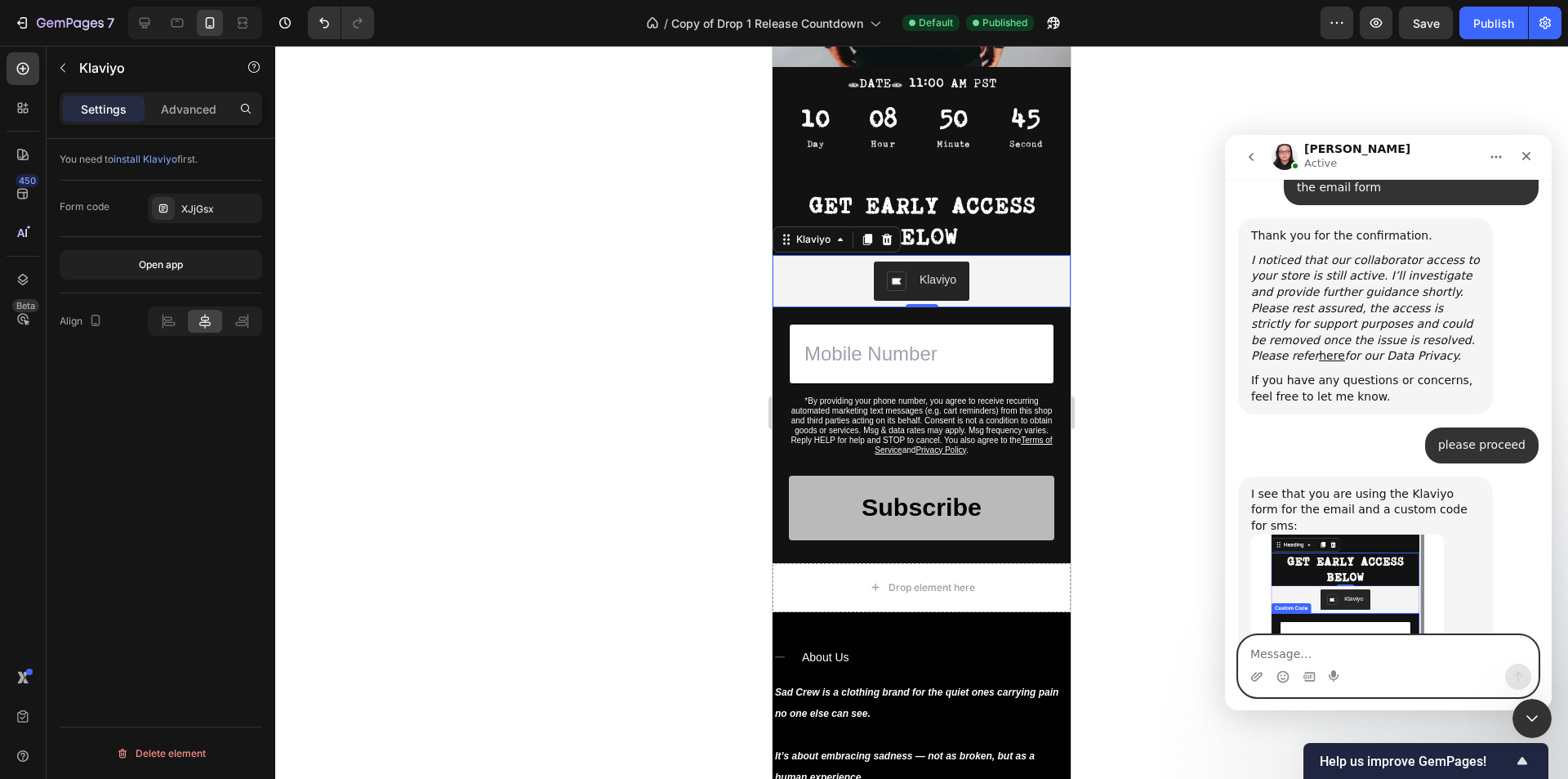
scroll to position [4821, 0]
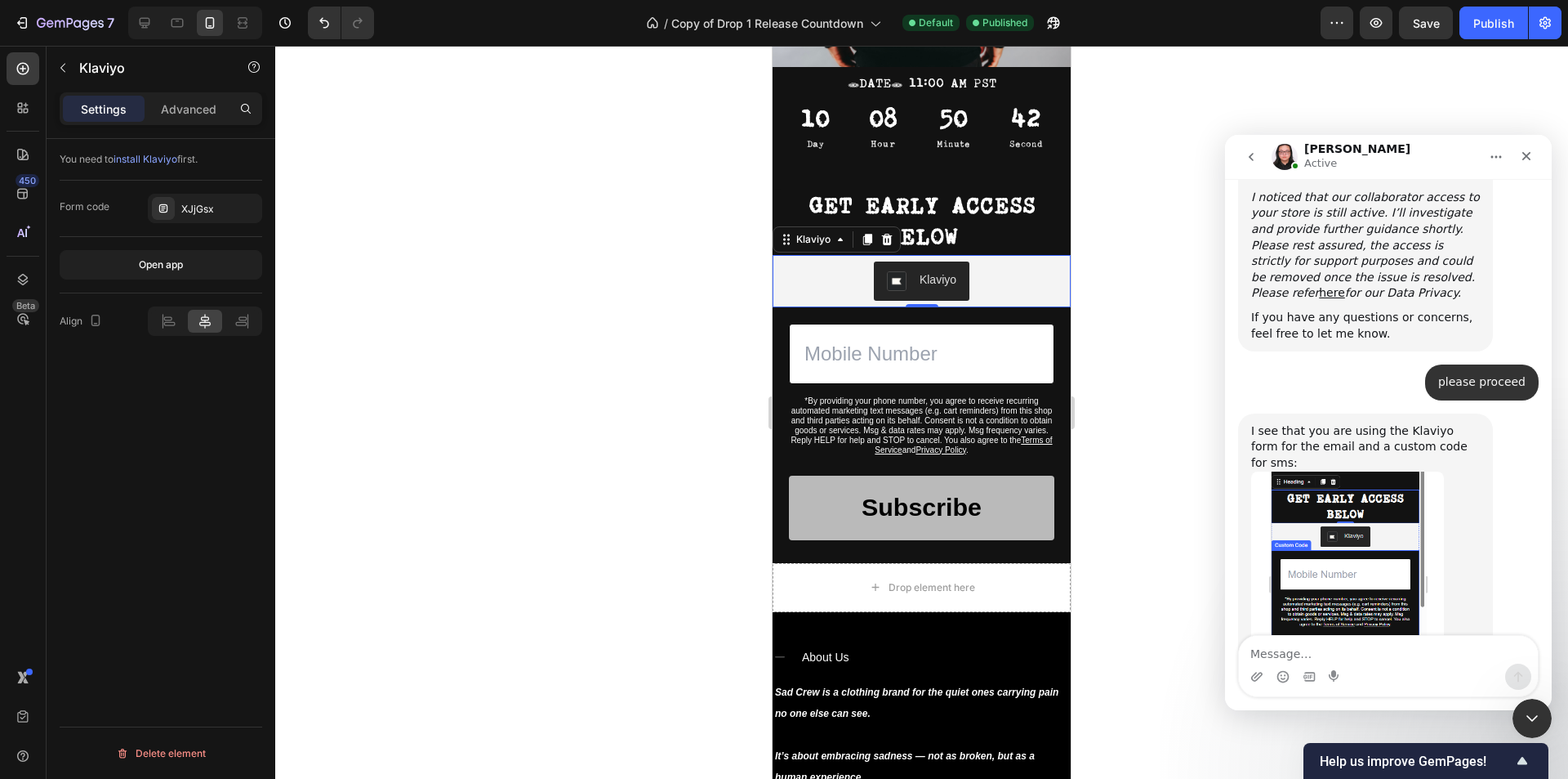
drag, startPoint x: 1372, startPoint y: 483, endPoint x: 1470, endPoint y: 503, distance: 100.0
drag, startPoint x: 1512, startPoint y: 534, endPoint x: 1391, endPoint y: 473, distance: 135.5
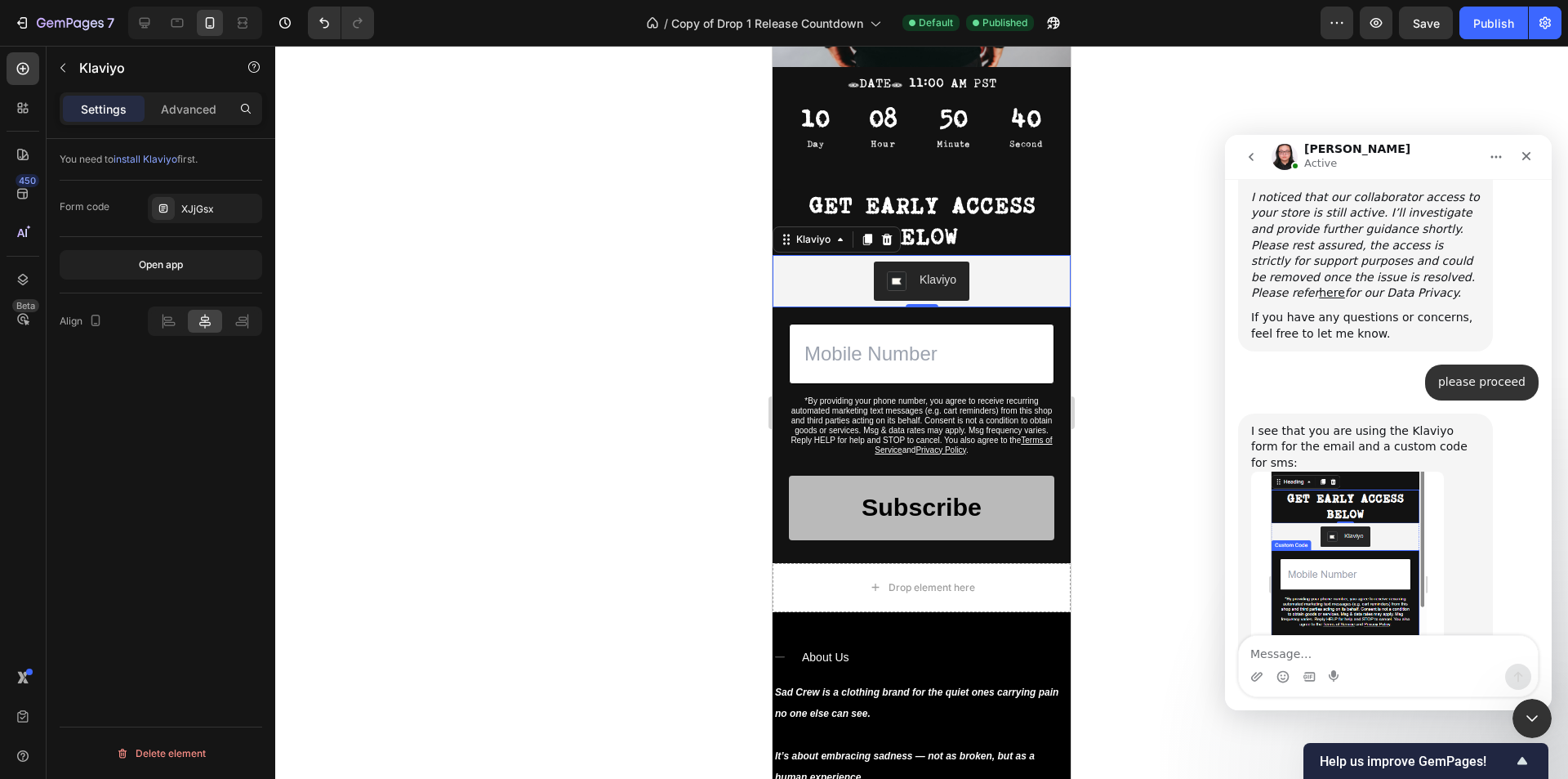
drag, startPoint x: 1457, startPoint y: 509, endPoint x: 1504, endPoint y: 541, distance: 56.9
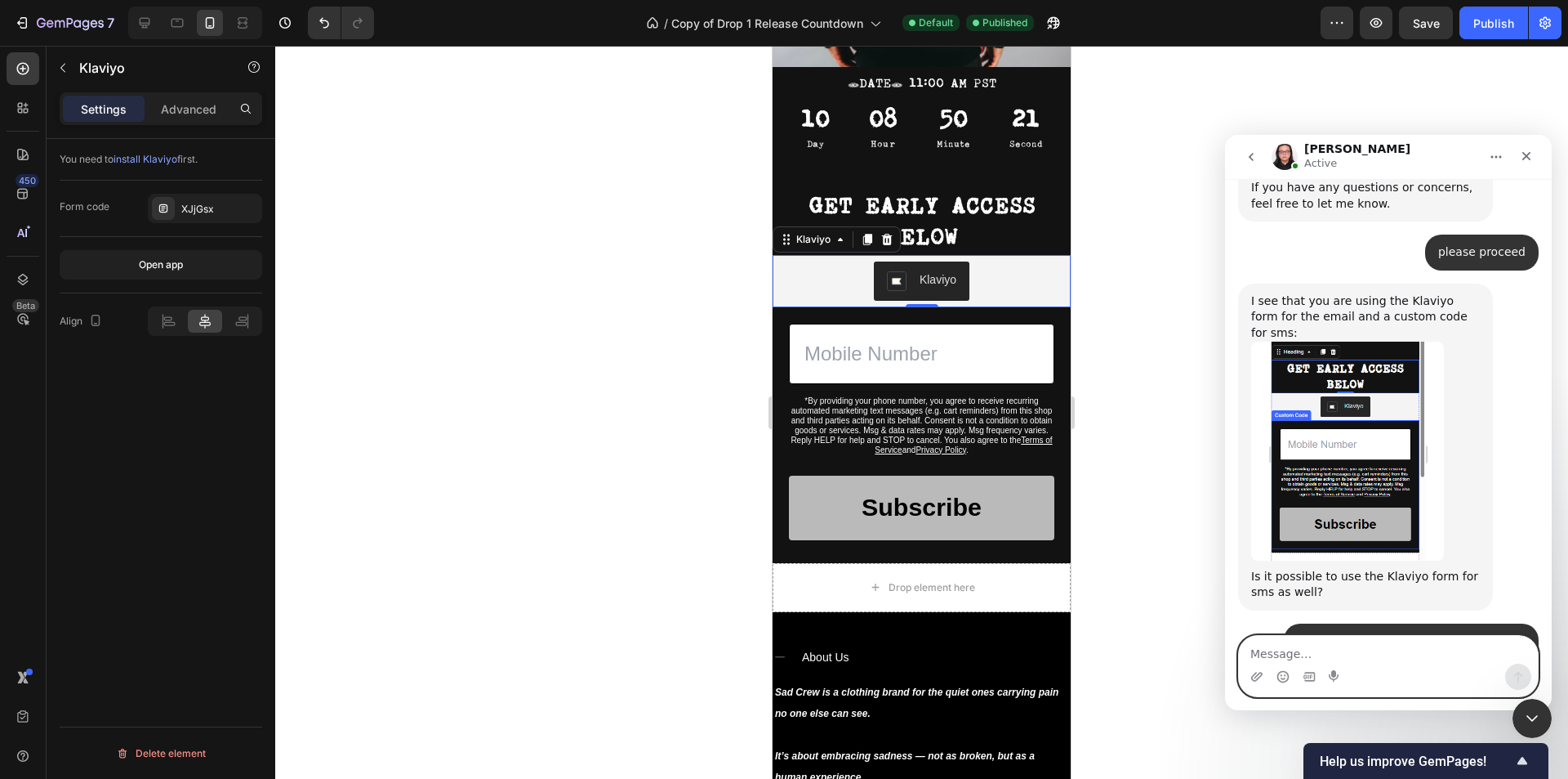
click at [1345, 651] on textarea "Message…" at bounding box center [1387, 650] width 298 height 28
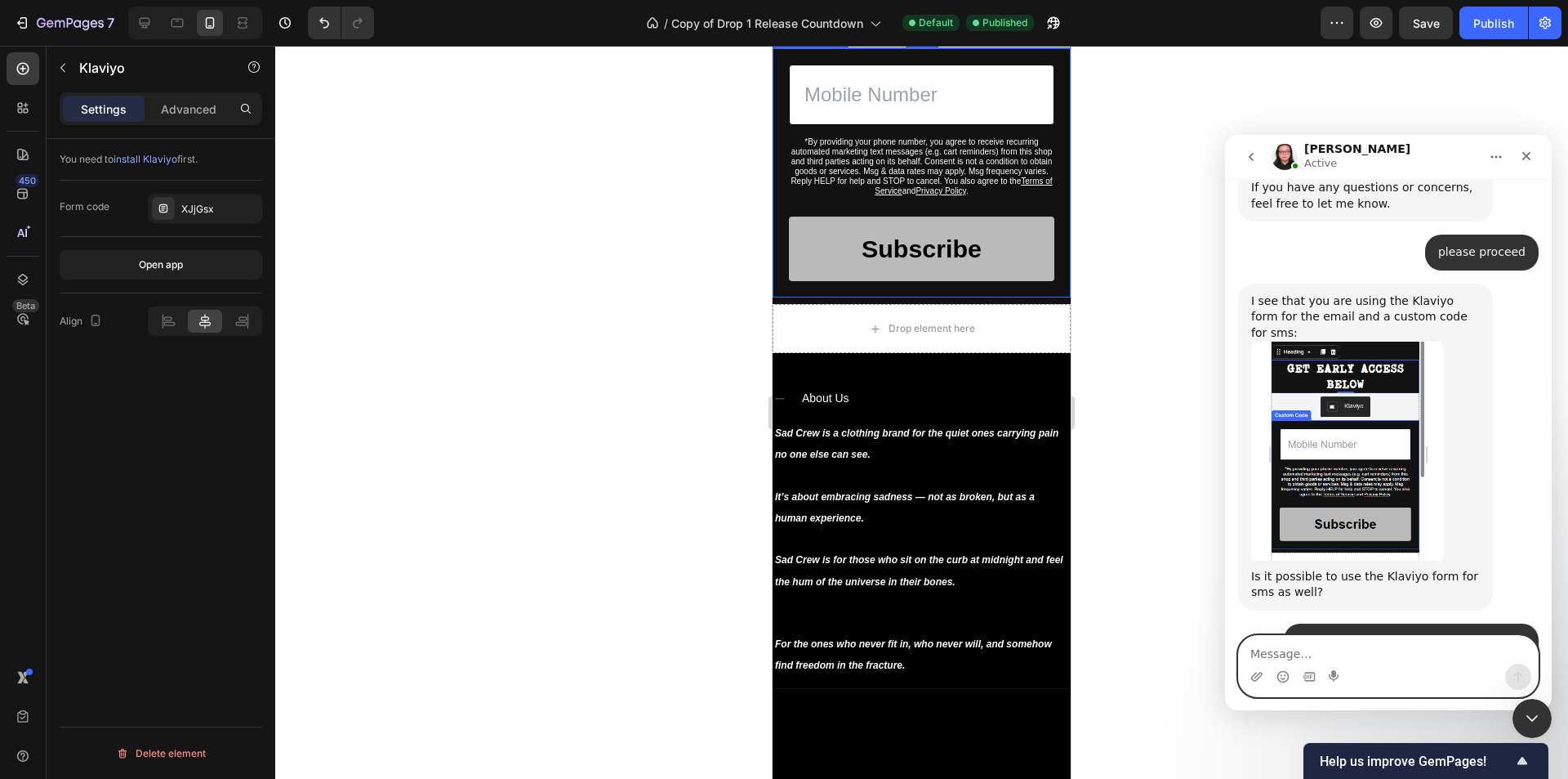
scroll to position [408, 0]
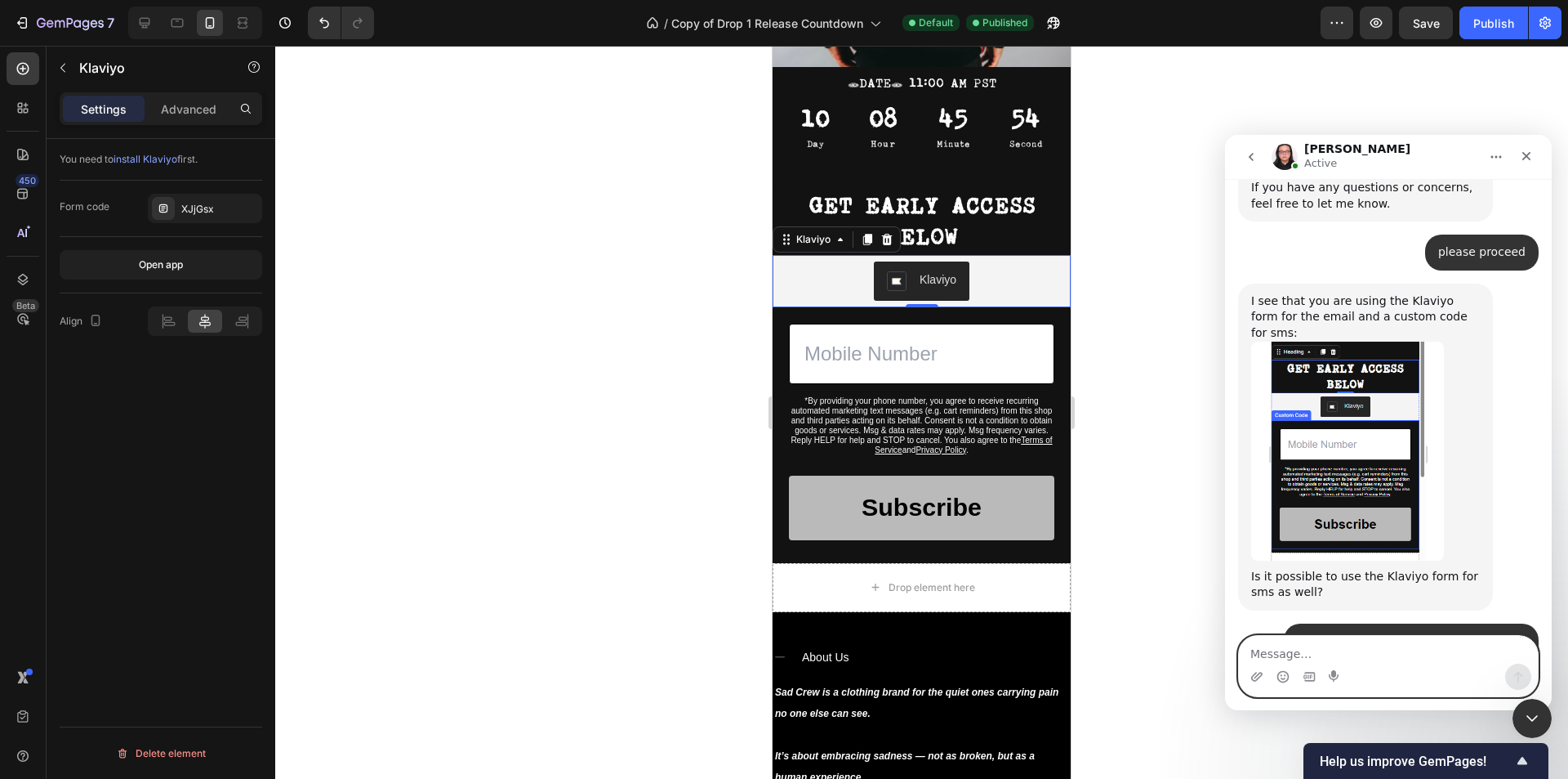
click at [1317, 652] on textarea "Message…" at bounding box center [1387, 650] width 298 height 28
type textarea "ok thanks"
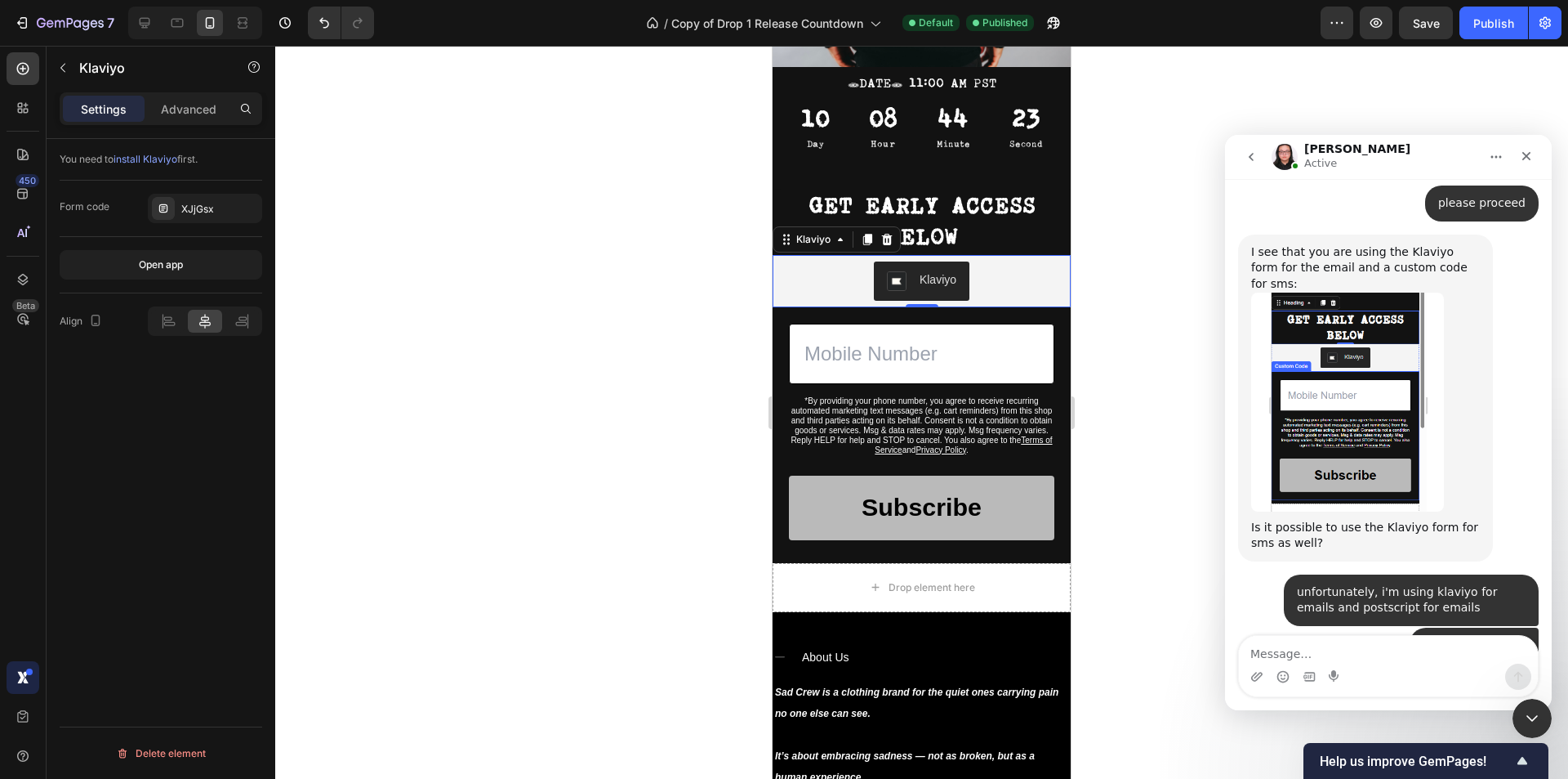
scroll to position [5000, 0]
click at [1131, 306] on div at bounding box center [922, 412] width 1293 height 733
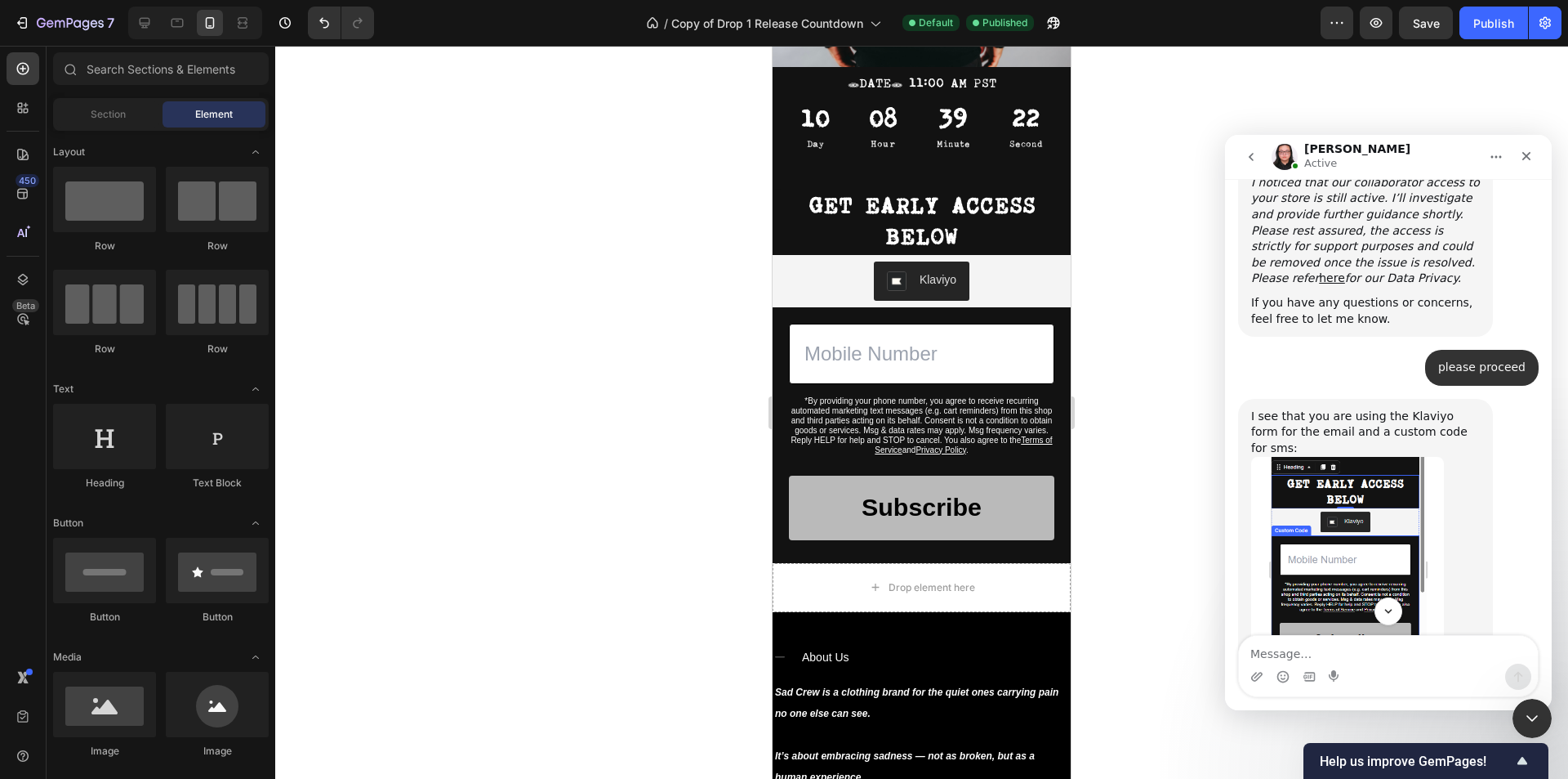
scroll to position [5081, 0]
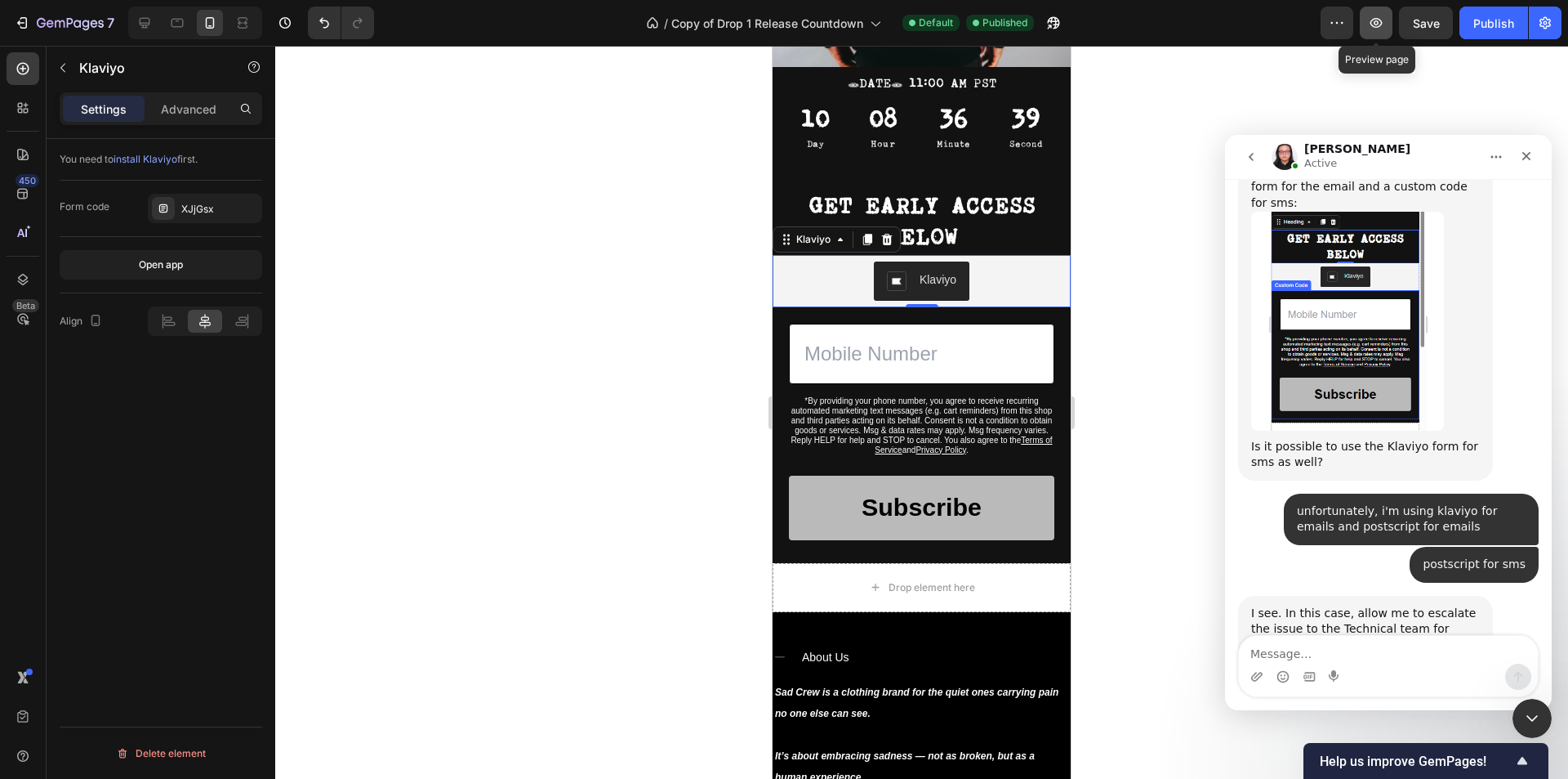
click at [1375, 23] on icon "button" at bounding box center [1376, 22] width 17 height 17
click at [1378, 26] on icon "button" at bounding box center [1376, 22] width 17 height 17
click at [1378, 15] on icon "button" at bounding box center [1376, 22] width 17 height 17
click at [1423, 19] on span "Save" at bounding box center [1426, 23] width 27 height 14
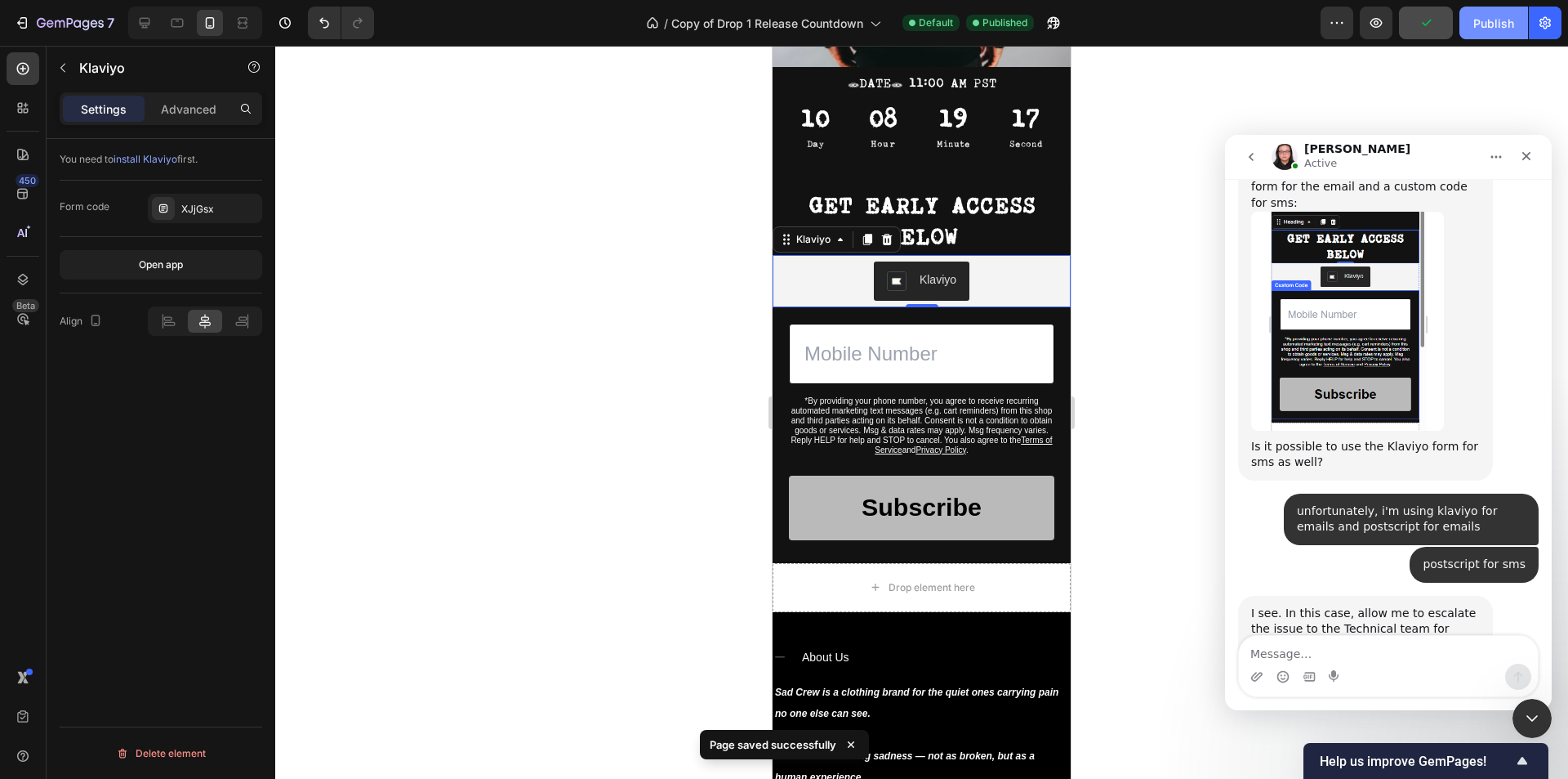
click at [1480, 22] on div "Publish" at bounding box center [1493, 23] width 41 height 18
click at [25, 18] on icon "button" at bounding box center [21, 22] width 17 height 17
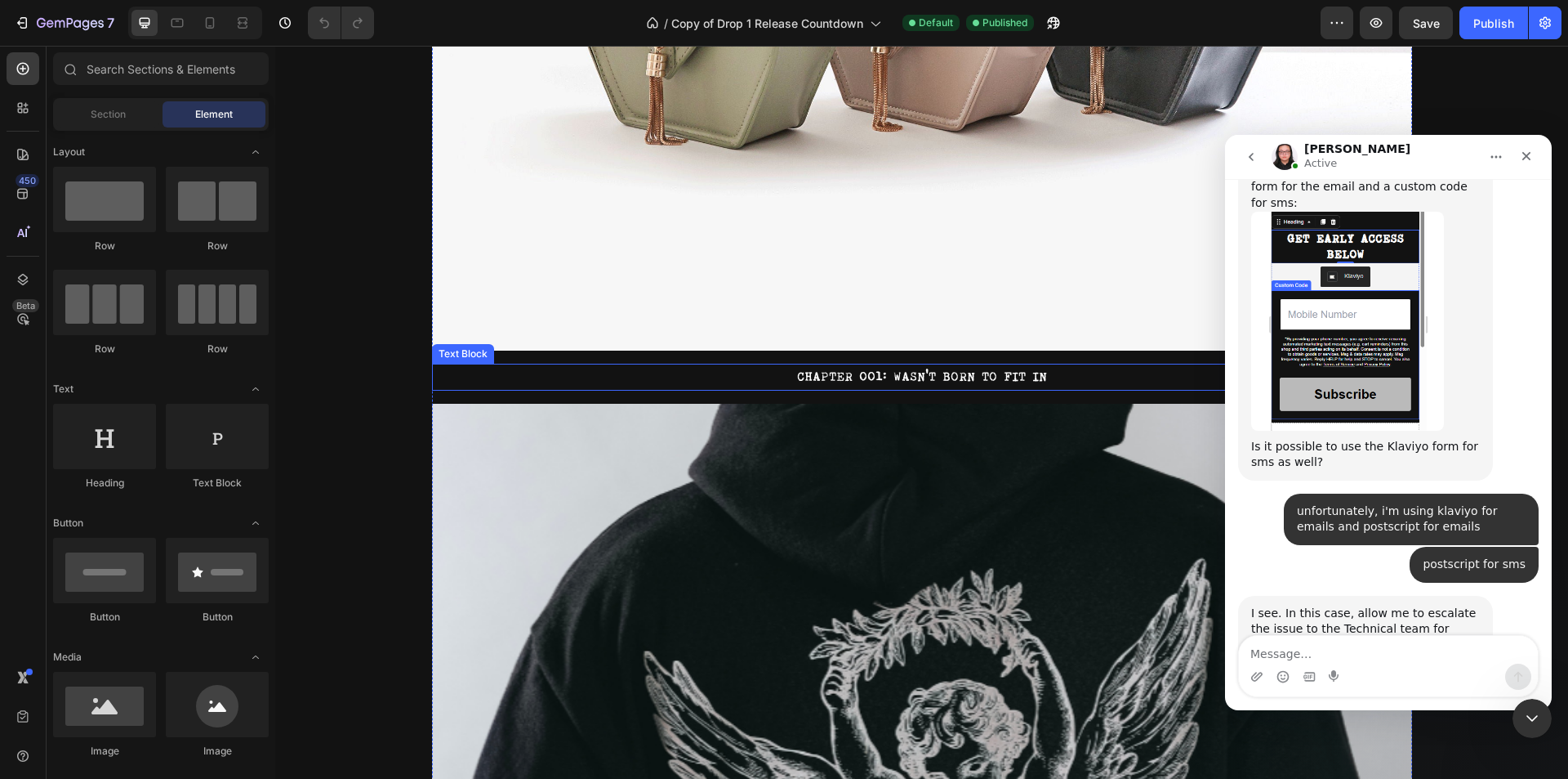
scroll to position [654, 0]
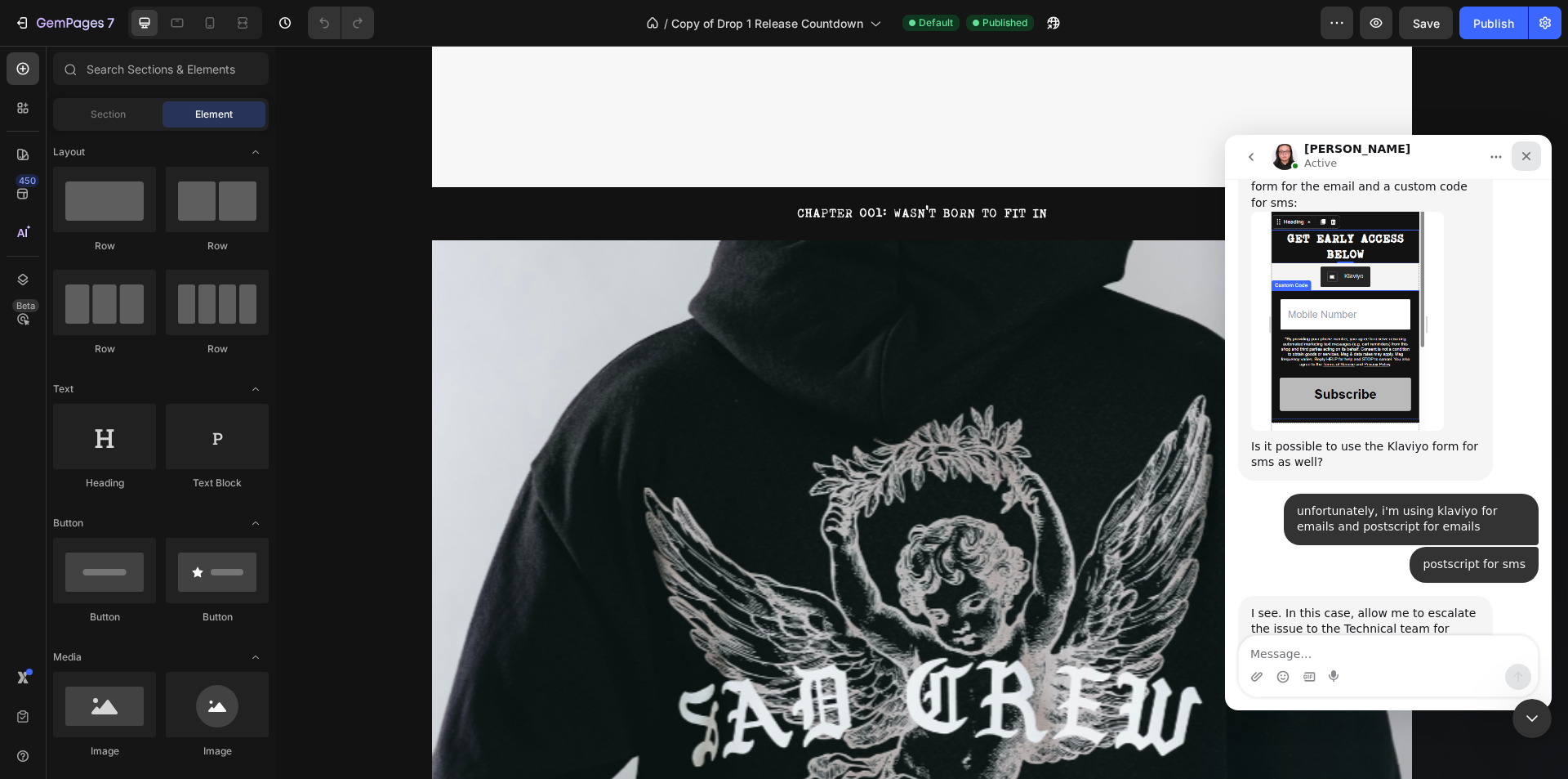
click at [1524, 159] on icon "Close" at bounding box center [1525, 156] width 13 height 13
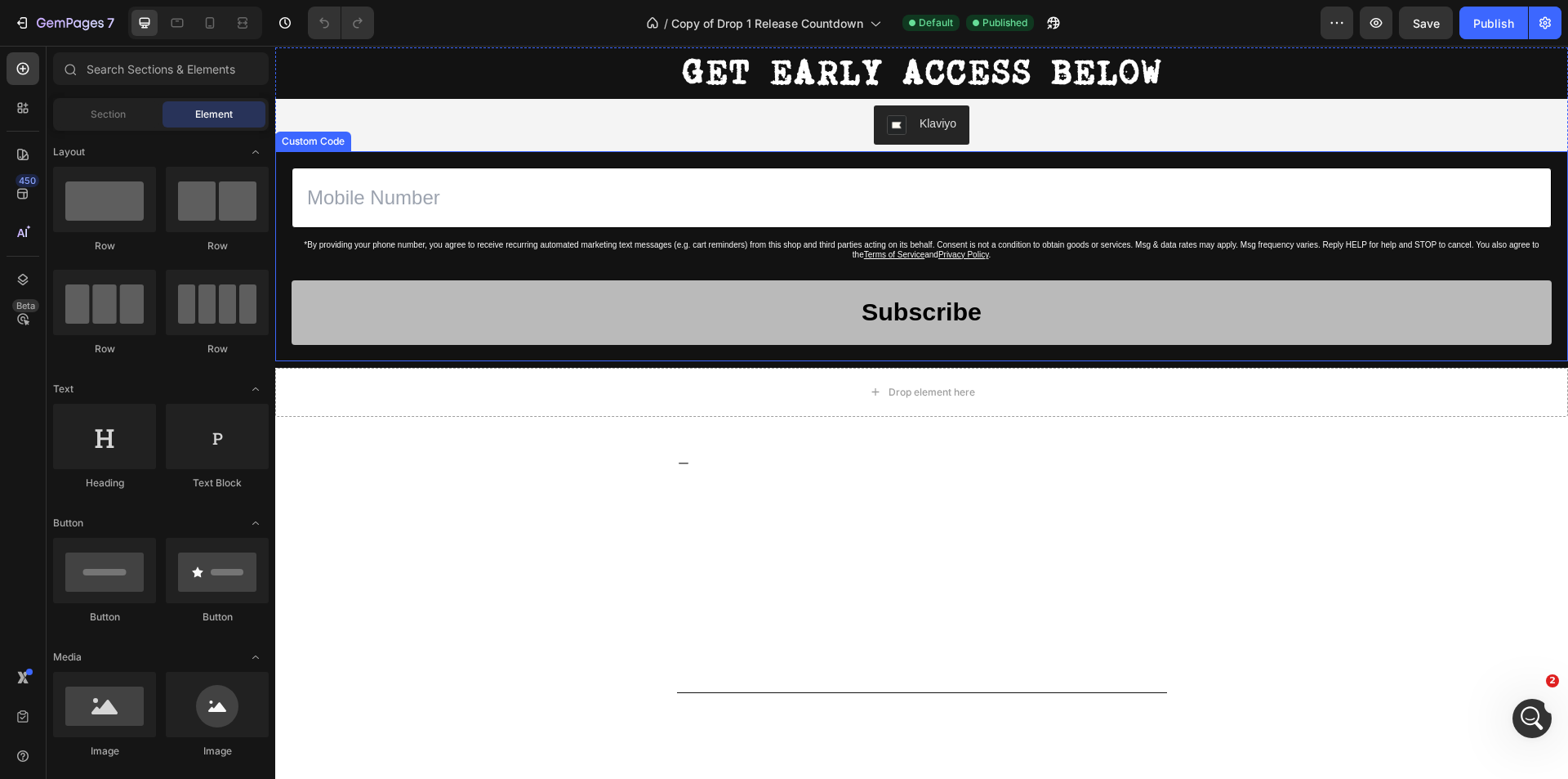
scroll to position [1797, 0]
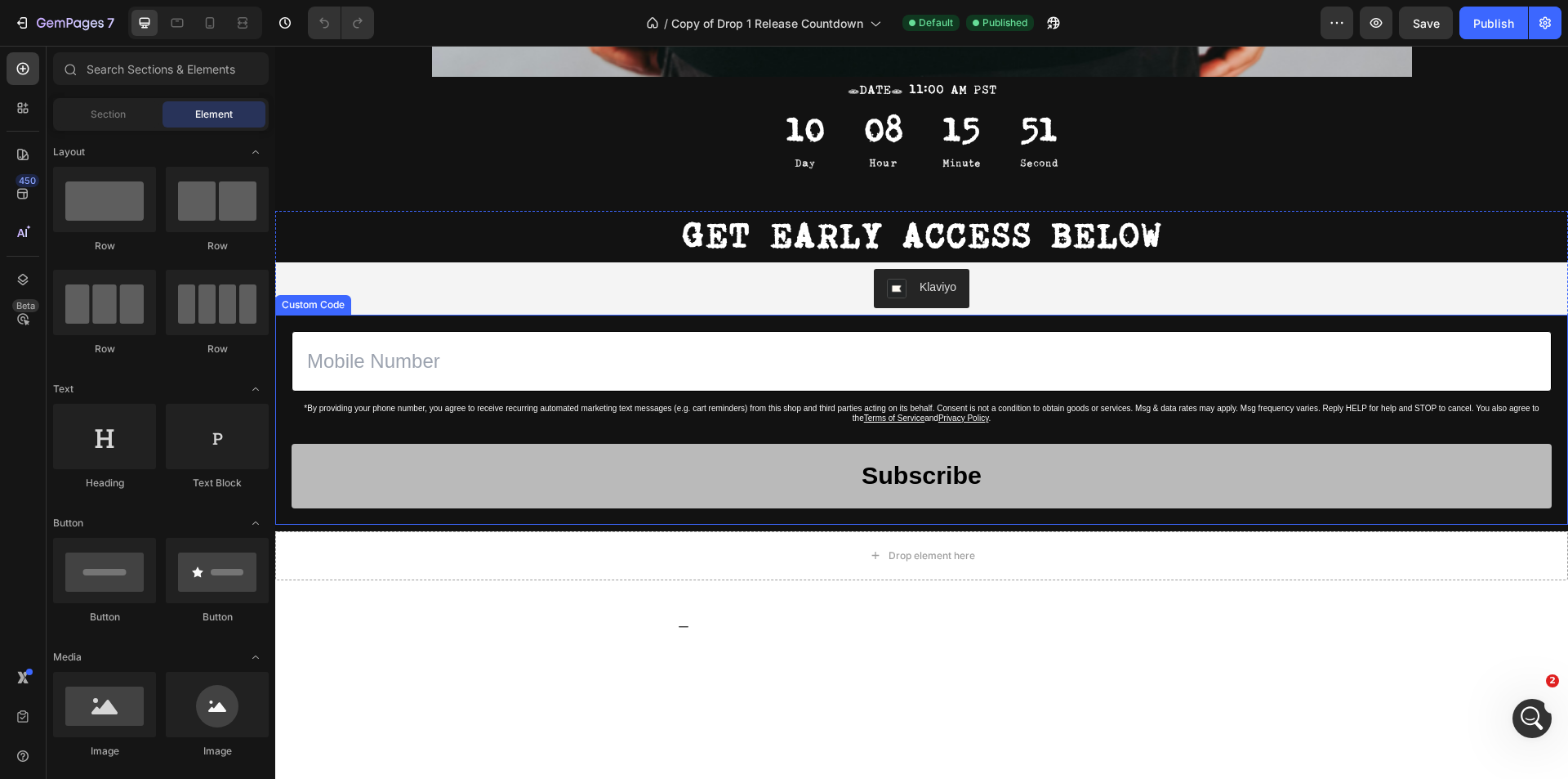
click at [602, 429] on form "*By providing your phone number, you agree to receive recurring automated marke…" at bounding box center [922, 419] width 1260 height 177
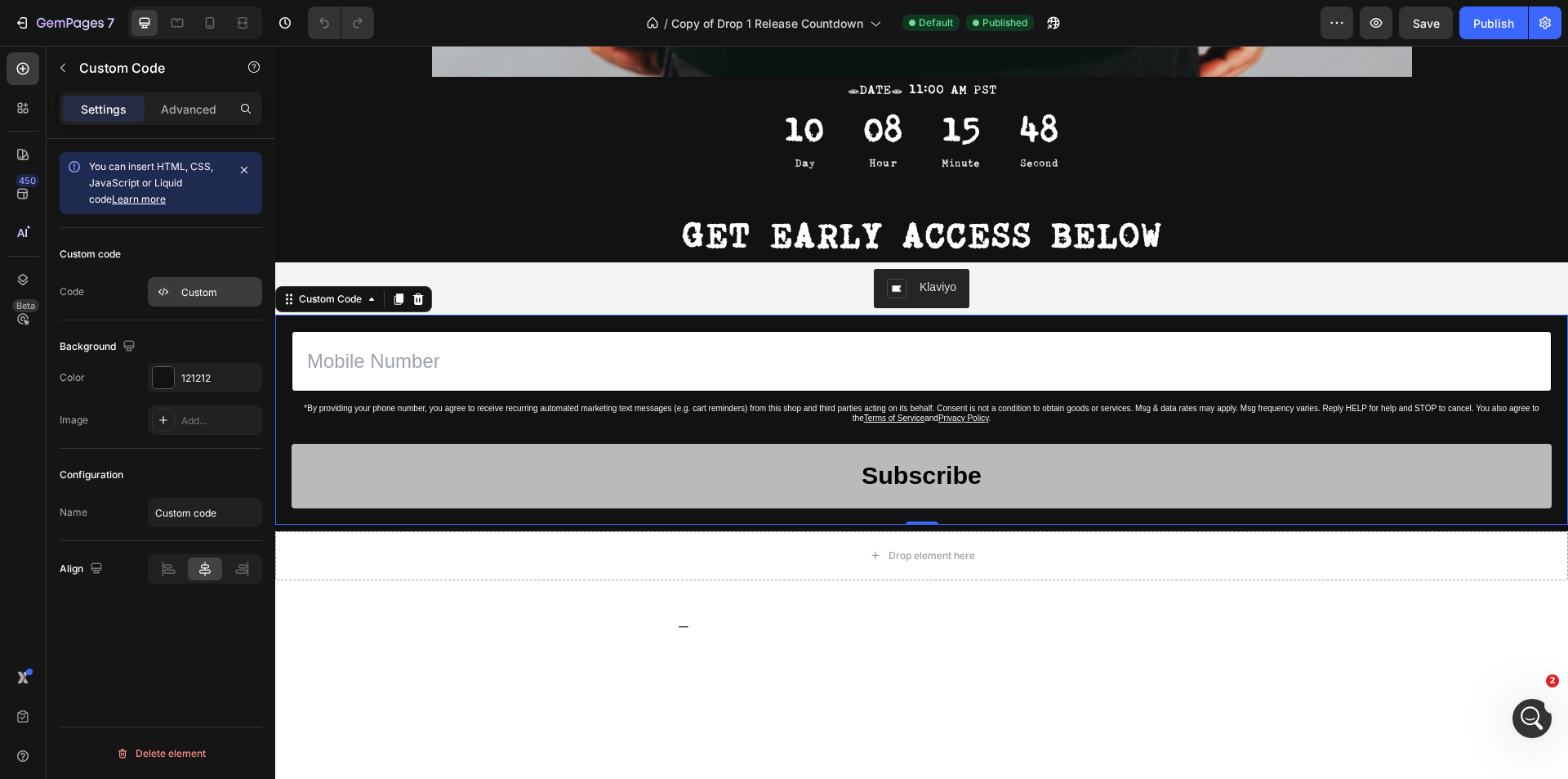
click at [194, 290] on div "Custom" at bounding box center [219, 292] width 77 height 15
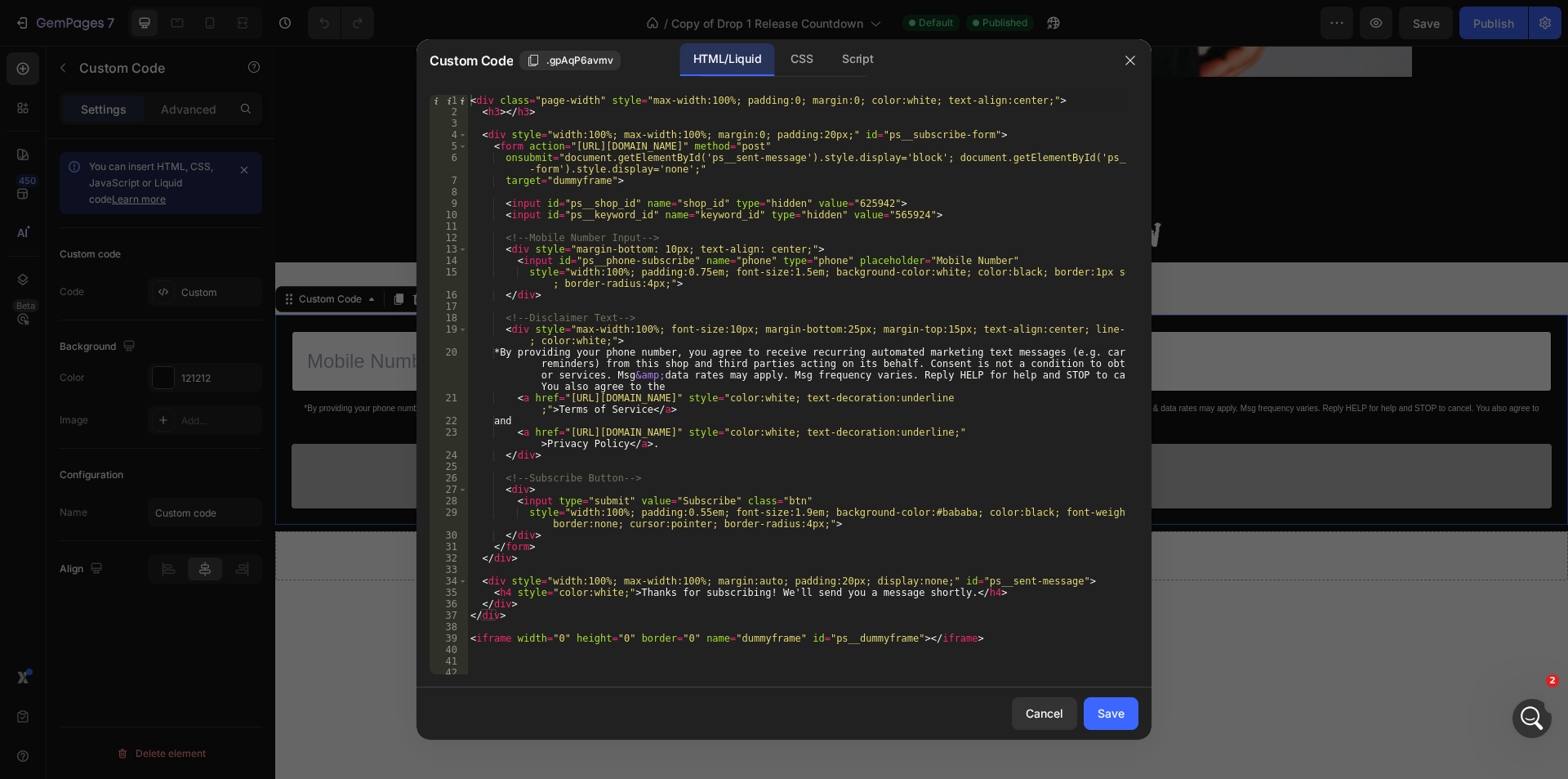
scroll to position [4, 0]
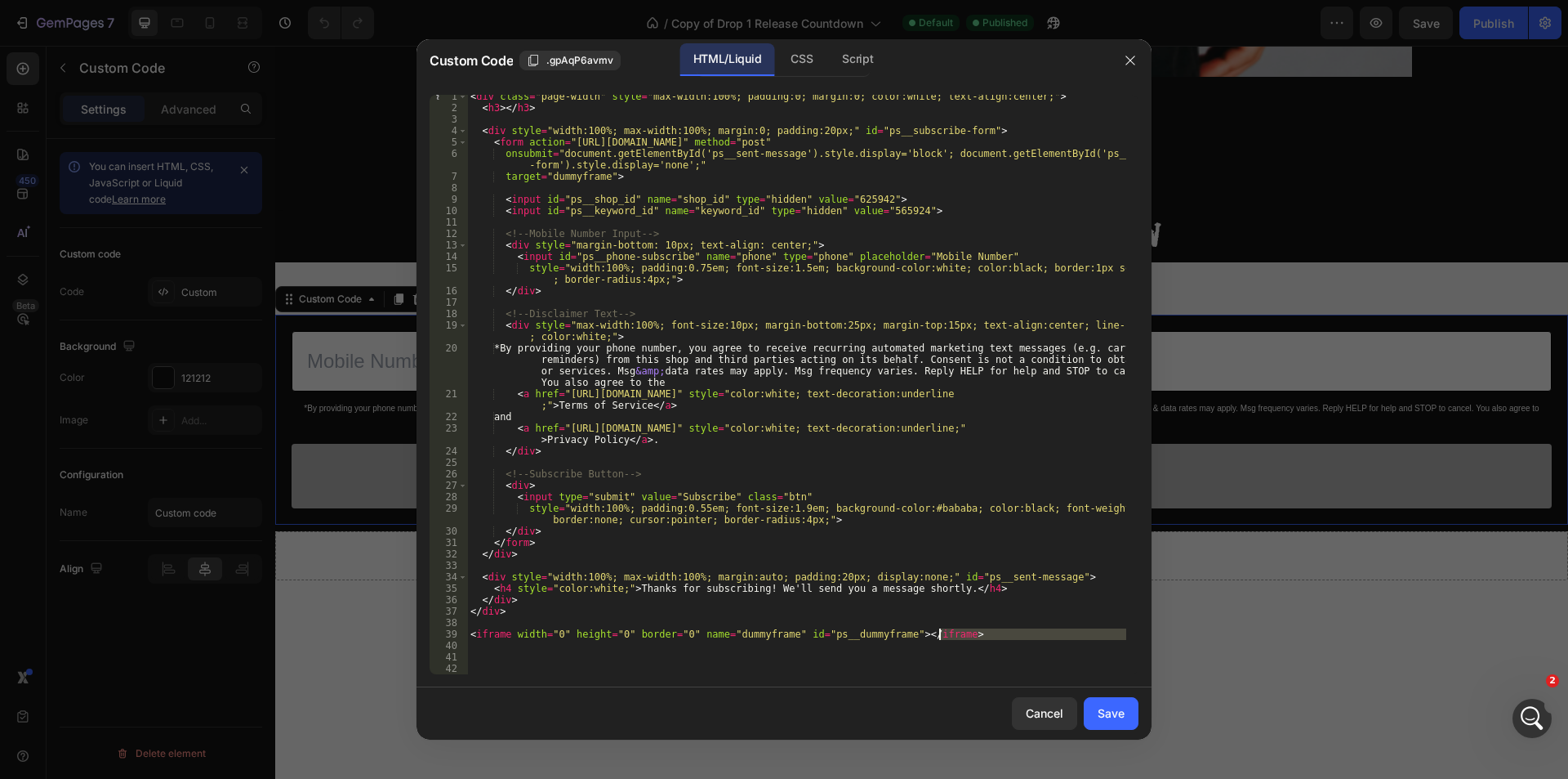
drag, startPoint x: 1017, startPoint y: 645, endPoint x: 1009, endPoint y: 636, distance: 12.0
click at [1009, 636] on div "< div class = "page-width" style = "max-width:100%; padding:0; margin:0; color:…" at bounding box center [797, 391] width 659 height 602
type textarea "<iframe width="0" height="0" border="0" name="dummyframe" id="ps__dummyframe"><…"
click at [1020, 646] on div "< div class = "page-width" style = "max-width:100%; padding:0; margin:0; color:…" at bounding box center [797, 384] width 659 height 580
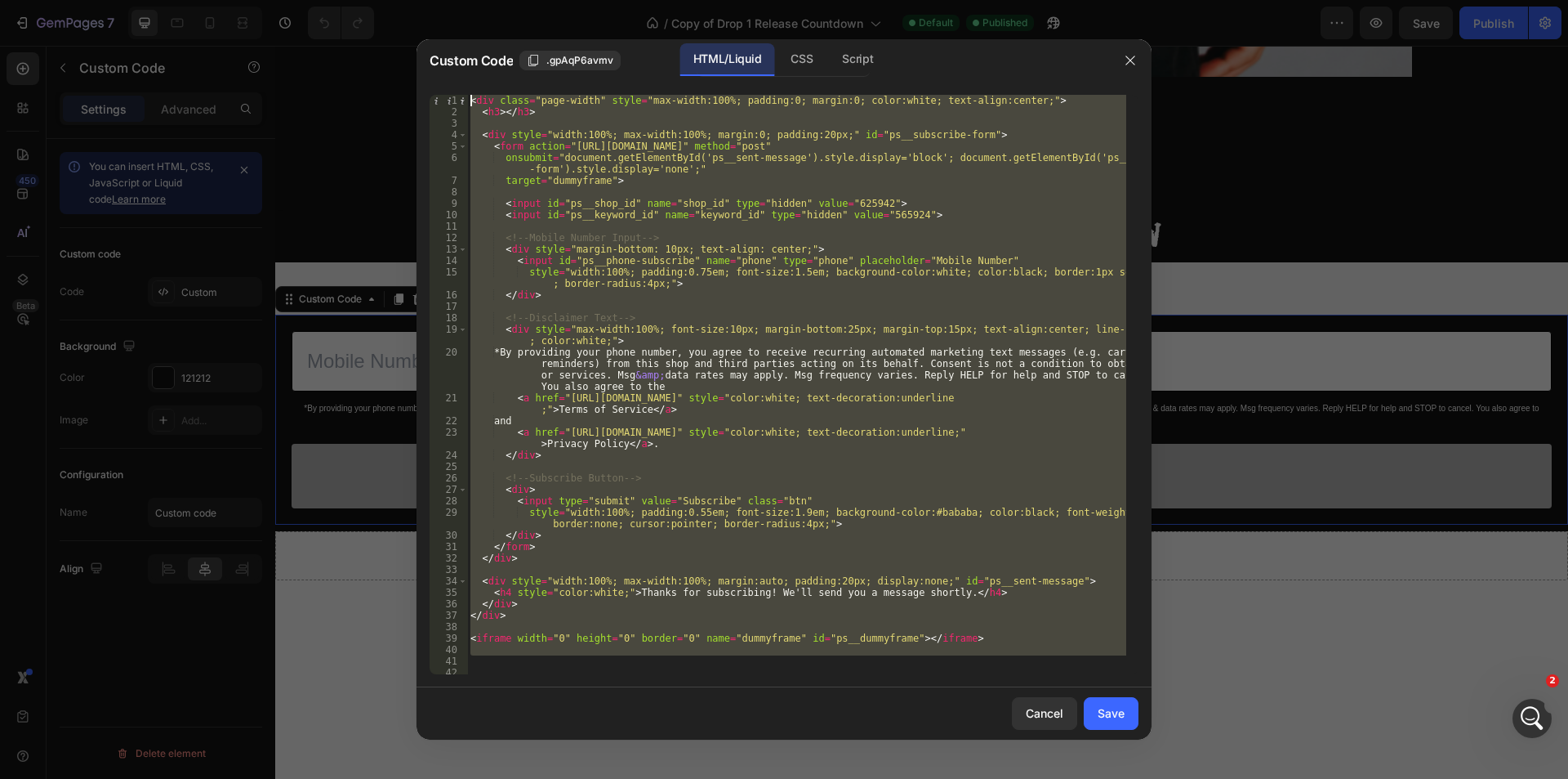
scroll to position [0, 0]
drag, startPoint x: 1011, startPoint y: 652, endPoint x: 465, endPoint y: 91, distance: 782.8
click at [465, 91] on div "1 2 3 4 5 6 7 8 9 10 11 12 13 14 15 16 17 18 19 20 21 22 23 24 25 26 27 28 29 3…" at bounding box center [784, 384] width 735 height 605
type textarea "<div class="page-width" style="max-width:100%; padding:0; margin:0; color:white…"
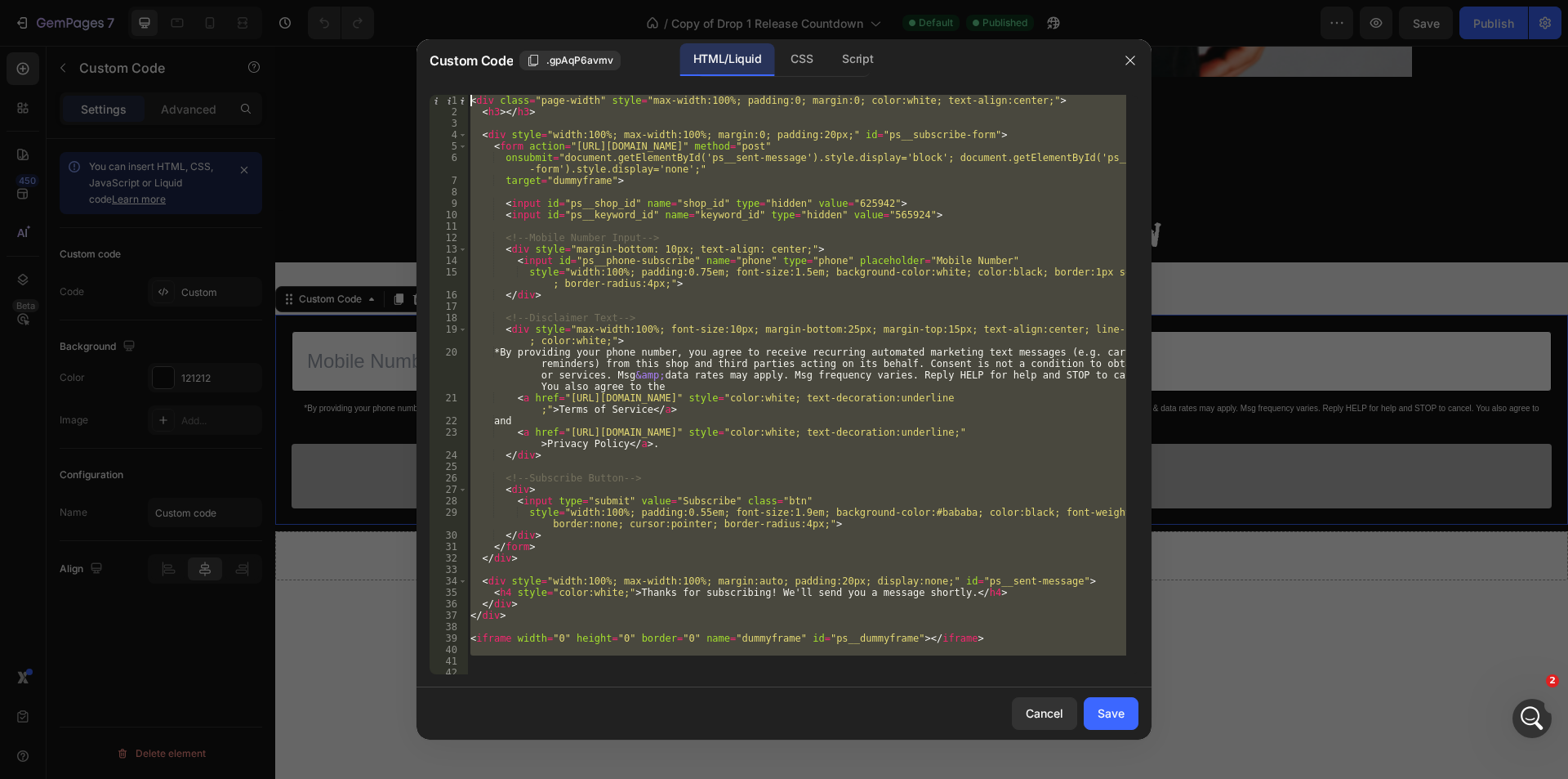
paste textarea
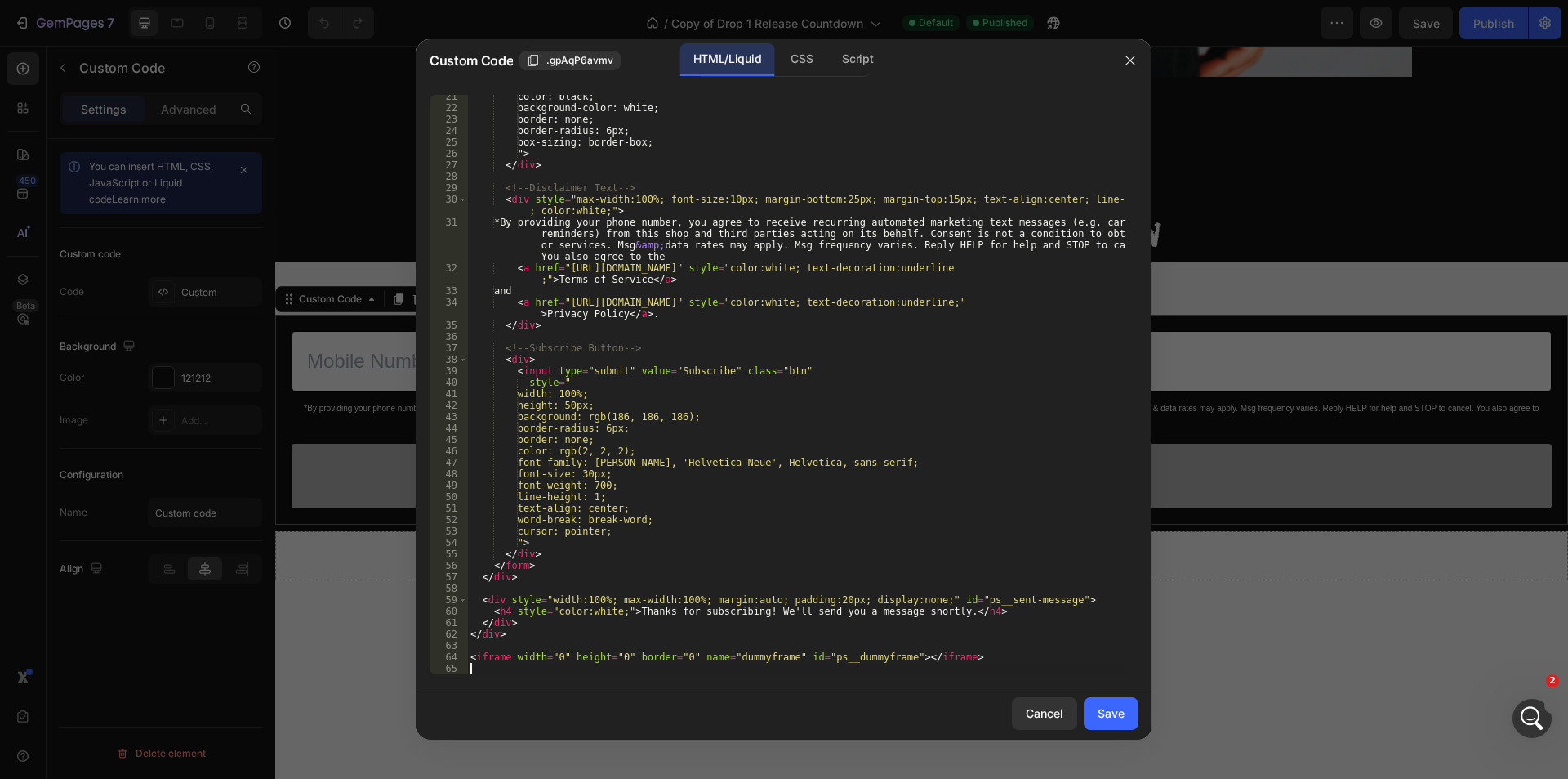
scroll to position [244, 0]
click at [1116, 715] on div "Save" at bounding box center [1111, 713] width 27 height 18
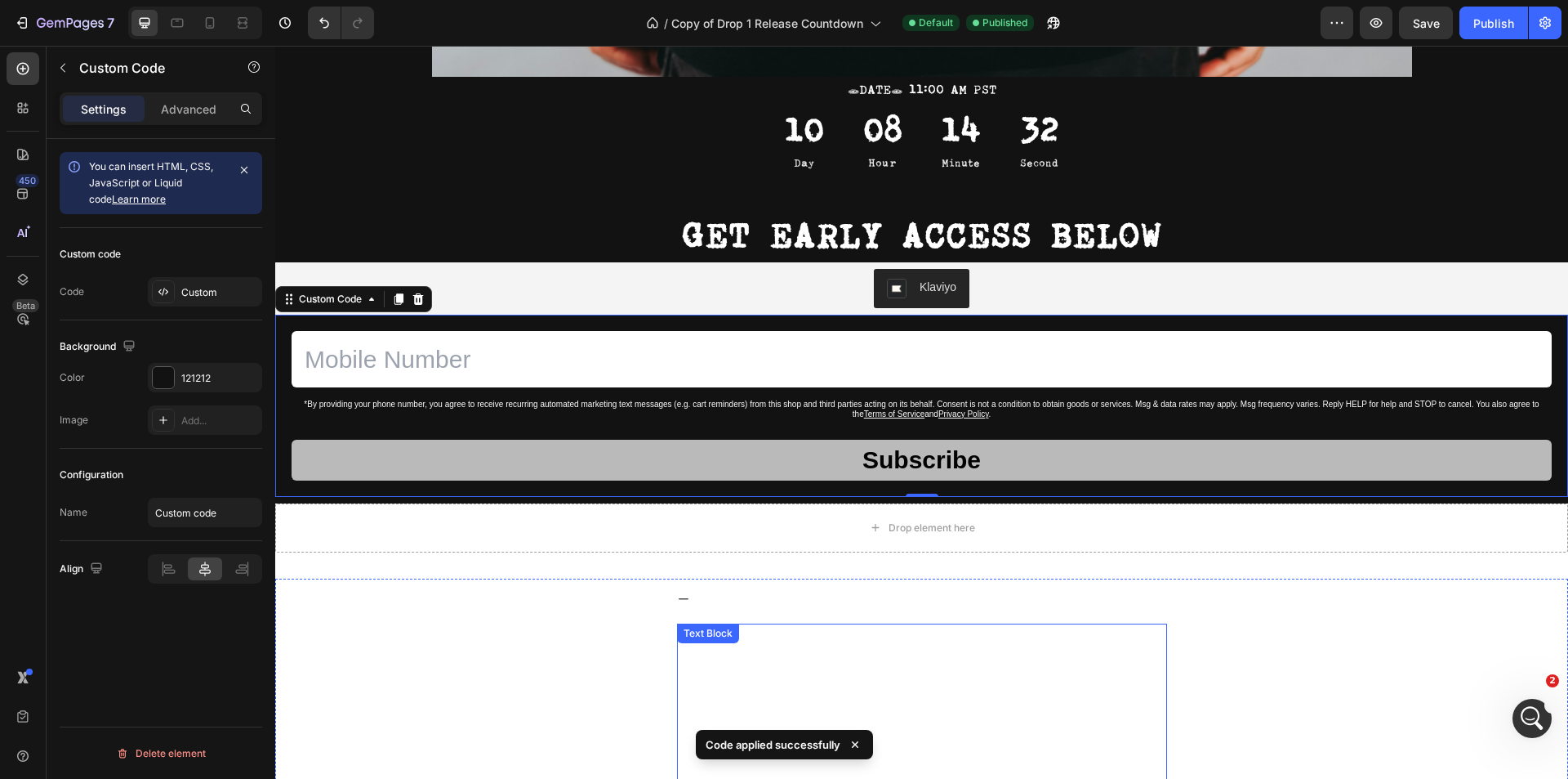
scroll to position [5064, 0]
click at [1417, 22] on span "Save" at bounding box center [1426, 23] width 27 height 14
click at [1494, 24] on div "Publish" at bounding box center [1493, 23] width 41 height 18
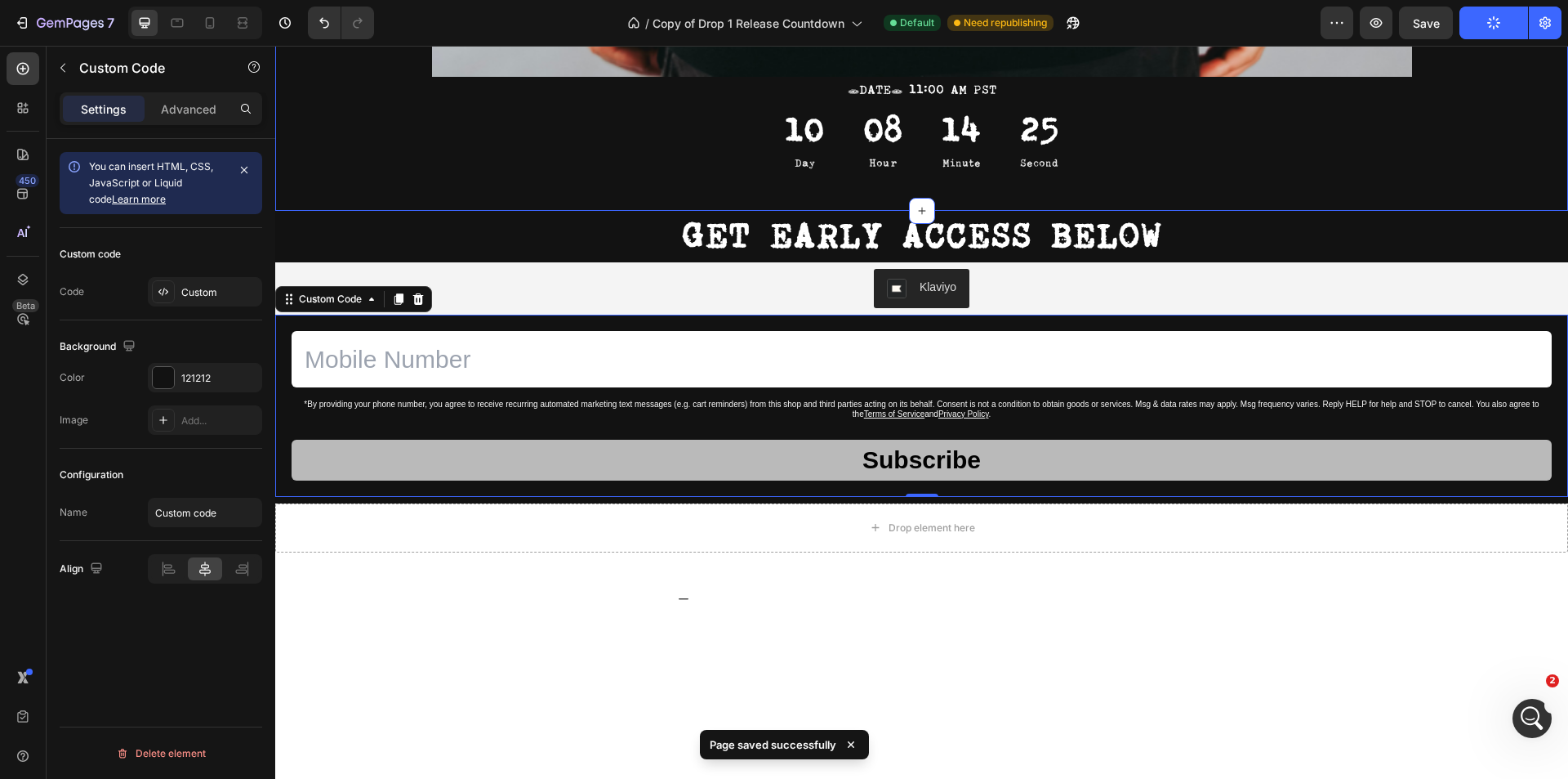
scroll to position [5127, 0]
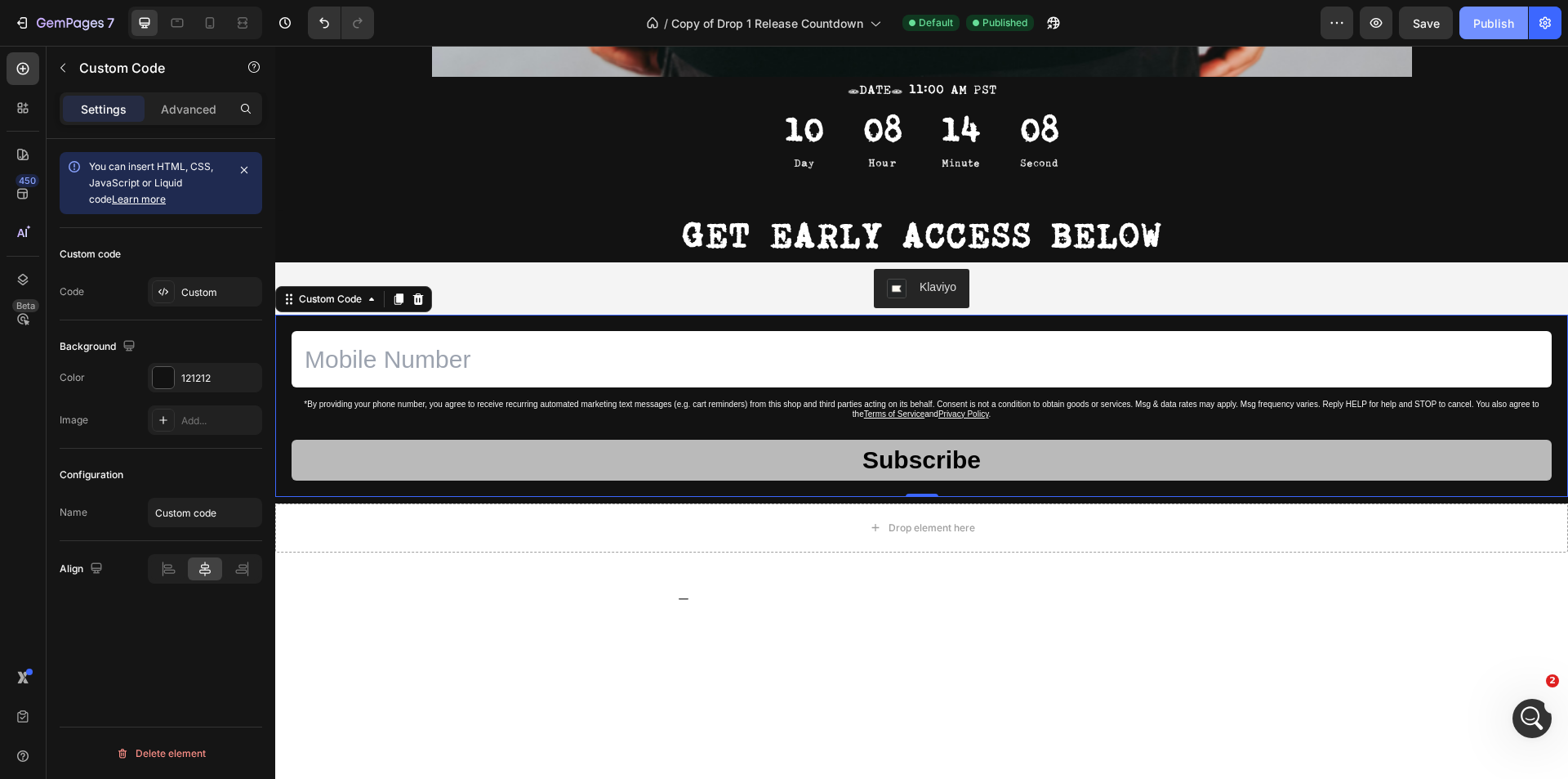
click at [1519, 34] on button "Publish" at bounding box center [1493, 23] width 69 height 33
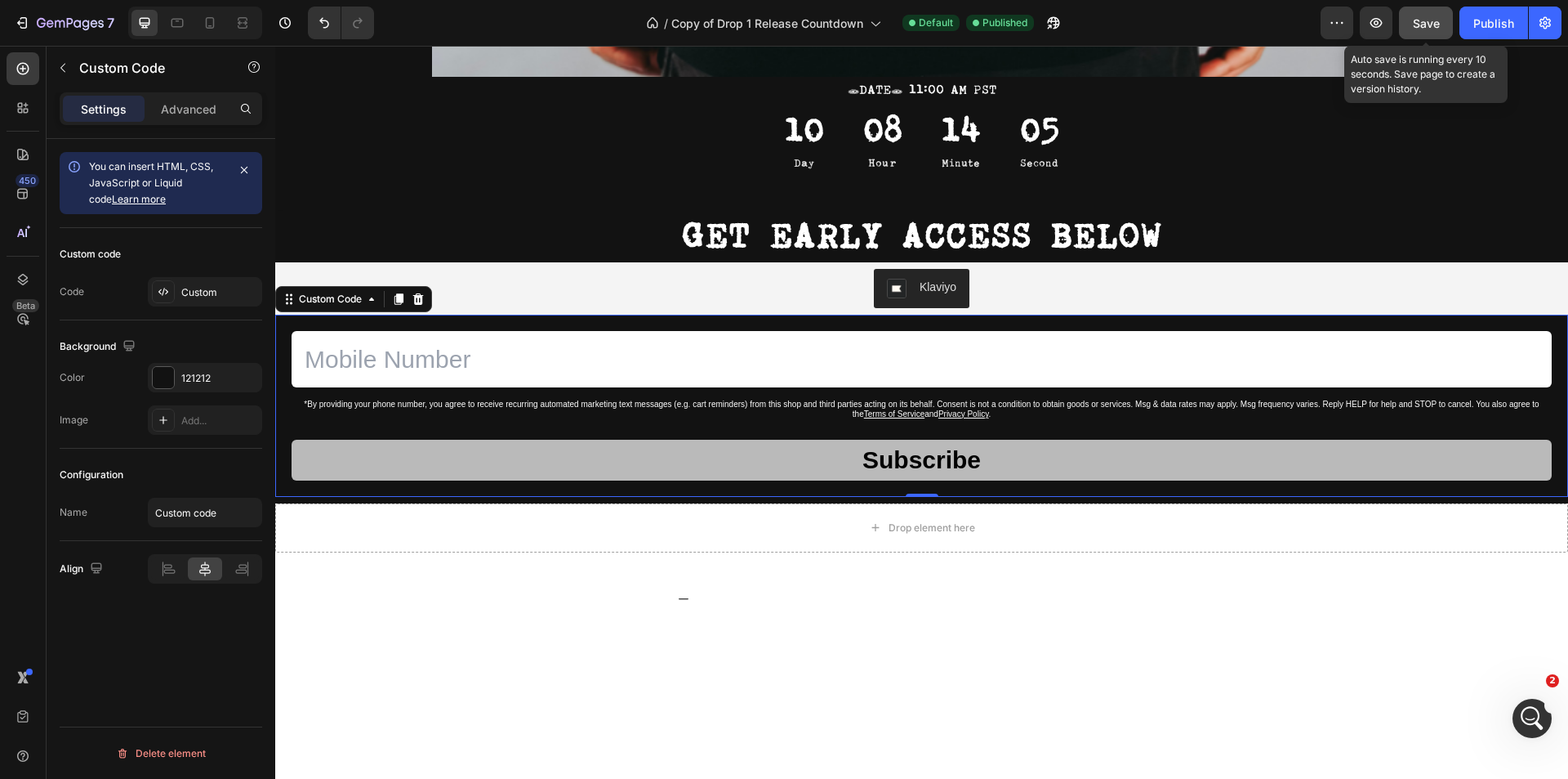
click at [1437, 23] on span "Save" at bounding box center [1426, 23] width 27 height 14
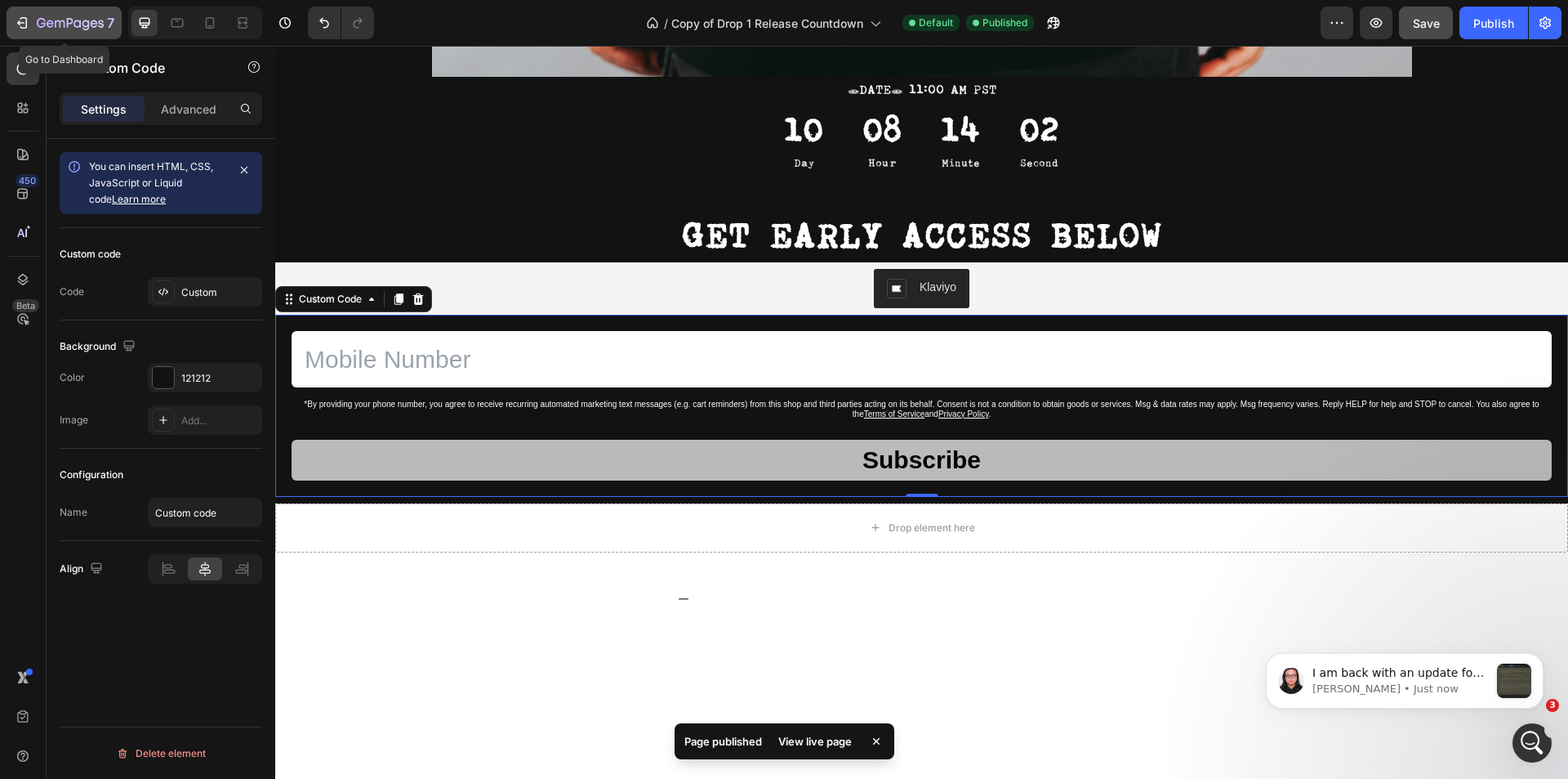
scroll to position [5406, 0]
click at [33, 12] on button "7" at bounding box center [64, 23] width 115 height 33
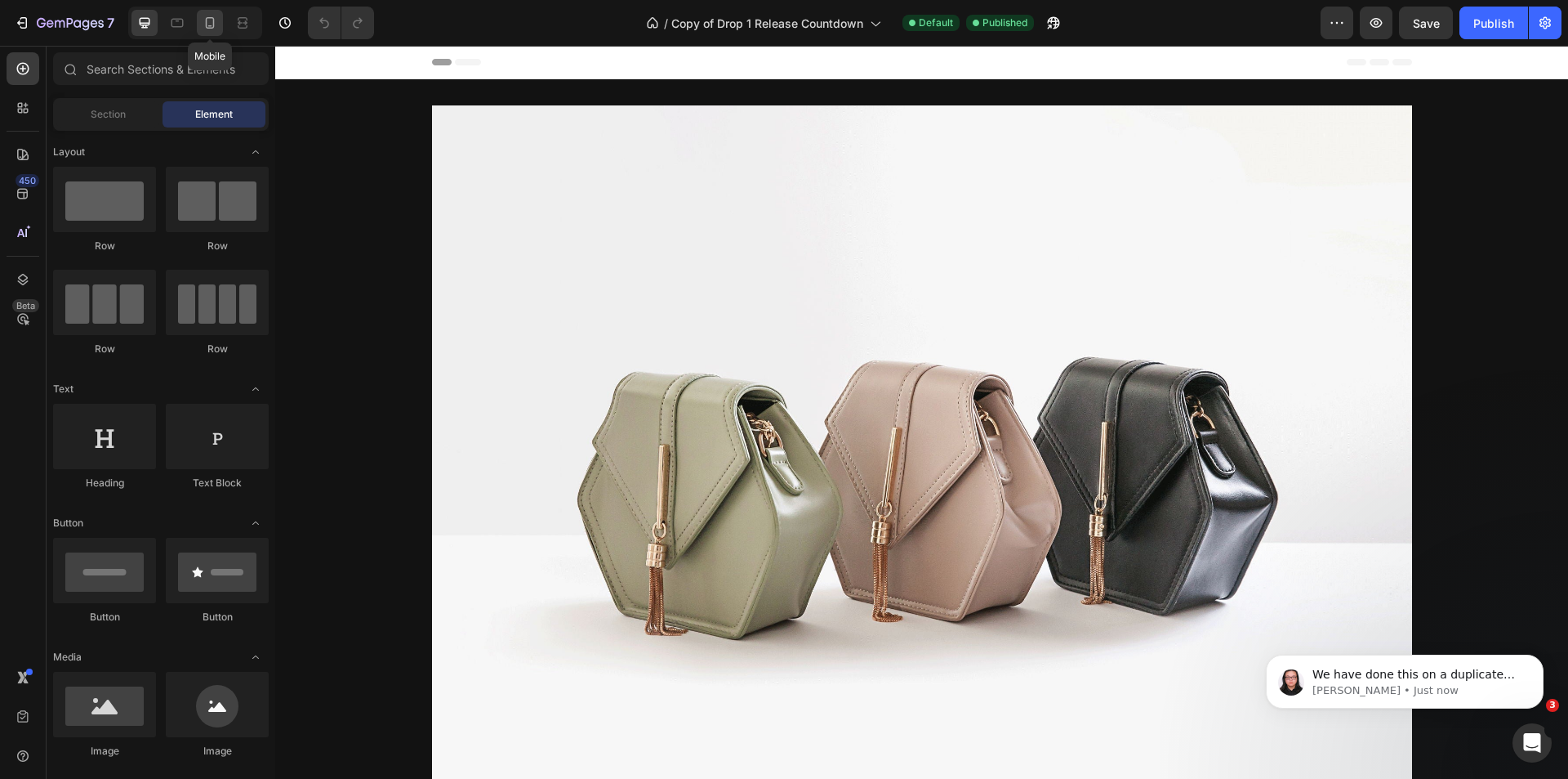
click at [201, 19] on icon at bounding box center [209, 22] width 17 height 17
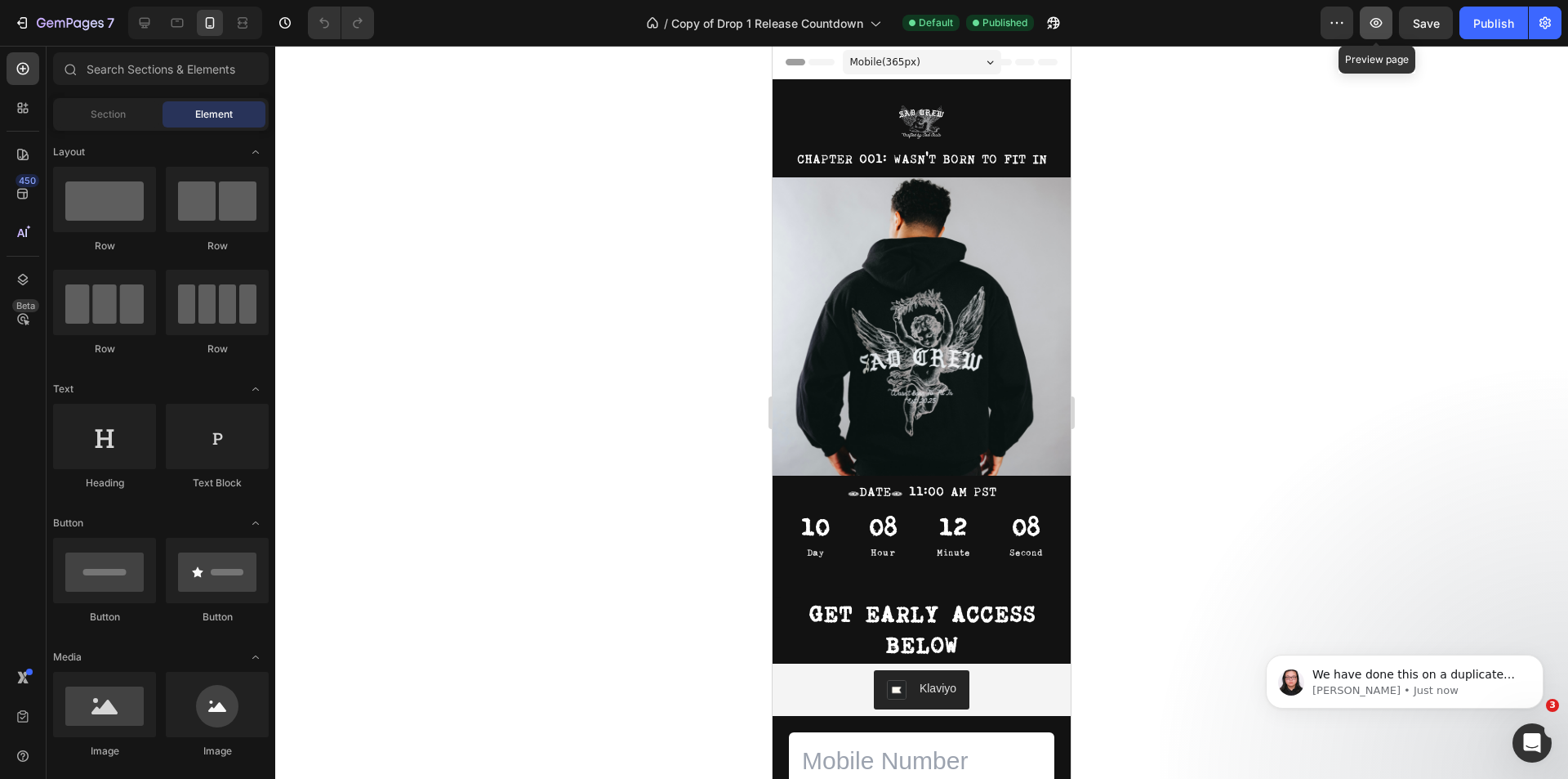
click at [1377, 27] on icon "button" at bounding box center [1376, 22] width 13 height 10
click at [1435, 686] on p "[PERSON_NAME] • Just now" at bounding box center [1417, 690] width 211 height 15
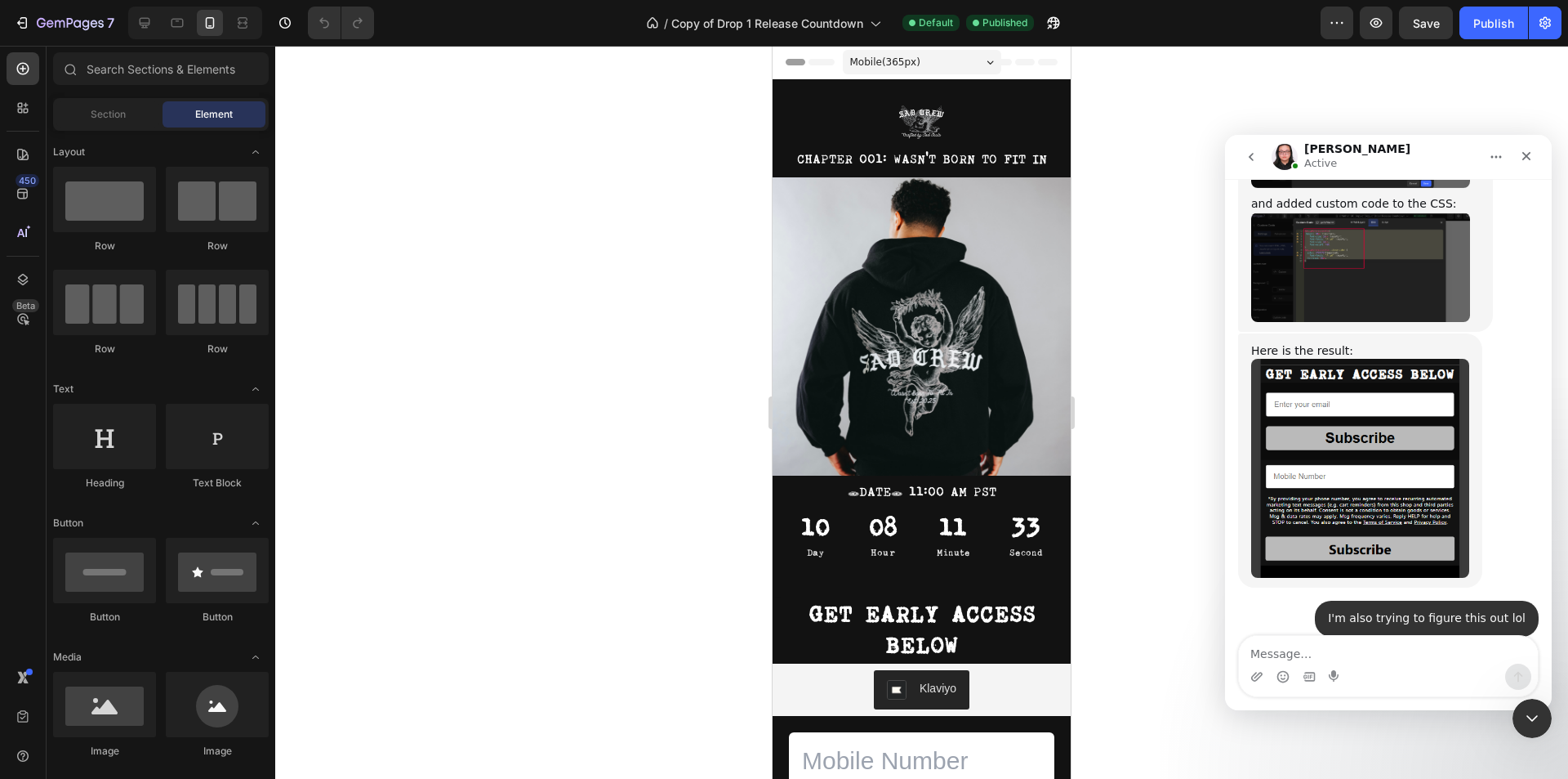
scroll to position [5990, 0]
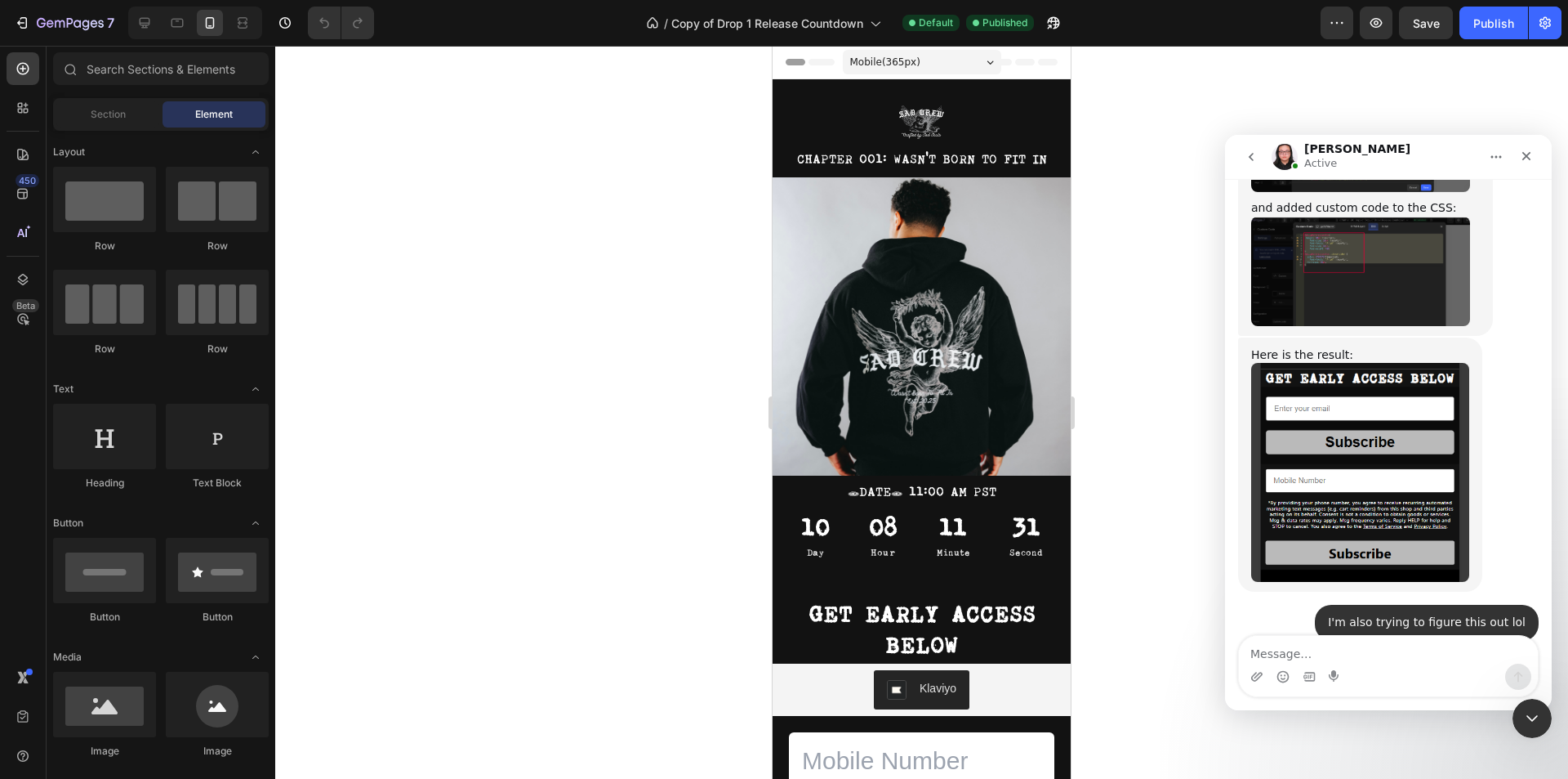
drag, startPoint x: 1380, startPoint y: 442, endPoint x: 1416, endPoint y: 474, distance: 48.2
click at [26, 23] on icon "button" at bounding box center [24, 23] width 8 height 12
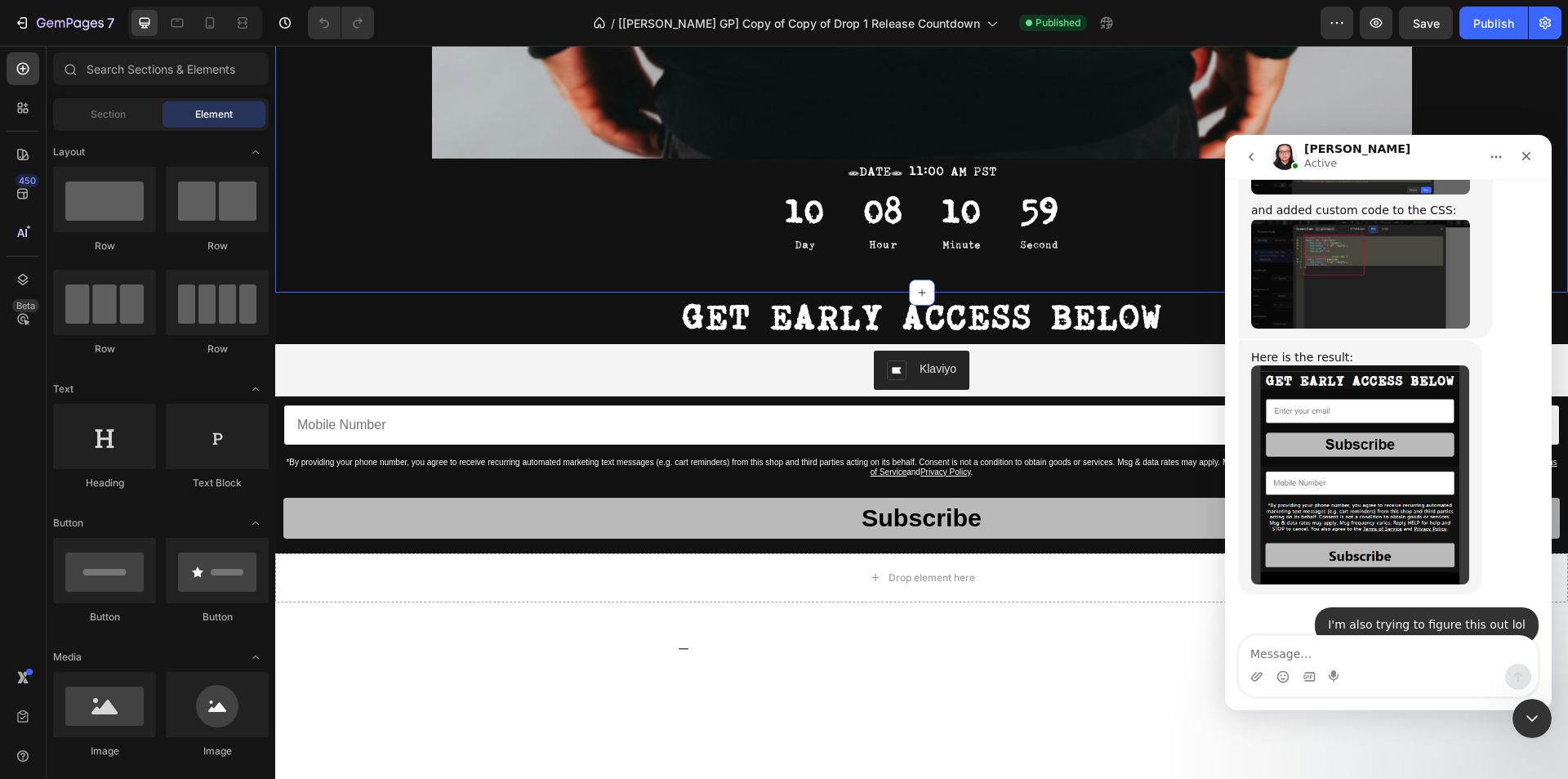
scroll to position [1552, 0]
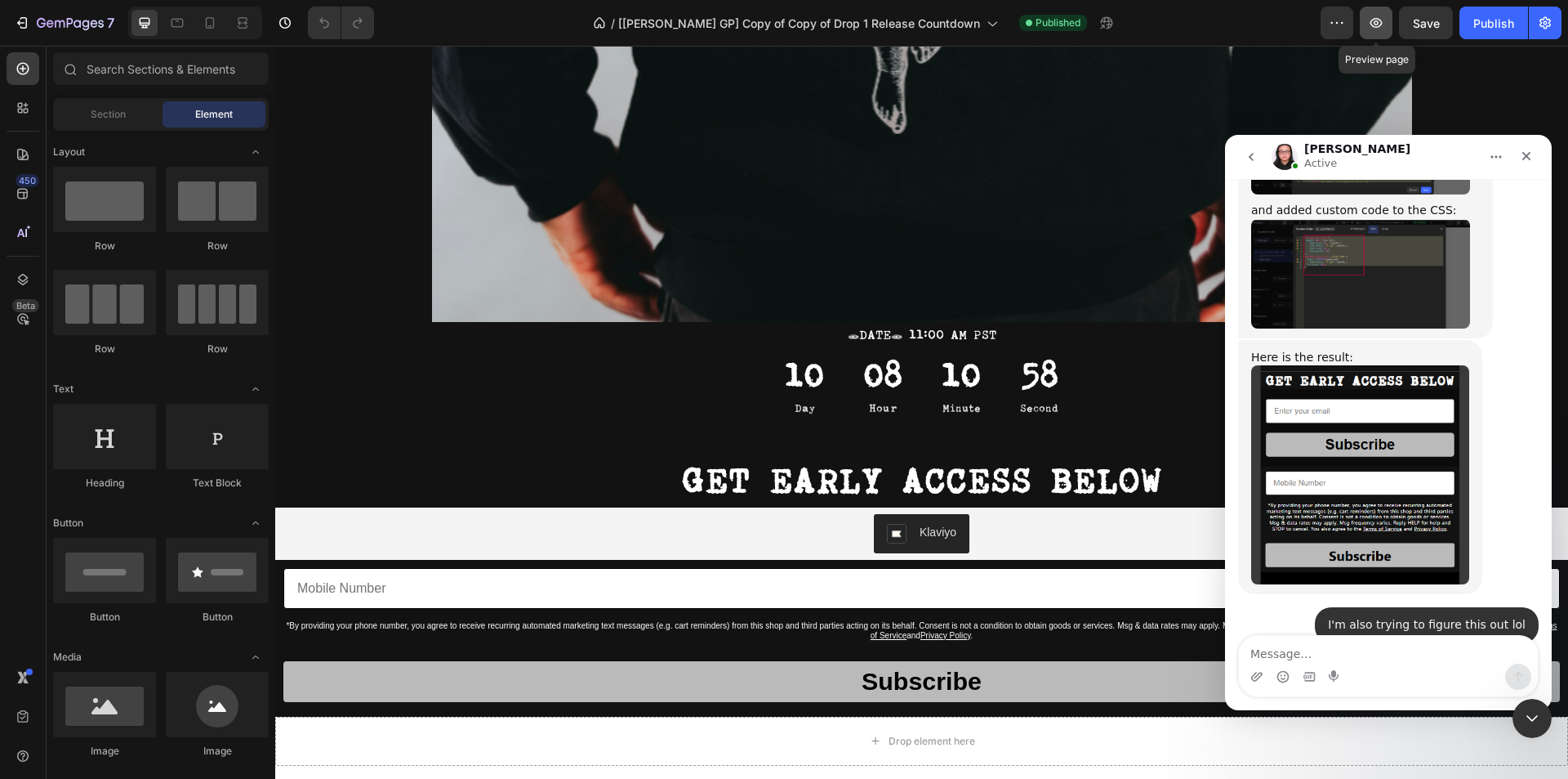
click at [1365, 18] on button "button" at bounding box center [1376, 23] width 33 height 33
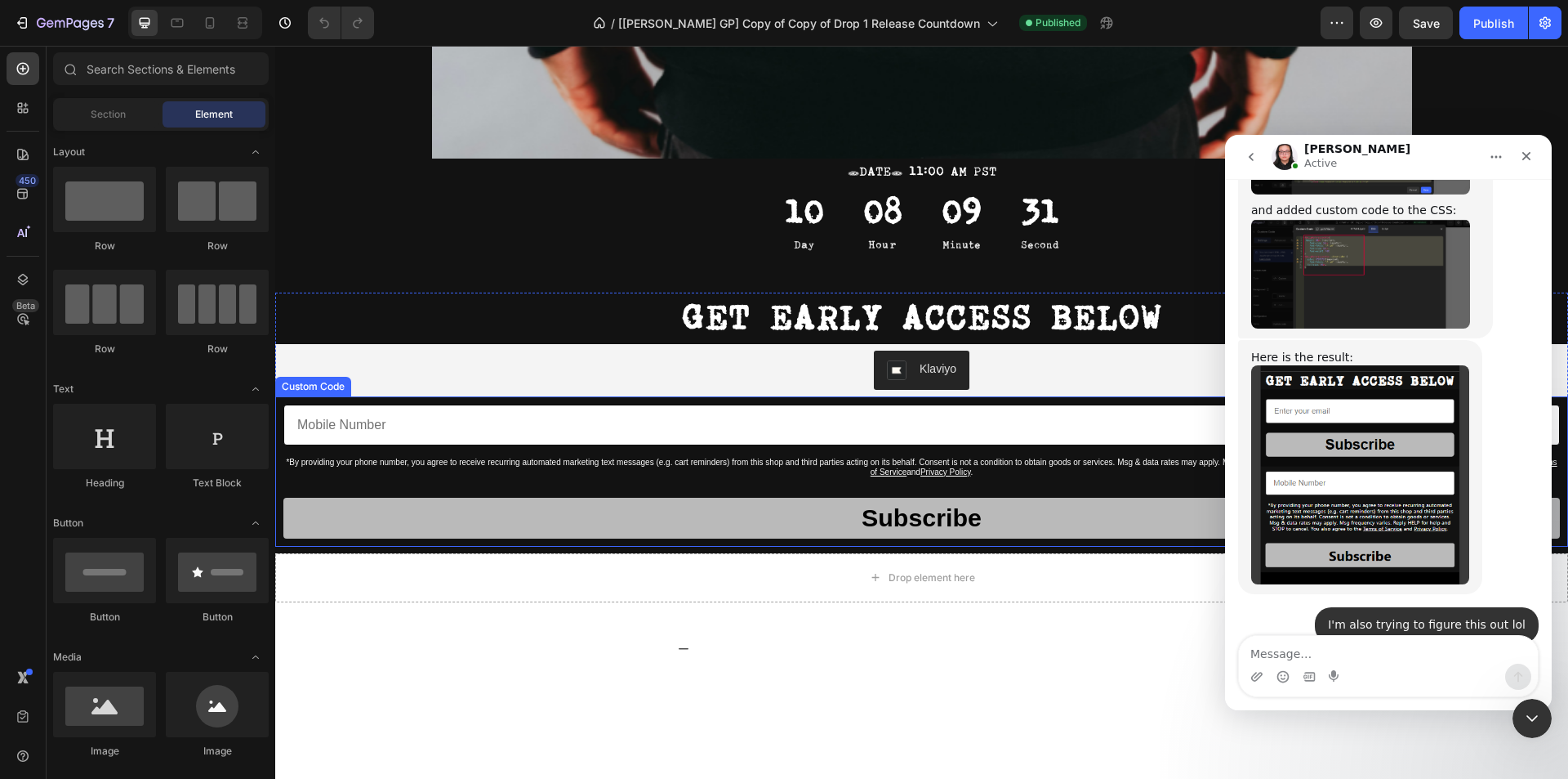
click at [762, 488] on form "*By providing your phone number, you agree to receive recurring automated marke…" at bounding box center [921, 472] width 1276 height 134
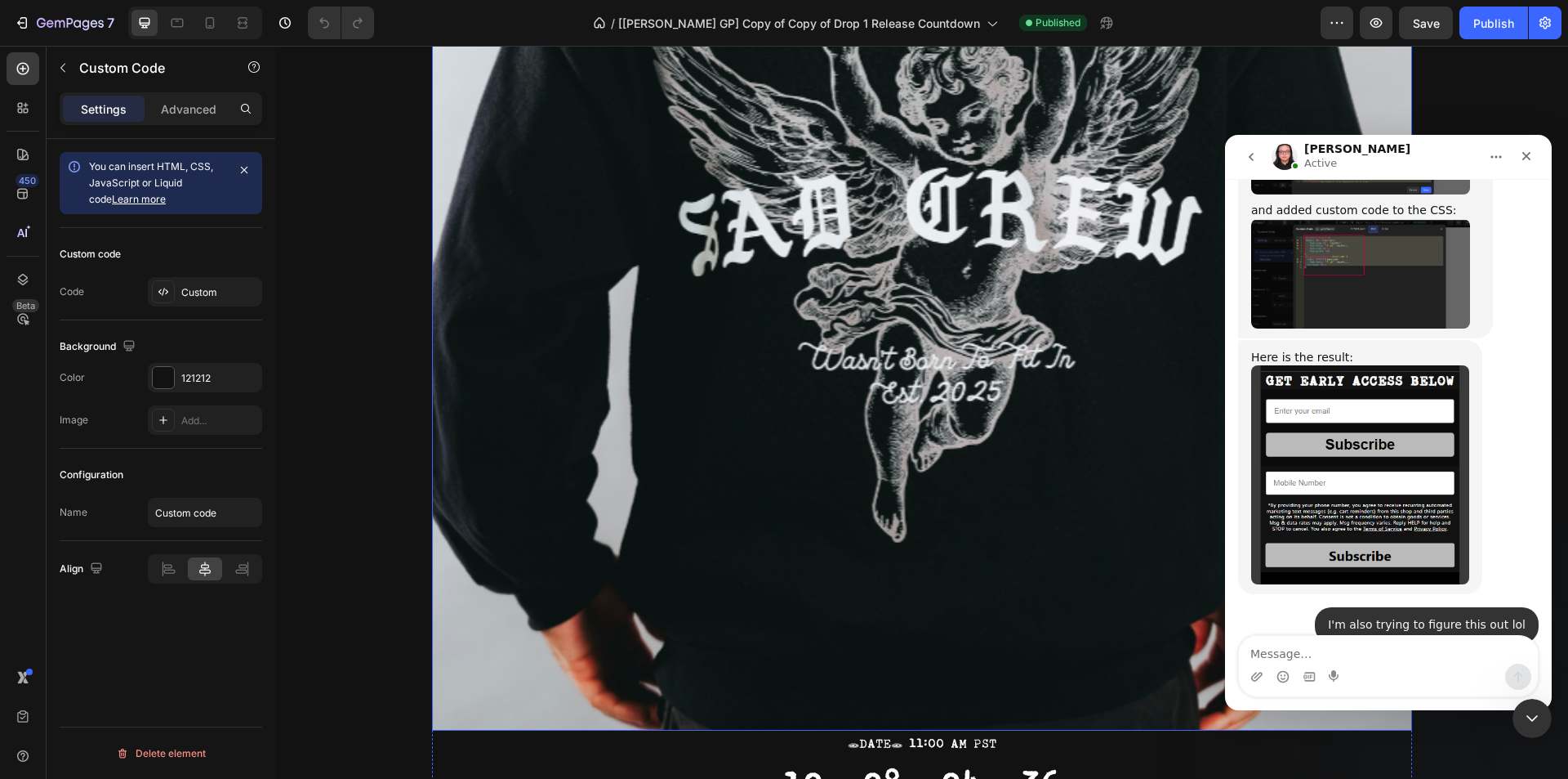
scroll to position [1634, 0]
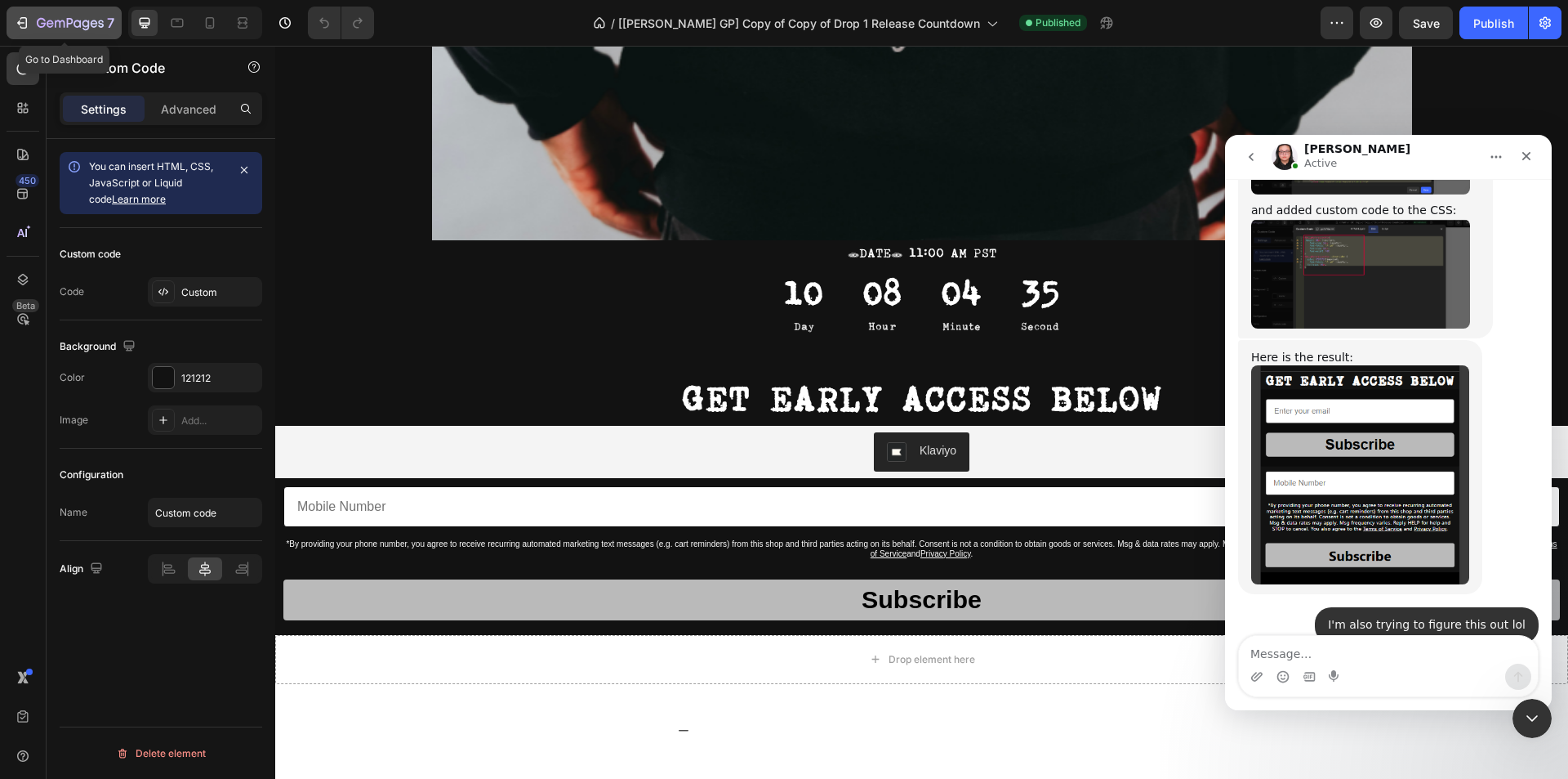
click at [24, 15] on icon "button" at bounding box center [21, 22] width 17 height 17
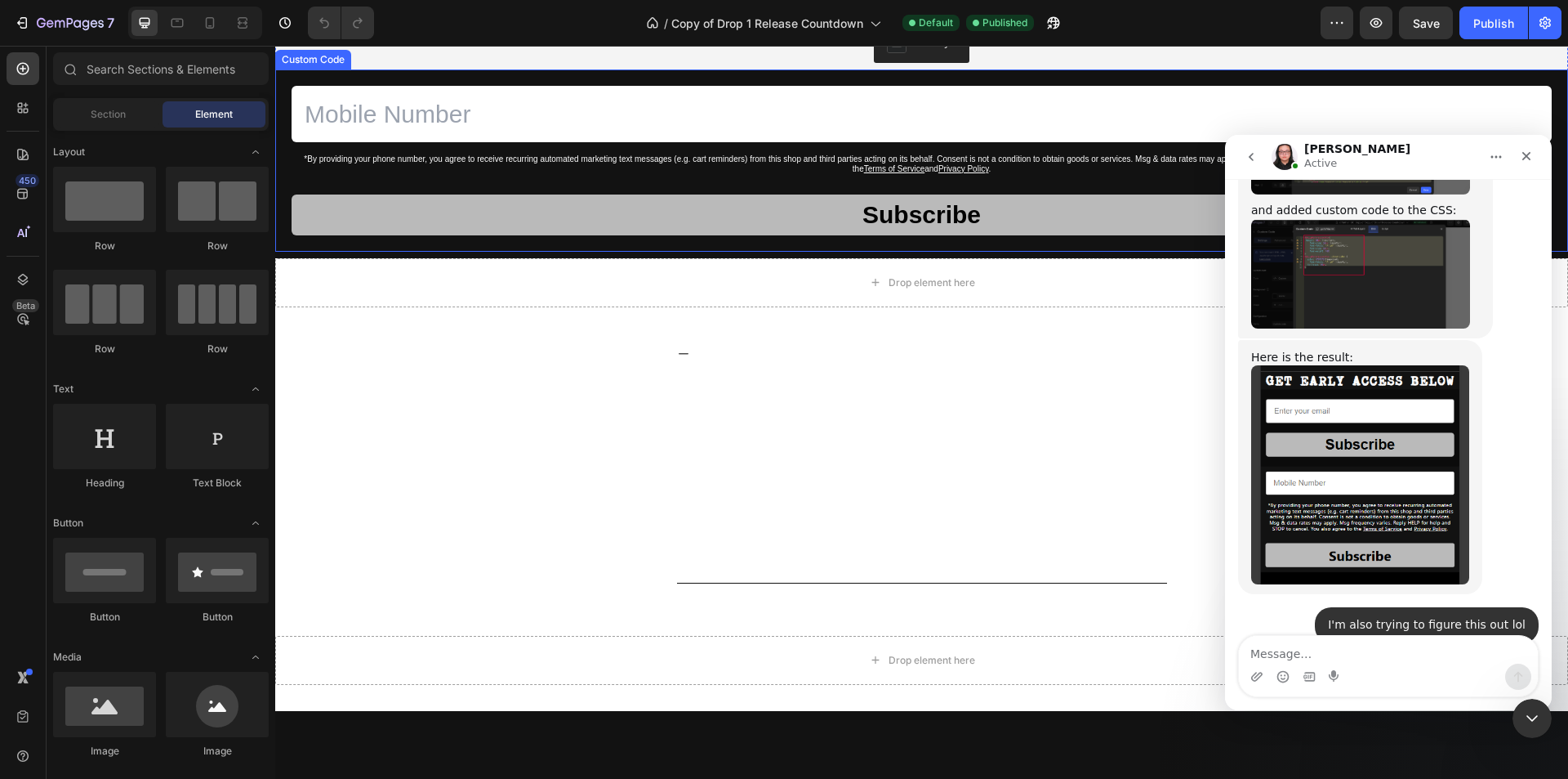
scroll to position [2287, 0]
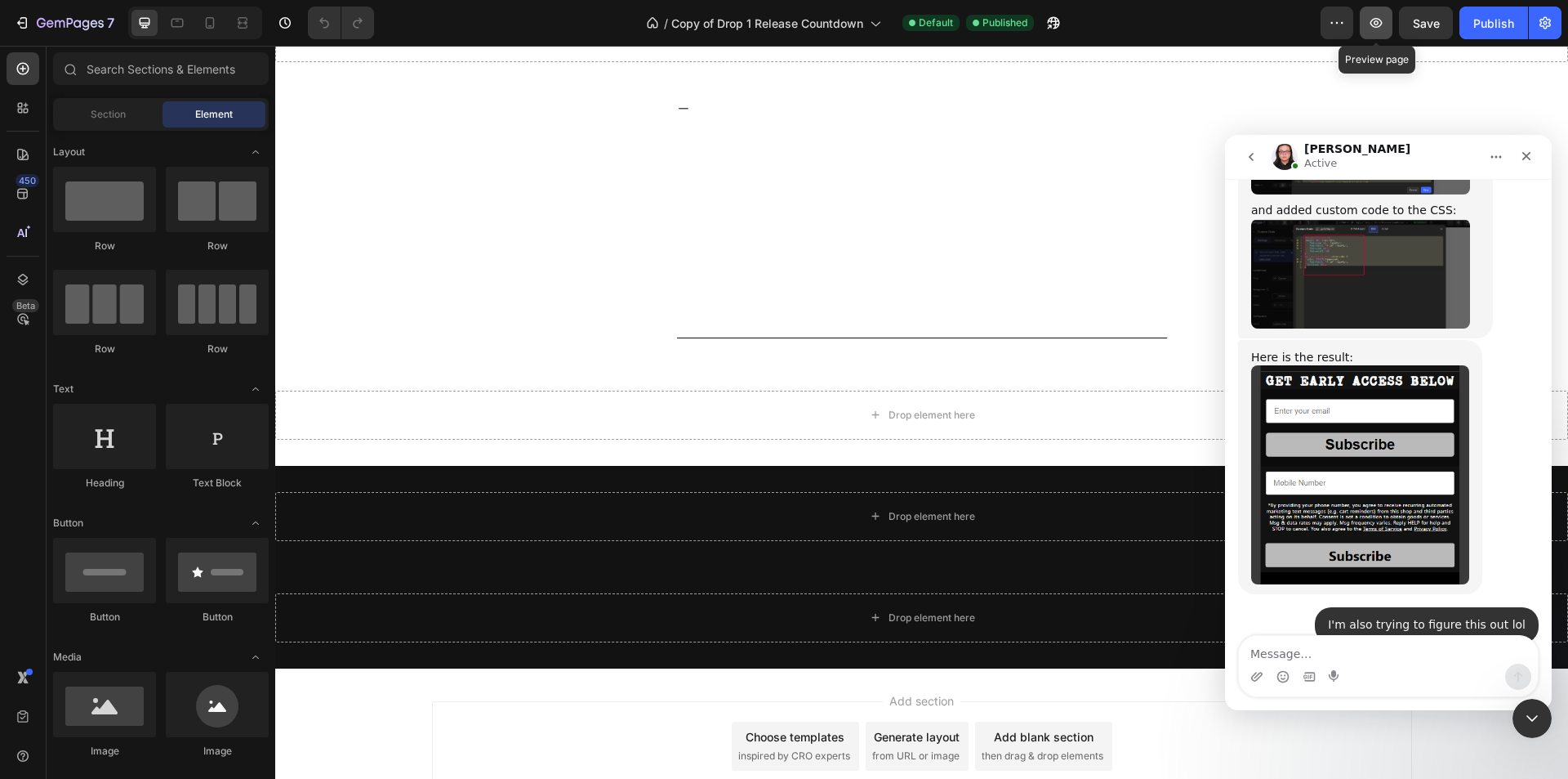
click at [1383, 18] on icon "button" at bounding box center [1376, 22] width 17 height 17
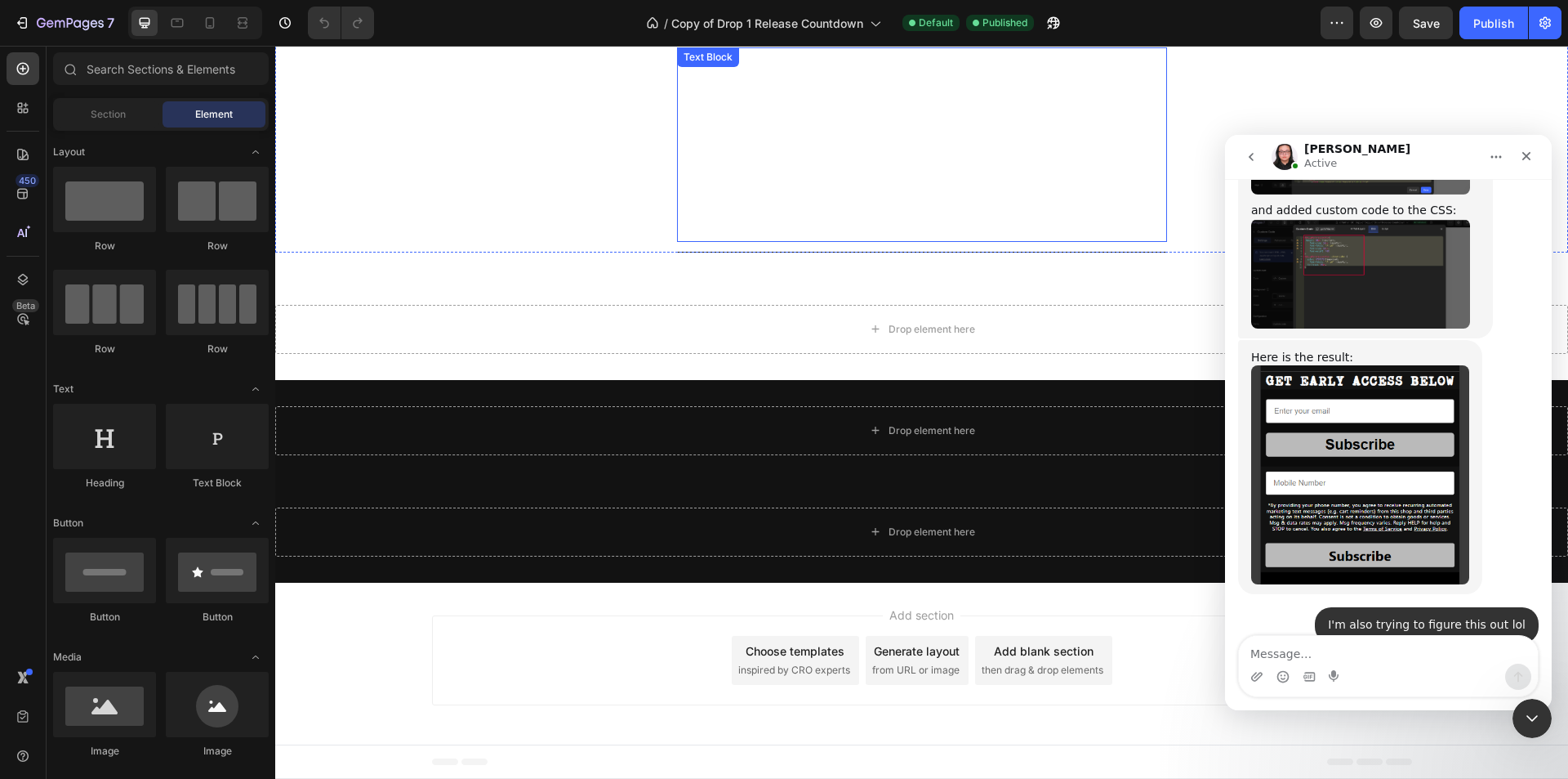
scroll to position [2128, 0]
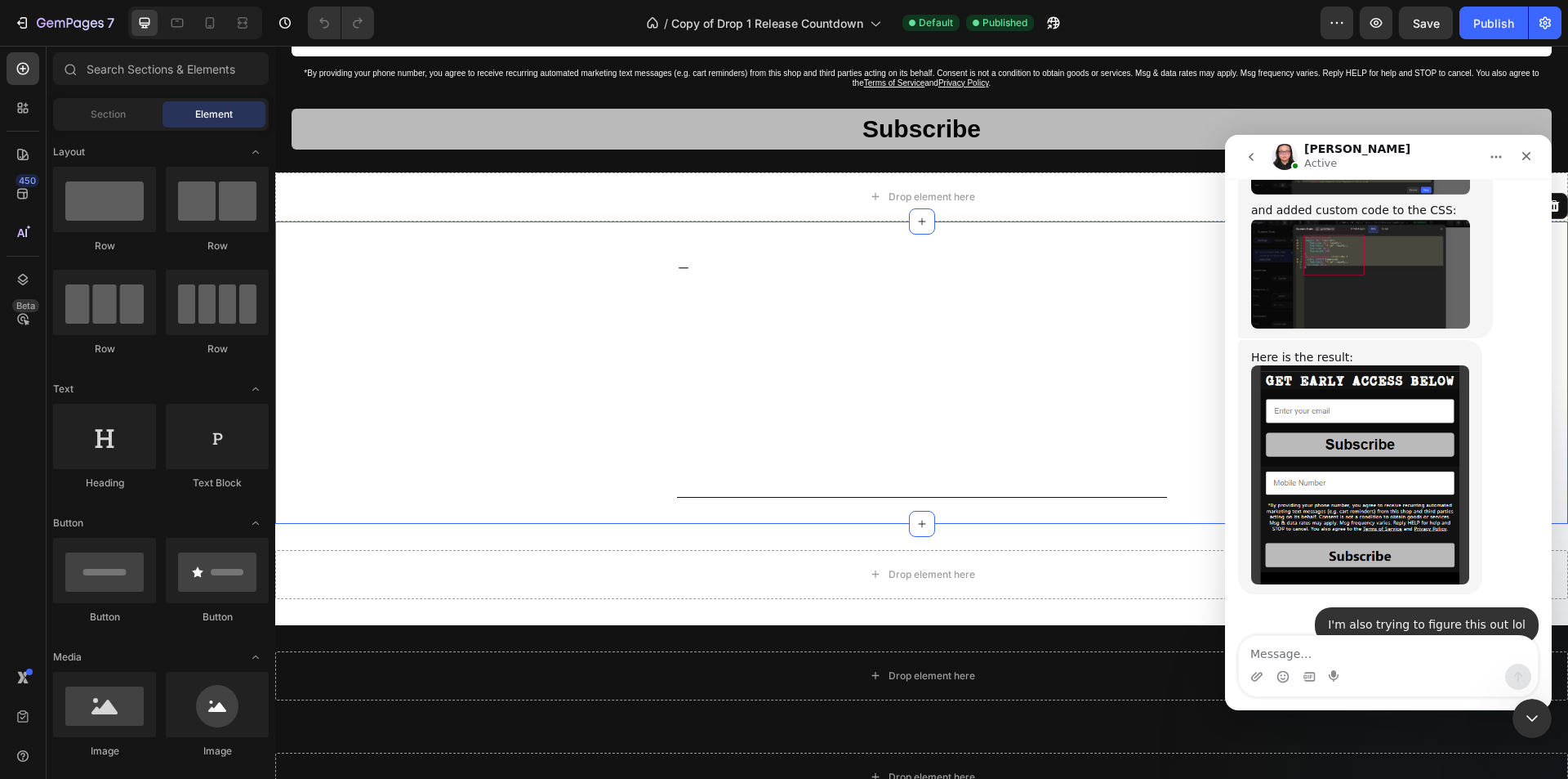
click at [1024, 518] on div "About Us Sad Crew is a clothing brand for the quiet ones carrying pain no one e…" at bounding box center [922, 372] width 1293 height 302
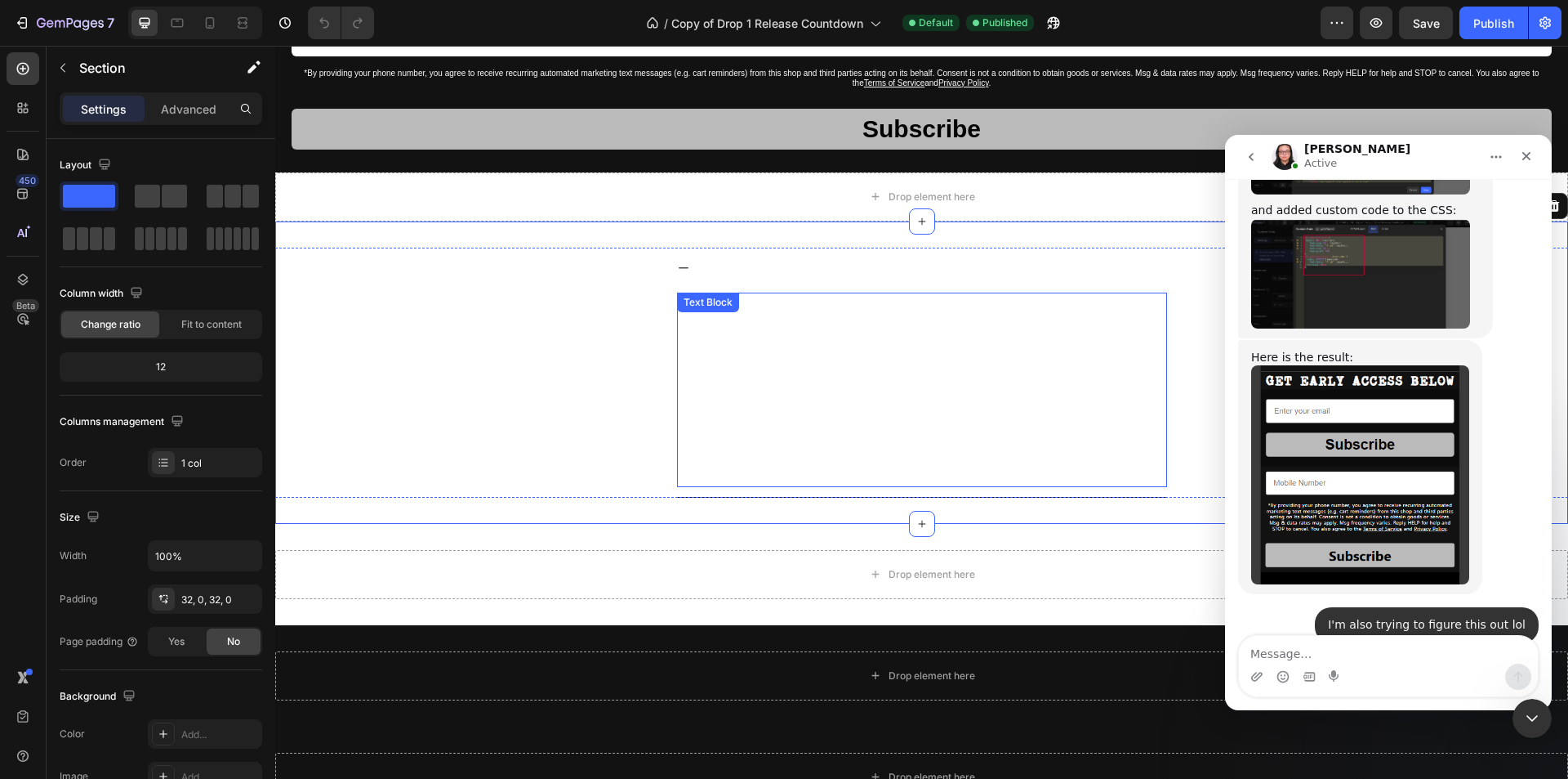
scroll to position [2373, 0]
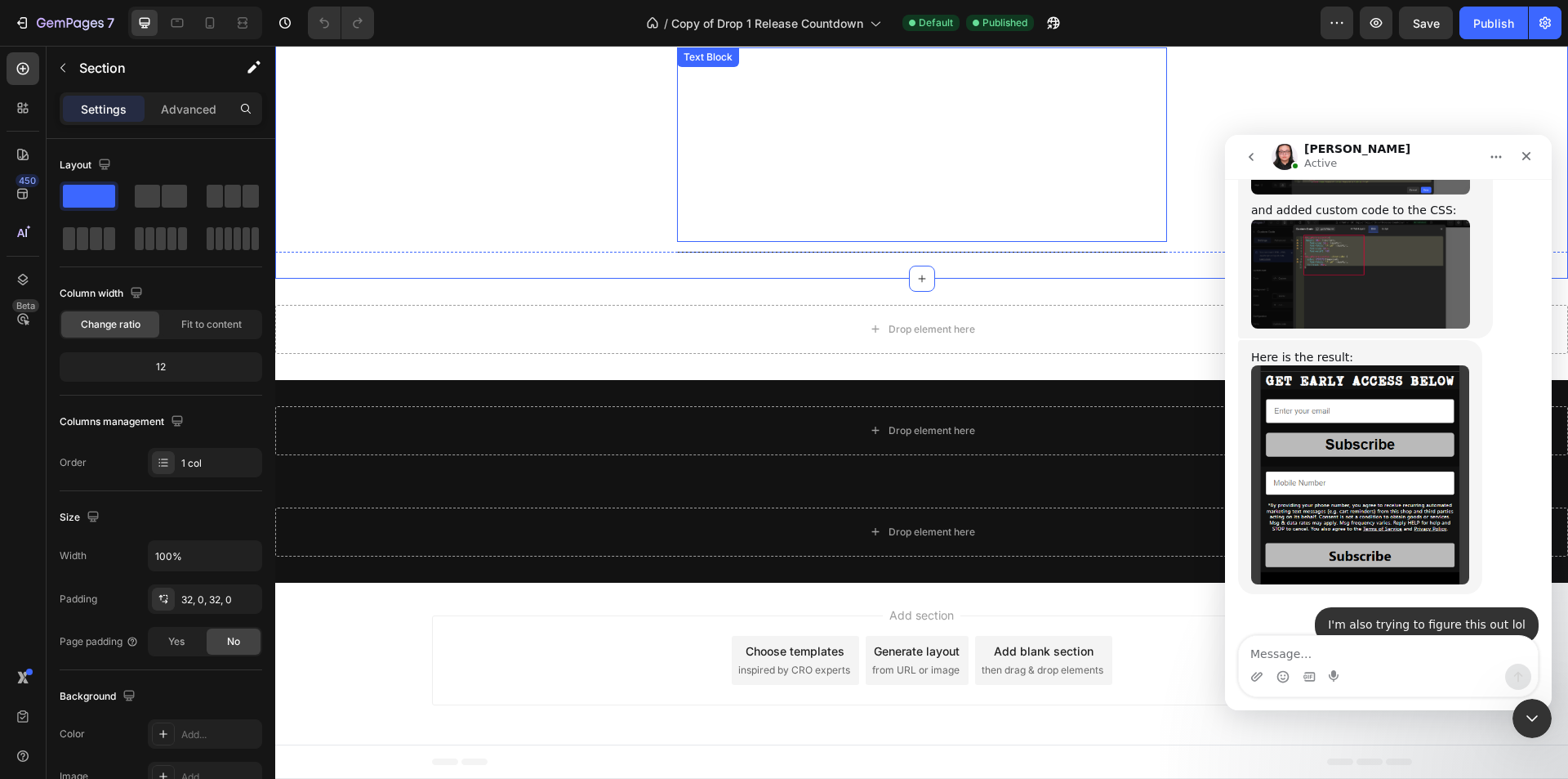
click at [911, 205] on p at bounding box center [922, 193] width 487 height 48
click at [911, 204] on p at bounding box center [922, 193] width 487 height 48
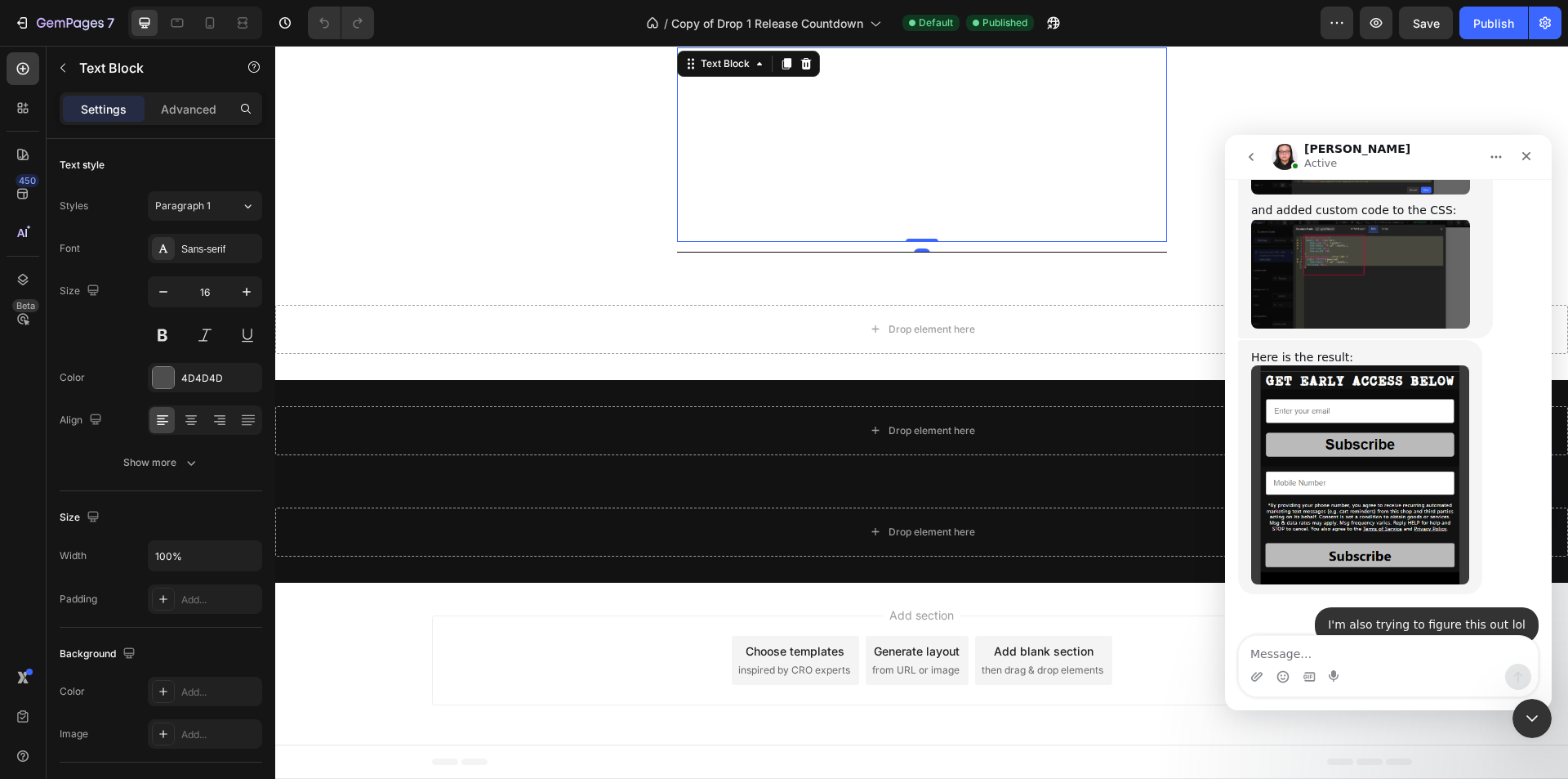
click at [911, 204] on p "Rich Text Editor. Editing area: main" at bounding box center [922, 193] width 487 height 48
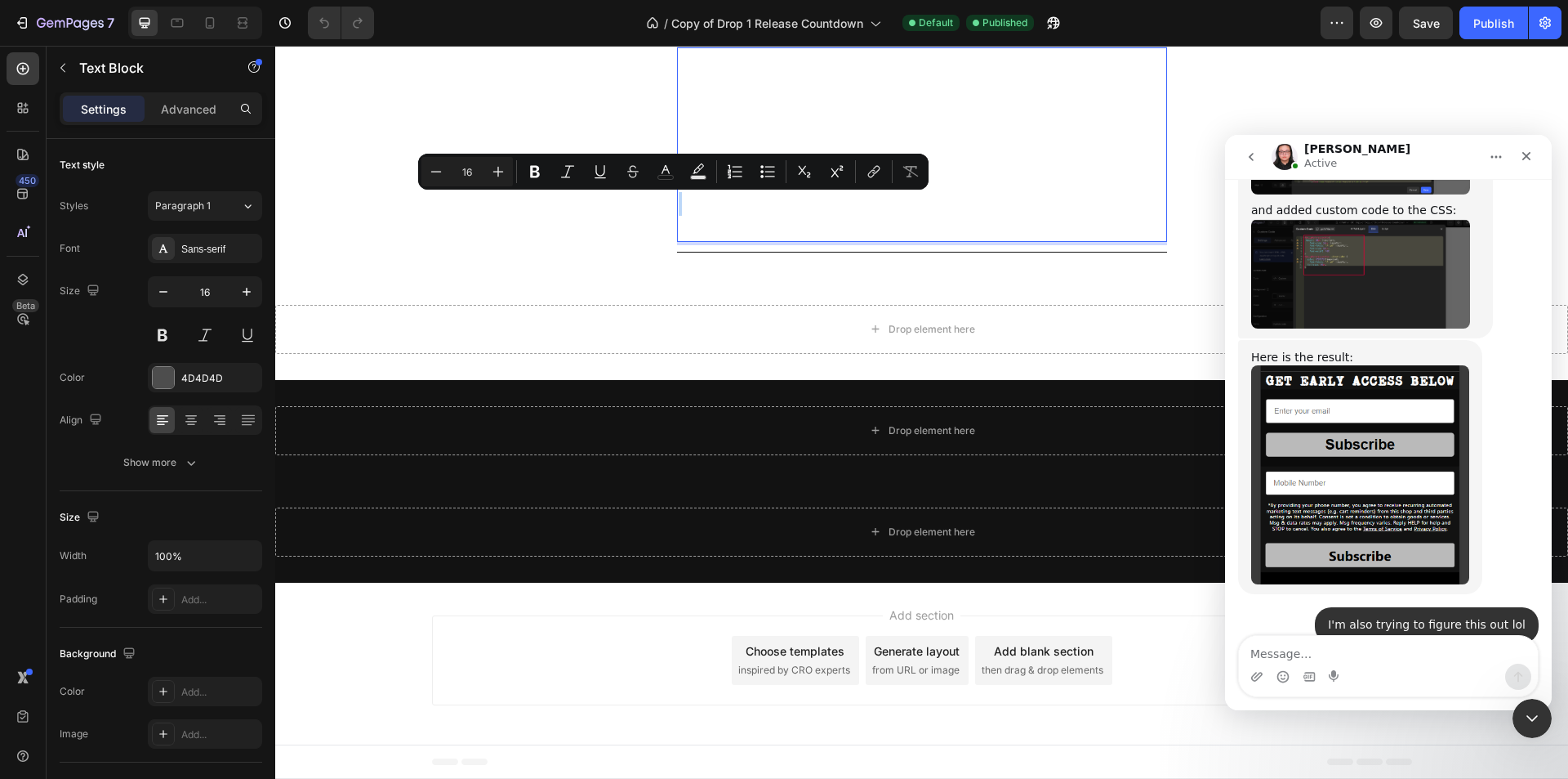
click at [911, 204] on p "Rich Text Editor. Editing area: main" at bounding box center [922, 193] width 487 height 48
click at [1521, 154] on icon "Close" at bounding box center [1525, 156] width 13 height 13
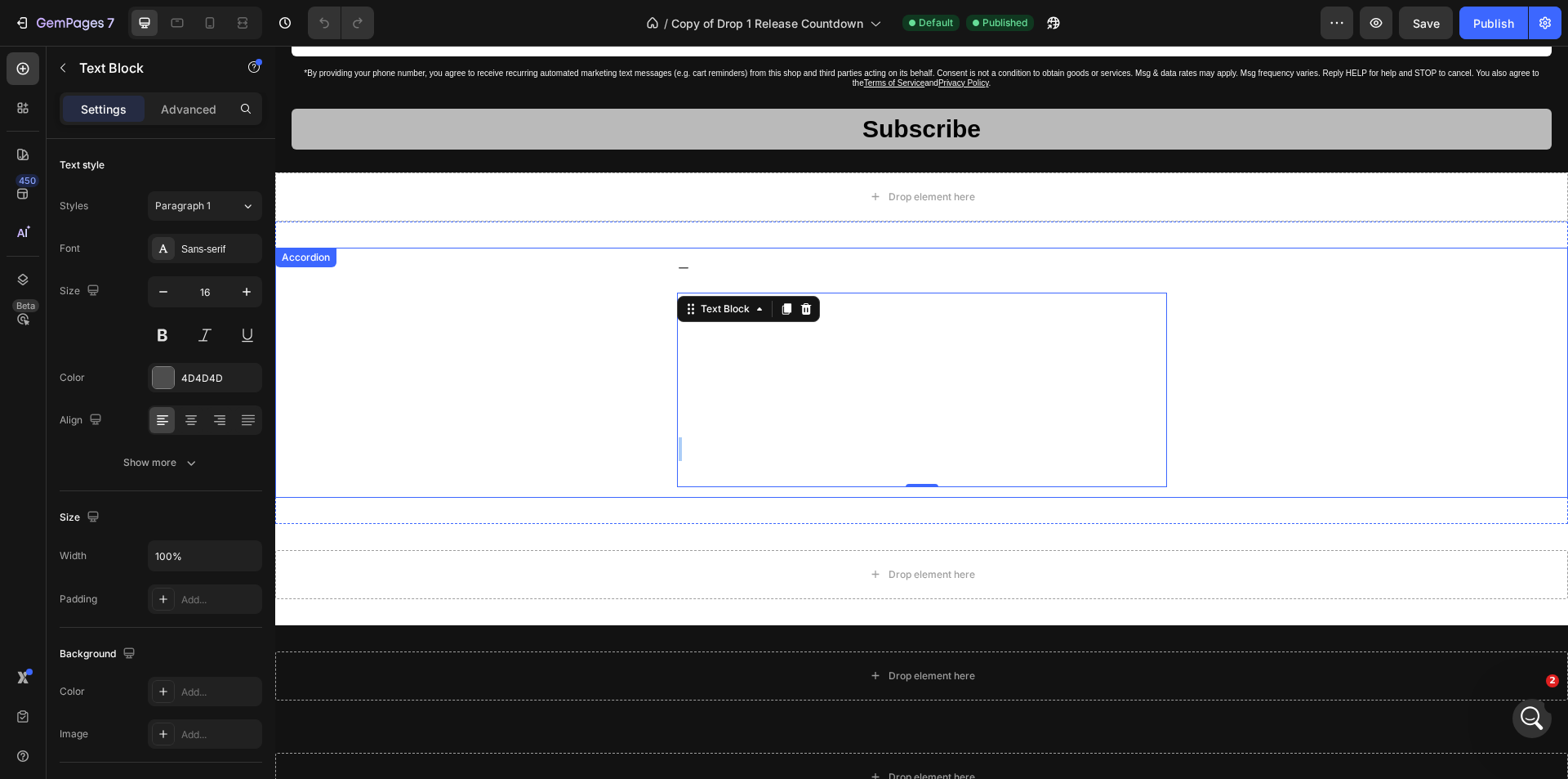
scroll to position [5990, 0]
click at [1320, 298] on div "About Us Sad Crew is a clothing brand for the quiet ones carrying pain no one e…" at bounding box center [922, 372] width 1291 height 250
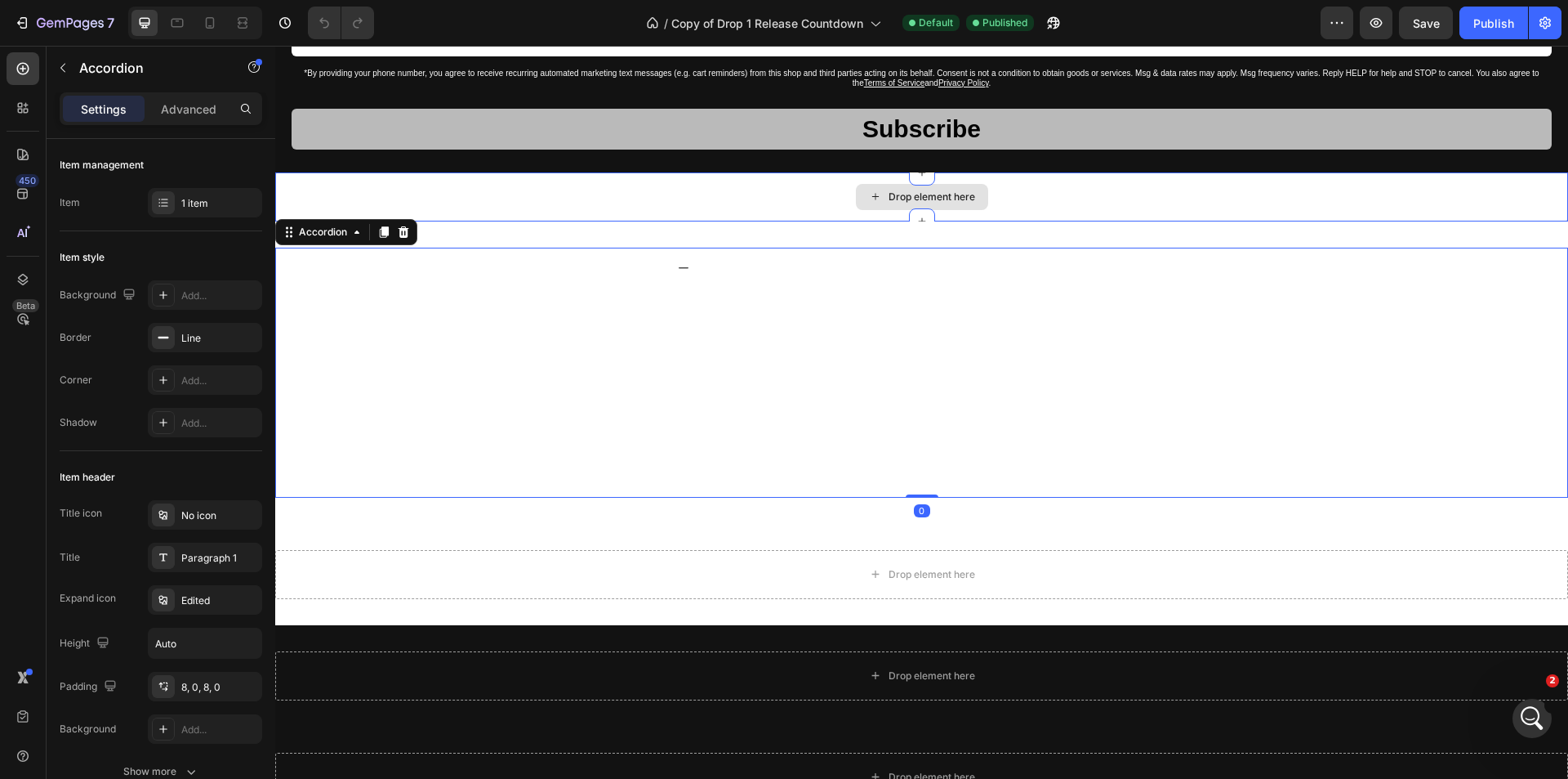
click at [997, 202] on div "Drop element here" at bounding box center [922, 196] width 1293 height 49
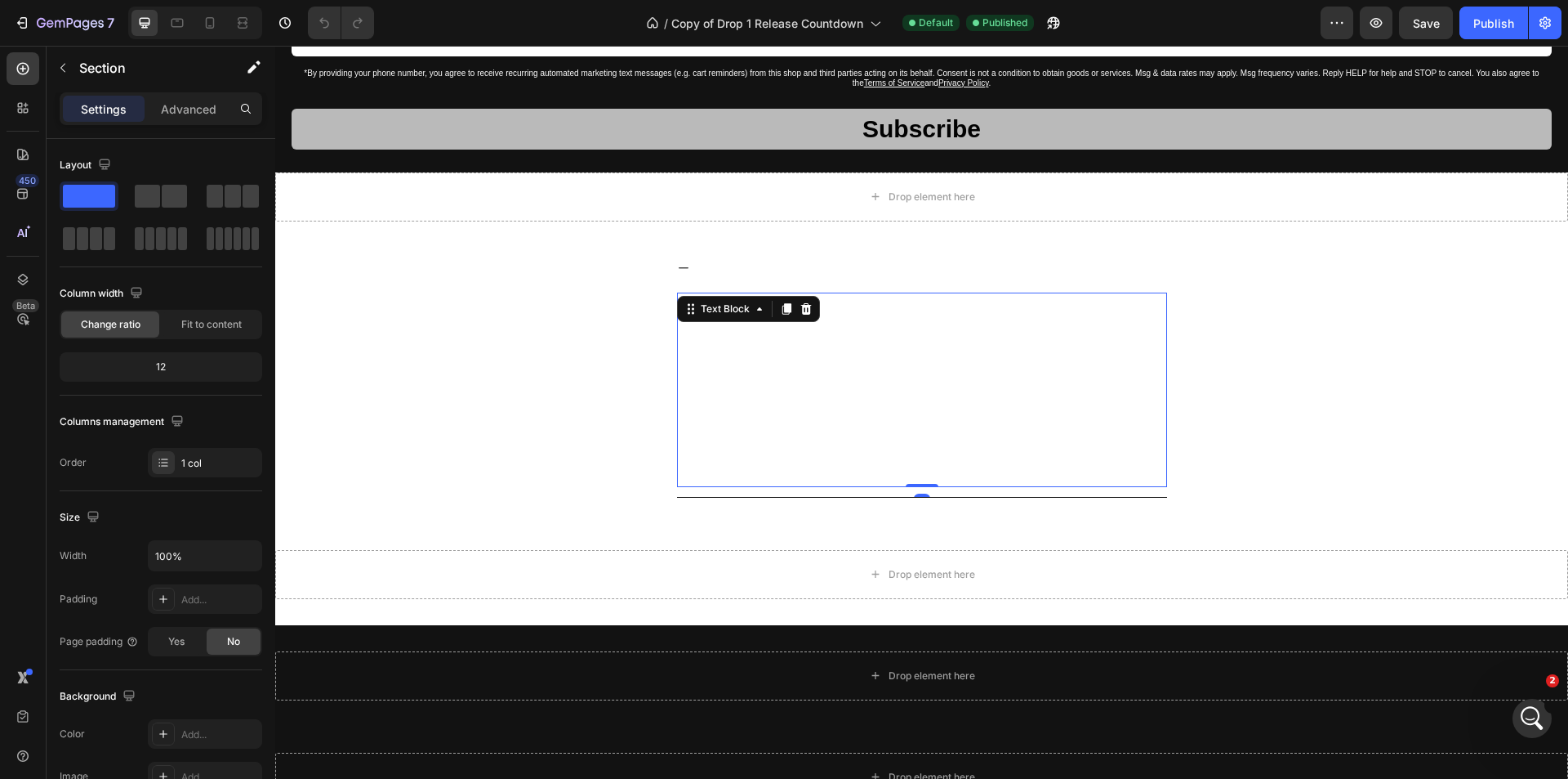
click at [816, 344] on p "It’s about embracing sadness — not as broken, but as a human experience." at bounding box center [922, 353] width 487 height 24
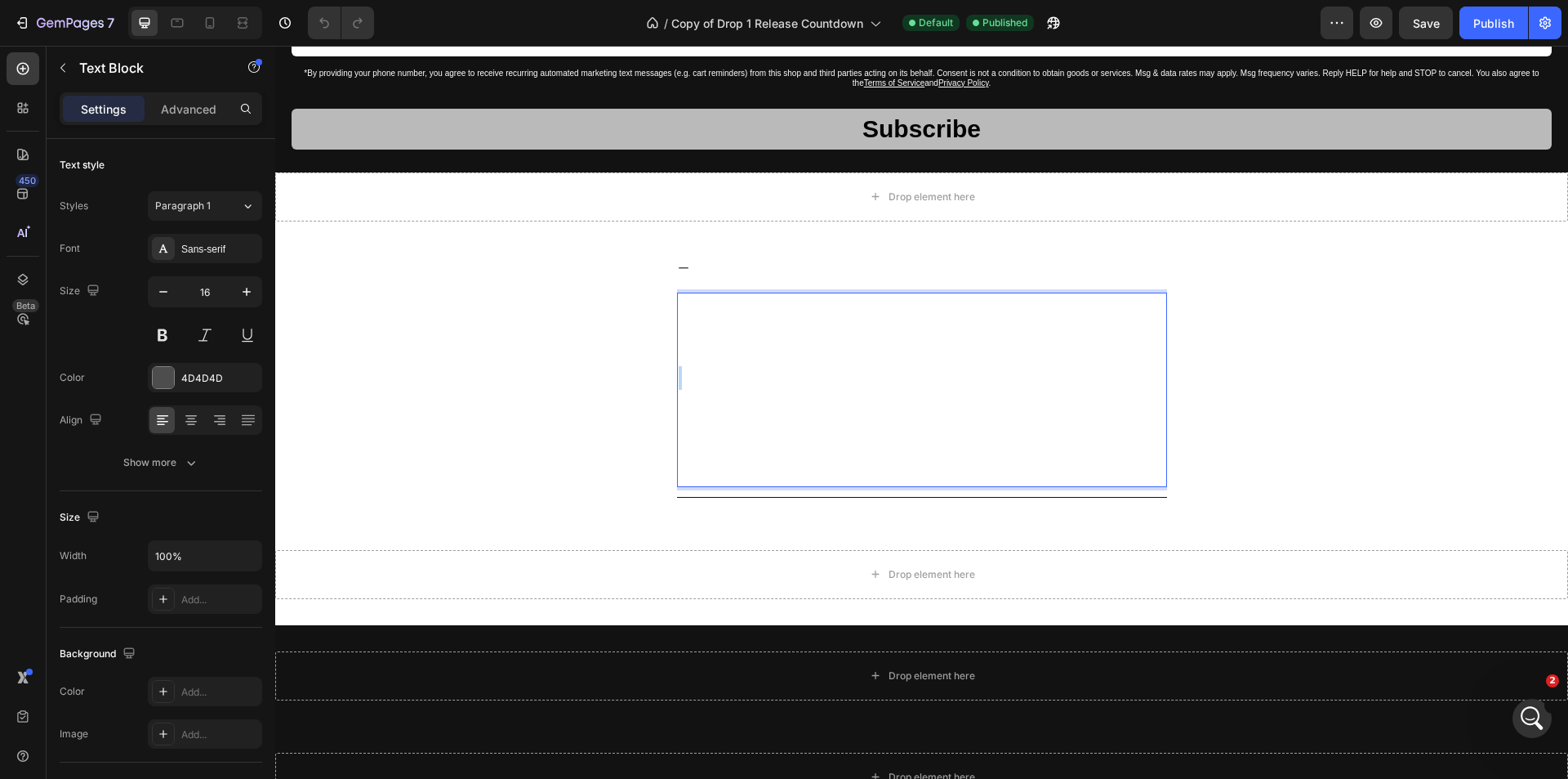
click at [793, 367] on p "Rich Text Editor. Editing area: main" at bounding box center [922, 377] width 487 height 23
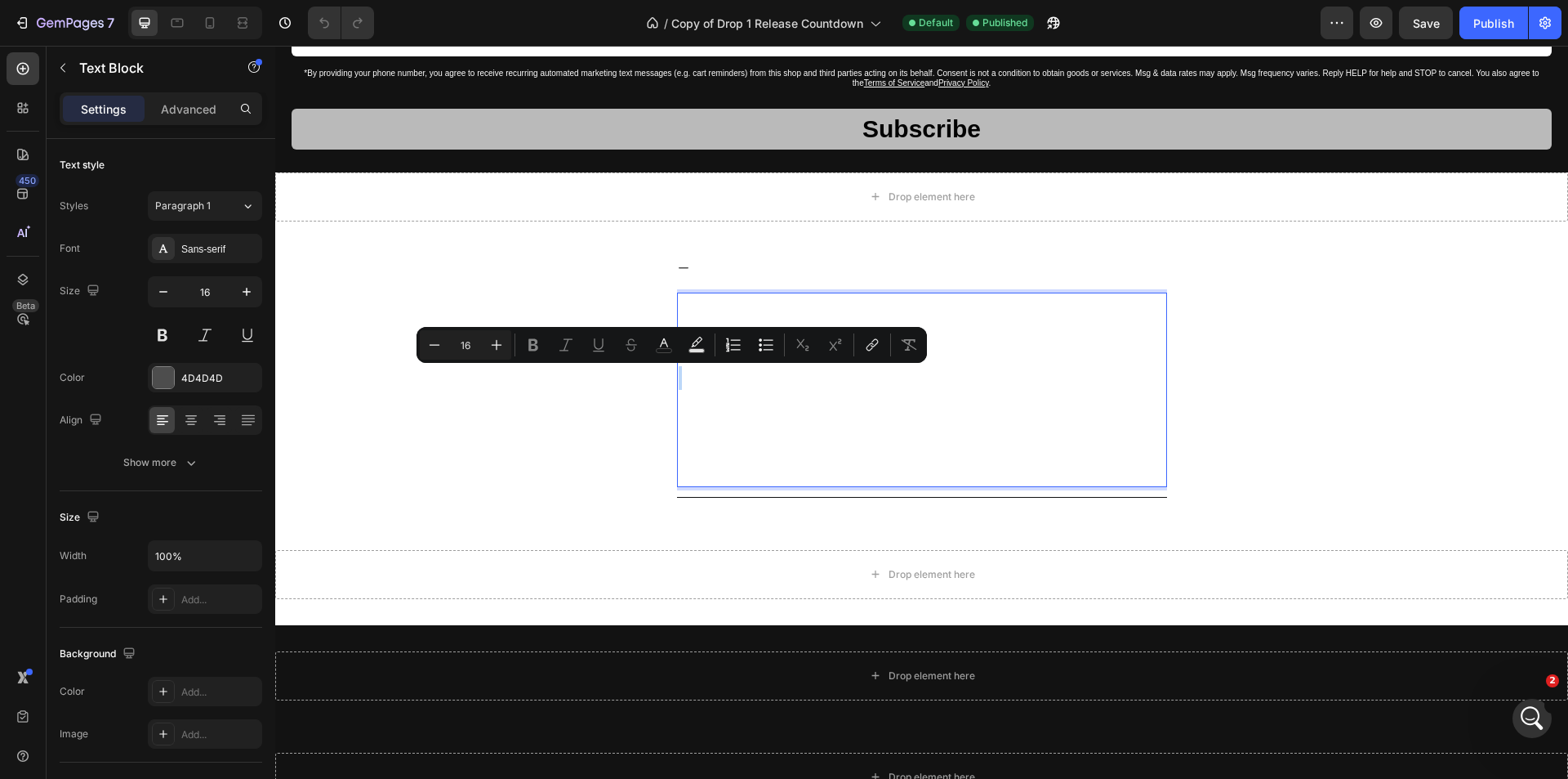
click at [793, 367] on p "Rich Text Editor. Editing area: main" at bounding box center [922, 377] width 487 height 23
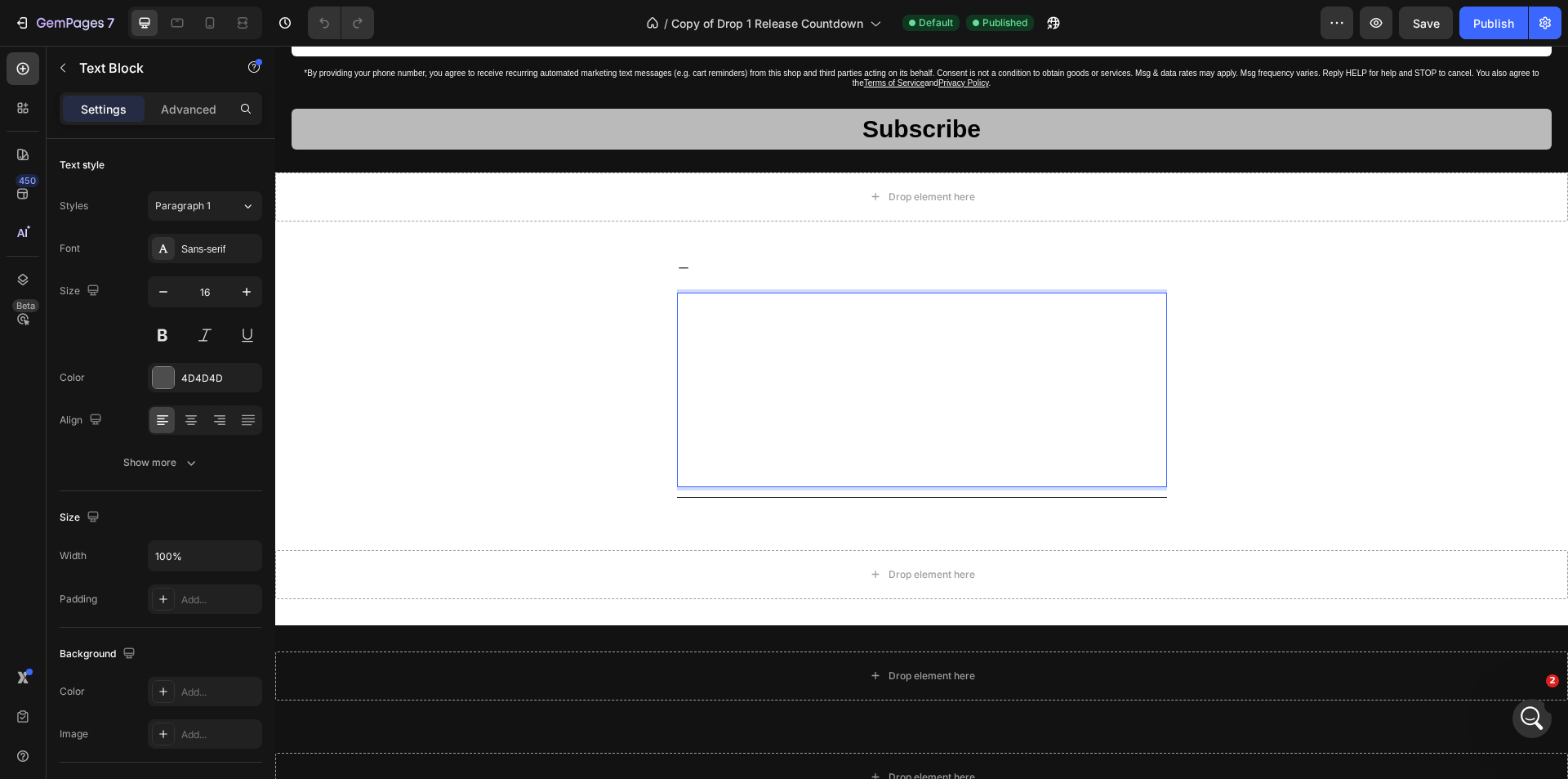
click at [780, 399] on strong "Sad Crew is for those who sit on the curb at midnight and feel the hum of the u…" at bounding box center [914, 402] width 471 height 12
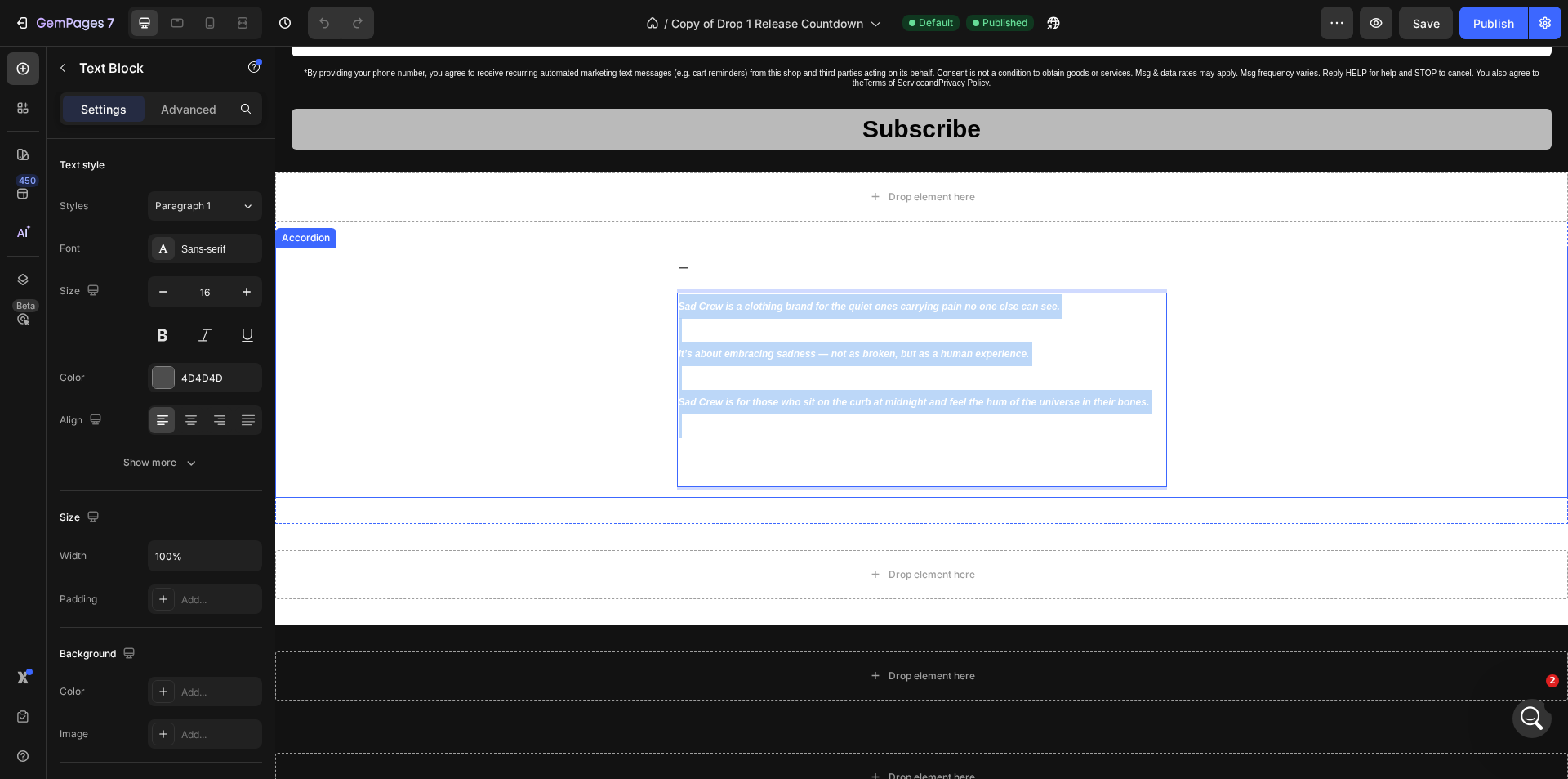
drag, startPoint x: 855, startPoint y: 429, endPoint x: 636, endPoint y: 255, distance: 279.7
click at [636, 255] on div "About Us Sad Crew is a clothing brand for the quiet ones carrying pain no one e…" at bounding box center [922, 372] width 1291 height 250
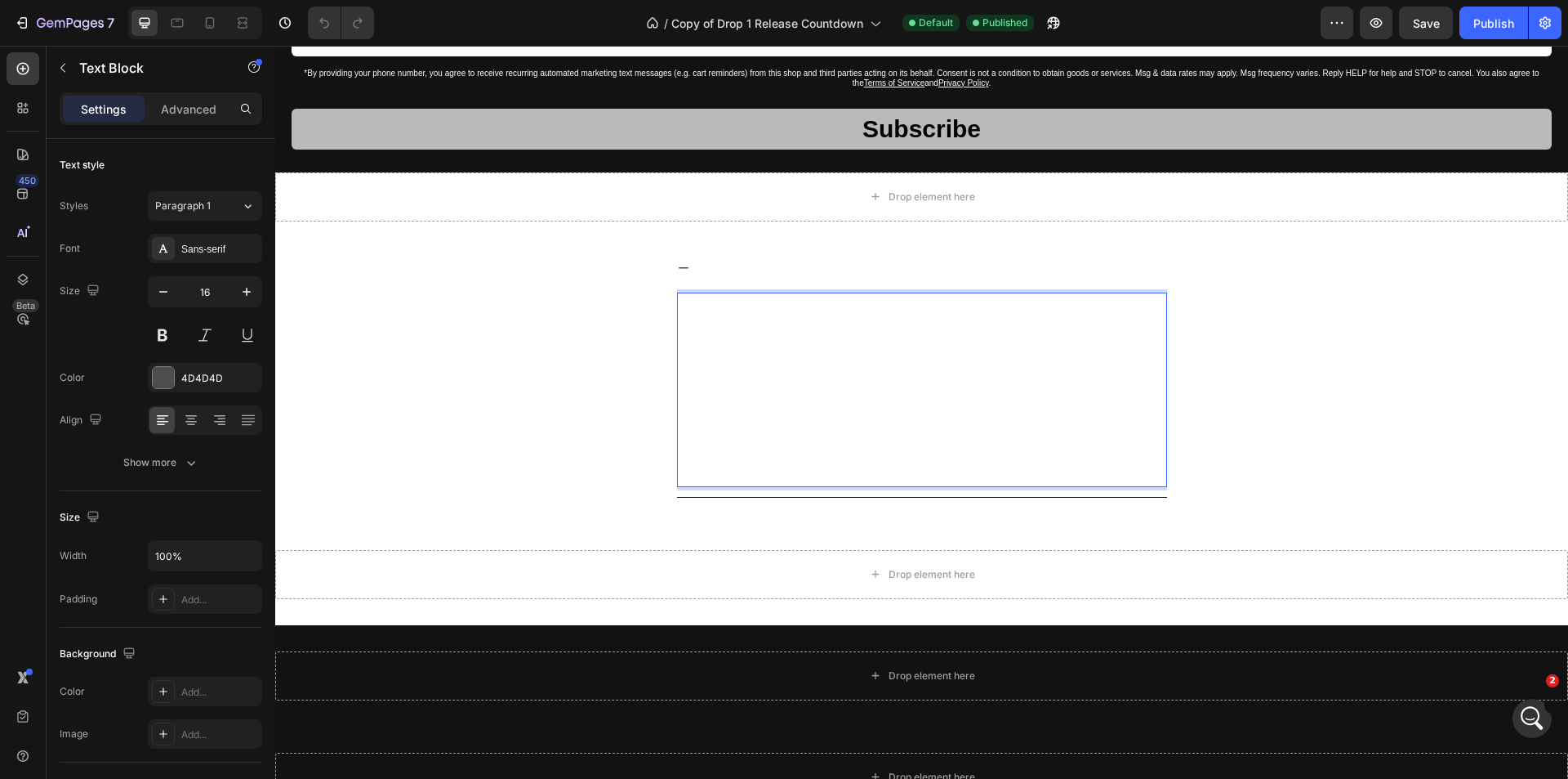
click at [1121, 454] on p "Rich Text Editor. Editing area: main" at bounding box center [922, 438] width 487 height 48
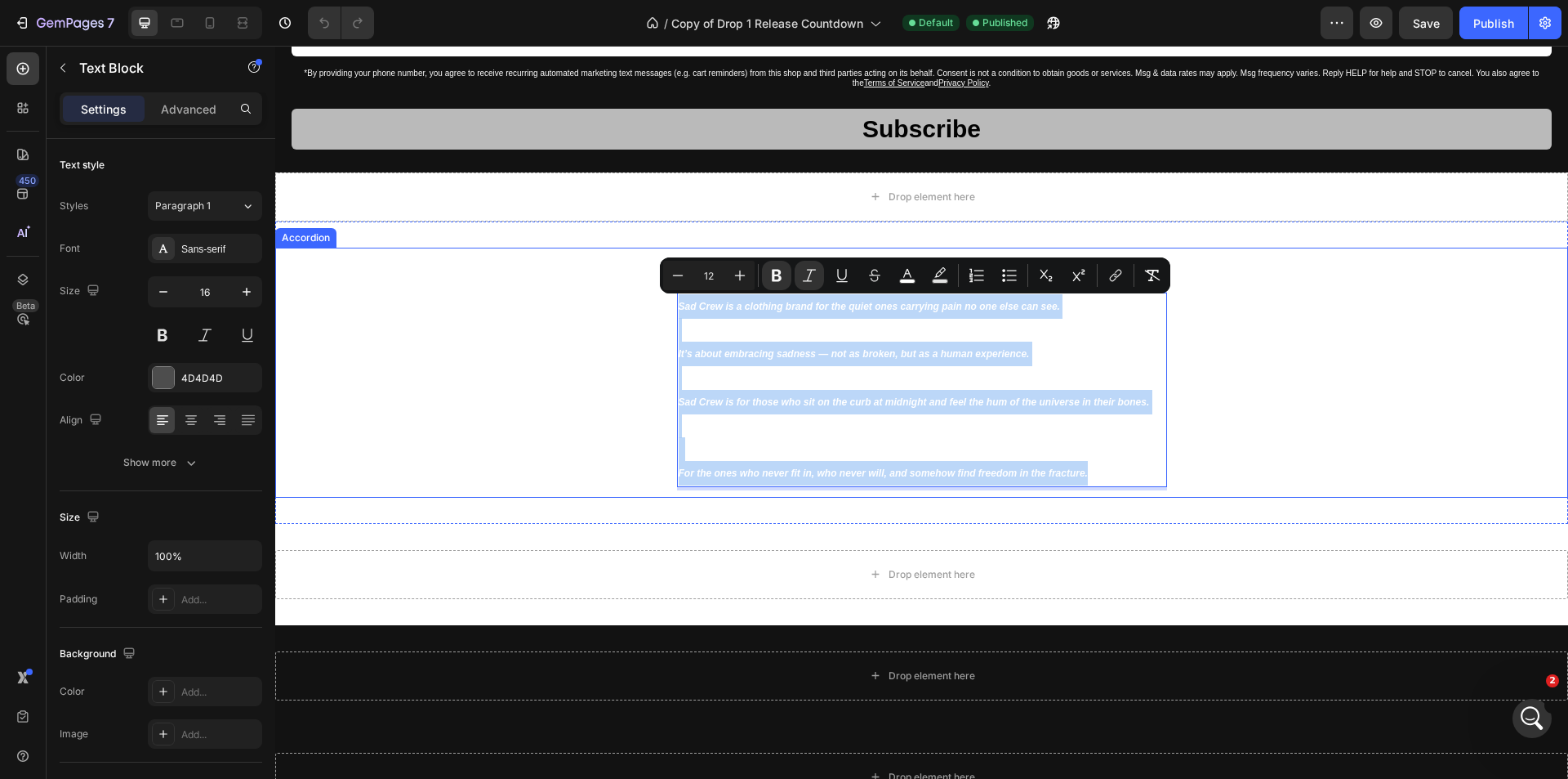
drag, startPoint x: 1145, startPoint y: 475, endPoint x: 627, endPoint y: 263, distance: 559.7
click at [625, 263] on div "About Us Sad Crew is a clothing brand for the quiet ones carrying pain no one e…" at bounding box center [922, 372] width 1291 height 250
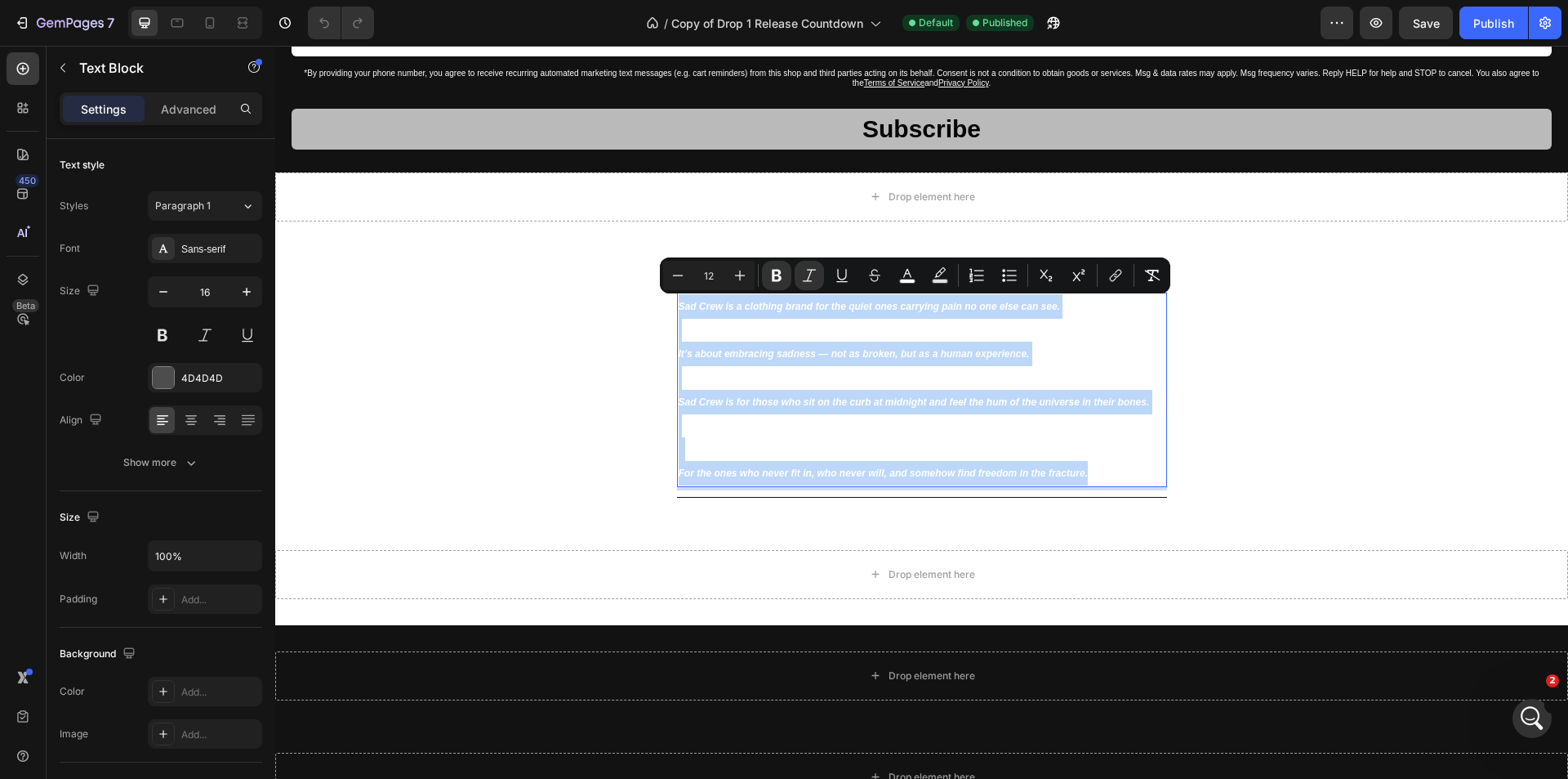
click at [1103, 465] on p "For the ones who never fit in, who never will, and somehow find freedom in the …" at bounding box center [922, 473] width 487 height 24
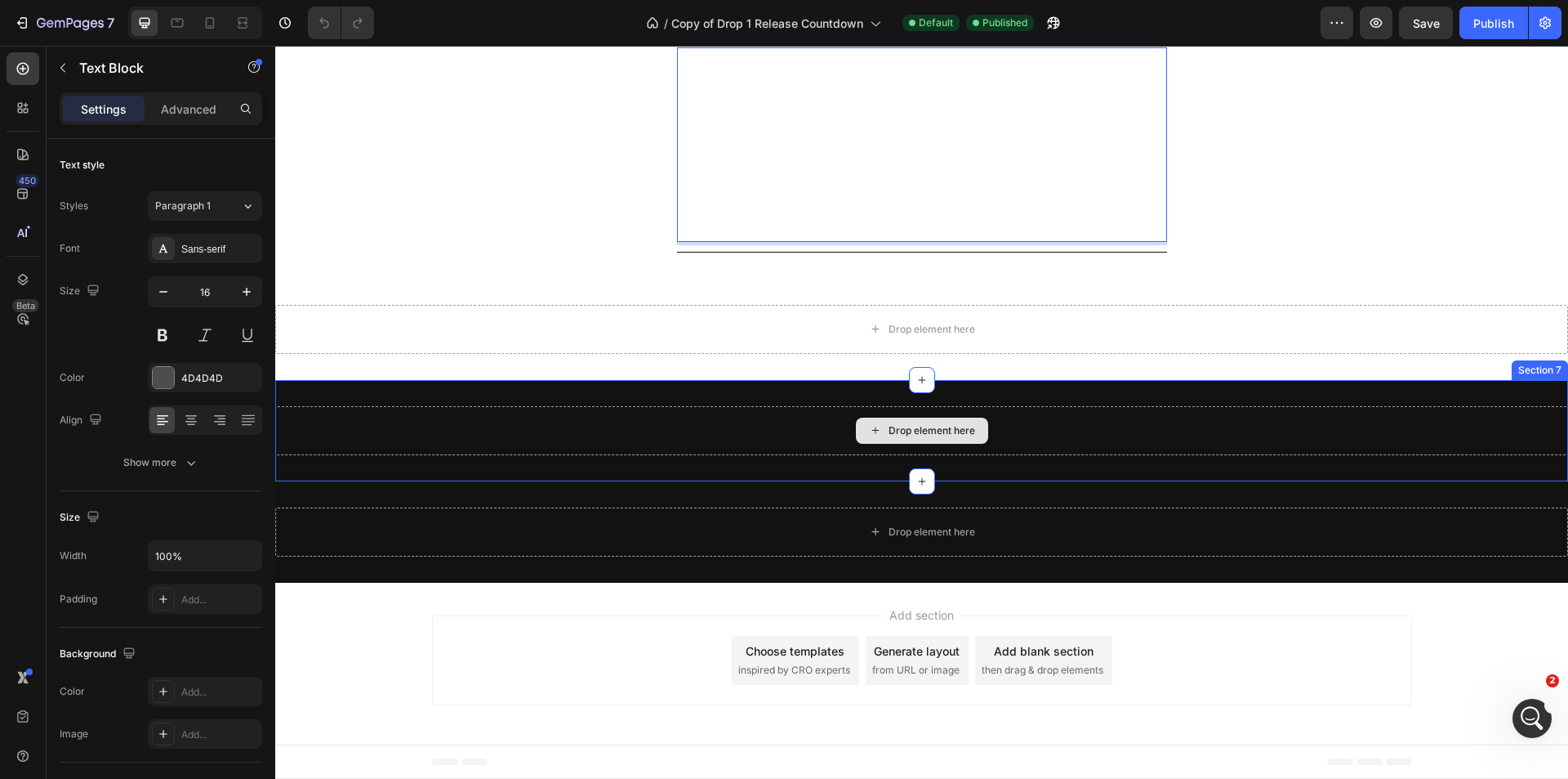
scroll to position [2210, 0]
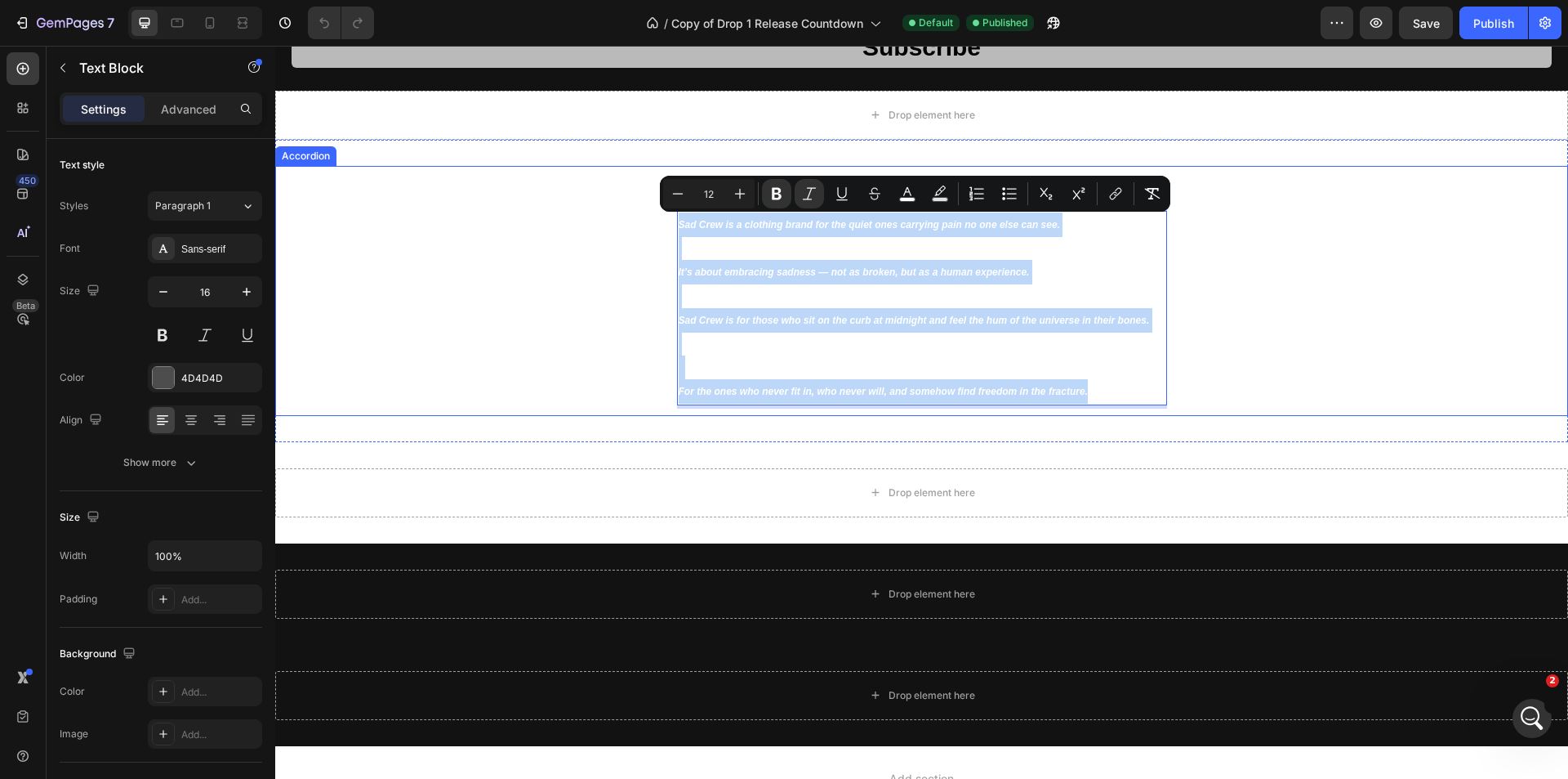
drag, startPoint x: 1094, startPoint y: 390, endPoint x: 625, endPoint y: 181, distance: 513.5
click at [626, 178] on div "About Us Sad Crew is a clothing brand for the quiet ones carrying pain no one e…" at bounding box center [922, 291] width 1291 height 250
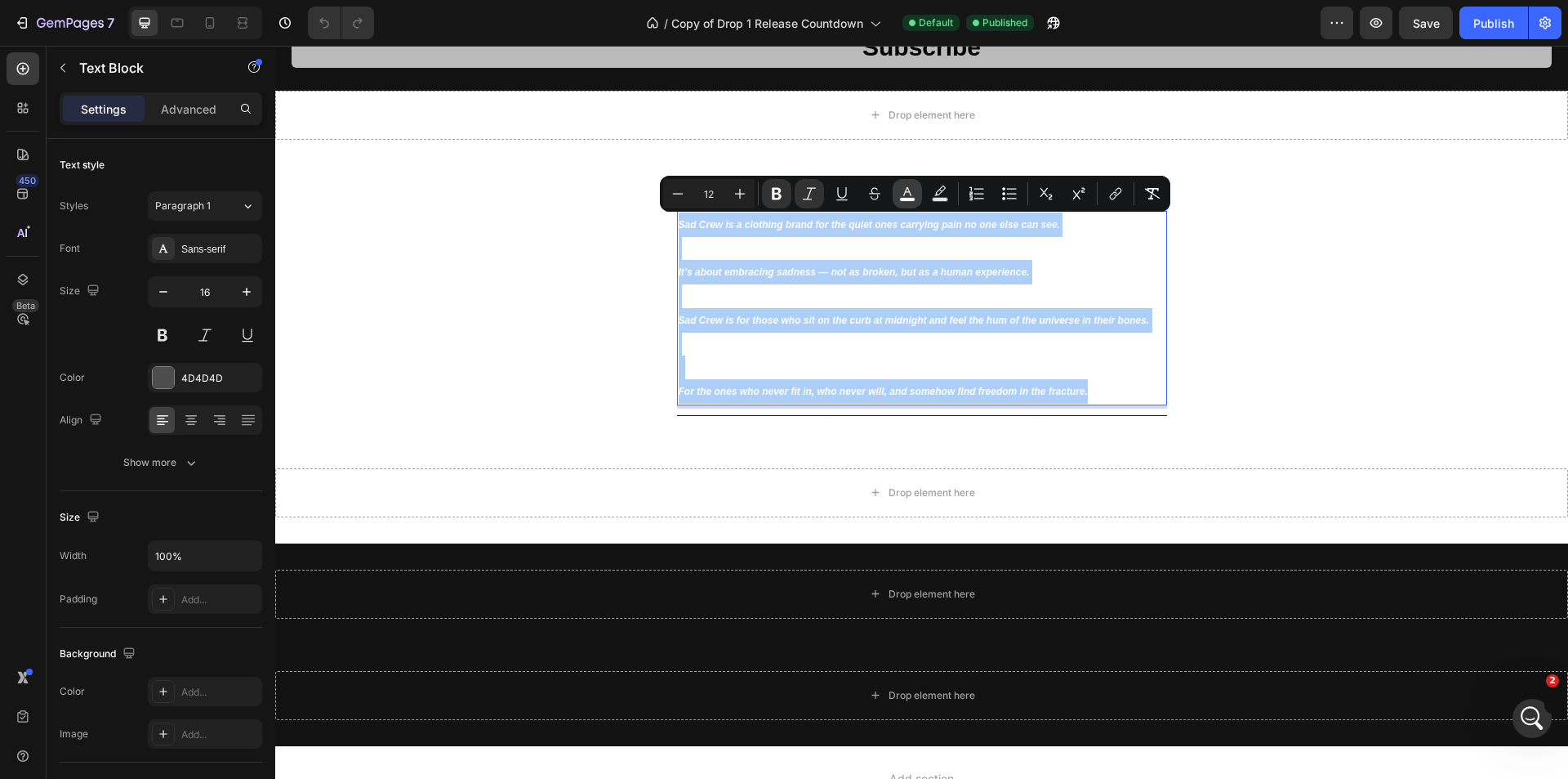
click at [909, 194] on icon "Editor contextual toolbar" at bounding box center [907, 194] width 17 height 17
type input "FFFFFF"
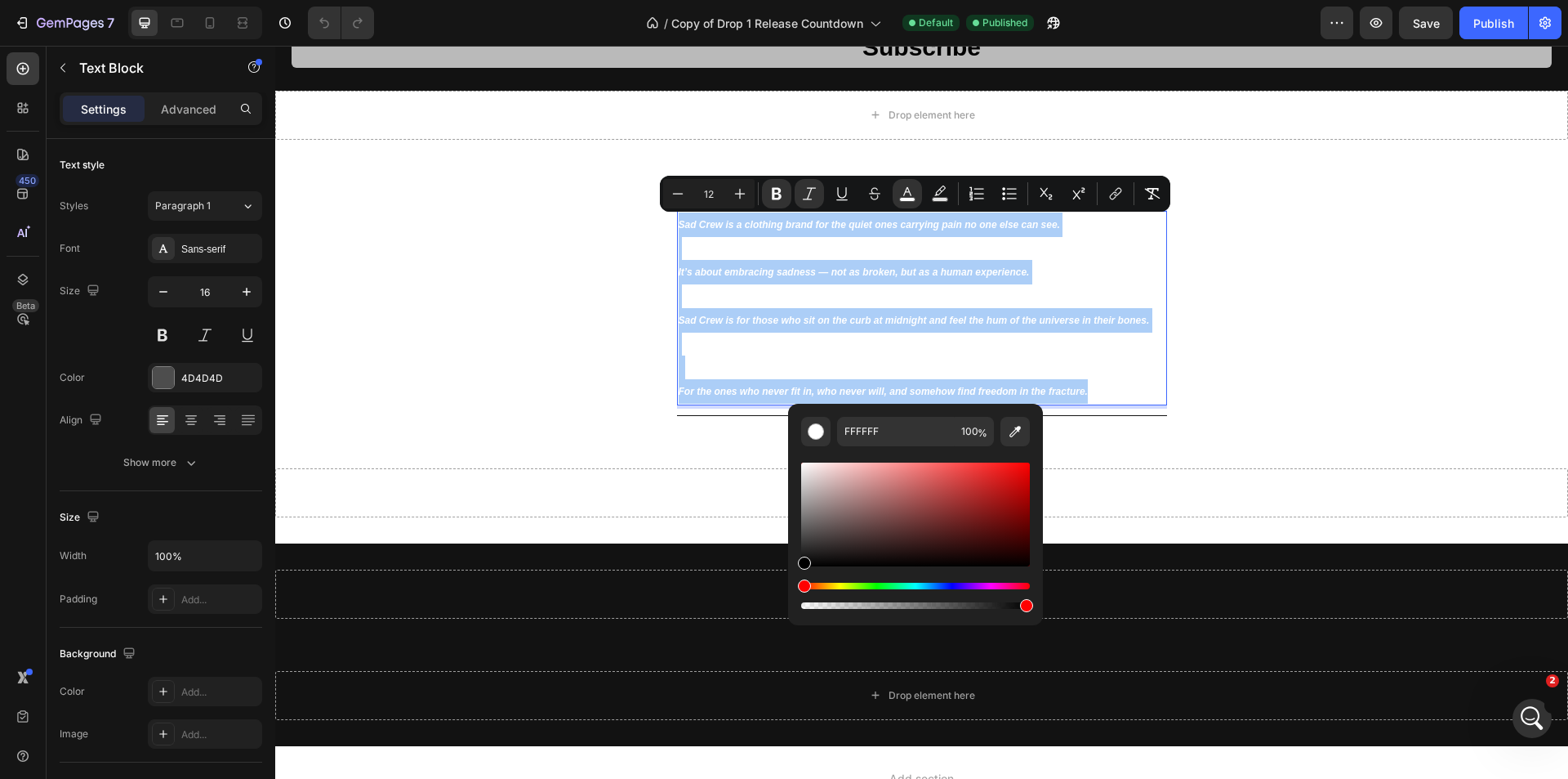
drag, startPoint x: 1113, startPoint y: 571, endPoint x: 780, endPoint y: 584, distance: 333.3
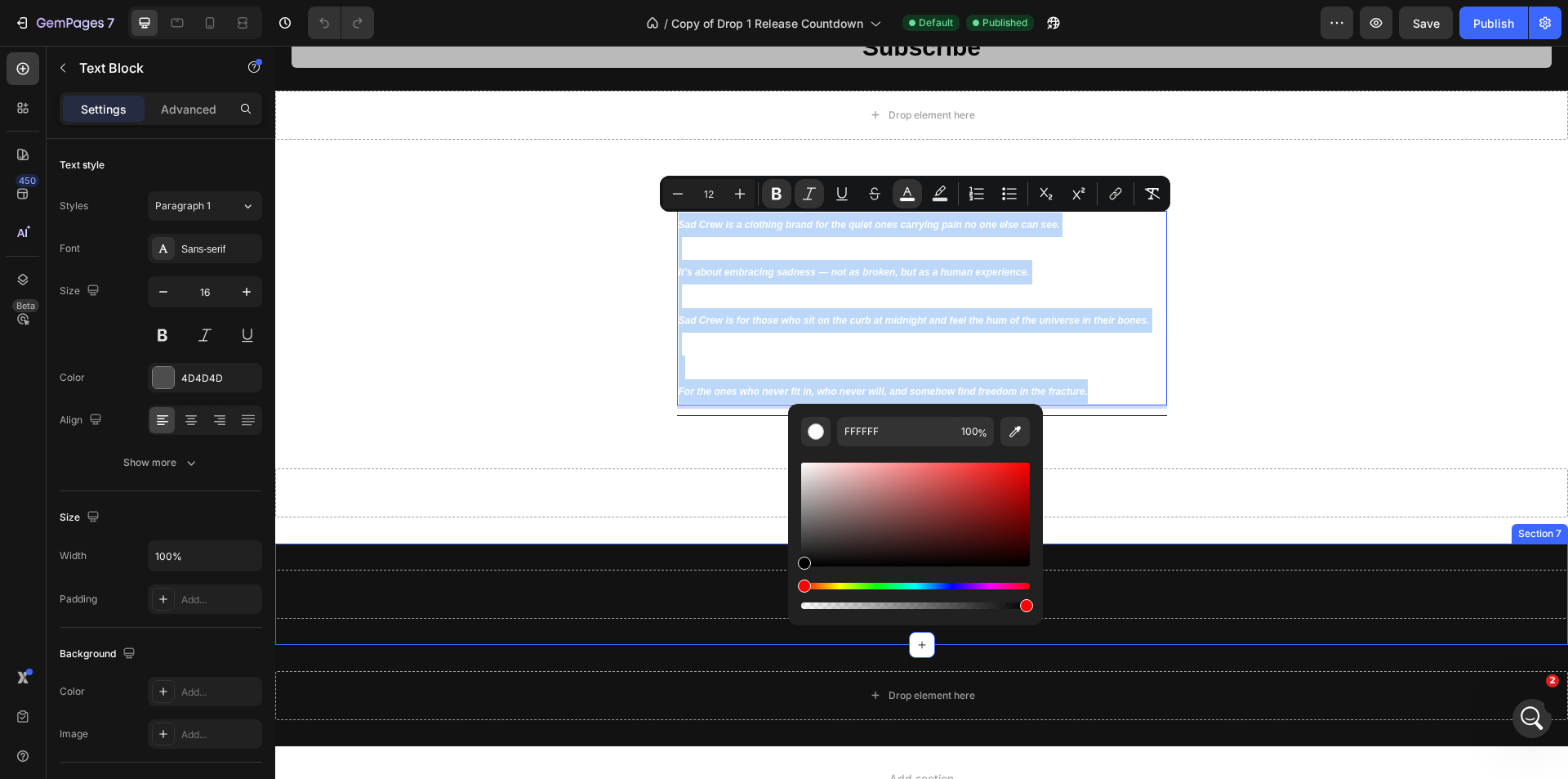
type input "000000"
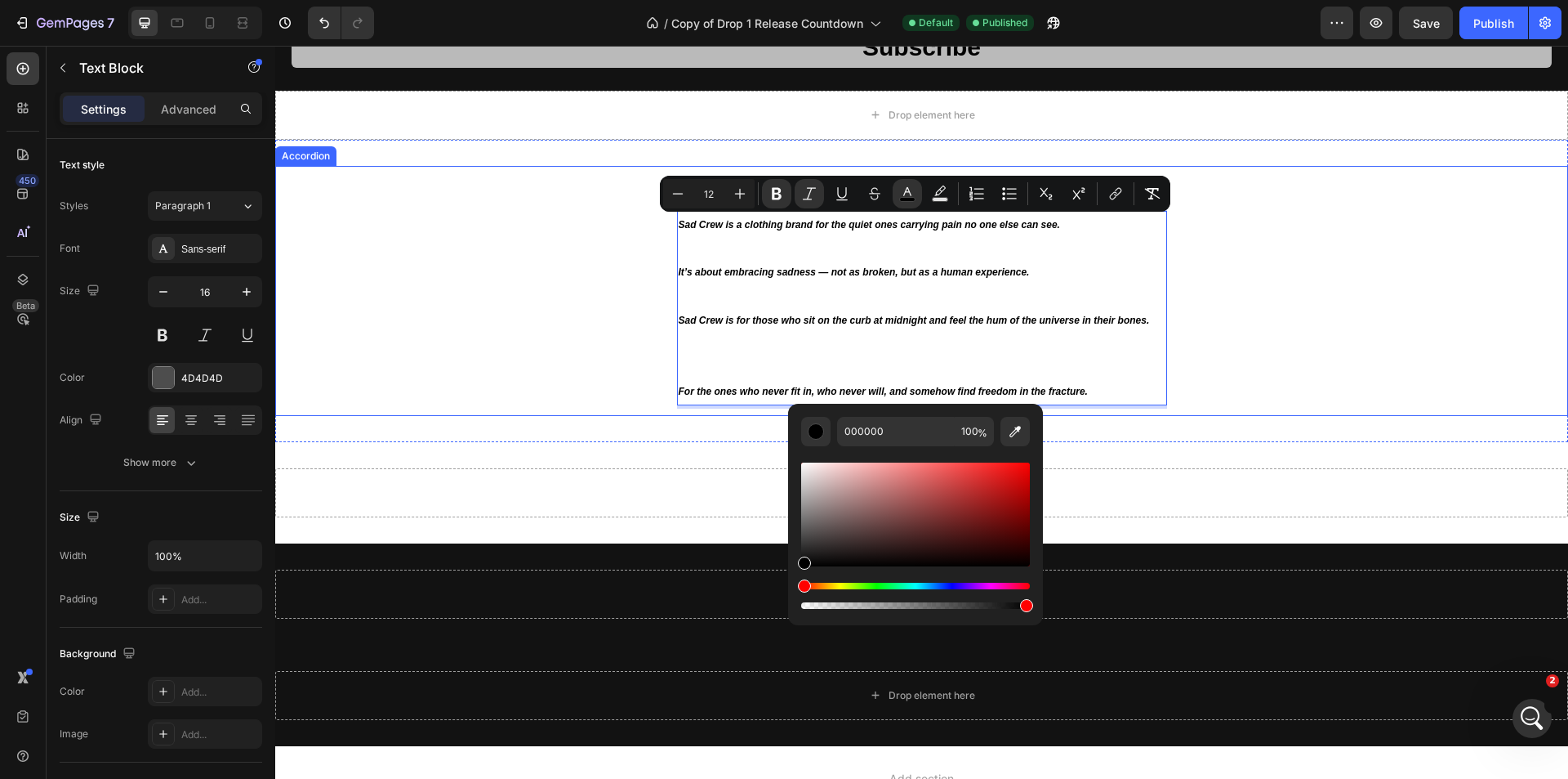
click at [1277, 363] on div "About Us Sad Crew is a clothing brand for the quiet ones carrying pain no one e…" at bounding box center [922, 291] width 1291 height 250
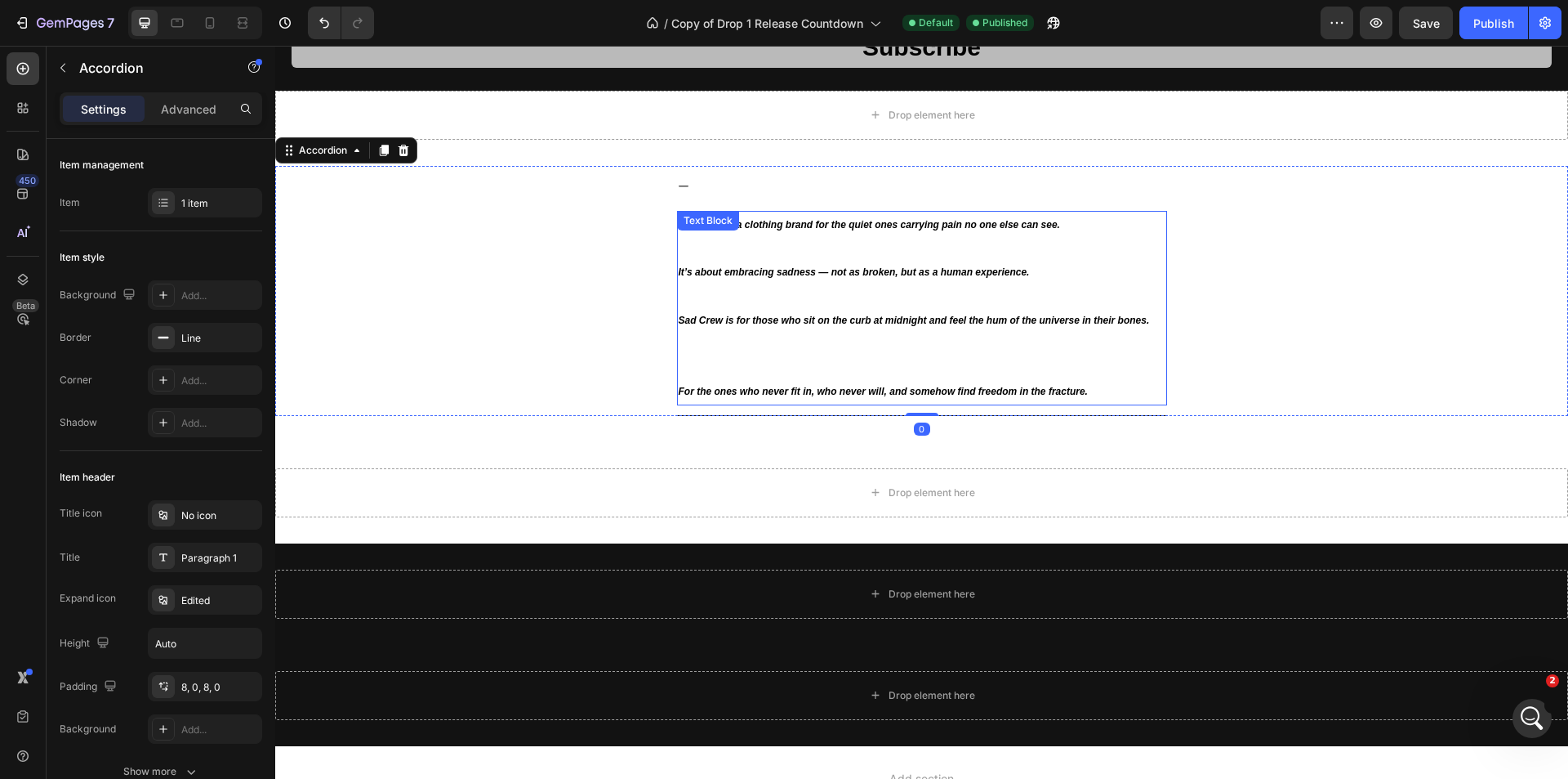
click at [716, 364] on p "Rich Text Editor. Editing area: main" at bounding box center [922, 356] width 487 height 48
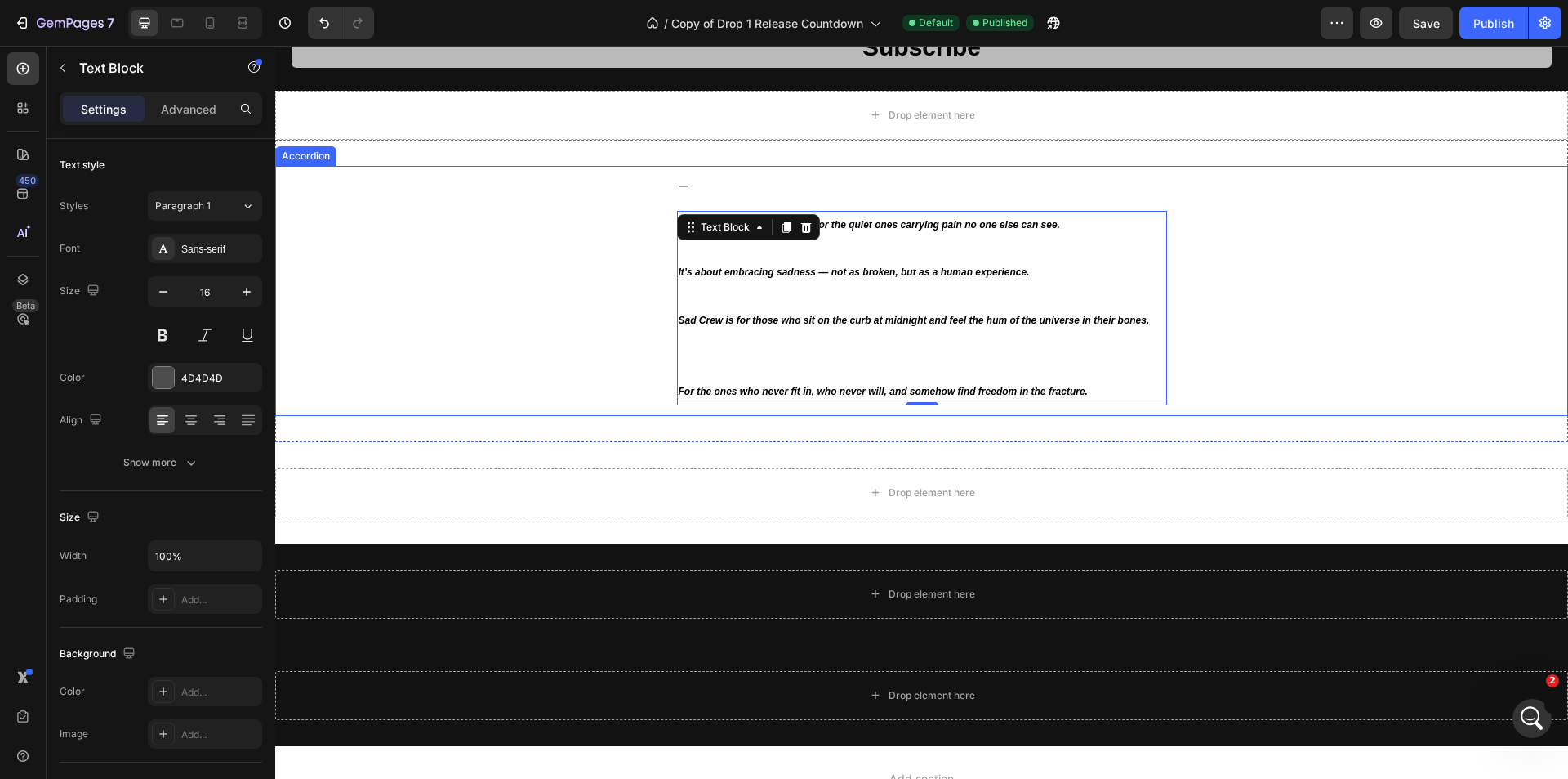
click at [341, 242] on div "About Us Sad Crew is a clothing brand for the quiet ones carrying pain no one e…" at bounding box center [922, 291] width 1291 height 250
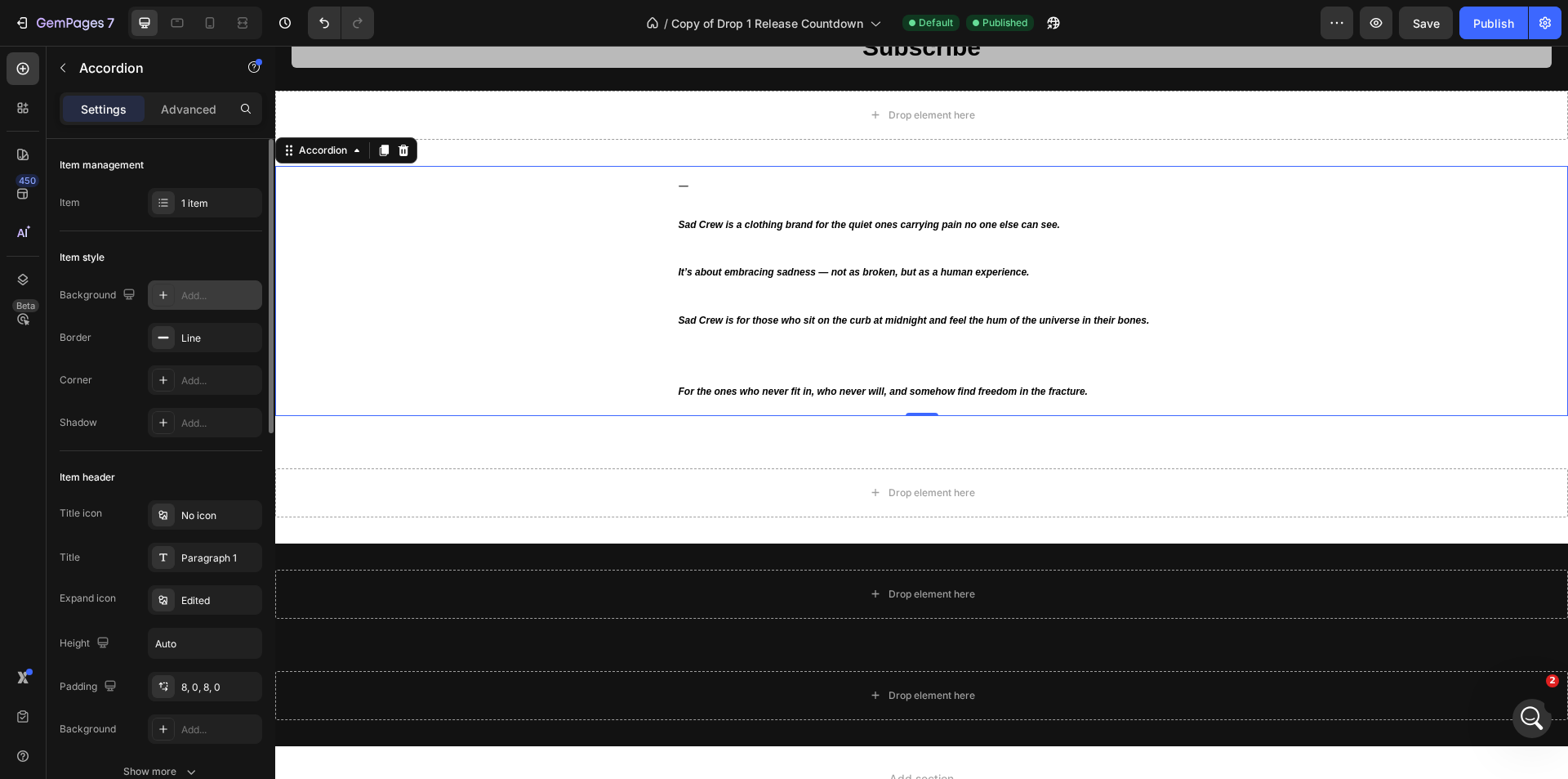
click at [192, 289] on div "Add..." at bounding box center [219, 296] width 77 height 15
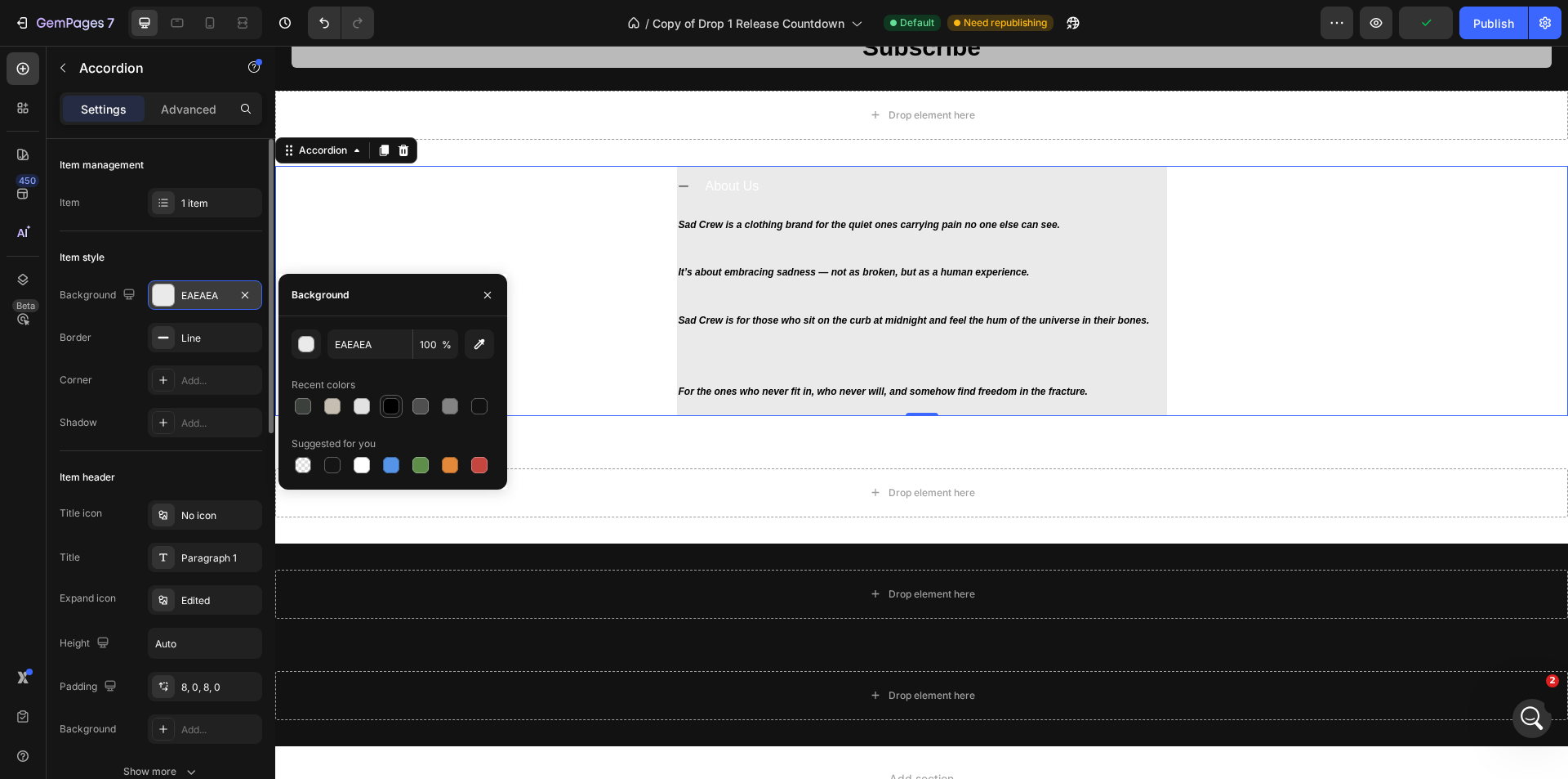
click at [386, 410] on div at bounding box center [391, 406] width 17 height 17
type input "000000"
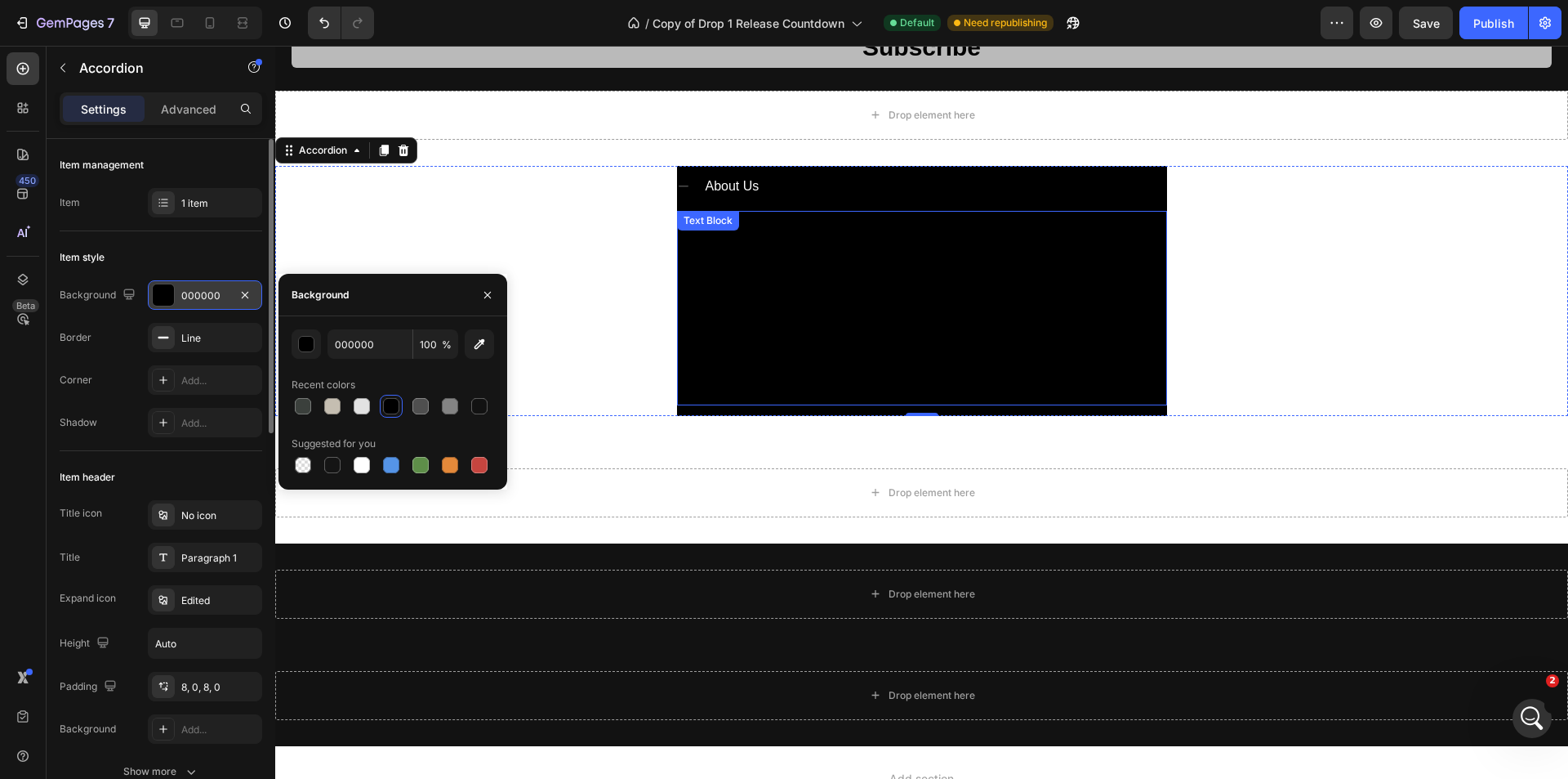
click at [770, 239] on p "Rich Text Editor. Editing area: main" at bounding box center [922, 248] width 487 height 23
click at [771, 239] on div "Sad Crew is a clothing brand for the quiet ones carrying pain no one else can s…" at bounding box center [922, 308] width 490 height 195
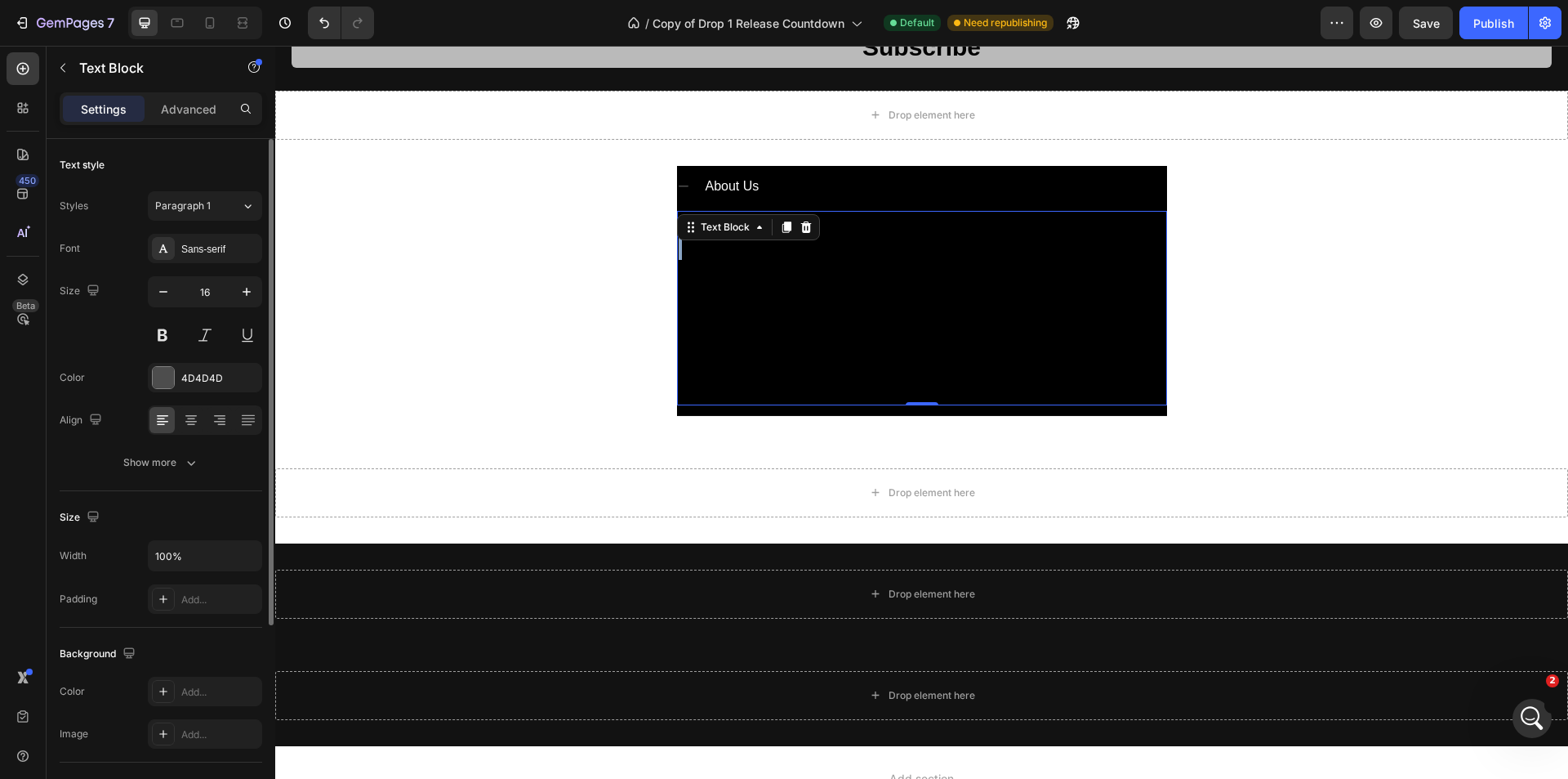
click at [771, 239] on div "Sad Crew is a clothing brand for the quiet ones carrying pain no one else can s…" at bounding box center [922, 308] width 490 height 195
click at [1027, 365] on p "Rich Text Editor. Editing area: main" at bounding box center [922, 356] width 487 height 48
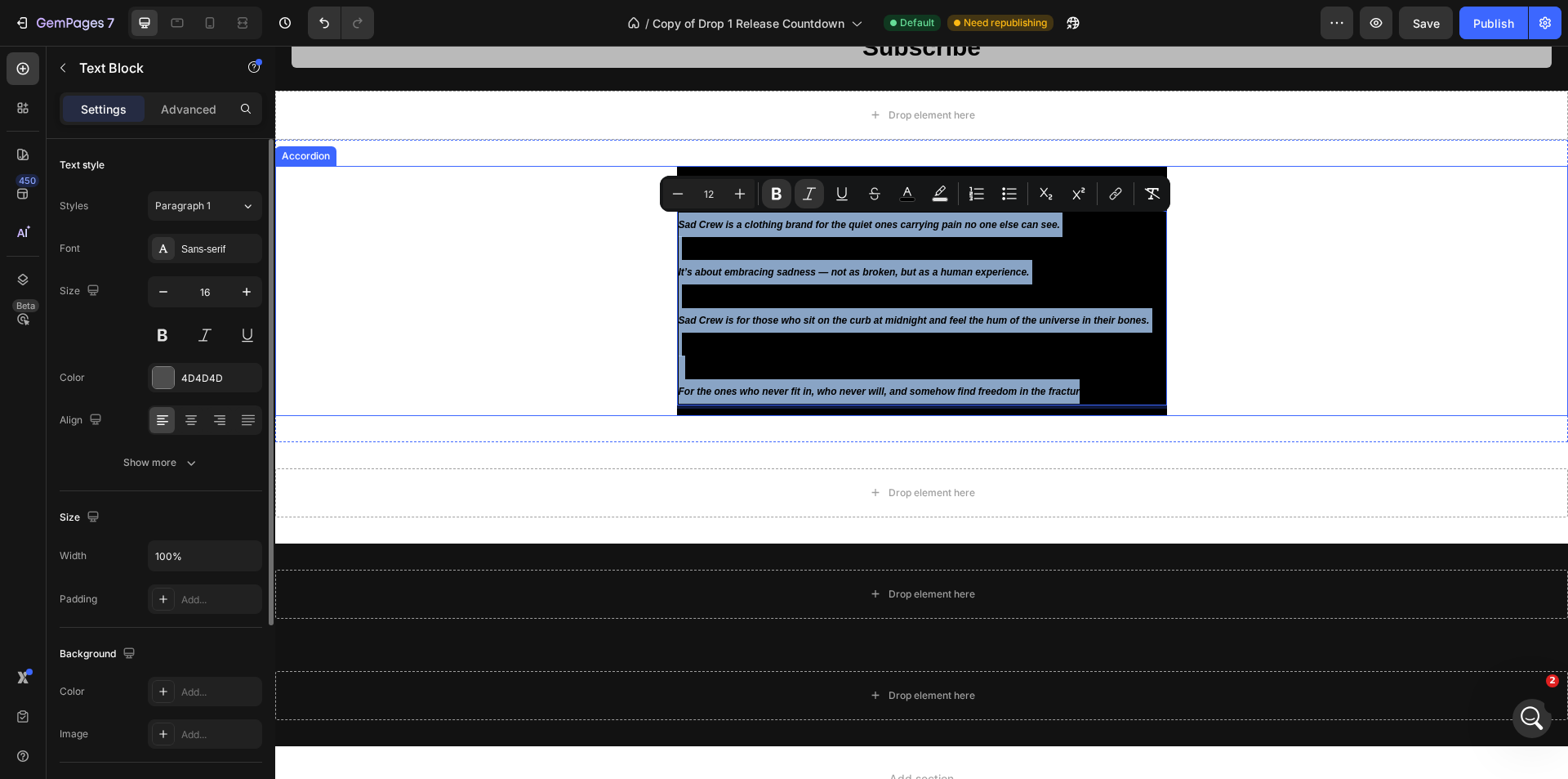
drag, startPoint x: 1040, startPoint y: 374, endPoint x: 600, endPoint y: 168, distance: 485.8
click at [600, 168] on div "About Us Sad Crew is a clothing brand for the quiet ones carrying pain no one e…" at bounding box center [922, 291] width 1291 height 250
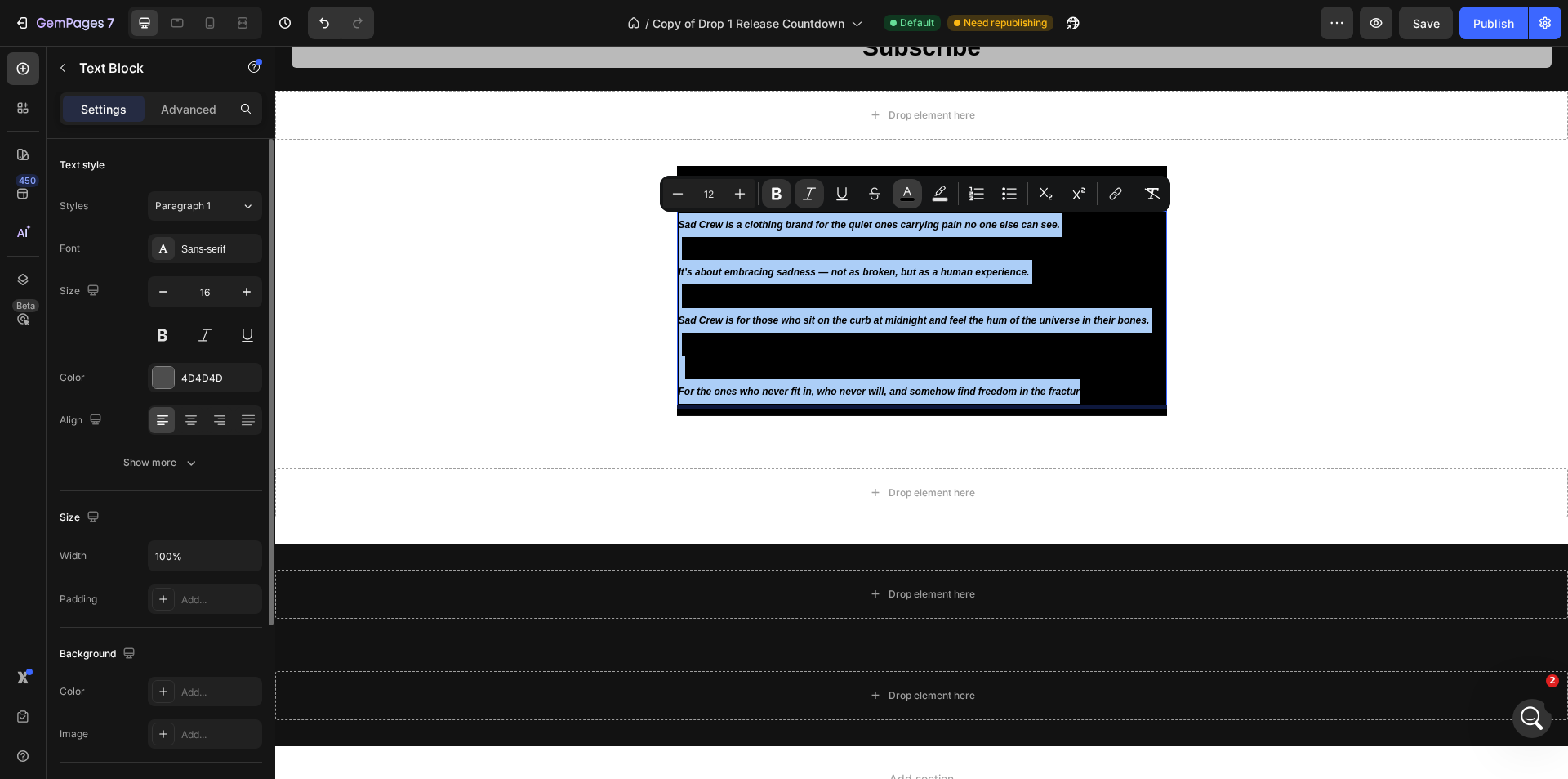
click at [917, 199] on button "color" at bounding box center [907, 194] width 29 height 29
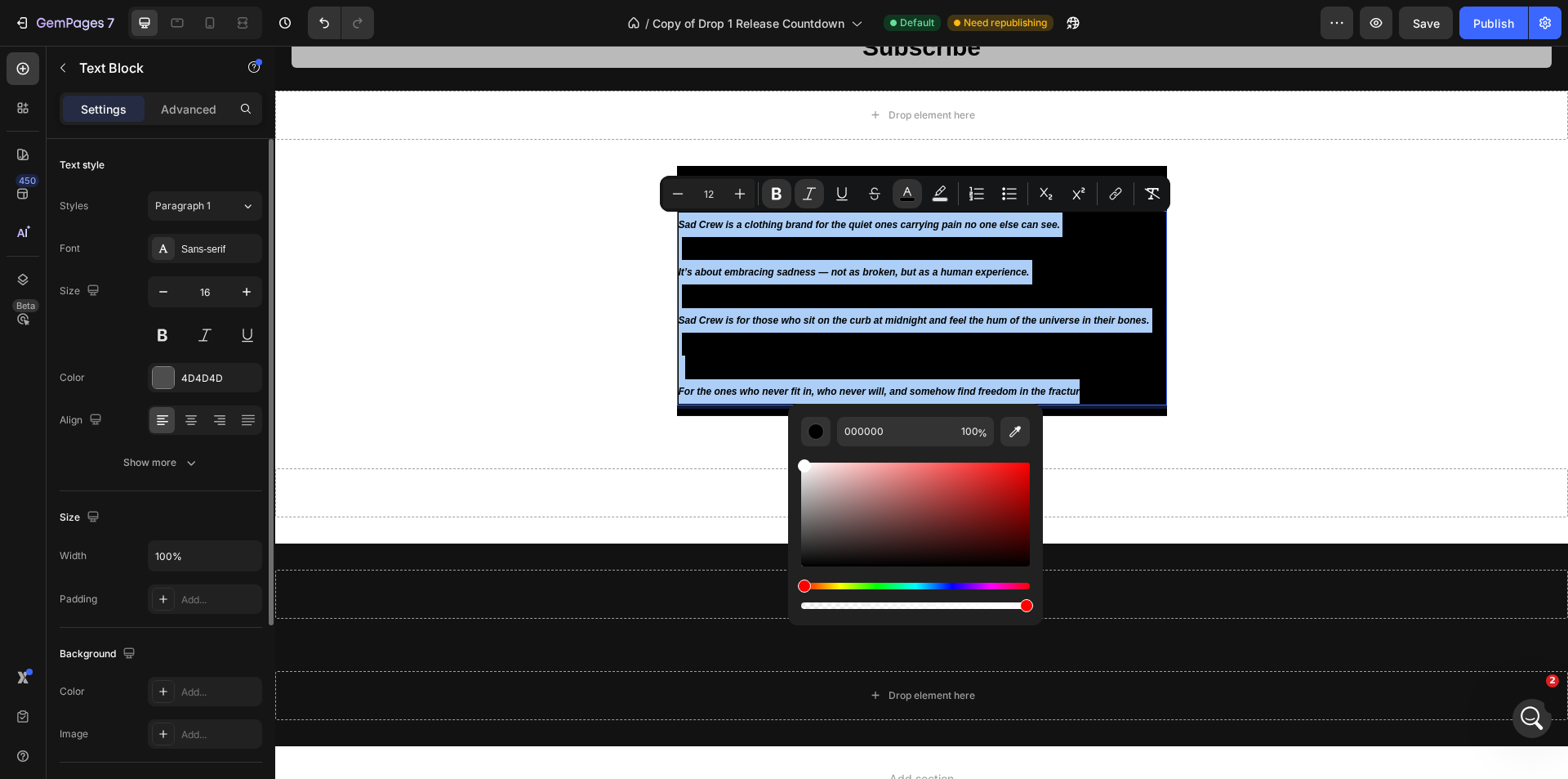
drag, startPoint x: 1079, startPoint y: 509, endPoint x: 779, endPoint y: 442, distance: 307.4
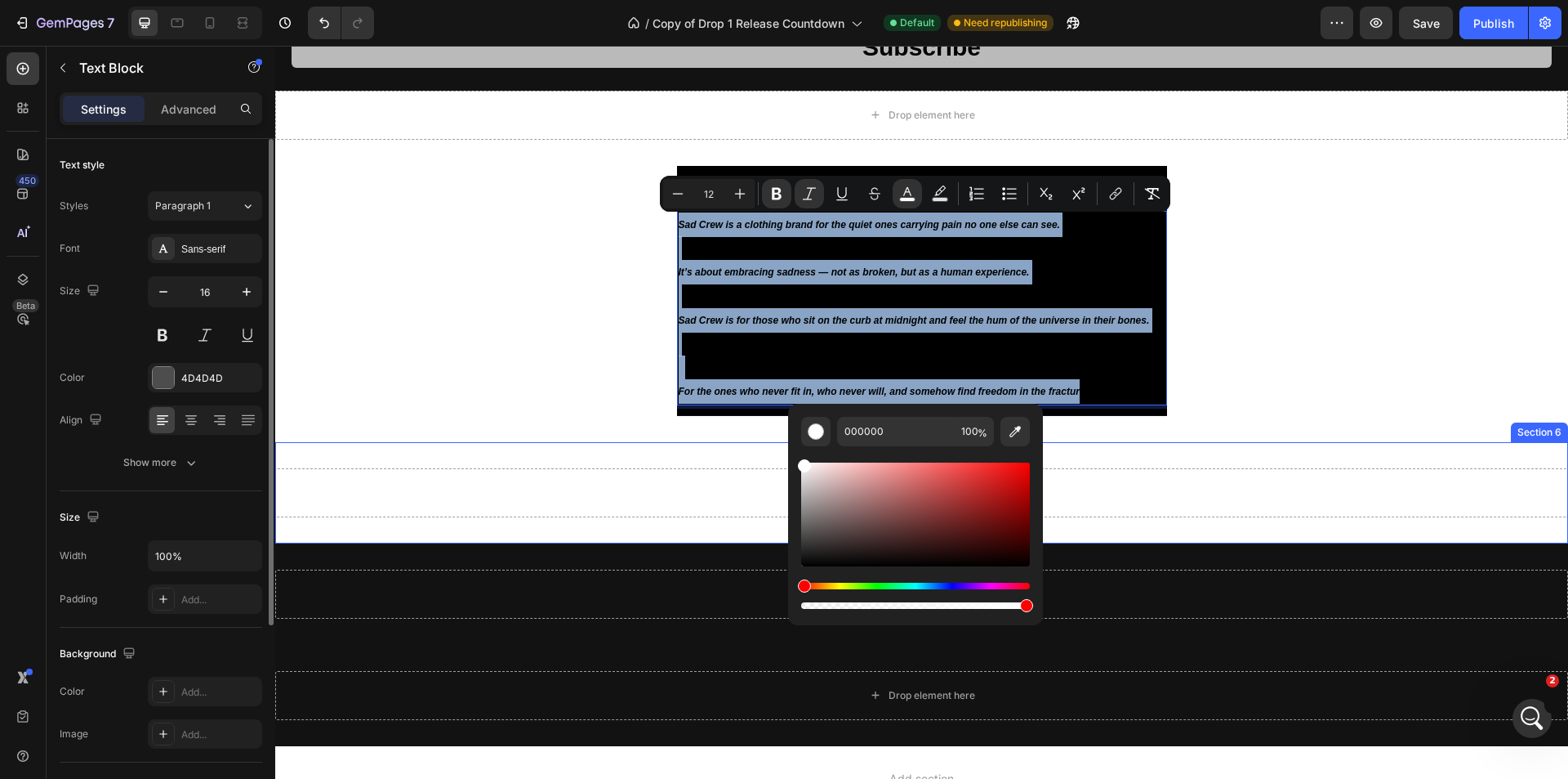
type input "FFFFFF"
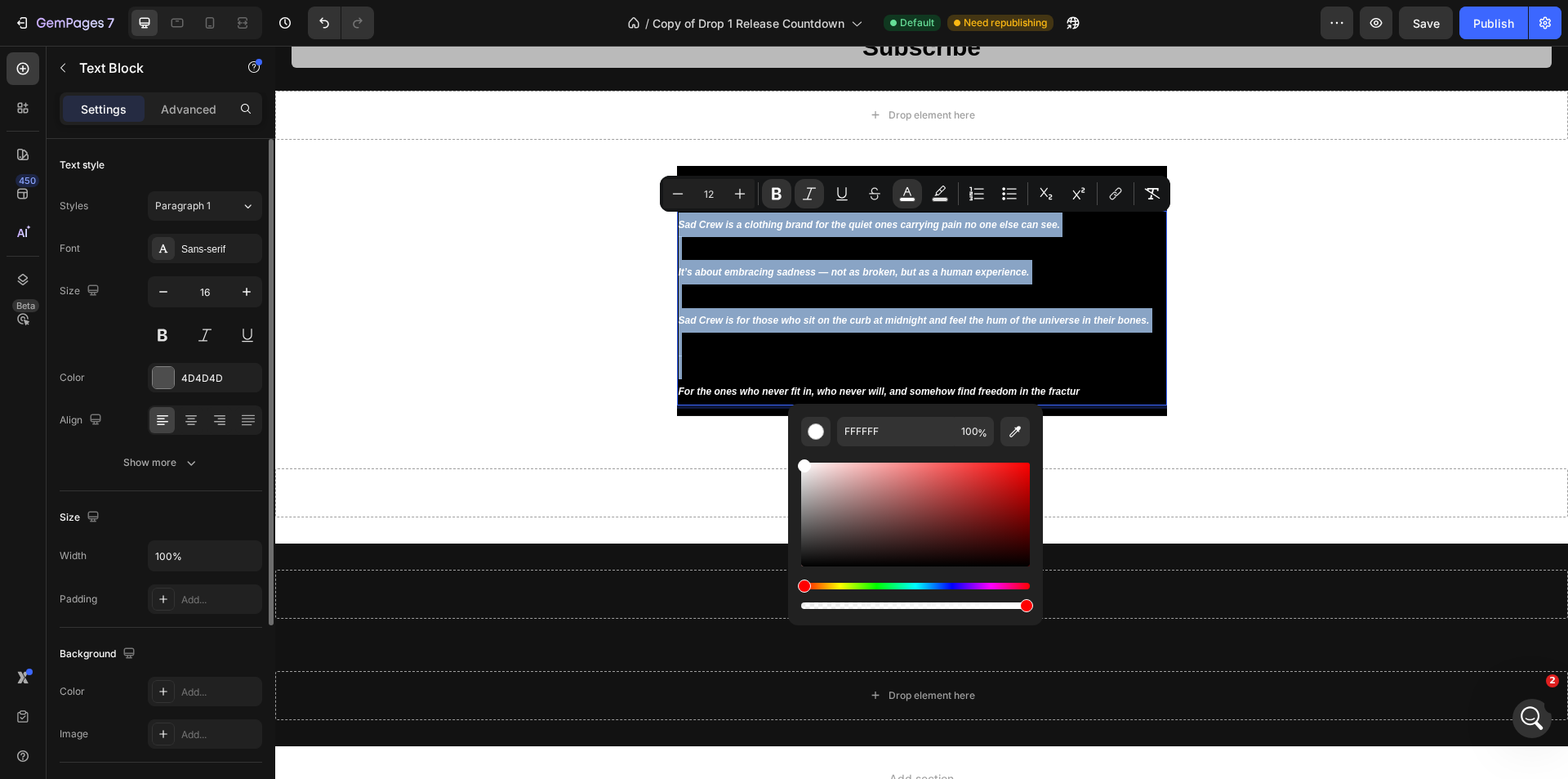
click at [1234, 267] on div "About Us Sad Crew is a clothing brand for the quiet ones carrying pain no one e…" at bounding box center [922, 291] width 1291 height 250
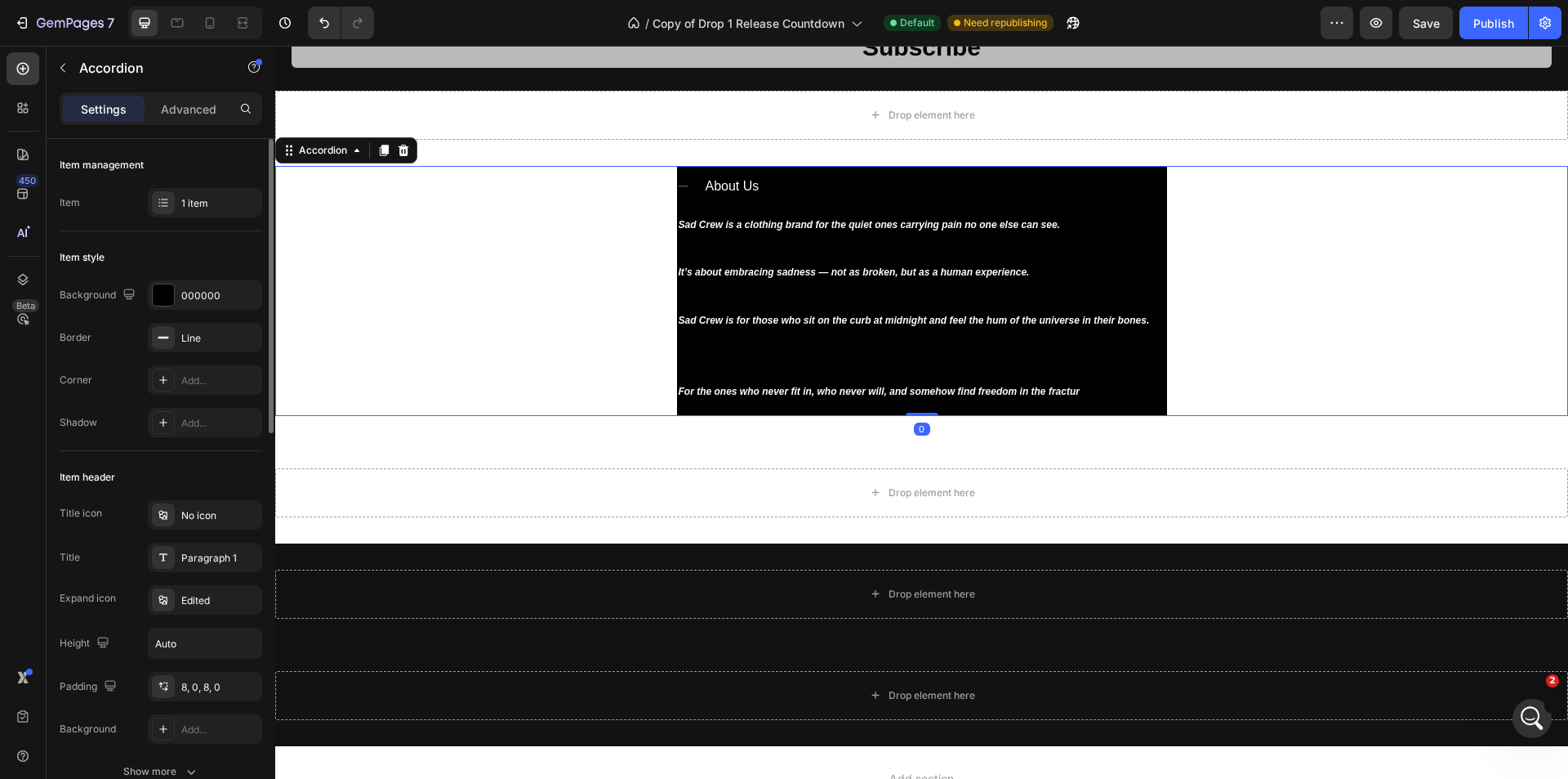
click at [421, 243] on div "About Us Sad Crew is a clothing brand for the quiet ones carrying pain no one e…" at bounding box center [922, 291] width 1291 height 250
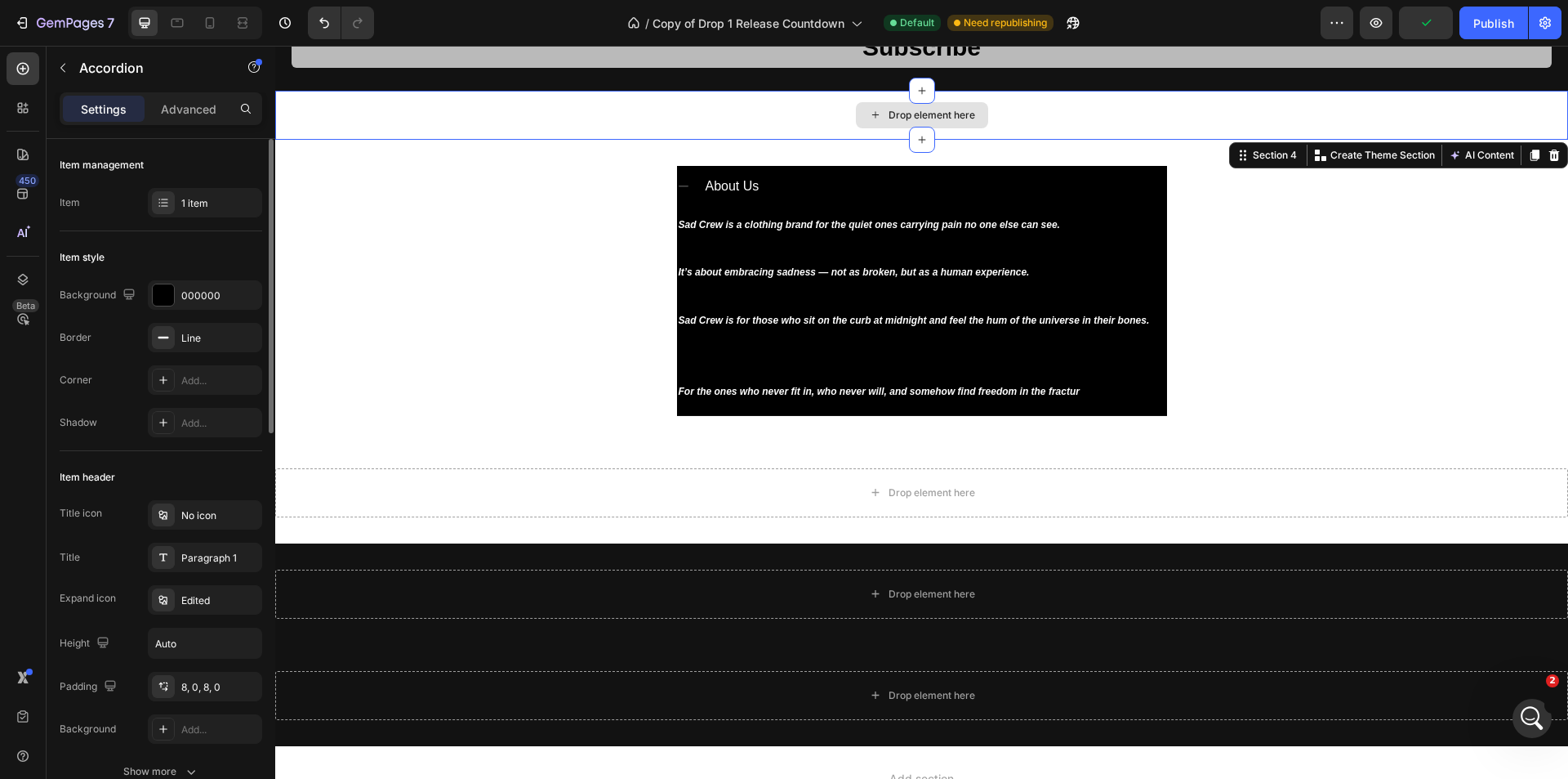
click at [605, 120] on div "Drop element here" at bounding box center [922, 115] width 1293 height 49
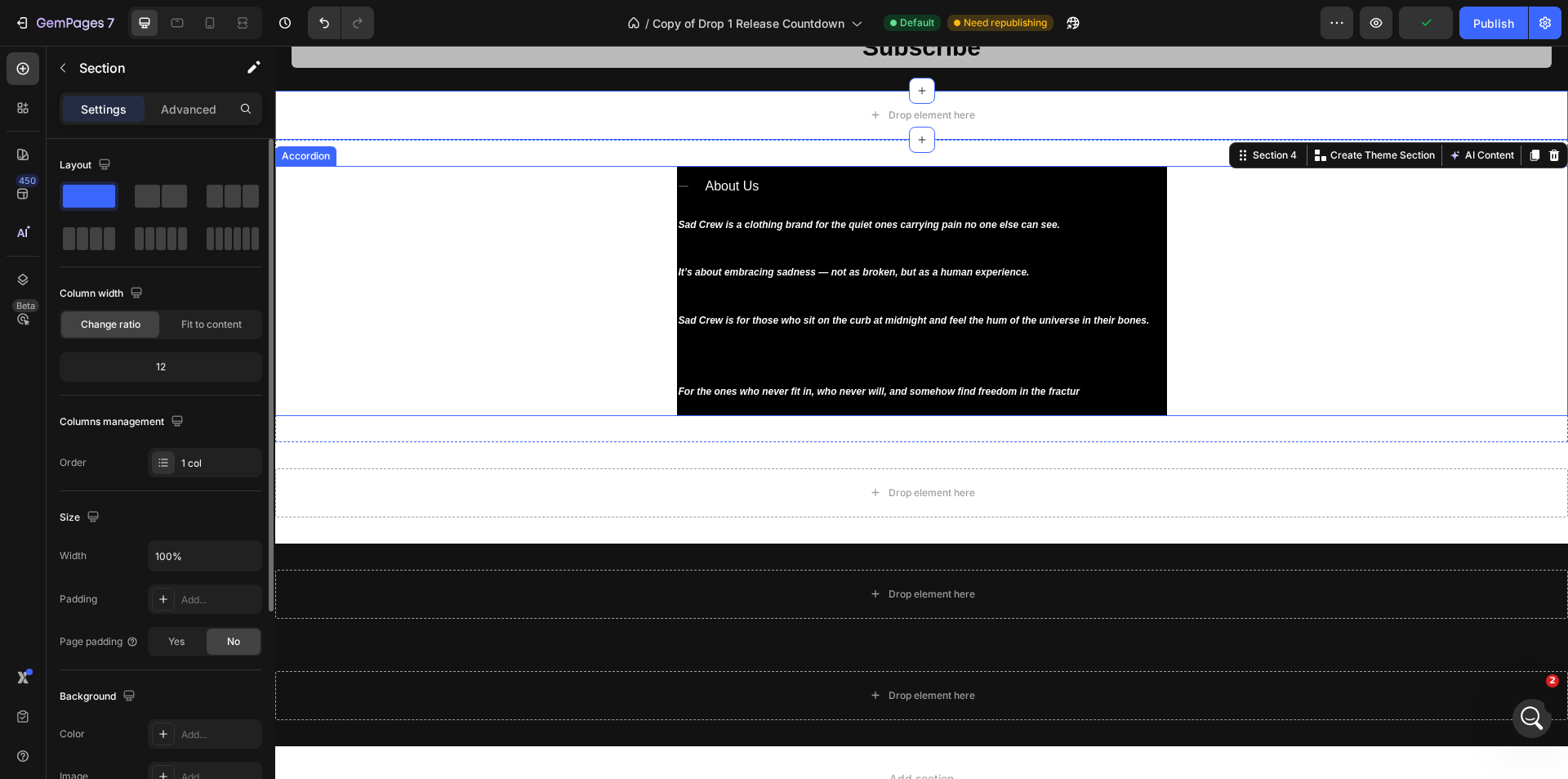
scroll to position [2128, 0]
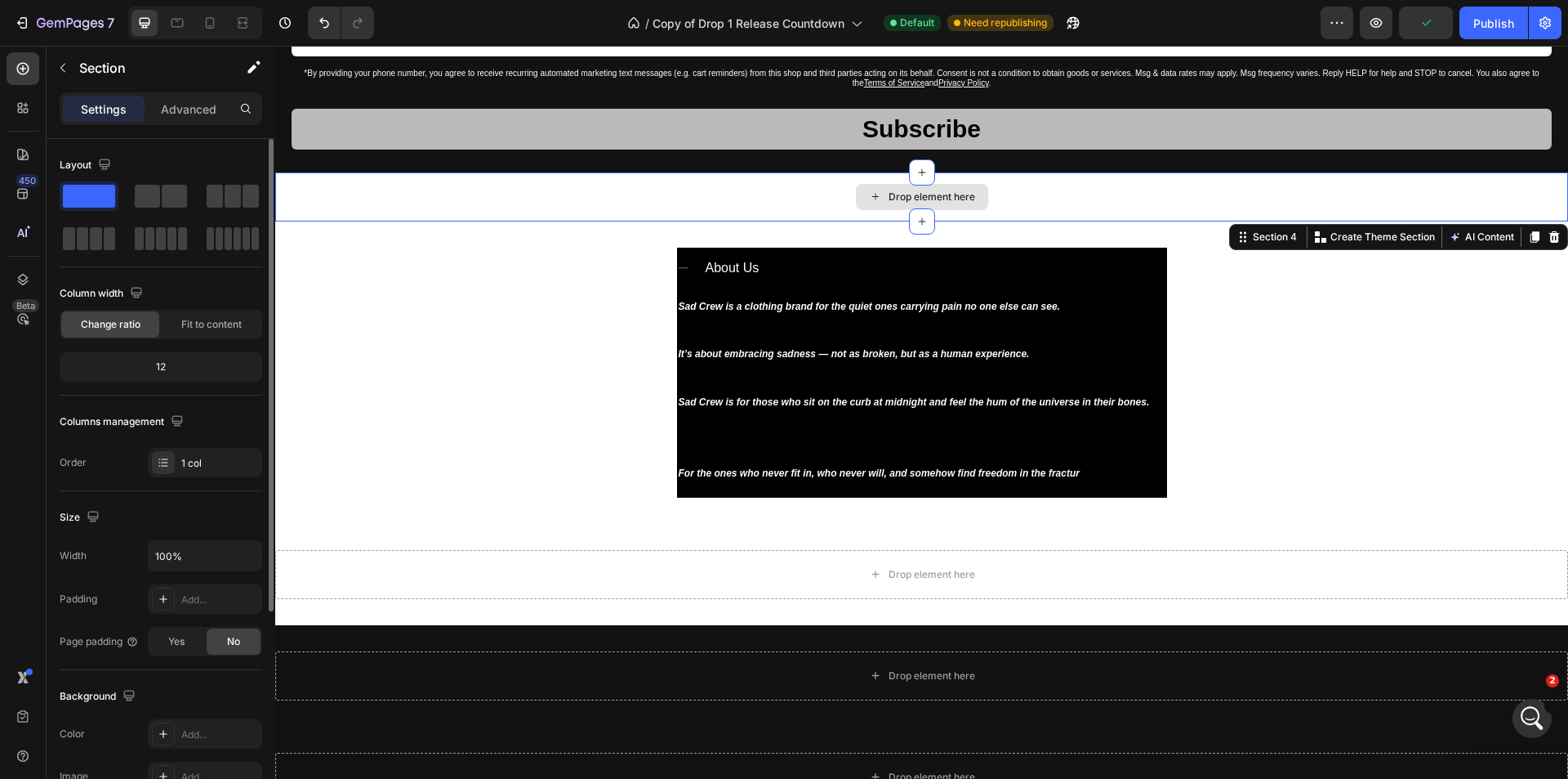
click at [544, 187] on div "Drop element here" at bounding box center [922, 196] width 1293 height 49
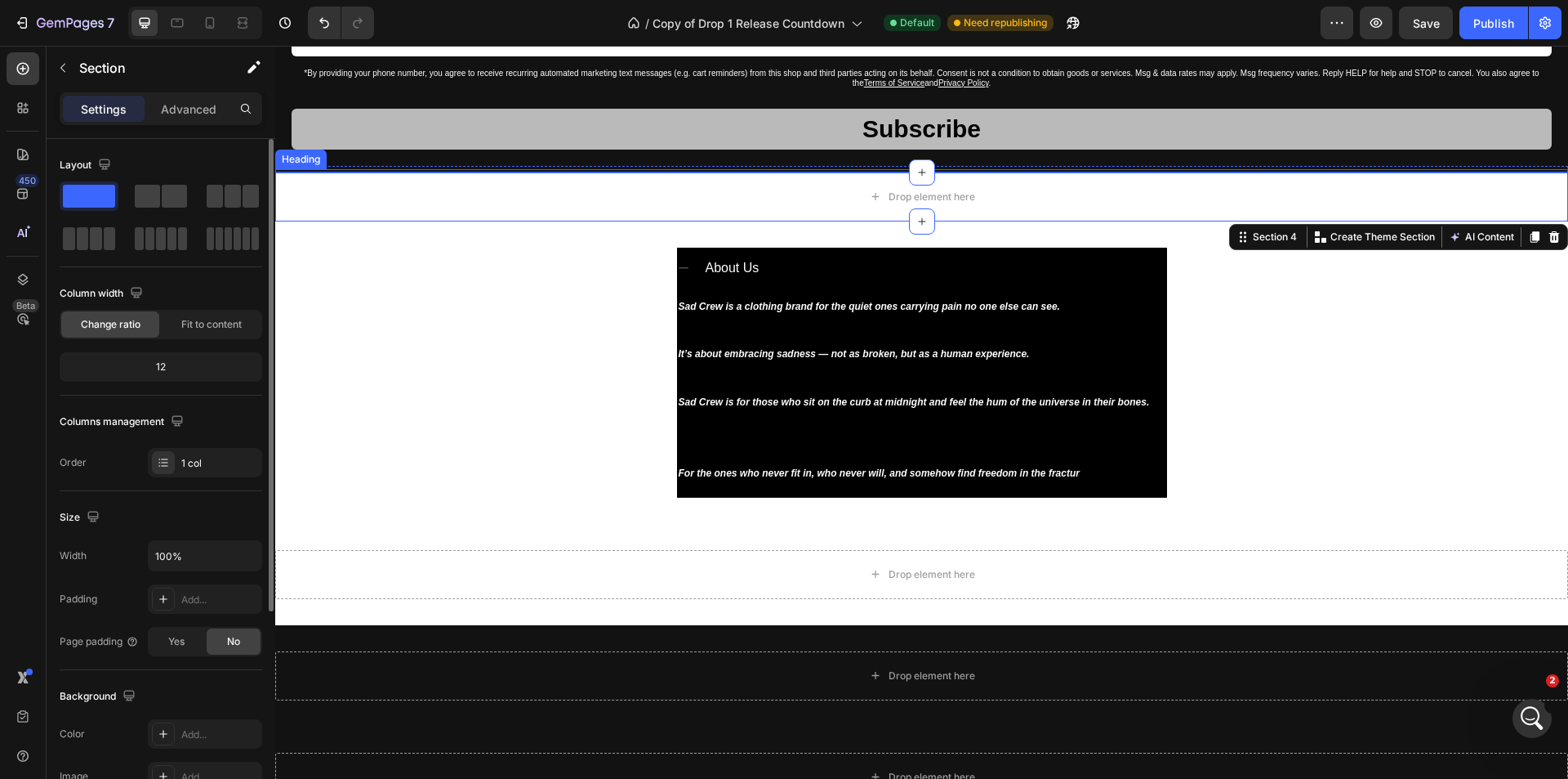
click at [858, 192] on div "Drop element here" at bounding box center [922, 196] width 132 height 26
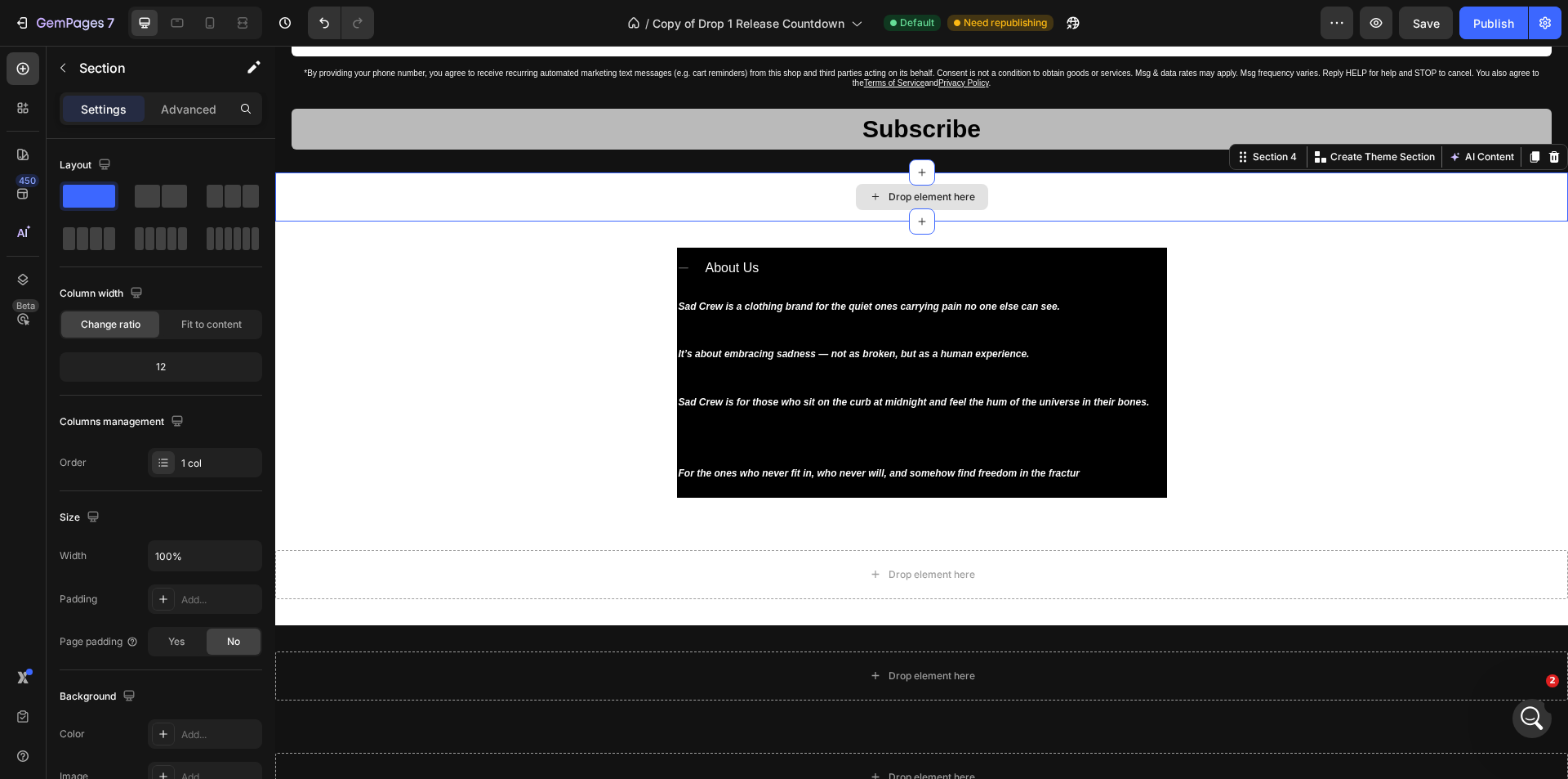
click at [787, 184] on div "Drop element here" at bounding box center [922, 196] width 1293 height 49
click at [1547, 164] on div at bounding box center [1554, 157] width 19 height 19
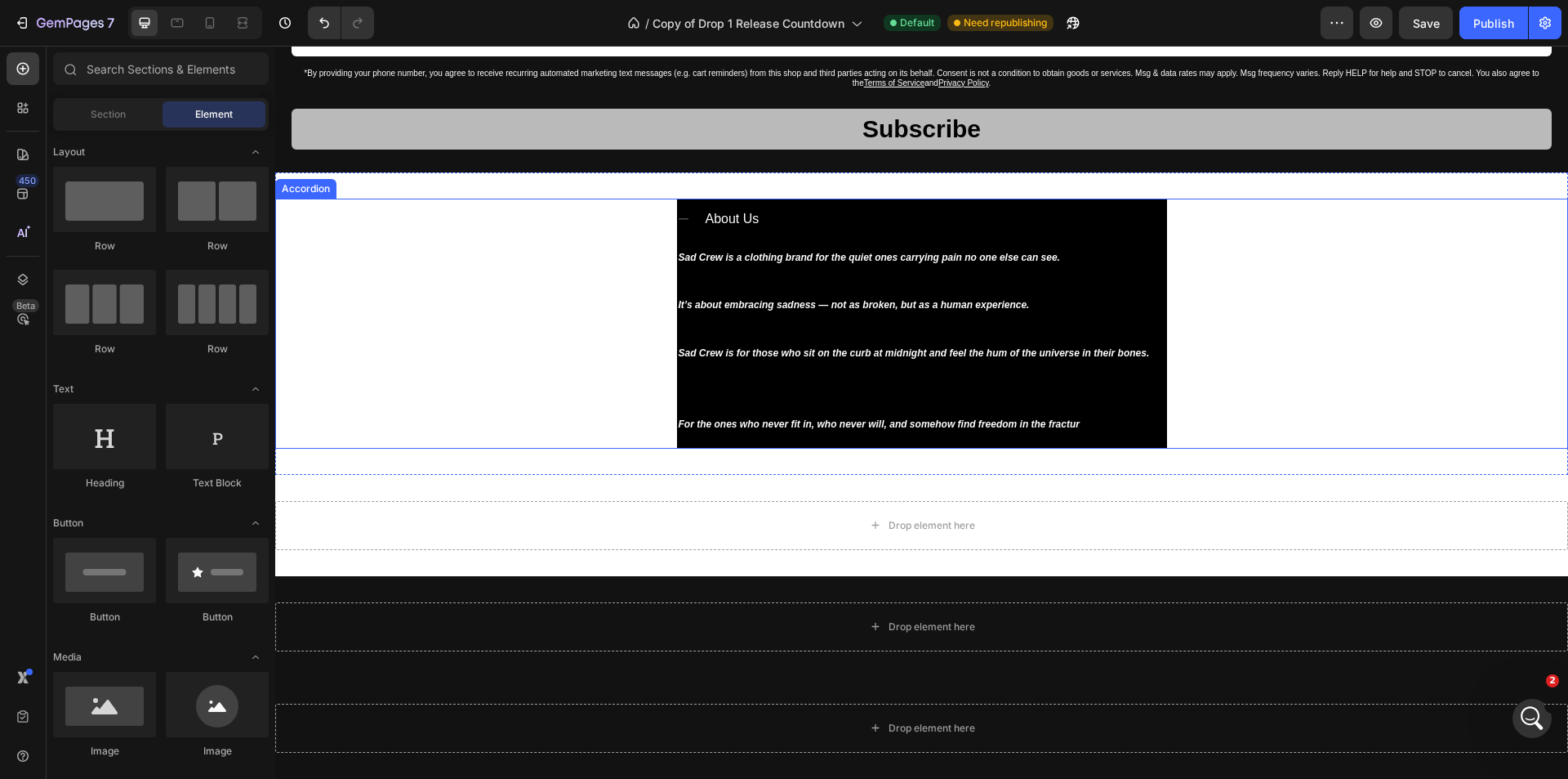
click at [480, 234] on div "About Us Sad Crew is a clothing brand for the quiet ones carrying pain no one e…" at bounding box center [922, 323] width 1291 height 250
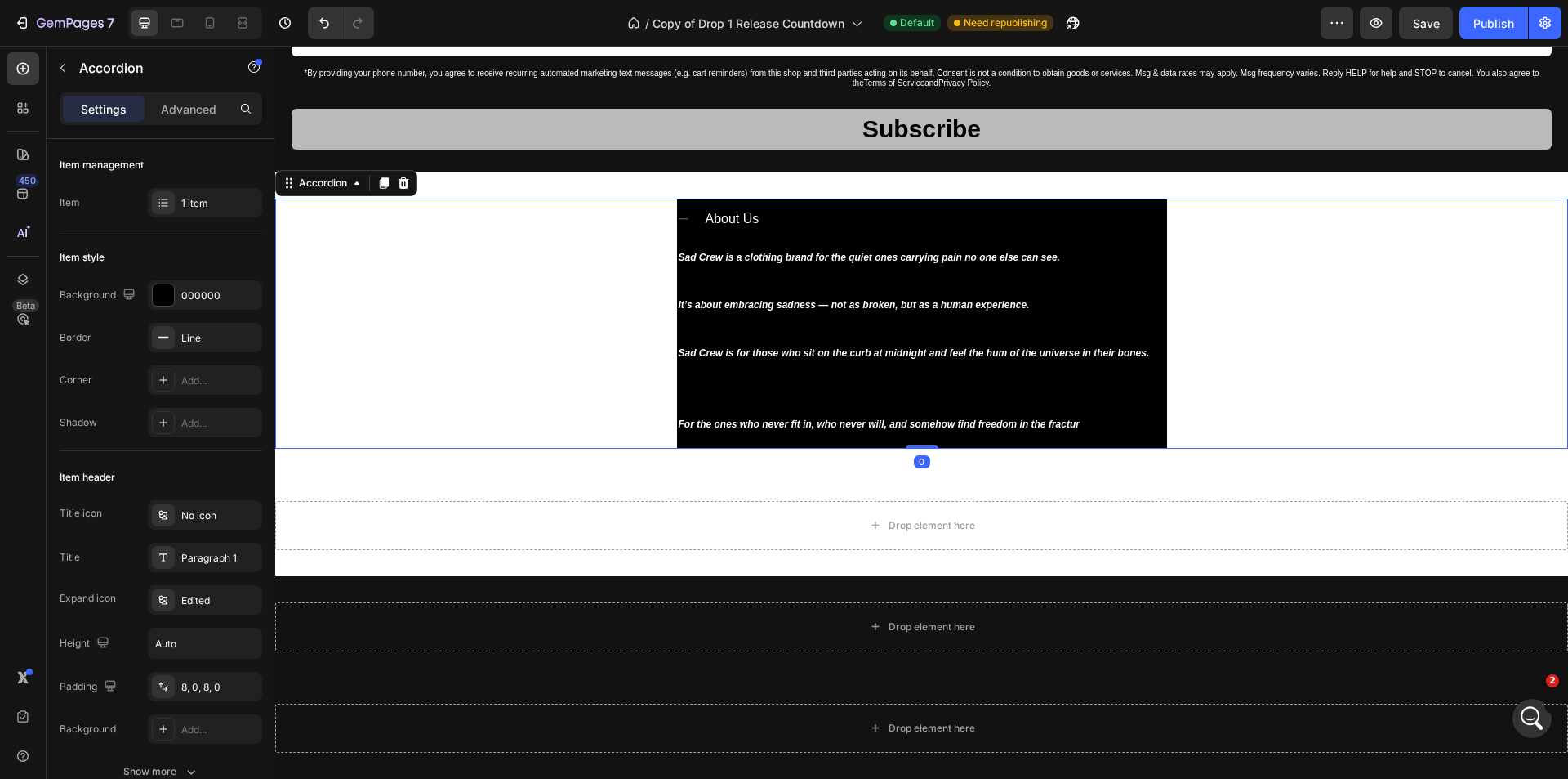
click at [483, 189] on div "About Us Sad Crew is a clothing brand for the quiet ones carrying pain no one e…" at bounding box center [922, 323] width 1293 height 302
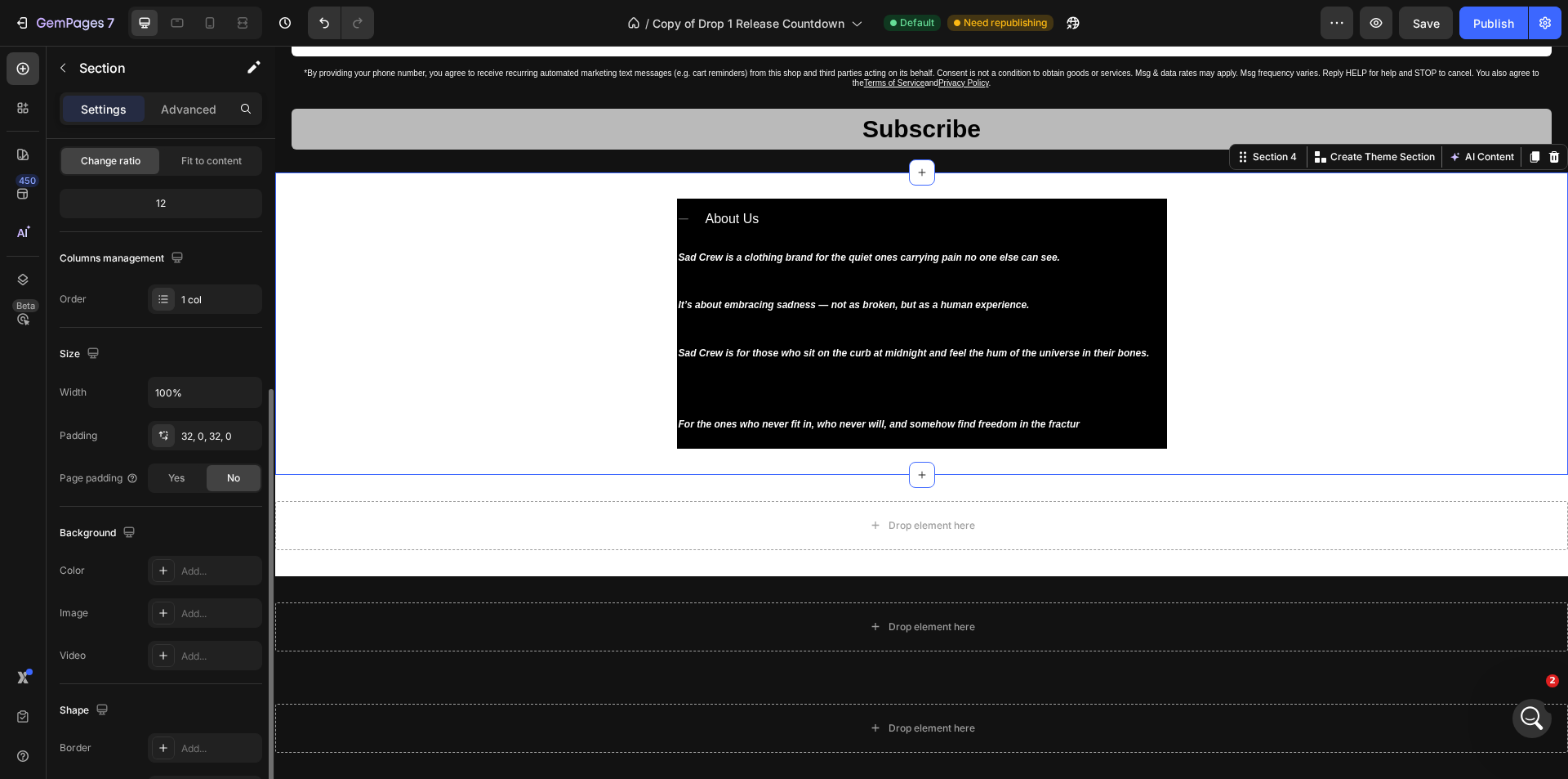
scroll to position [245, 0]
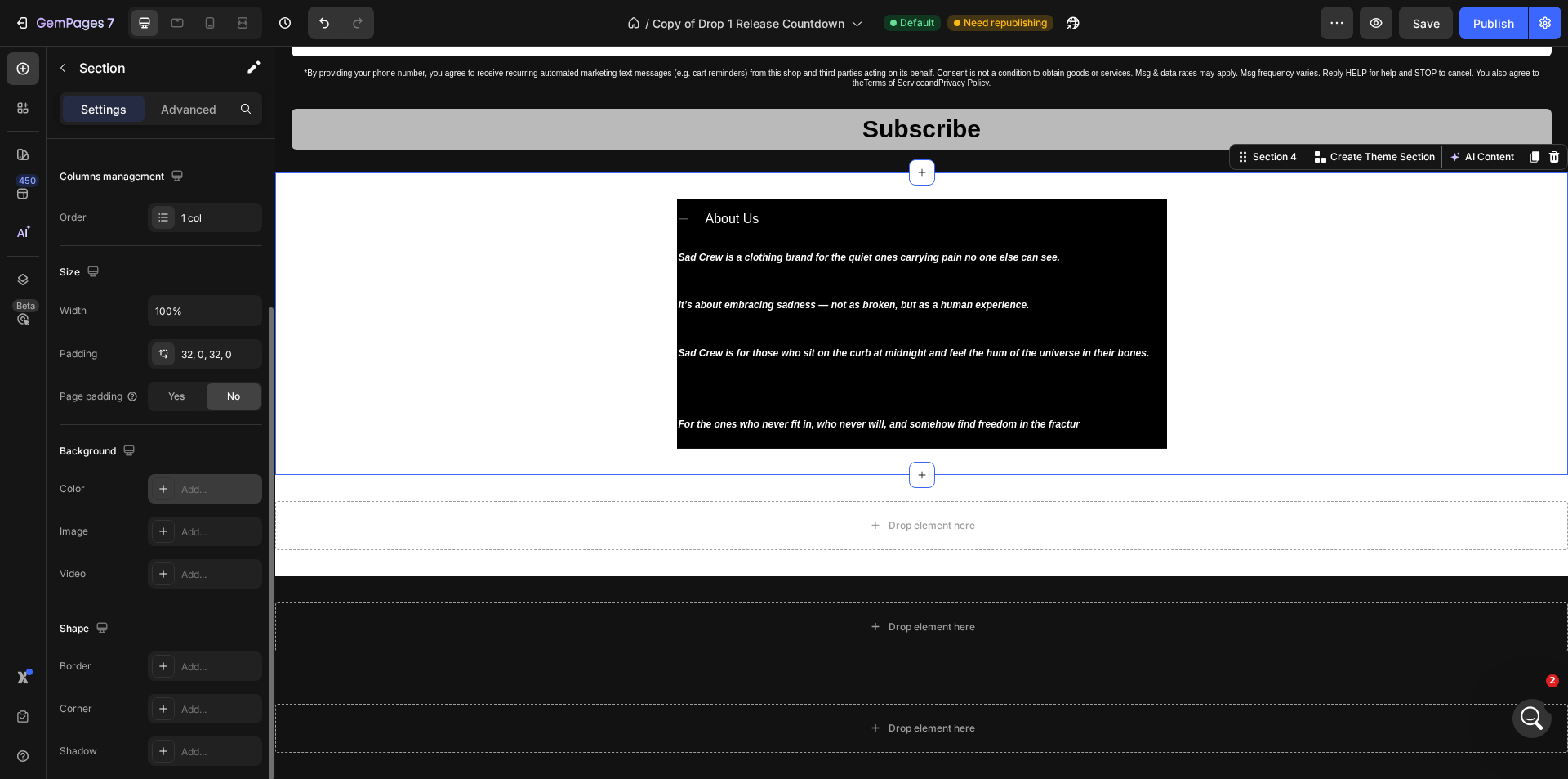
click at [159, 478] on div at bounding box center [163, 489] width 23 height 23
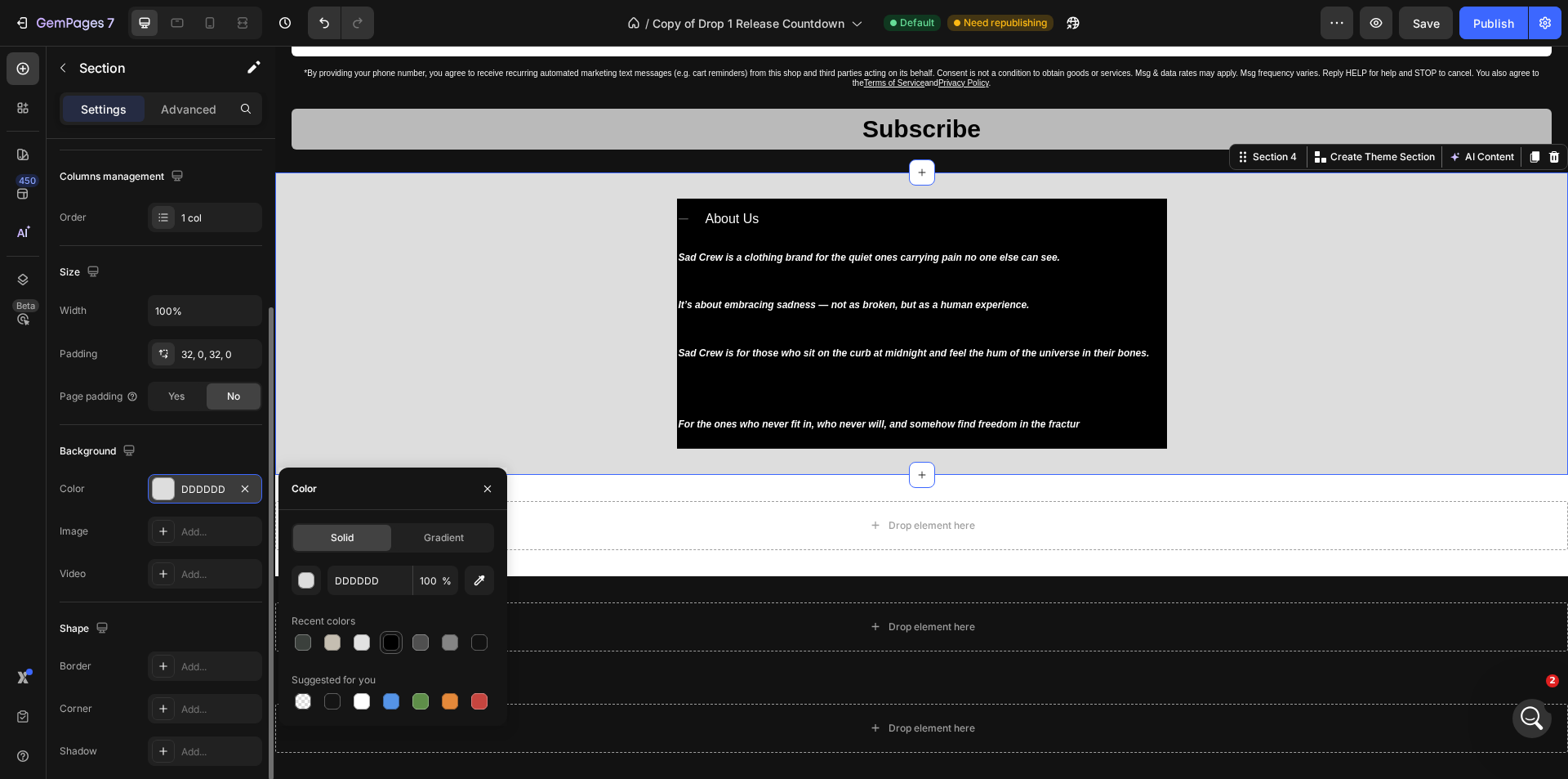
click at [386, 642] on div at bounding box center [391, 642] width 17 height 17
type input "000000"
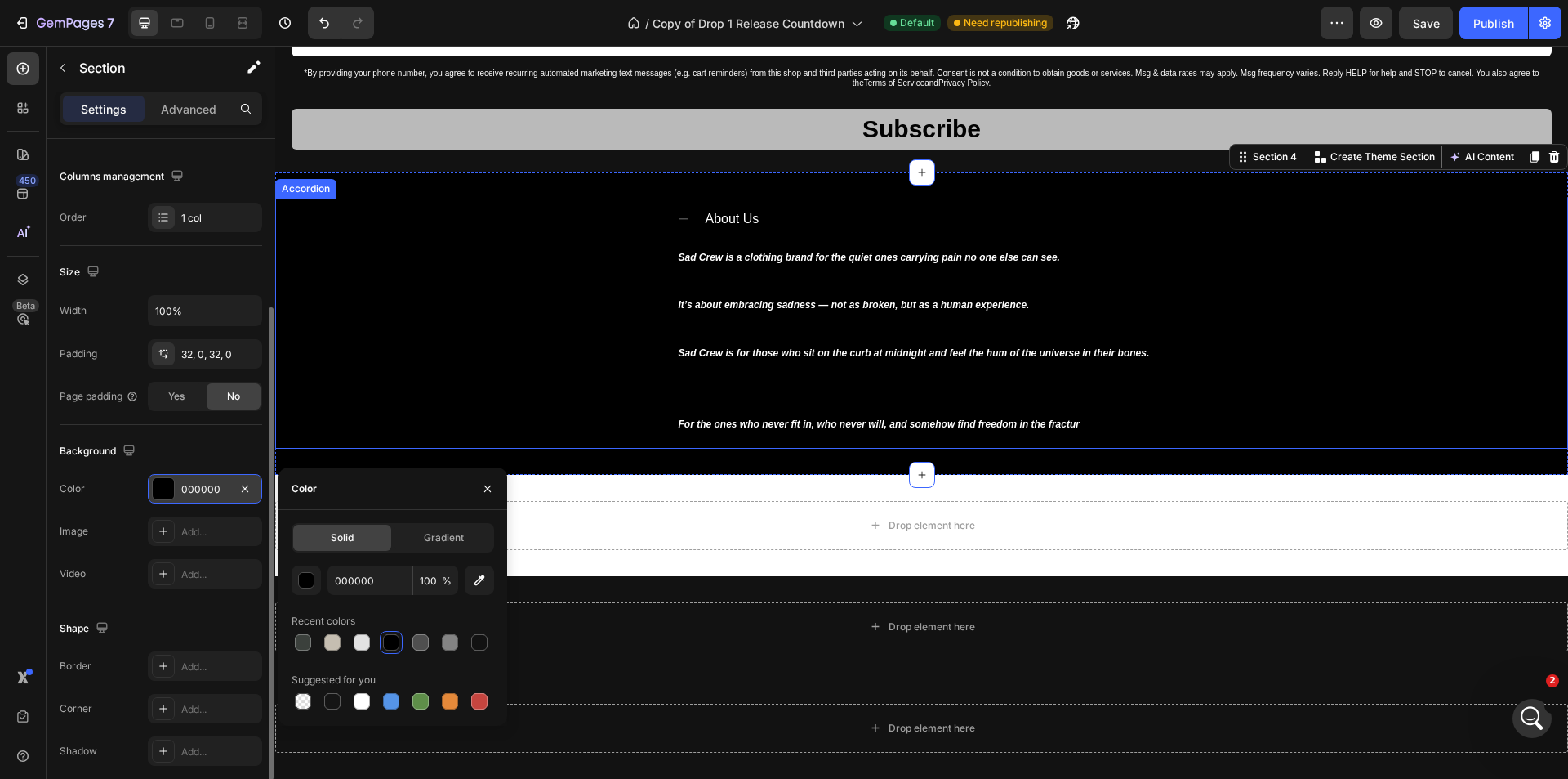
click at [549, 335] on div "About Us Sad Crew is a clothing brand for the quiet ones carrying pain no one e…" at bounding box center [922, 323] width 1291 height 250
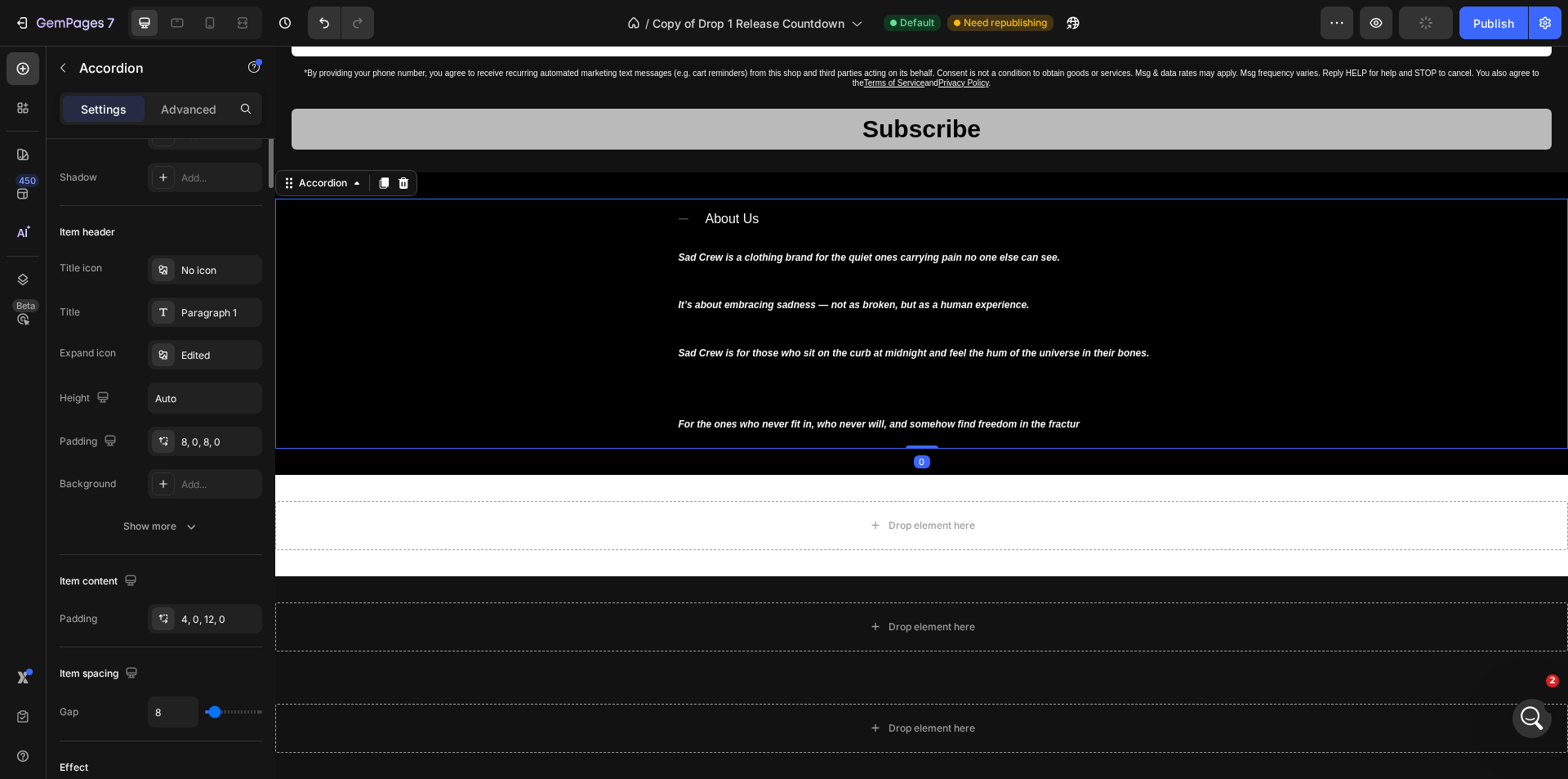
scroll to position [0, 0]
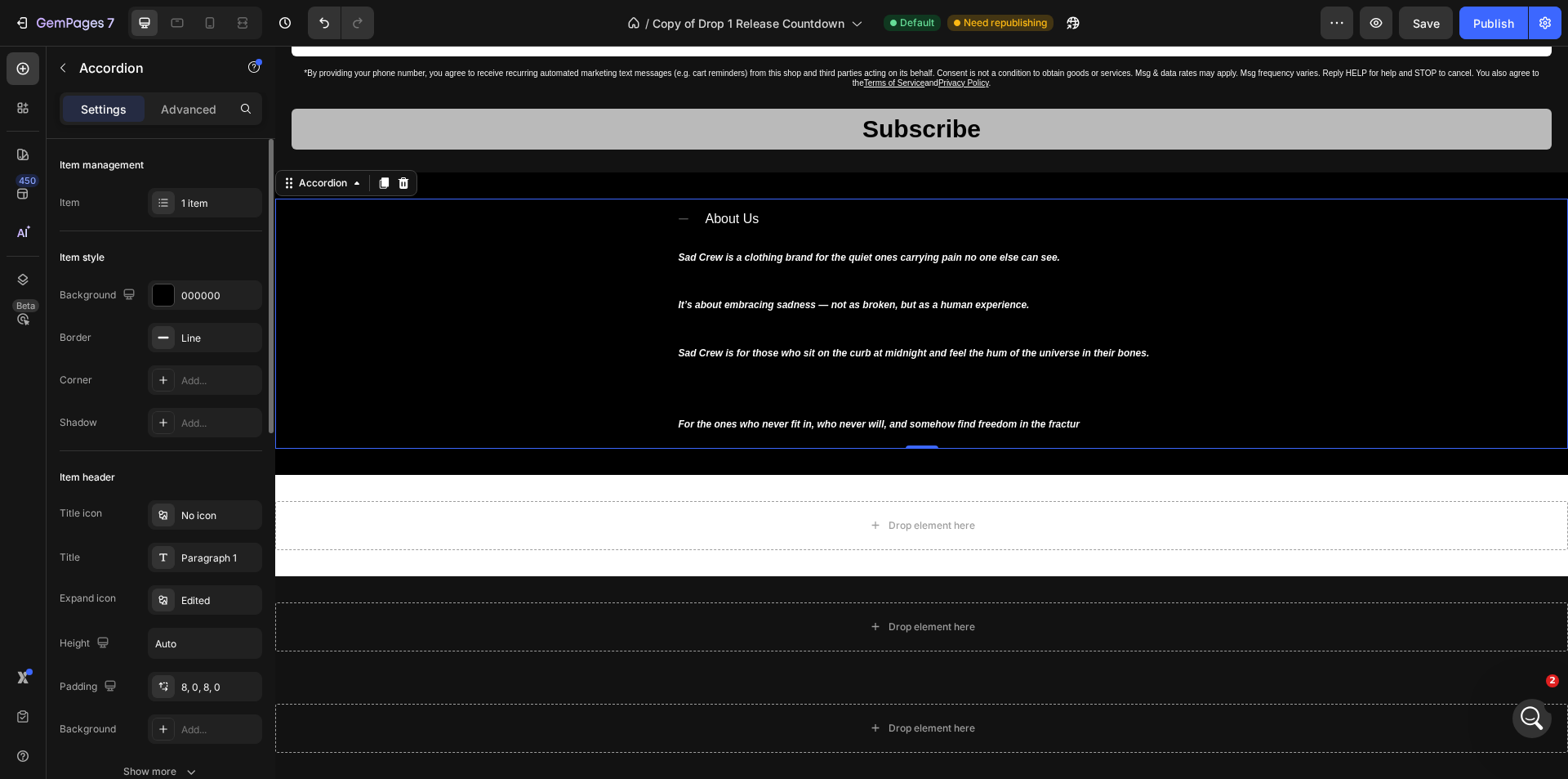
click at [677, 222] on icon at bounding box center [682, 218] width 13 height 13
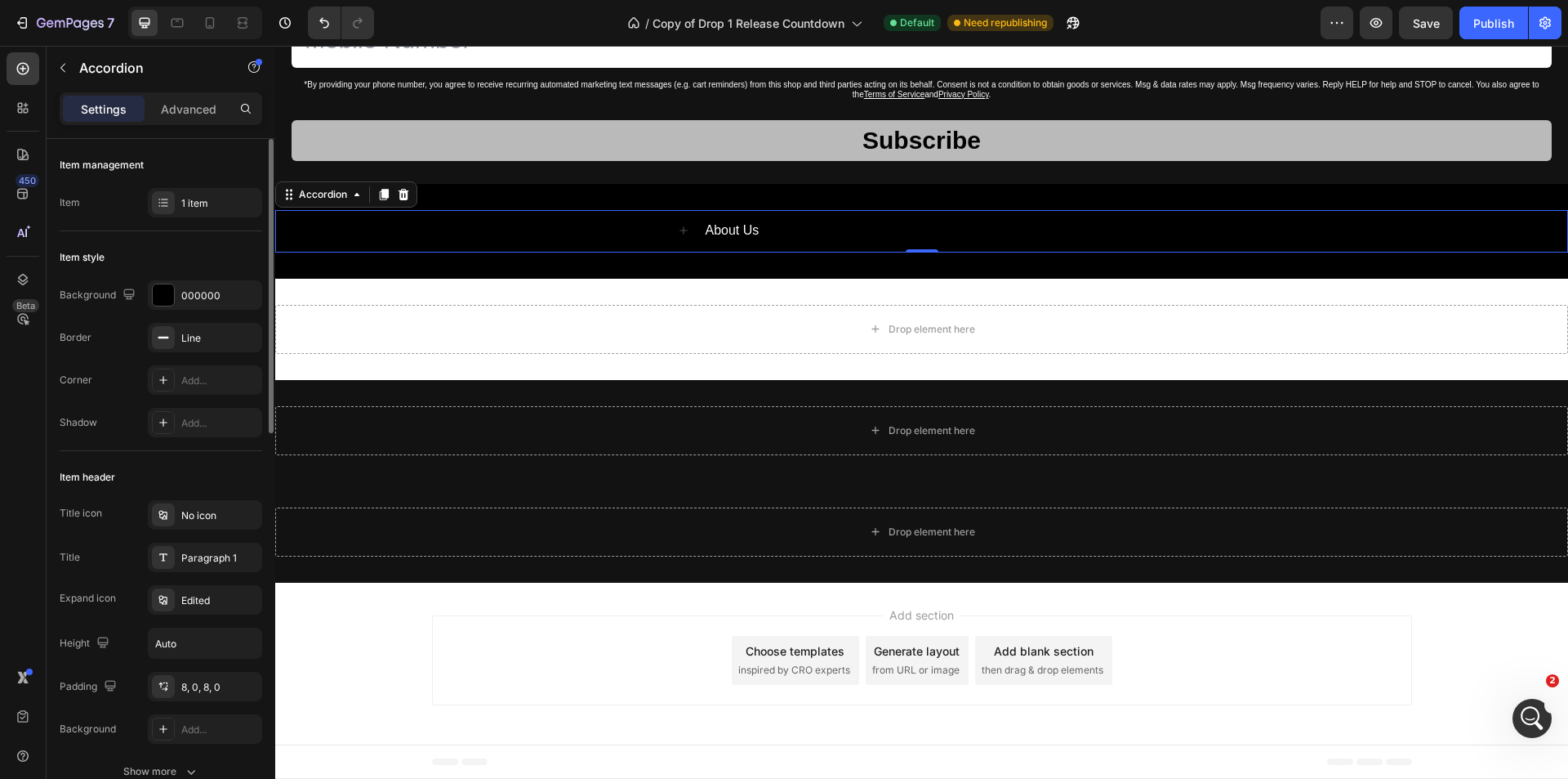
scroll to position [2117, 0]
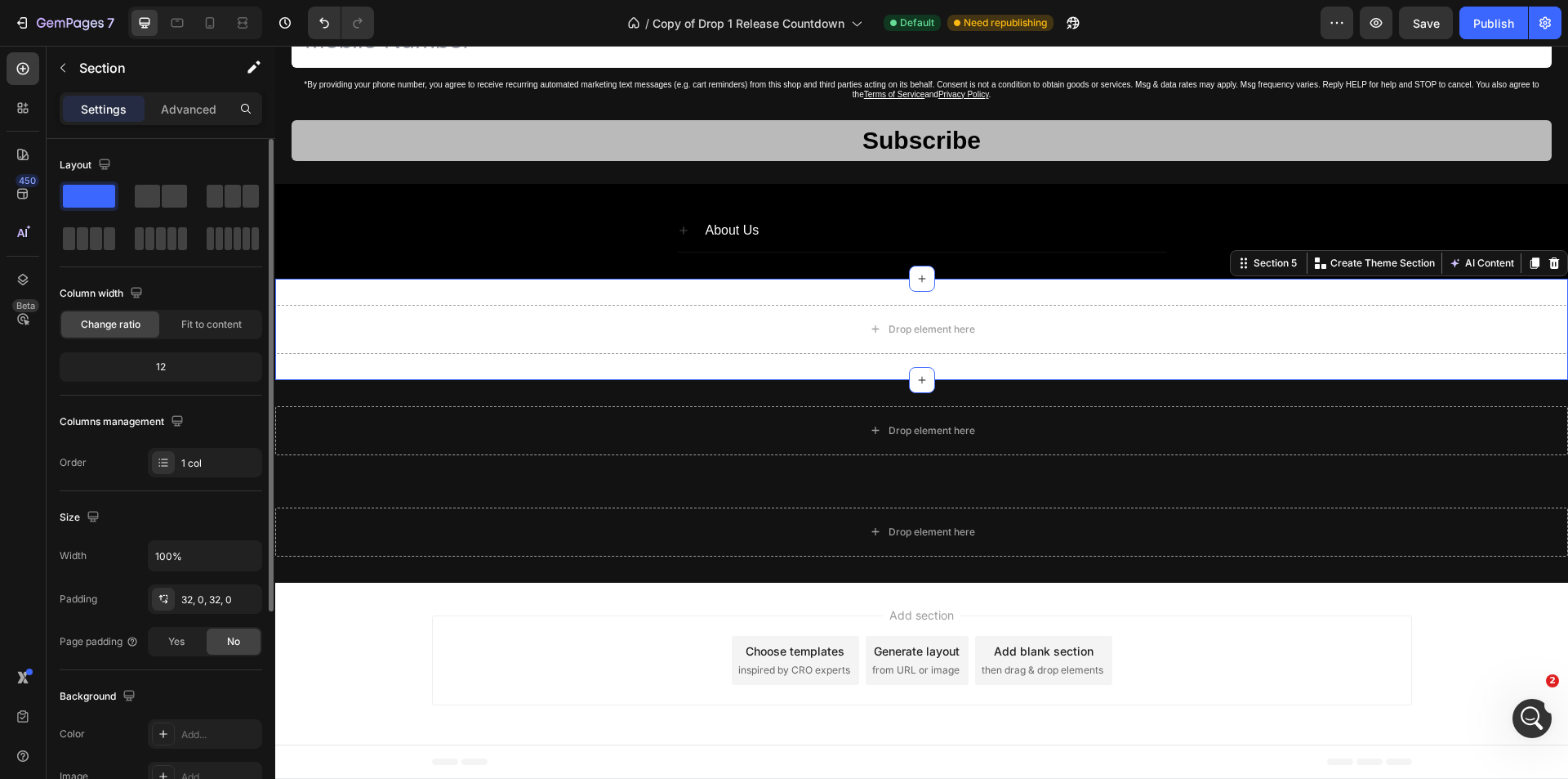
click at [1103, 289] on div "Drop element here Section 5 You can create reusable sections Create Theme Secti…" at bounding box center [922, 329] width 1293 height 101
click at [1548, 264] on icon at bounding box center [1553, 263] width 13 height 13
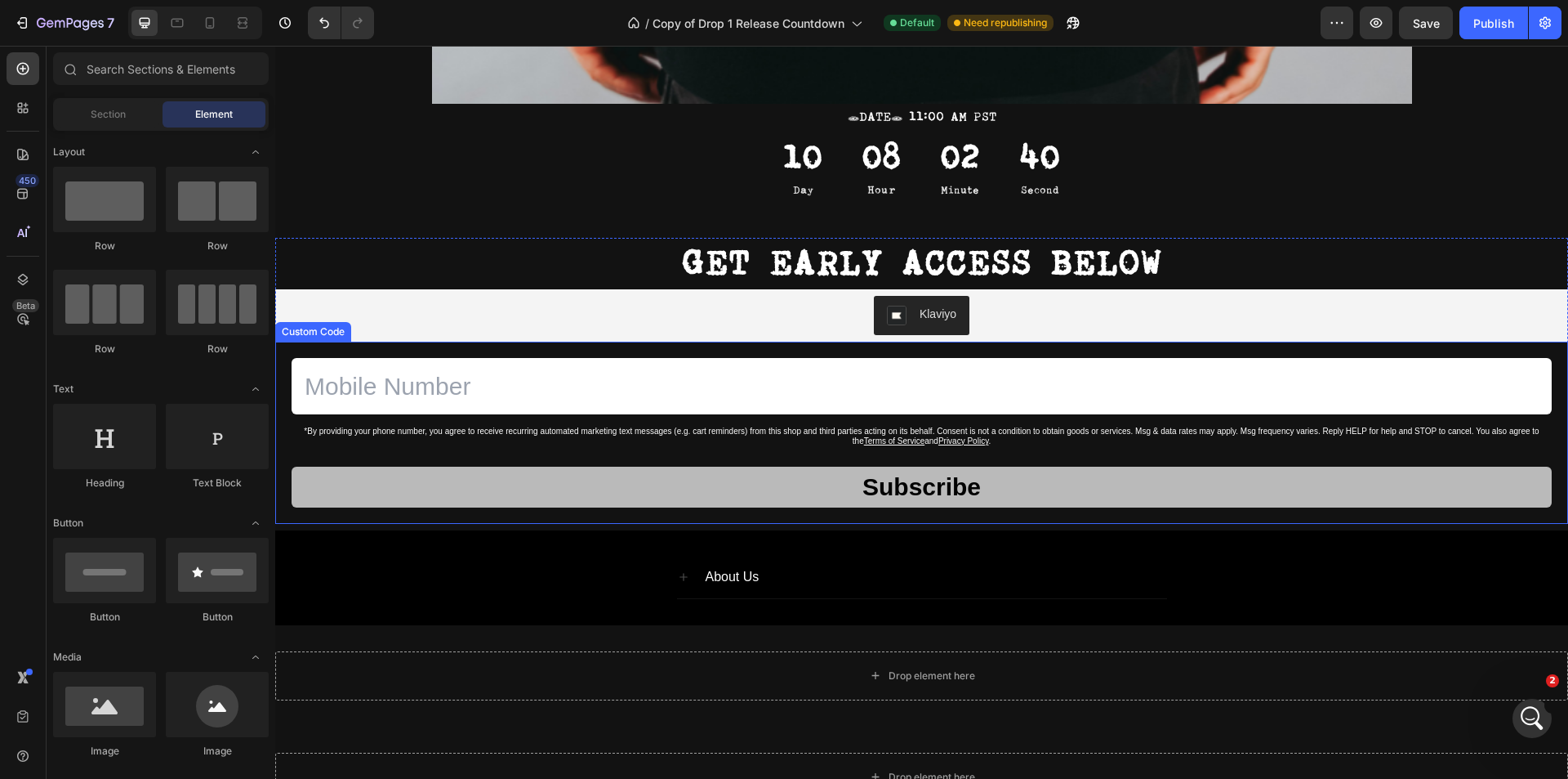
scroll to position [299, 0]
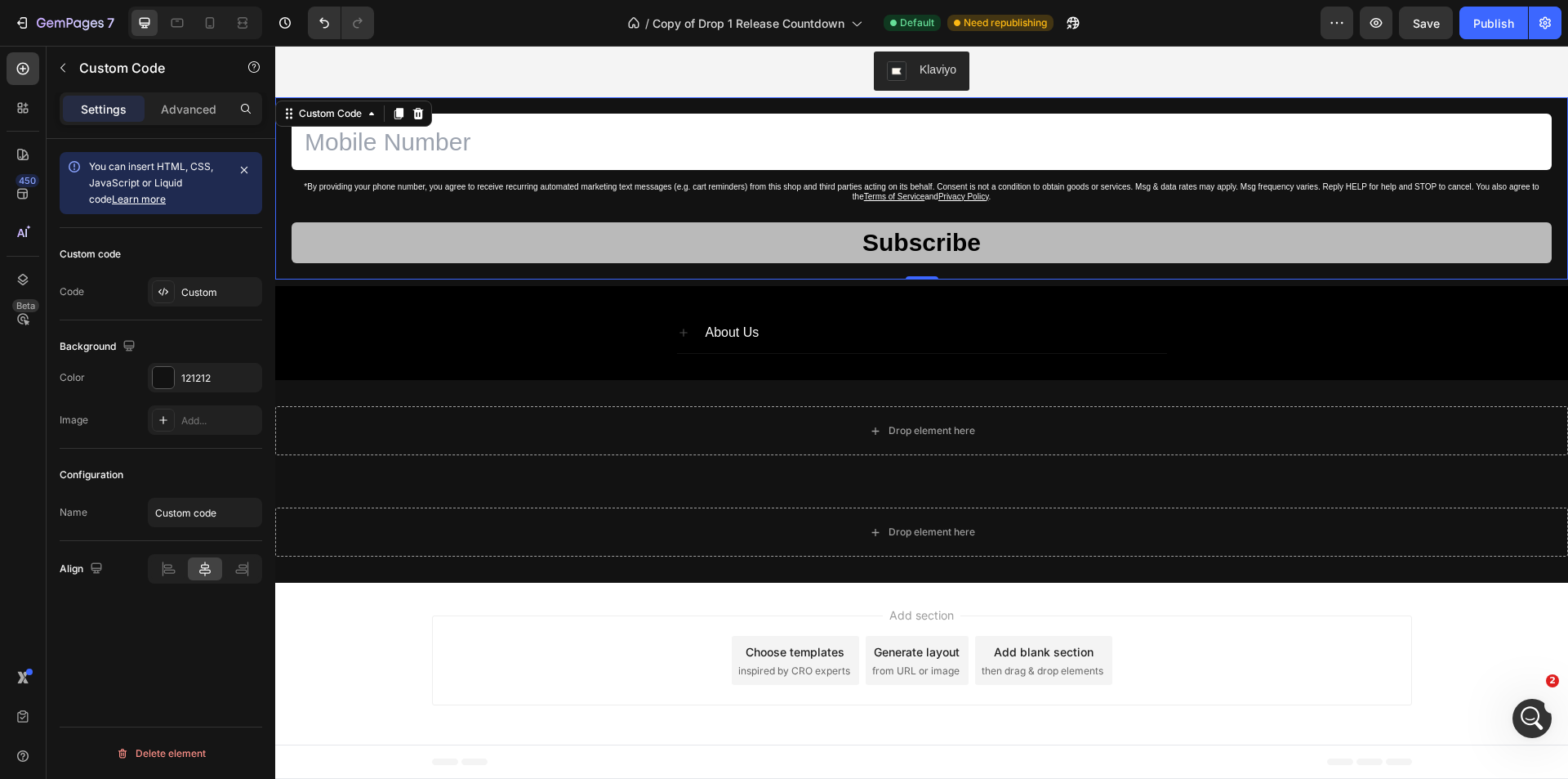
click at [786, 176] on form "*By providing your phone number, you agree to receive recurring automated marke…" at bounding box center [922, 189] width 1260 height 150
click at [196, 294] on div "Custom" at bounding box center [219, 292] width 77 height 15
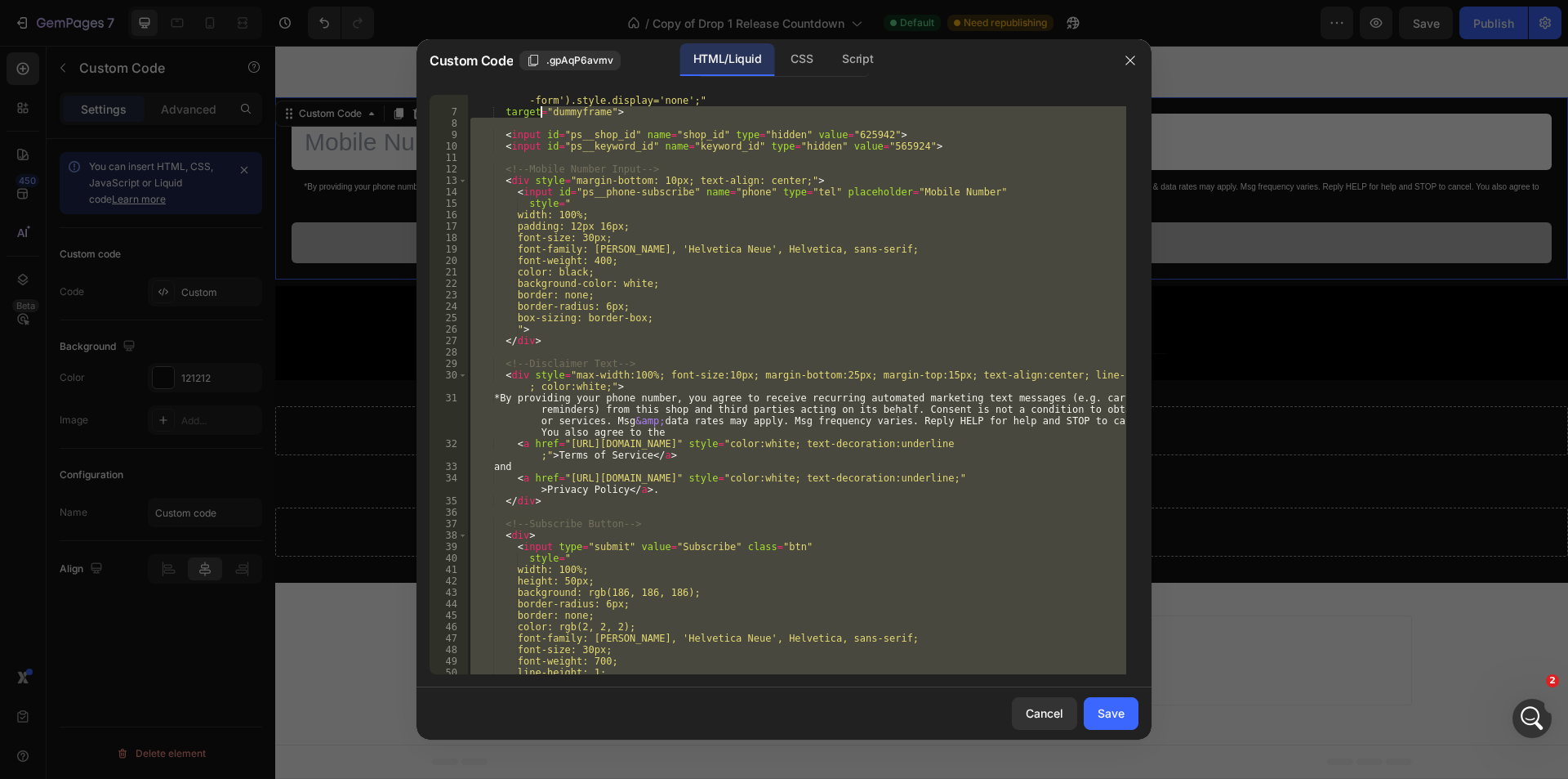
scroll to position [0, 0]
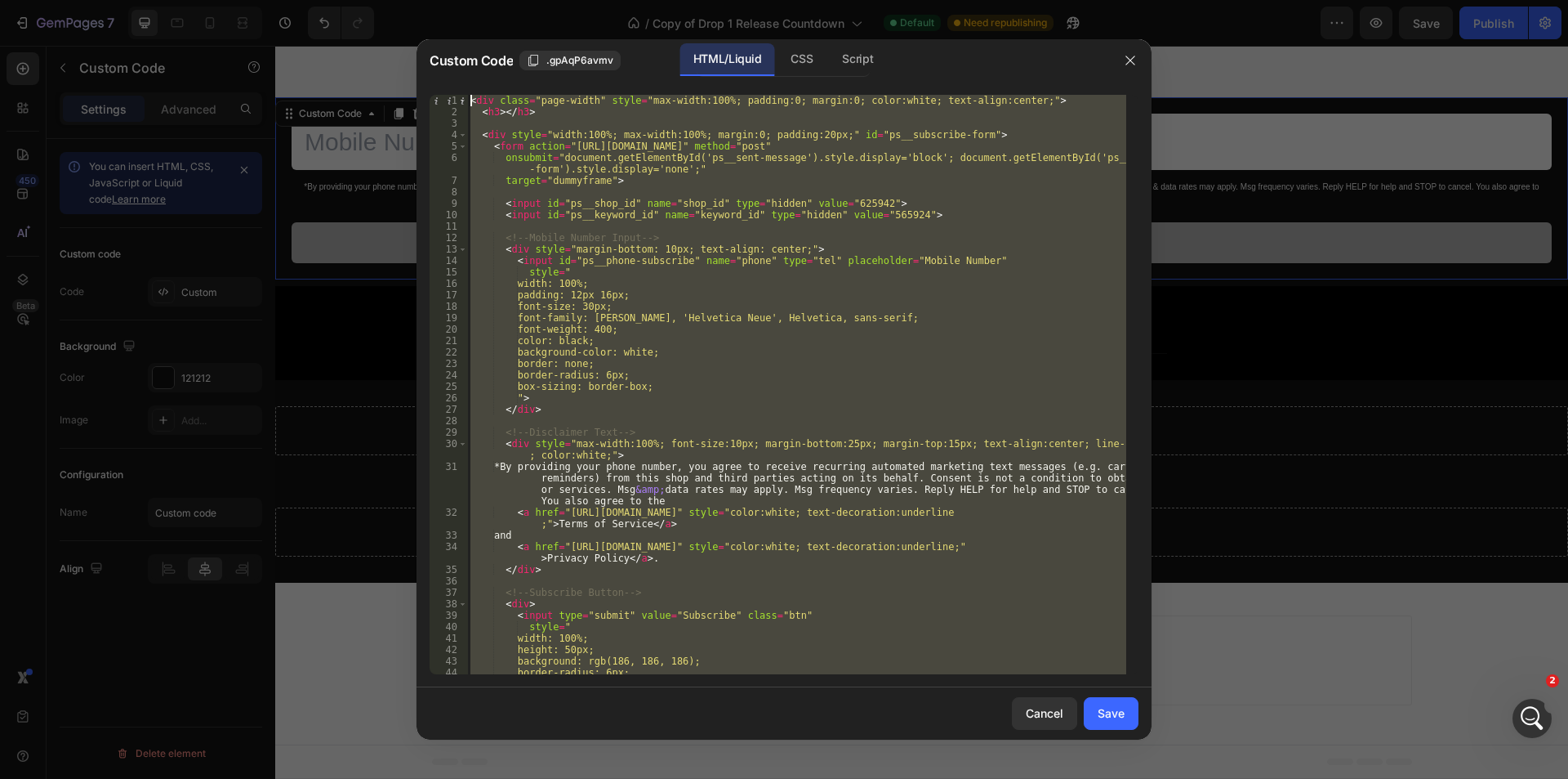
drag, startPoint x: 1031, startPoint y: 655, endPoint x: 438, endPoint y: 85, distance: 822.5
click at [438, 85] on div "1 2 3 4 5 6 7 8 9 10 11 12 13 14 15 16 17 18 19 20 21 22 23 24 25 26 27 28 29 3…" at bounding box center [784, 384] width 735 height 605
type textarea "<div class="page-width" style="max-width:100%; padding:0; margin:0; color:white…"
paste textarea
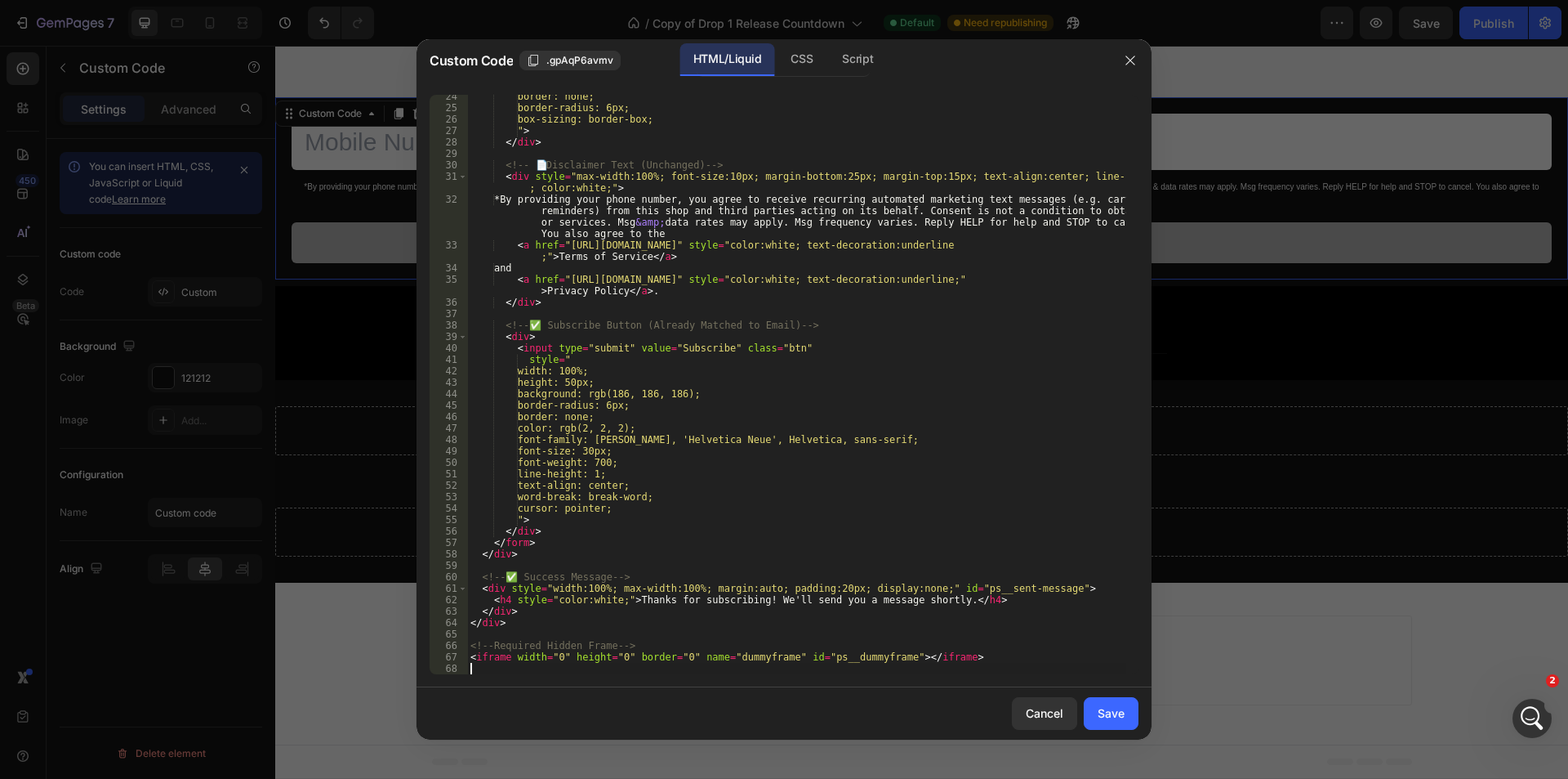
scroll to position [290, 0]
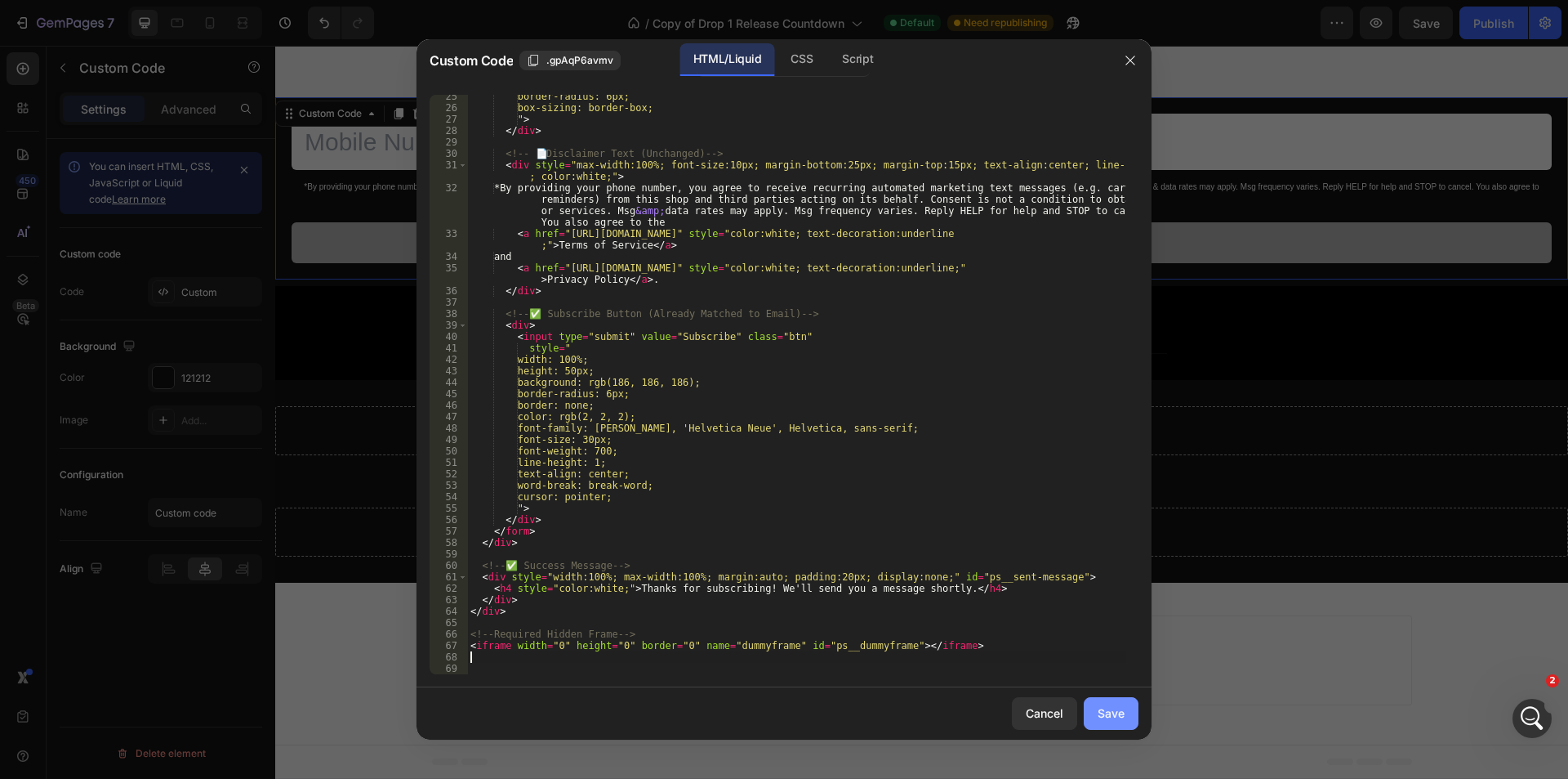
click at [1109, 707] on div "Save" at bounding box center [1111, 713] width 27 height 18
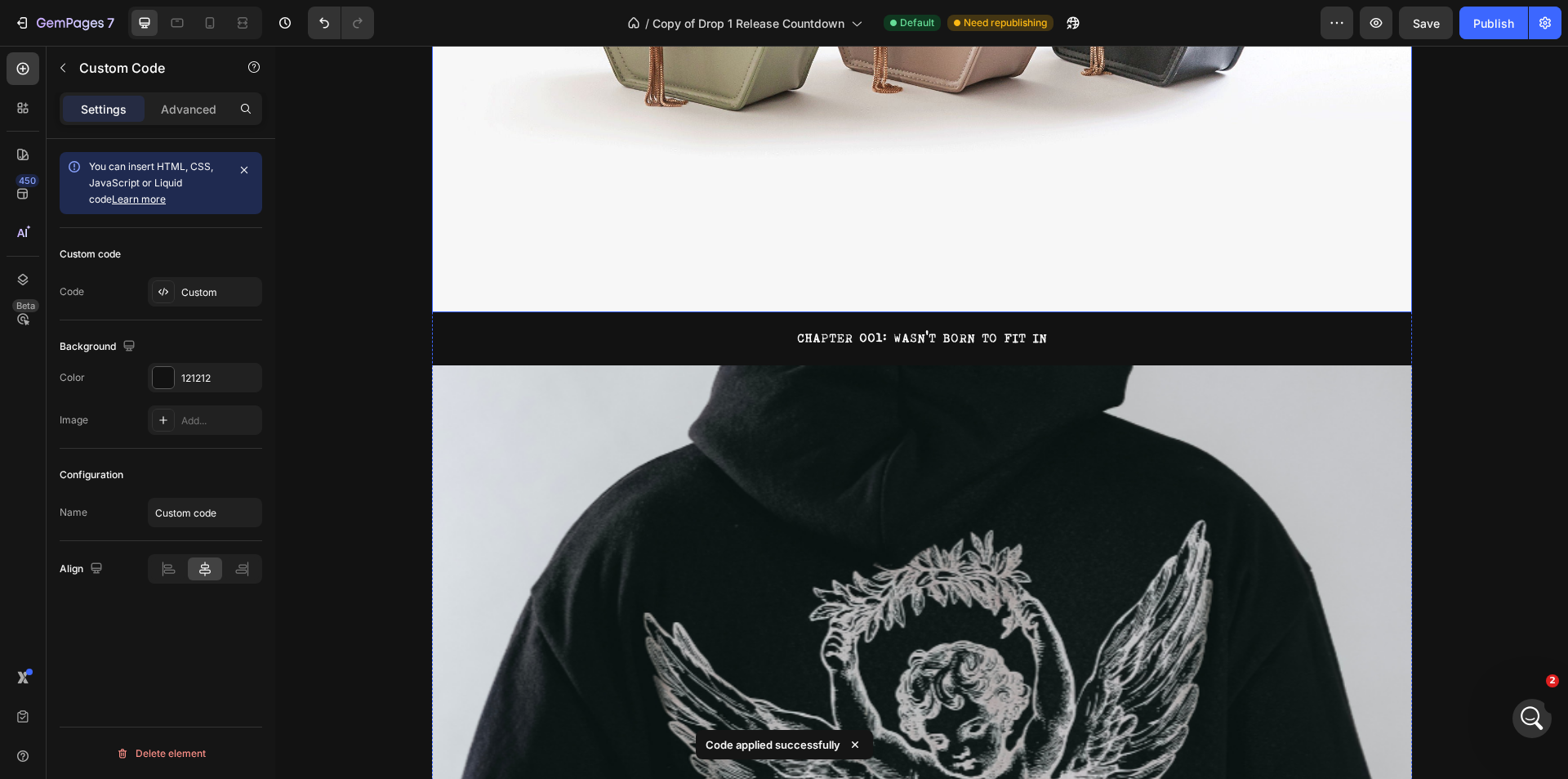
scroll to position [120, 0]
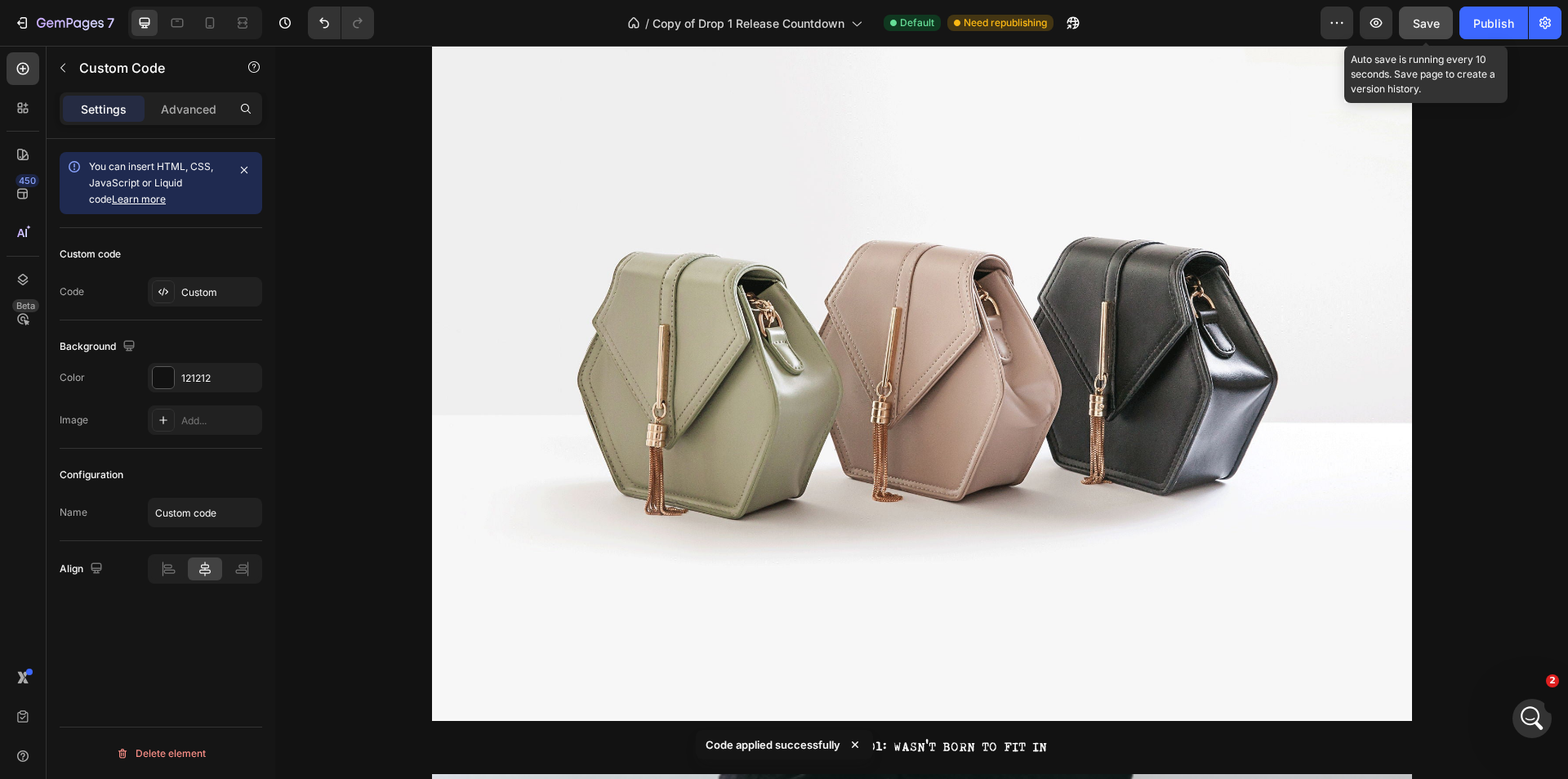
click at [1435, 18] on span "Save" at bounding box center [1426, 23] width 27 height 14
click at [1499, 22] on div "Publish" at bounding box center [1493, 23] width 41 height 18
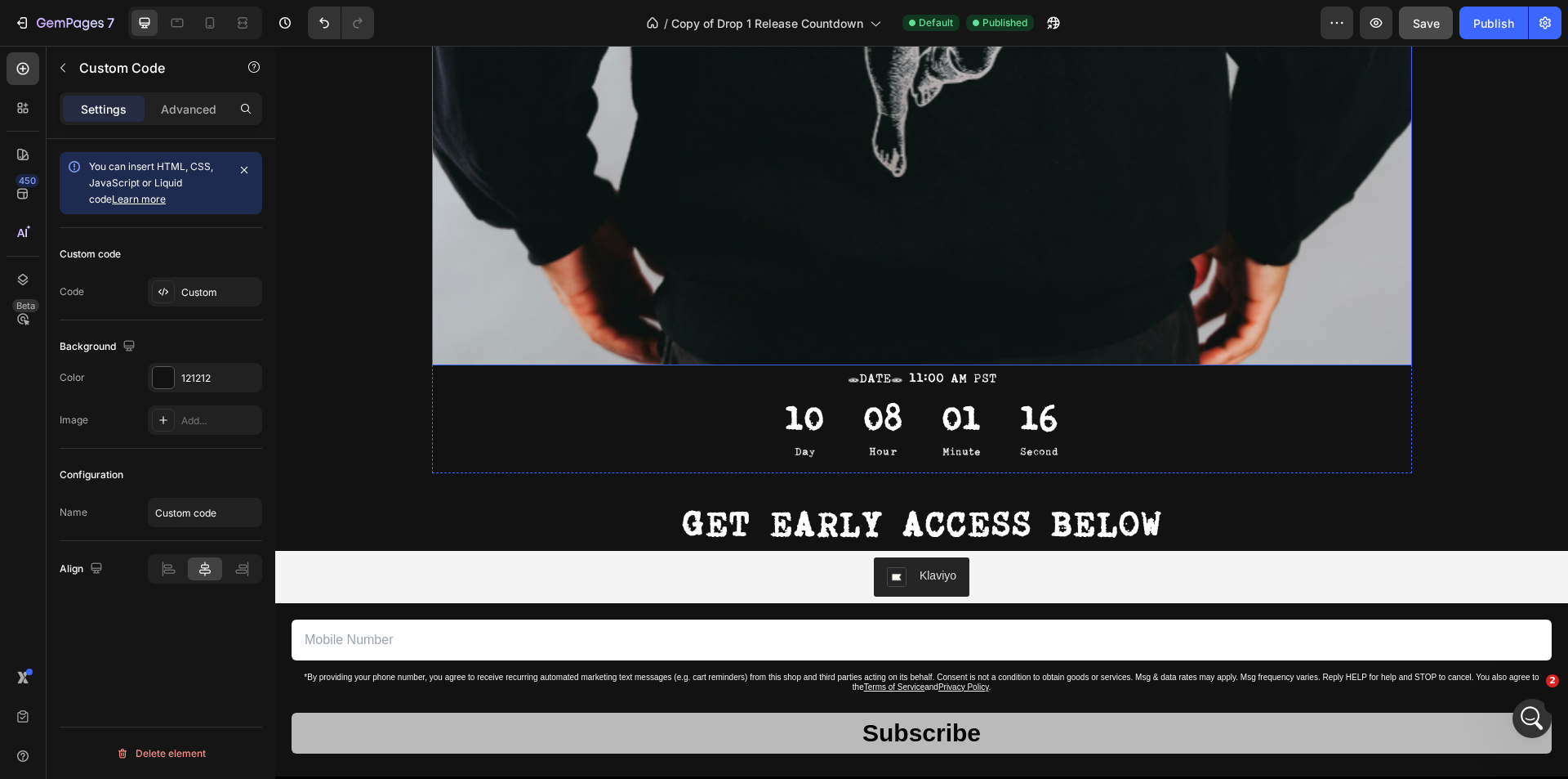
scroll to position [1918, 0]
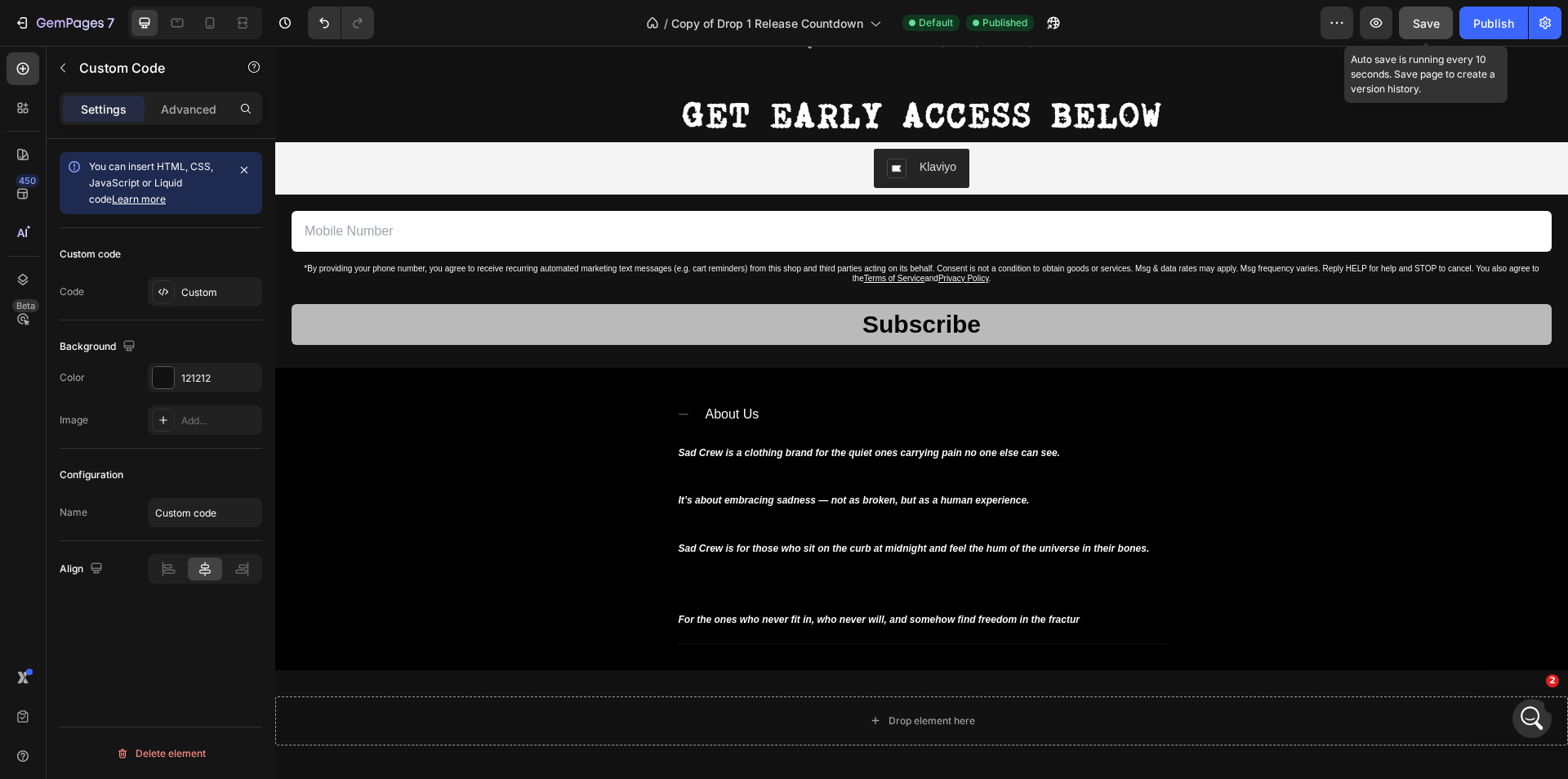
click at [1403, 18] on button "Save" at bounding box center [1425, 23] width 53 height 33
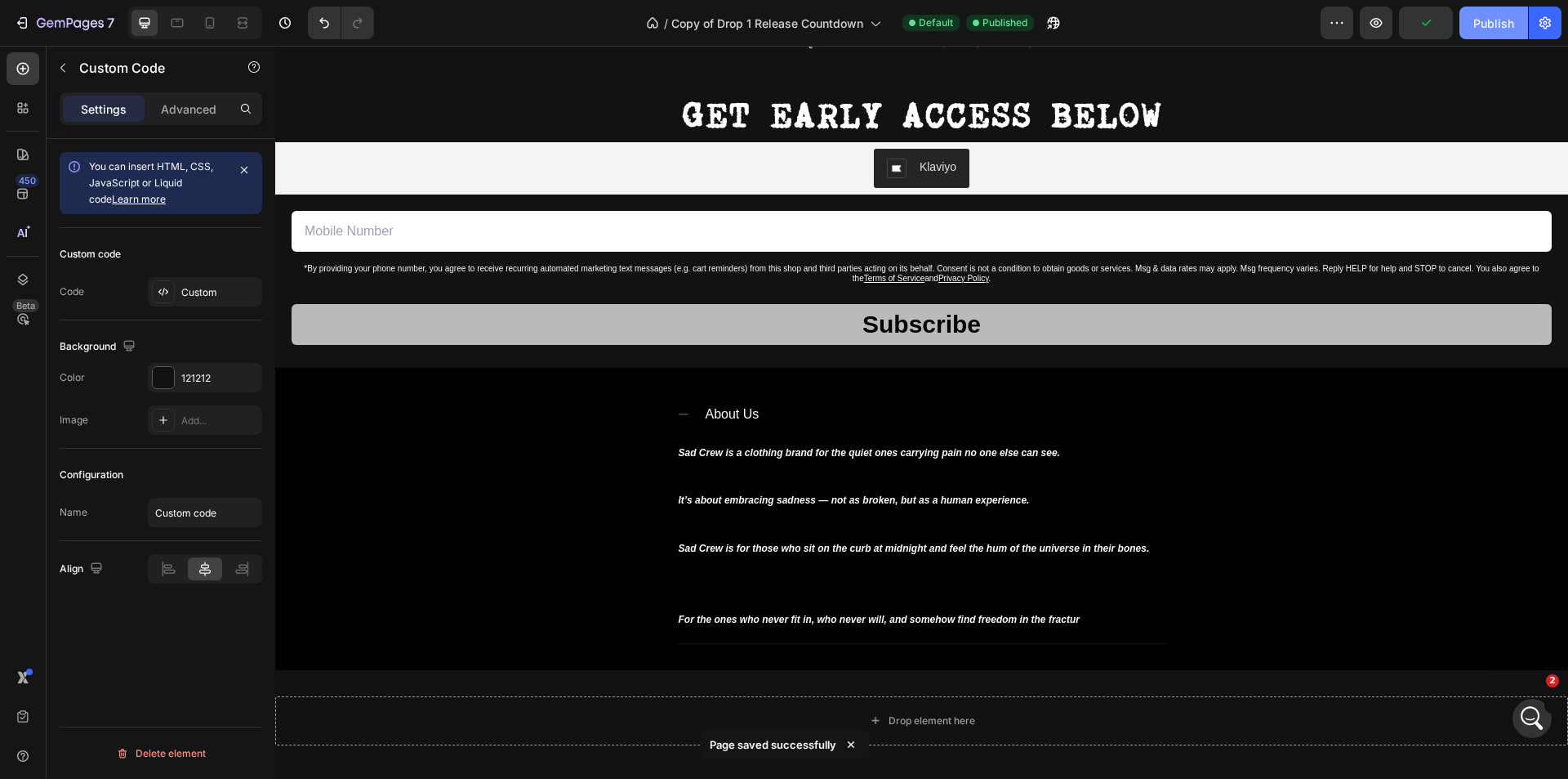
click at [1485, 26] on div "Publish" at bounding box center [1493, 23] width 41 height 18
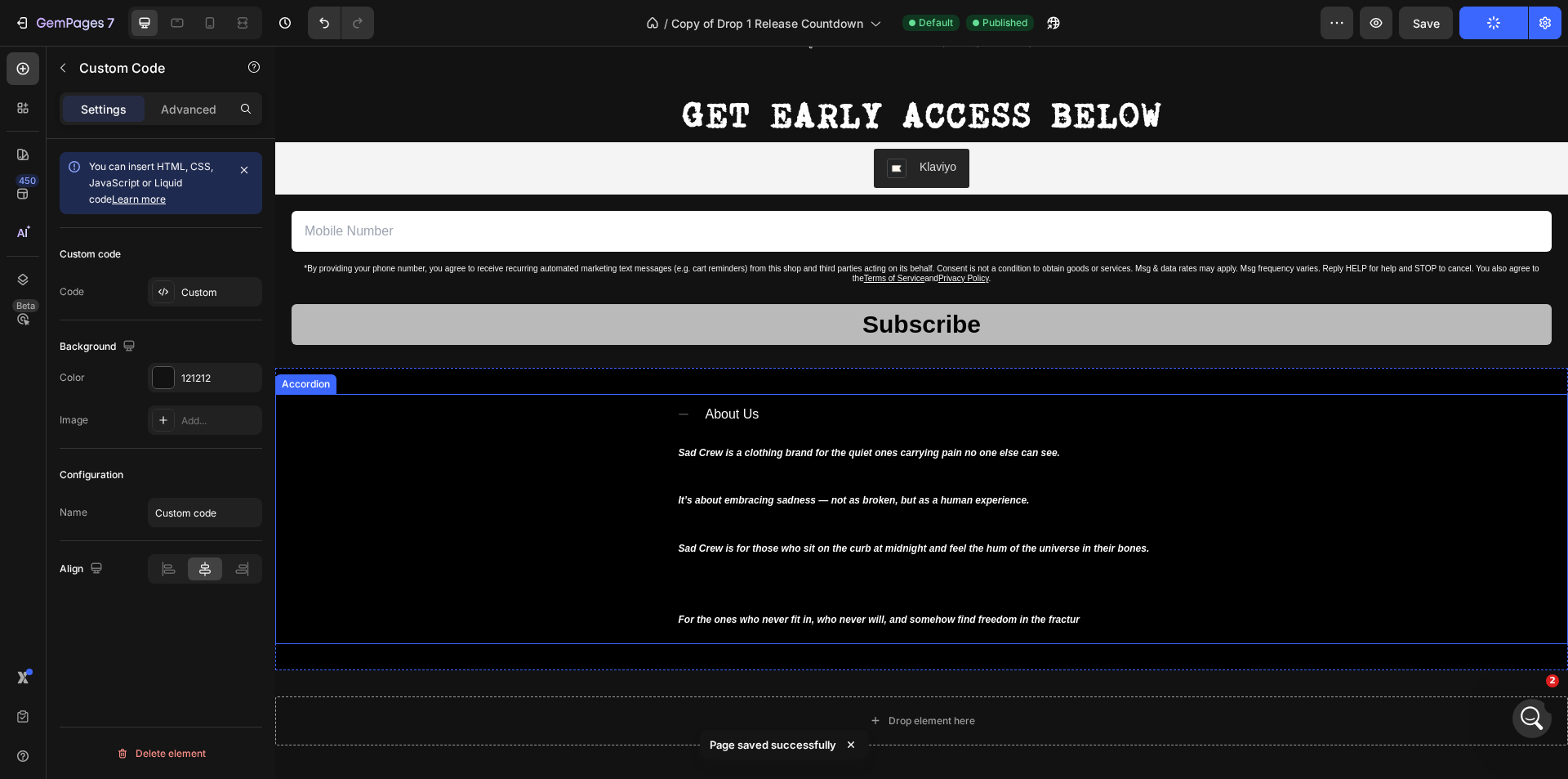
click at [677, 409] on icon at bounding box center [682, 413] width 13 height 13
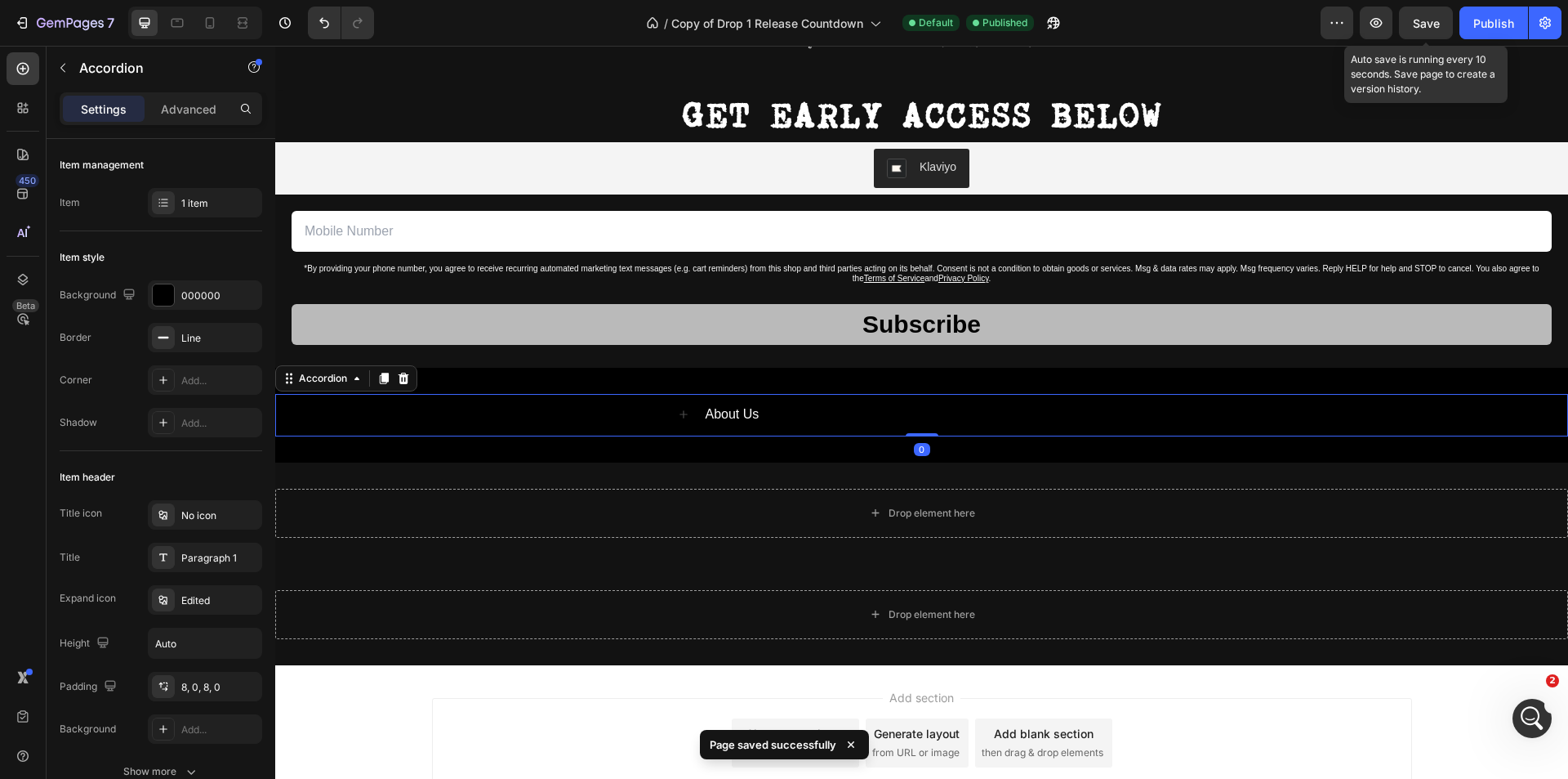
click at [1439, 20] on span "Save" at bounding box center [1426, 23] width 27 height 14
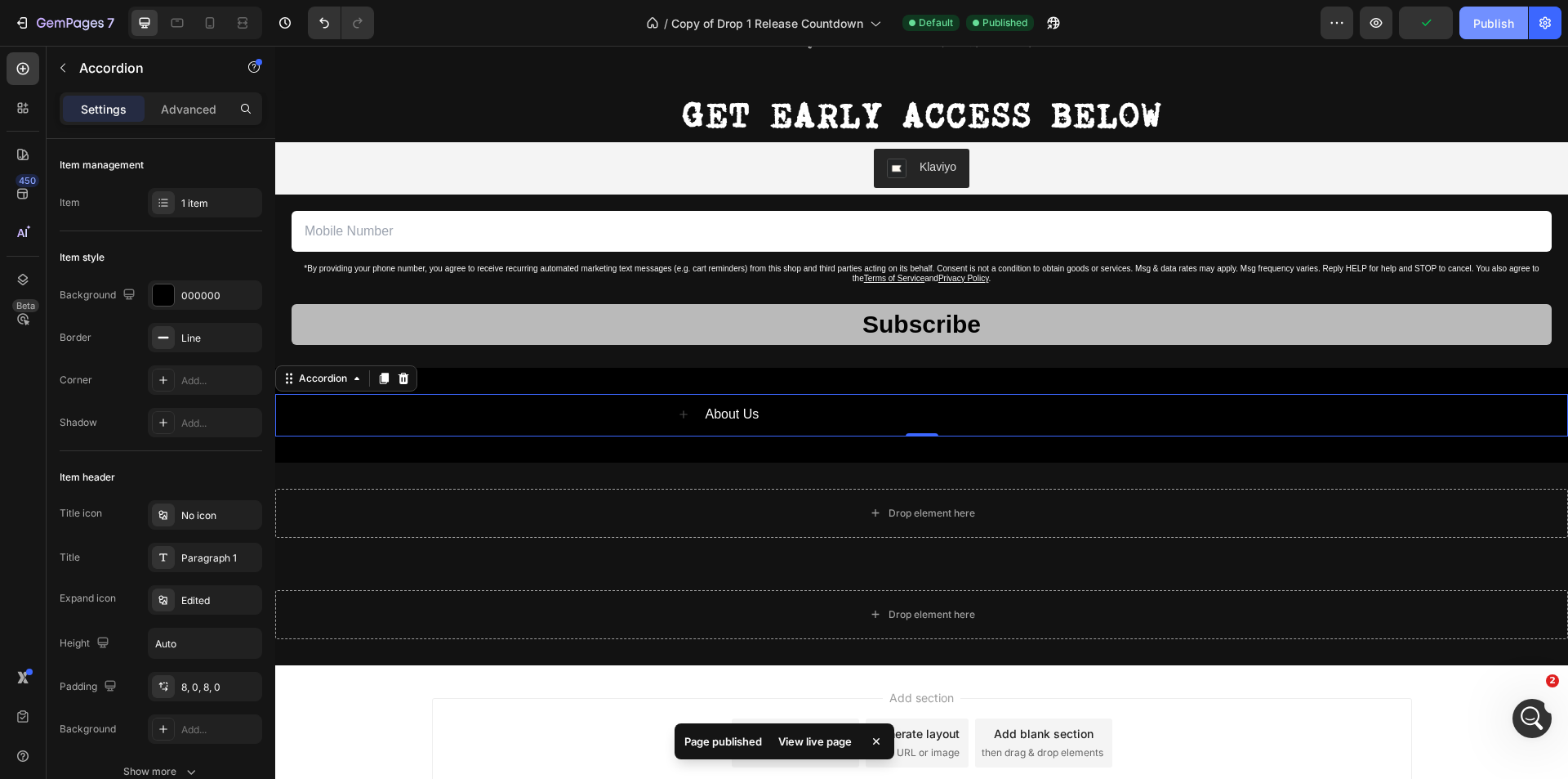
click at [1487, 28] on div "Publish" at bounding box center [1493, 23] width 41 height 18
click at [650, 419] on div "About Us" at bounding box center [922, 415] width 1291 height 43
click at [679, 414] on icon at bounding box center [683, 414] width 8 height 8
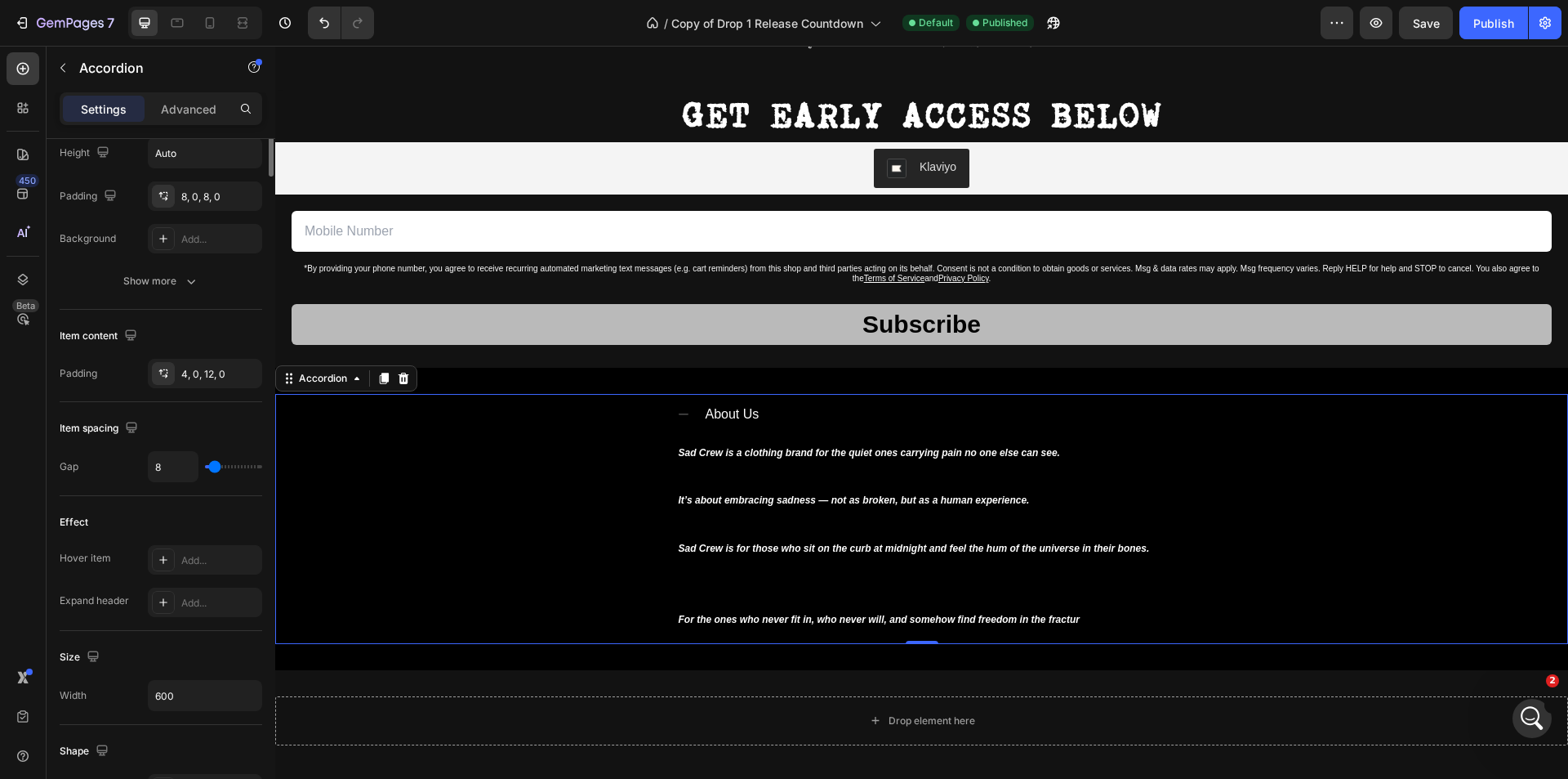
scroll to position [0, 0]
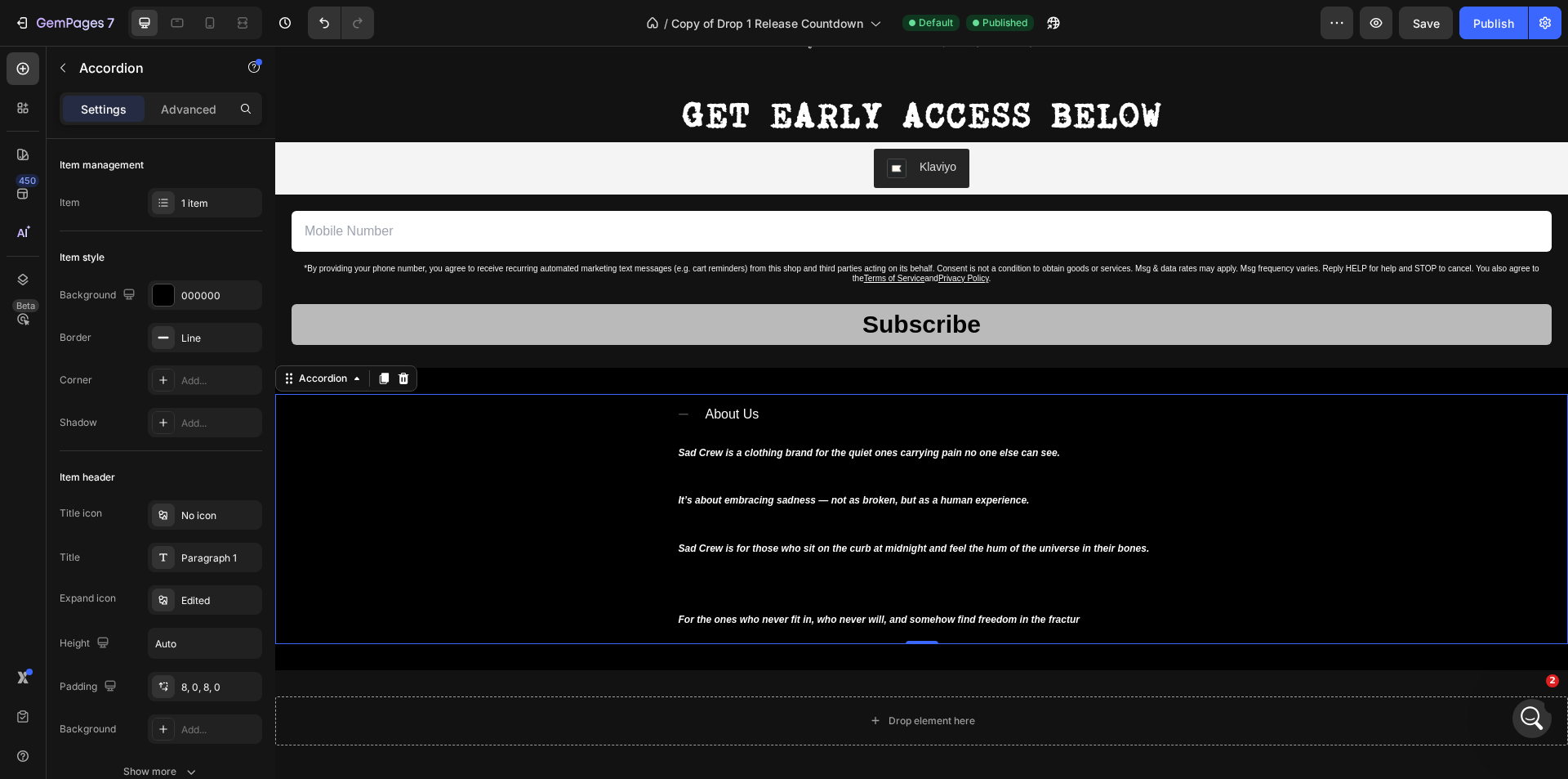
click at [723, 409] on span "About Us" at bounding box center [732, 413] width 53 height 14
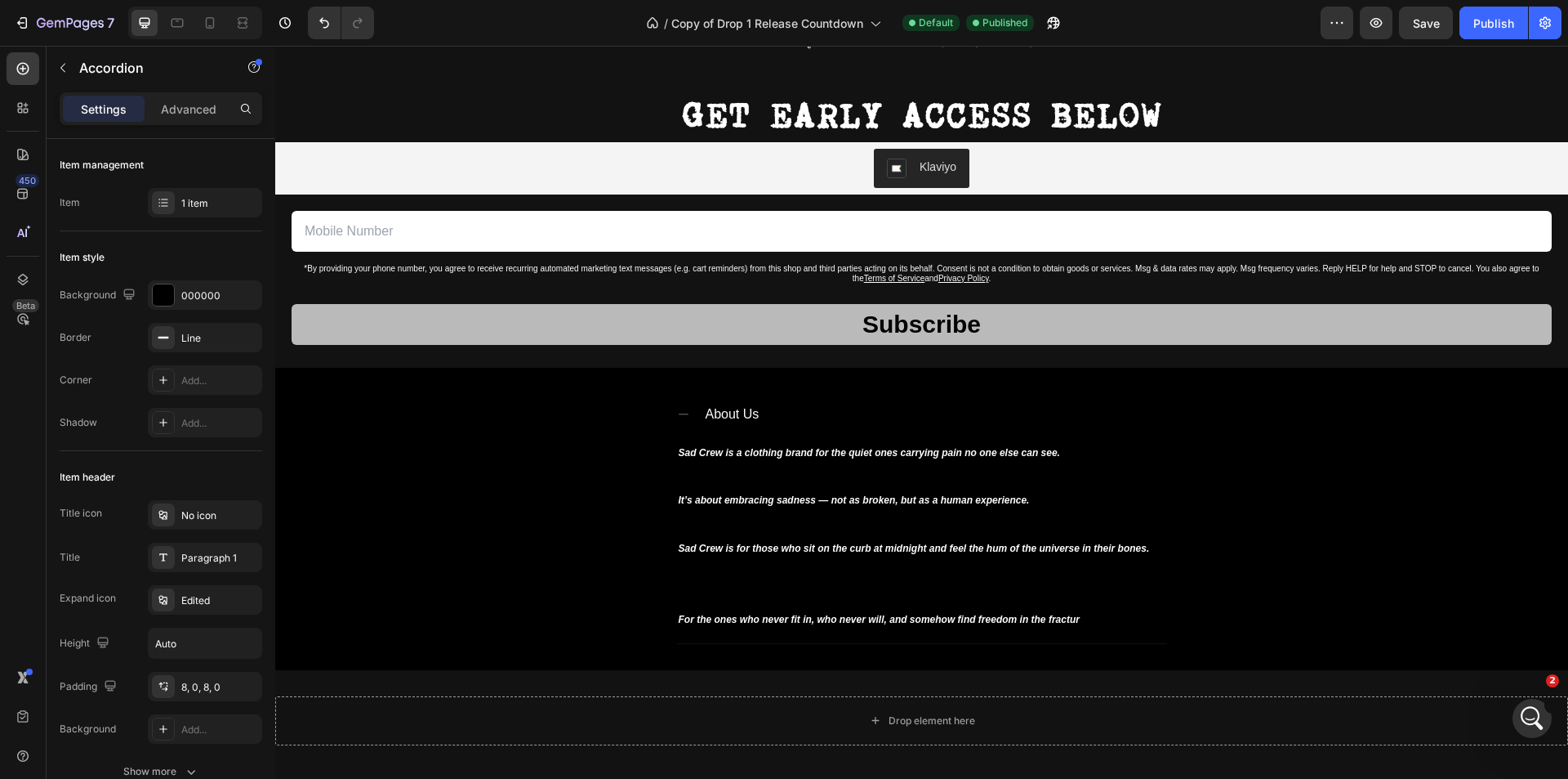
click at [678, 413] on icon at bounding box center [682, 413] width 13 height 13
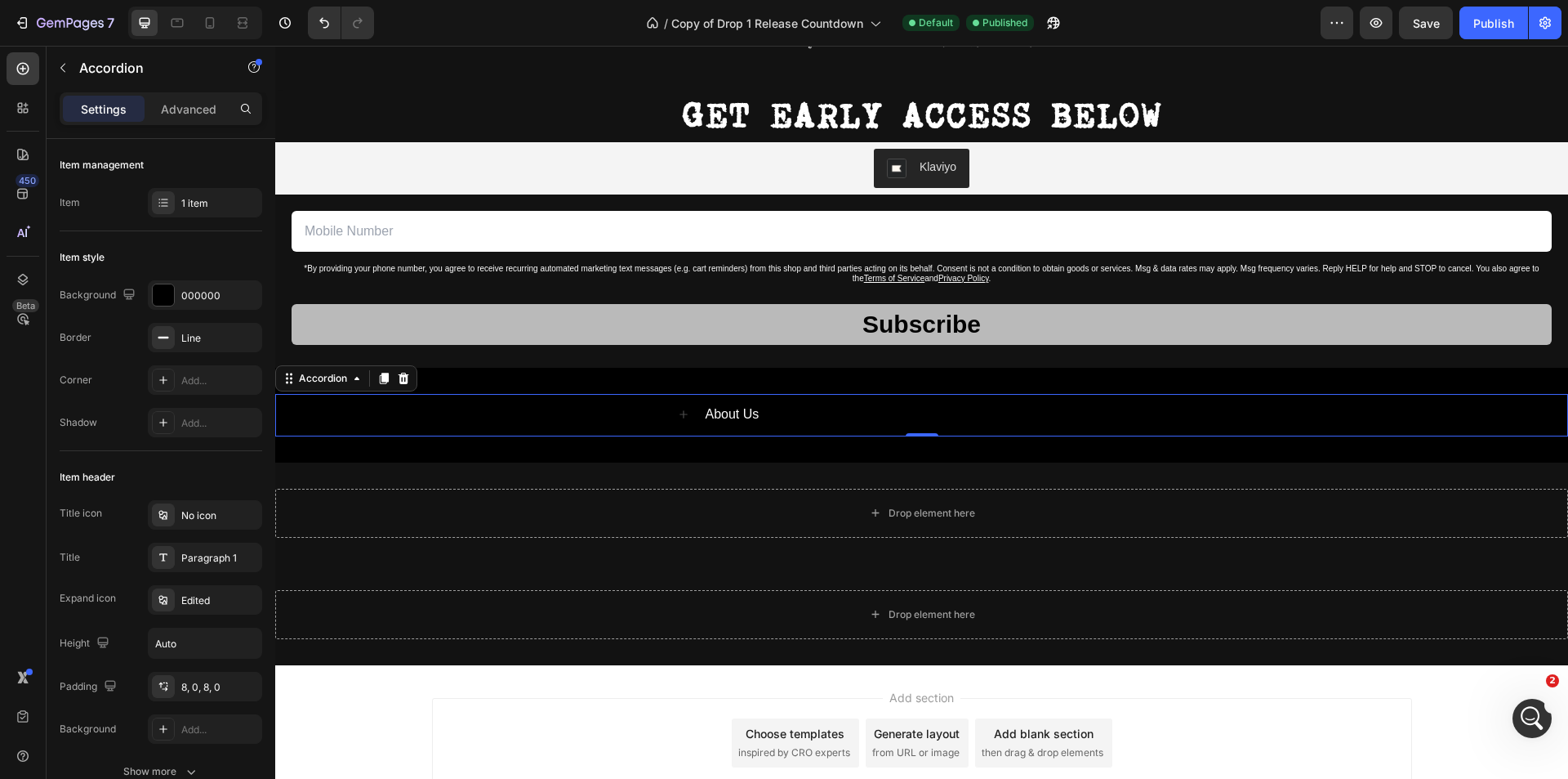
click at [679, 413] on icon at bounding box center [682, 413] width 13 height 13
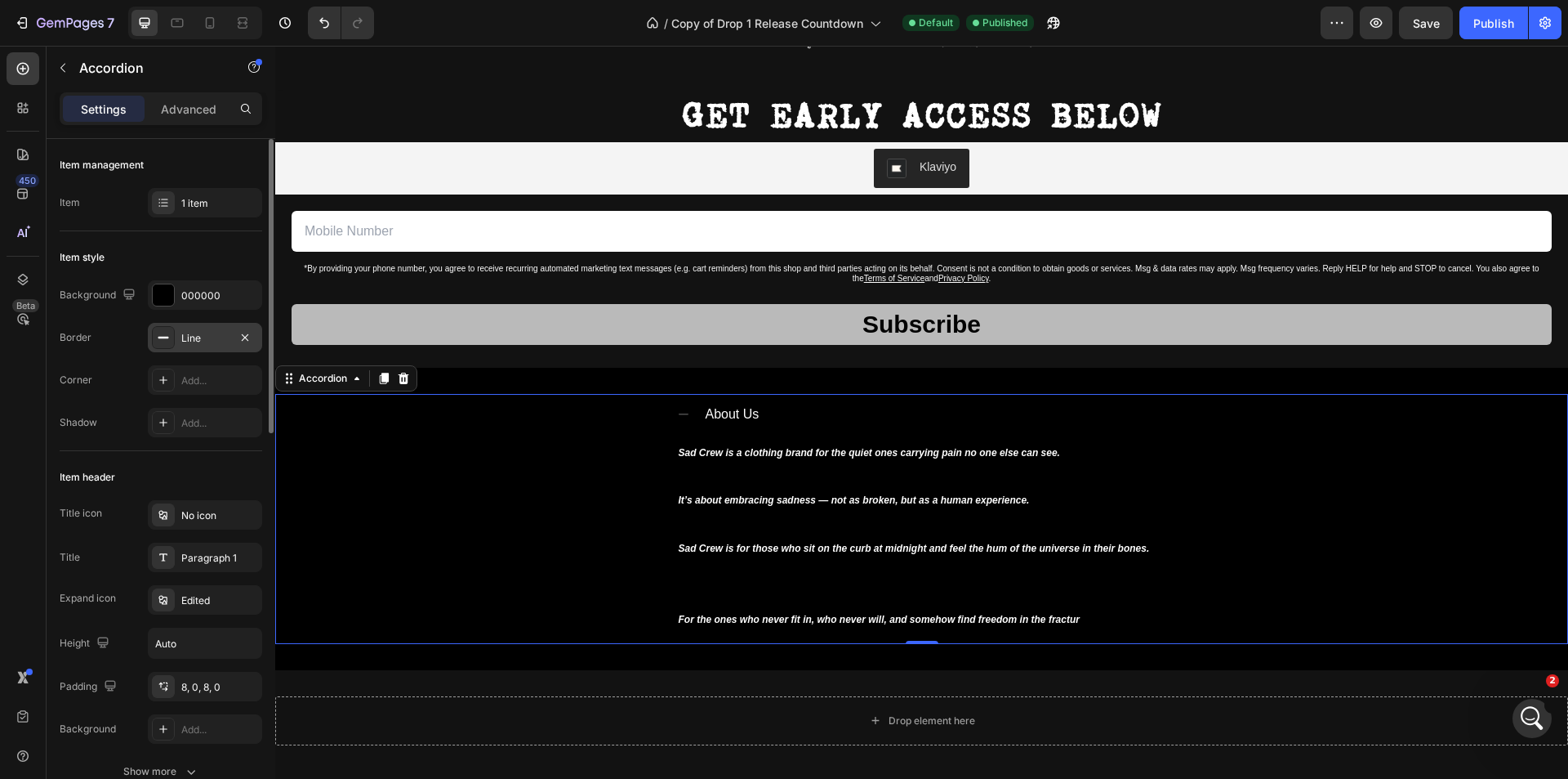
click at [171, 329] on div at bounding box center [163, 337] width 23 height 23
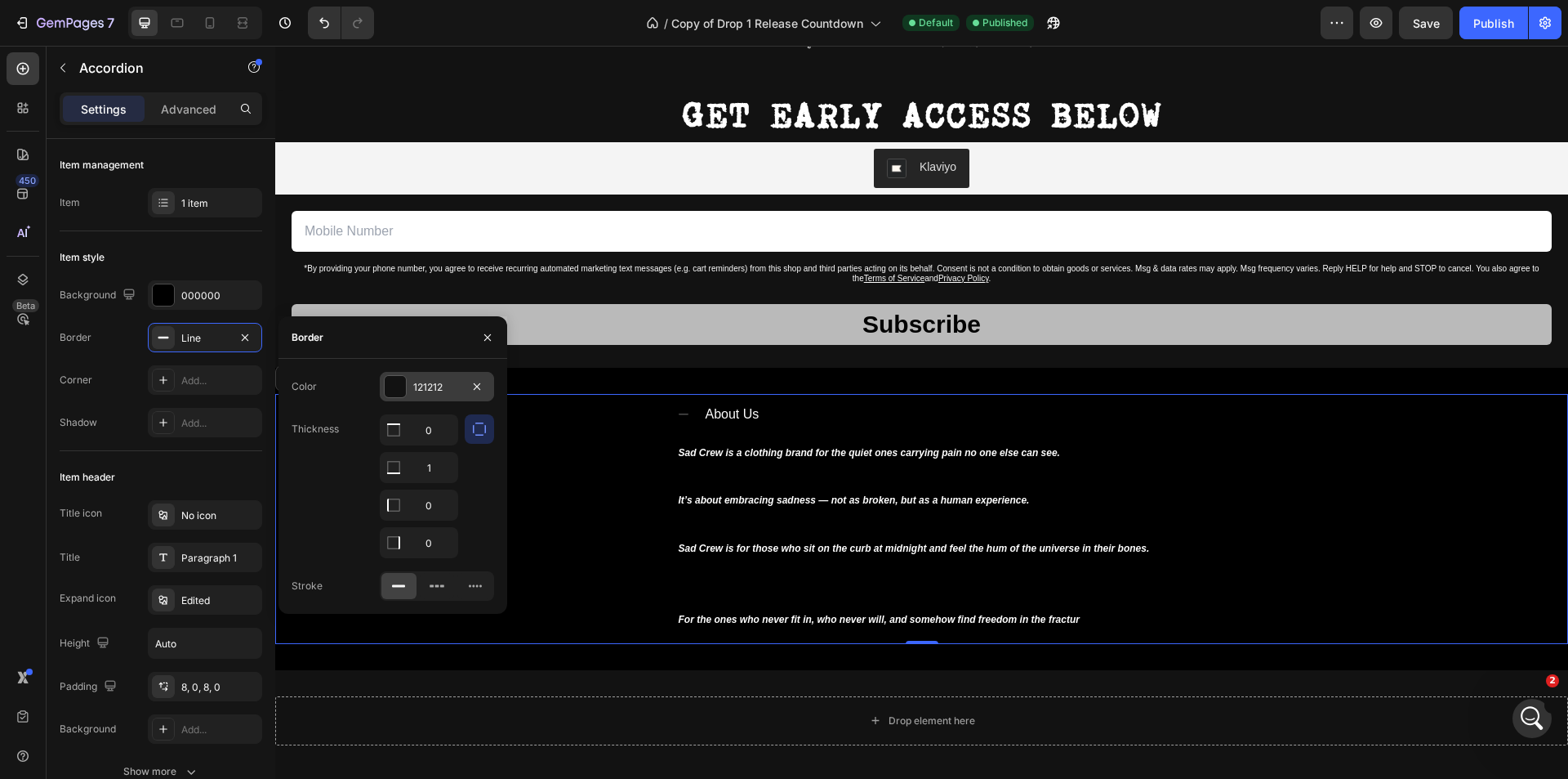
click at [399, 386] on div at bounding box center [396, 386] width 21 height 21
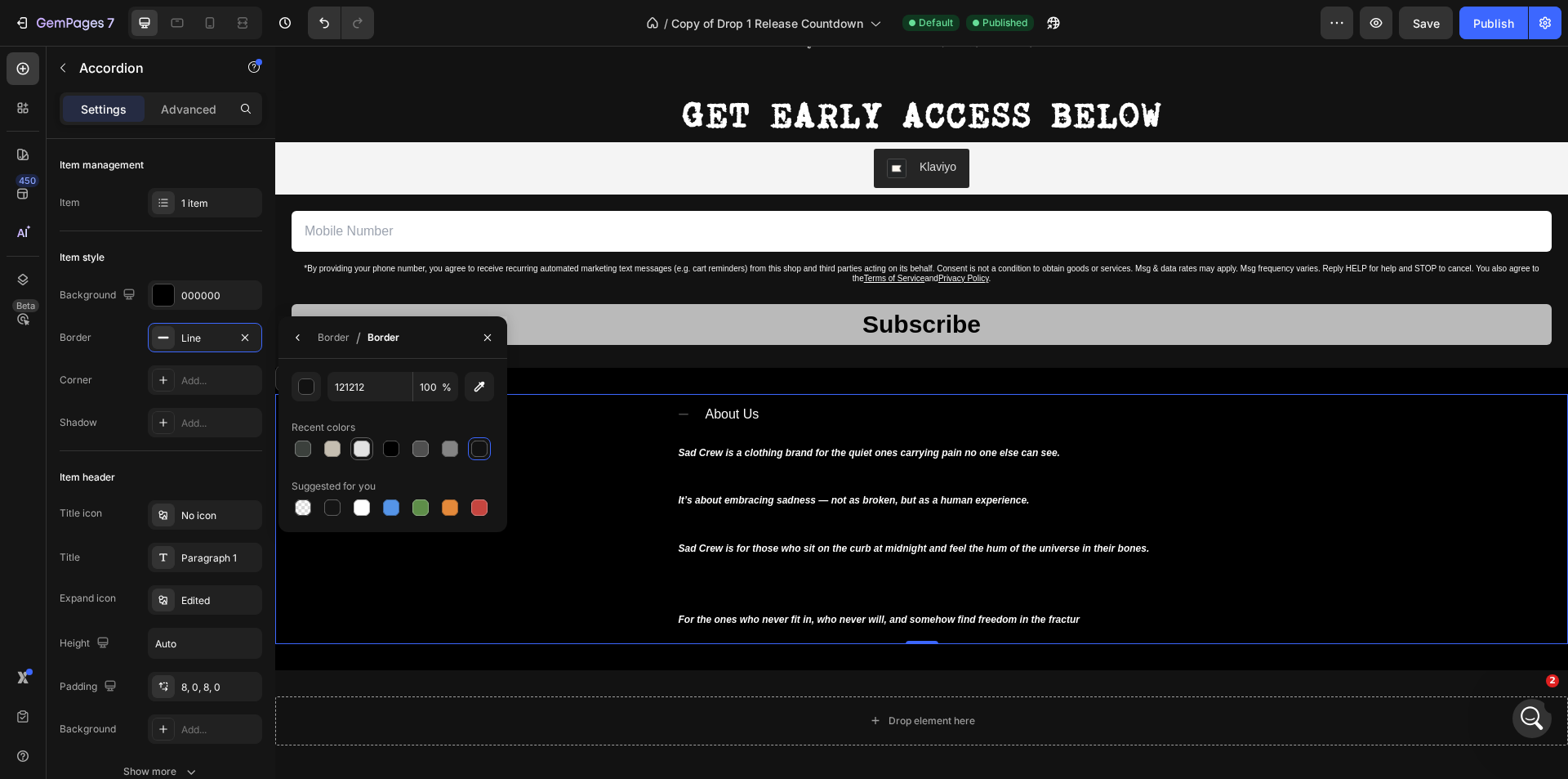
click at [363, 449] on div at bounding box center [362, 448] width 17 height 17
type input "E2E2E2"
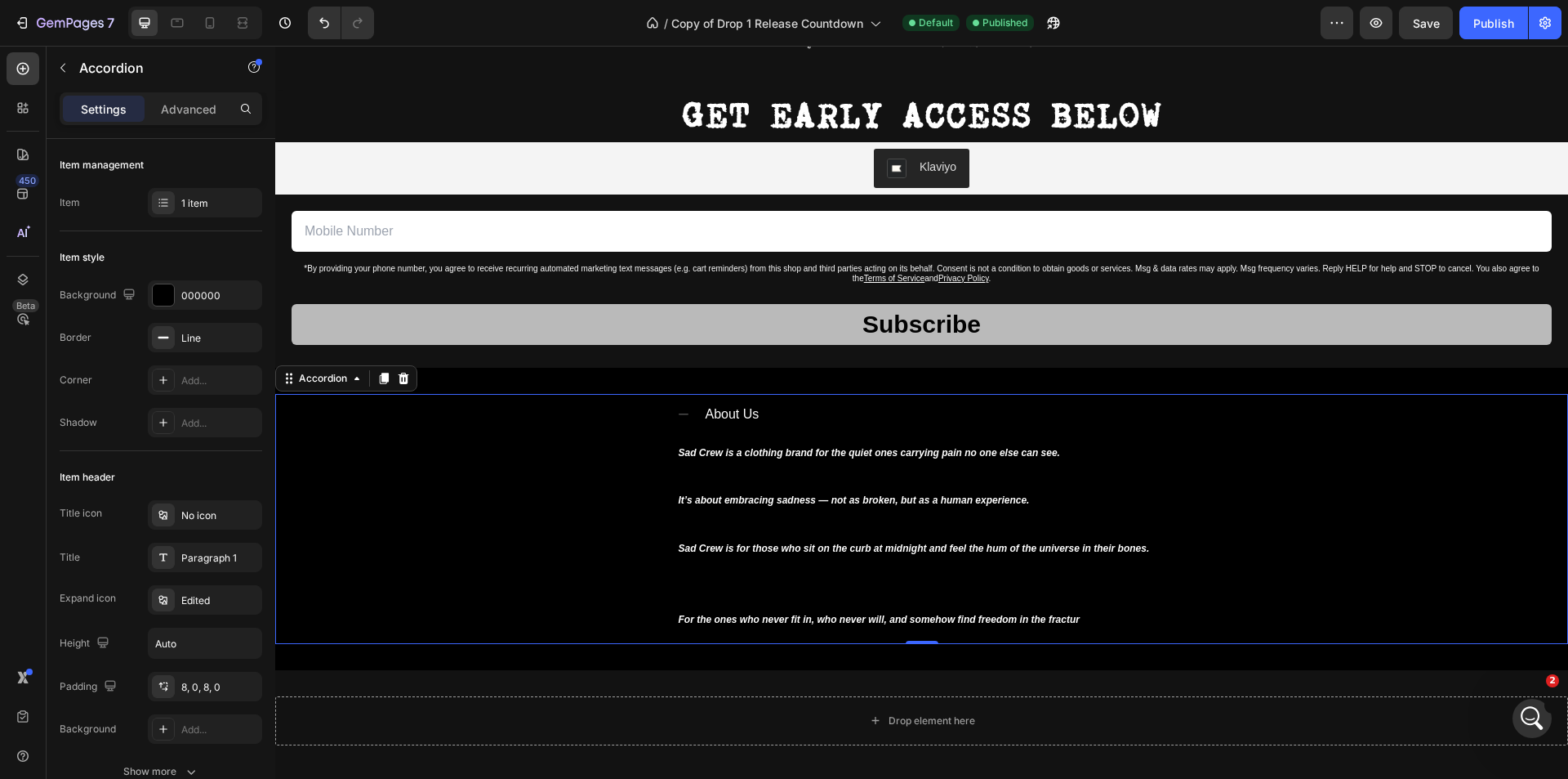
click at [582, 493] on div "About Us Sad Crew is a clothing brand for the quiet ones carrying pain no one e…" at bounding box center [922, 518] width 1291 height 250
click at [681, 417] on icon at bounding box center [682, 413] width 13 height 13
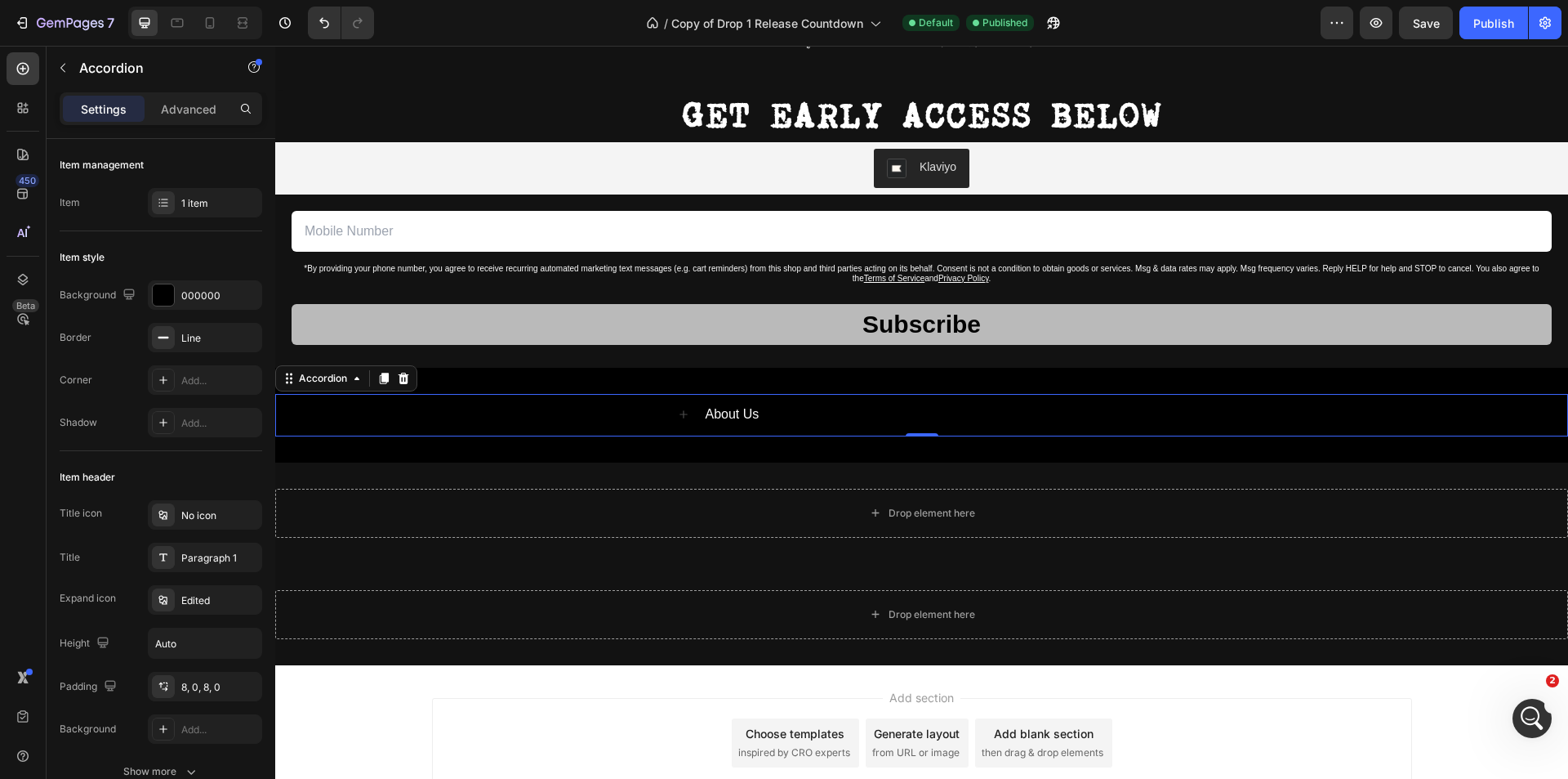
click at [681, 412] on icon at bounding box center [682, 413] width 13 height 13
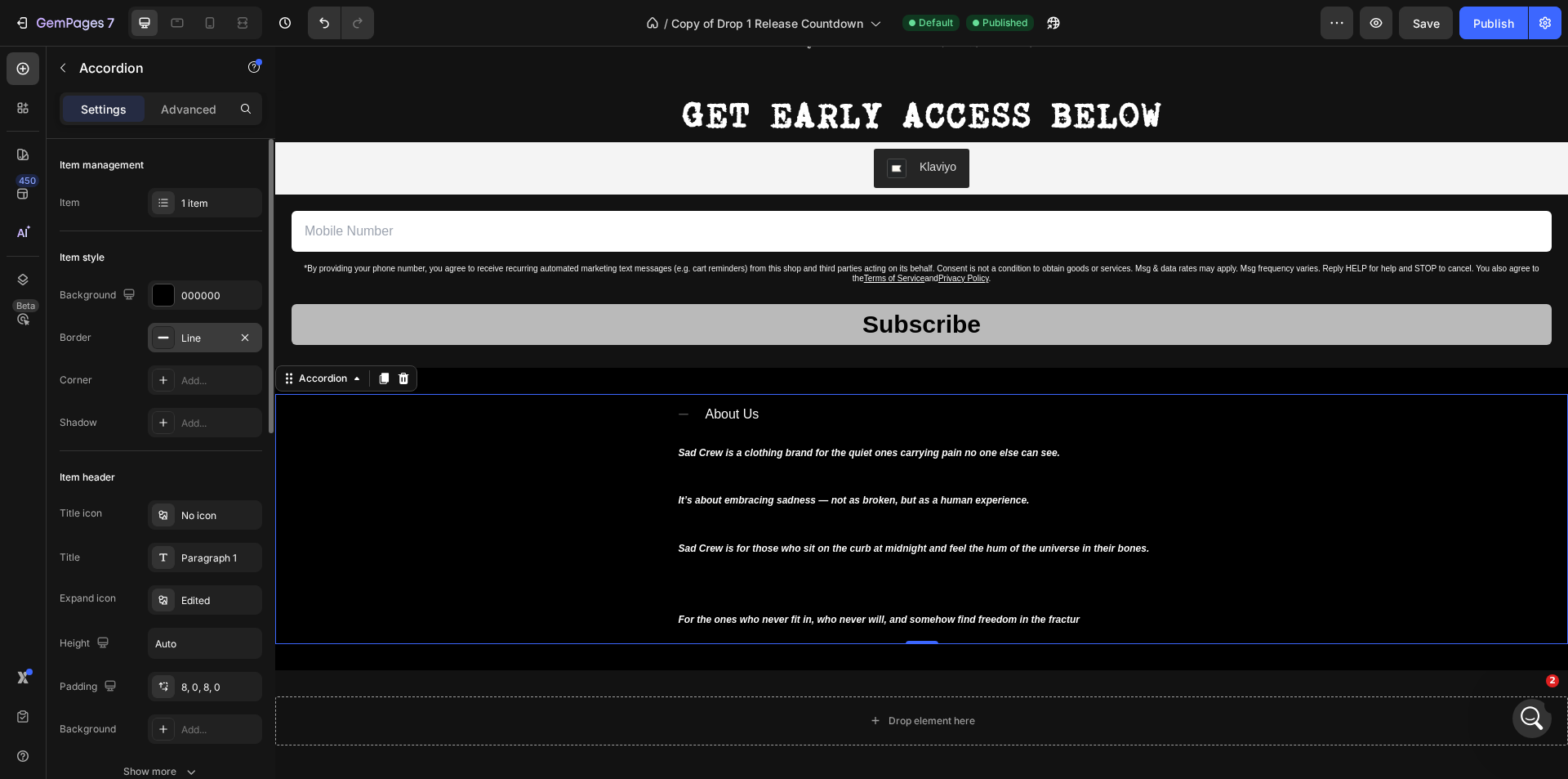
click at [217, 336] on div "Line" at bounding box center [204, 337] width 48 height 15
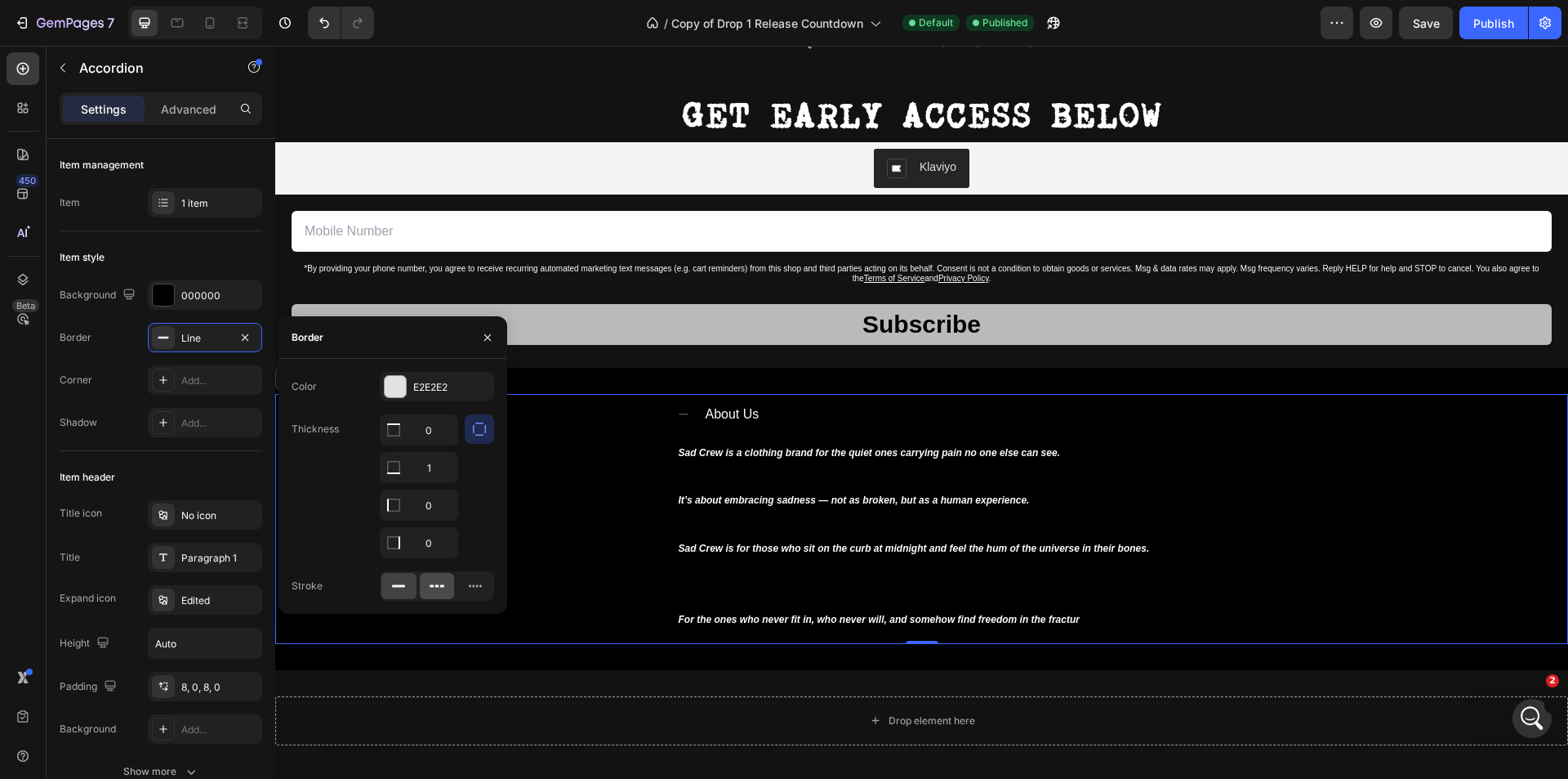
click at [432, 584] on icon at bounding box center [436, 585] width 17 height 17
click at [406, 580] on icon at bounding box center [399, 585] width 17 height 17
type input "1"
click at [595, 534] on div "About Us Sad Crew is a clothing brand for the quiet ones carrying pain no one e…" at bounding box center [922, 518] width 1291 height 250
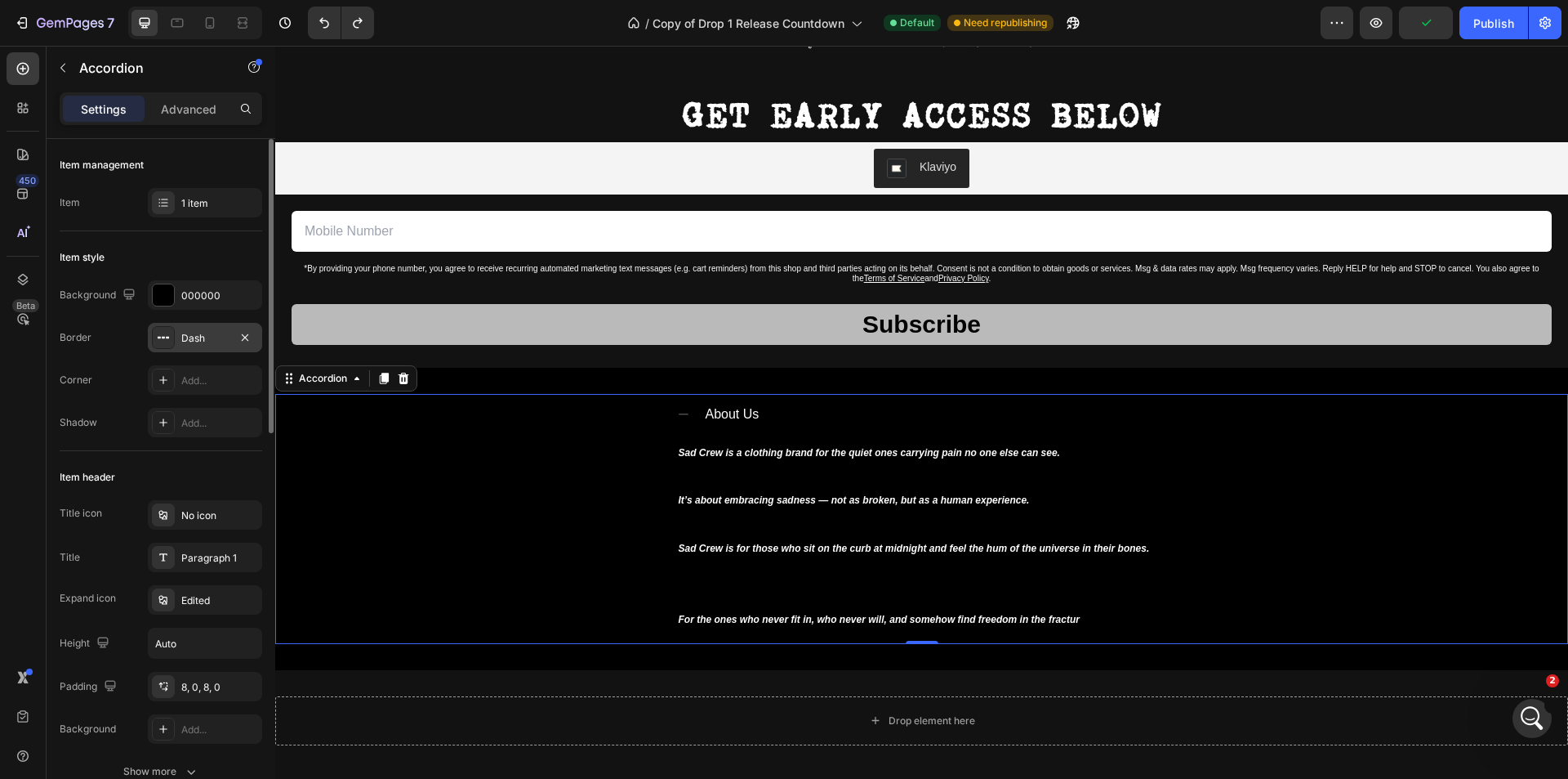
click at [203, 333] on div "Dash" at bounding box center [204, 337] width 48 height 15
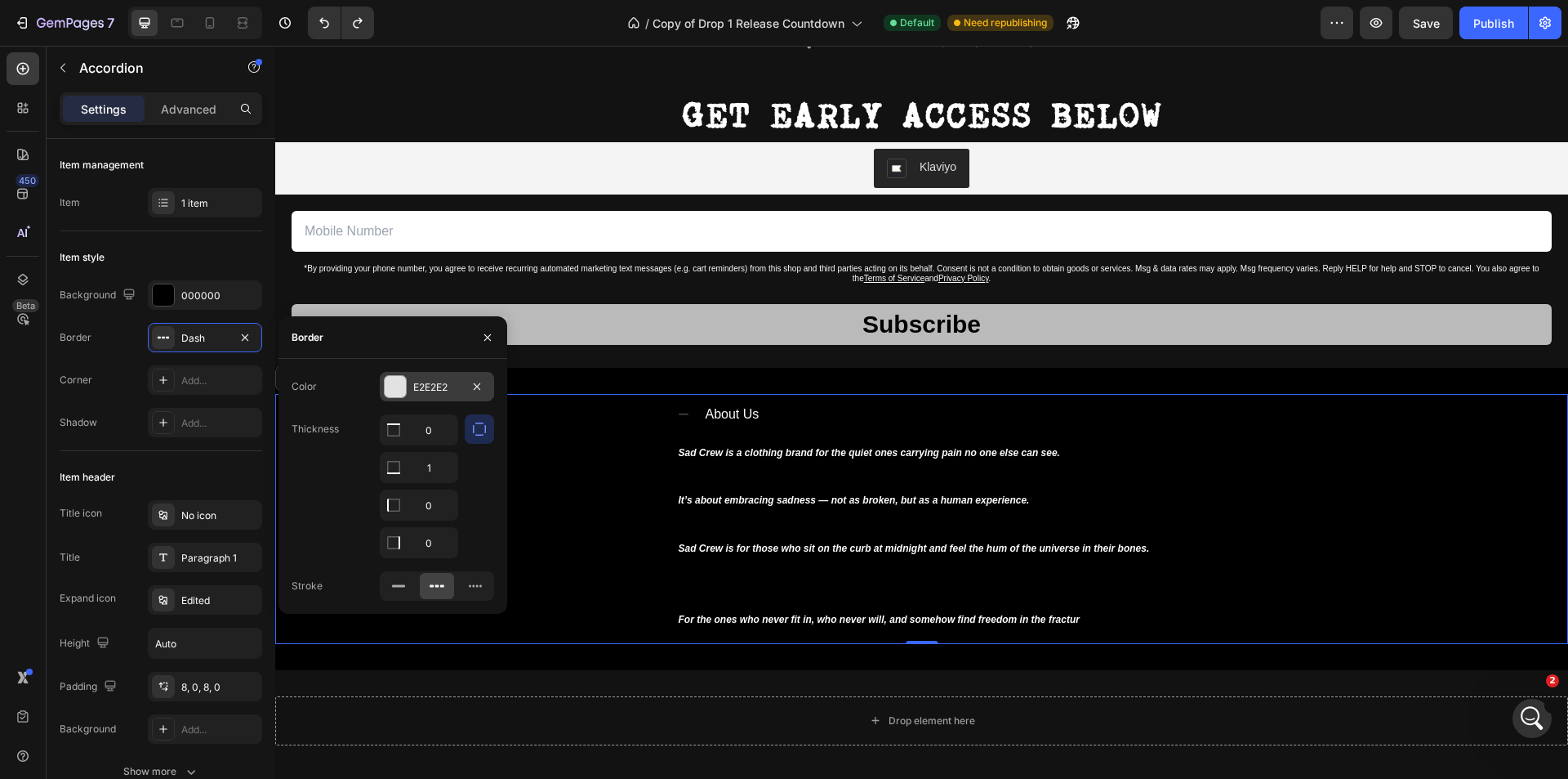
click at [415, 390] on div "E2E2E2" at bounding box center [436, 387] width 48 height 15
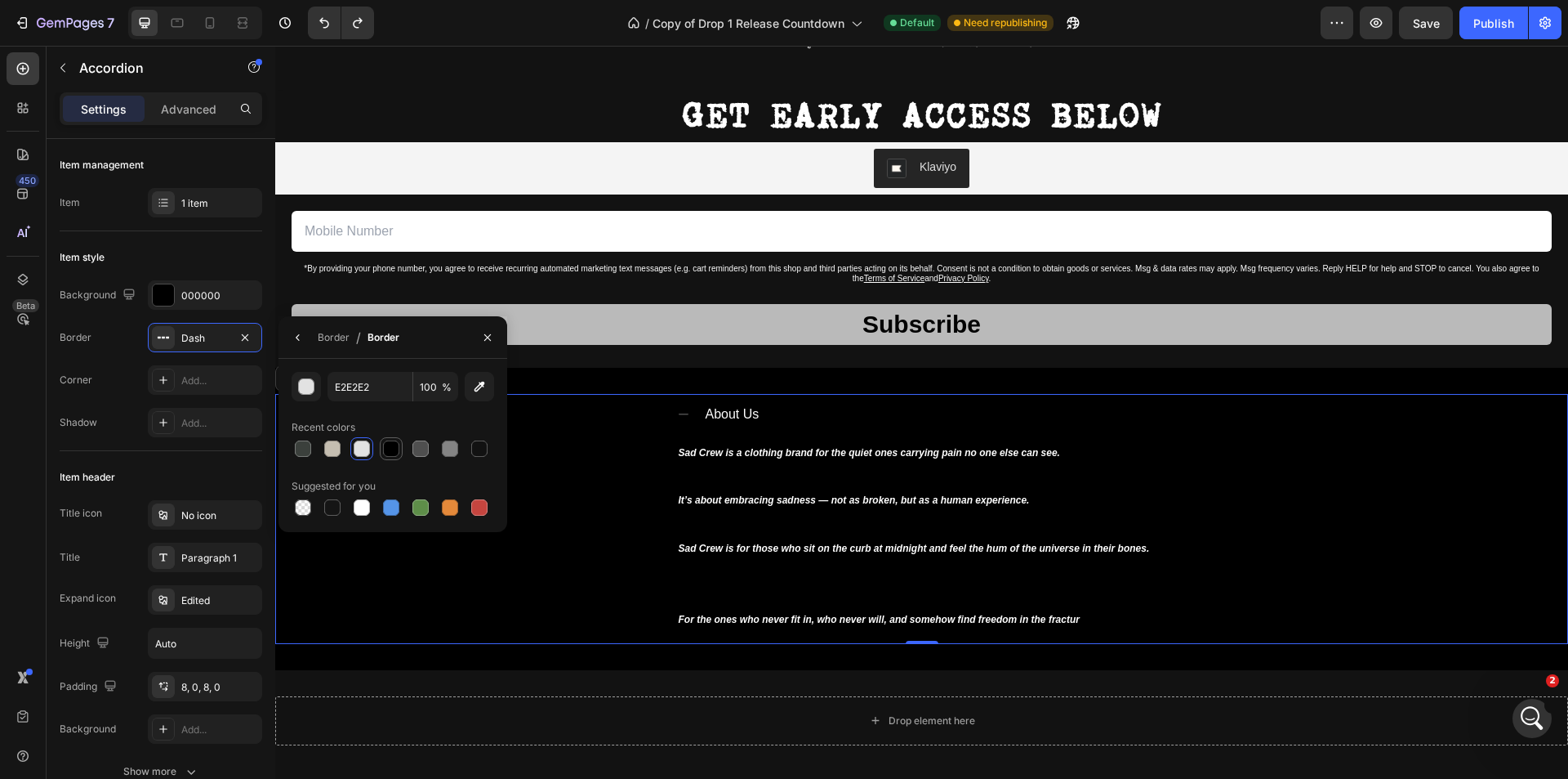
click at [385, 449] on div at bounding box center [391, 448] width 17 height 17
type input "000000"
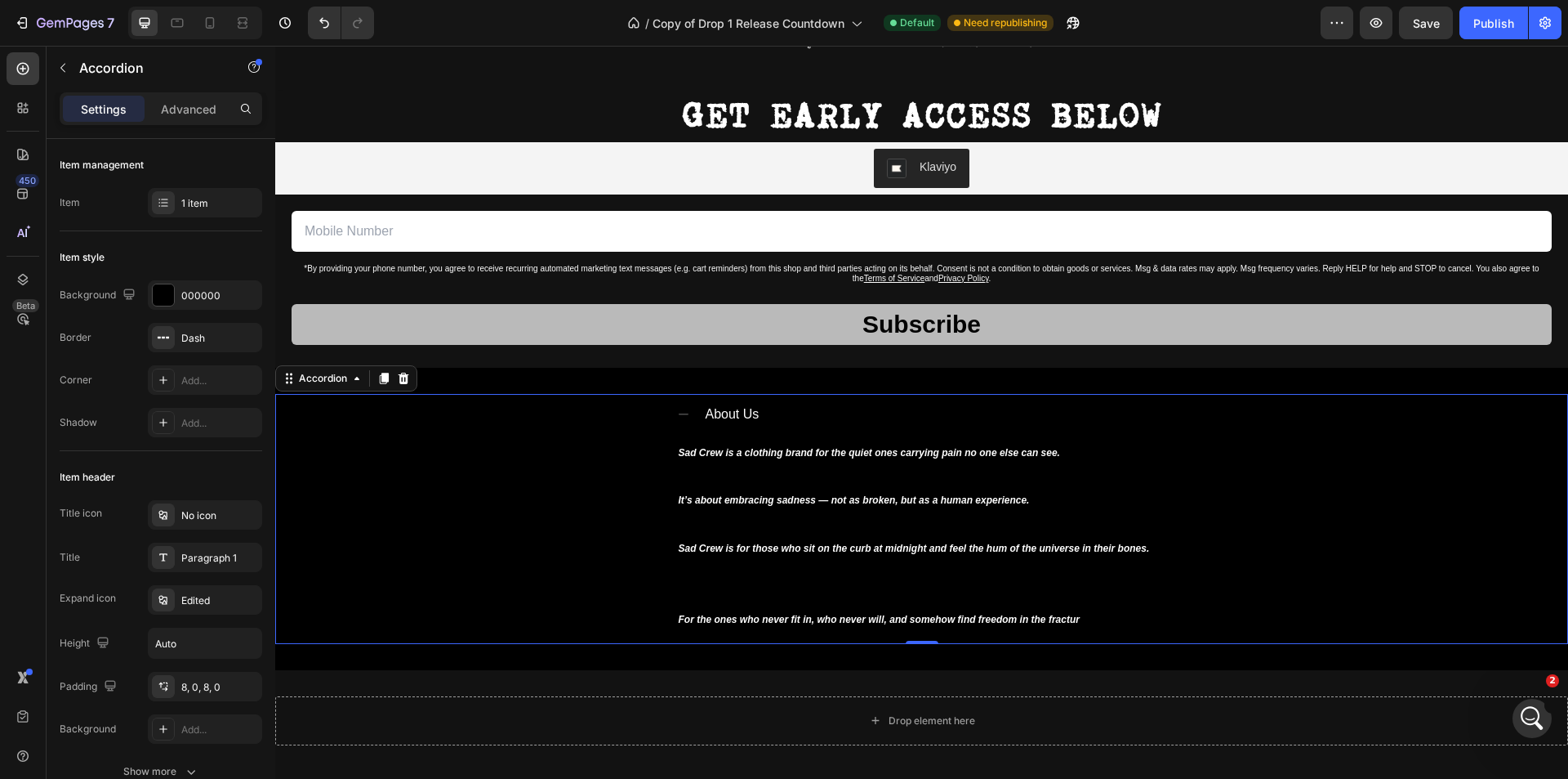
click at [543, 479] on div "About Us Sad Crew is a clothing brand for the quiet ones carrying pain no one e…" at bounding box center [922, 518] width 1291 height 250
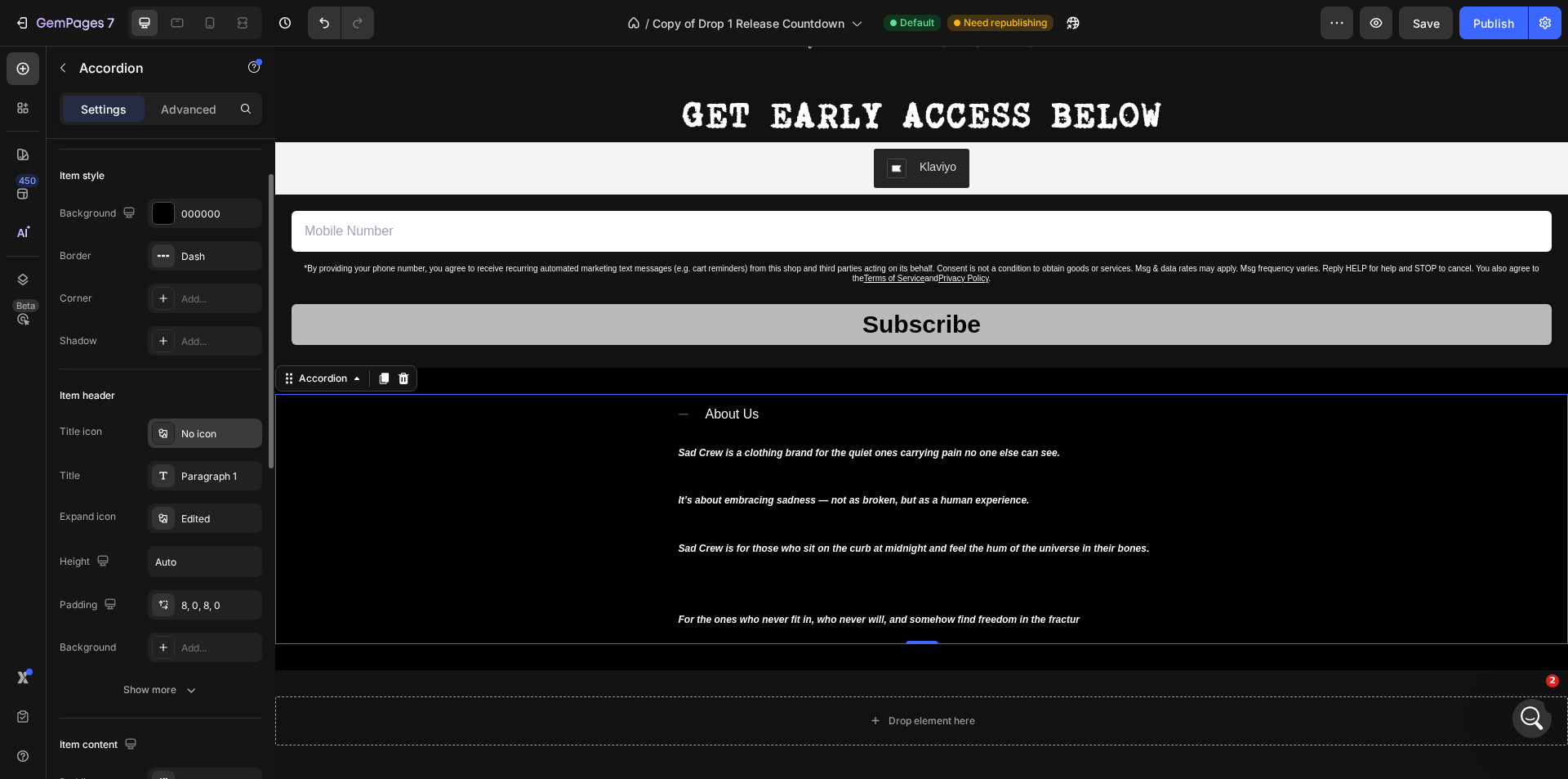
click at [217, 435] on div "No icon" at bounding box center [219, 434] width 77 height 15
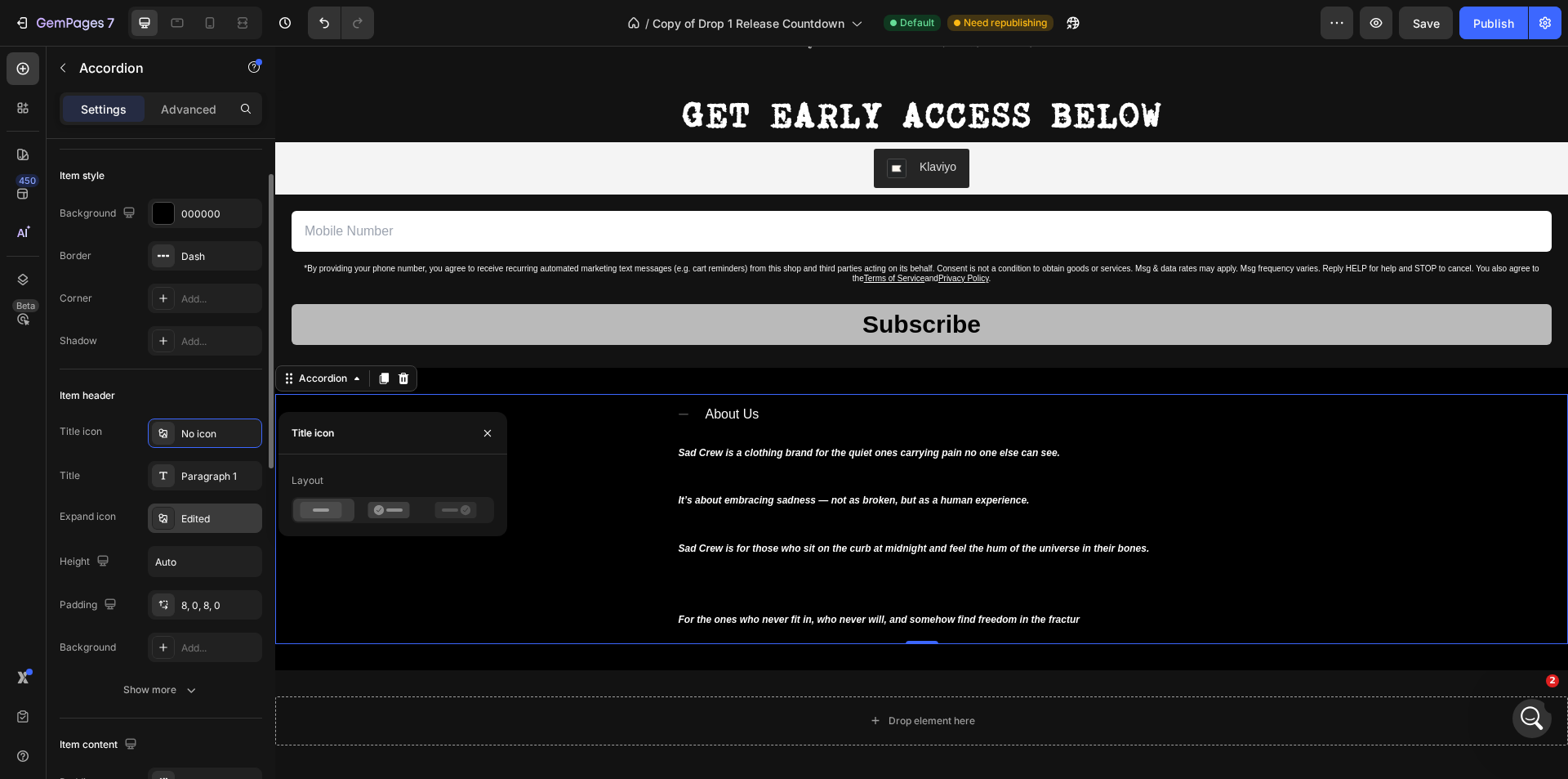
click at [183, 512] on div "Edited" at bounding box center [219, 518] width 77 height 15
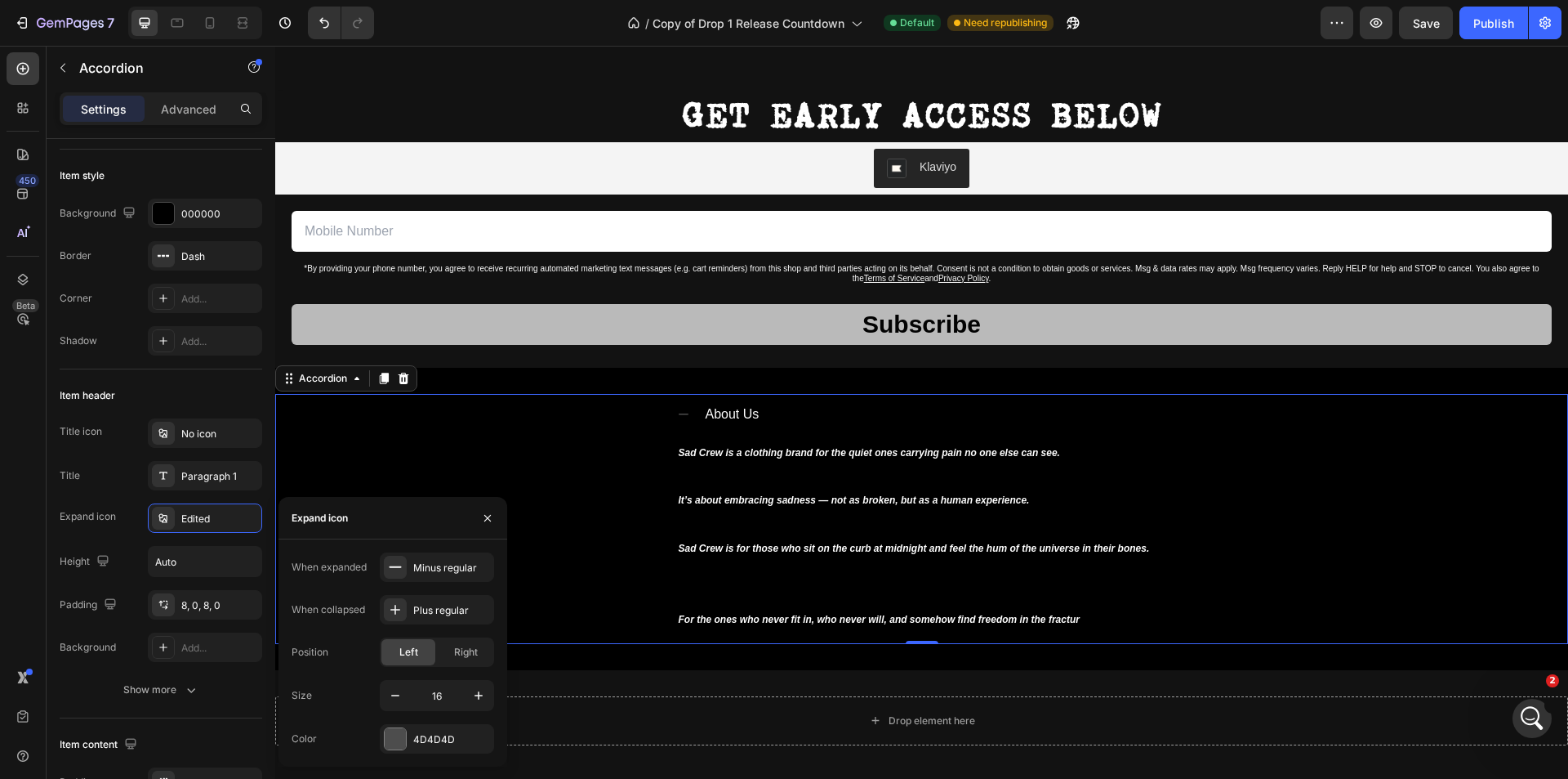
scroll to position [2000, 0]
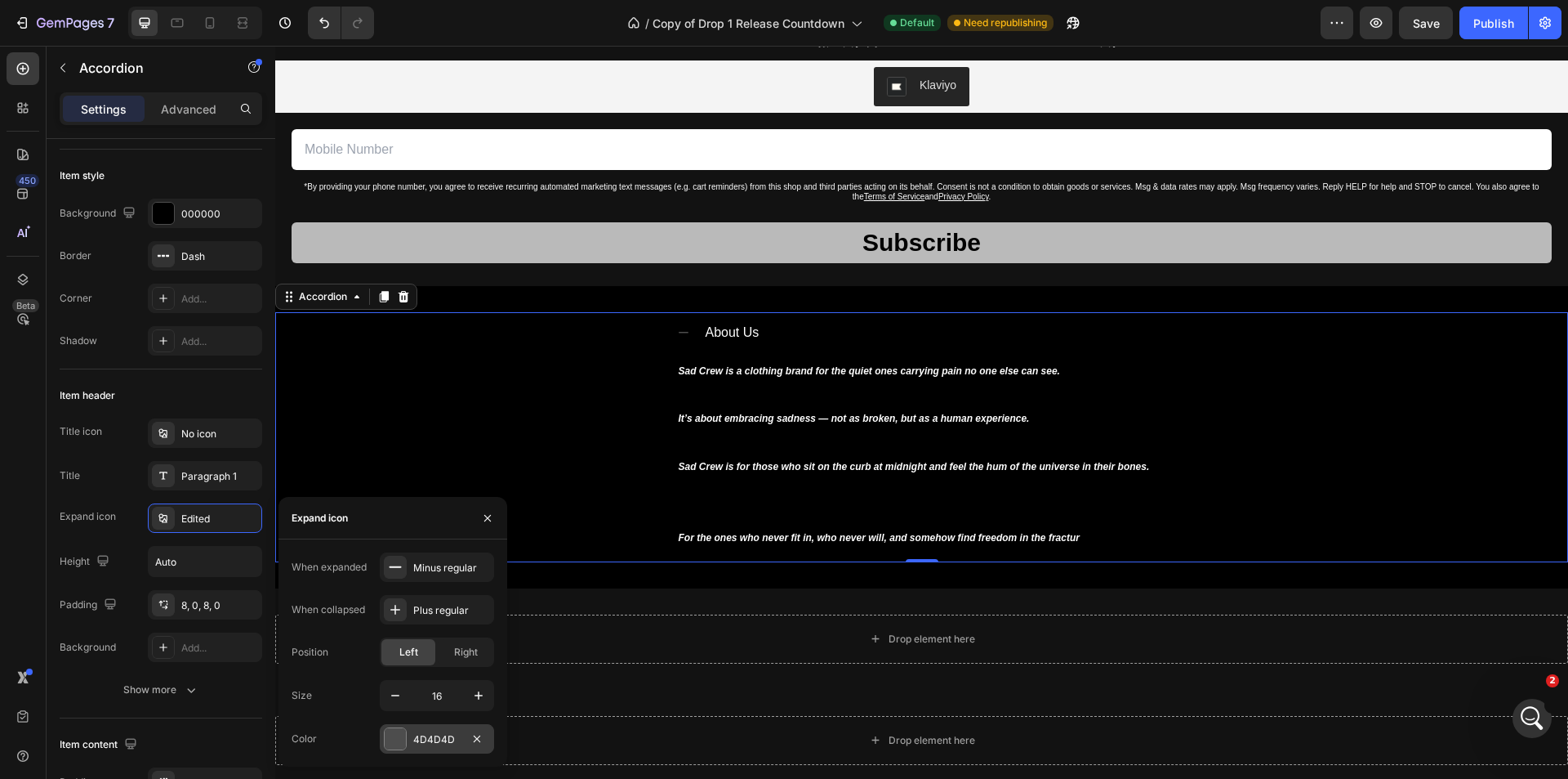
click at [397, 734] on div at bounding box center [396, 738] width 21 height 21
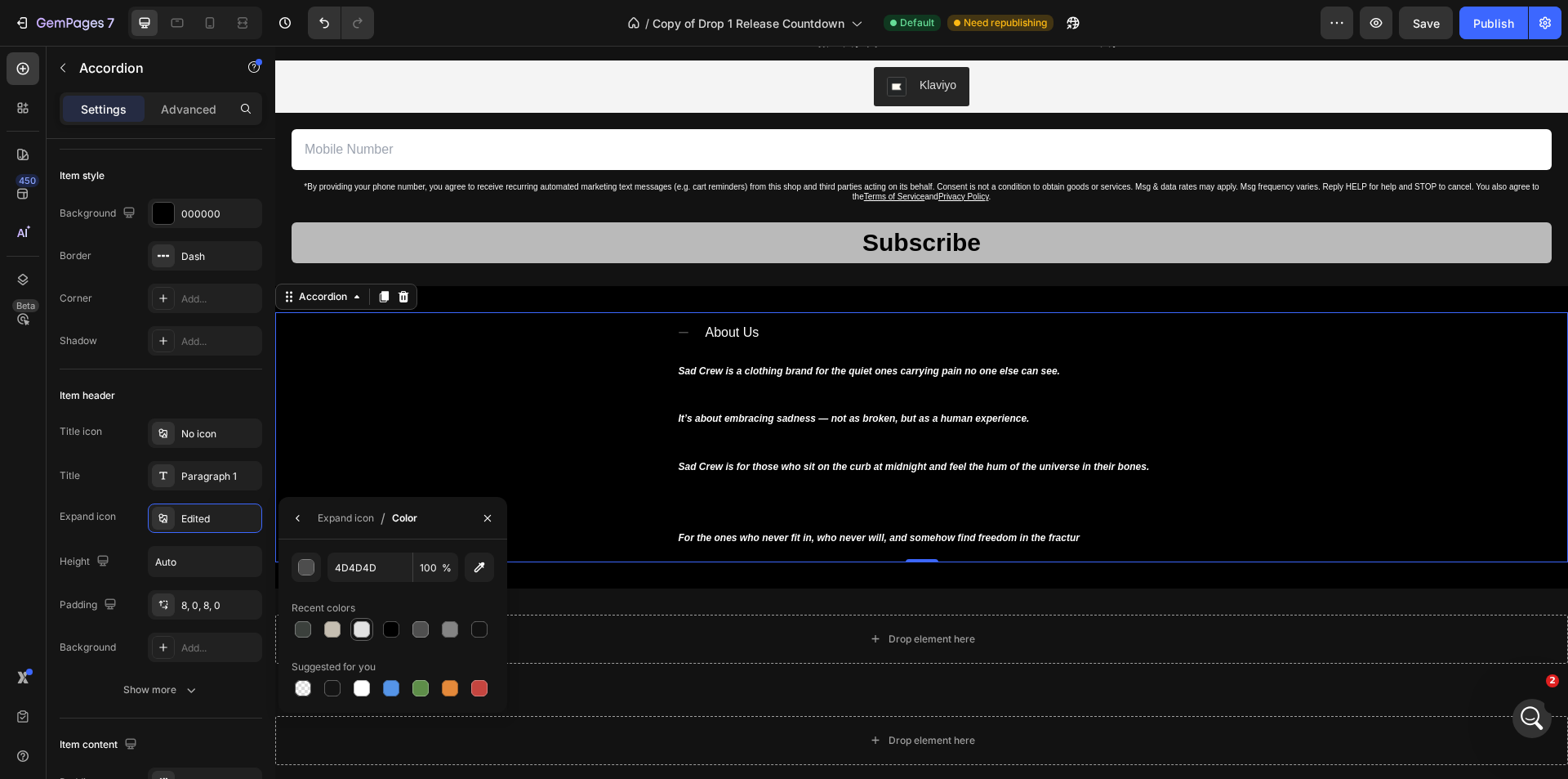
click at [362, 626] on div at bounding box center [362, 628] width 17 height 17
type input "E2E2E2"
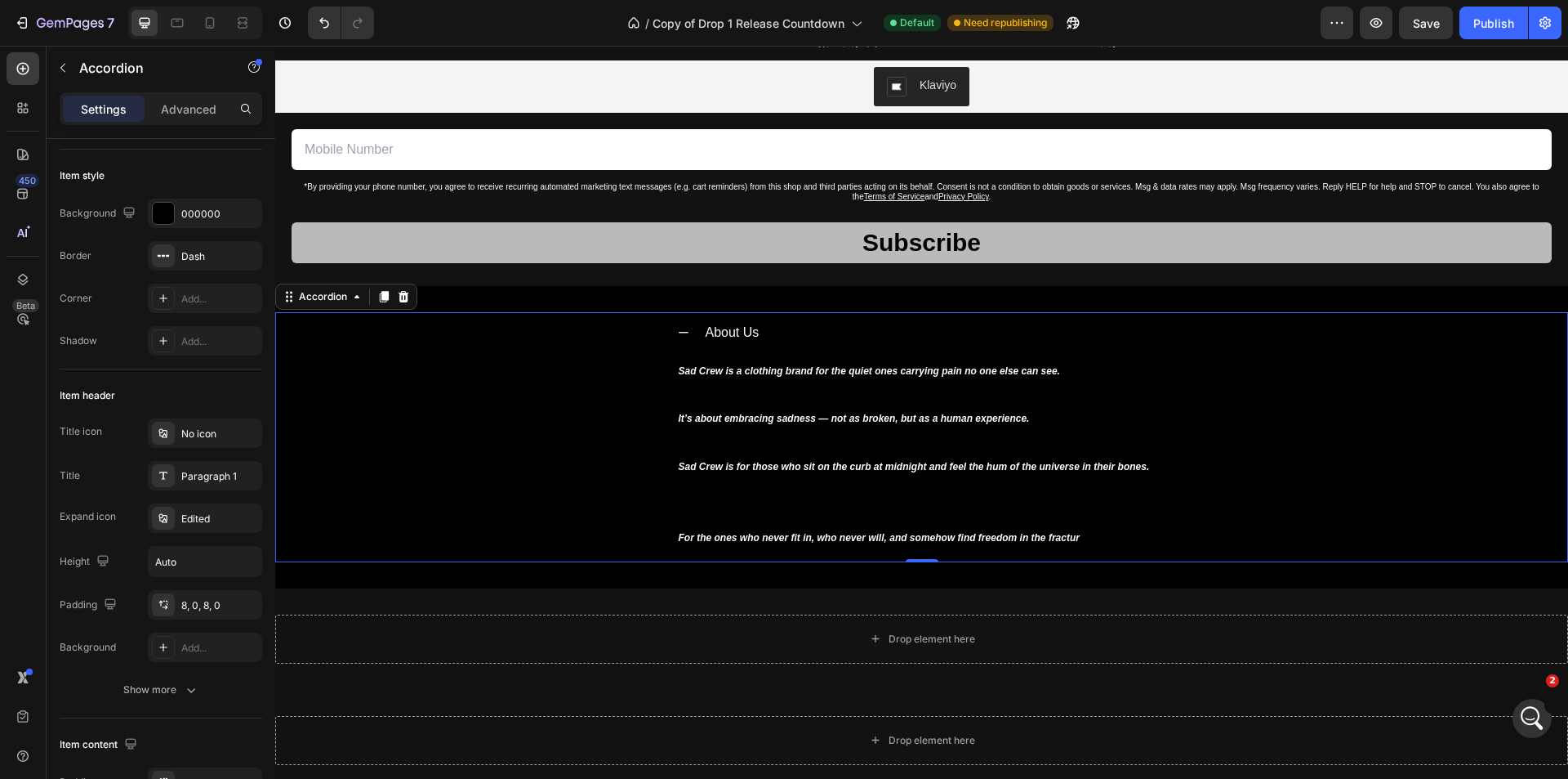
click at [677, 330] on icon at bounding box center [682, 332] width 13 height 13
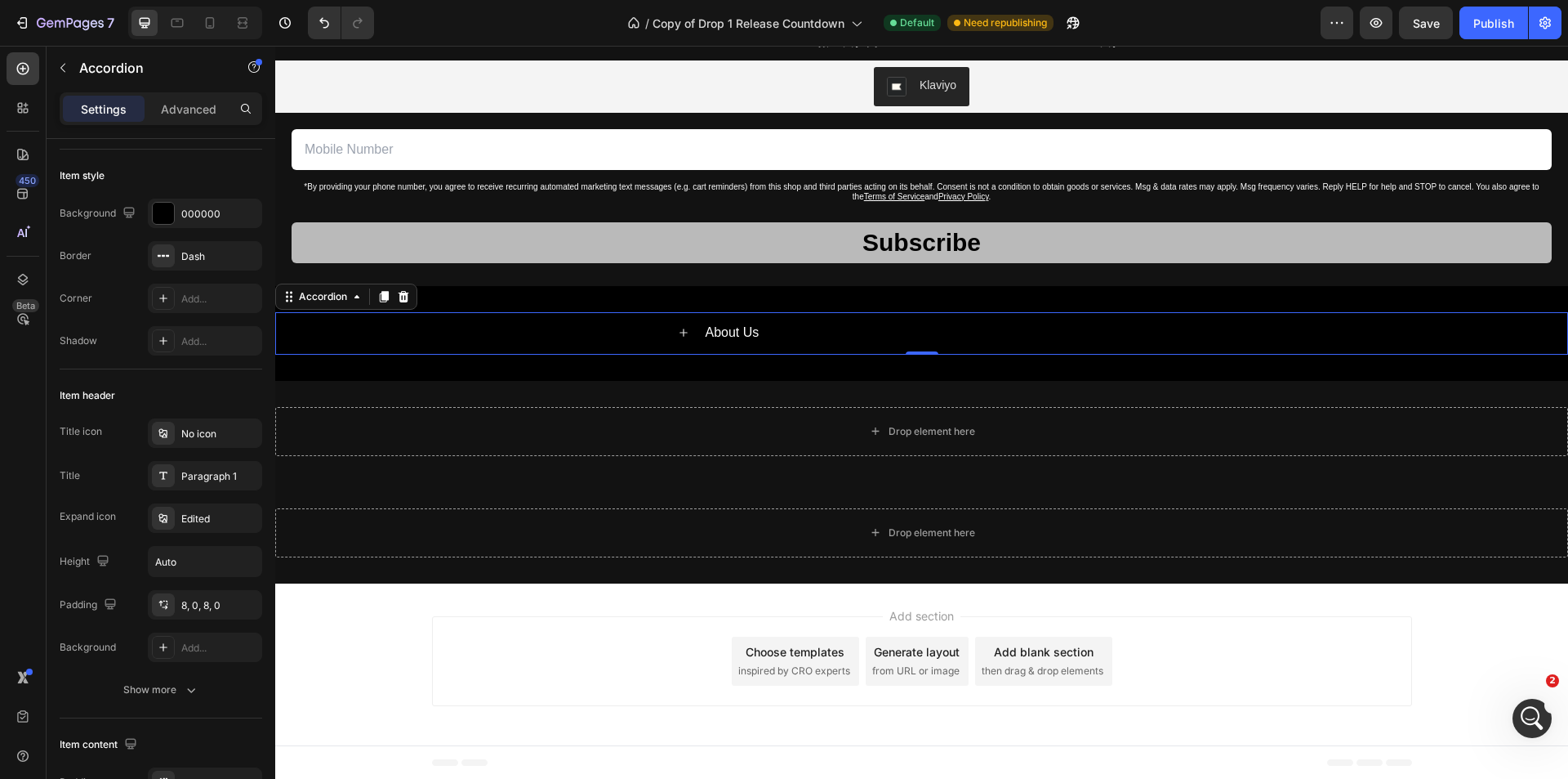
click at [631, 332] on div "About Us" at bounding box center [922, 334] width 1291 height 43
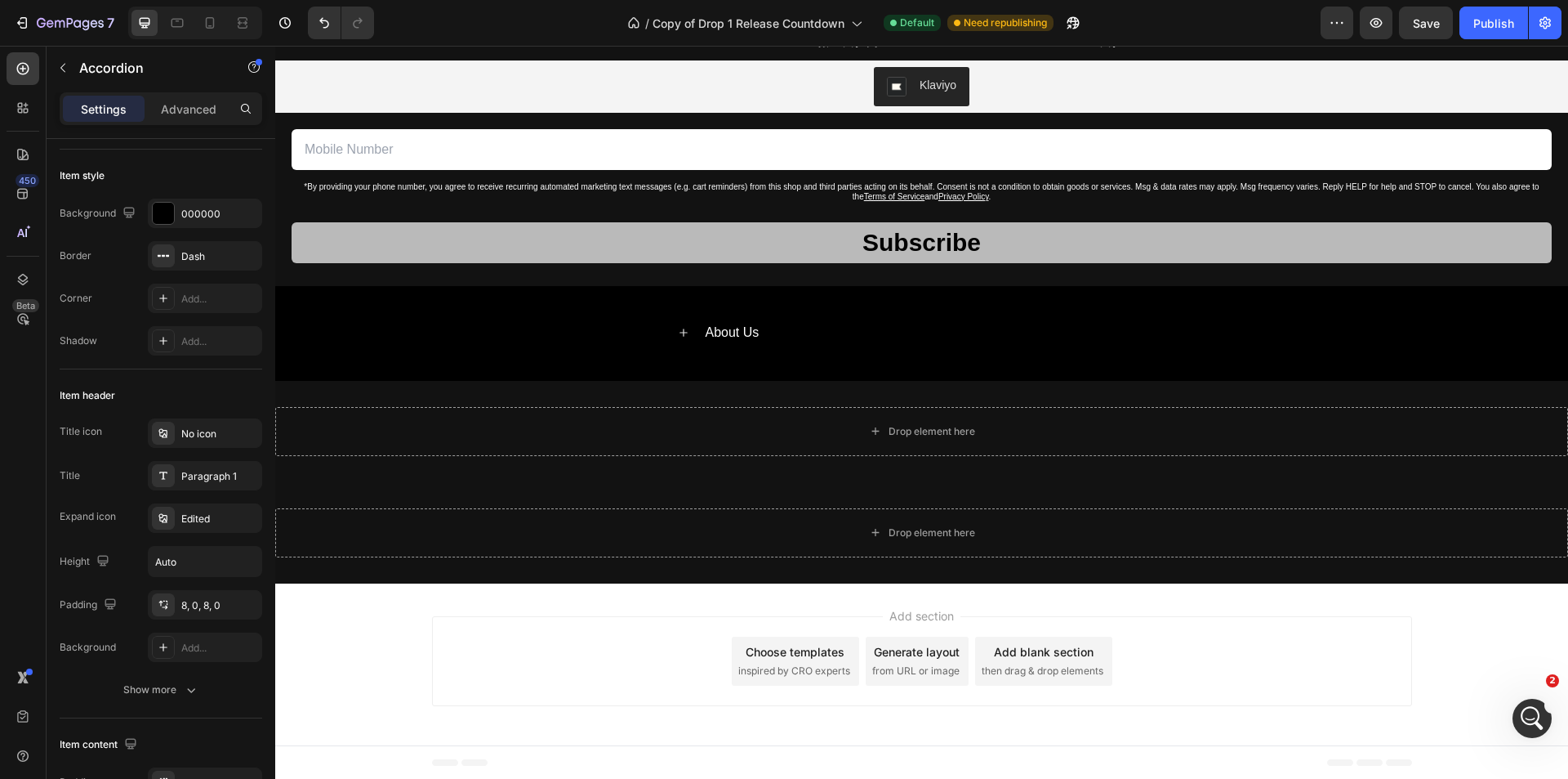
click at [678, 327] on icon at bounding box center [682, 332] width 13 height 13
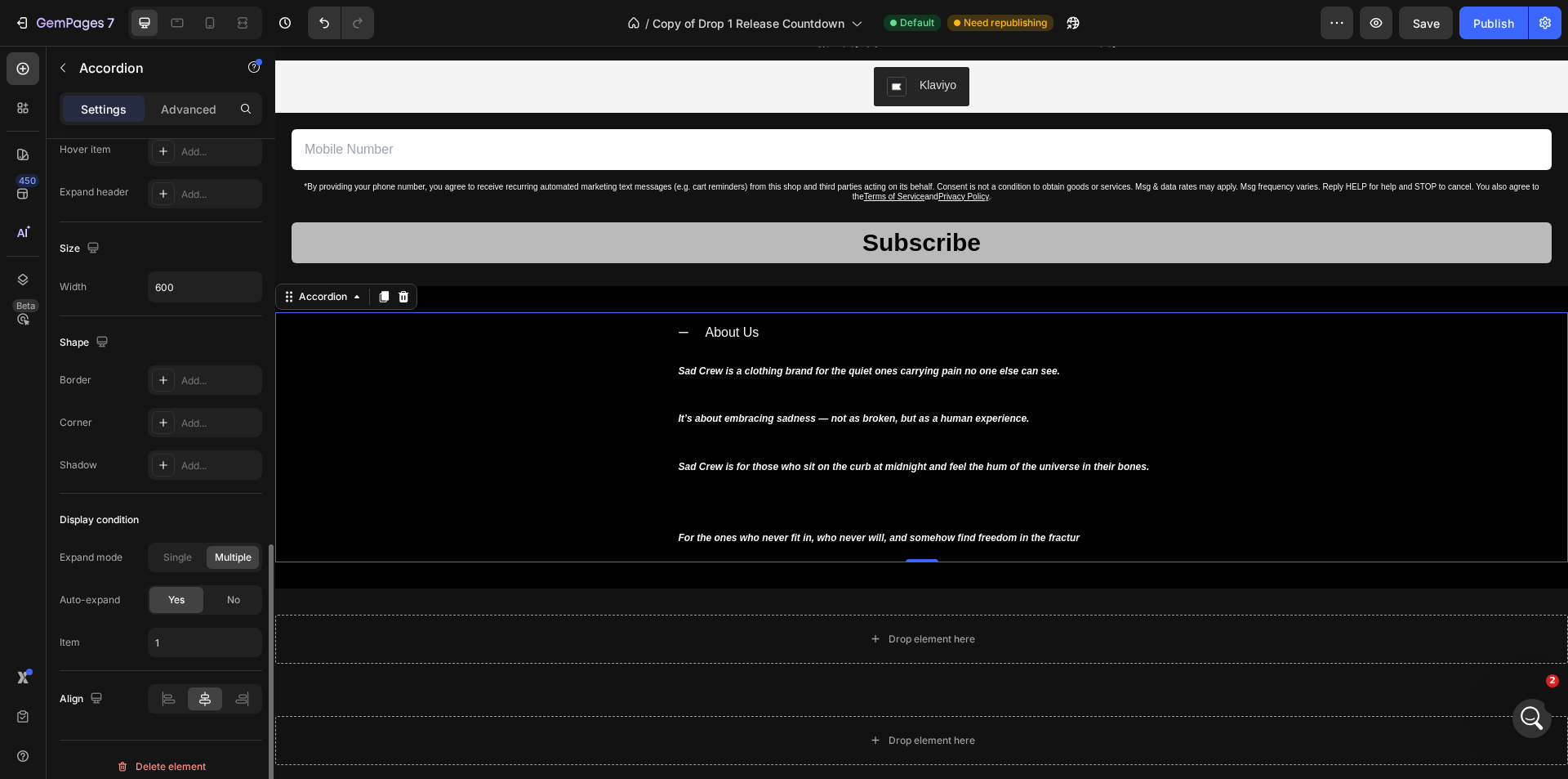
scroll to position [911, 0]
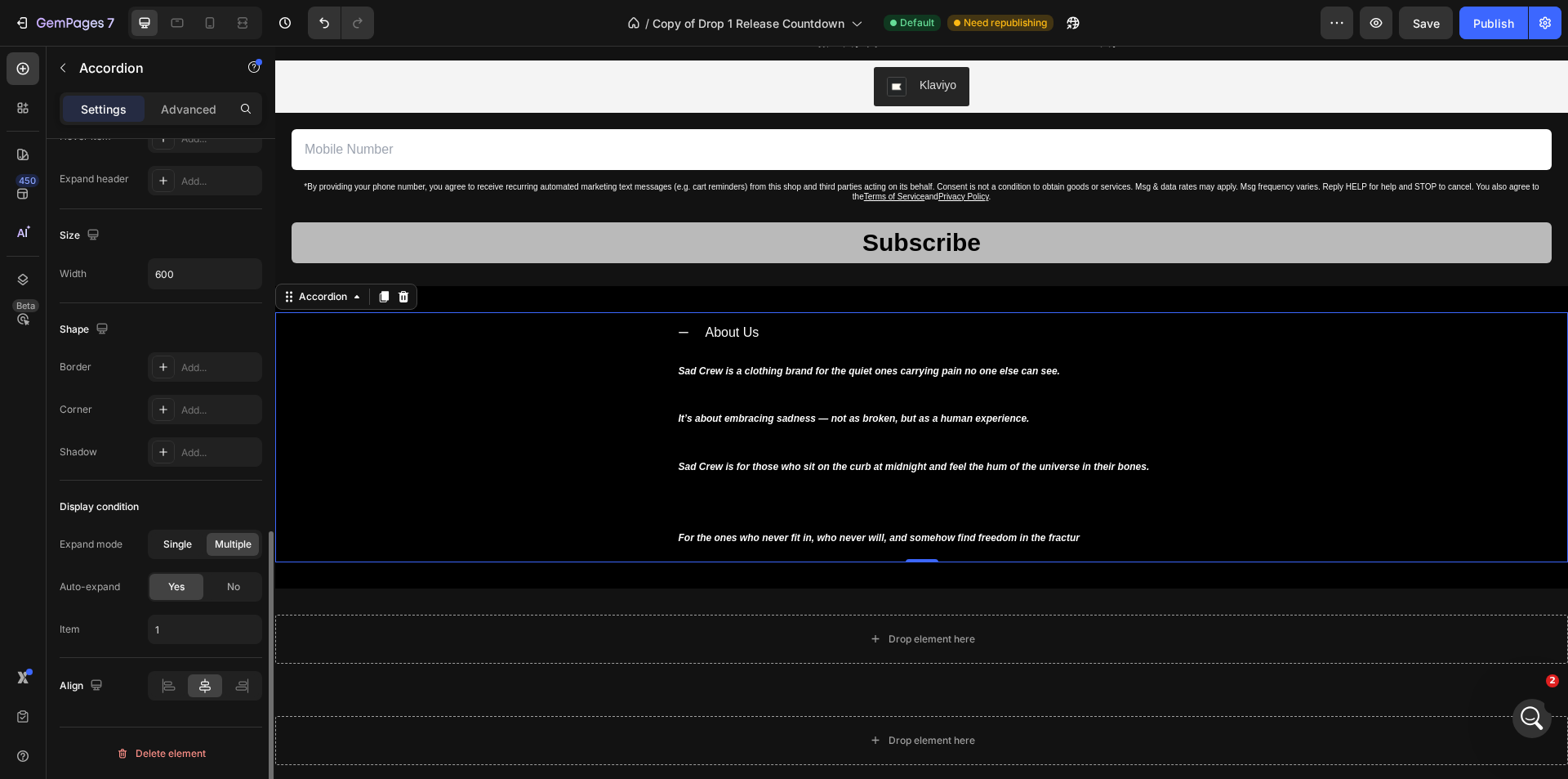
click at [180, 547] on span "Single" at bounding box center [177, 544] width 28 height 15
click at [229, 541] on span "Multiple" at bounding box center [233, 544] width 37 height 15
type input "1,2"
click at [233, 584] on span "No" at bounding box center [233, 586] width 13 height 15
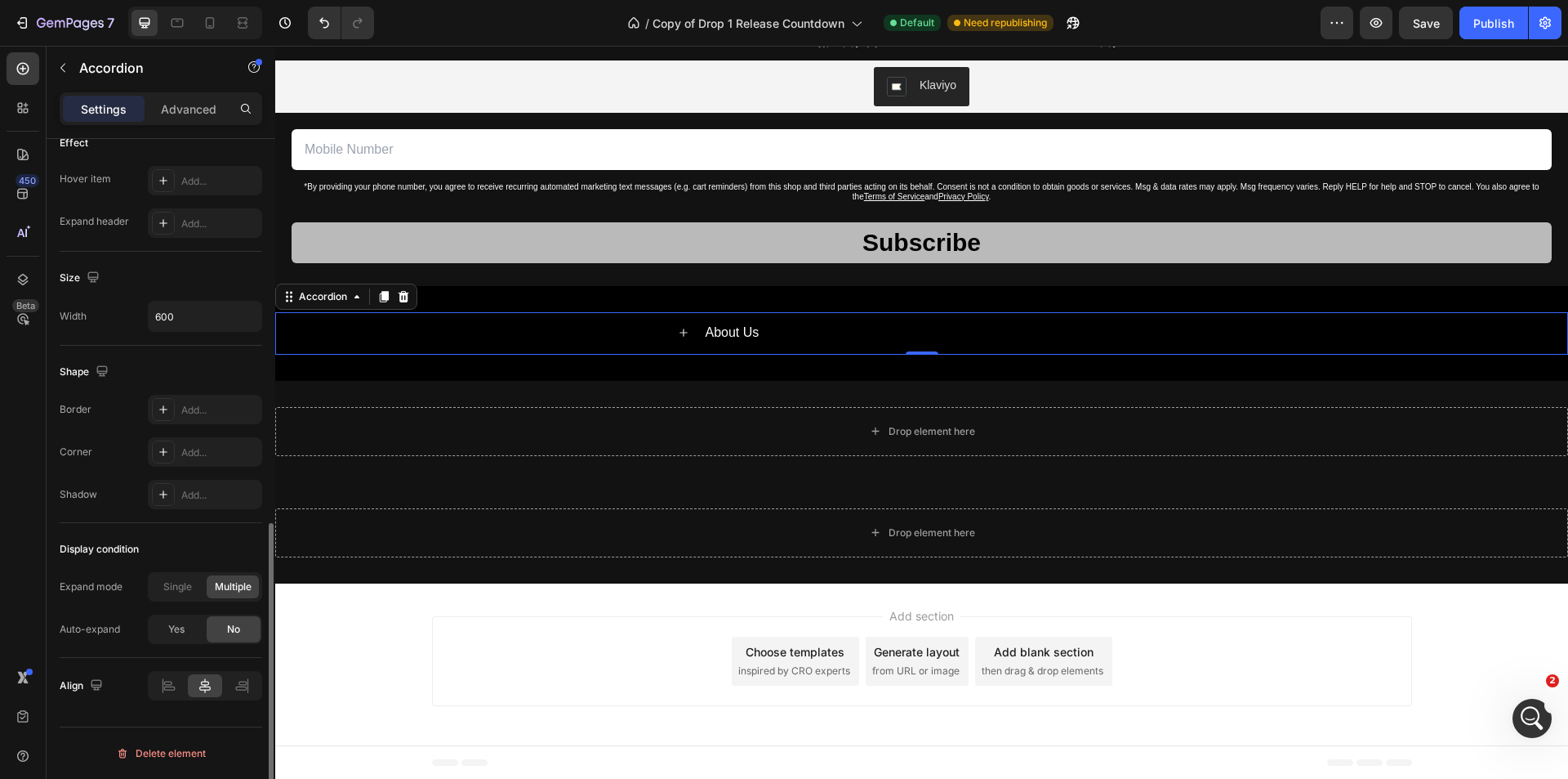
scroll to position [869, 0]
click at [1416, 16] on div "Save" at bounding box center [1426, 23] width 27 height 18
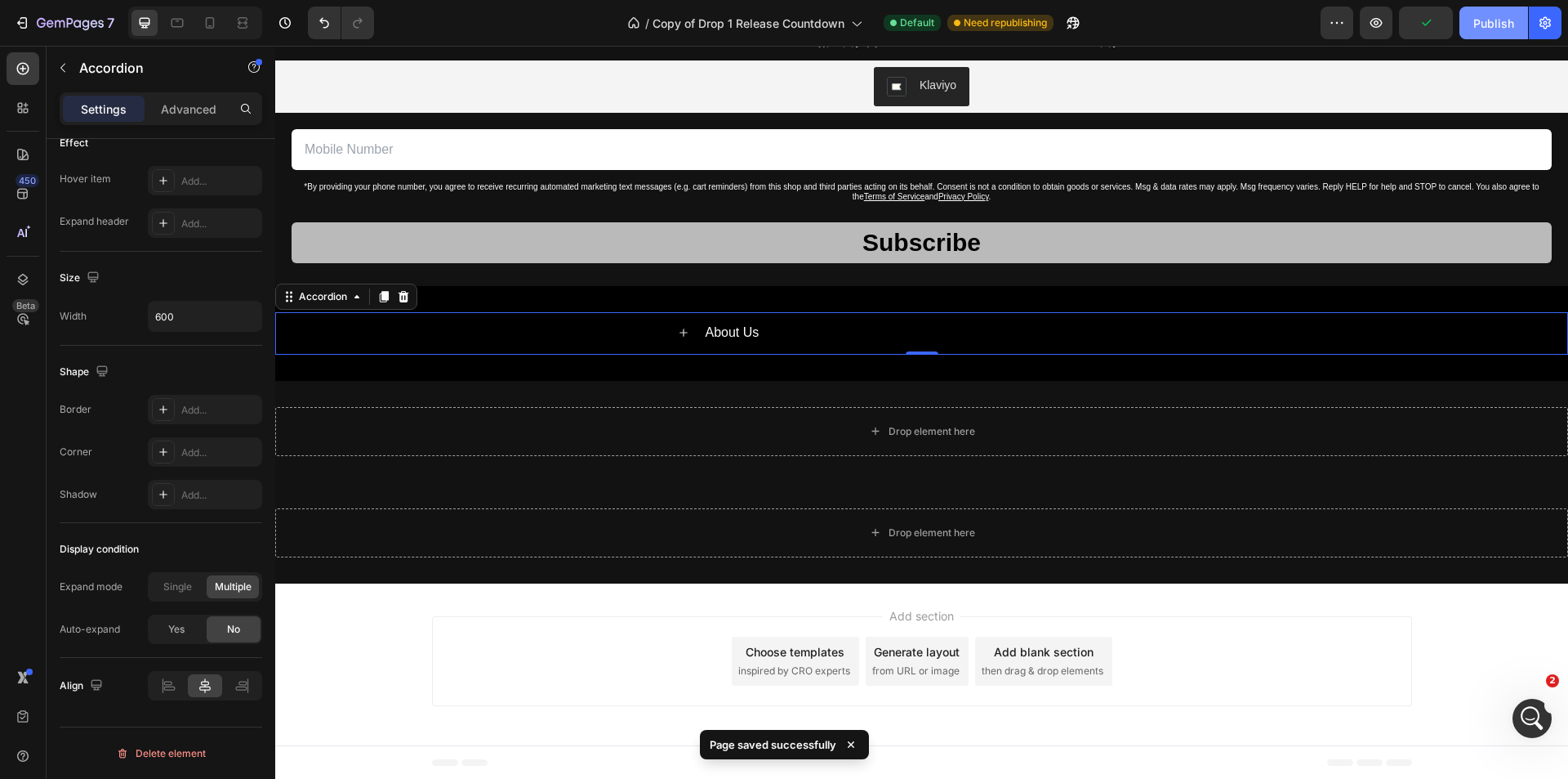
click at [1483, 26] on div "Publish" at bounding box center [1493, 23] width 41 height 18
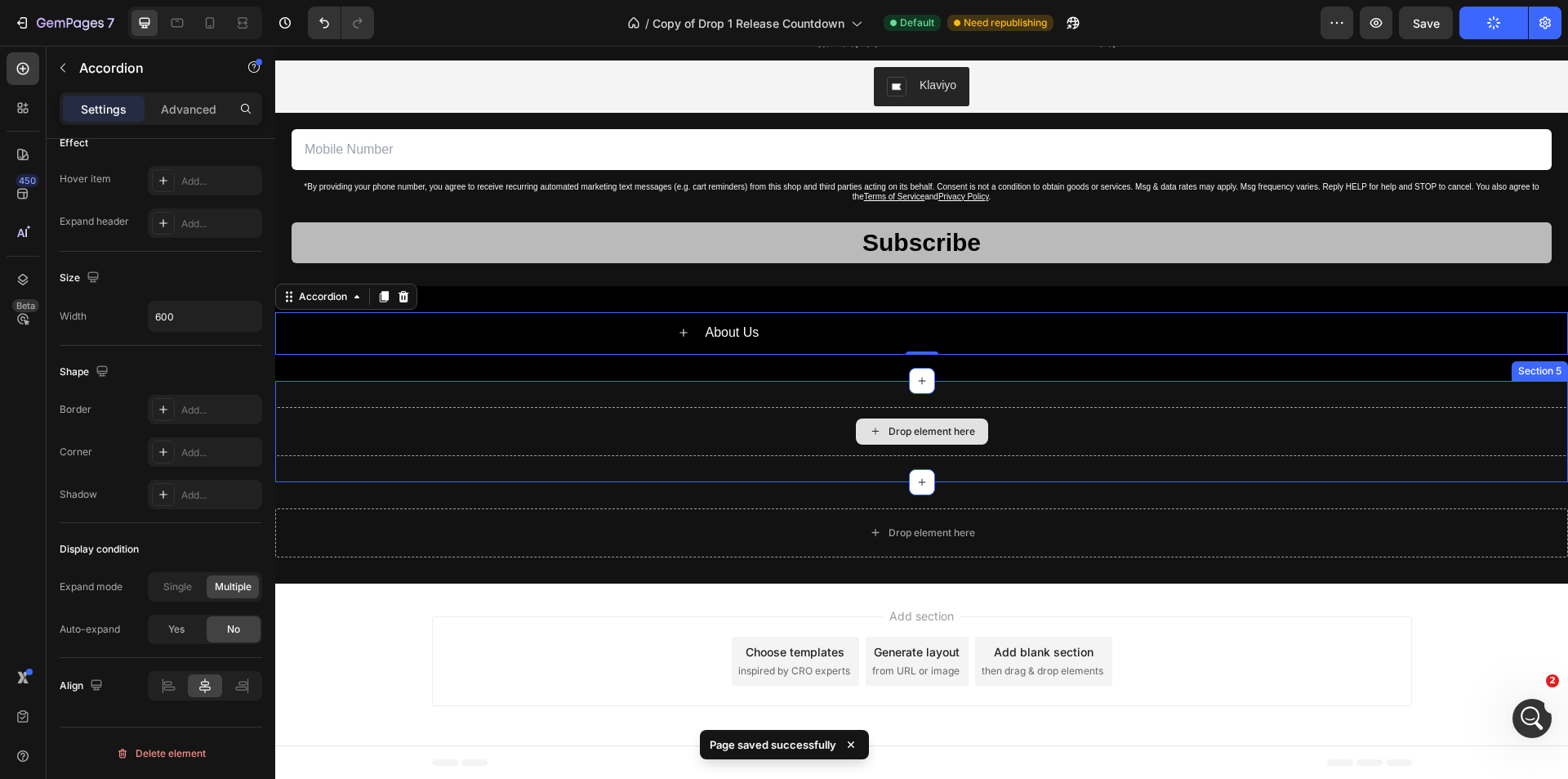
click at [1158, 395] on div "Drop element here Section 5" at bounding box center [922, 431] width 1293 height 101
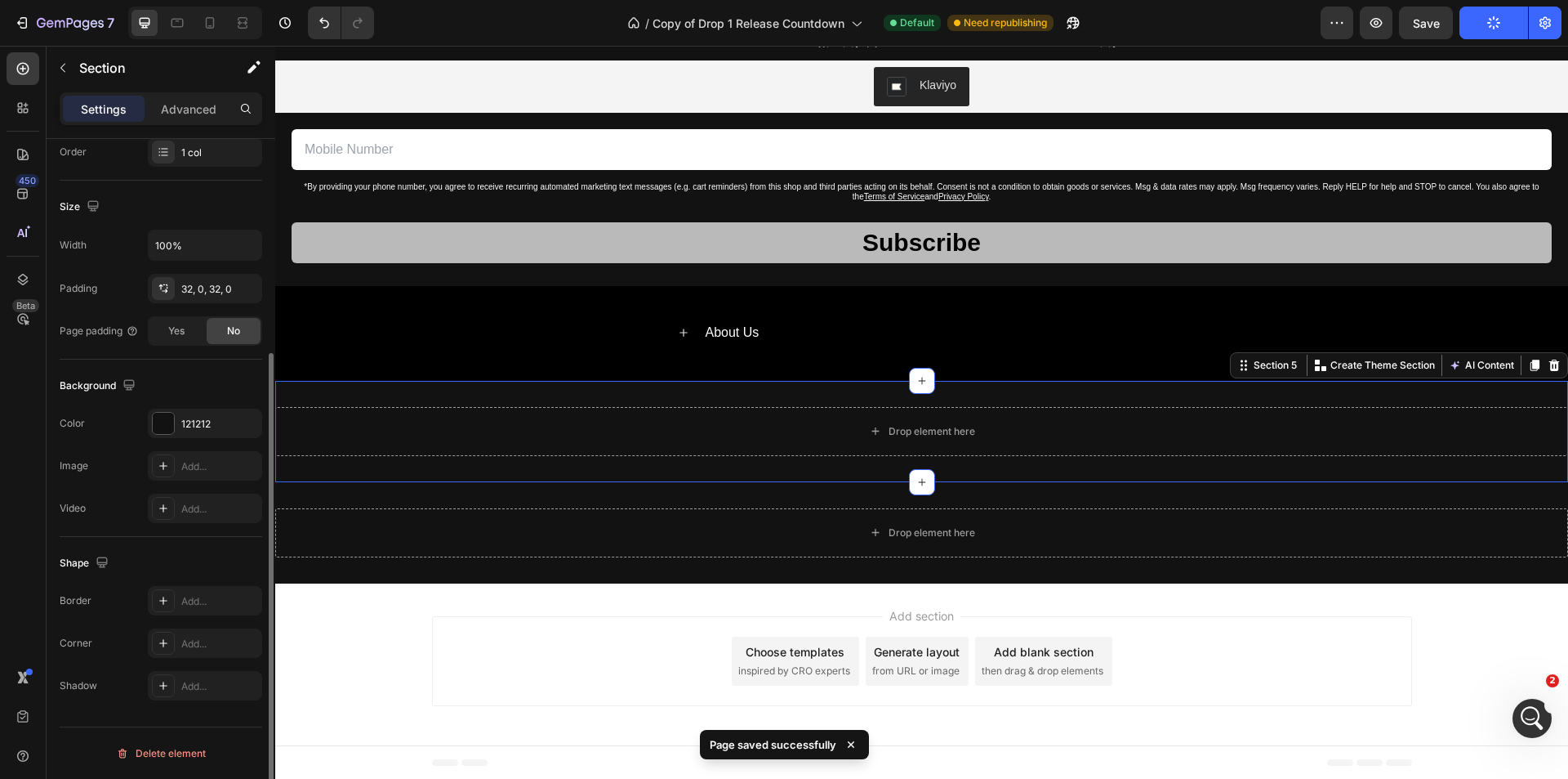
scroll to position [0, 0]
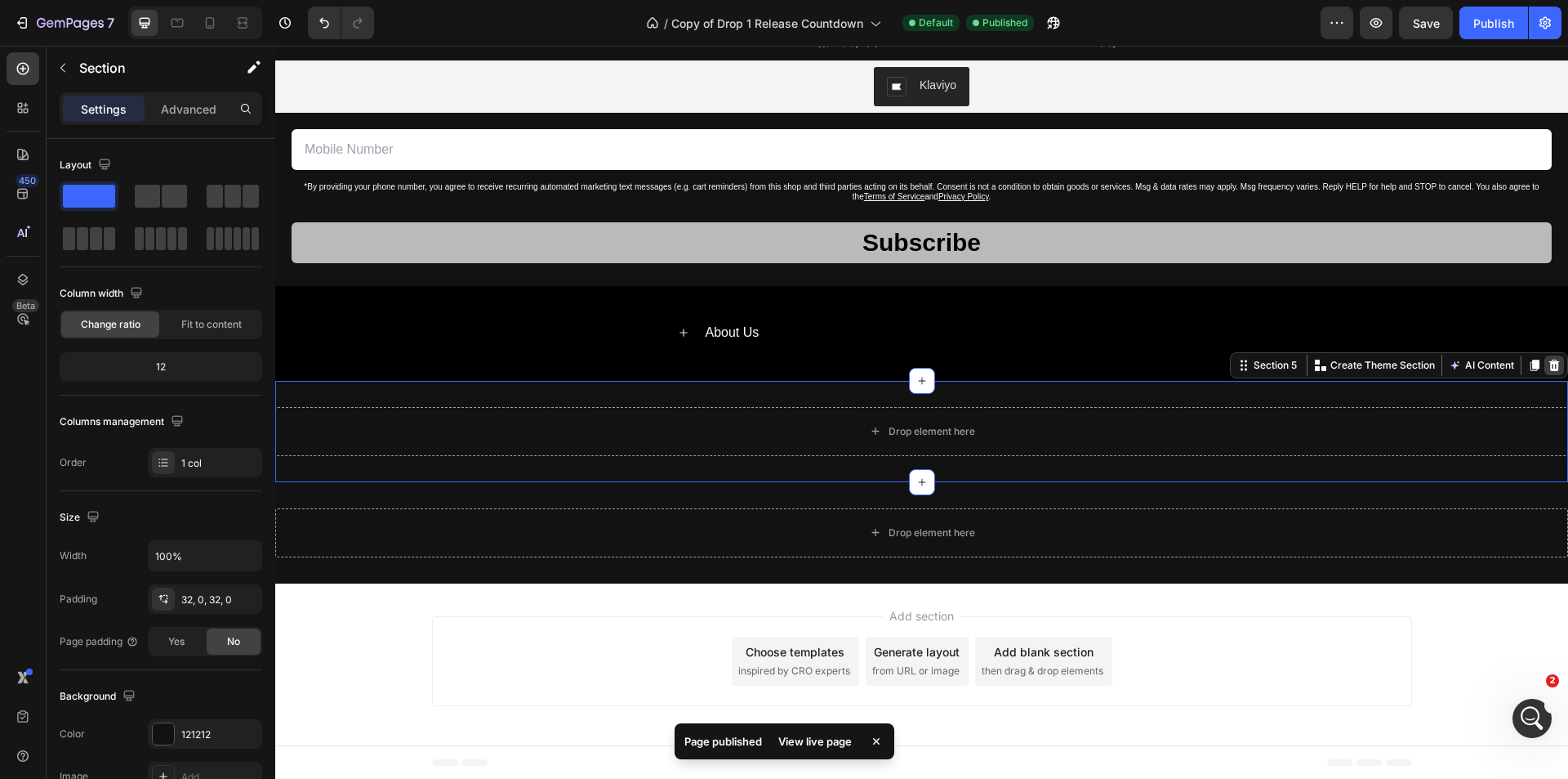
click at [1548, 359] on icon at bounding box center [1553, 365] width 13 height 13
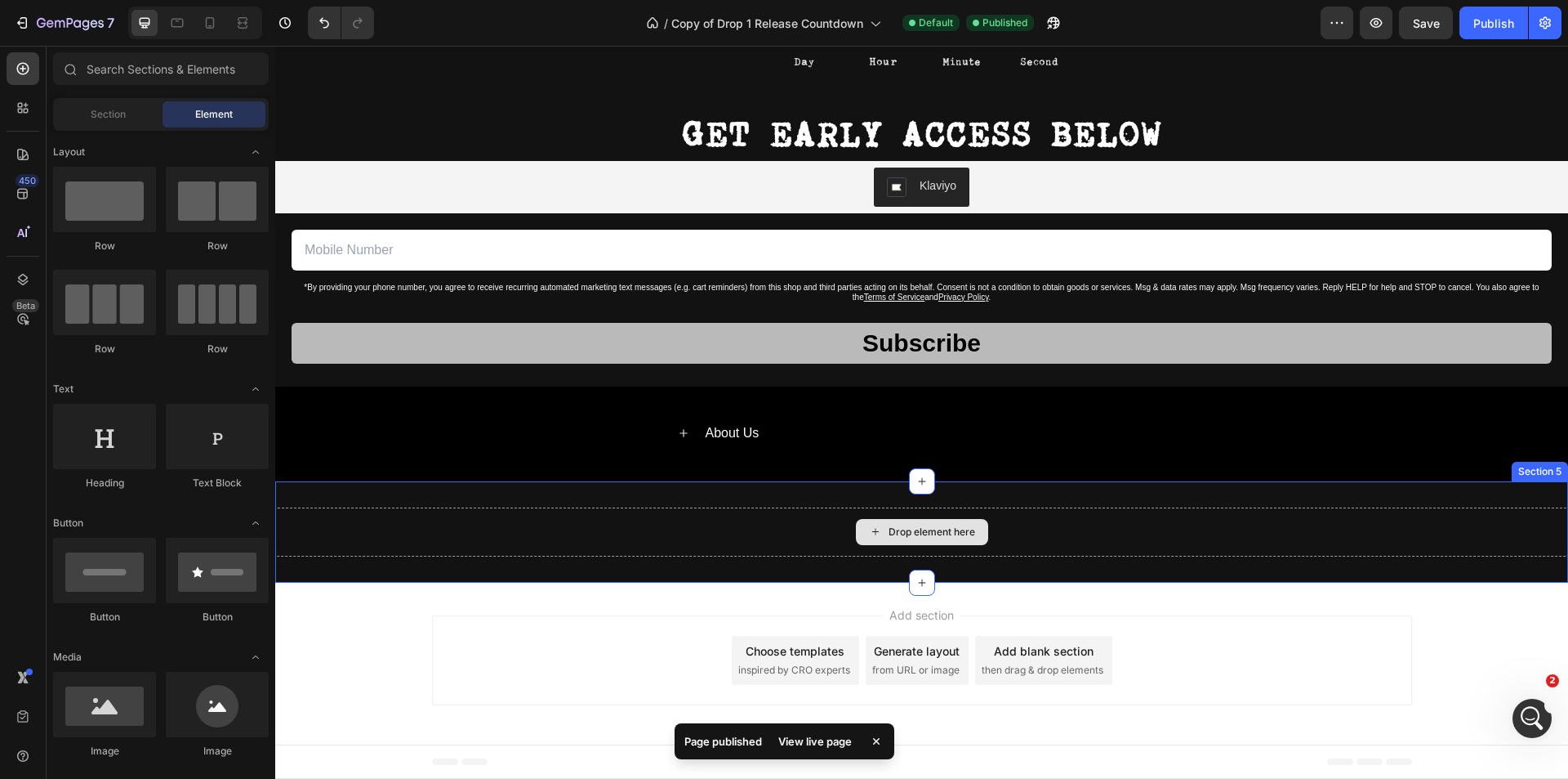
click at [1098, 528] on div "Drop element here" at bounding box center [922, 532] width 1293 height 49
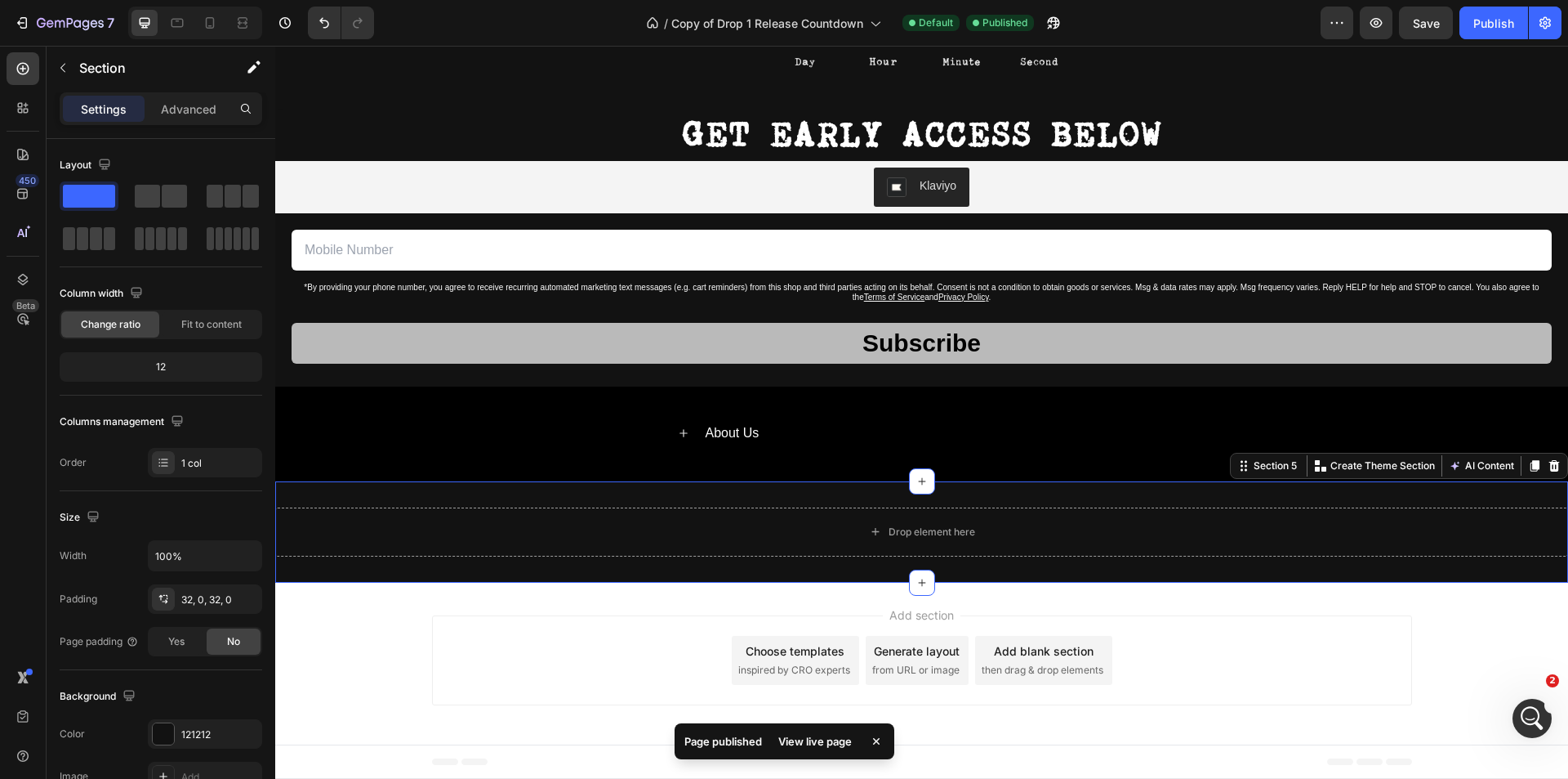
scroll to position [1863, 0]
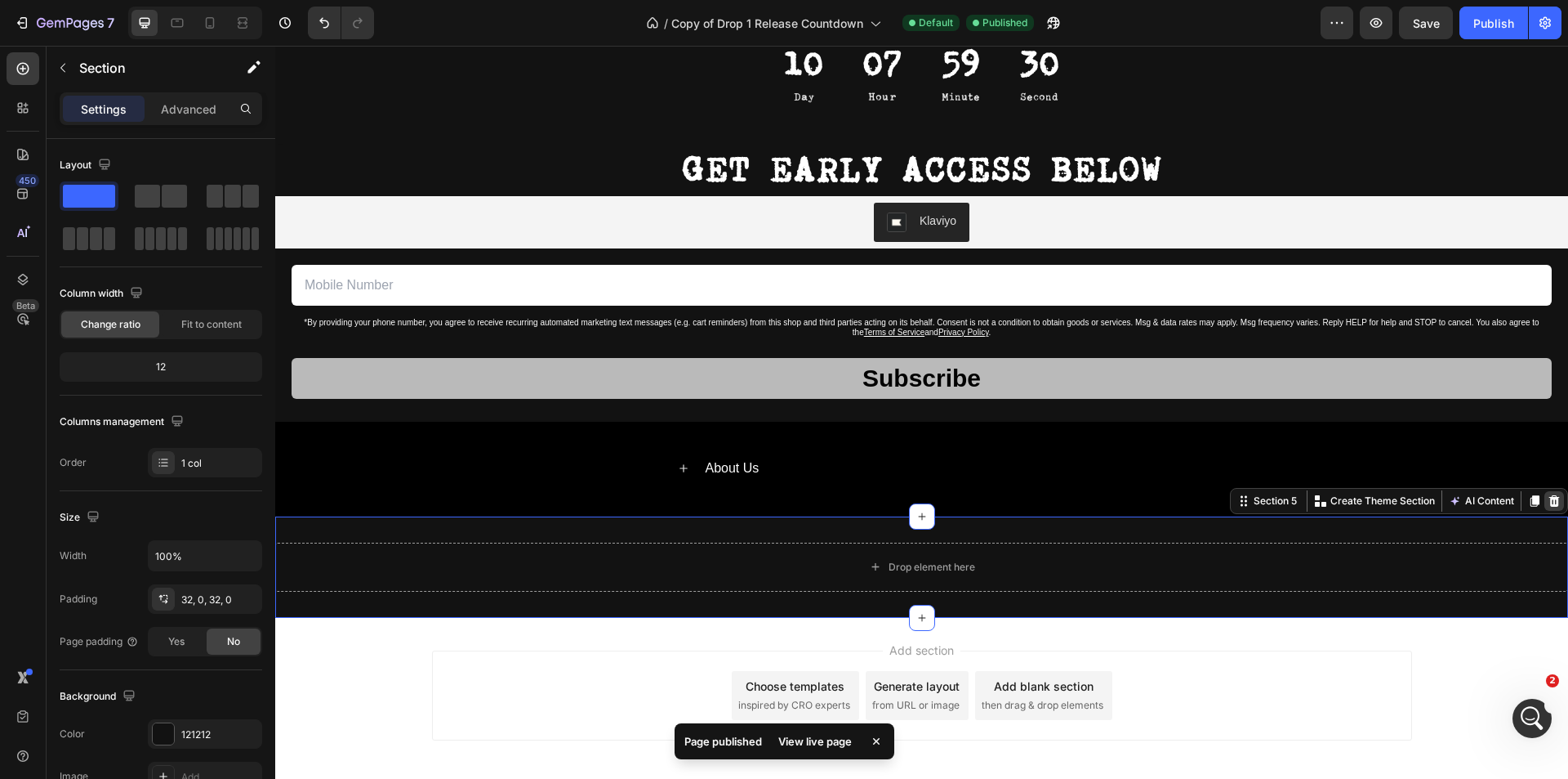
click at [1548, 501] on icon at bounding box center [1553, 500] width 13 height 13
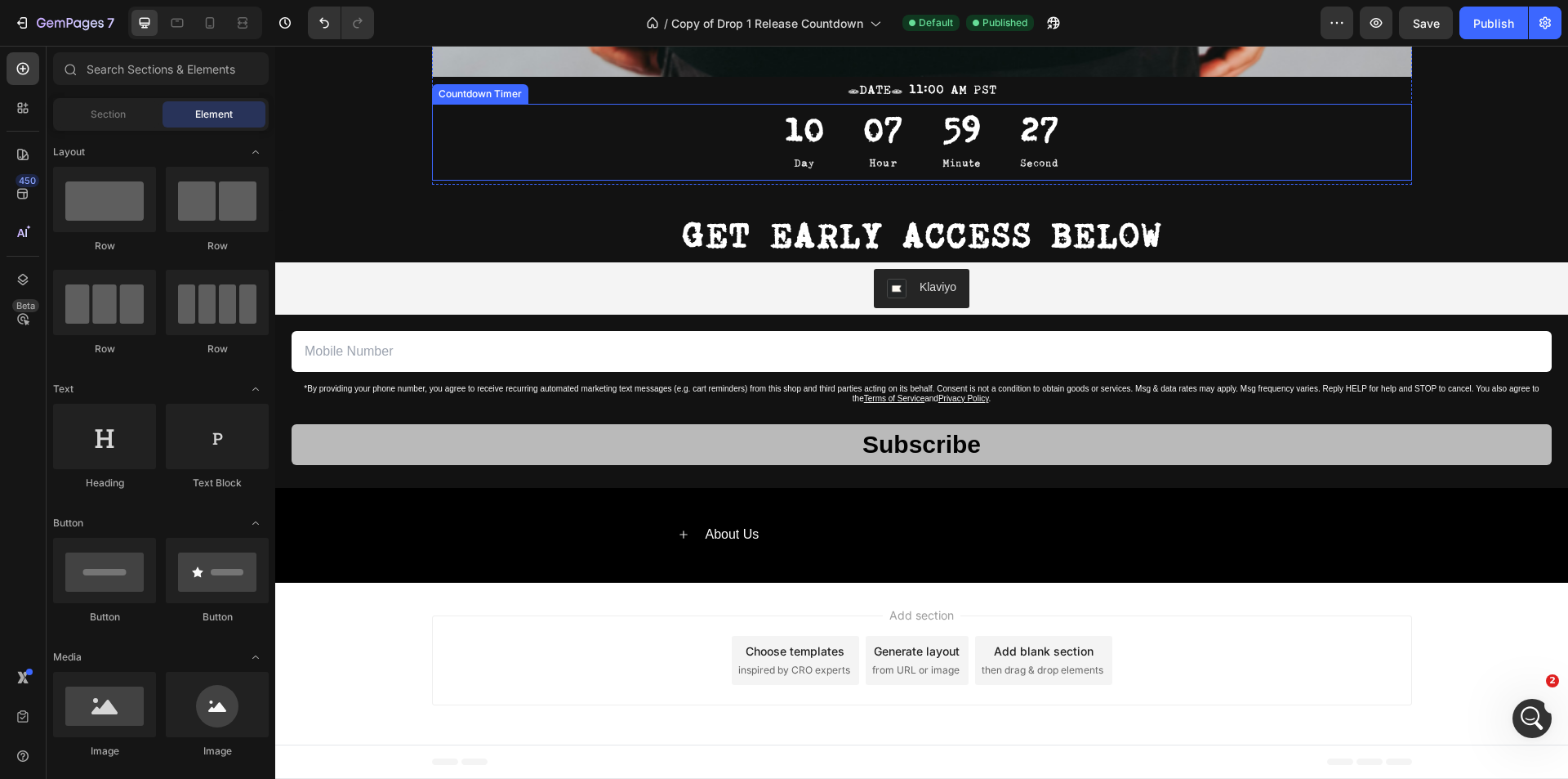
scroll to position [1470, 0]
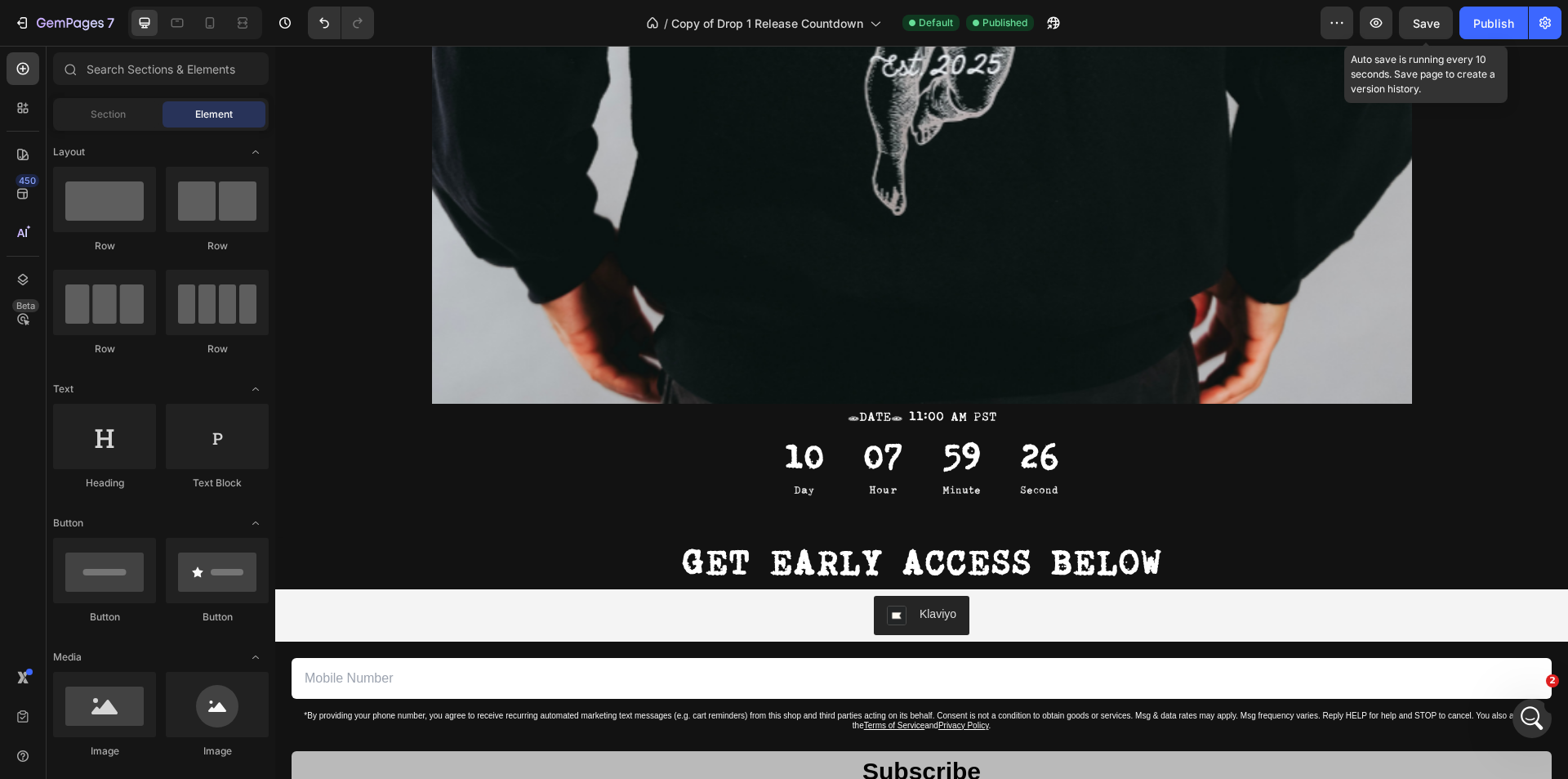
drag, startPoint x: 1426, startPoint y: 30, endPoint x: 1448, endPoint y: 33, distance: 22.2
click at [1424, 28] on div "Save" at bounding box center [1426, 23] width 27 height 18
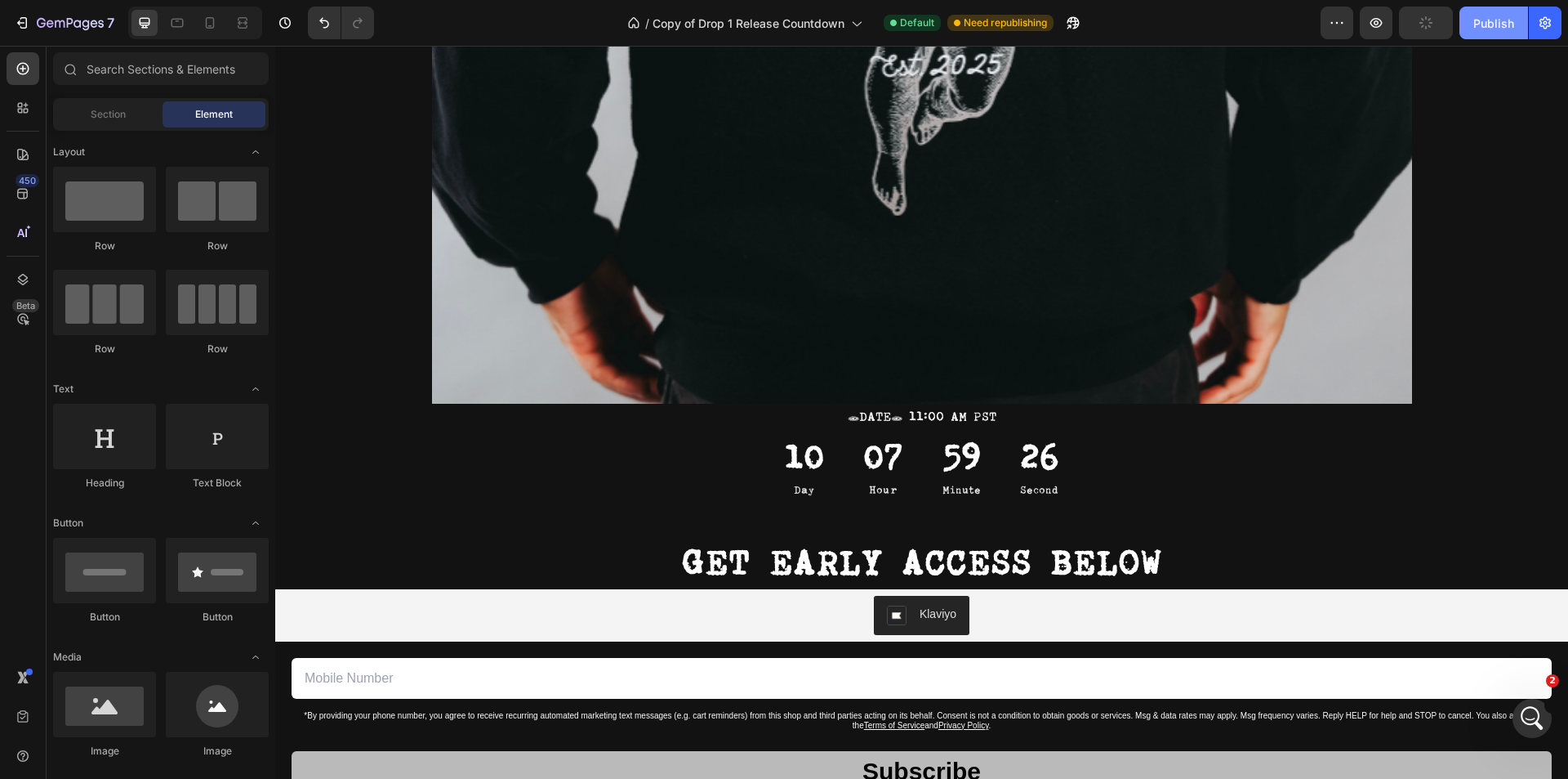
click at [1493, 23] on div "Publish" at bounding box center [1493, 23] width 41 height 18
click at [1493, 34] on button "Publish" at bounding box center [1493, 23] width 69 height 33
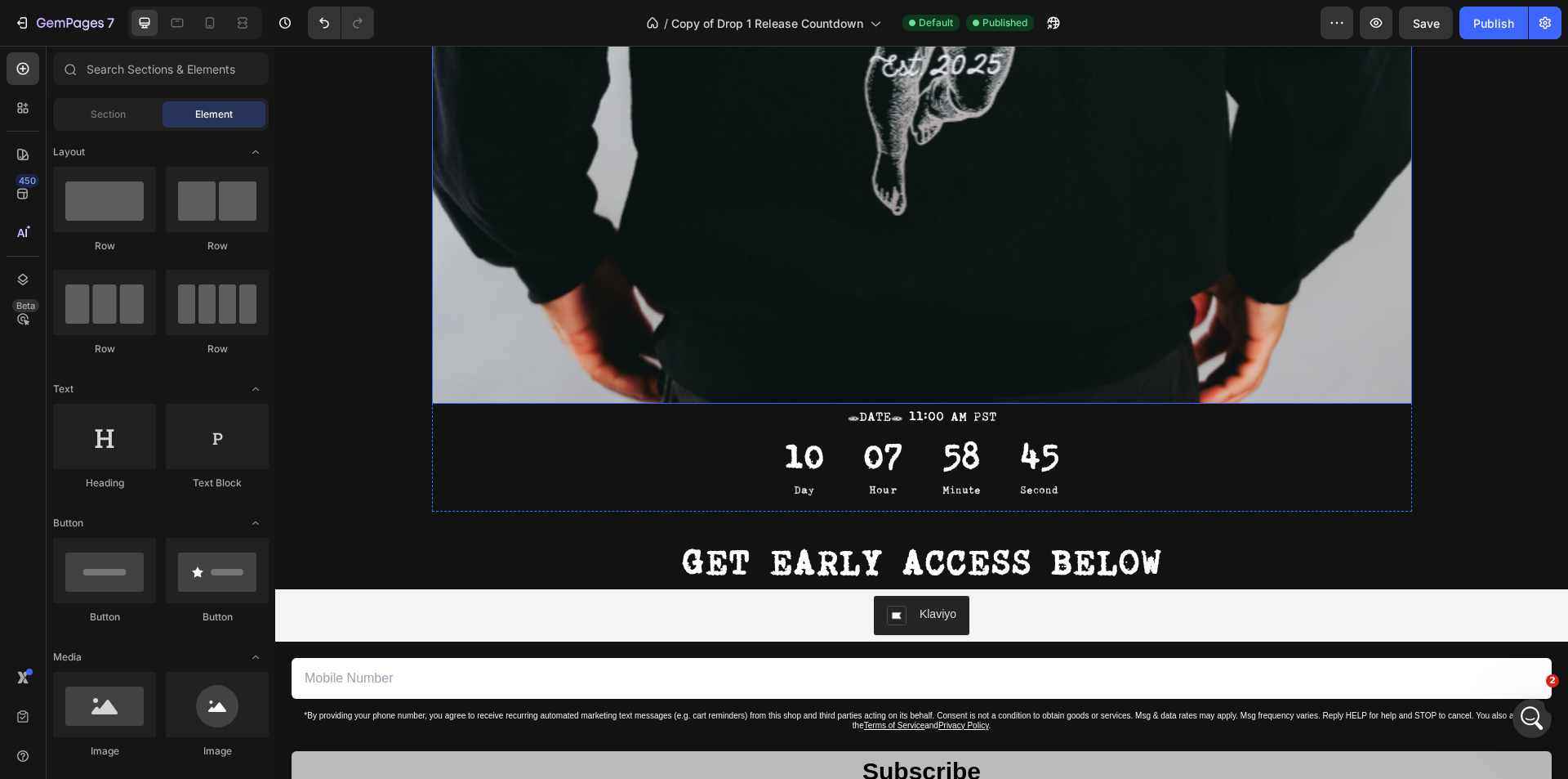
scroll to position [1797, 0]
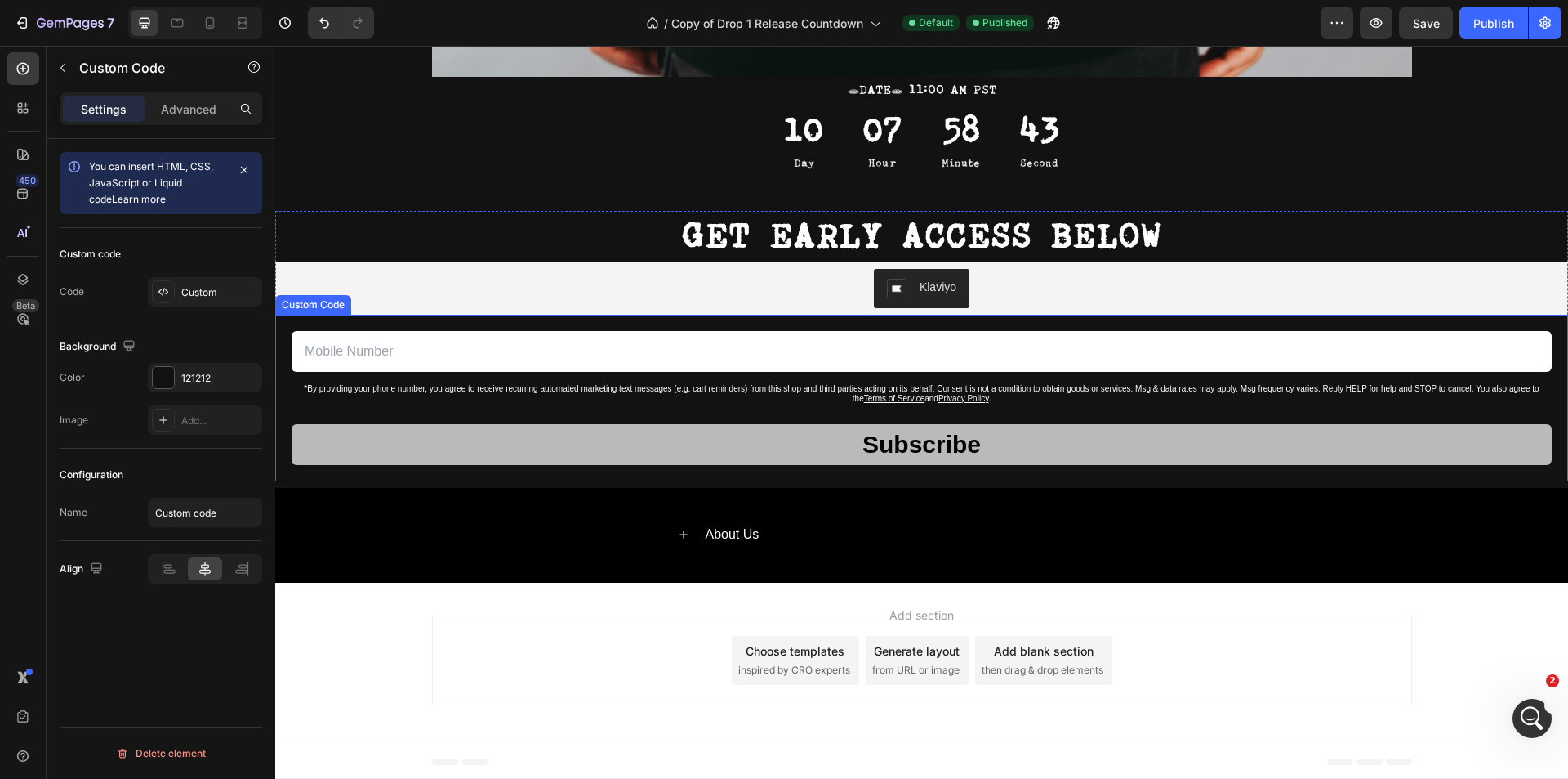
click at [638, 409] on form "*By providing your phone number, you agree to receive recurring automated marke…" at bounding box center [922, 398] width 1260 height 134
click at [159, 377] on div at bounding box center [163, 377] width 21 height 21
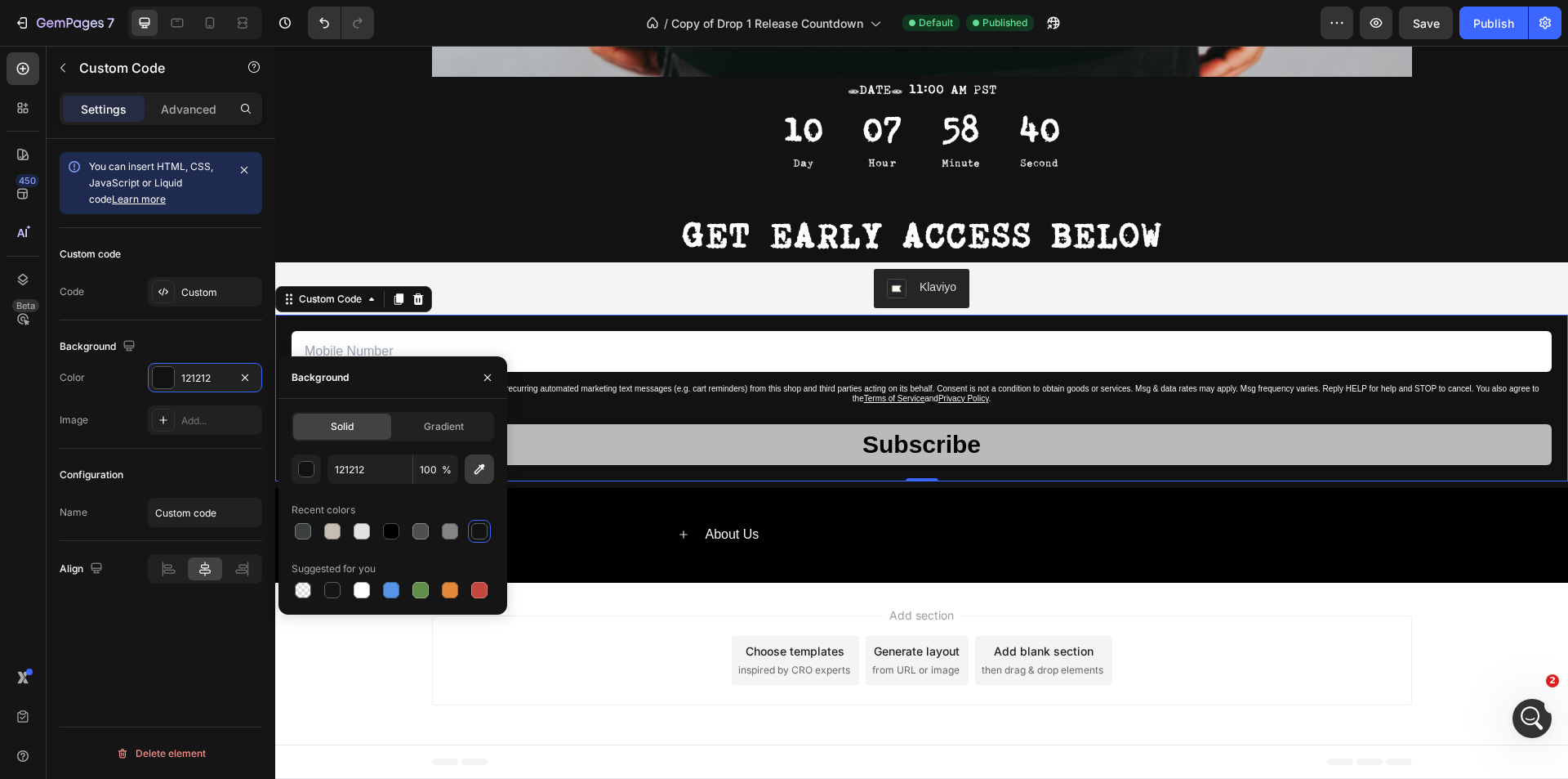
click at [473, 469] on icon "button" at bounding box center [479, 469] width 17 height 17
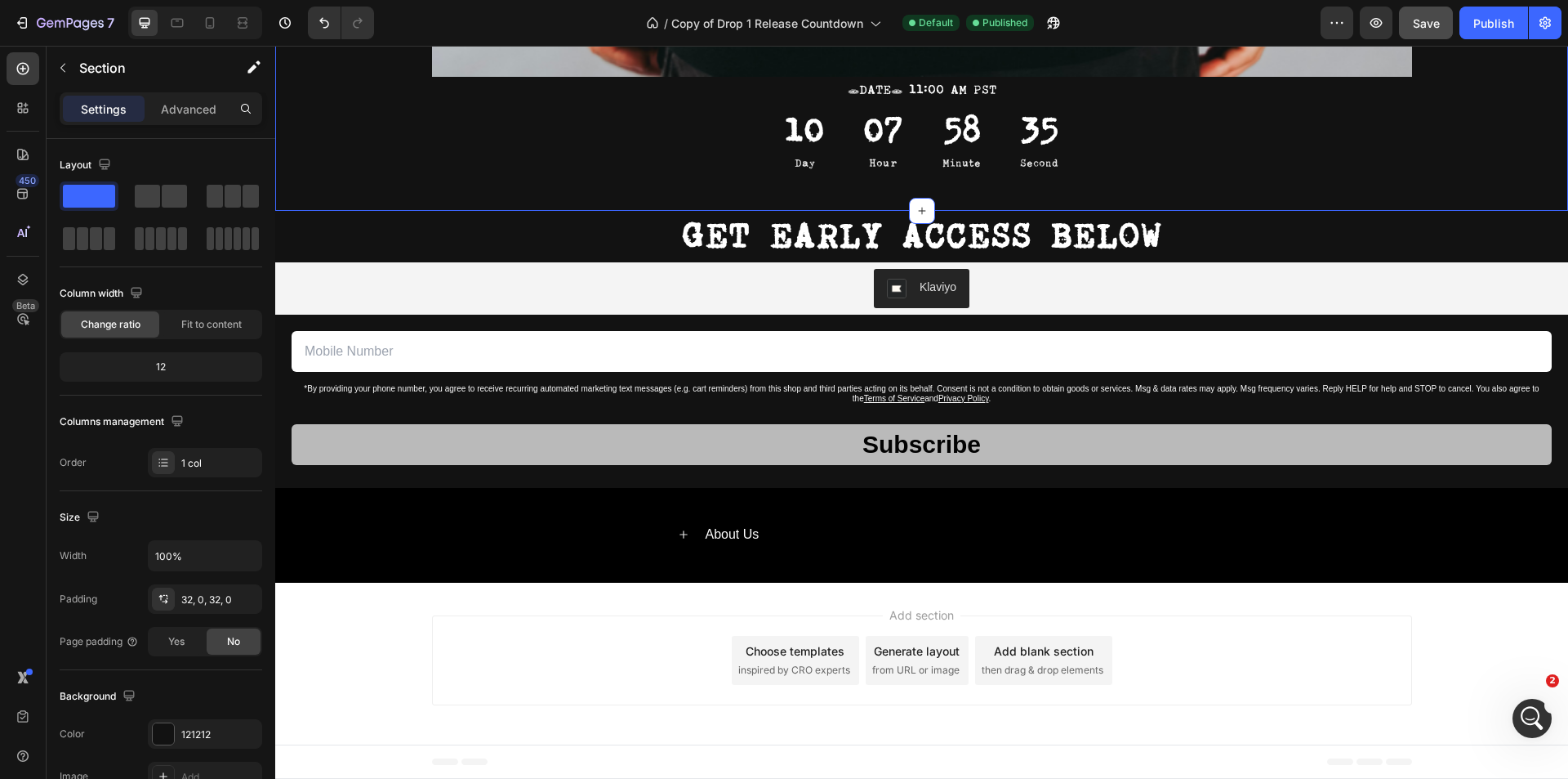
click at [1417, 27] on span "Save" at bounding box center [1426, 23] width 27 height 14
click at [1493, 32] on button "Publish" at bounding box center [1493, 23] width 69 height 33
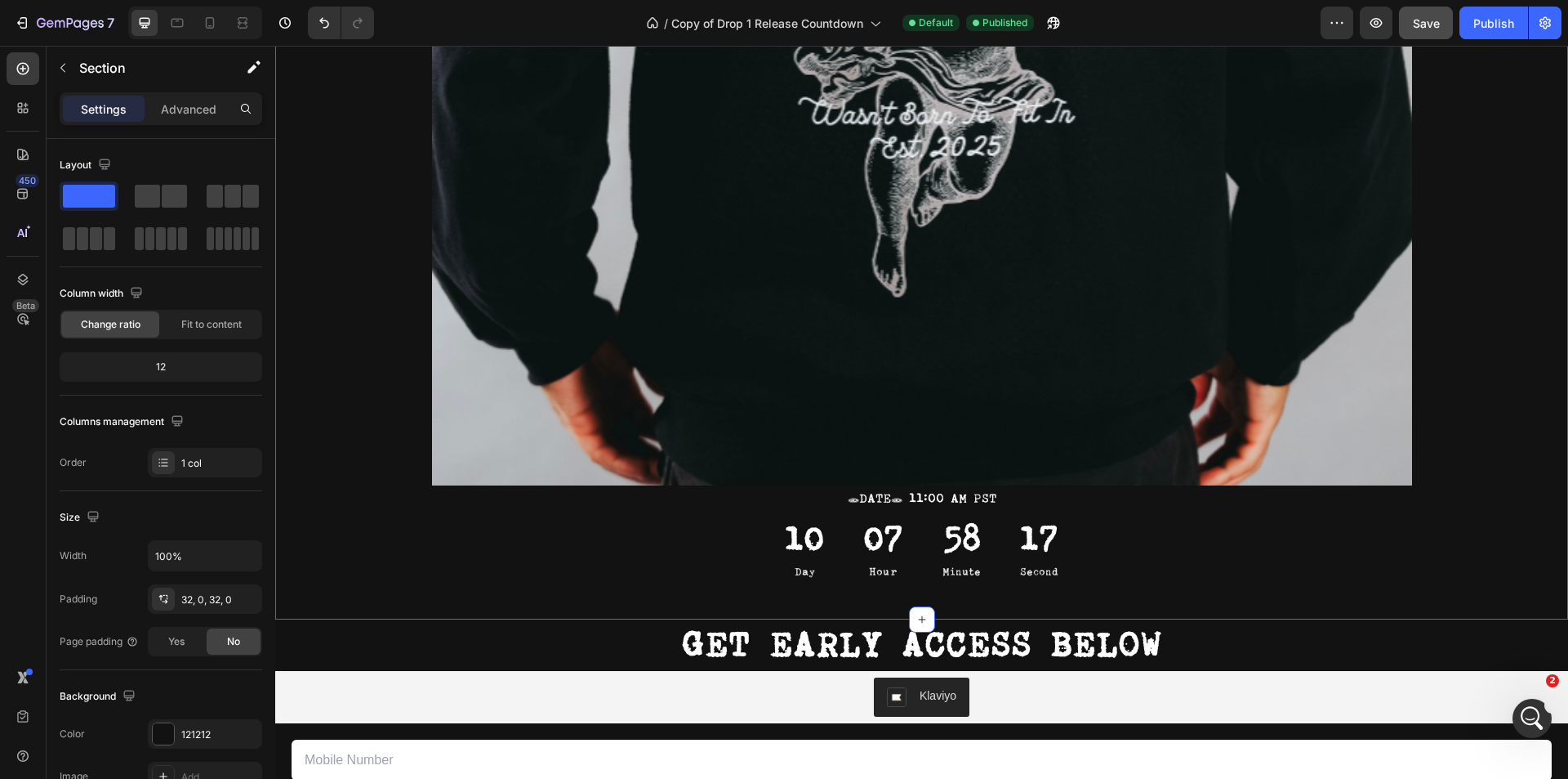
click at [166, 727] on div at bounding box center [163, 733] width 21 height 21
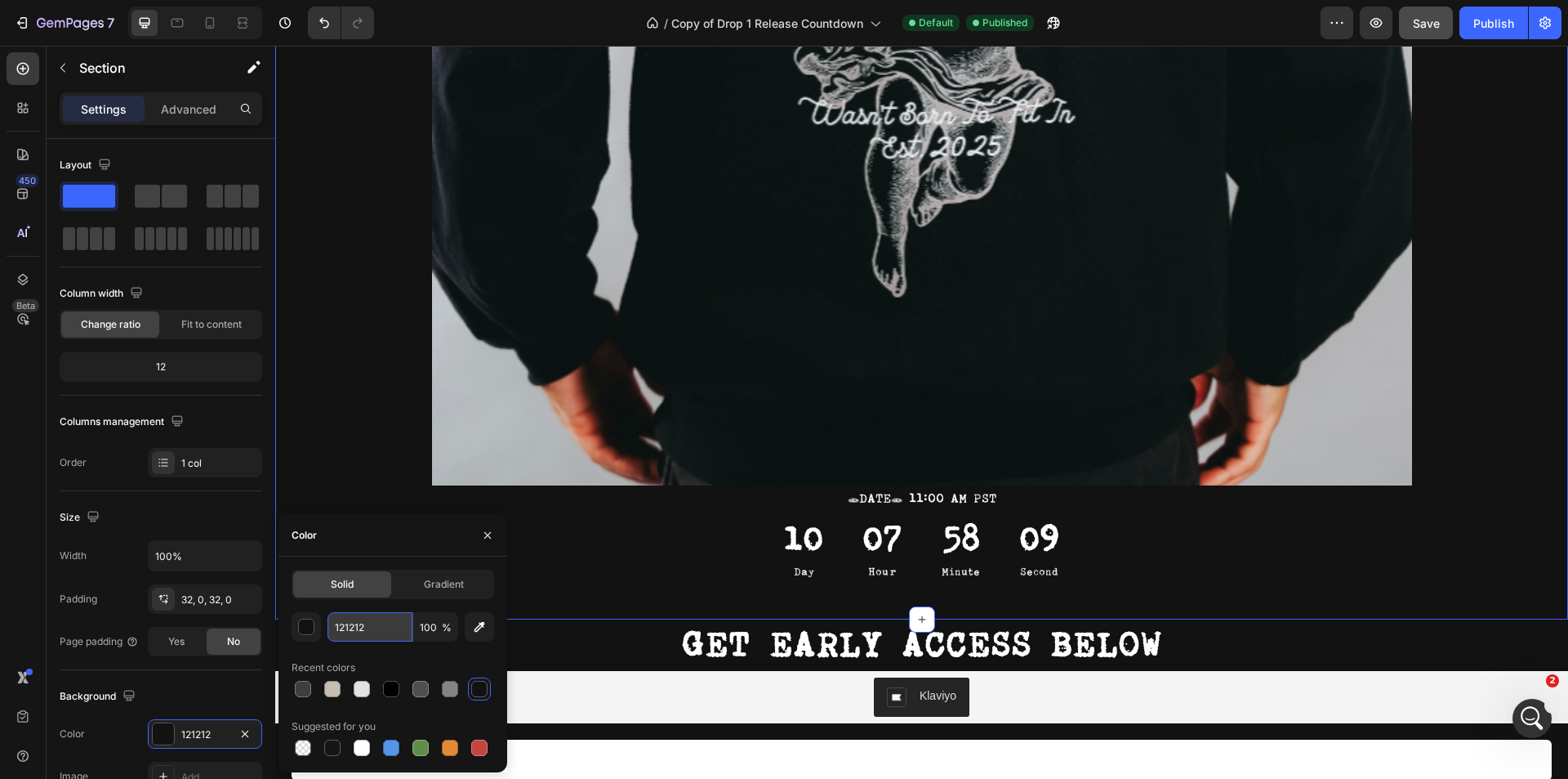
click at [373, 632] on input "121212" at bounding box center [369, 626] width 85 height 29
click at [298, 620] on div "button" at bounding box center [306, 626] width 17 height 17
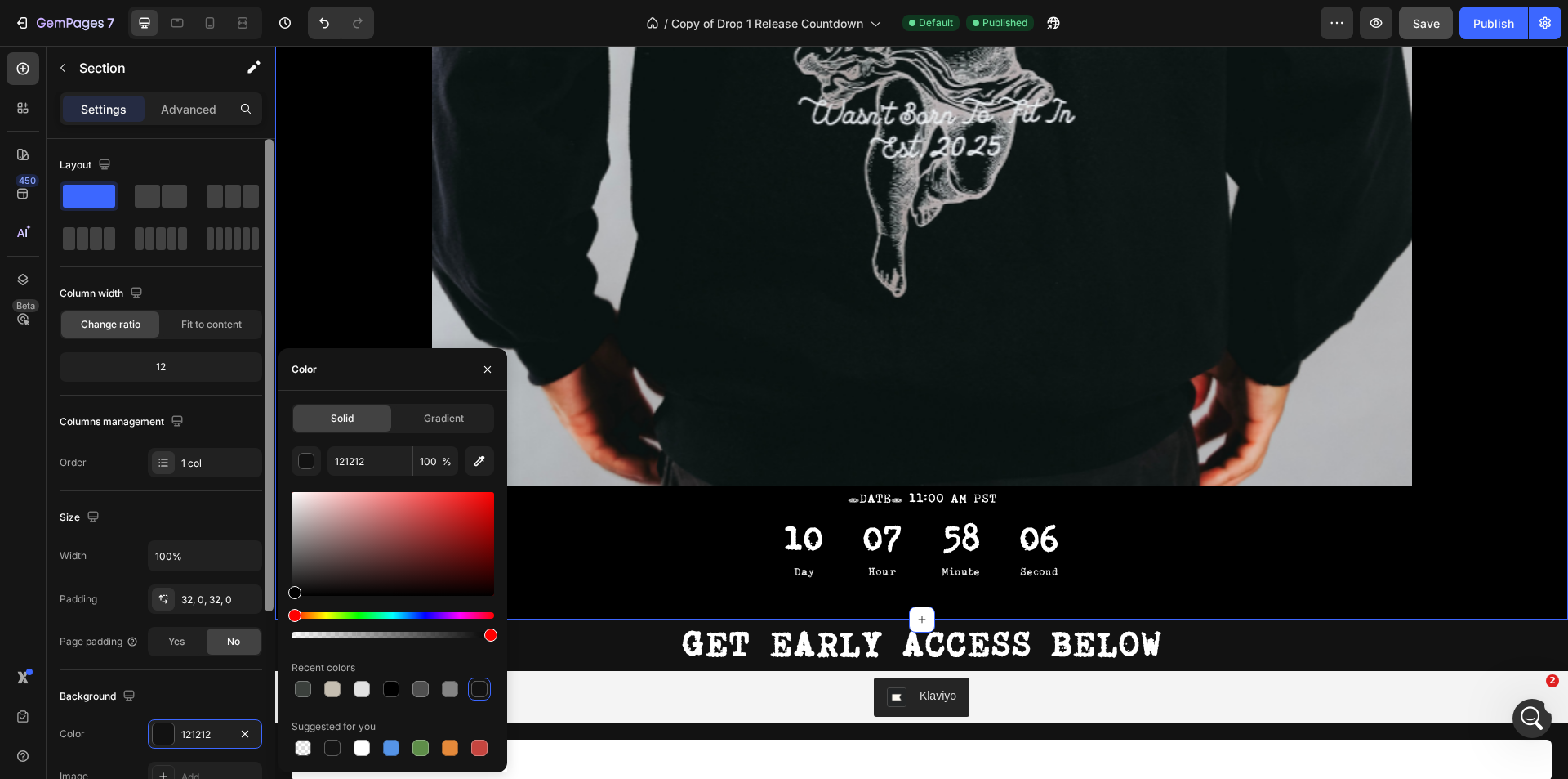
drag, startPoint x: 285, startPoint y: 609, endPoint x: 268, endPoint y: 618, distance: 19.2
click at [270, 618] on div "450 Beta Sections(18) Elements(83) Section Element Hero Section Product Detail …" at bounding box center [137, 412] width 275 height 733
type input "000000"
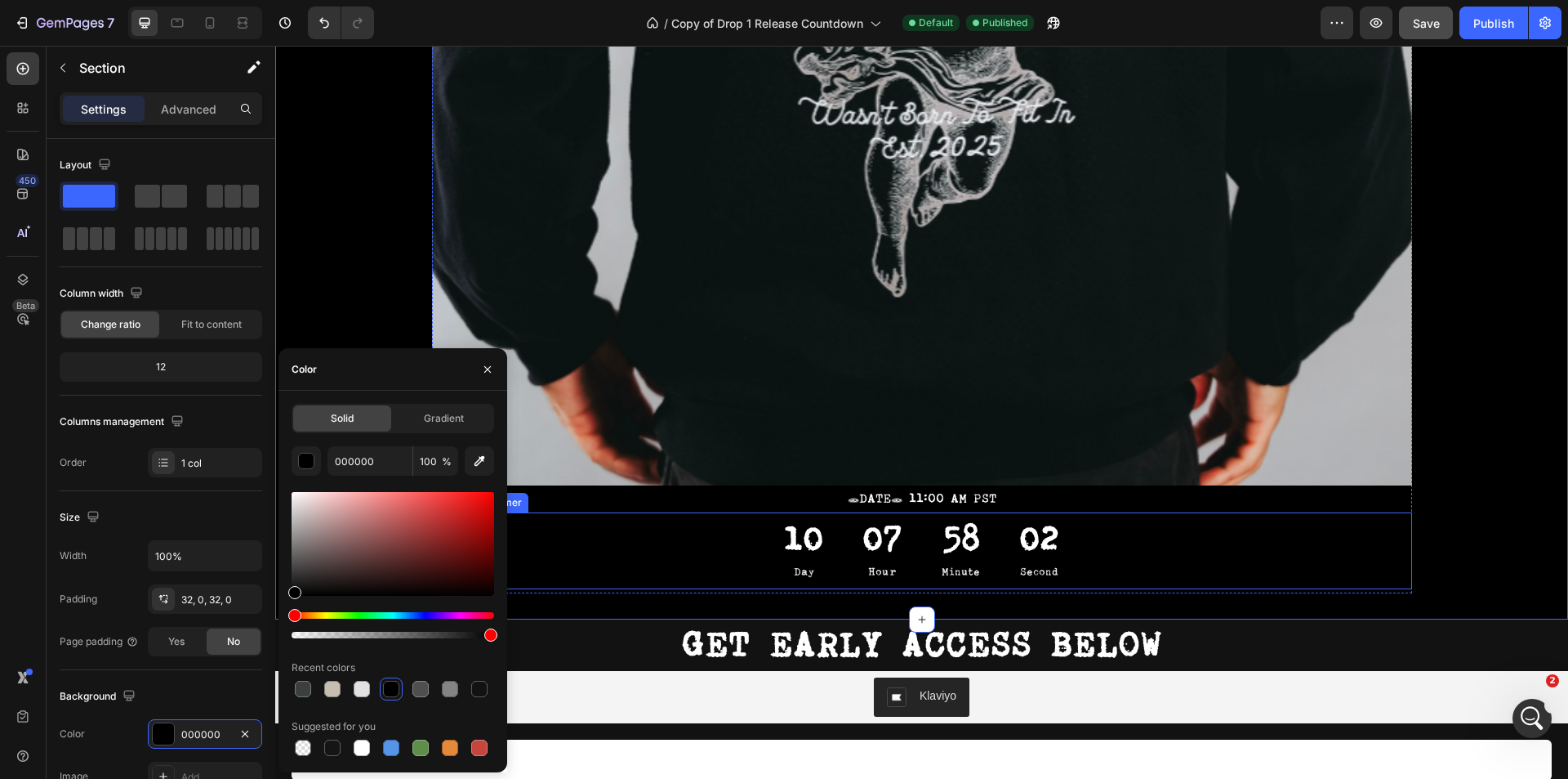
click at [585, 544] on div "10 Day 07 Hour 58 Minute 02 Second" at bounding box center [922, 551] width 980 height 78
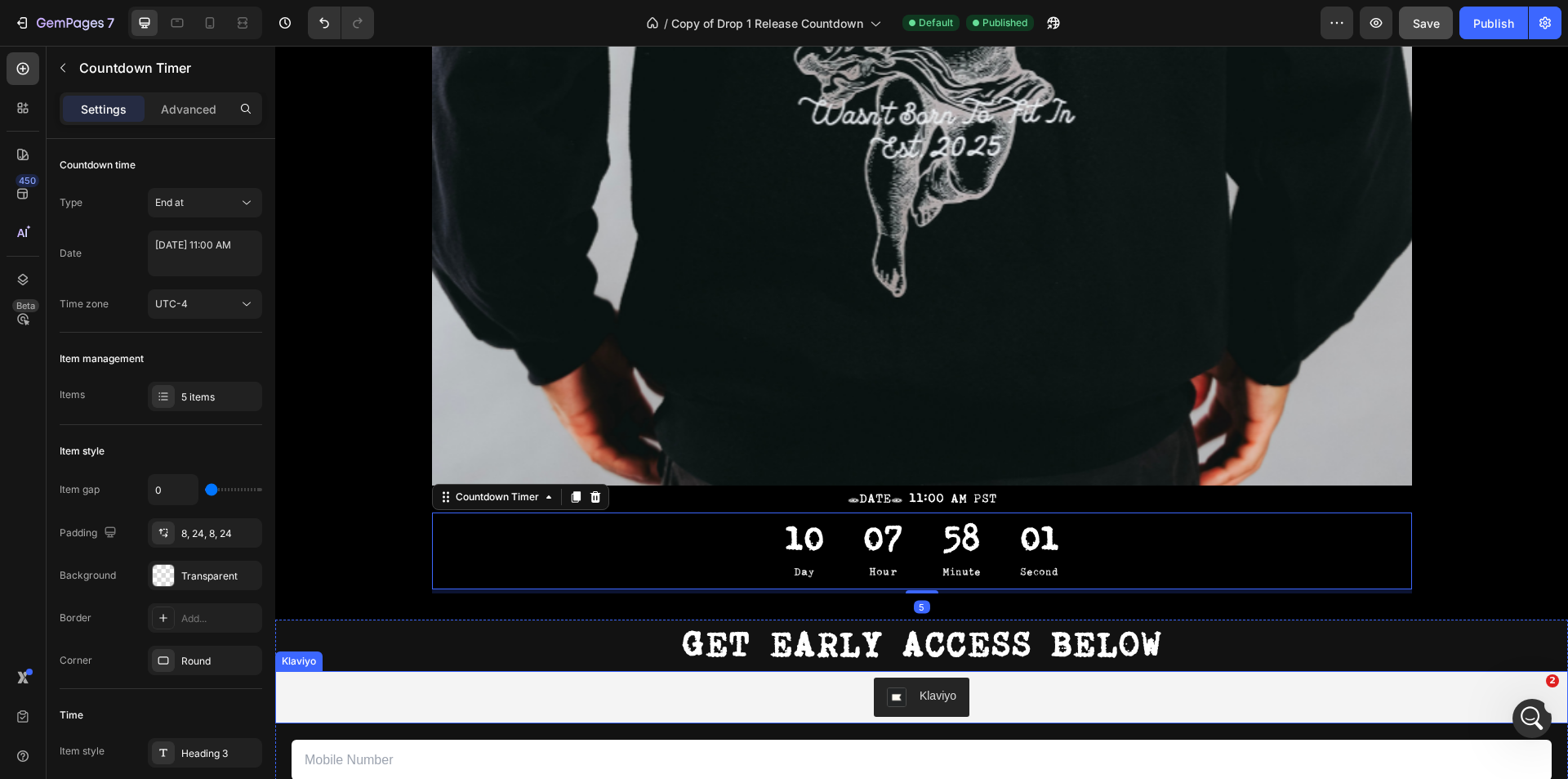
scroll to position [1552, 0]
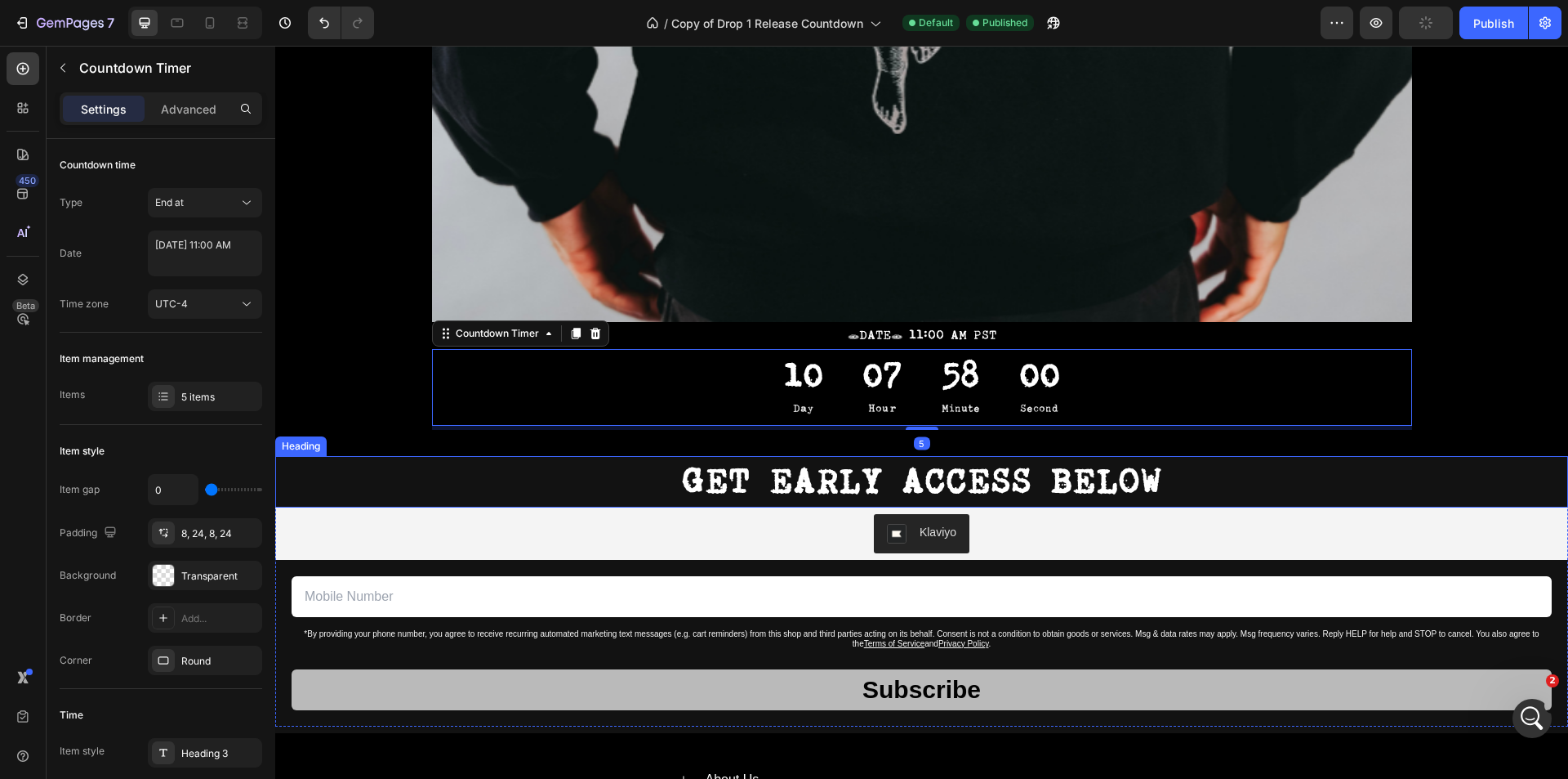
click at [376, 483] on h2 "GET EARLY ACCESS BELOW" at bounding box center [922, 481] width 1293 height 52
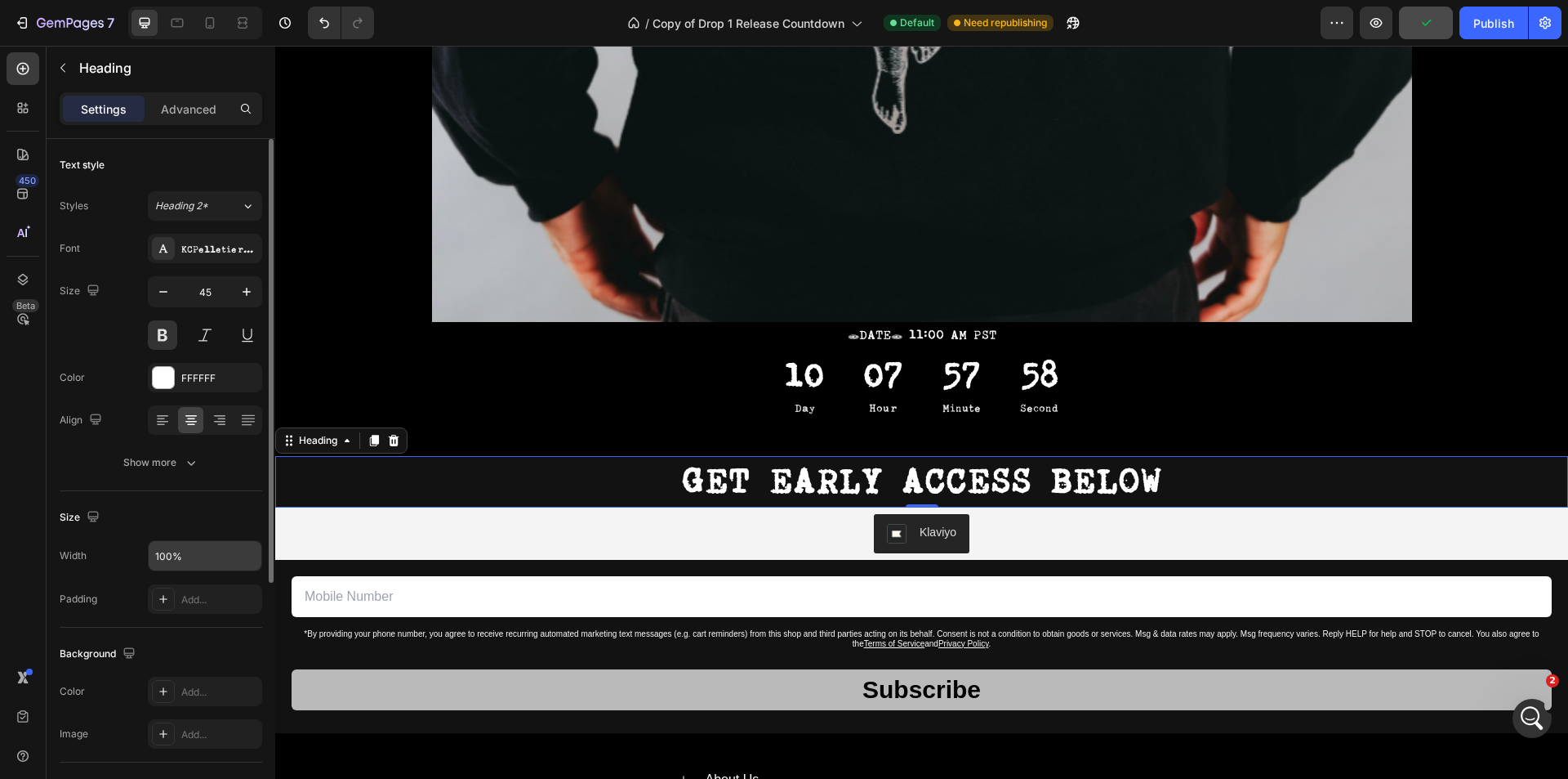
scroll to position [163, 0]
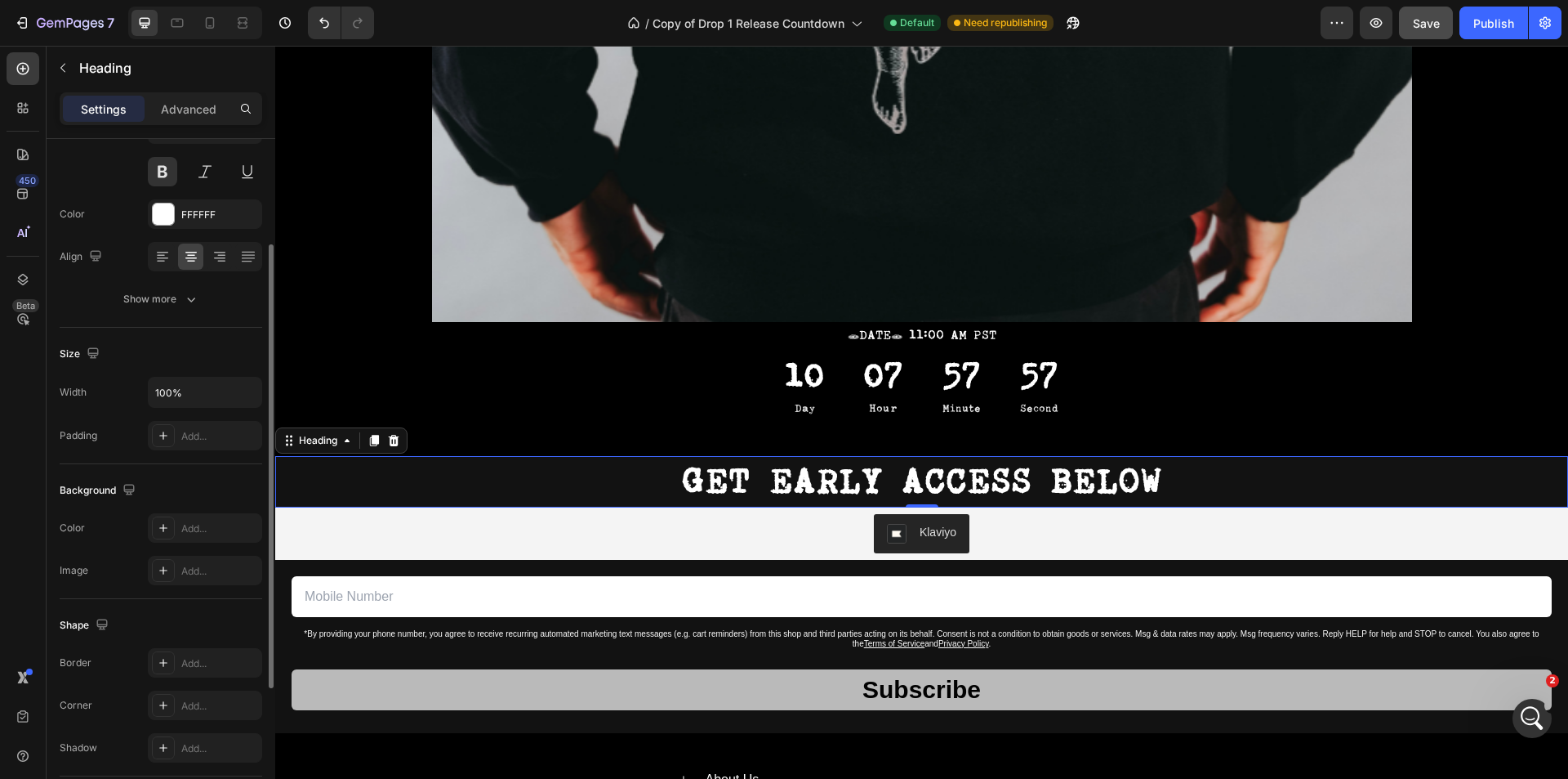
click at [373, 482] on h2 "GET EARLY ACCESS BELOW" at bounding box center [922, 481] width 1293 height 52
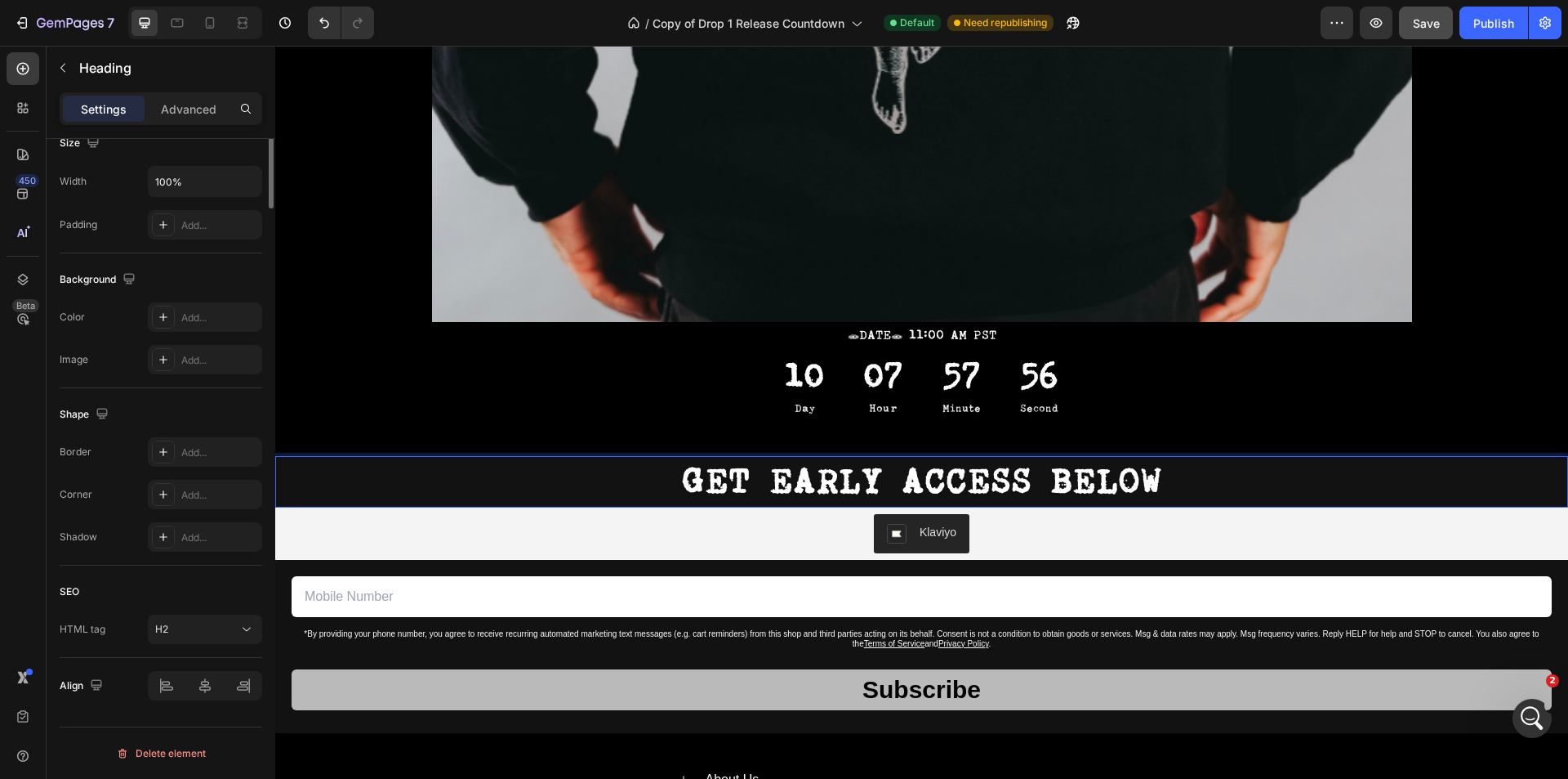
scroll to position [0, 0]
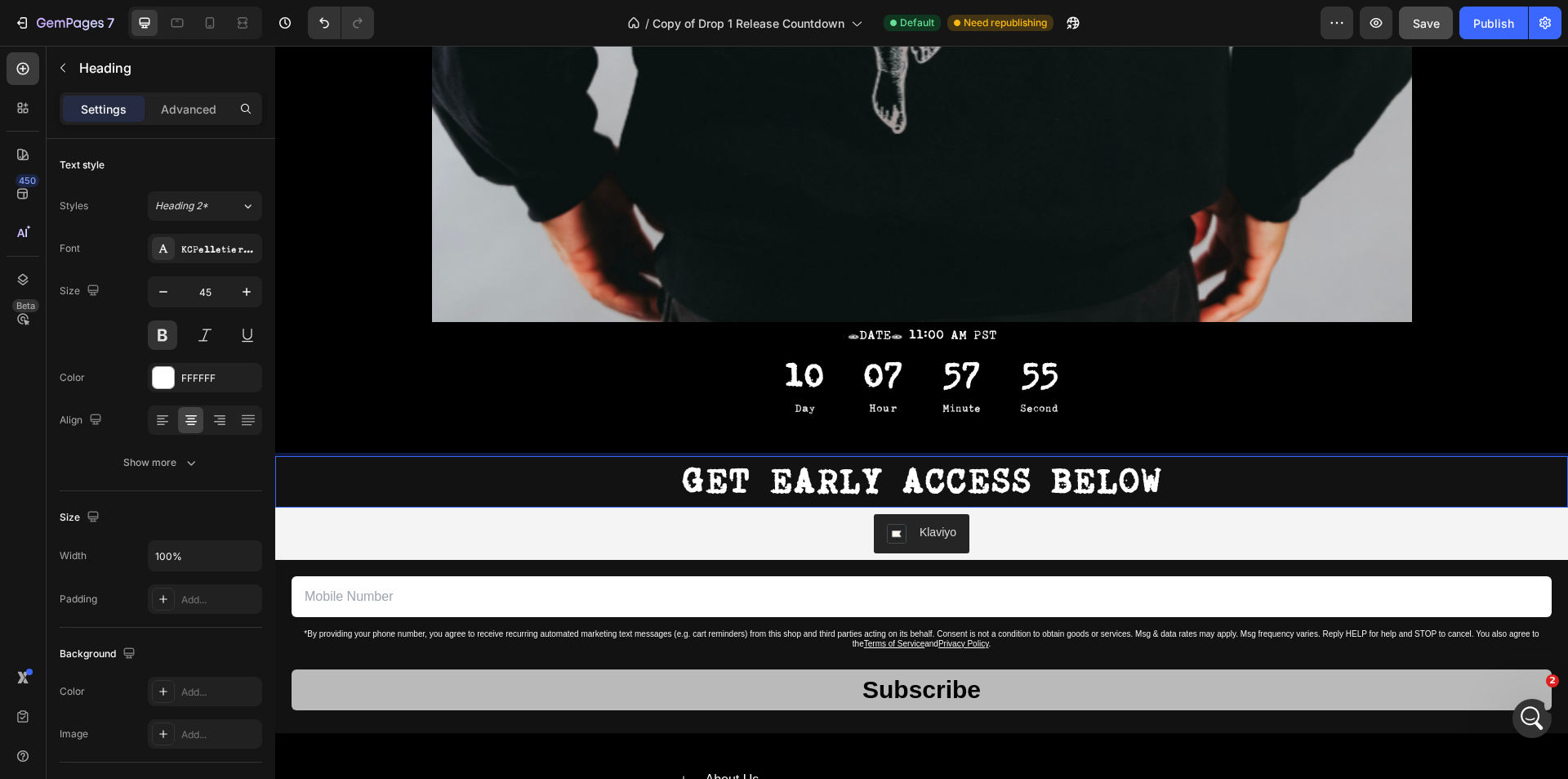
click at [462, 468] on p "GET EARLY ACCESS BELOW" at bounding box center [922, 481] width 1289 height 49
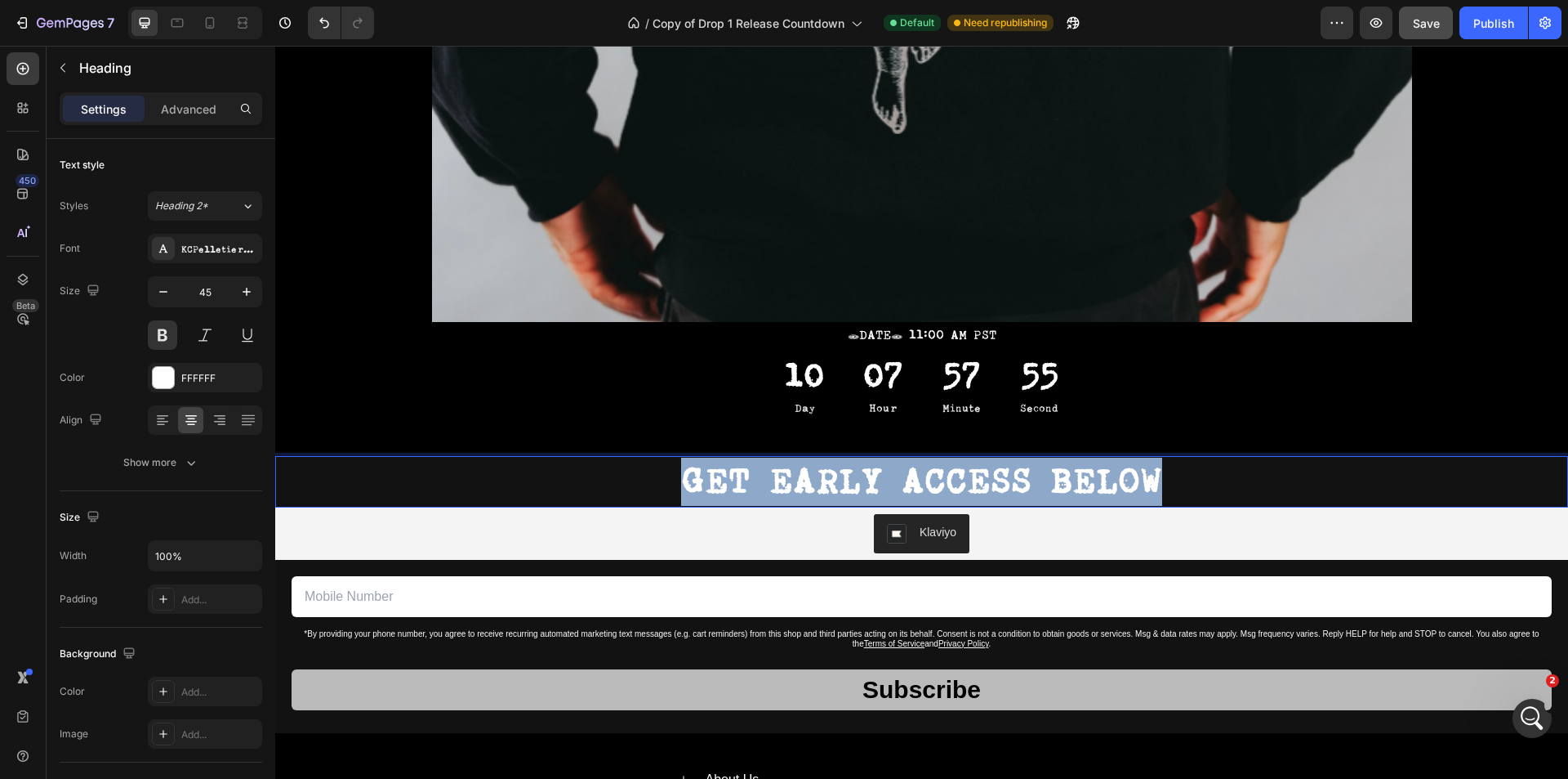
click at [462, 468] on p "GET EARLY ACCESS BELOW" at bounding box center [922, 481] width 1289 height 49
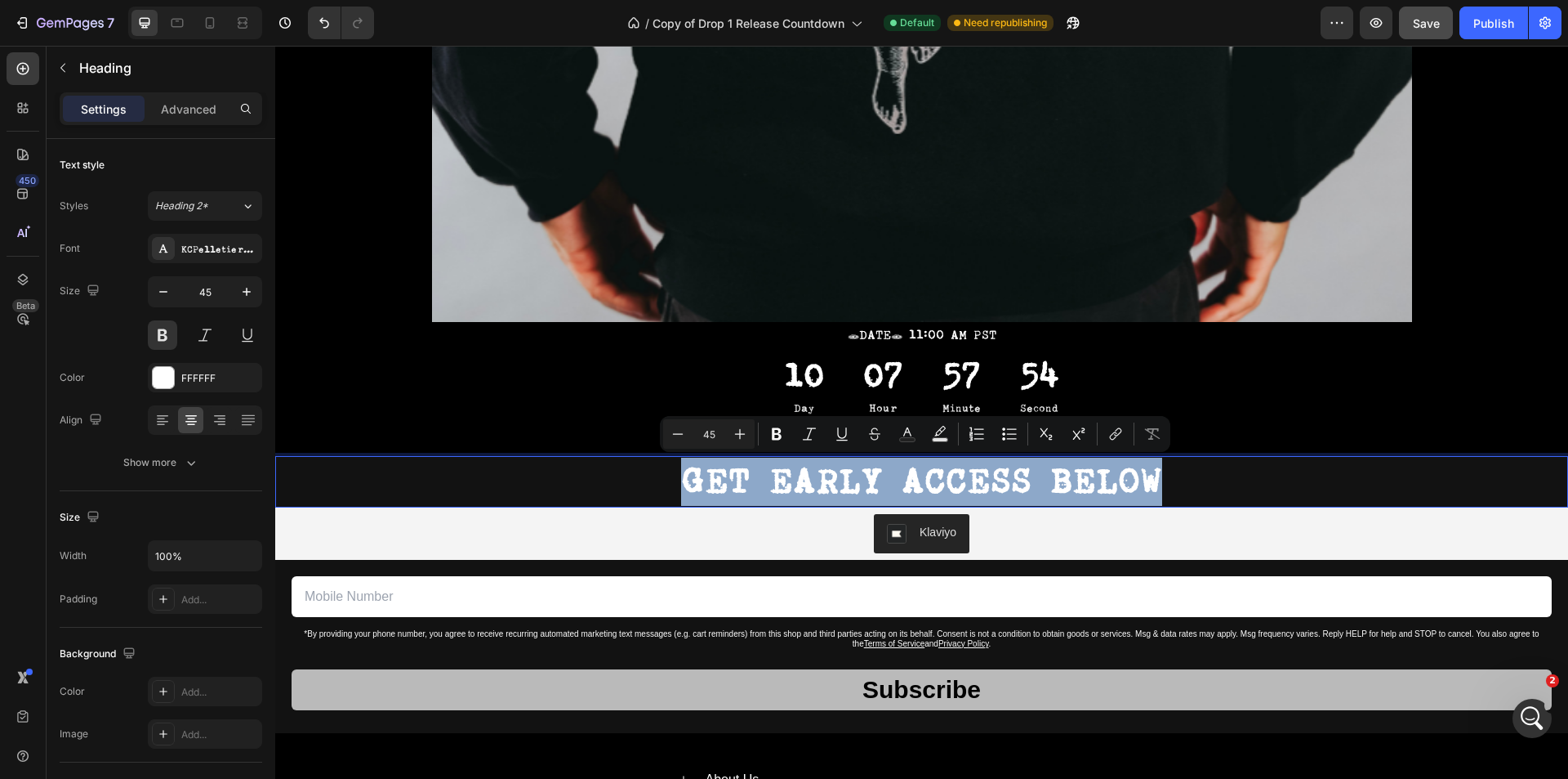
click at [504, 471] on p "GET EARLY ACCESS BELOW" at bounding box center [922, 481] width 1289 height 49
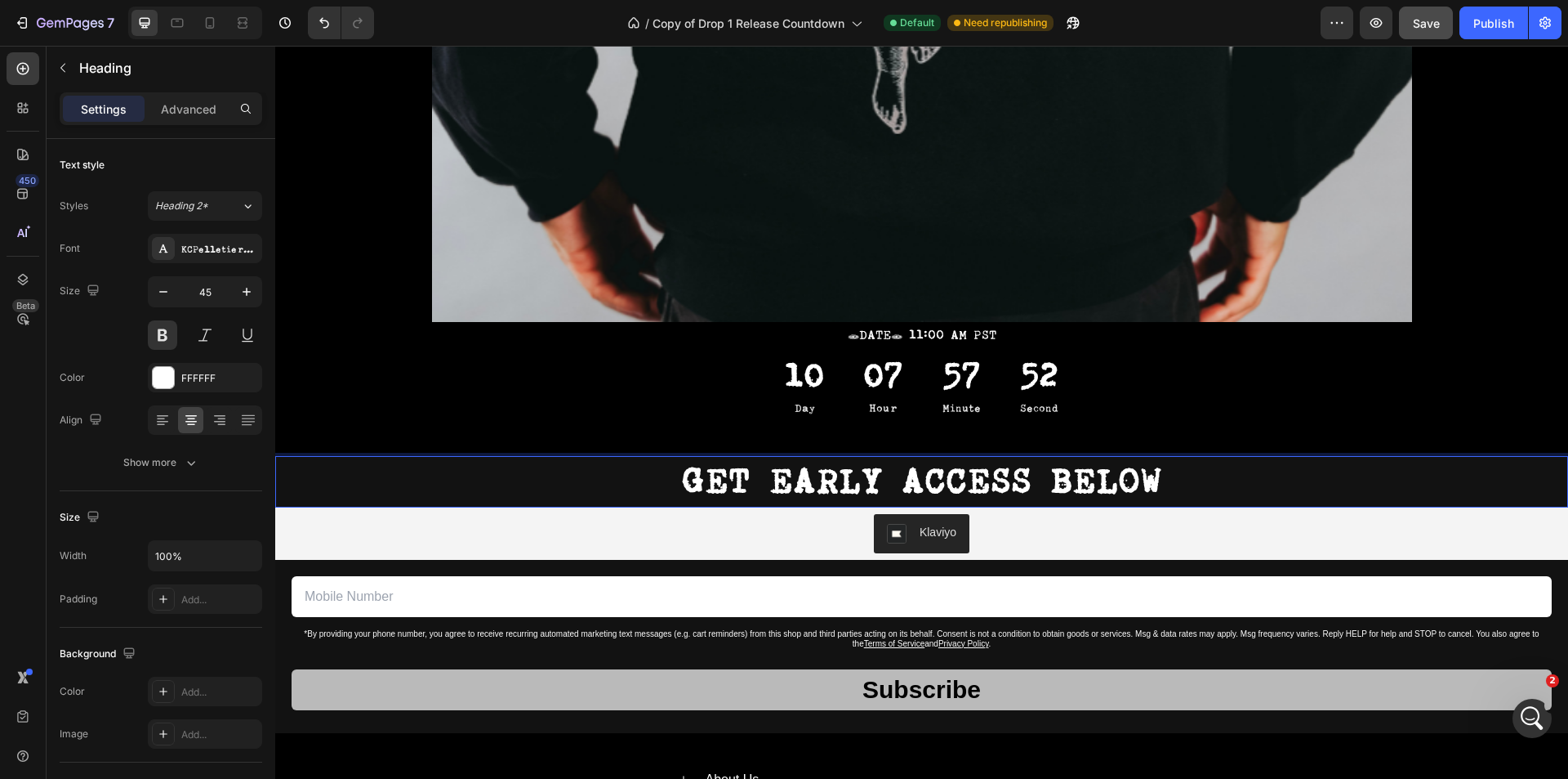
click at [315, 482] on p "GET EARLY ACCESS BELOW" at bounding box center [922, 481] width 1289 height 49
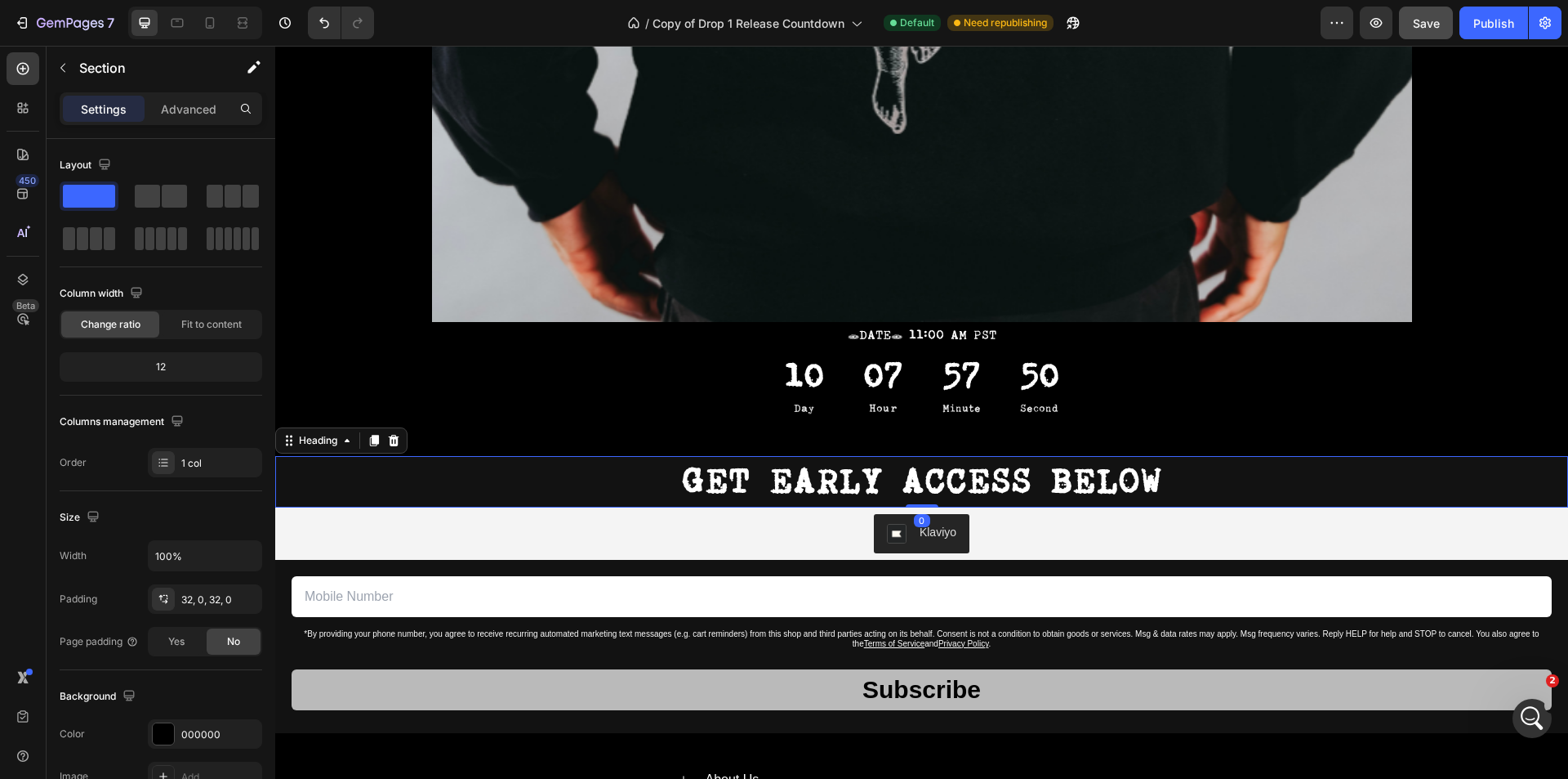
click at [313, 484] on p "GET EARLY ACCESS BELOW" at bounding box center [922, 481] width 1289 height 49
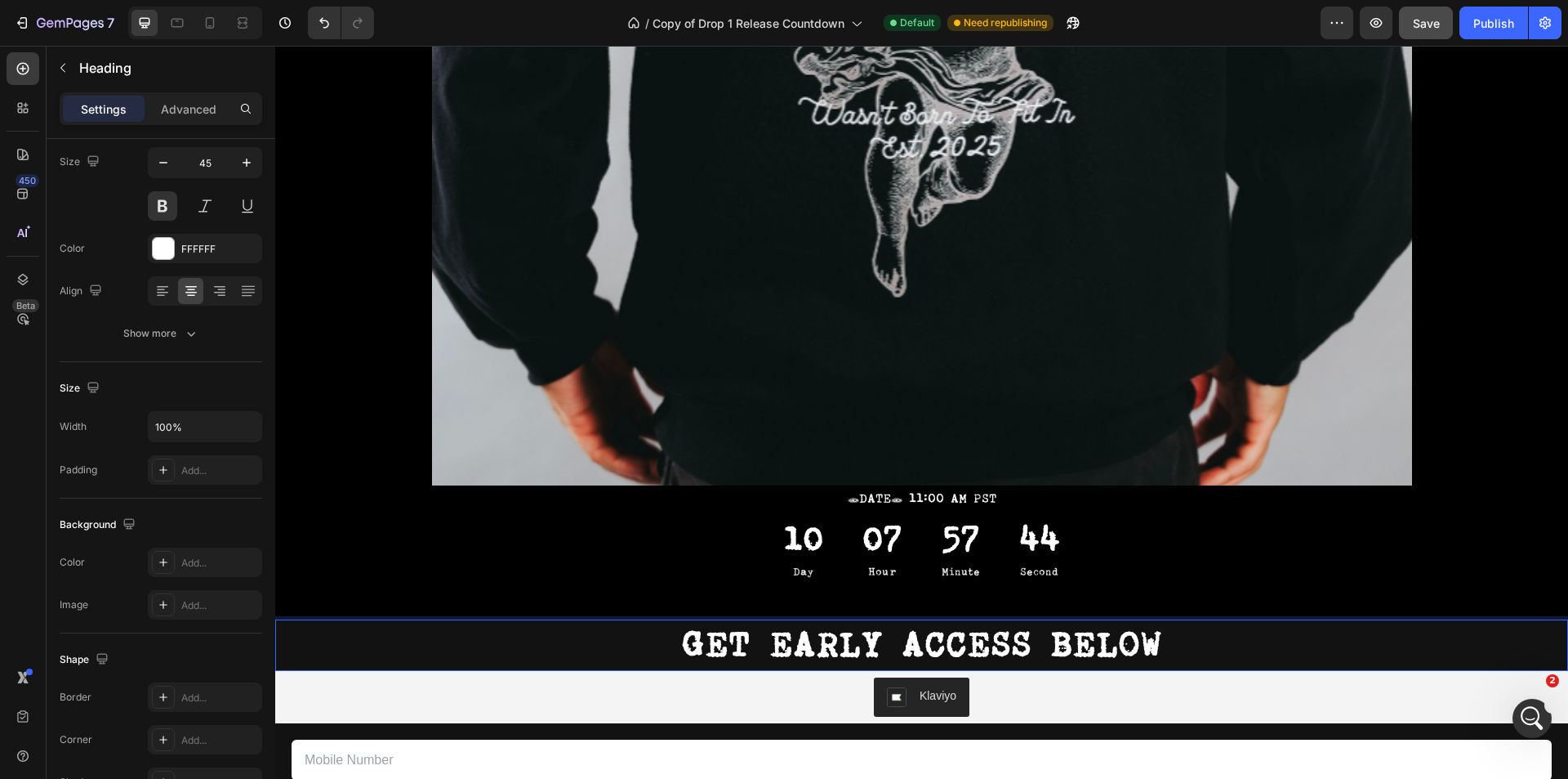
scroll to position [1716, 0]
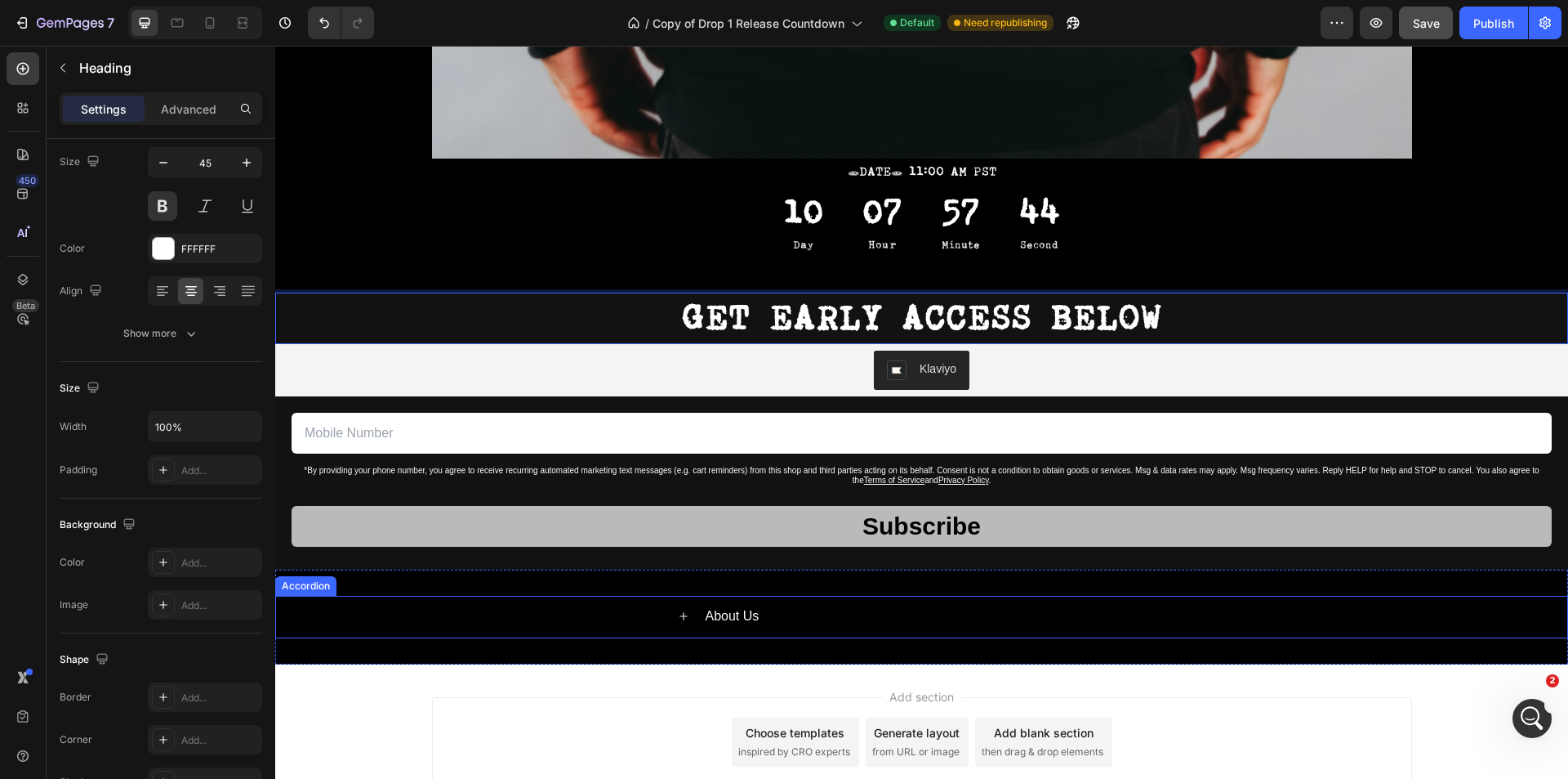
click at [1529, 596] on div "About Us" at bounding box center [922, 617] width 1291 height 43
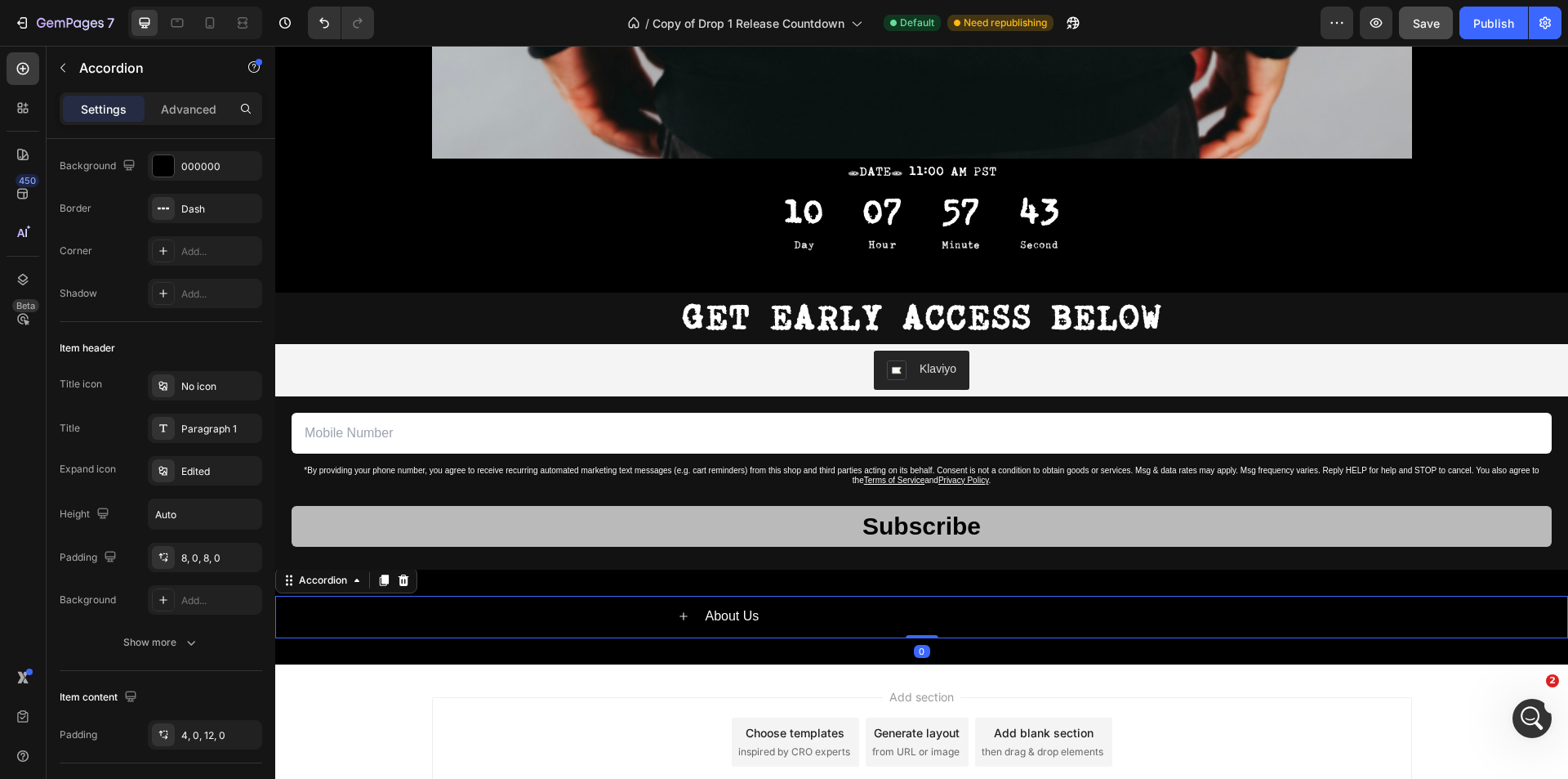
scroll to position [0, 0]
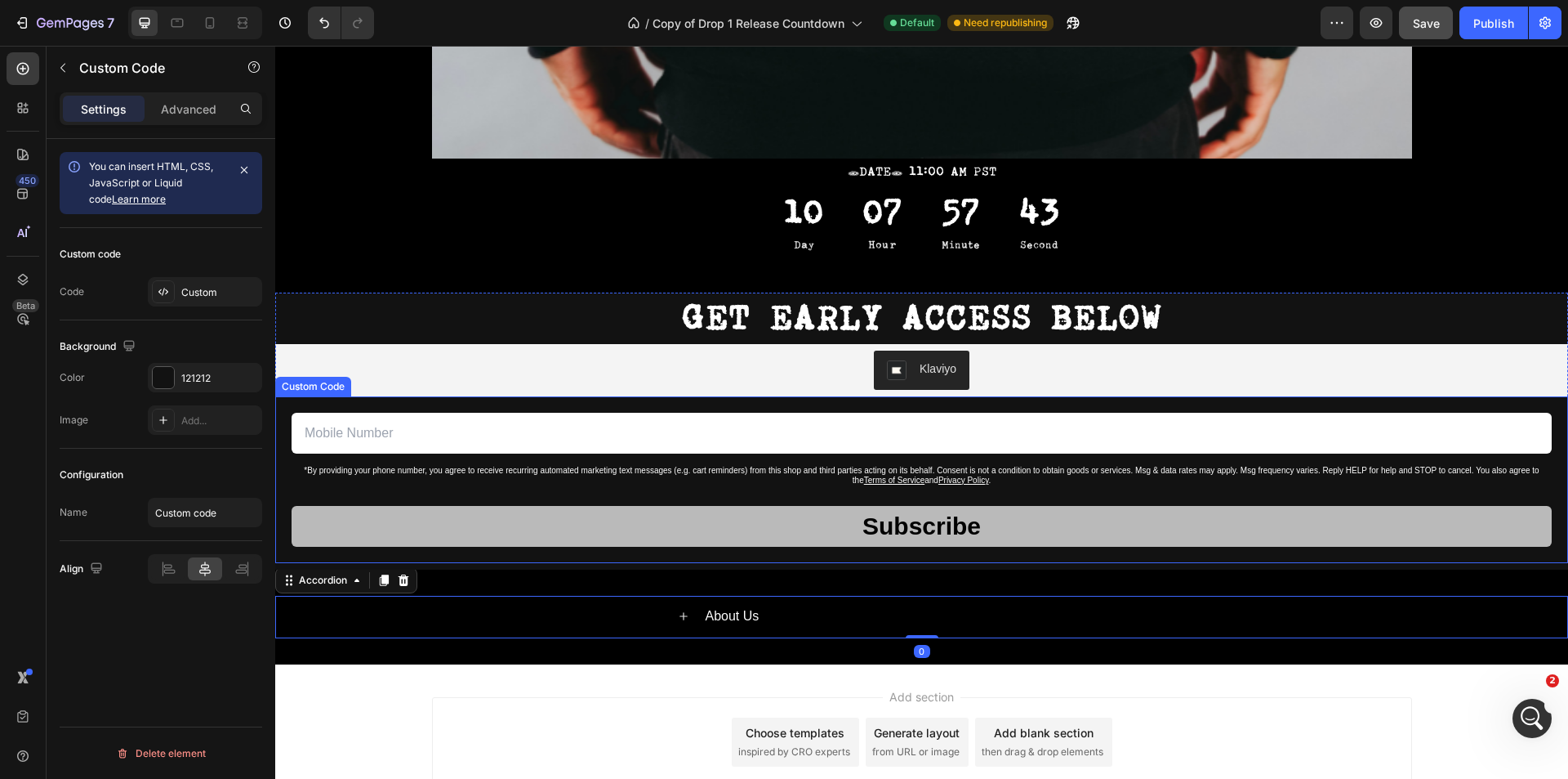
click at [1536, 474] on div "*By providing your phone number, you agree to receive recurring automated marke…" at bounding box center [922, 476] width 1260 height 19
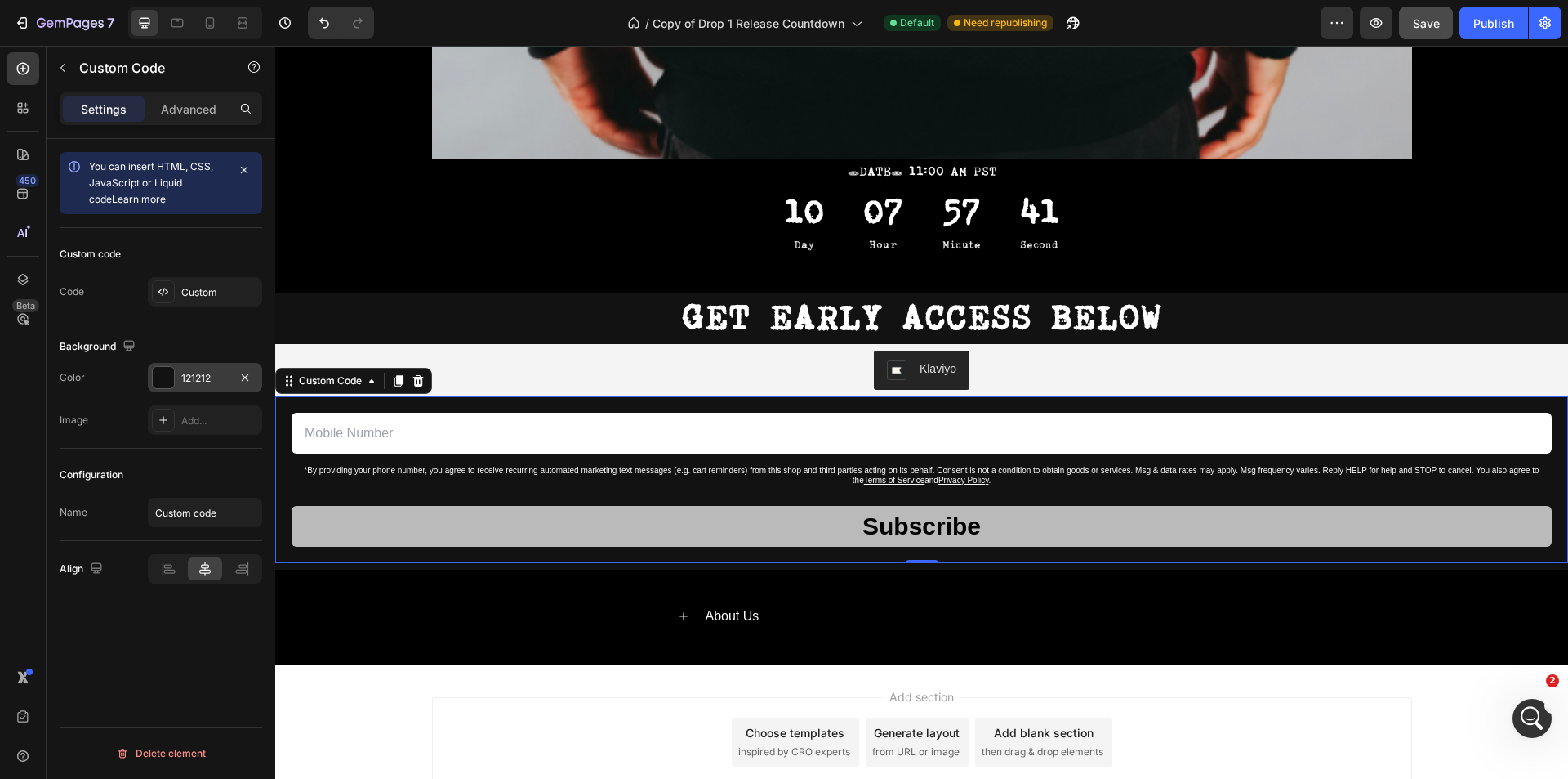
click at [166, 378] on div at bounding box center [163, 377] width 21 height 21
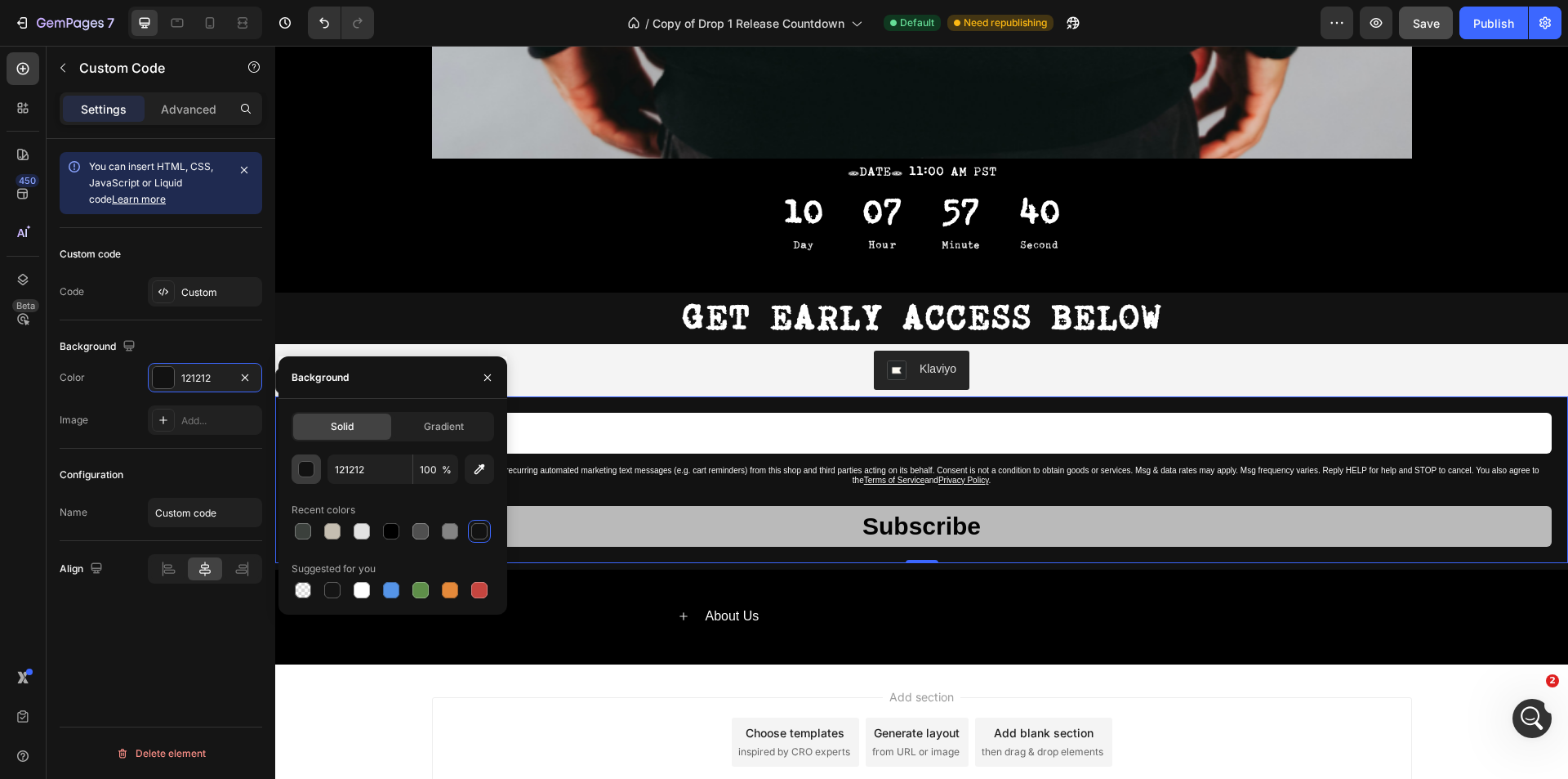
click at [310, 468] on div "button" at bounding box center [306, 470] width 17 height 17
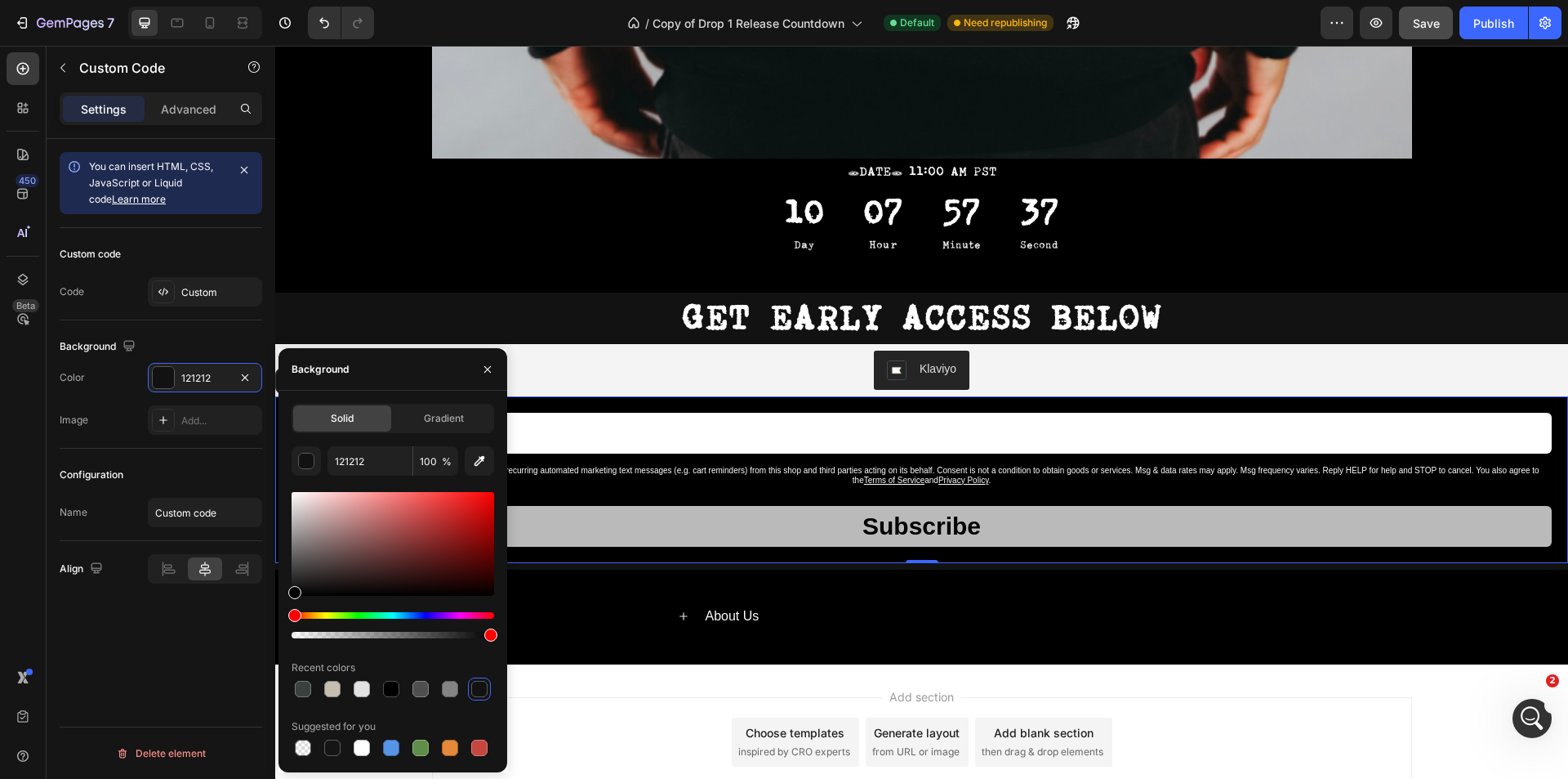
drag, startPoint x: 295, startPoint y: 594, endPoint x: 262, endPoint y: 611, distance: 37.1
click at [262, 611] on div "450 Beta Sections(18) Elements(83) Section Element Hero Section Product Detail …" at bounding box center [137, 412] width 275 height 733
type input "000000"
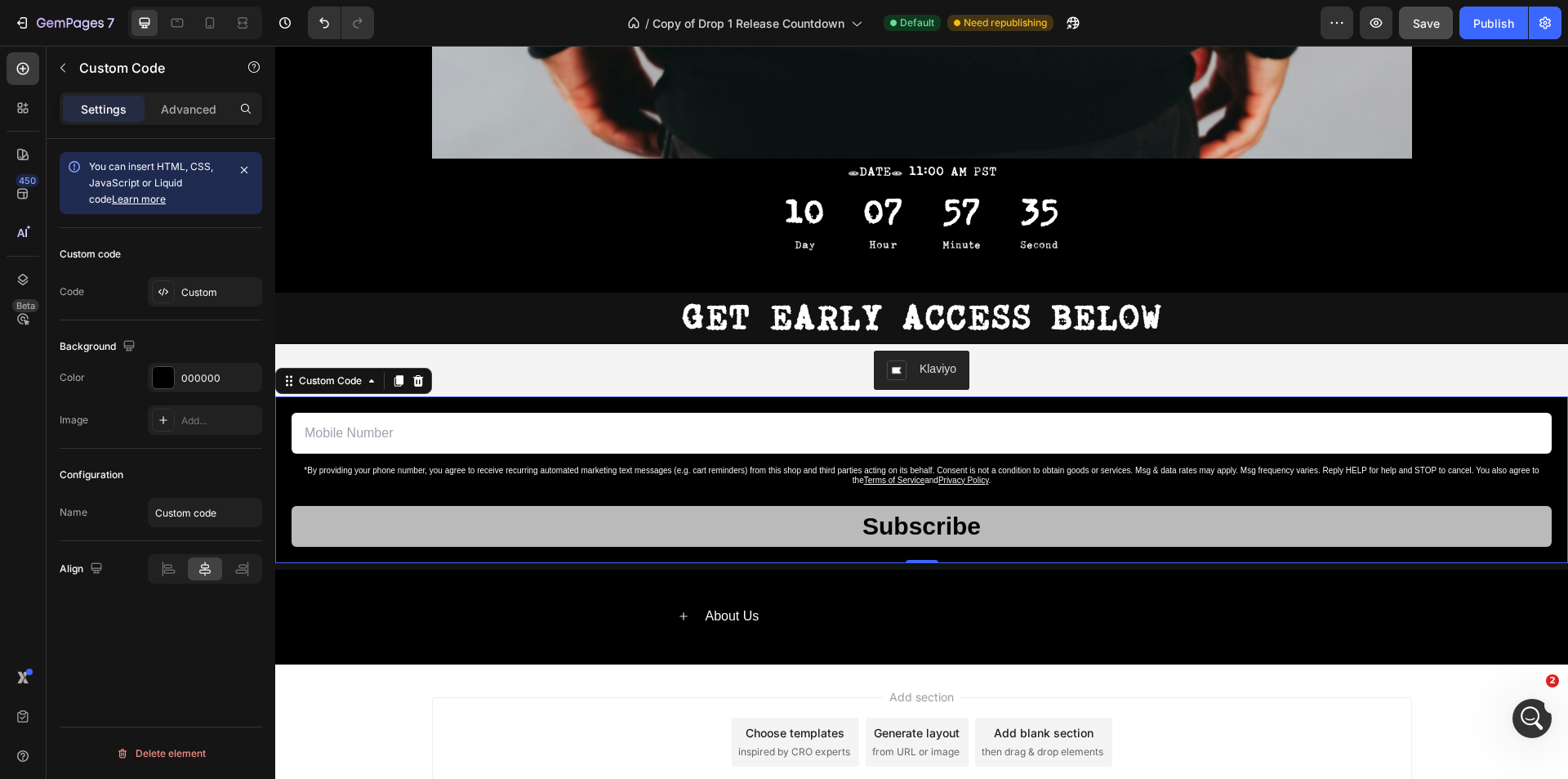
click at [236, 334] on div "Background The changes might be hidden by the video. Color 000000 Image Add..." at bounding box center [160, 384] width 202 height 128
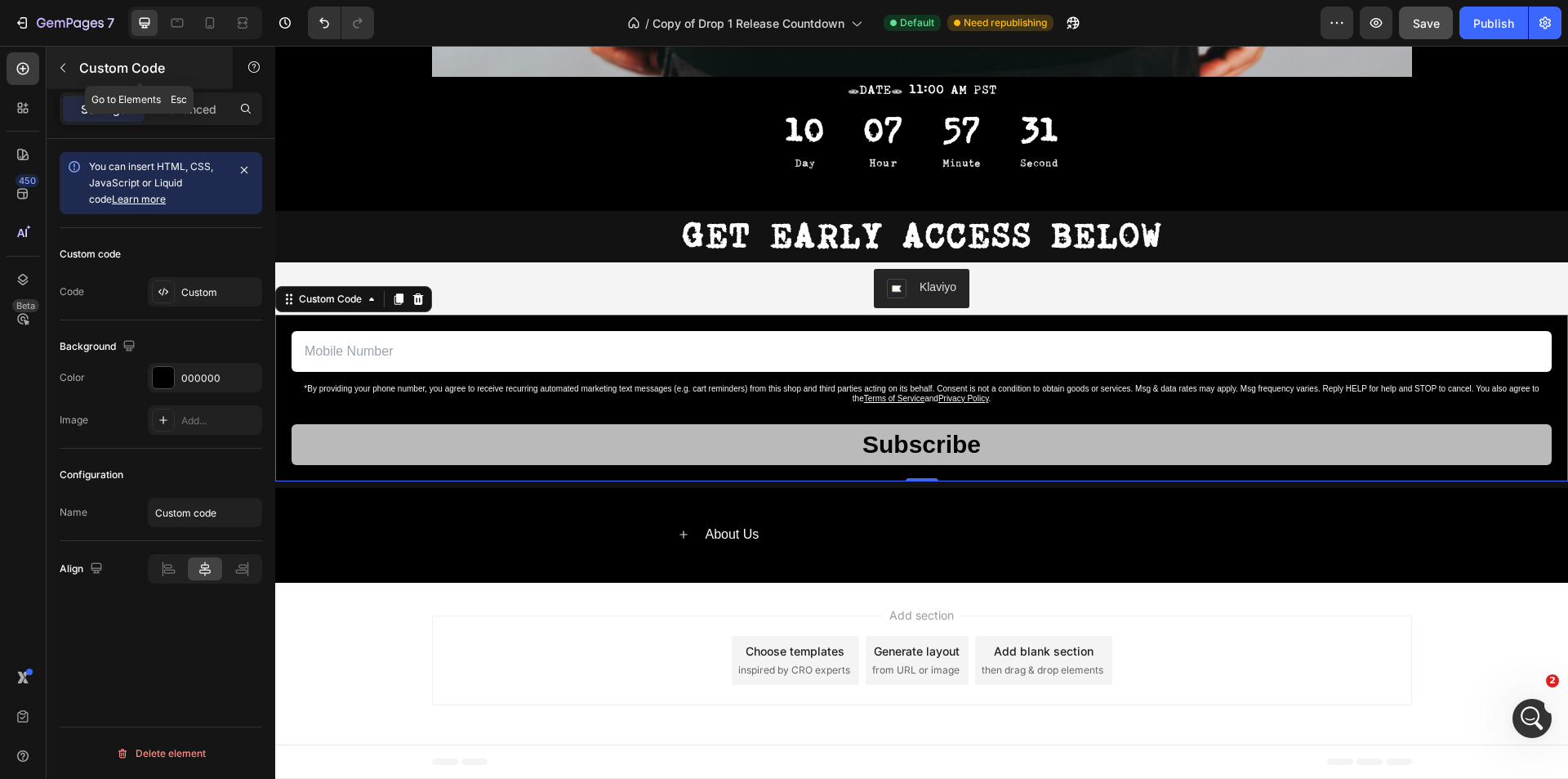
click at [70, 63] on button "button" at bounding box center [62, 67] width 26 height 26
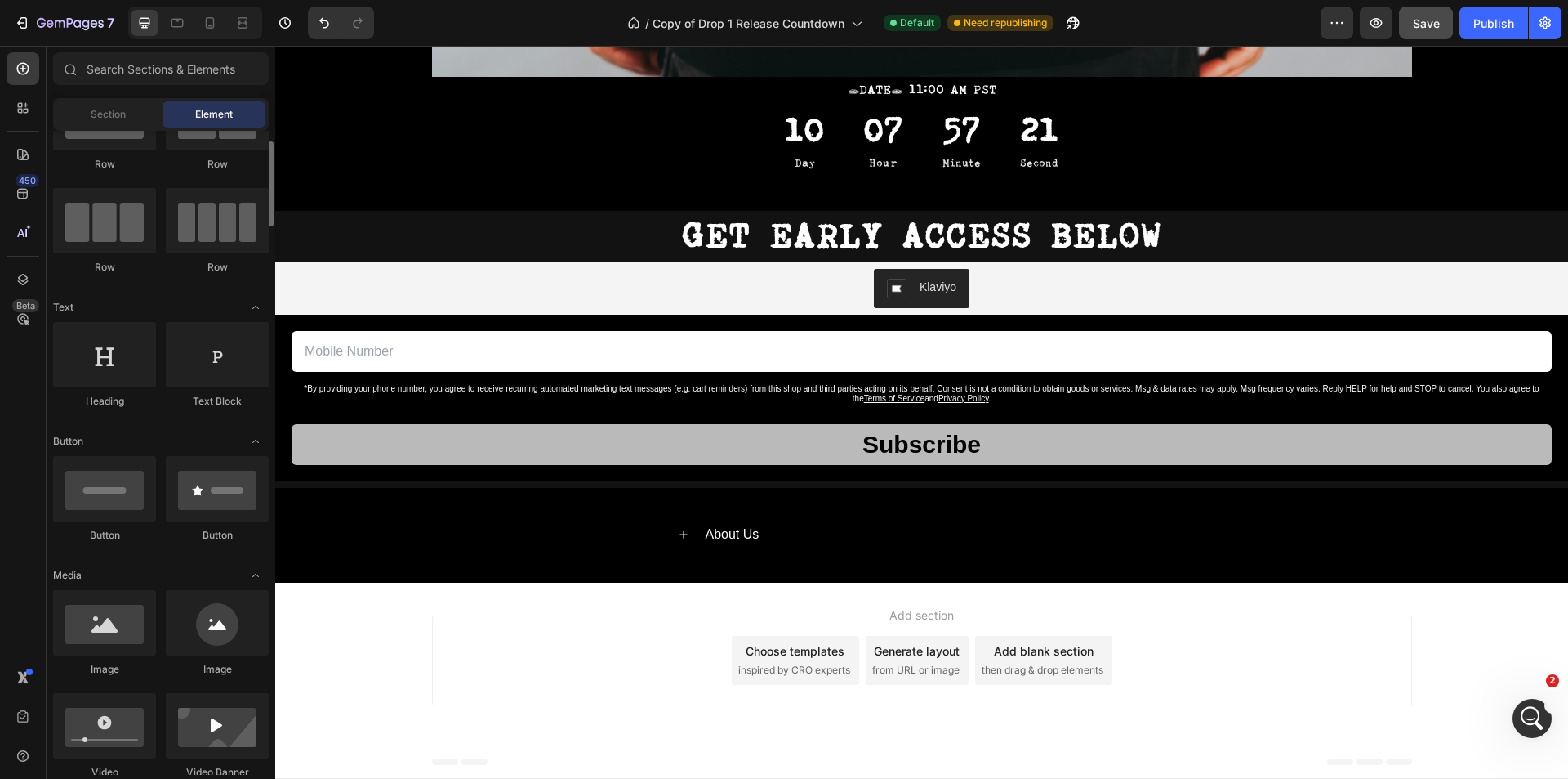
scroll to position [0, 0]
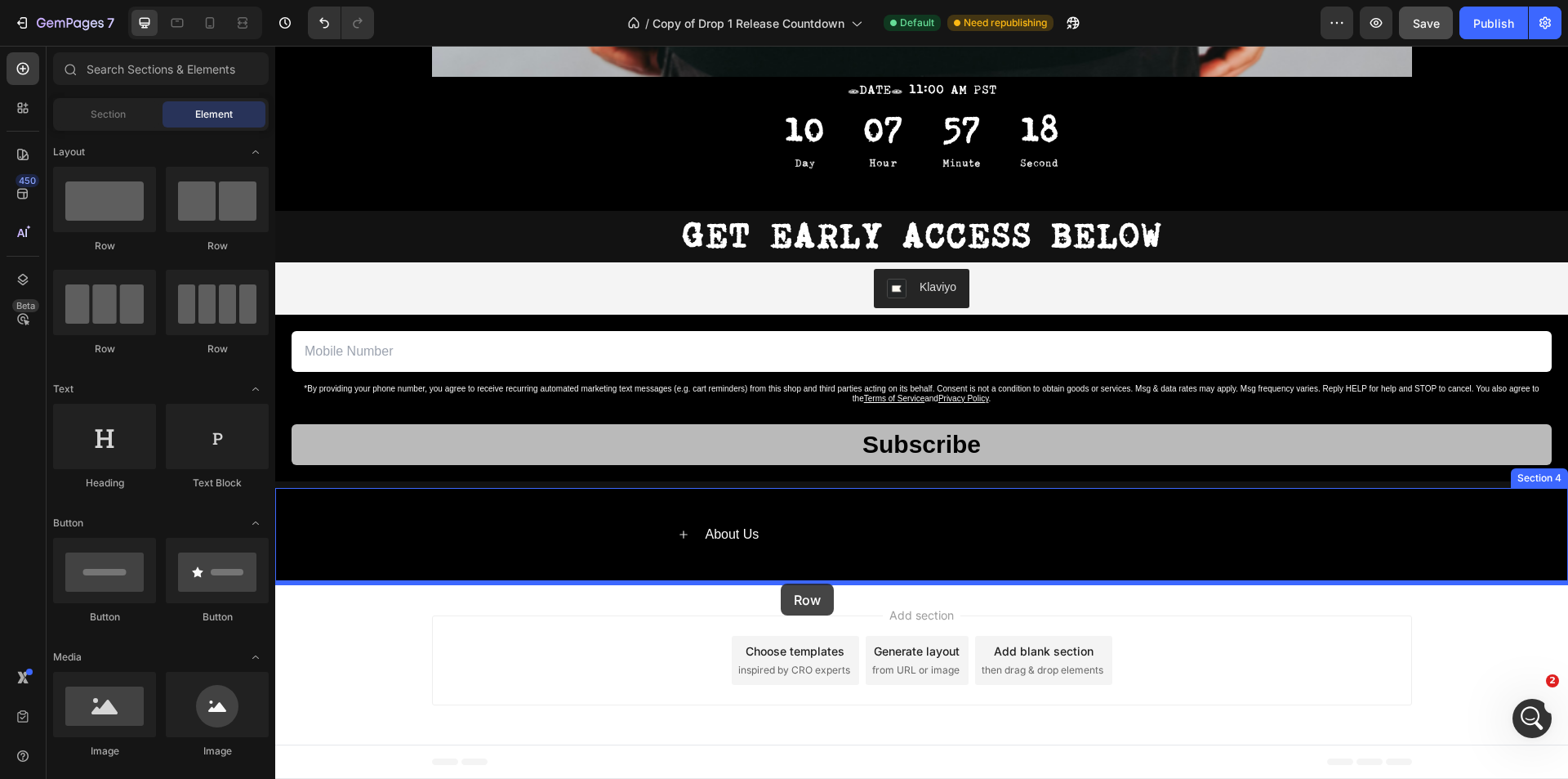
drag, startPoint x: 386, startPoint y: 266, endPoint x: 781, endPoint y: 584, distance: 507.1
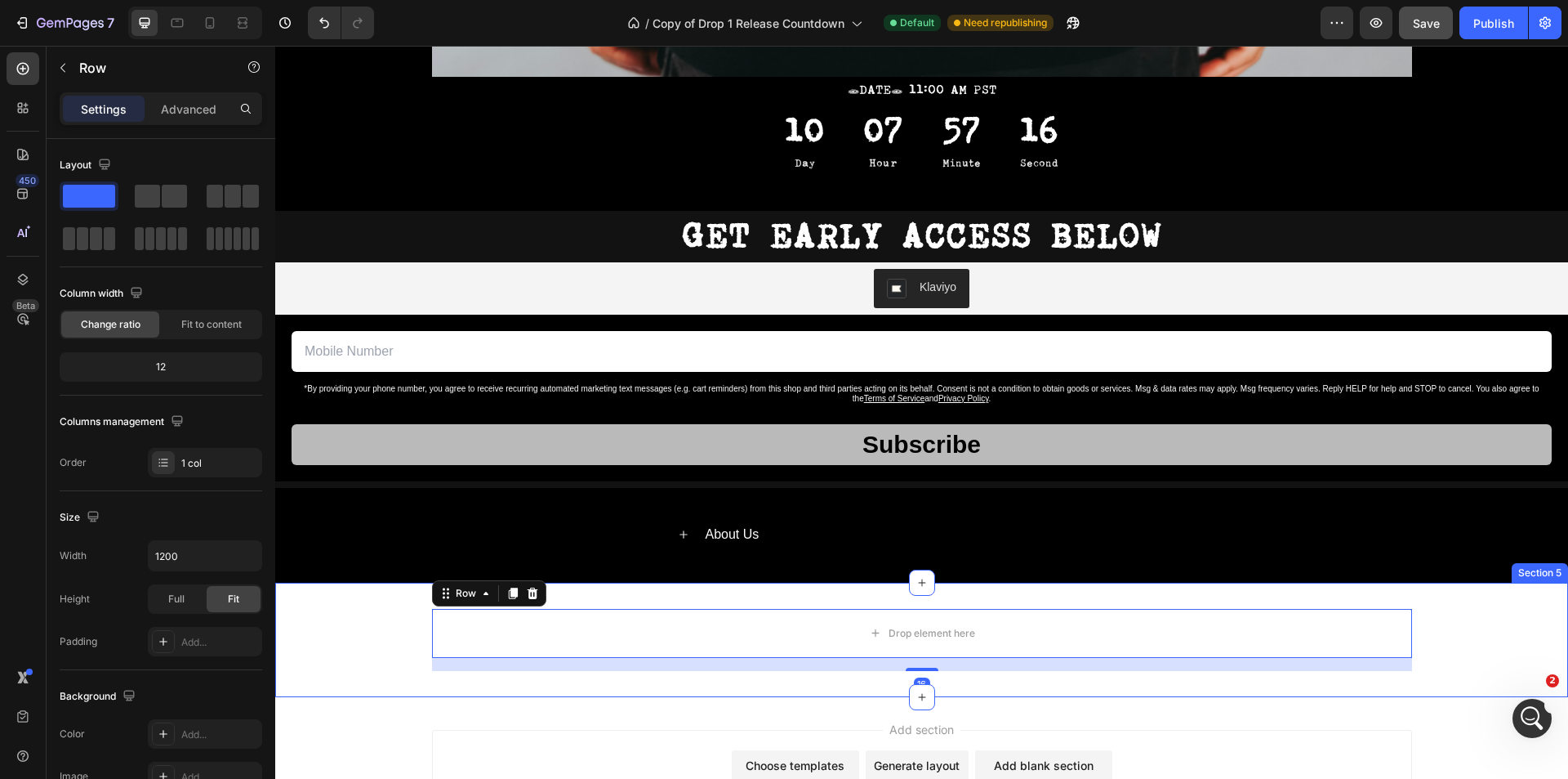
click at [1451, 647] on div "Drop element here Row 16" at bounding box center [922, 640] width 1293 height 62
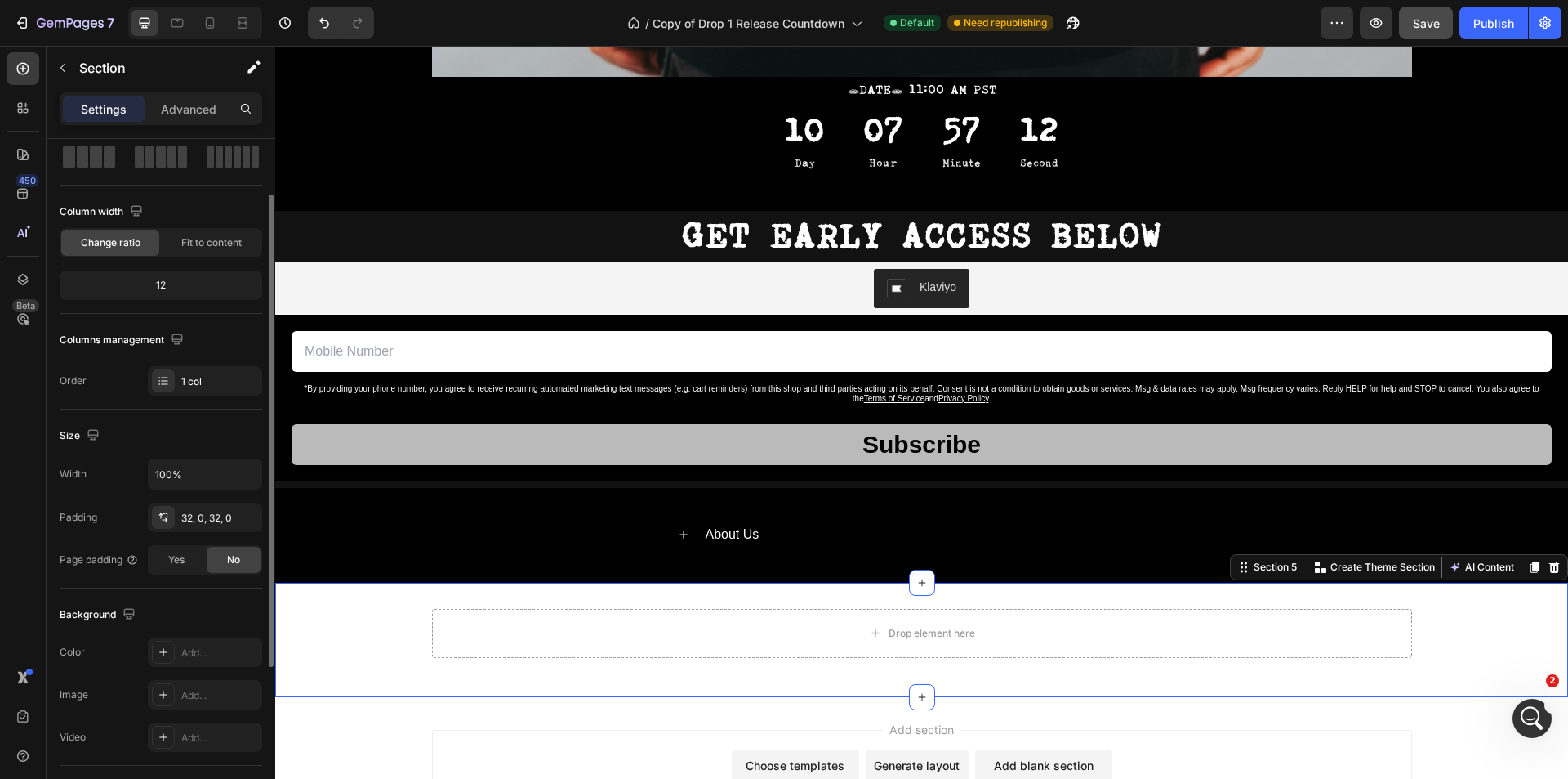
scroll to position [163, 0]
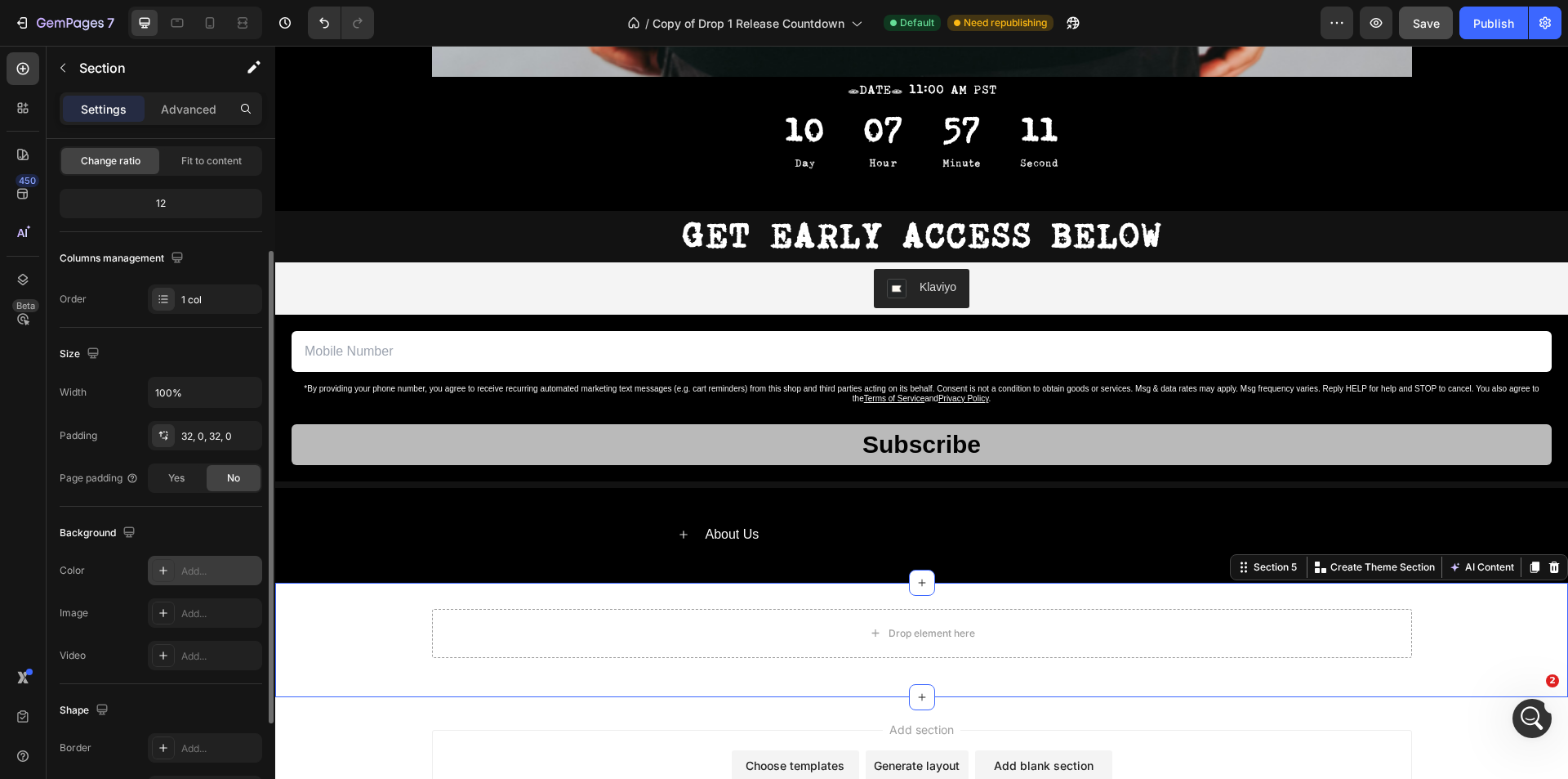
click at [197, 574] on div "Add..." at bounding box center [219, 571] width 77 height 15
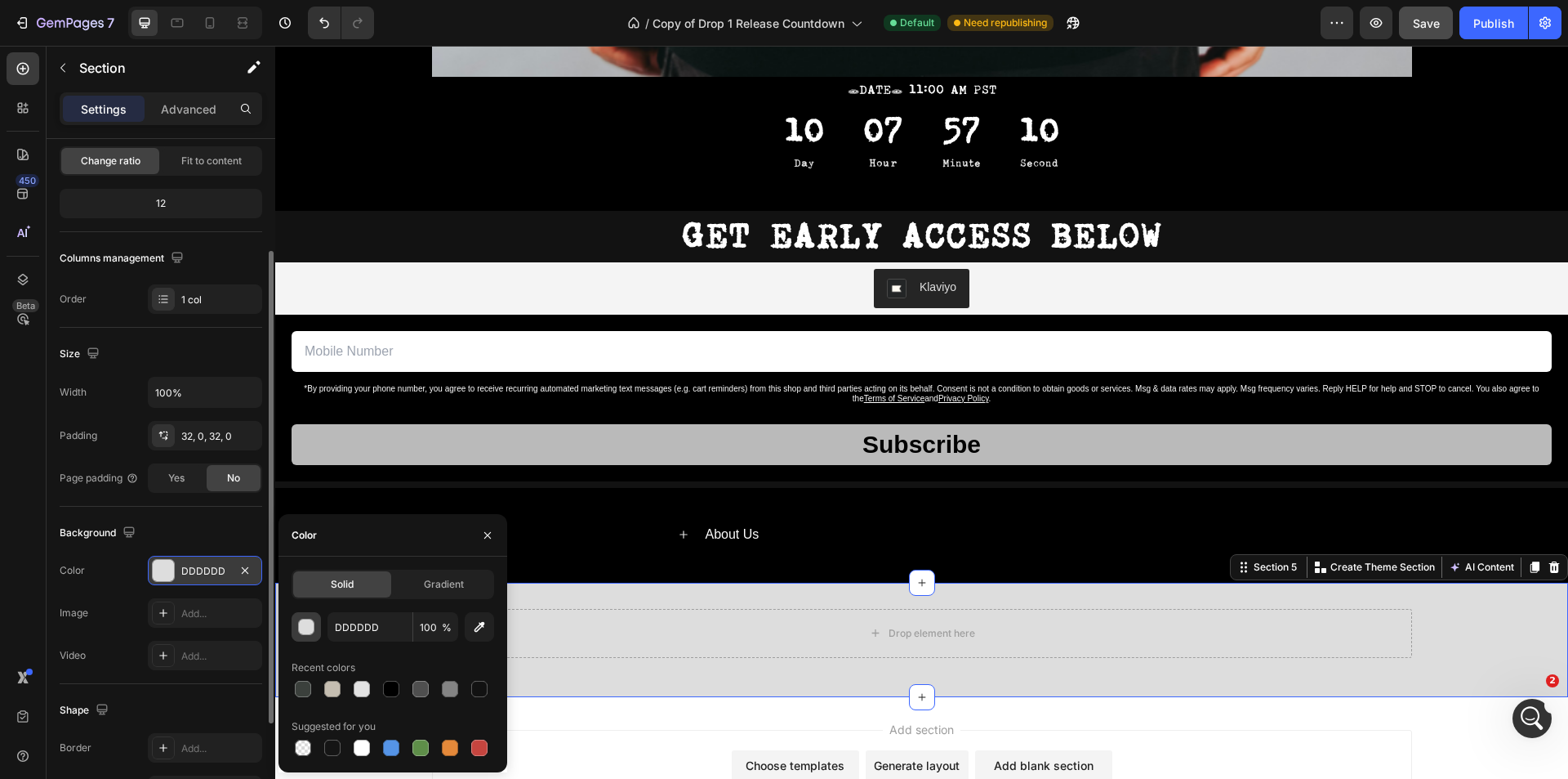
click at [298, 625] on div "button" at bounding box center [306, 627] width 17 height 17
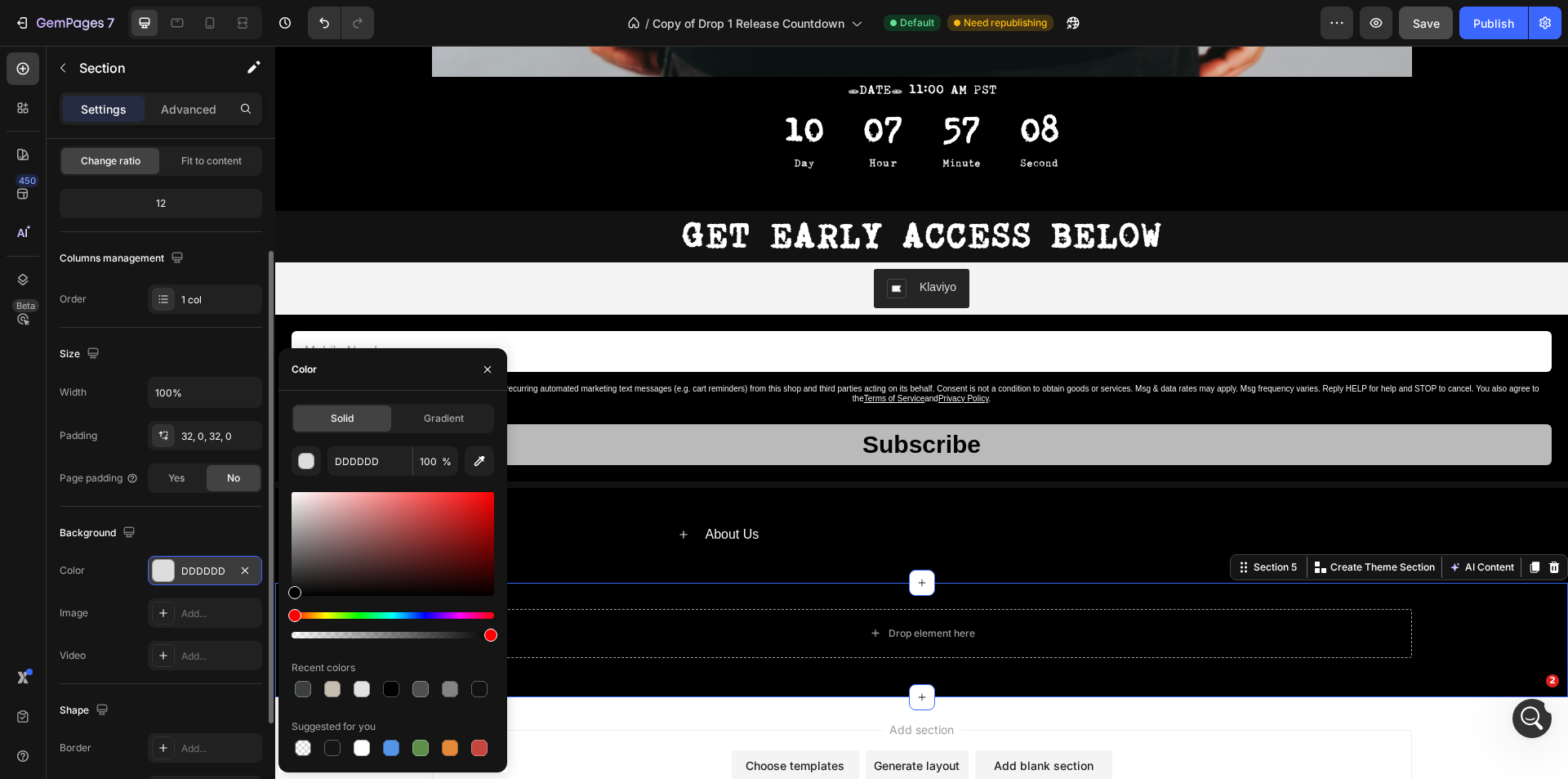
drag, startPoint x: 295, startPoint y: 593, endPoint x: 283, endPoint y: 600, distance: 13.9
click at [283, 600] on div "Solid Gradient DDDDDD 100 % Recent colors Suggested for you" at bounding box center [392, 581] width 228 height 355
type input "000000"
drag, startPoint x: 1539, startPoint y: 648, endPoint x: 1525, endPoint y: 661, distance: 19.1
click at [1539, 649] on div "Drop element here Row" at bounding box center [922, 640] width 1293 height 62
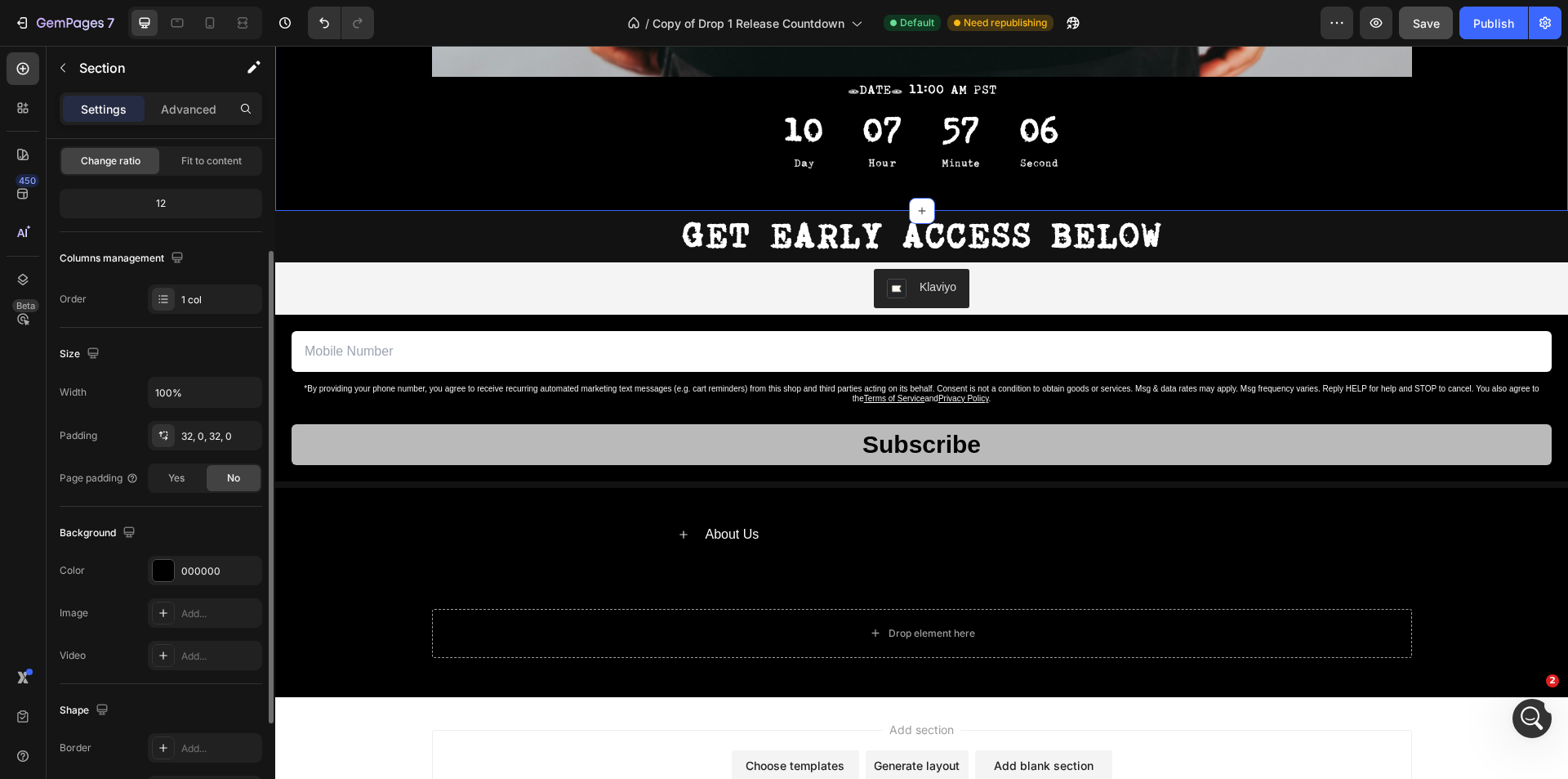
drag, startPoint x: 1417, startPoint y: 29, endPoint x: 1436, endPoint y: 27, distance: 19.1
click at [1417, 28] on span "Save" at bounding box center [1426, 23] width 27 height 14
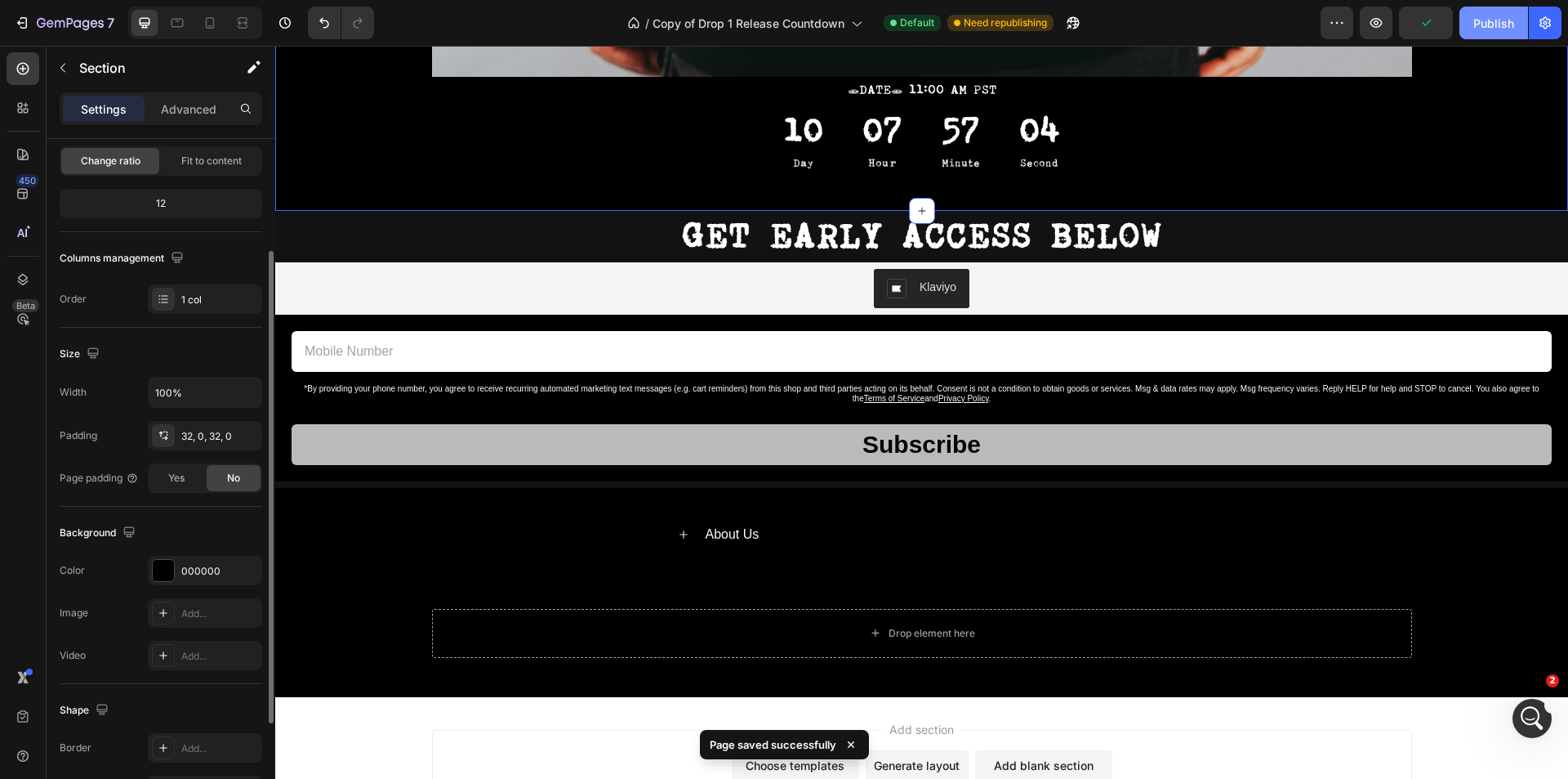
click at [1490, 28] on div "Publish" at bounding box center [1493, 23] width 41 height 18
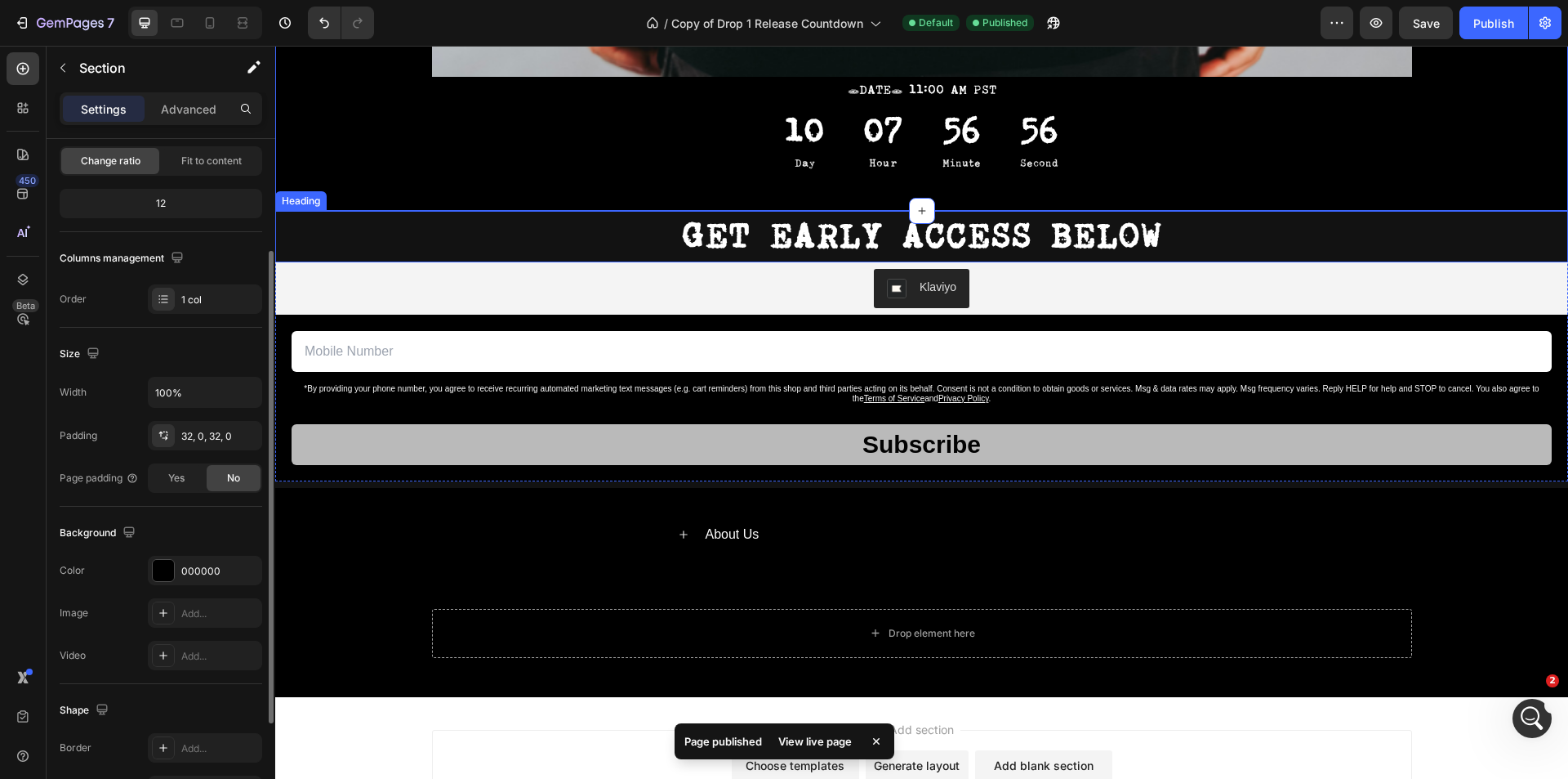
click at [1414, 217] on p "GET EARLY ACCESS BELOW" at bounding box center [922, 236] width 1289 height 49
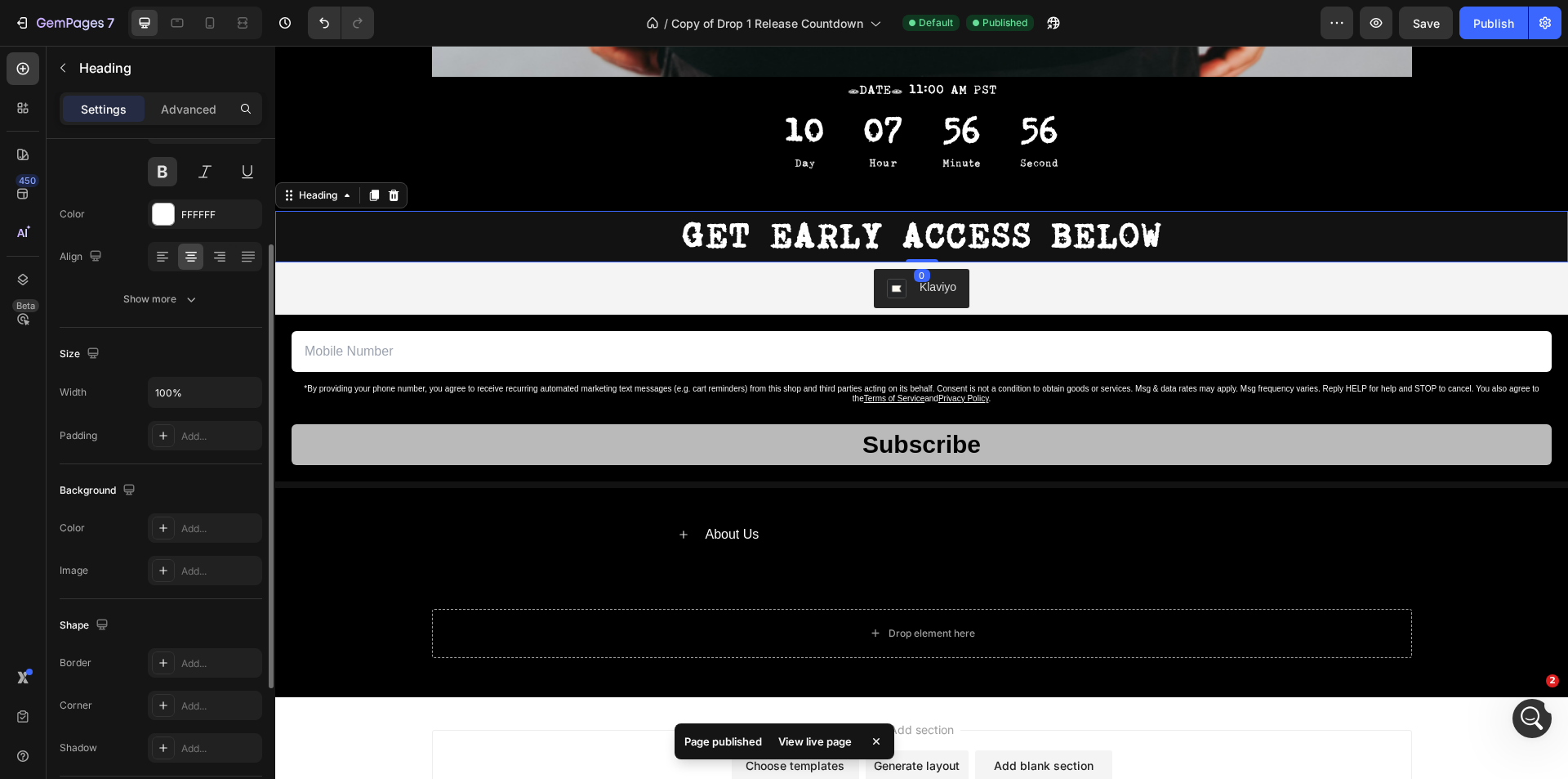
scroll to position [0, 0]
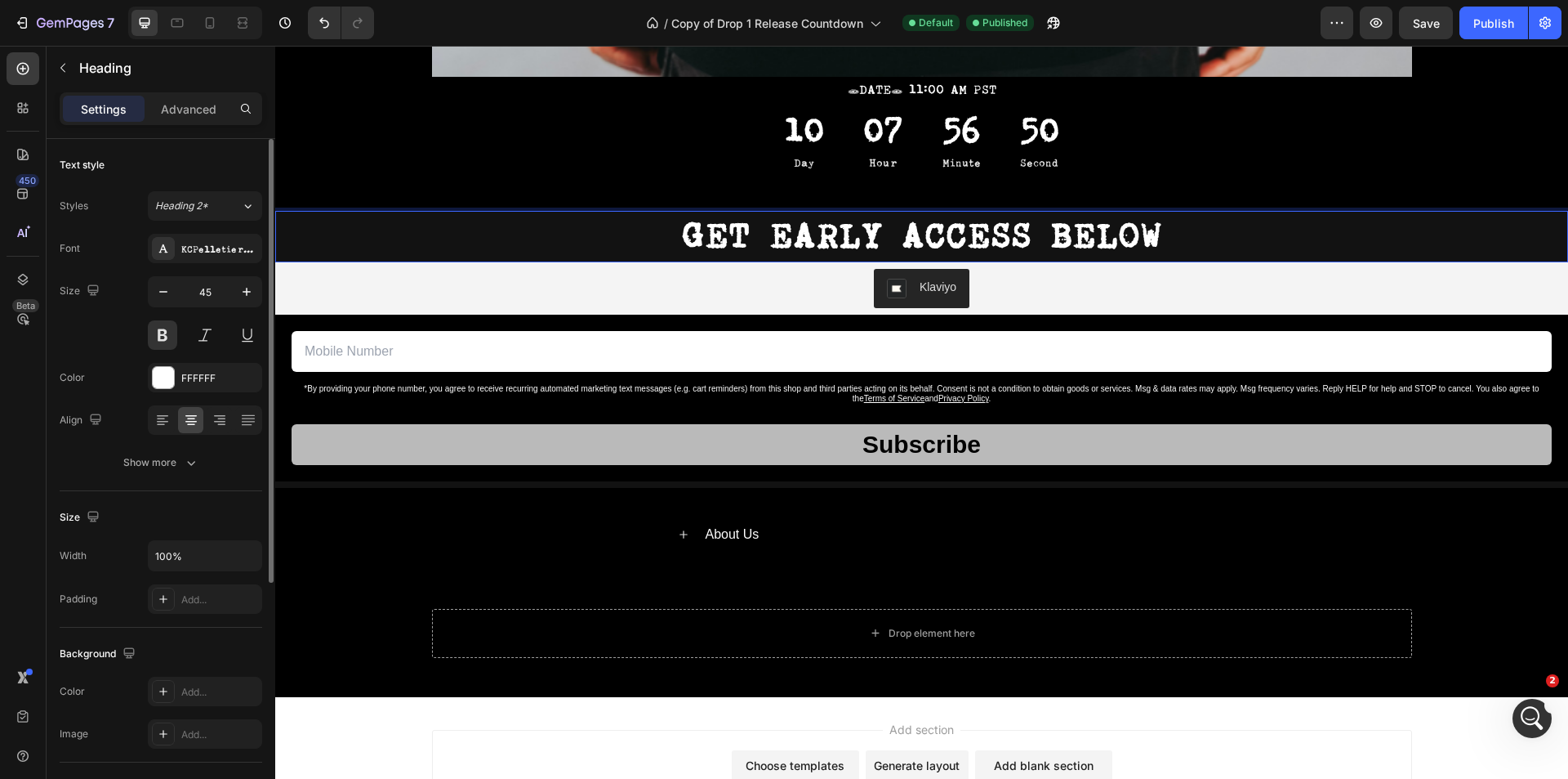
click at [1340, 252] on p "GET EARLY ACCESS BELOW" at bounding box center [922, 236] width 1289 height 49
click at [1463, 230] on p "GET EARLY ACCESS BELOW" at bounding box center [922, 236] width 1289 height 49
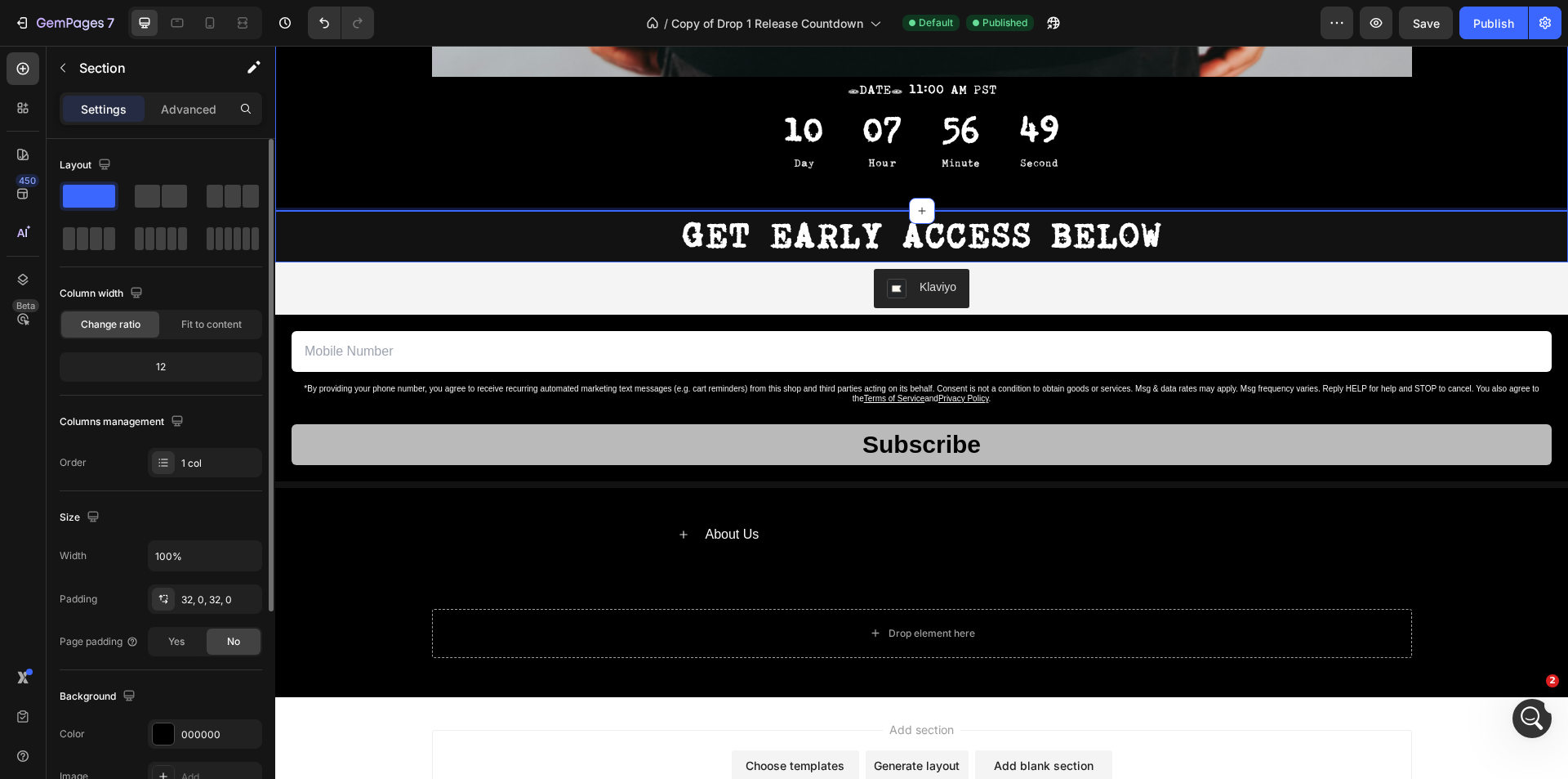
click at [1470, 225] on p "GET EARLY ACCESS BELOW" at bounding box center [922, 236] width 1289 height 49
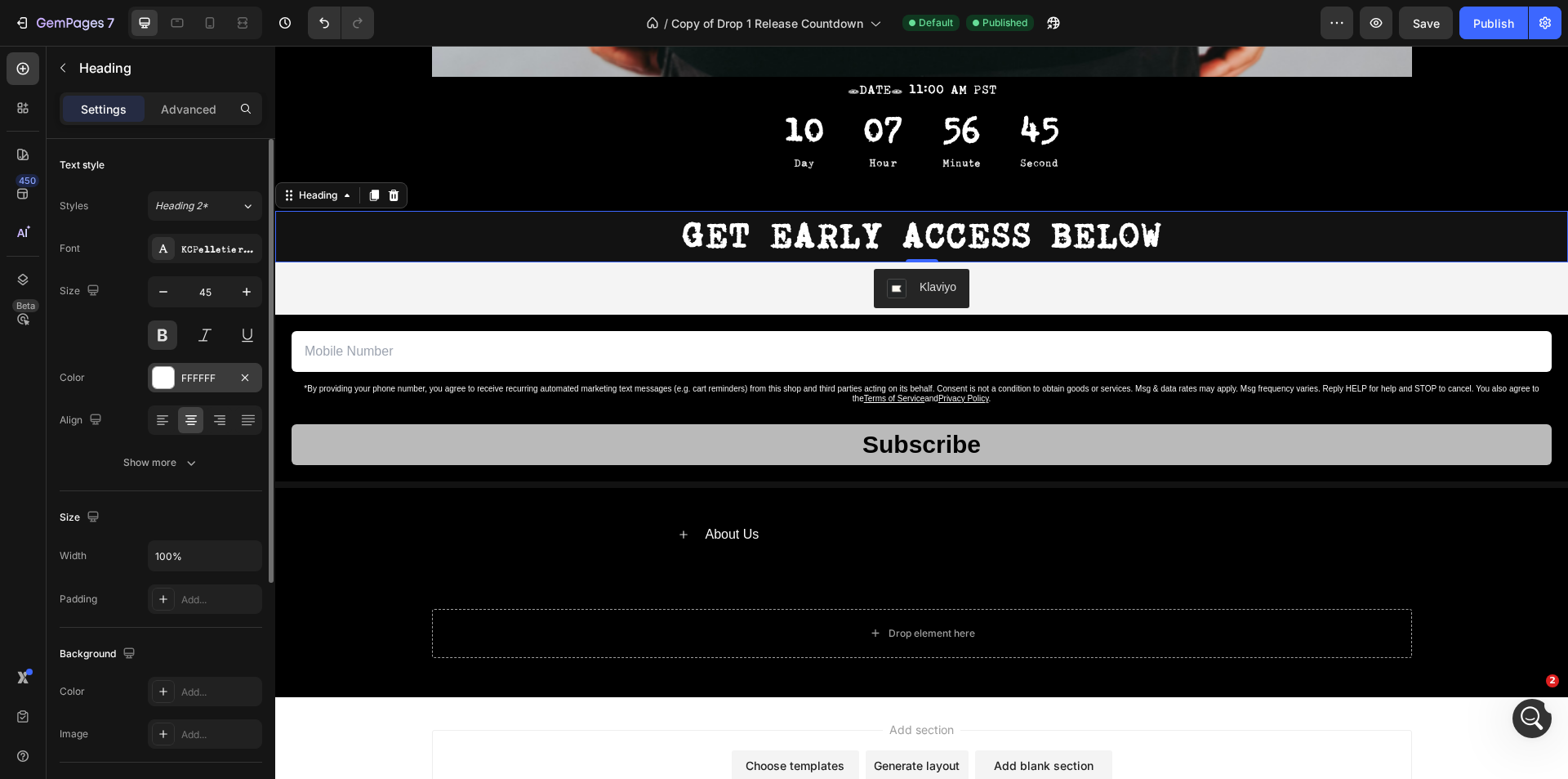
click at [162, 372] on div at bounding box center [163, 377] width 21 height 21
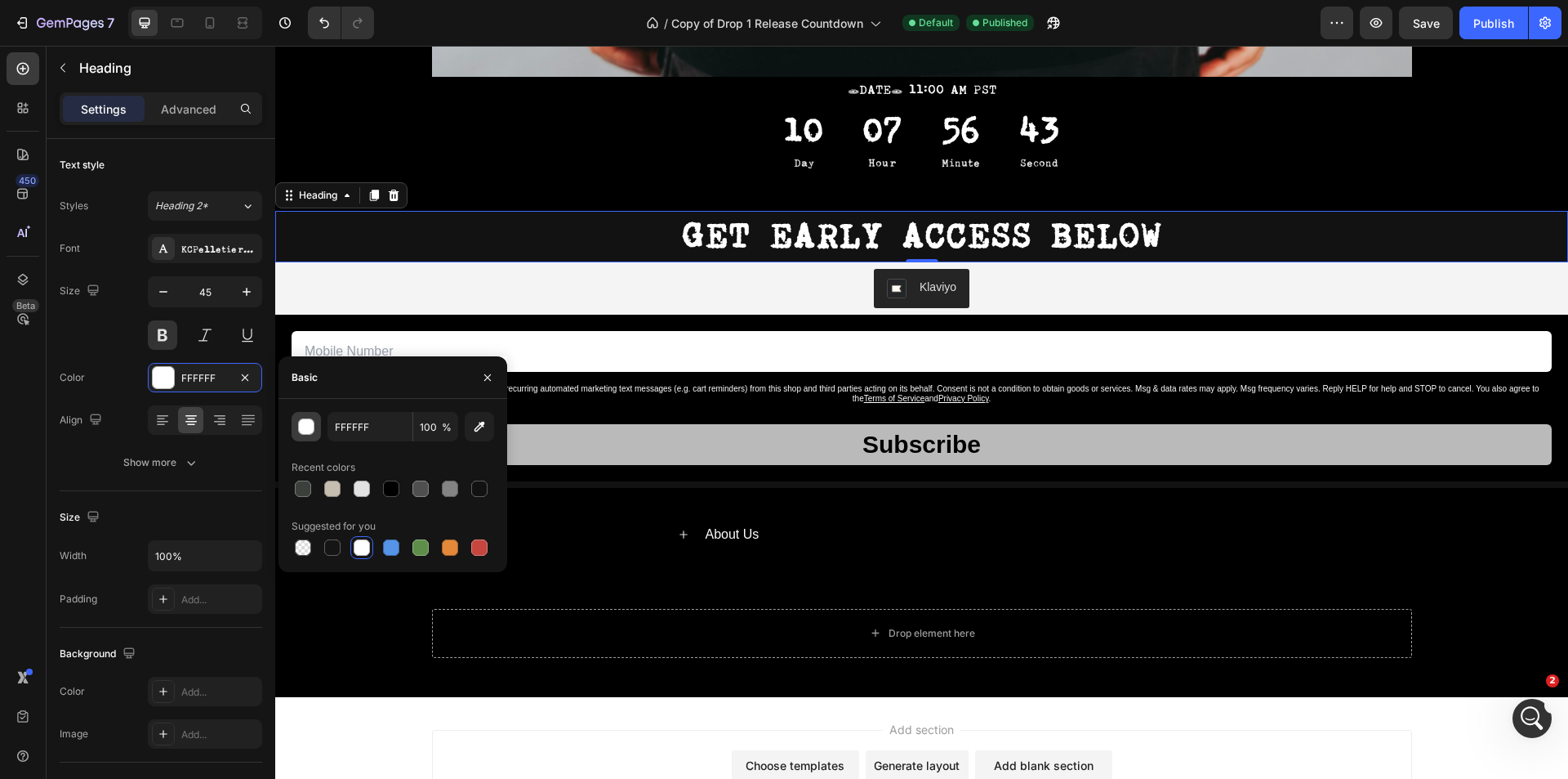
click at [309, 421] on div "button" at bounding box center [306, 427] width 17 height 17
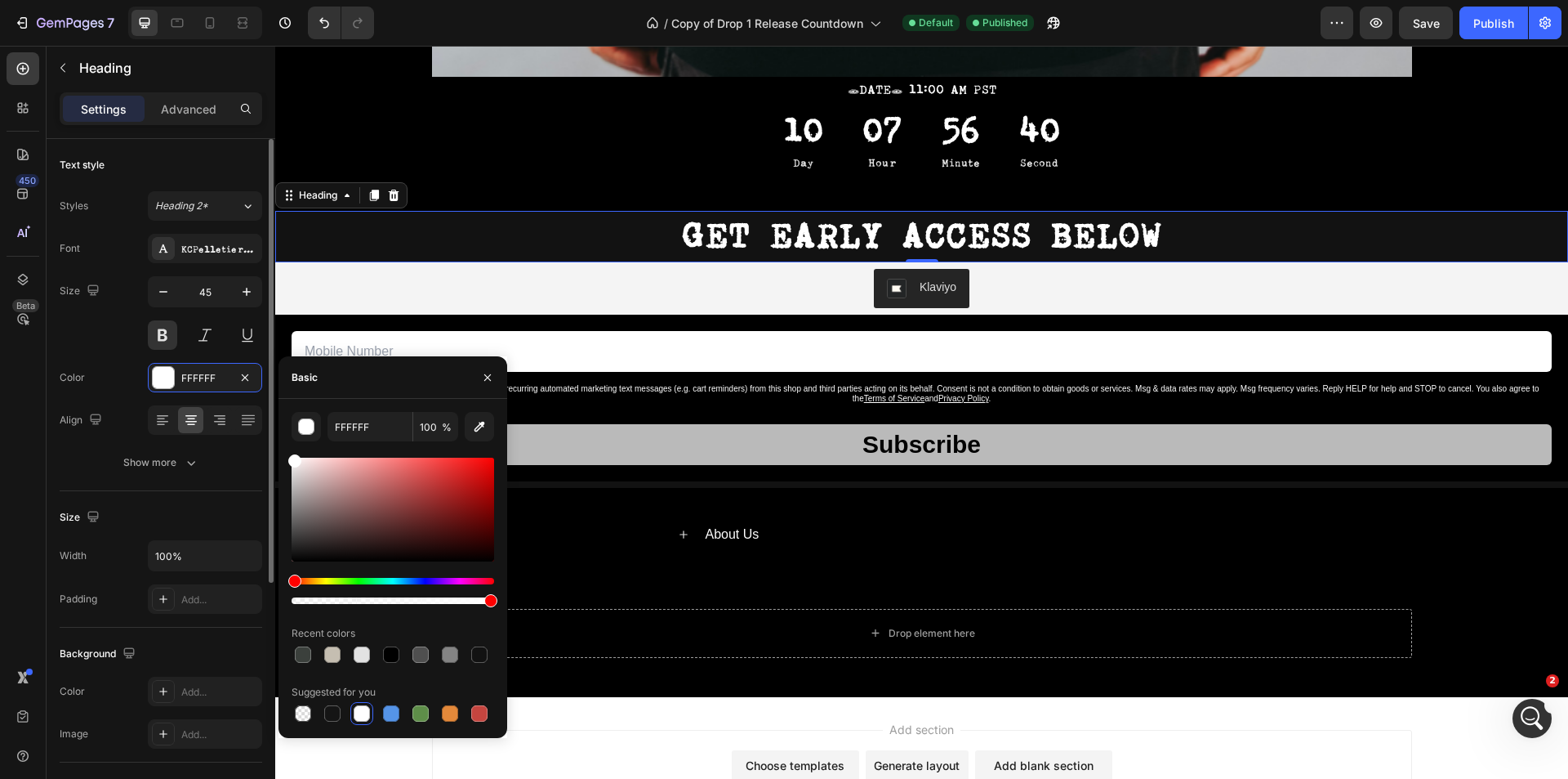
drag, startPoint x: 346, startPoint y: 517, endPoint x: 261, endPoint y: 429, distance: 122.3
click at [261, 429] on div "450 Beta Sections(18) Elements(83) Section Element Hero Section Product Detail …" at bounding box center [137, 412] width 275 height 733
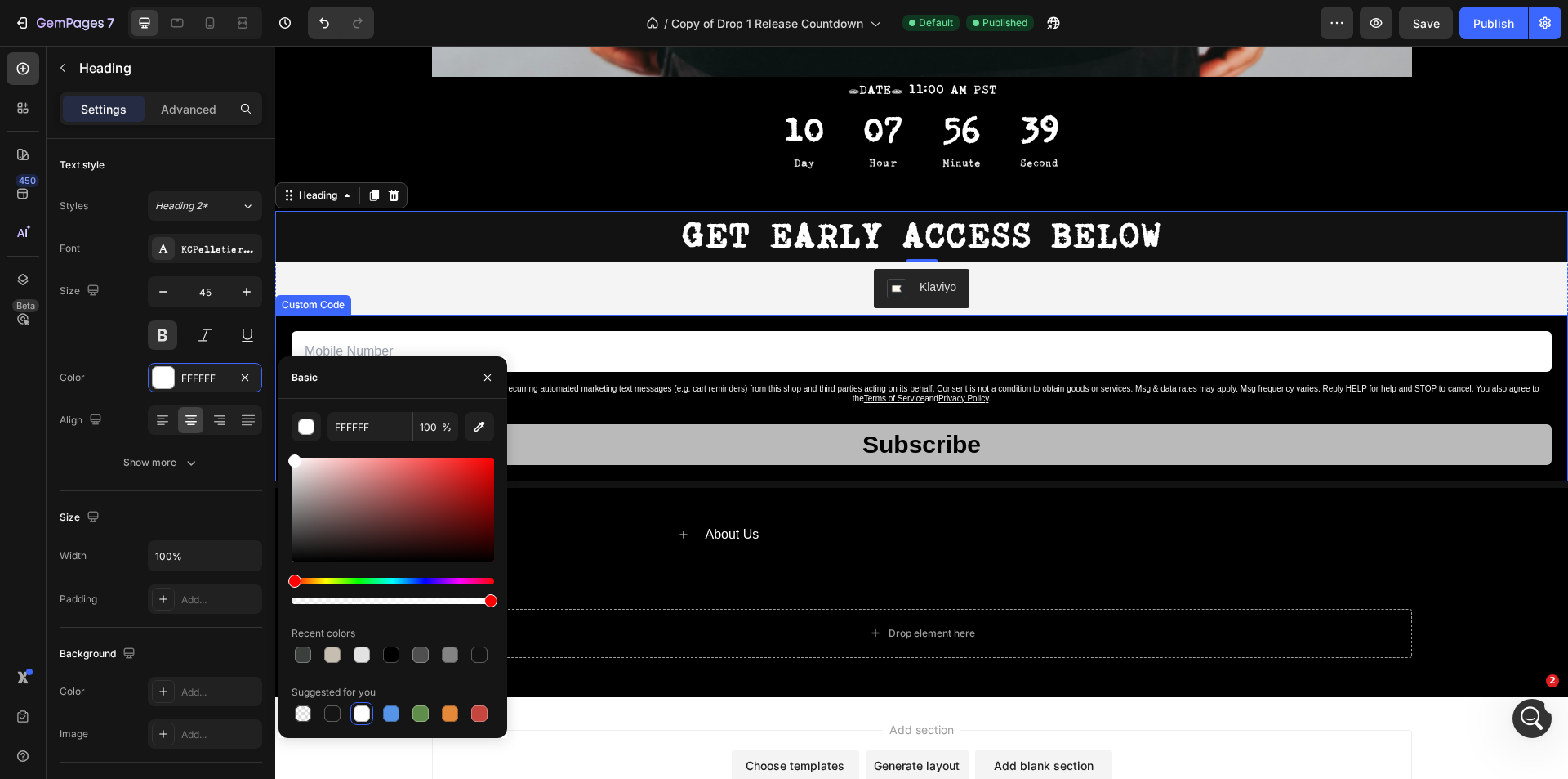
click at [659, 399] on div "*By providing your phone number, you agree to receive recurring automated marke…" at bounding box center [922, 394] width 1260 height 19
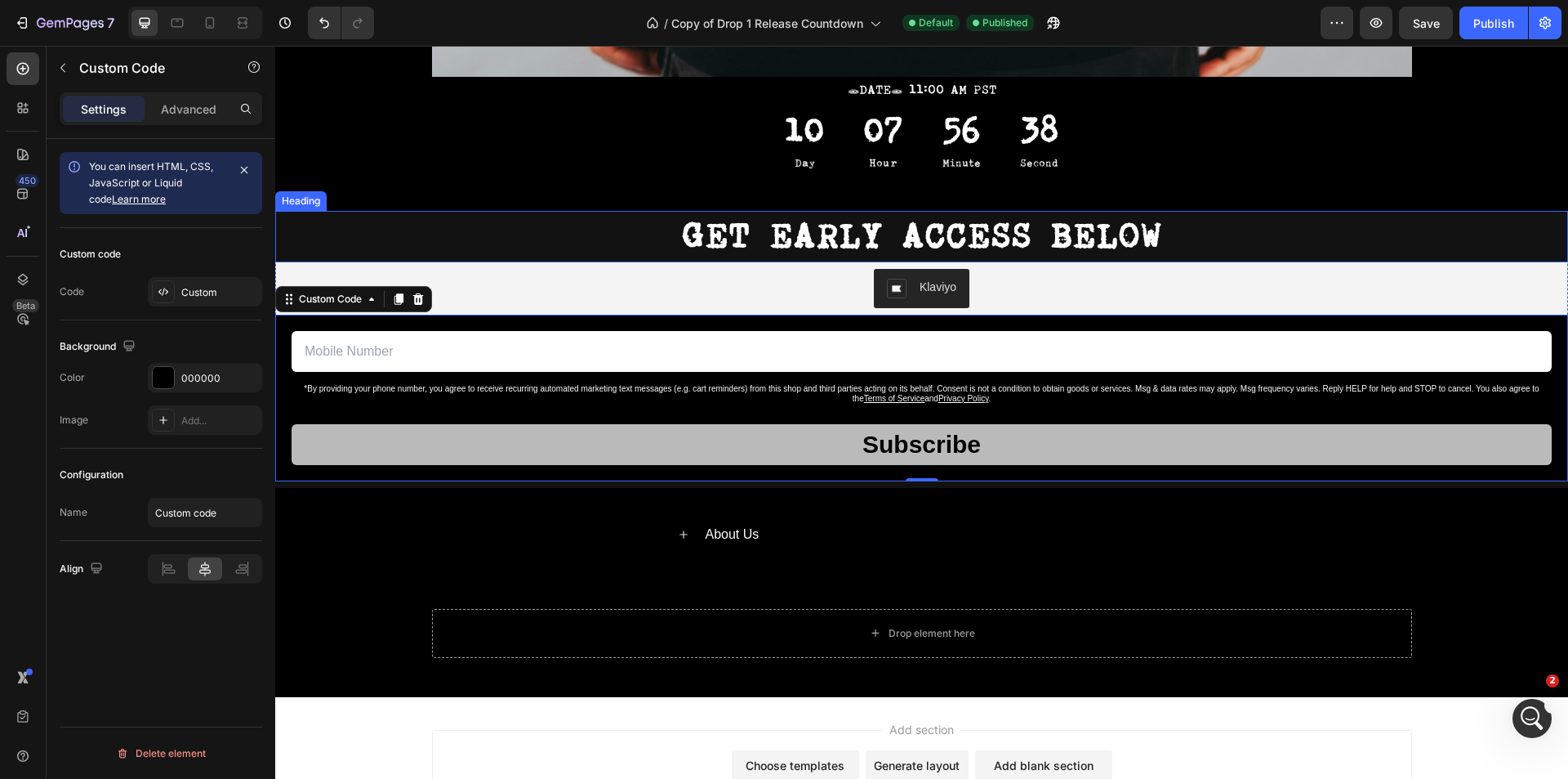
click at [403, 225] on p "GET EARLY ACCESS BELOW" at bounding box center [922, 236] width 1289 height 49
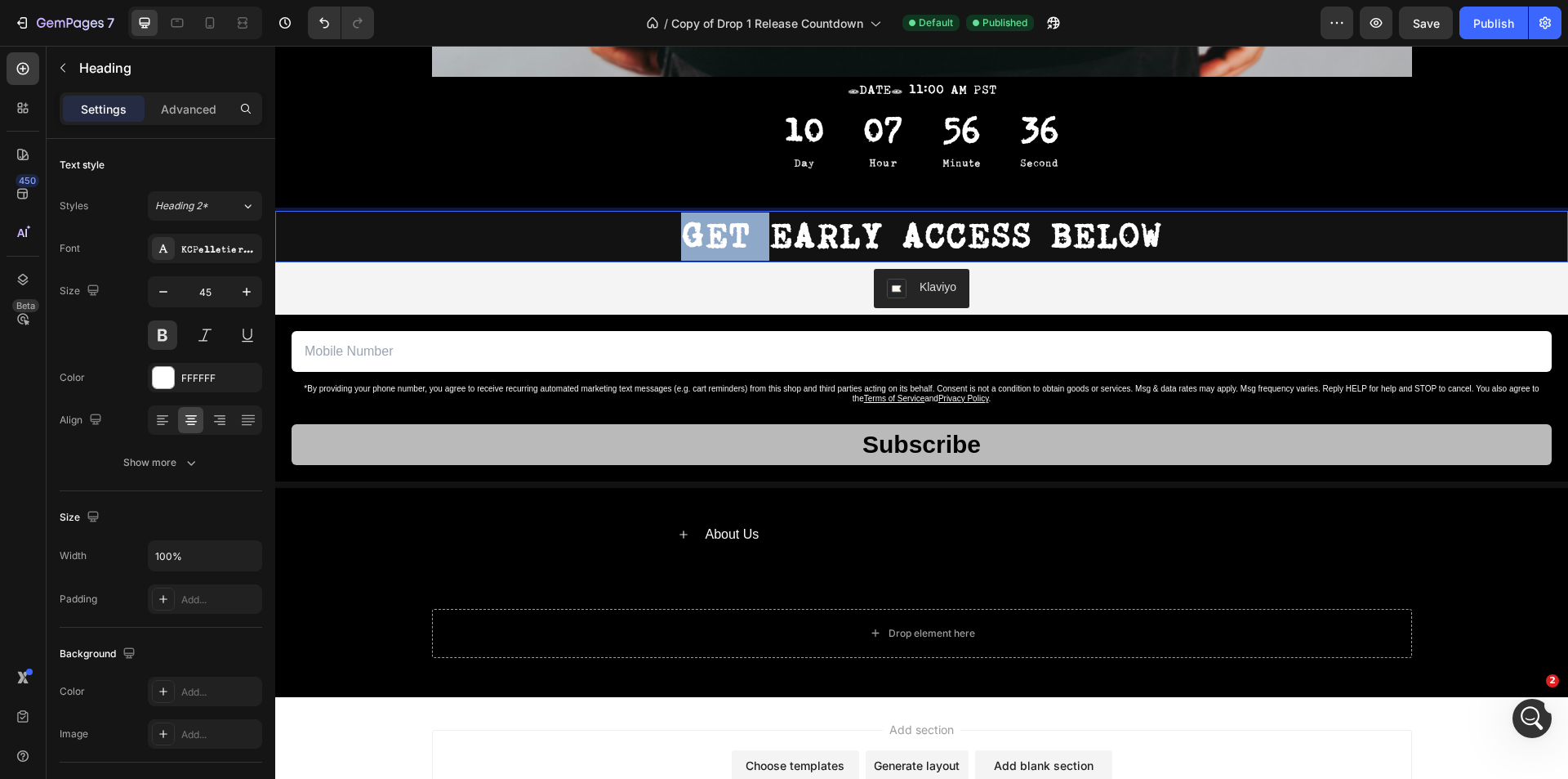
click at [484, 249] on p "GET EARLY ACCESS BELOW" at bounding box center [922, 236] width 1289 height 49
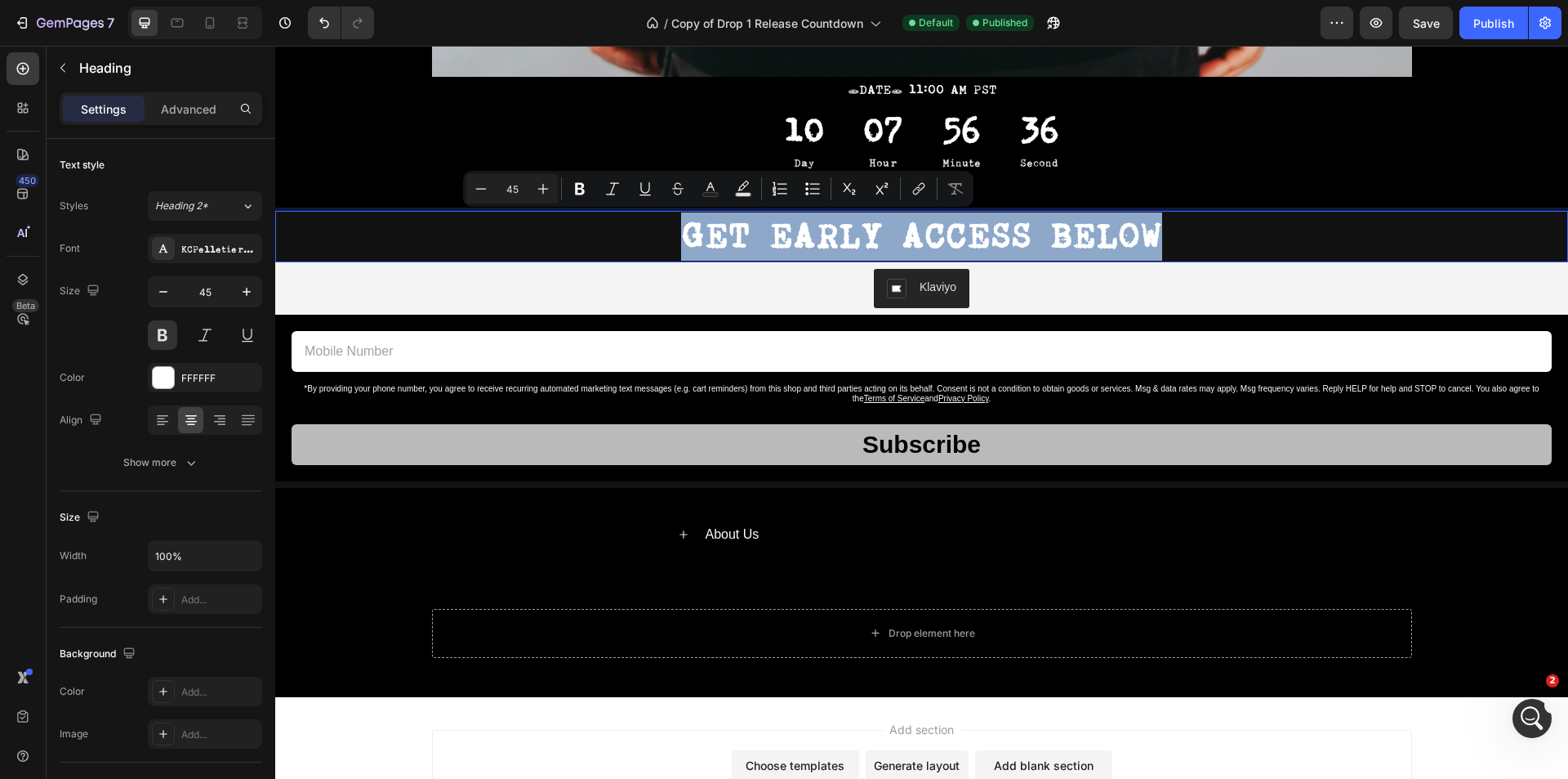
click at [484, 249] on p "GET EARLY ACCESS BELOW" at bounding box center [922, 236] width 1289 height 49
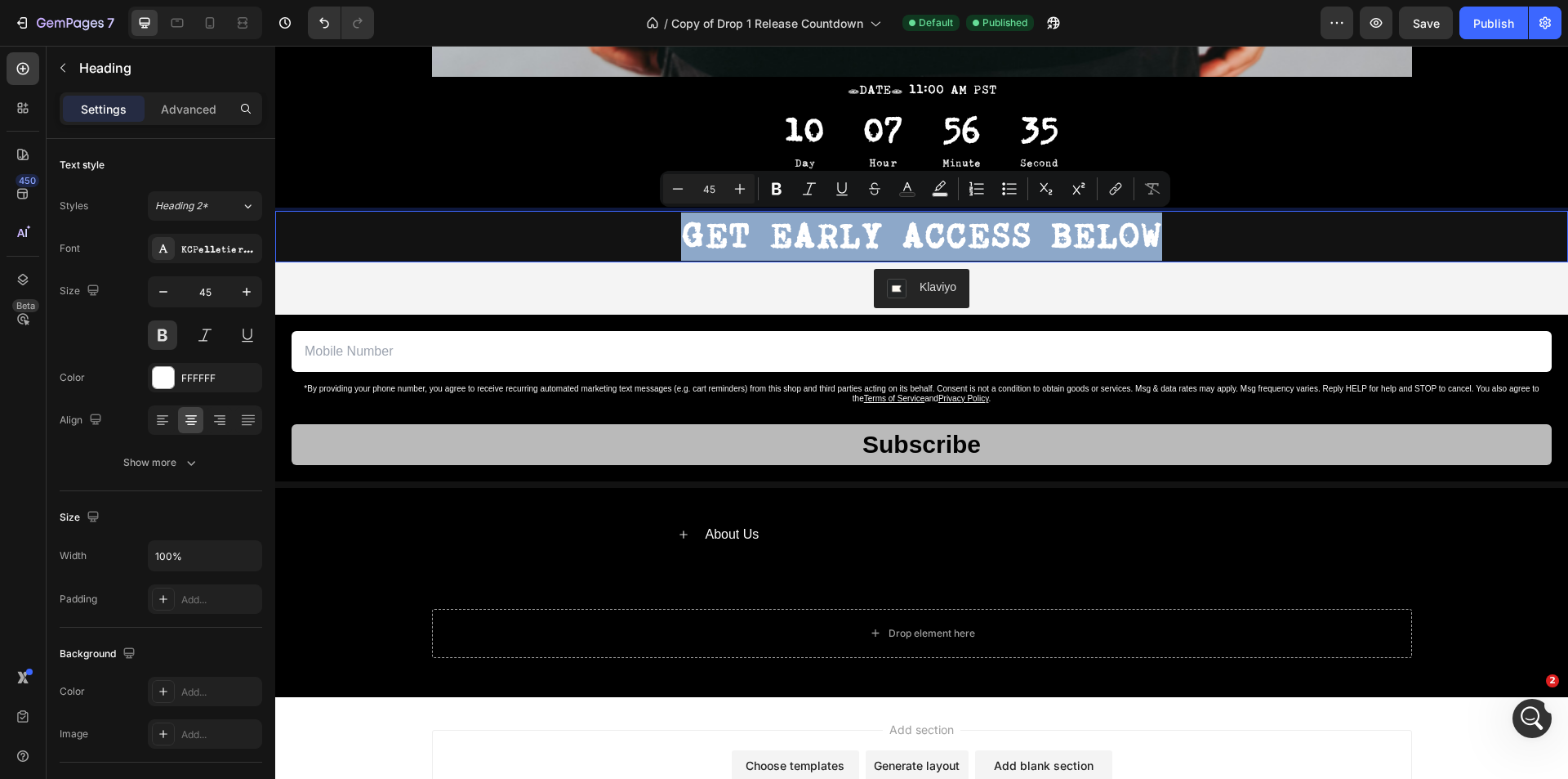
click at [484, 249] on p "GET EARLY ACCESS BELOW" at bounding box center [922, 236] width 1289 height 49
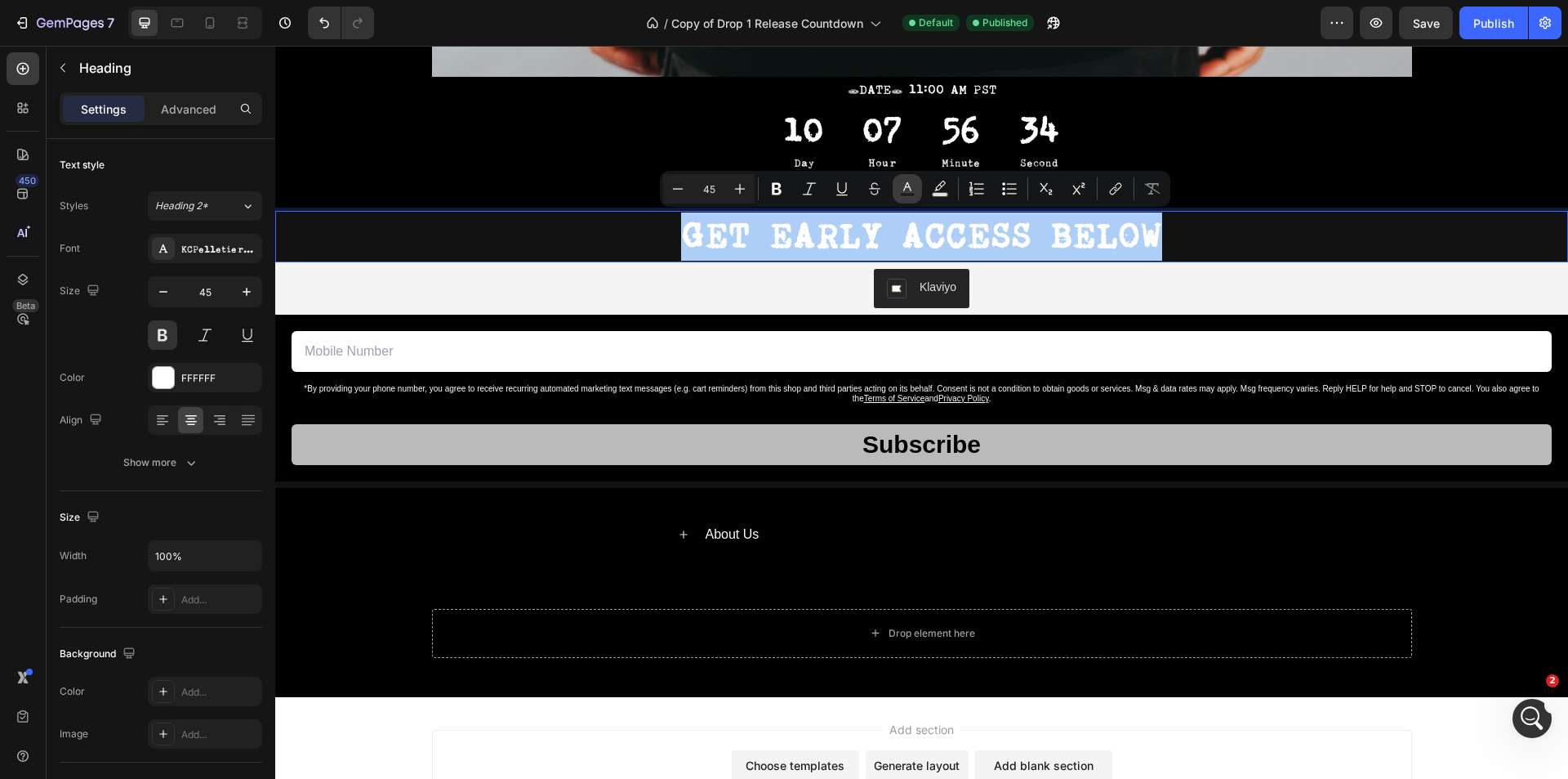
click at [906, 186] on icon "Editor contextual toolbar" at bounding box center [907, 189] width 17 height 17
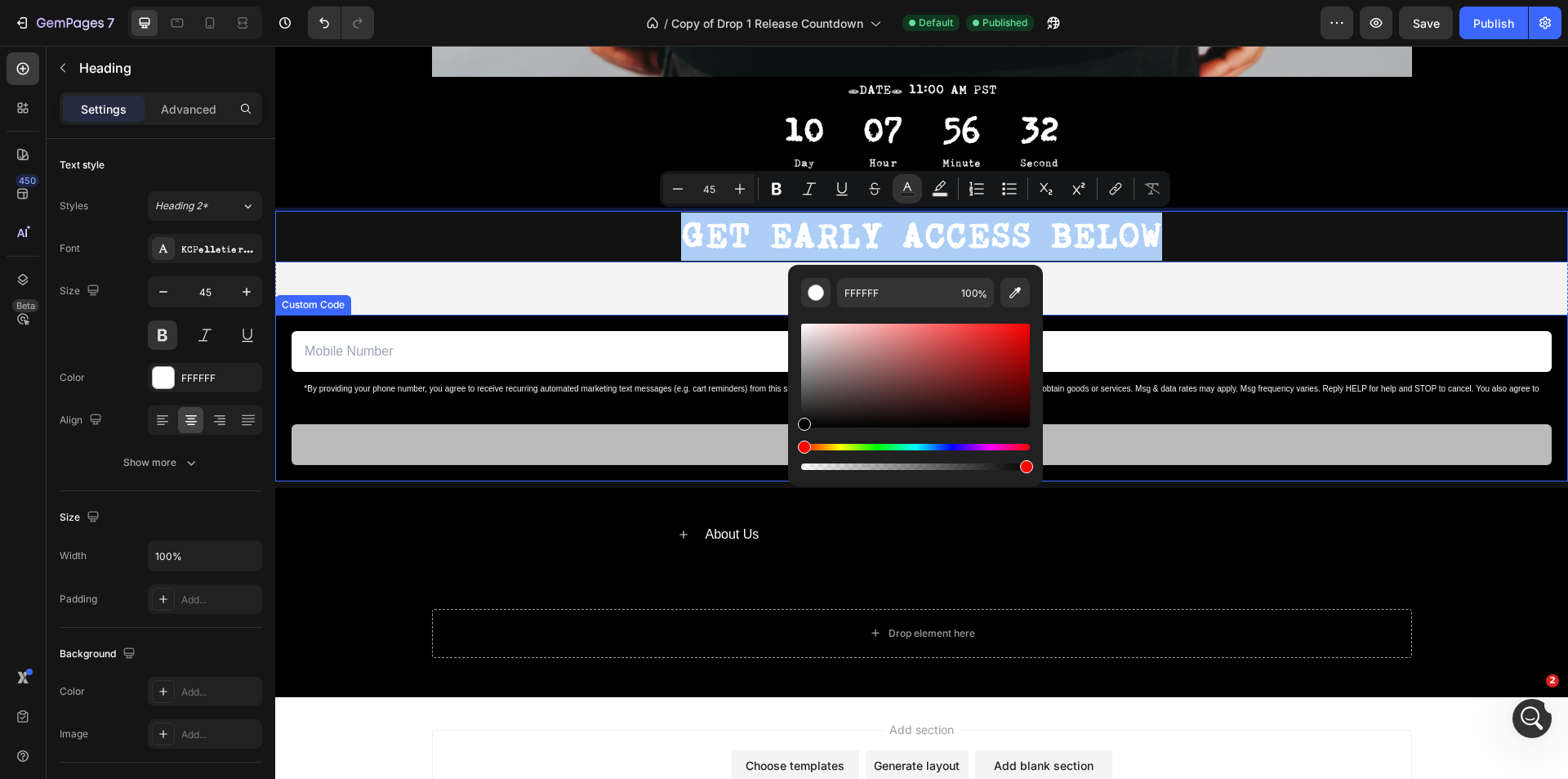
drag, startPoint x: 1076, startPoint y: 469, endPoint x: 784, endPoint y: 433, distance: 294.2
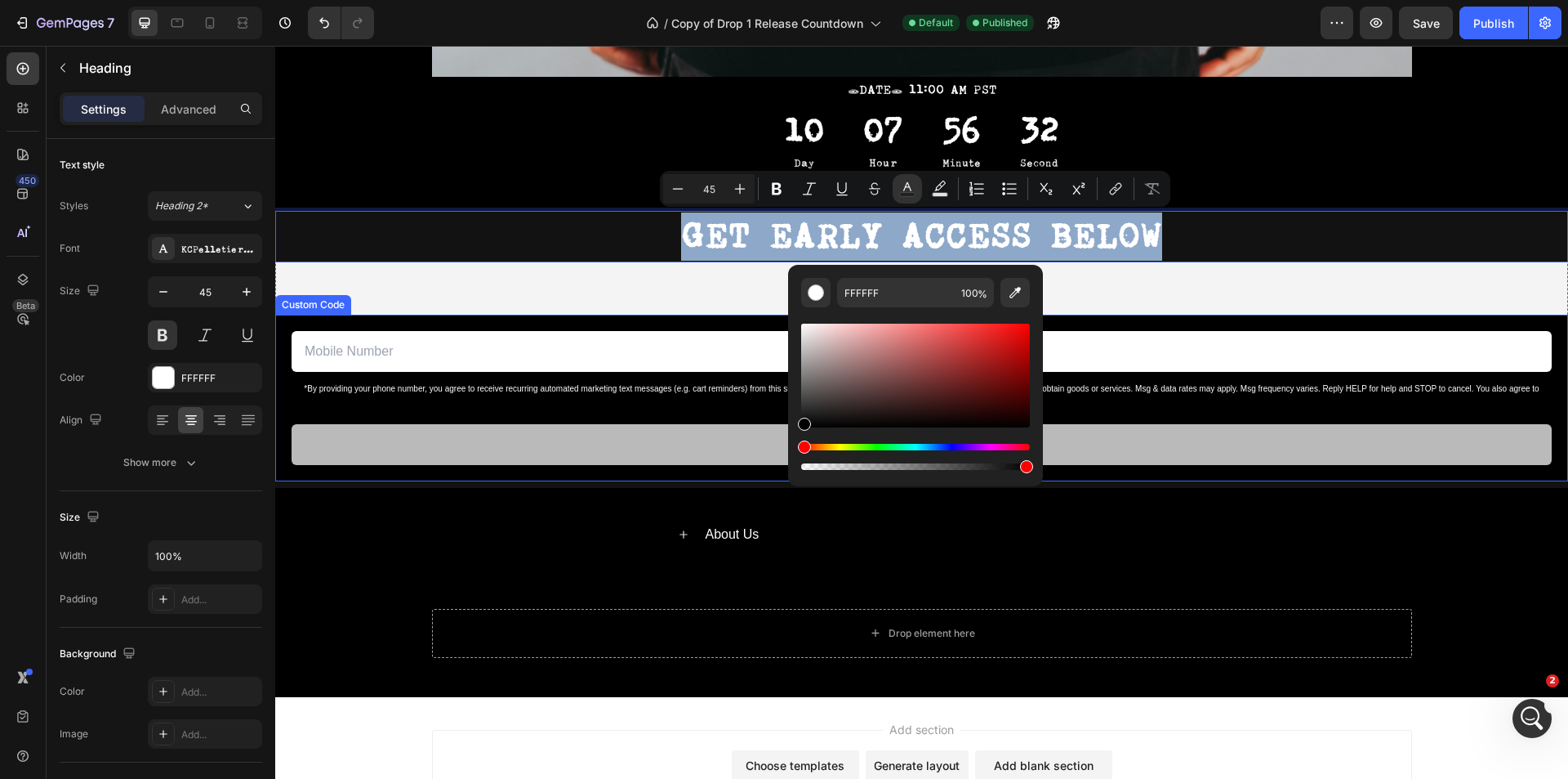
type input "000000"
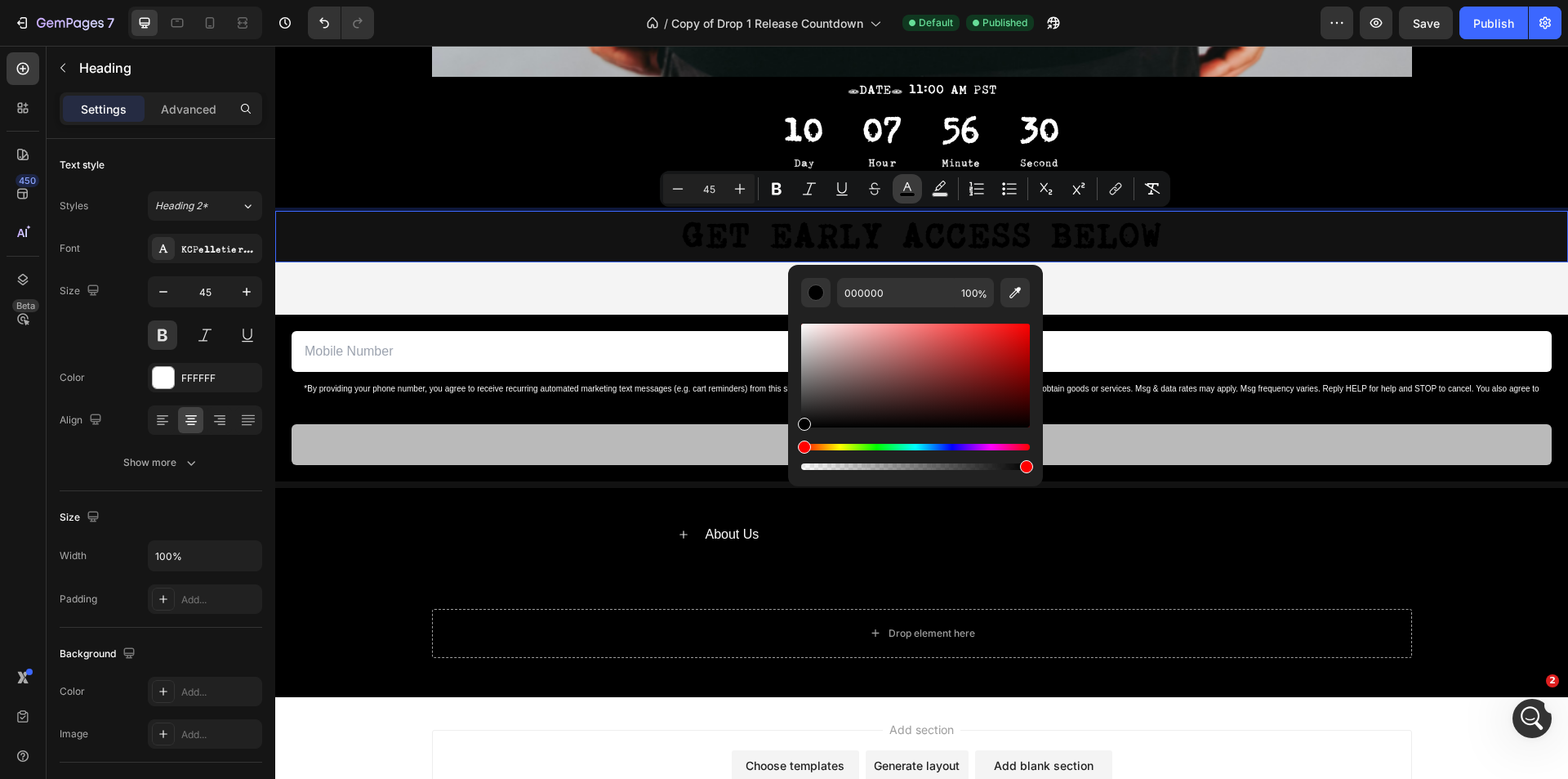
click at [898, 192] on button "color" at bounding box center [907, 189] width 29 height 29
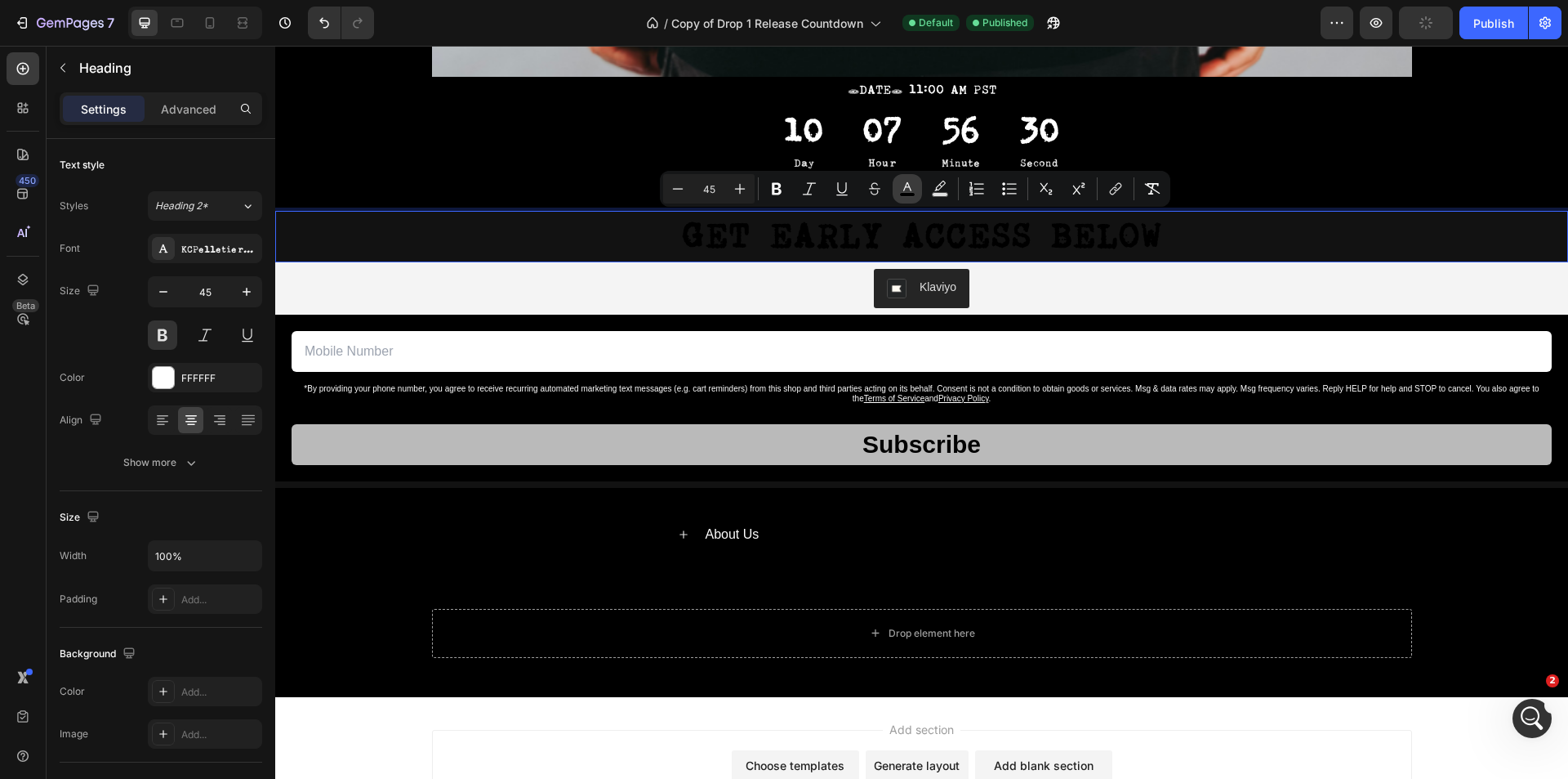
click at [906, 198] on button "color" at bounding box center [907, 189] width 29 height 29
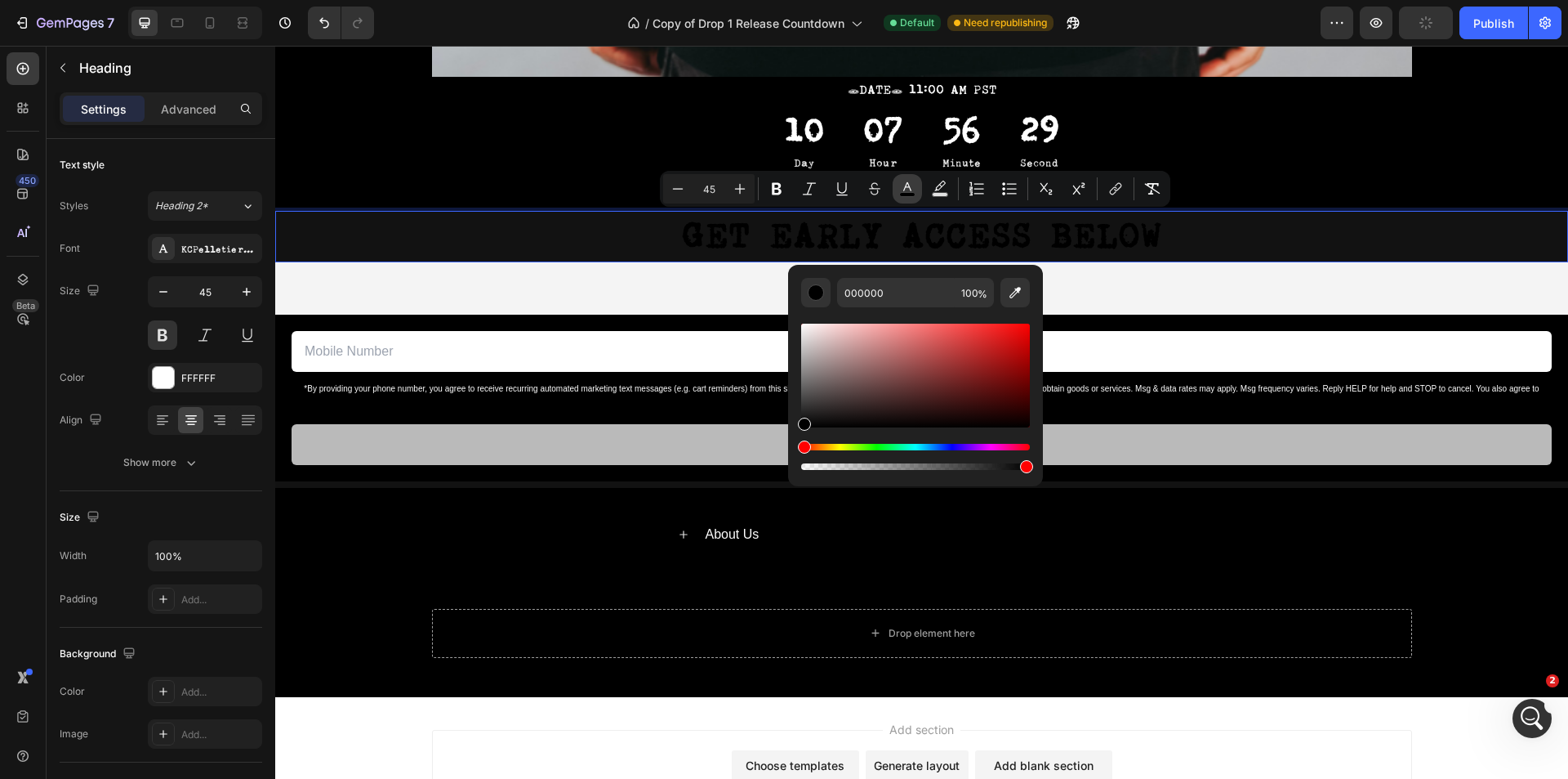
click at [906, 198] on button "color" at bounding box center [907, 189] width 29 height 29
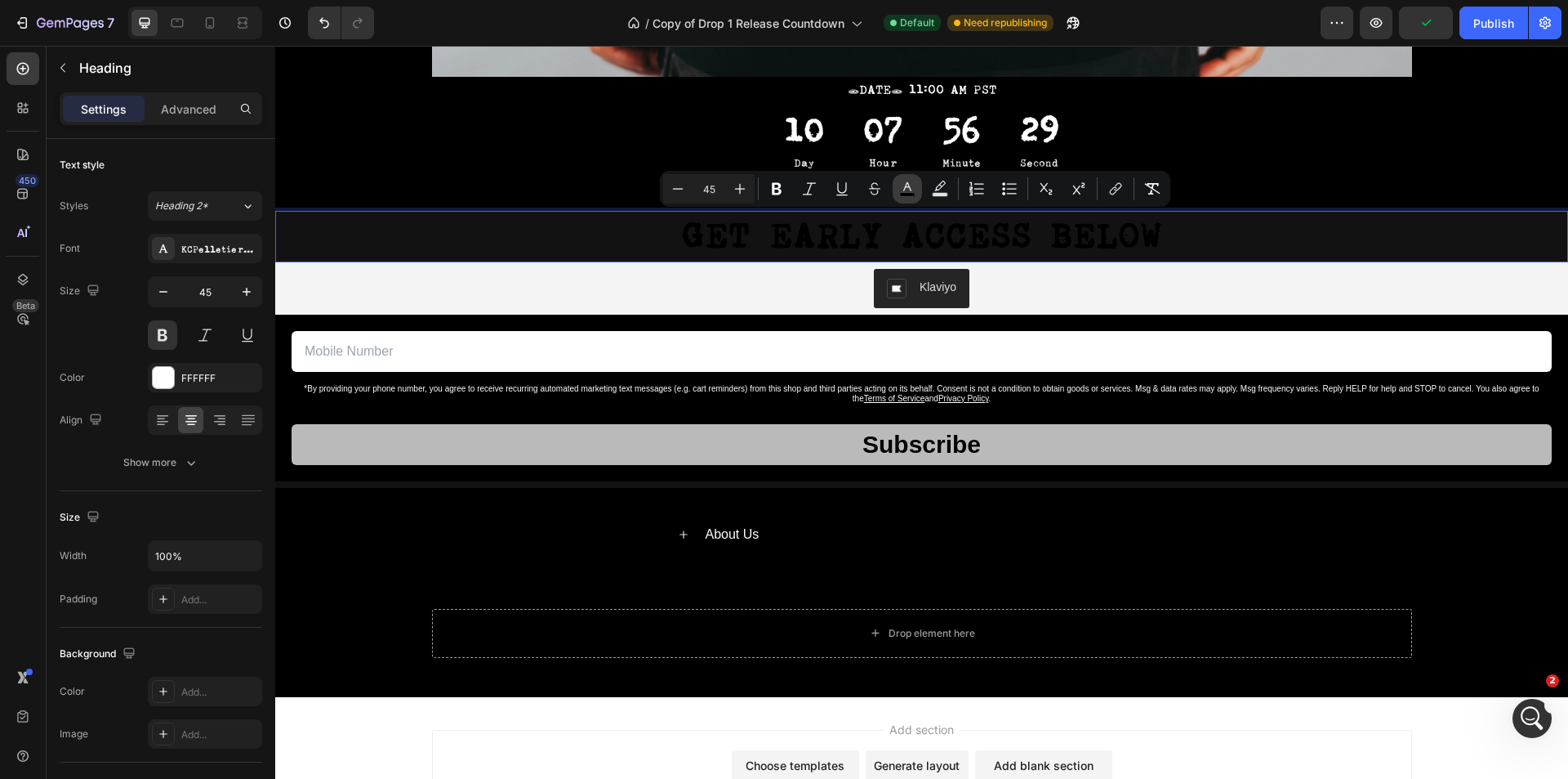
click at [906, 198] on button "color" at bounding box center [907, 189] width 29 height 29
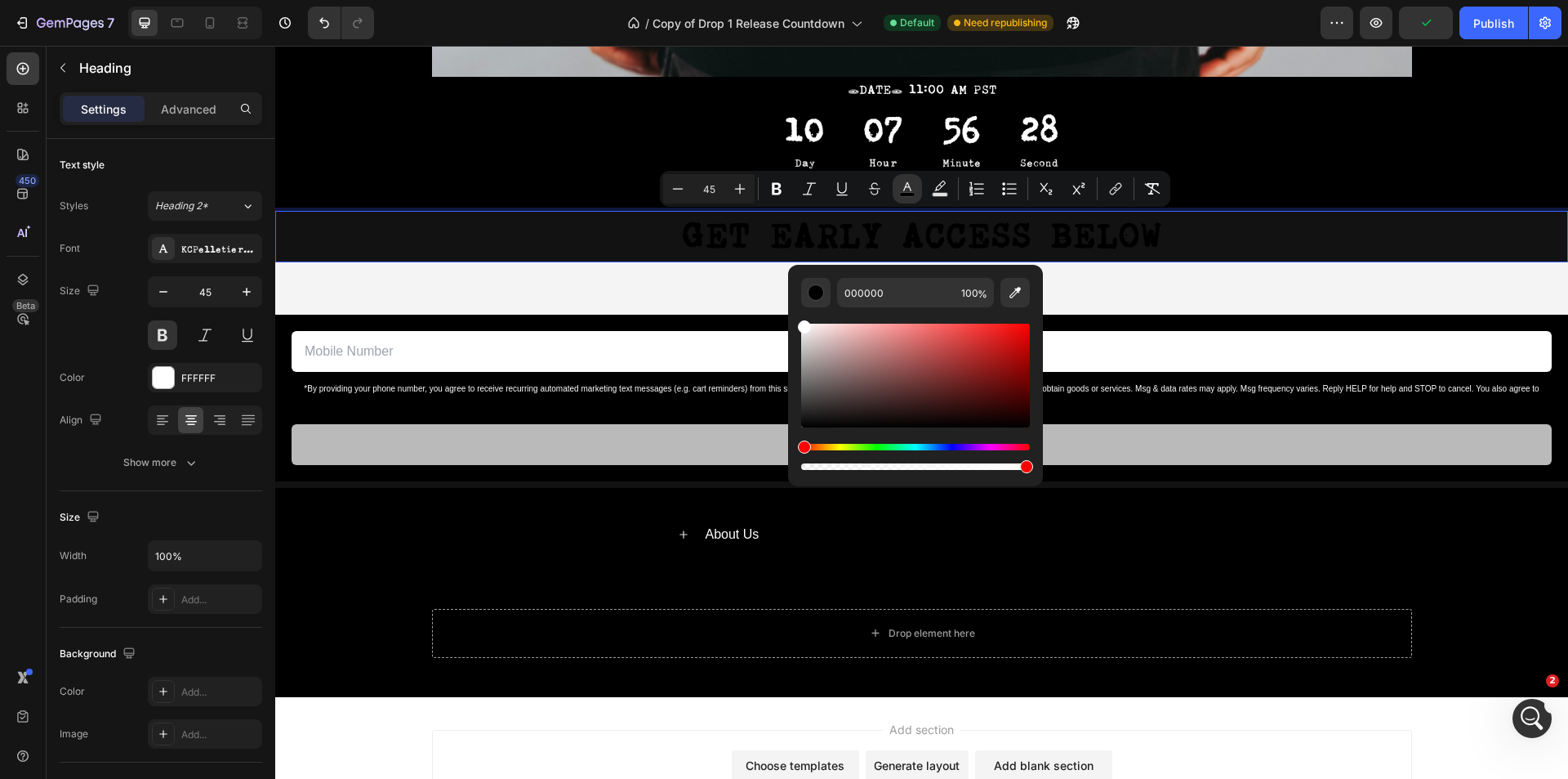
drag, startPoint x: 1132, startPoint y: 384, endPoint x: 769, endPoint y: 289, distance: 375.2
type input "FFFFFF"
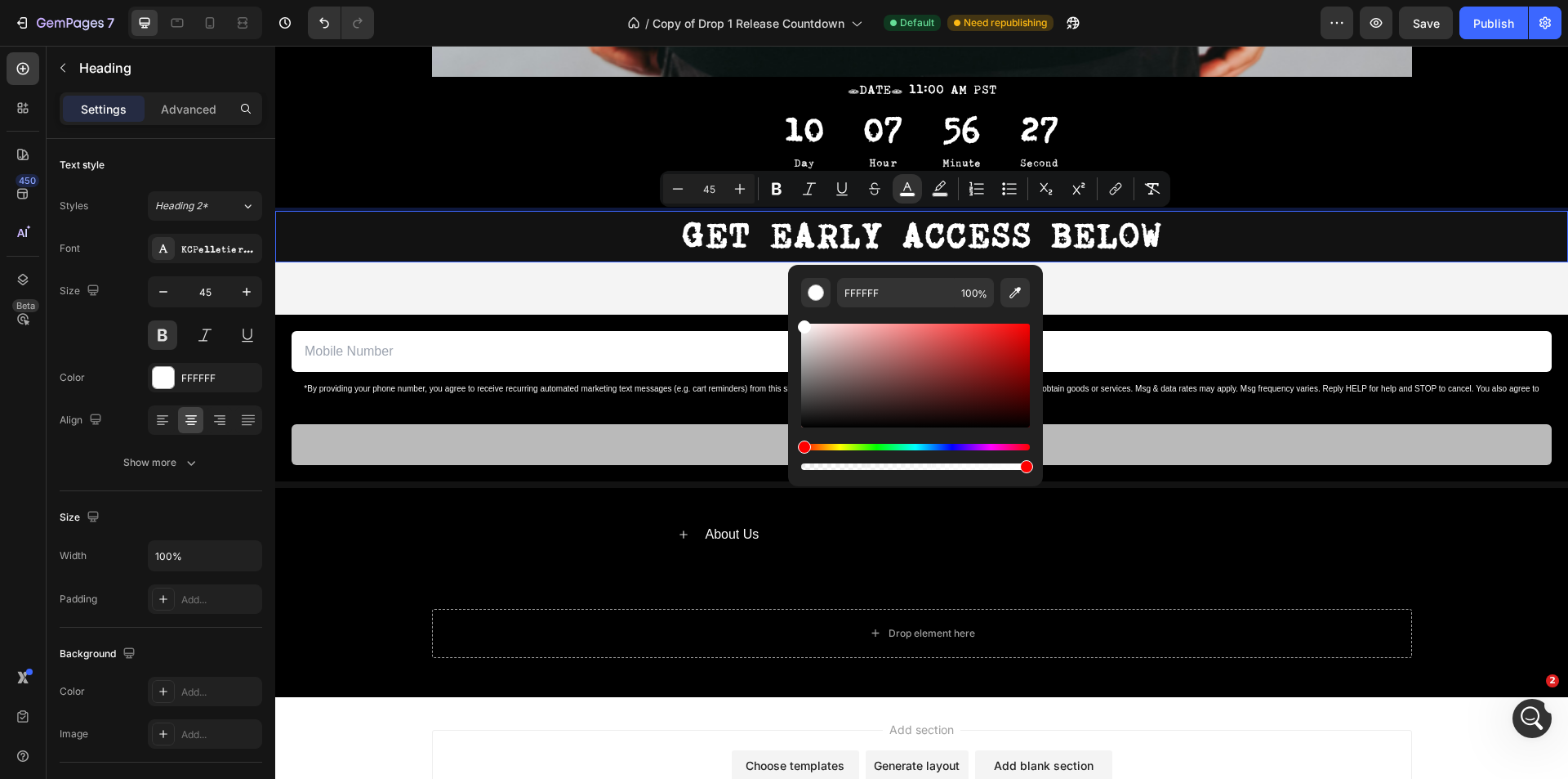
click at [598, 240] on p "GET EARLY ACCESS BELOW" at bounding box center [922, 236] width 1289 height 49
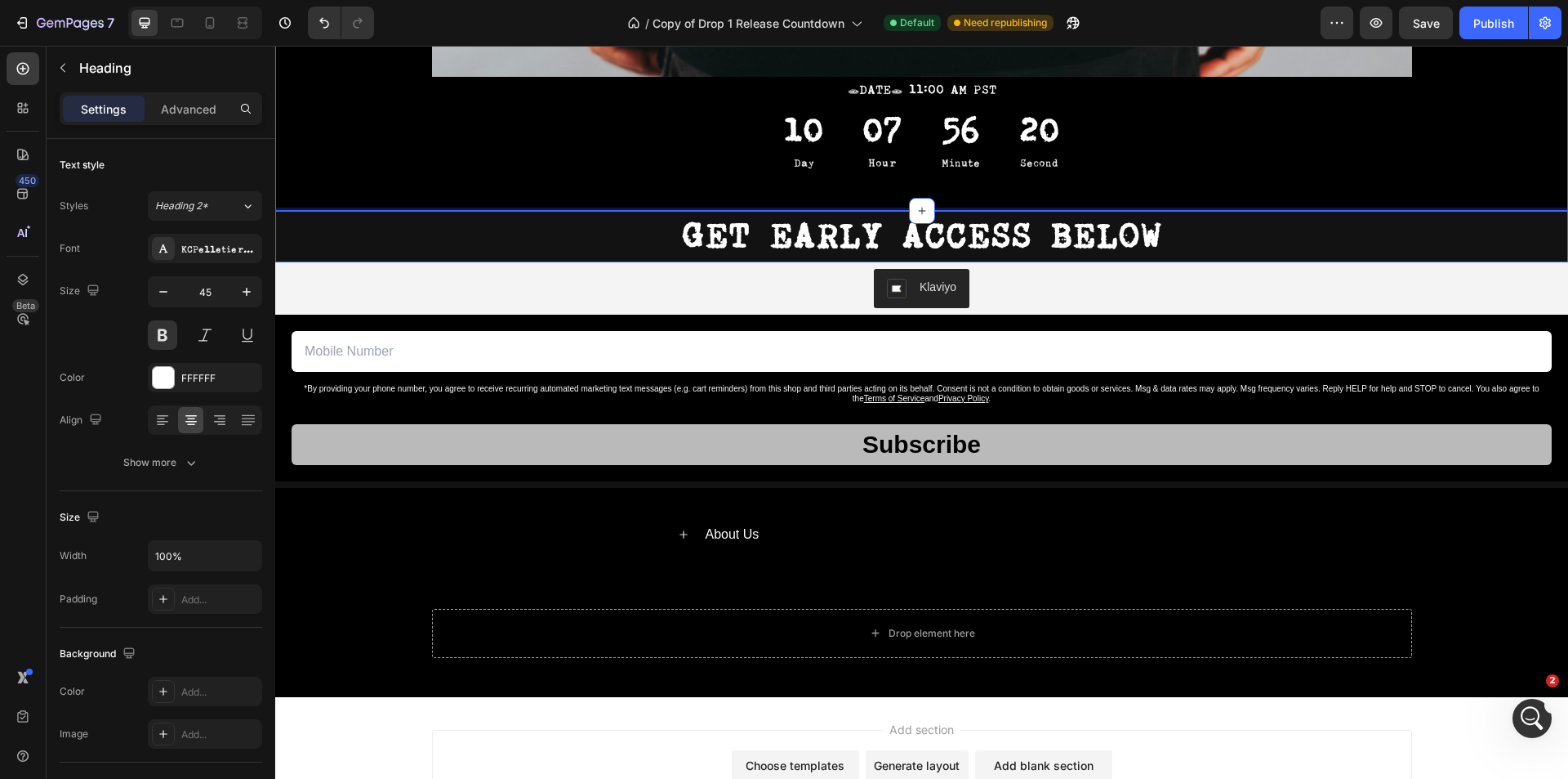
click at [1142, 177] on div "10 Day 07 Hour 56 Minute 20 Second" at bounding box center [922, 143] width 980 height 78
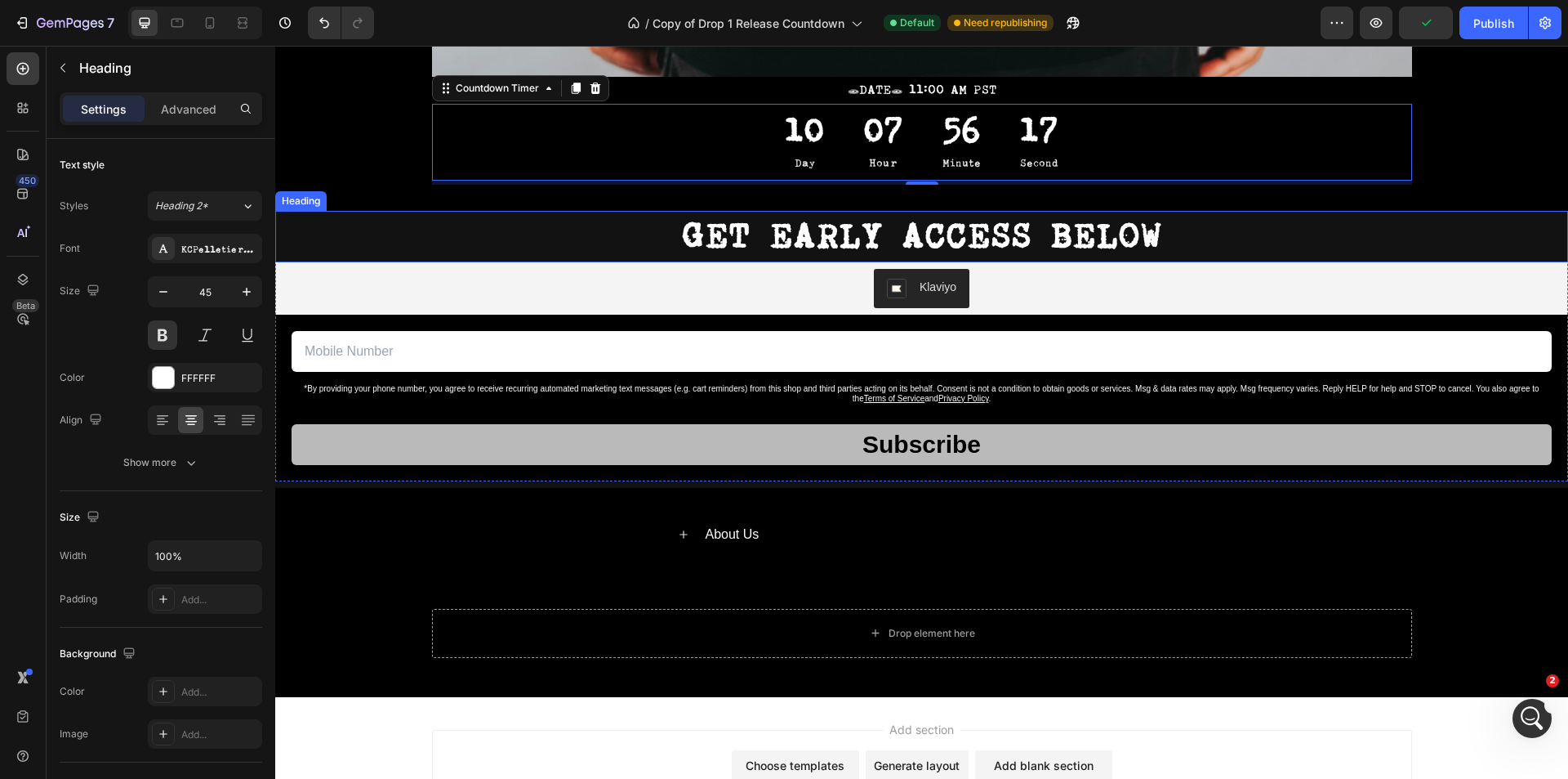
click at [295, 206] on div "Heading" at bounding box center [300, 201] width 52 height 19
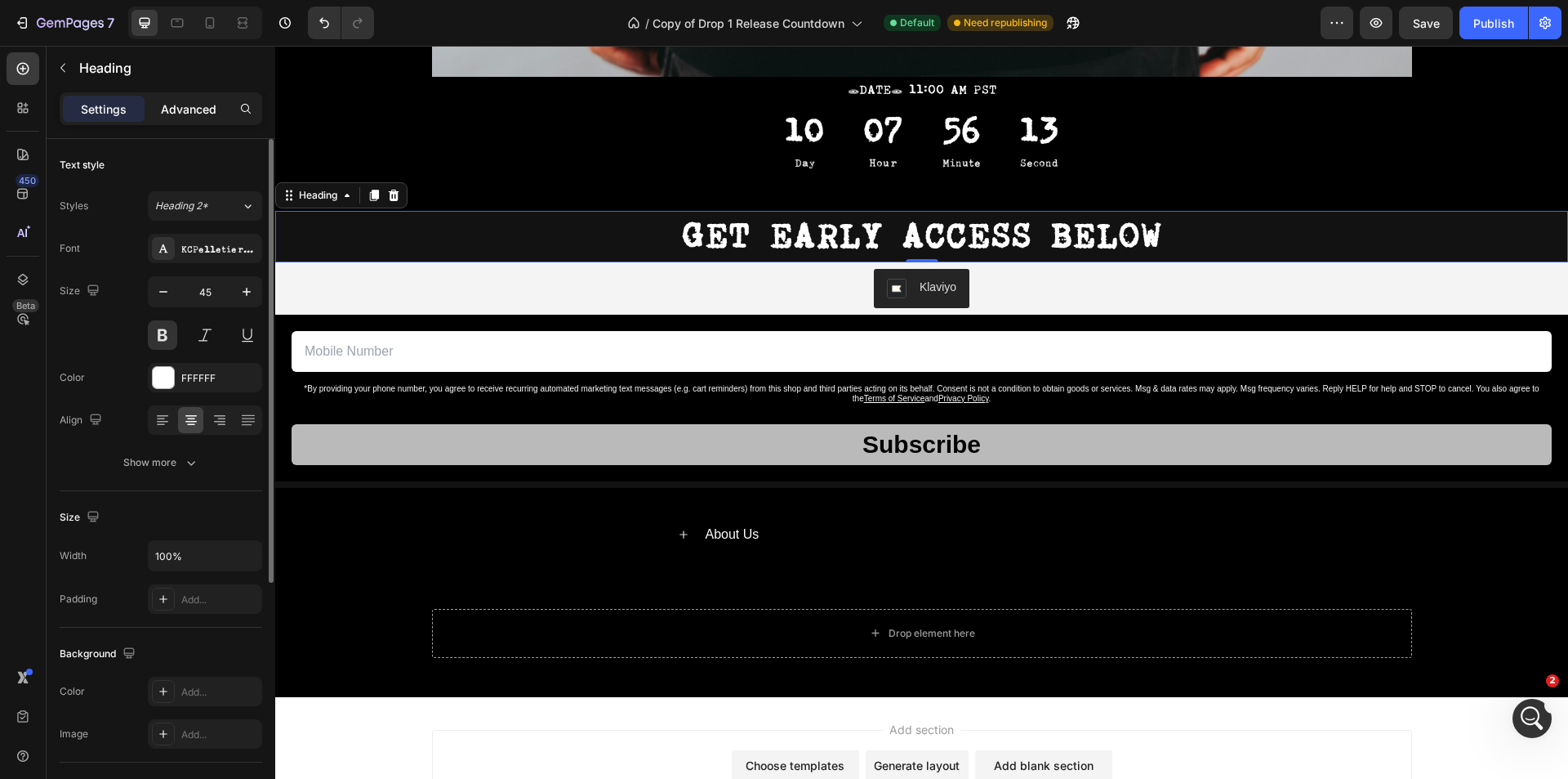
click at [190, 113] on p "Advanced" at bounding box center [188, 109] width 55 height 18
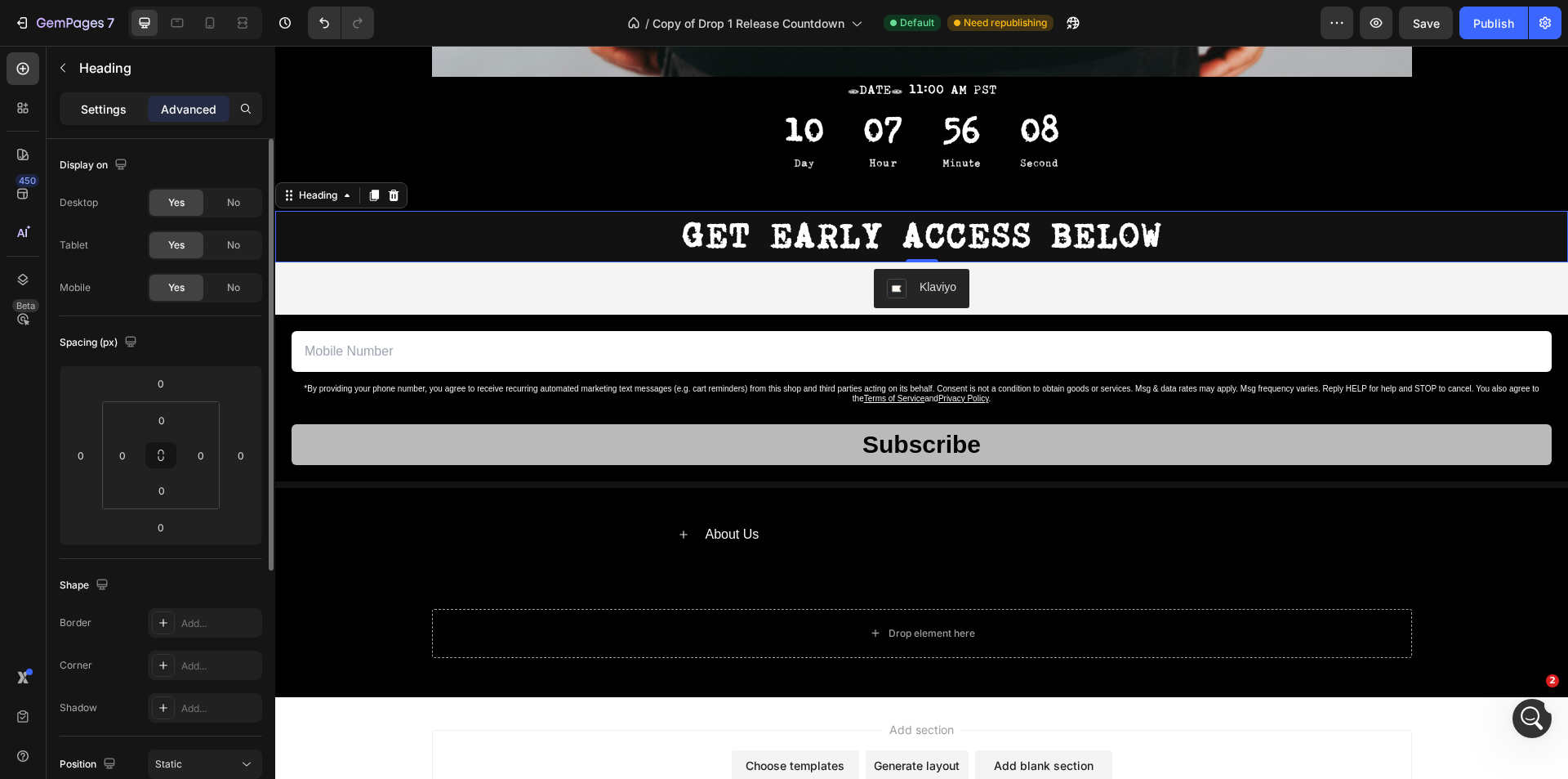
click at [71, 111] on div "Settings" at bounding box center [104, 108] width 82 height 26
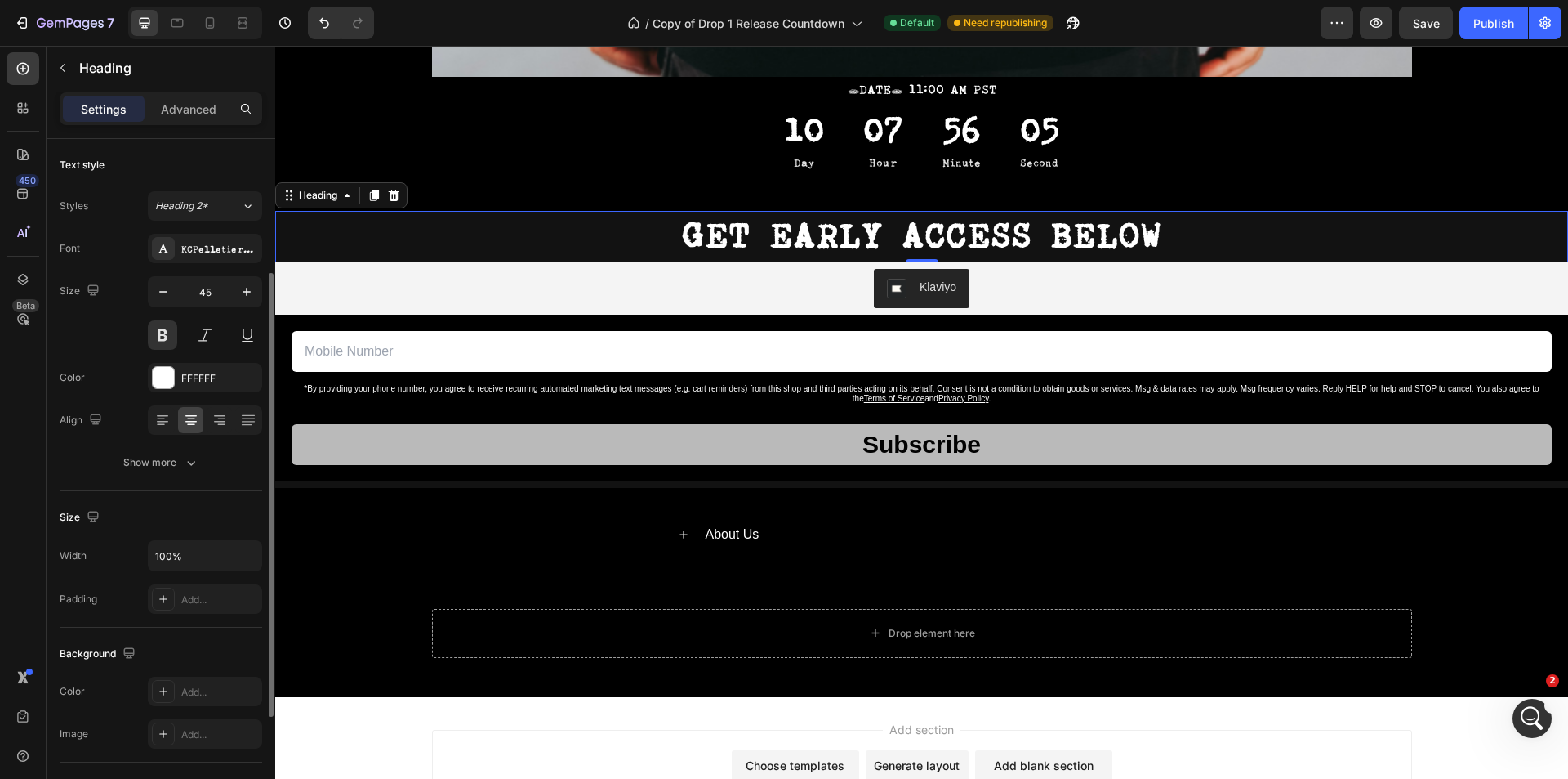
scroll to position [82, 0]
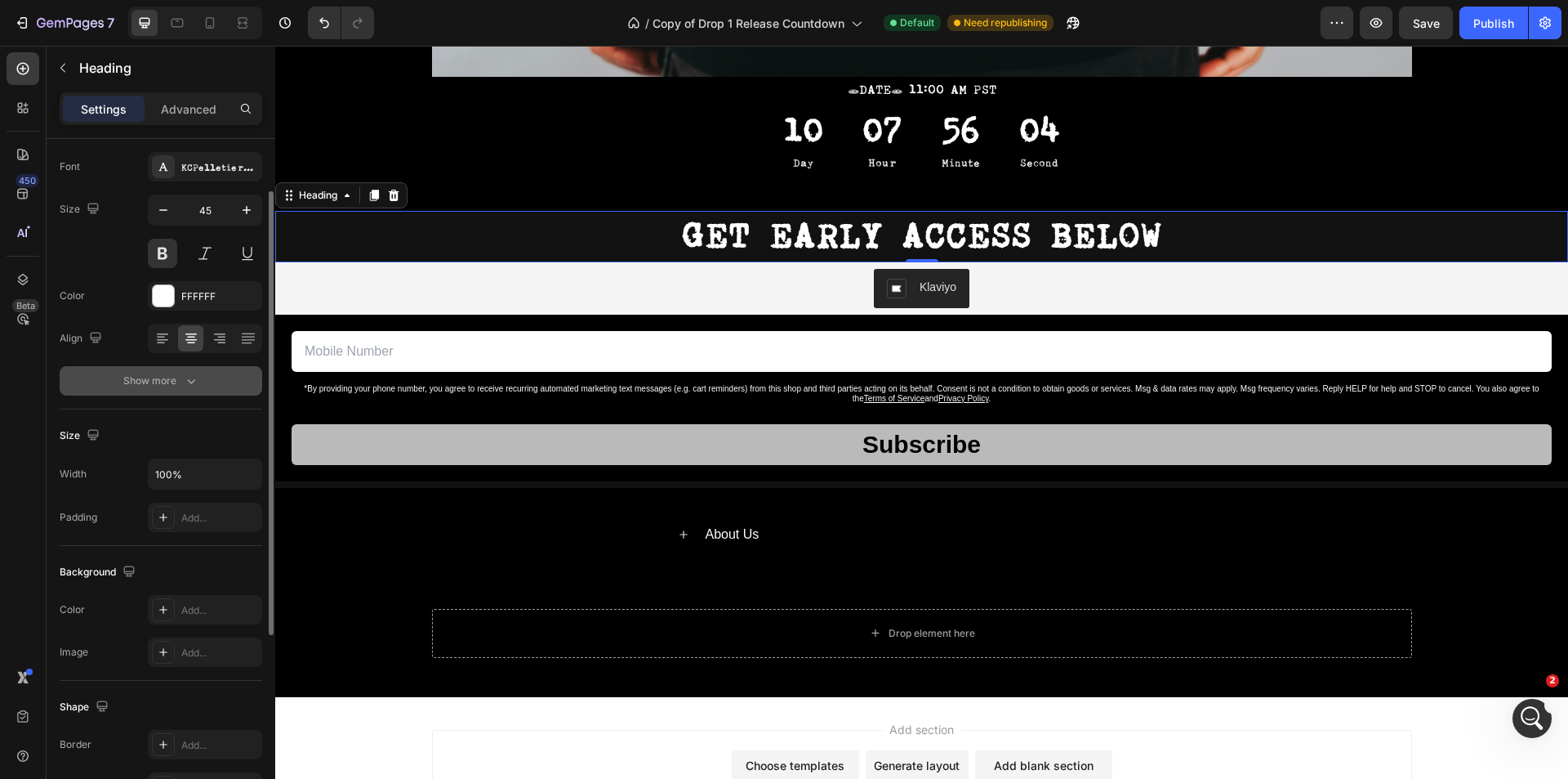
click at [169, 379] on div "Show more" at bounding box center [161, 380] width 76 height 17
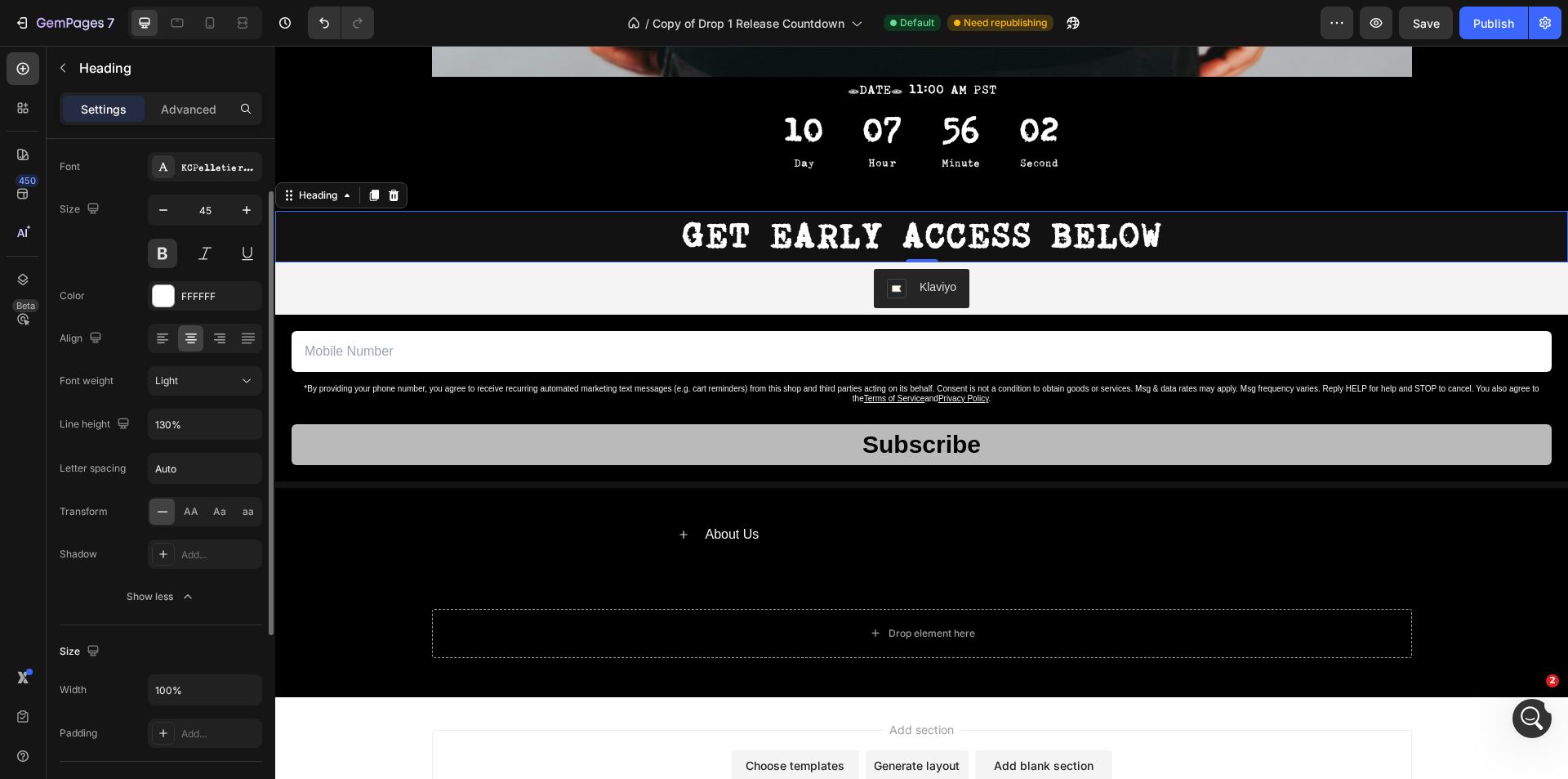
scroll to position [163, 0]
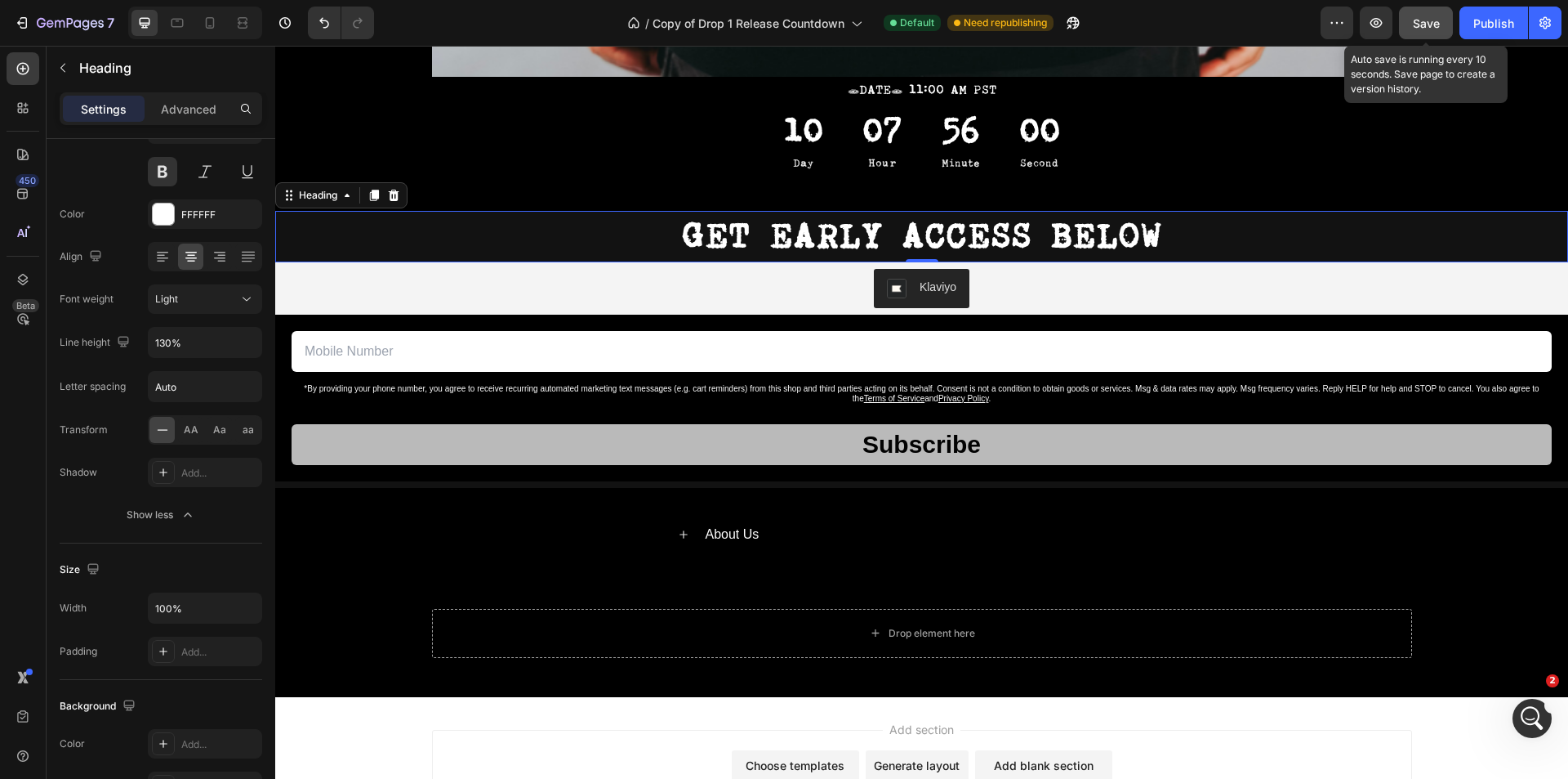
click at [1443, 23] on button "Save" at bounding box center [1425, 23] width 53 height 33
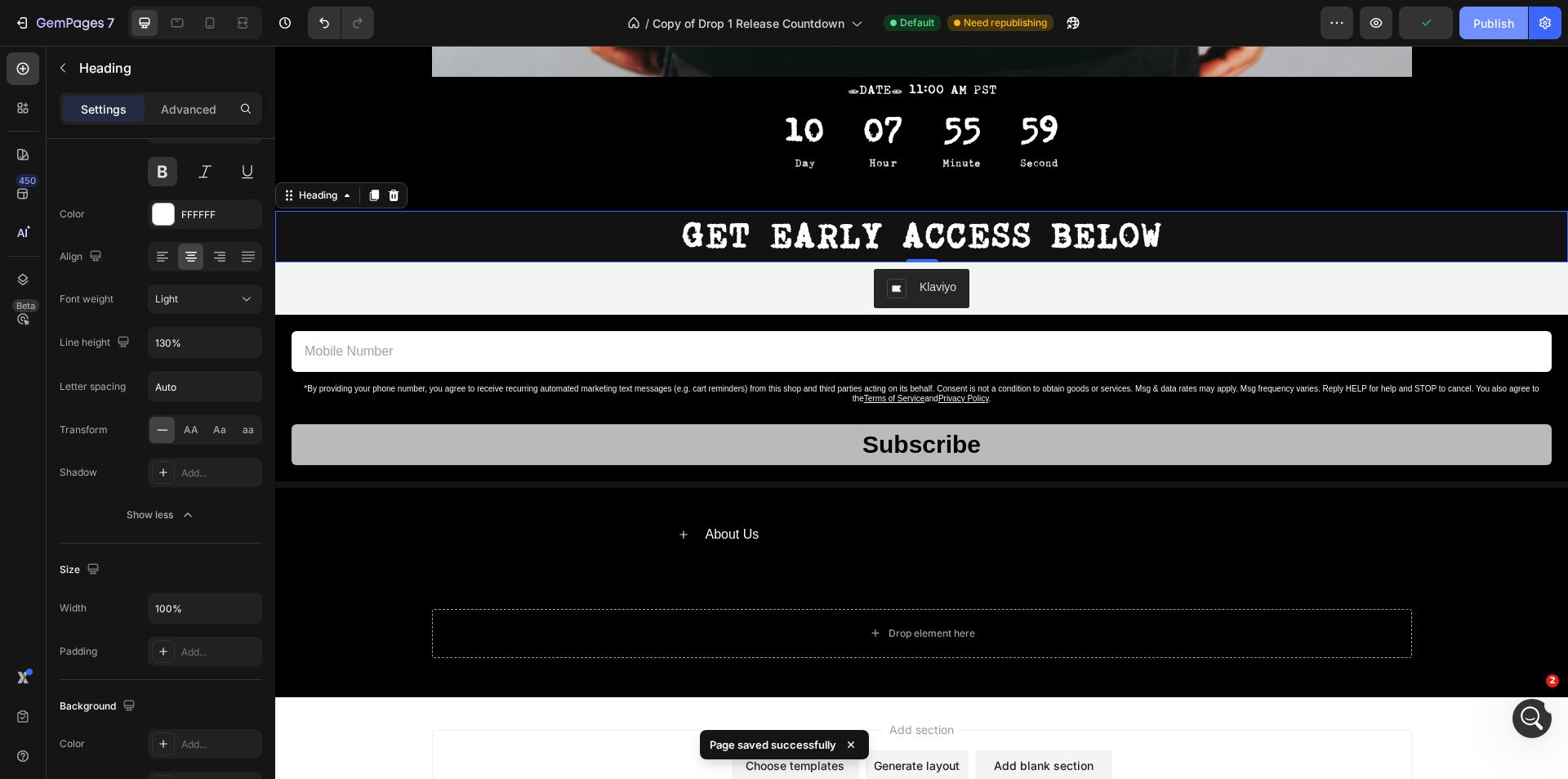
click at [1474, 26] on div "Publish" at bounding box center [1493, 23] width 41 height 18
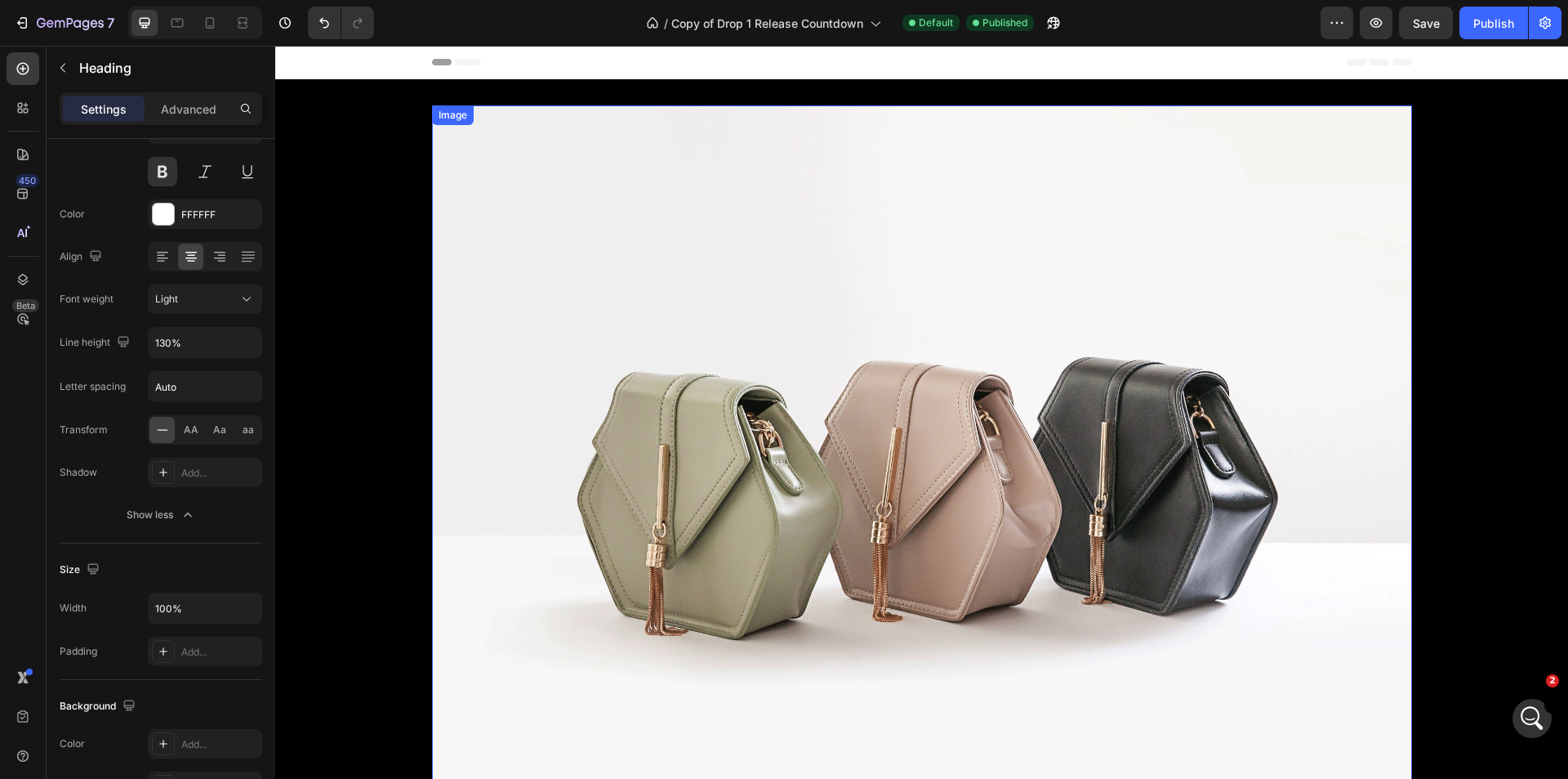
scroll to position [490, 0]
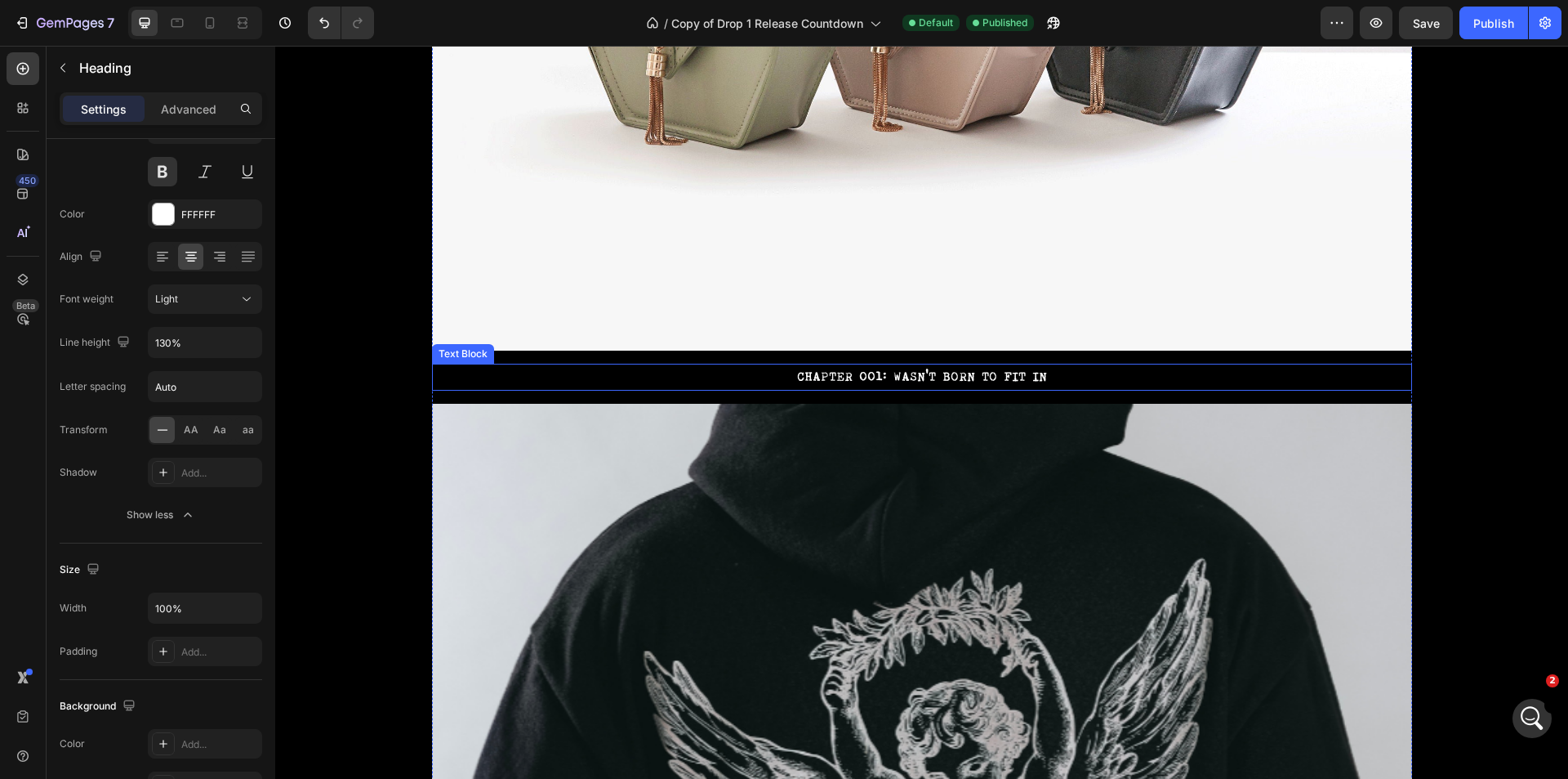
click at [919, 376] on p "CHAPTER 001: WASN'T BORN TO FIT IN" at bounding box center [922, 376] width 977 height 23
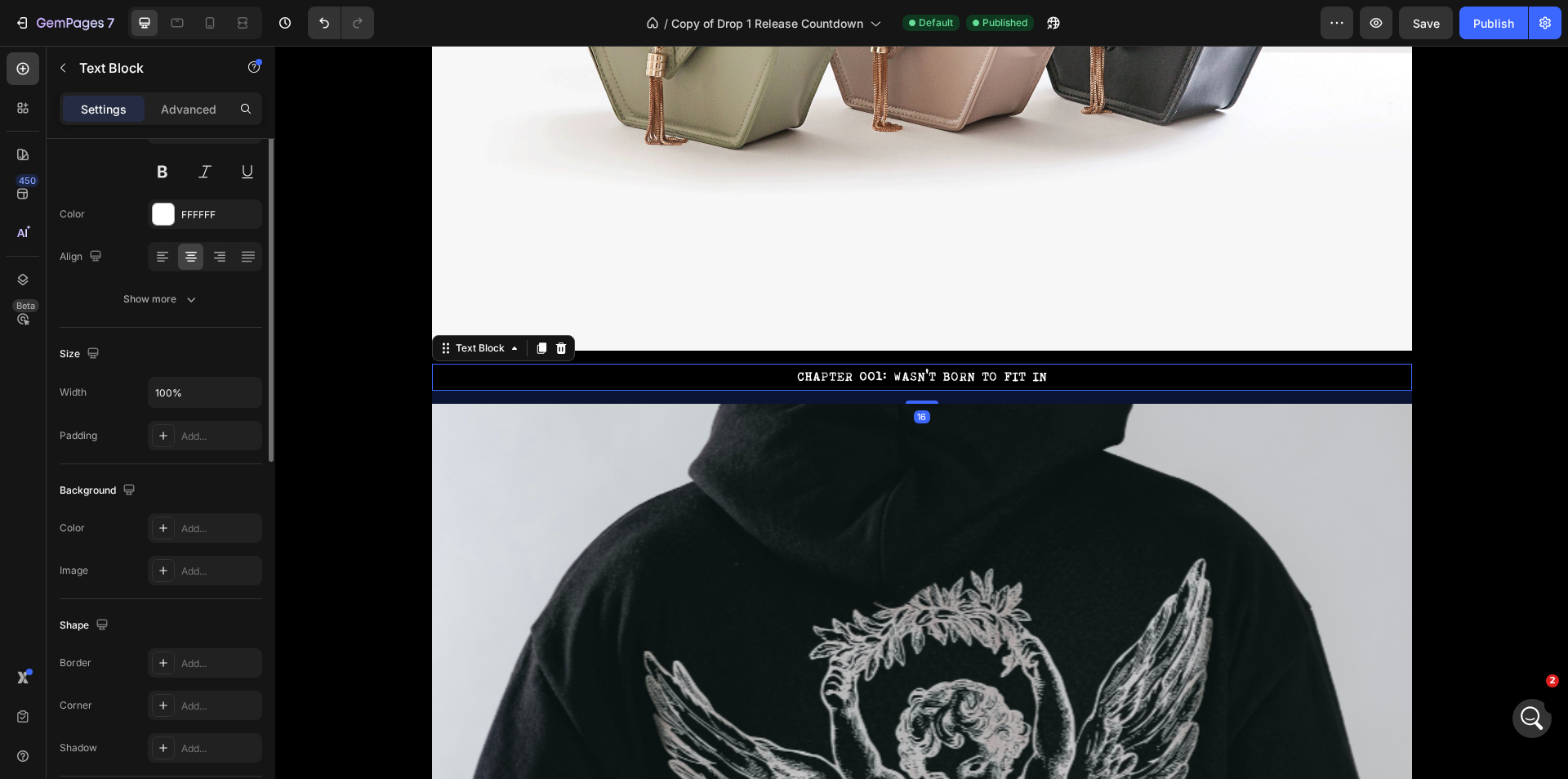
scroll to position [0, 0]
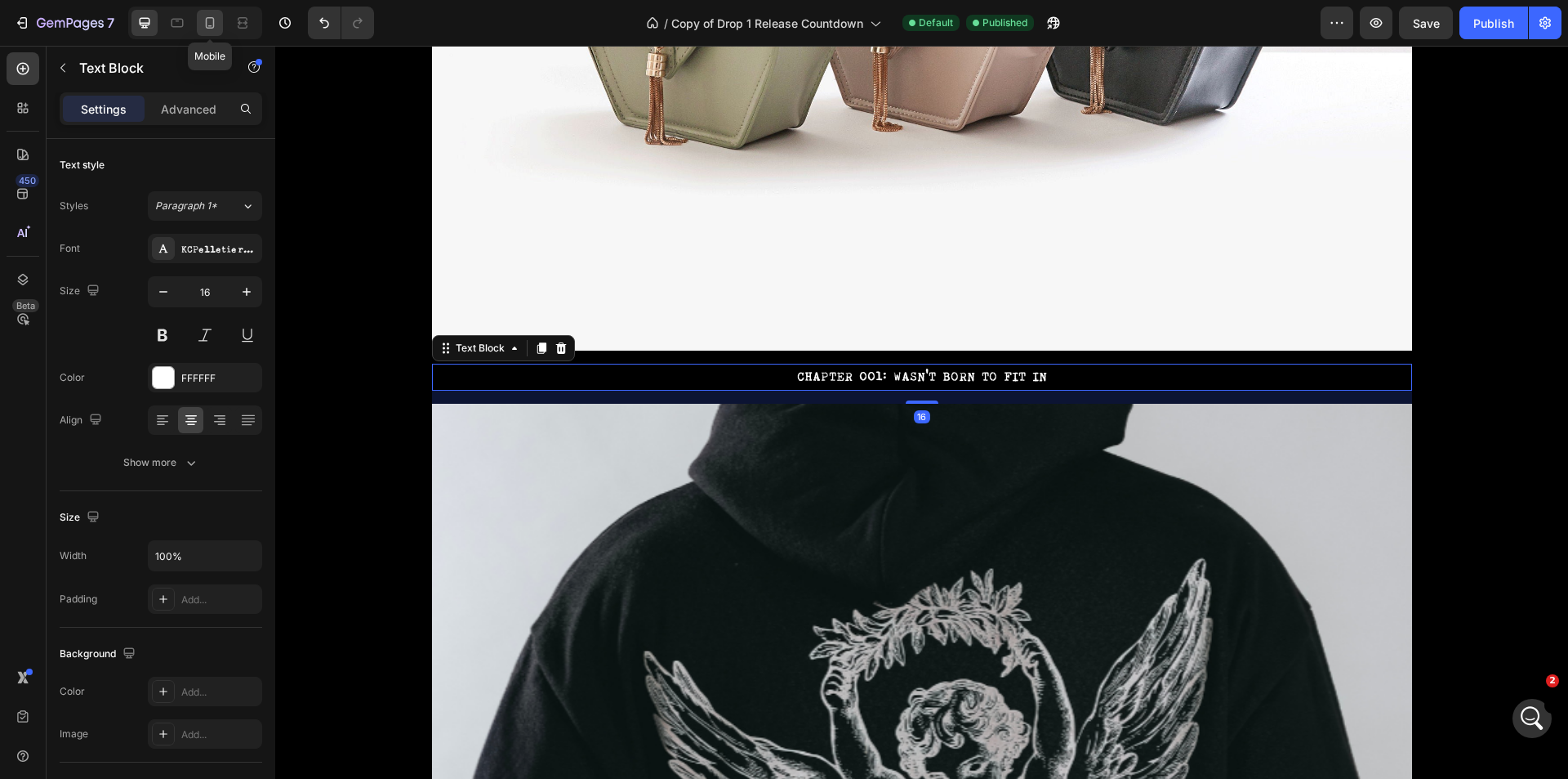
click at [200, 23] on div at bounding box center [209, 22] width 26 height 26
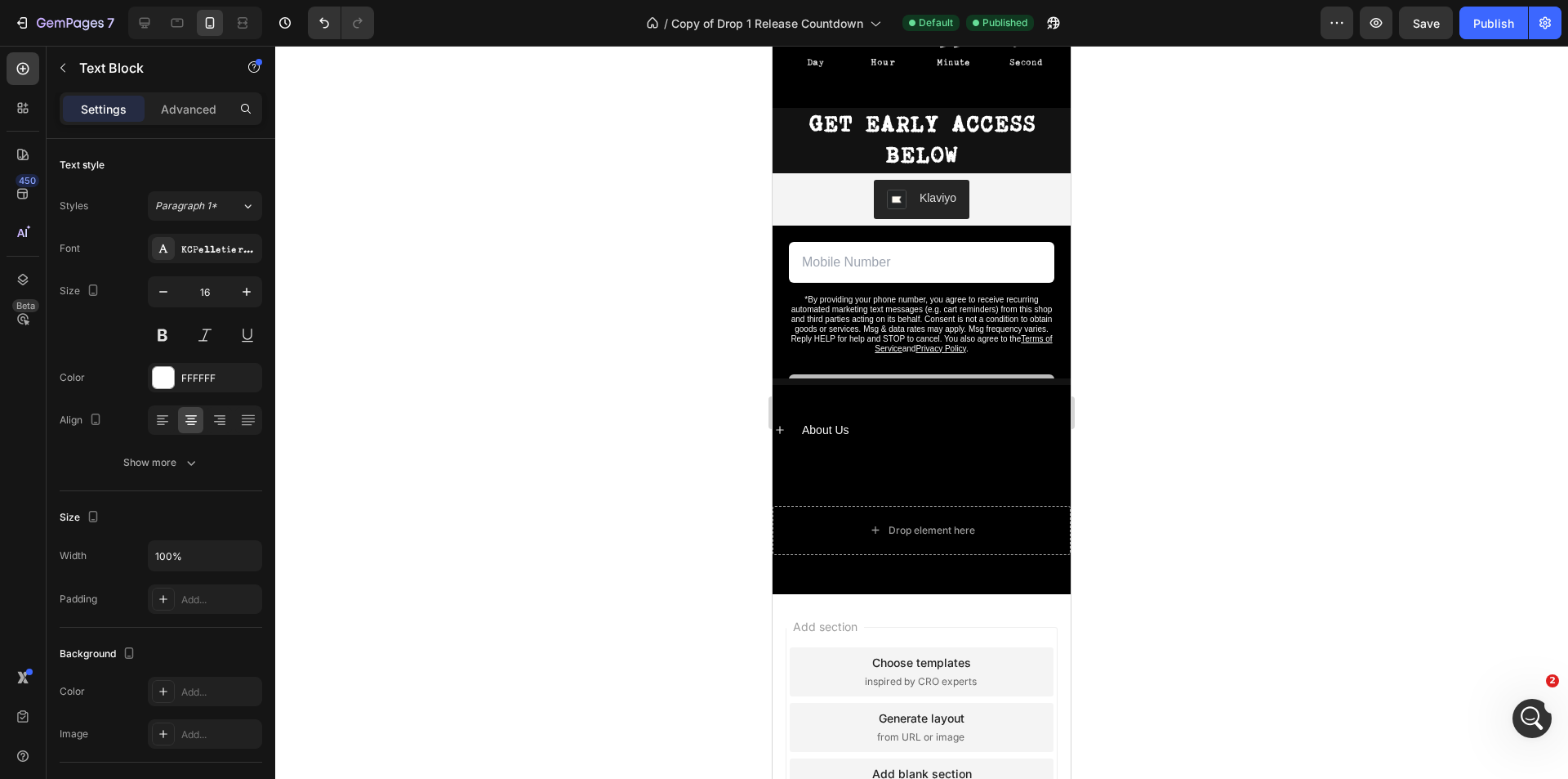
scroll to position [42, 0]
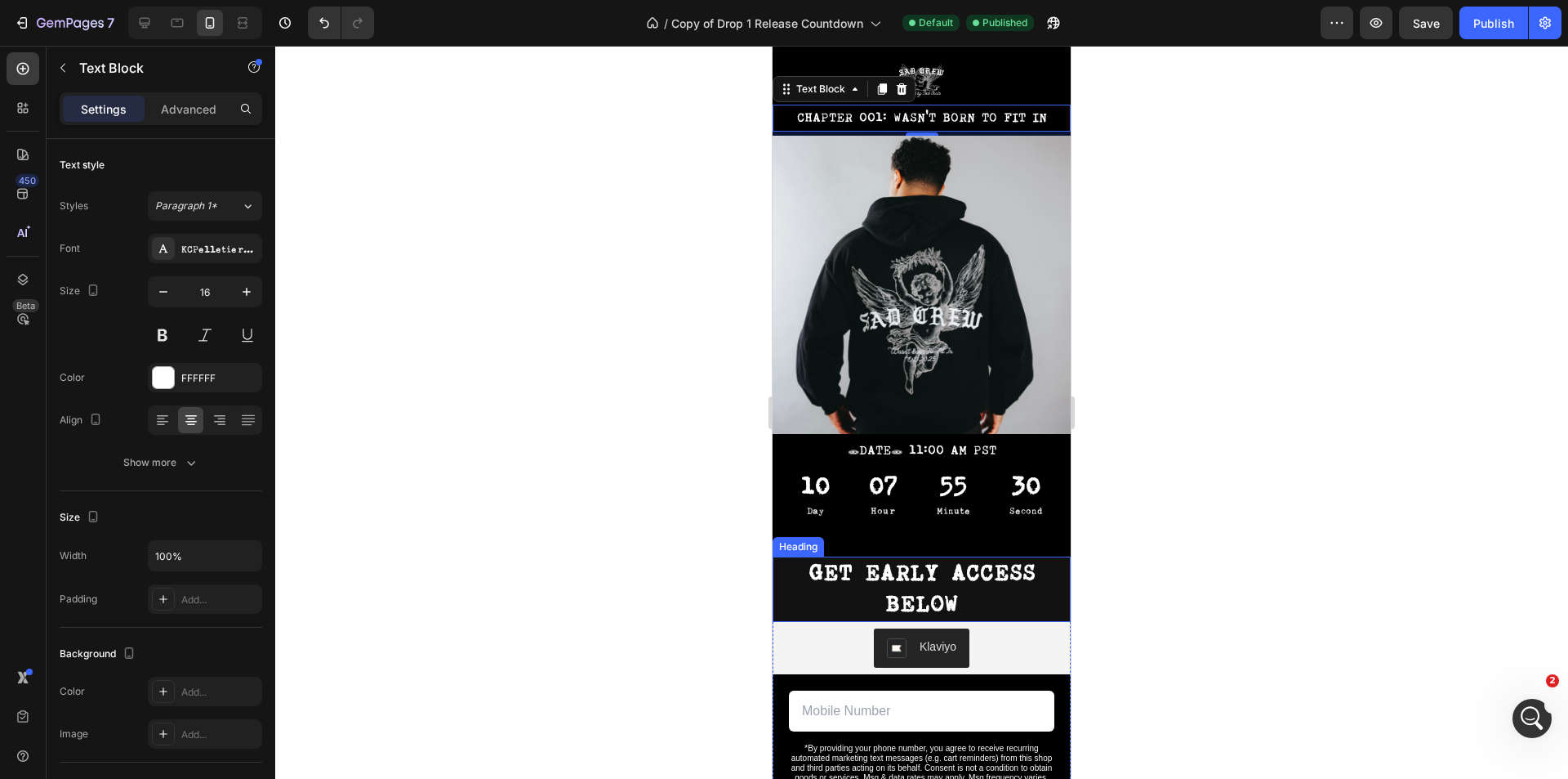
click at [1024, 579] on h2 "GET EARLY ACCESS BELOW" at bounding box center [922, 588] width 298 height 64
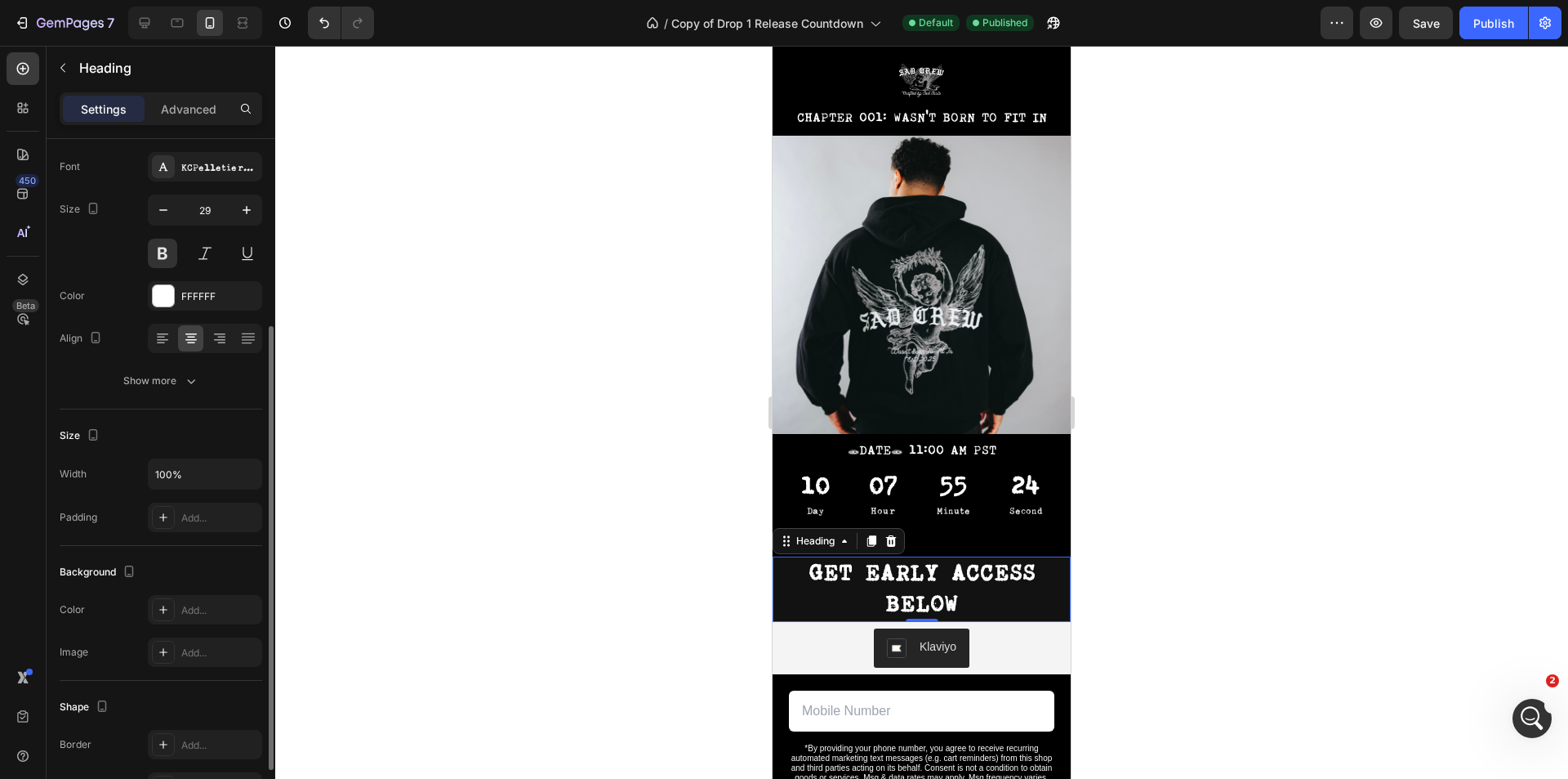
scroll to position [163, 0]
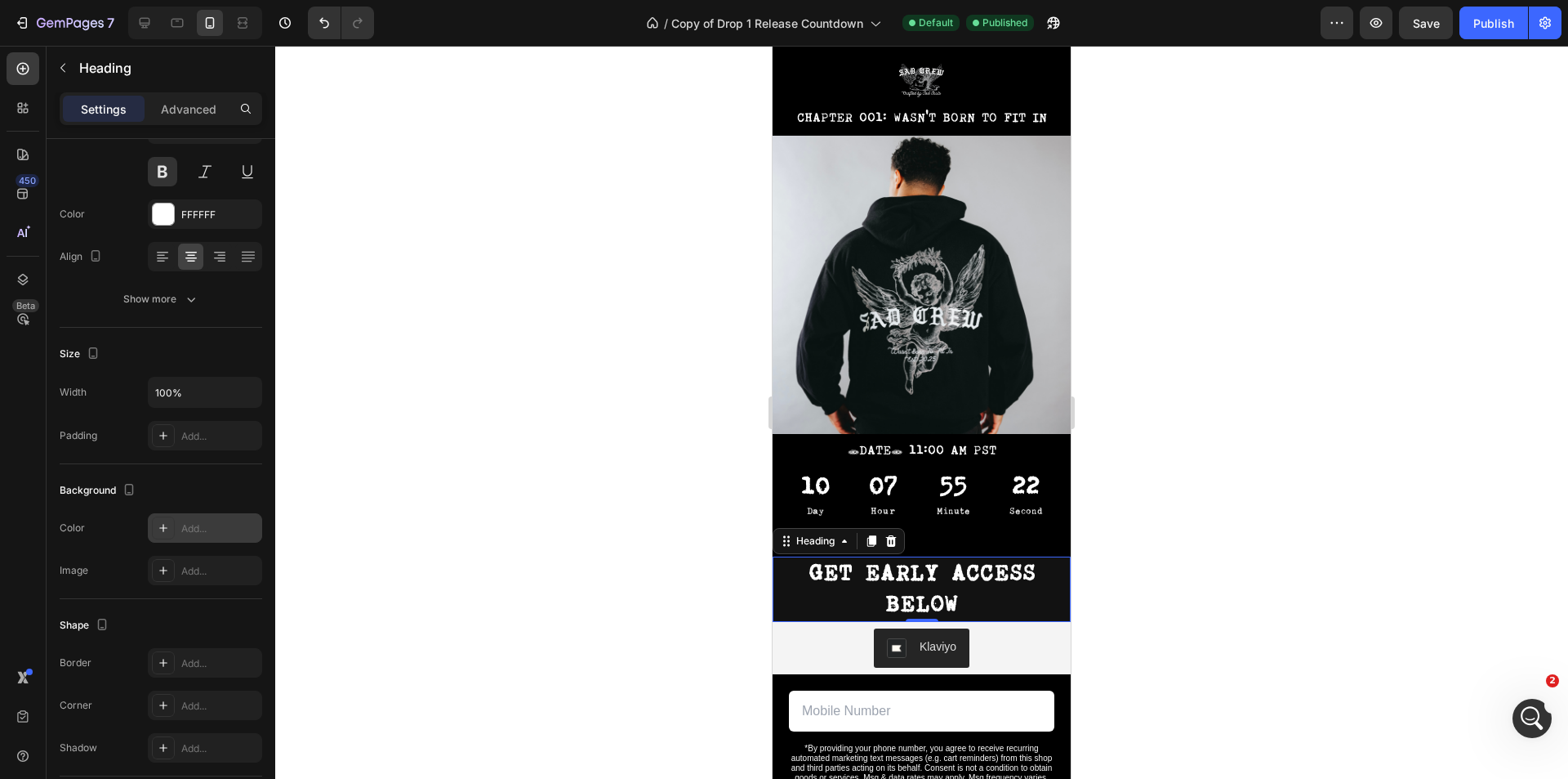
click at [159, 527] on icon at bounding box center [162, 527] width 13 height 13
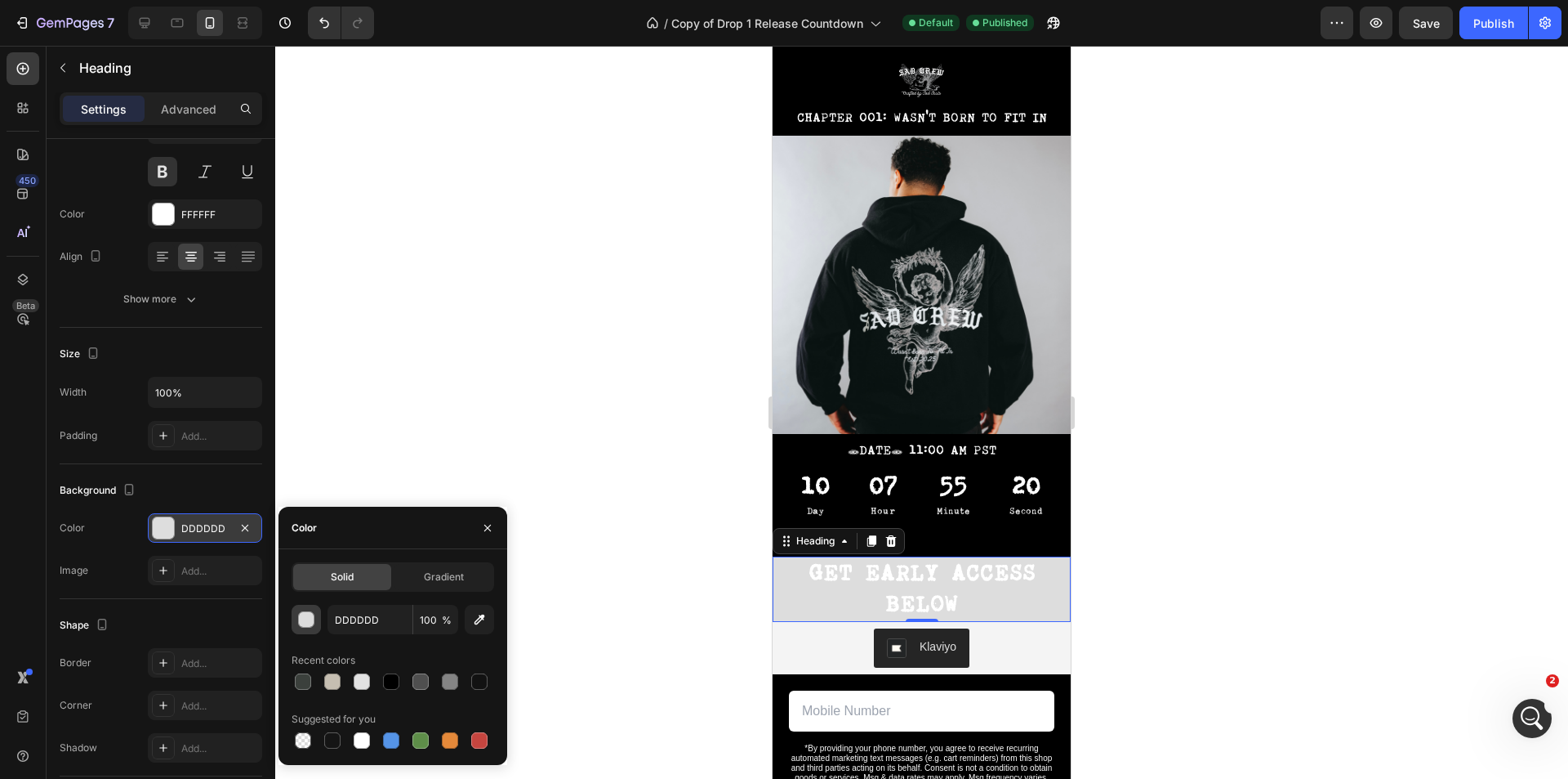
click at [308, 622] on div "button" at bounding box center [306, 620] width 17 height 17
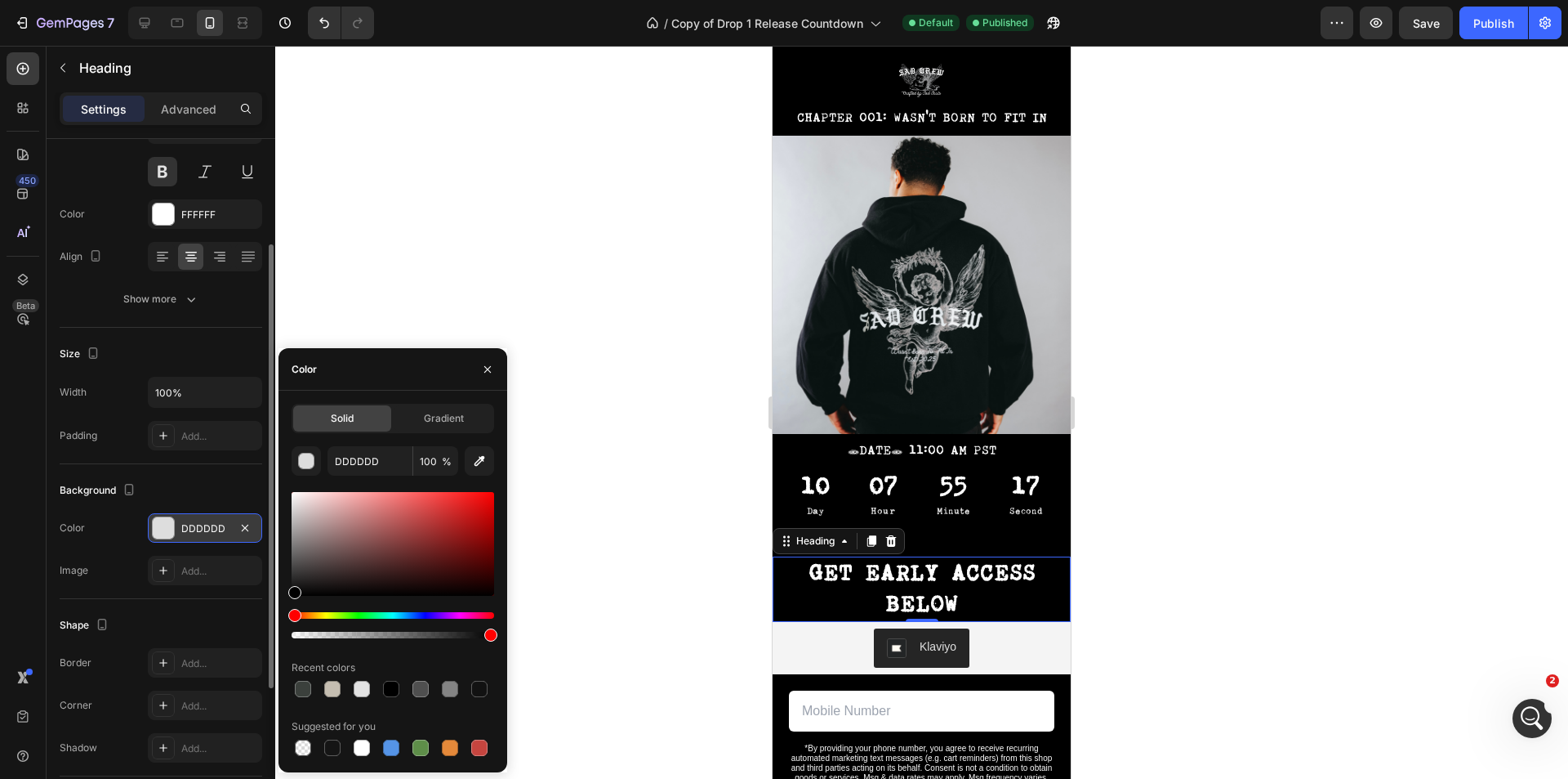
drag, startPoint x: 317, startPoint y: 580, endPoint x: 245, endPoint y: 635, distance: 90.6
click at [239, 644] on div "450 Beta Sections(18) Elements(83) Section Element Hero Section Product Detail …" at bounding box center [137, 412] width 275 height 733
type input "000000"
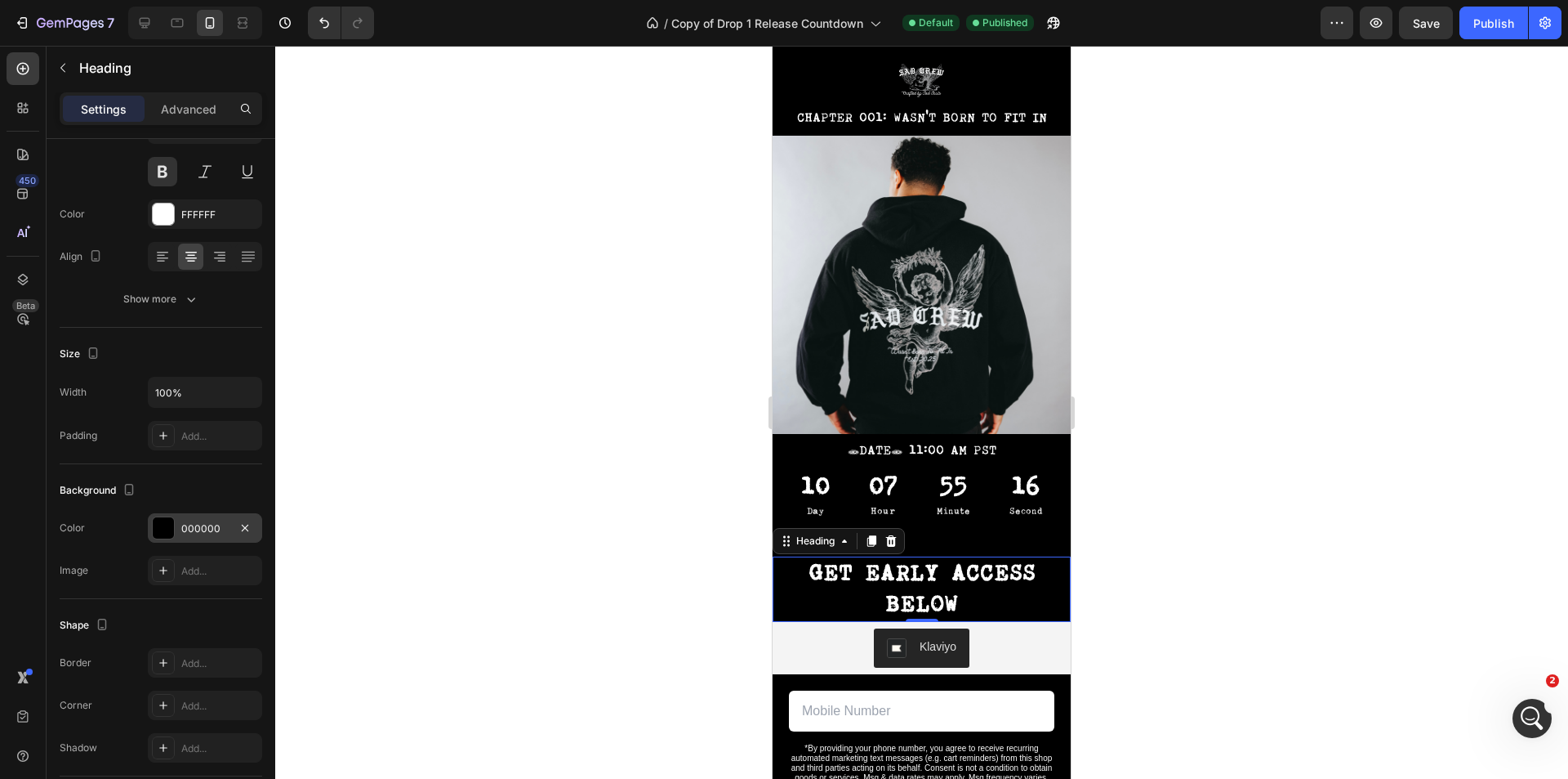
click at [442, 270] on div at bounding box center [922, 412] width 1293 height 733
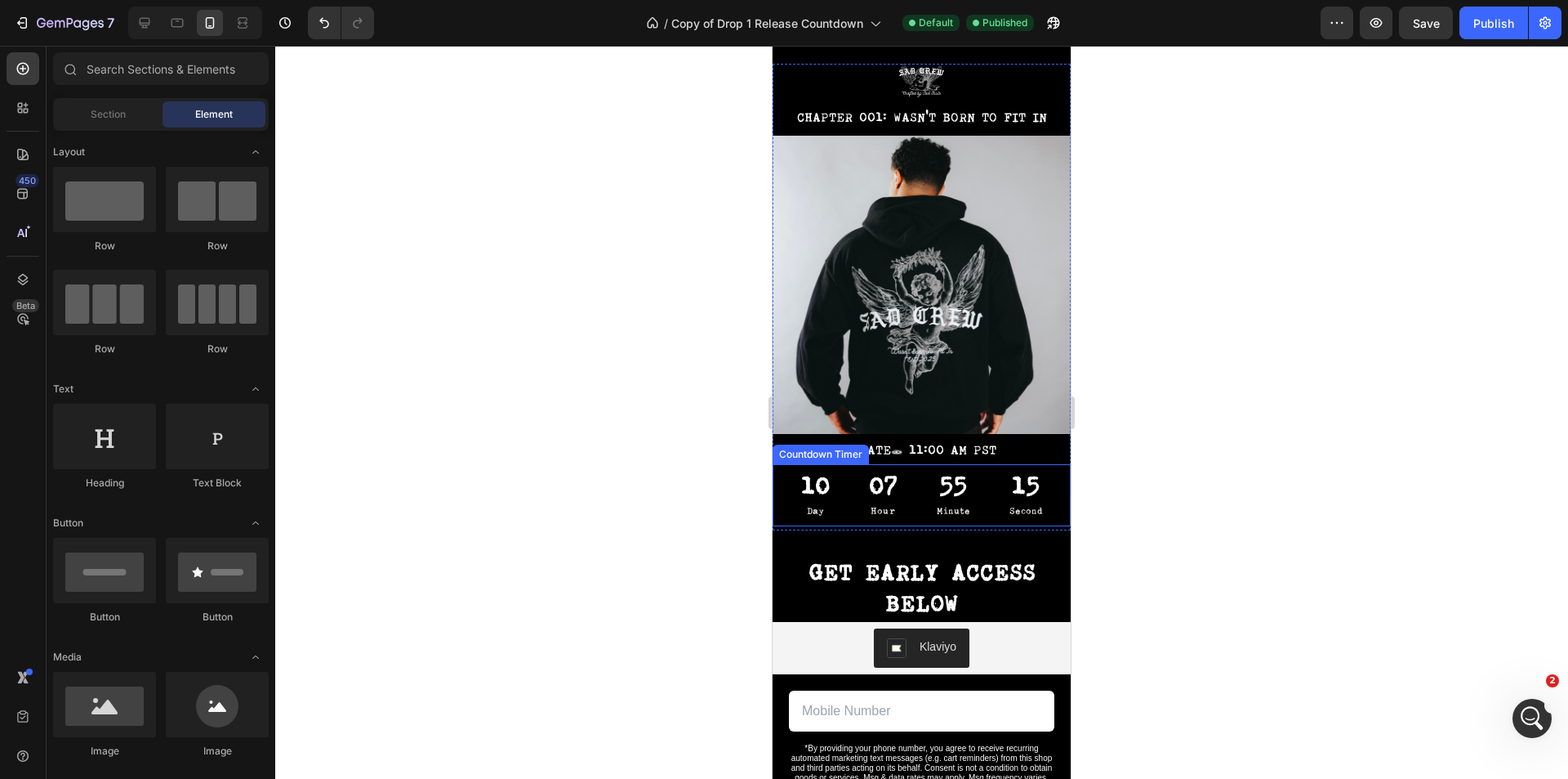
scroll to position [0, 0]
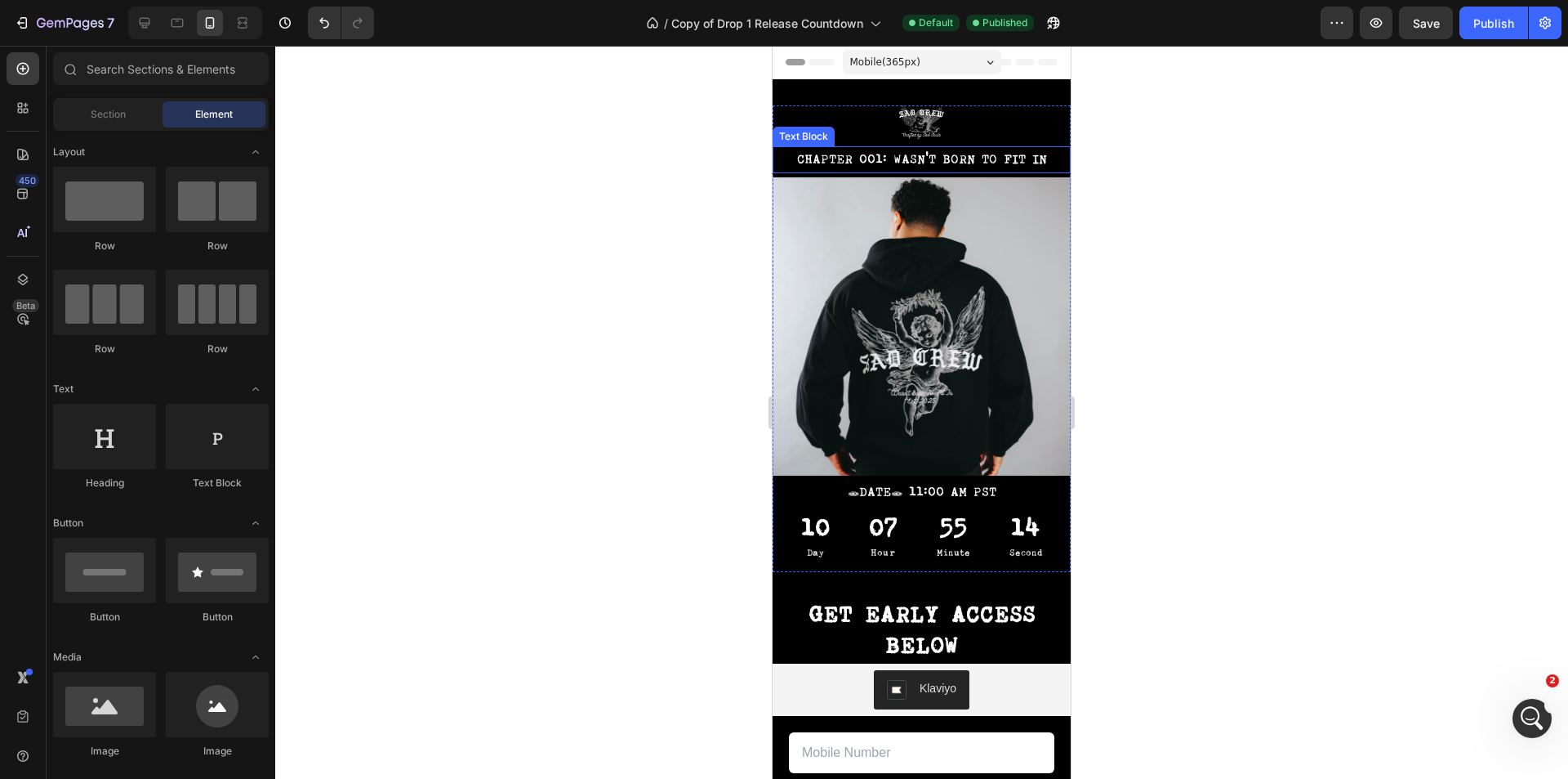
click at [958, 156] on p "CHAPTER 001: WASN'T BORN TO FIT IN" at bounding box center [921, 159] width 295 height 23
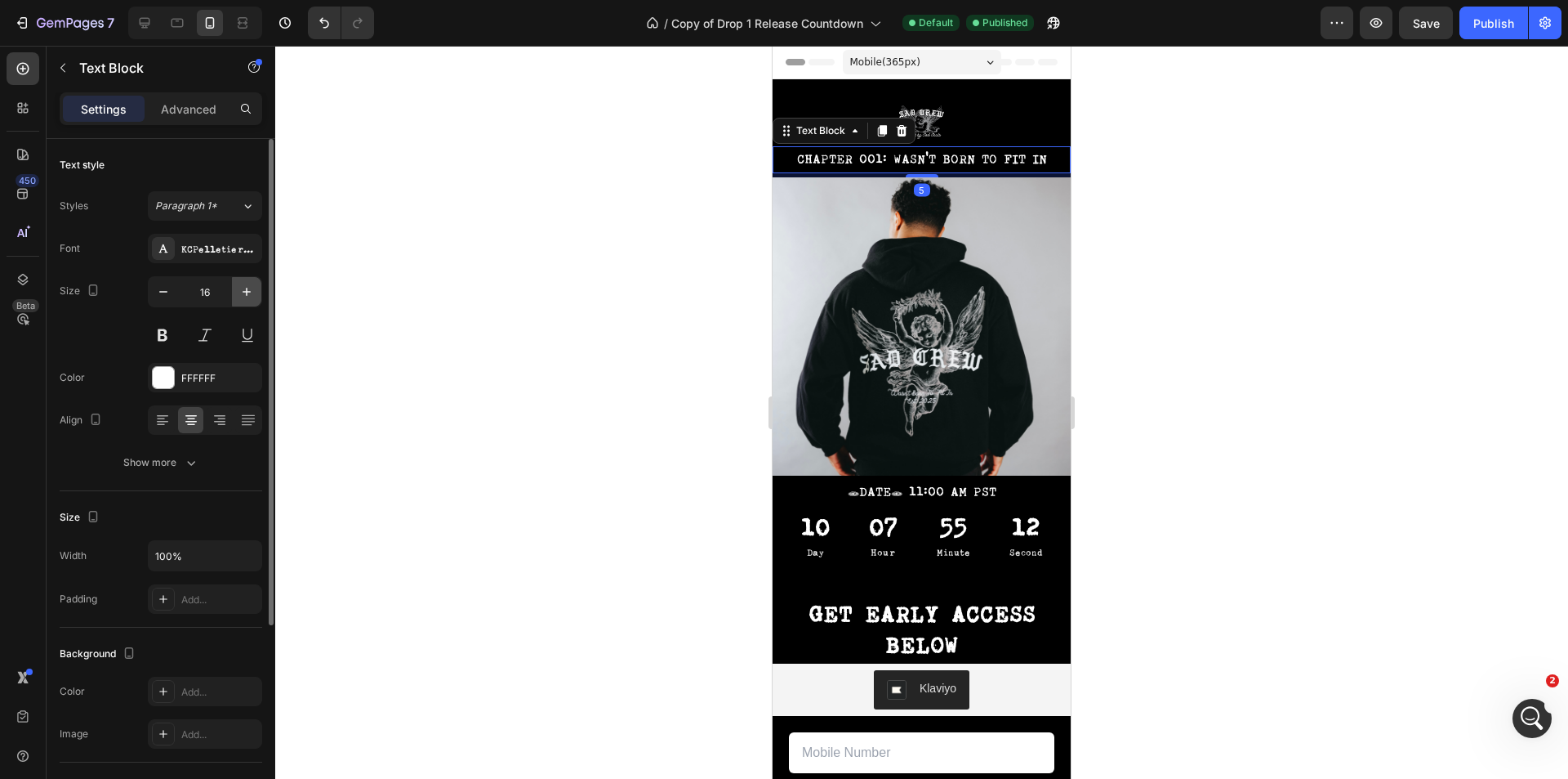
click at [238, 290] on button "button" at bounding box center [247, 292] width 29 height 29
type input "17"
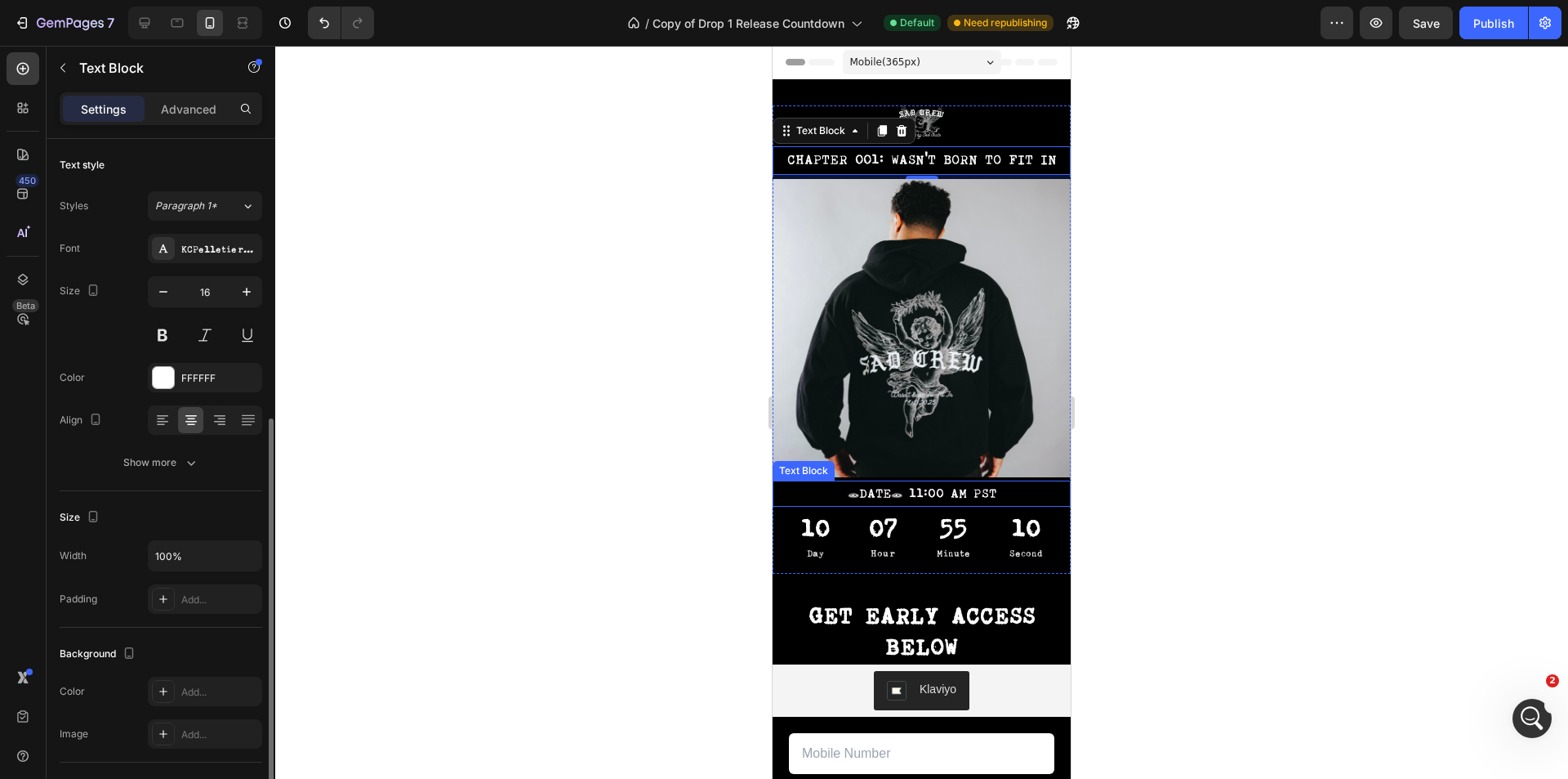
click at [874, 482] on p "[DATE] 11:00 AM PST" at bounding box center [921, 494] width 295 height 23
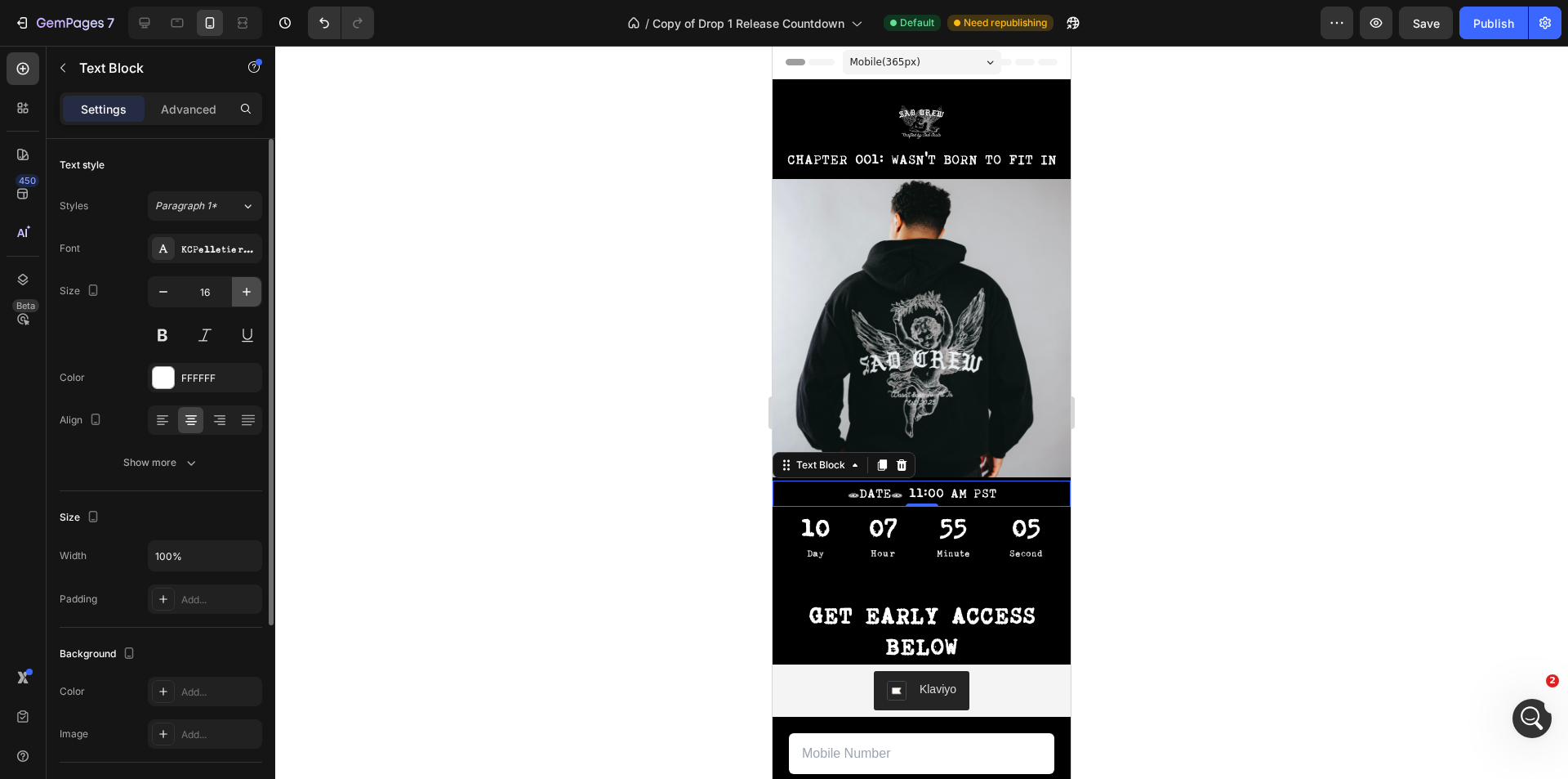
click at [248, 289] on icon "button" at bounding box center [246, 291] width 17 height 17
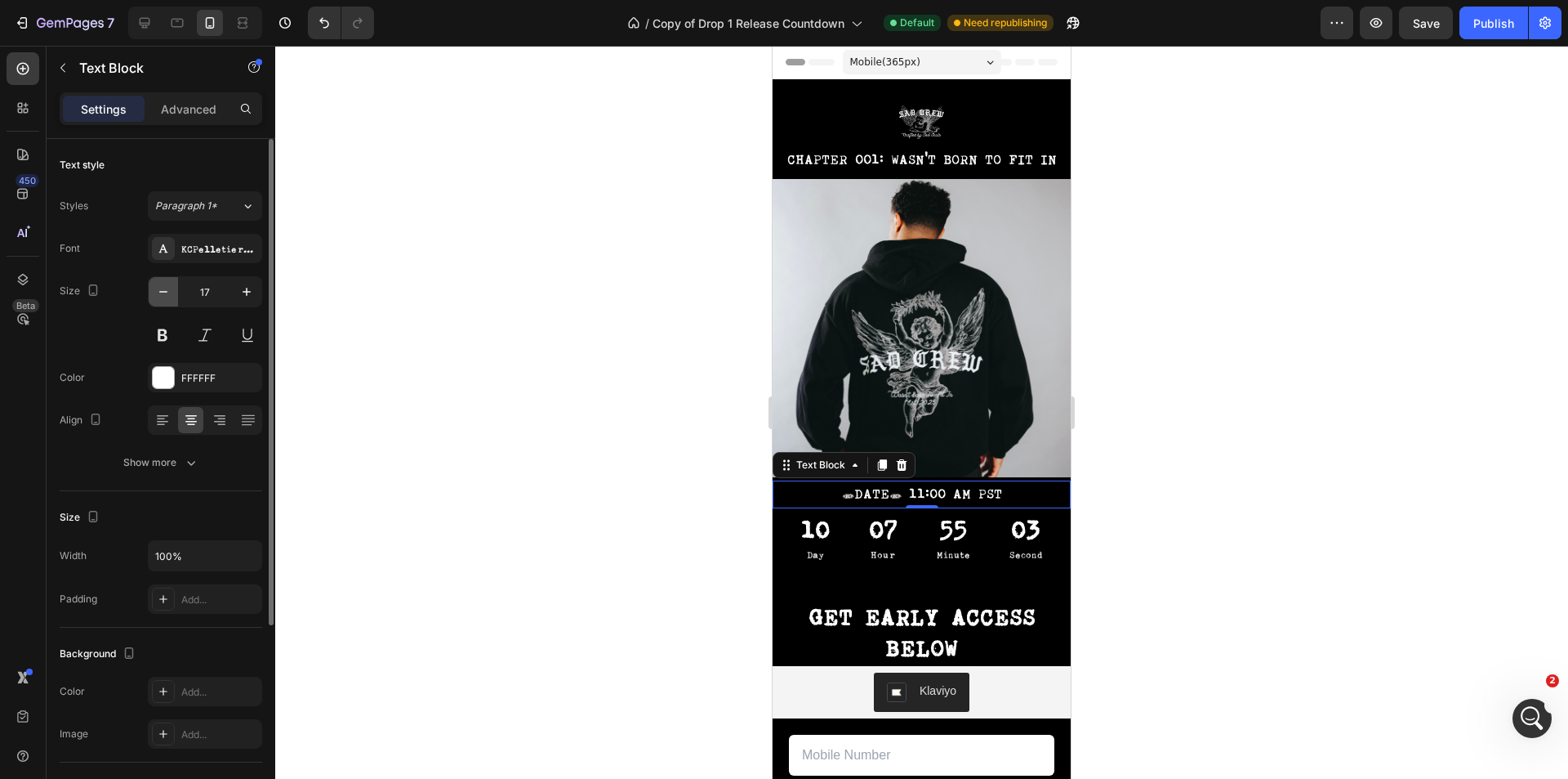
click at [163, 285] on icon "button" at bounding box center [163, 291] width 17 height 17
type input "16"
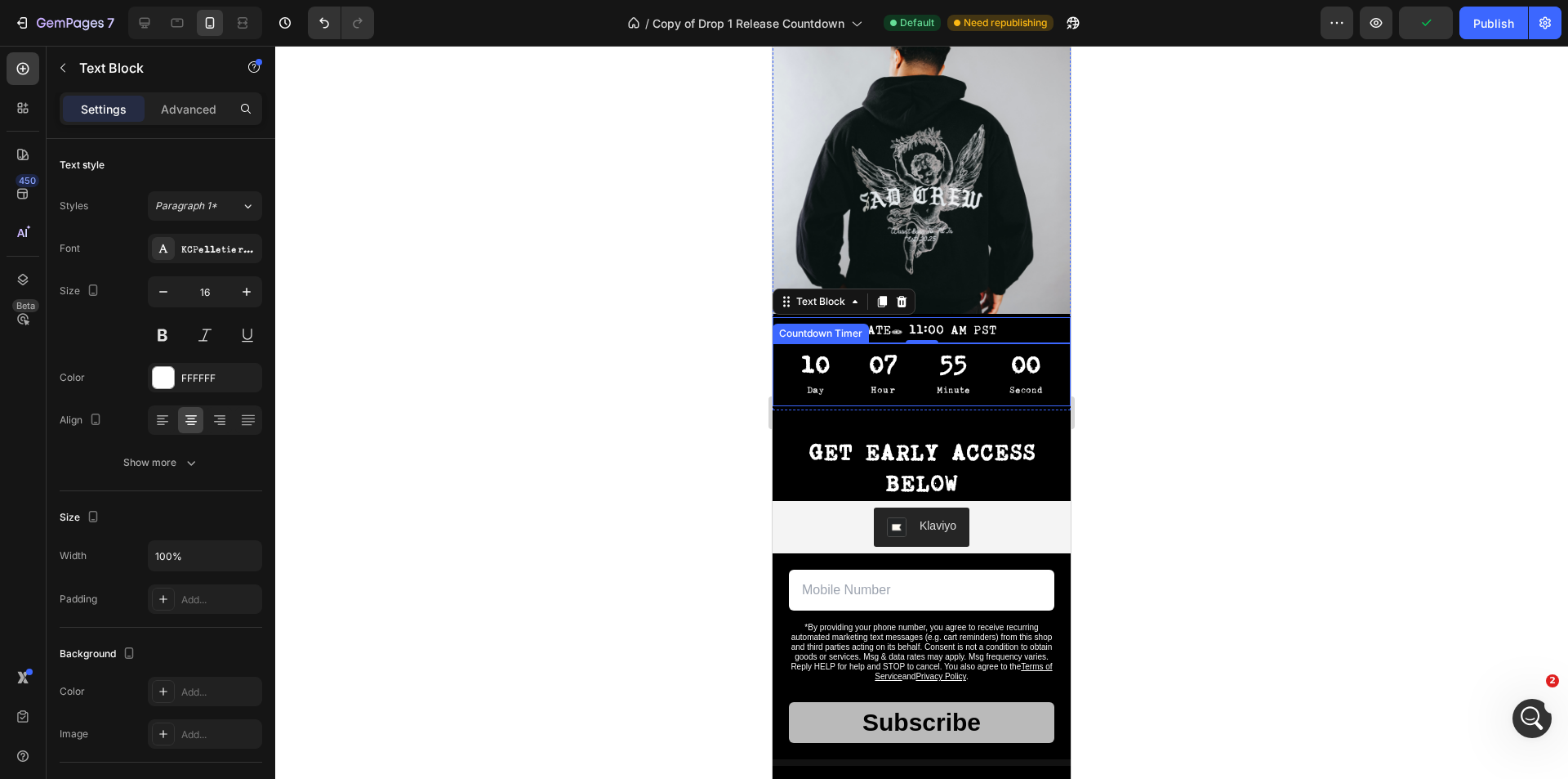
scroll to position [245, 0]
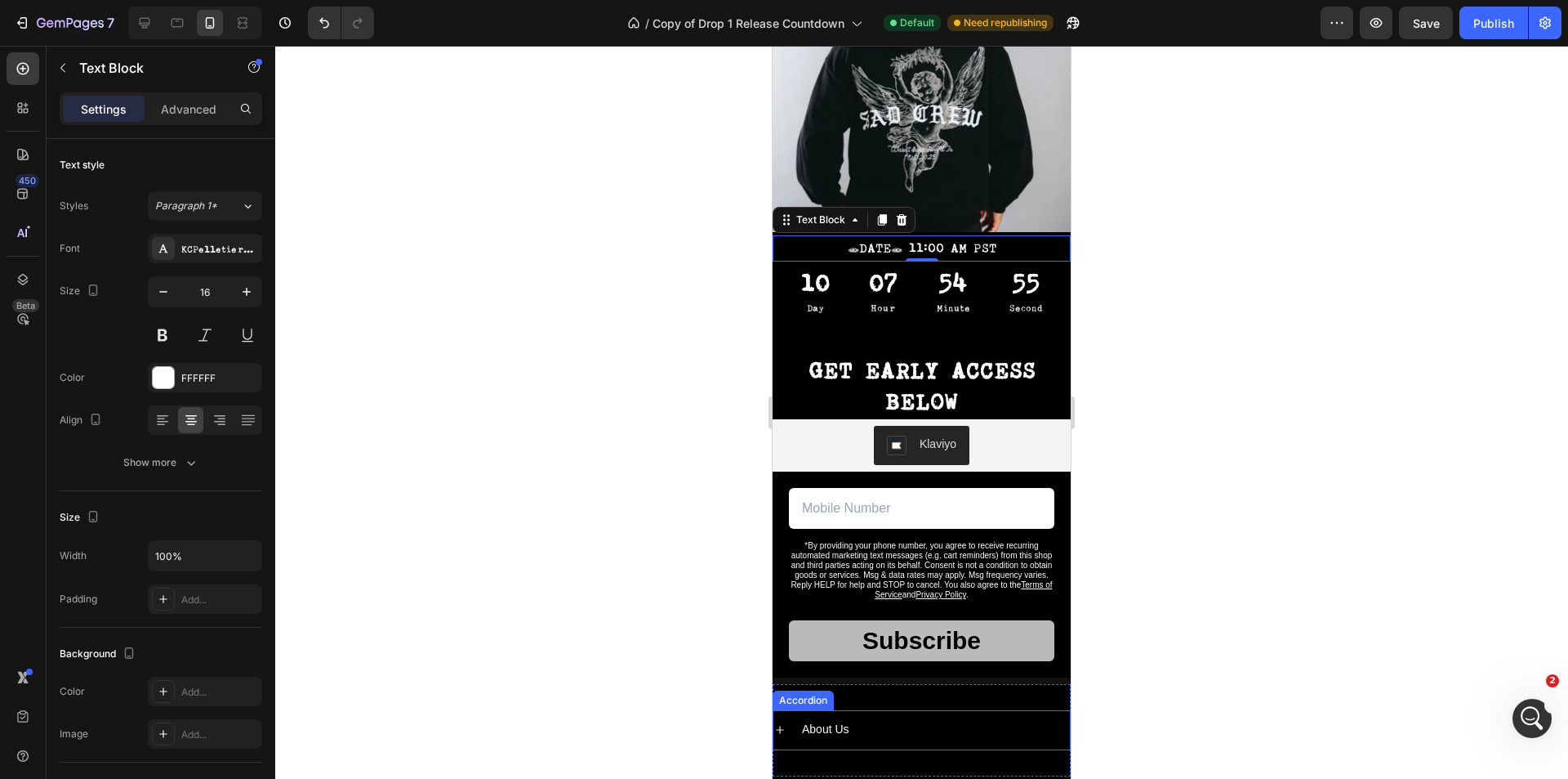
click at [841, 723] on span "About Us" at bounding box center [825, 728] width 48 height 13
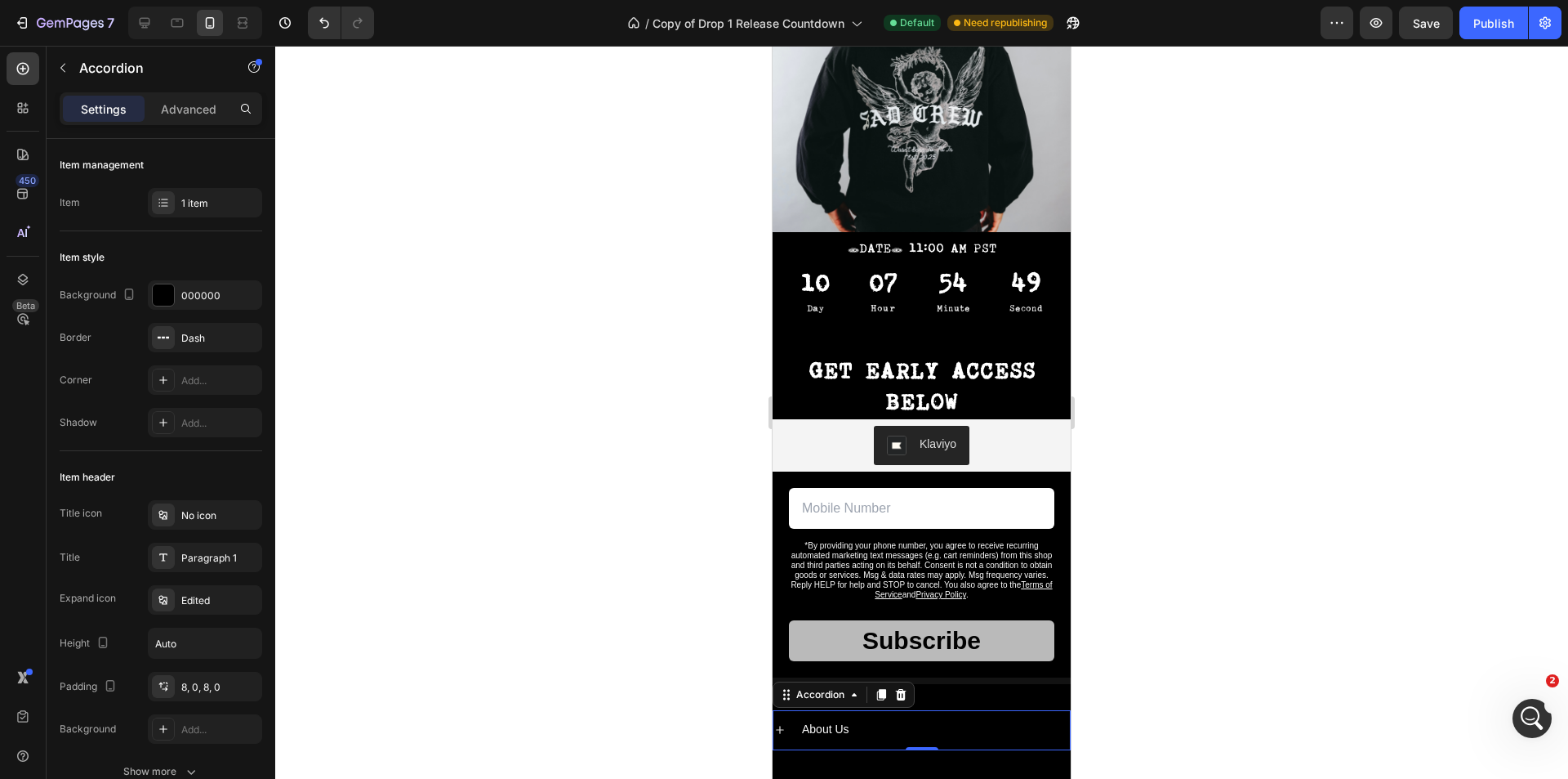
click at [843, 723] on span "About Us" at bounding box center [825, 728] width 48 height 13
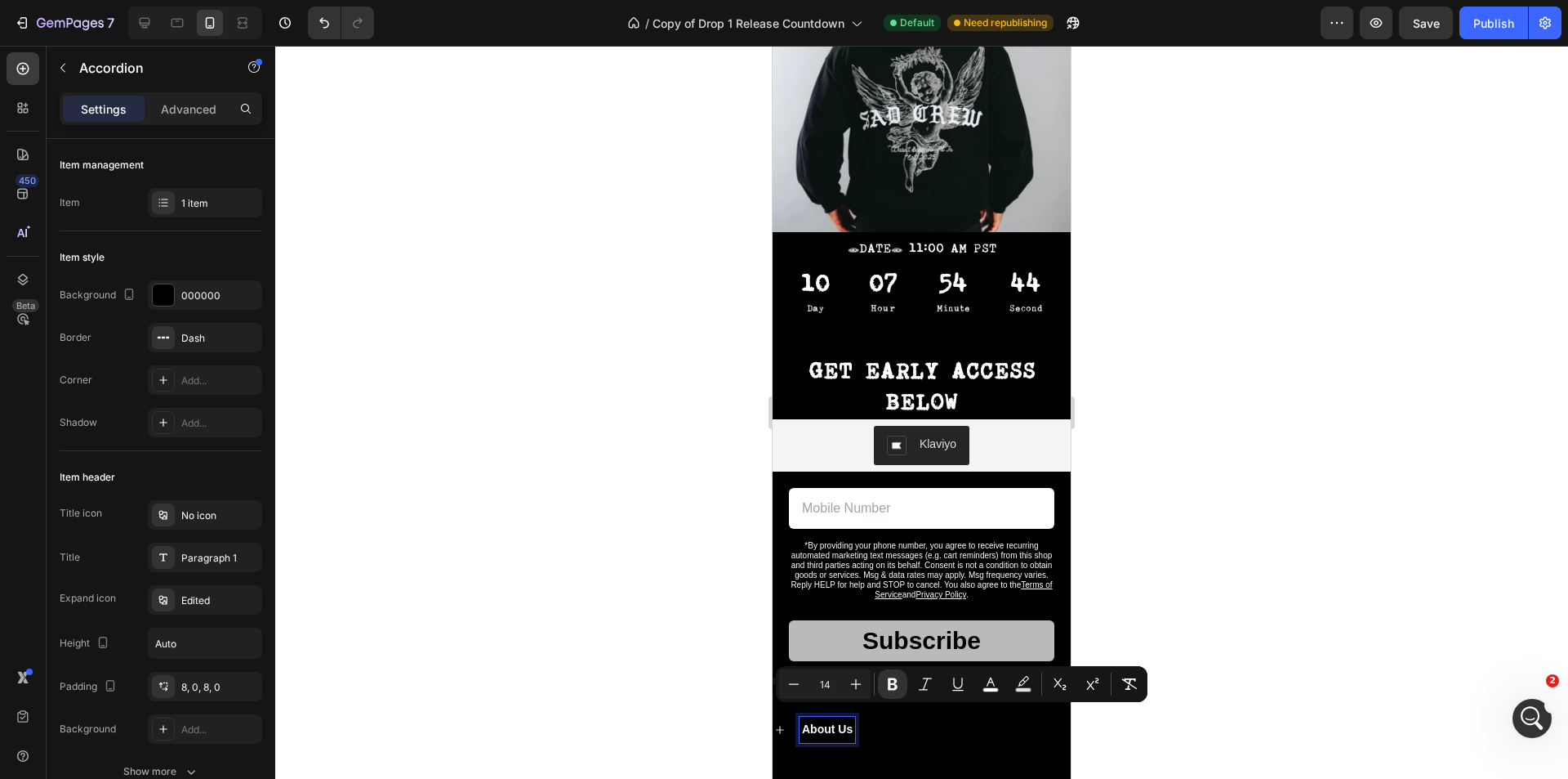
click at [1470, 678] on div at bounding box center [922, 412] width 1293 height 733
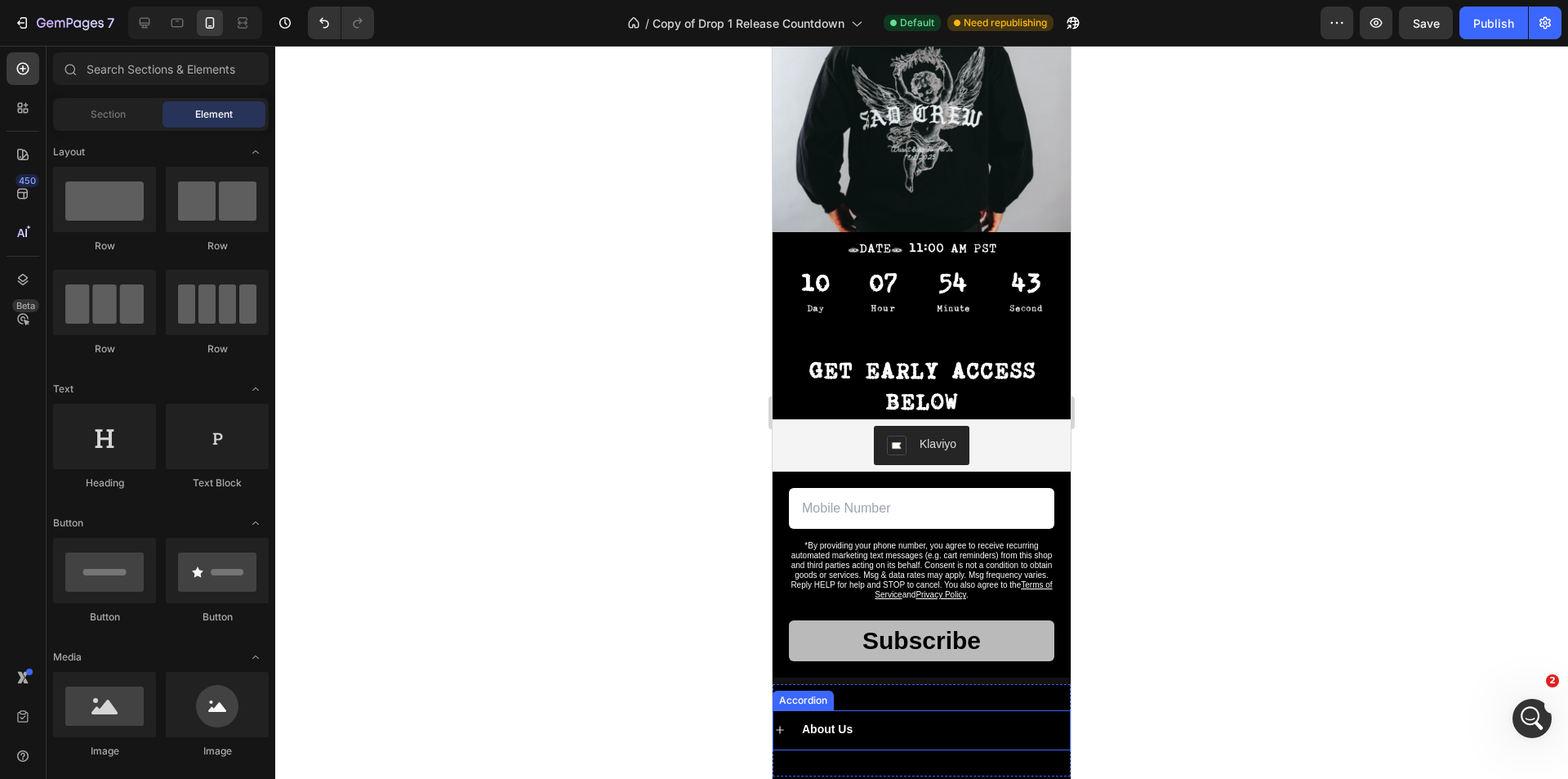
click at [836, 723] on strong "About Us" at bounding box center [827, 728] width 51 height 13
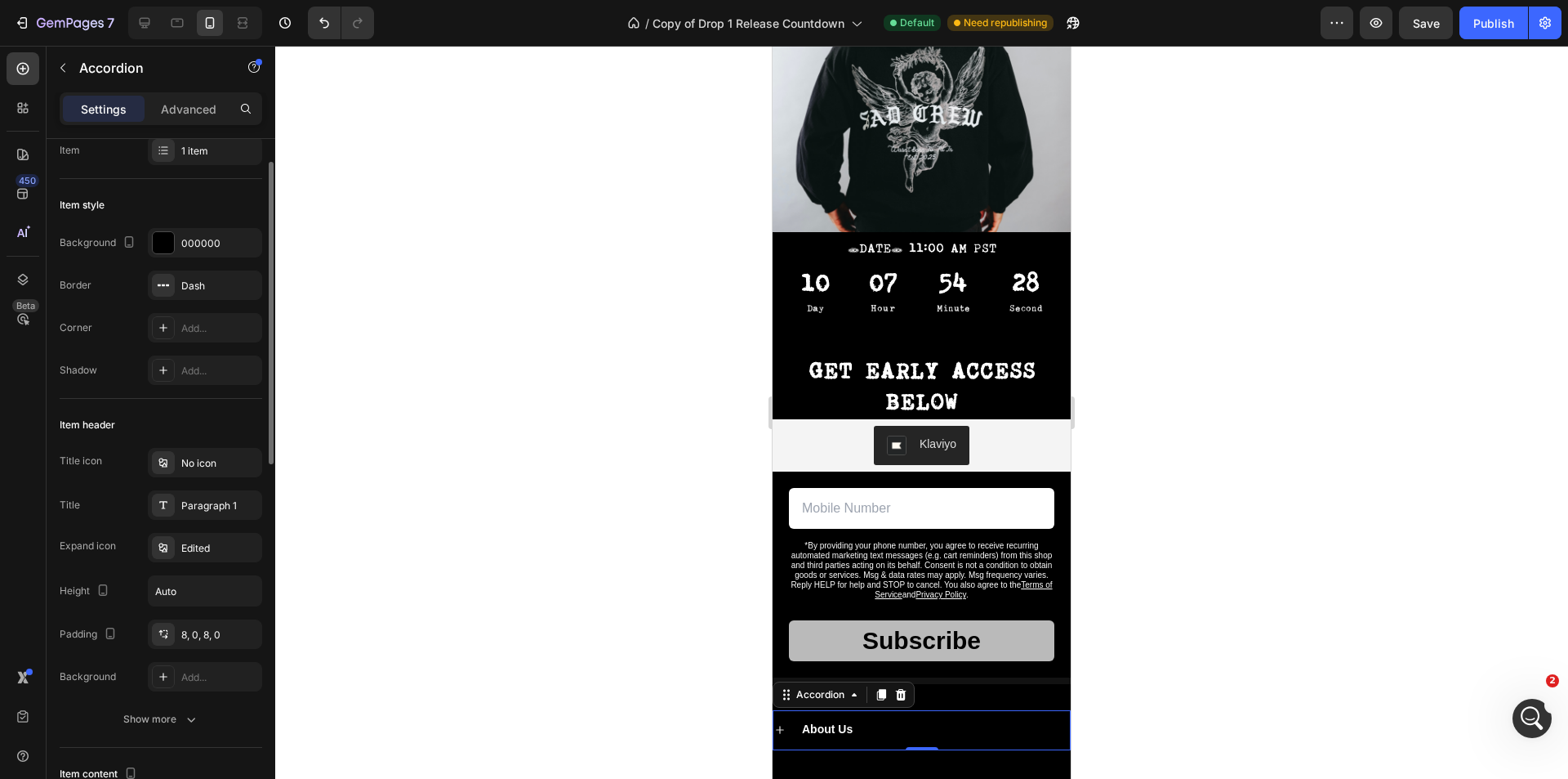
scroll to position [0, 0]
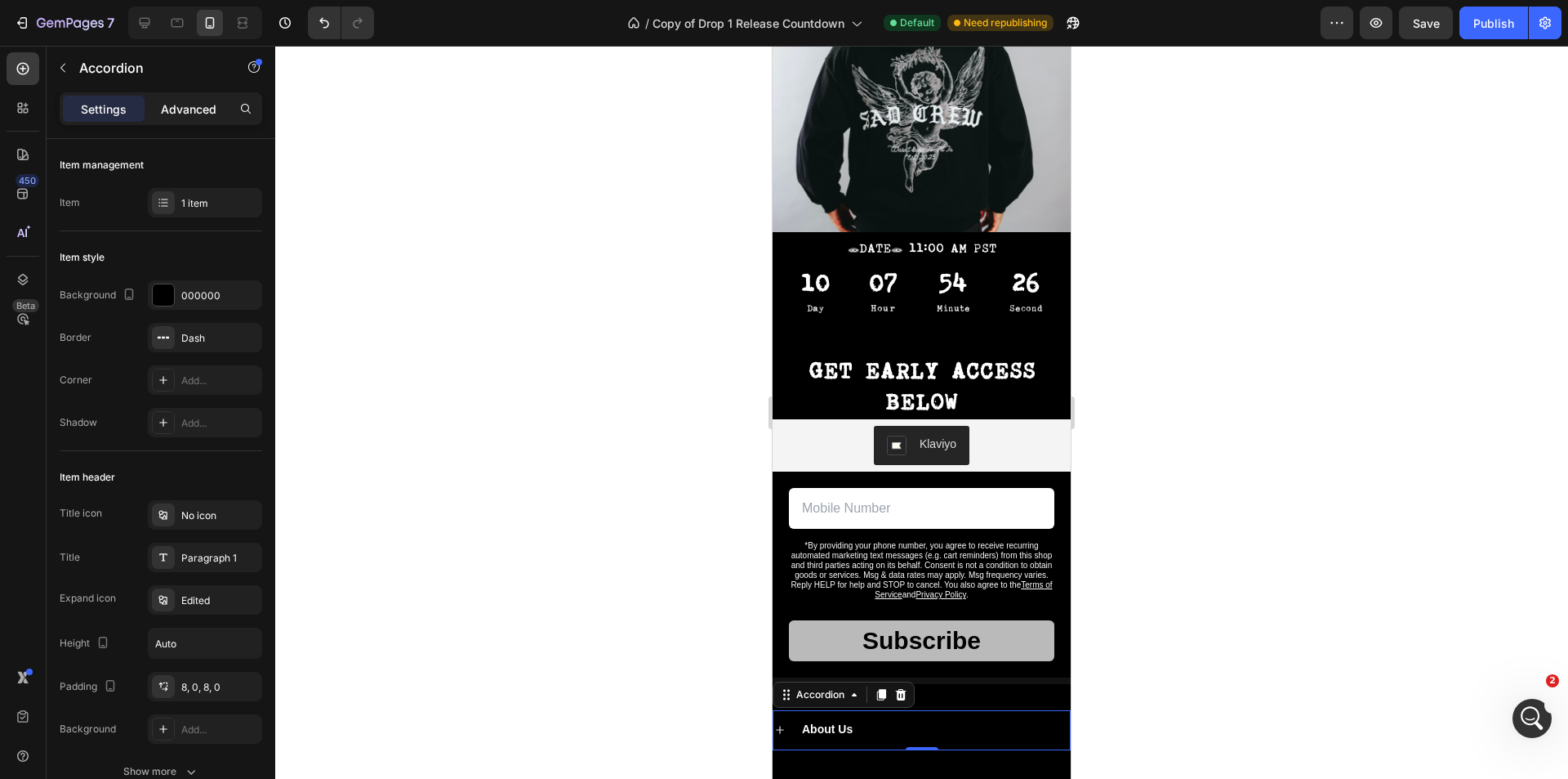
click at [184, 117] on p "Advanced" at bounding box center [188, 109] width 55 height 18
type input "100%"
type input "100"
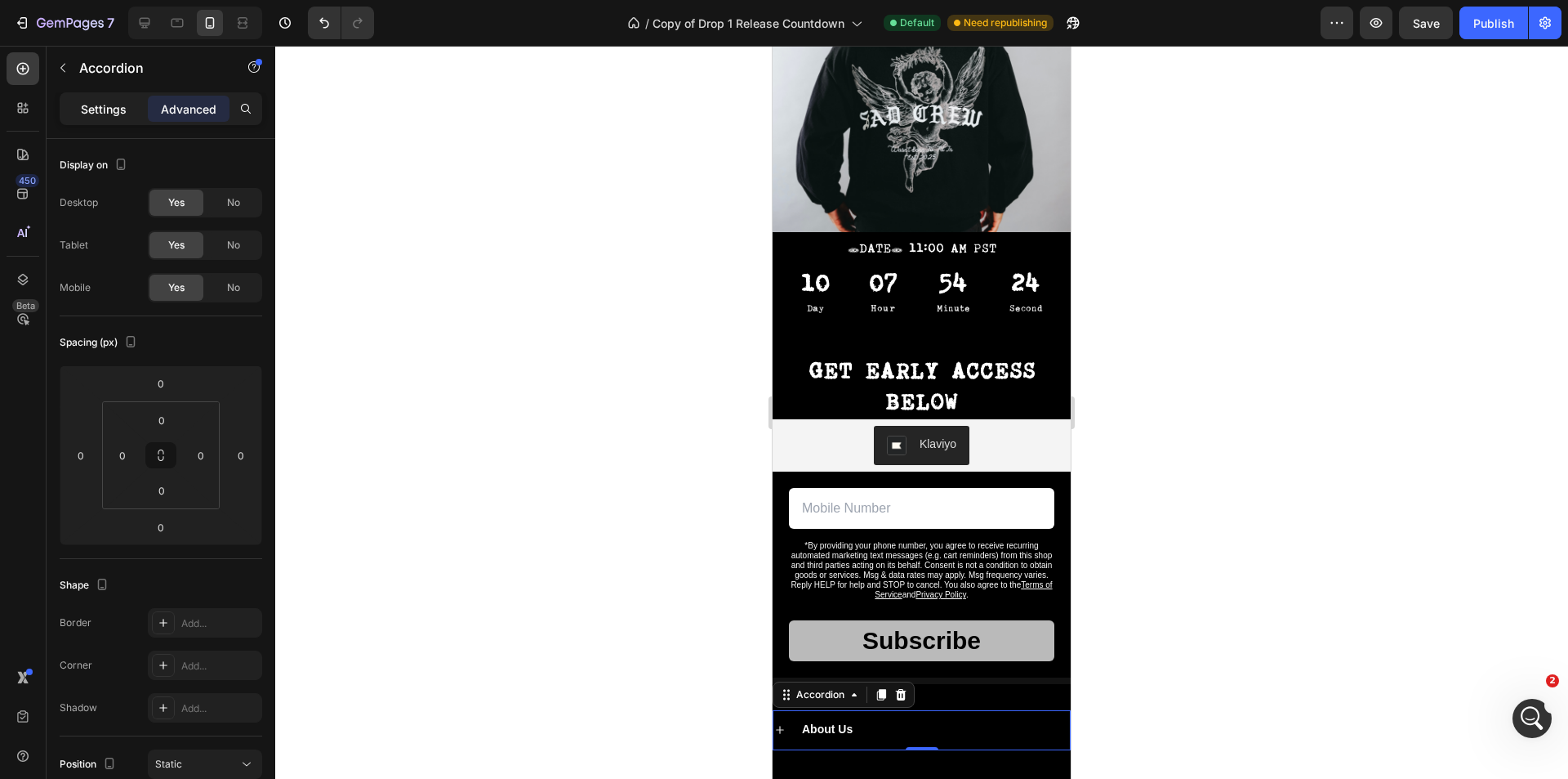
click at [110, 100] on p "Settings" at bounding box center [103, 109] width 46 height 18
type input "8"
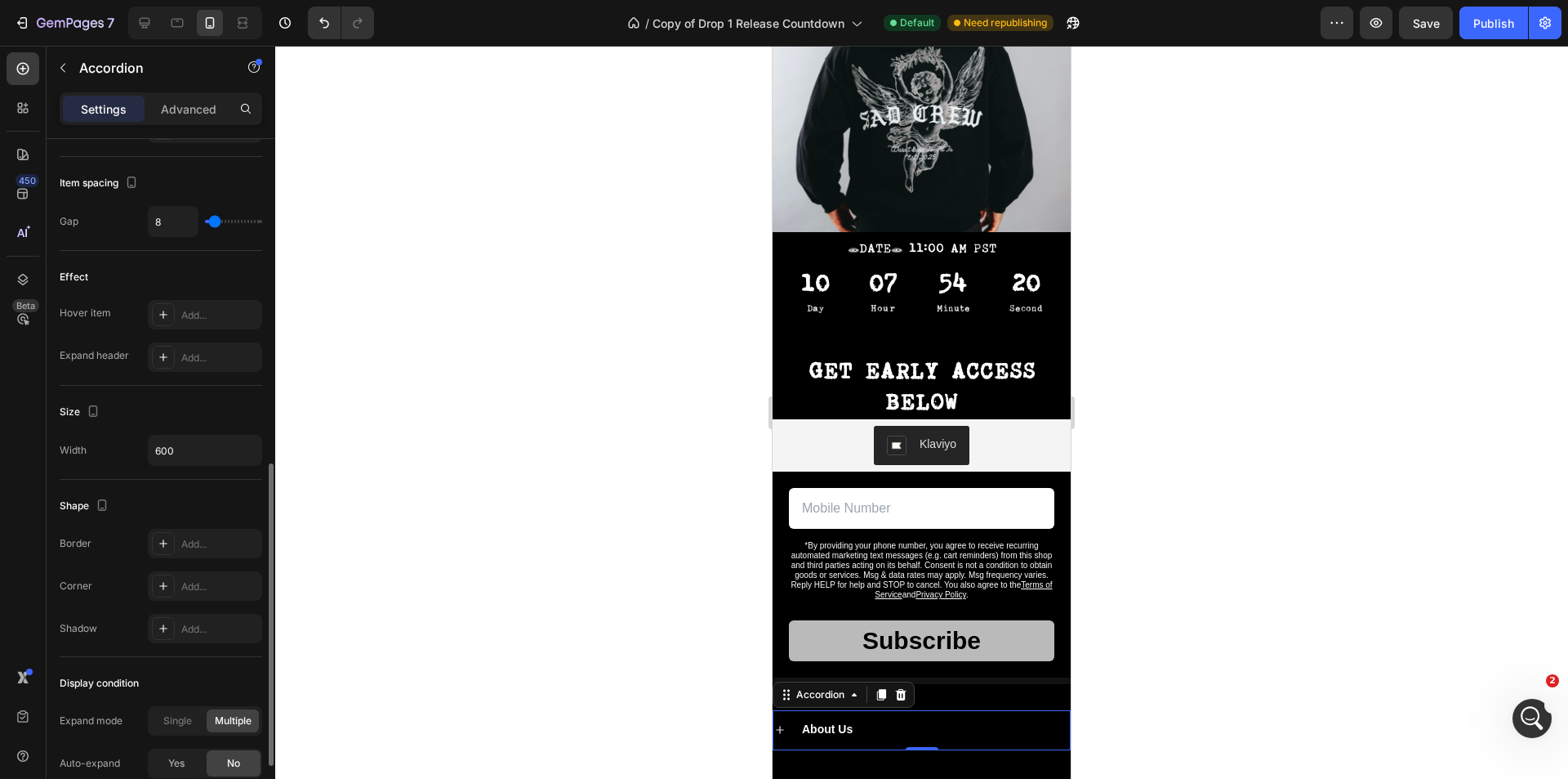
scroll to position [869, 0]
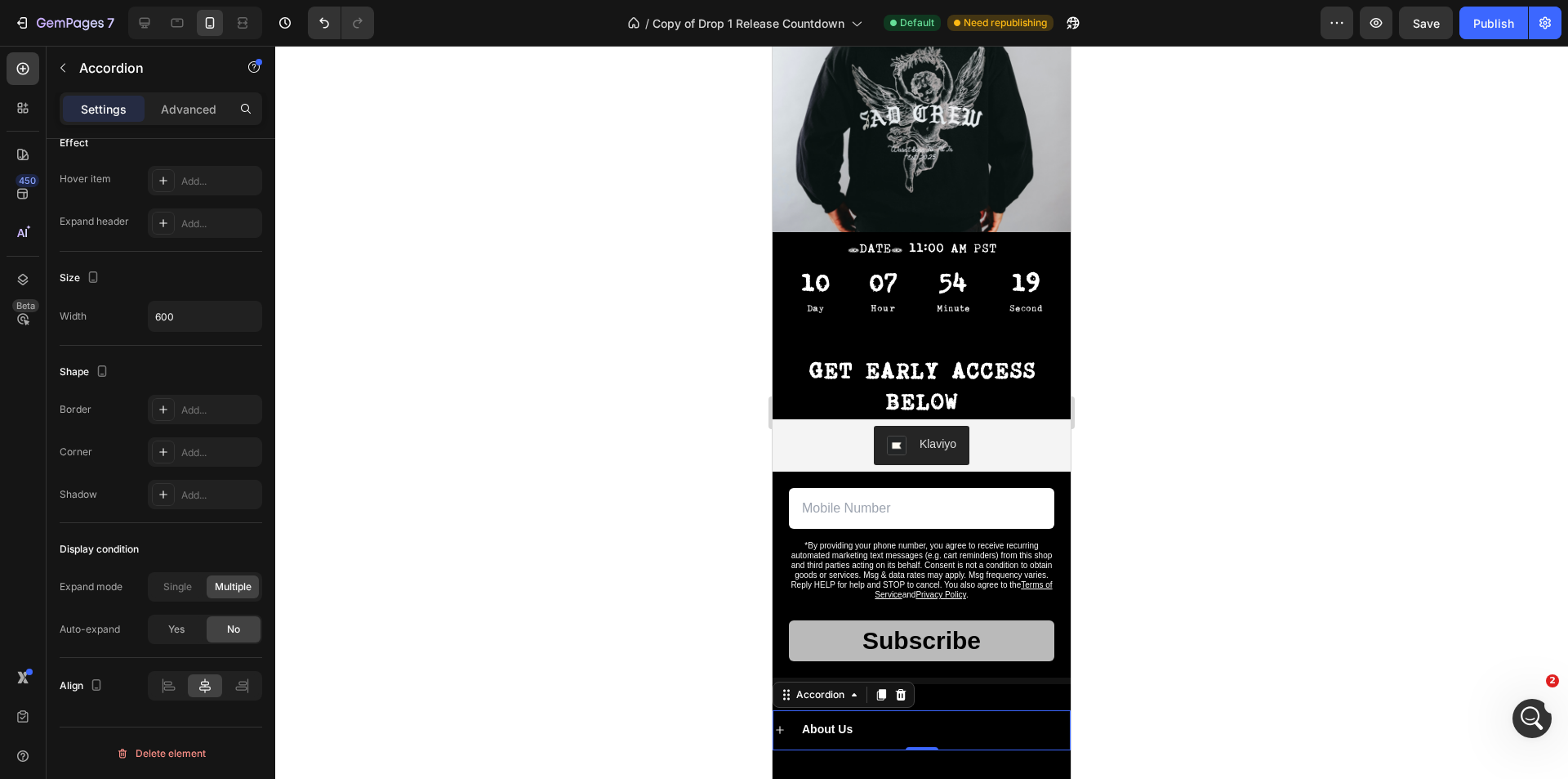
click at [1302, 611] on div at bounding box center [922, 412] width 1293 height 733
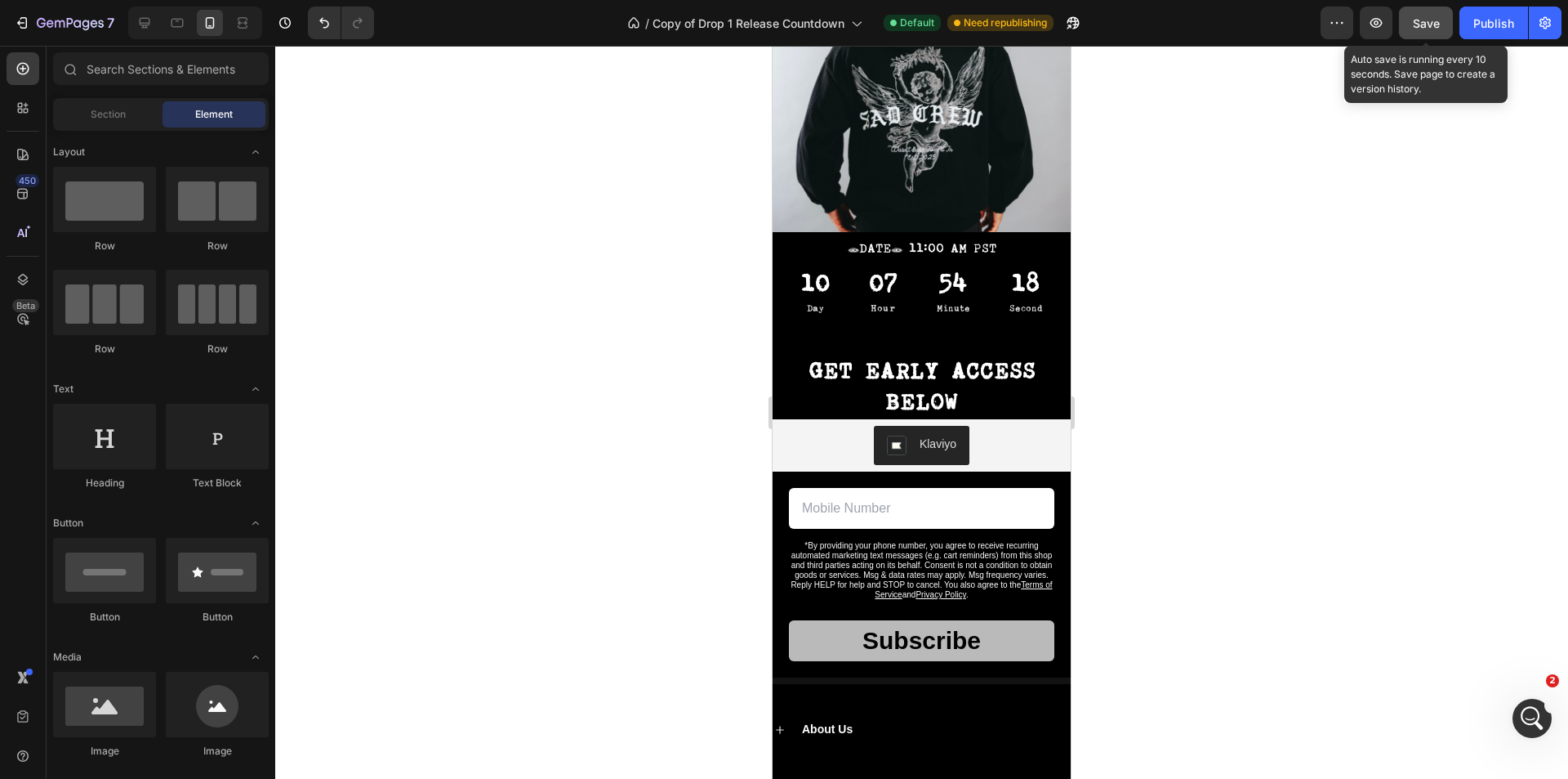
click at [1432, 18] on span "Save" at bounding box center [1426, 23] width 27 height 14
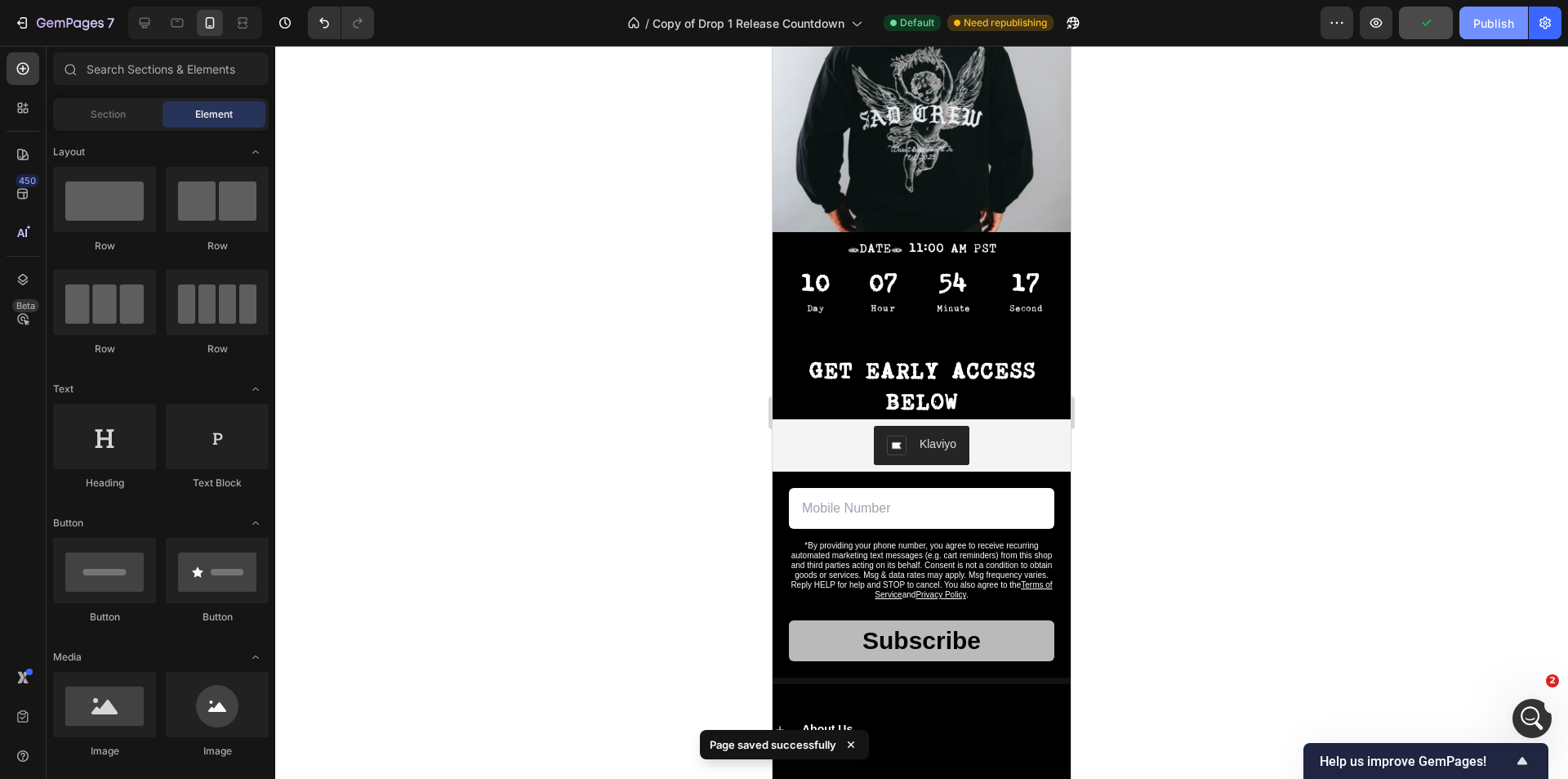
click at [1481, 20] on div "Publish" at bounding box center [1493, 23] width 41 height 18
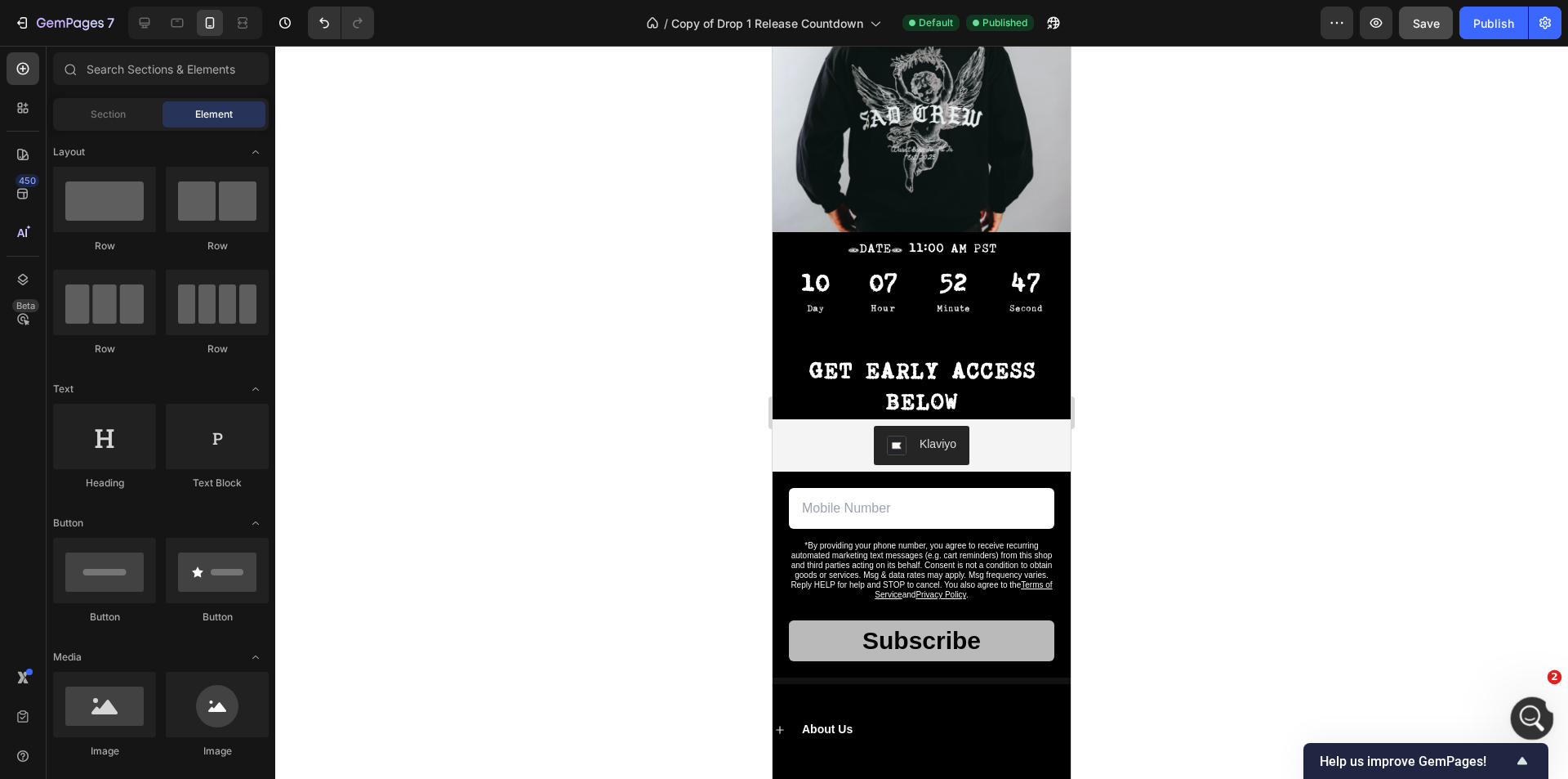
click at [1531, 714] on icon "Open Intercom Messenger" at bounding box center [1530, 715] width 12 height 13
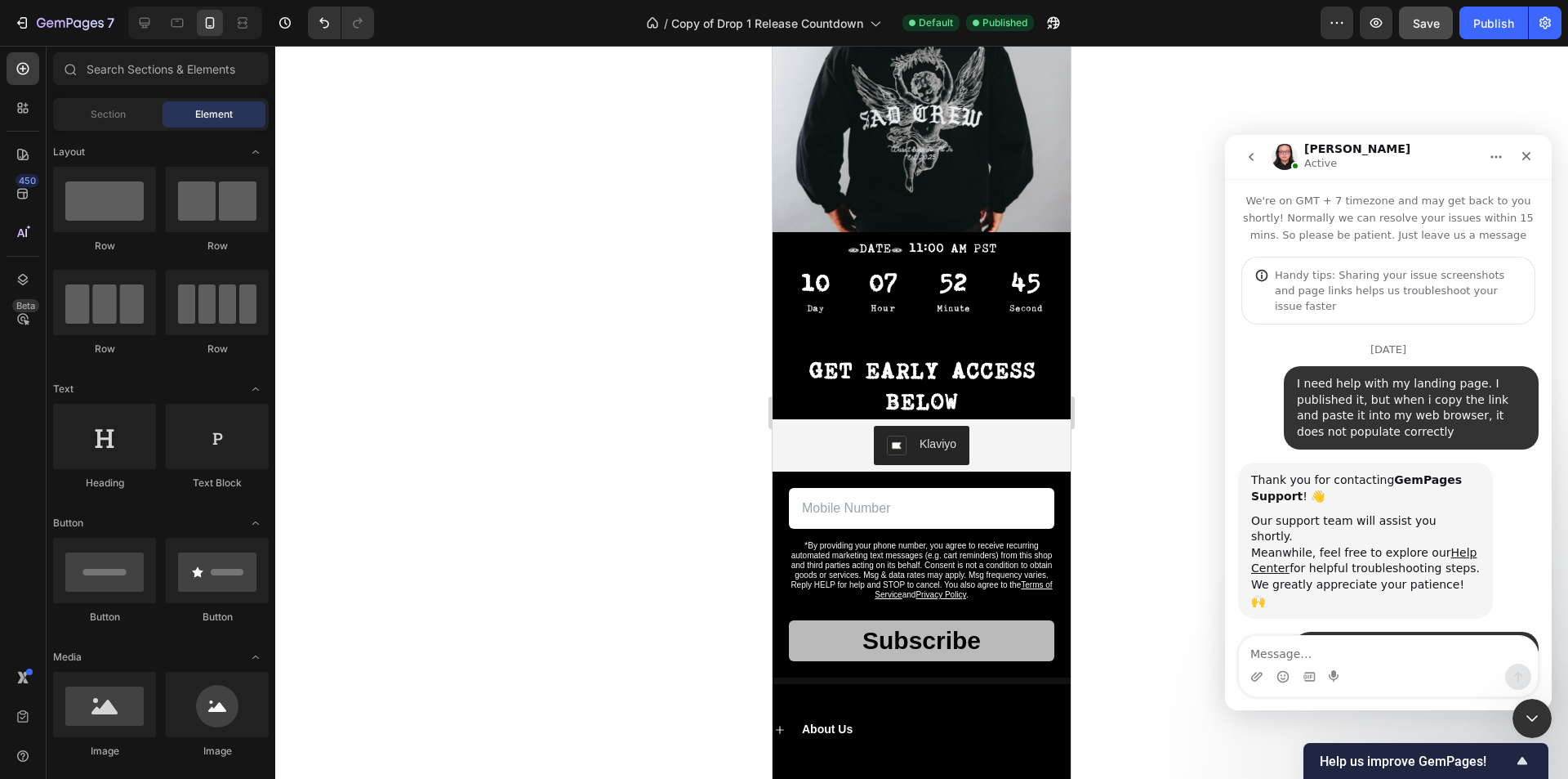
scroll to position [5990, 0]
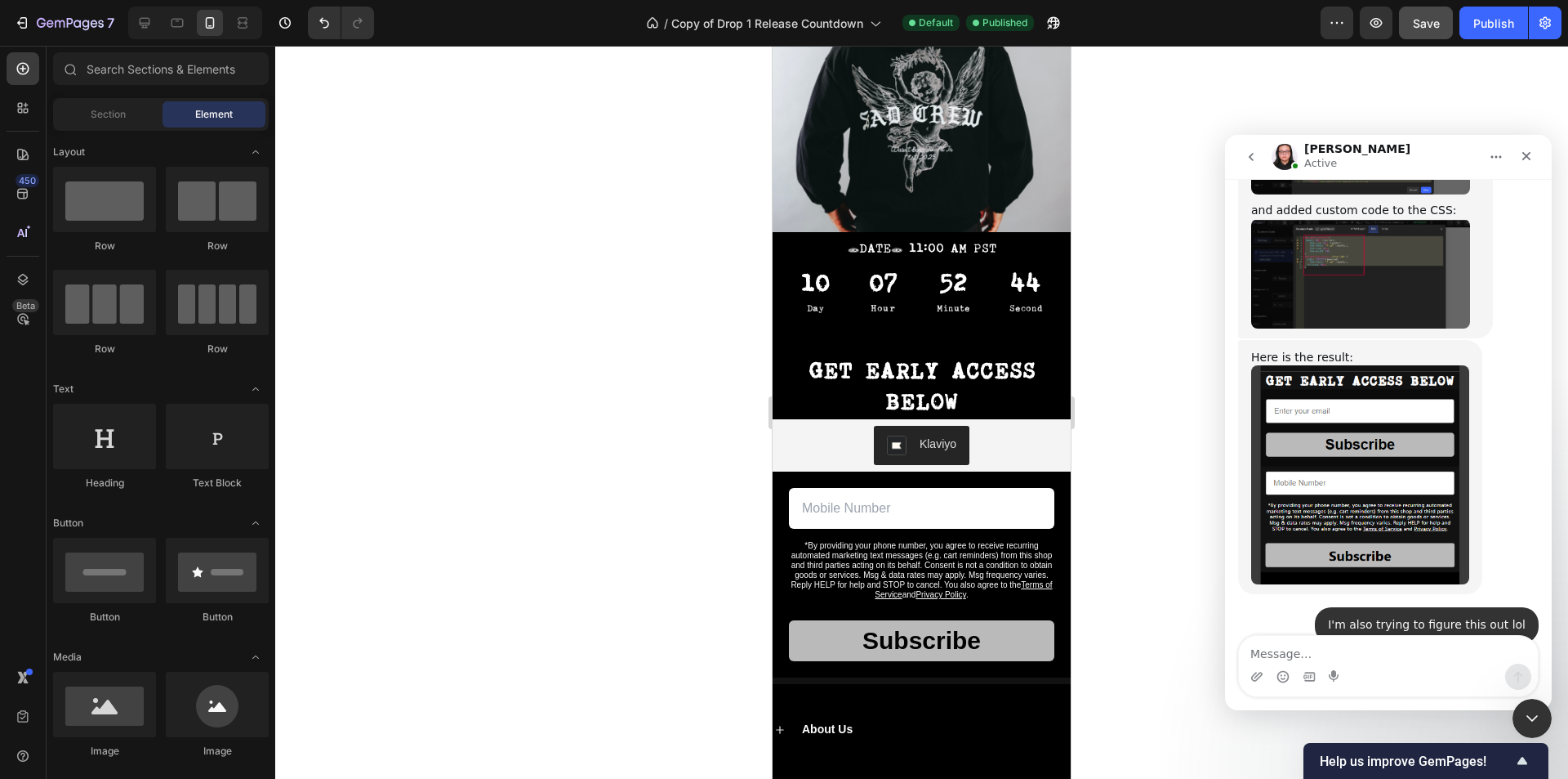
drag, startPoint x: 1366, startPoint y: 655, endPoint x: 1355, endPoint y: 653, distance: 11.2
click at [1355, 653] on textarea "Message…" at bounding box center [1387, 650] width 298 height 28
type textarea "it's fixed now :)"
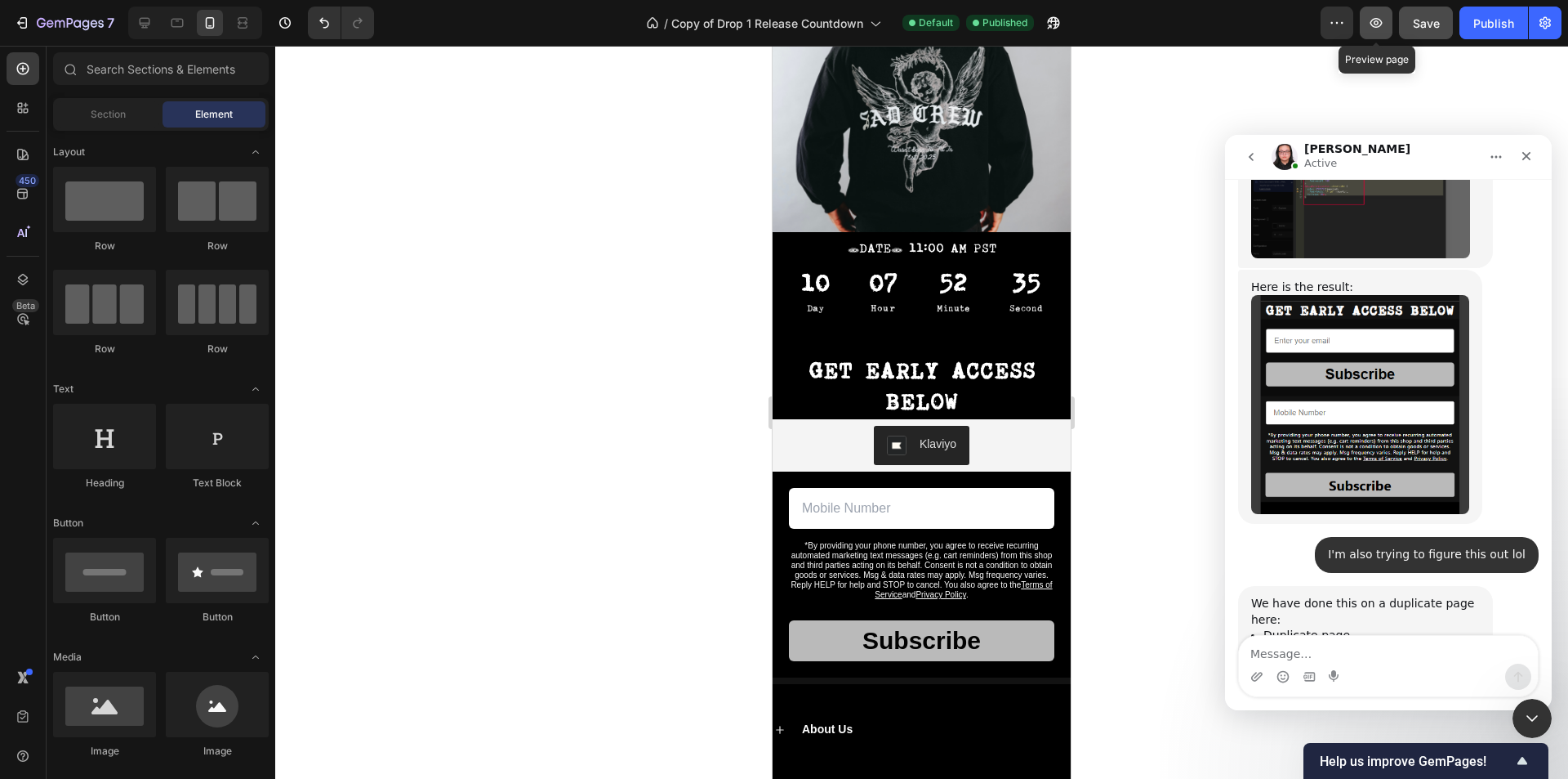
click at [1372, 18] on icon "button" at bounding box center [1376, 22] width 17 height 17
click at [1338, 658] on textarea "Message…" at bounding box center [1387, 650] width 298 height 28
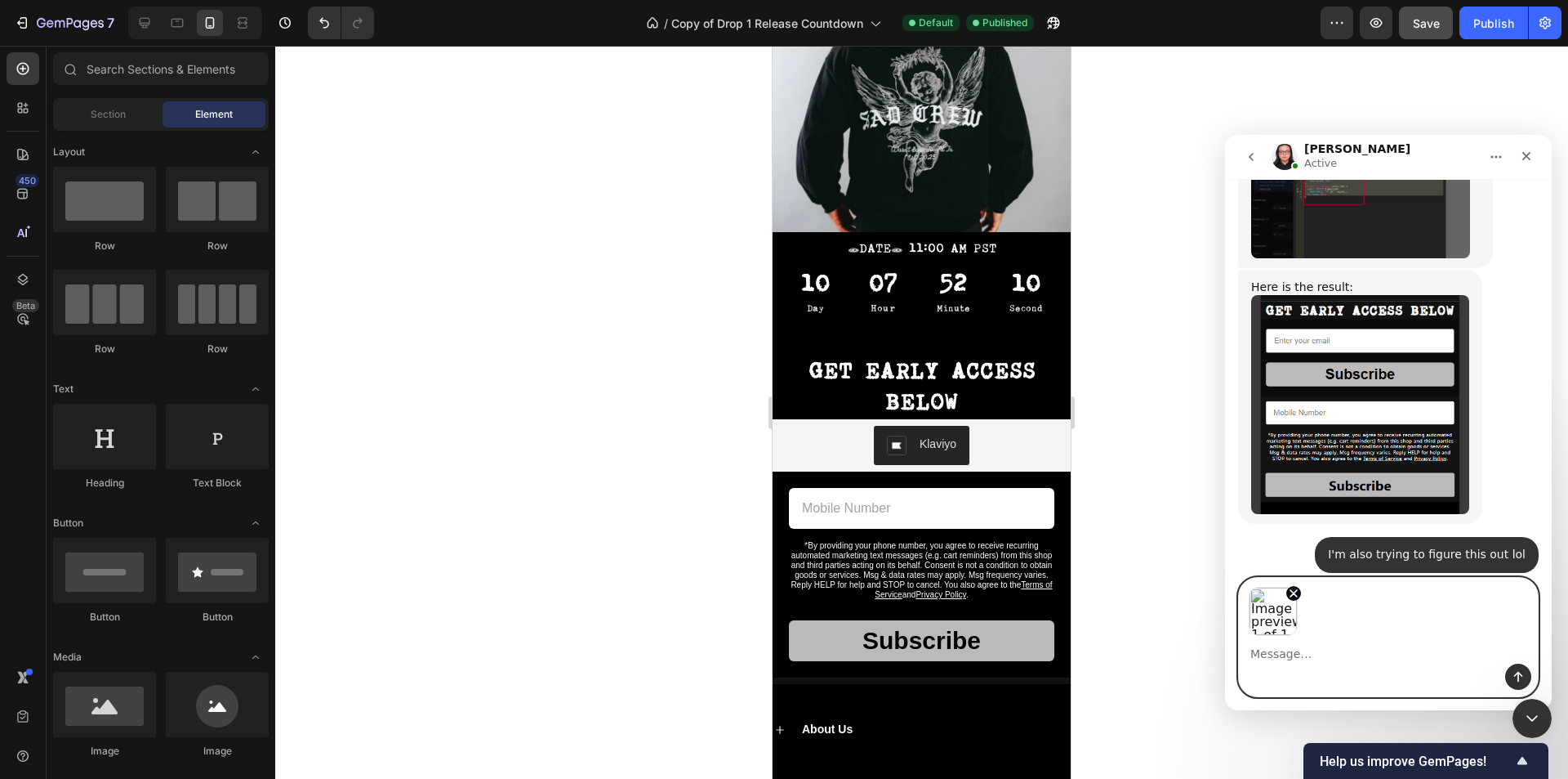
scroll to position [6118, 0]
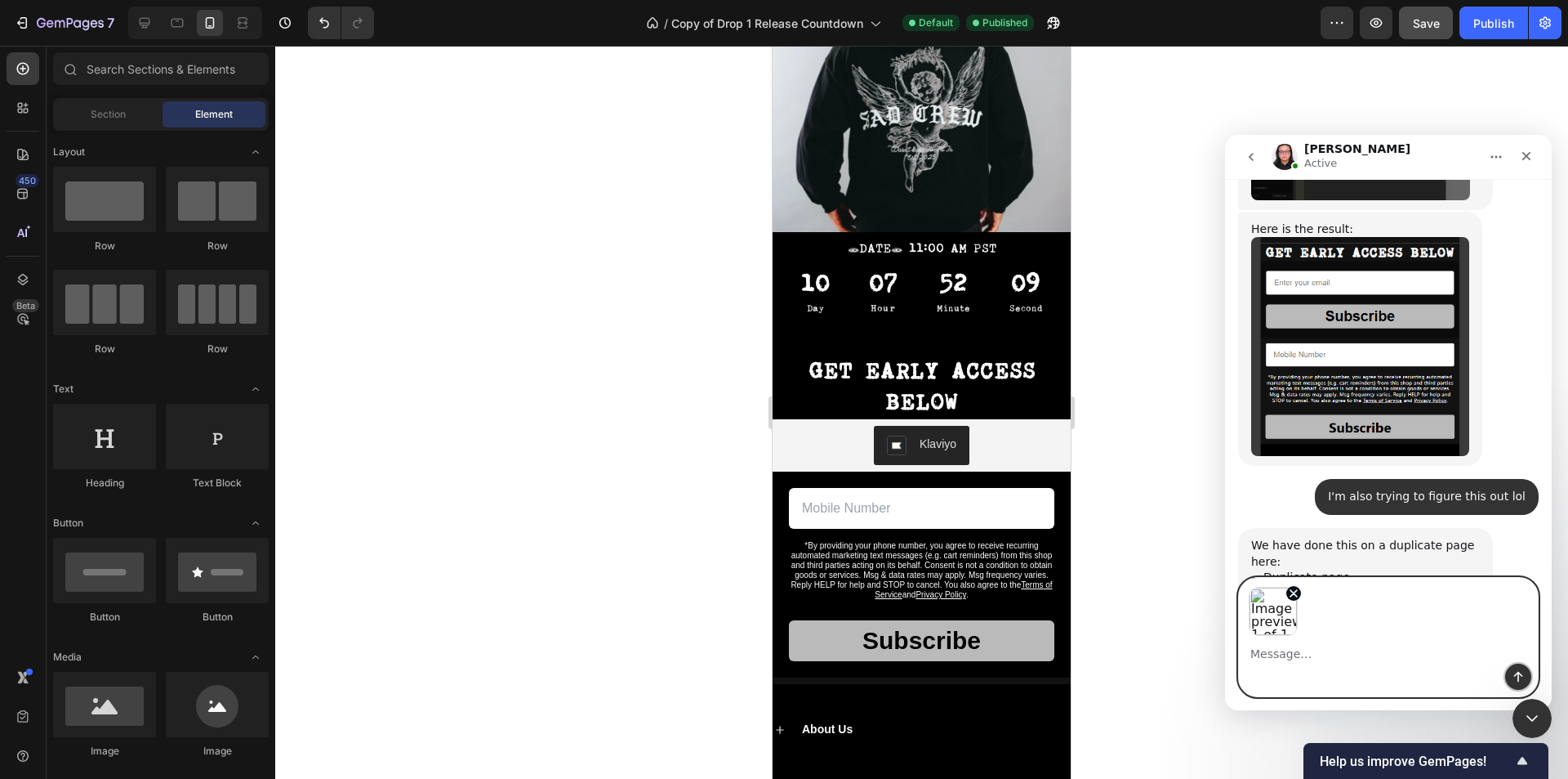
drag, startPoint x: 1515, startPoint y: 663, endPoint x: 1516, endPoint y: 675, distance: 12.0
click at [1515, 664] on button "Send a message…" at bounding box center [1517, 676] width 26 height 26
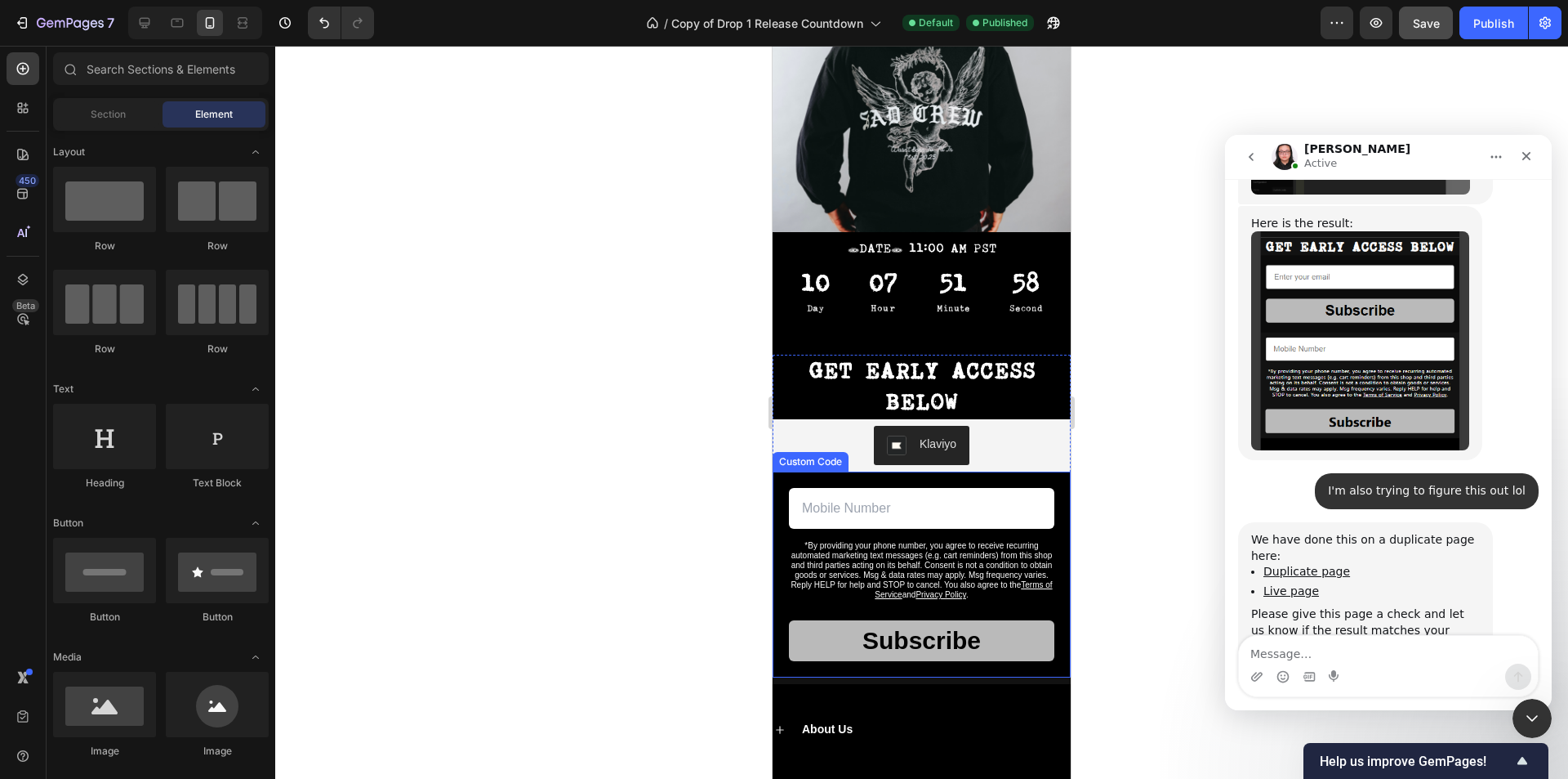
scroll to position [327, 0]
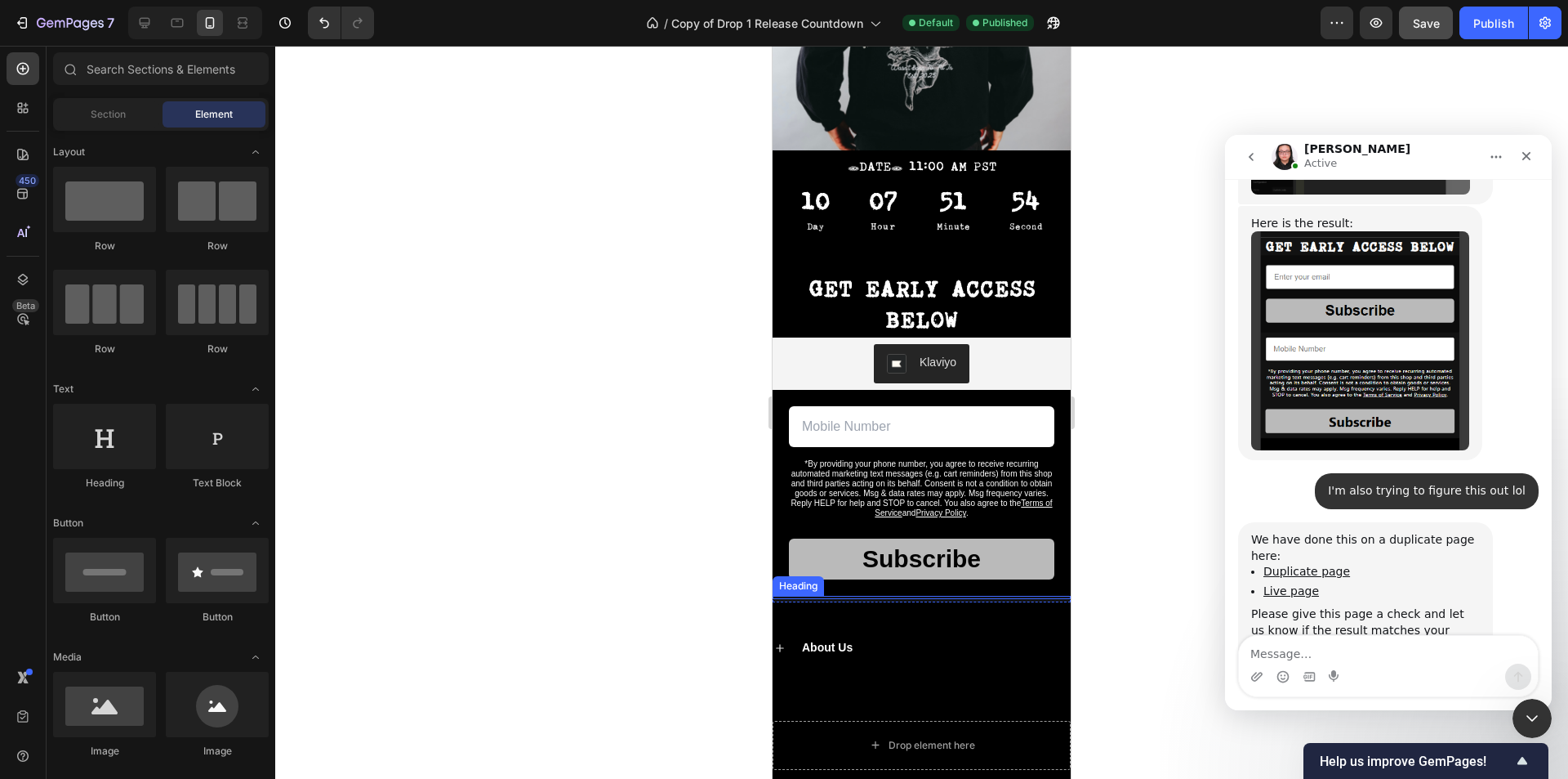
click at [951, 595] on h2 at bounding box center [922, 596] width 298 height 3
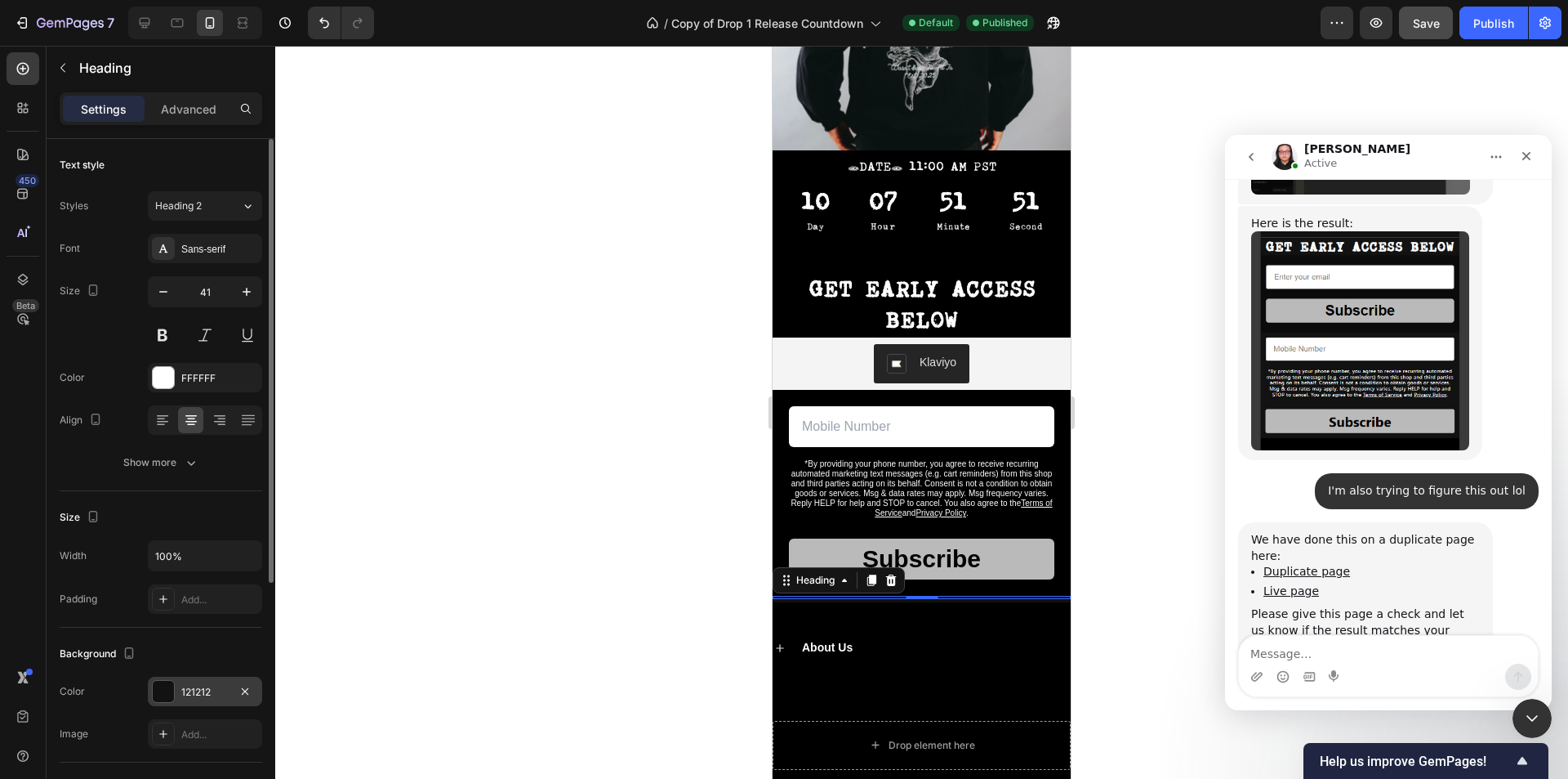
click at [162, 686] on div at bounding box center [163, 691] width 21 height 21
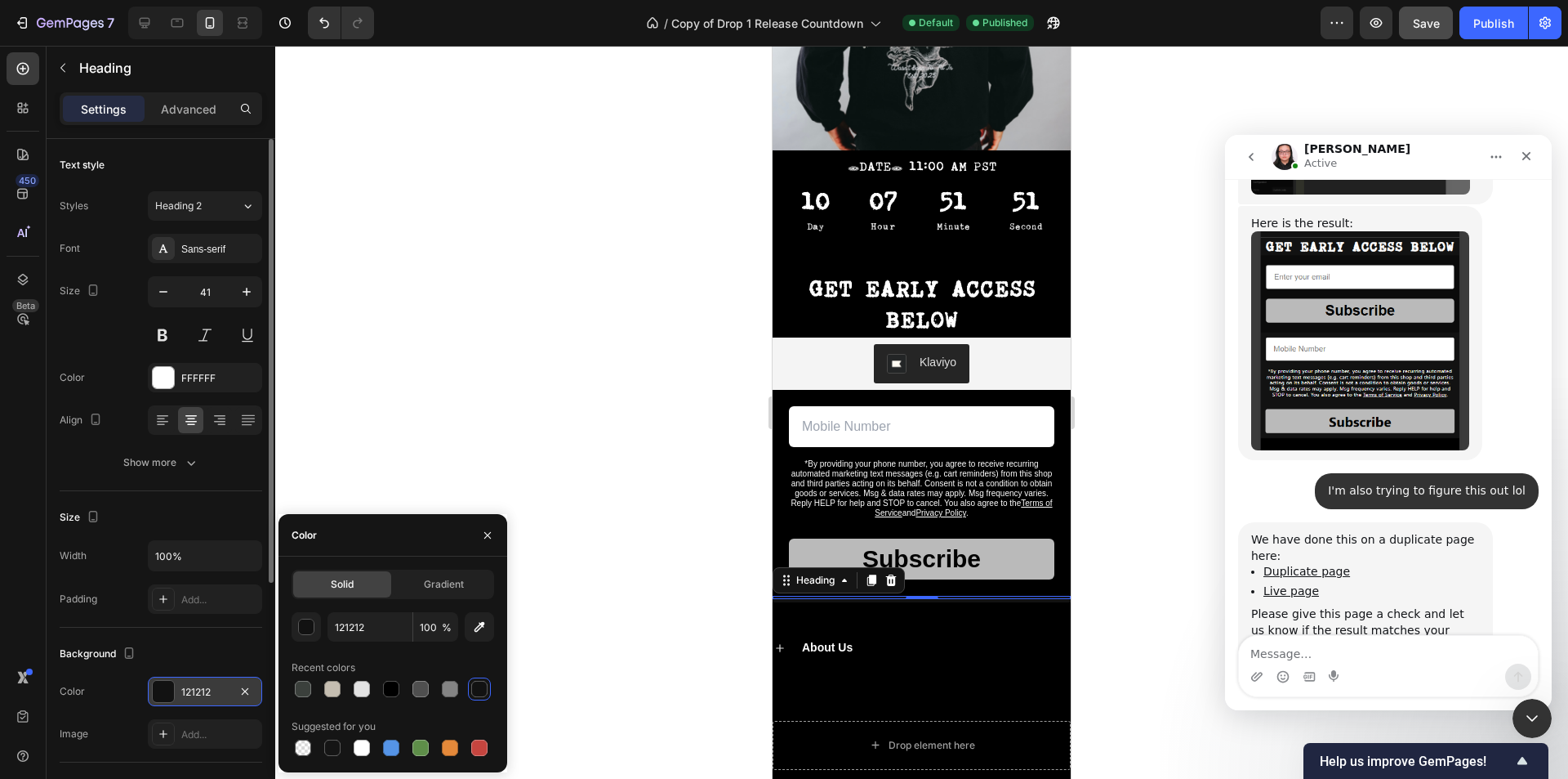
click at [162, 686] on div at bounding box center [163, 691] width 21 height 21
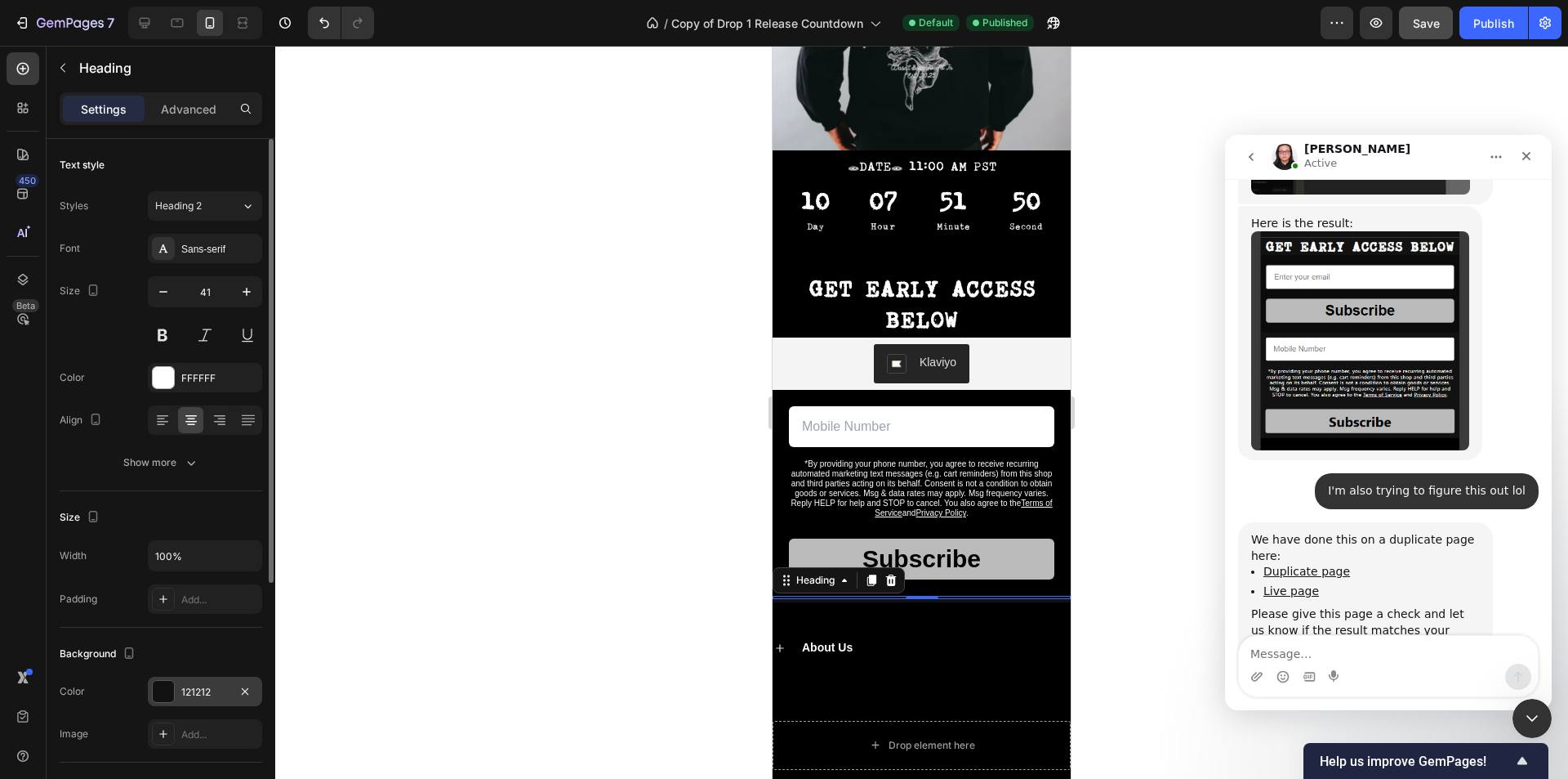
click at [166, 692] on div at bounding box center [163, 691] width 21 height 21
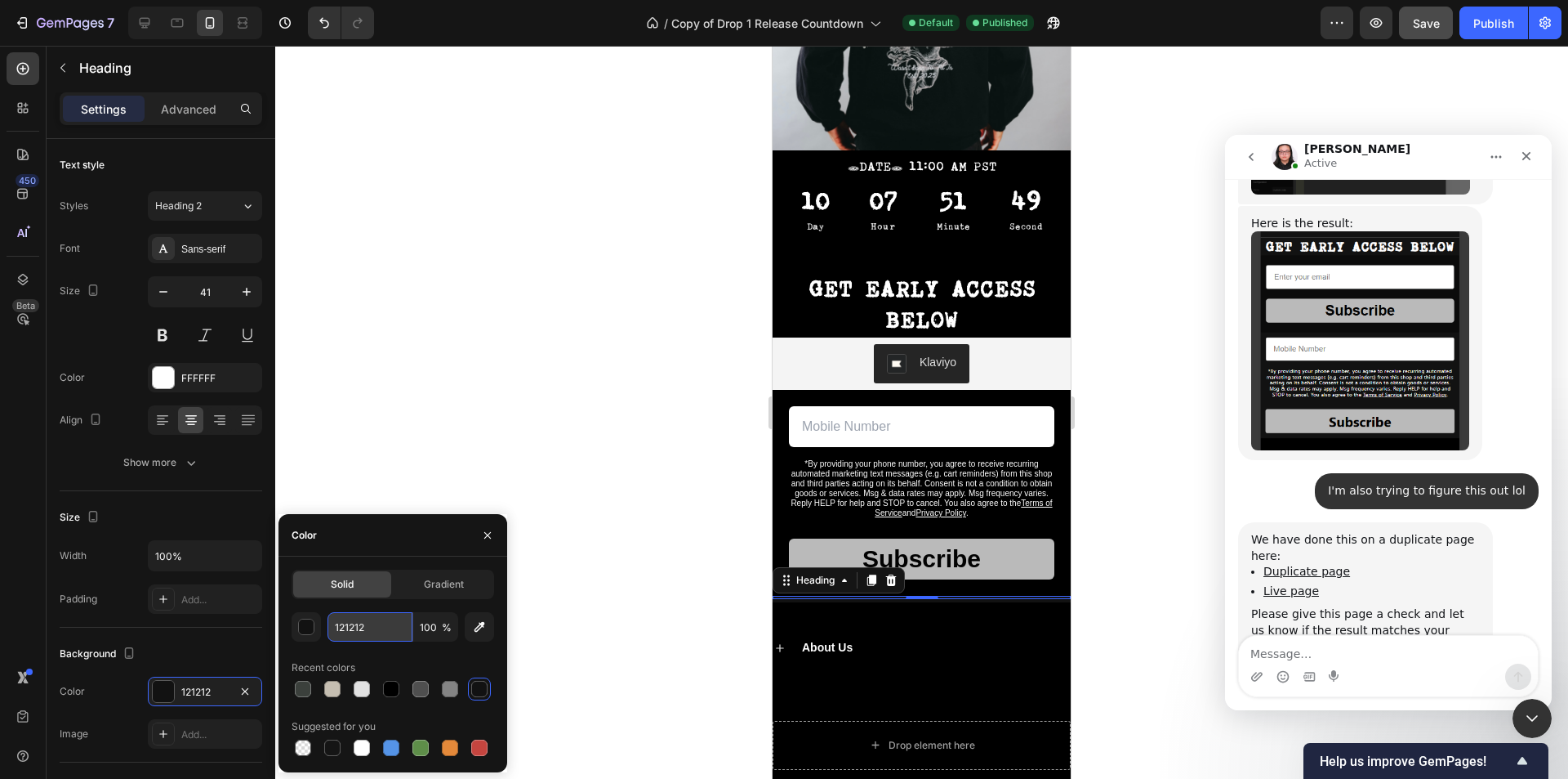
click at [360, 630] on input "121212" at bounding box center [369, 626] width 85 height 29
click at [308, 629] on div "button" at bounding box center [306, 627] width 17 height 17
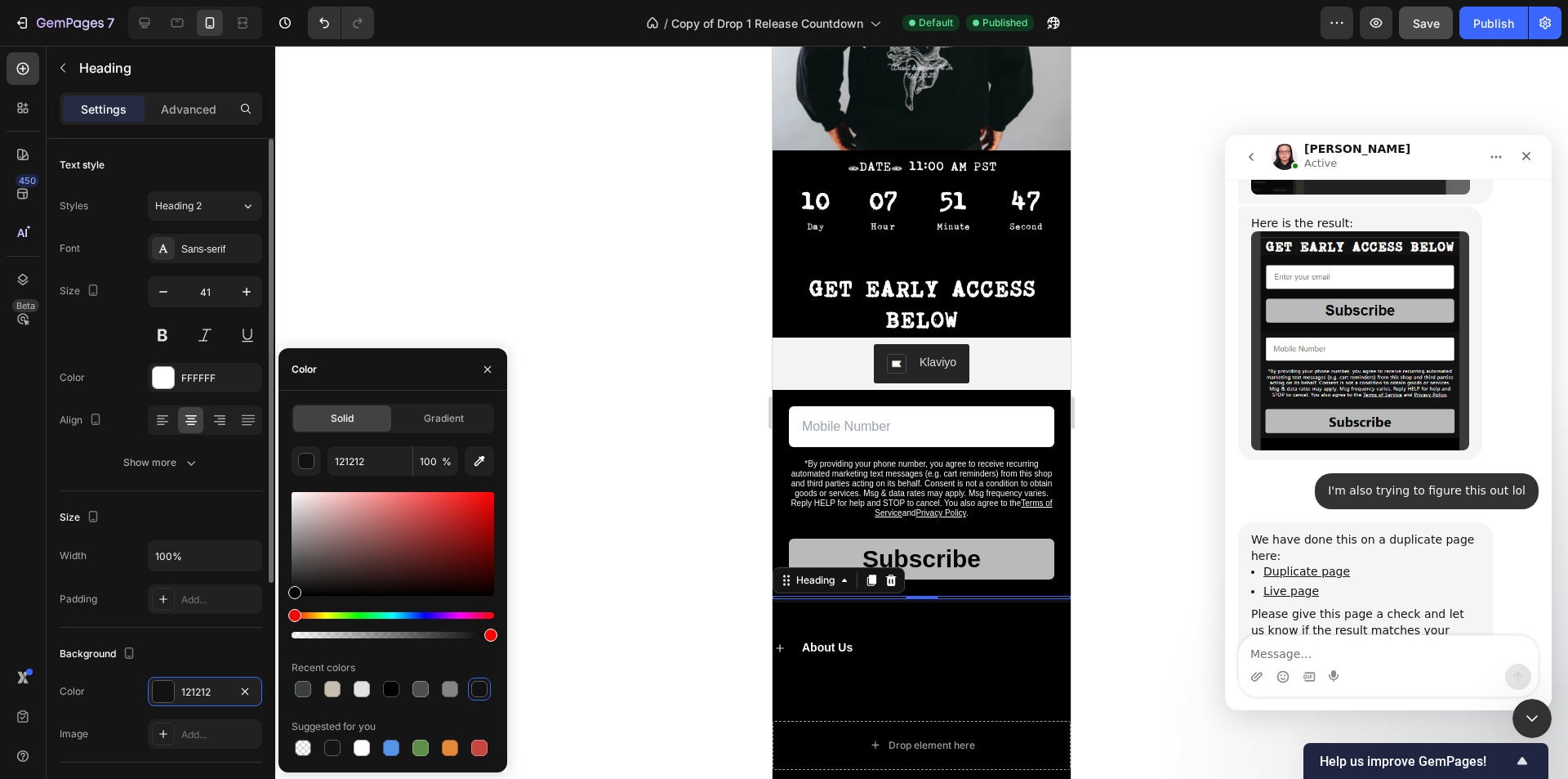
drag, startPoint x: 298, startPoint y: 588, endPoint x: 261, endPoint y: 613, distance: 44.7
click at [261, 613] on div "450 Beta Sections(18) Elements(83) Section Element Hero Section Product Detail …" at bounding box center [137, 412] width 275 height 733
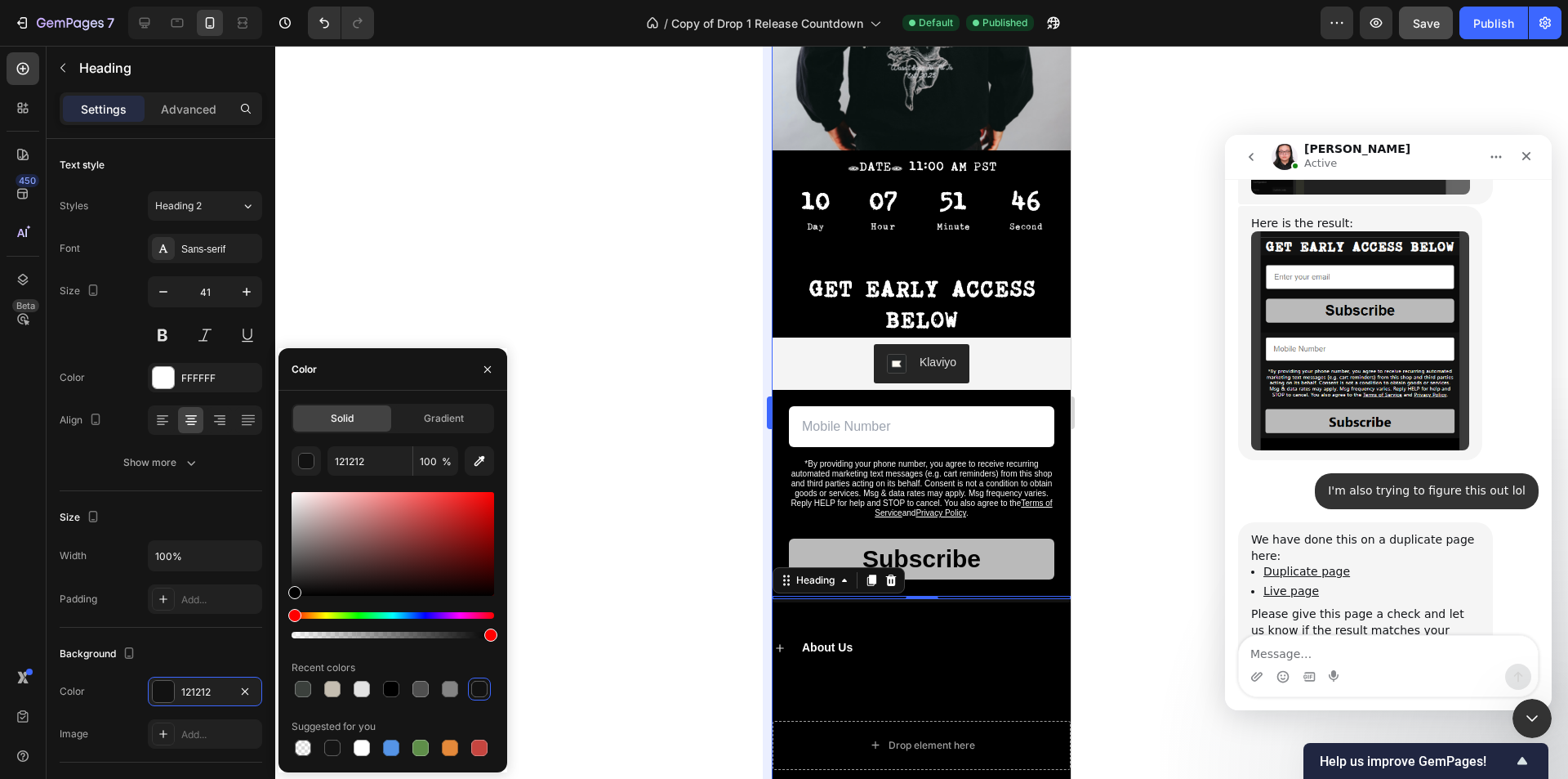
type input "000000"
click at [819, 666] on div "About Us Accordion Section 4" at bounding box center [922, 648] width 298 height 91
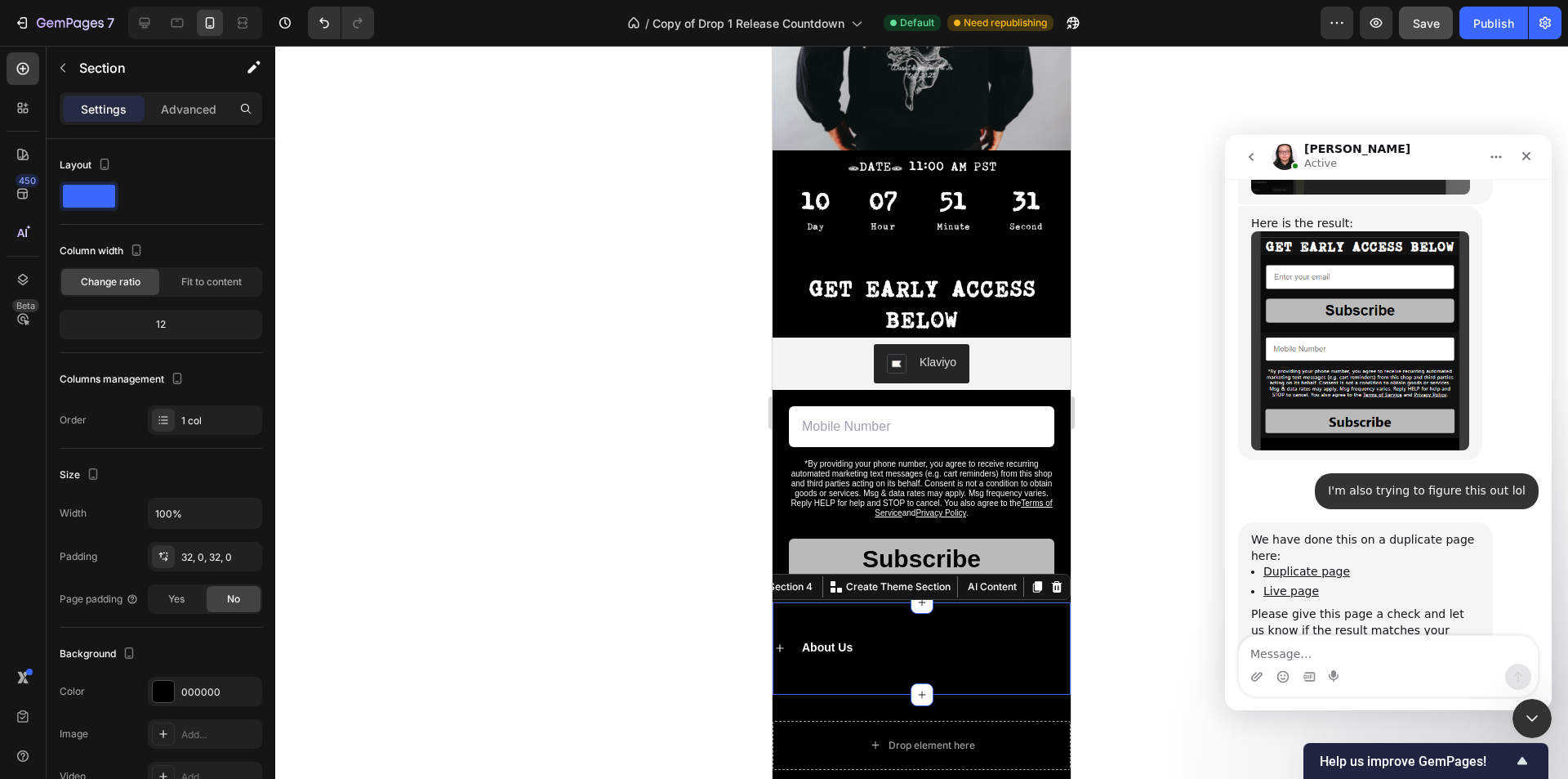
click at [1157, 347] on div at bounding box center [922, 412] width 1293 height 733
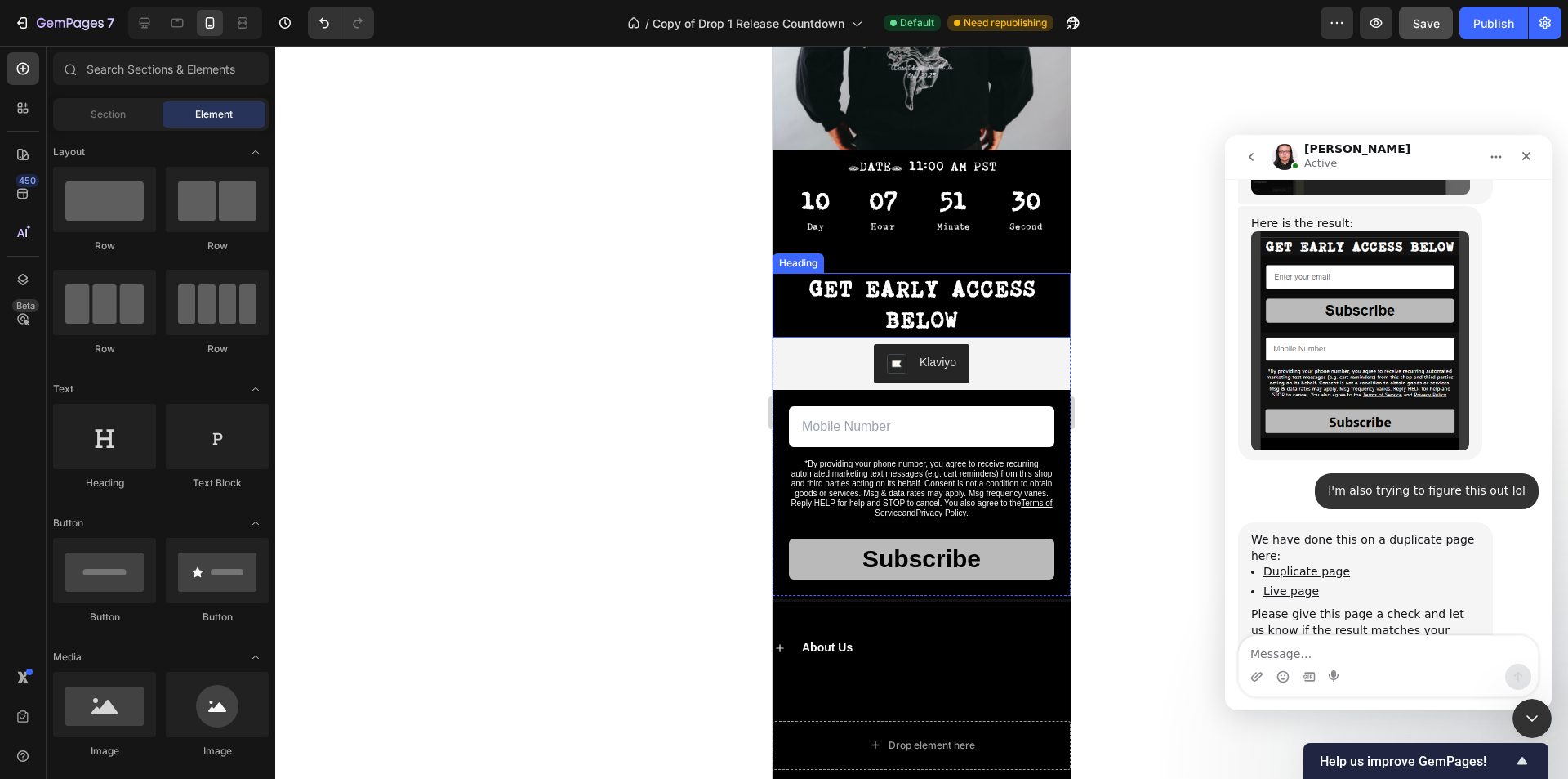
click at [1033, 303] on h2 "GET EARLY ACCESS BELOW" at bounding box center [922, 305] width 298 height 64
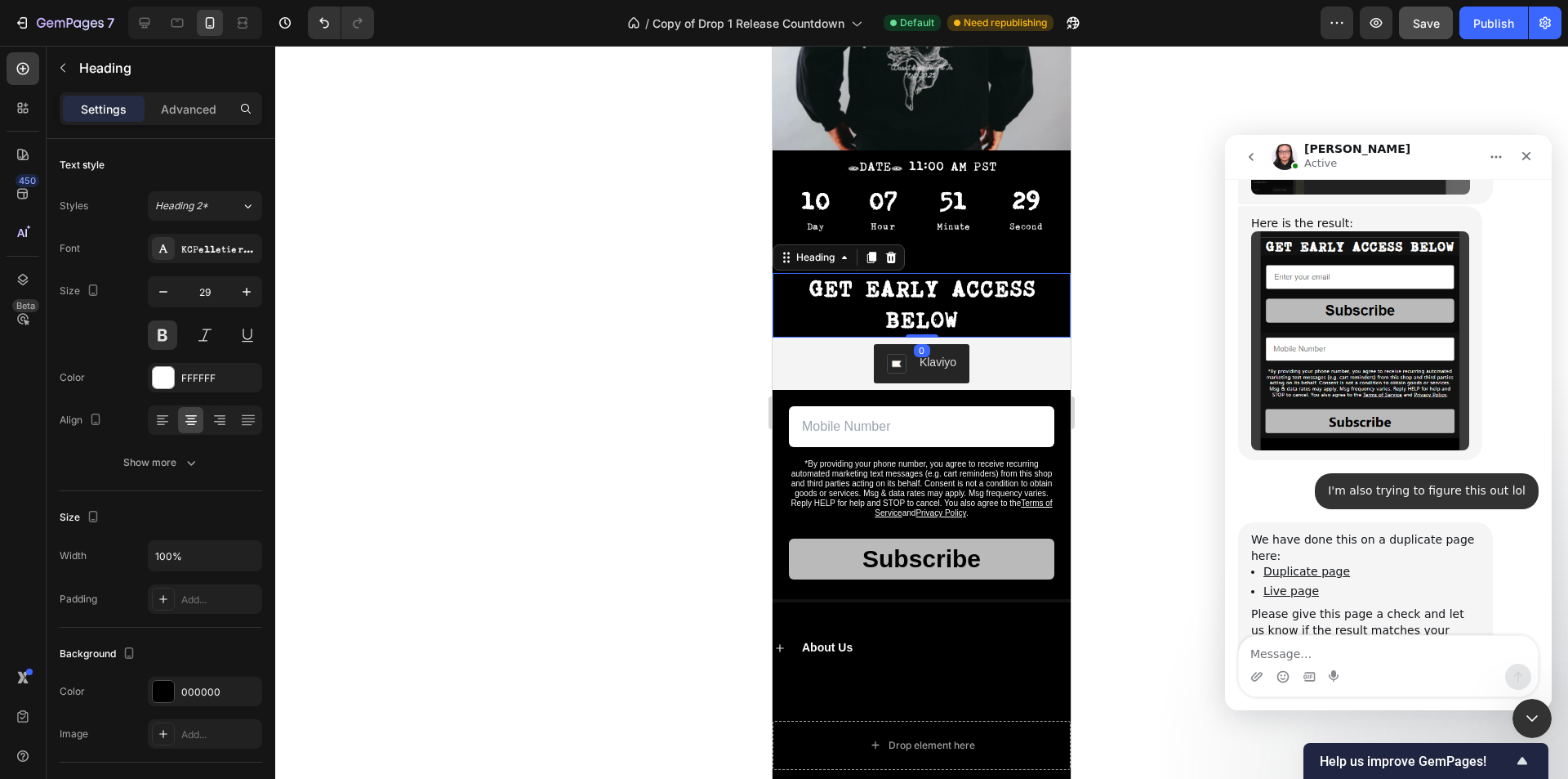
click at [619, 319] on div at bounding box center [922, 412] width 1293 height 733
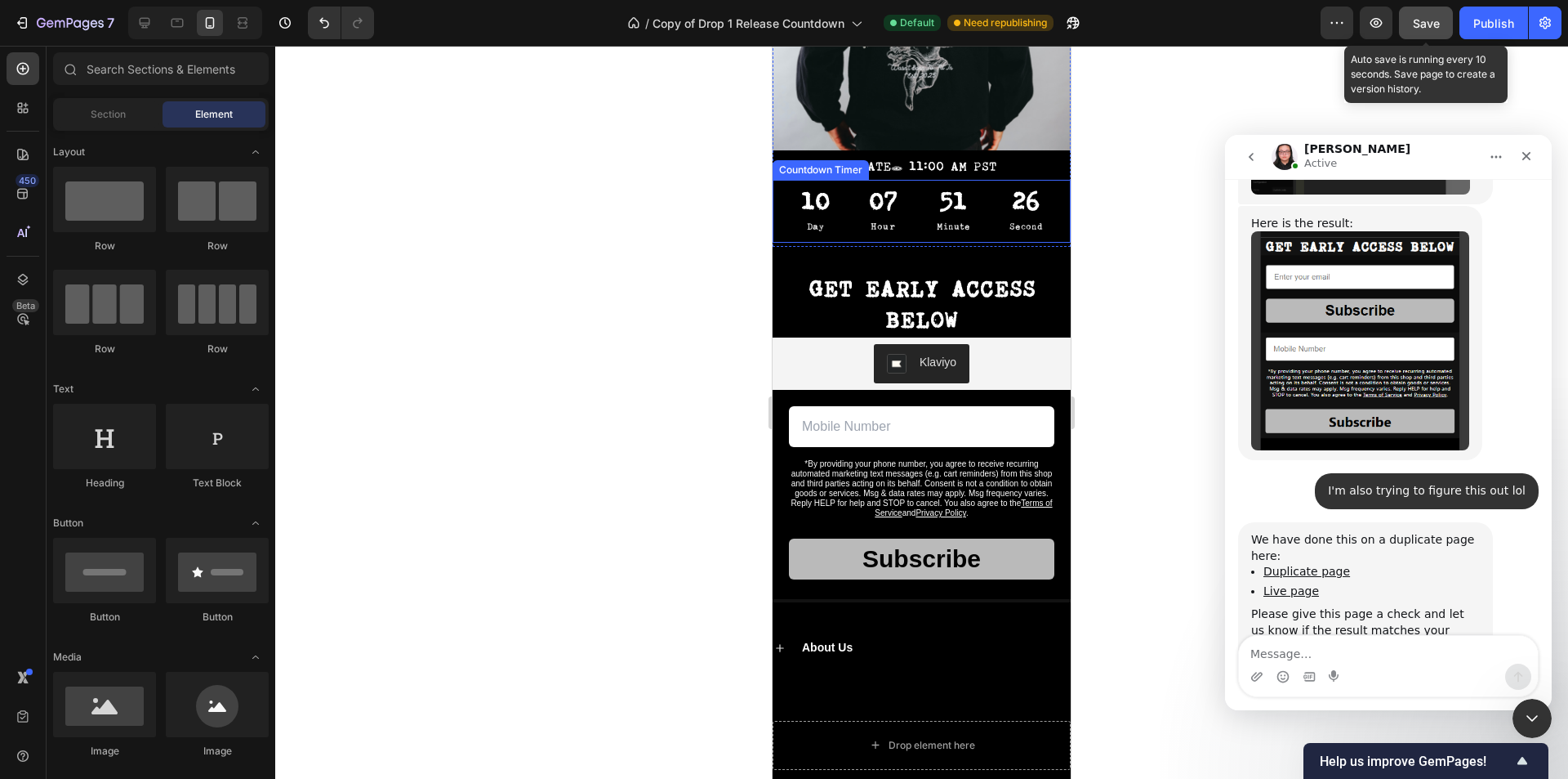
click at [1412, 23] on span "Save" at bounding box center [1426, 23] width 27 height 14
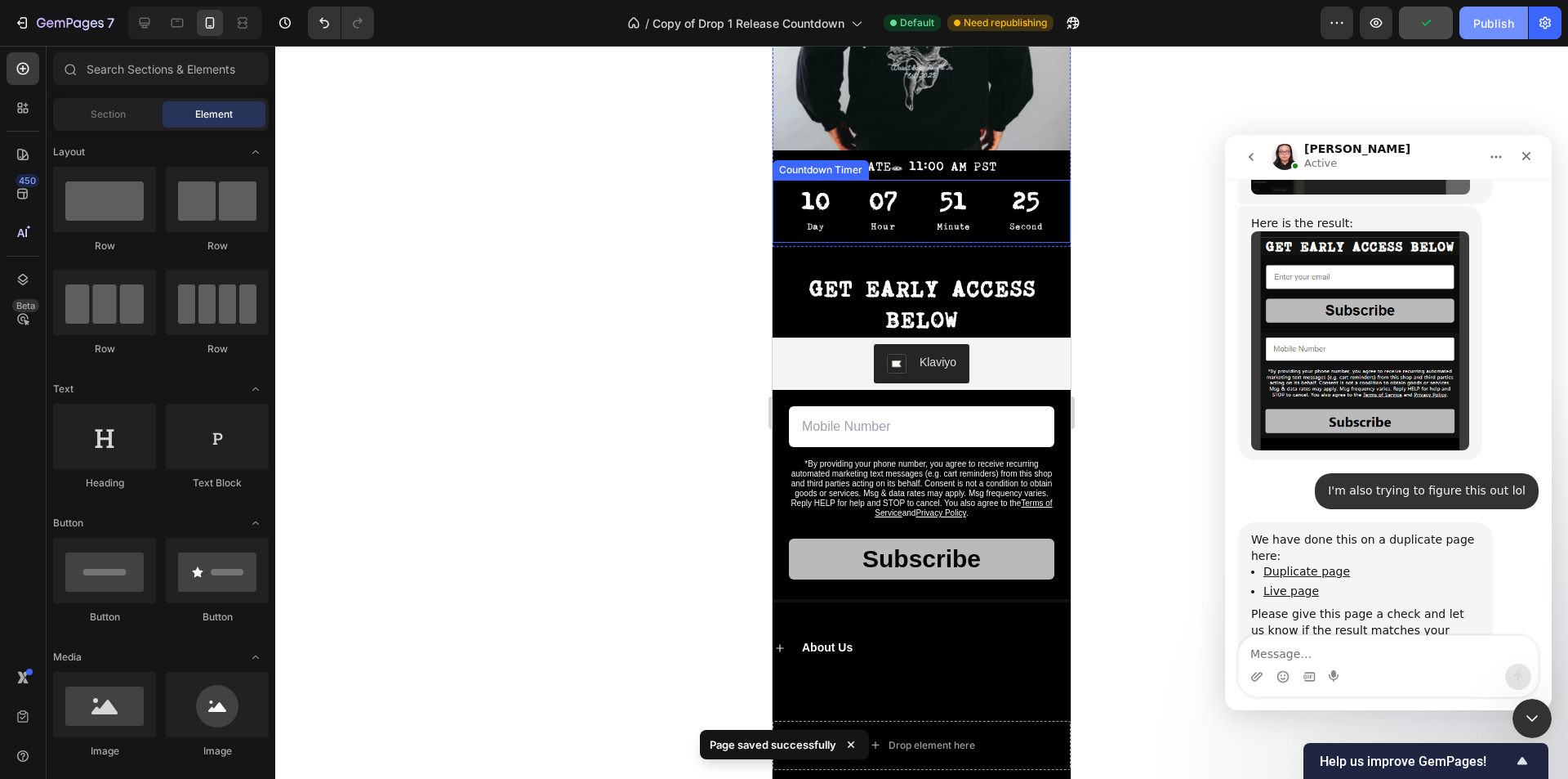
click at [1487, 26] on div "Publish" at bounding box center [1493, 23] width 41 height 18
click at [1524, 156] on icon "Close" at bounding box center [1525, 156] width 13 height 13
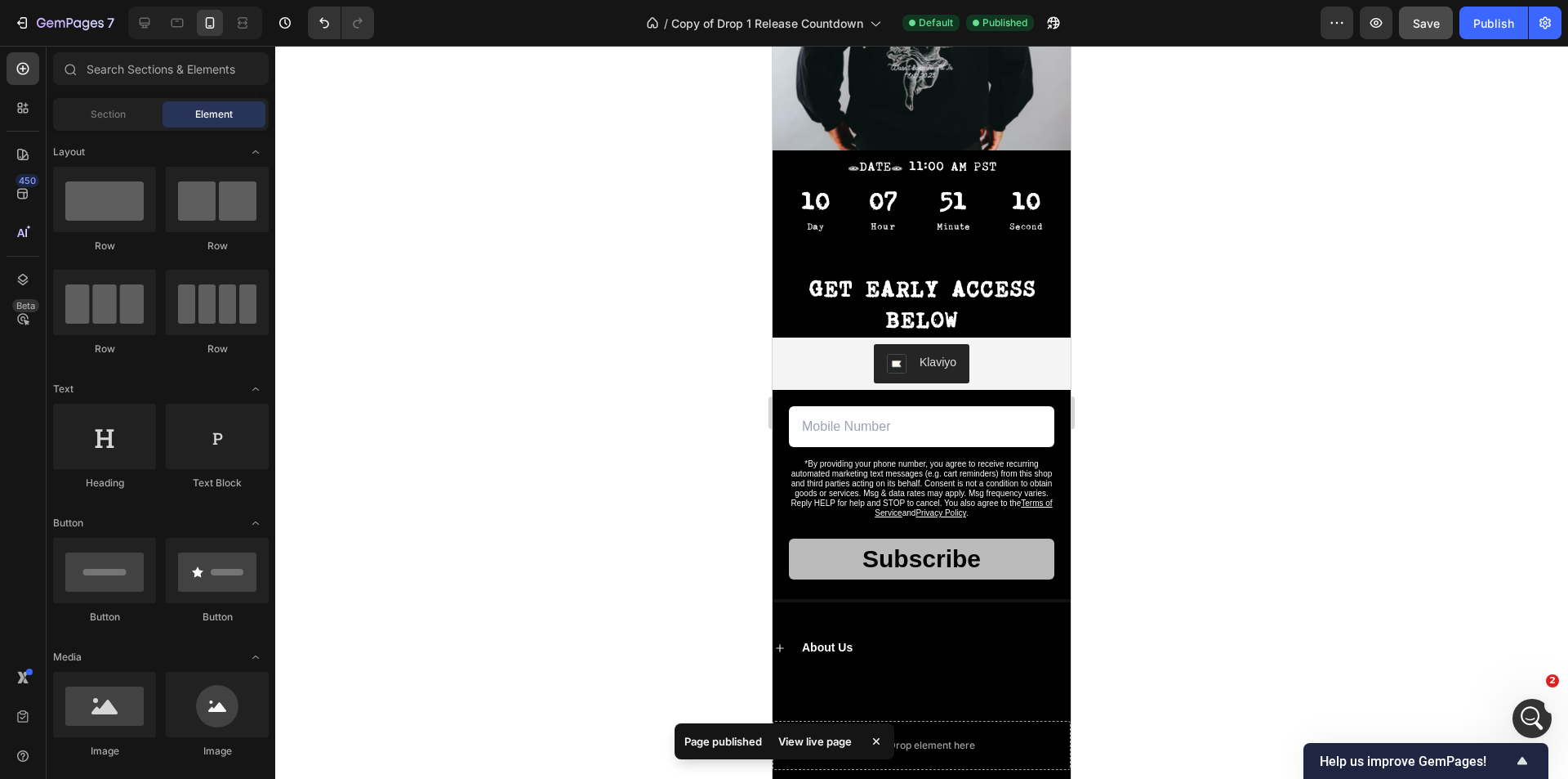
click at [805, 745] on div "View live page" at bounding box center [815, 741] width 93 height 23
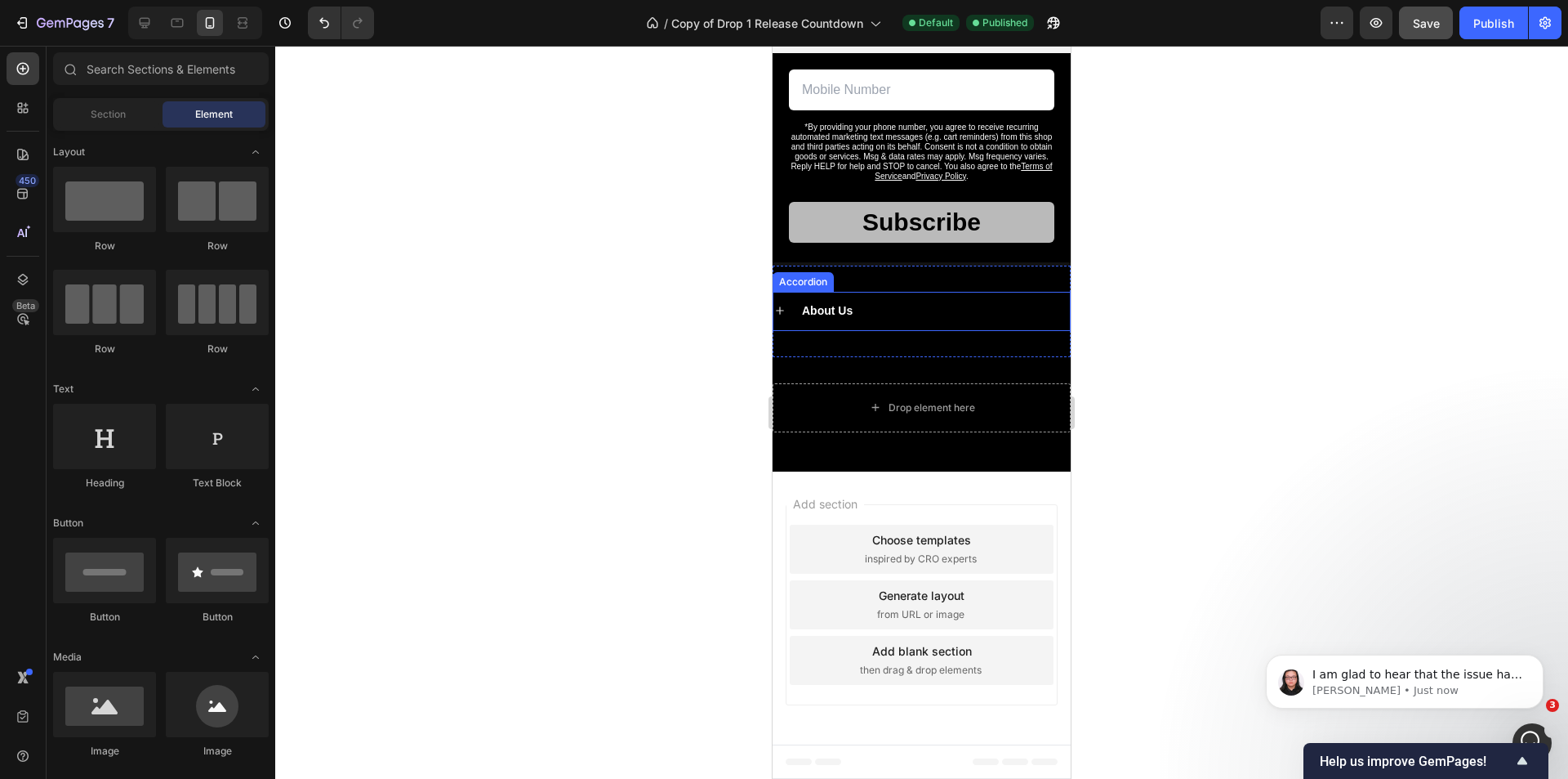
scroll to position [6205, 0]
click at [835, 308] on strong "About Us" at bounding box center [827, 309] width 51 height 13
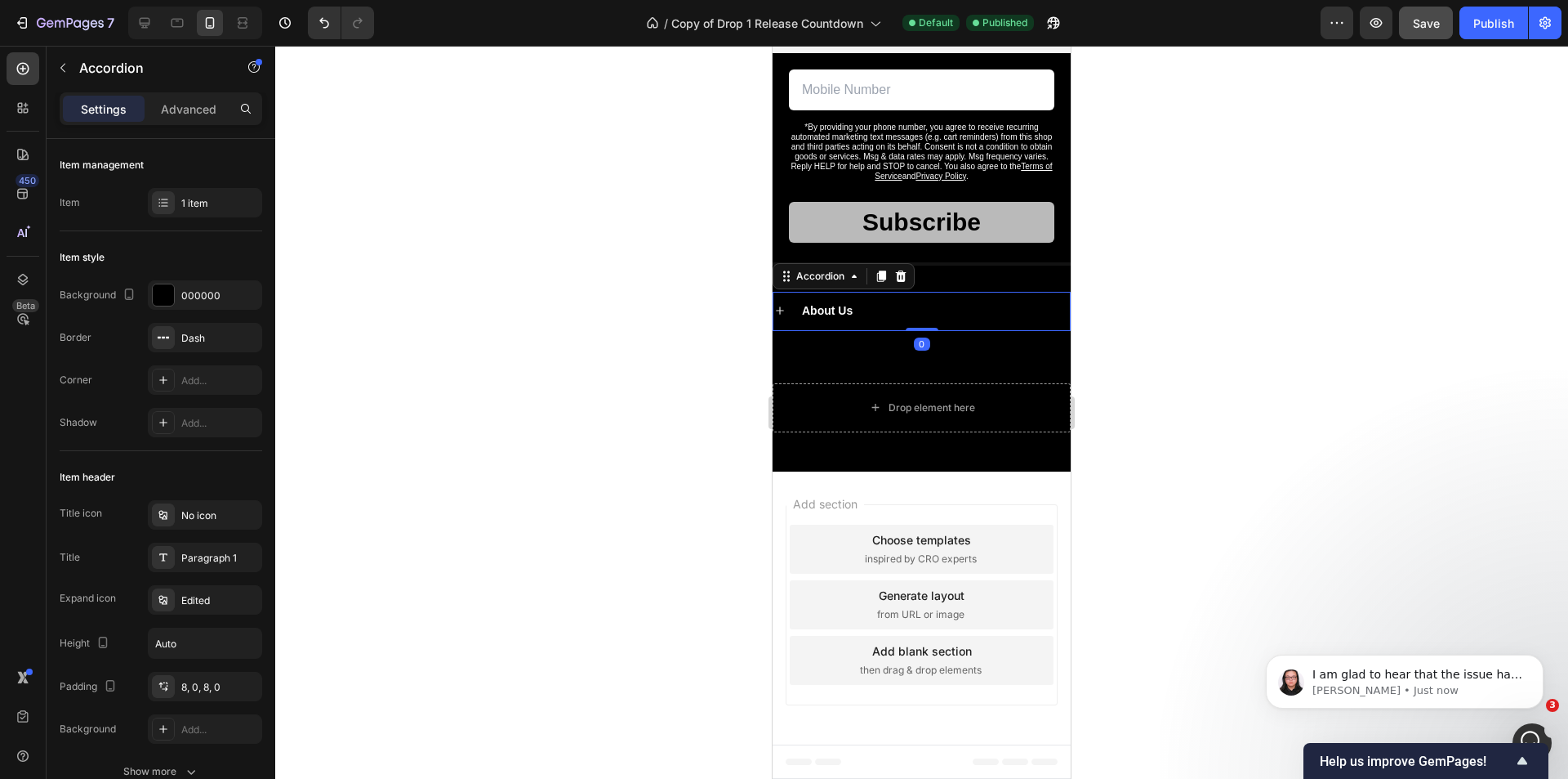
click at [779, 313] on icon at bounding box center [780, 309] width 13 height 13
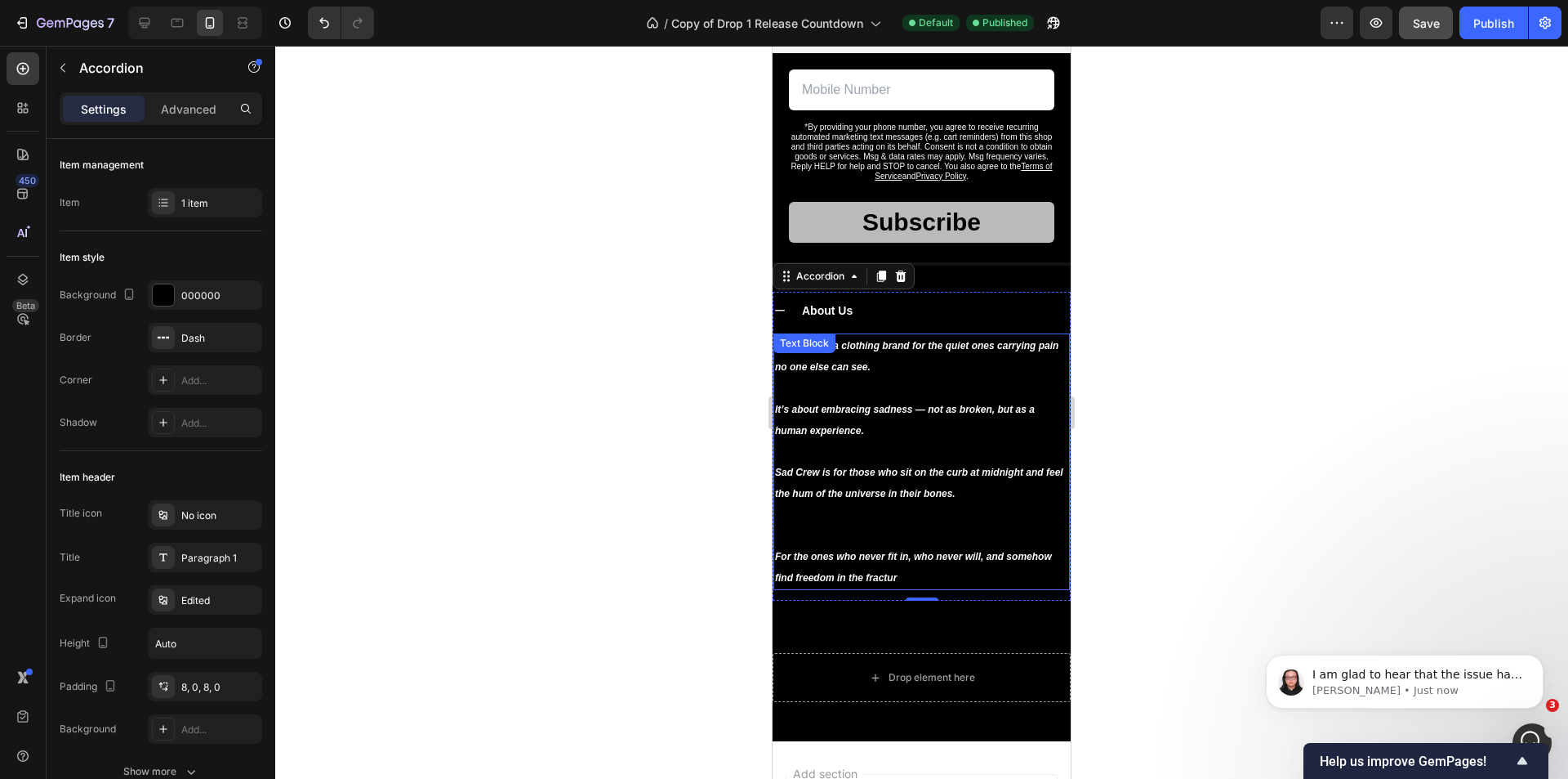
click at [896, 581] on strong "For the ones who never fit in, who never will, and somehow find freedom in the …" at bounding box center [913, 567] width 277 height 33
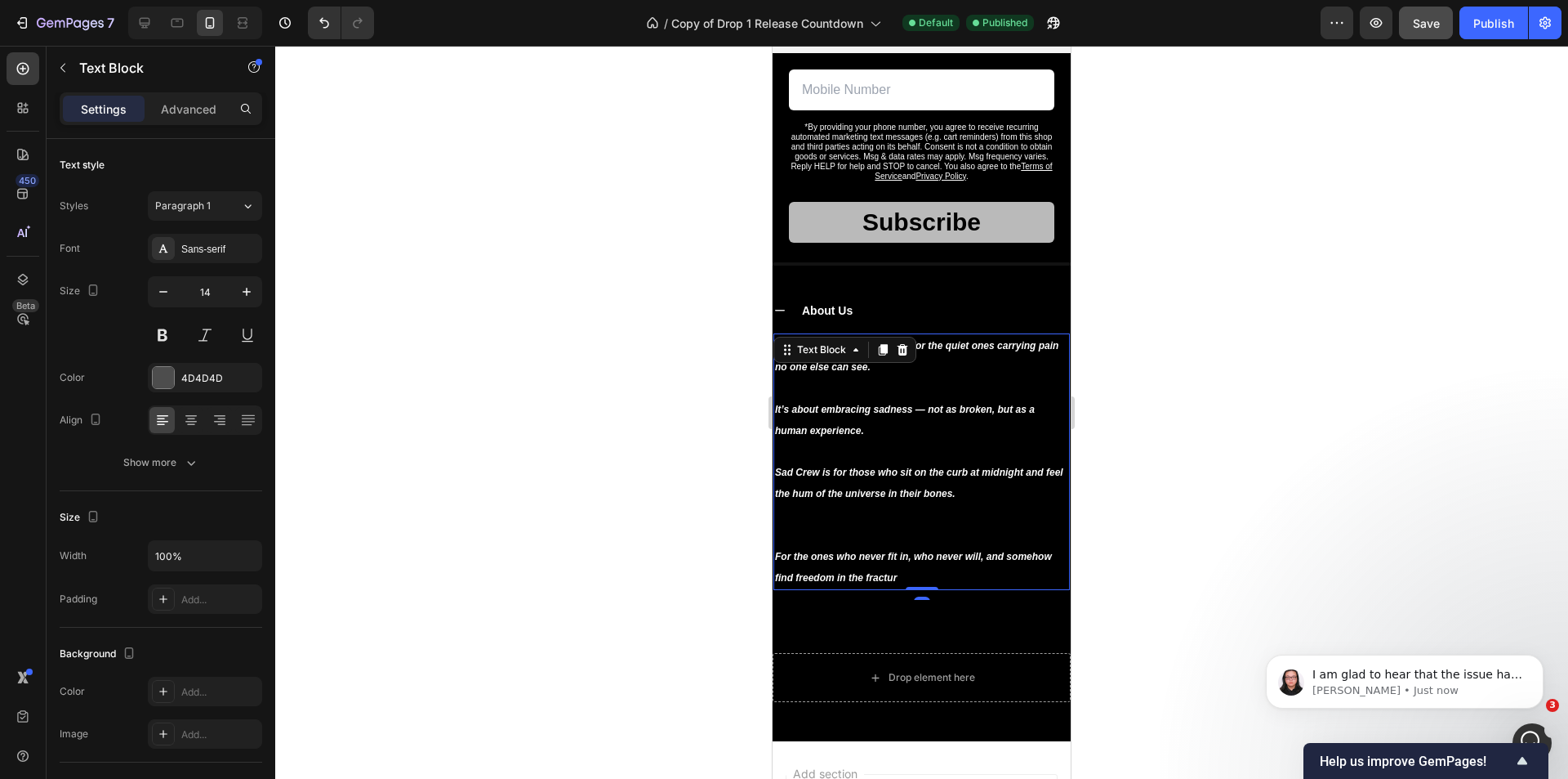
click at [896, 581] on strong "For the ones who never fit in, who never will, and somehow find freedom in the …" at bounding box center [913, 567] width 277 height 33
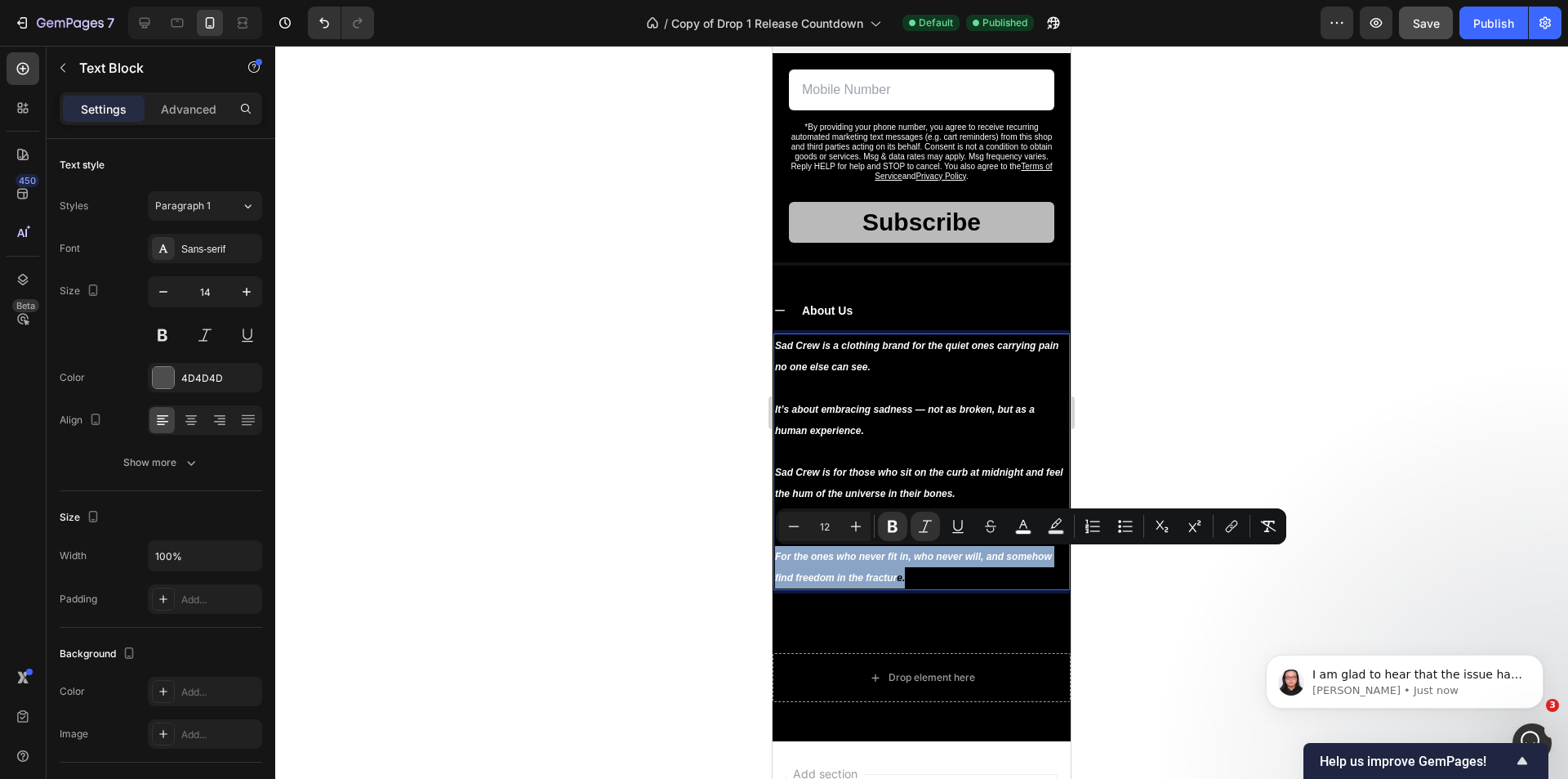
click at [901, 577] on strong "e." at bounding box center [900, 578] width 8 height 12
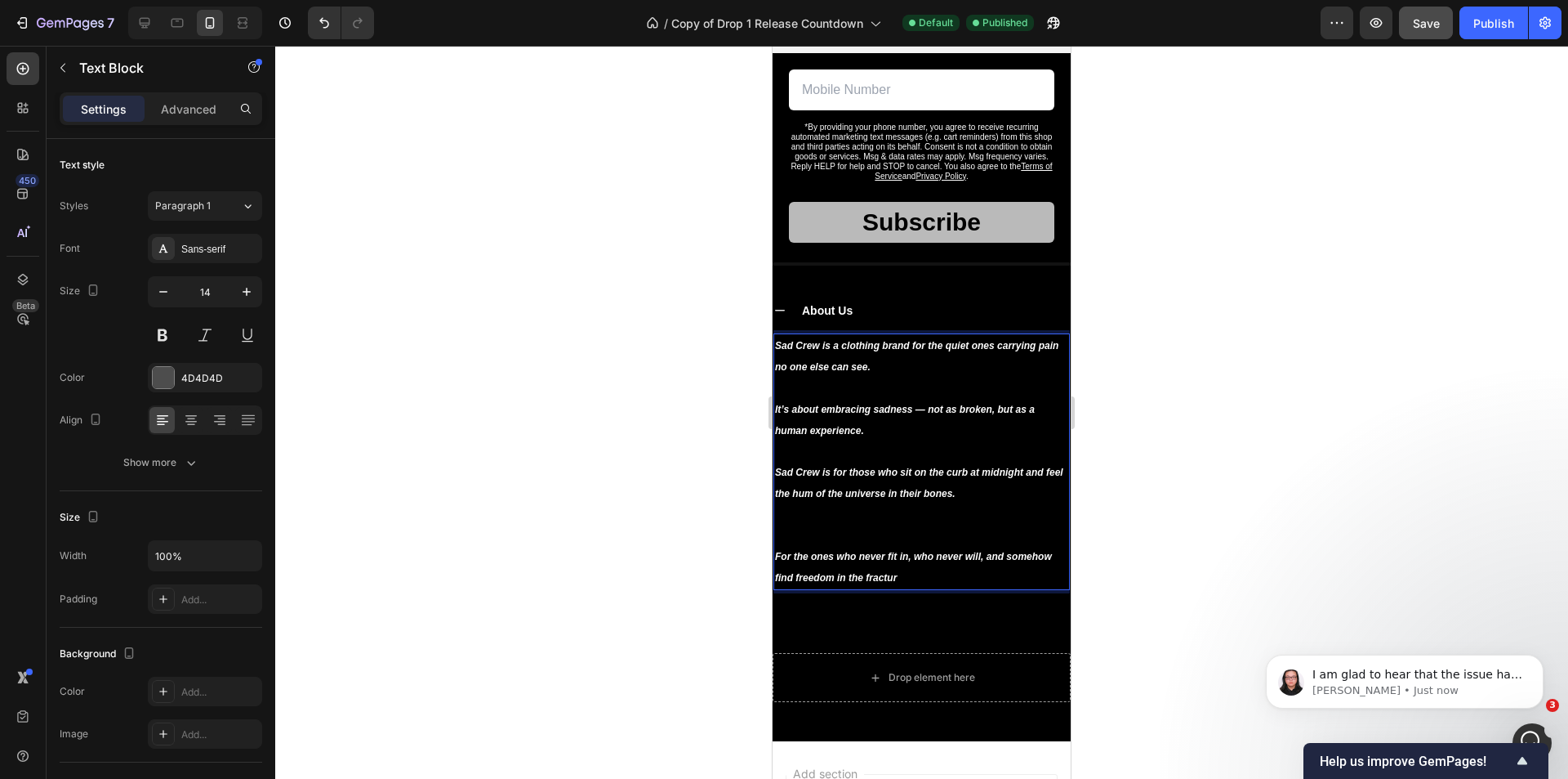
click at [896, 575] on strong "For the ones who never fit in, who never will, and somehow find freedom in the …" at bounding box center [913, 567] width 277 height 33
click at [897, 575] on strong "e." at bounding box center [900, 578] width 8 height 12
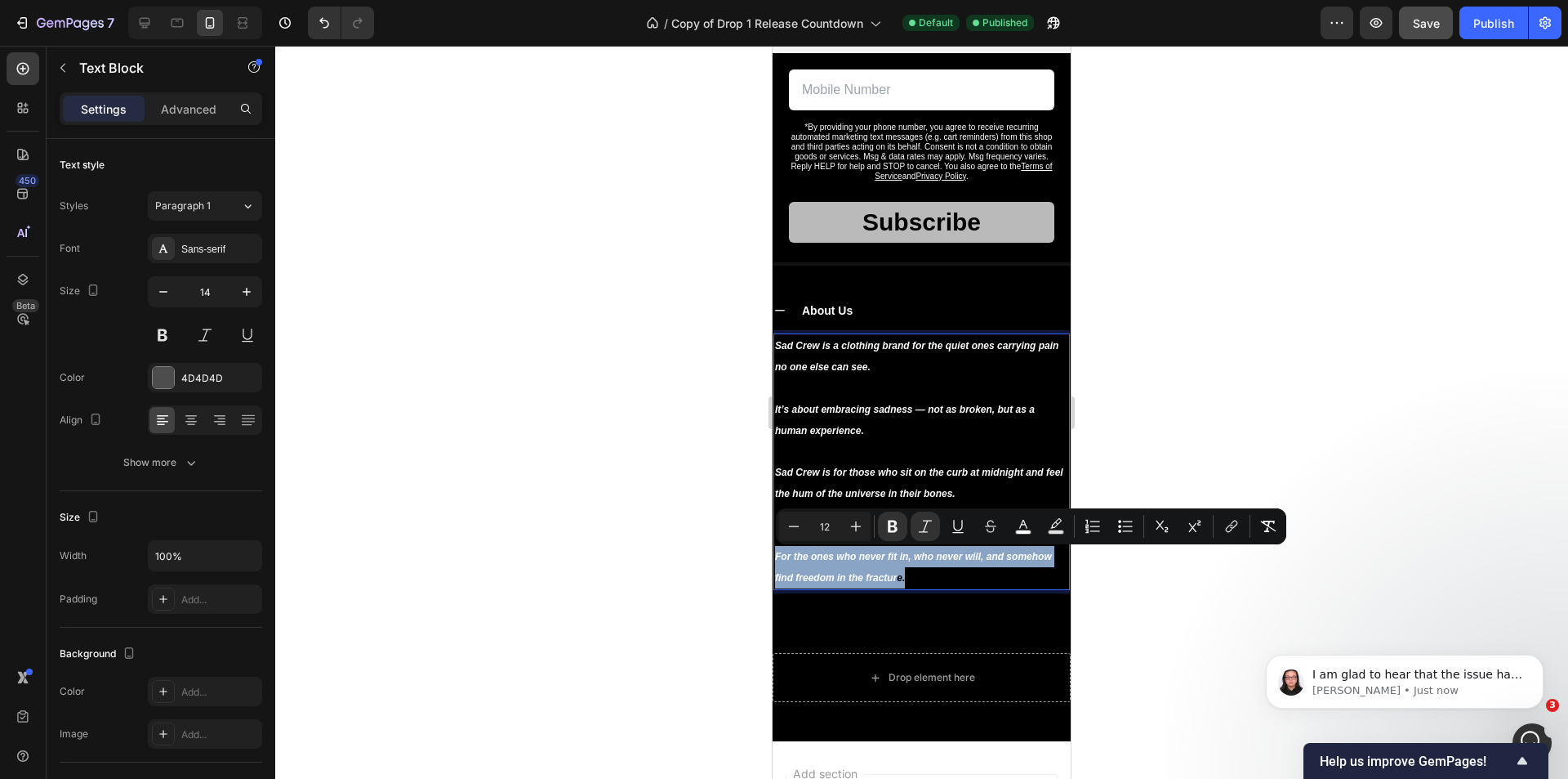
click at [901, 576] on strong "e." at bounding box center [900, 578] width 8 height 12
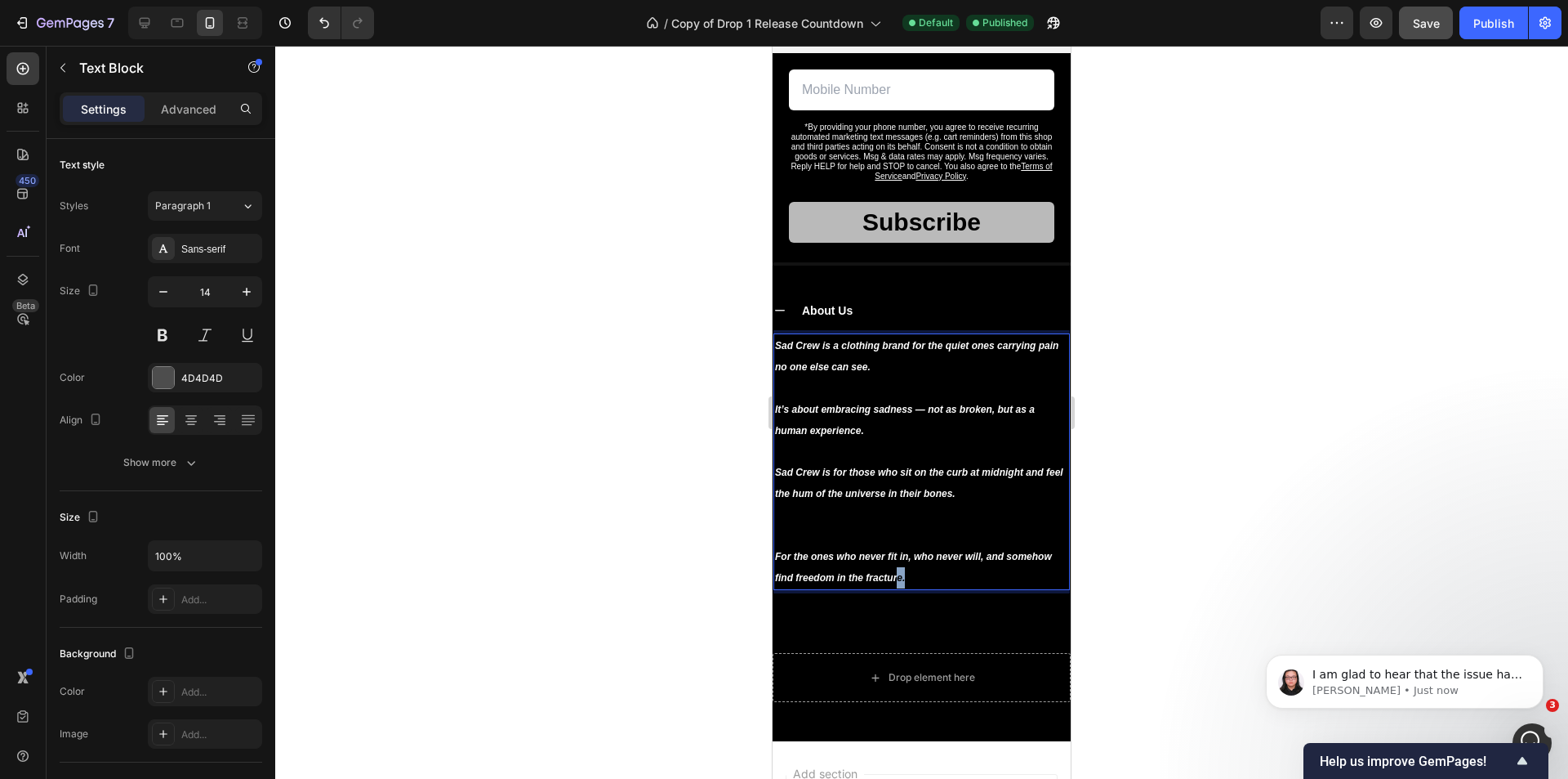
drag, startPoint x: 899, startPoint y: 576, endPoint x: 908, endPoint y: 578, distance: 9.2
click at [908, 578] on p "For the ones who never fit in, who never will, and somehow find freedom in the …" at bounding box center [922, 567] width 294 height 43
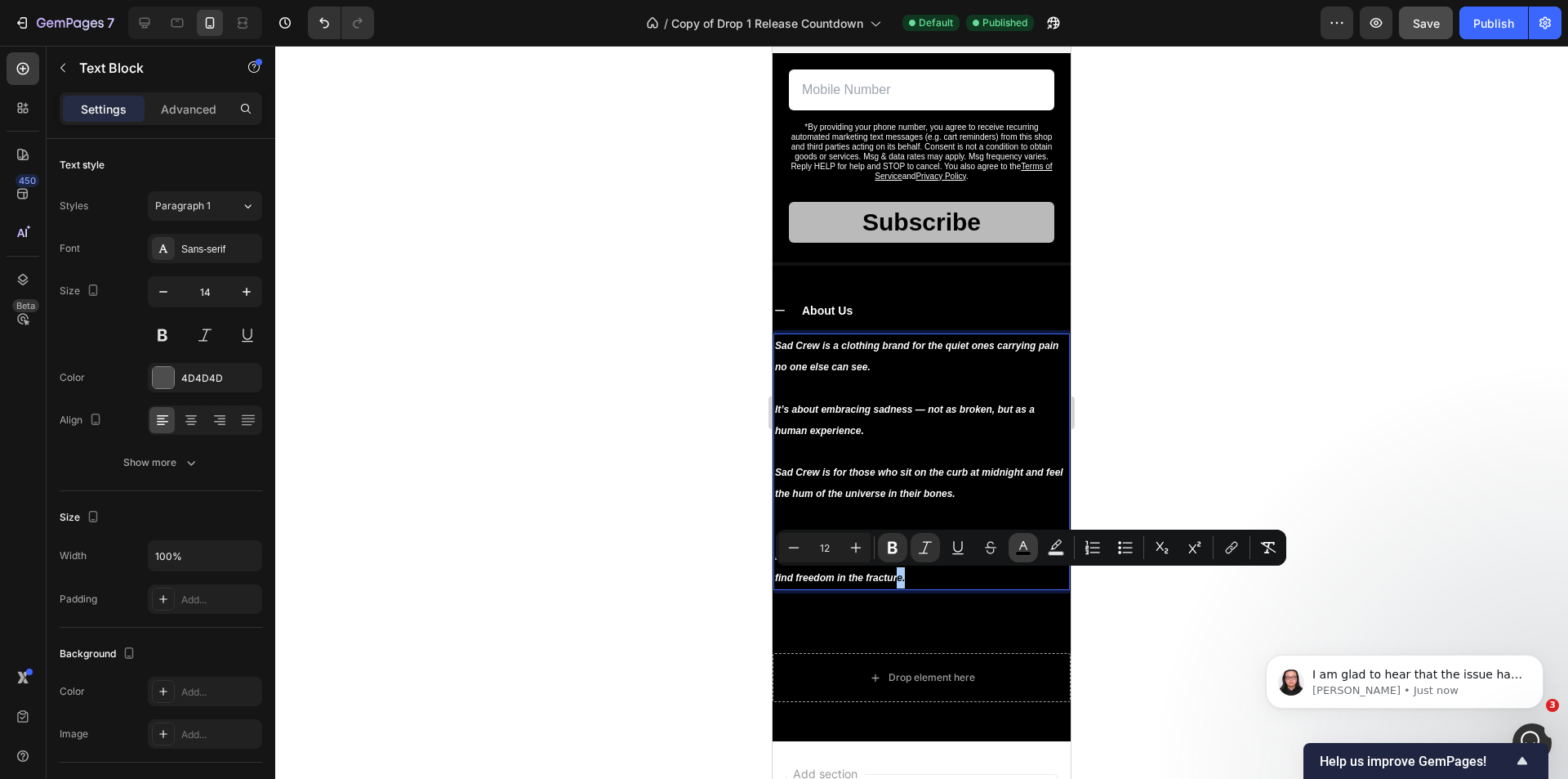
click at [1030, 546] on icon "Editor contextual toolbar" at bounding box center [1023, 547] width 17 height 17
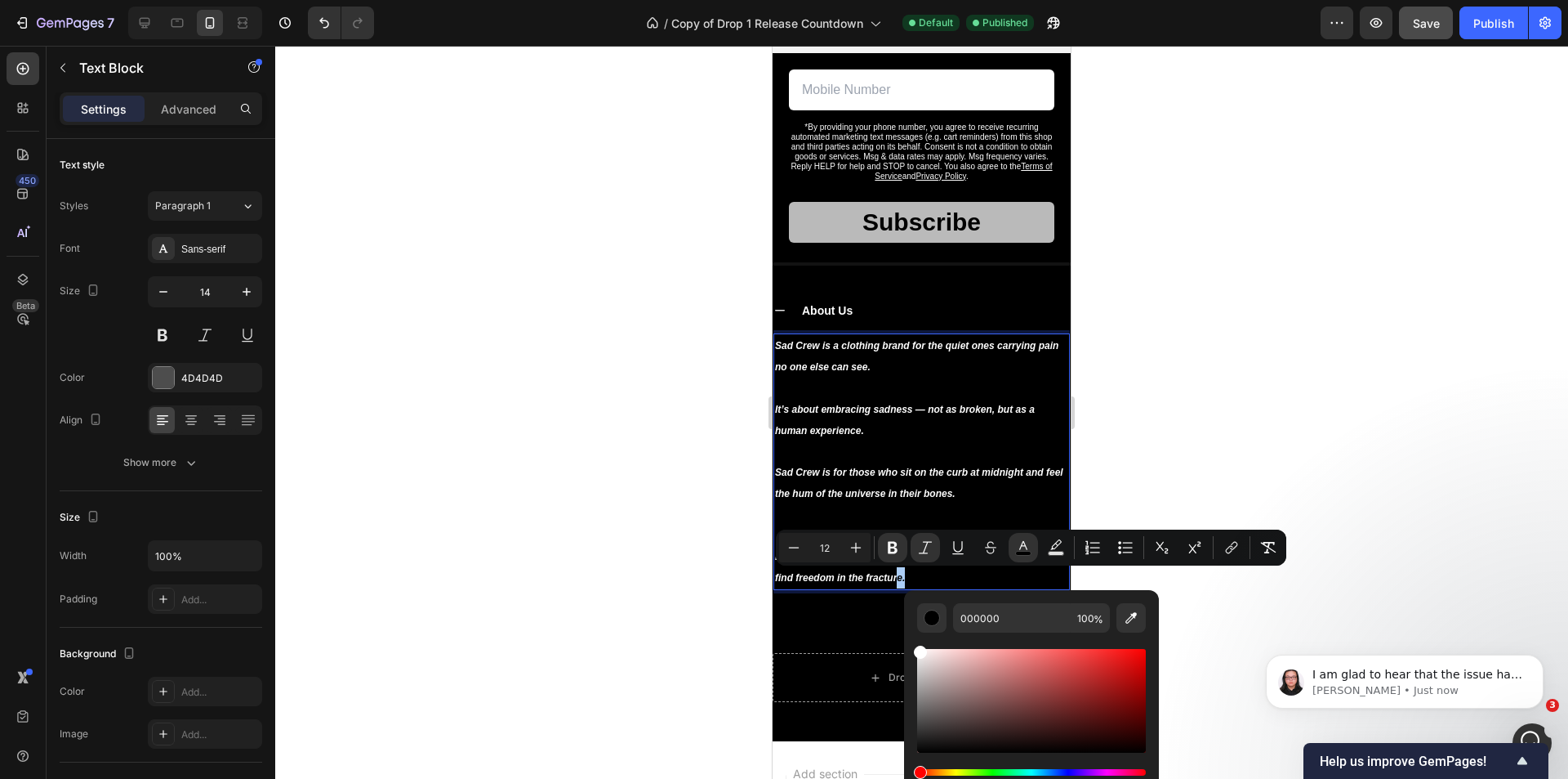
drag, startPoint x: 942, startPoint y: 665, endPoint x: 907, endPoint y: 636, distance: 45.5
click at [908, 636] on div "000000 100 %" at bounding box center [1031, 694] width 255 height 208
type input "FFFFFF"
click at [1442, 475] on div at bounding box center [922, 412] width 1293 height 733
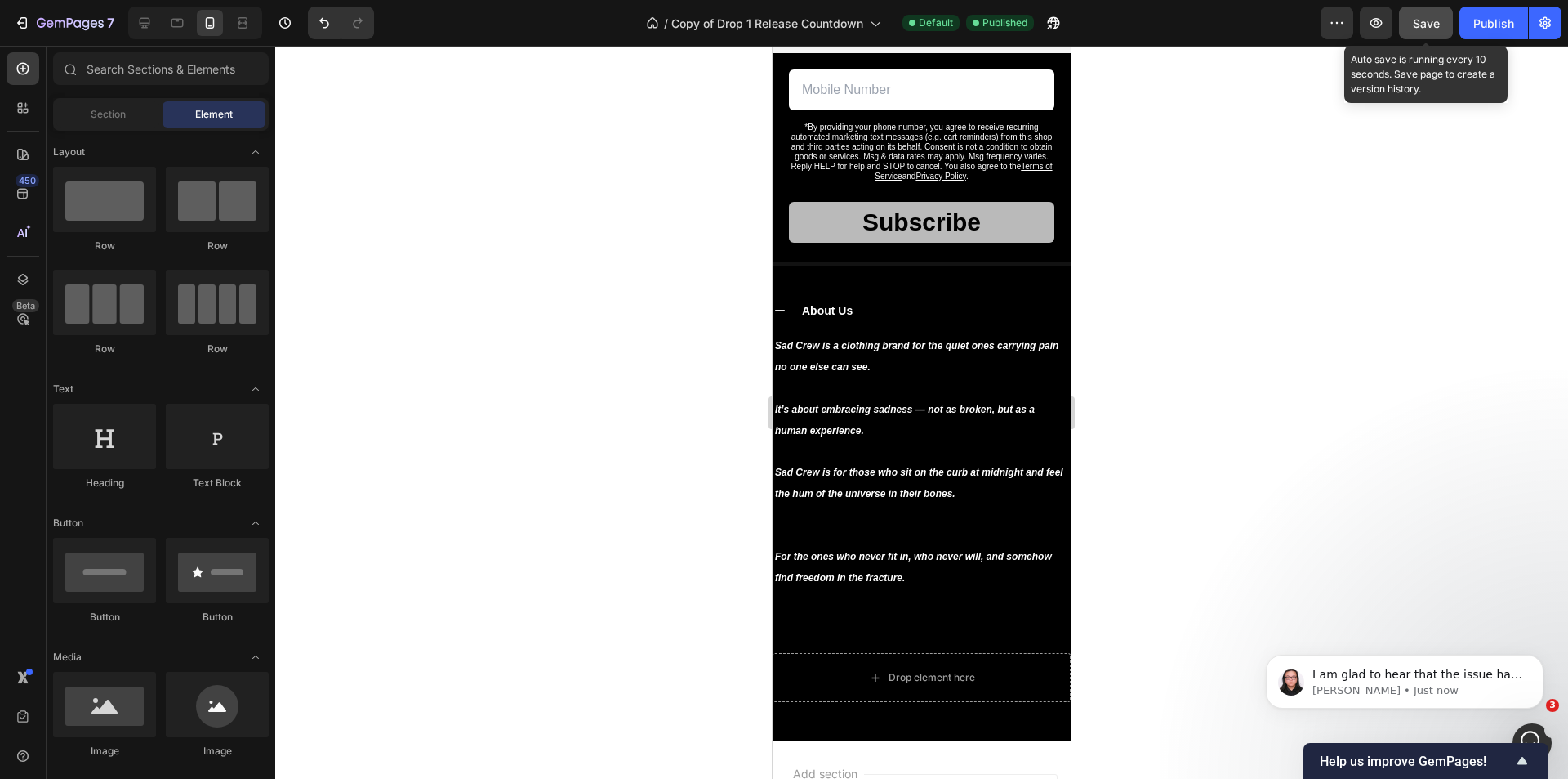
click at [1416, 25] on span "Save" at bounding box center [1426, 23] width 27 height 14
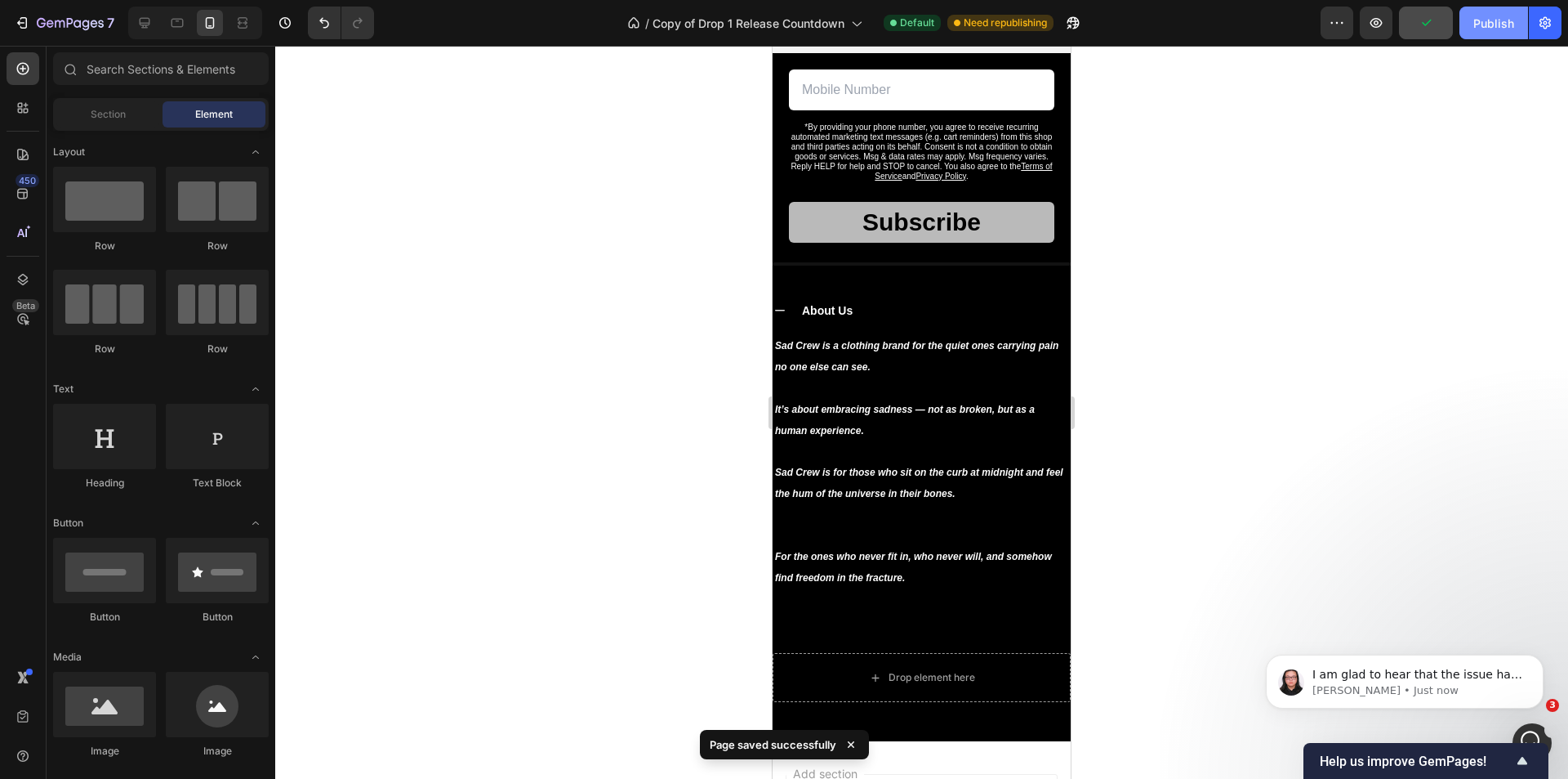
click at [1489, 23] on div "Publish" at bounding box center [1493, 23] width 41 height 18
click at [1424, 697] on p "[PERSON_NAME] • Just now" at bounding box center [1417, 690] width 211 height 15
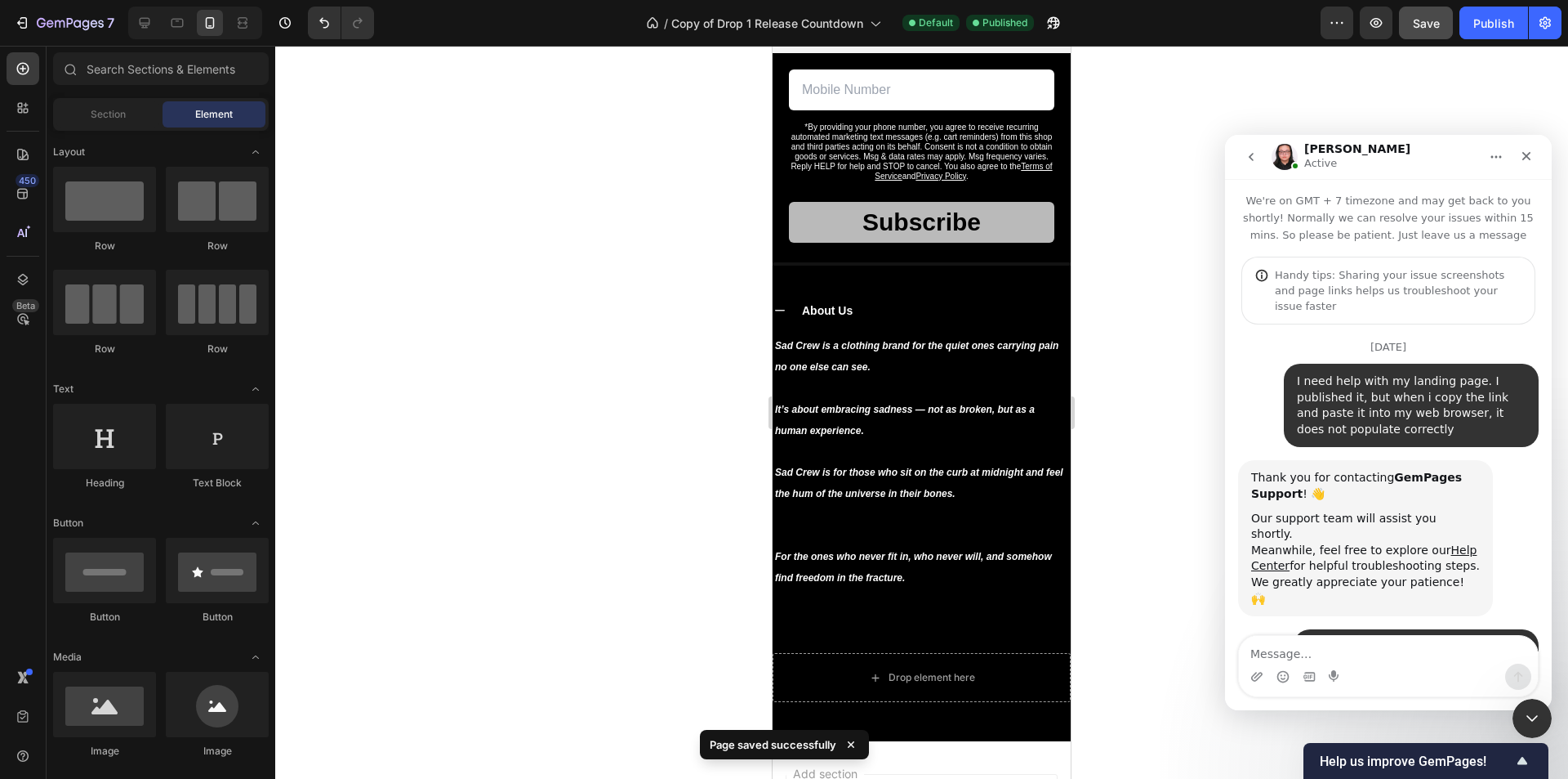
scroll to position [6232, 0]
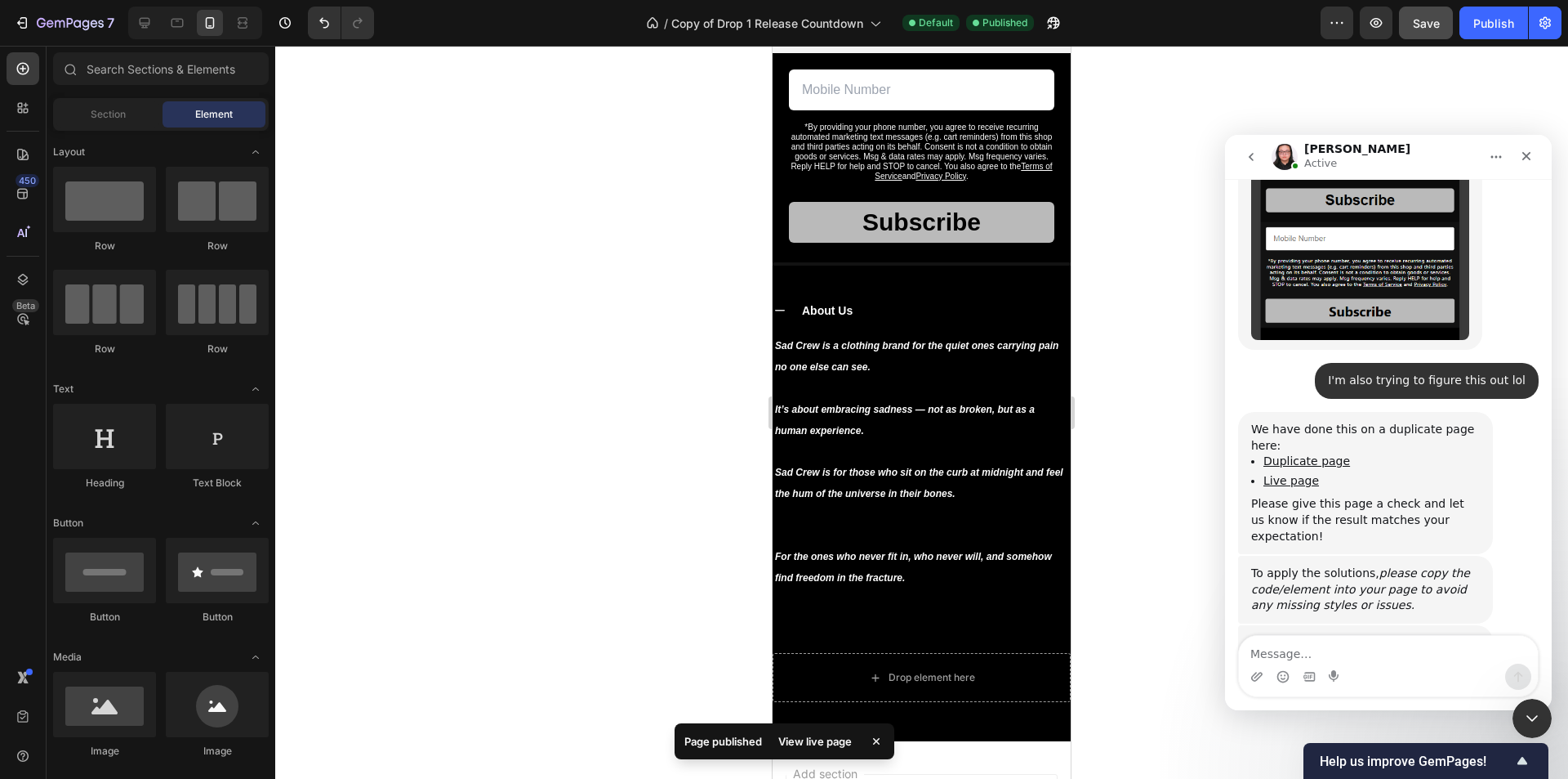
click at [1318, 652] on textarea "Message…" at bounding box center [1387, 650] width 298 height 28
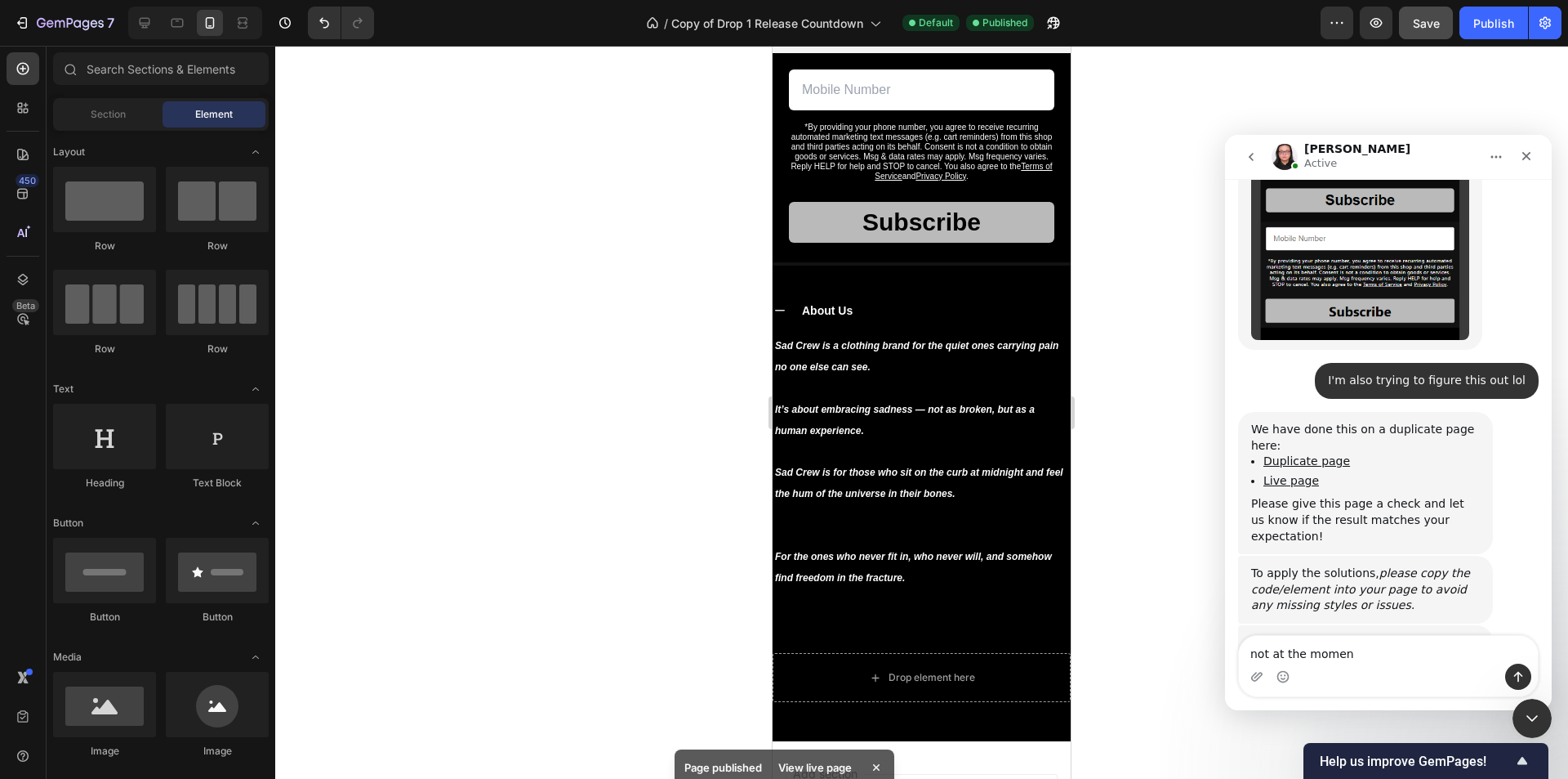
type textarea "not at the moment"
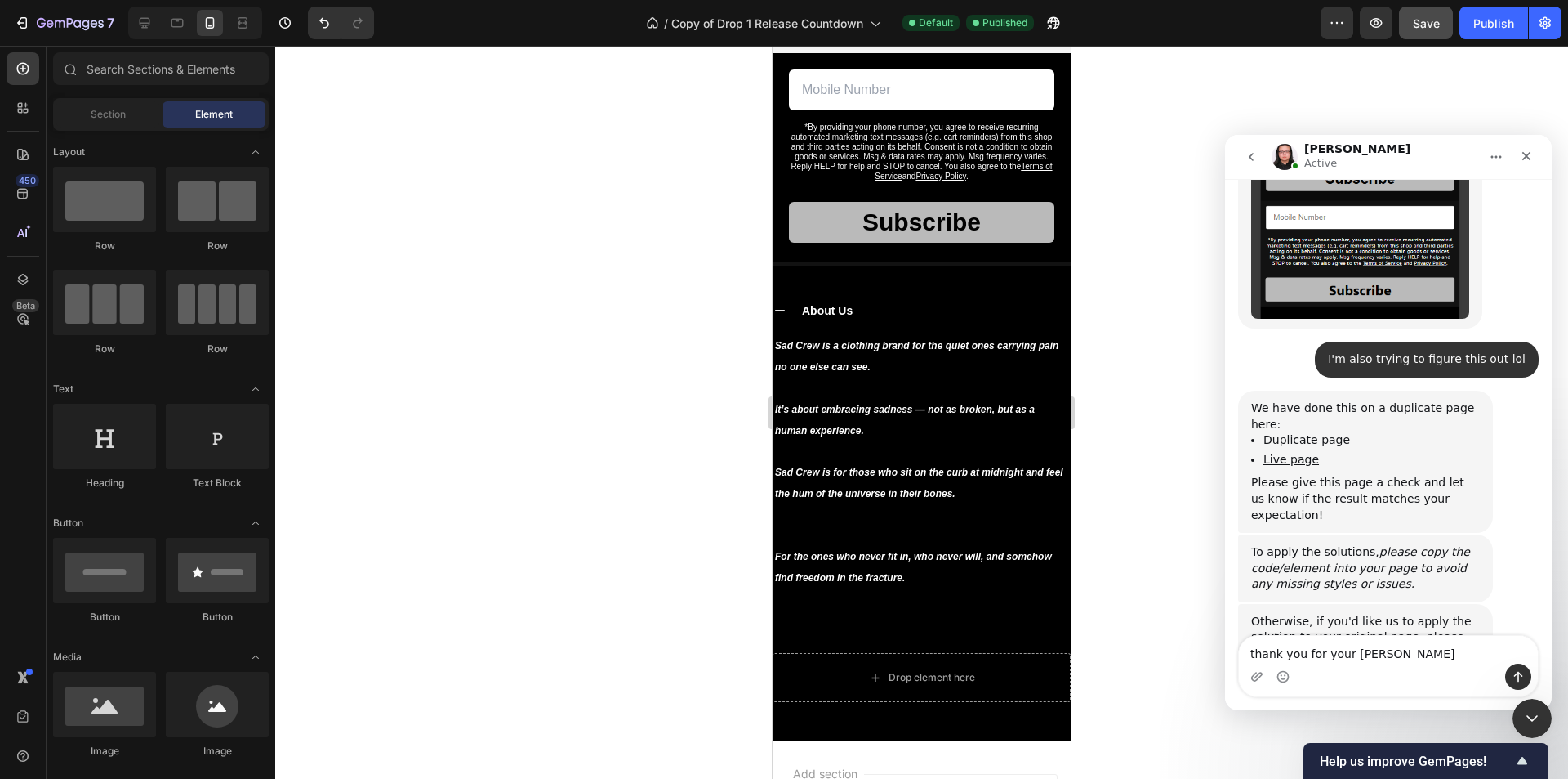
type textarea "thank you for your time"
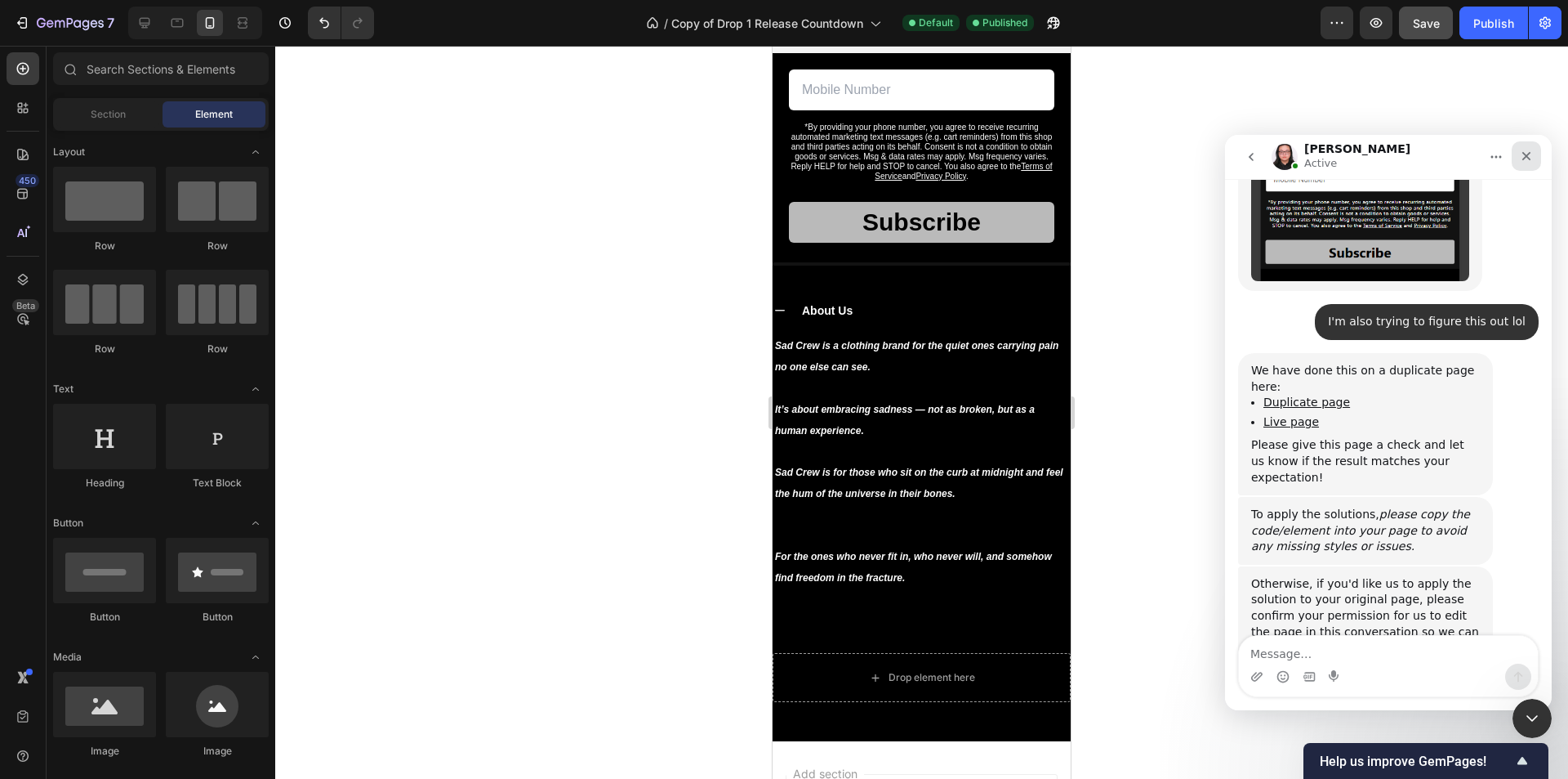
click at [1527, 152] on icon "Close" at bounding box center [1525, 156] width 13 height 13
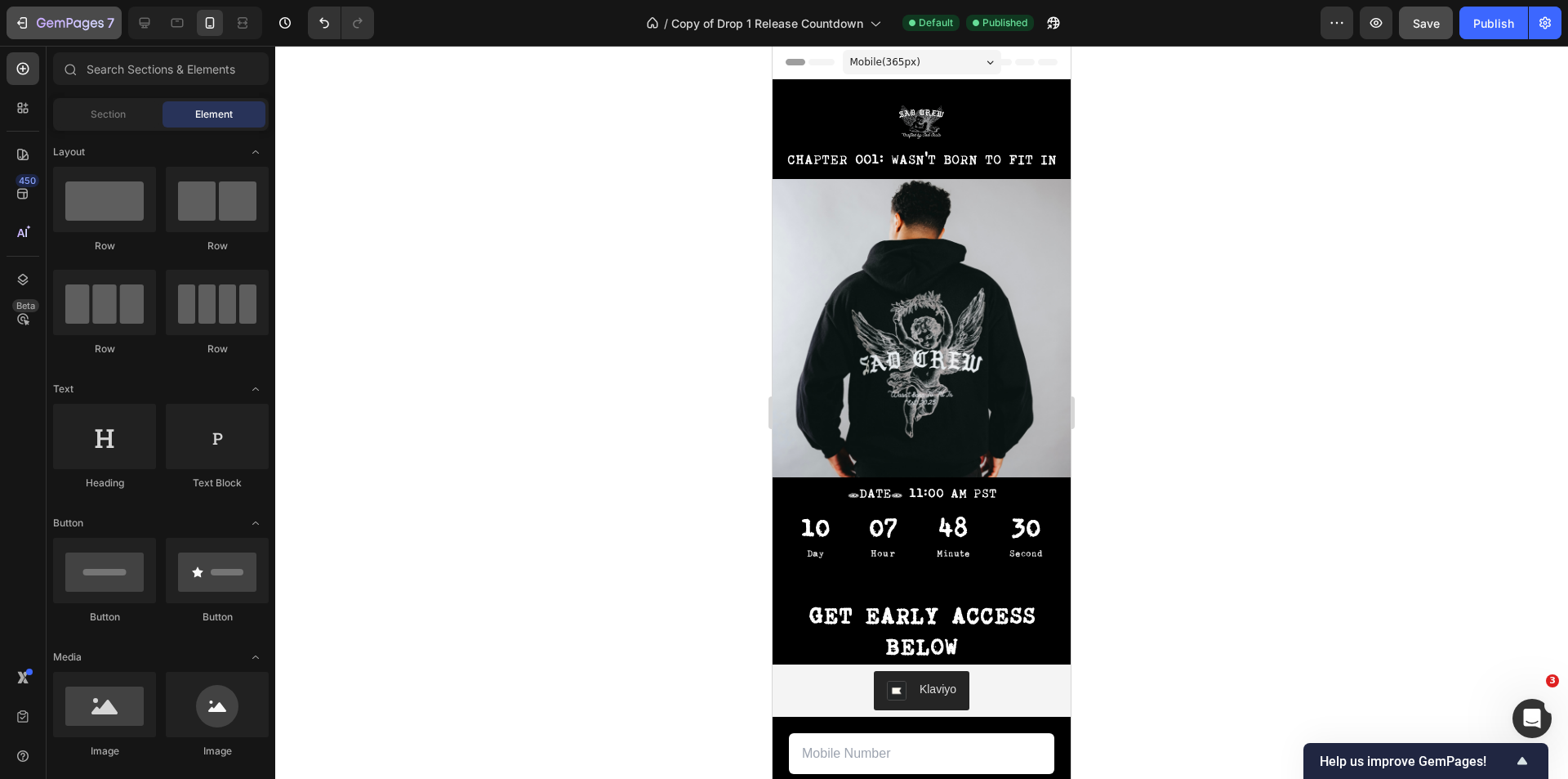
scroll to position [6611, 0]
click at [1532, 713] on icon "Open Intercom Messenger" at bounding box center [1530, 716] width 27 height 27
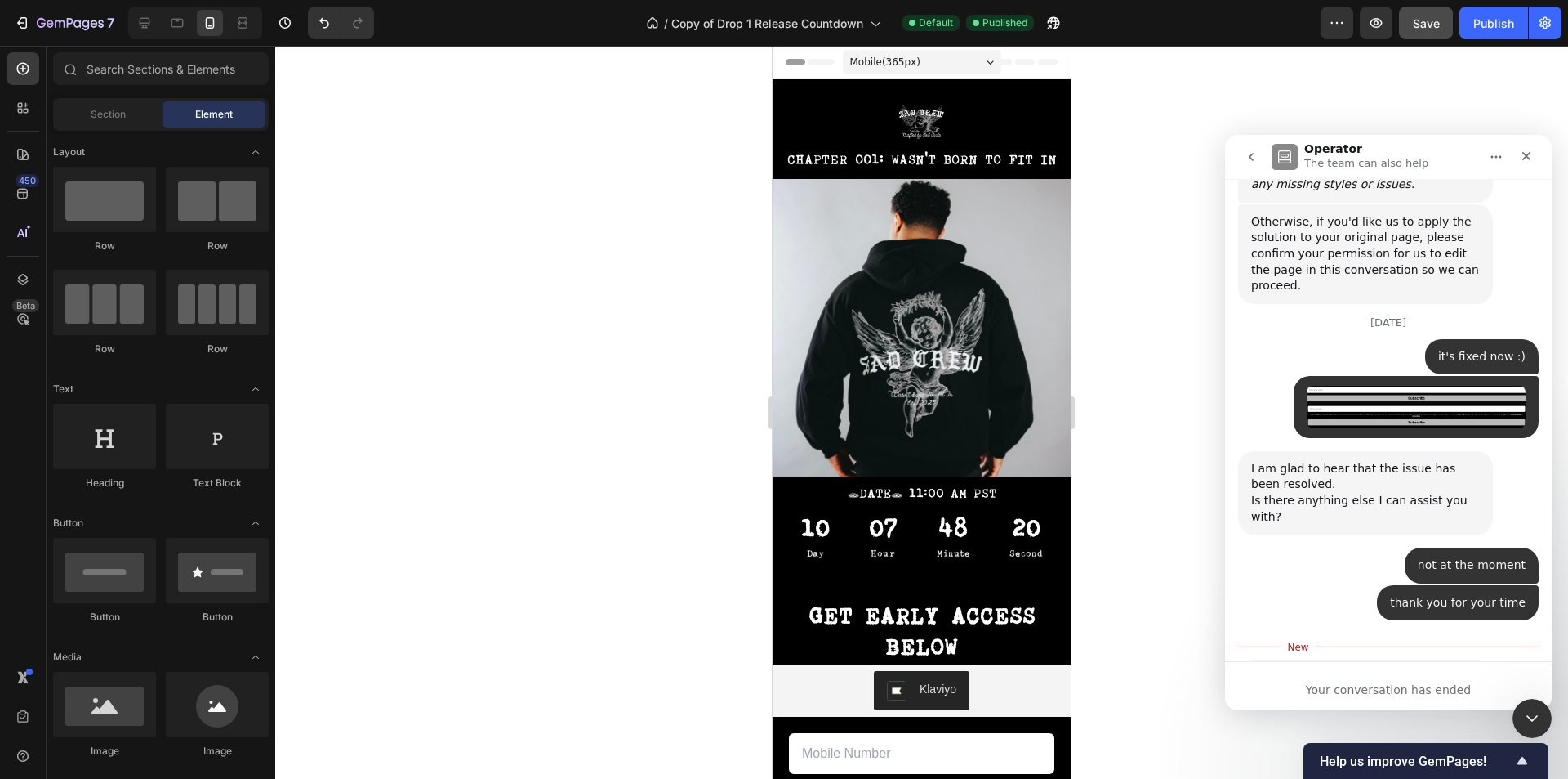
scroll to position [6756, 0]
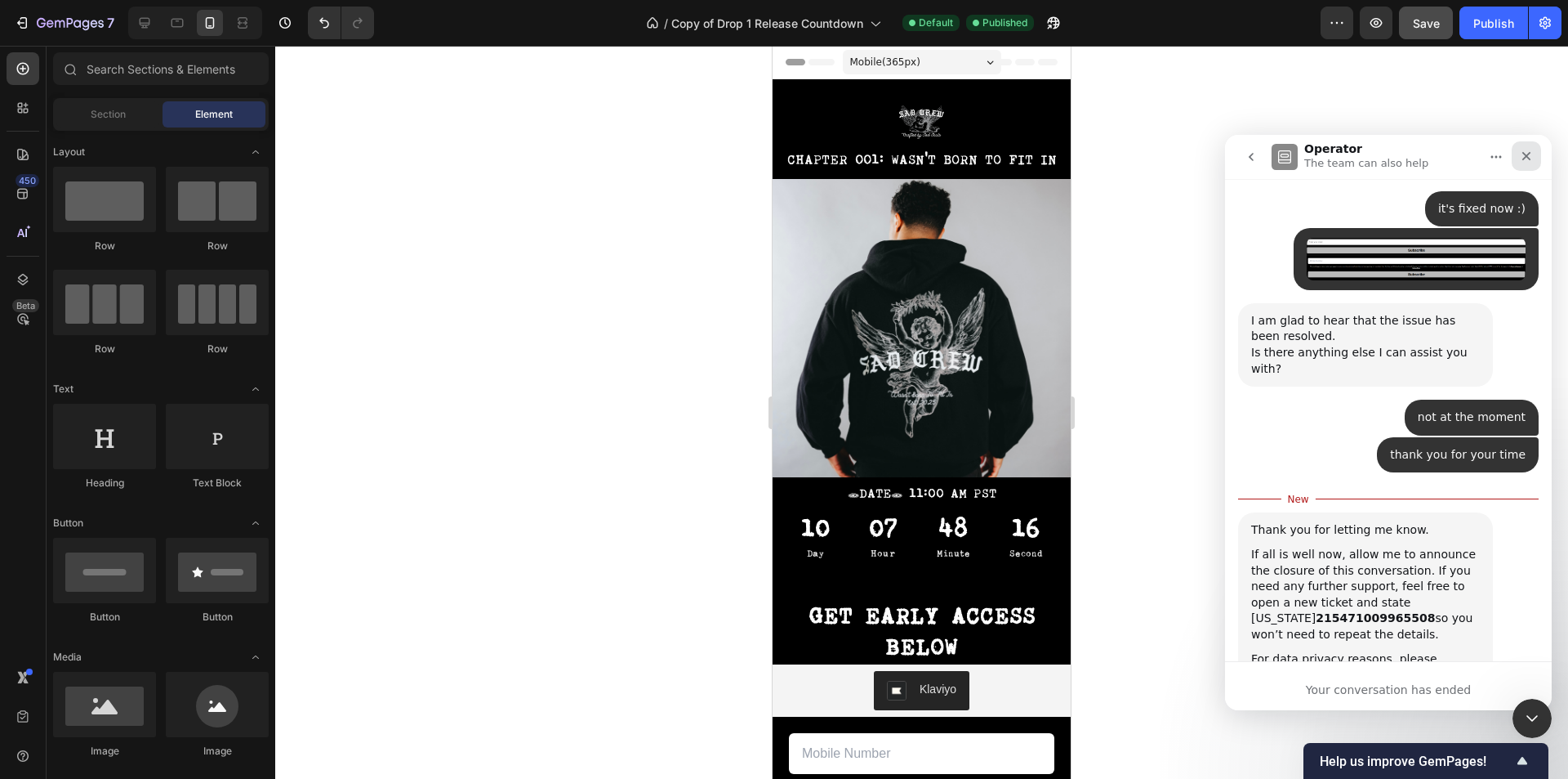
click at [1518, 151] on div "Close" at bounding box center [1526, 156] width 29 height 29
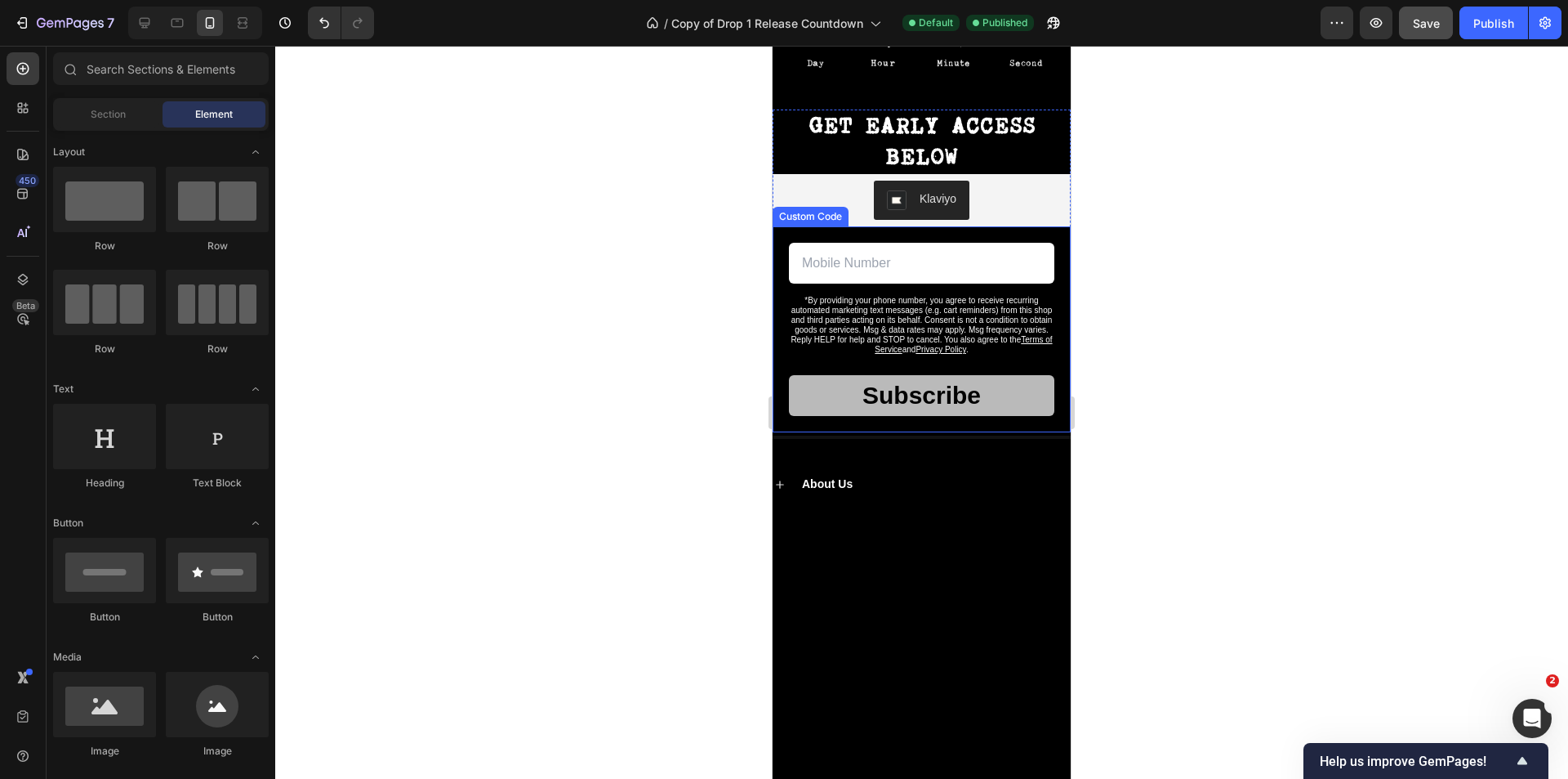
scroll to position [572, 0]
